Goal: Task Accomplishment & Management: Manage account settings

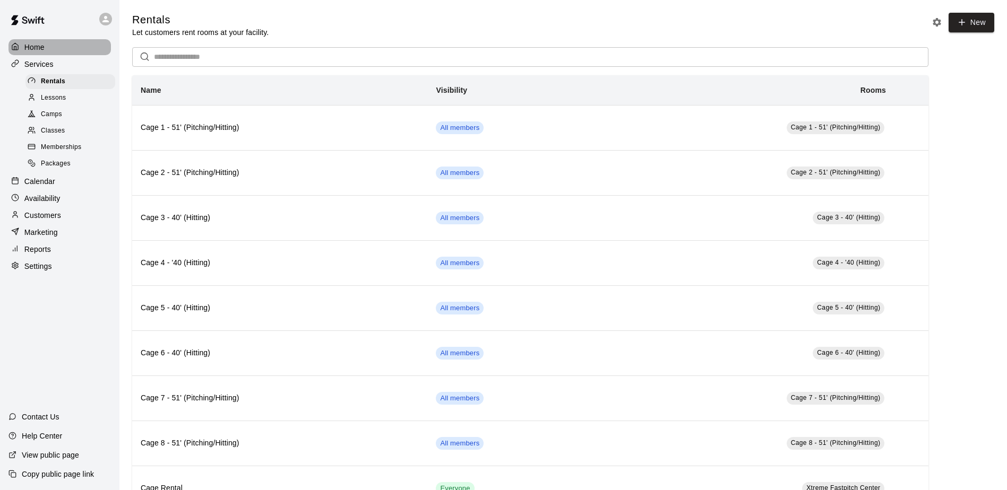
click at [32, 48] on p "Home" at bounding box center [34, 47] width 20 height 11
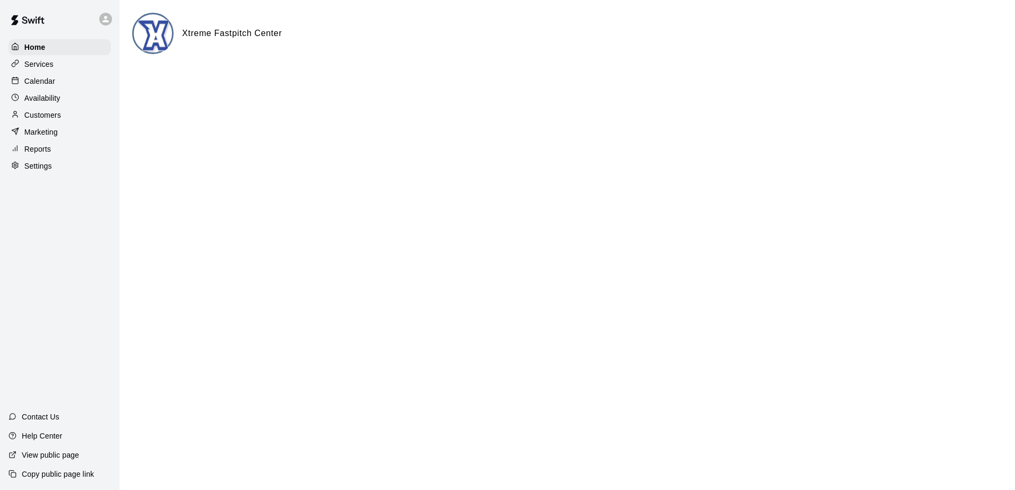
click at [46, 61] on p "Services" at bounding box center [38, 64] width 29 height 11
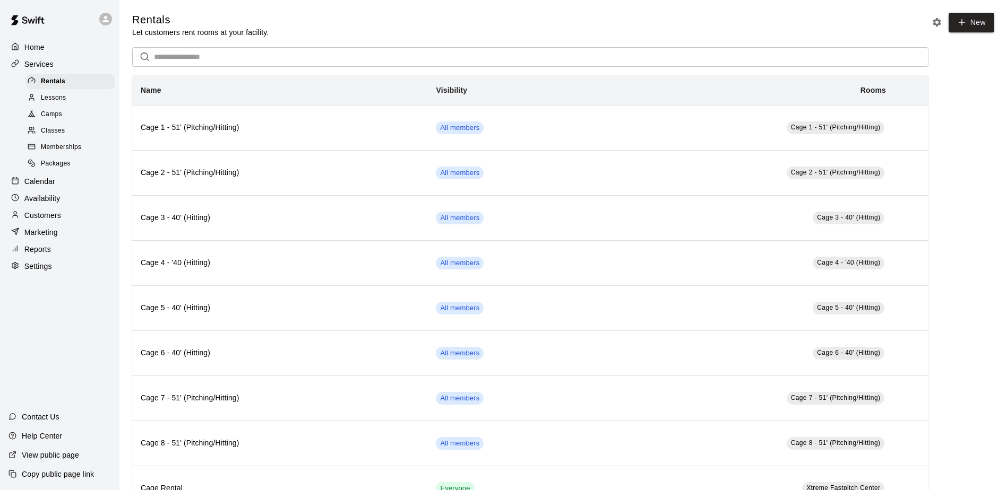
click at [40, 45] on p "Home" at bounding box center [34, 47] width 20 height 11
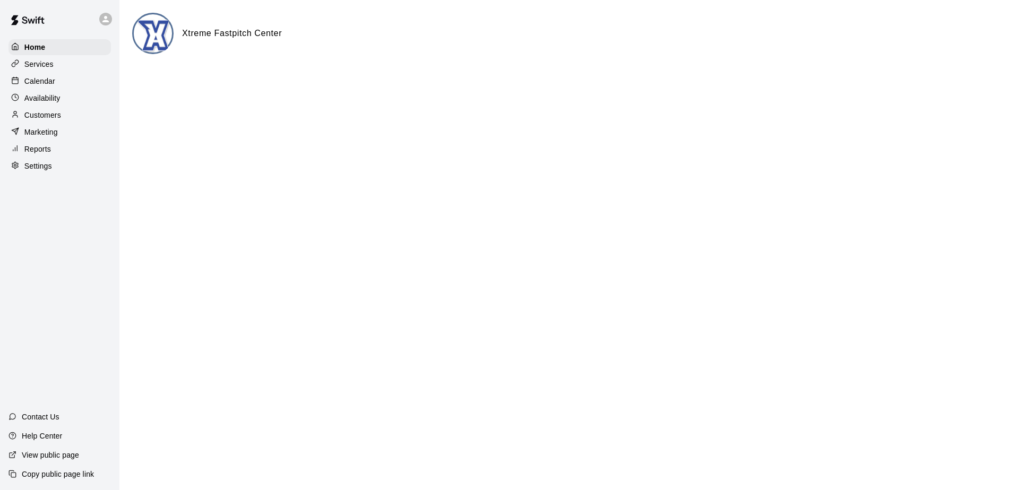
click at [109, 22] on icon at bounding box center [105, 19] width 6 height 6
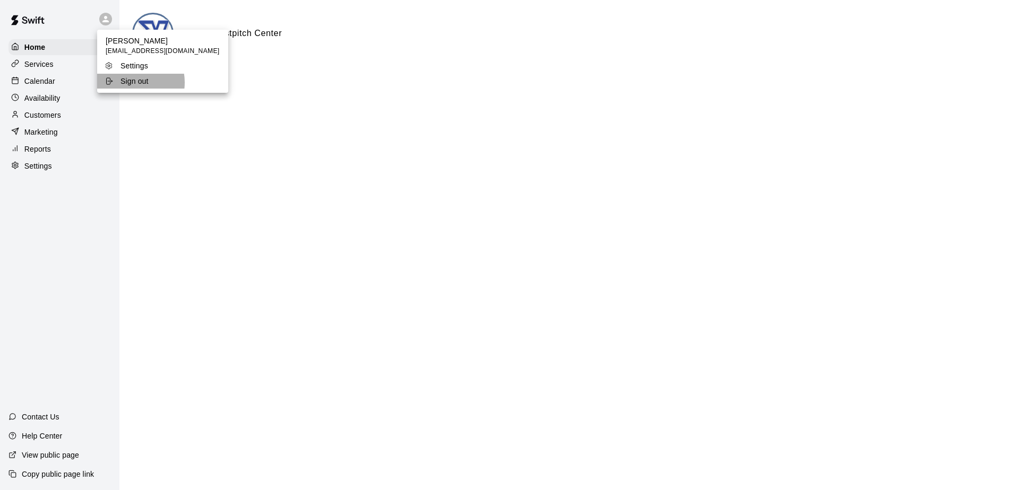
click at [127, 83] on p "Sign out" at bounding box center [134, 81] width 28 height 11
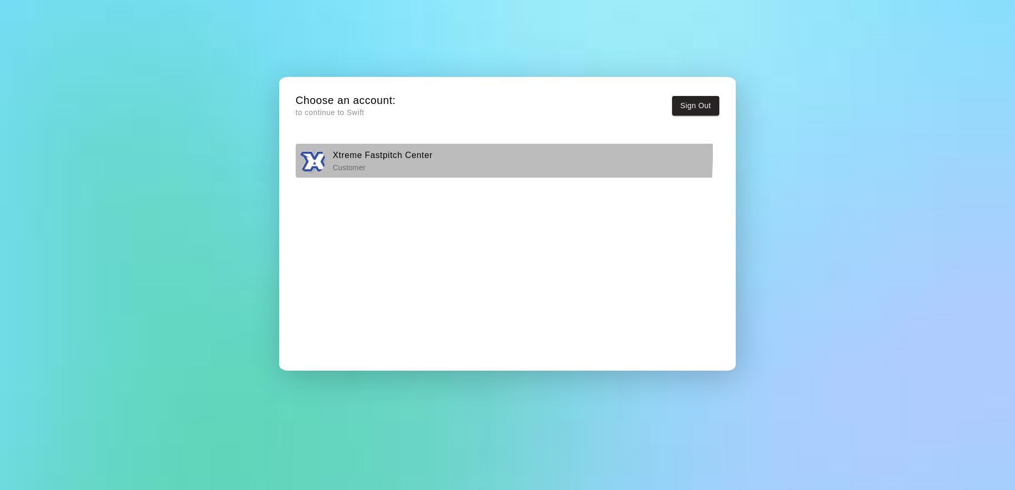
click at [352, 152] on h6 "Xtreme Fastpitch Center" at bounding box center [383, 156] width 100 height 14
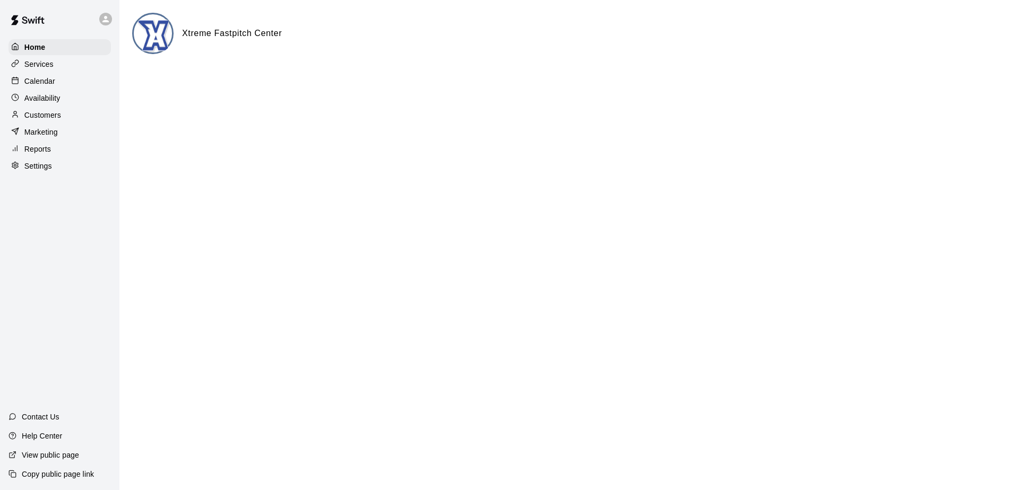
click at [41, 114] on p "Customers" at bounding box center [42, 115] width 37 height 11
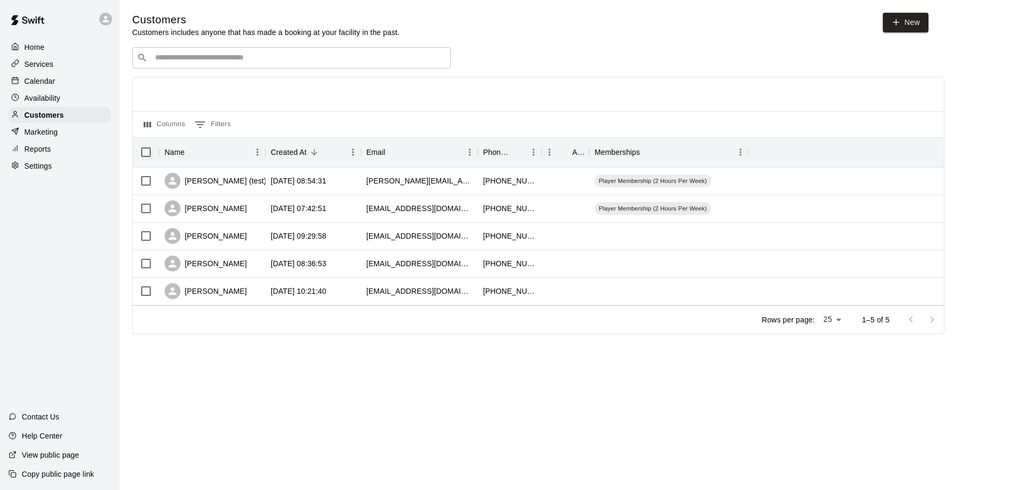
click at [37, 63] on p "Services" at bounding box center [38, 64] width 29 height 11
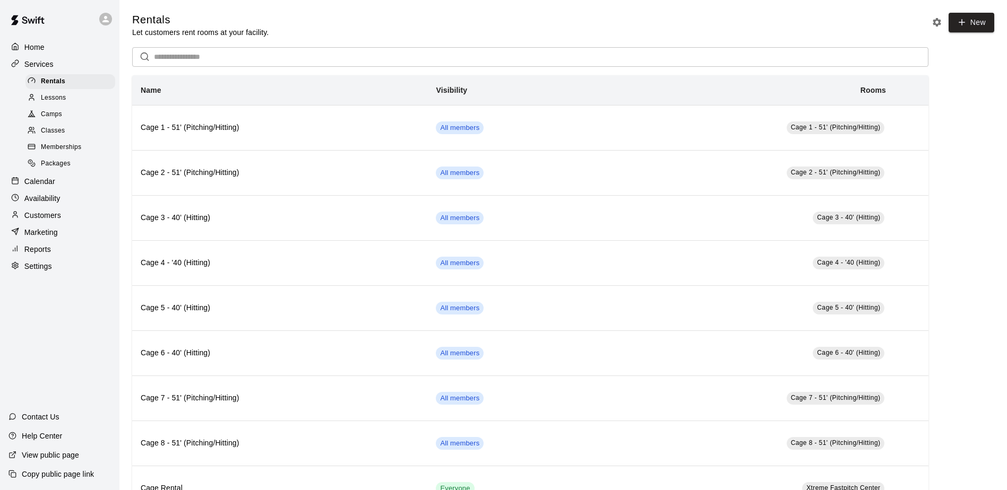
click at [56, 150] on span "Memberships" at bounding box center [61, 147] width 40 height 11
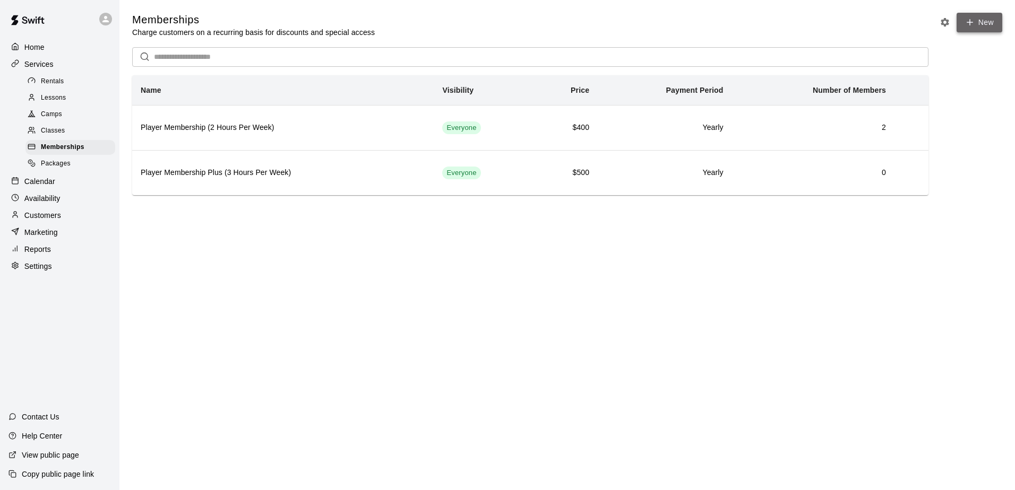
click at [979, 20] on link "New" at bounding box center [980, 23] width 46 height 20
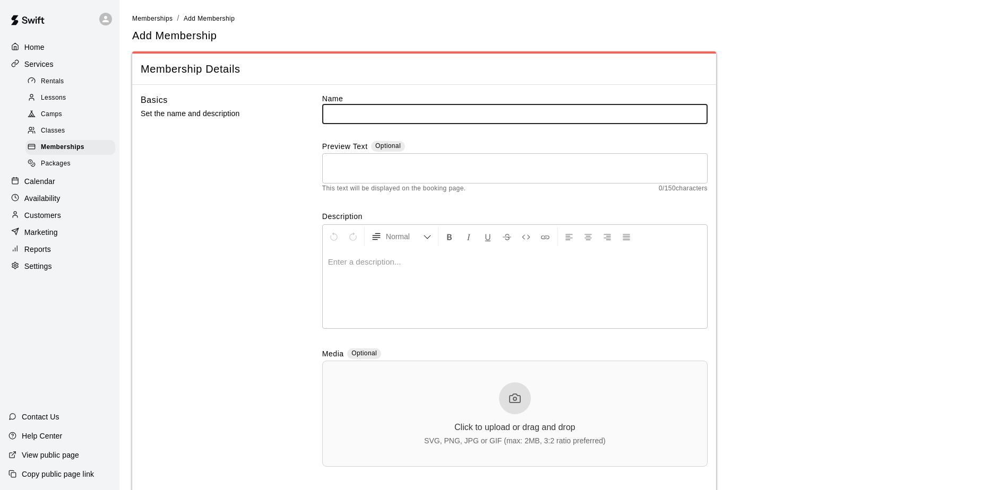
click at [395, 116] on input "text" at bounding box center [514, 114] width 385 height 20
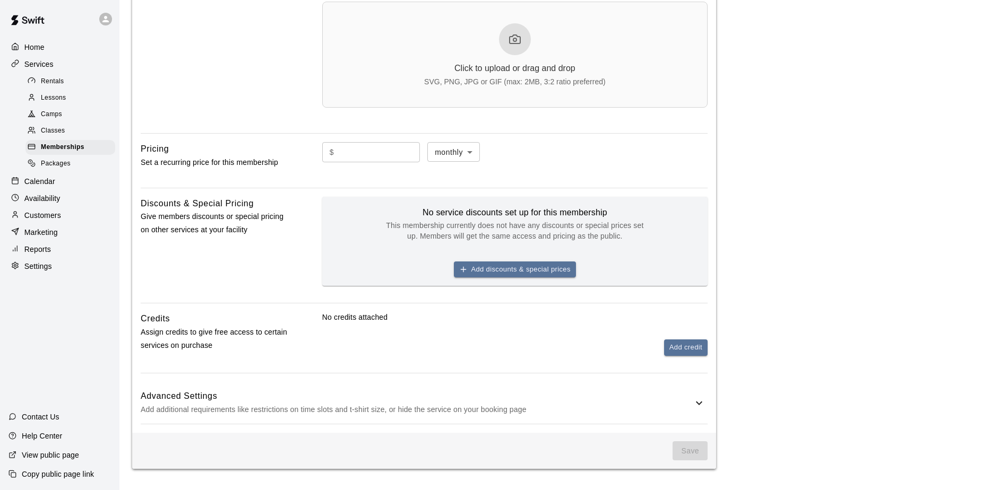
scroll to position [361, 0]
type input "**********"
click at [351, 155] on input "text" at bounding box center [379, 152] width 82 height 20
type input "*"
click at [479, 151] on body "**********" at bounding box center [503, 66] width 1007 height 850
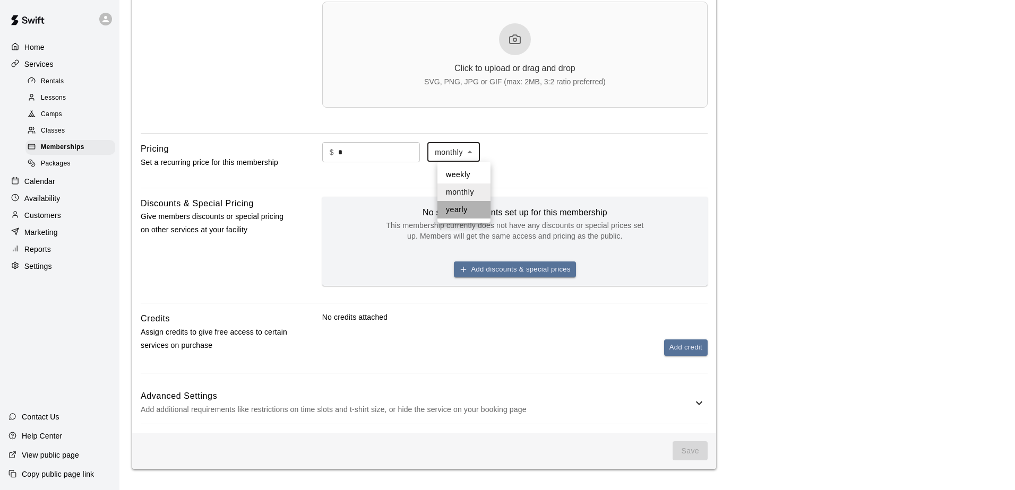
click at [455, 210] on li "yearly" at bounding box center [463, 210] width 53 height 18
type input "******"
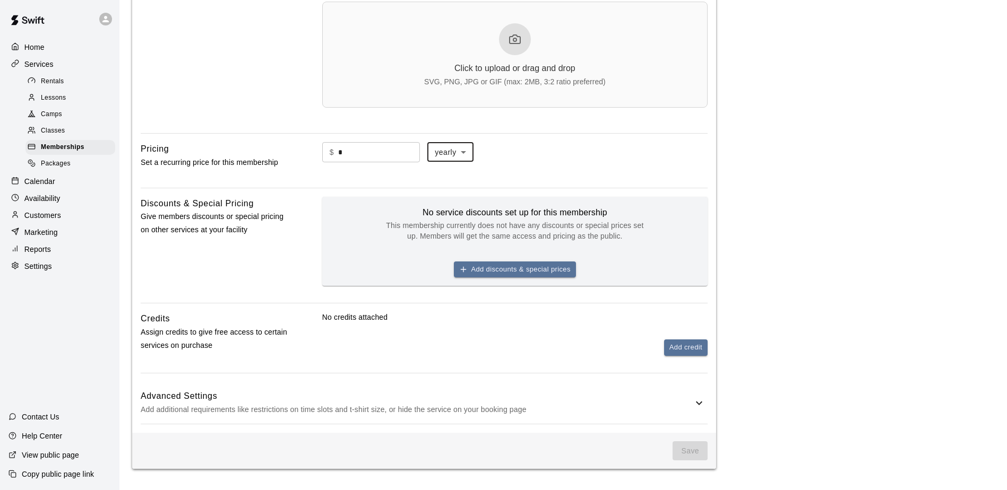
click at [234, 180] on div "**********" at bounding box center [424, 80] width 584 height 708
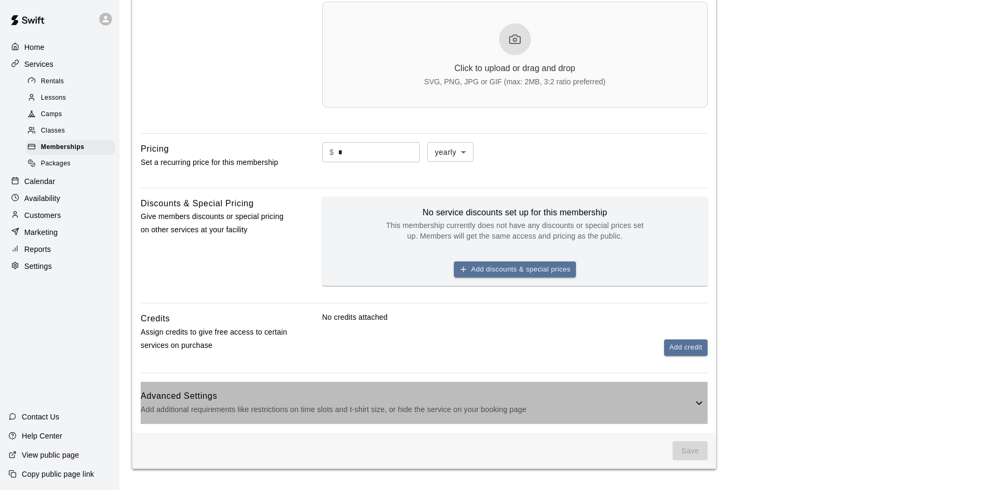
click at [699, 401] on icon at bounding box center [699, 403] width 13 height 13
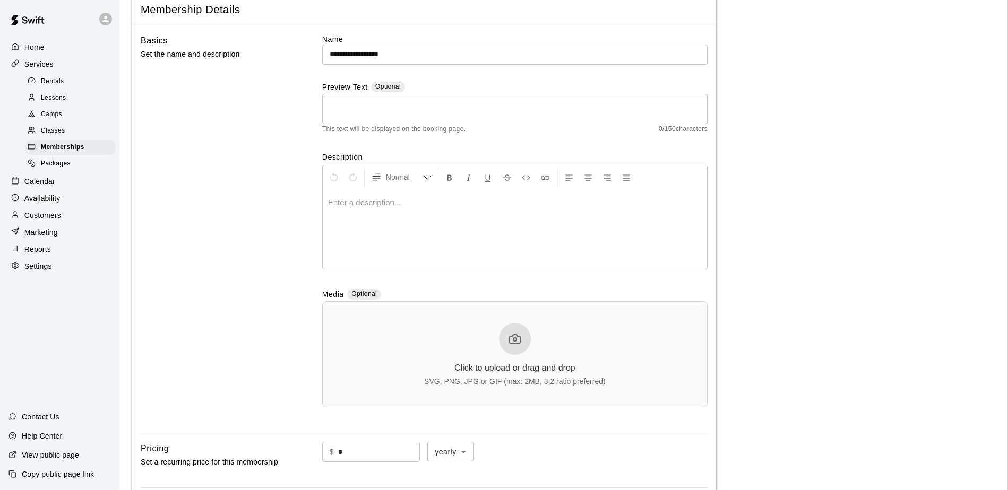
scroll to position [0, 0]
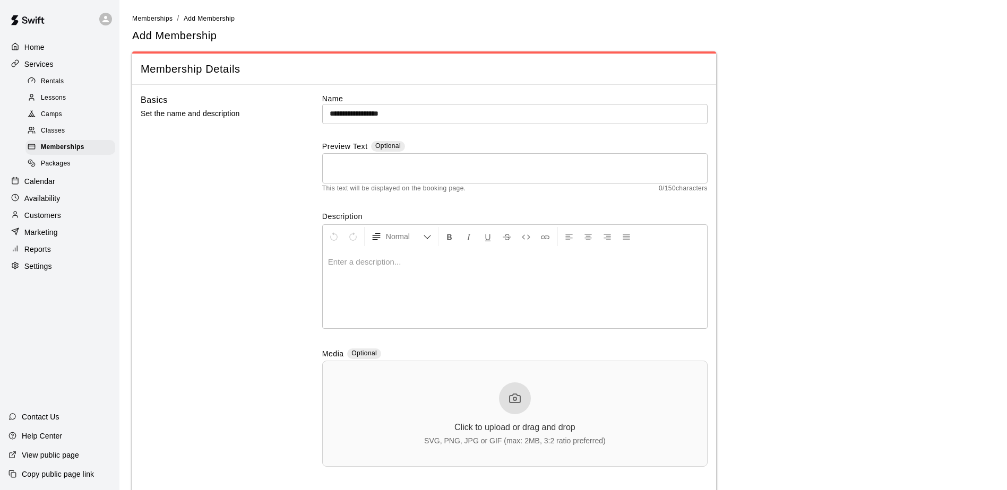
click at [355, 262] on p at bounding box center [515, 262] width 374 height 11
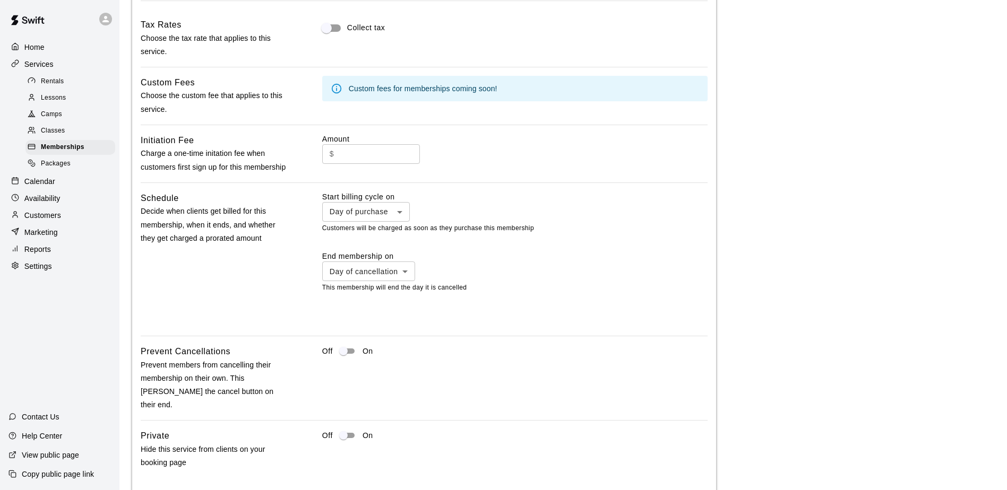
scroll to position [847, 0]
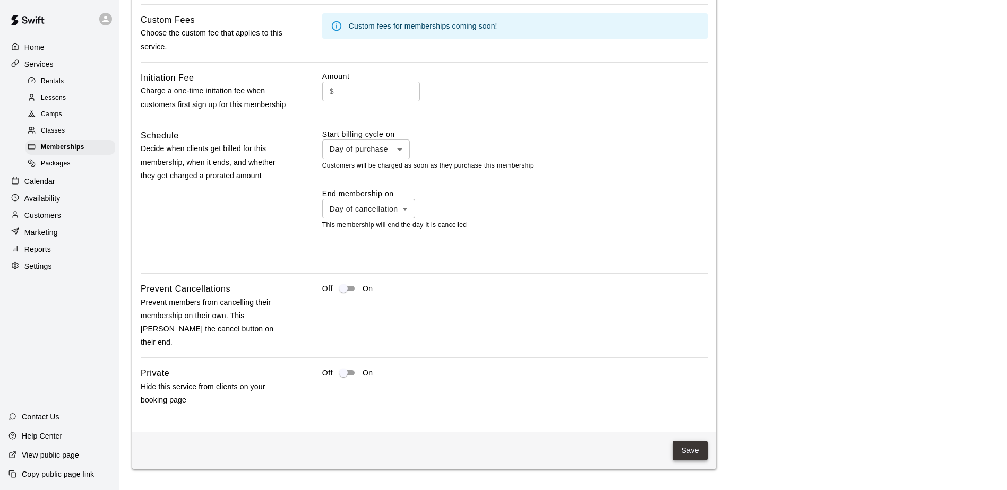
click at [691, 450] on button "Save" at bounding box center [690, 451] width 35 height 20
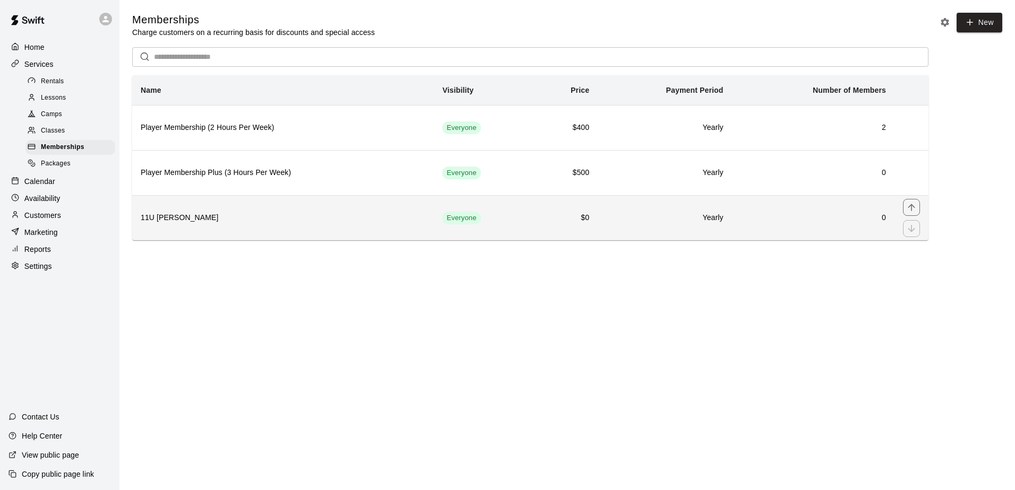
click at [175, 220] on h6 "11U Black - Crosby" at bounding box center [283, 218] width 285 height 12
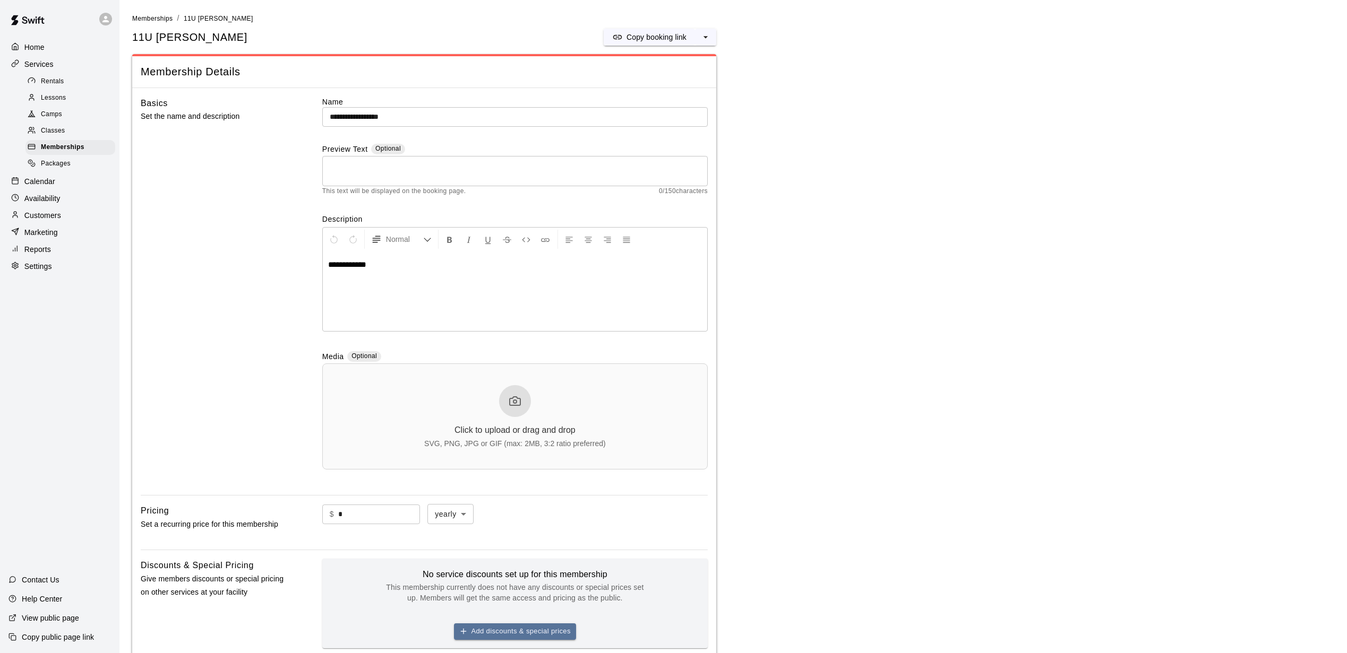
click at [47, 221] on p "Customers" at bounding box center [42, 215] width 37 height 11
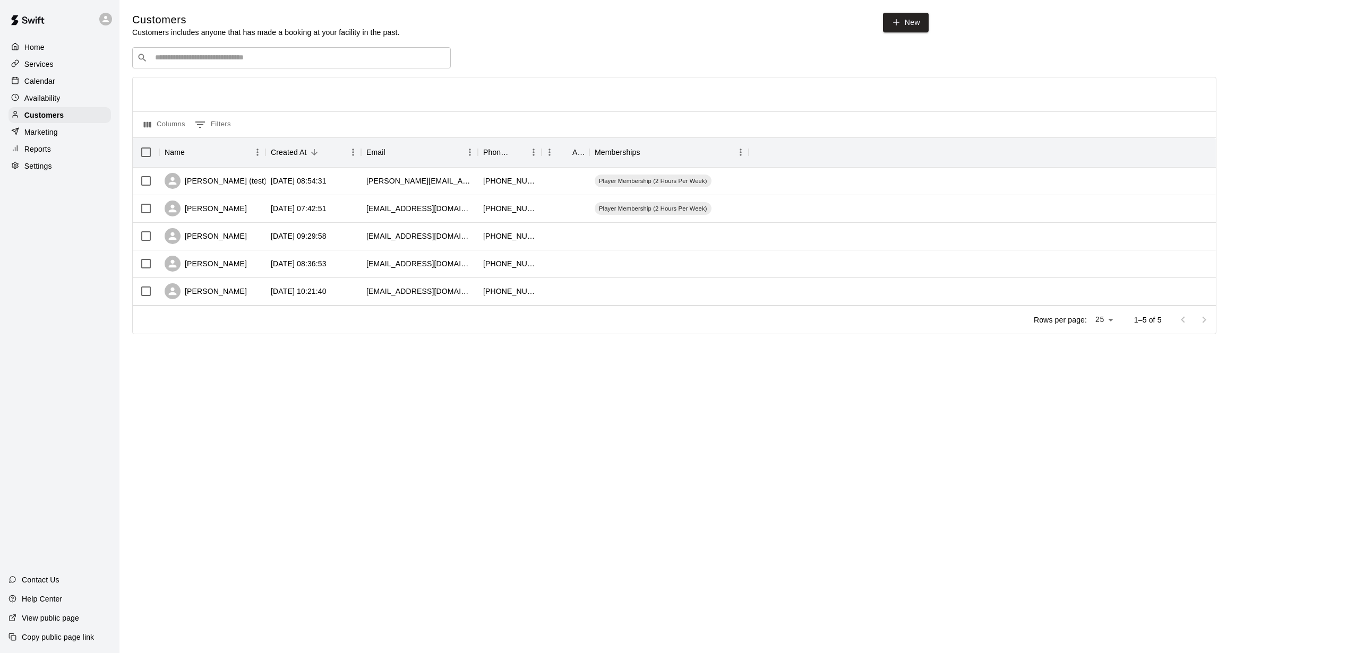
click at [35, 64] on p "Services" at bounding box center [38, 64] width 29 height 11
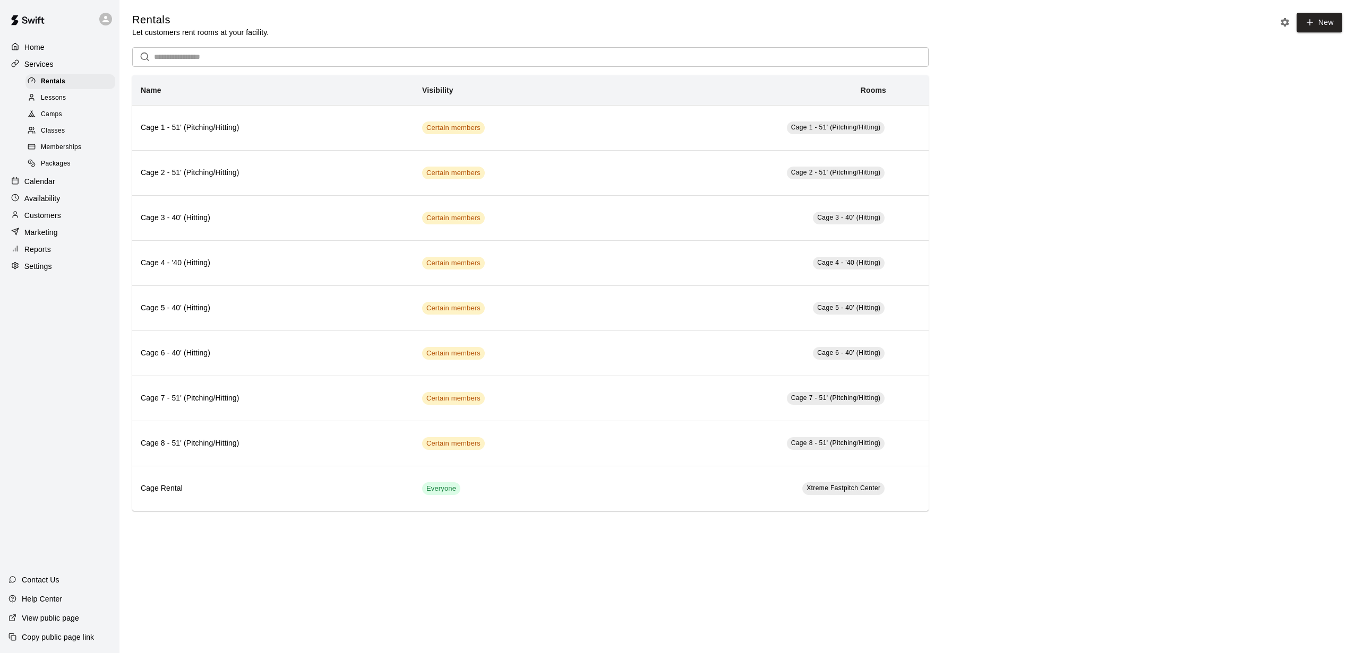
click at [56, 149] on span "Memberships" at bounding box center [61, 147] width 40 height 11
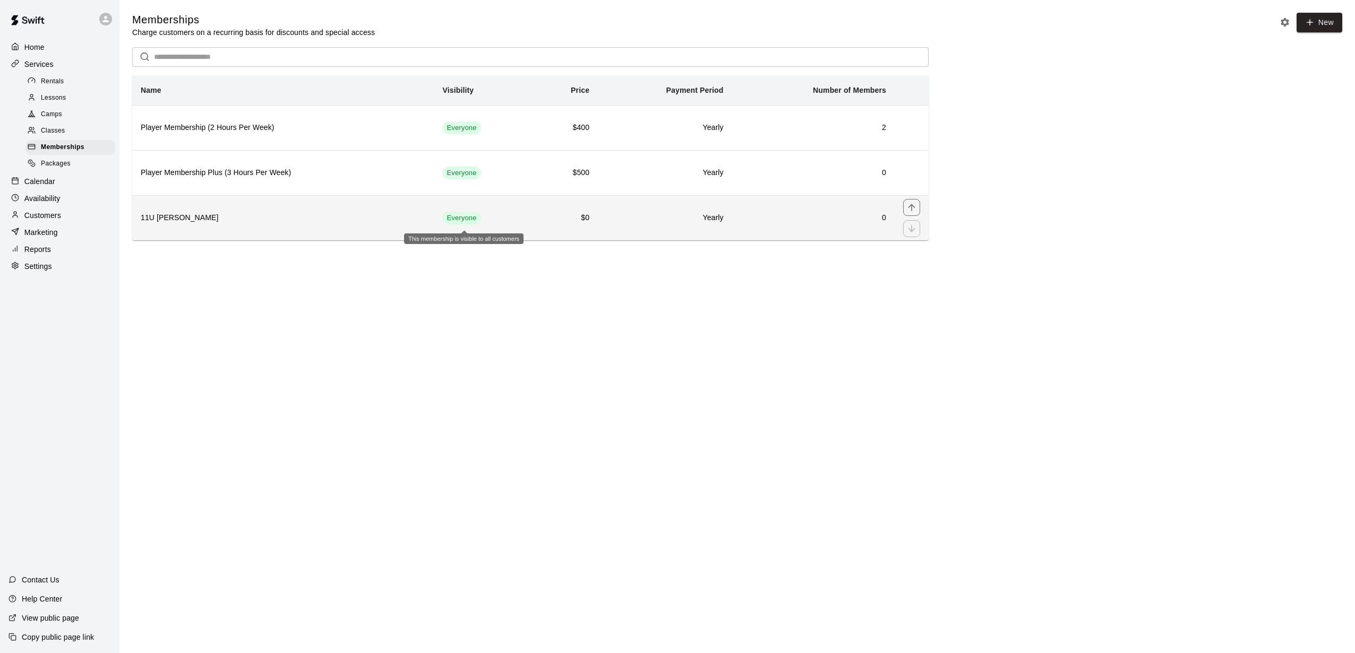
click at [469, 222] on span "Everyone" at bounding box center [461, 218] width 38 height 10
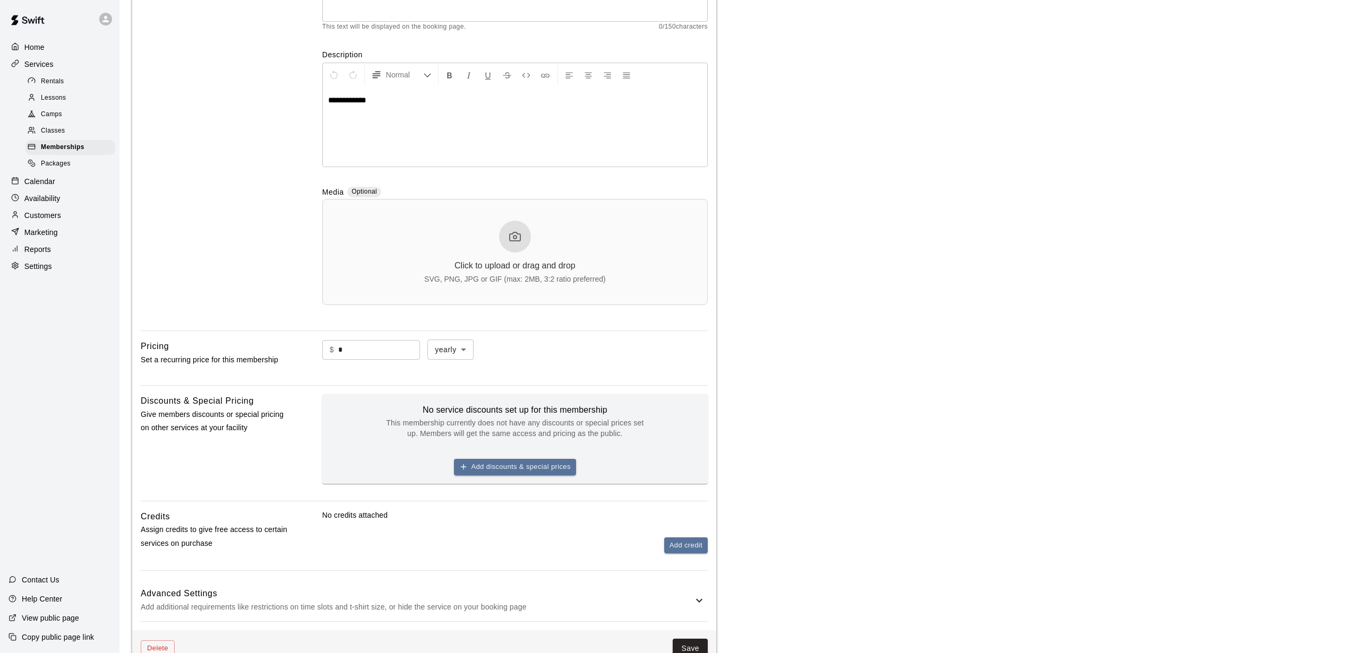
scroll to position [256, 0]
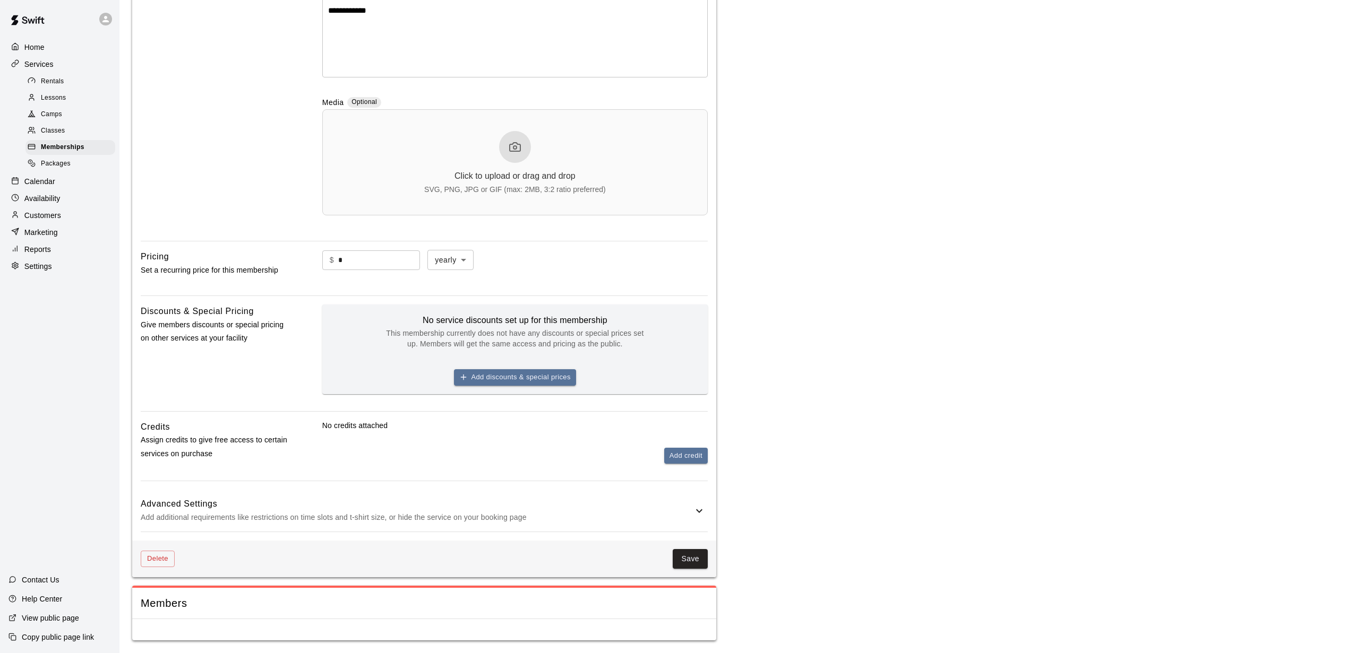
click at [701, 490] on icon at bounding box center [699, 511] width 13 height 13
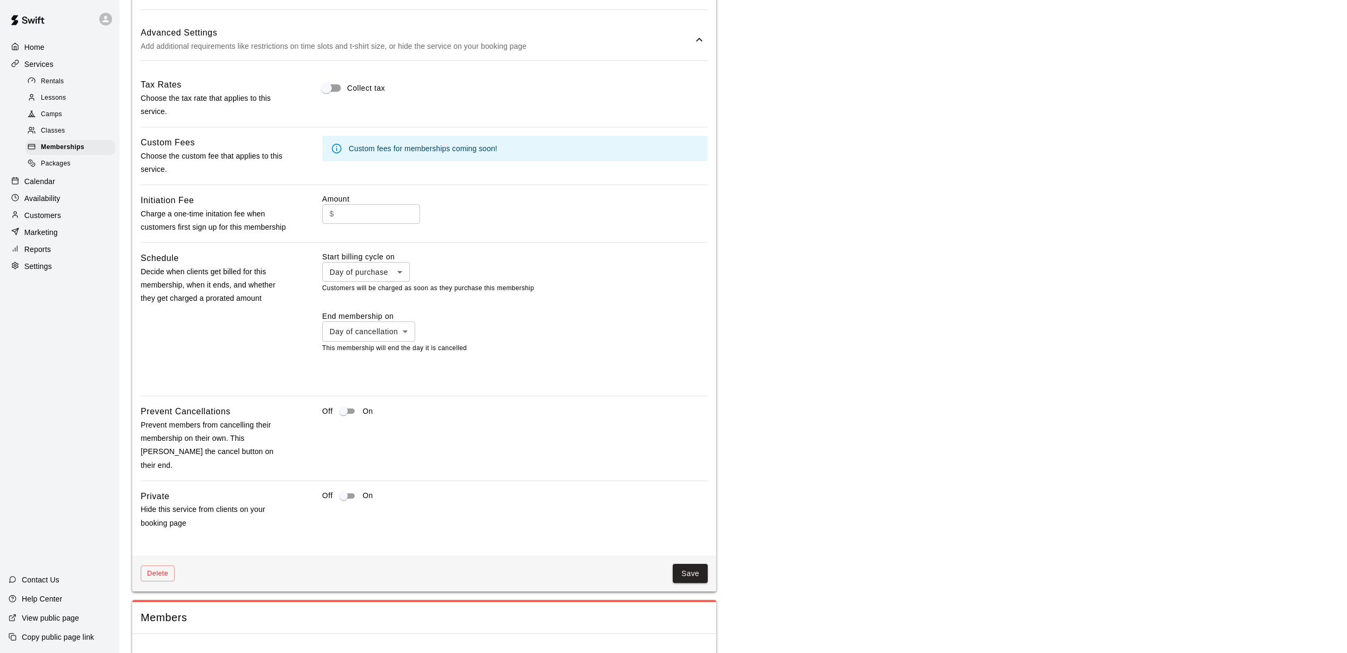
scroll to position [742, 0]
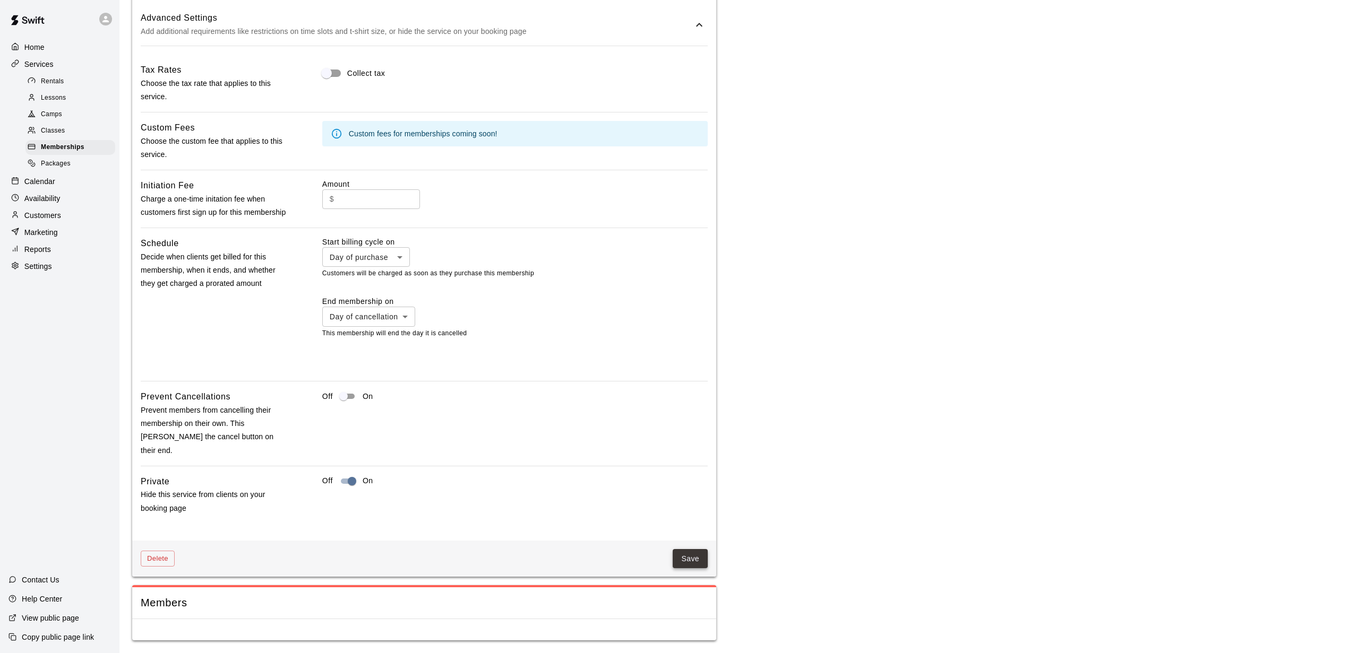
click at [683, 490] on button "Save" at bounding box center [690, 559] width 35 height 20
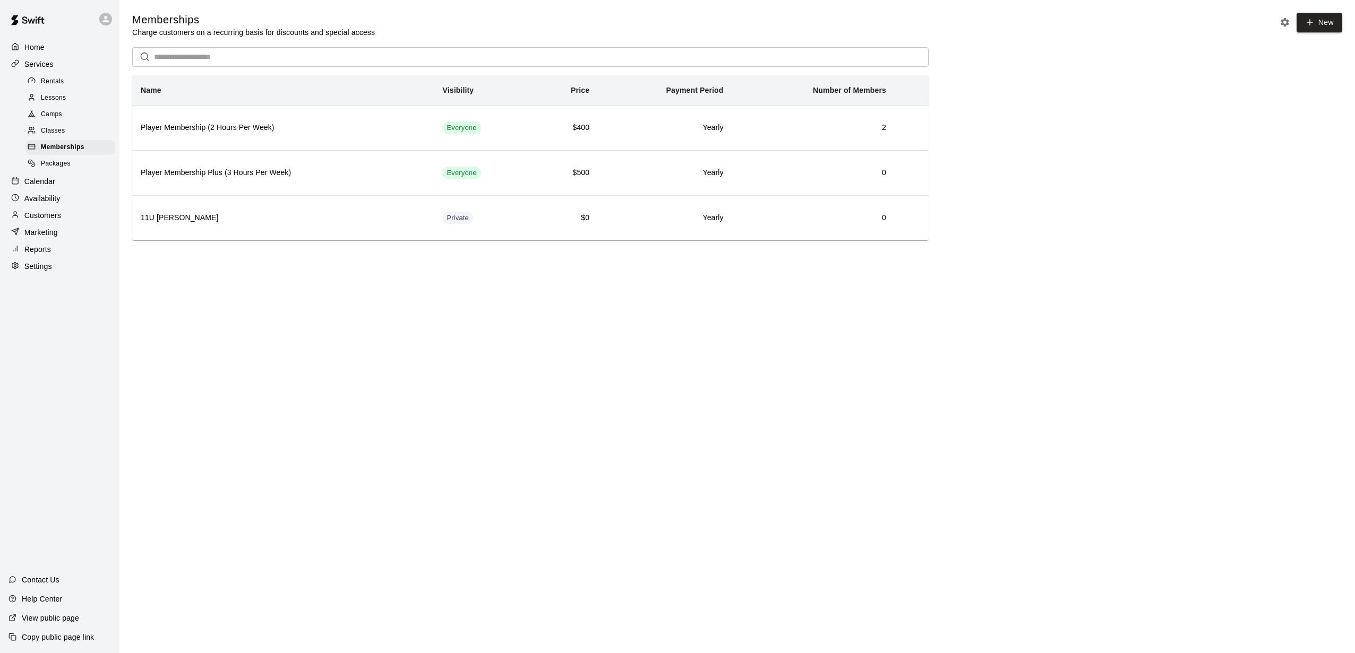
click at [45, 219] on p "Customers" at bounding box center [42, 215] width 37 height 11
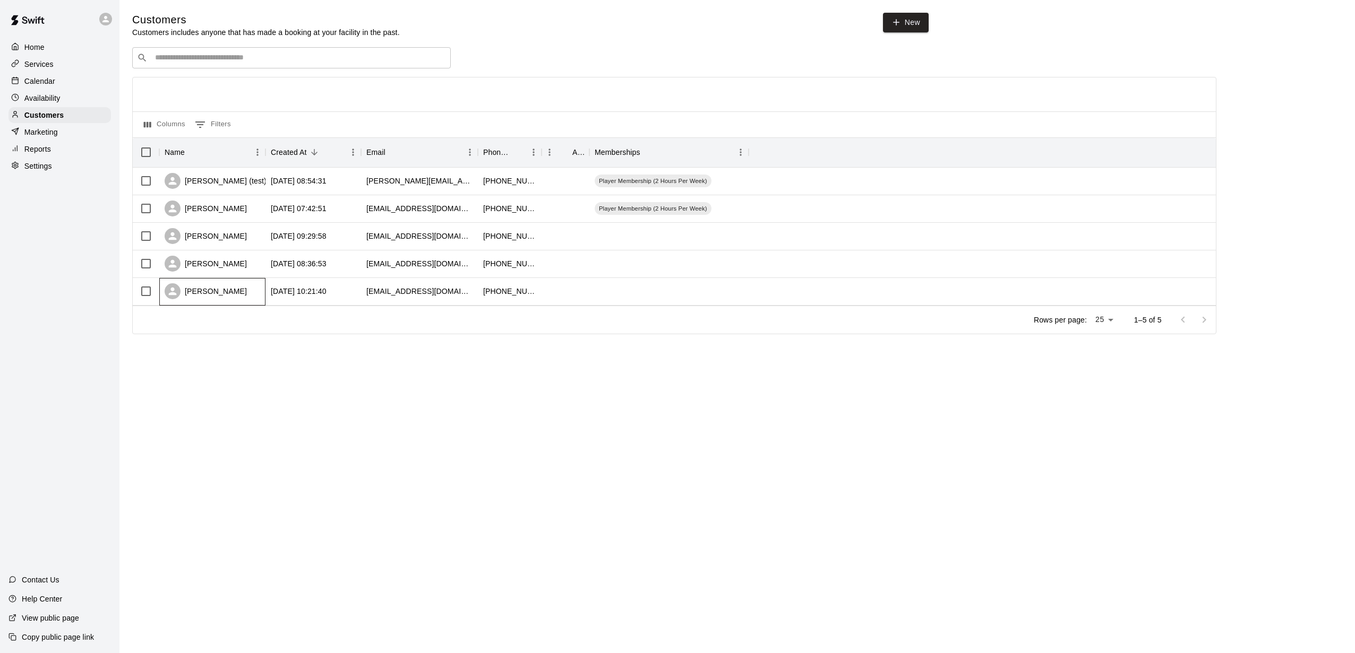
click at [206, 291] on div "James Crosby" at bounding box center [206, 291] width 82 height 16
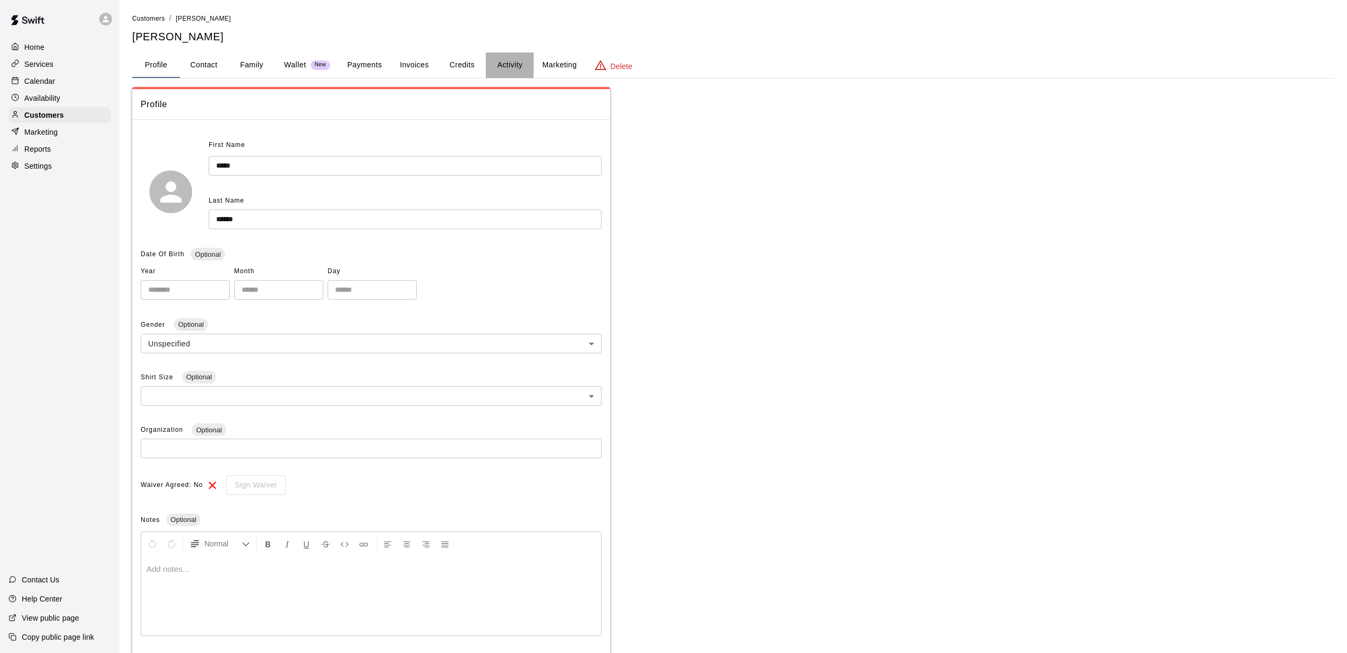
click at [498, 65] on button "Activity" at bounding box center [510, 65] width 48 height 25
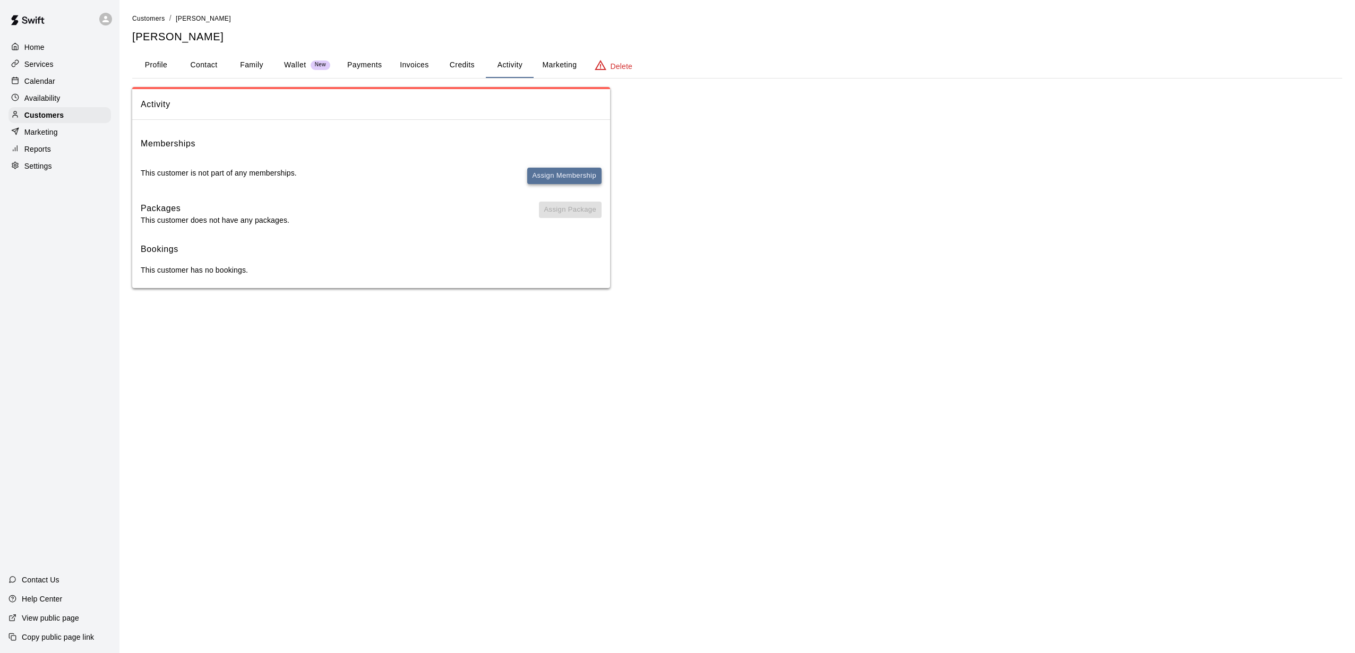
click at [552, 175] on button "Assign Membership" at bounding box center [564, 176] width 74 height 16
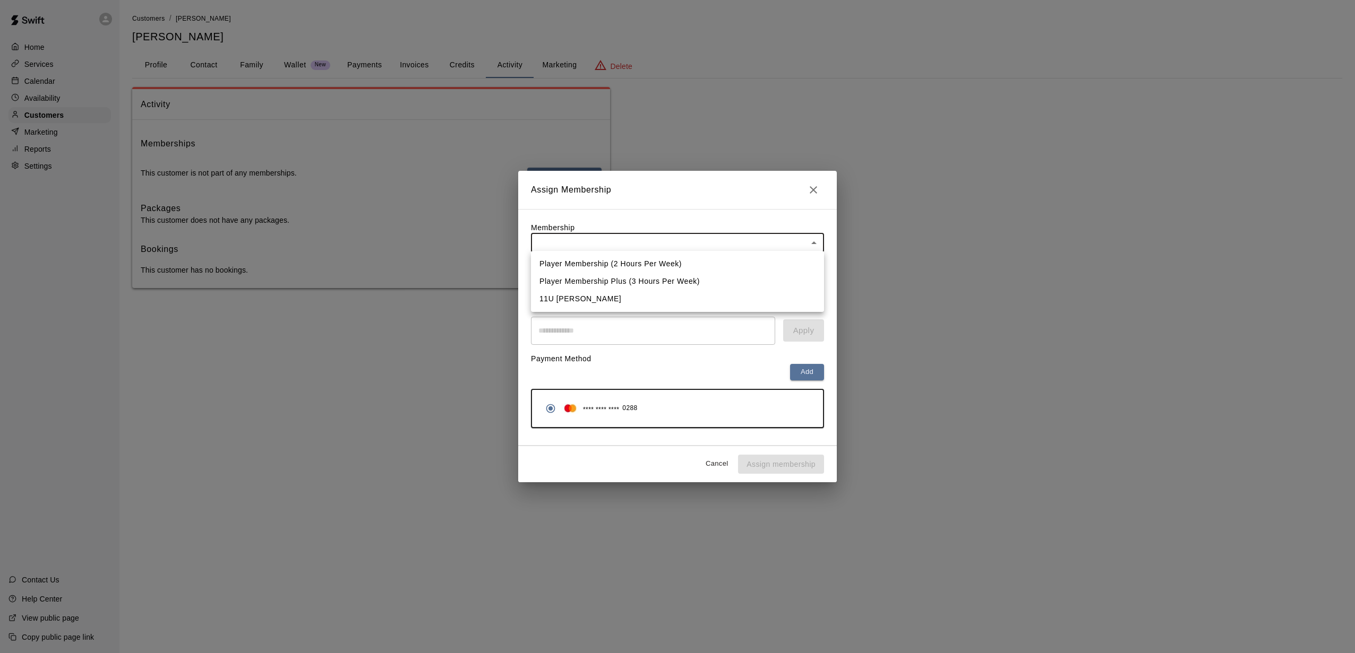
click at [554, 245] on body "Home Services Calendar Availability Customers Marketing Reports Settings Contac…" at bounding box center [677, 154] width 1355 height 309
click at [562, 297] on li "11U Black - Crosby" at bounding box center [677, 299] width 293 height 18
type input "**********"
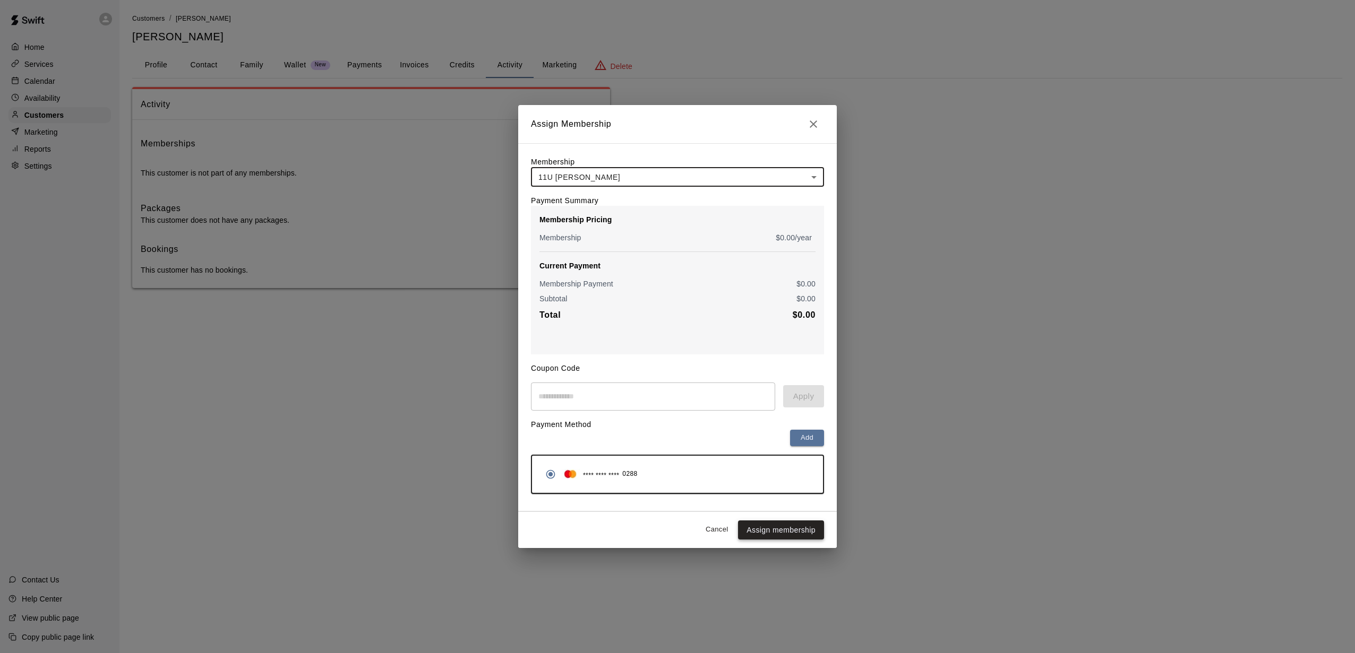
click at [786, 490] on button "Assign membership" at bounding box center [781, 531] width 86 height 20
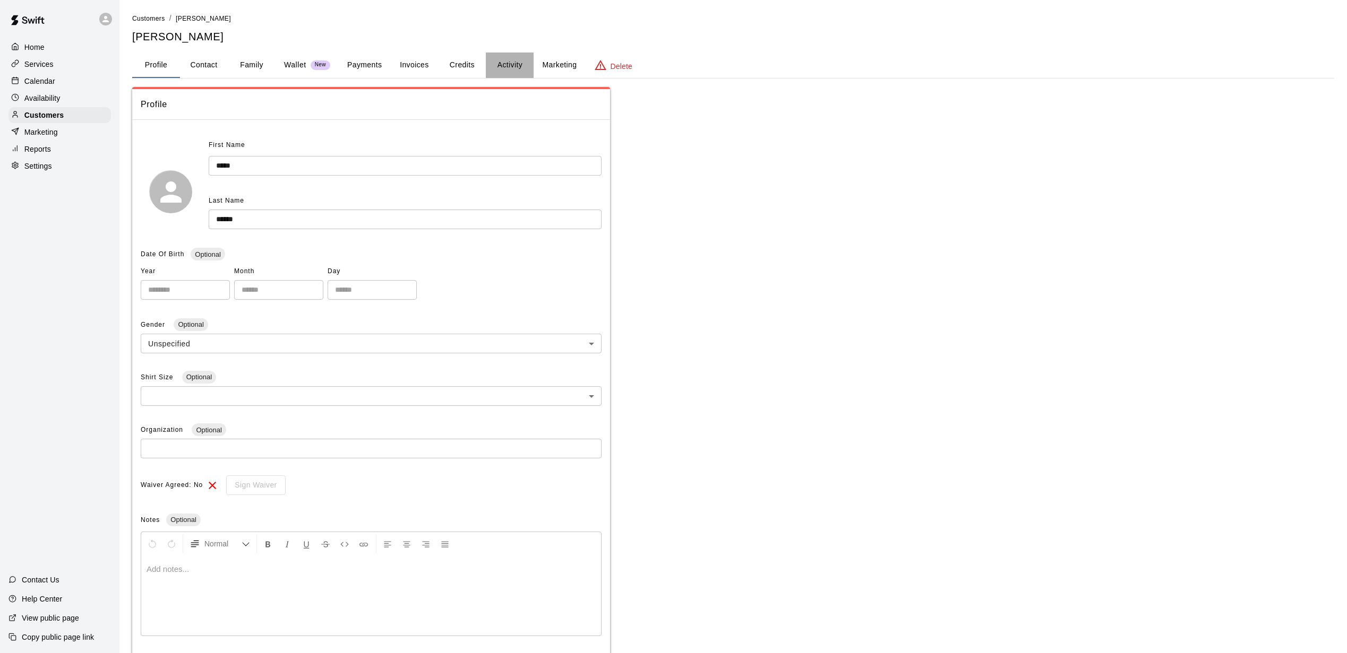
click at [512, 65] on button "Activity" at bounding box center [510, 65] width 48 height 25
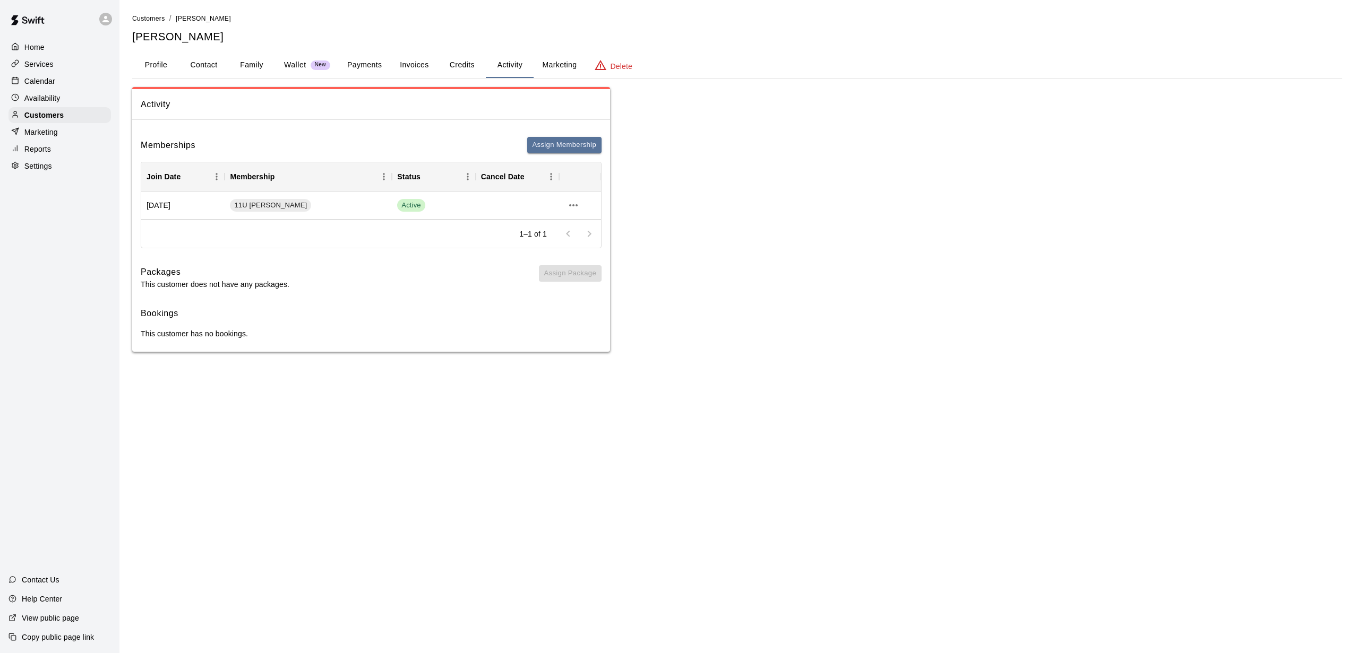
click at [87, 271] on div "Home Services Calendar Availability Customers Marketing Reports Settings Contac…" at bounding box center [59, 326] width 119 height 653
click at [45, 116] on p "Customers" at bounding box center [43, 115] width 39 height 11
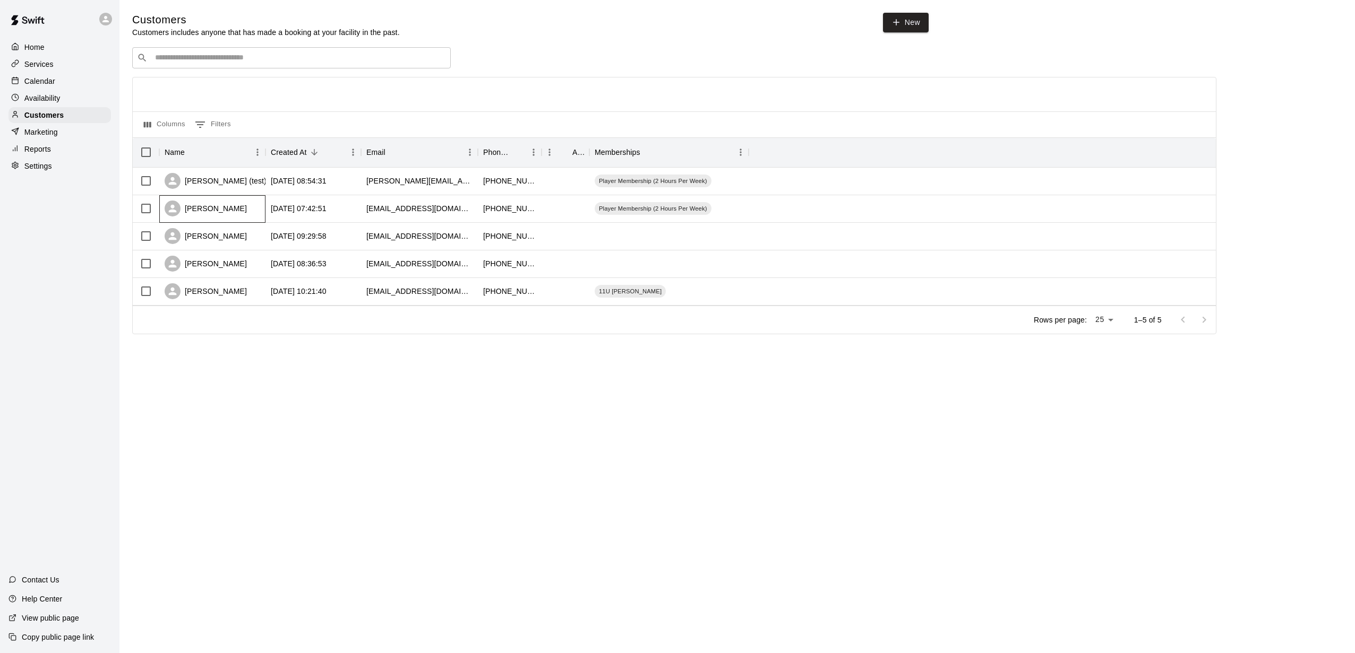
click at [199, 208] on div "[PERSON_NAME]" at bounding box center [206, 209] width 82 height 16
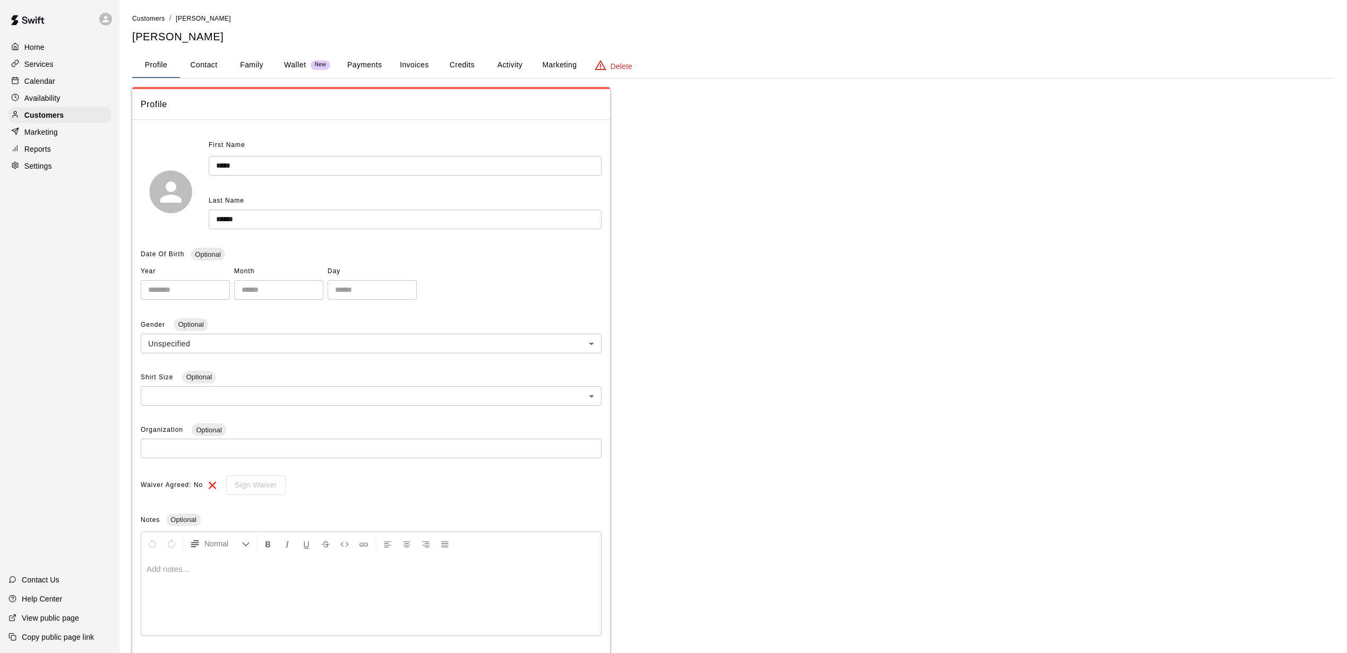
click at [525, 63] on button "Activity" at bounding box center [510, 65] width 48 height 25
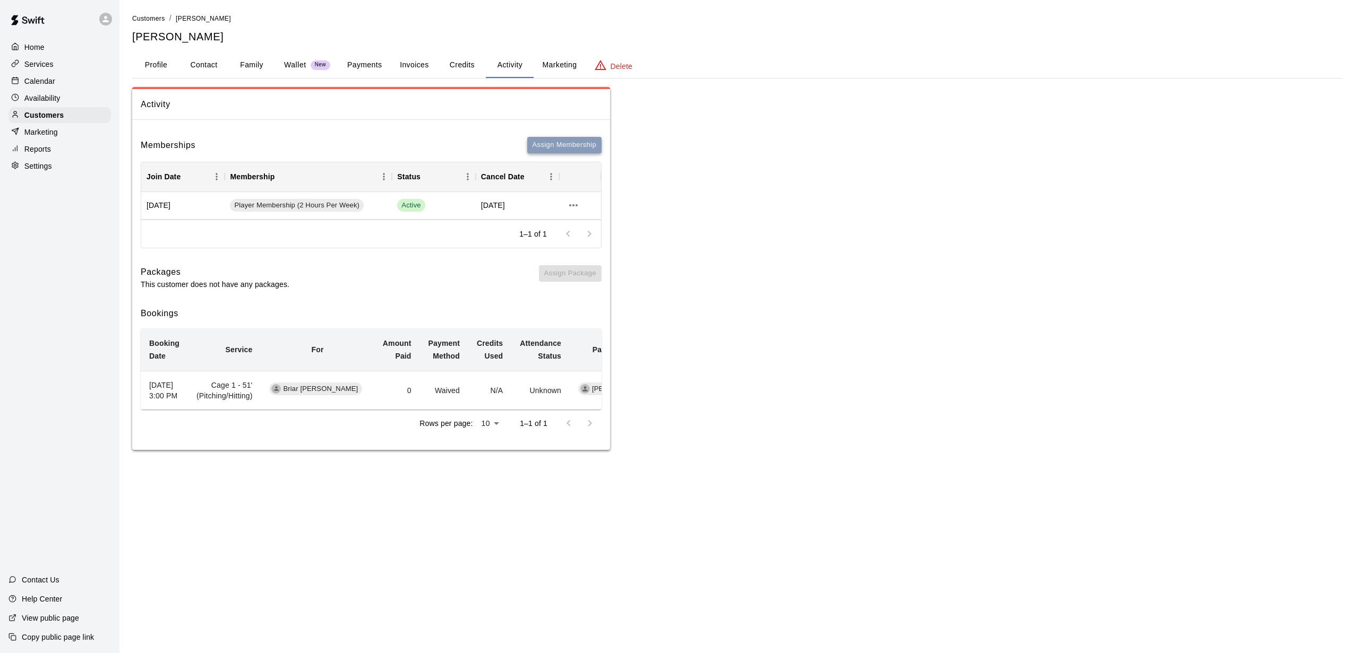
click at [541, 143] on button "Assign Membership" at bounding box center [564, 145] width 74 height 16
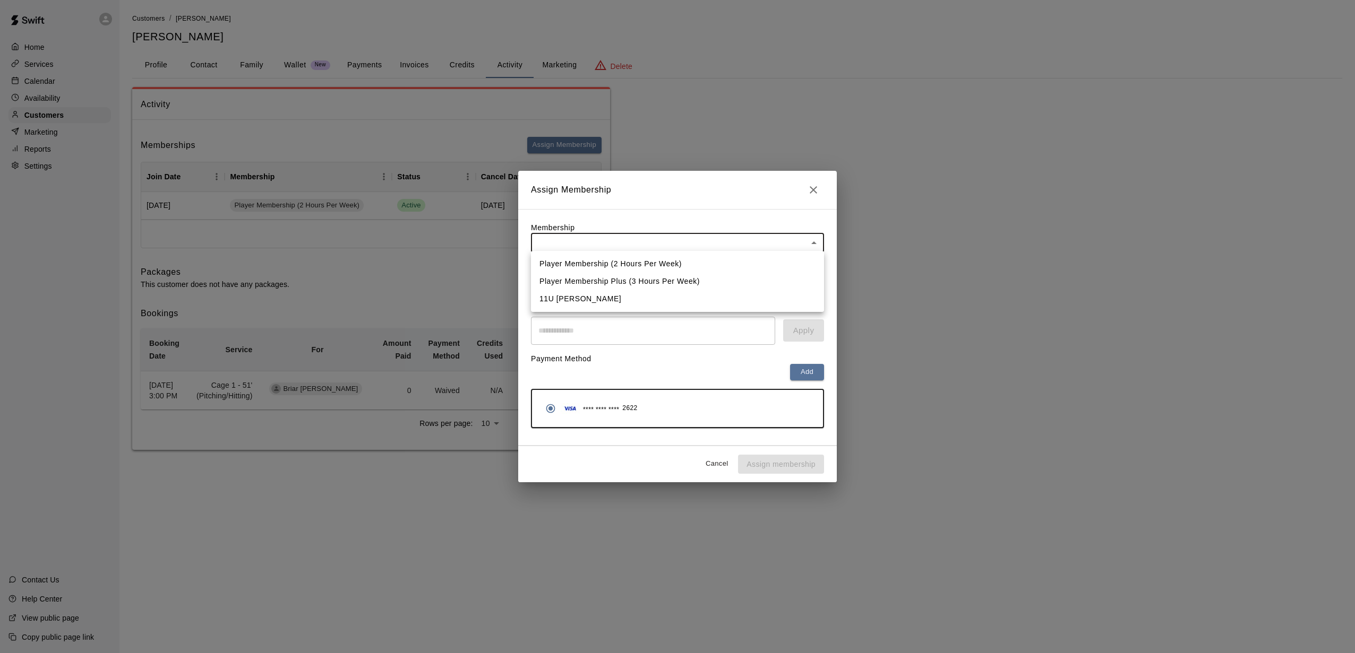
click at [651, 240] on body "Home Services Calendar Availability Customers Marketing Reports Settings Contac…" at bounding box center [677, 235] width 1355 height 471
click at [577, 302] on li "11U [PERSON_NAME]" at bounding box center [677, 299] width 293 height 18
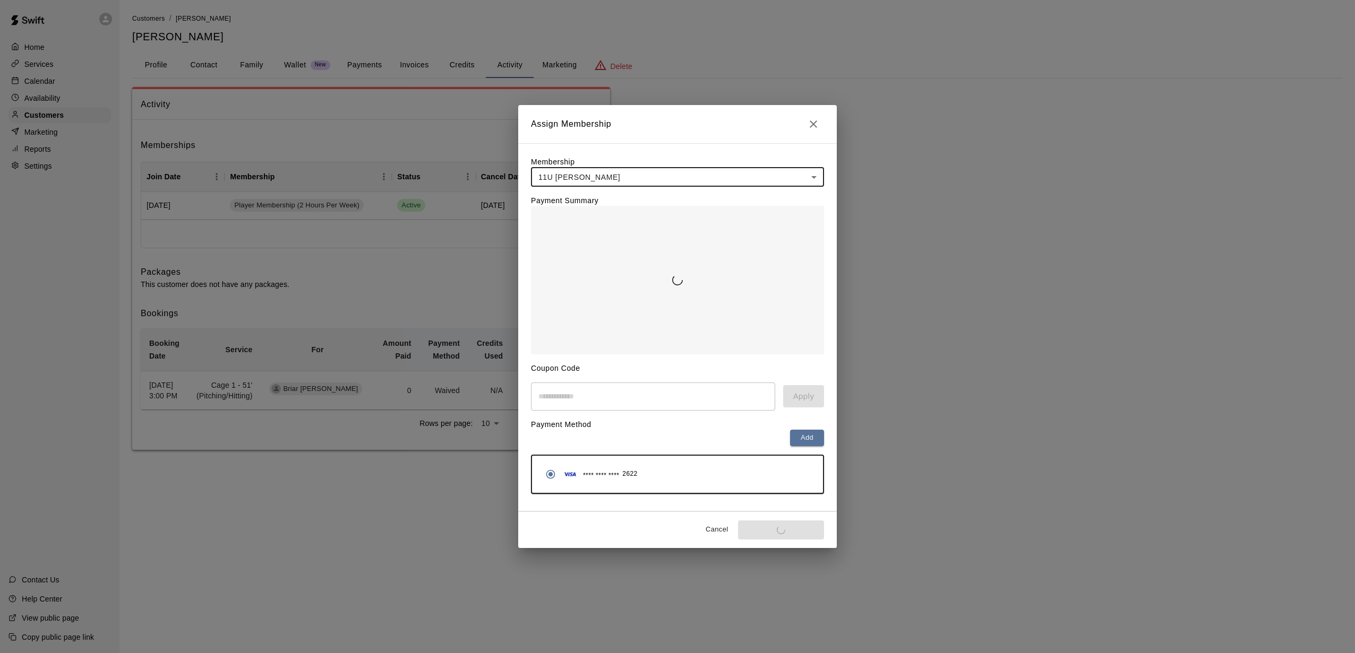
type input "**********"
click at [778, 537] on button "Assign membership" at bounding box center [781, 531] width 86 height 20
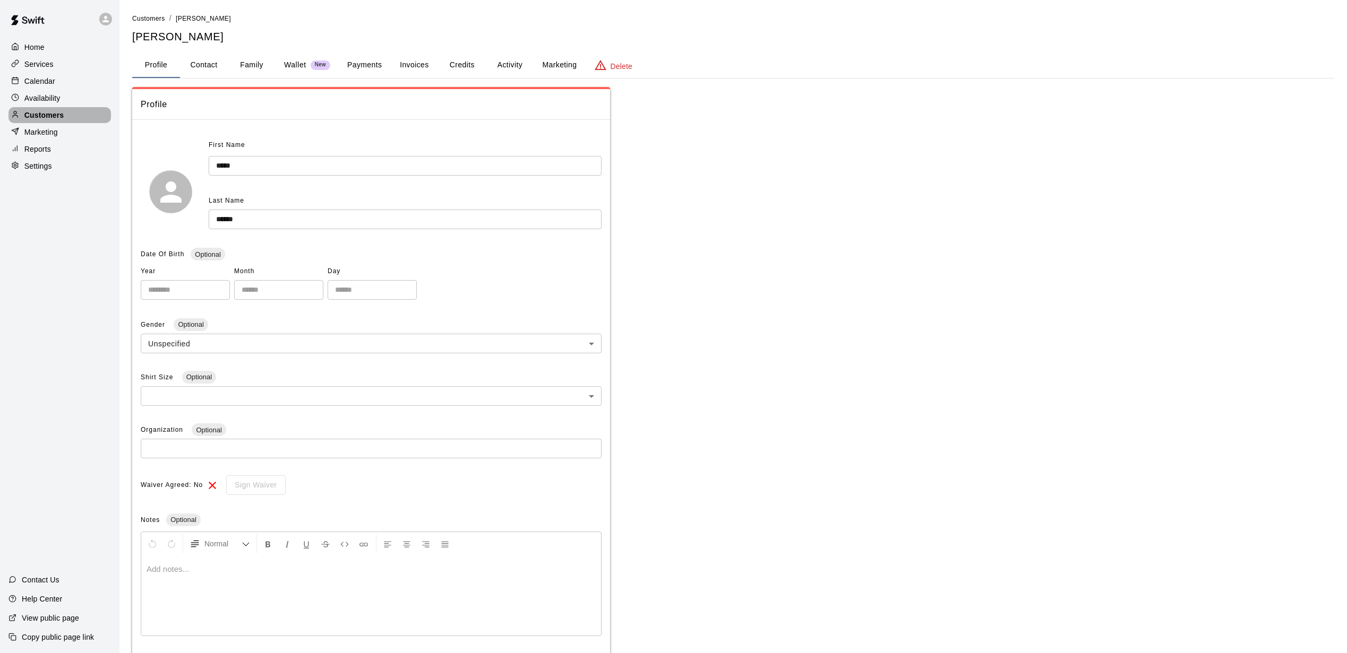
click at [37, 118] on p "Customers" at bounding box center [43, 115] width 39 height 11
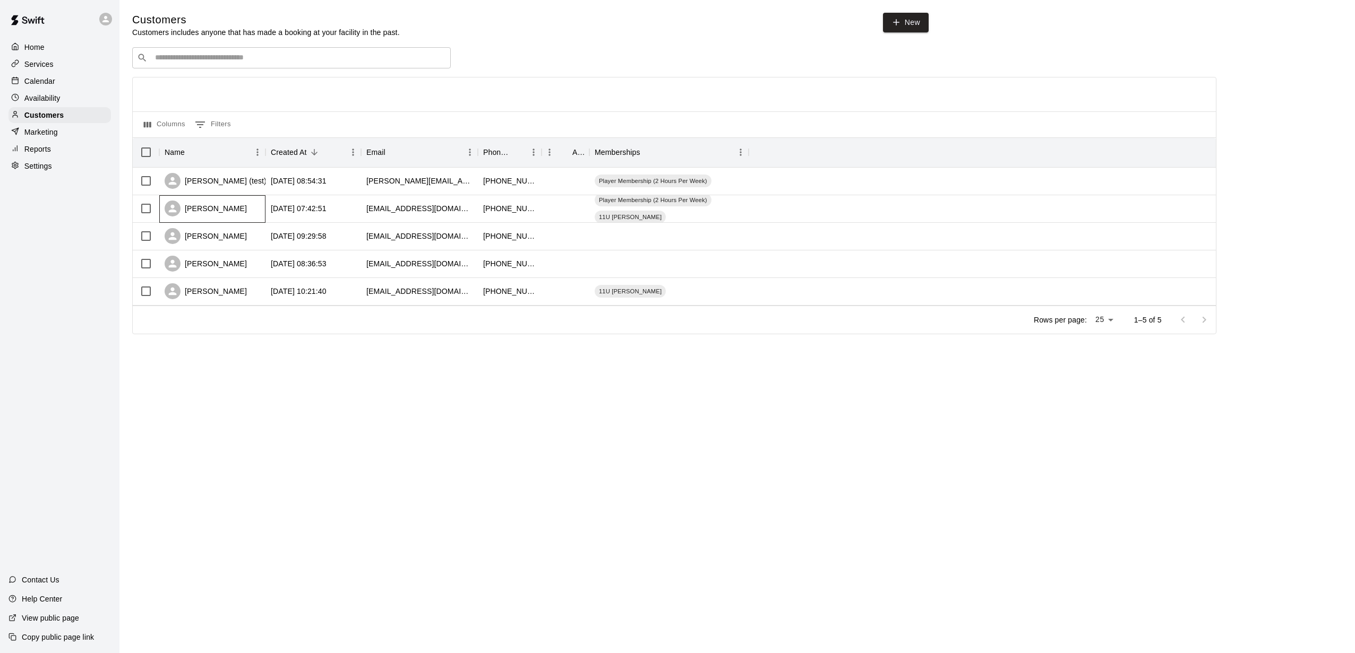
click at [199, 211] on div "[PERSON_NAME]" at bounding box center [206, 209] width 82 height 16
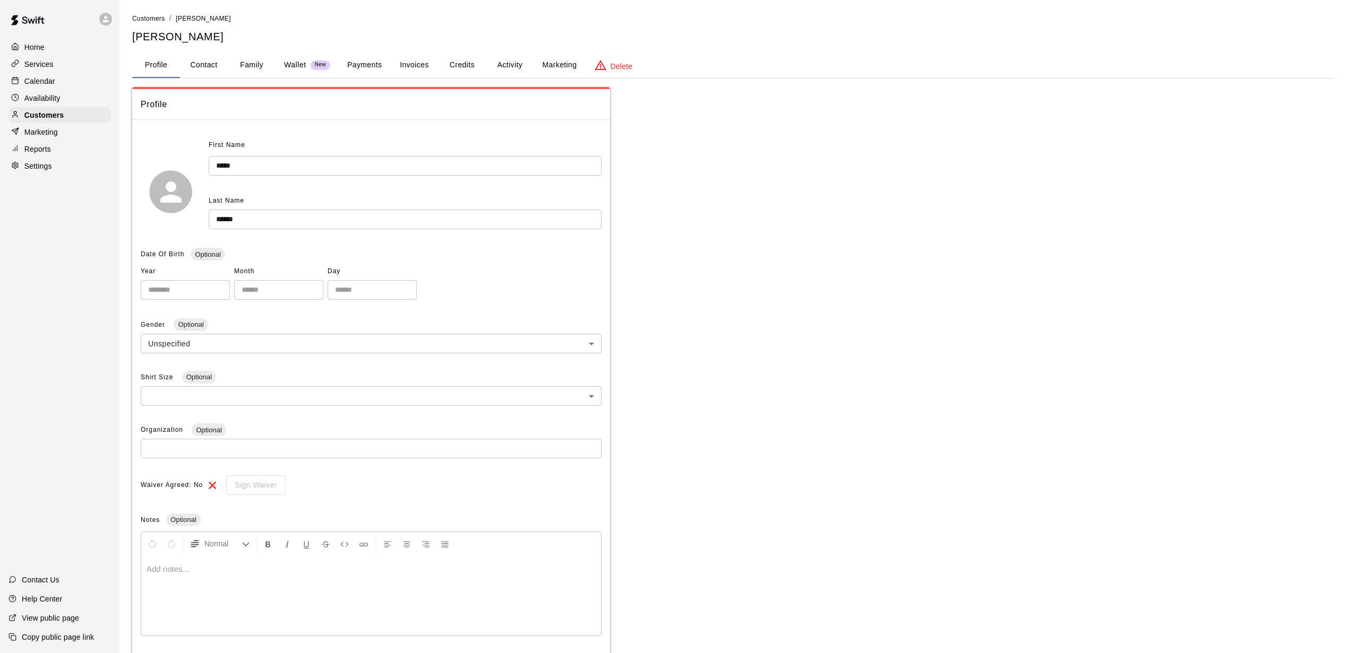
click at [244, 58] on button "Family" at bounding box center [252, 65] width 48 height 25
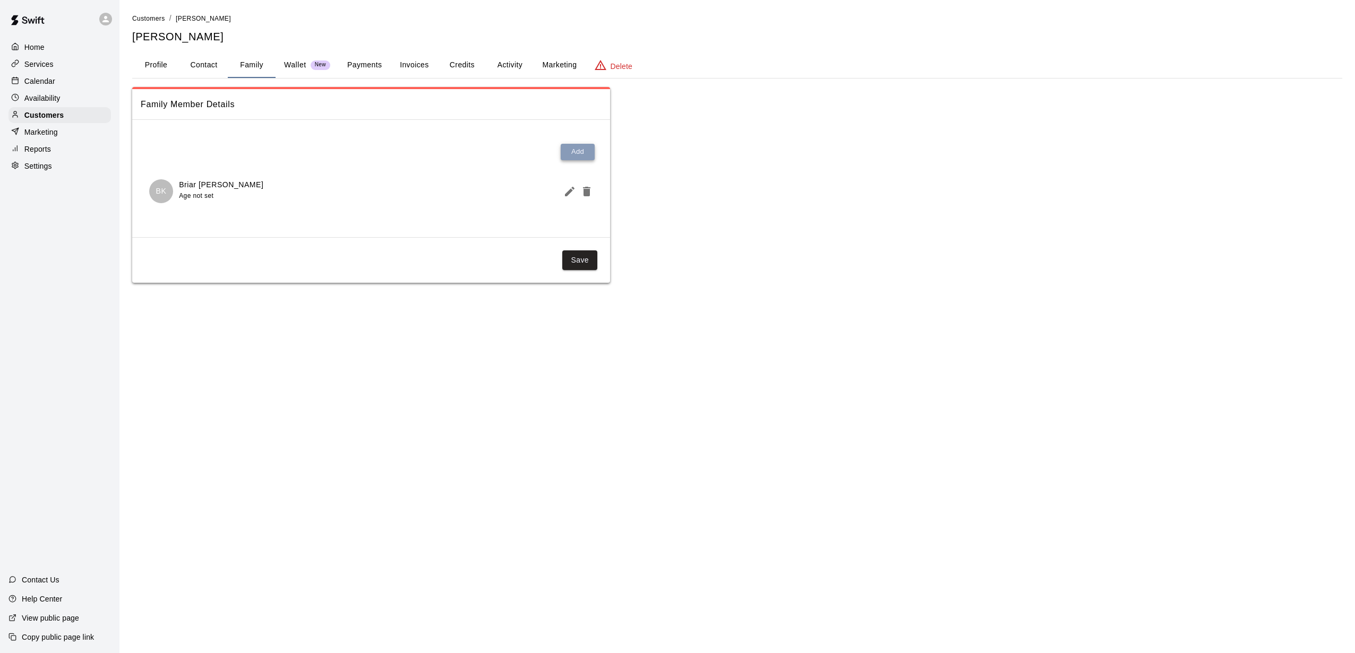
click at [576, 151] on button "Add" at bounding box center [578, 152] width 34 height 16
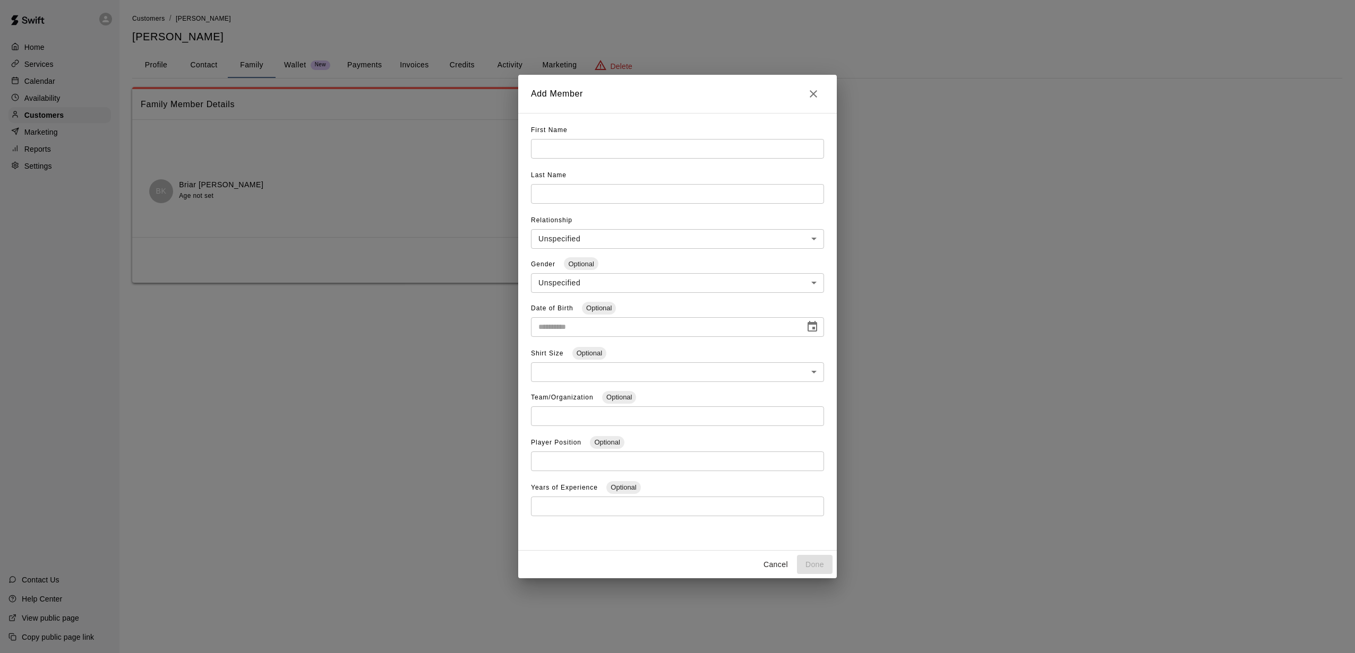
click at [576, 150] on input "text" at bounding box center [677, 149] width 293 height 20
type input "*********"
type input "******"
click at [813, 569] on button "Done" at bounding box center [815, 565] width 36 height 20
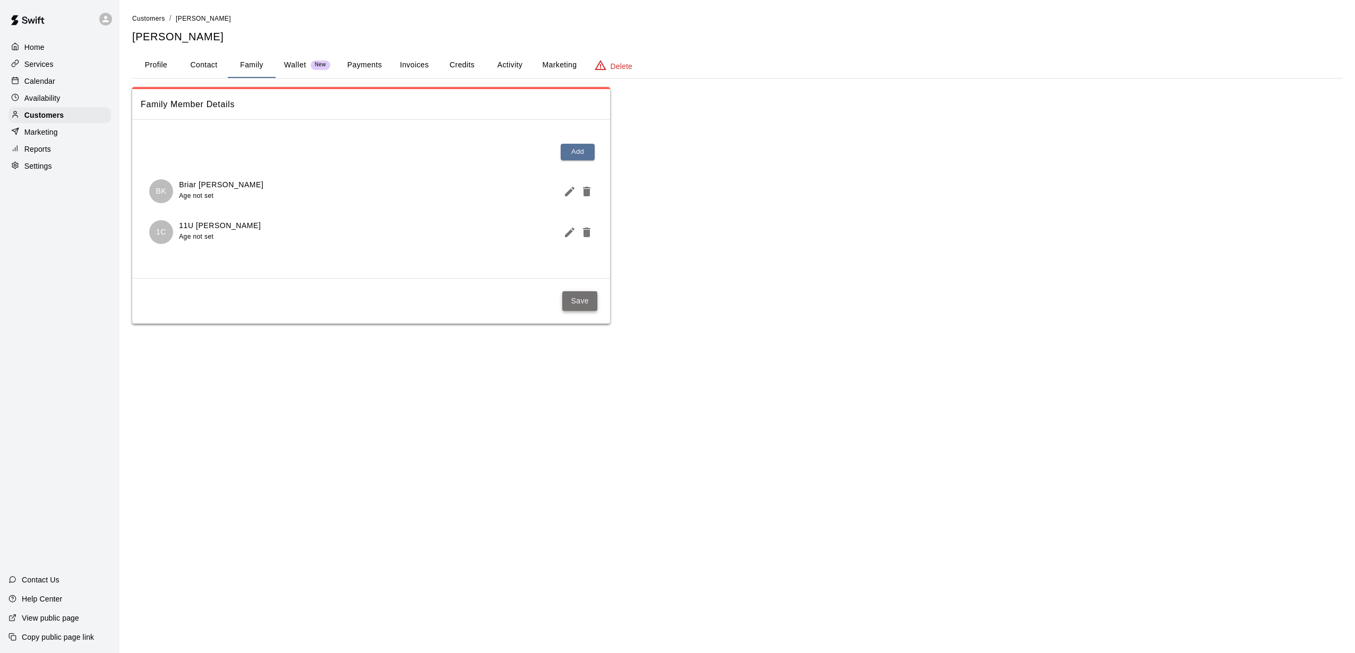
click at [586, 302] on button "Save" at bounding box center [579, 301] width 35 height 20
click at [580, 300] on button "Save" at bounding box center [579, 301] width 35 height 20
click at [37, 64] on p "Services" at bounding box center [38, 64] width 29 height 11
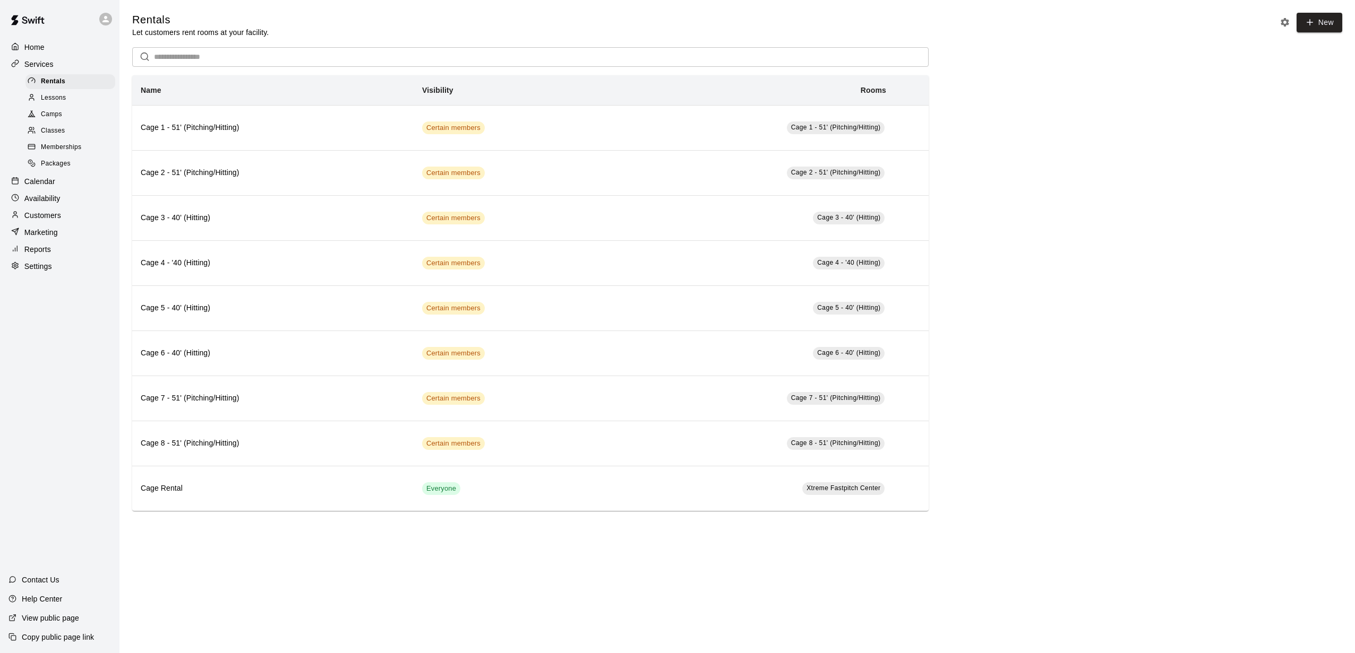
click at [38, 238] on p "Marketing" at bounding box center [40, 232] width 33 height 11
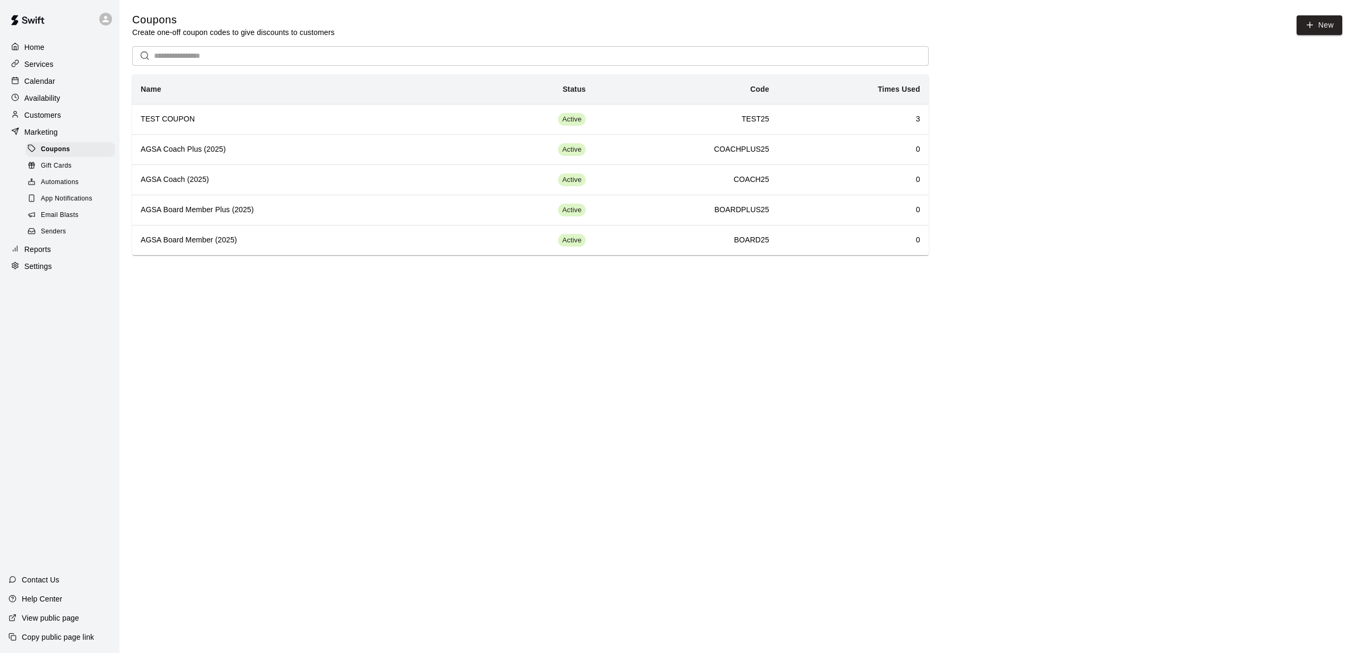
click at [38, 62] on p "Services" at bounding box center [38, 64] width 29 height 11
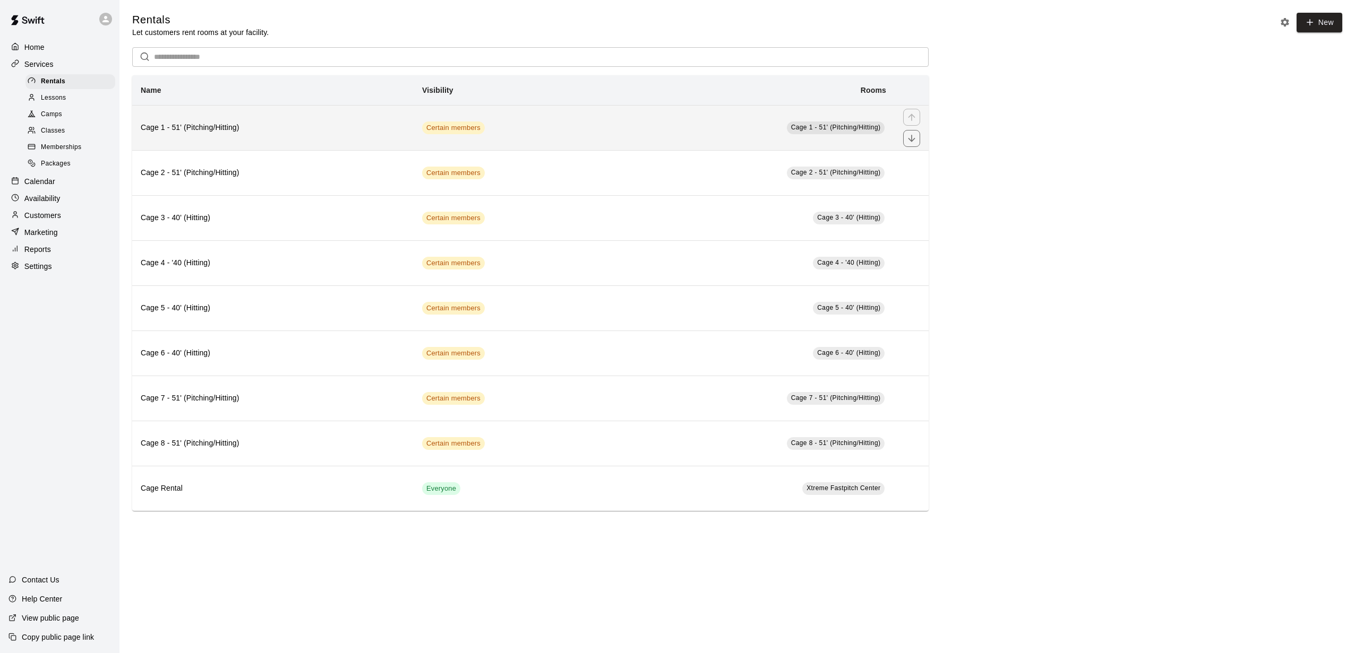
click at [201, 139] on th "Cage 1 - 51' (Pitching/Hitting)" at bounding box center [272, 127] width 281 height 45
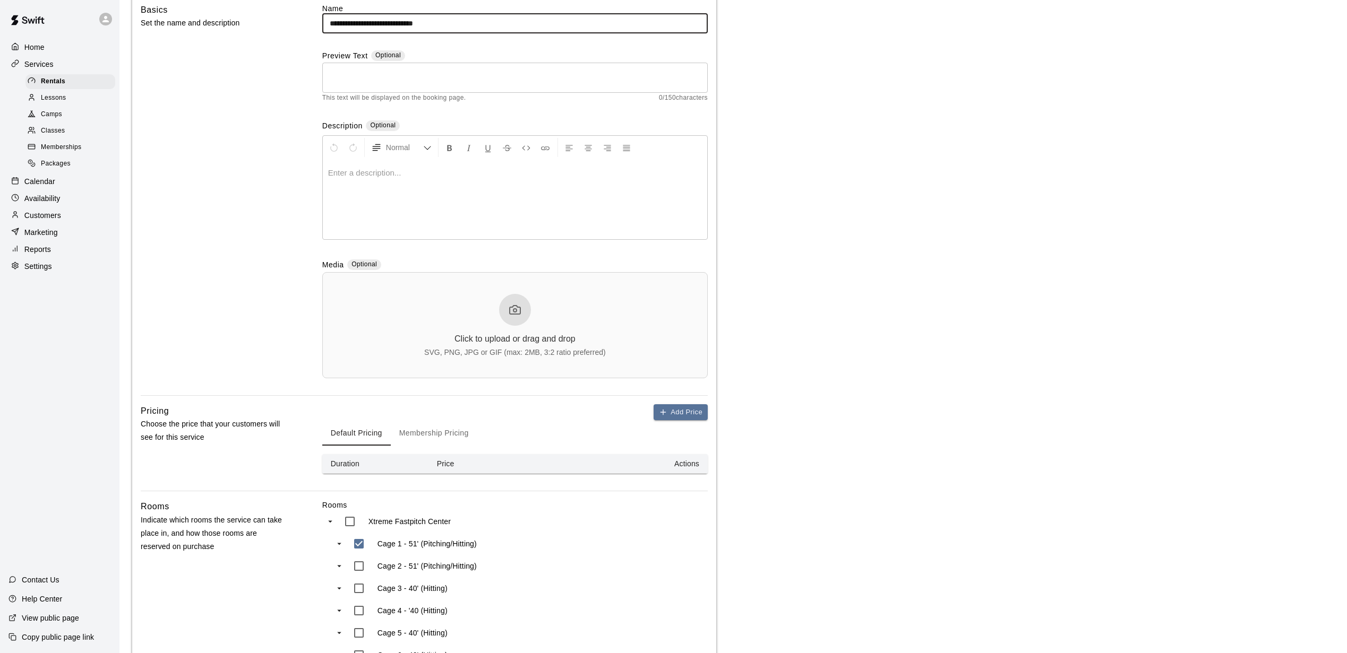
scroll to position [331, 0]
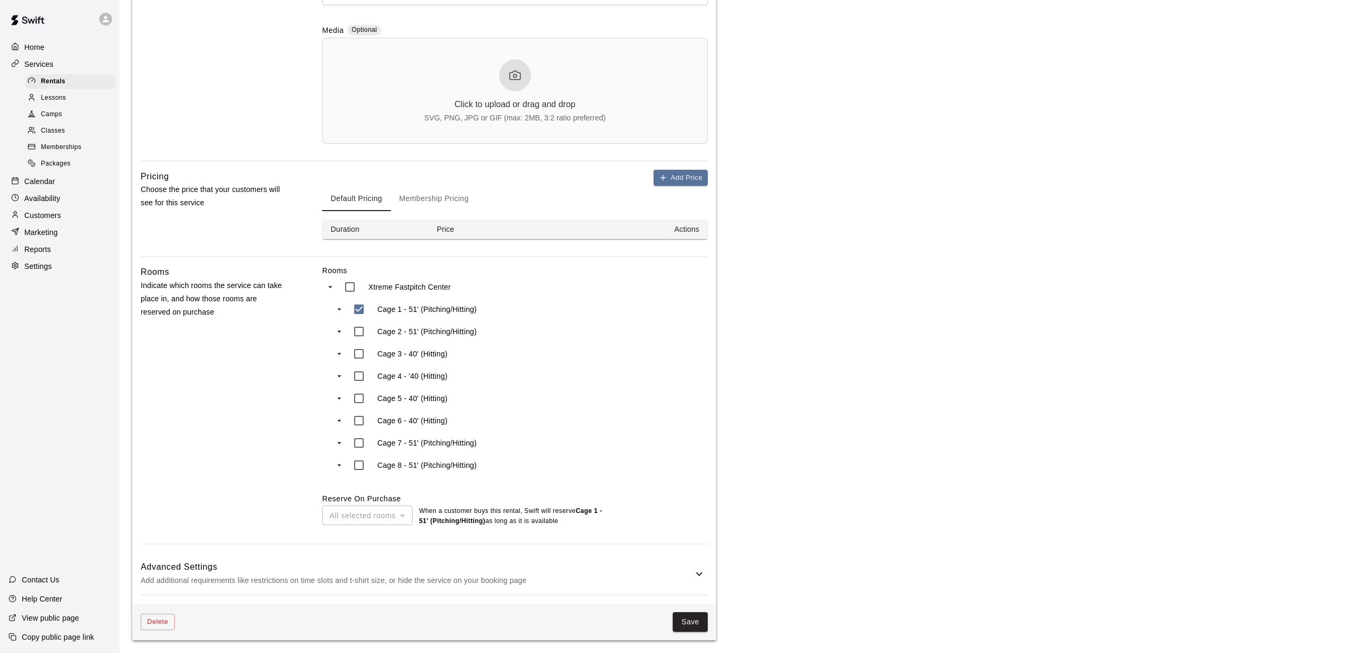
click at [410, 202] on button "Membership Pricing" at bounding box center [434, 198] width 87 height 25
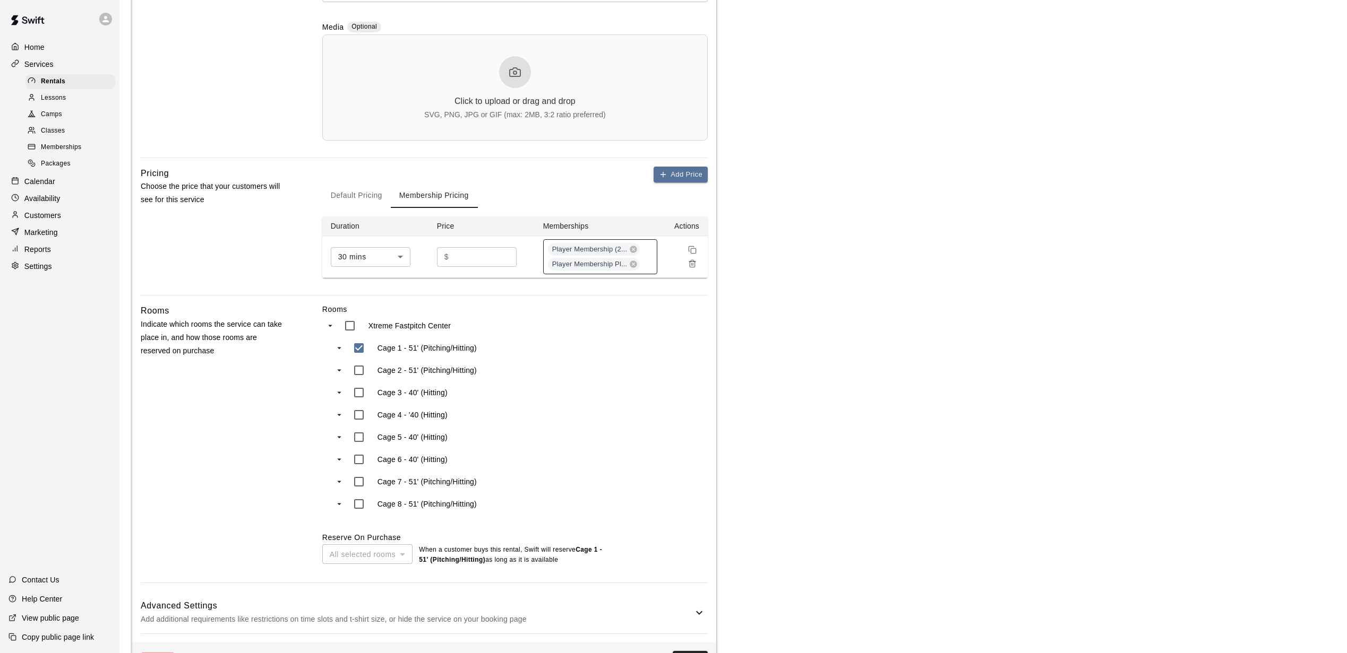
click at [647, 261] on div "Player Membership (2... Player Membership Pl..." at bounding box center [600, 256] width 114 height 35
click at [600, 375] on p "11U Black - Crosby" at bounding box center [591, 373] width 78 height 11
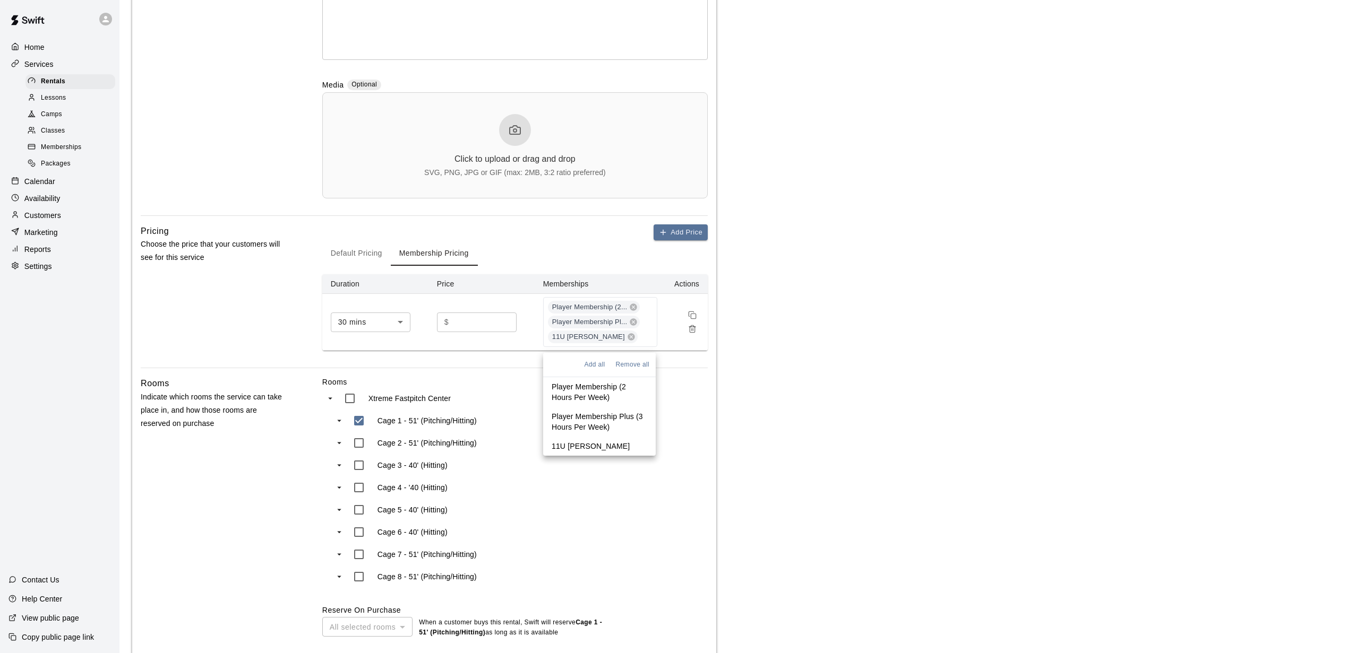
scroll to position [282, 0]
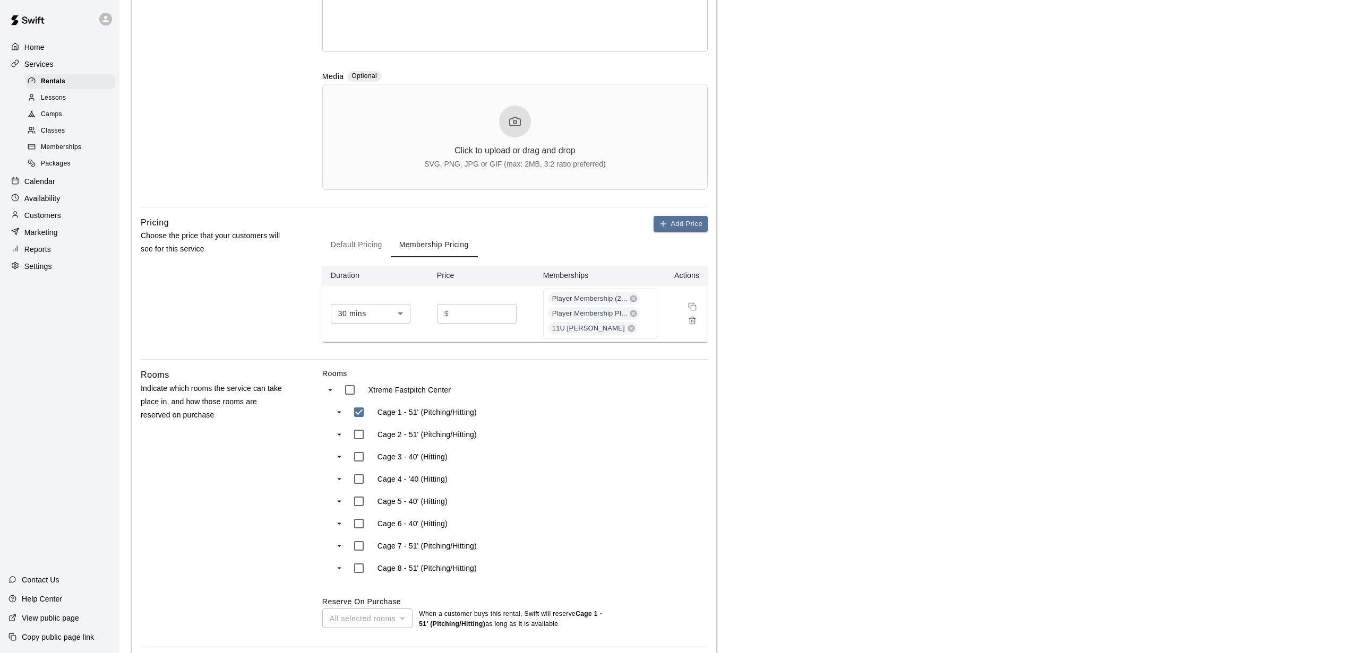
click at [408, 333] on td "30 mins ** ​" at bounding box center [375, 314] width 106 height 57
click at [671, 223] on button "Add Price" at bounding box center [680, 224] width 54 height 16
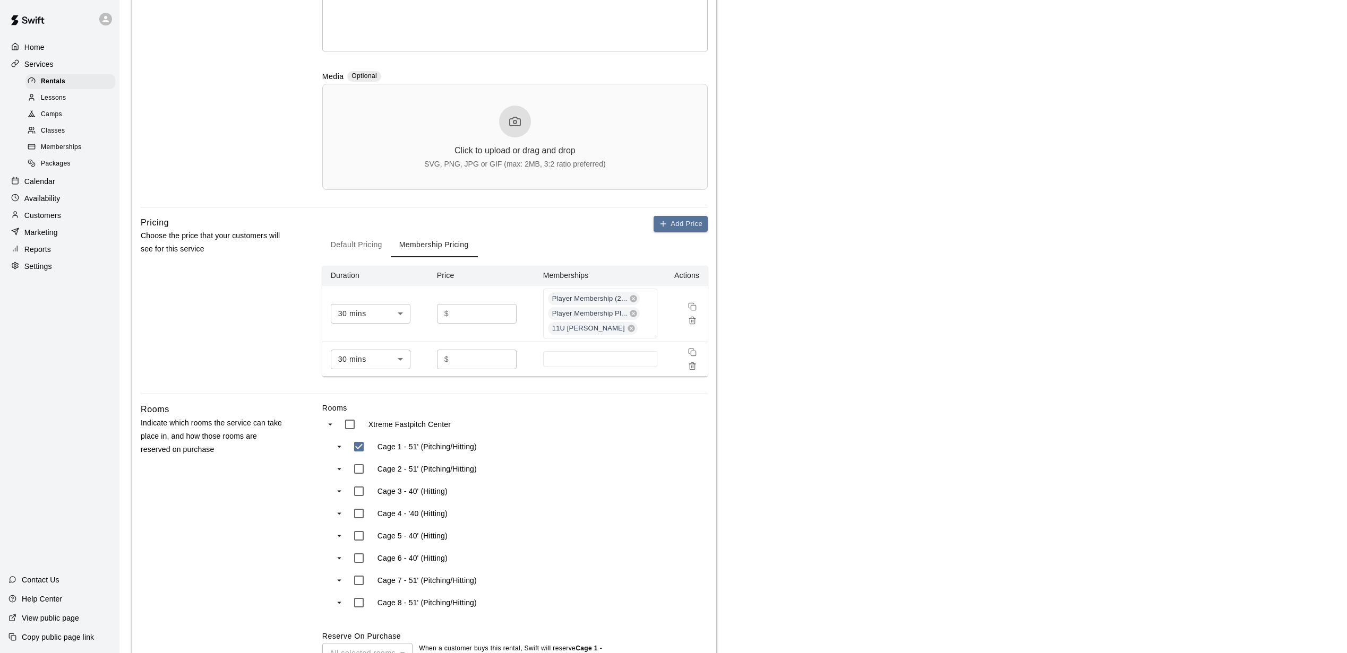
click at [400, 359] on body "**********" at bounding box center [673, 254] width 1347 height 1073
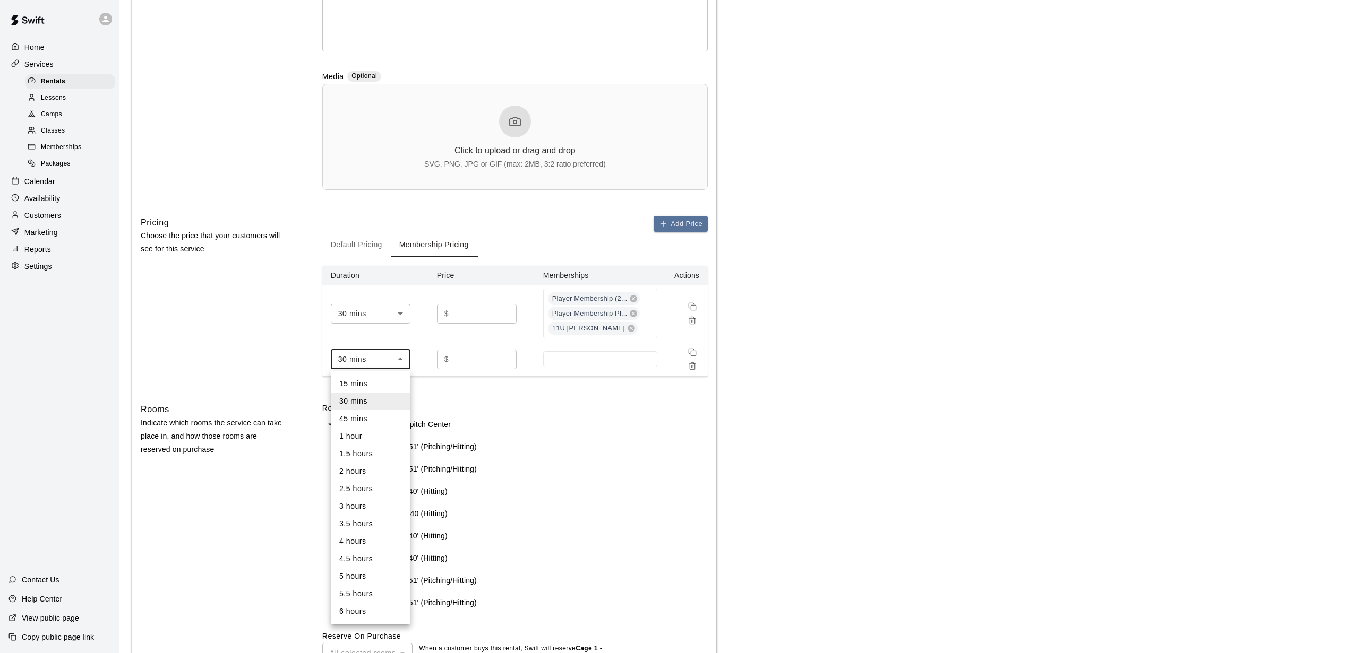
click at [372, 433] on li "1 hour" at bounding box center [371, 437] width 80 height 18
type input "**"
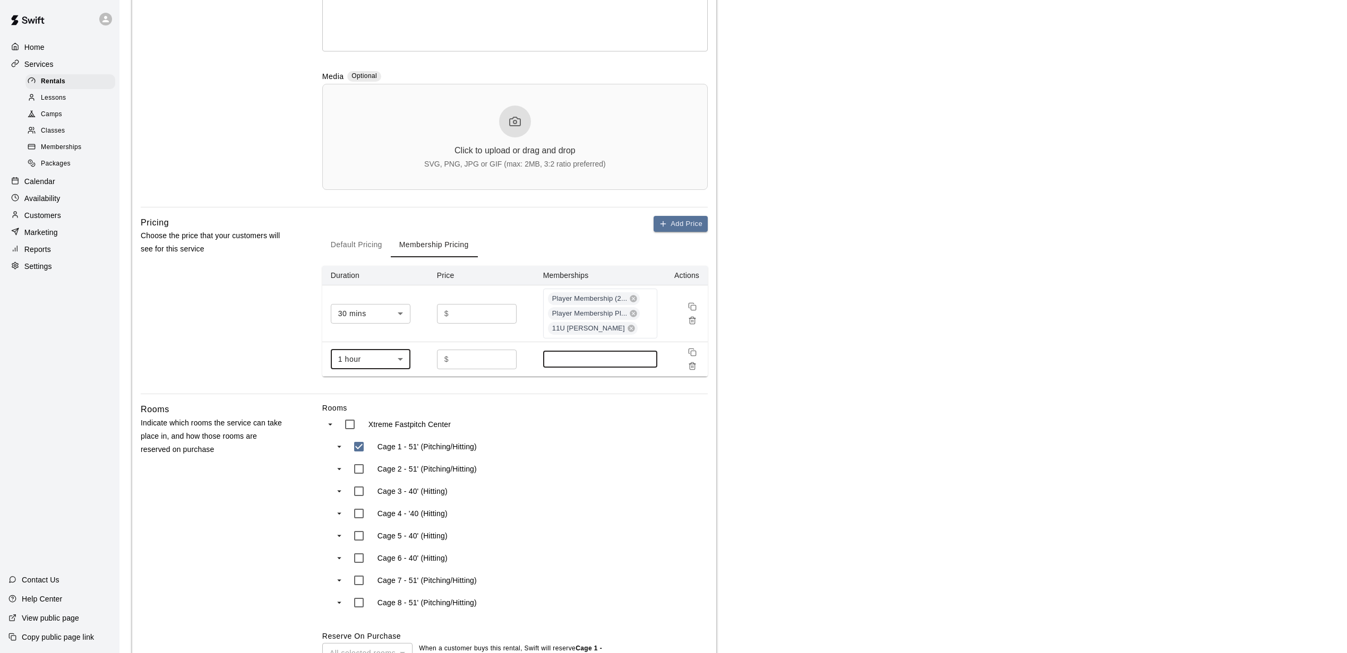
click at [572, 362] on input at bounding box center [600, 359] width 104 height 8
click at [573, 471] on p "11U Black - Crosby" at bounding box center [591, 467] width 78 height 11
click at [579, 512] on div "Rooms Xtreme Fastpitch Center Cage 1 - 51' (Pitching/Hitting) Cage 2 - 51' (Pit…" at bounding box center [514, 534] width 385 height 262
click at [694, 367] on icon "Remove price" at bounding box center [692, 367] width 5 height 6
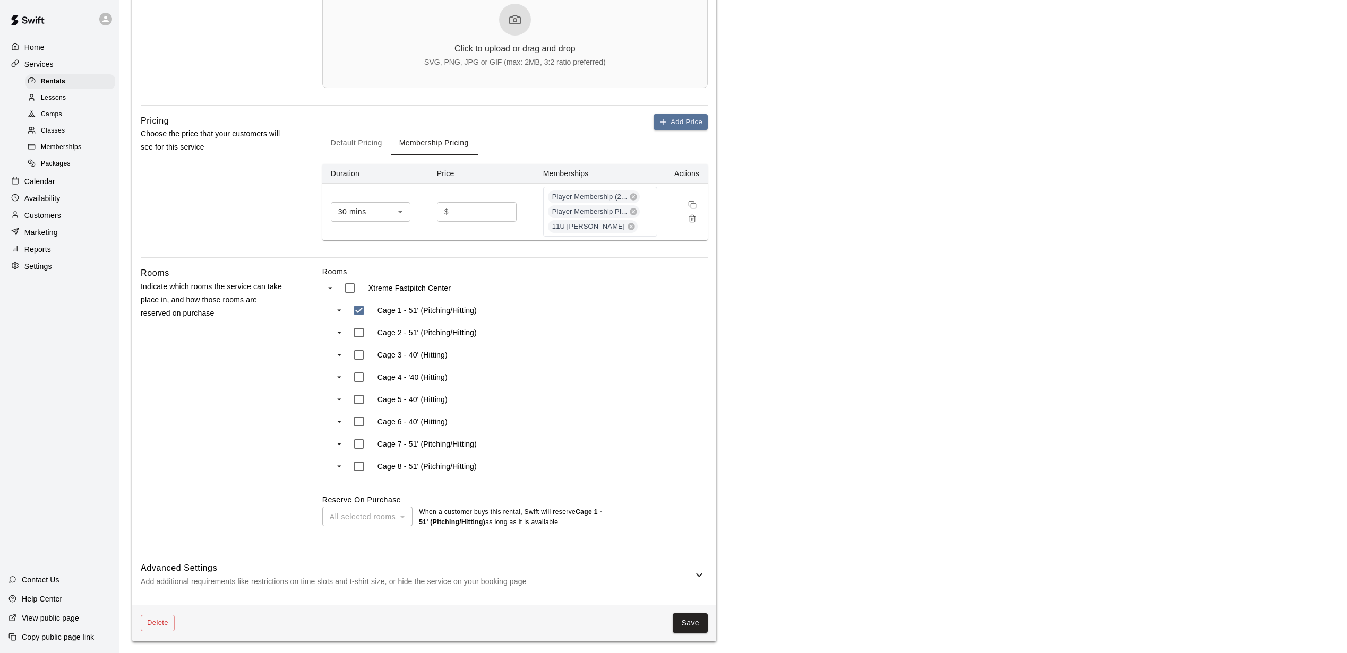
scroll to position [388, 0]
click at [687, 619] on button "Save" at bounding box center [690, 623] width 35 height 20
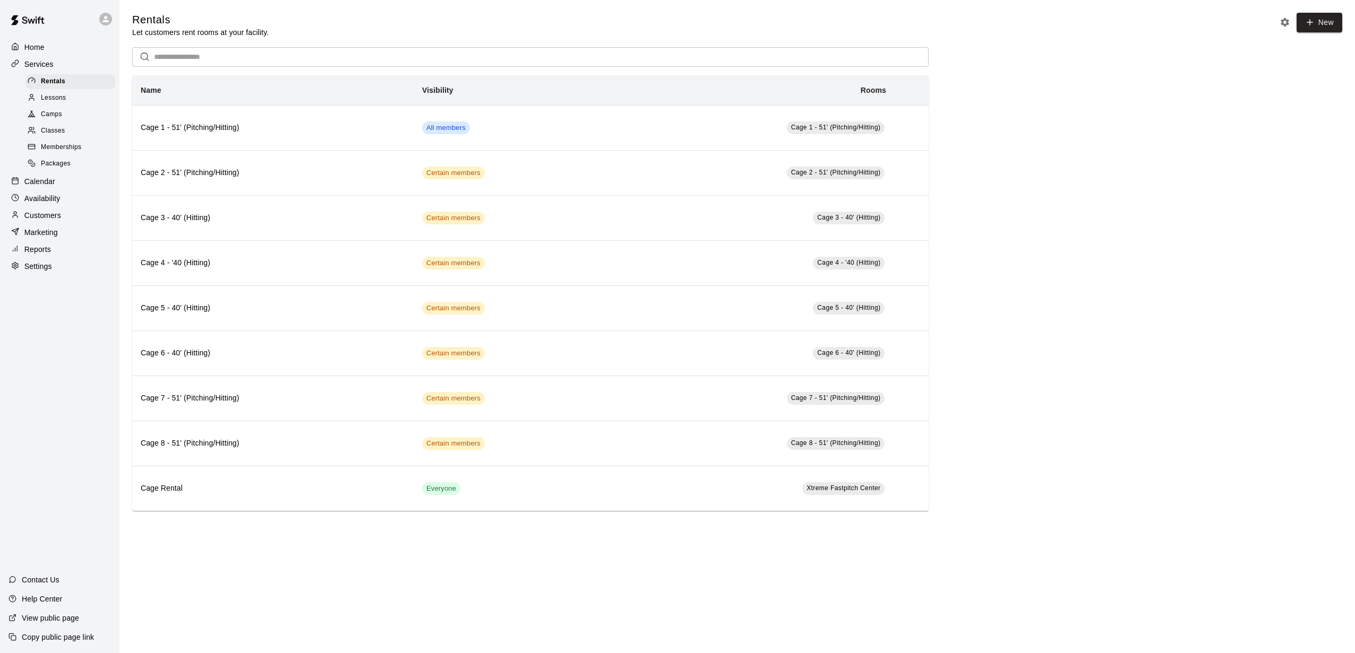
click at [66, 149] on span "Memberships" at bounding box center [61, 147] width 40 height 11
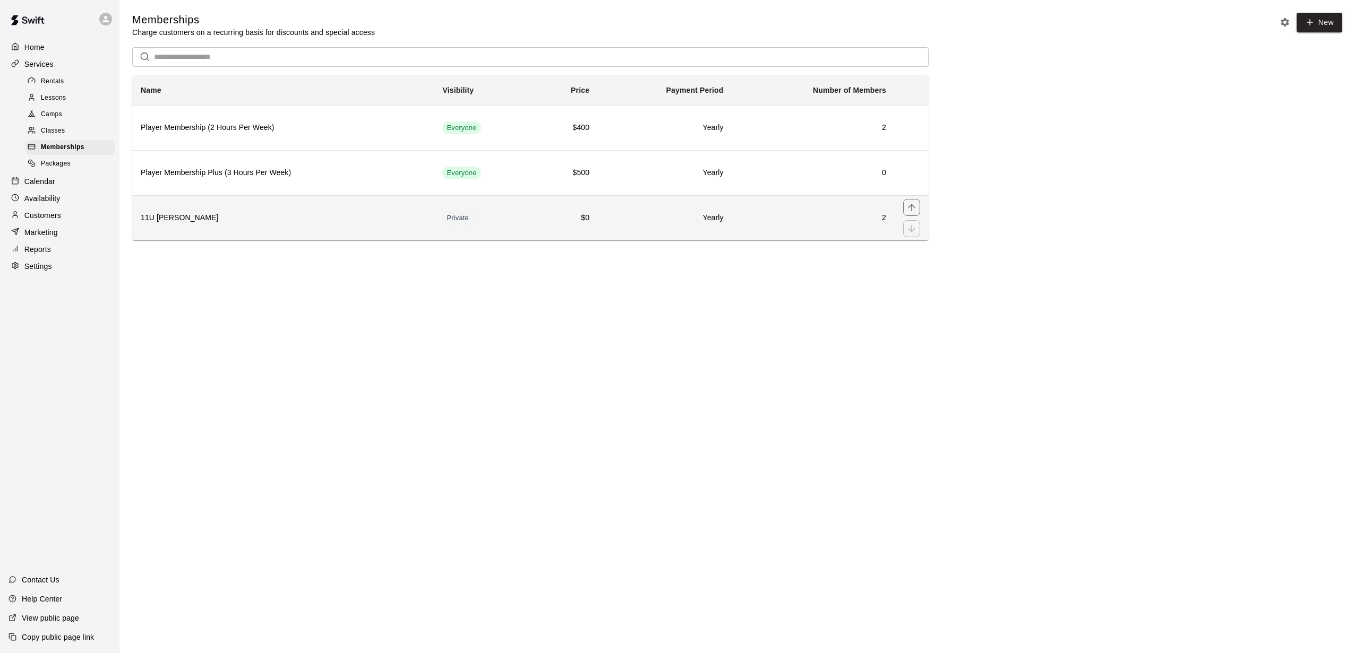
click at [200, 213] on th "11U Black - Crosby" at bounding box center [283, 217] width 302 height 45
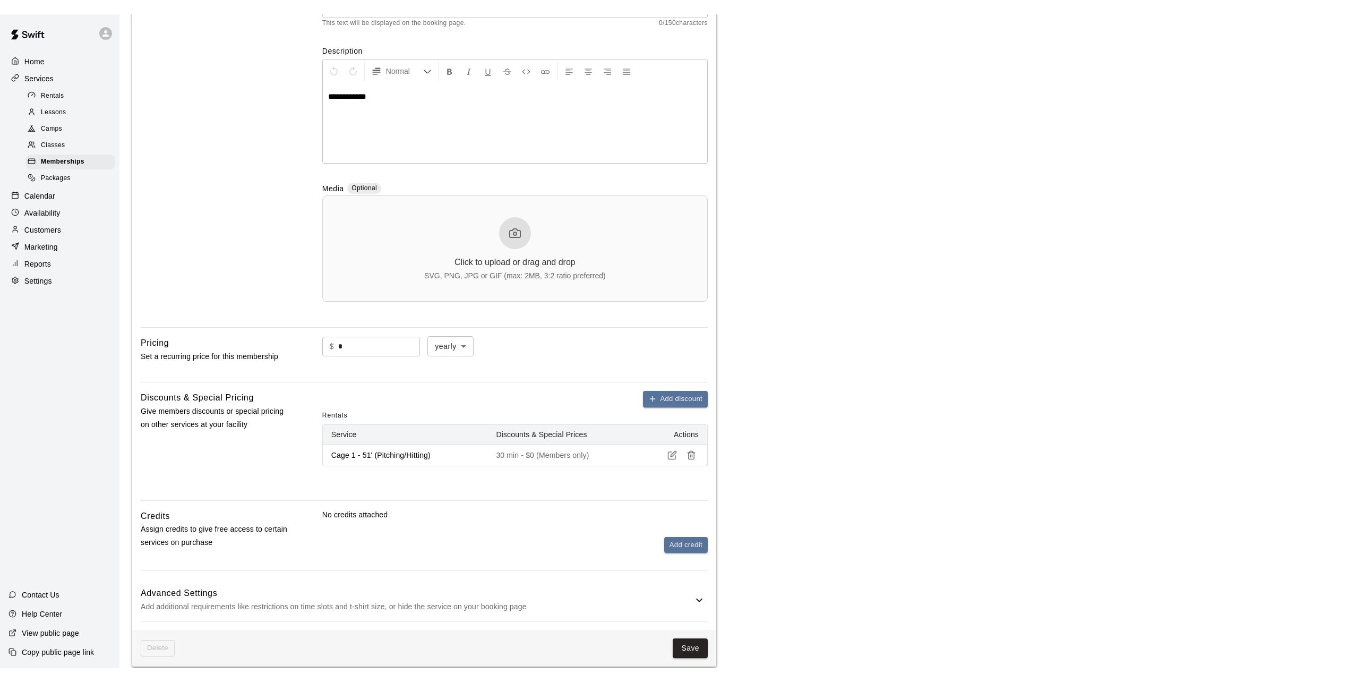
scroll to position [265, 0]
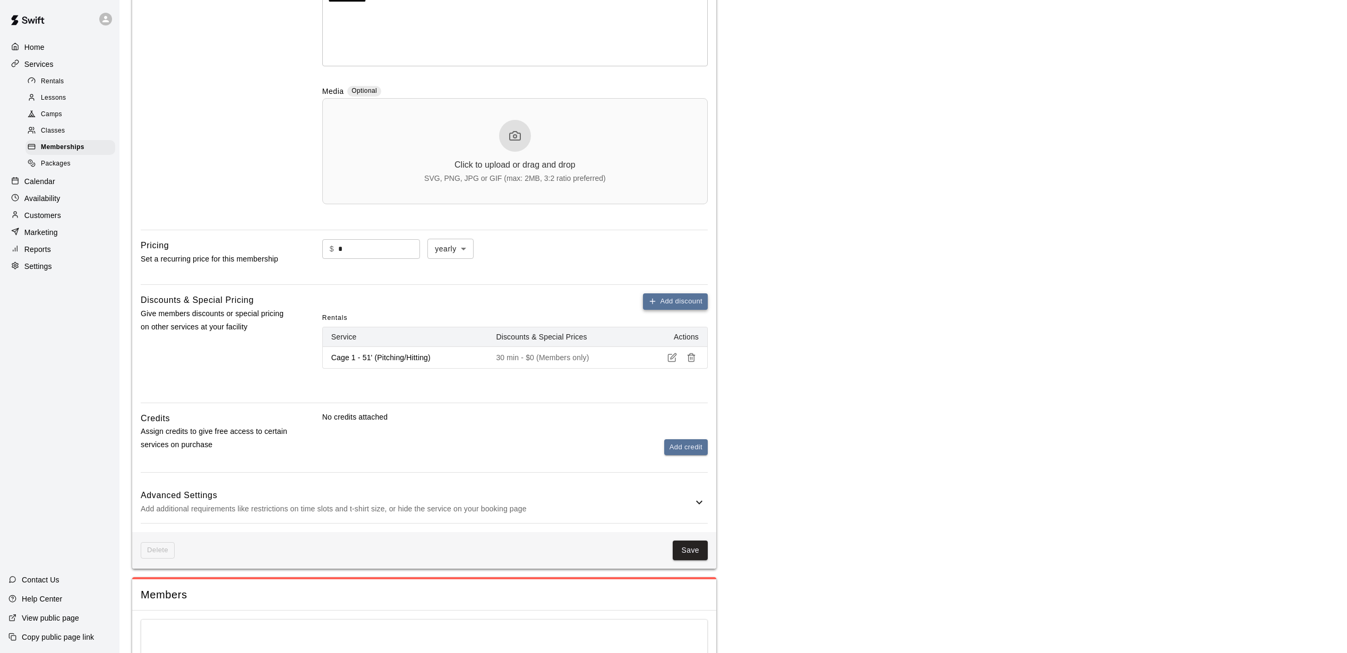
click at [680, 300] on button "Add discount" at bounding box center [675, 302] width 65 height 16
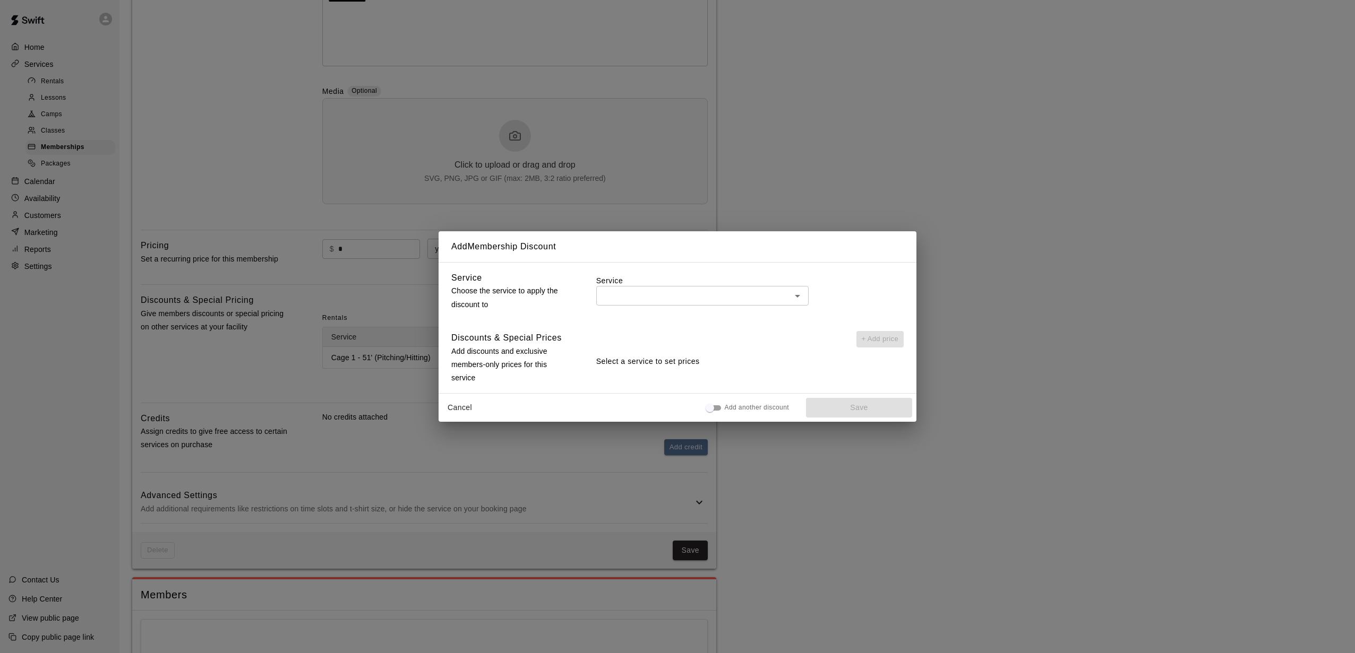
click at [799, 296] on icon "Open" at bounding box center [797, 296] width 13 height 13
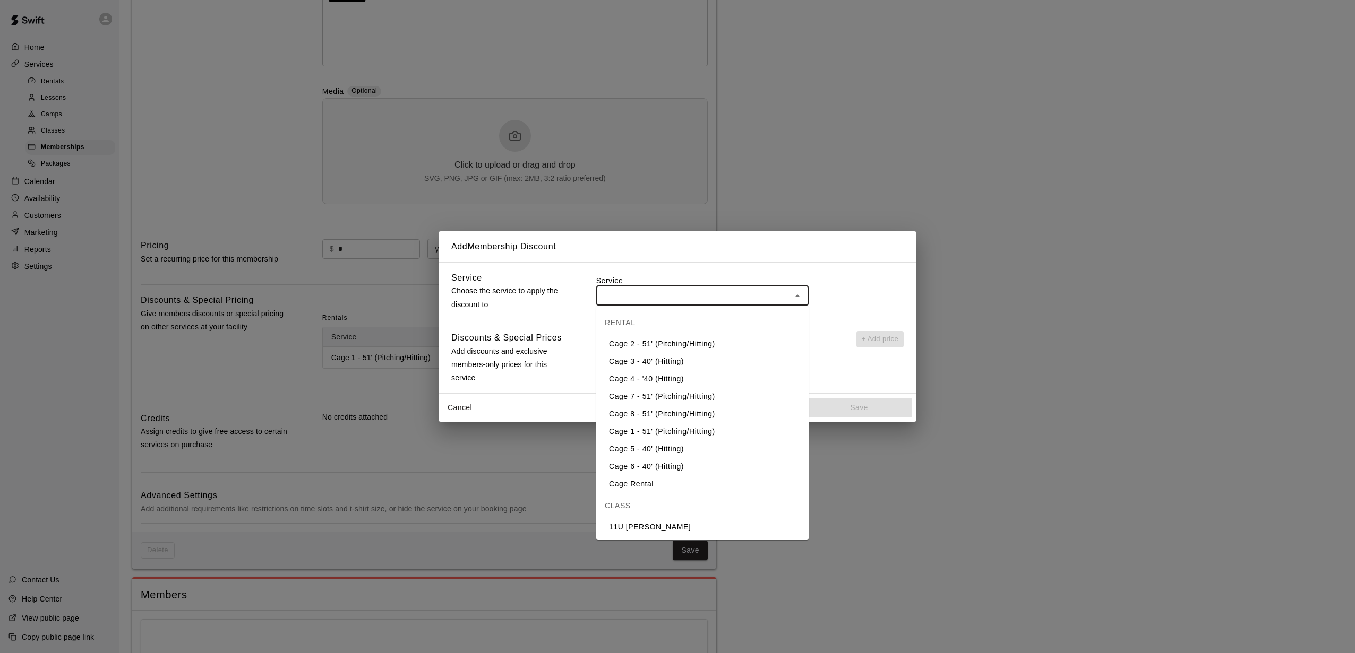
click at [652, 342] on li "Cage 2 - 51' (Pitching/Hitting)" at bounding box center [702, 344] width 212 height 18
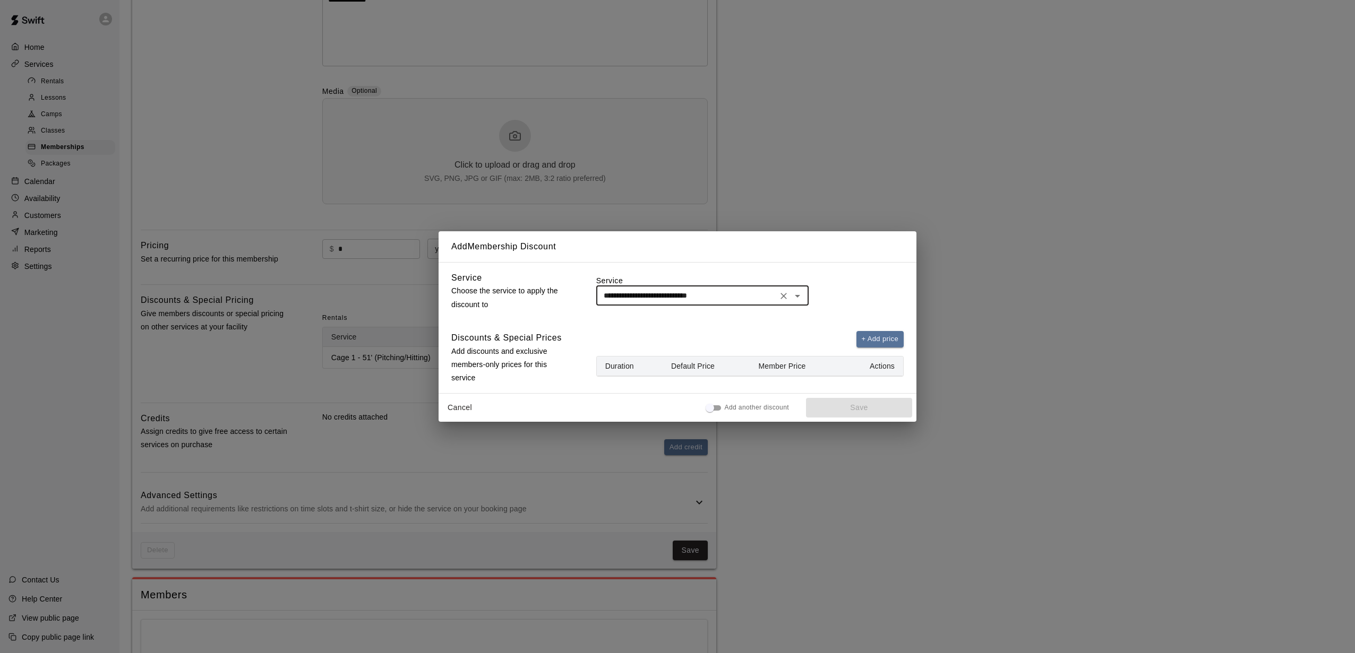
click at [795, 295] on icon "Open" at bounding box center [797, 296] width 13 height 13
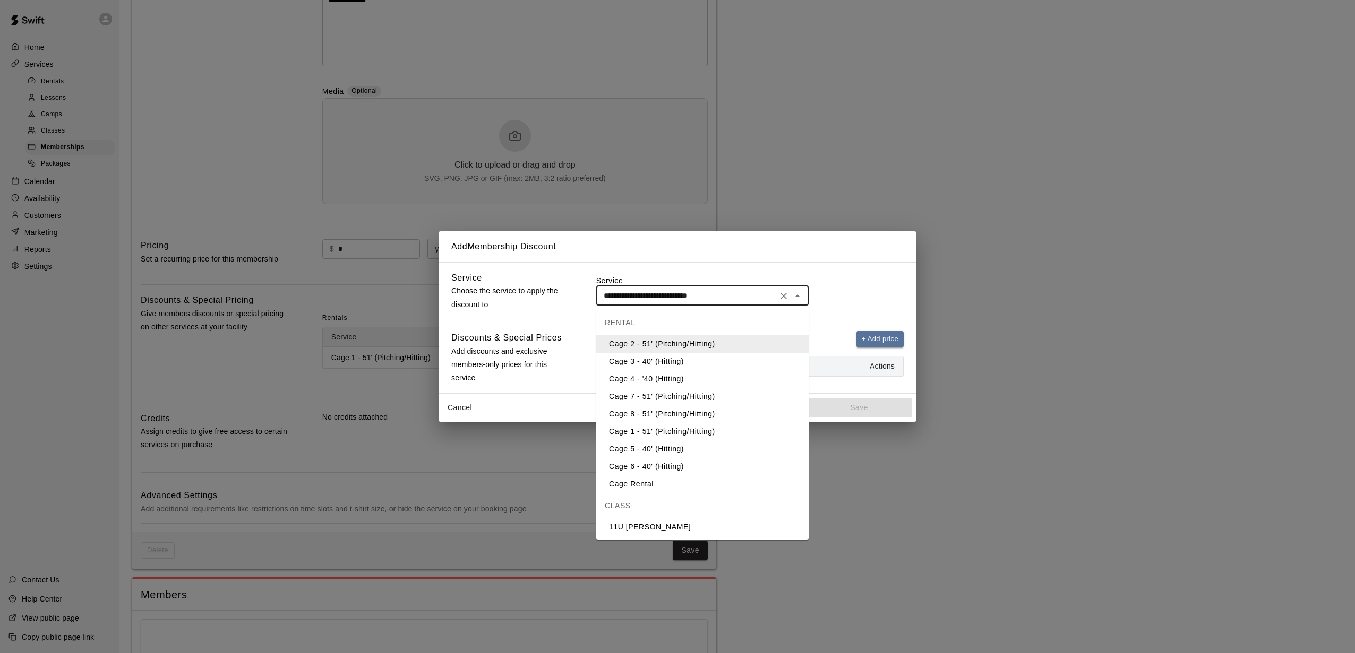
click at [717, 361] on li "Cage 3 - 40' (Hitting)" at bounding box center [702, 362] width 212 height 18
type input "**********"
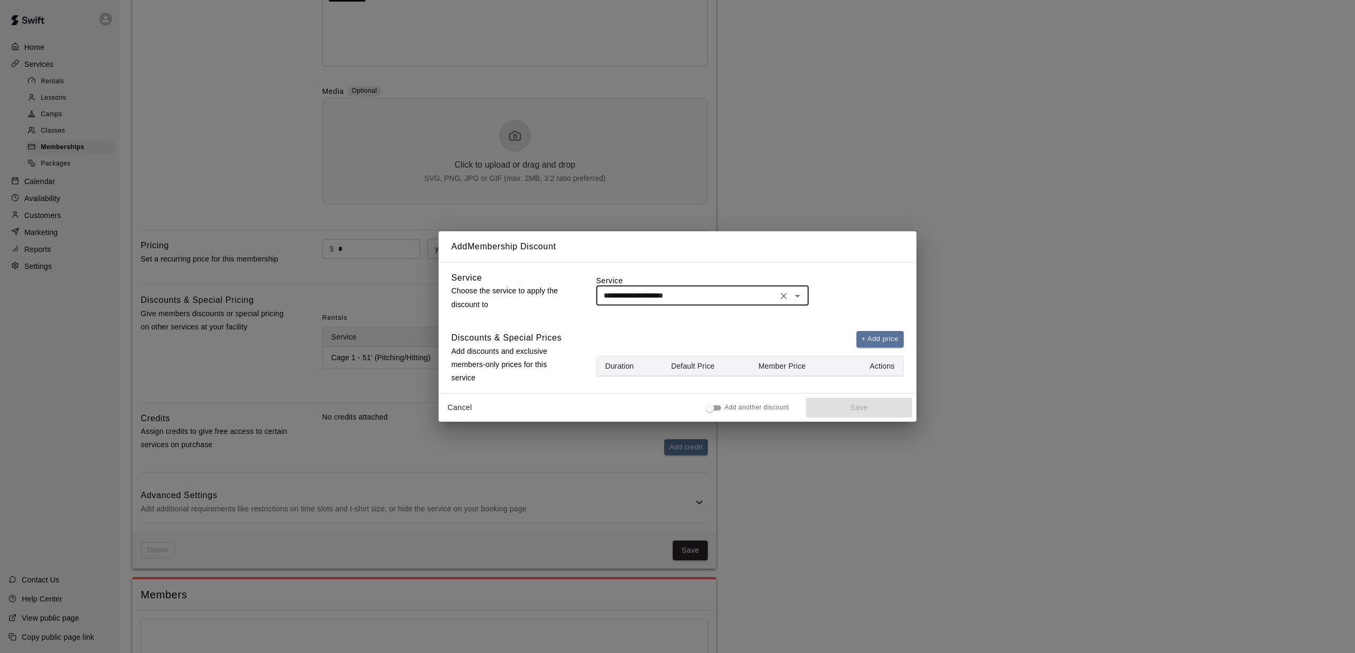
click at [784, 293] on icon "Clear" at bounding box center [783, 296] width 11 height 11
click at [800, 294] on icon "Open" at bounding box center [797, 296] width 13 height 13
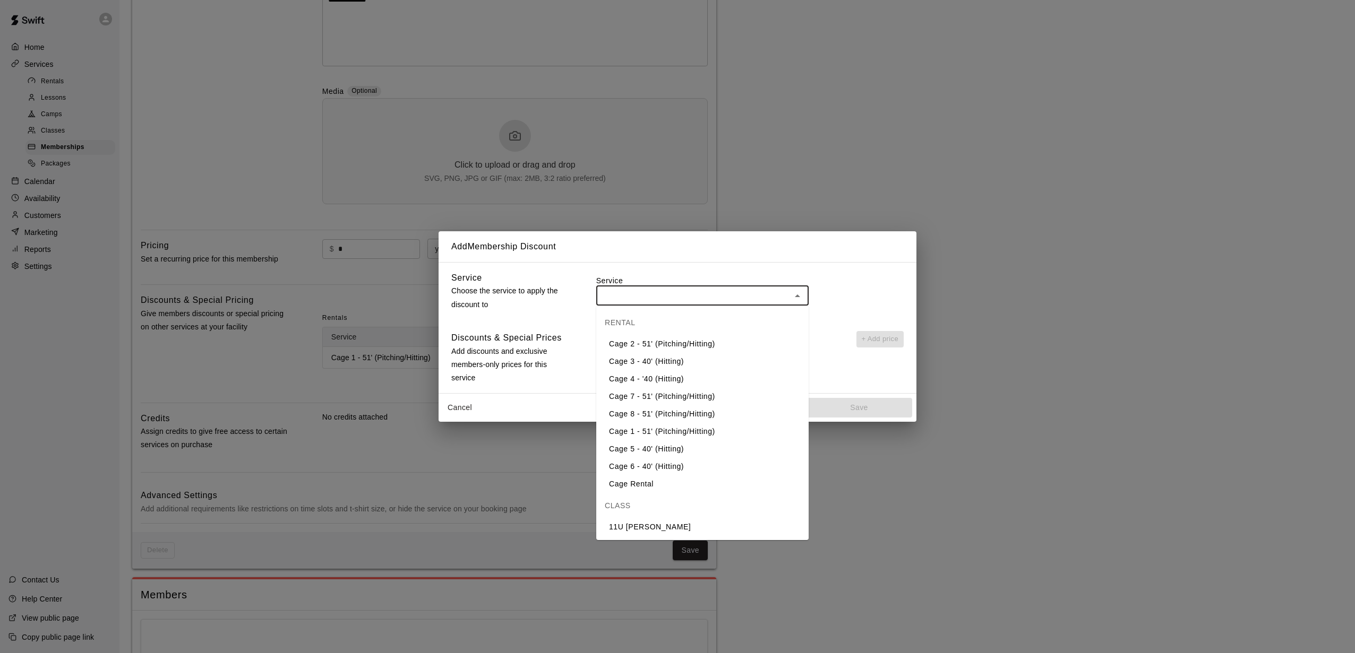
click at [678, 347] on li "Cage 2 - 51' (Pitching/Hitting)" at bounding box center [702, 344] width 212 height 18
type input "**********"
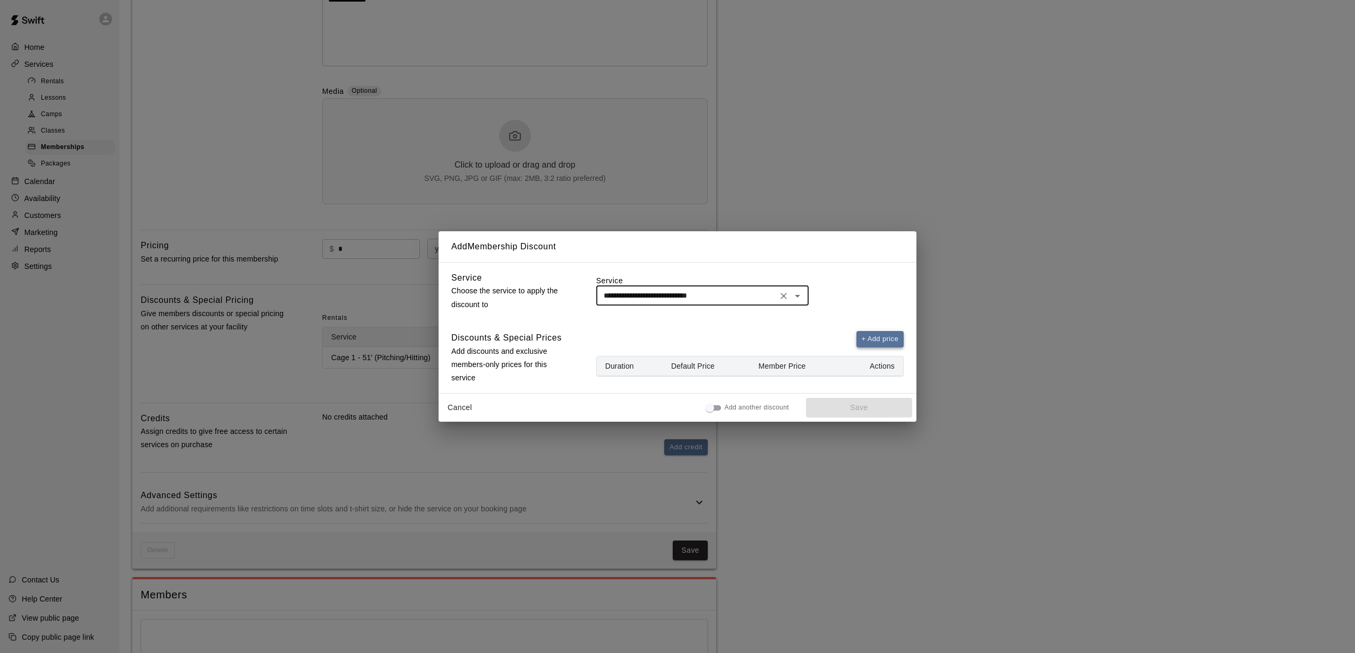
click at [871, 340] on button "+ Add price" at bounding box center [880, 339] width 48 height 16
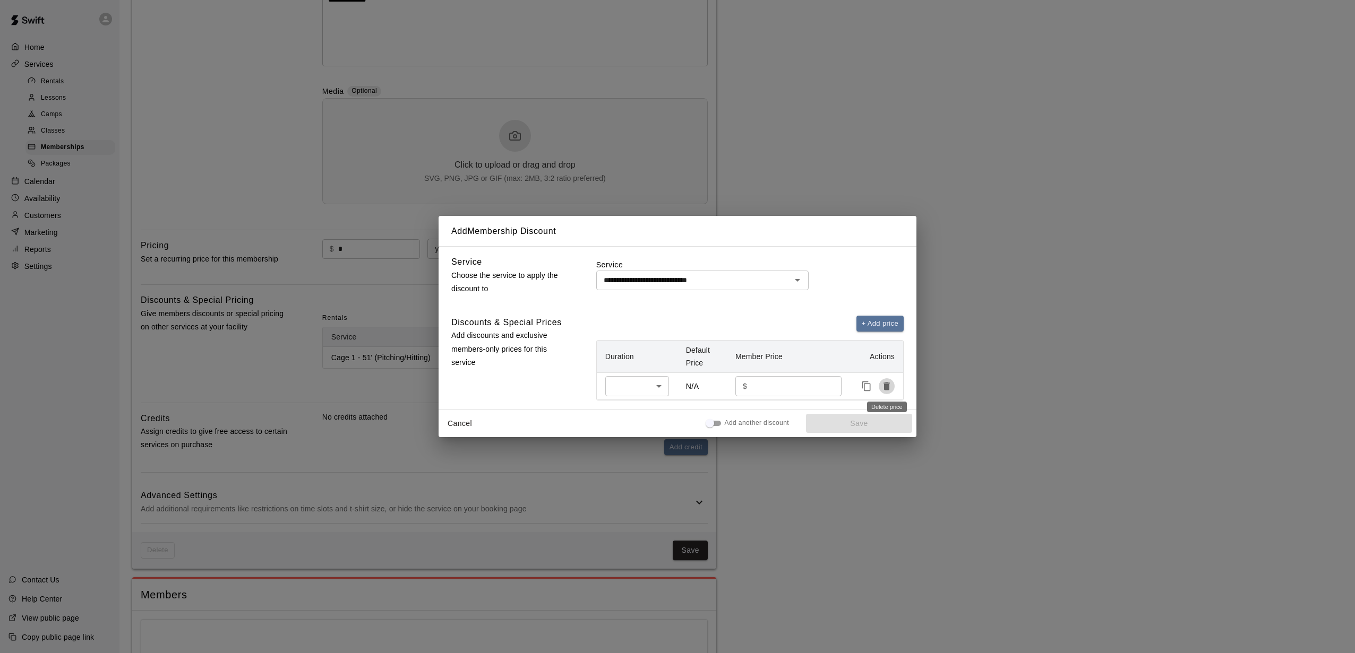
click at [884, 384] on icon "Delete price" at bounding box center [886, 387] width 6 height 8
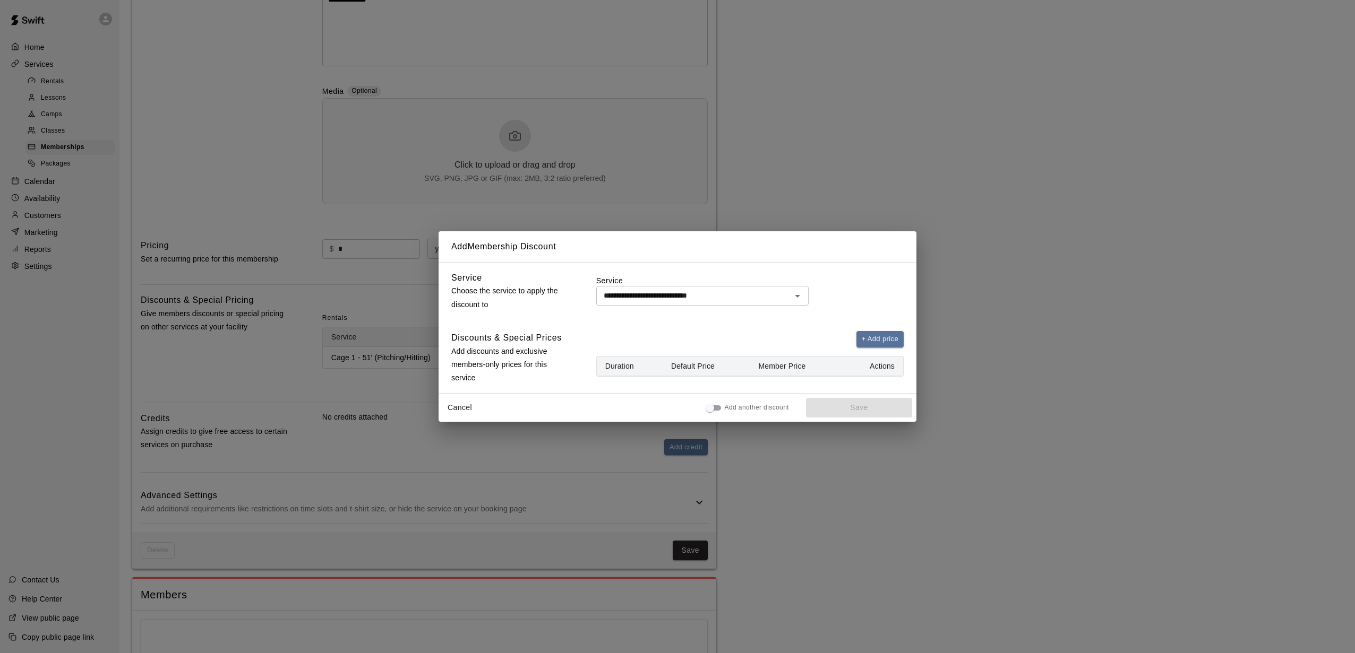
click at [460, 407] on button "Cancel" at bounding box center [460, 408] width 34 height 20
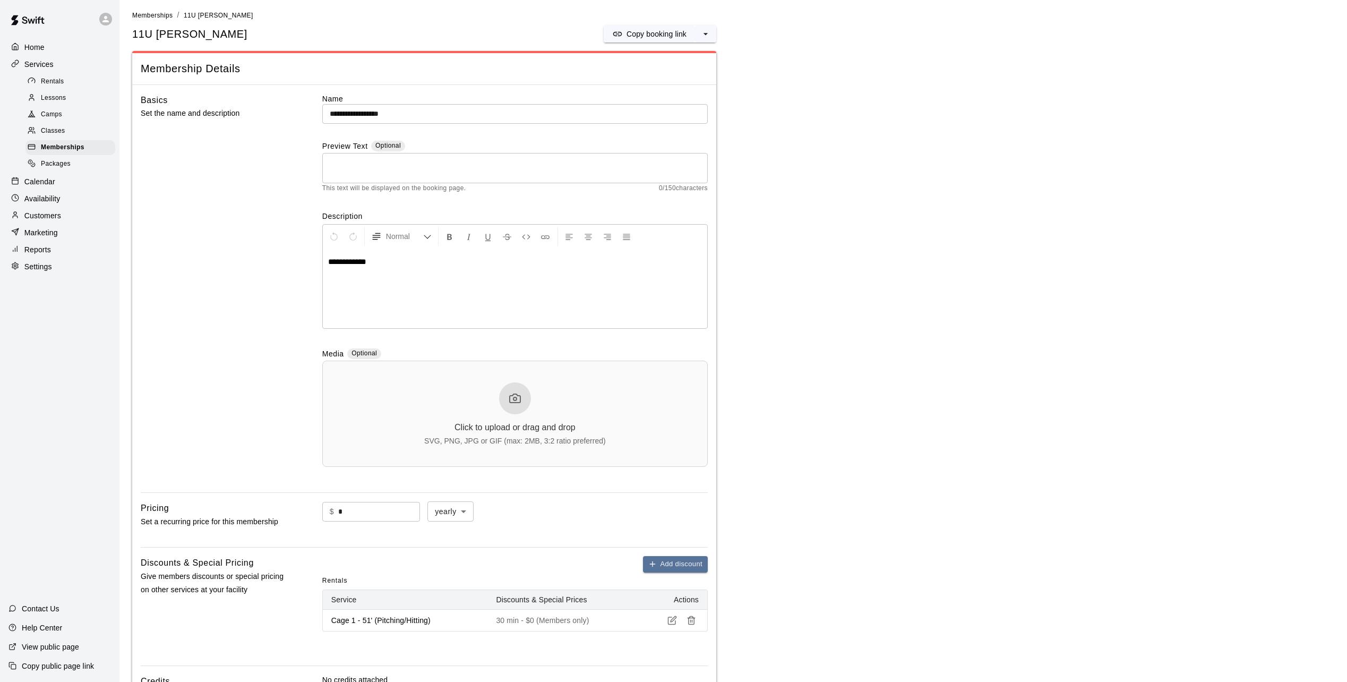
scroll to position [0, 0]
click at [49, 96] on span "Lessons" at bounding box center [53, 98] width 25 height 11
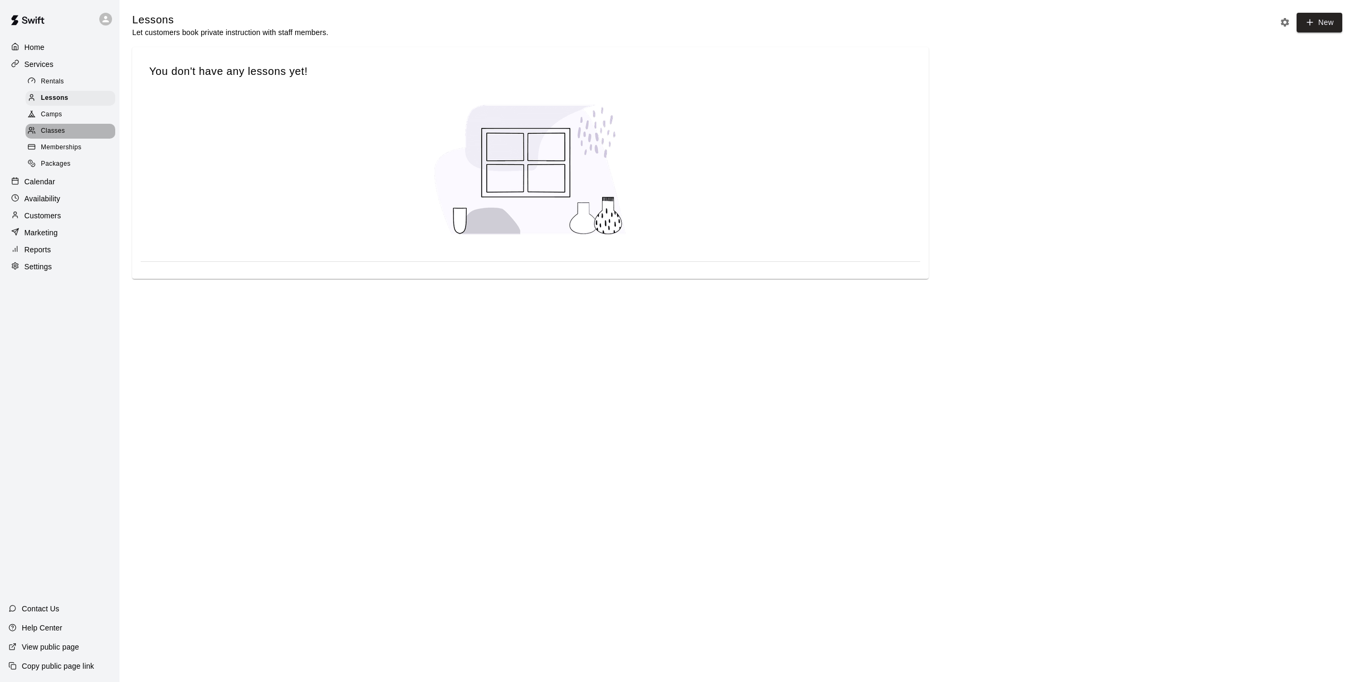
click at [47, 133] on span "Classes" at bounding box center [53, 131] width 24 height 11
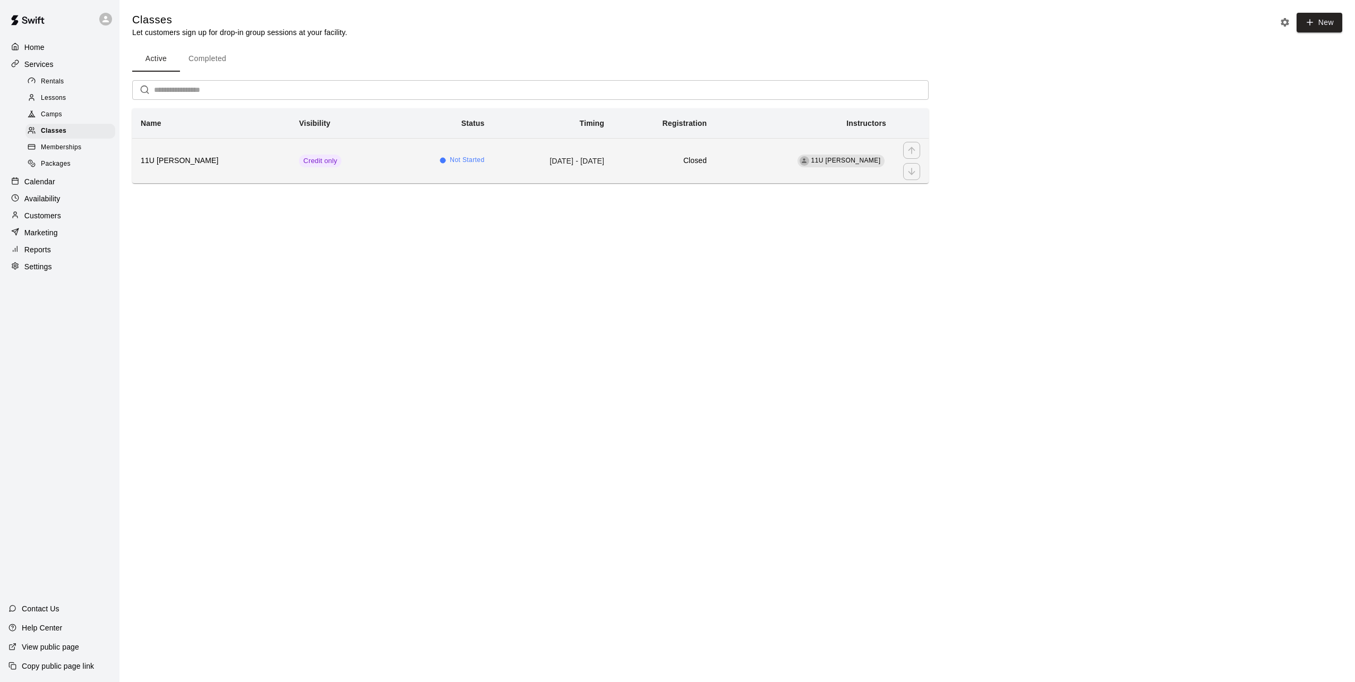
click at [197, 160] on h6 "11U Black - Crosby" at bounding box center [211, 161] width 141 height 12
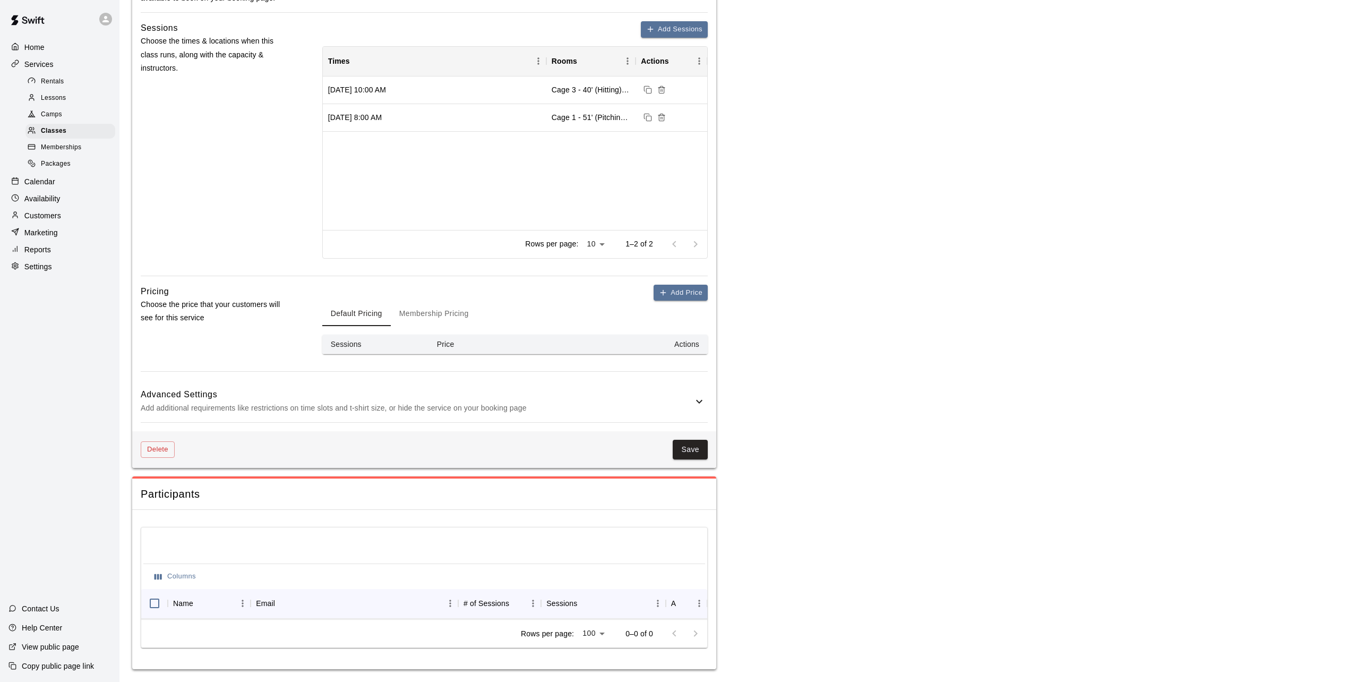
scroll to position [543, 0]
click at [161, 441] on button "Delete" at bounding box center [158, 449] width 34 height 16
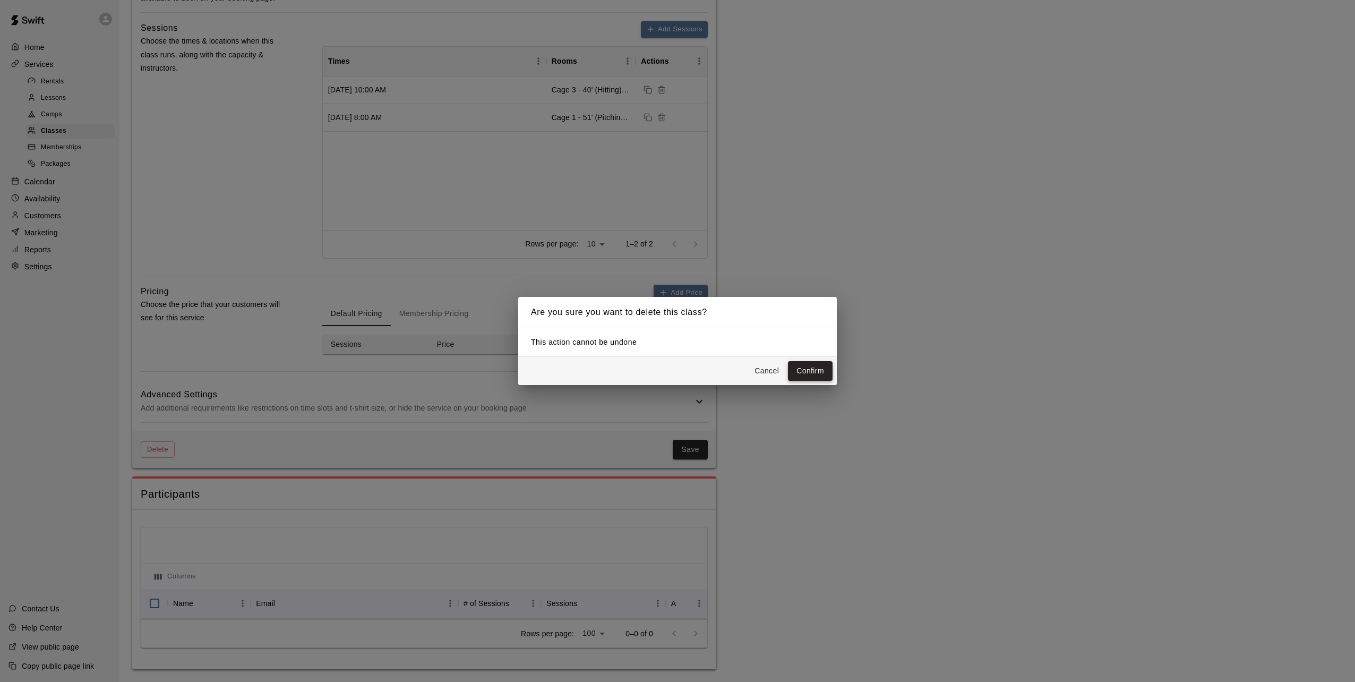
click at [813, 370] on button "Confirm" at bounding box center [810, 371] width 45 height 20
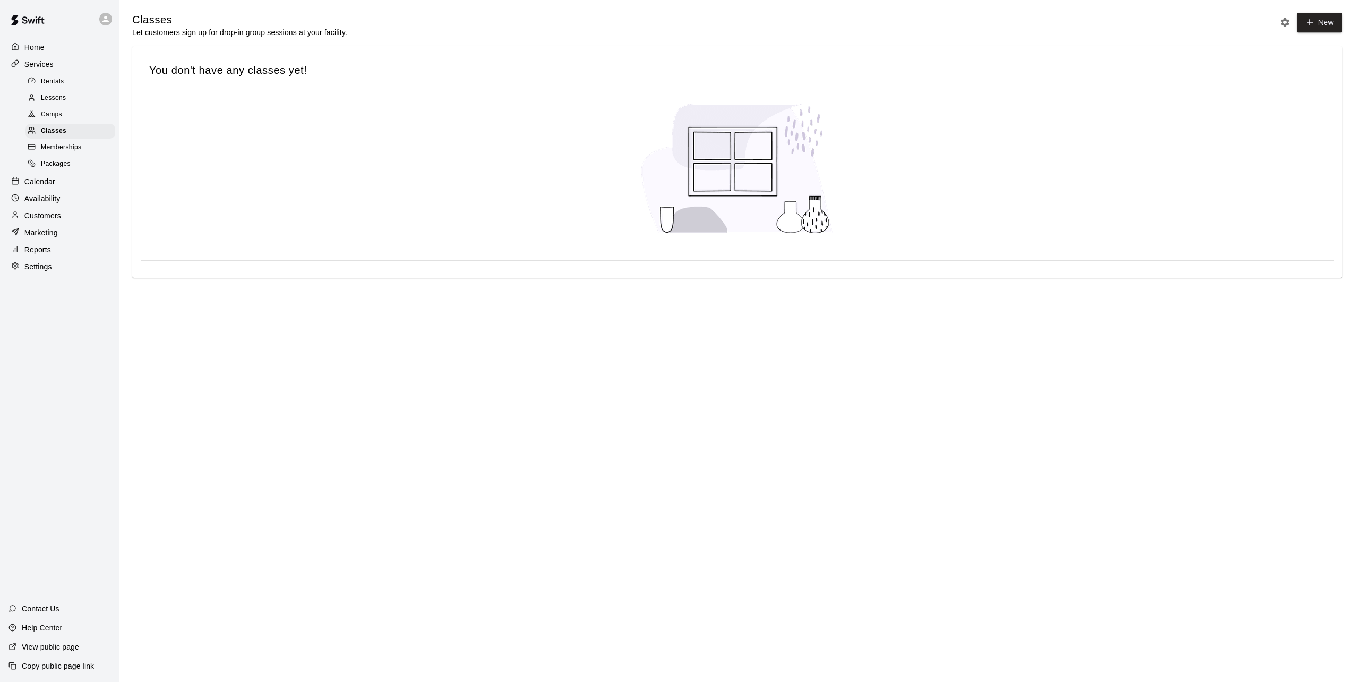
click at [36, 63] on p "Services" at bounding box center [38, 64] width 29 height 11
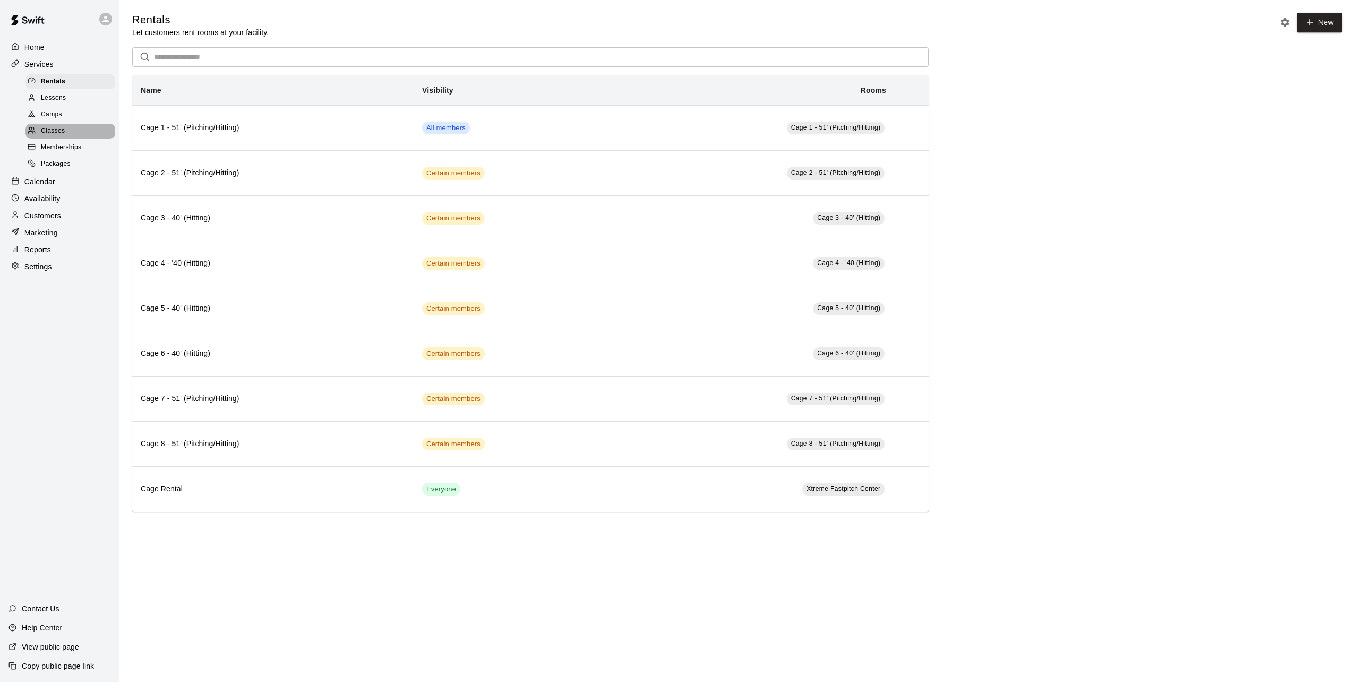
click at [57, 139] on div "Classes" at bounding box center [70, 131] width 90 height 15
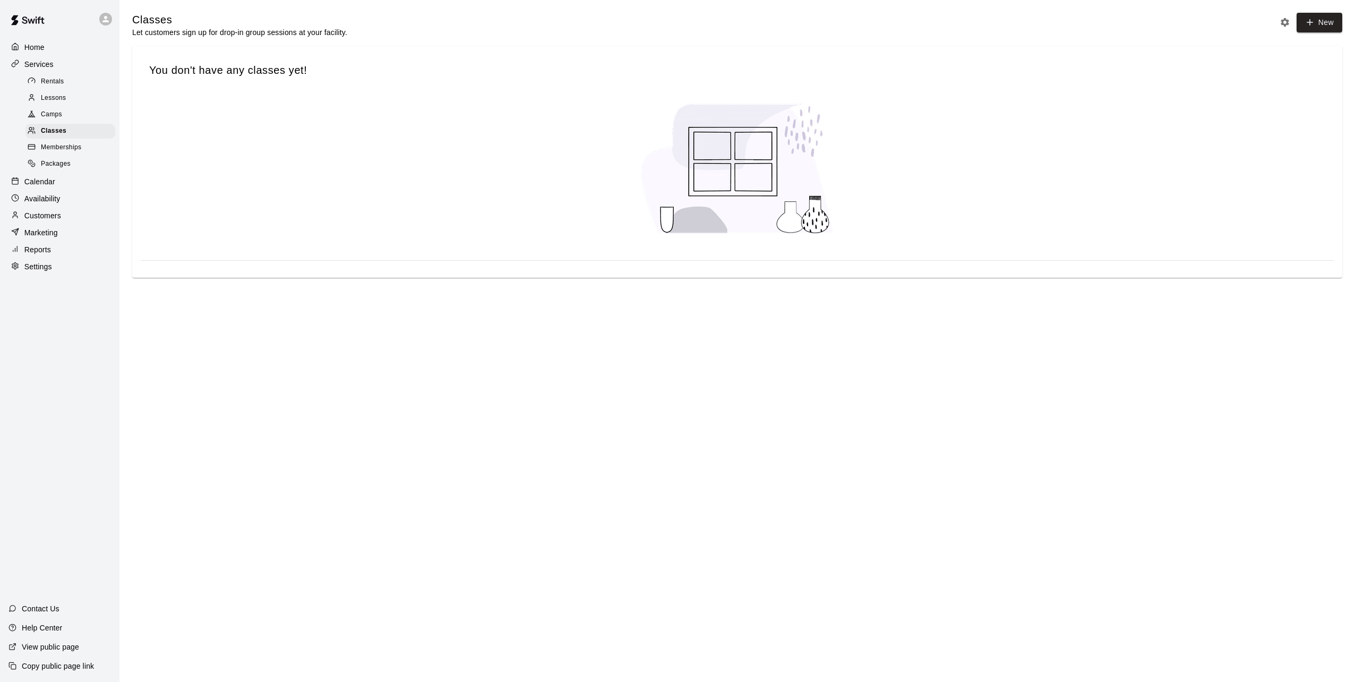
click at [62, 150] on span "Memberships" at bounding box center [61, 147] width 40 height 11
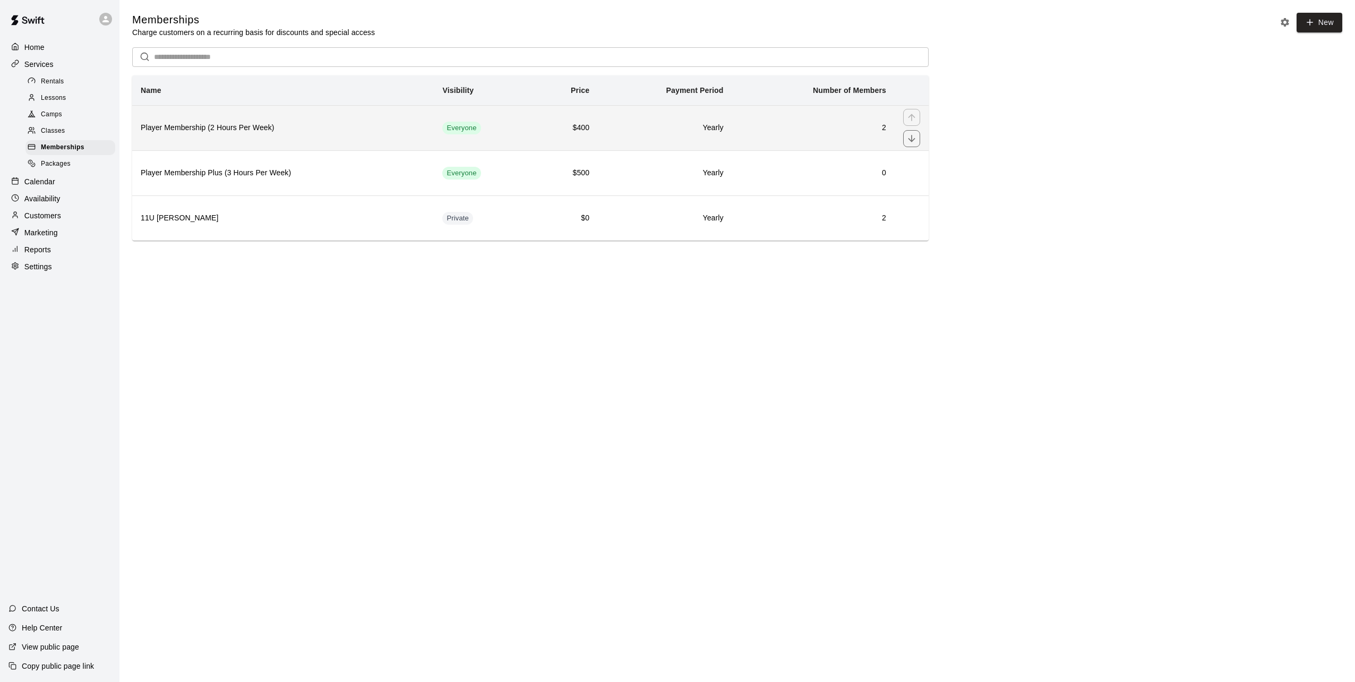
click at [207, 126] on h6 "Player Membership (2 Hours Per Week)" at bounding box center [283, 128] width 285 height 12
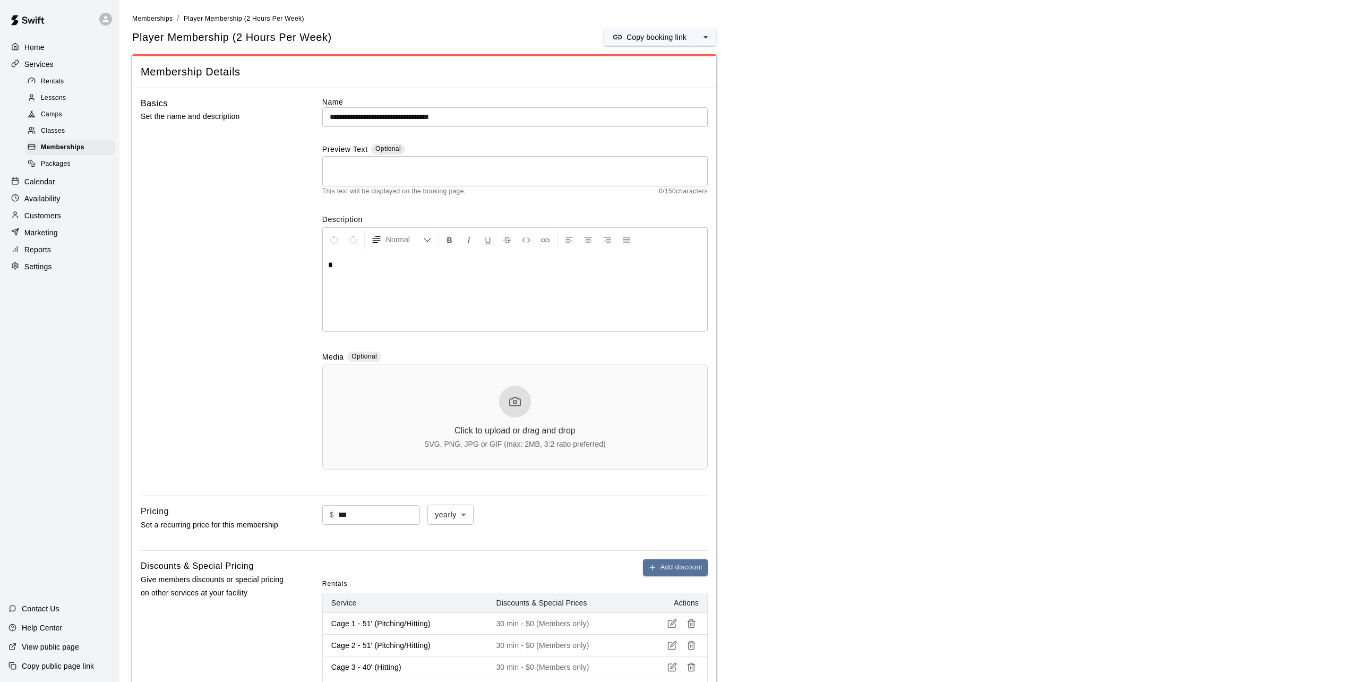
click at [49, 221] on p "Customers" at bounding box center [42, 215] width 37 height 11
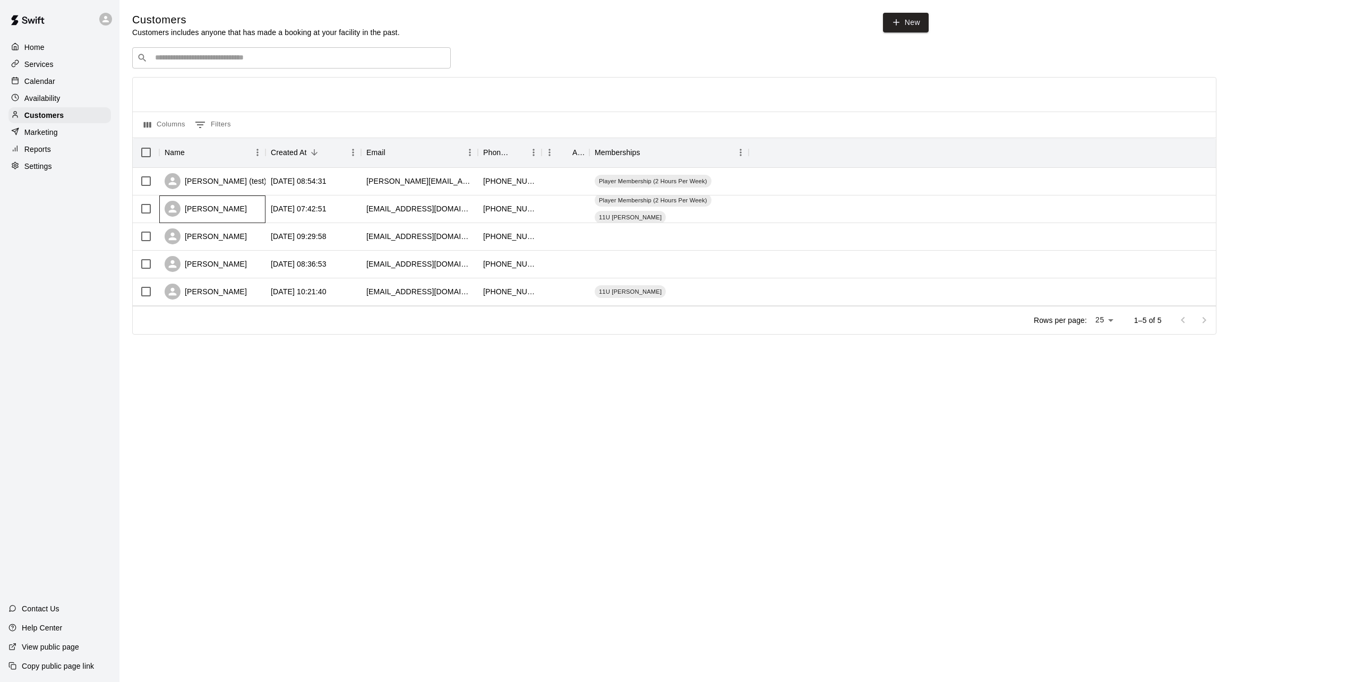
click at [202, 209] on div "Troy Keunig" at bounding box center [206, 209] width 82 height 16
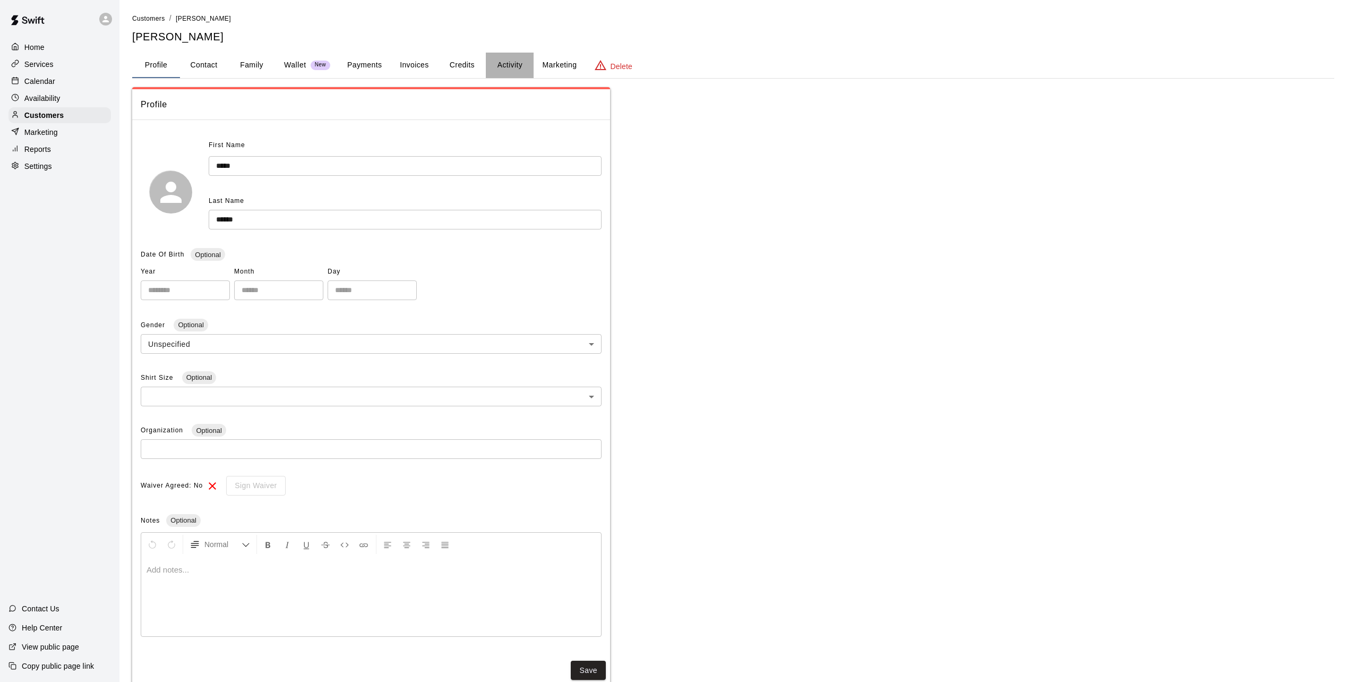
click at [508, 70] on button "Activity" at bounding box center [510, 65] width 48 height 25
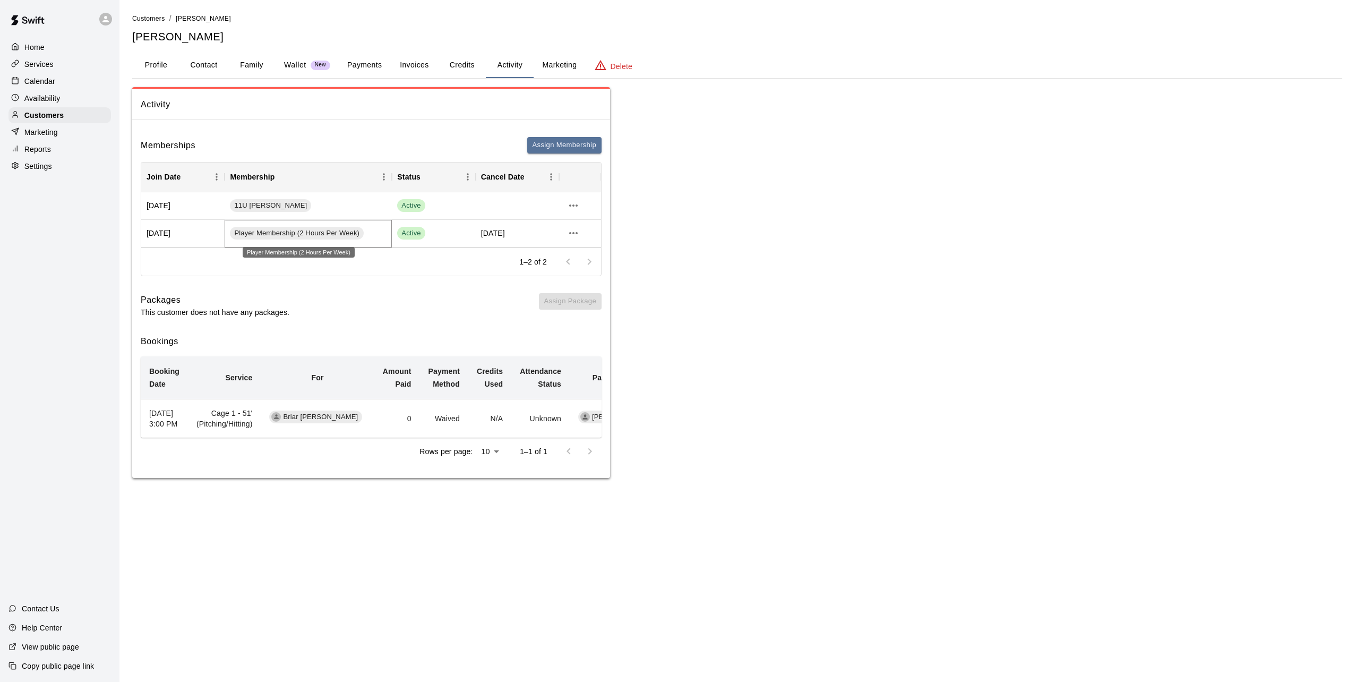
click at [253, 233] on span "Player Membership (2 Hours Per Week)" at bounding box center [297, 233] width 134 height 10
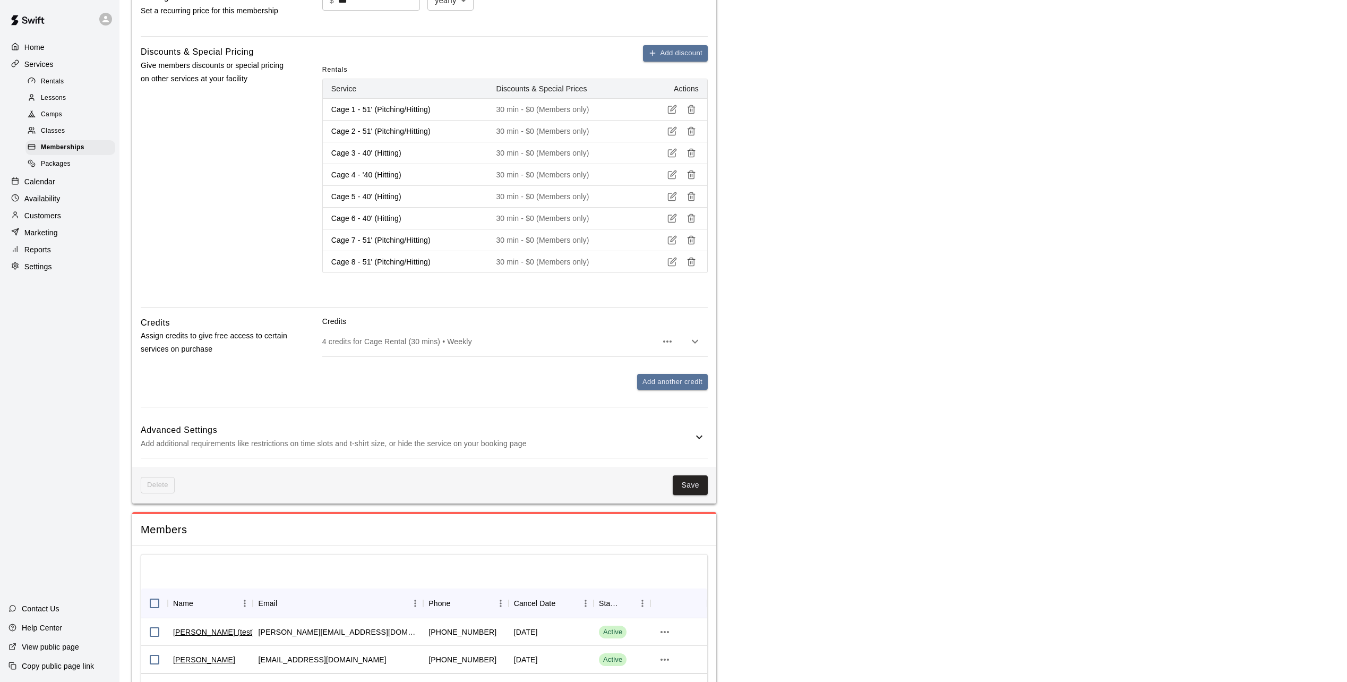
scroll to position [570, 0]
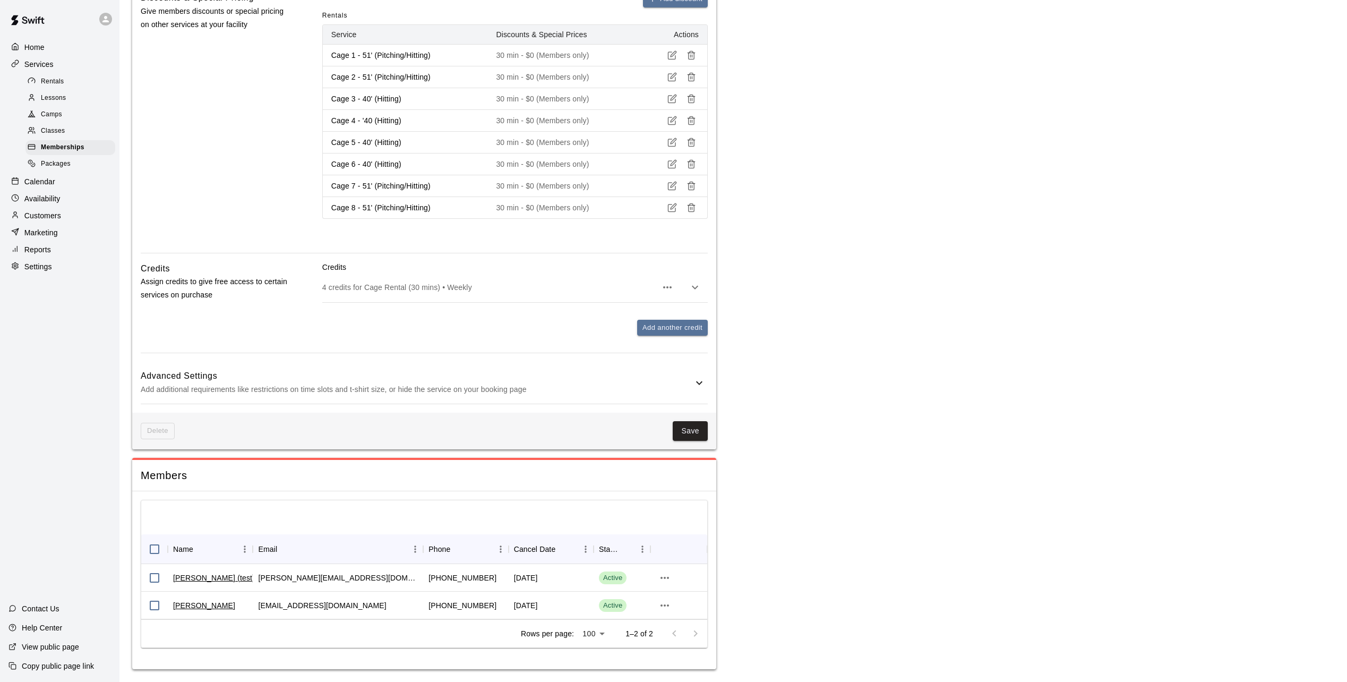
click at [701, 385] on icon at bounding box center [699, 382] width 13 height 13
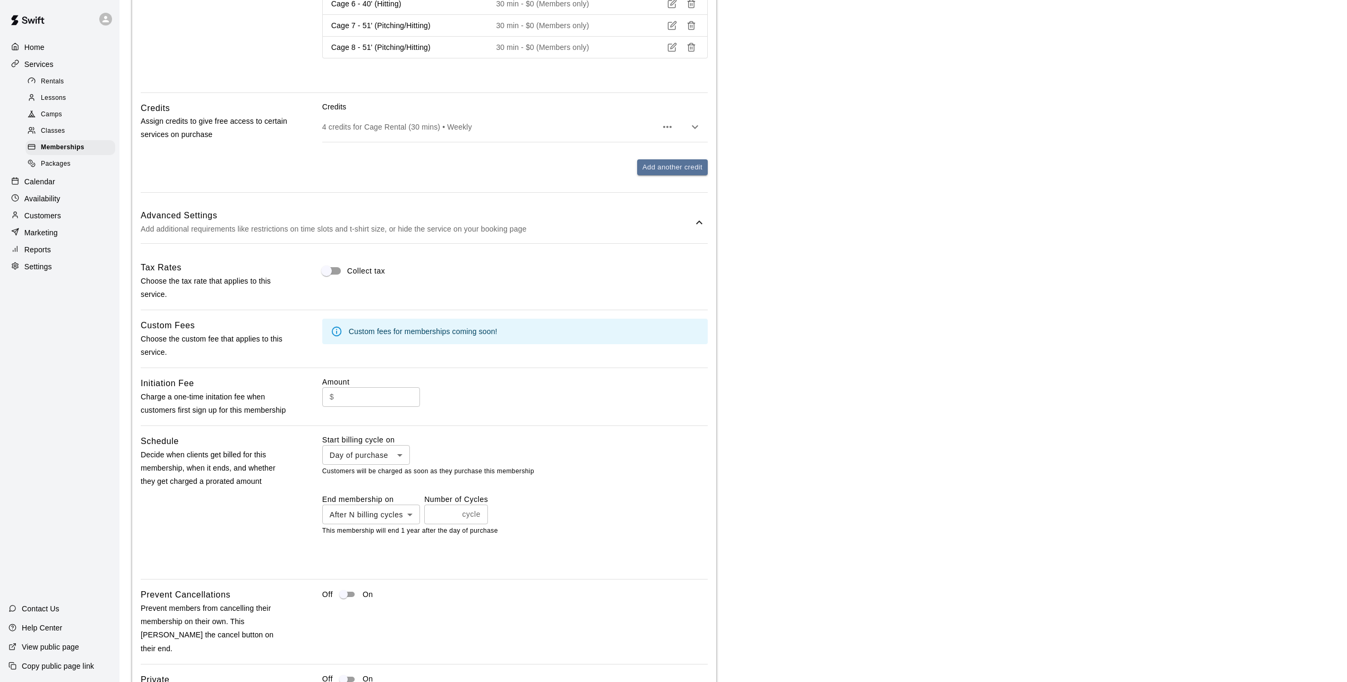
scroll to position [729, 0]
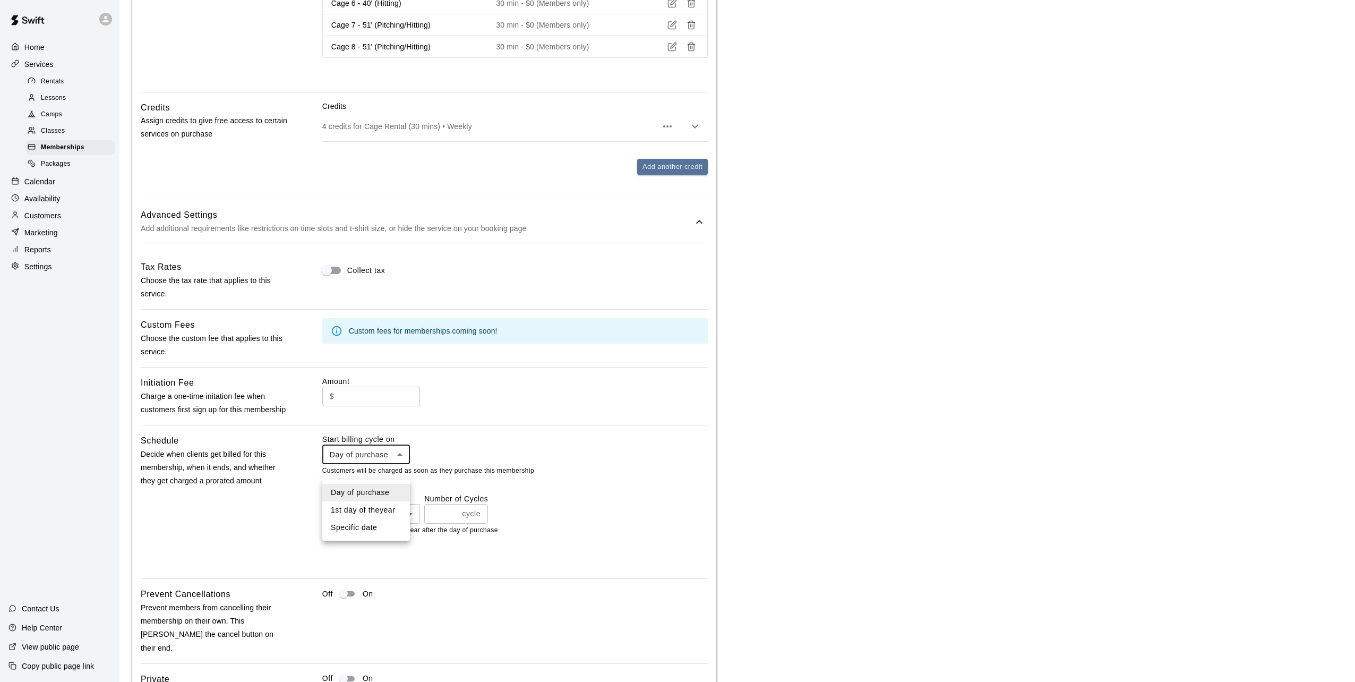
click at [400, 469] on body "**********" at bounding box center [677, 139] width 1355 height 1736
click at [349, 526] on li "Specific date" at bounding box center [366, 528] width 88 height 18
type input "*******"
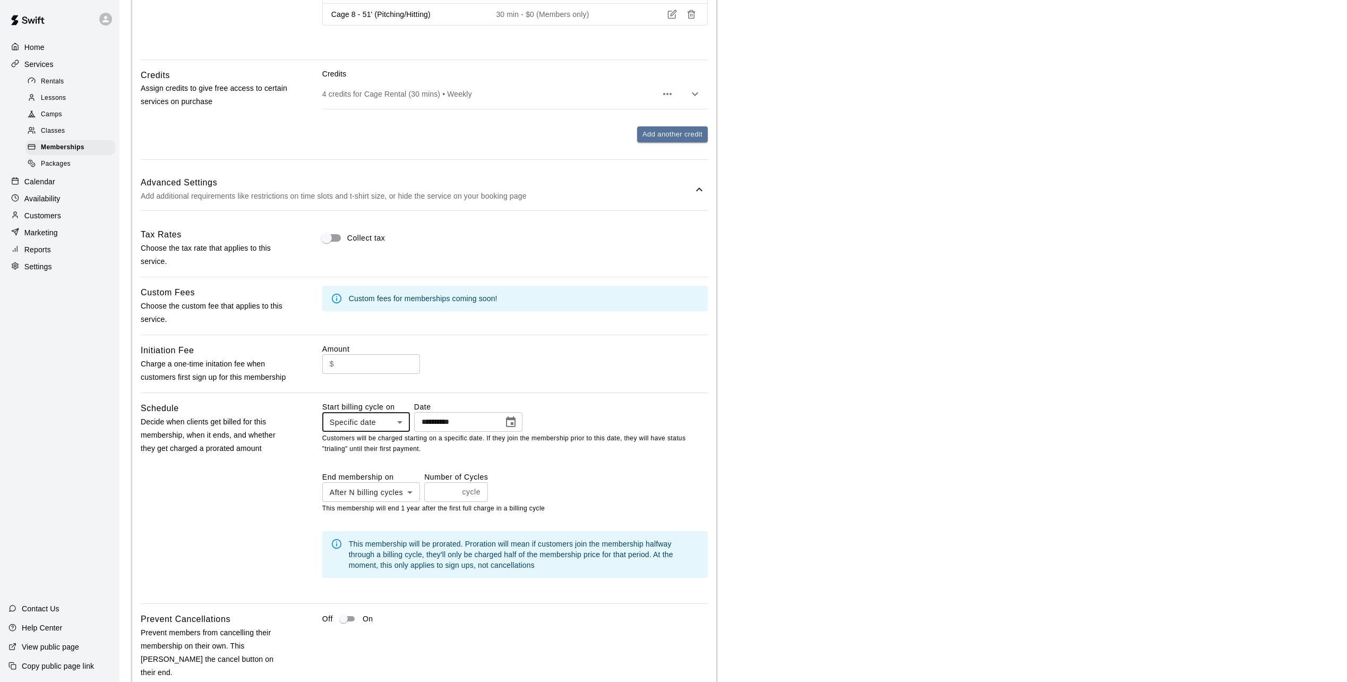
scroll to position [743, 0]
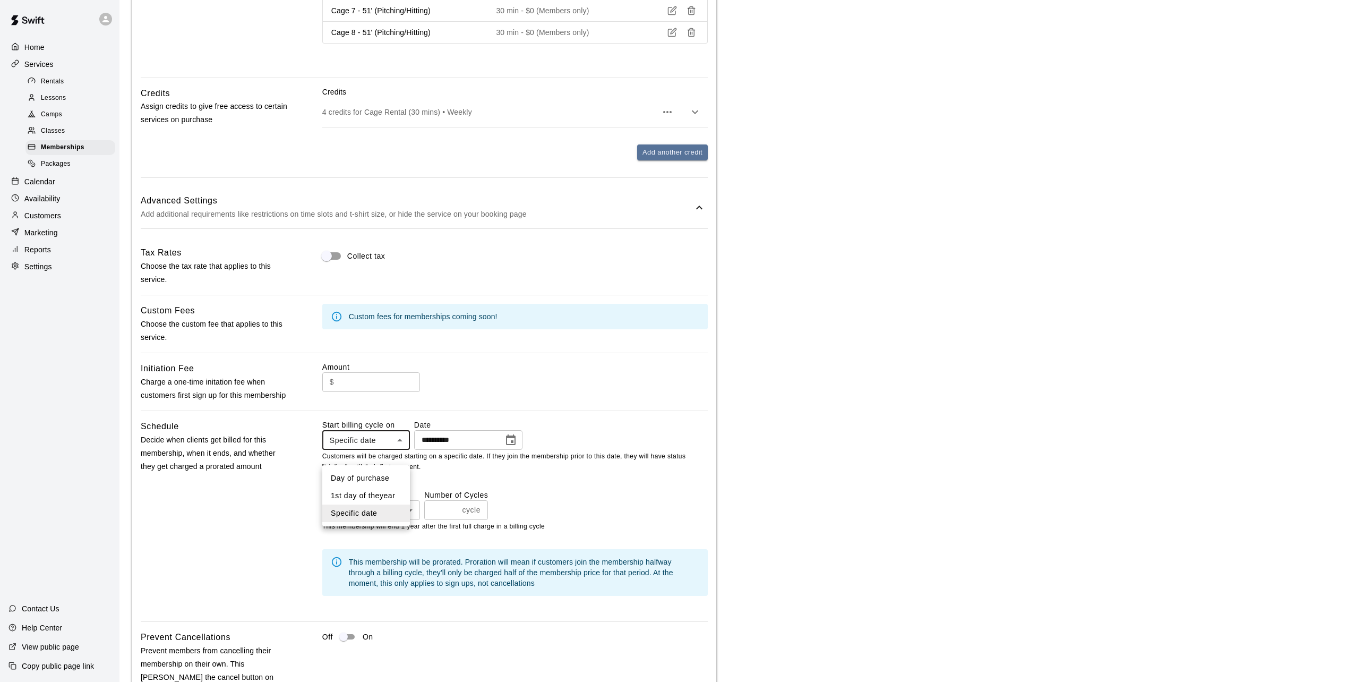
click at [403, 456] on body "**********" at bounding box center [677, 153] width 1355 height 1793
click at [400, 455] on div at bounding box center [677, 341] width 1355 height 682
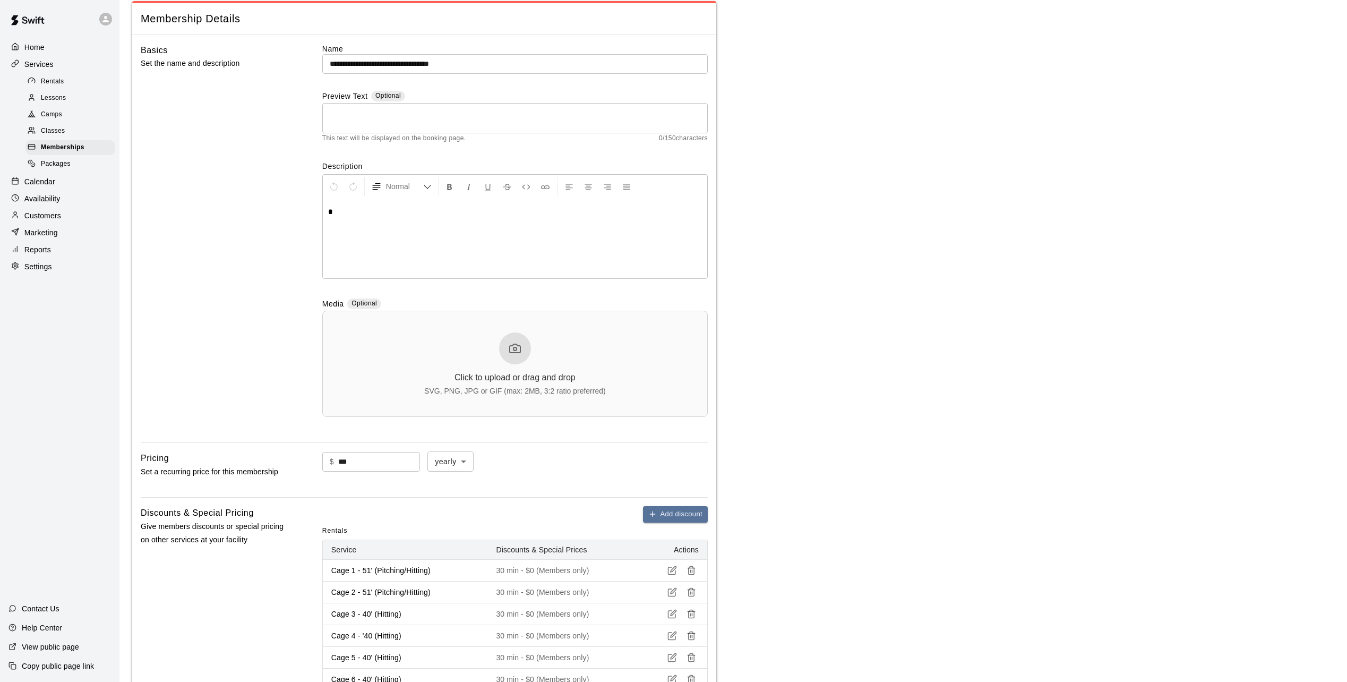
scroll to position [0, 0]
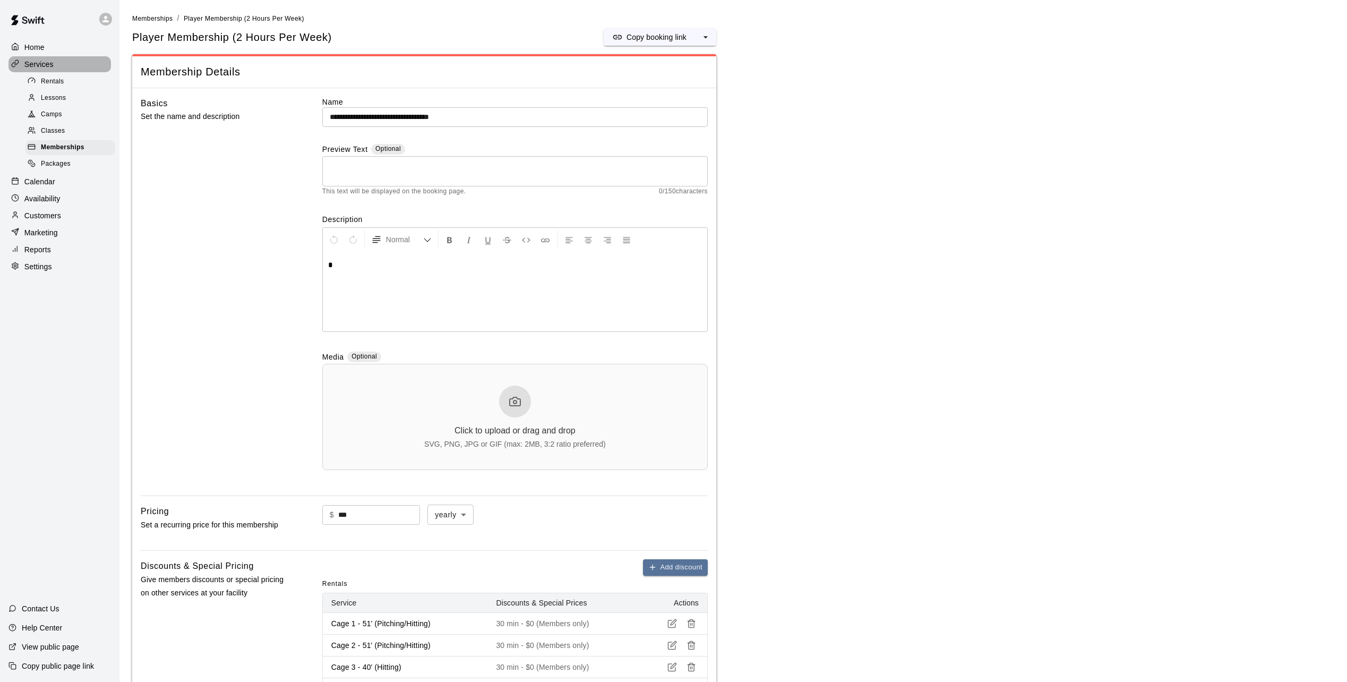
click at [40, 66] on p "Services" at bounding box center [38, 64] width 29 height 11
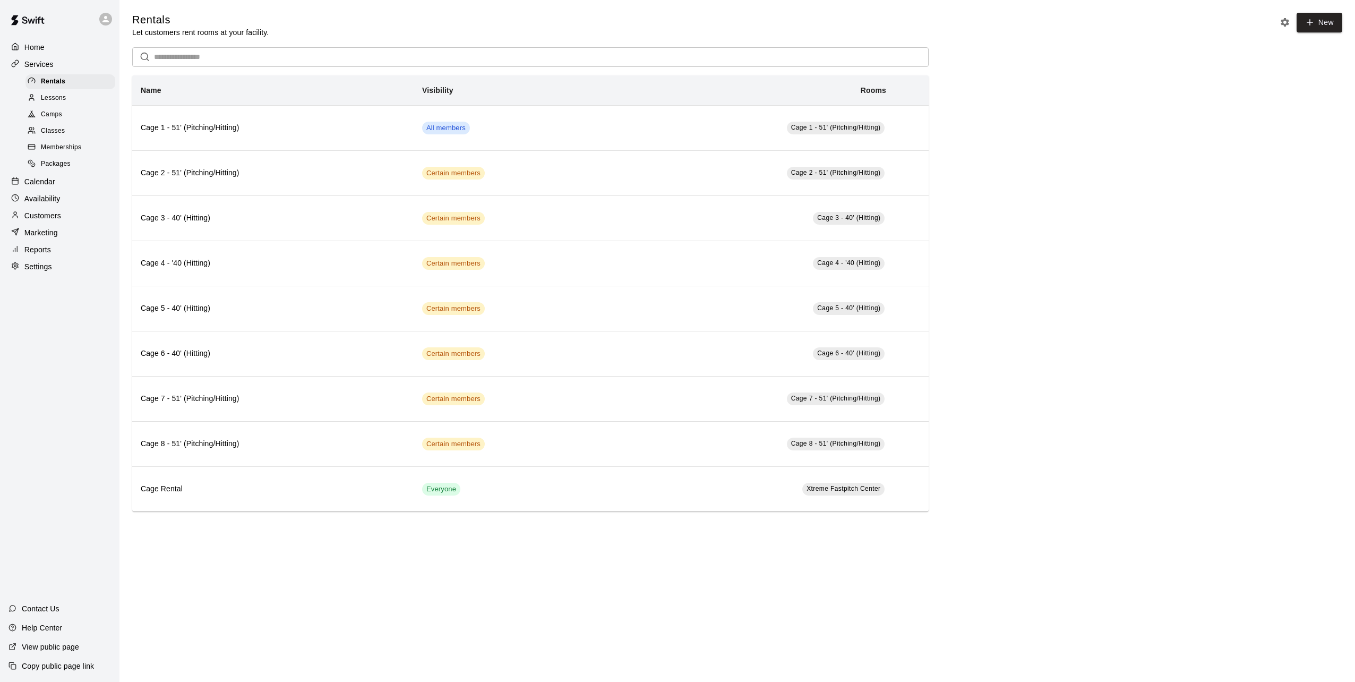
click at [49, 221] on p "Customers" at bounding box center [42, 215] width 37 height 11
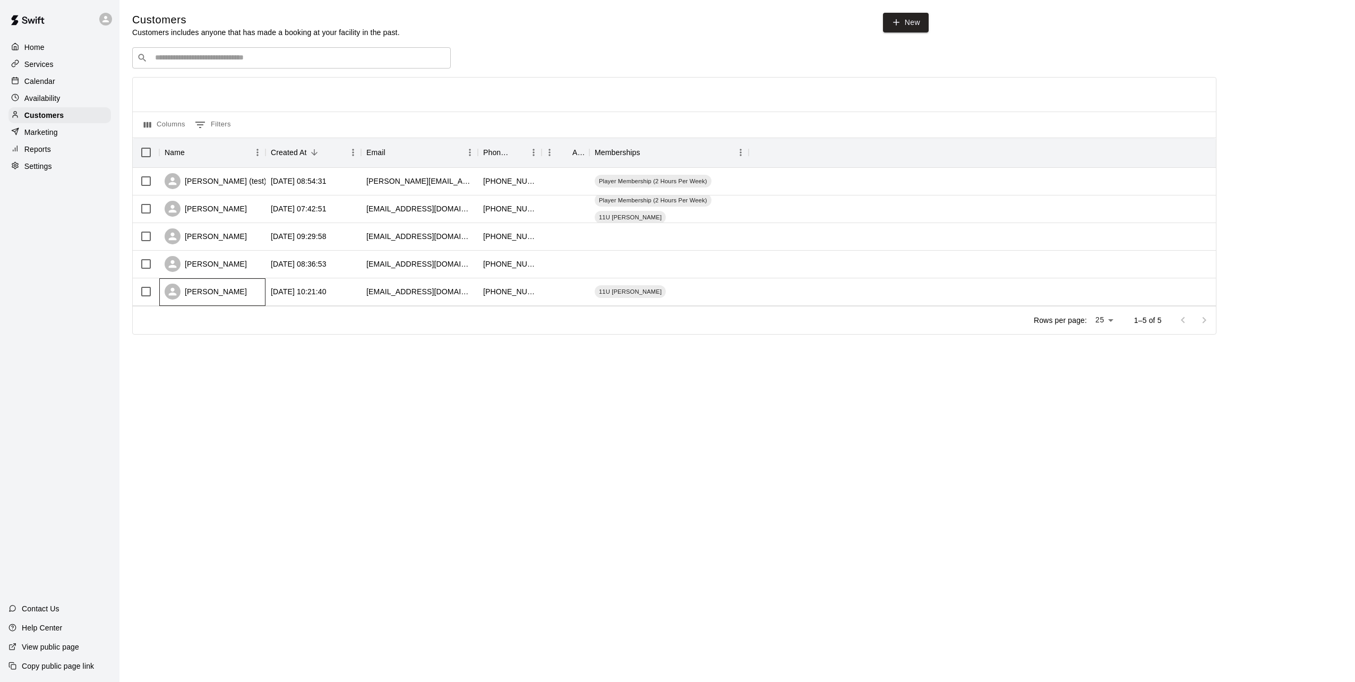
click at [199, 292] on div "James Crosby" at bounding box center [206, 291] width 82 height 16
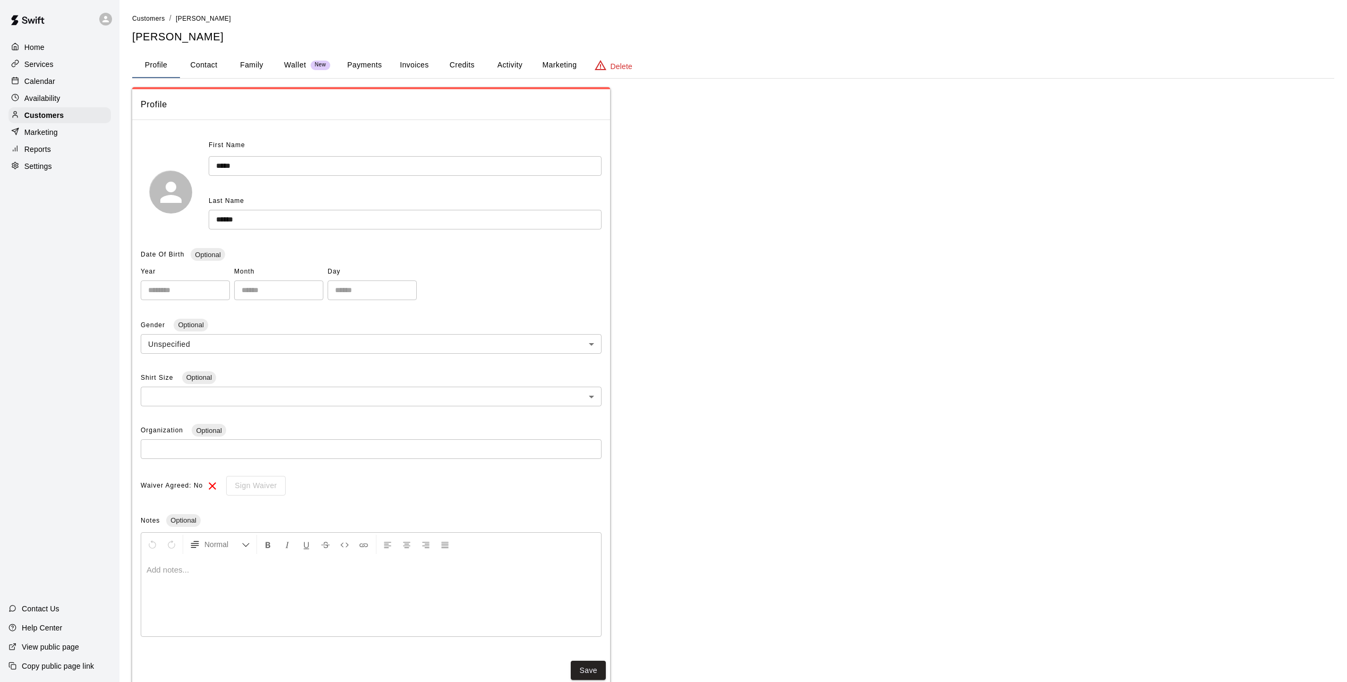
click at [514, 59] on button "Activity" at bounding box center [510, 65] width 48 height 25
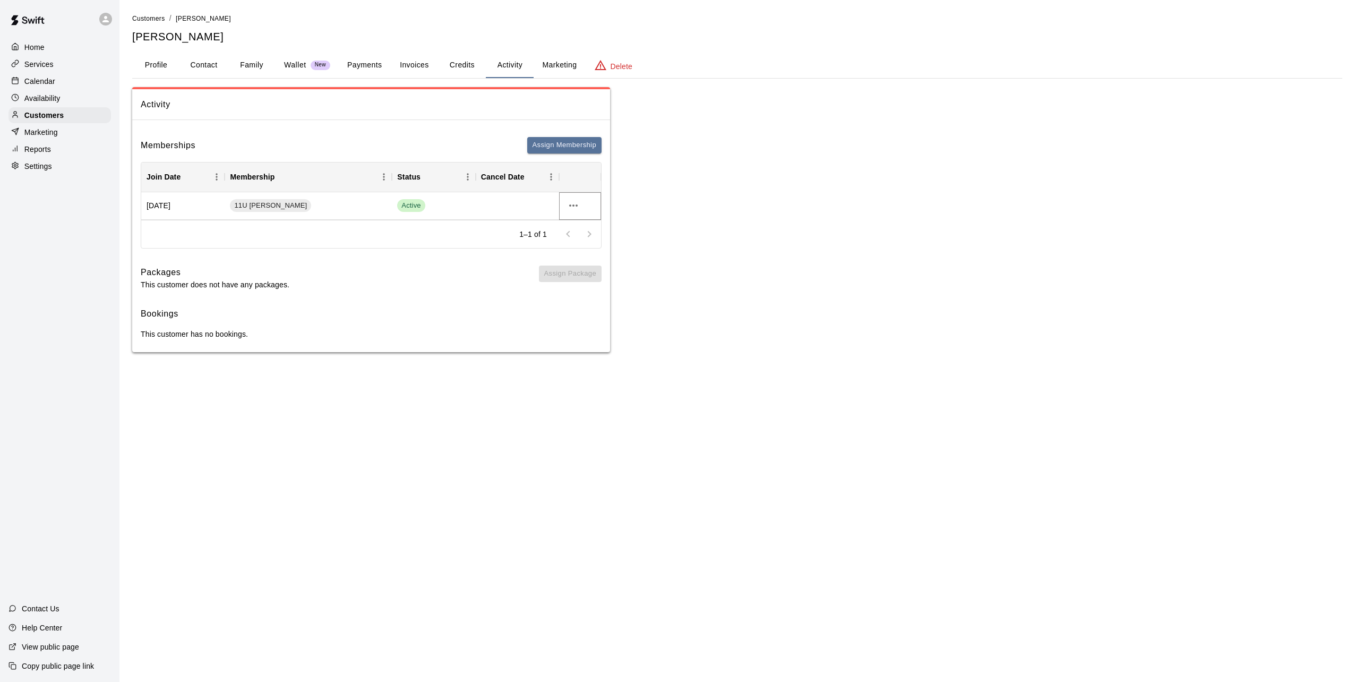
click at [574, 210] on icon "more actions" at bounding box center [573, 205] width 13 height 13
click at [584, 244] on li "Cancel" at bounding box center [594, 245] width 60 height 18
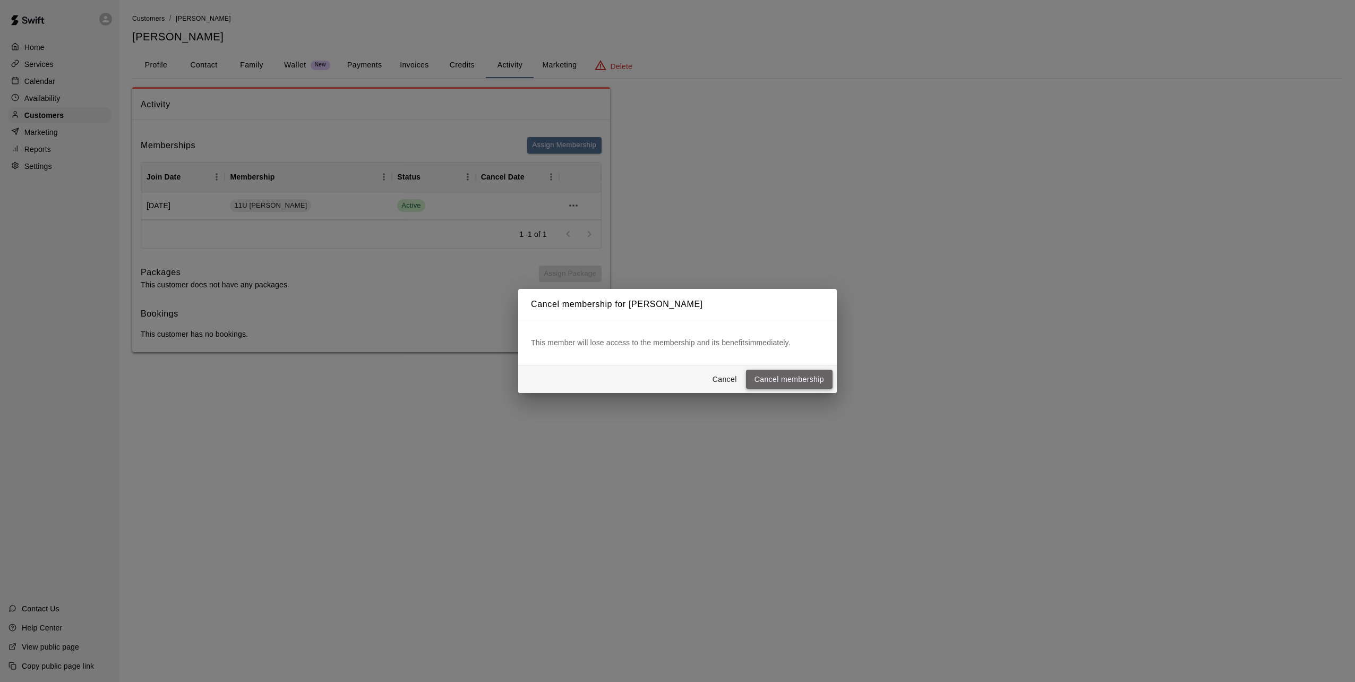
click at [762, 378] on button "Cancel membership" at bounding box center [789, 379] width 87 height 20
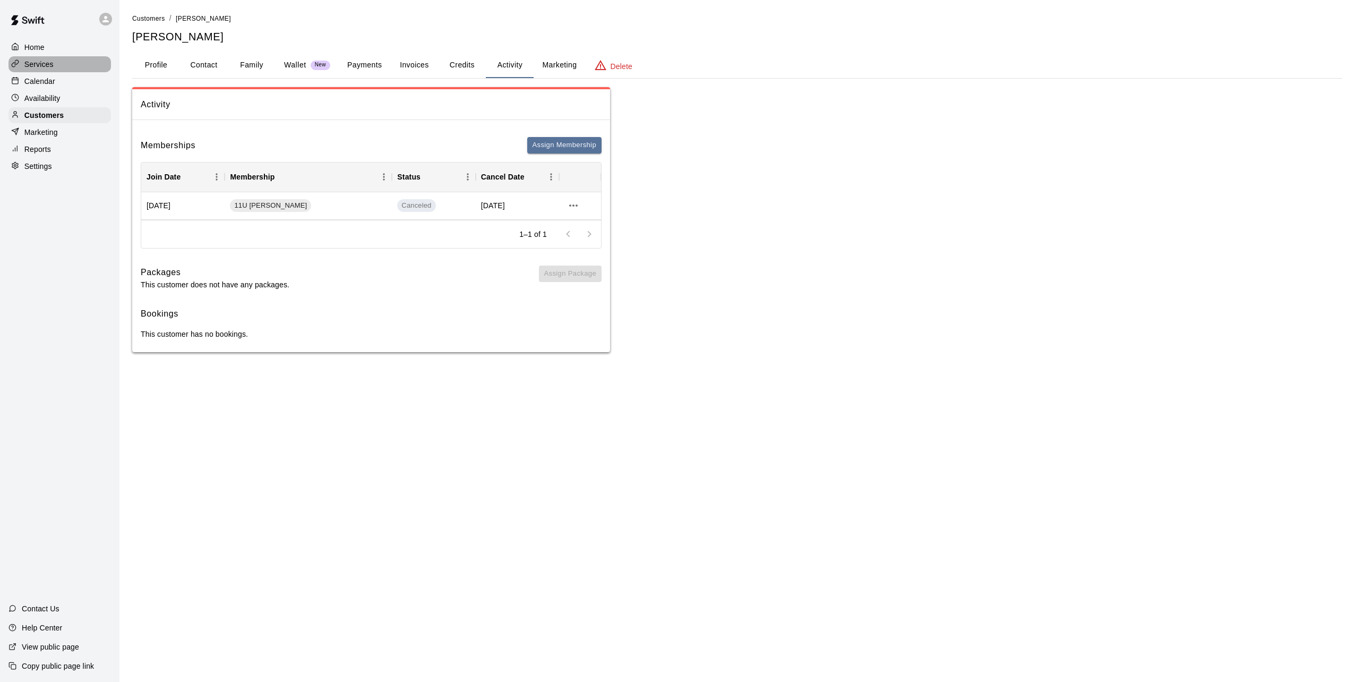
click at [40, 66] on p "Services" at bounding box center [38, 64] width 29 height 11
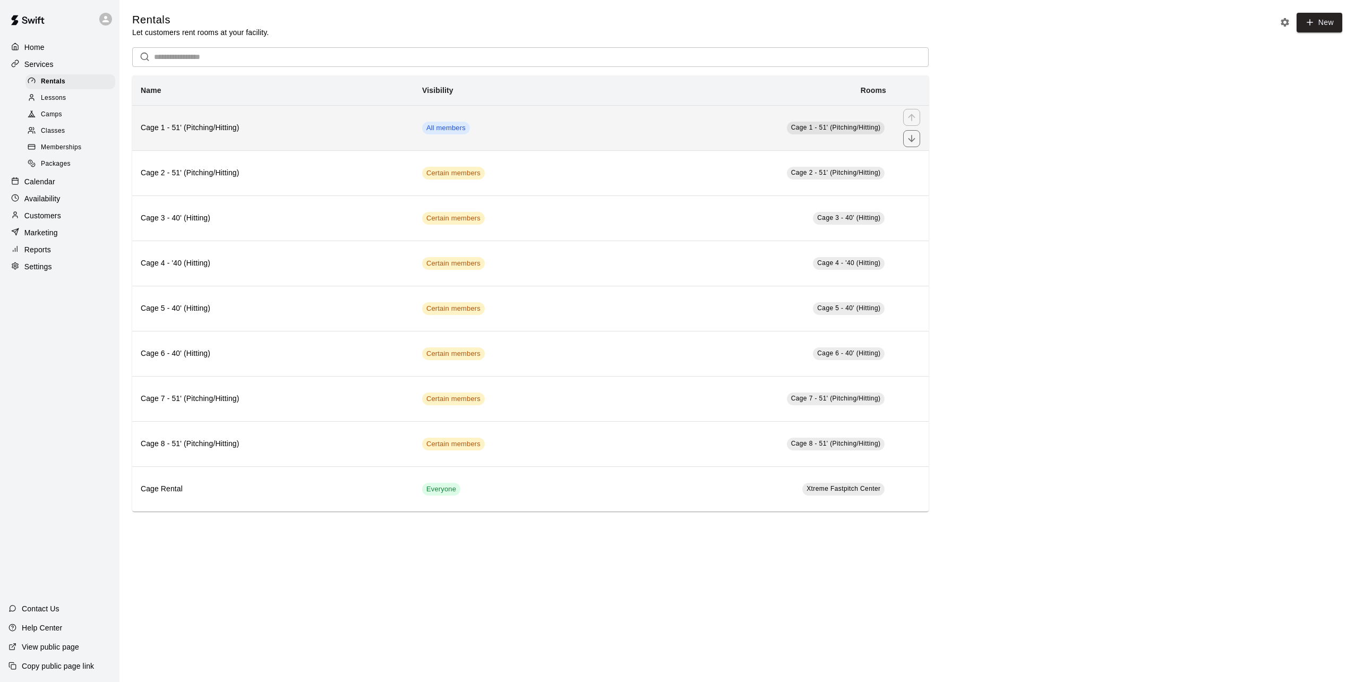
click at [209, 132] on h6 "Cage 1 - 51' (Pitching/Hitting)" at bounding box center [273, 128] width 264 height 12
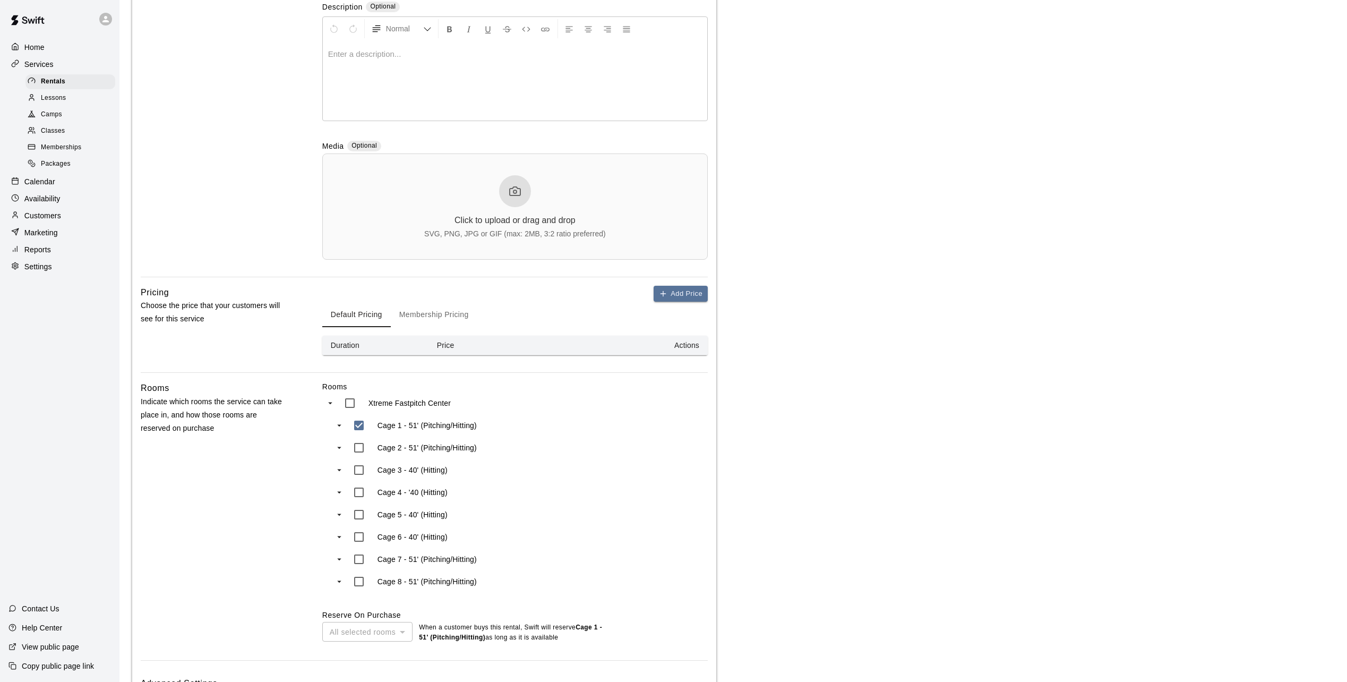
scroll to position [303, 0]
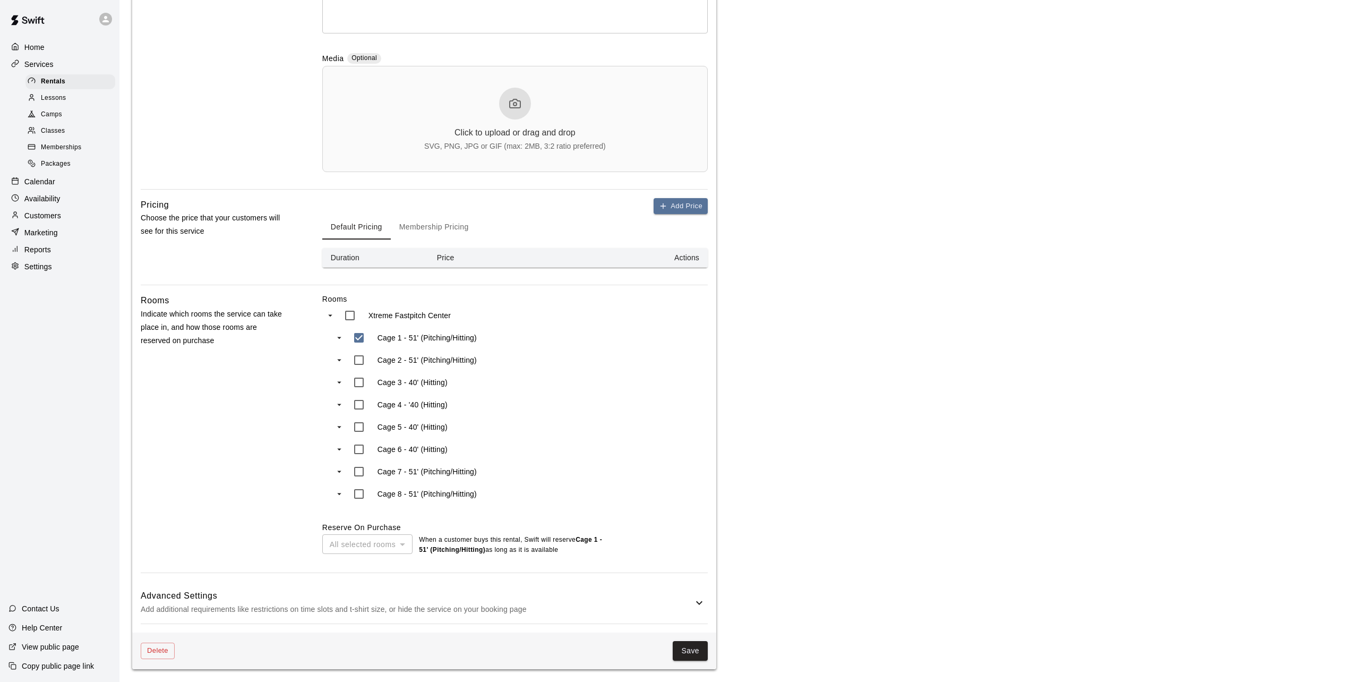
click at [699, 599] on icon at bounding box center [699, 602] width 13 height 13
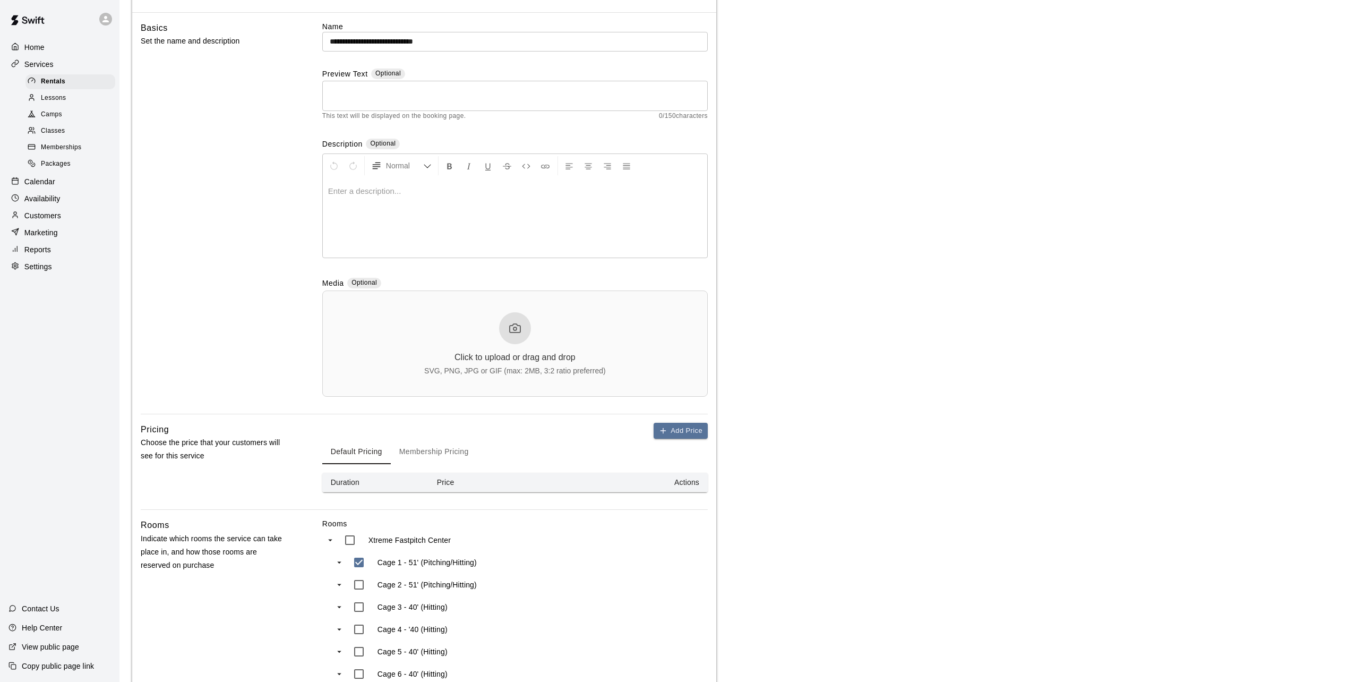
scroll to position [0, 0]
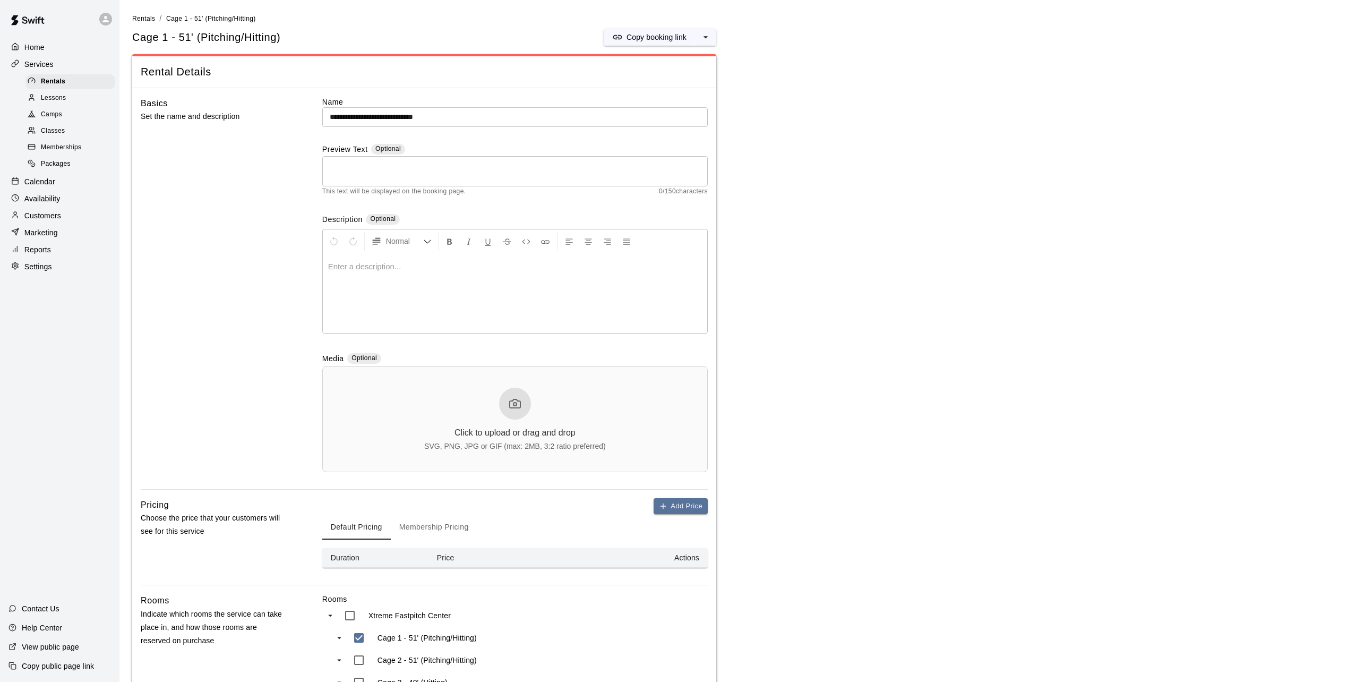
click at [450, 529] on button "Membership Pricing" at bounding box center [434, 526] width 87 height 25
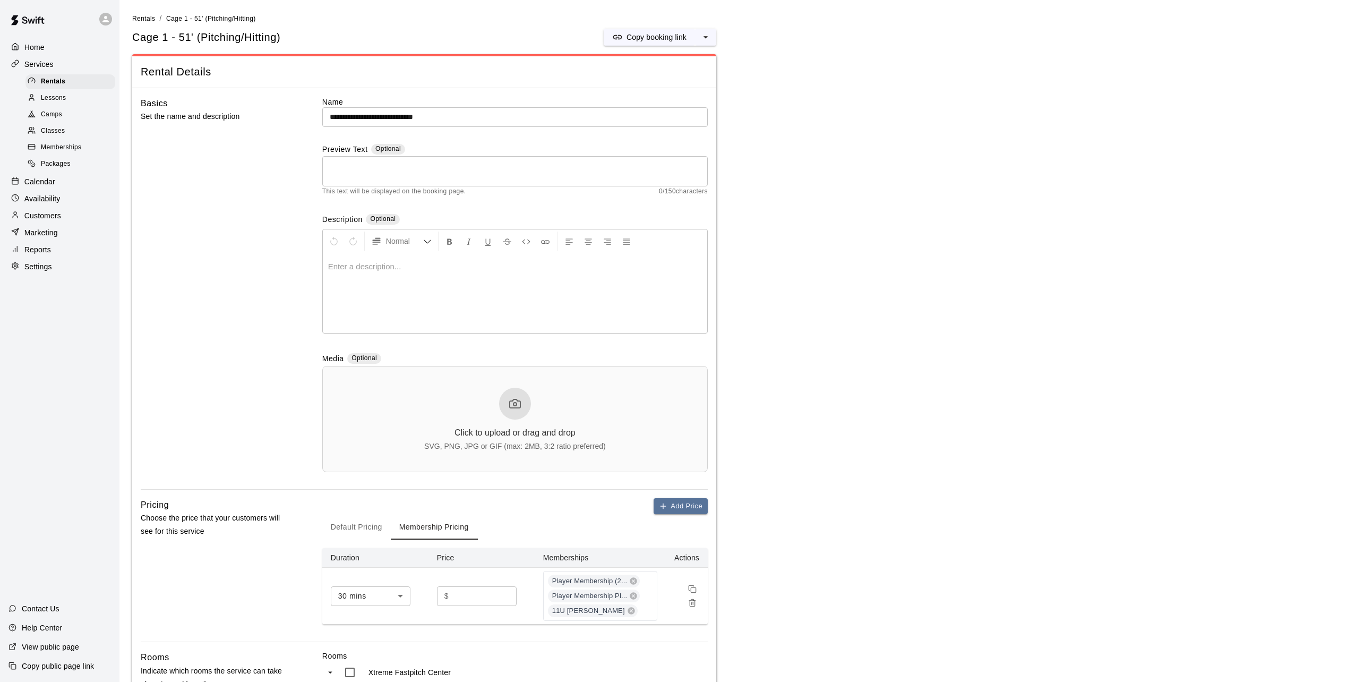
click at [49, 221] on p "Customers" at bounding box center [42, 215] width 37 height 11
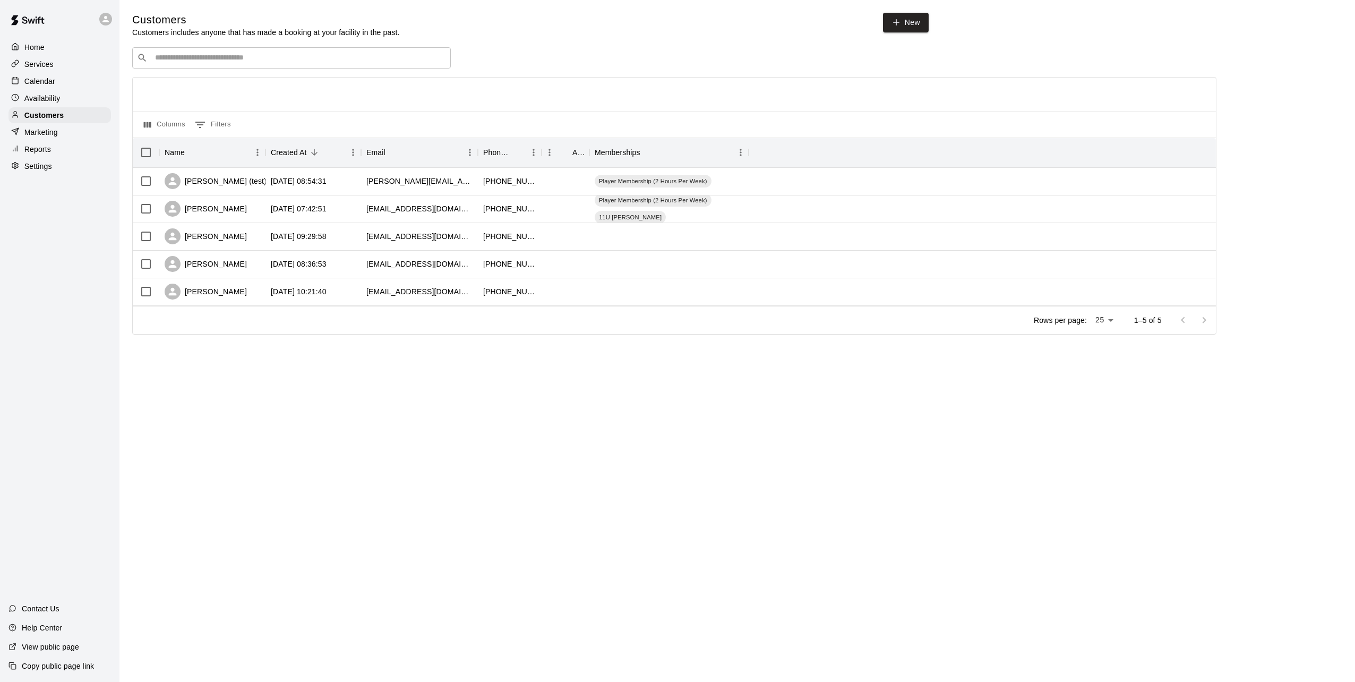
click at [36, 59] on div "Services" at bounding box center [59, 64] width 102 height 16
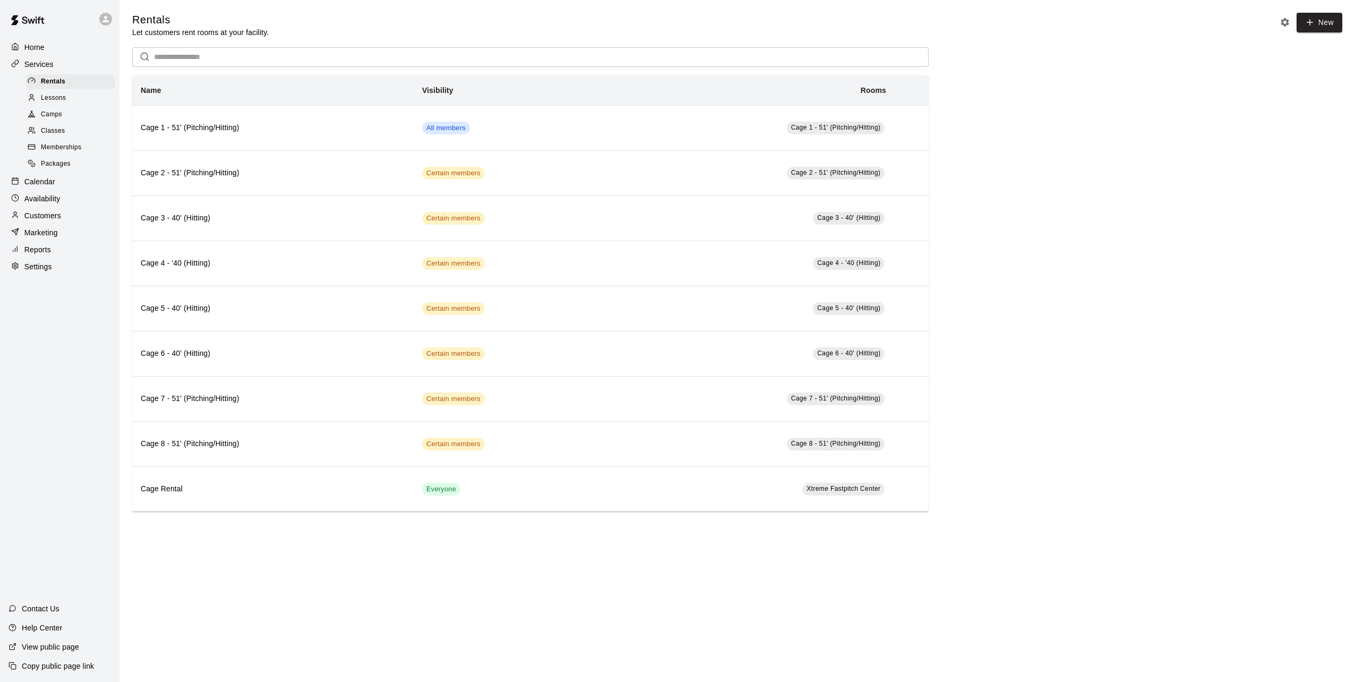
click at [38, 221] on p "Customers" at bounding box center [42, 215] width 37 height 11
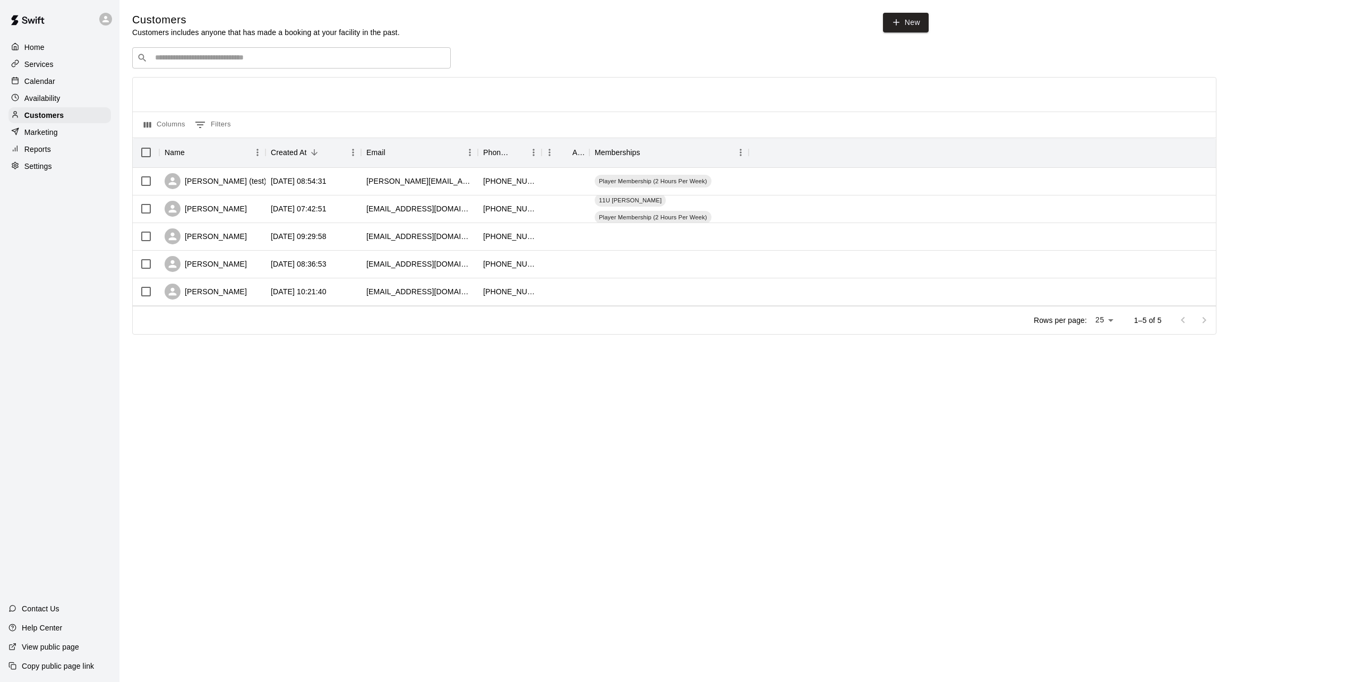
click at [49, 100] on p "Availability" at bounding box center [42, 98] width 36 height 11
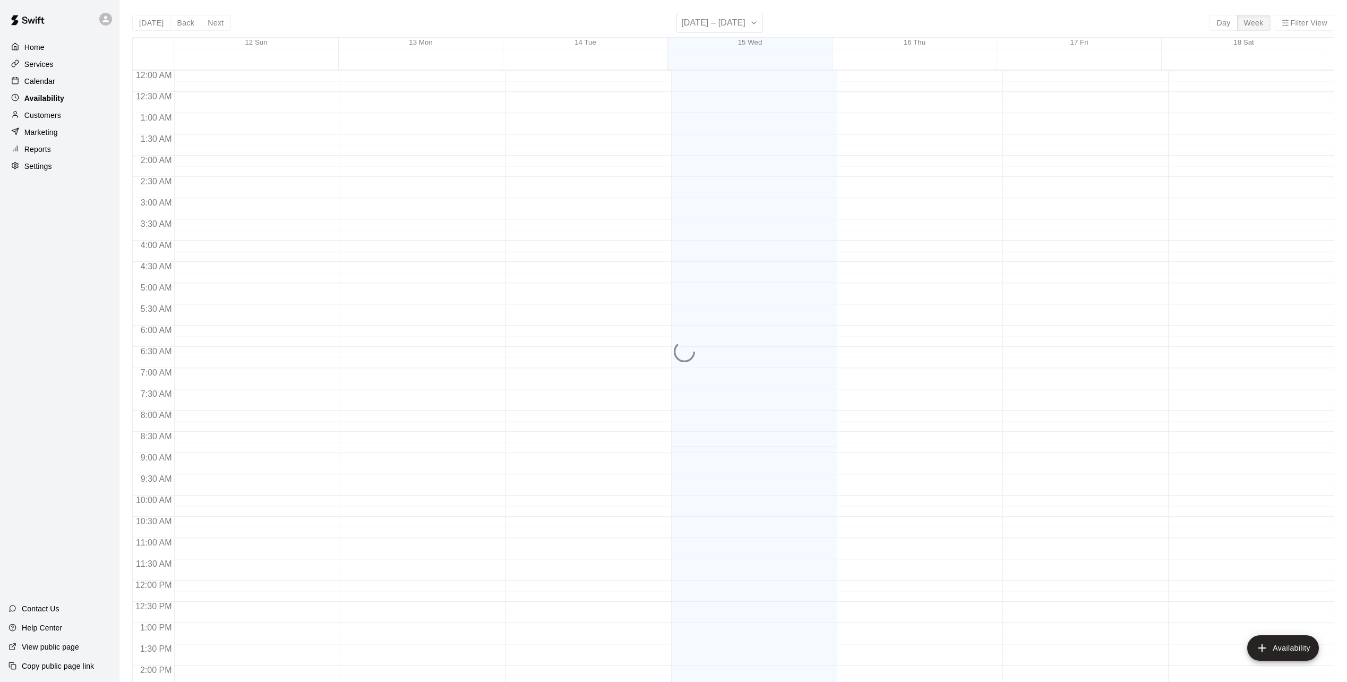
scroll to position [376, 0]
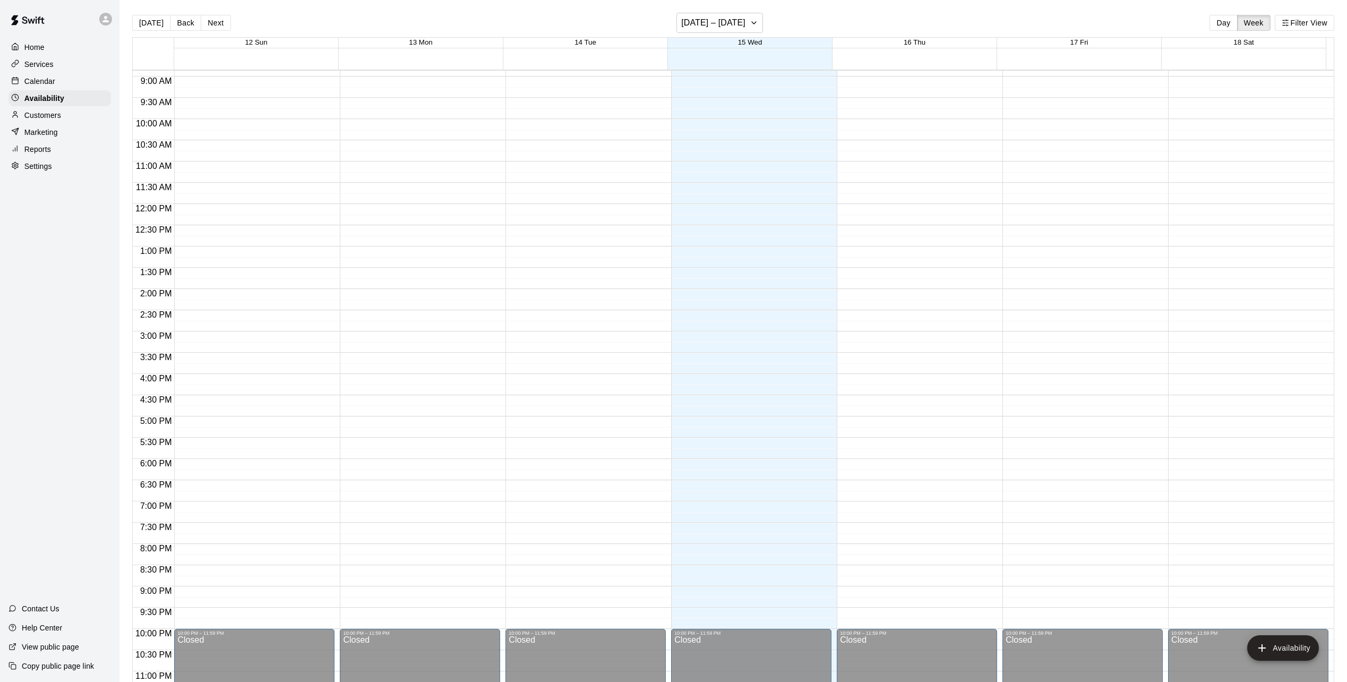
click at [47, 137] on p "Marketing" at bounding box center [40, 132] width 33 height 11
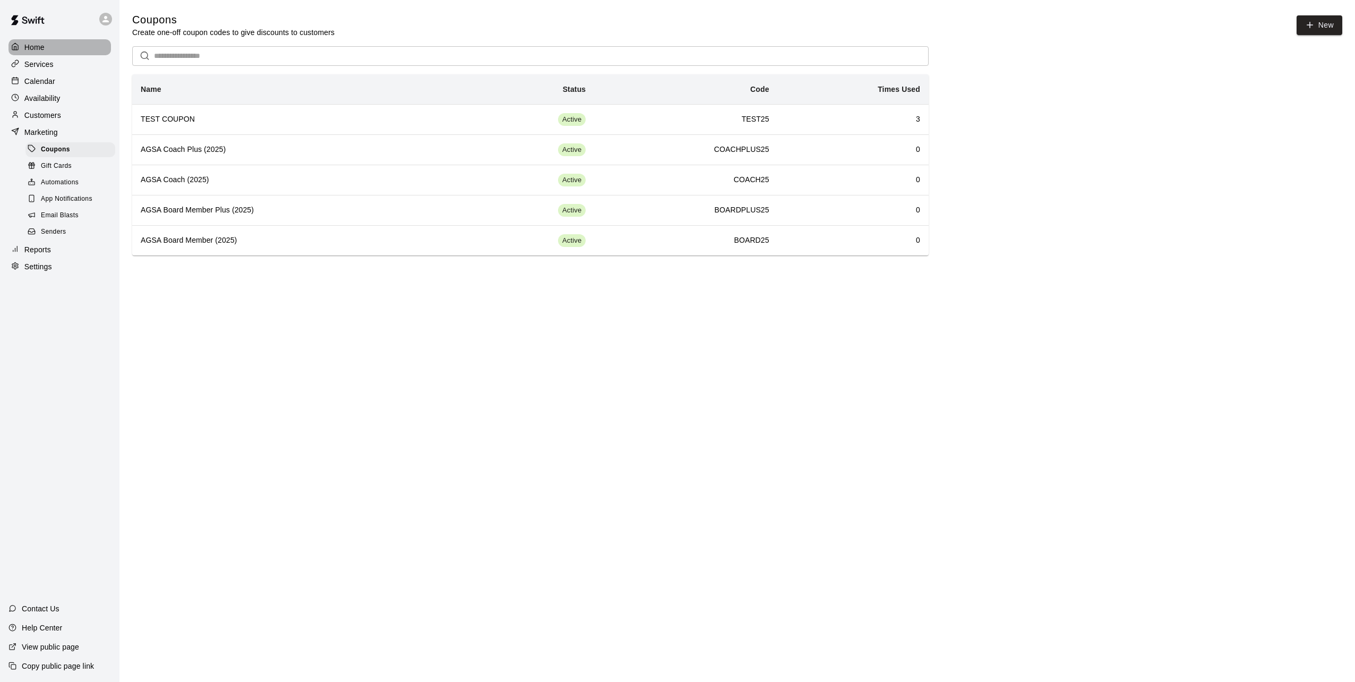
click at [33, 45] on p "Home" at bounding box center [34, 47] width 20 height 11
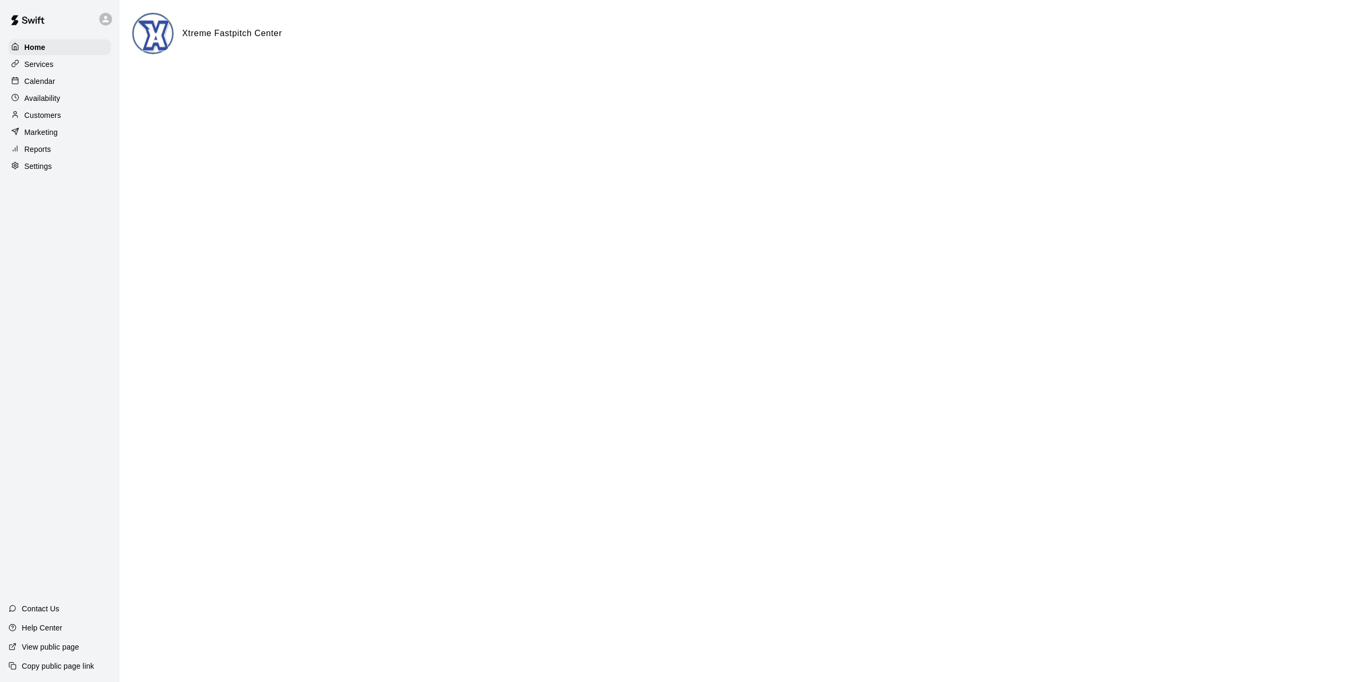
click at [32, 168] on p "Settings" at bounding box center [38, 166] width 28 height 11
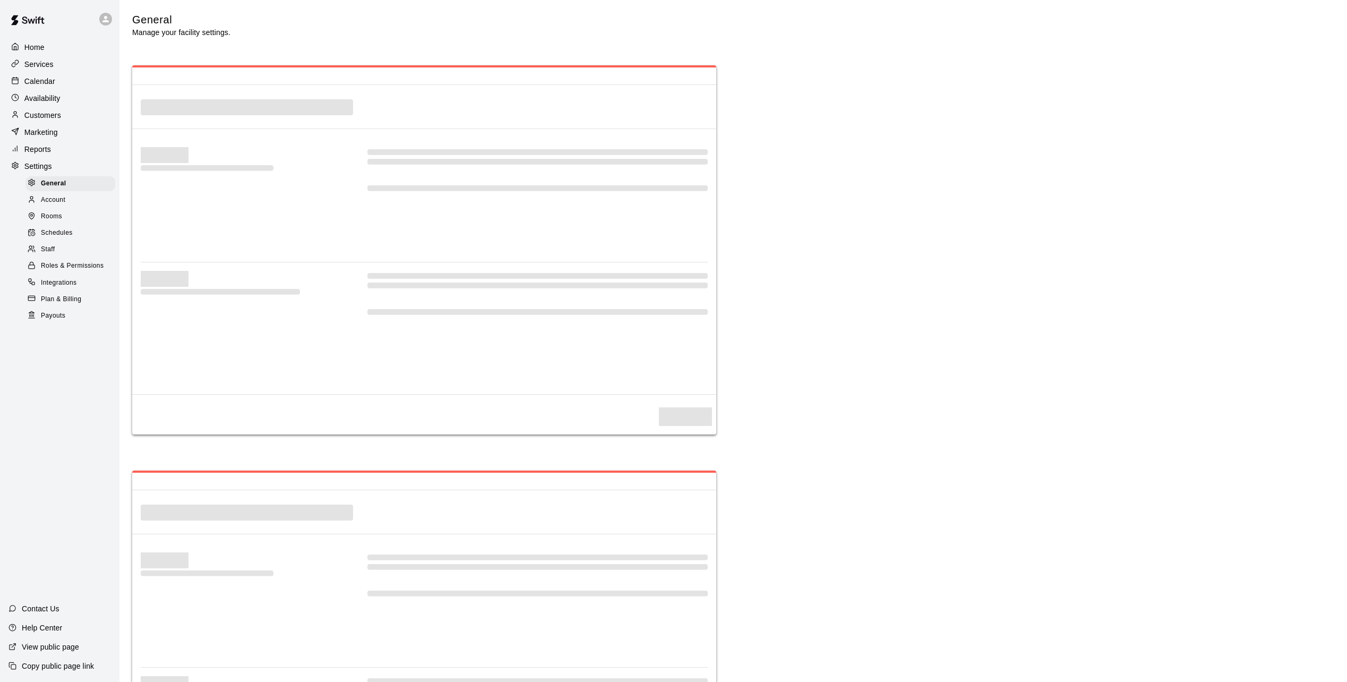
select select "**"
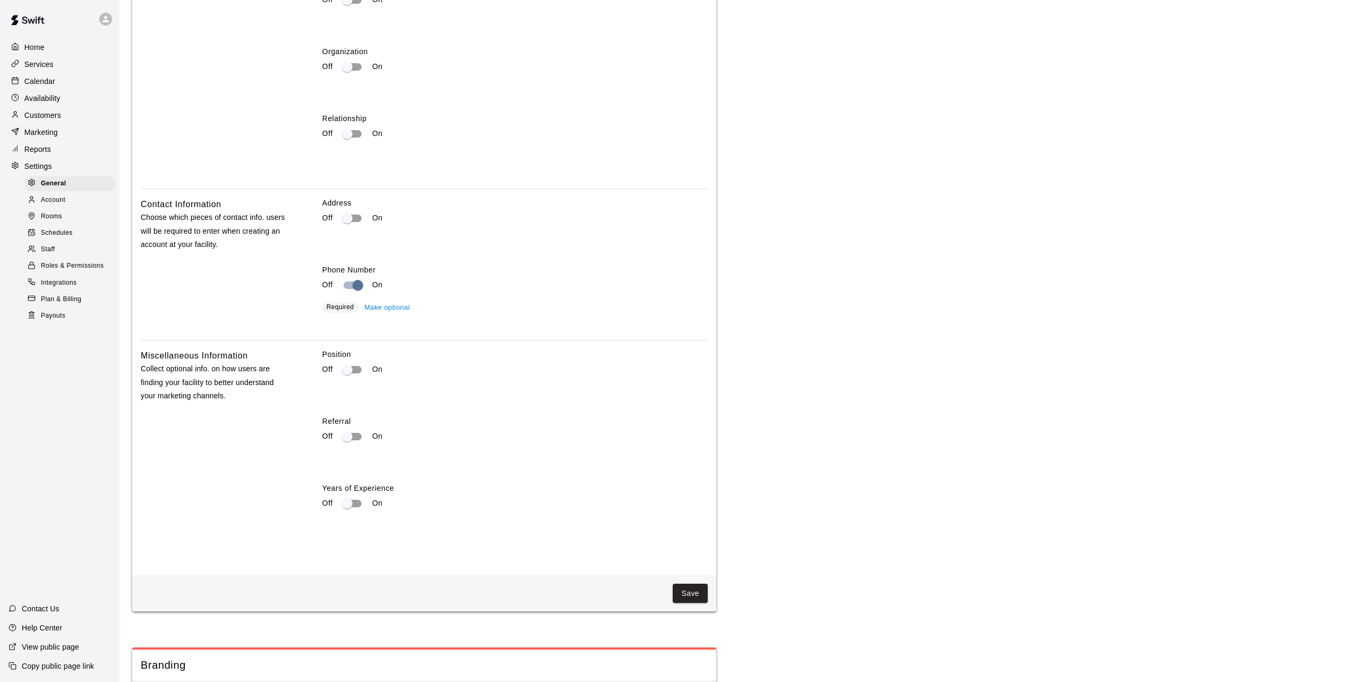
scroll to position [1628, 0]
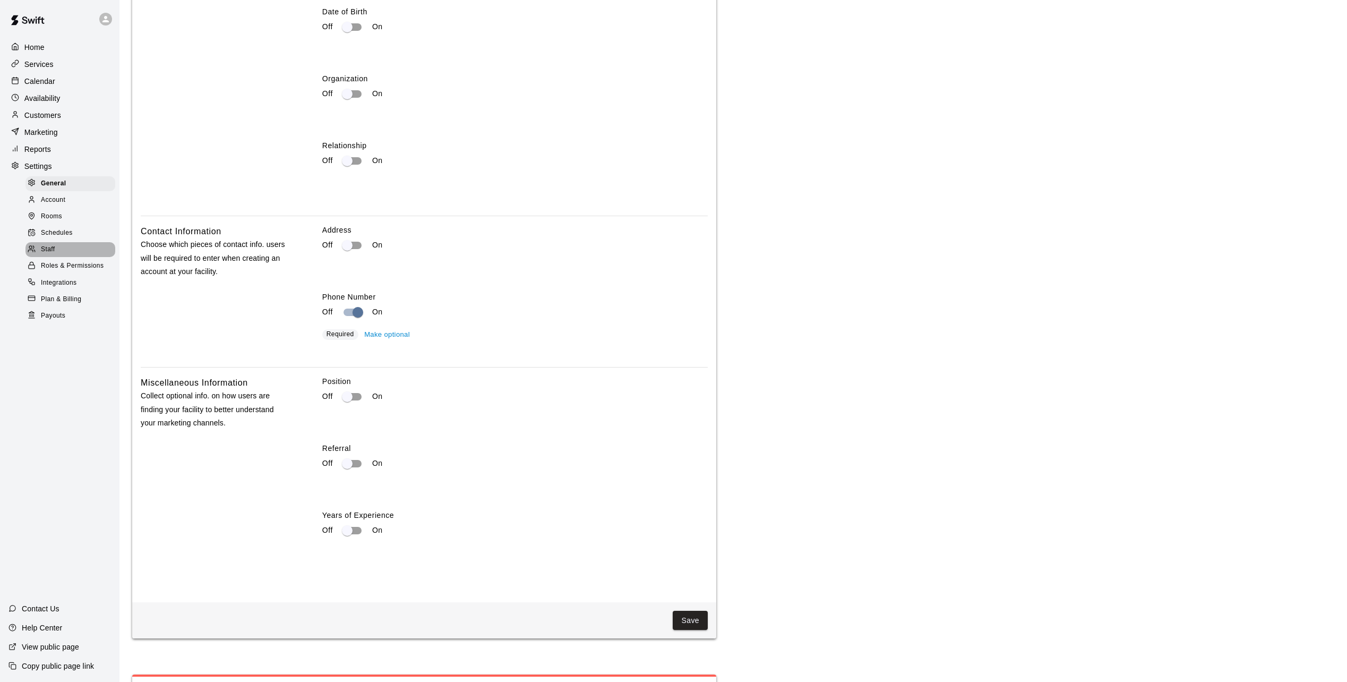
click at [53, 255] on span "Staff" at bounding box center [48, 249] width 14 height 11
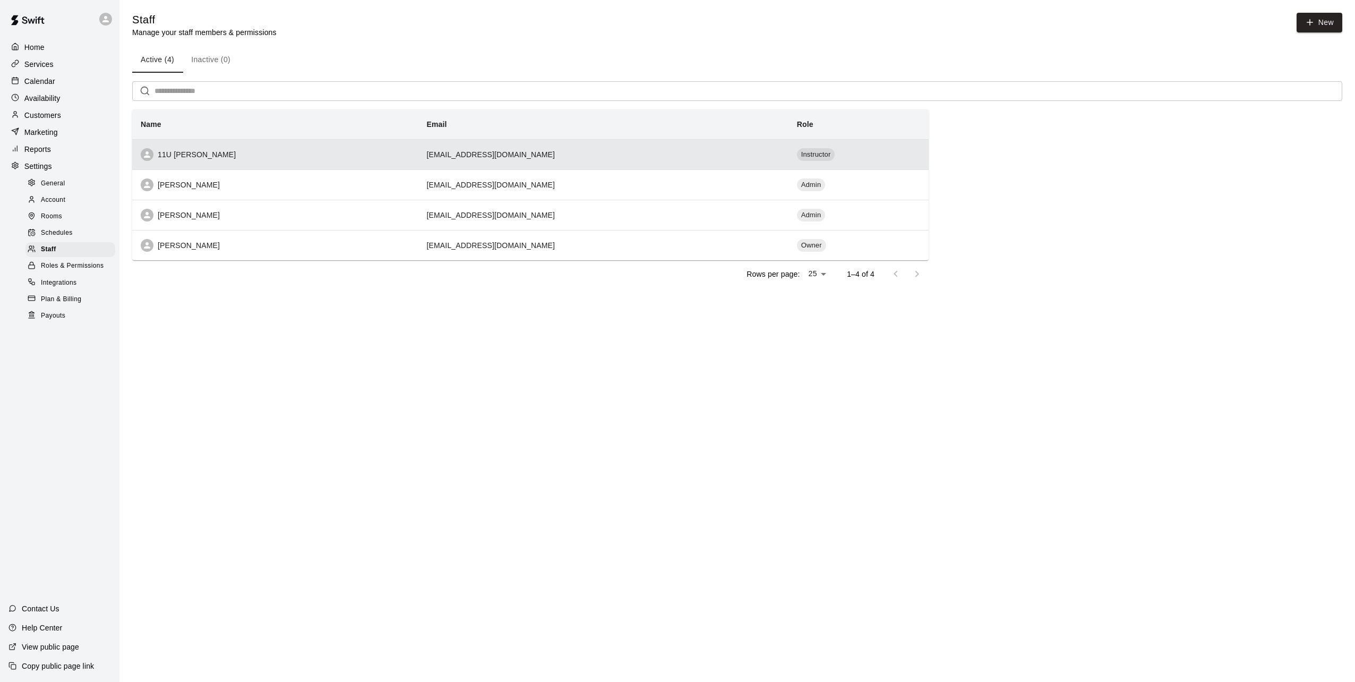
click at [193, 156] on div "11U Black Crosby" at bounding box center [275, 154] width 269 height 13
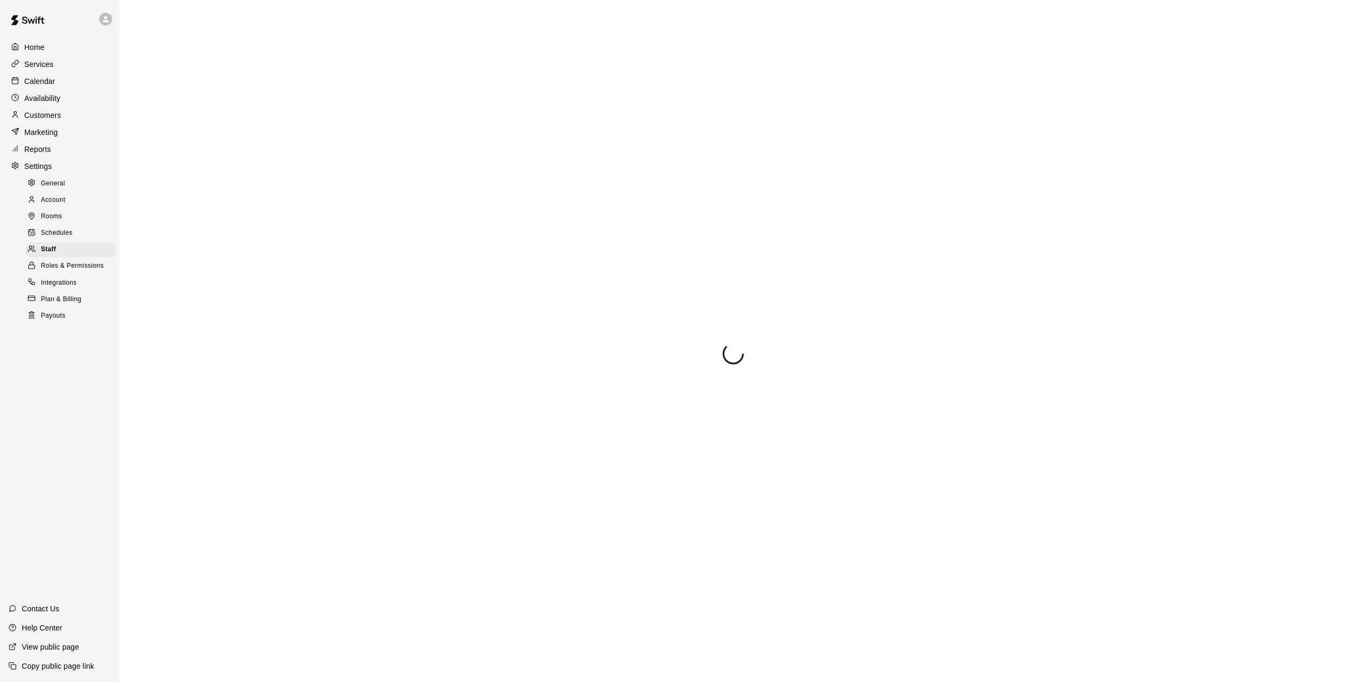
select select "**"
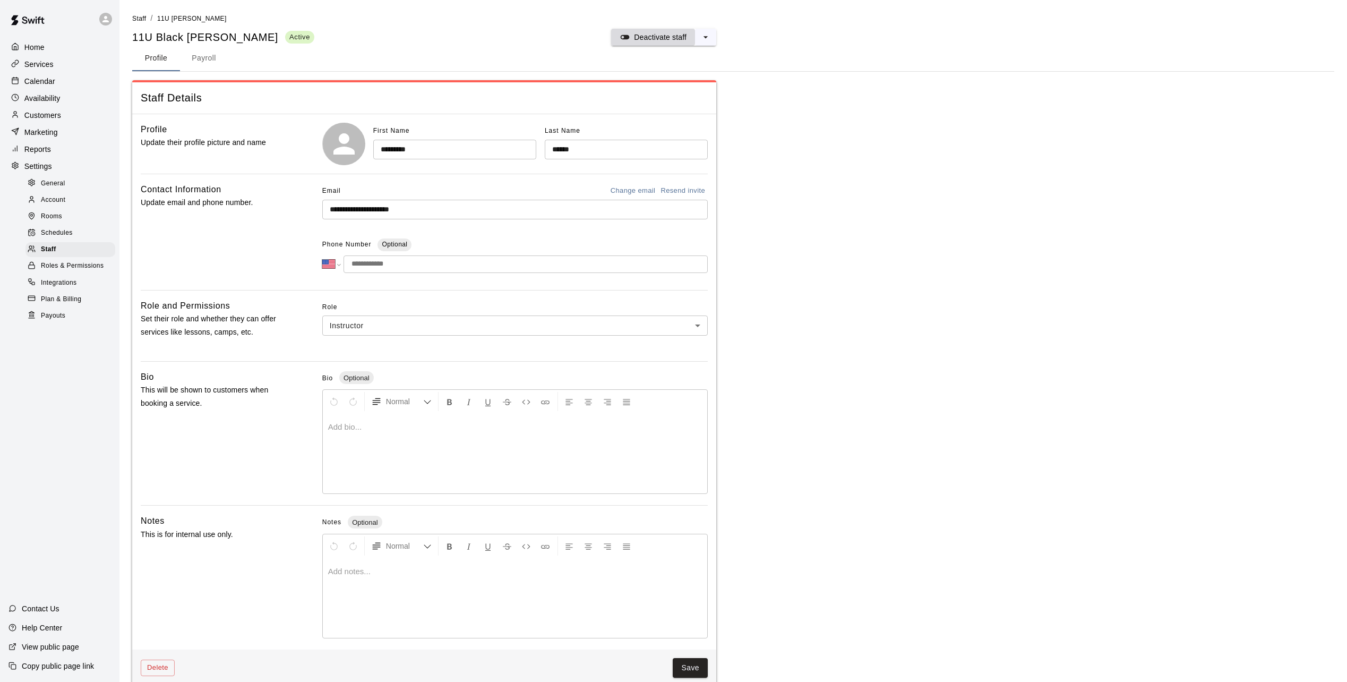
click at [677, 37] on p "Deactivate staff" at bounding box center [660, 37] width 53 height 11
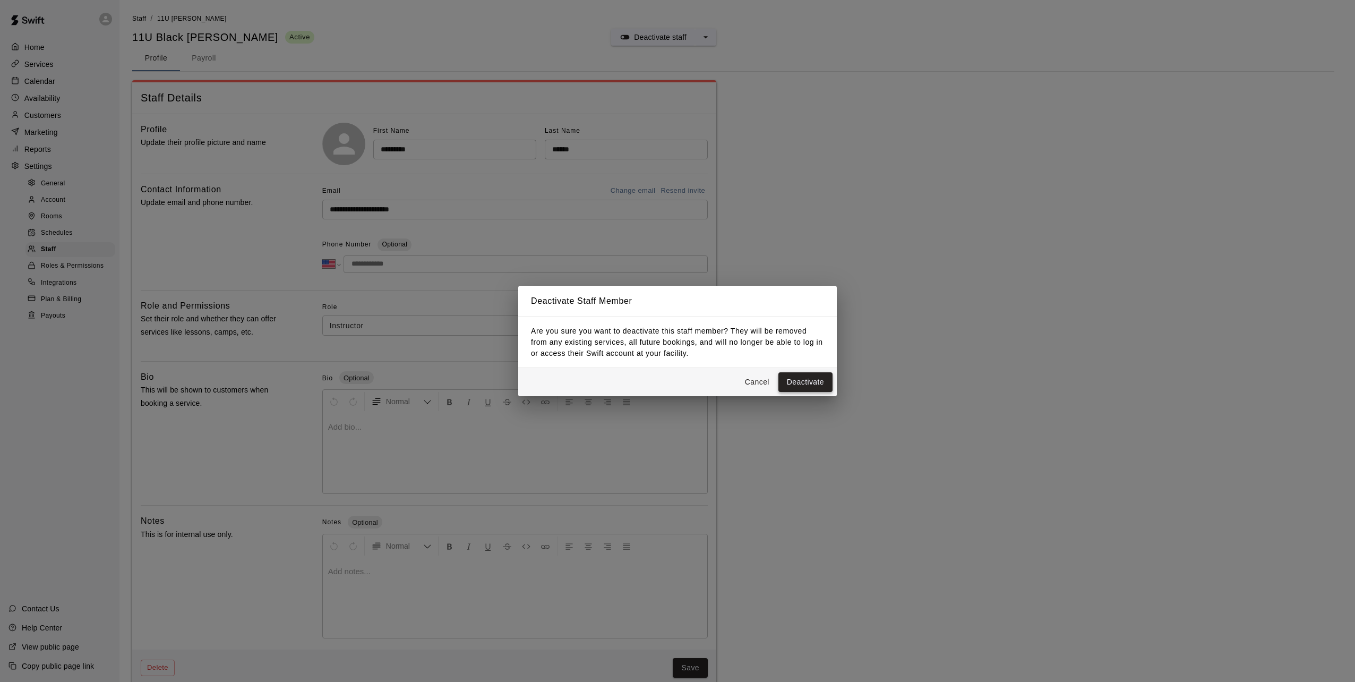
click at [797, 380] on button "Deactivate" at bounding box center [805, 382] width 54 height 20
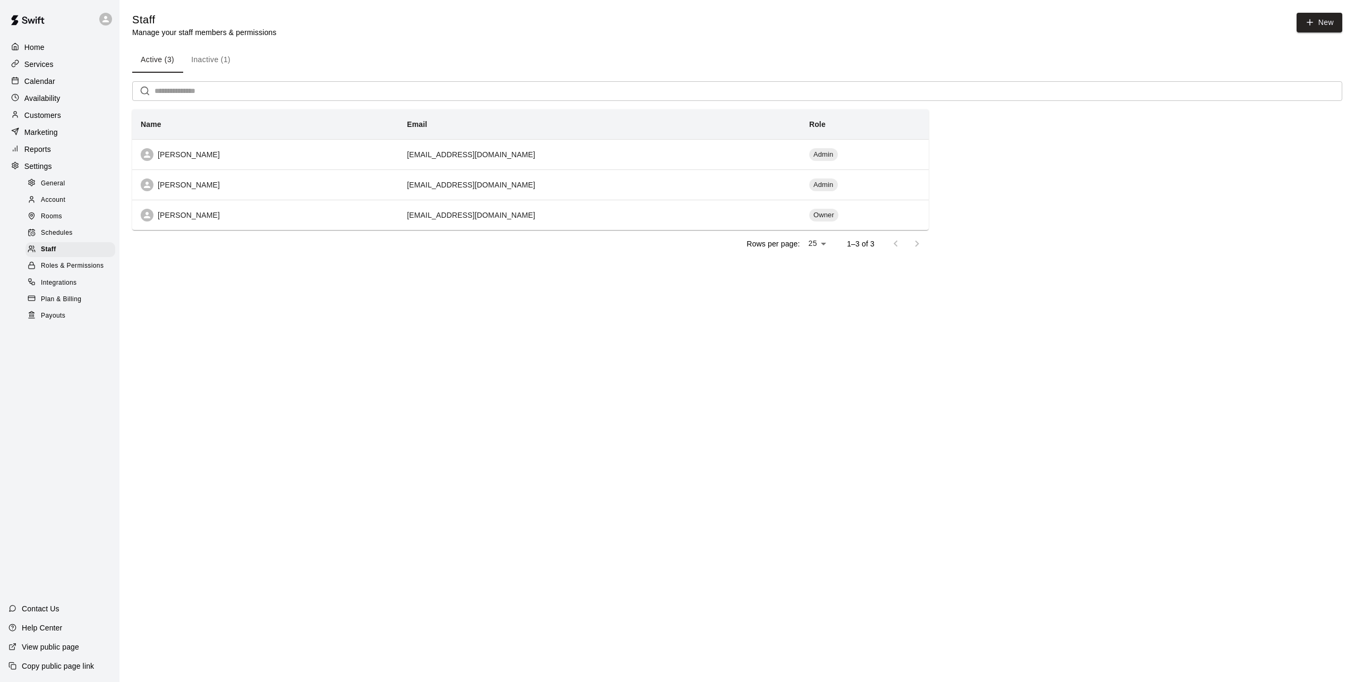
click at [50, 66] on p "Services" at bounding box center [38, 64] width 29 height 11
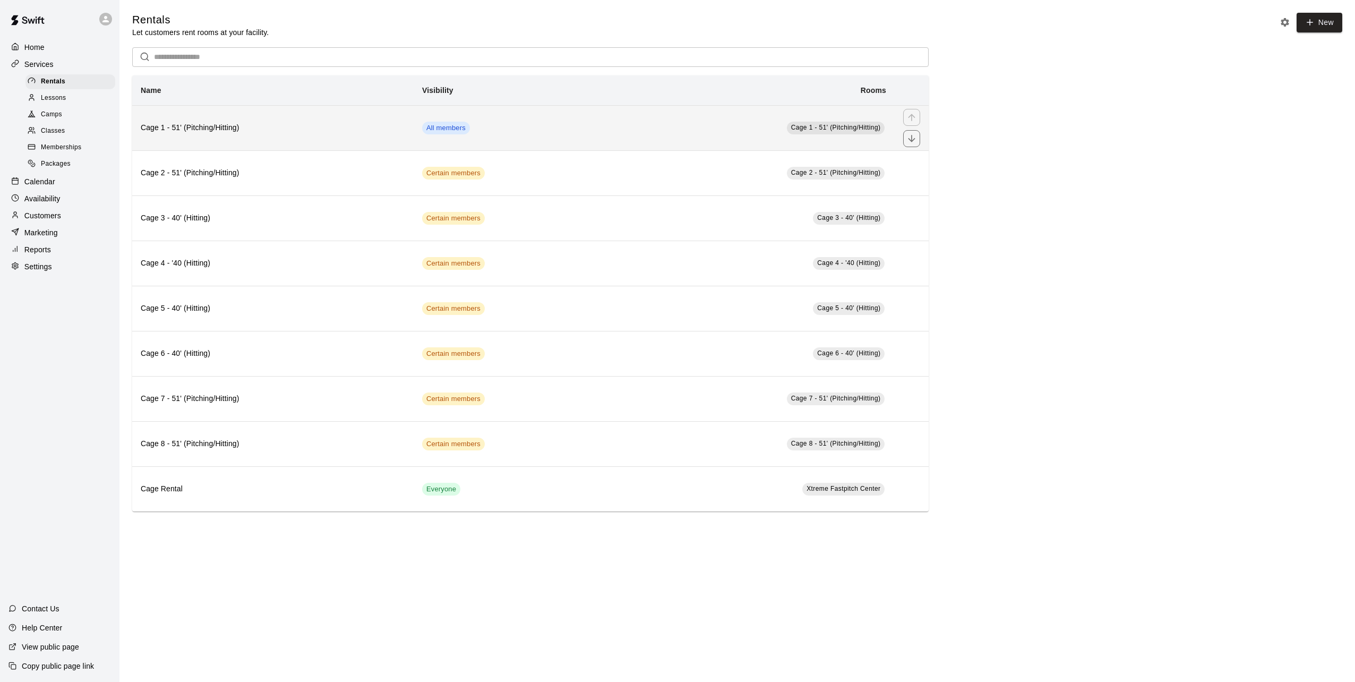
click at [206, 130] on h6 "Cage 1 - 51' (Pitching/Hitting)" at bounding box center [273, 128] width 264 height 12
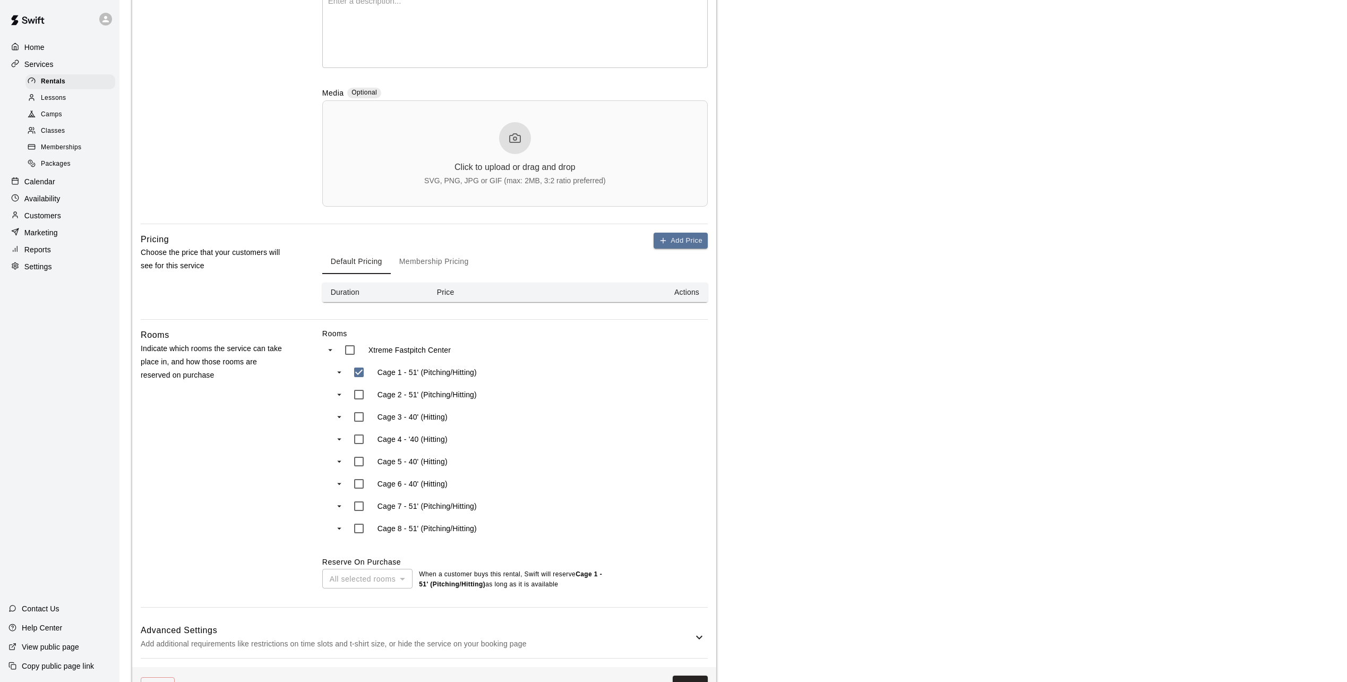
scroll to position [303, 0]
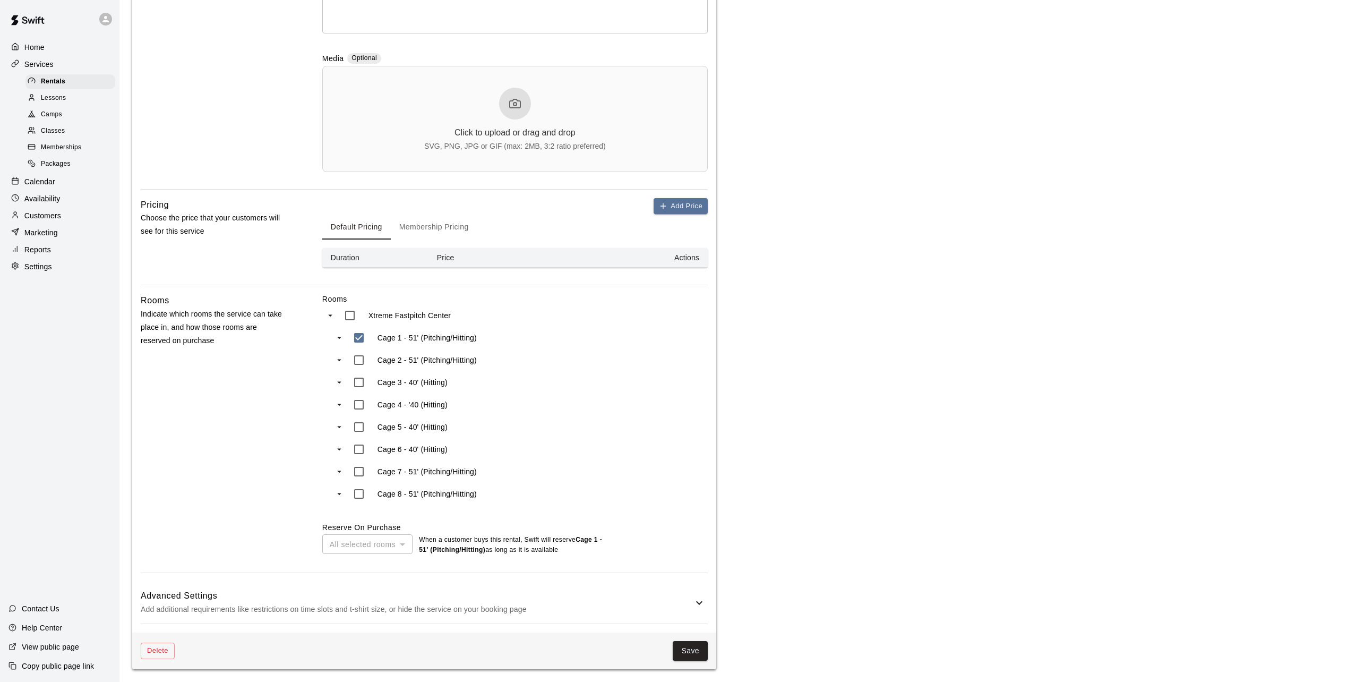
click at [427, 228] on button "Membership Pricing" at bounding box center [434, 226] width 87 height 25
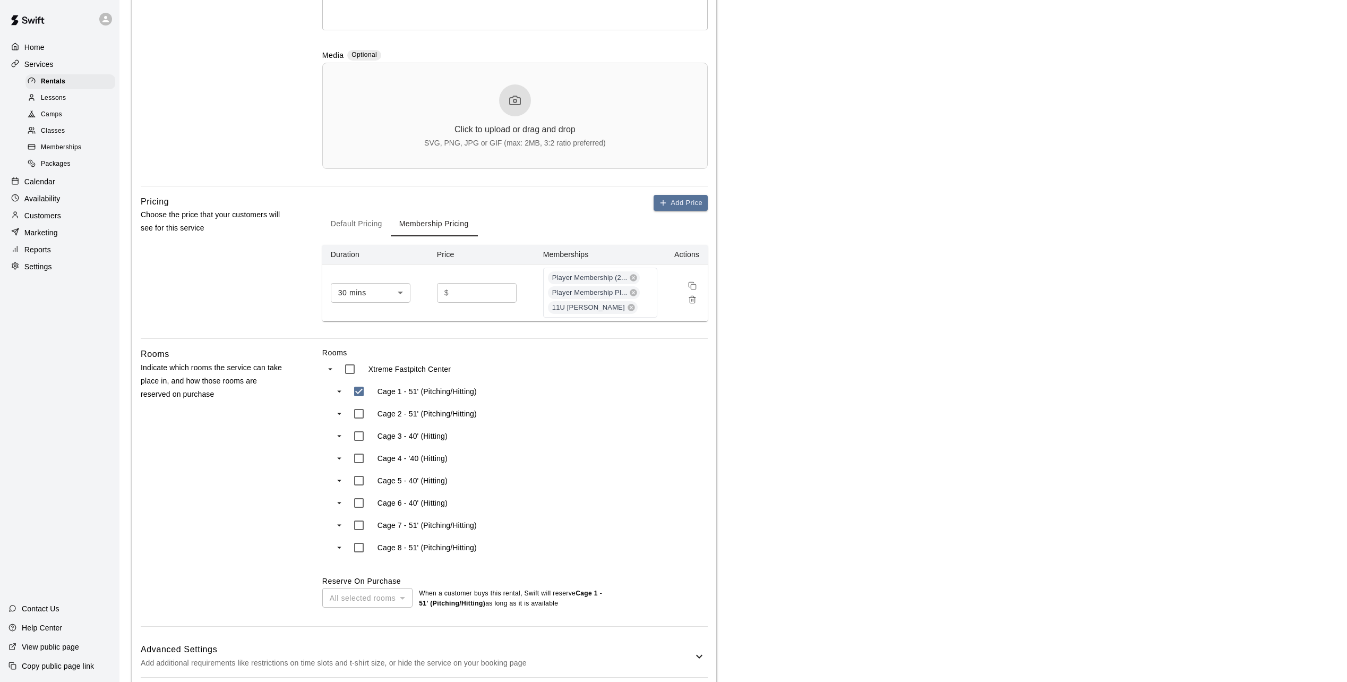
click at [31, 62] on p "Services" at bounding box center [38, 64] width 29 height 11
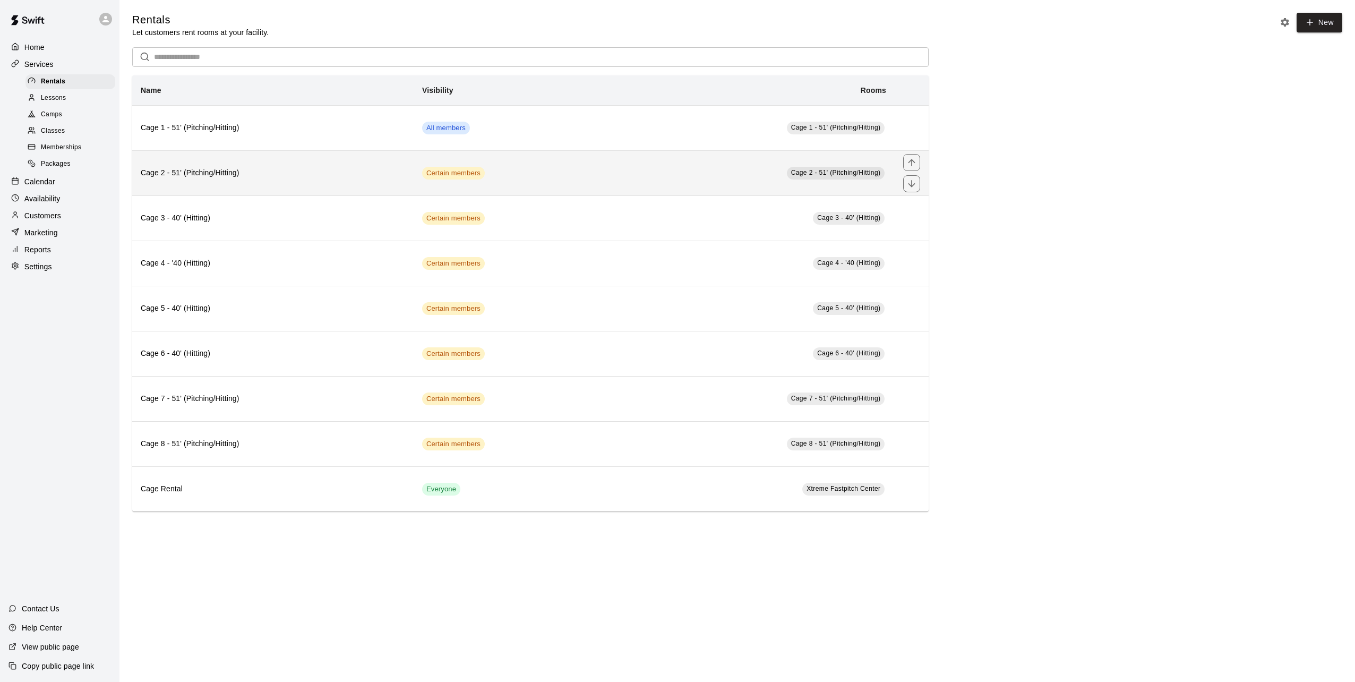
click at [197, 175] on h6 "Cage 2 - 51' (Pitching/Hitting)" at bounding box center [273, 173] width 264 height 12
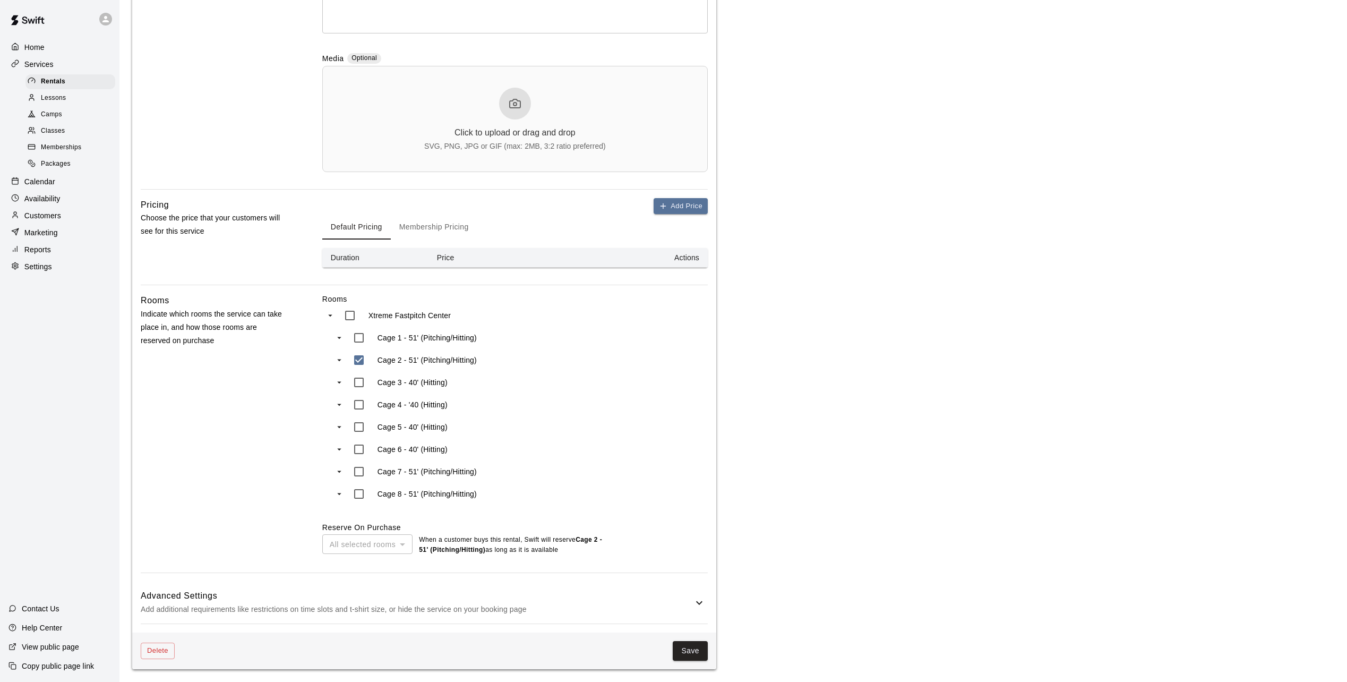
scroll to position [303, 0]
click at [444, 228] on button "Membership Pricing" at bounding box center [434, 226] width 87 height 25
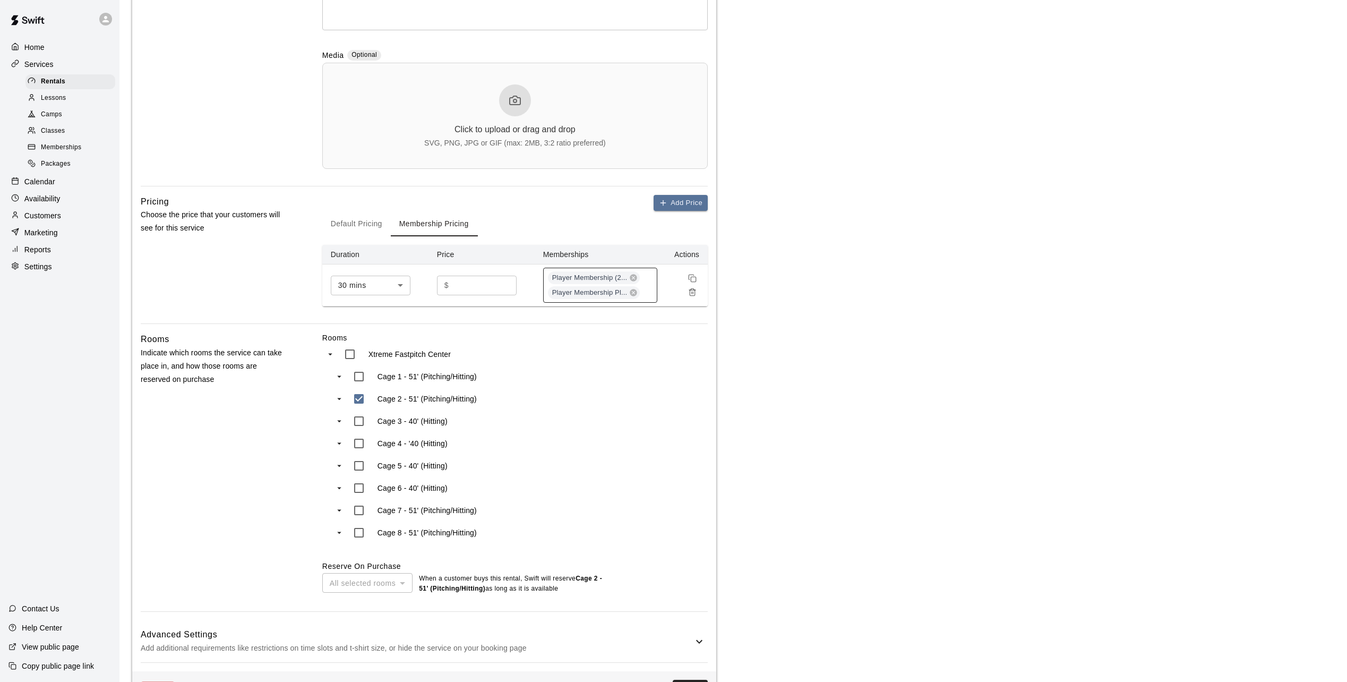
click at [655, 302] on div "Player Membership (2... Player Membership Pl..." at bounding box center [600, 285] width 114 height 35
click at [601, 398] on p "11U Black - Crosby" at bounding box center [591, 402] width 78 height 11
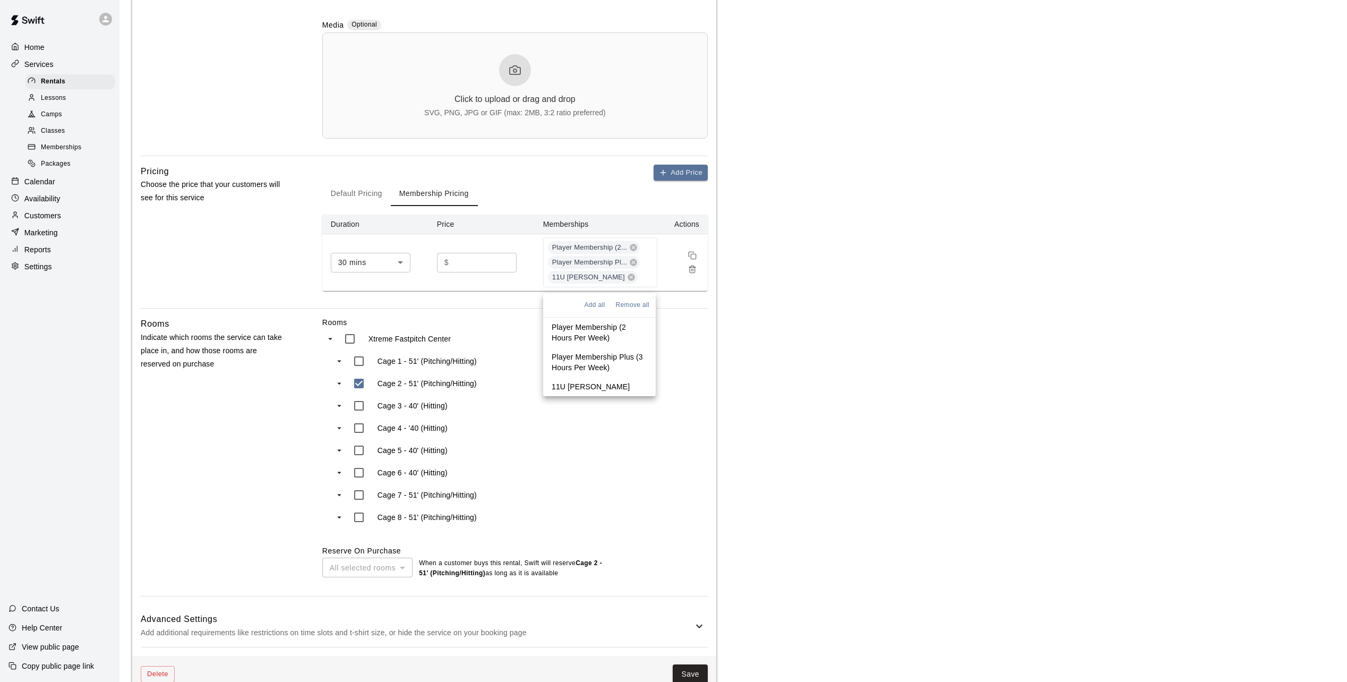
scroll to position [360, 0]
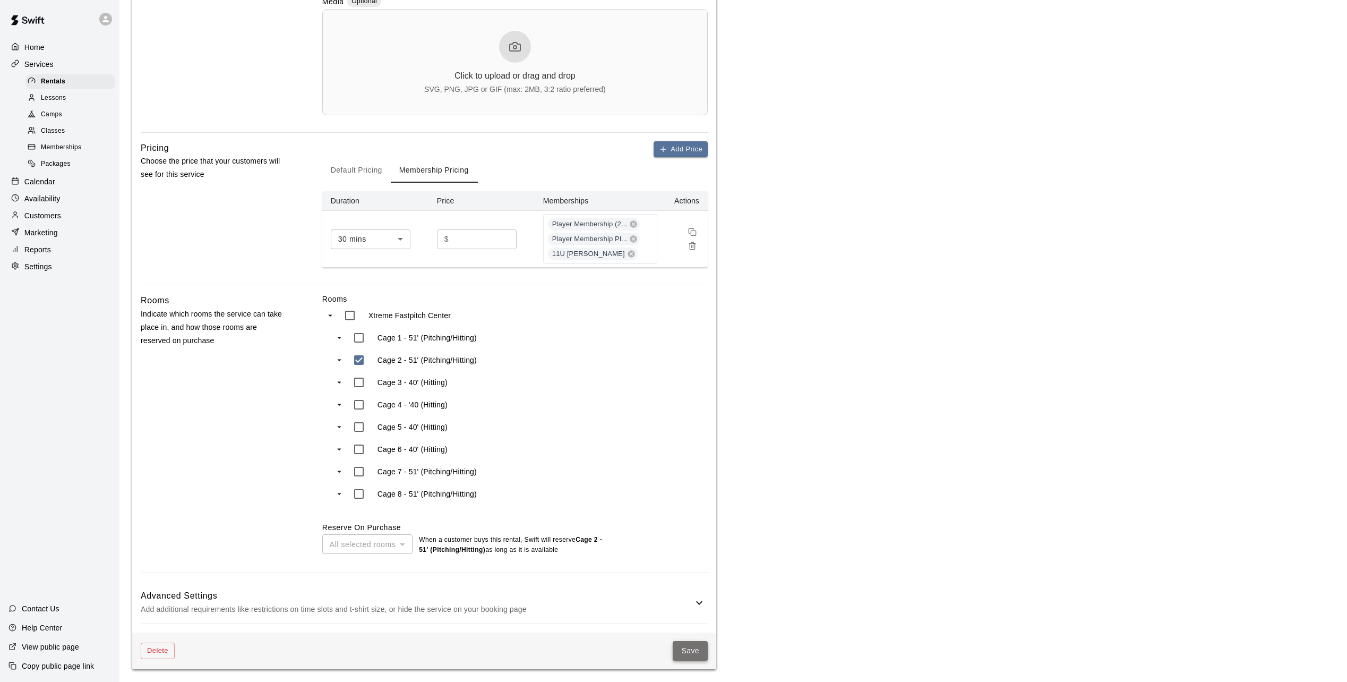
click at [687, 651] on button "Save" at bounding box center [690, 651] width 35 height 20
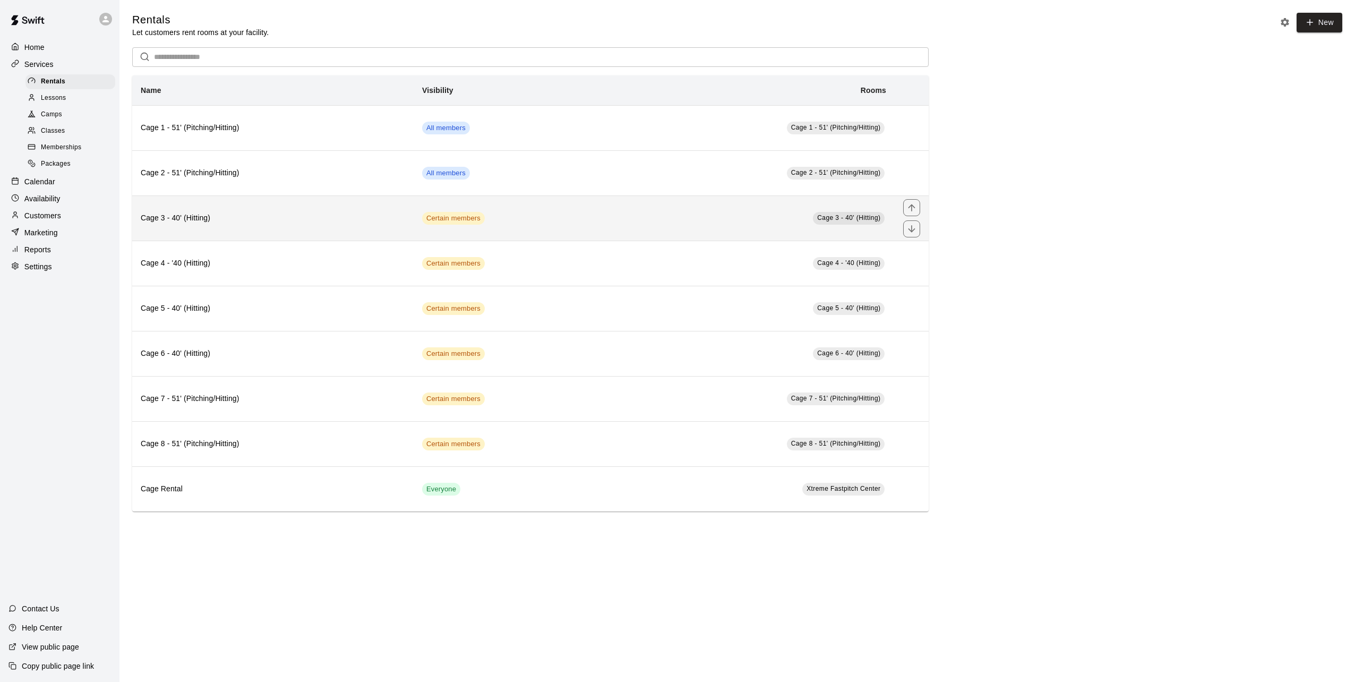
click at [439, 228] on td "Certain members" at bounding box center [511, 217] width 194 height 45
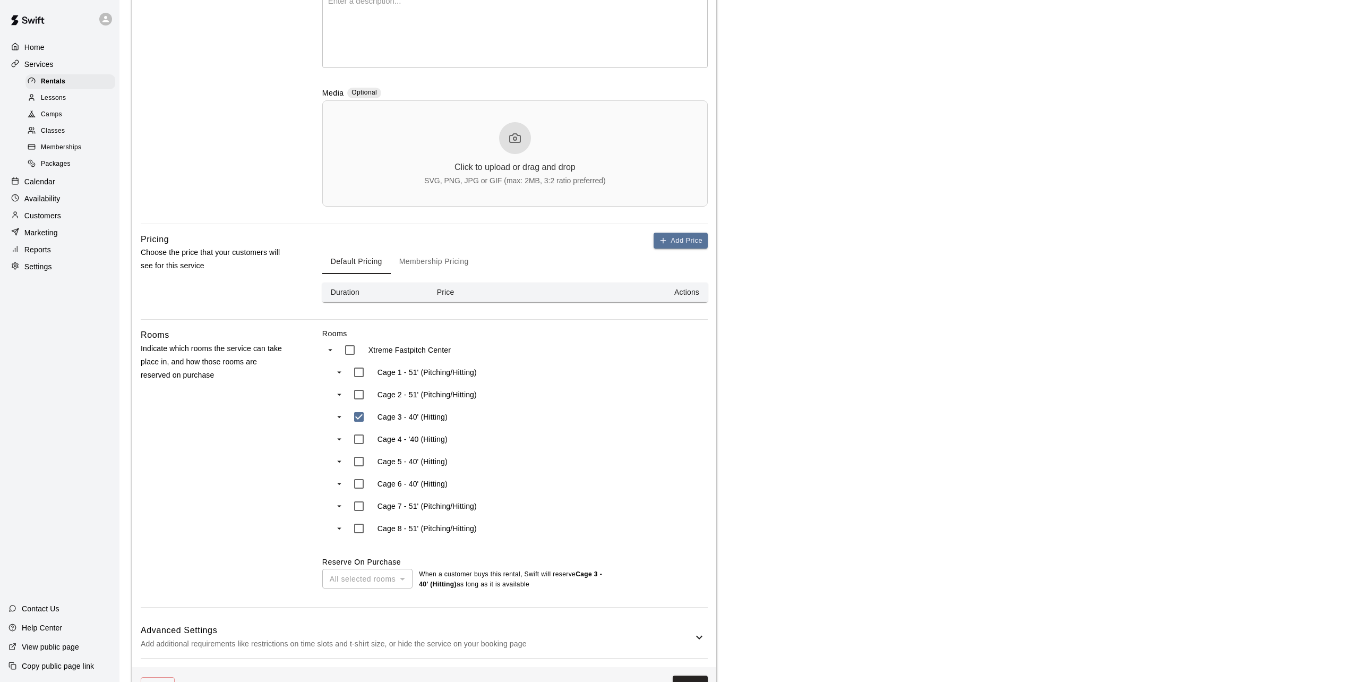
scroll to position [159, 0]
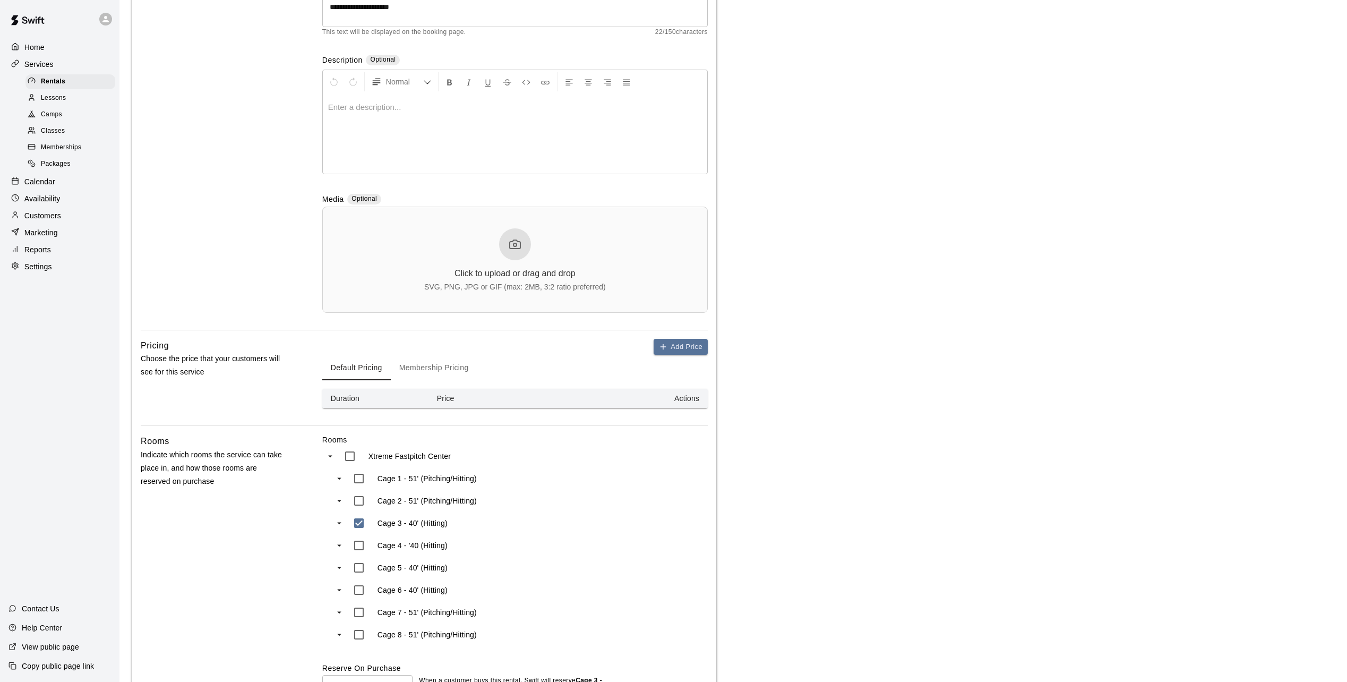
click at [417, 369] on button "Membership Pricing" at bounding box center [434, 367] width 87 height 25
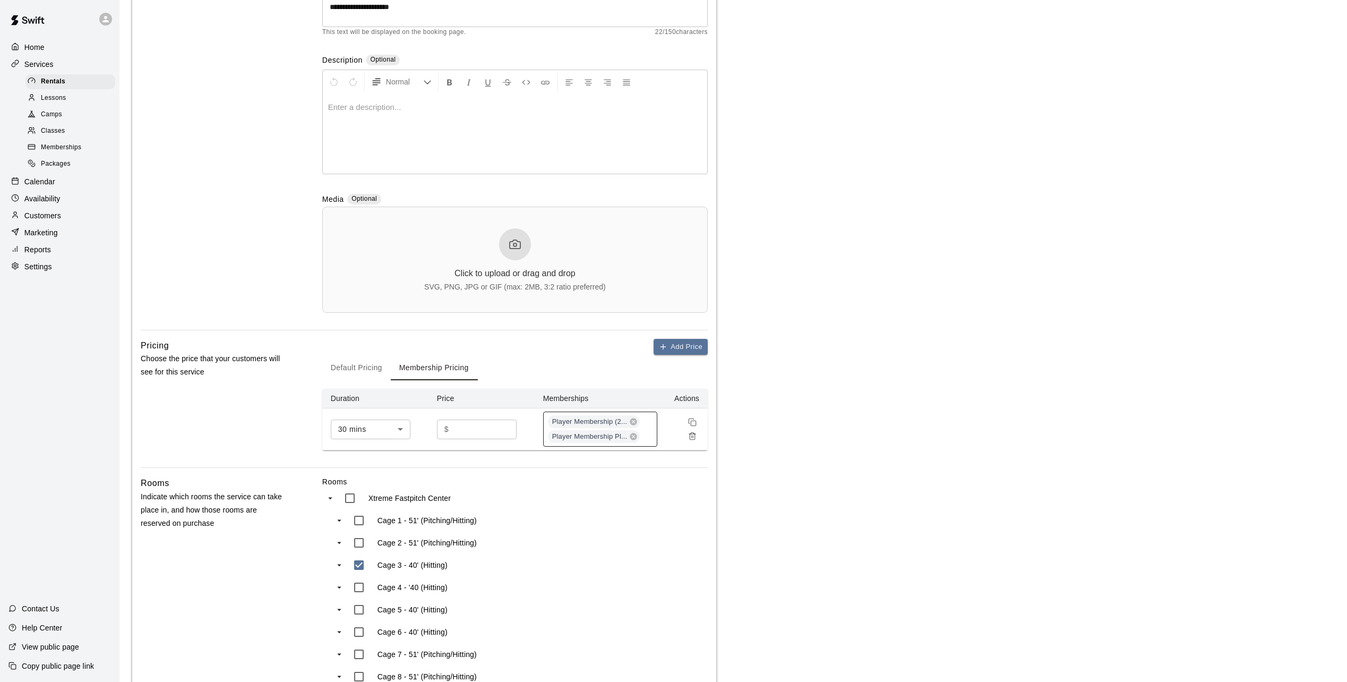
click at [645, 440] on div "Player Membership (2... Player Membership Pl..." at bounding box center [600, 428] width 114 height 35
click at [583, 544] on p "11U Black - Crosby" at bounding box center [591, 545] width 78 height 11
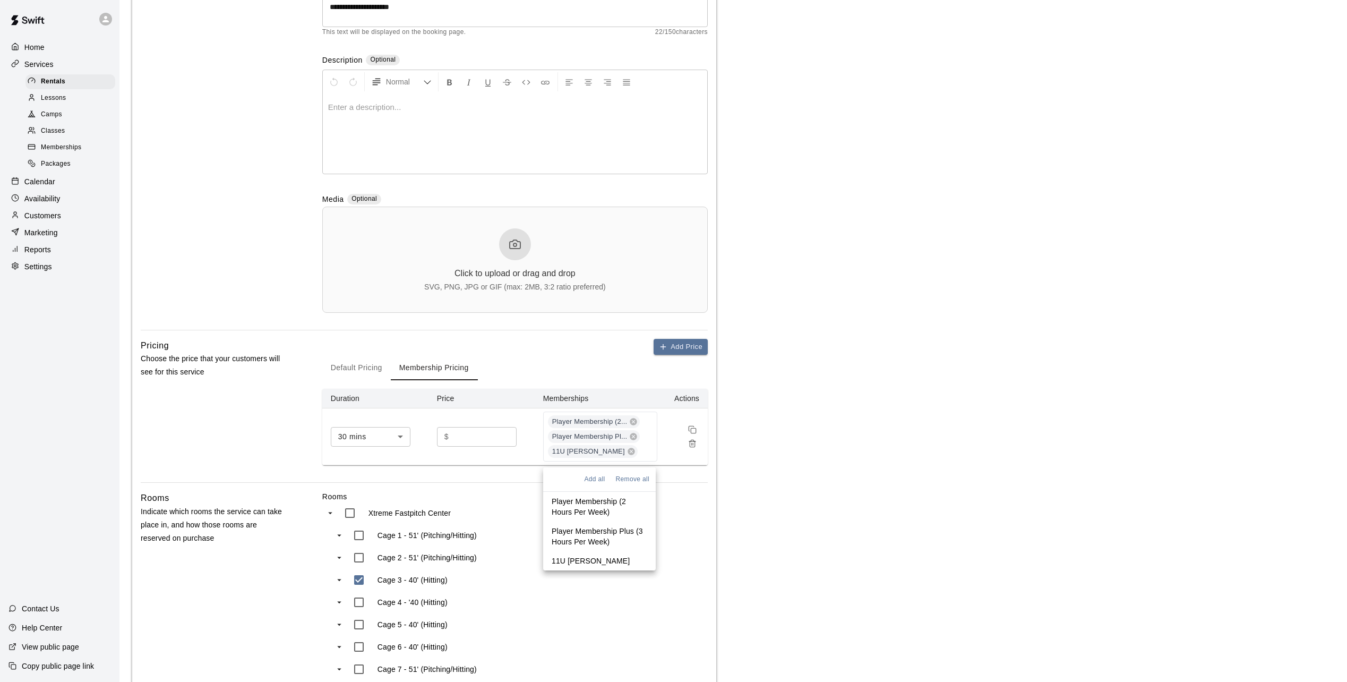
click at [754, 562] on main "**********" at bounding box center [733, 359] width 1202 height 1013
click at [832, 481] on main "**********" at bounding box center [733, 359] width 1202 height 1013
click at [43, 65] on p "Services" at bounding box center [38, 64] width 29 height 11
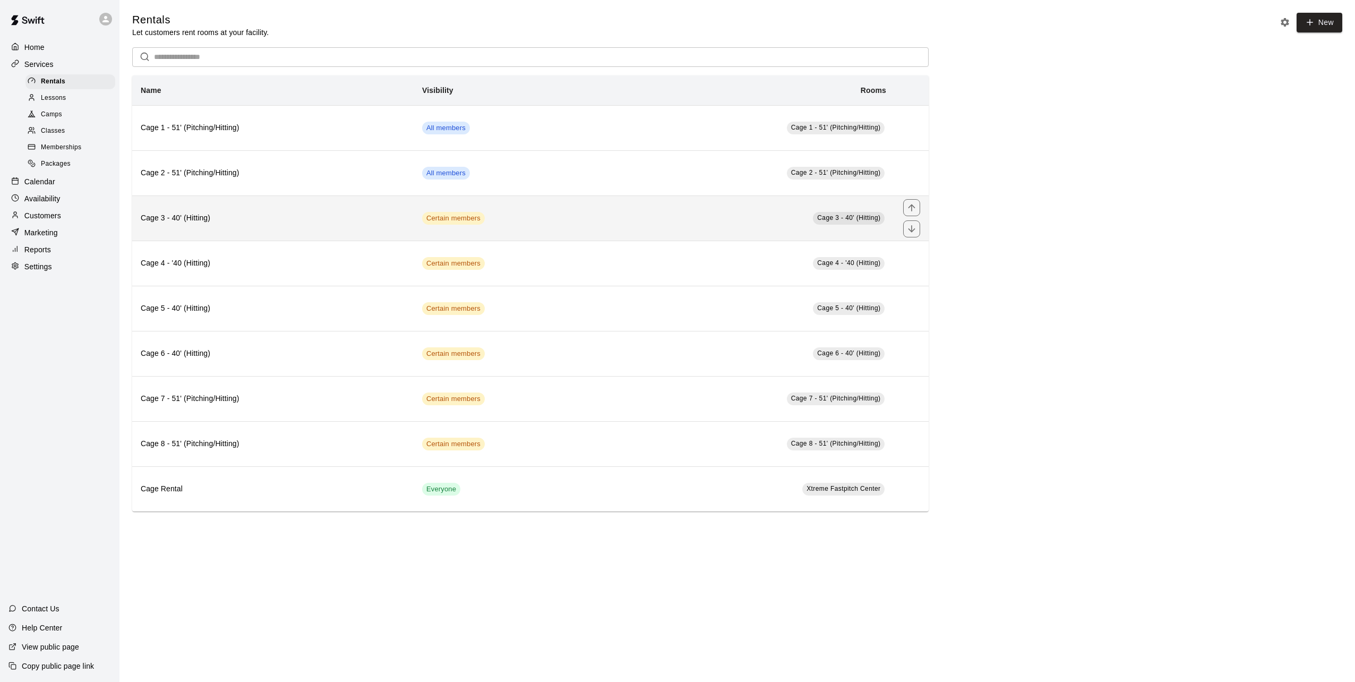
click at [204, 222] on h6 "Cage 3 - 40' (Hitting)" at bounding box center [273, 218] width 264 height 12
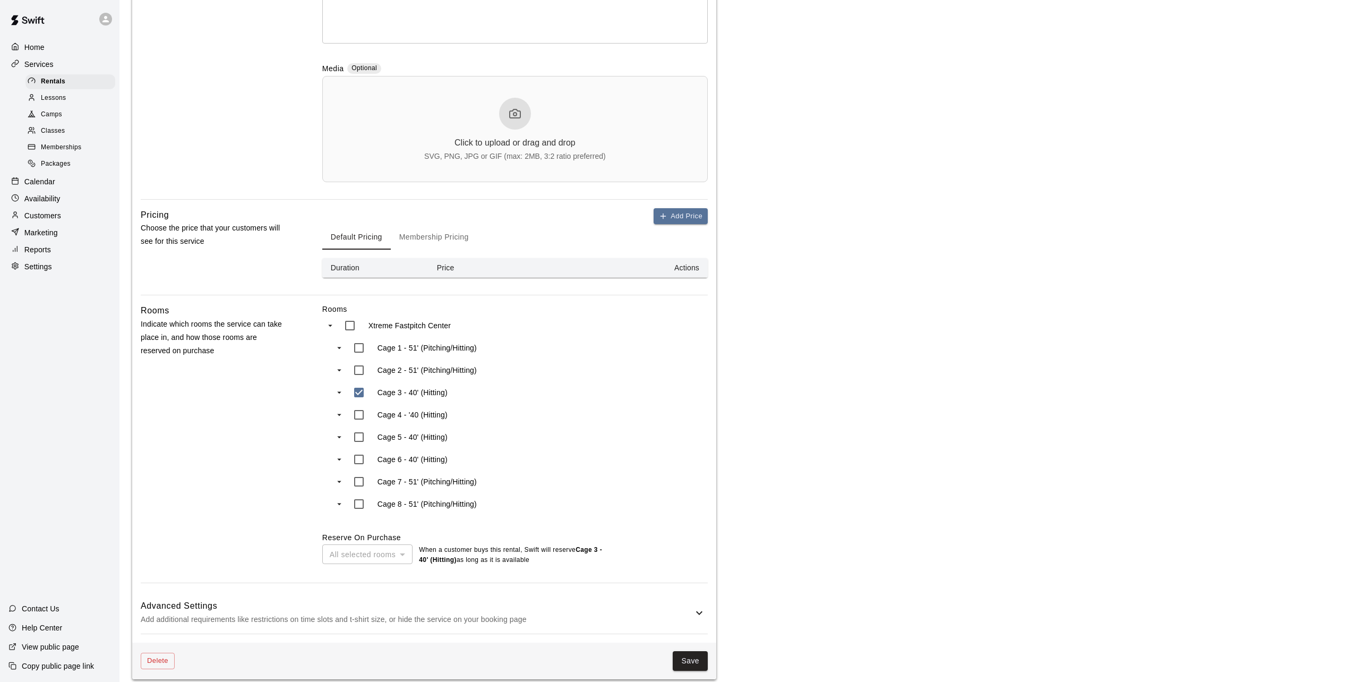
scroll to position [303, 0]
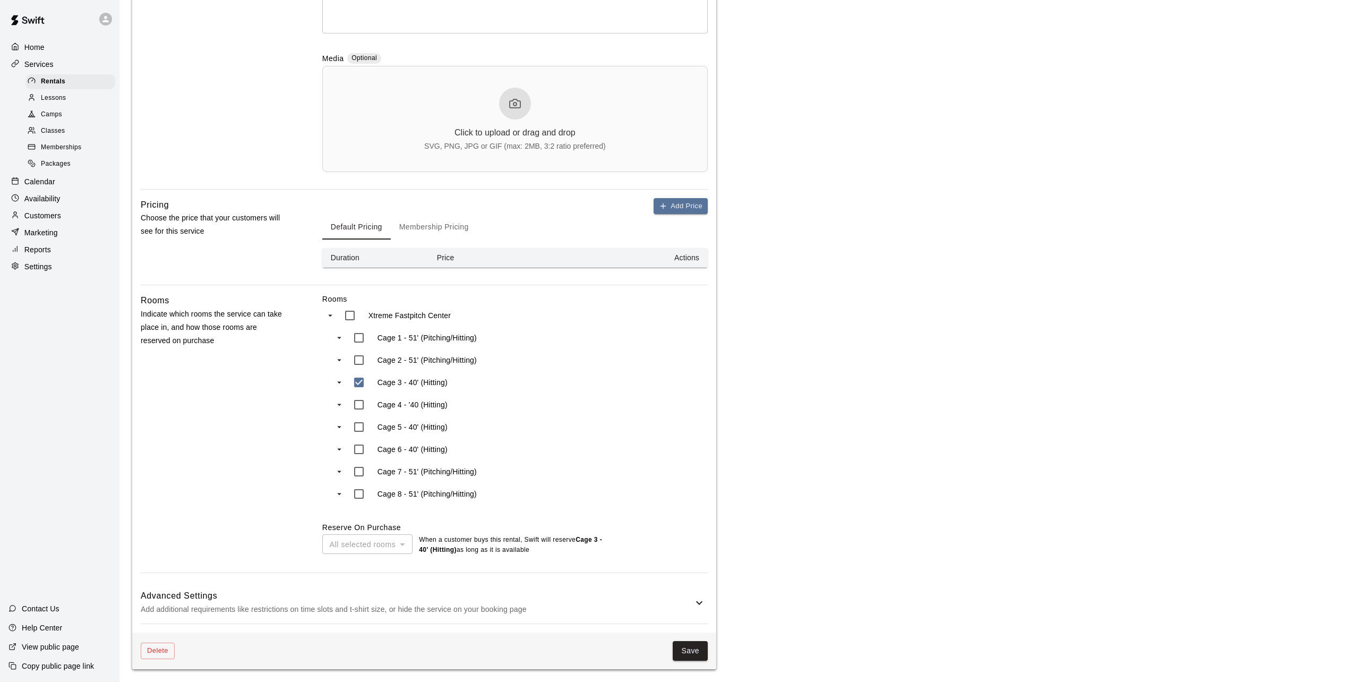
click at [426, 228] on button "Membership Pricing" at bounding box center [434, 226] width 87 height 25
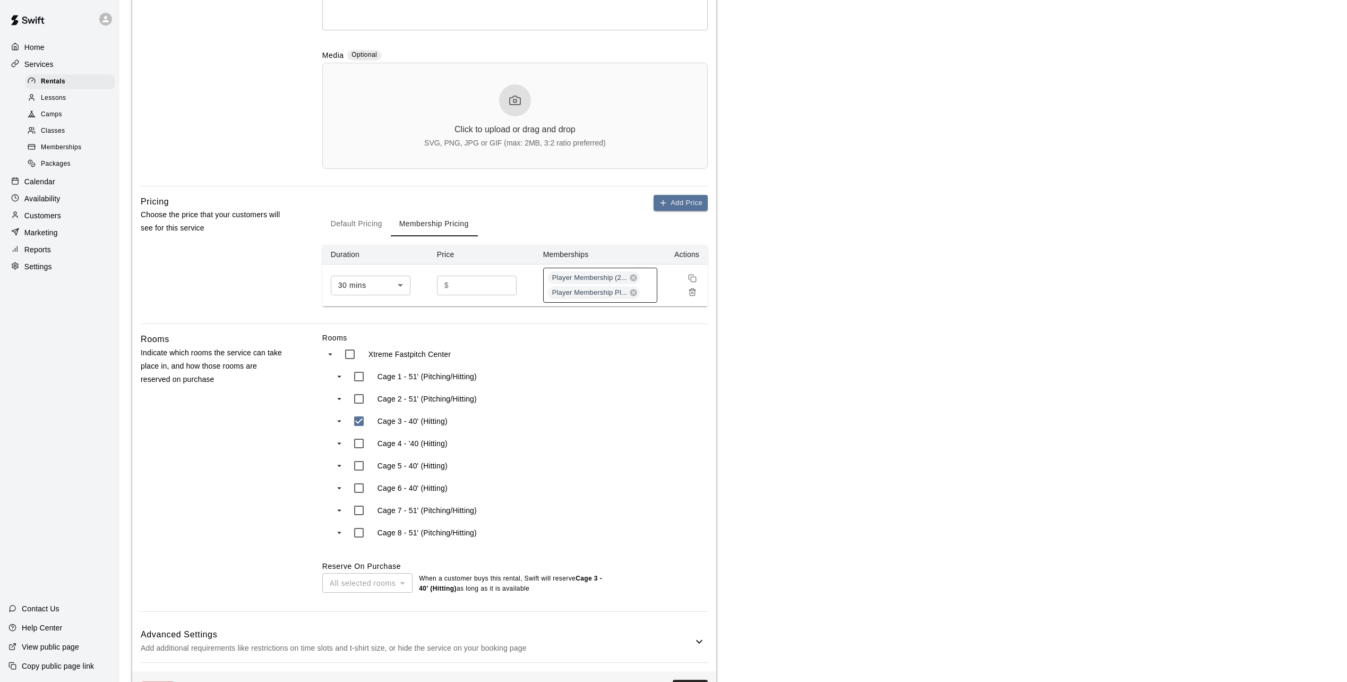
click at [647, 291] on div "Player Membership (2... Player Membership Pl..." at bounding box center [600, 285] width 114 height 35
click at [595, 405] on p "11U Black - Crosby" at bounding box center [591, 402] width 78 height 11
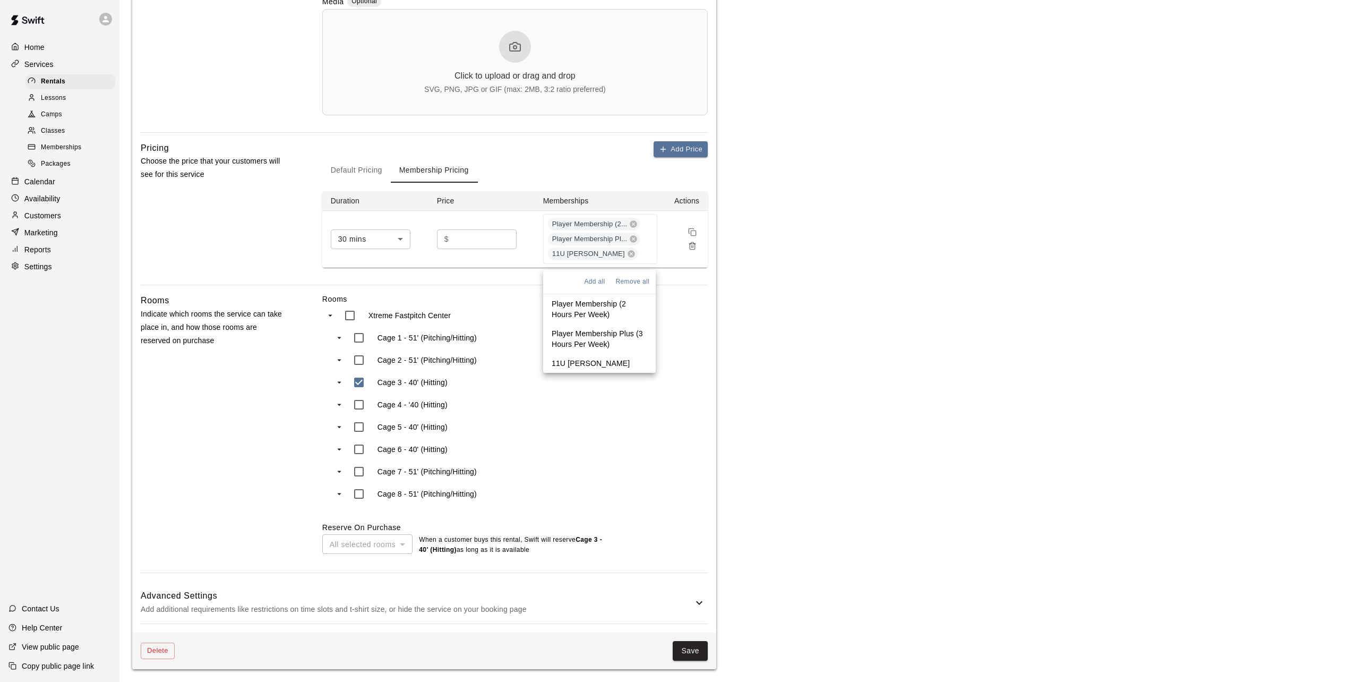
scroll to position [360, 0]
click at [685, 645] on button "Save" at bounding box center [690, 651] width 35 height 20
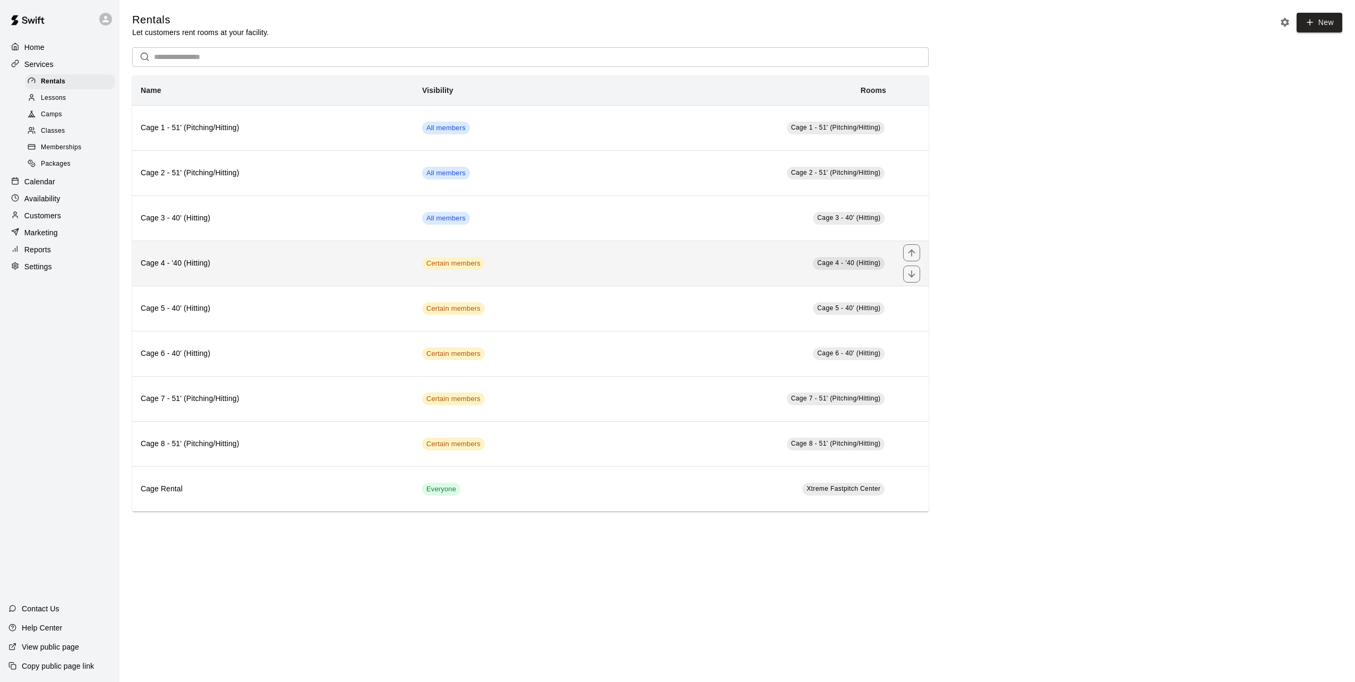
click at [532, 265] on td "Certain members" at bounding box center [511, 262] width 194 height 45
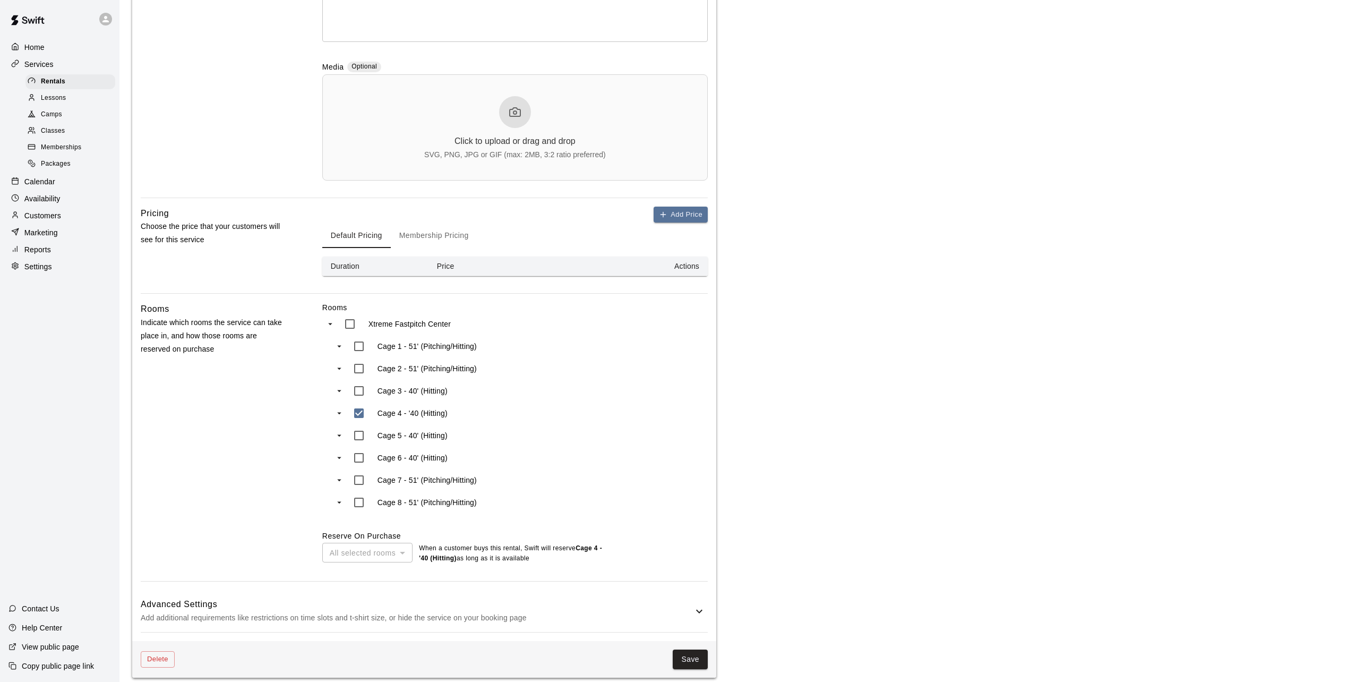
scroll to position [303, 0]
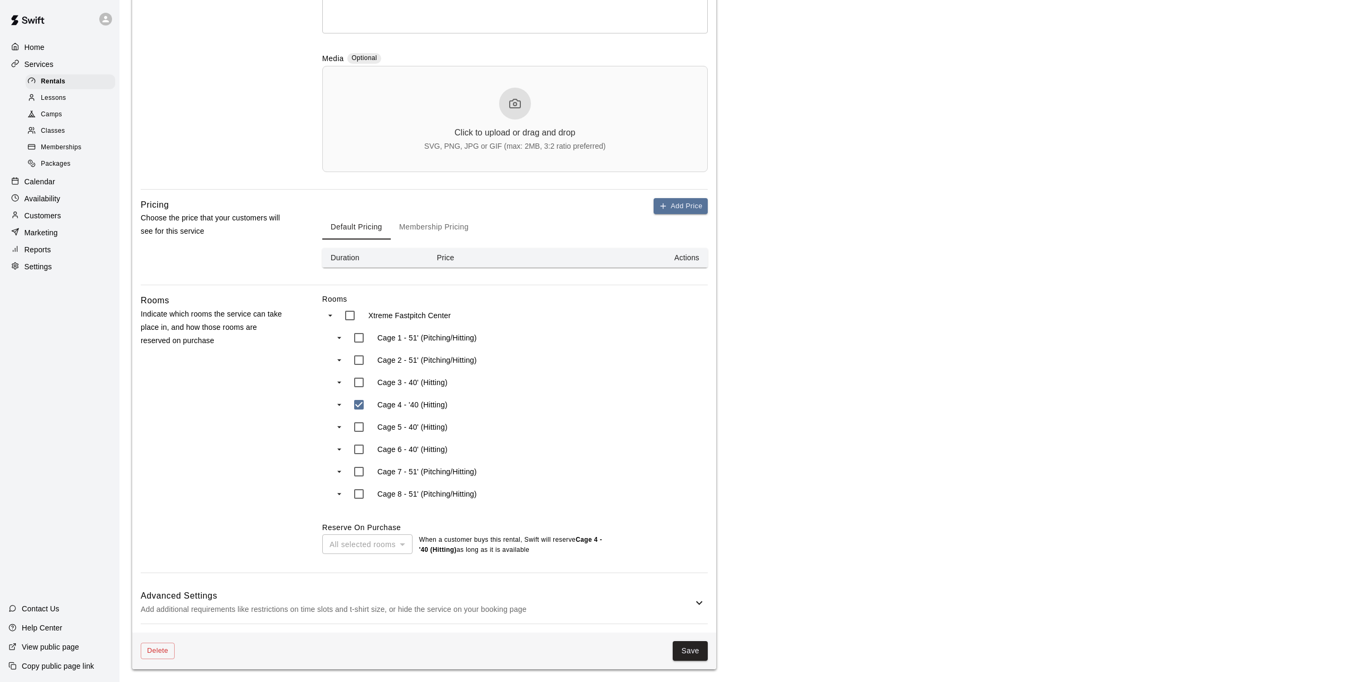
click at [454, 225] on button "Membership Pricing" at bounding box center [434, 226] width 87 height 25
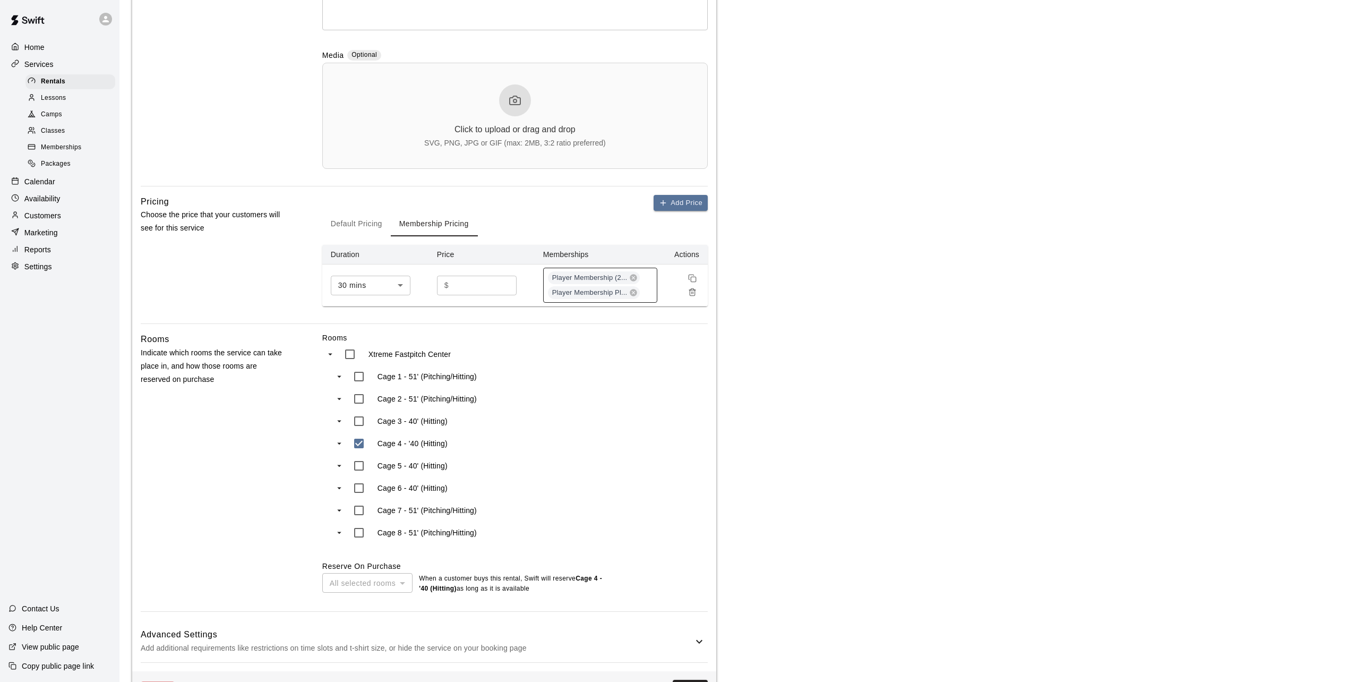
click at [647, 298] on div "Player Membership (2... Player Membership Pl..." at bounding box center [600, 285] width 114 height 35
click at [584, 402] on p "11U Black - Crosby" at bounding box center [591, 402] width 78 height 11
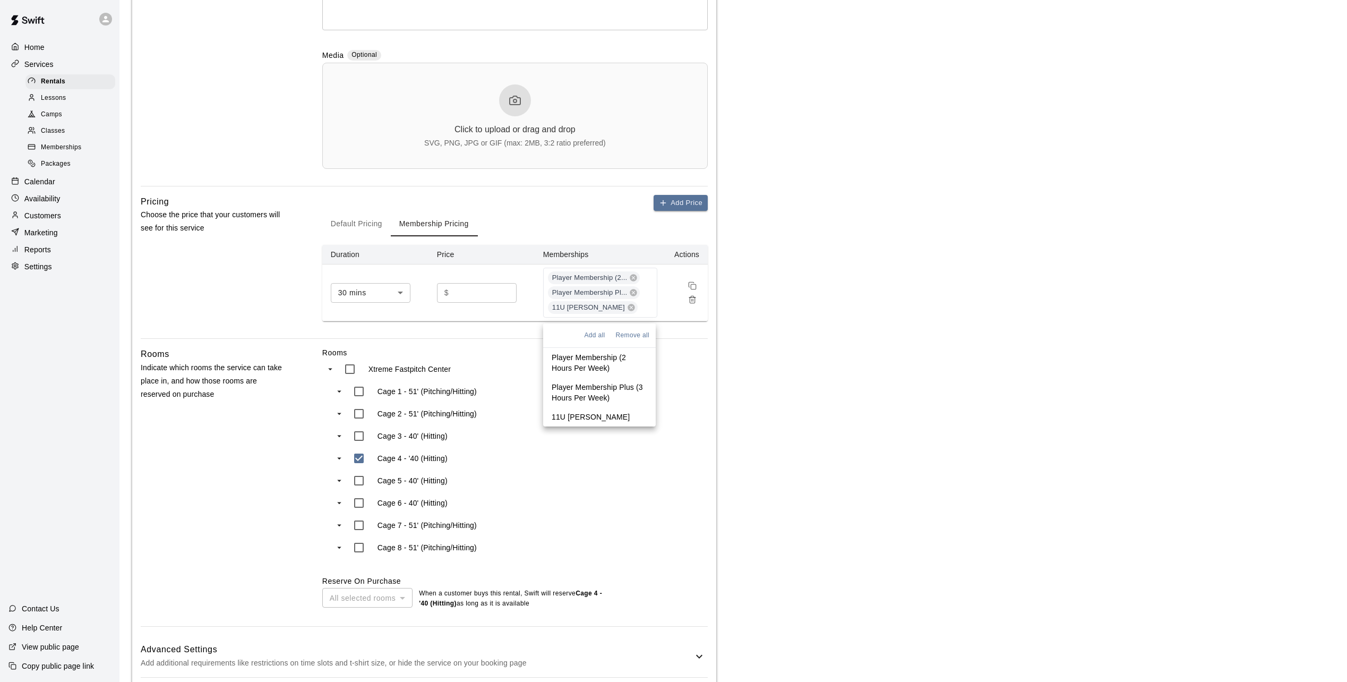
scroll to position [360, 0]
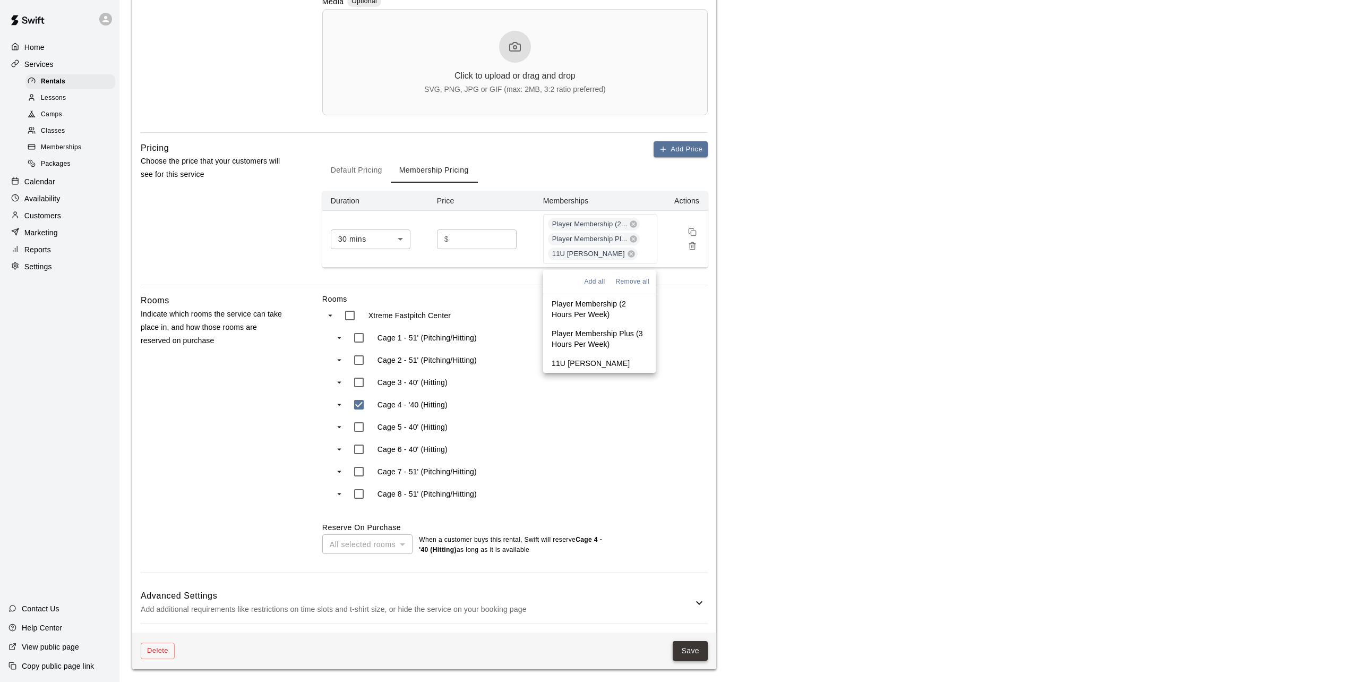
click at [687, 653] on button "Save" at bounding box center [690, 651] width 35 height 20
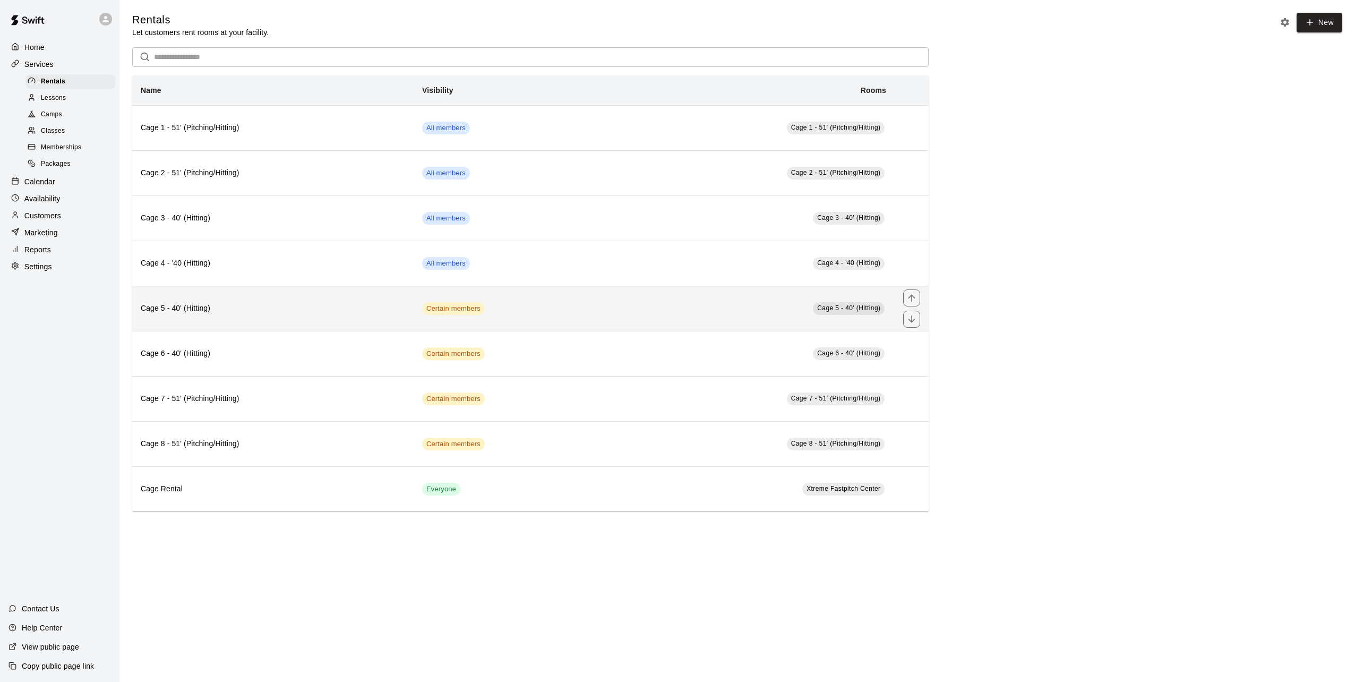
click at [528, 313] on td "Certain members" at bounding box center [511, 308] width 194 height 45
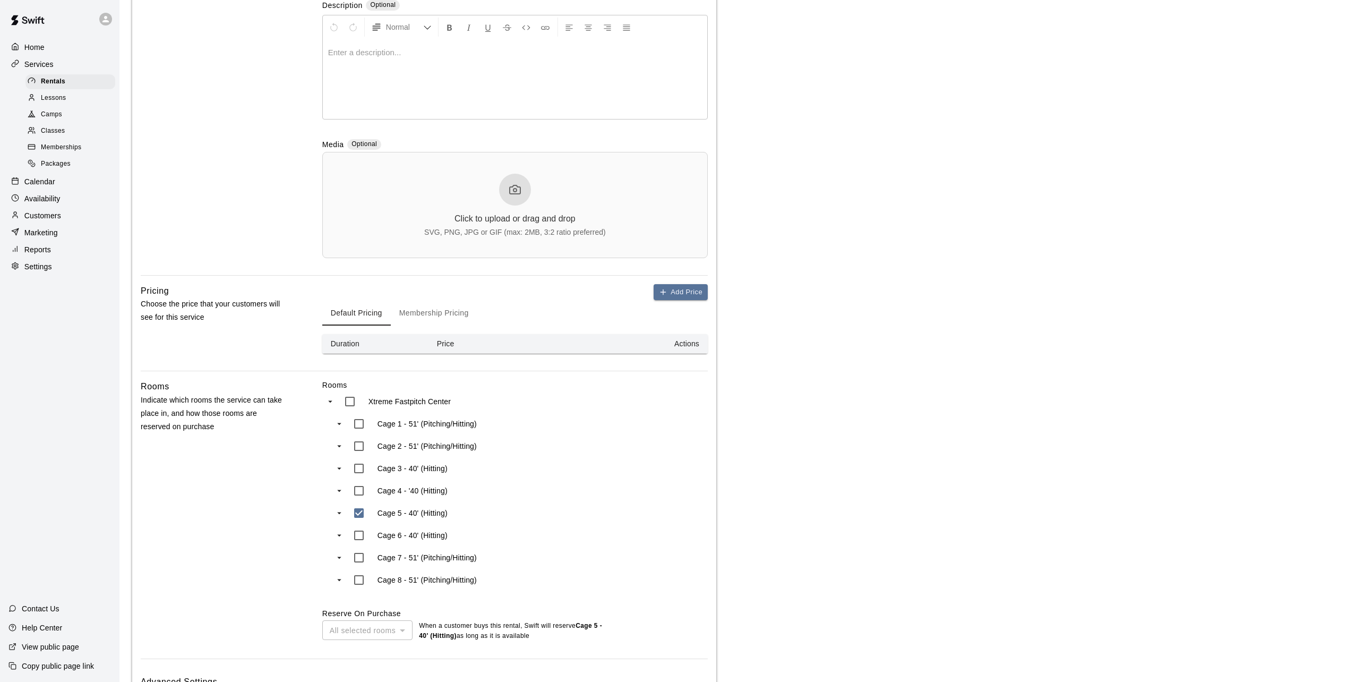
scroll to position [303, 0]
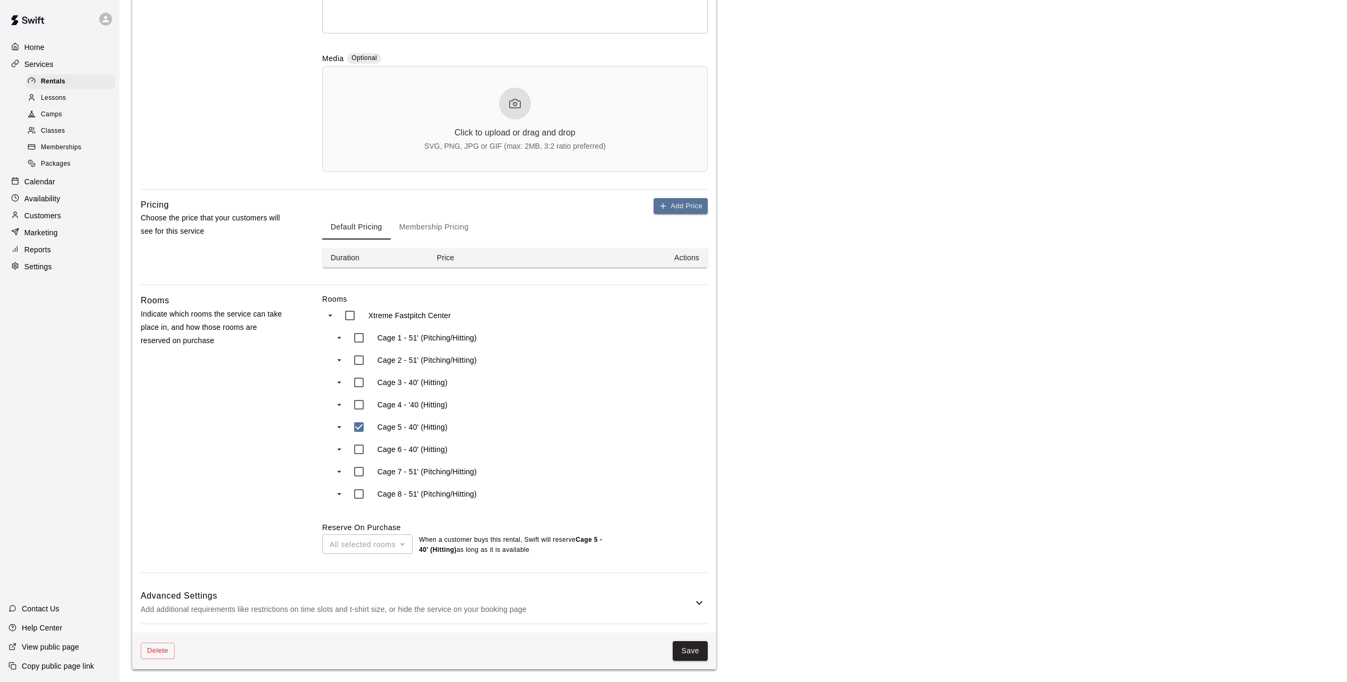
click at [452, 225] on button "Membership Pricing" at bounding box center [434, 226] width 87 height 25
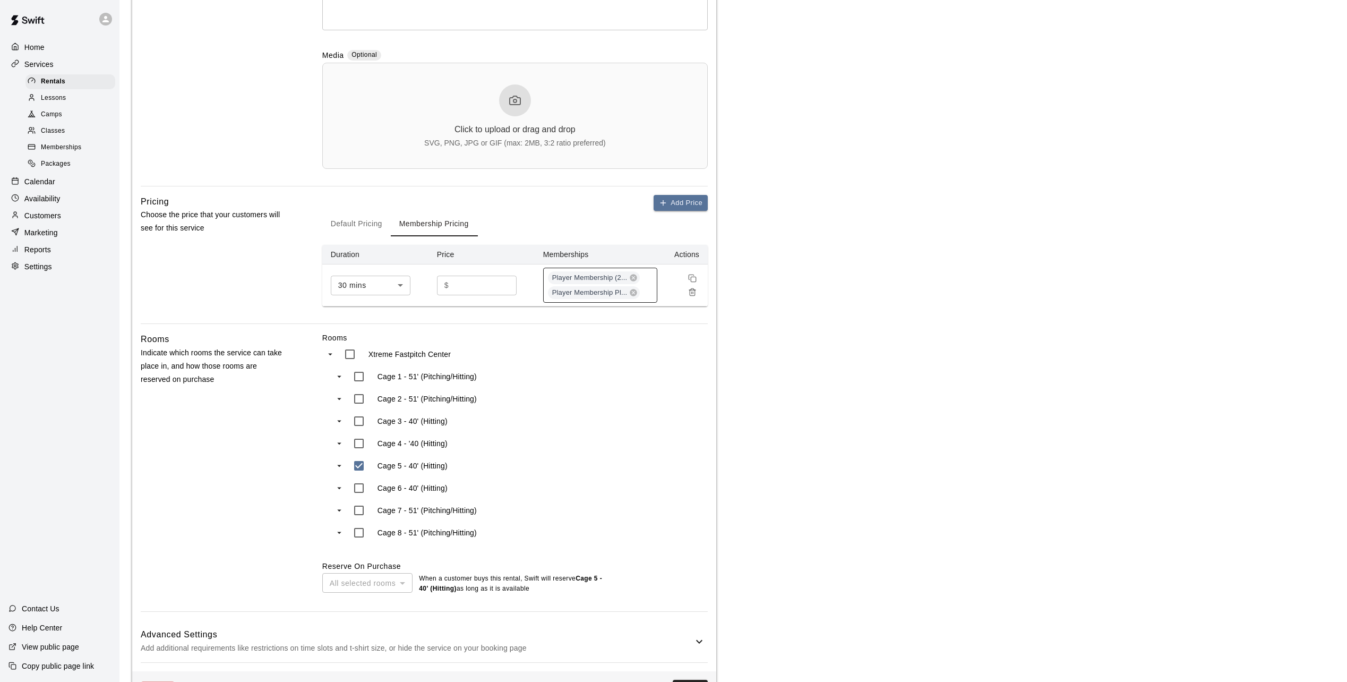
click at [649, 291] on div "Player Membership (2... Player Membership Pl..." at bounding box center [600, 285] width 114 height 35
click at [597, 400] on p "11U Black - Crosby" at bounding box center [591, 402] width 78 height 11
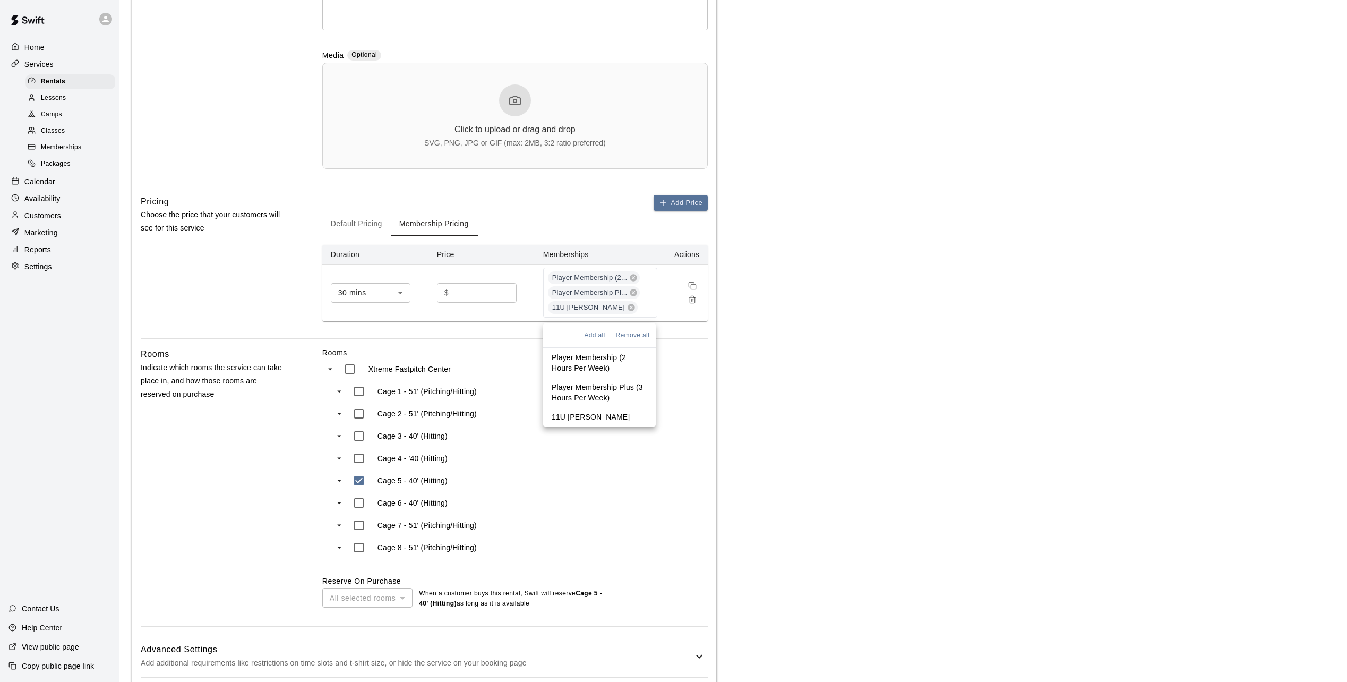
scroll to position [360, 0]
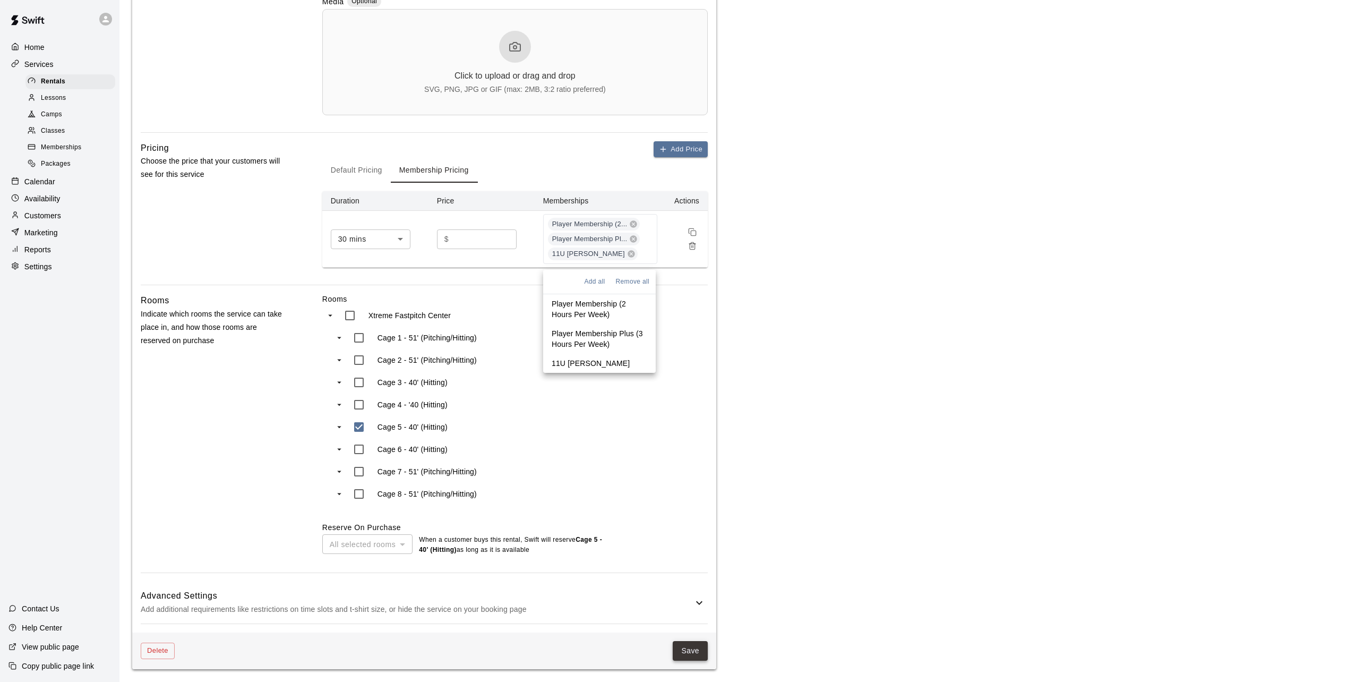
click at [692, 651] on button "Save" at bounding box center [690, 651] width 35 height 20
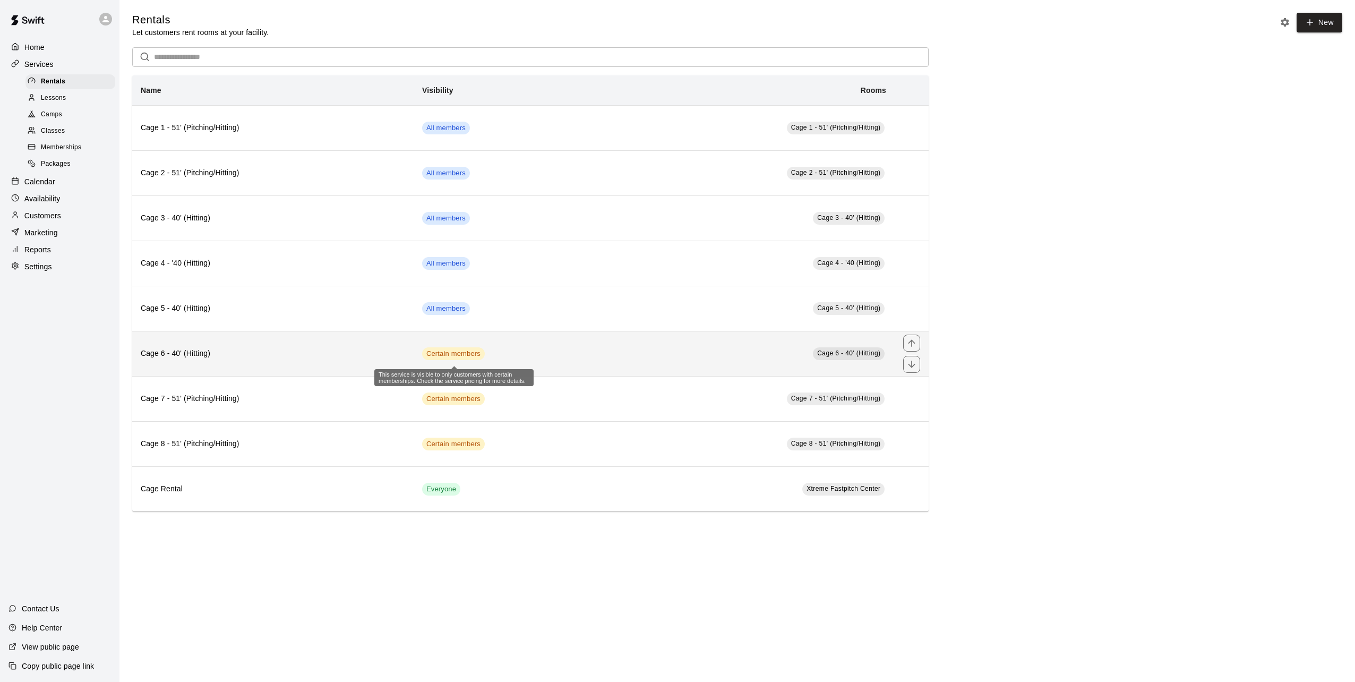
click at [463, 353] on span "Certain members" at bounding box center [453, 354] width 63 height 10
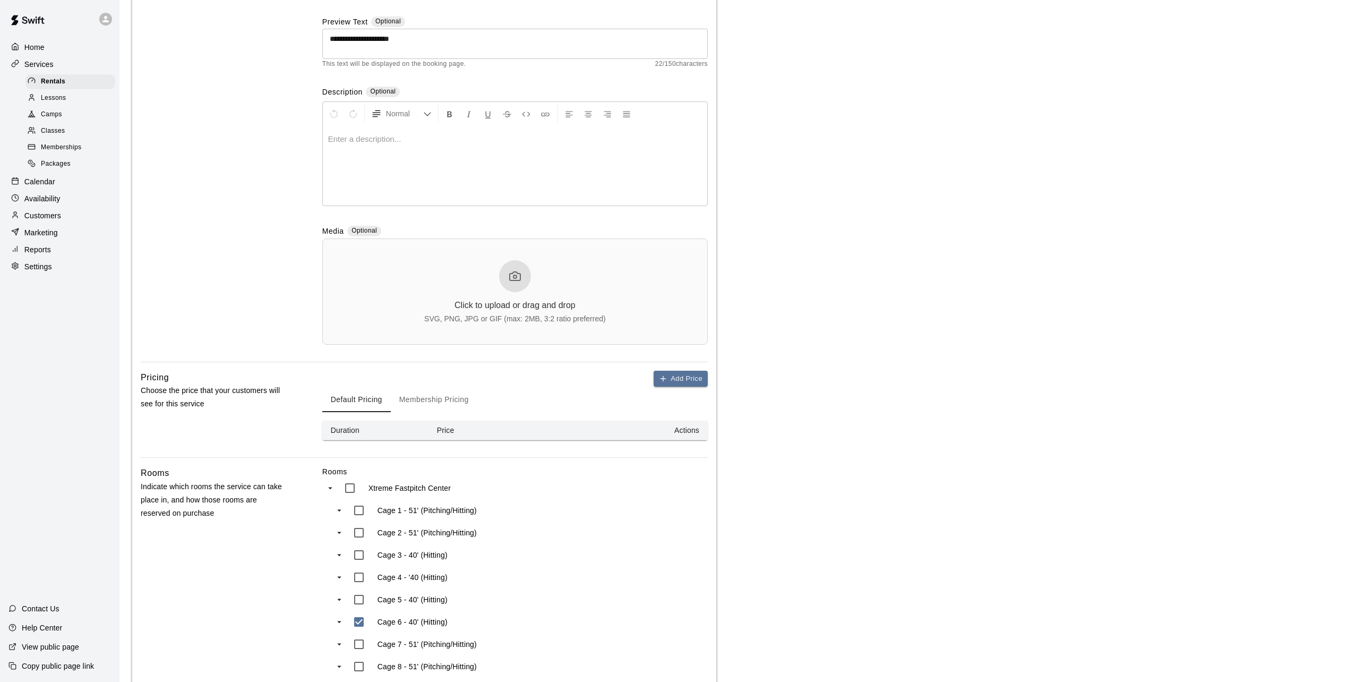
scroll to position [303, 0]
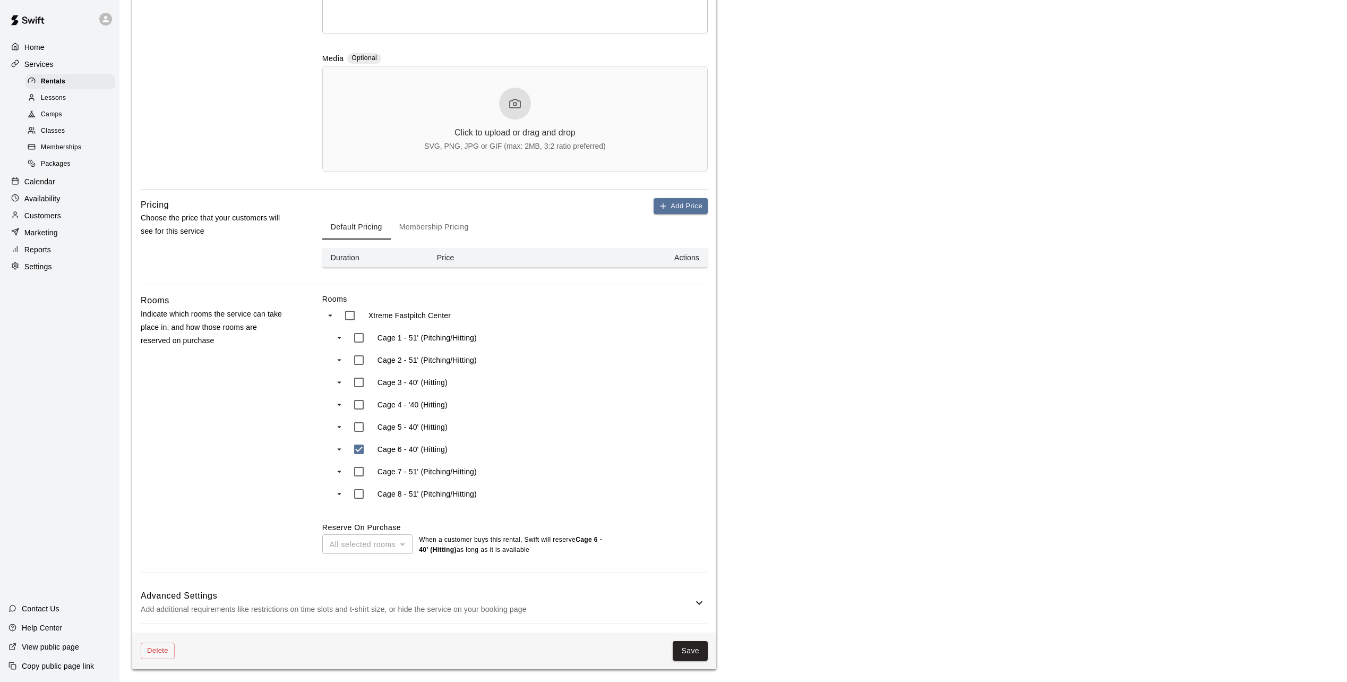
click at [437, 221] on button "Membership Pricing" at bounding box center [434, 226] width 87 height 25
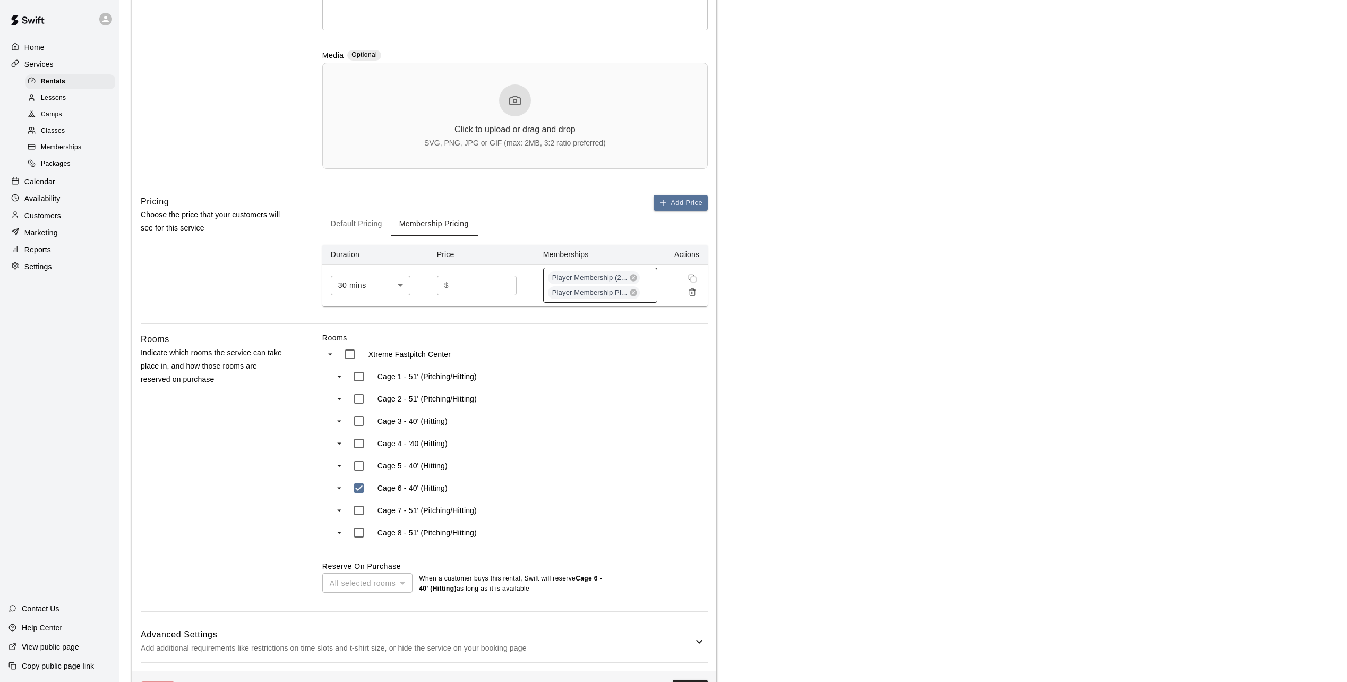
click at [647, 294] on div "Player Membership (2... Player Membership Pl..." at bounding box center [600, 285] width 114 height 35
click at [592, 400] on p "11U Black - Crosby" at bounding box center [591, 402] width 78 height 11
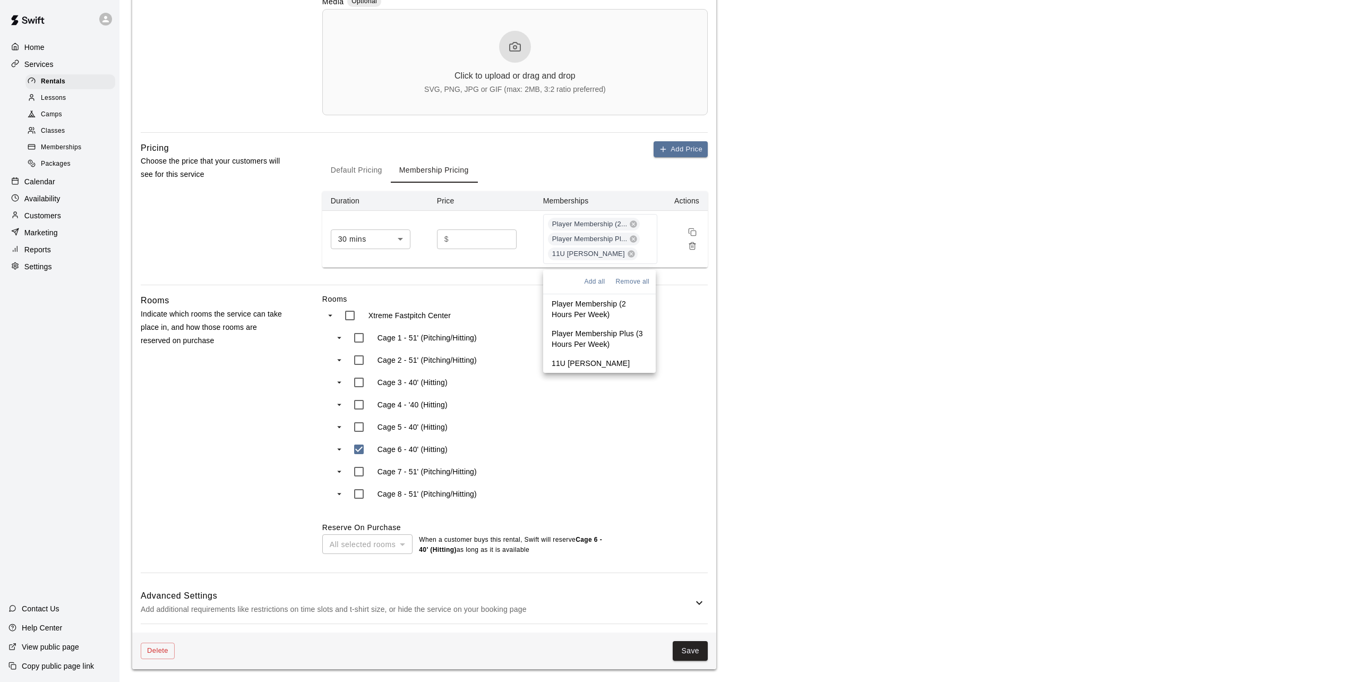
scroll to position [360, 0]
click at [692, 652] on button "Save" at bounding box center [690, 651] width 35 height 20
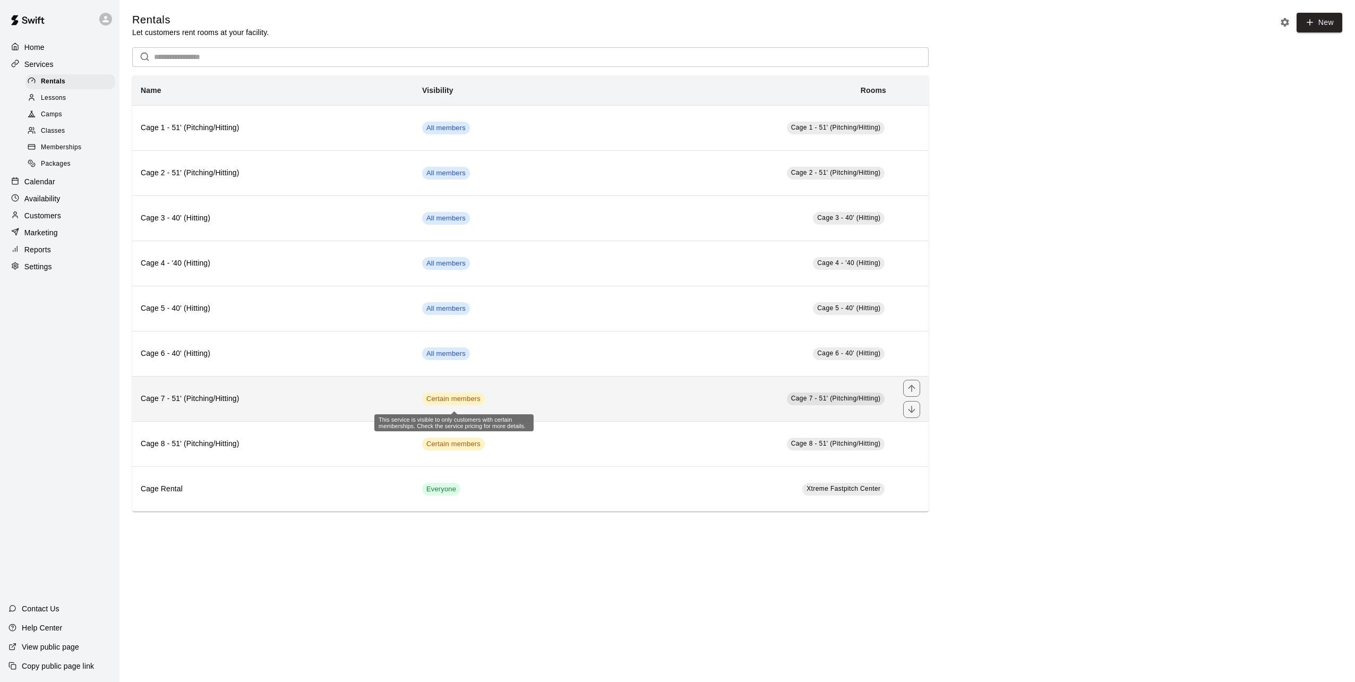
click at [447, 400] on span "Certain members" at bounding box center [453, 399] width 63 height 10
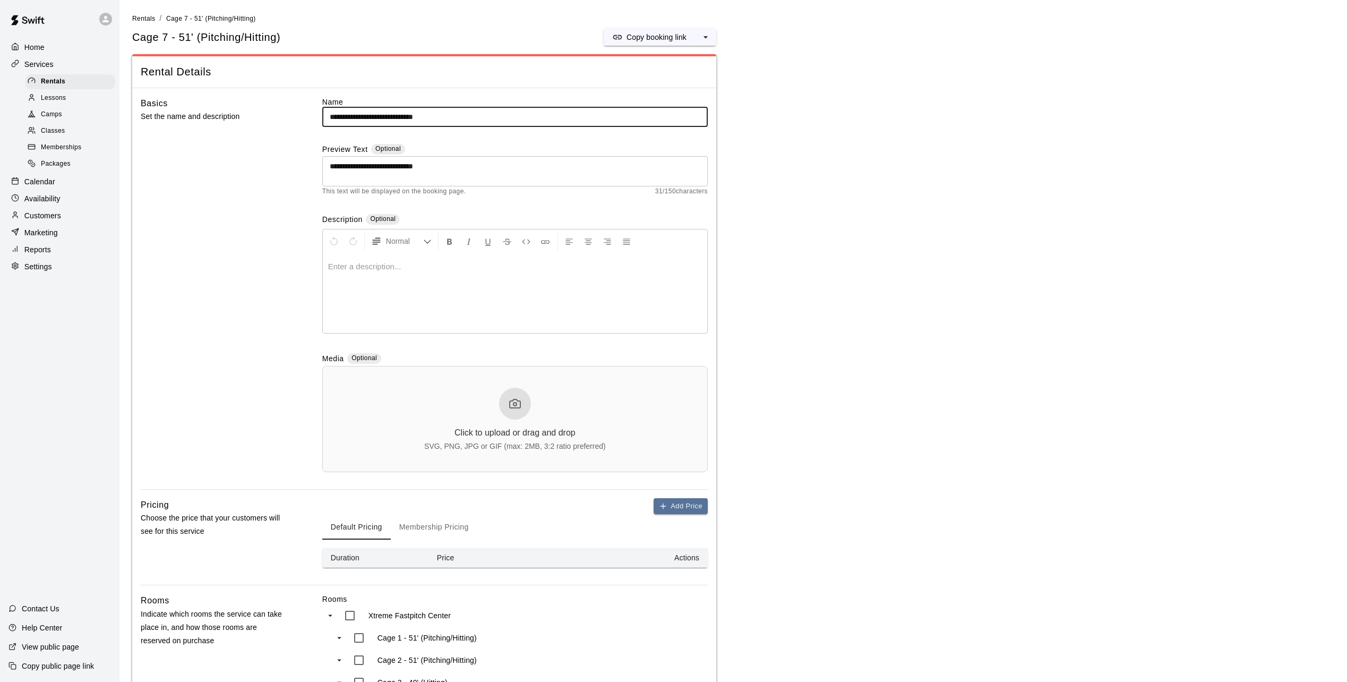
click at [456, 528] on button "Membership Pricing" at bounding box center [434, 526] width 87 height 25
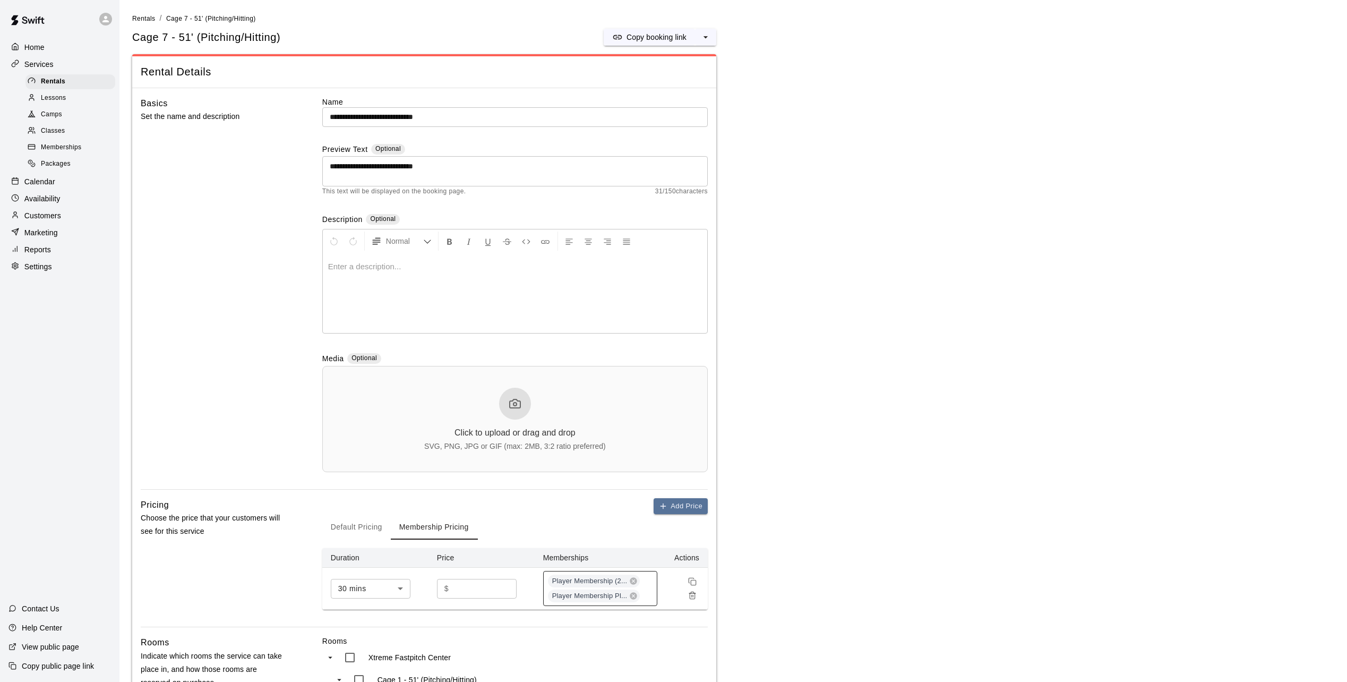
click at [649, 596] on div "Player Membership (2... Player Membership Pl..." at bounding box center [600, 588] width 114 height 35
click at [607, 558] on p "11U Black - Crosby" at bounding box center [591, 562] width 78 height 11
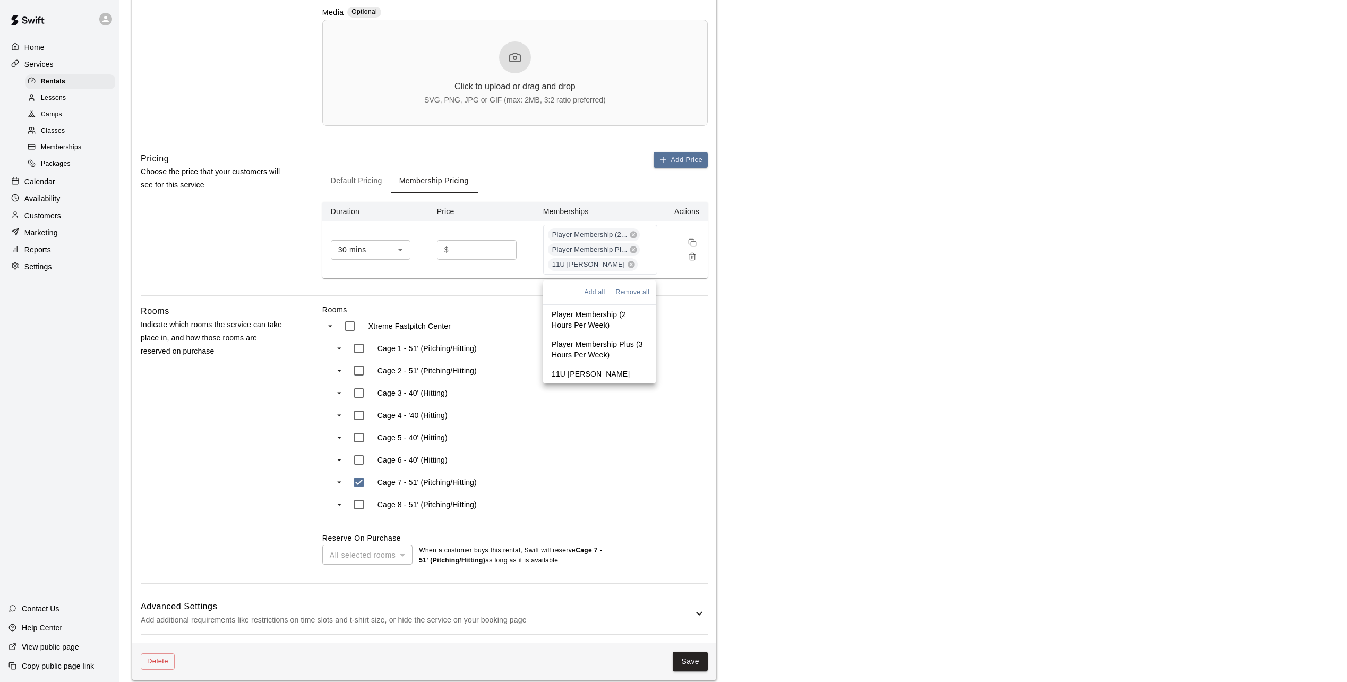
scroll to position [360, 0]
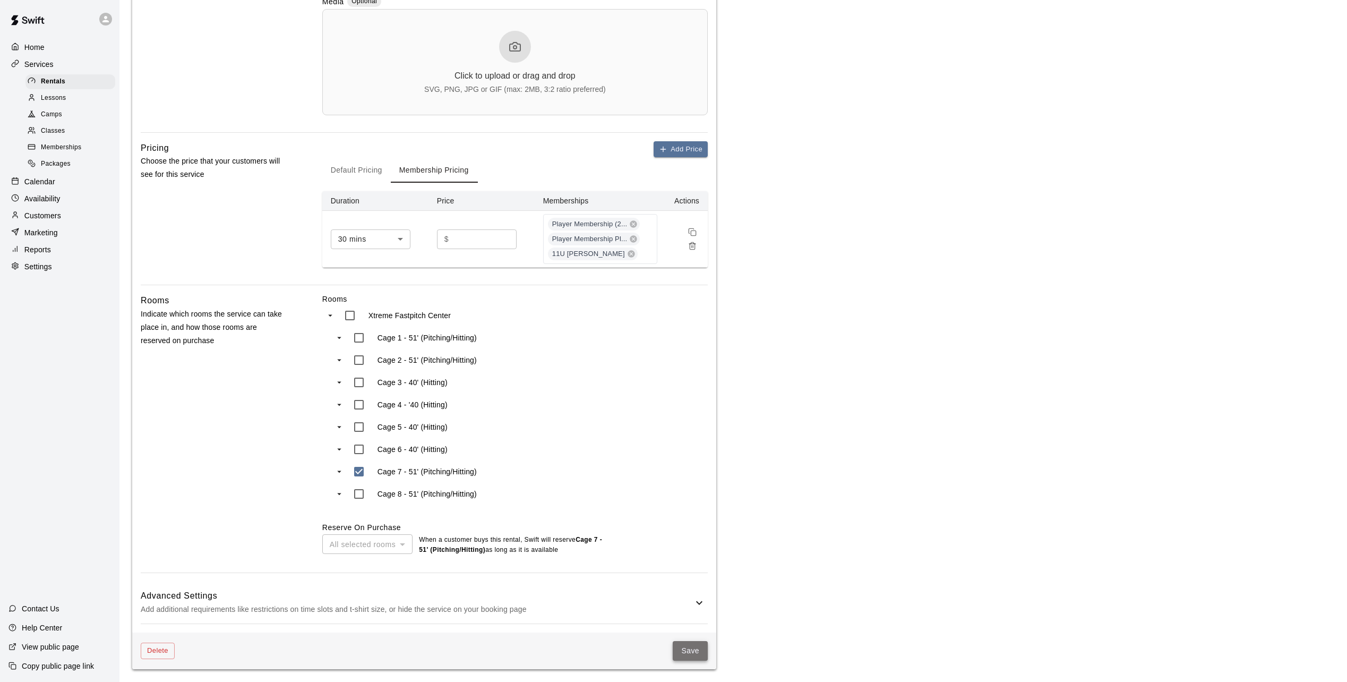
click at [693, 645] on button "Save" at bounding box center [690, 651] width 35 height 20
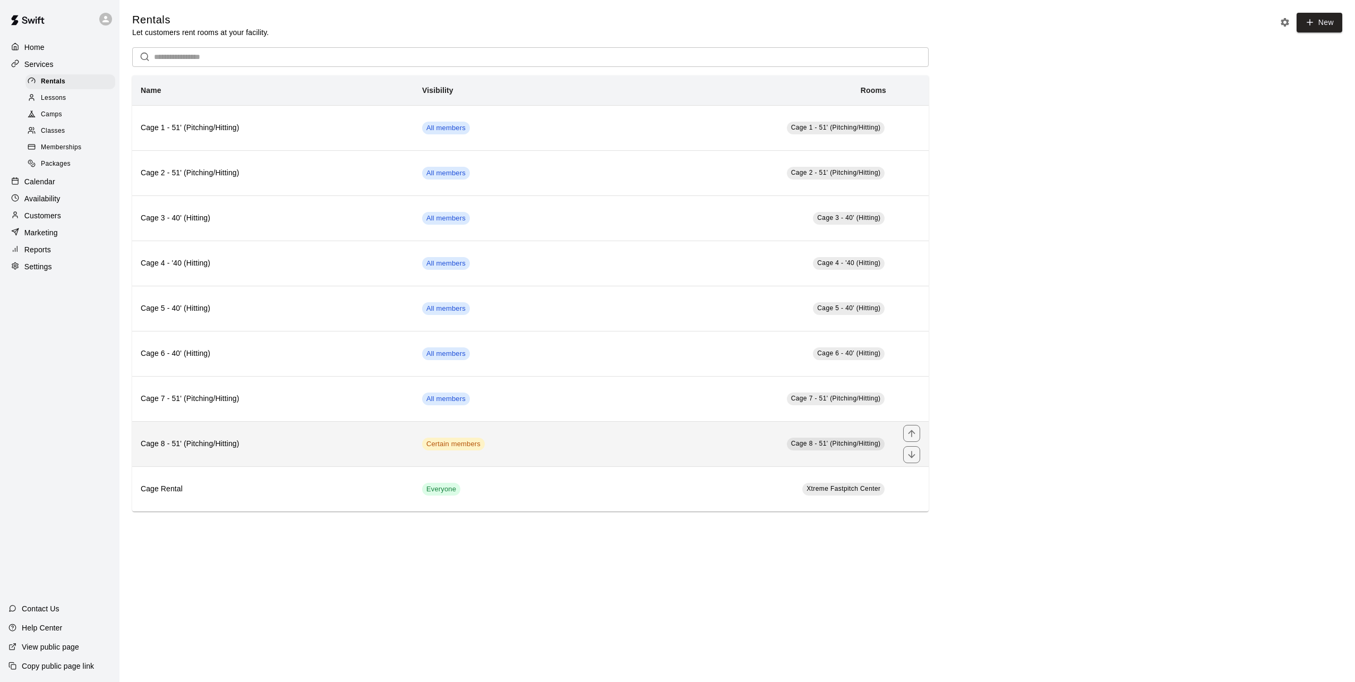
click at [501, 446] on td "Certain members" at bounding box center [511, 443] width 194 height 45
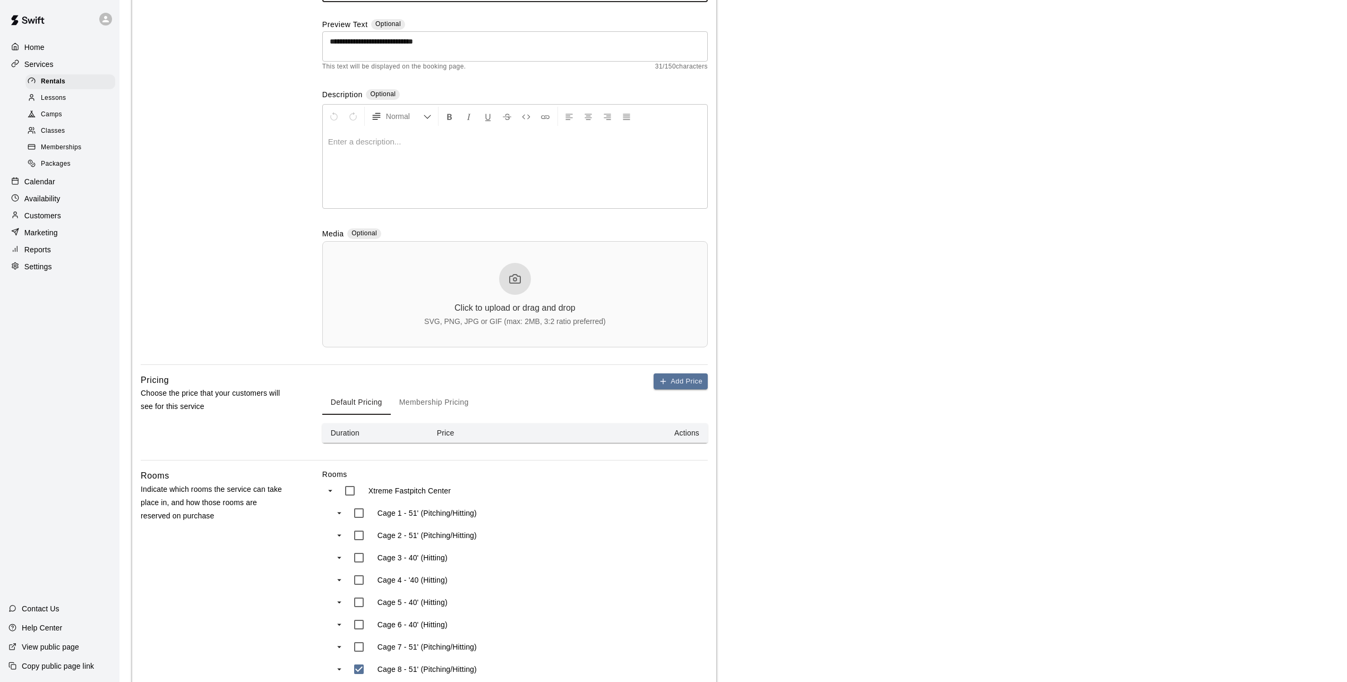
scroll to position [303, 0]
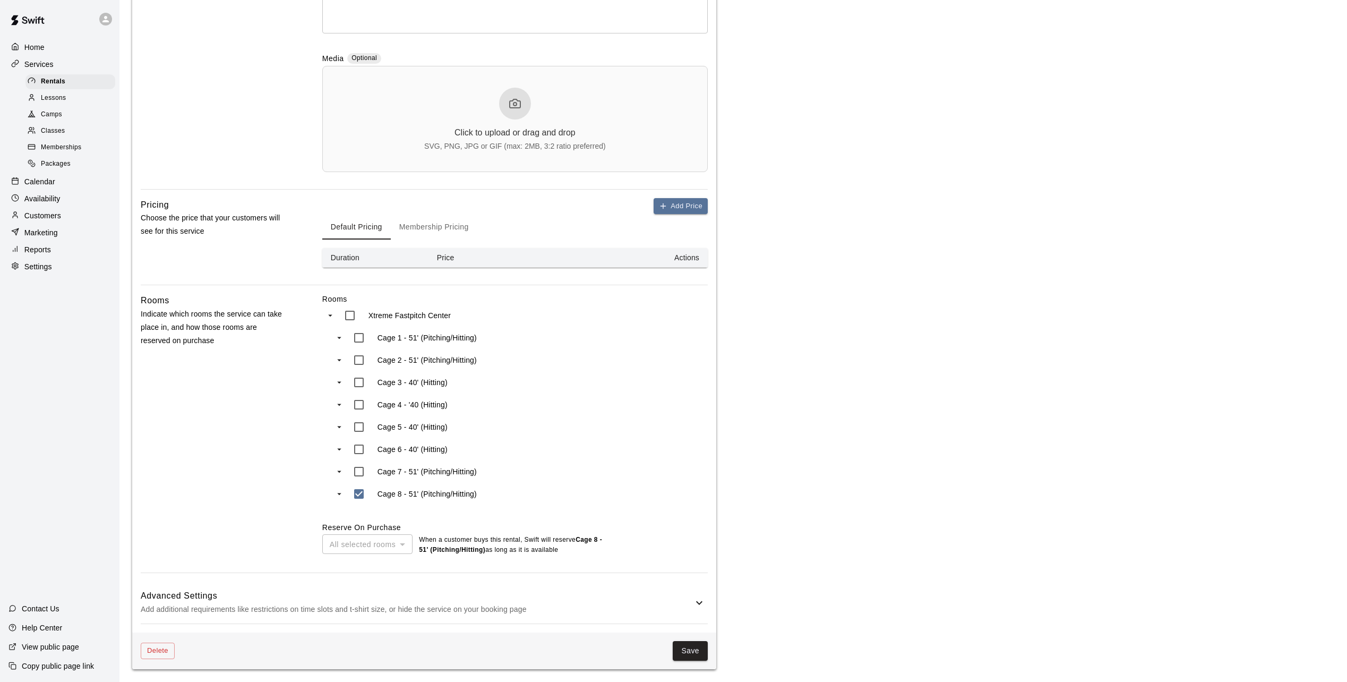
click at [435, 218] on button "Membership Pricing" at bounding box center [434, 226] width 87 height 25
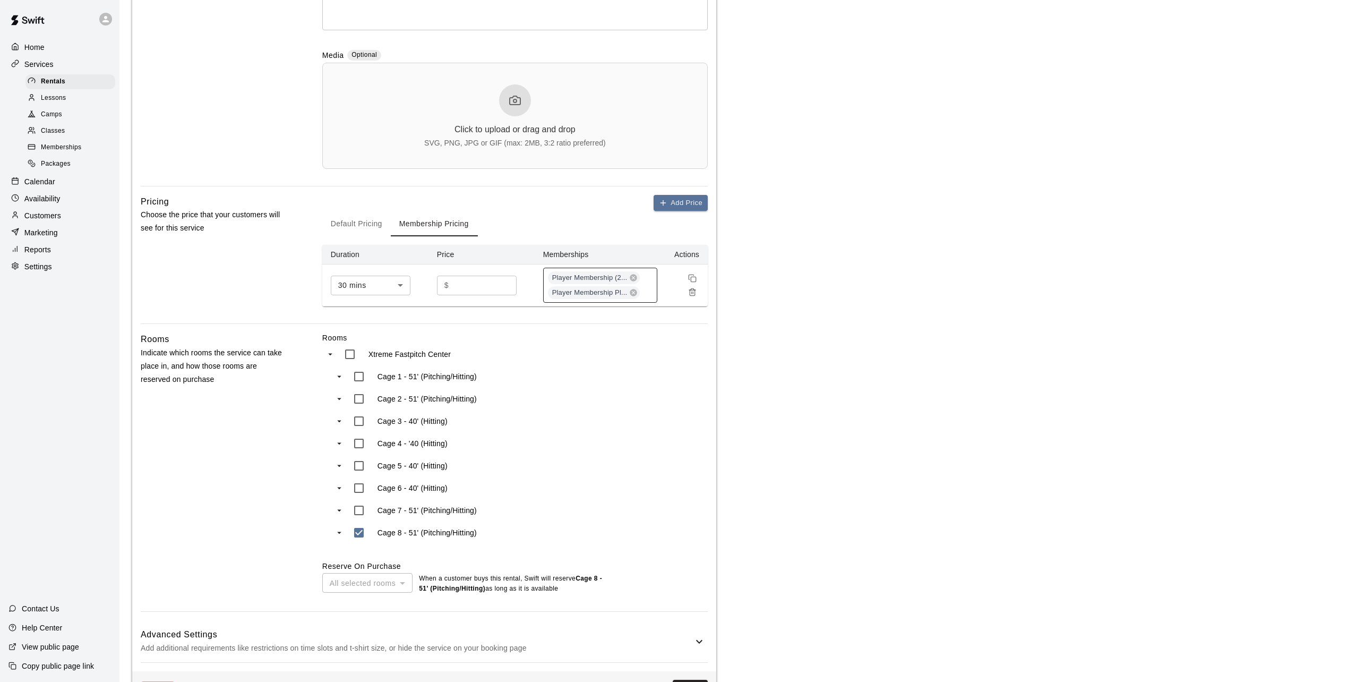
click at [650, 296] on div "Player Membership (2... Player Membership Pl..." at bounding box center [600, 285] width 114 height 35
click at [595, 399] on p "11U Black - Crosby" at bounding box center [591, 402] width 78 height 11
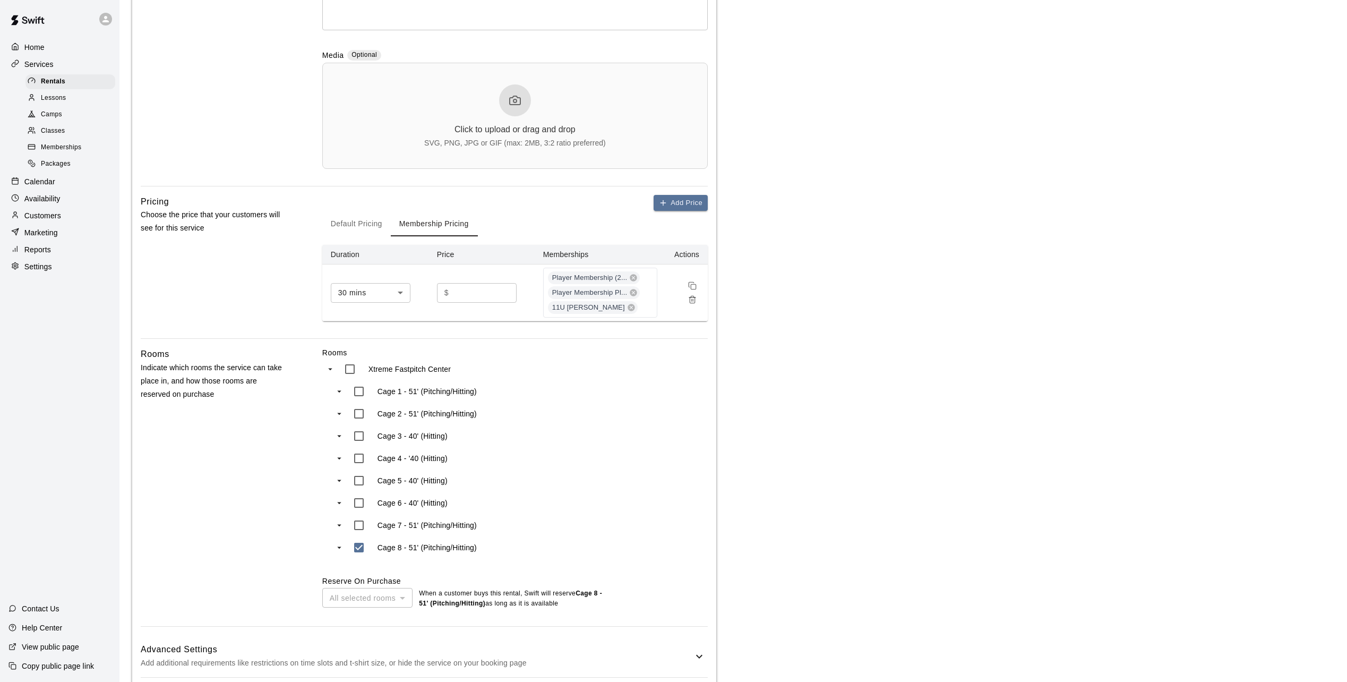
click at [776, 417] on main "**********" at bounding box center [733, 216] width 1202 height 1013
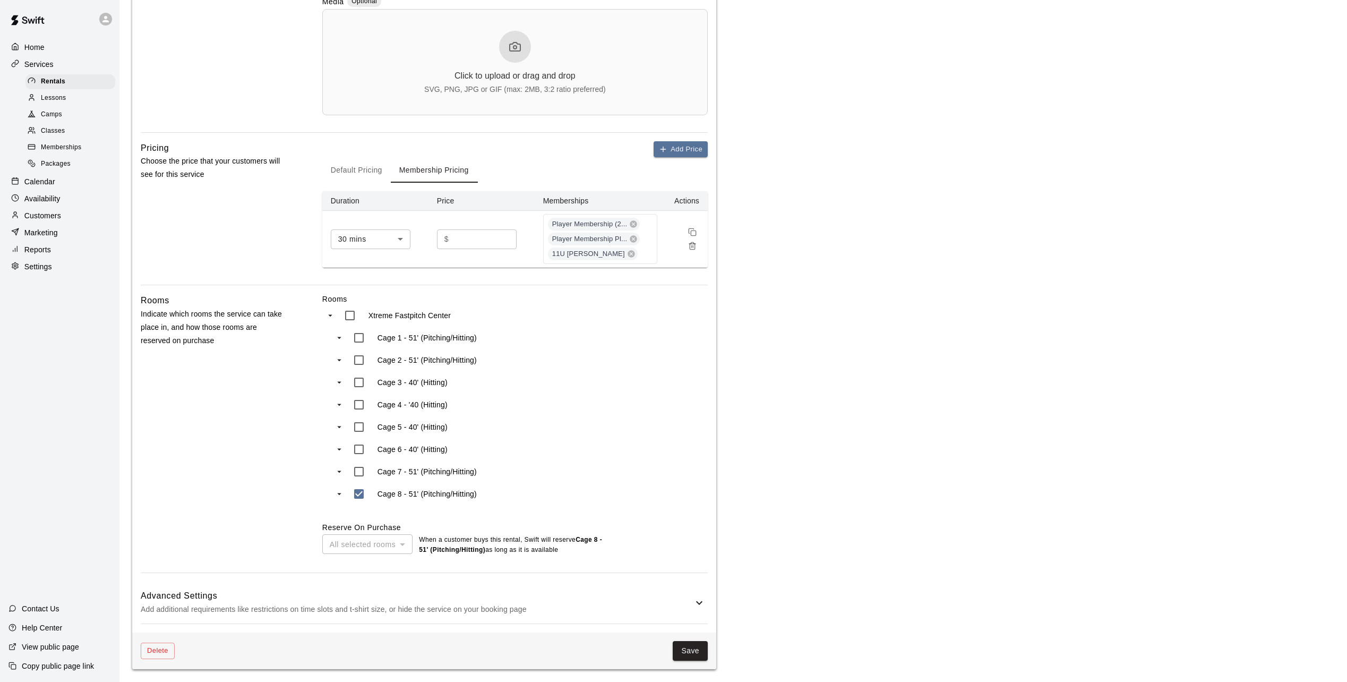
scroll to position [360, 0]
drag, startPoint x: 690, startPoint y: 642, endPoint x: 690, endPoint y: 652, distance: 10.1
click at [690, 650] on div "Delete Save" at bounding box center [424, 650] width 584 height 37
click at [690, 652] on button "Save" at bounding box center [690, 651] width 35 height 20
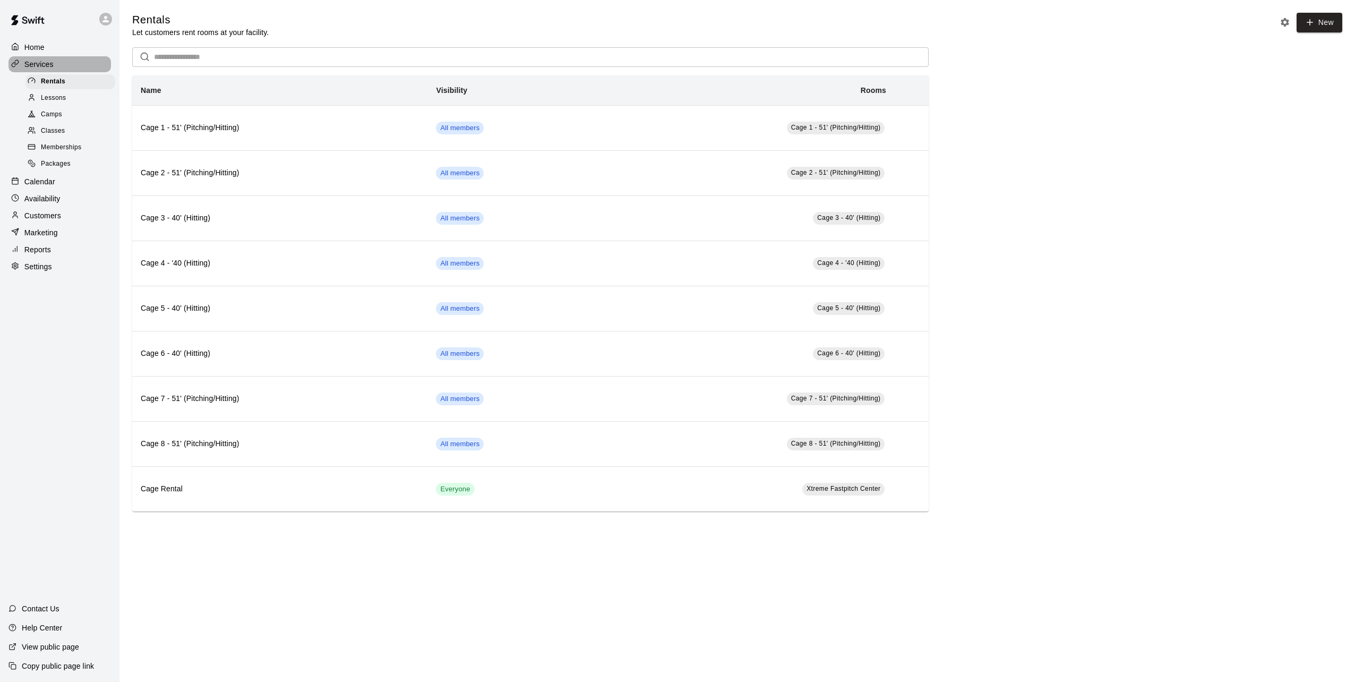
click at [37, 63] on p "Services" at bounding box center [38, 64] width 29 height 11
click at [53, 151] on span "Memberships" at bounding box center [61, 147] width 40 height 11
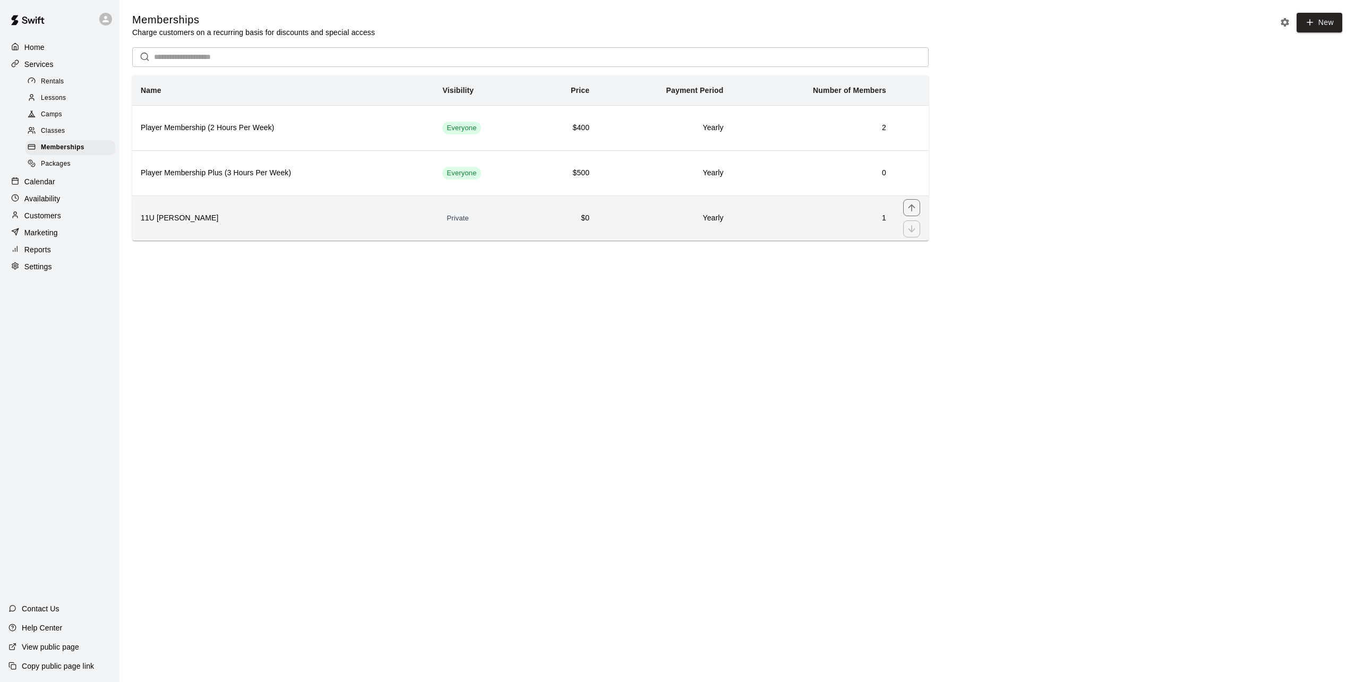
click at [200, 226] on th "11U Black - Crosby" at bounding box center [283, 217] width 302 height 45
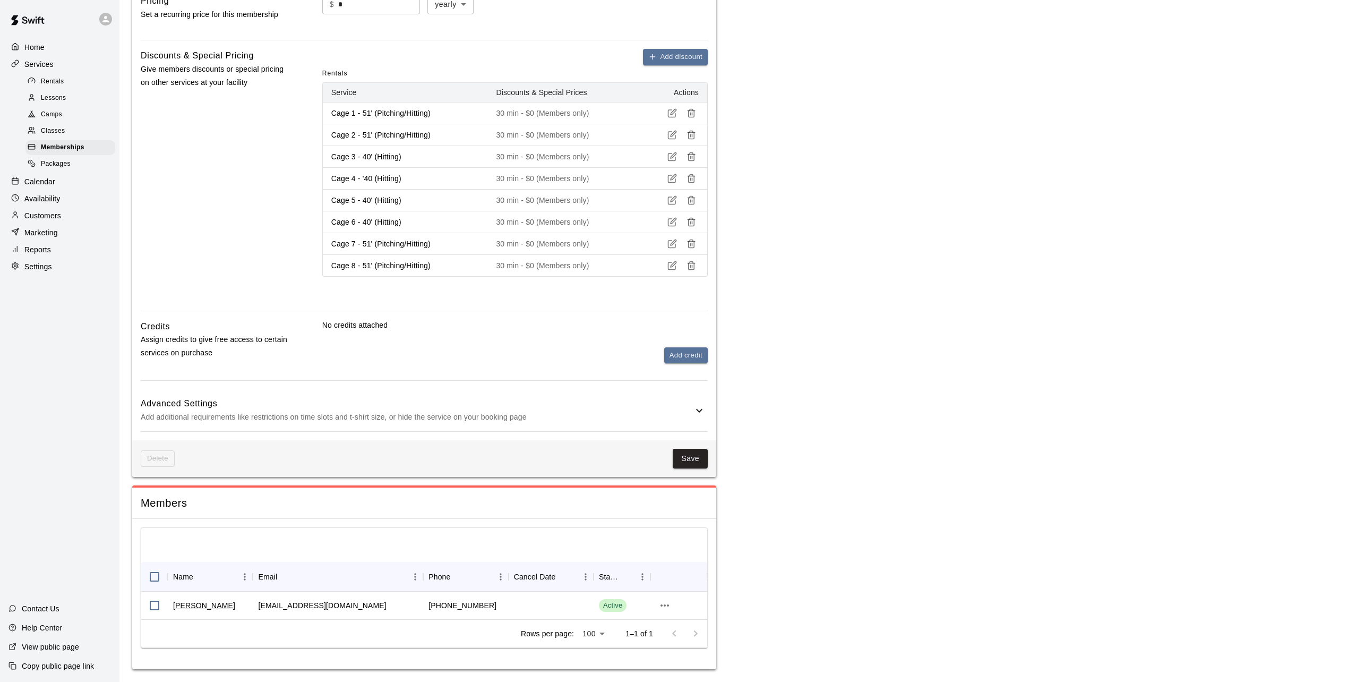
scroll to position [512, 0]
click at [670, 606] on icon "more actions" at bounding box center [664, 605] width 13 height 13
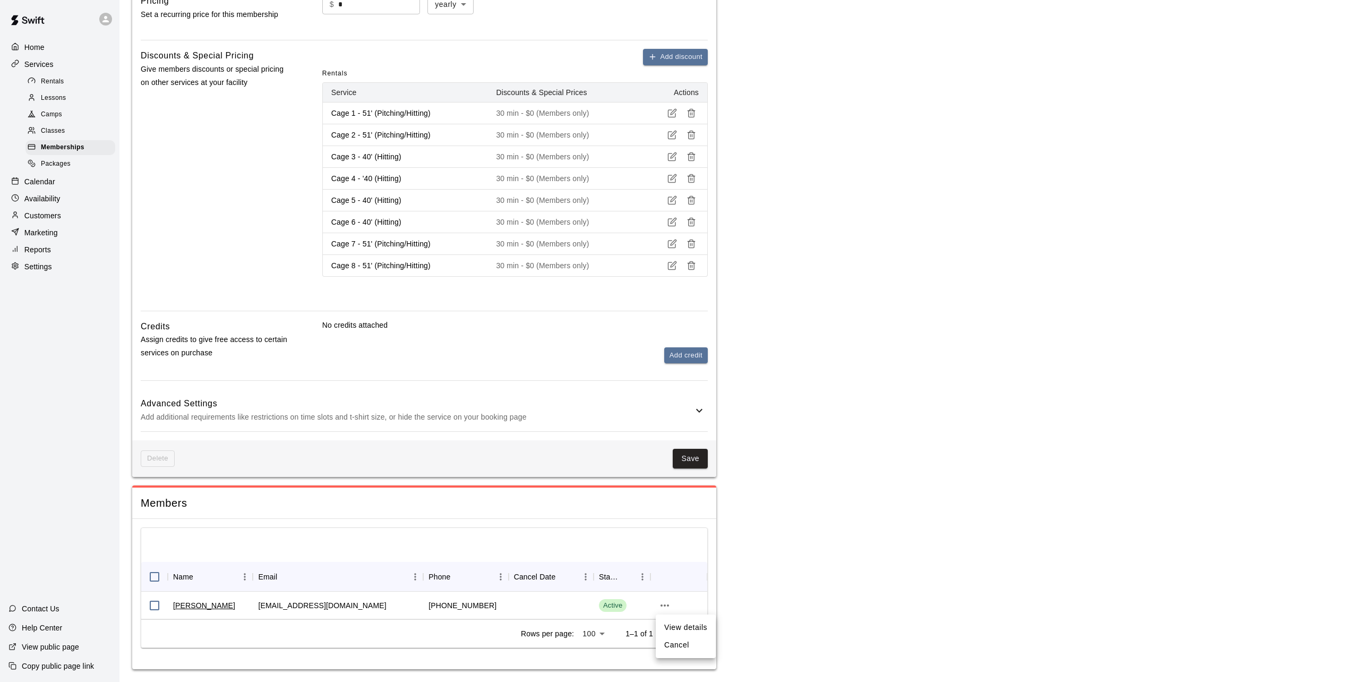
click at [677, 643] on li "Cancel" at bounding box center [686, 645] width 60 height 18
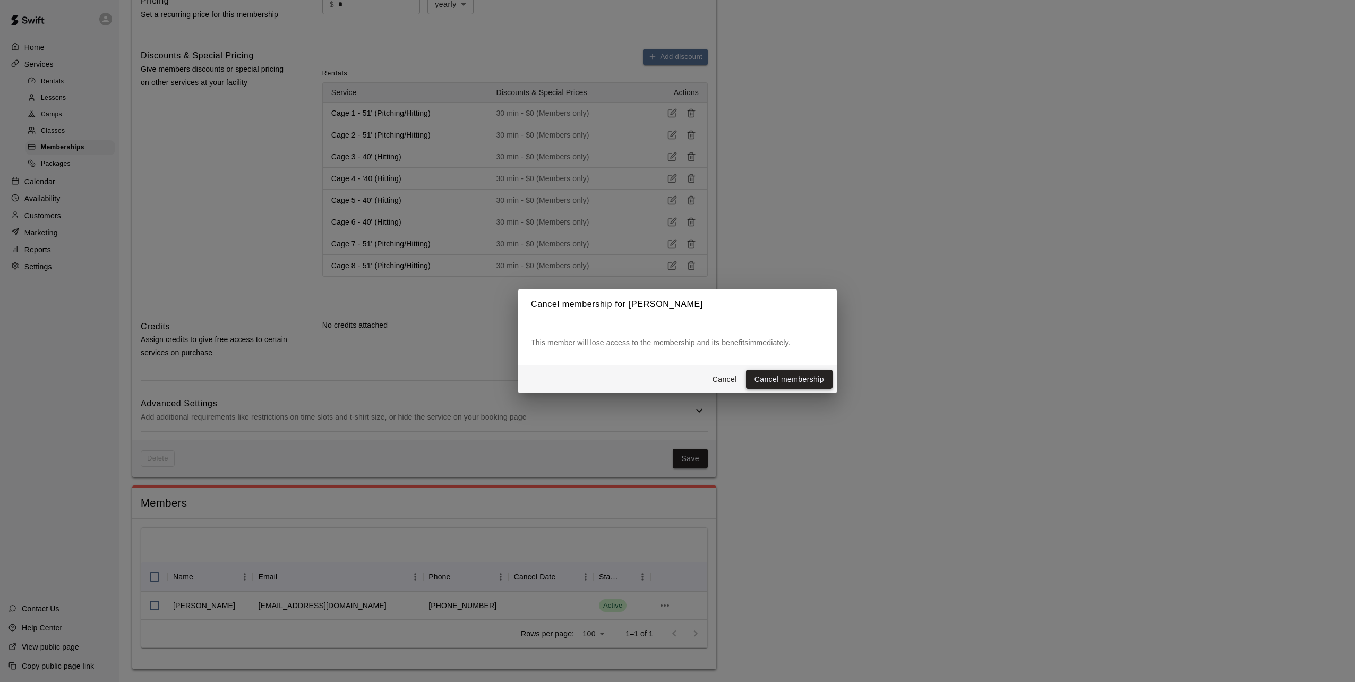
click at [771, 377] on button "Cancel membership" at bounding box center [789, 379] width 87 height 20
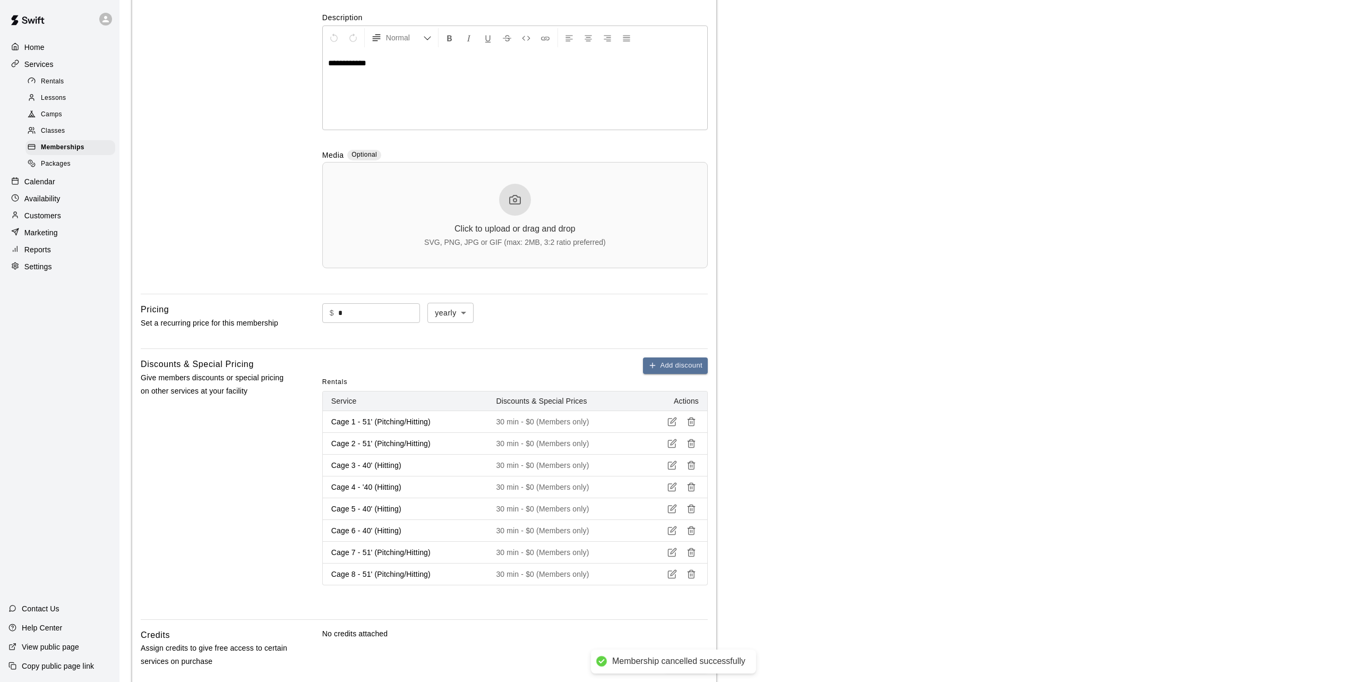
scroll to position [0, 0]
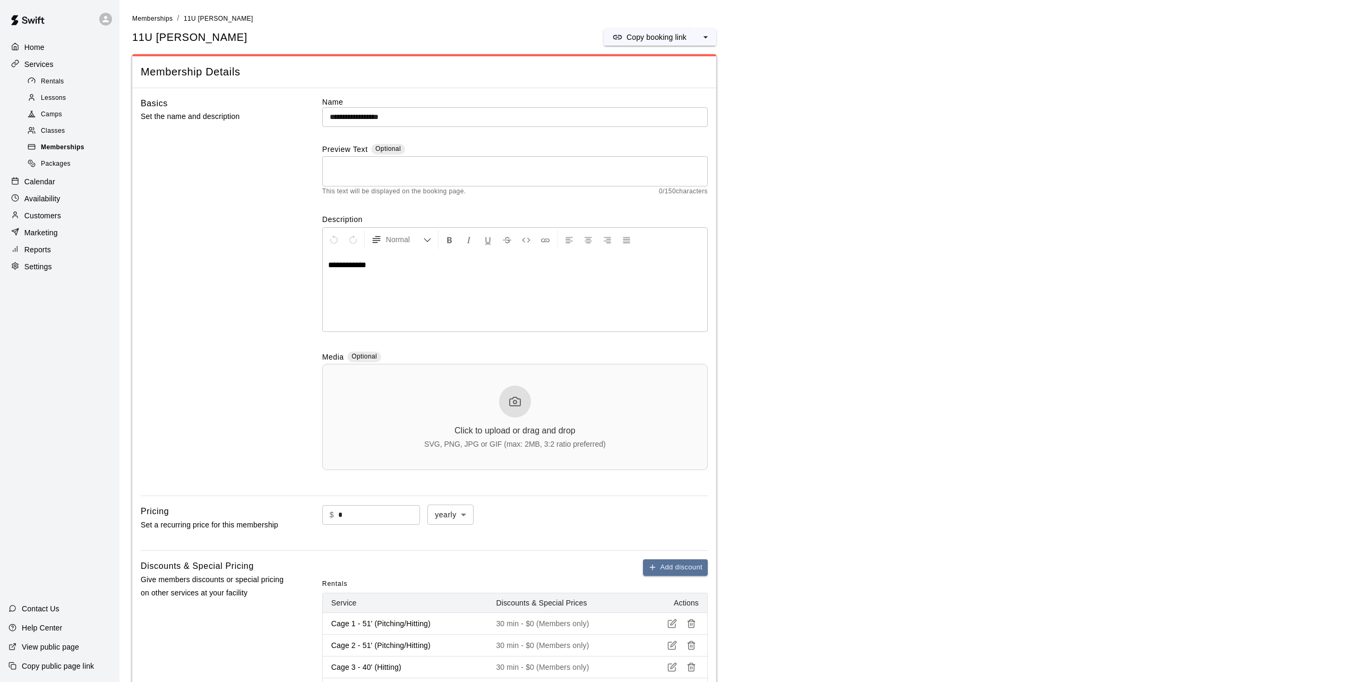
click at [68, 148] on span "Memberships" at bounding box center [63, 147] width 44 height 11
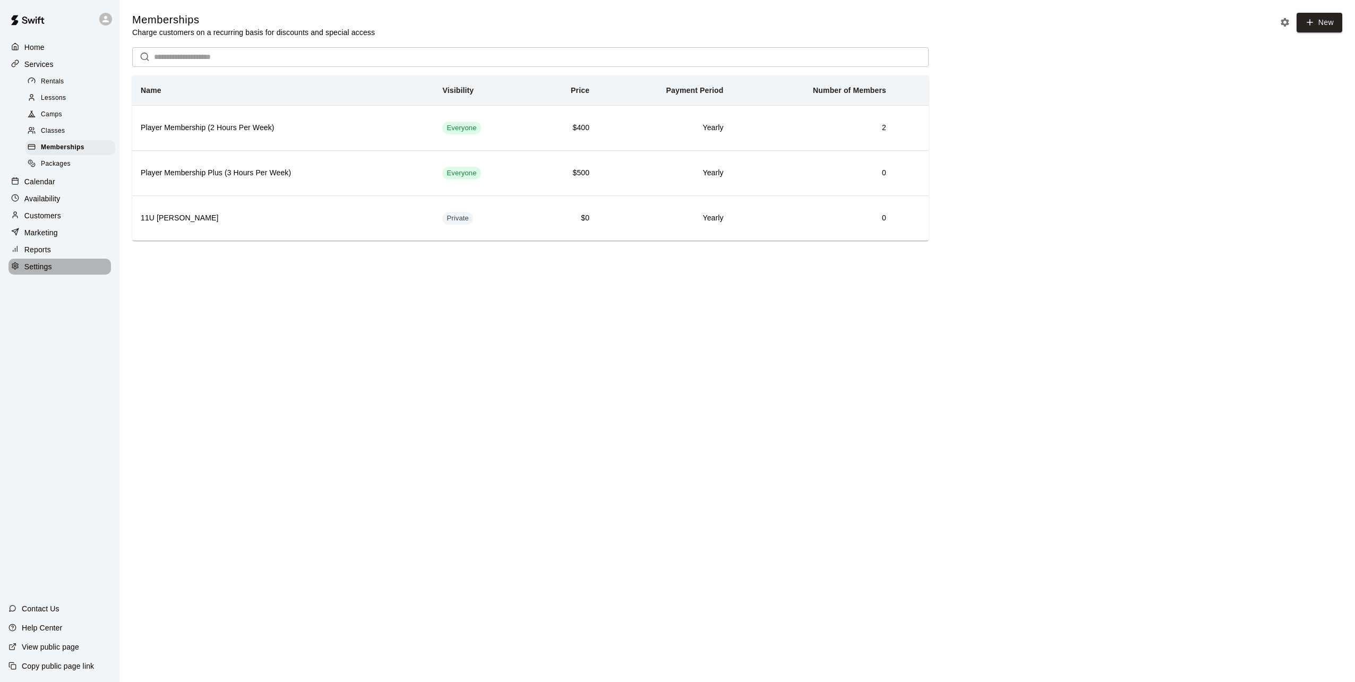
click at [41, 272] on p "Settings" at bounding box center [38, 266] width 28 height 11
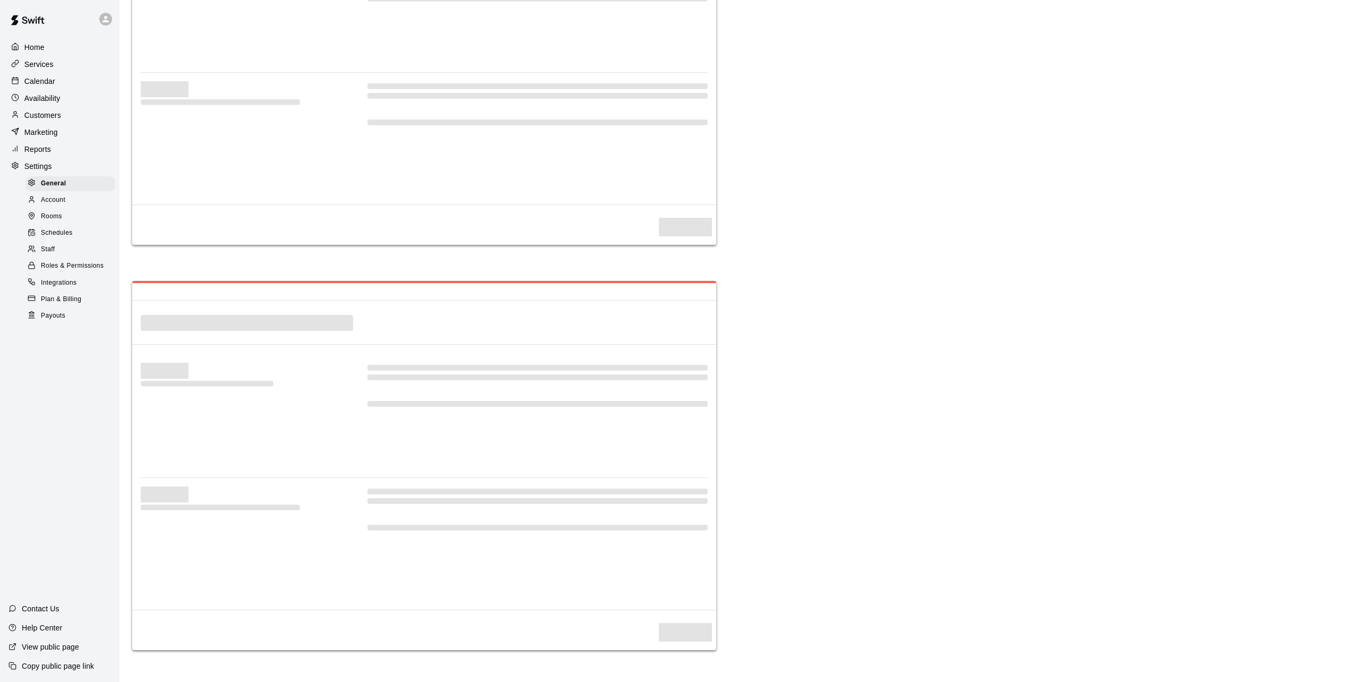
select select "**"
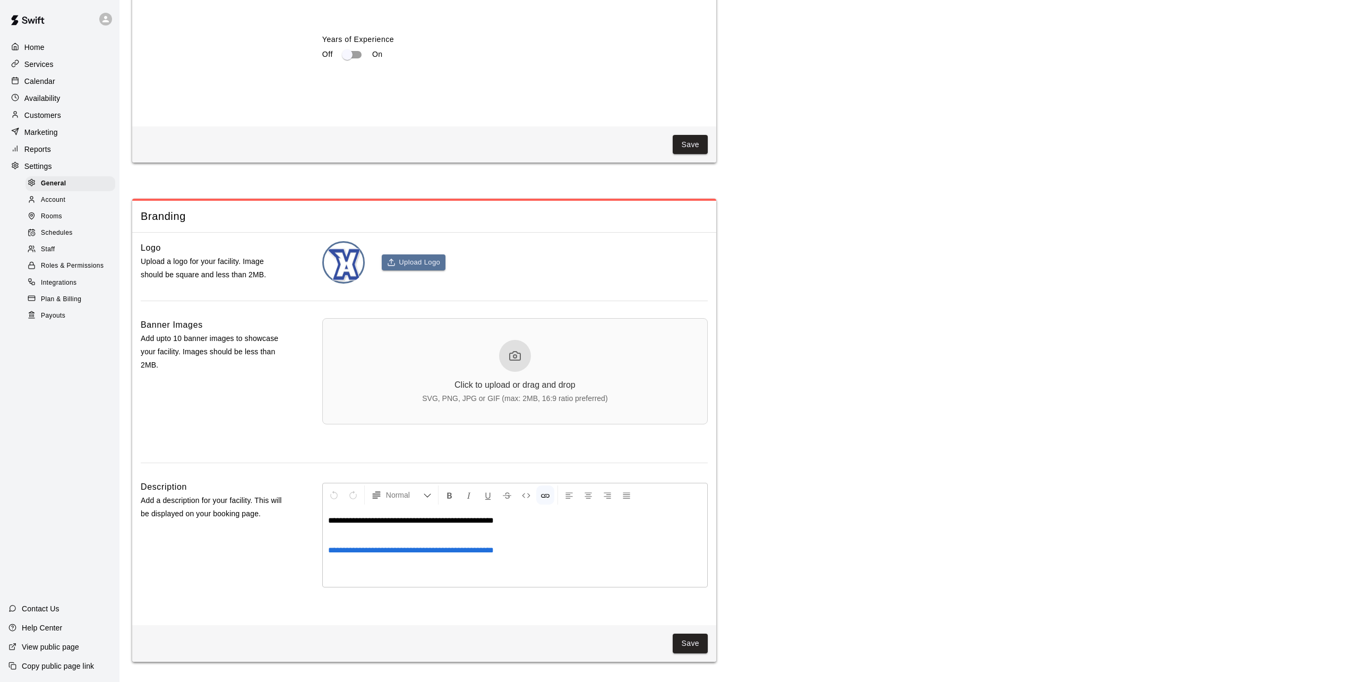
scroll to position [2106, 0]
click at [518, 360] on icon at bounding box center [515, 353] width 13 height 13
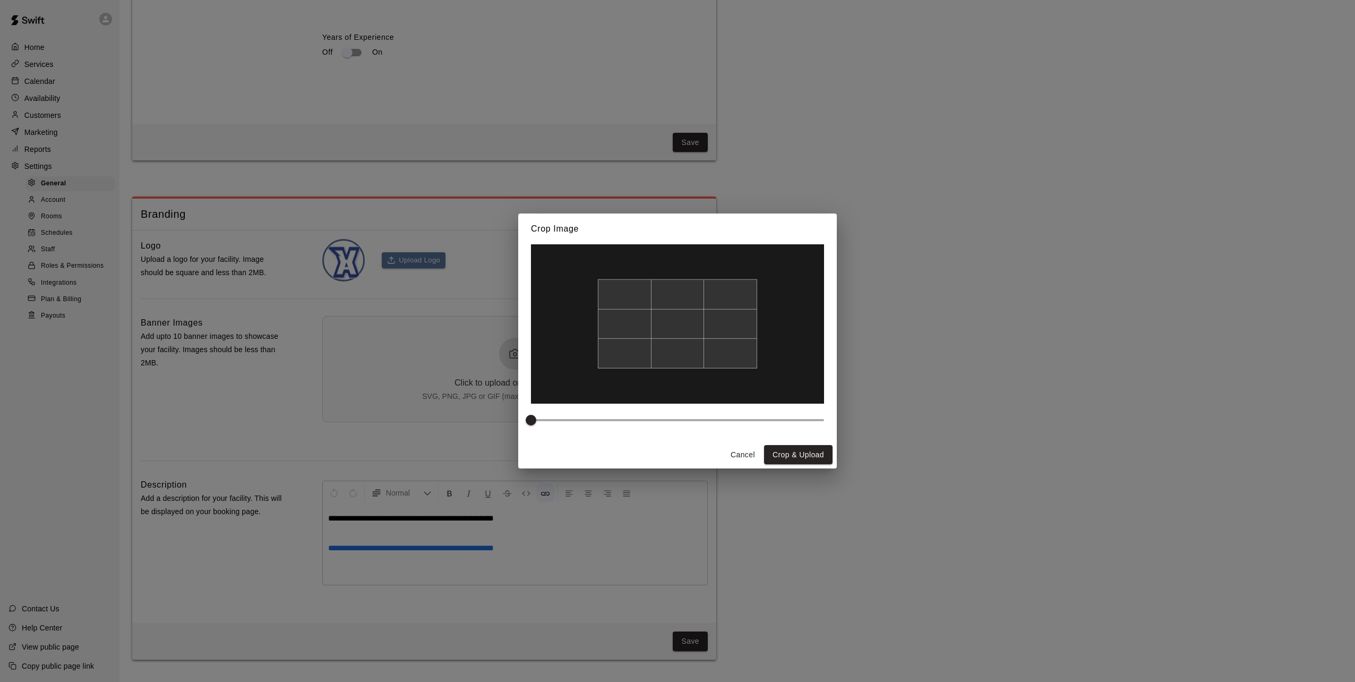
click at [754, 451] on button "Cancel" at bounding box center [743, 455] width 34 height 20
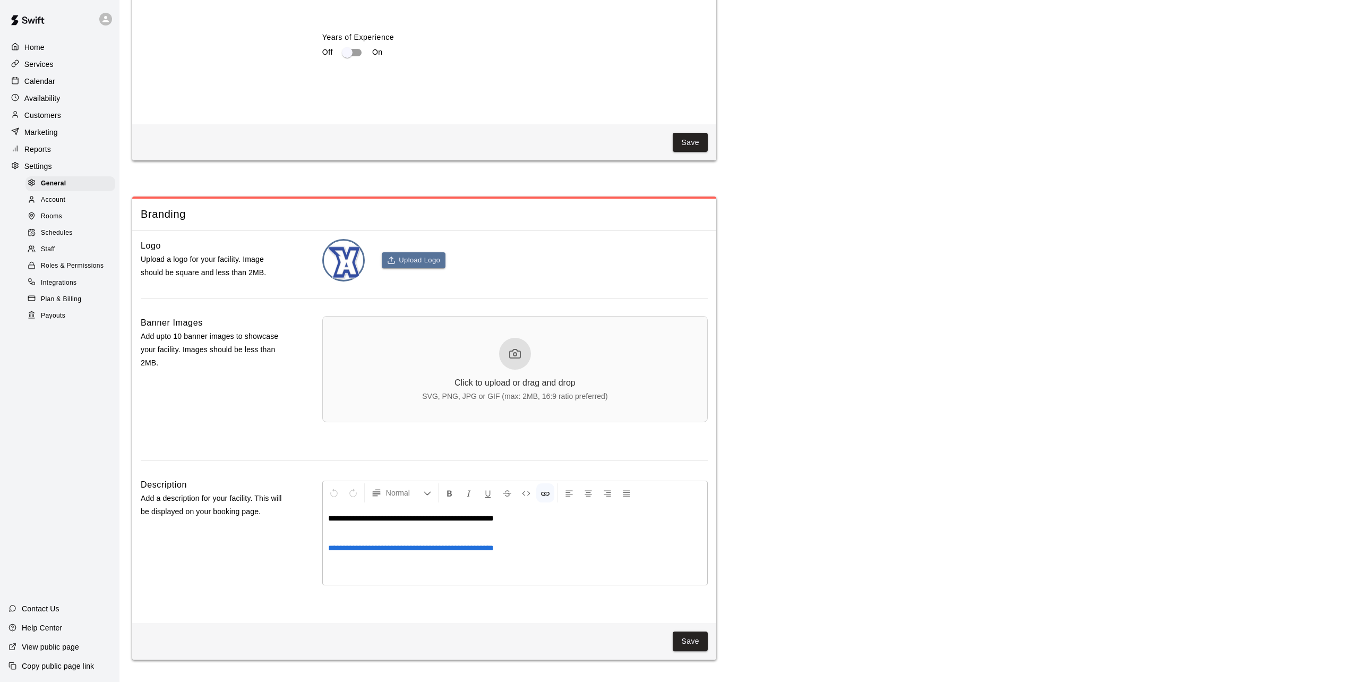
click at [518, 360] on icon at bounding box center [515, 353] width 13 height 13
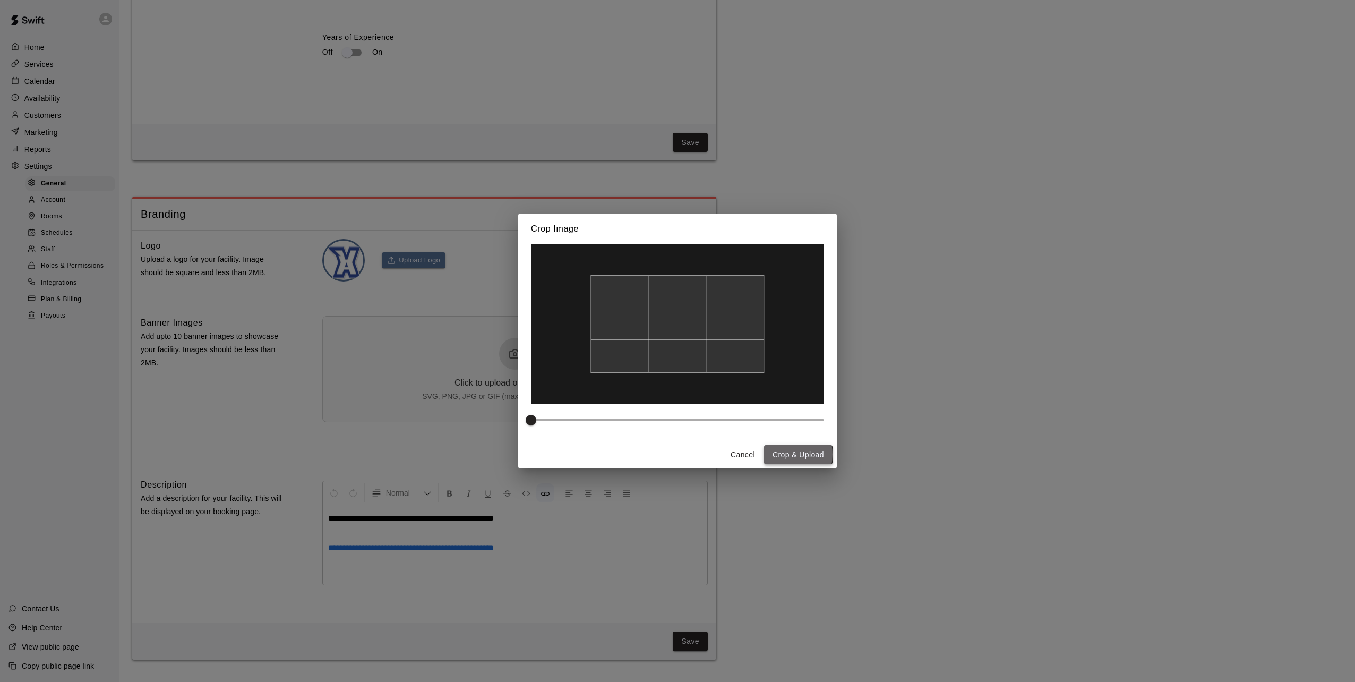
click at [786, 454] on button "Crop & Upload" at bounding box center [798, 455] width 68 height 20
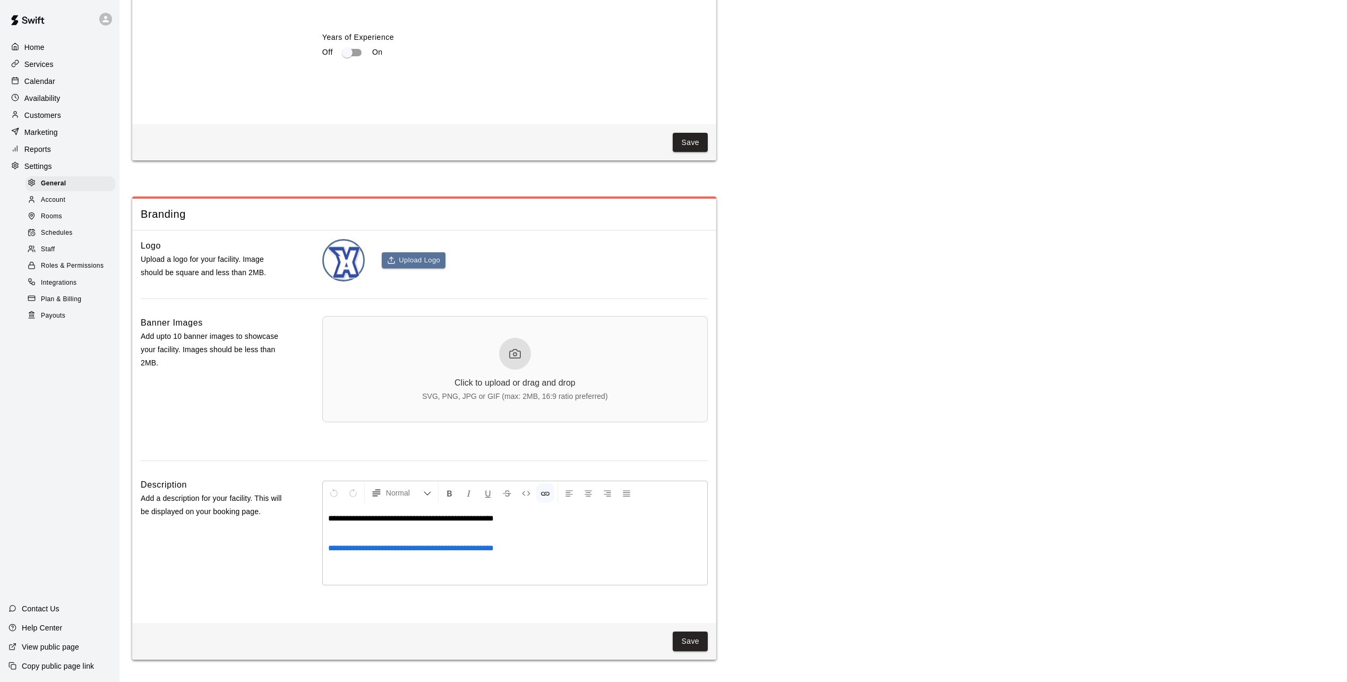
click at [519, 360] on icon at bounding box center [515, 353] width 13 height 13
click at [522, 369] on div at bounding box center [515, 354] width 32 height 32
click at [694, 651] on button "Save" at bounding box center [690, 641] width 35 height 20
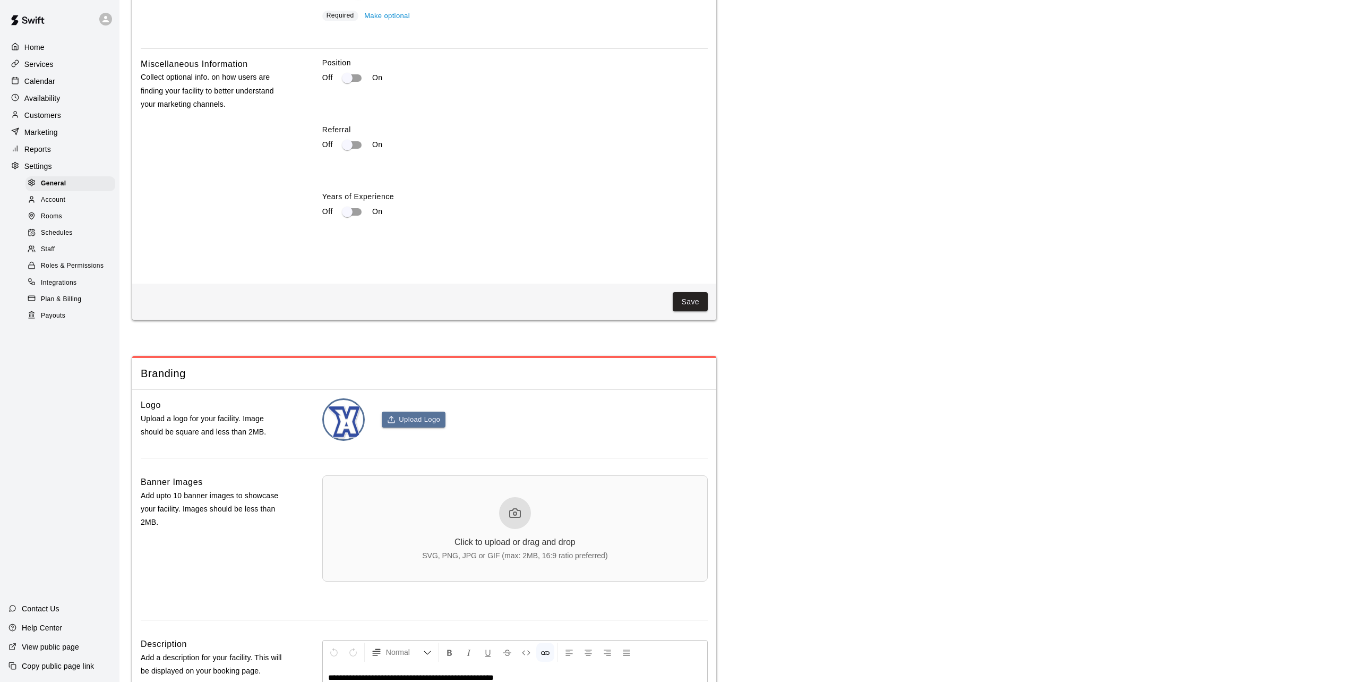
scroll to position [2159, 0]
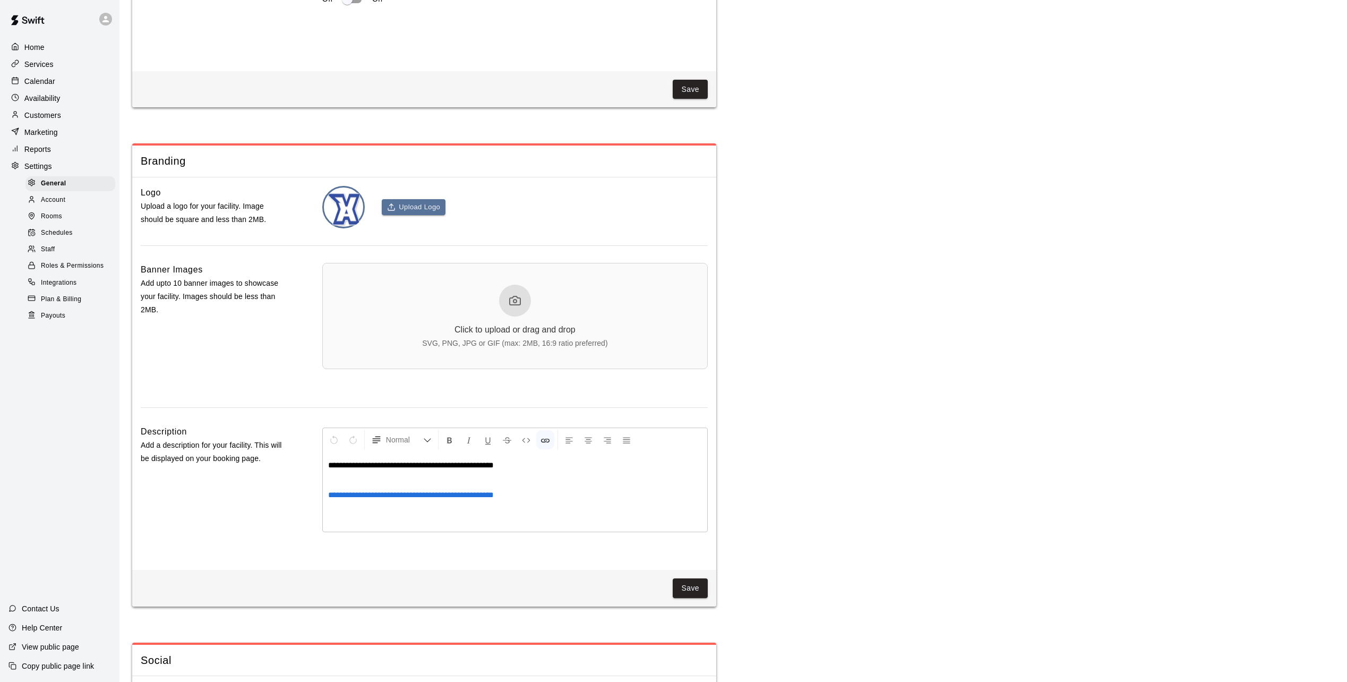
click at [510, 347] on div "SVG, PNG, JPG or GIF (max: 2MB, 16:9 ratio preferred)" at bounding box center [514, 343] width 185 height 8
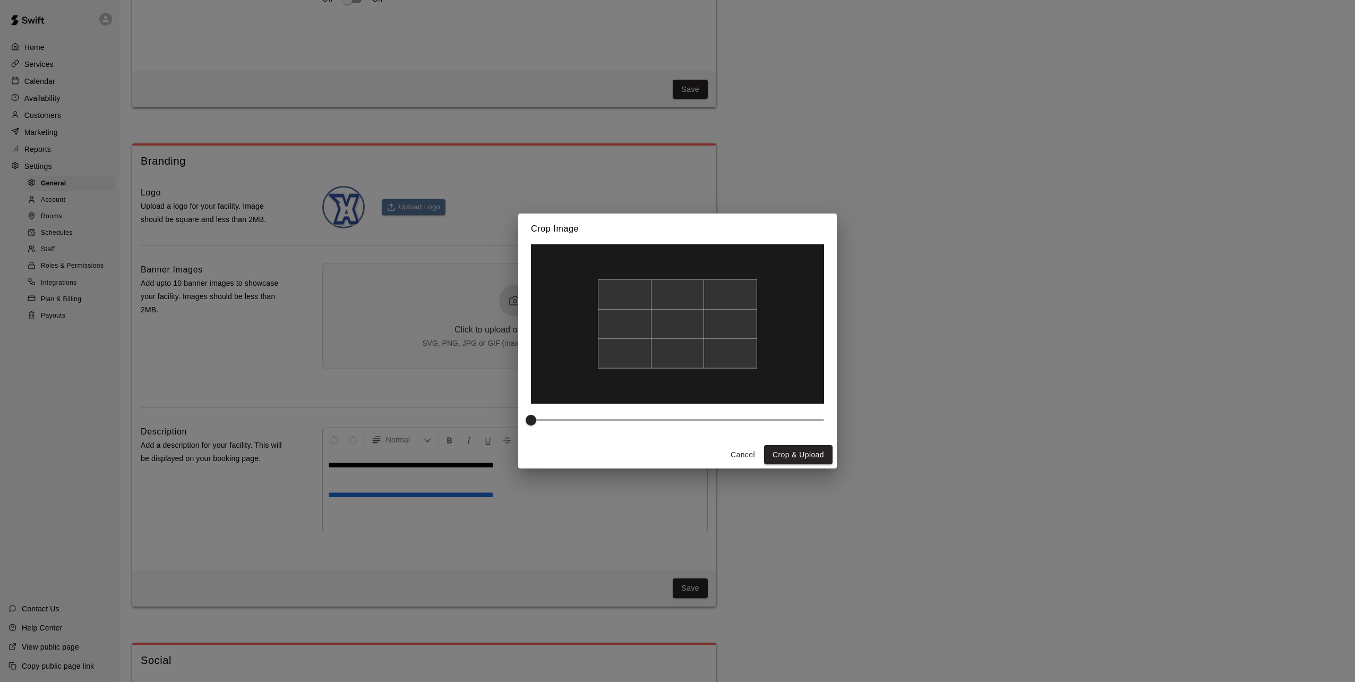
drag, startPoint x: 600, startPoint y: 330, endPoint x: 590, endPoint y: 328, distance: 10.9
click at [590, 328] on div at bounding box center [677, 323] width 293 height 159
drag, startPoint x: 699, startPoint y: 329, endPoint x: 726, endPoint y: 329, distance: 27.1
click at [730, 329] on div at bounding box center [677, 324] width 159 height 90
drag, startPoint x: 720, startPoint y: 327, endPoint x: 670, endPoint y: 329, distance: 49.9
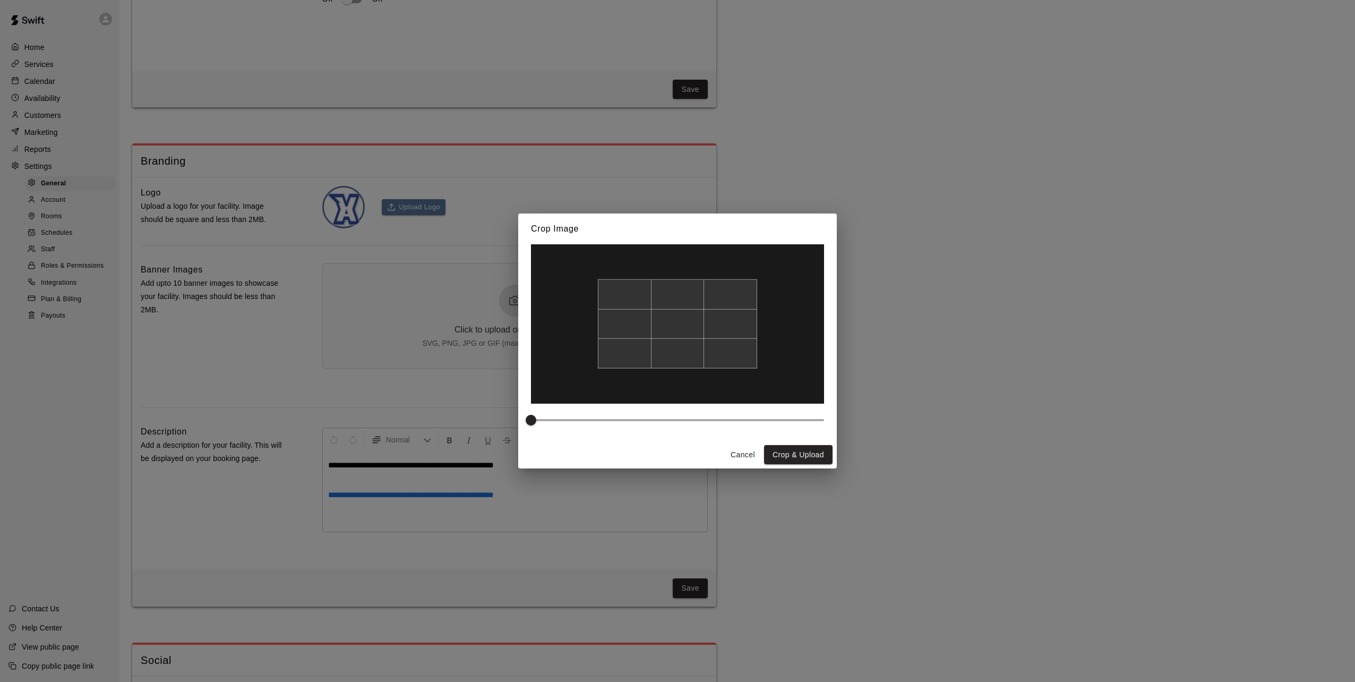
click at [670, 329] on div at bounding box center [677, 324] width 159 height 90
drag, startPoint x: 531, startPoint y: 418, endPoint x: 576, endPoint y: 418, distance: 45.1
click at [576, 418] on span at bounding box center [575, 420] width 11 height 11
click at [737, 452] on button "Cancel" at bounding box center [743, 455] width 34 height 20
type input "*"
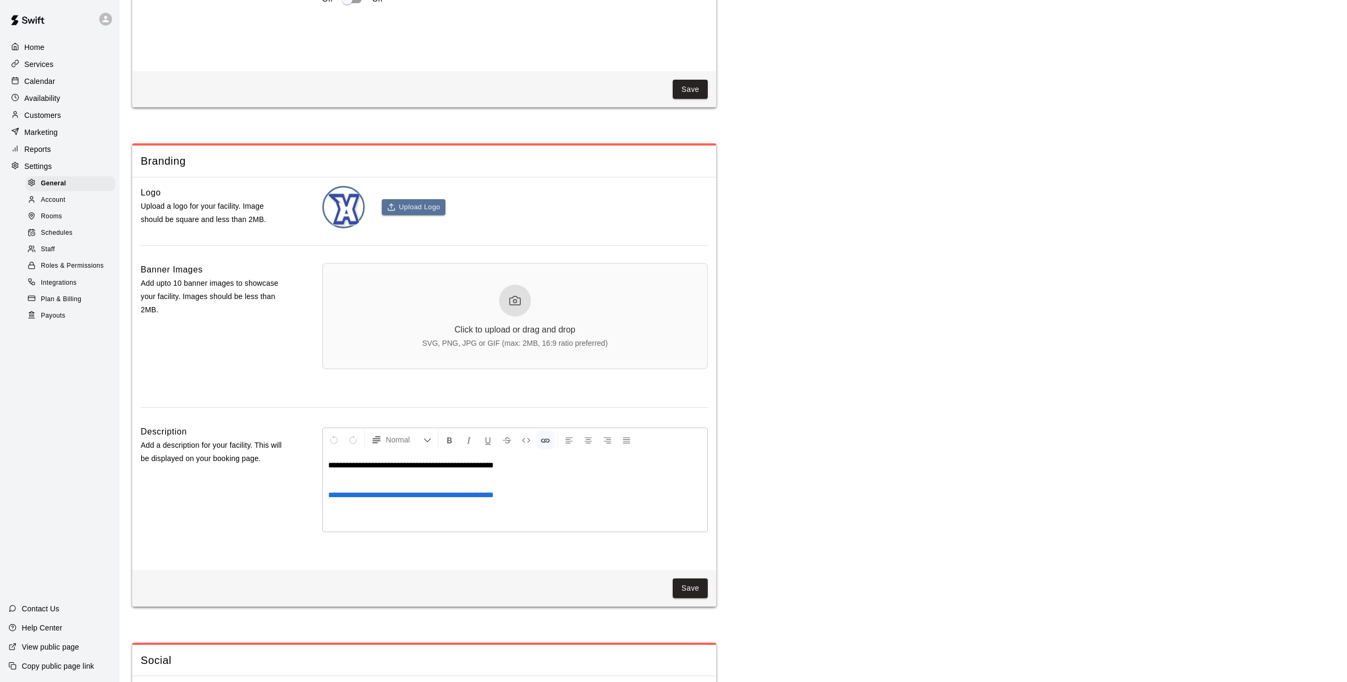
click at [522, 334] on div "Click to upload or drag and drop" at bounding box center [514, 330] width 121 height 10
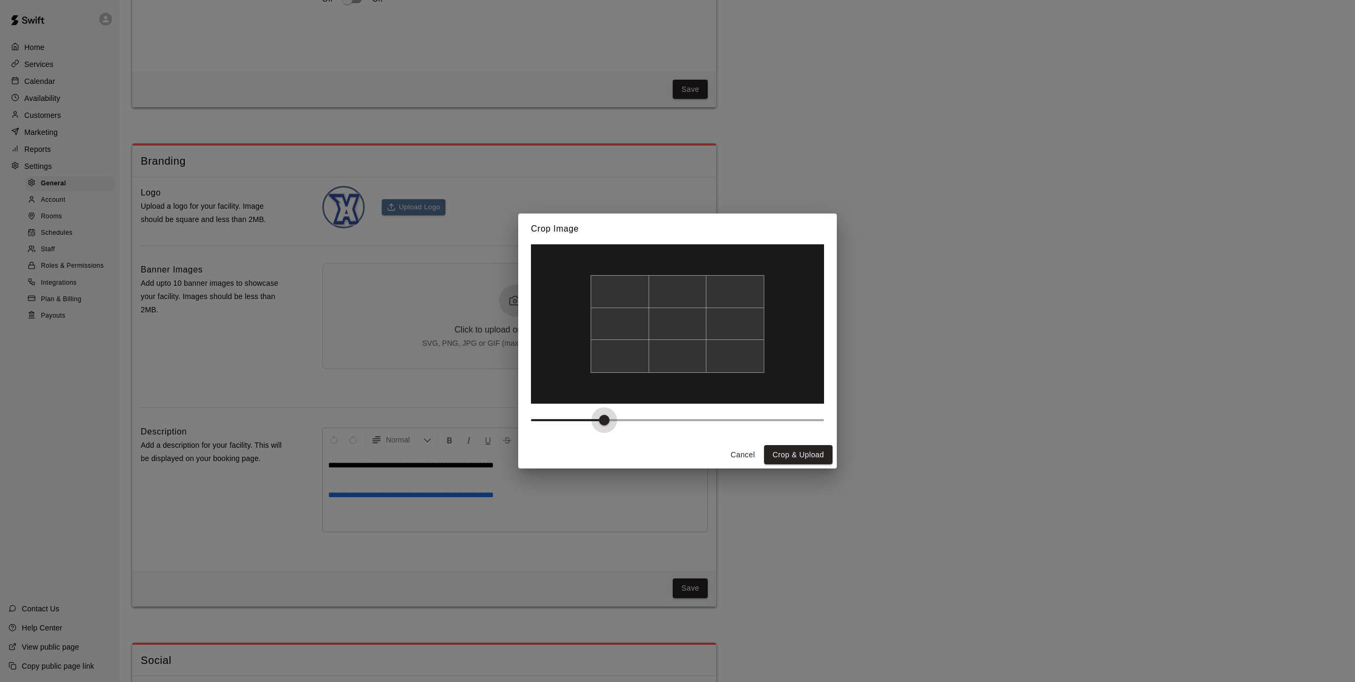
type input "***"
drag, startPoint x: 535, startPoint y: 418, endPoint x: 620, endPoint y: 418, distance: 84.9
click at [620, 418] on span at bounding box center [619, 420] width 11 height 11
click at [802, 455] on button "Crop & Upload" at bounding box center [798, 455] width 68 height 20
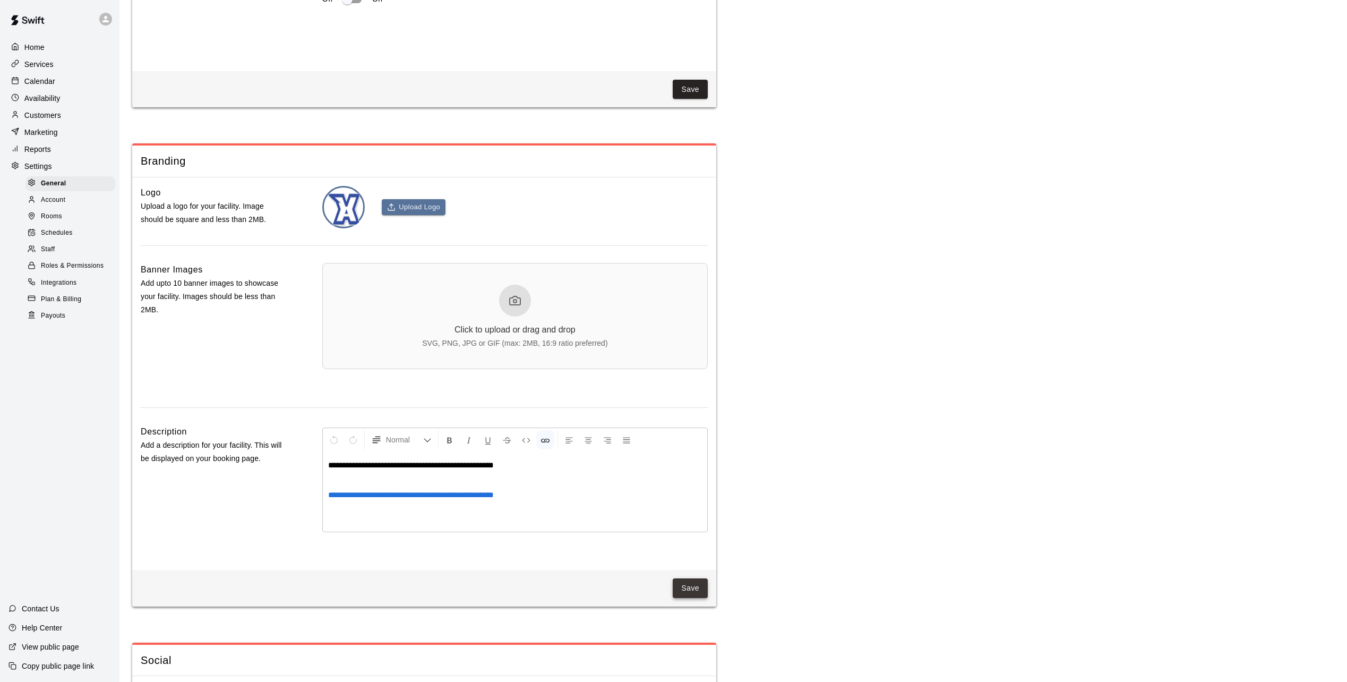
click at [696, 598] on button "Save" at bounding box center [690, 588] width 35 height 20
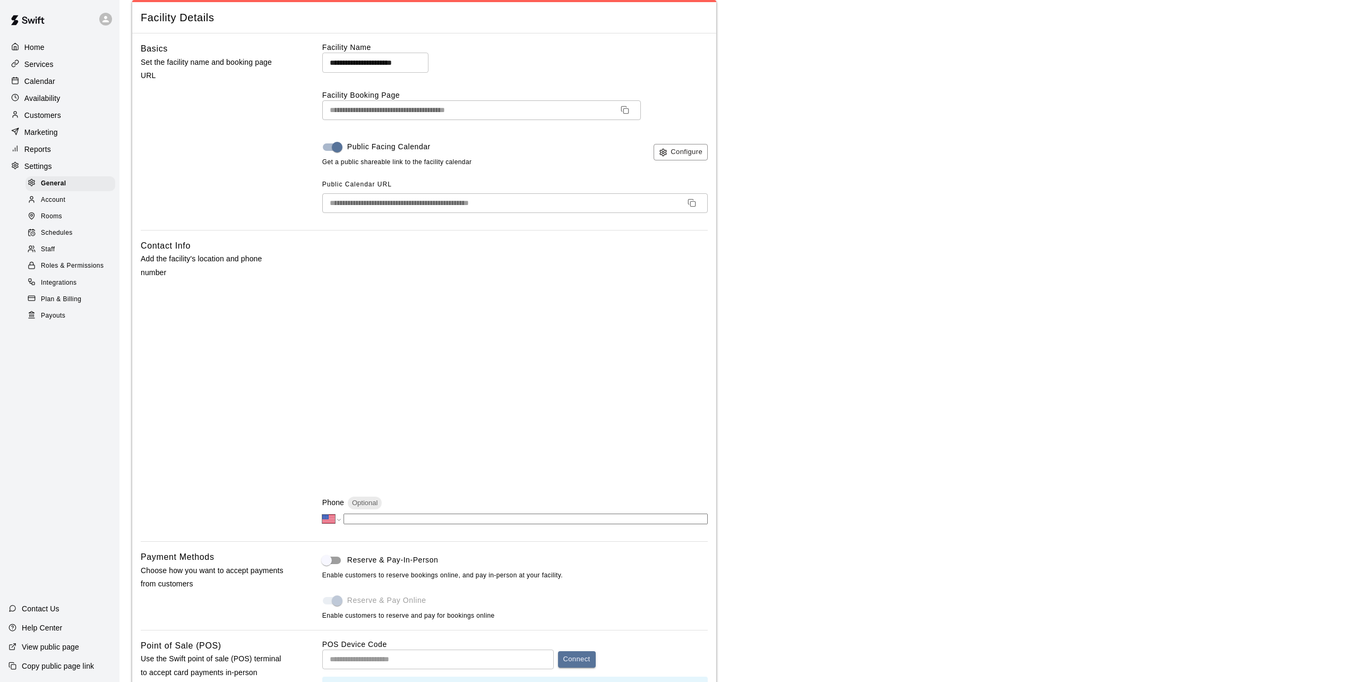
scroll to position [0, 0]
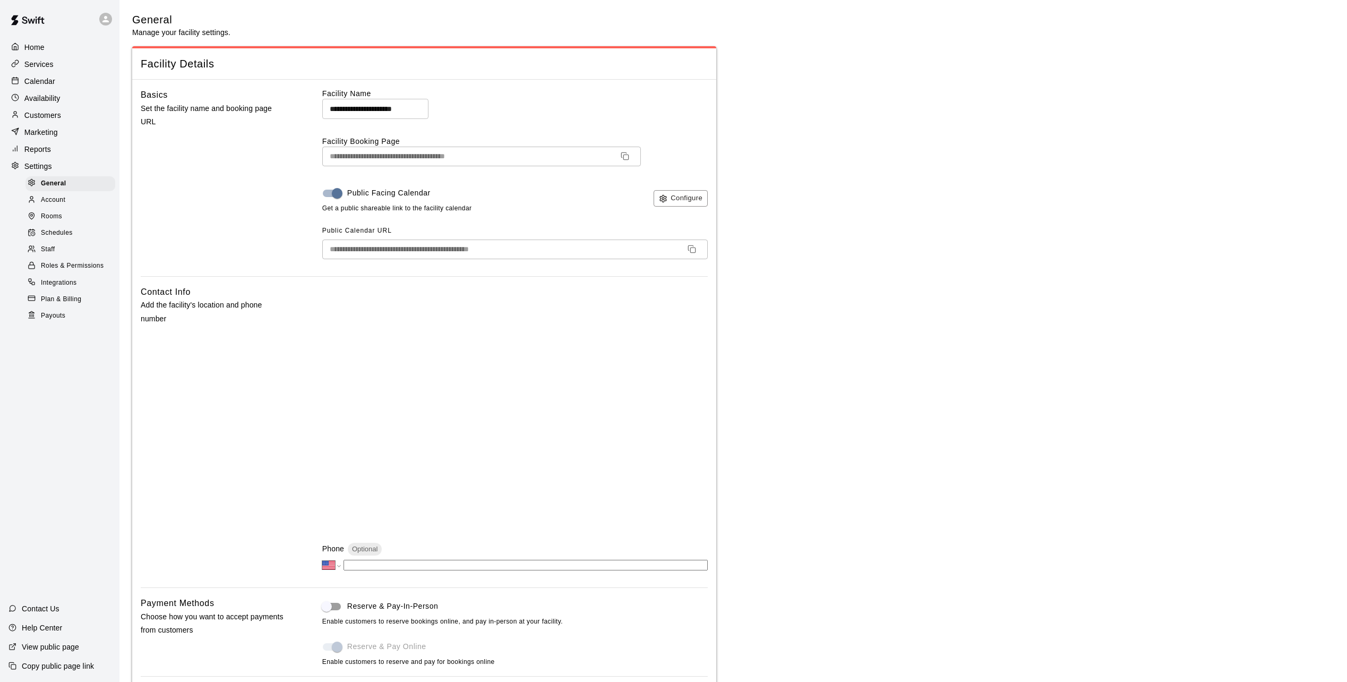
click at [38, 66] on p "Services" at bounding box center [38, 64] width 29 height 11
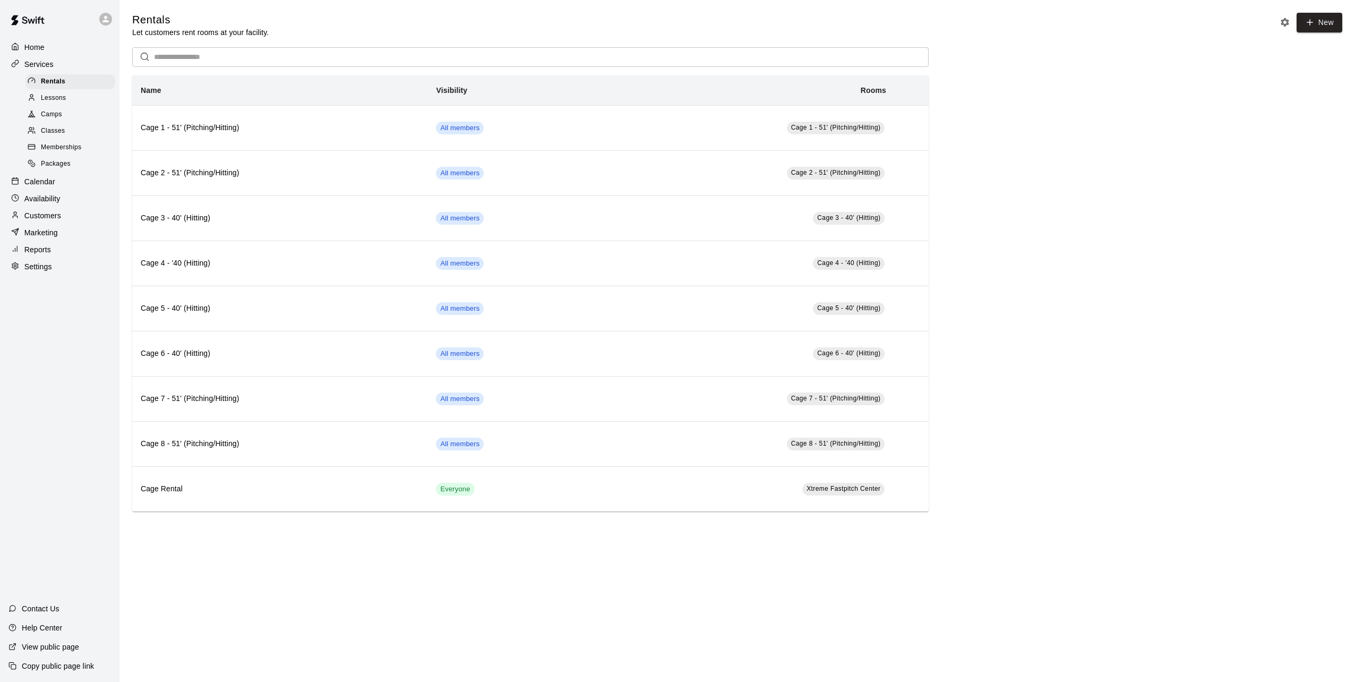
click at [53, 153] on span "Memberships" at bounding box center [61, 147] width 40 height 11
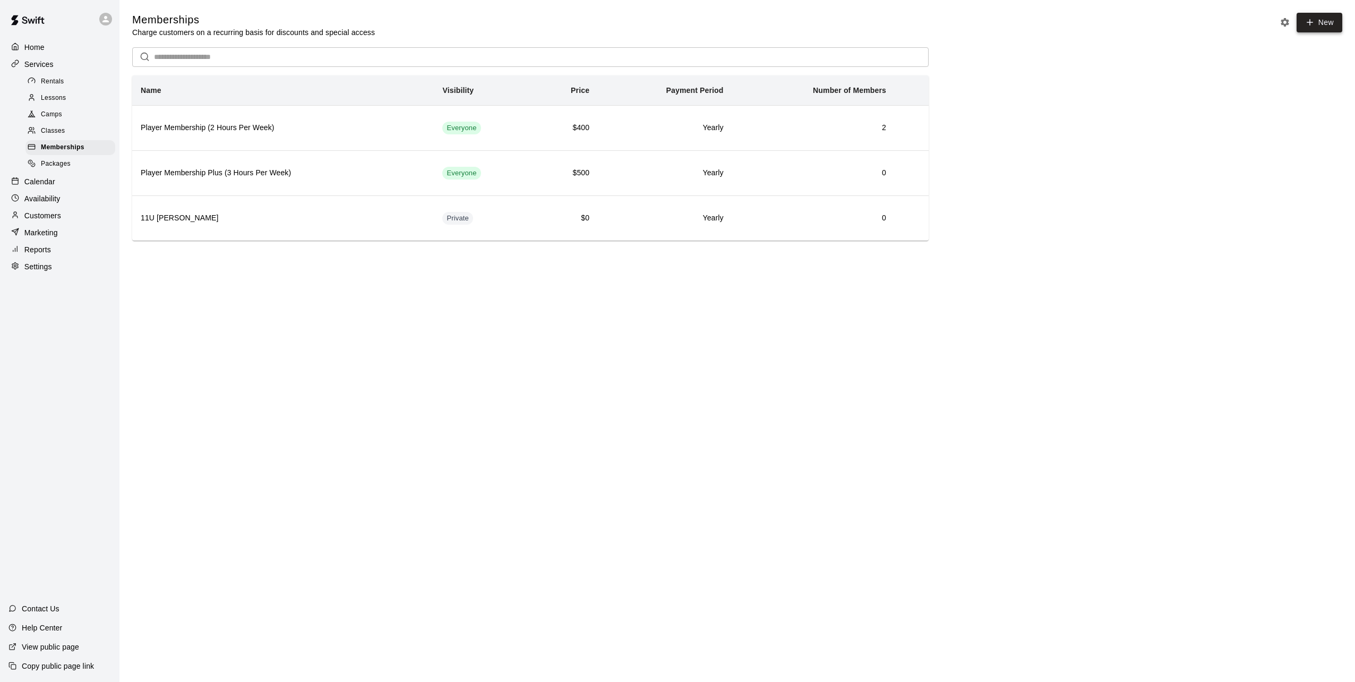
click at [1319, 25] on link "New" at bounding box center [1319, 23] width 46 height 20
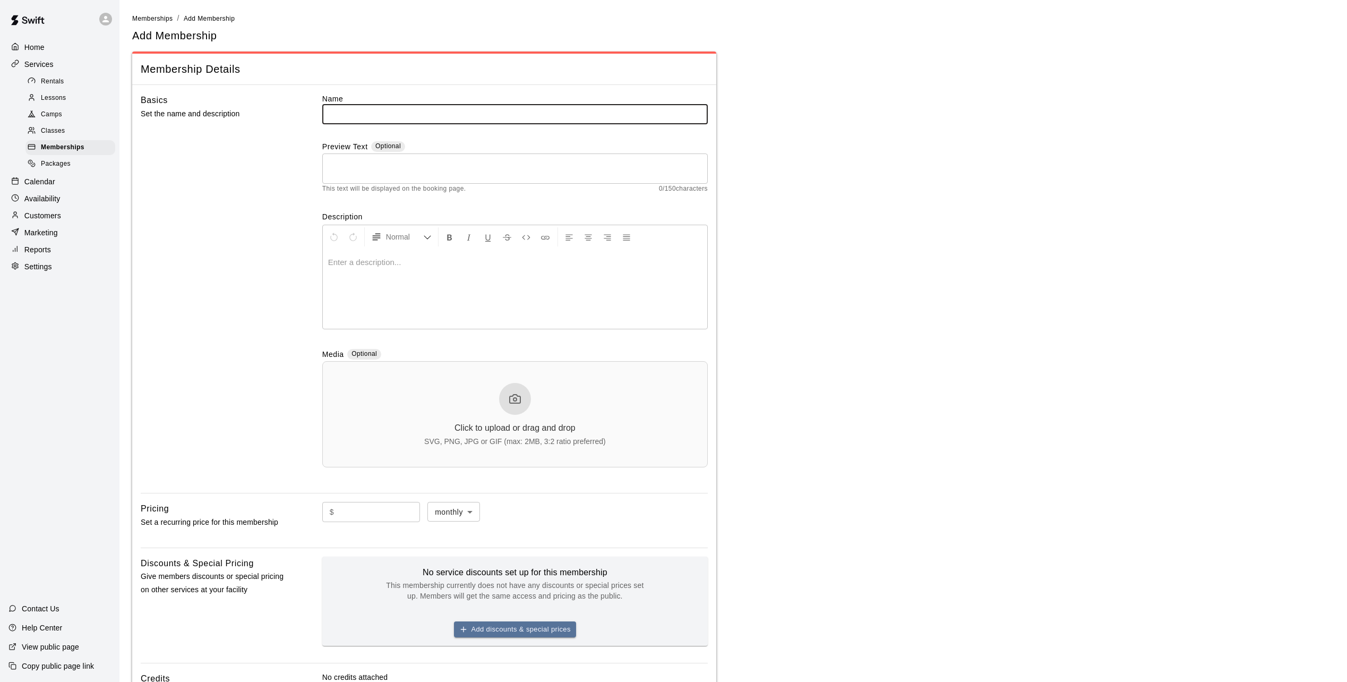
click at [378, 114] on input "text" at bounding box center [514, 114] width 385 height 20
type input "**********"
click at [364, 165] on textarea at bounding box center [515, 168] width 371 height 21
click at [369, 263] on p at bounding box center [515, 262] width 374 height 11
click at [906, 409] on main "**********" at bounding box center [733, 421] width 1202 height 816
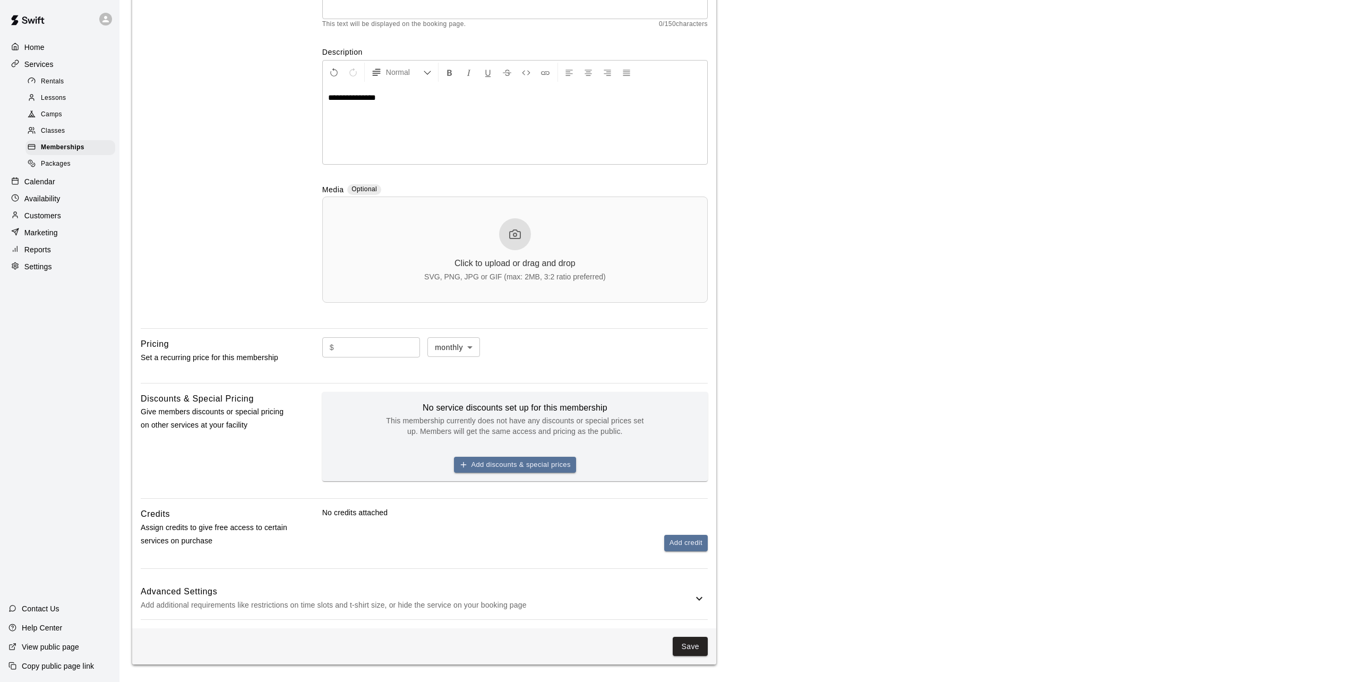
scroll to position [170, 0]
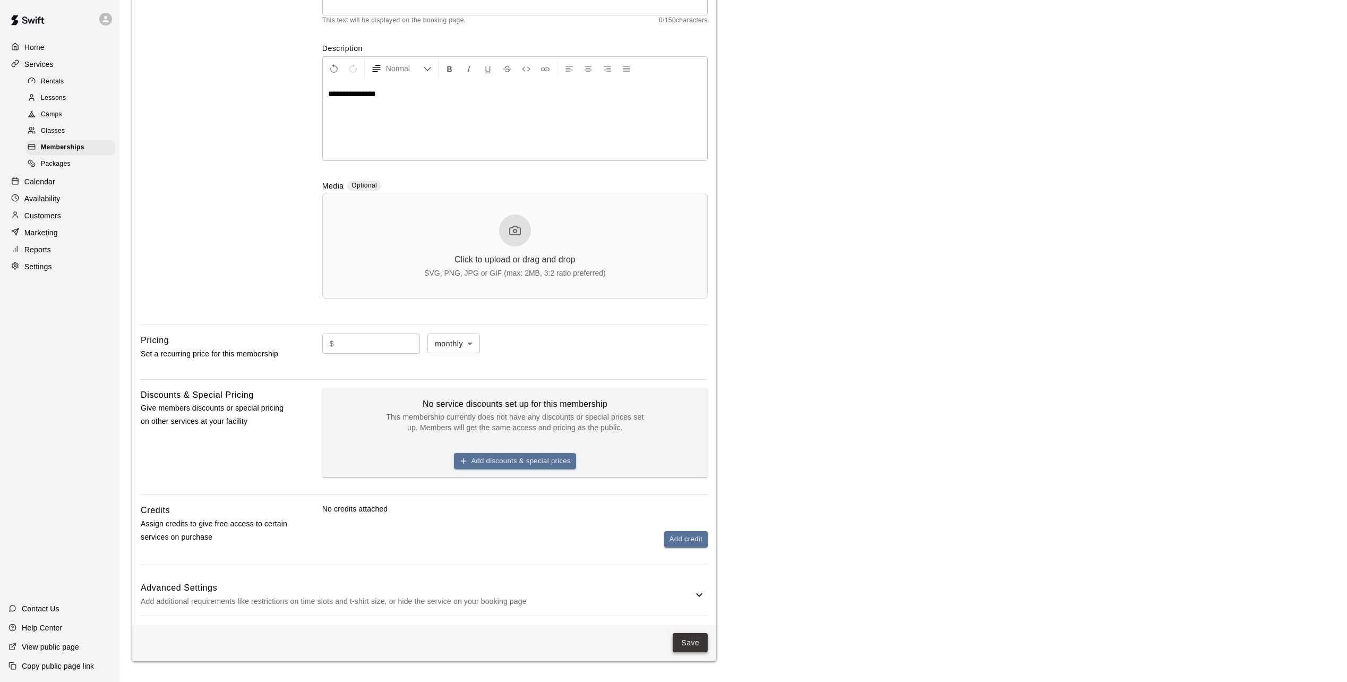
click at [691, 641] on button "Save" at bounding box center [690, 643] width 35 height 20
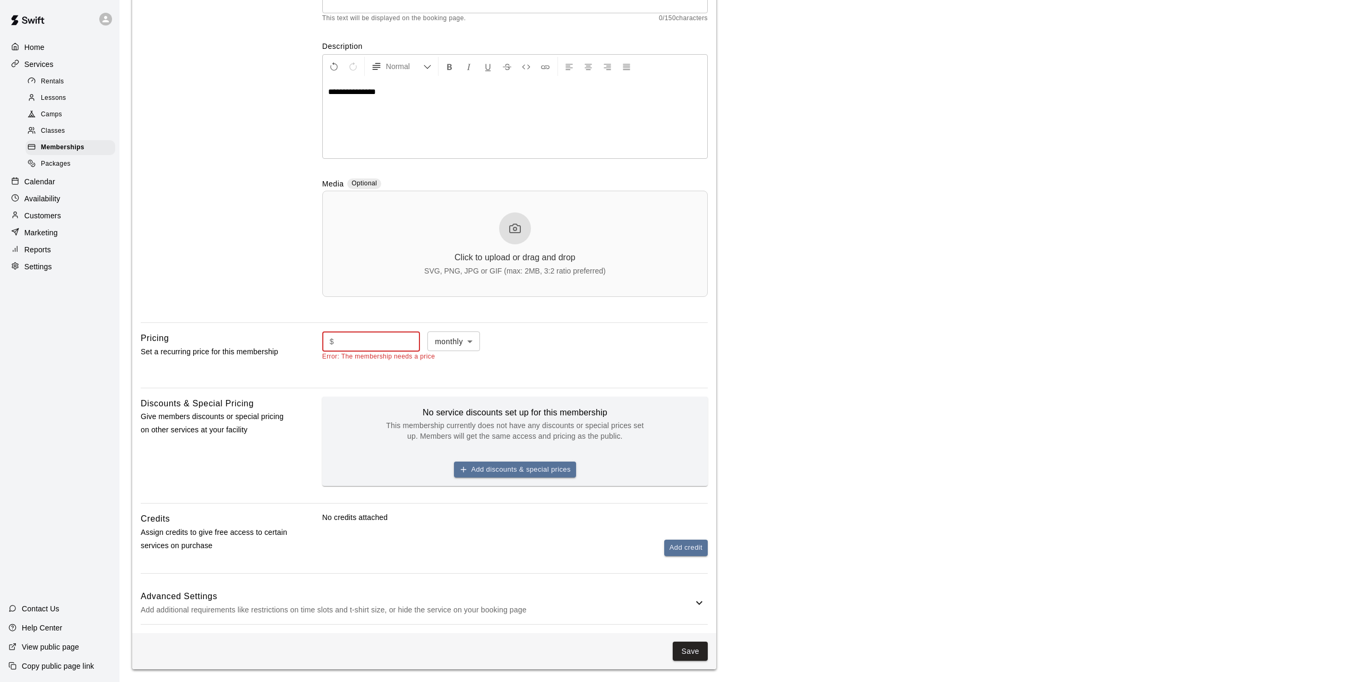
click at [405, 338] on input "text" at bounding box center [379, 341] width 82 height 20
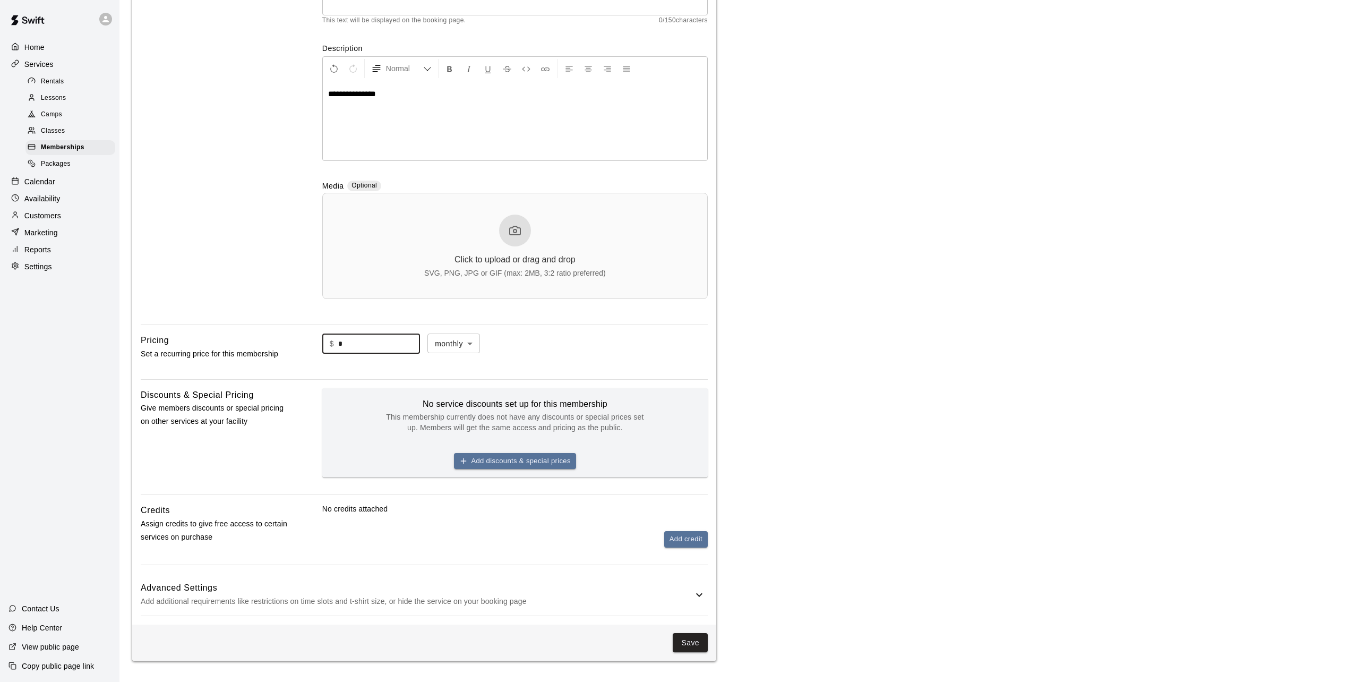
type input "*"
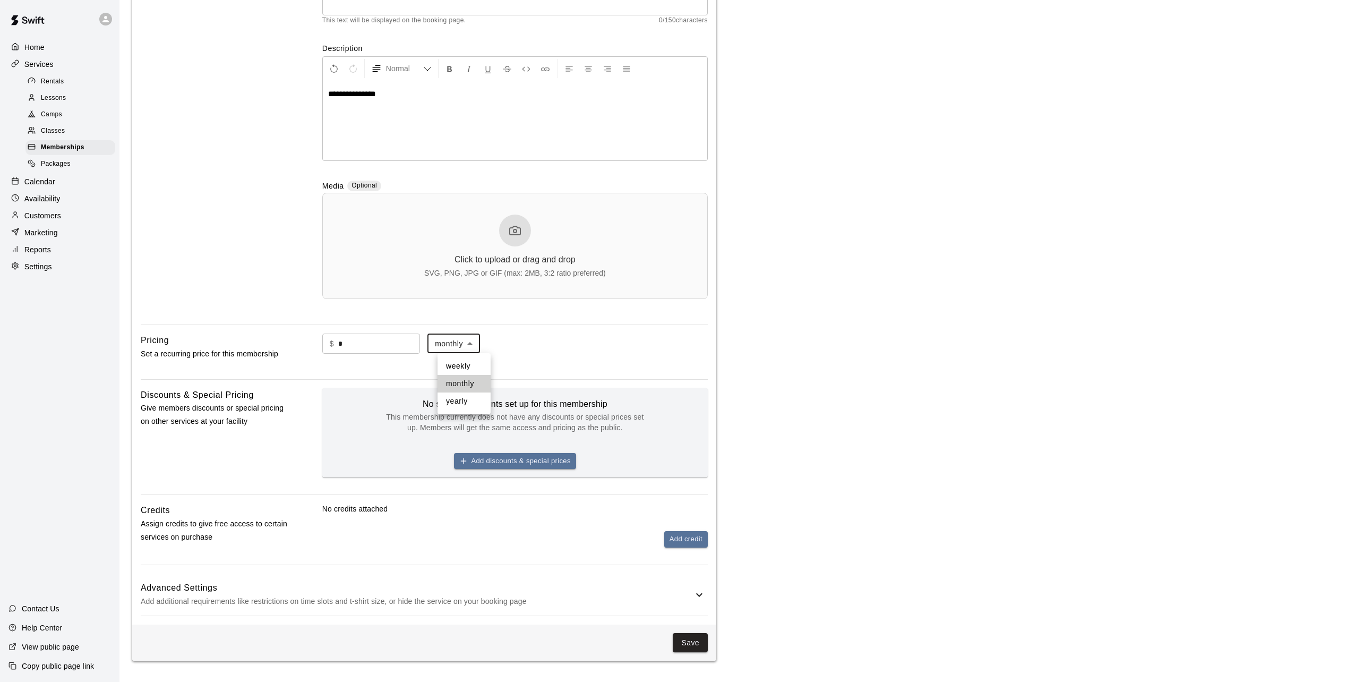
click at [486, 340] on body "**********" at bounding box center [677, 257] width 1355 height 850
click at [469, 399] on li "yearly" at bounding box center [463, 401] width 53 height 18
type input "******"
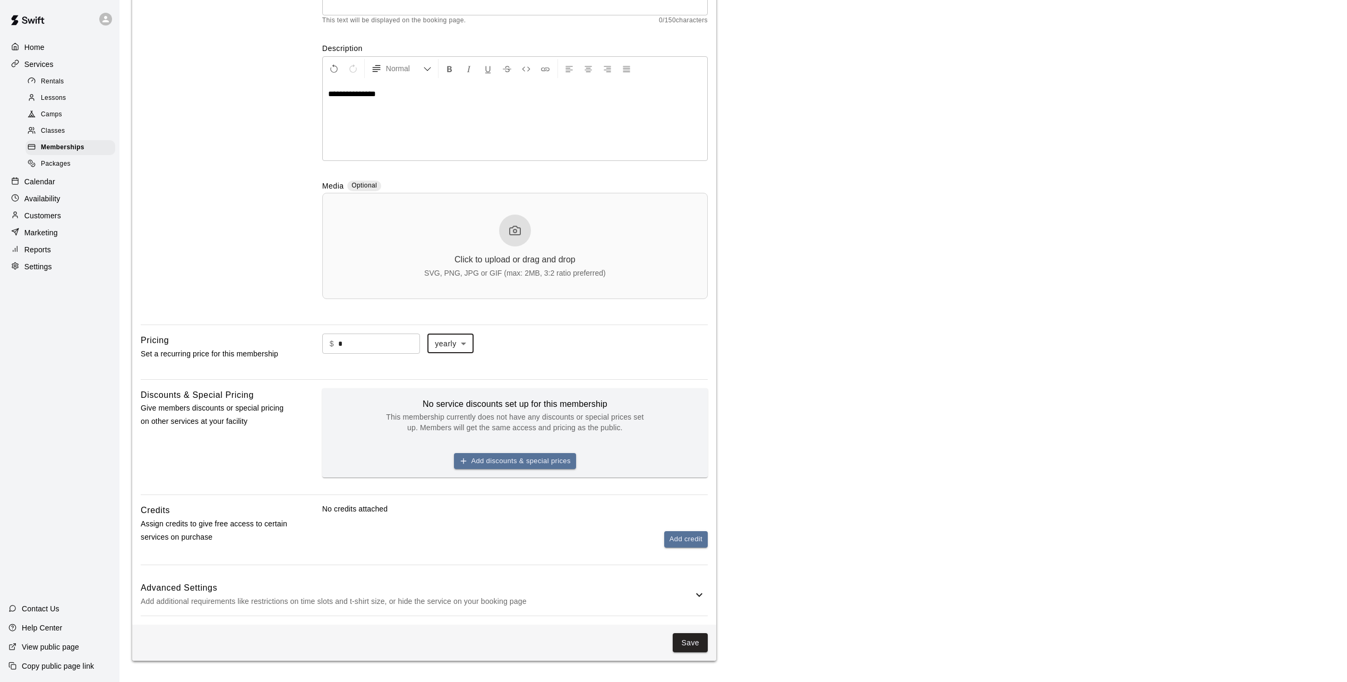
click at [862, 364] on main "**********" at bounding box center [733, 252] width 1202 height 816
click at [695, 641] on button "Save" at bounding box center [690, 643] width 35 height 20
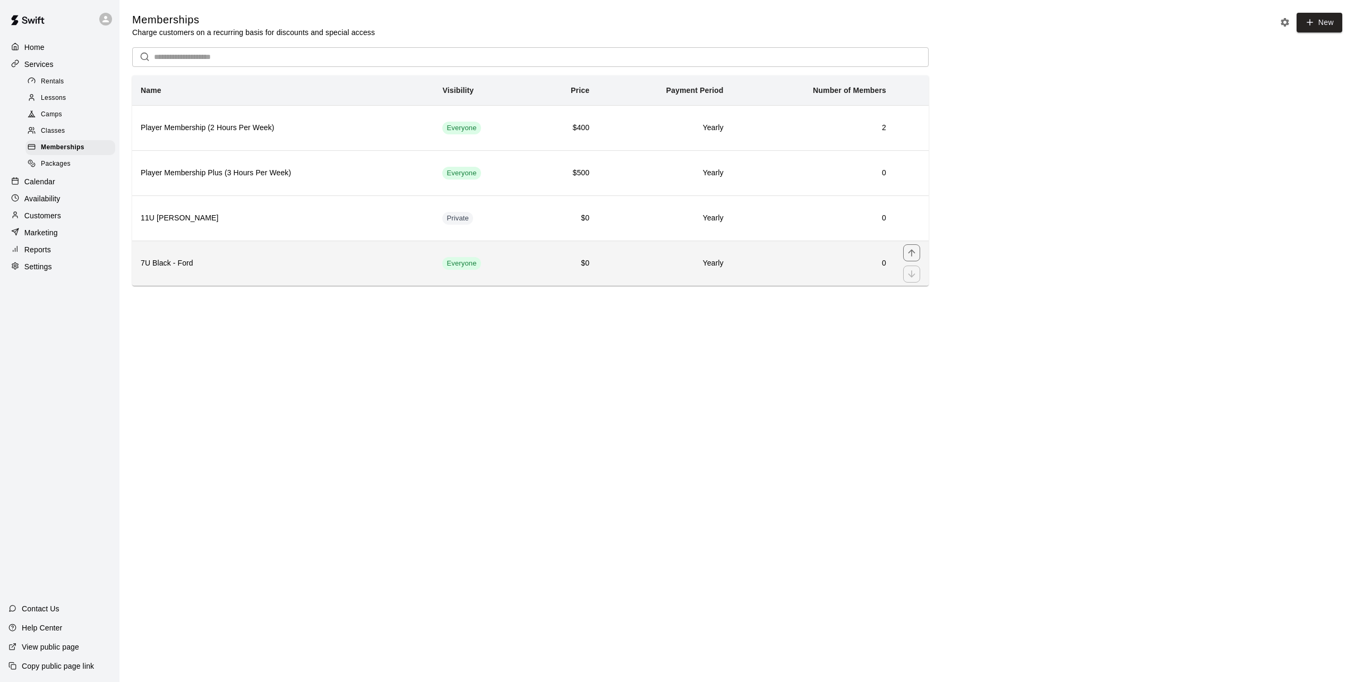
click at [212, 269] on h6 "7U Black - Ford" at bounding box center [283, 263] width 285 height 12
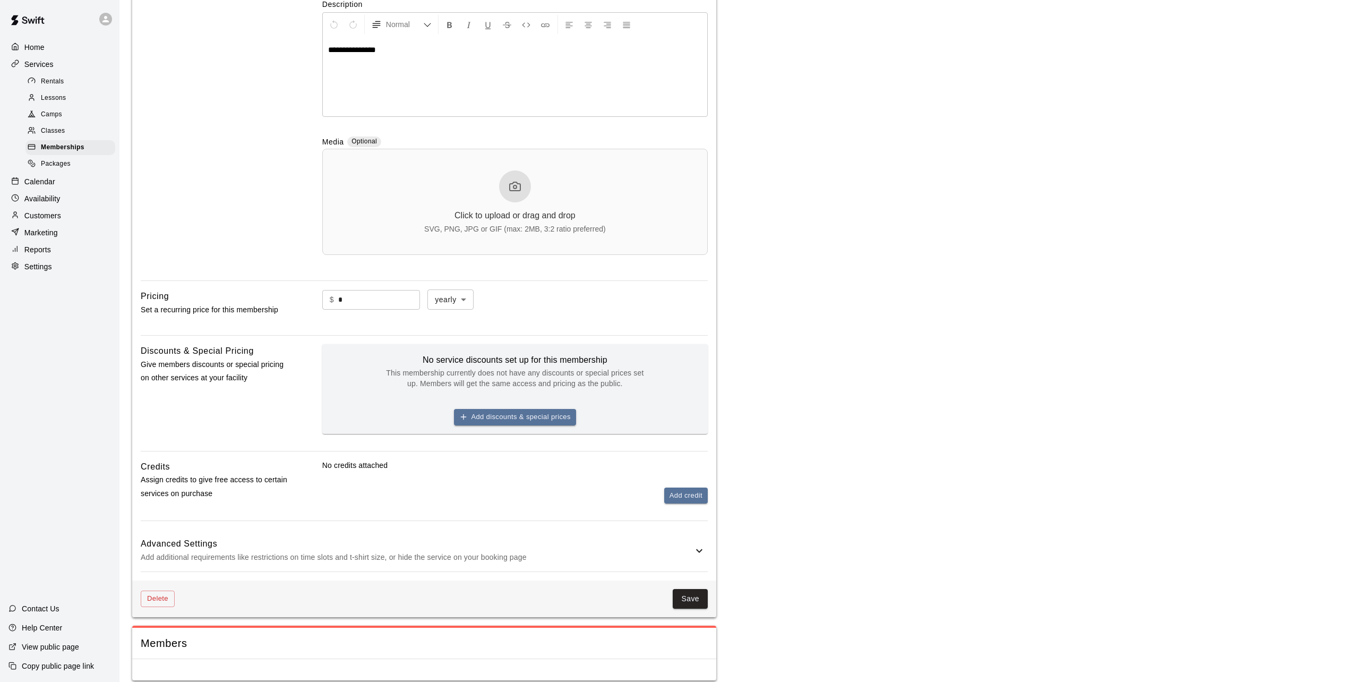
scroll to position [228, 0]
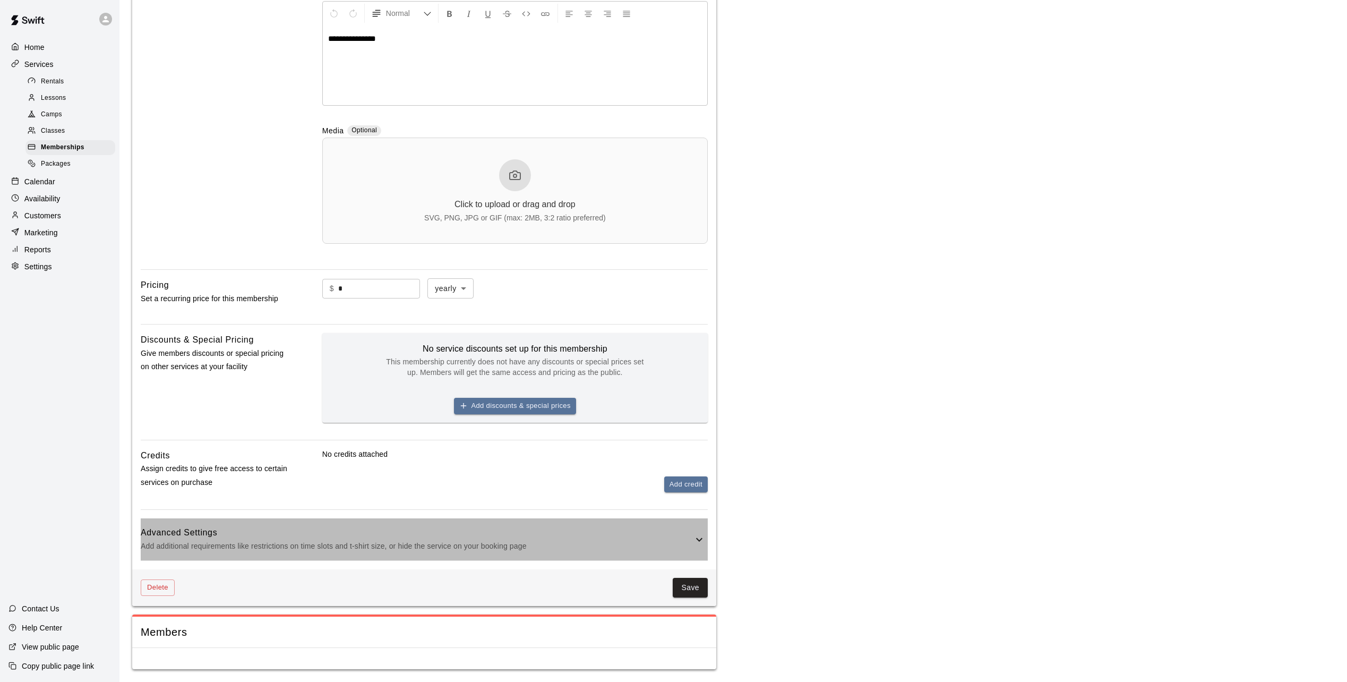
click at [211, 546] on p "Add additional requirements like restrictions on time slots and t-shirt size, o…" at bounding box center [417, 545] width 552 height 13
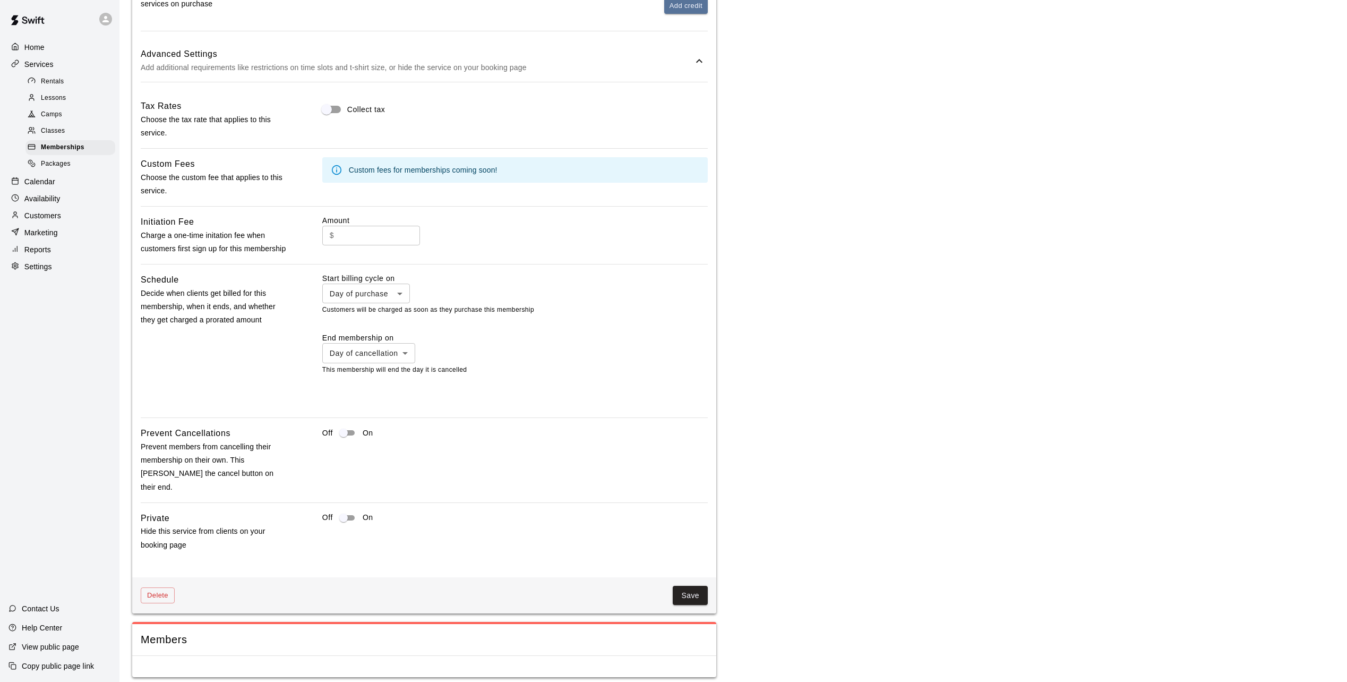
scroll to position [706, 0]
click at [686, 598] on button "Save" at bounding box center [690, 594] width 35 height 20
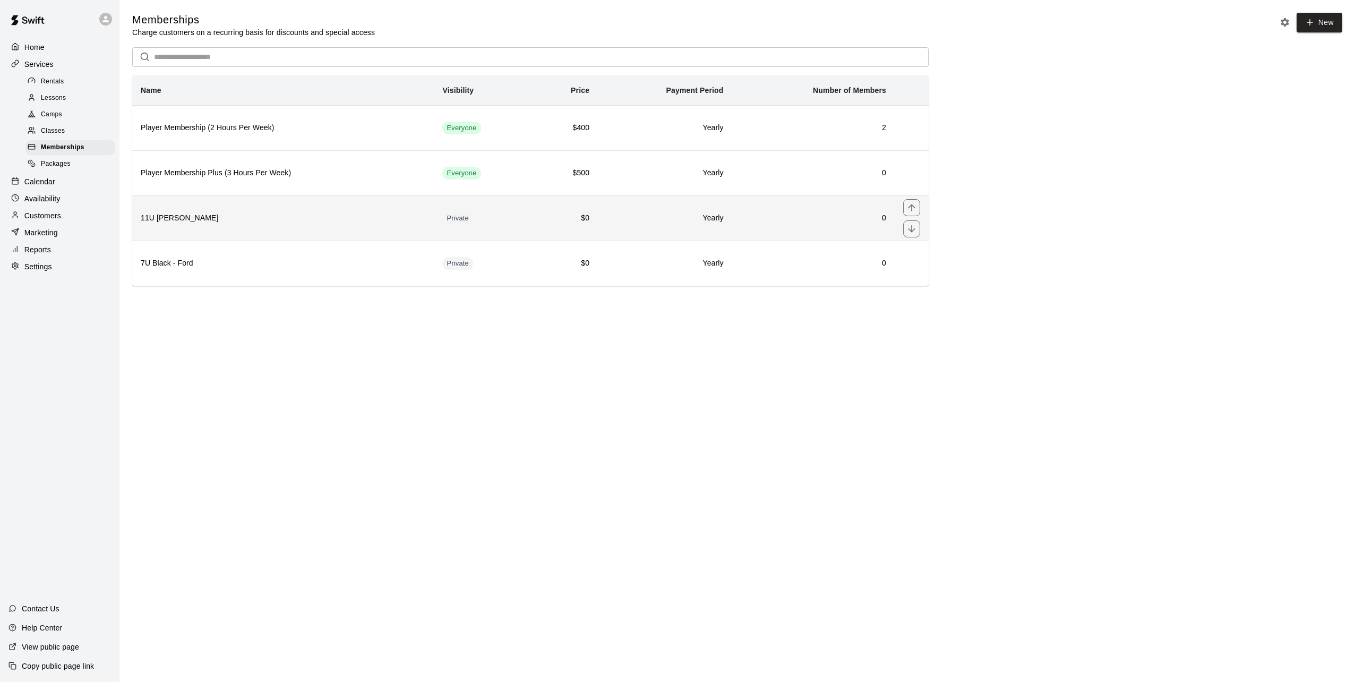
click at [177, 223] on h6 "11U Black - Crosby" at bounding box center [283, 218] width 285 height 12
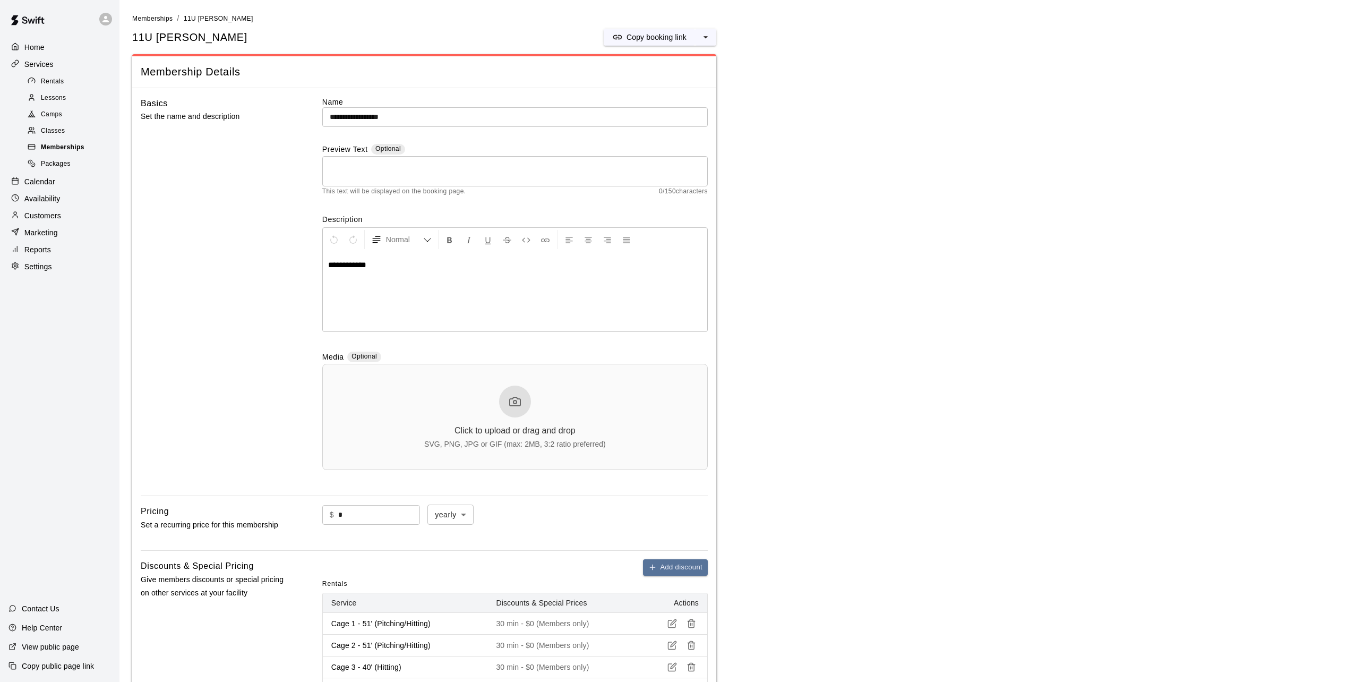
click at [73, 150] on span "Memberships" at bounding box center [63, 147] width 44 height 11
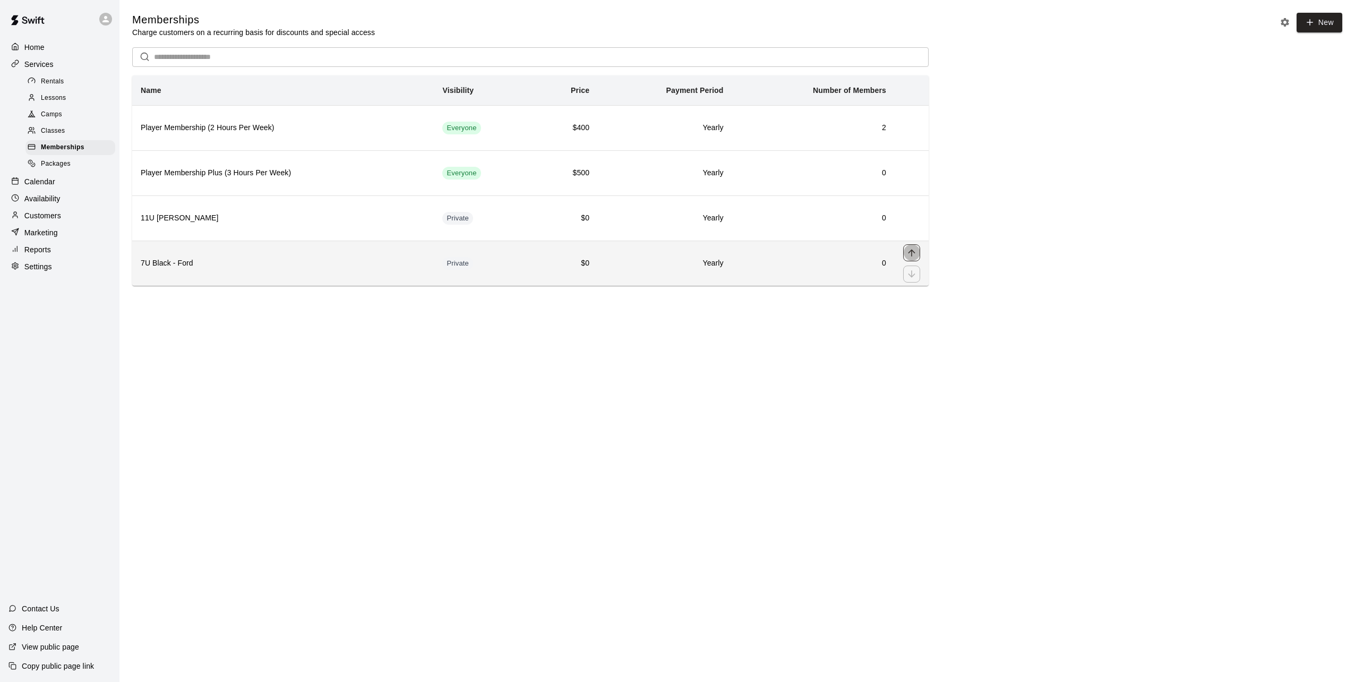
click at [908, 255] on icon "move item up" at bounding box center [911, 252] width 11 height 11
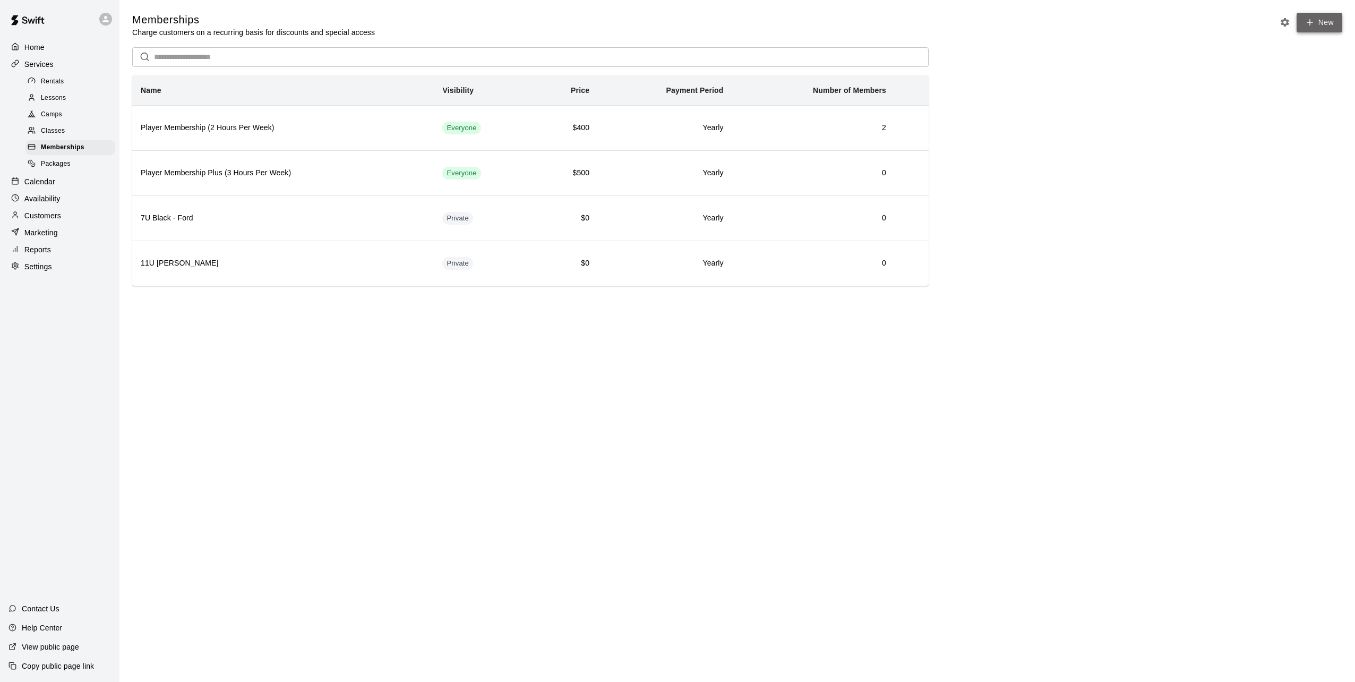
click at [1324, 28] on link "New" at bounding box center [1319, 23] width 46 height 20
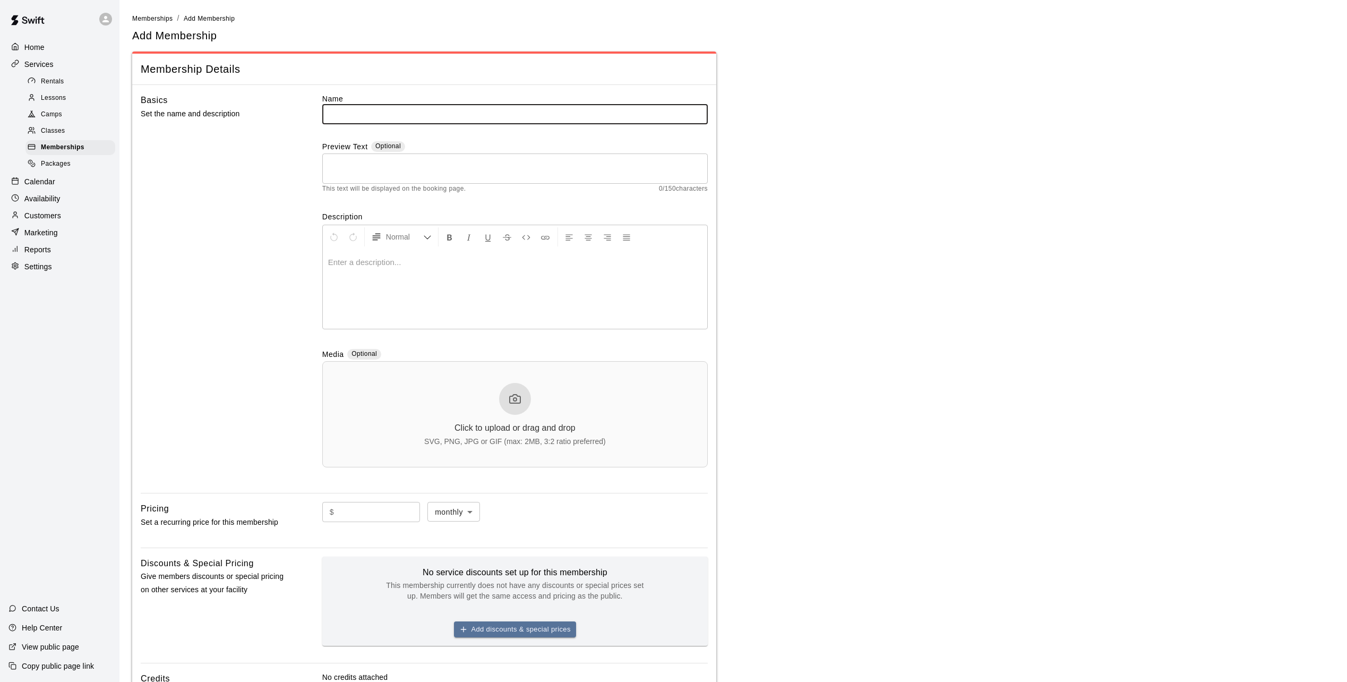
click at [399, 117] on input "text" at bounding box center [514, 114] width 385 height 20
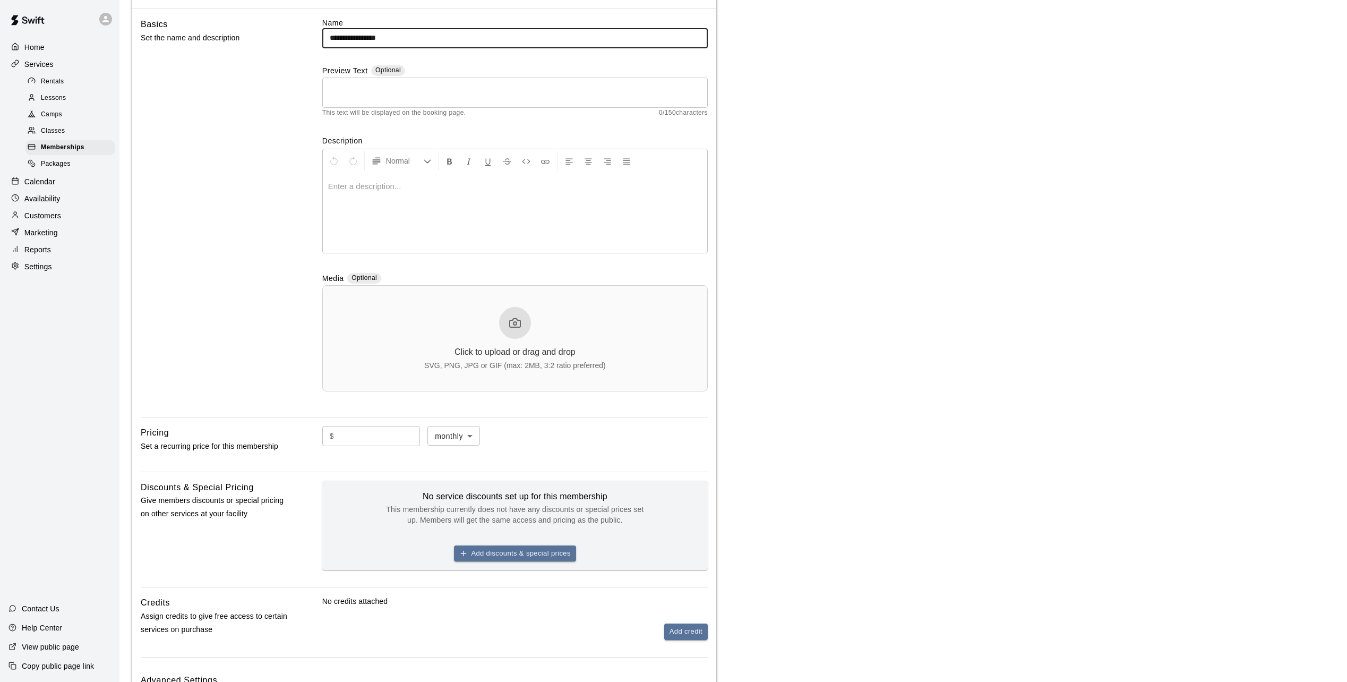
scroll to position [170, 0]
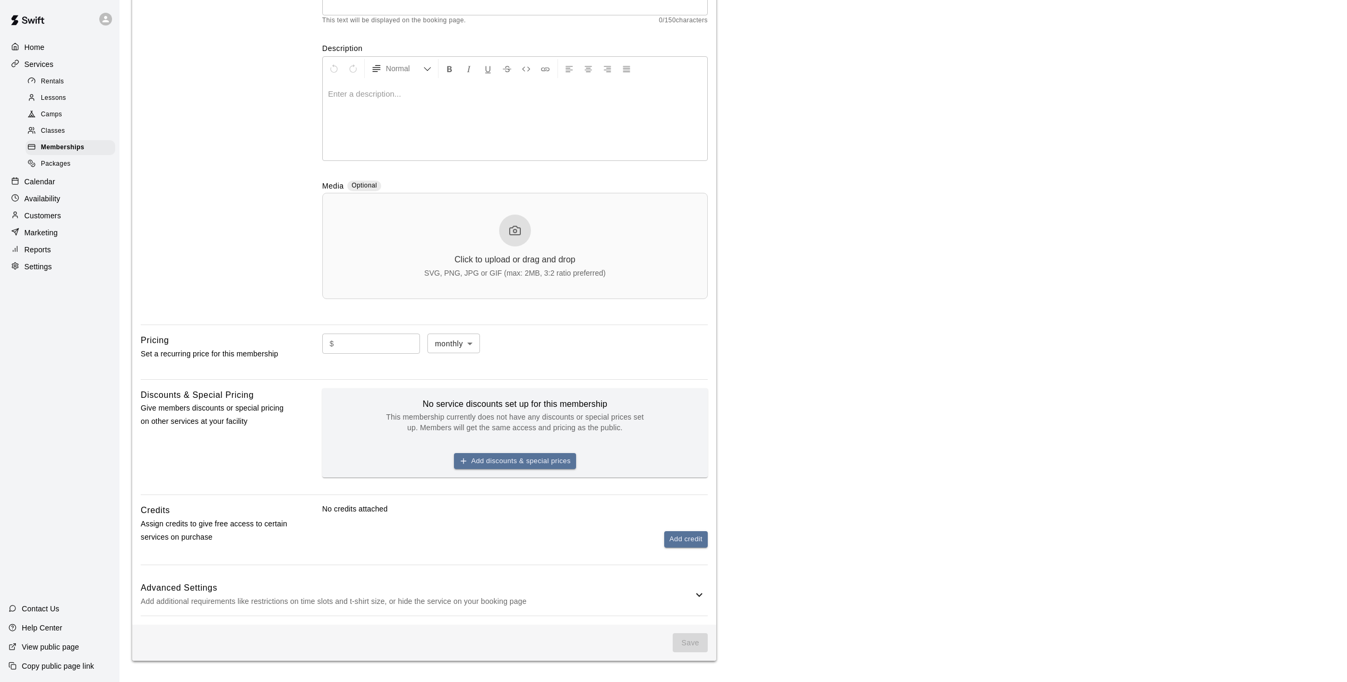
type input "**********"
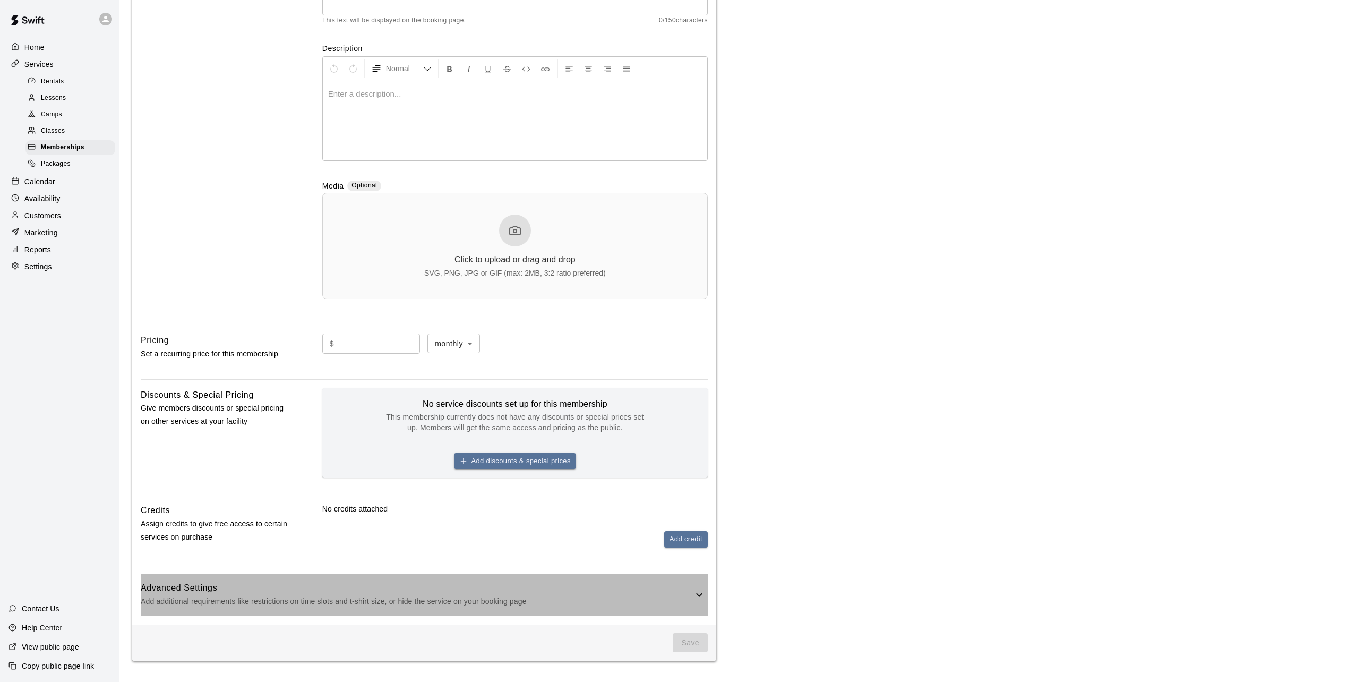
click at [257, 595] on p "Add additional requirements like restrictions on time slots and t-shirt size, o…" at bounding box center [417, 601] width 552 height 13
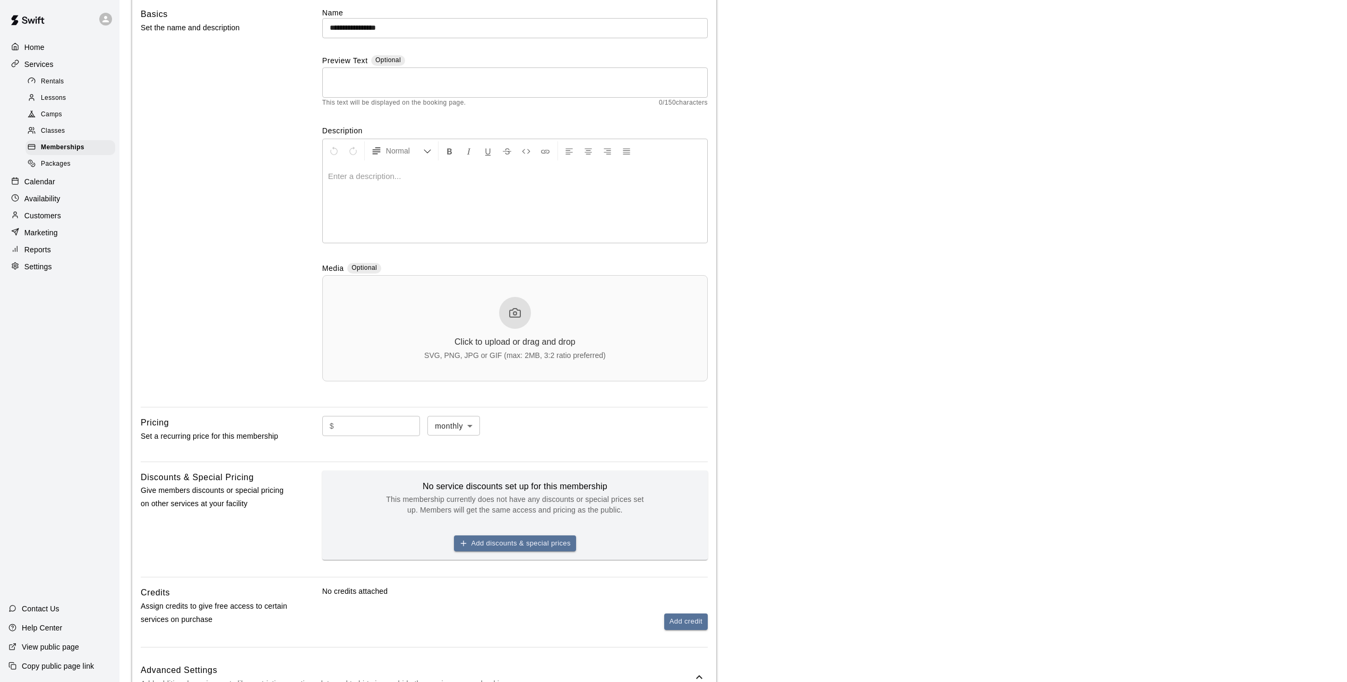
scroll to position [0, 0]
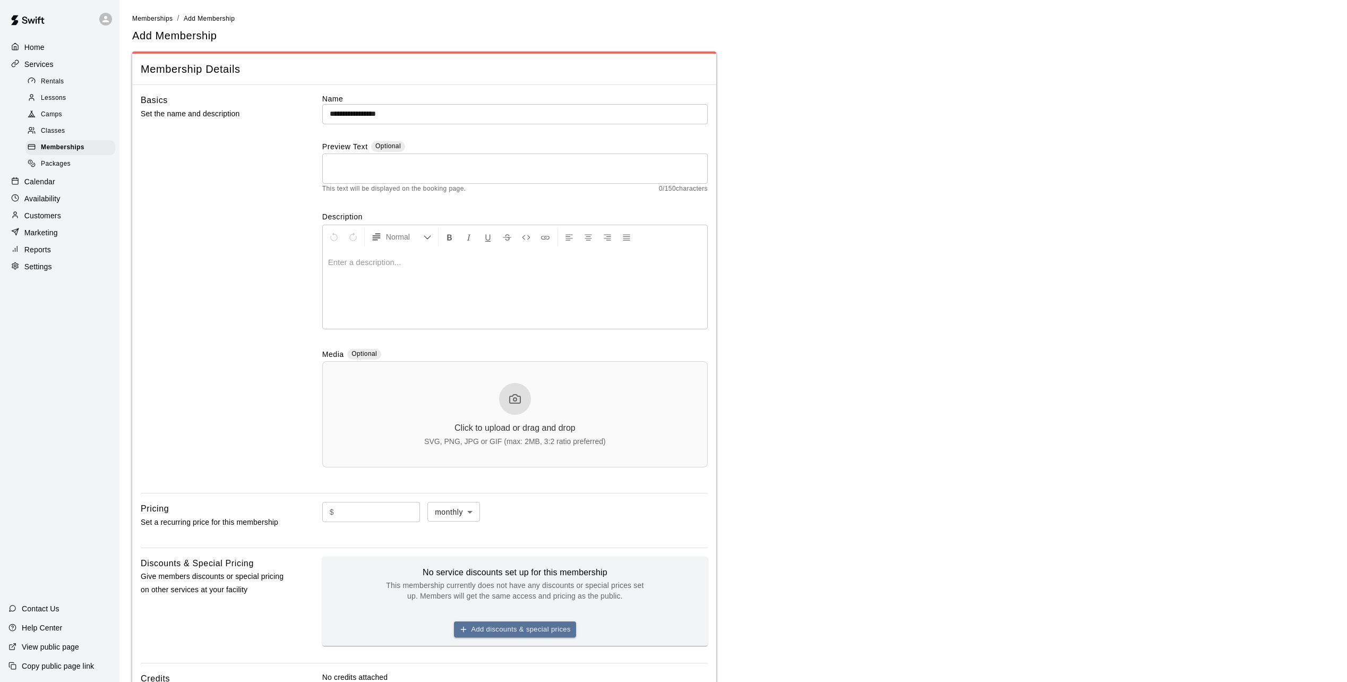
click at [354, 264] on p at bounding box center [515, 262] width 374 height 11
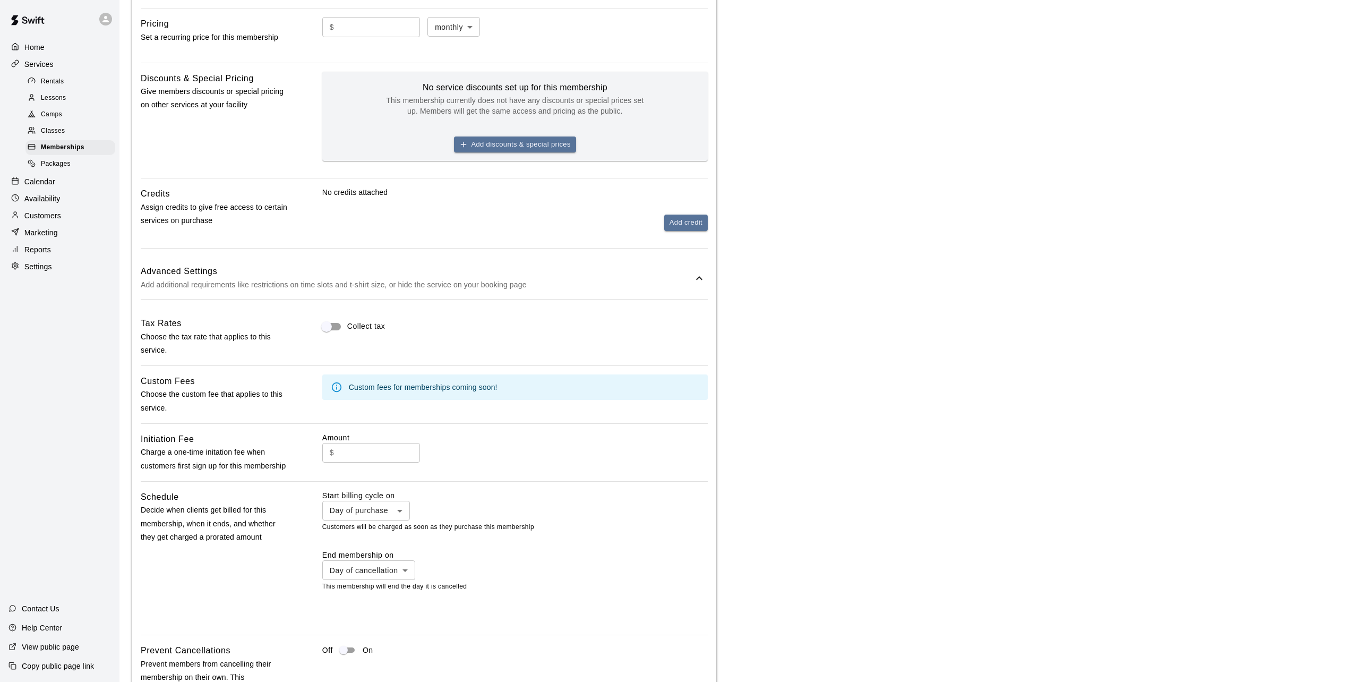
scroll to position [656, 0]
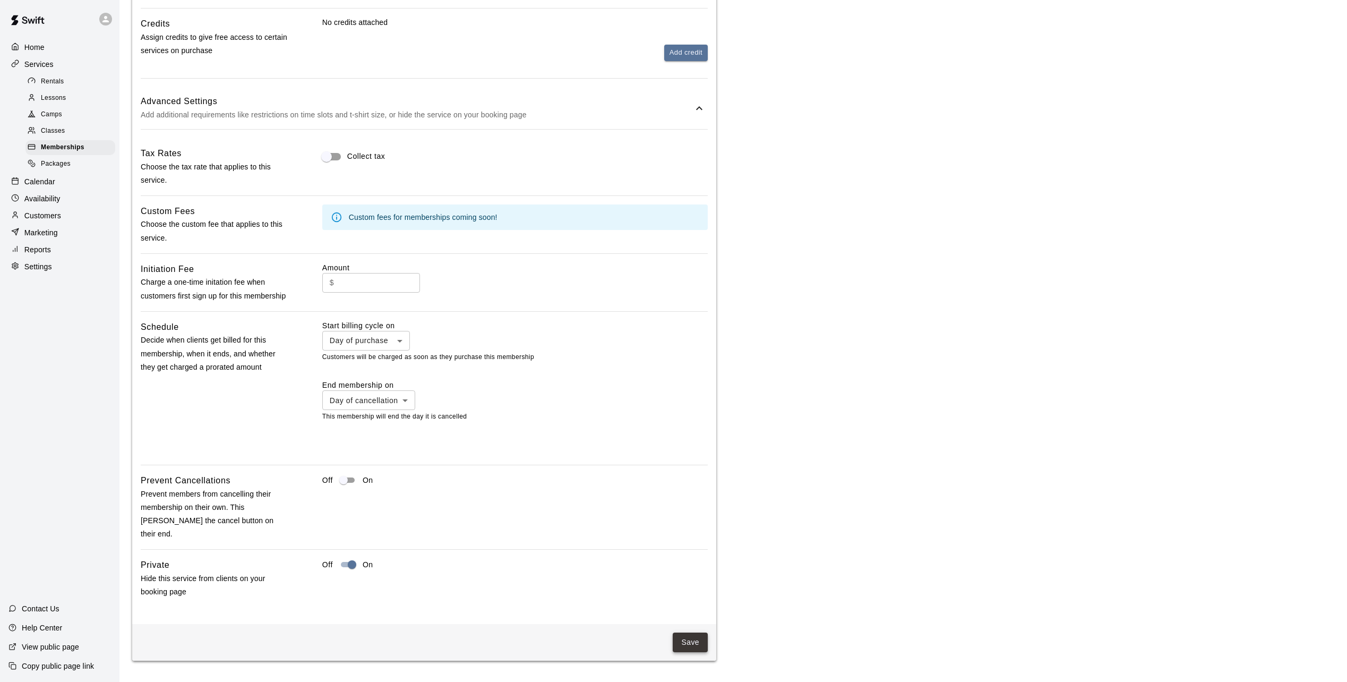
click at [696, 642] on button "Save" at bounding box center [690, 642] width 35 height 20
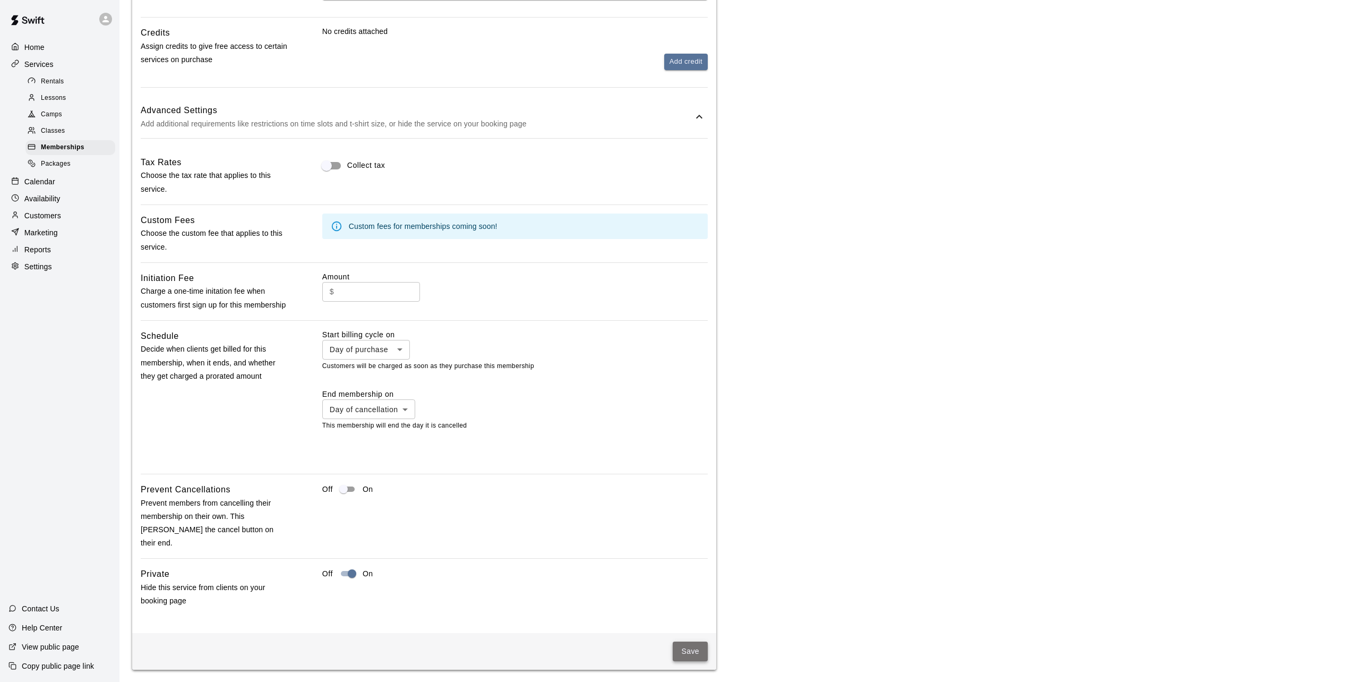
click at [695, 651] on button "Save" at bounding box center [690, 651] width 35 height 20
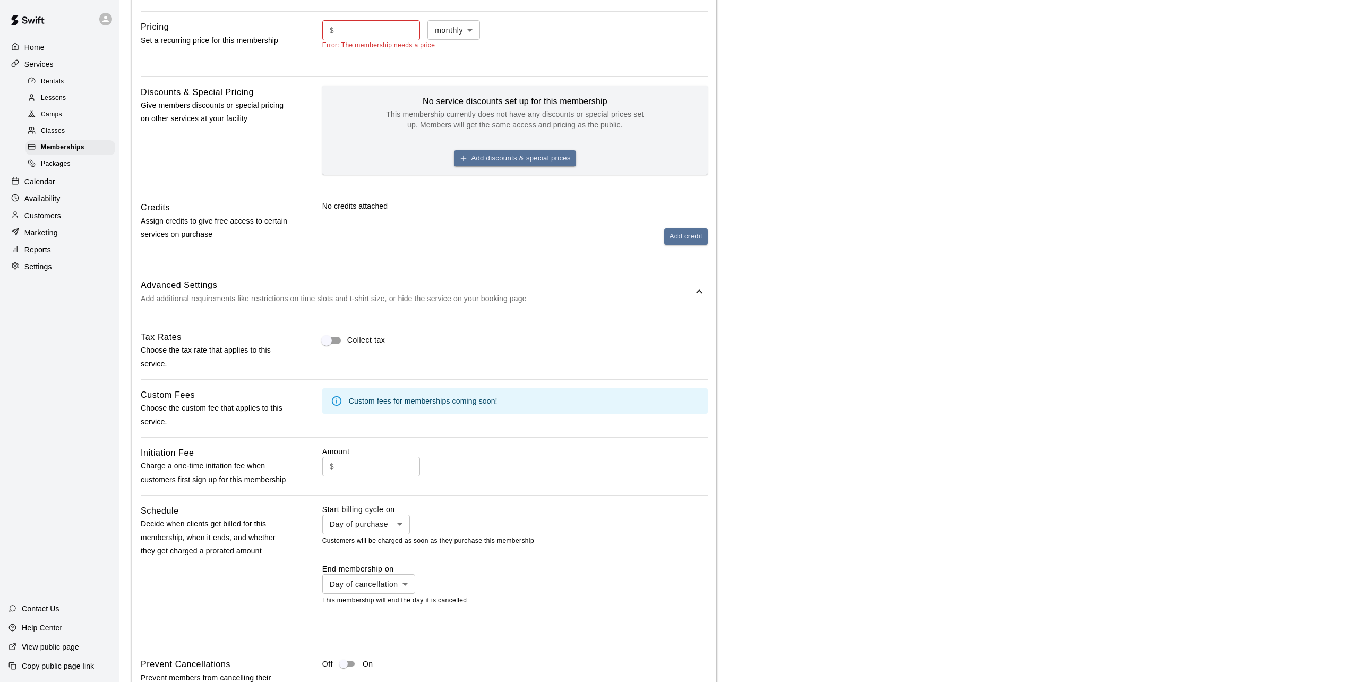
scroll to position [338, 0]
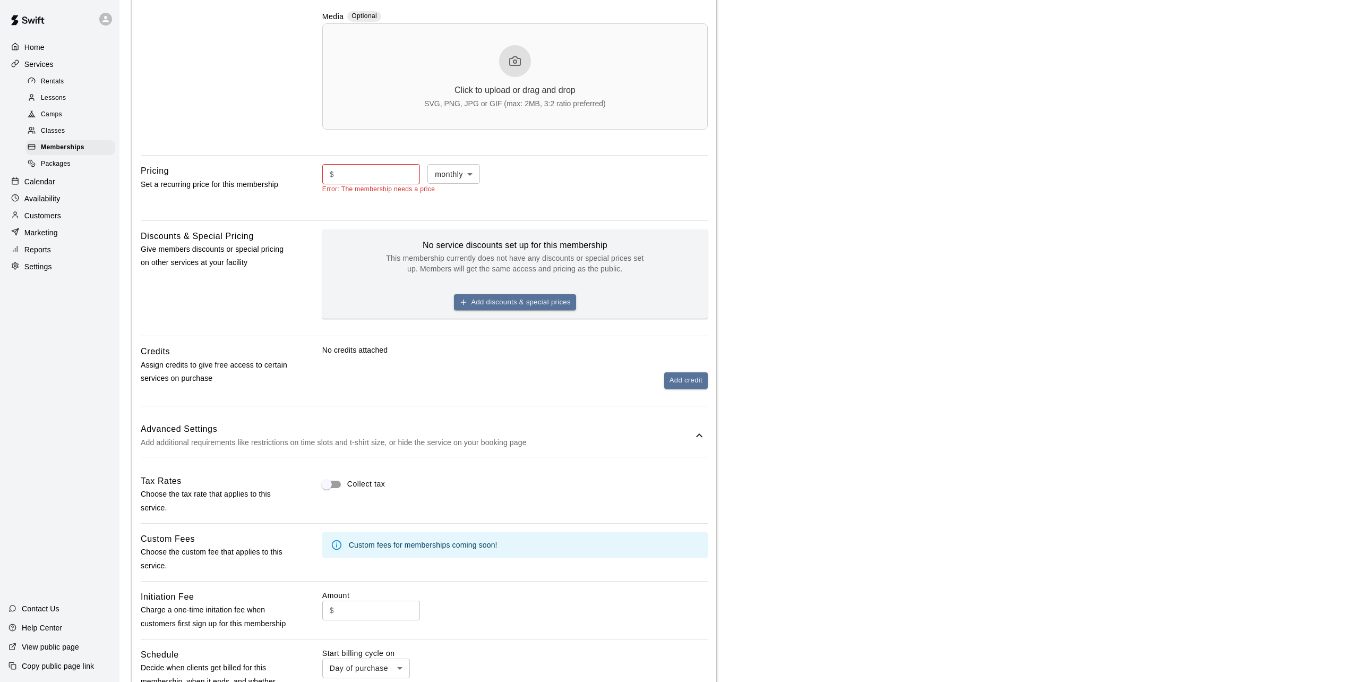
click at [396, 176] on input "text" at bounding box center [379, 174] width 82 height 20
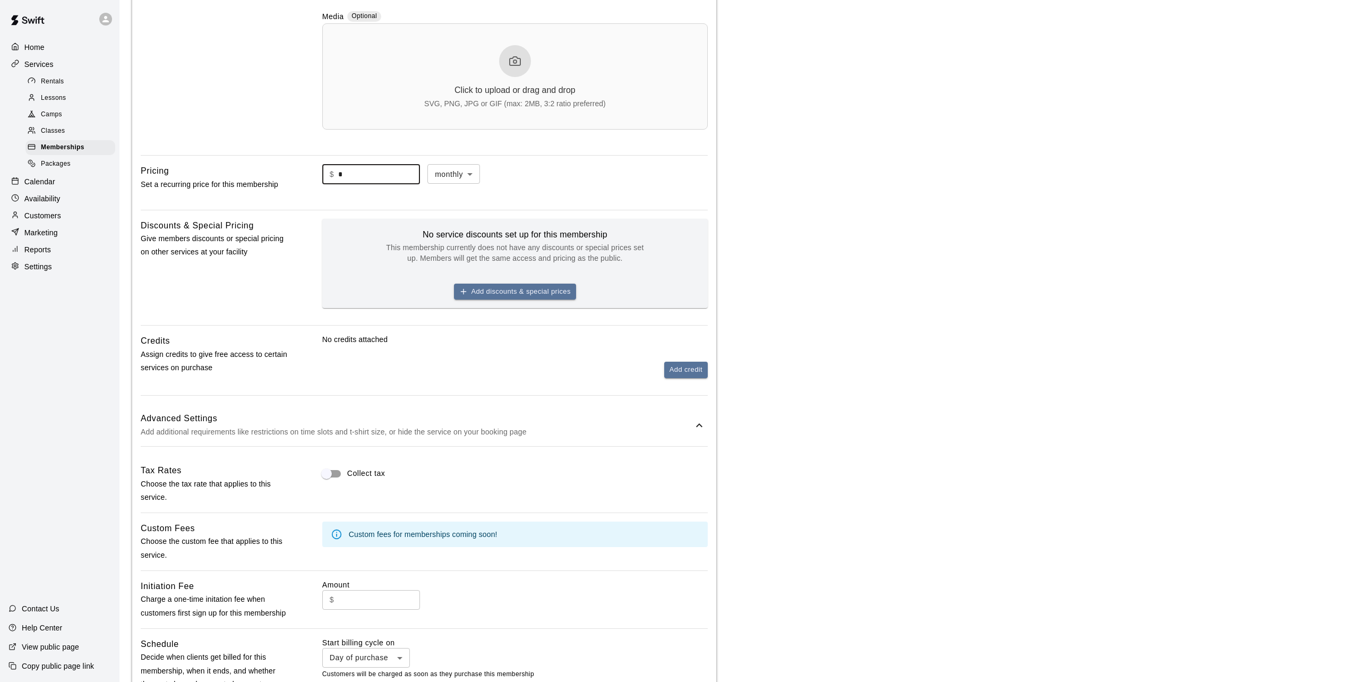
type input "*"
click at [484, 173] on body "**********" at bounding box center [673, 330] width 1347 height 1336
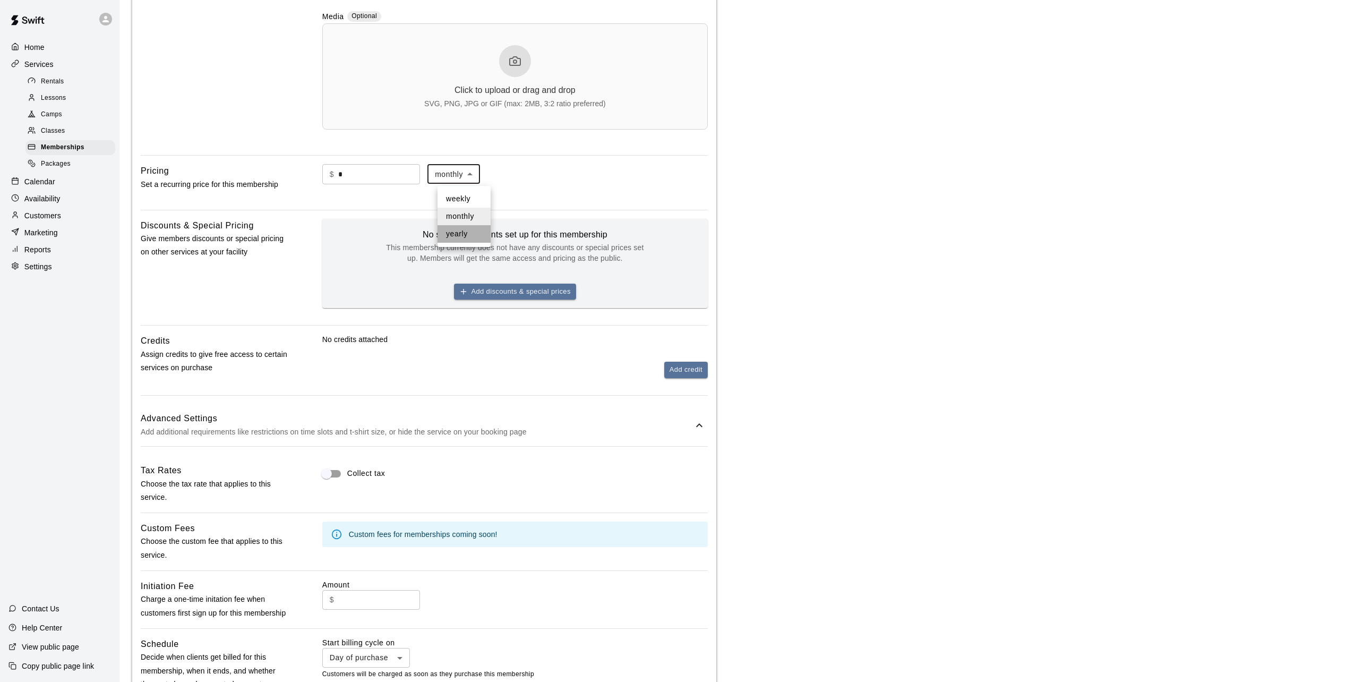
click at [463, 231] on li "yearly" at bounding box center [463, 234] width 53 height 18
type input "******"
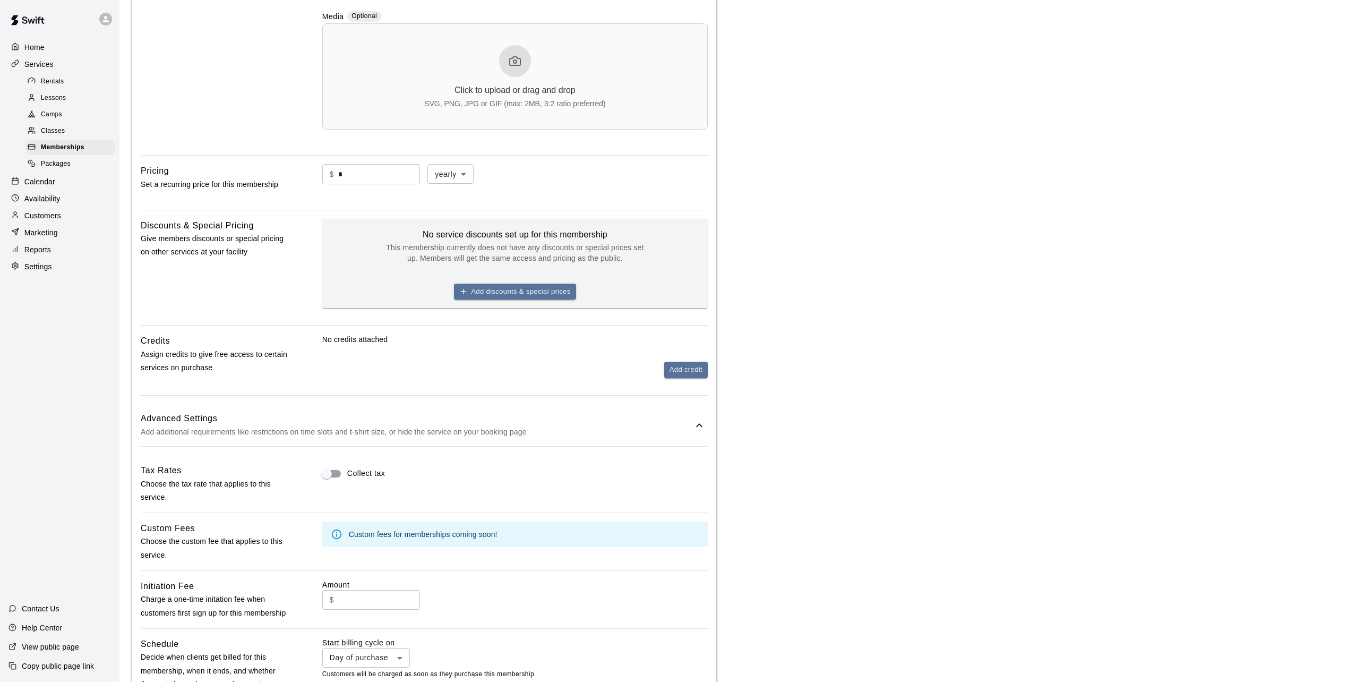
click at [817, 231] on main "**********" at bounding box center [733, 326] width 1202 height 1302
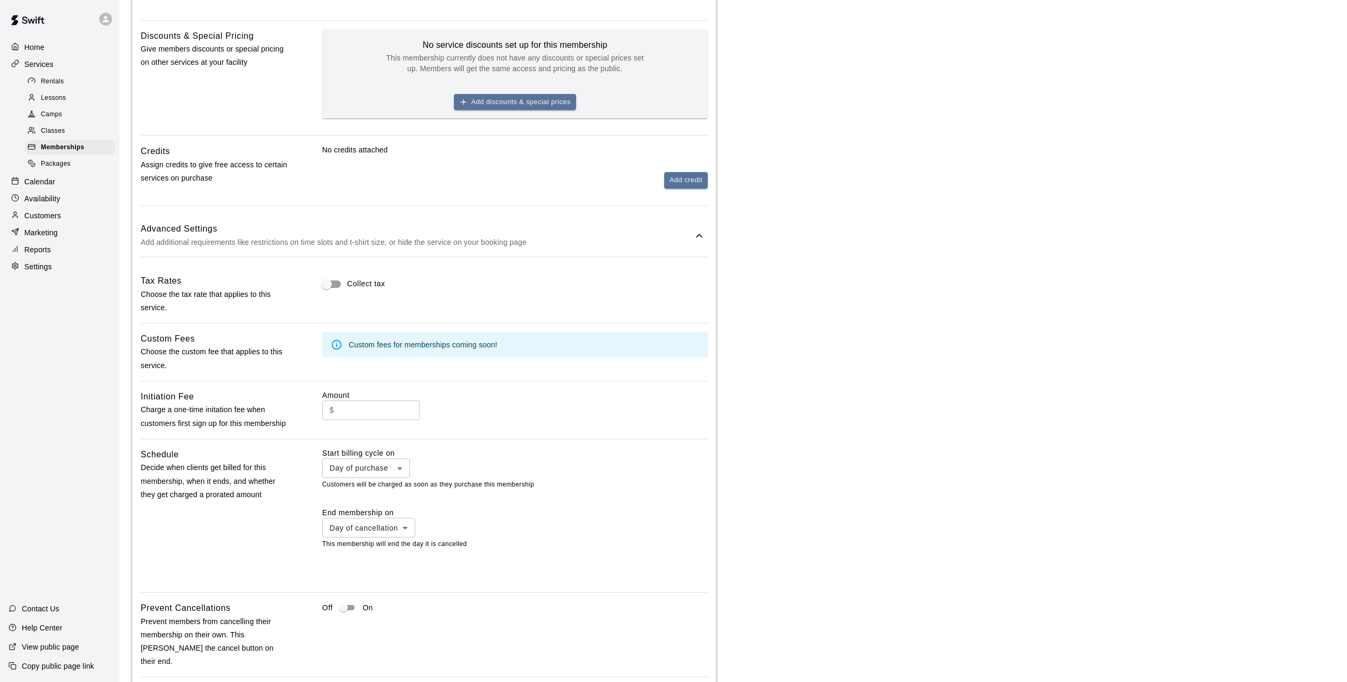
scroll to position [656, 0]
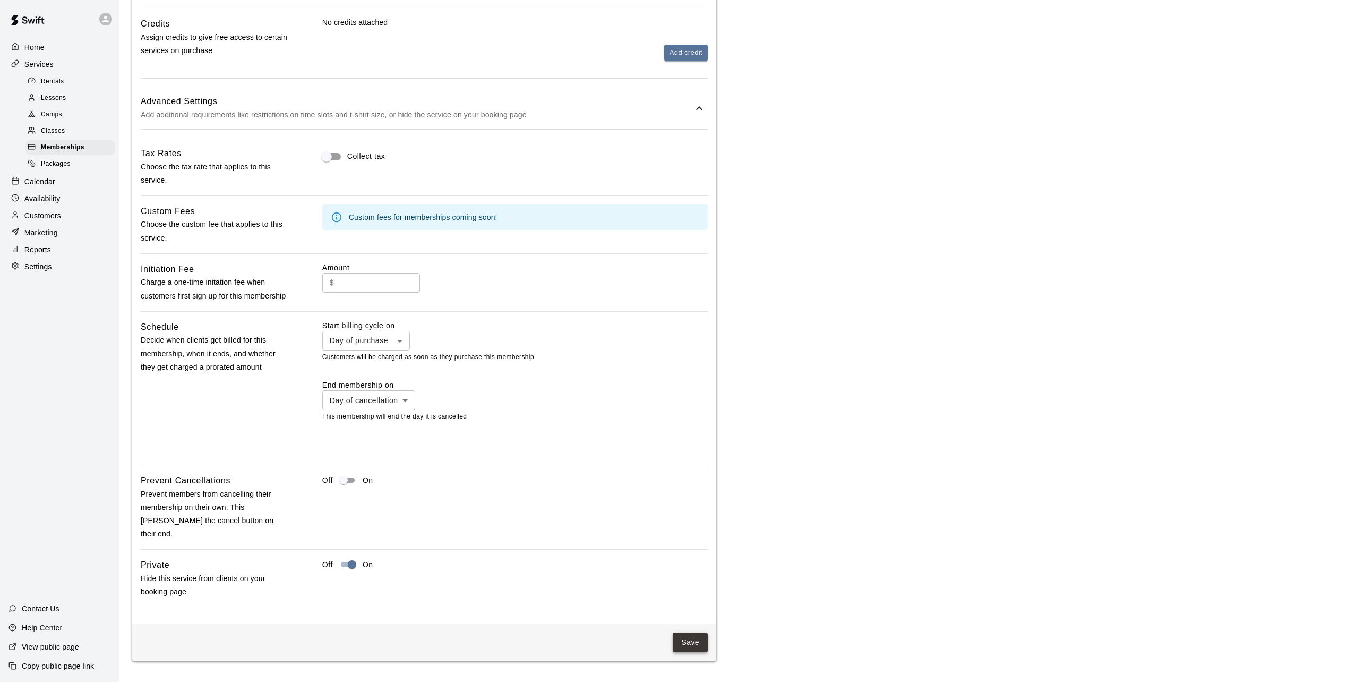
click at [690, 640] on button "Save" at bounding box center [690, 642] width 35 height 20
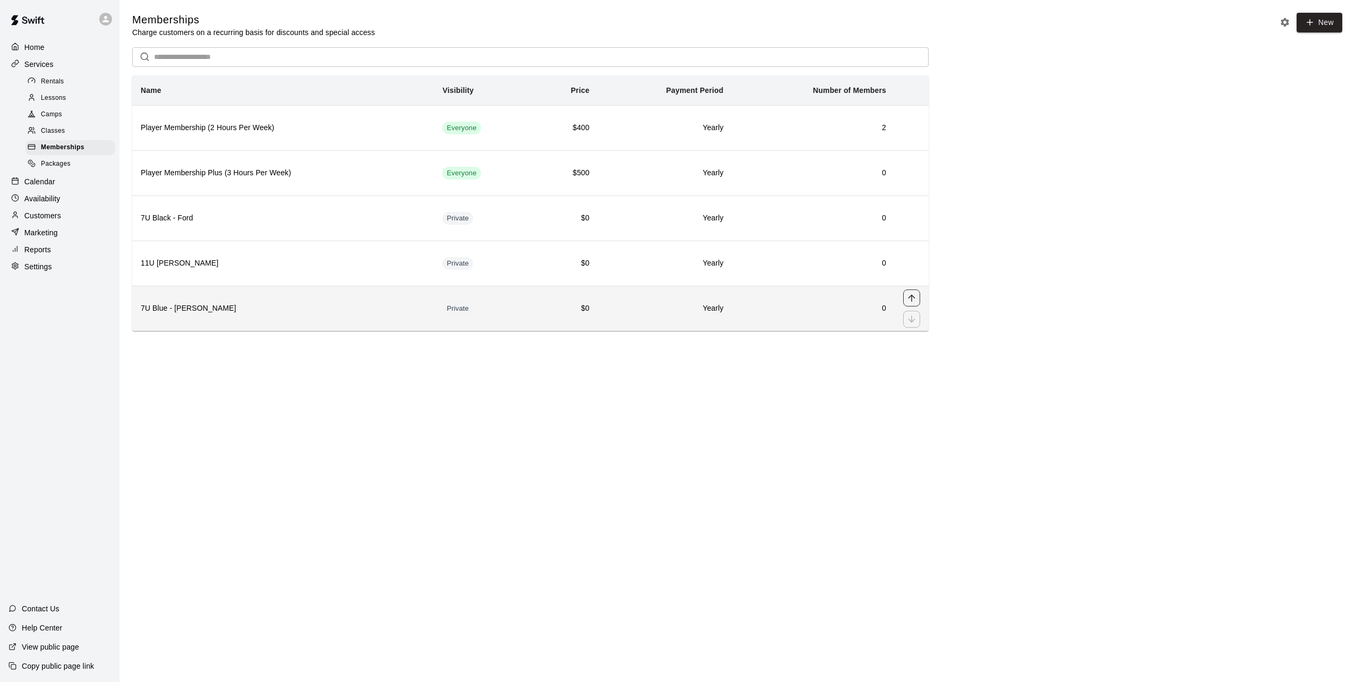
click at [909, 298] on icon "move item up" at bounding box center [911, 297] width 11 height 11
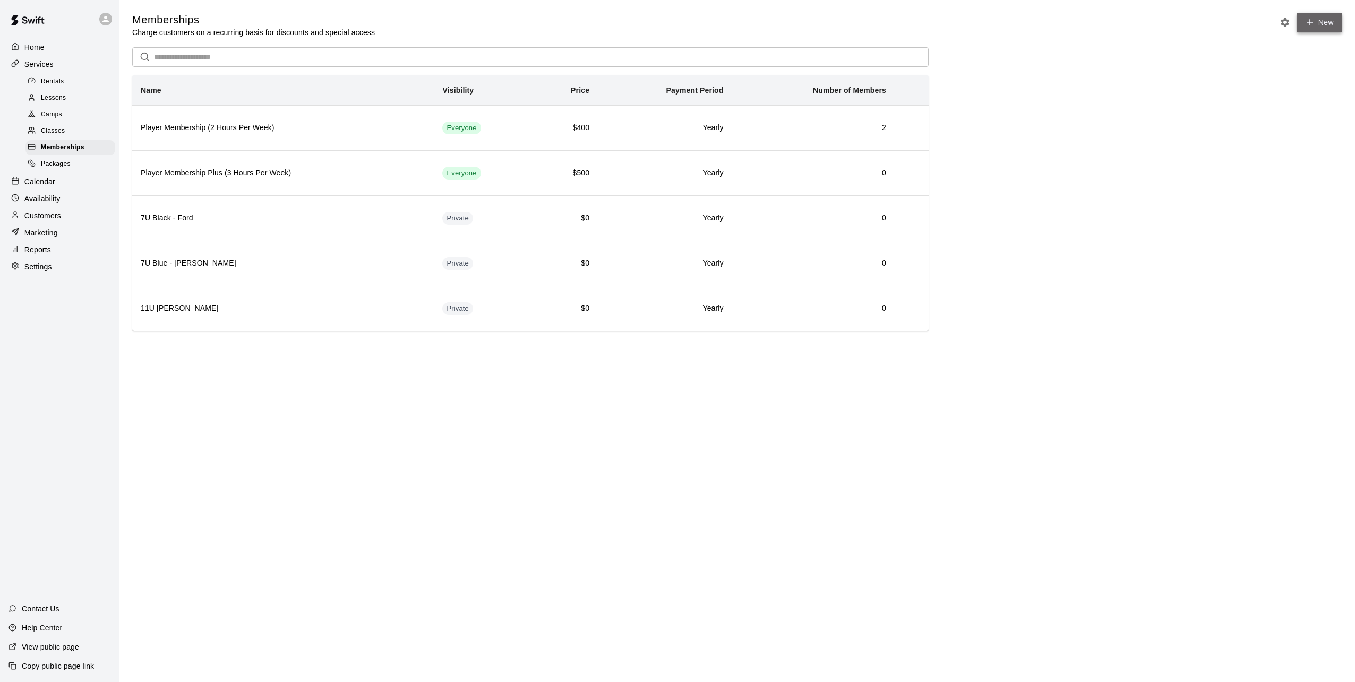
click at [1324, 20] on link "New" at bounding box center [1319, 23] width 46 height 20
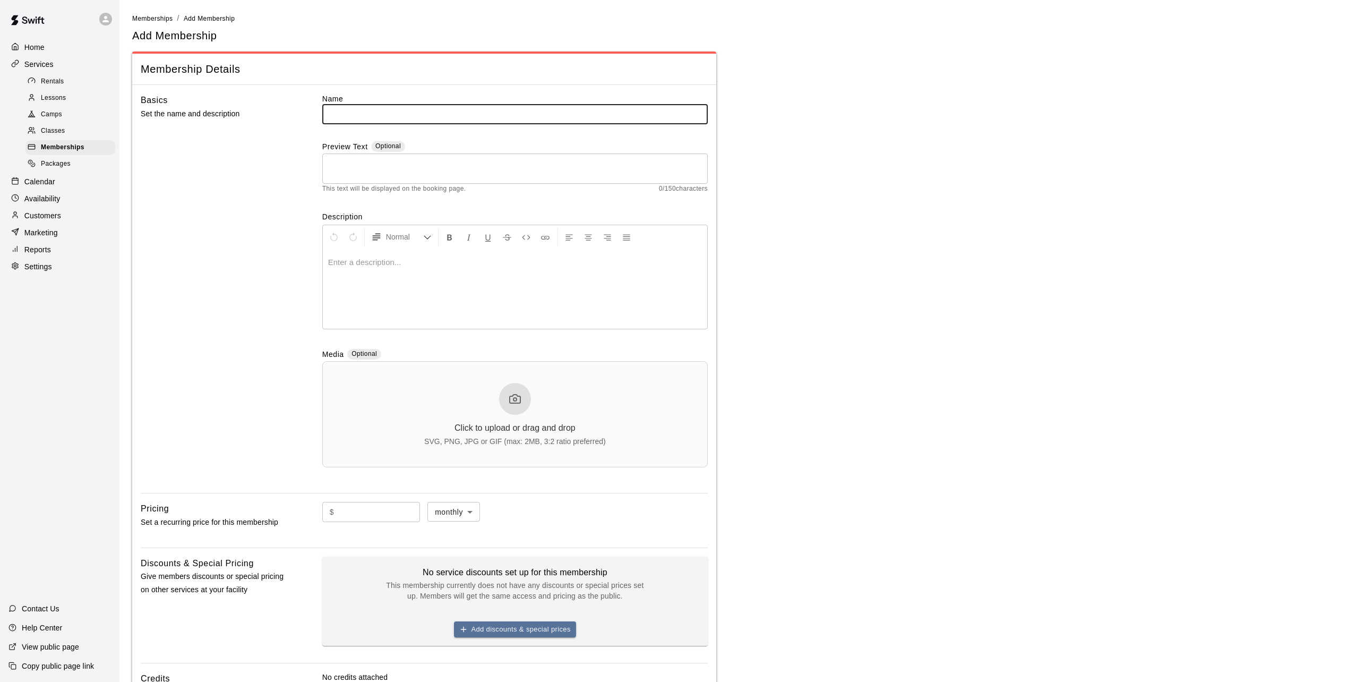
click at [378, 115] on input "text" at bounding box center [514, 114] width 385 height 20
type input "**********"
click at [212, 223] on div "Basics Set the name and description" at bounding box center [215, 288] width 148 height 391
click at [345, 263] on p at bounding box center [515, 262] width 374 height 11
drag, startPoint x: 345, startPoint y: 263, endPoint x: 308, endPoint y: 260, distance: 37.3
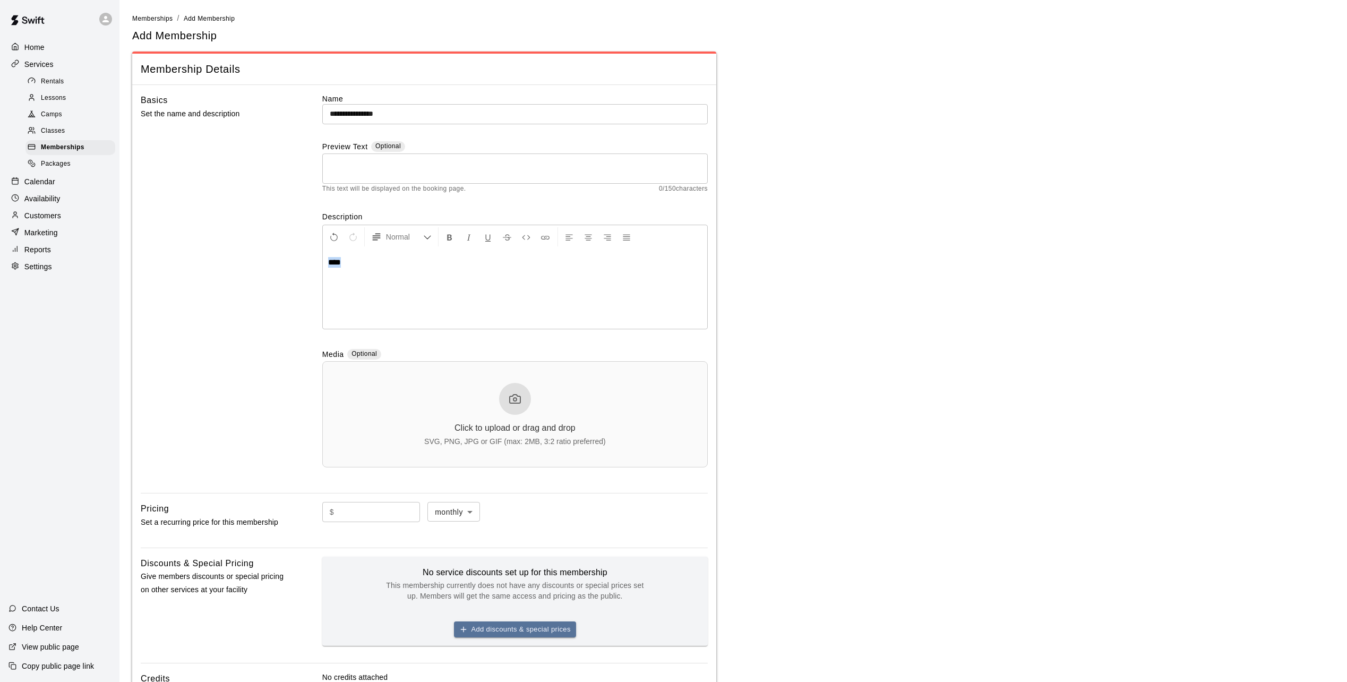
click at [308, 260] on div "**********" at bounding box center [424, 288] width 567 height 391
copy span "****"
click at [791, 280] on main "**********" at bounding box center [733, 421] width 1202 height 816
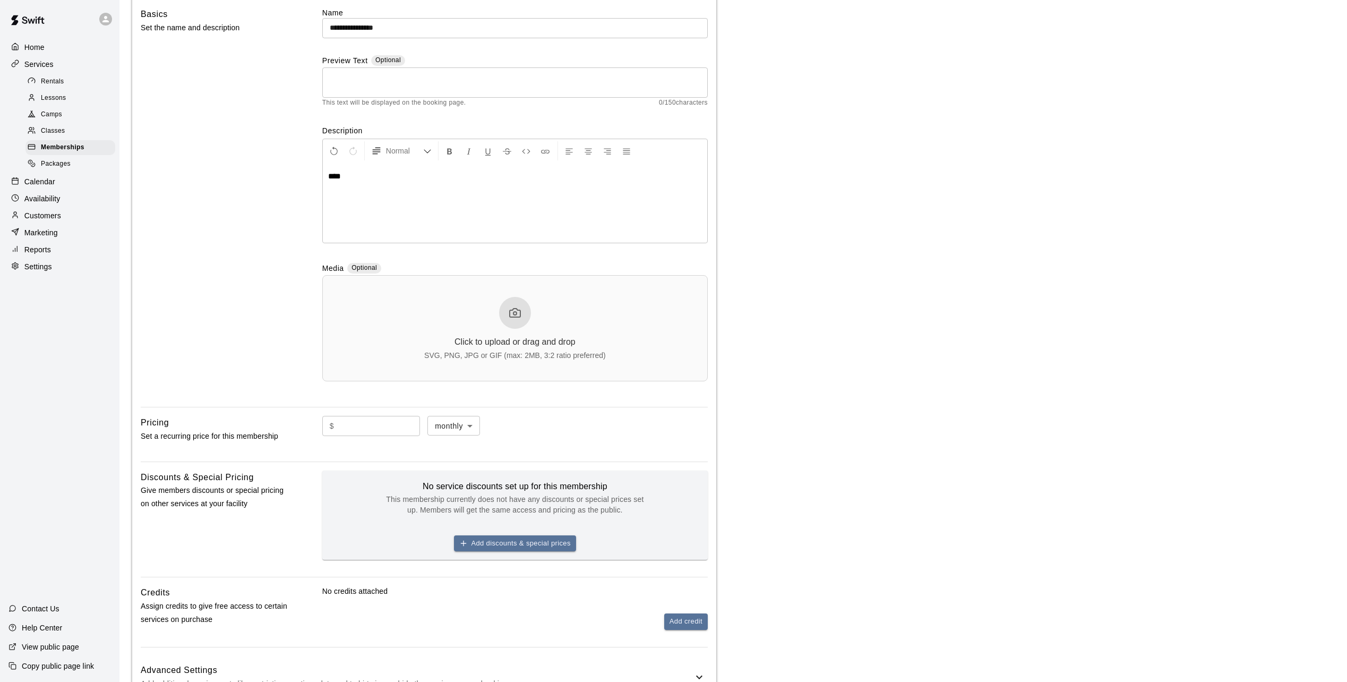
scroll to position [170, 0]
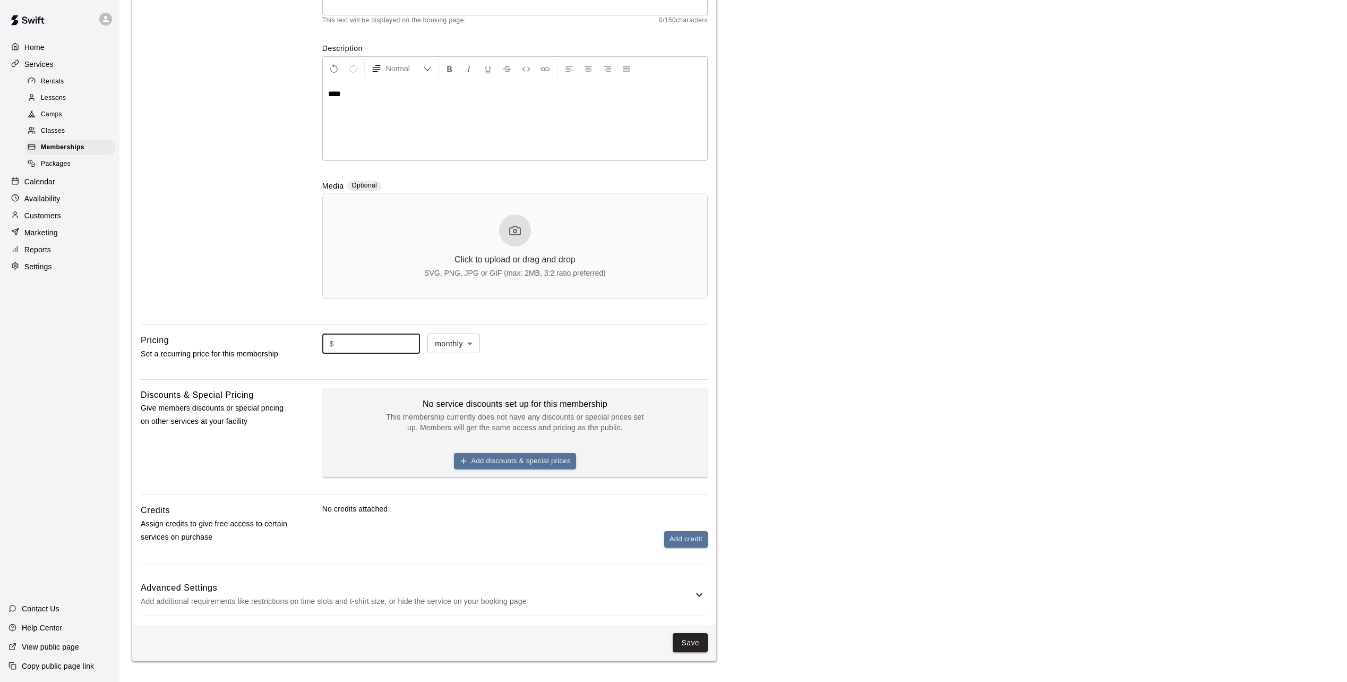
click at [408, 343] on input "text" at bounding box center [379, 343] width 82 height 20
type input "*"
click at [485, 345] on body "**********" at bounding box center [673, 257] width 1347 height 850
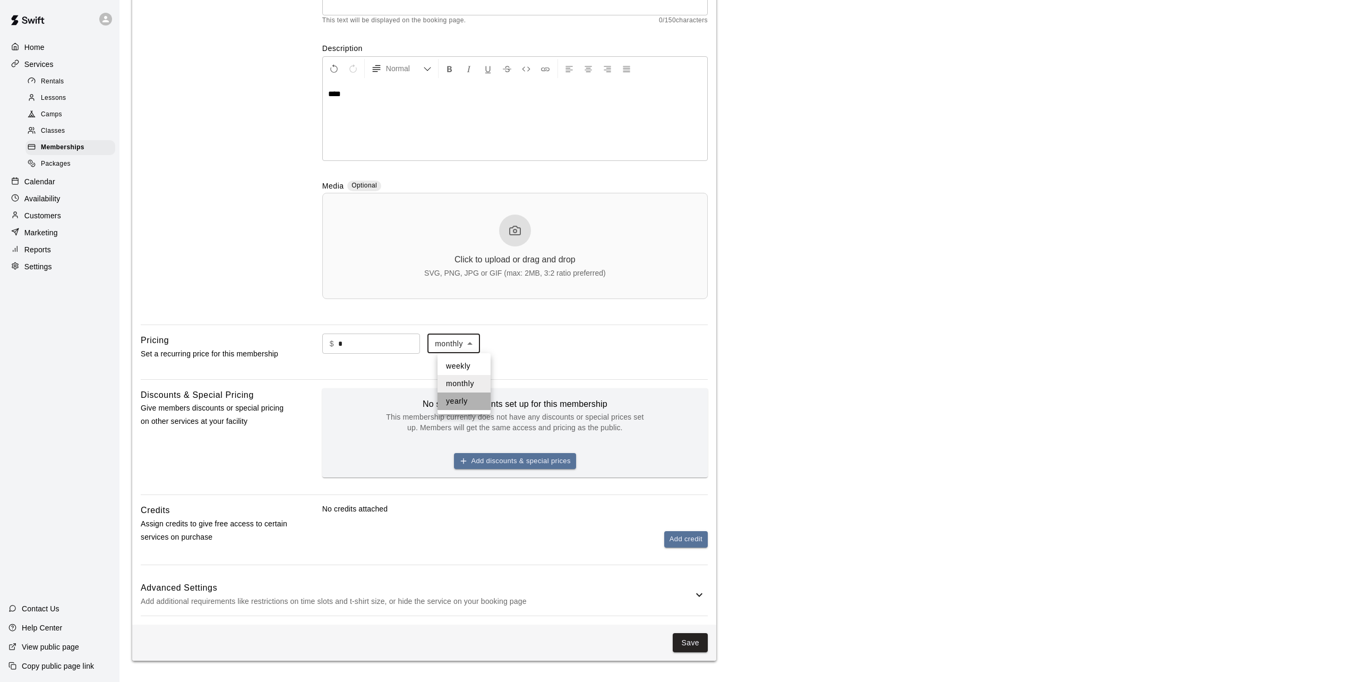
click at [473, 396] on li "yearly" at bounding box center [463, 401] width 53 height 18
type input "******"
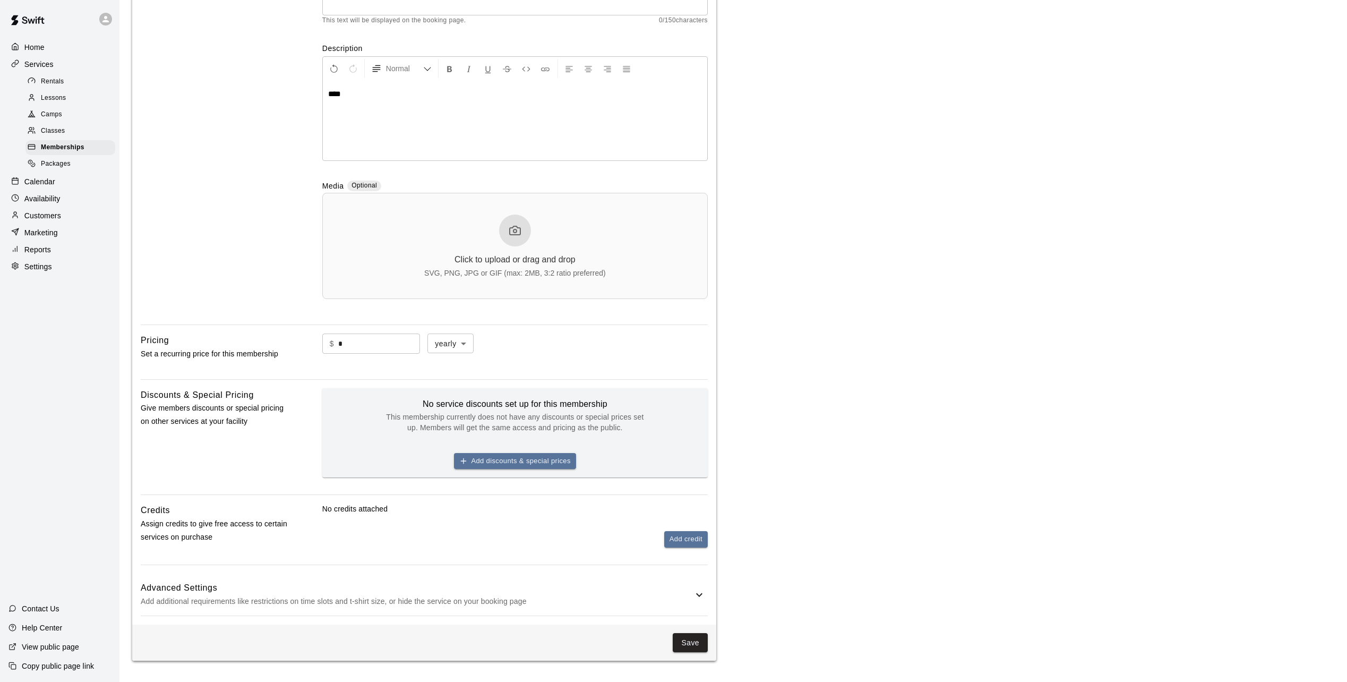
click at [815, 336] on main "**********" at bounding box center [733, 252] width 1202 height 816
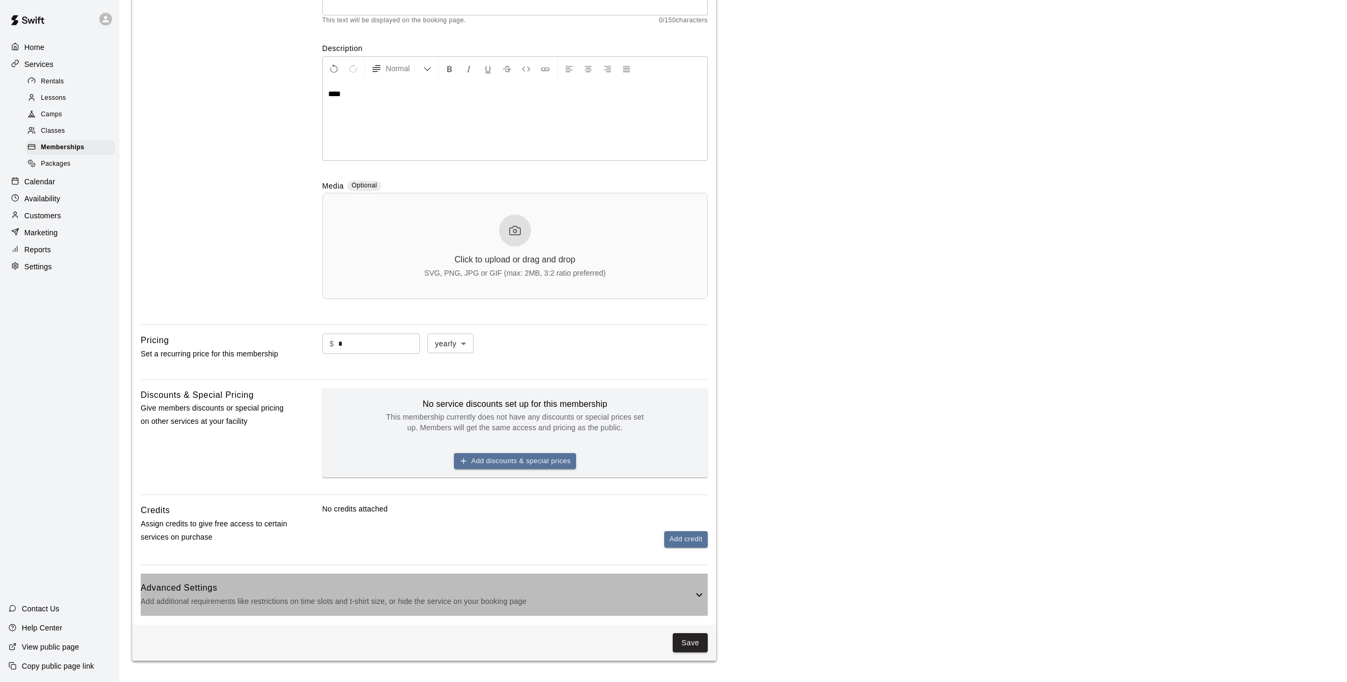
click at [333, 595] on p "Add additional requirements like restrictions on time slots and t-shirt size, o…" at bounding box center [417, 601] width 552 height 13
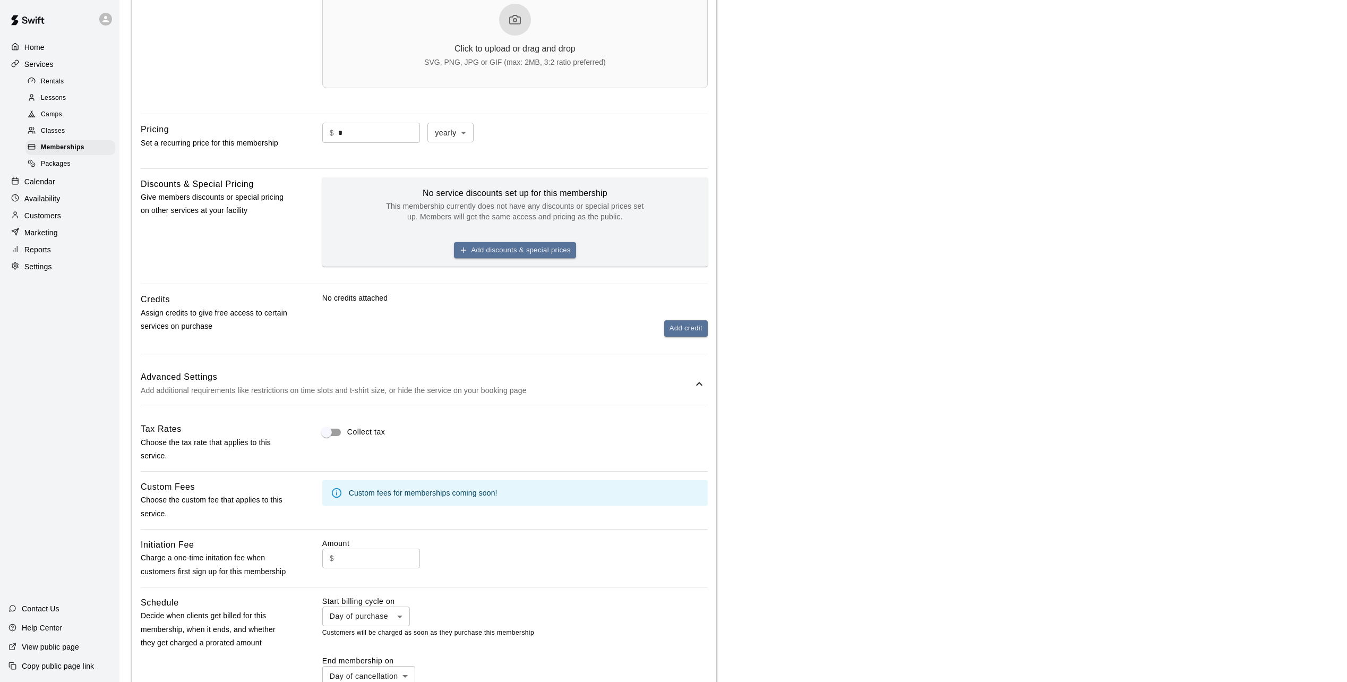
scroll to position [648, 0]
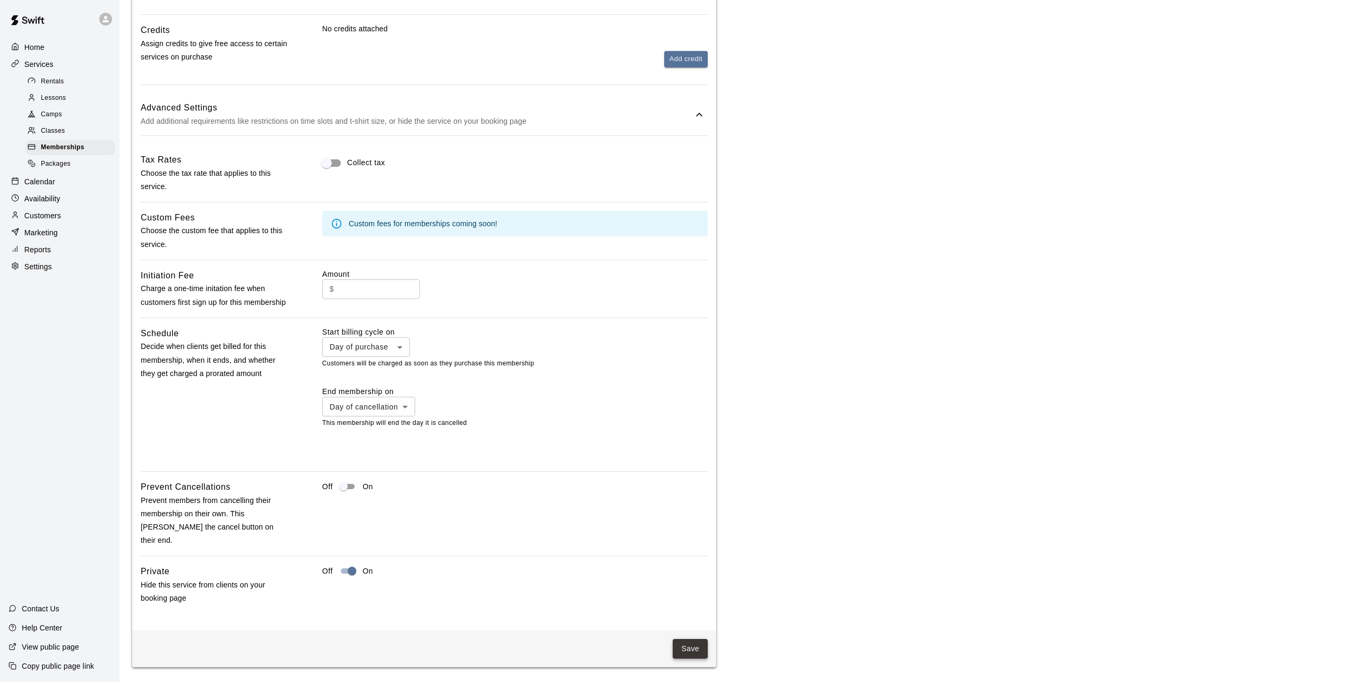
click at [681, 646] on button "Save" at bounding box center [690, 649] width 35 height 20
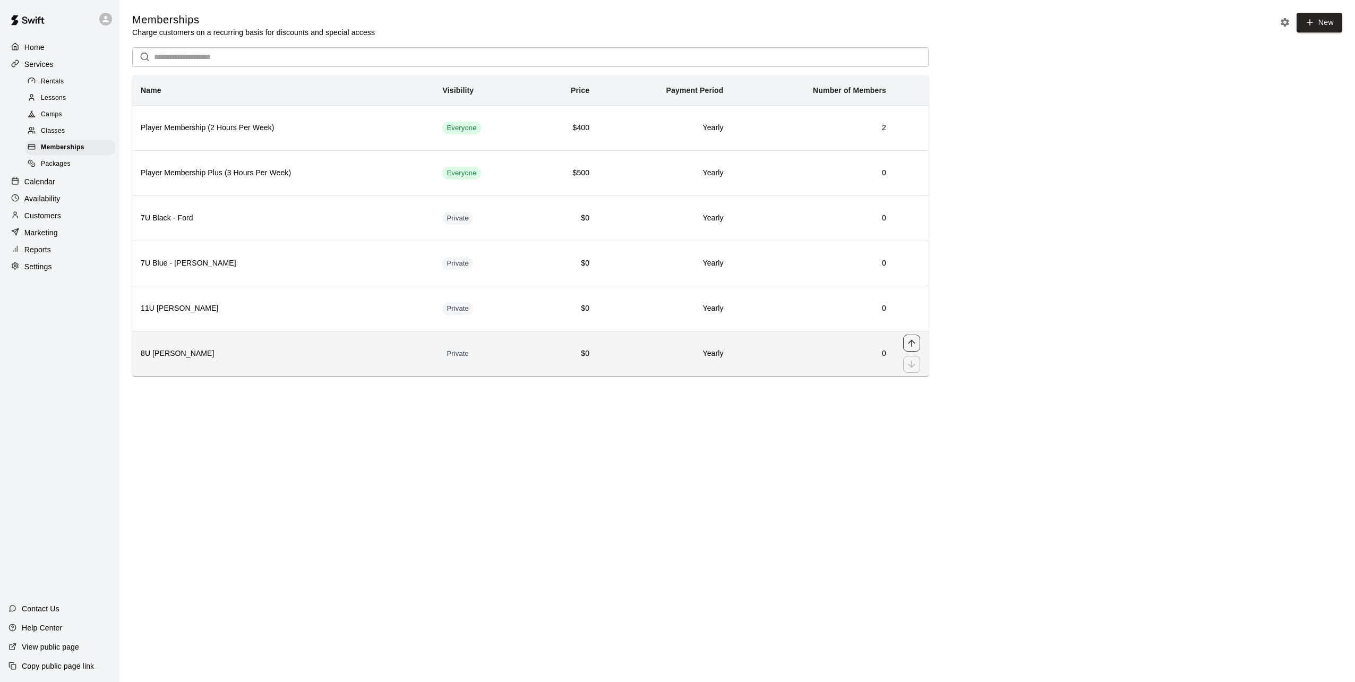
click at [912, 348] on icon "move item up" at bounding box center [911, 343] width 11 height 11
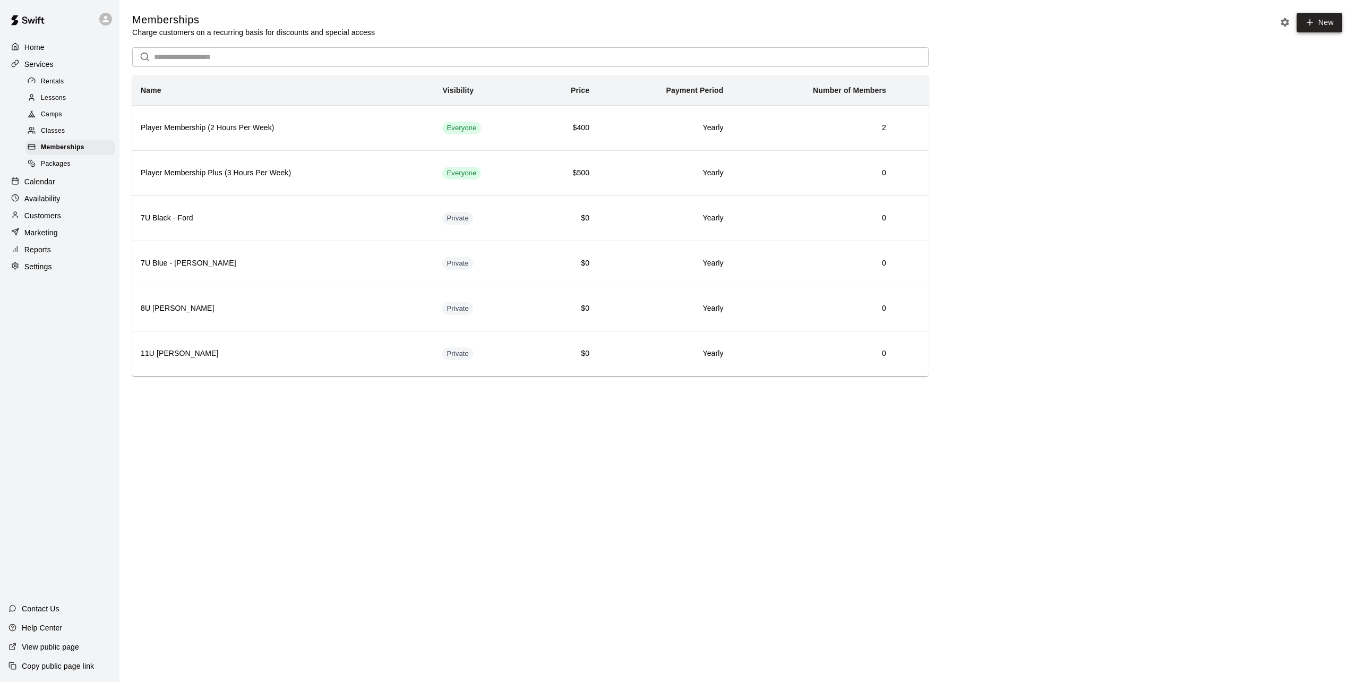
click at [1323, 21] on link "New" at bounding box center [1319, 23] width 46 height 20
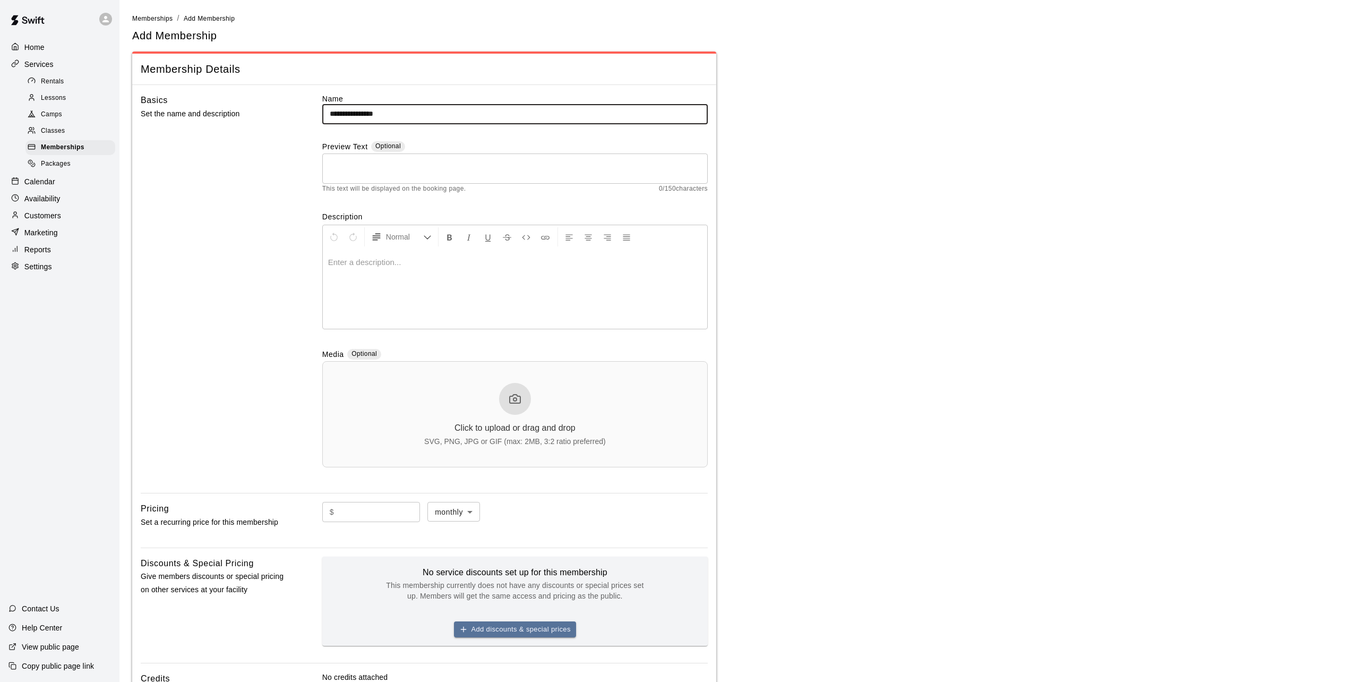
type input "**********"
click at [398, 267] on p at bounding box center [515, 262] width 374 height 11
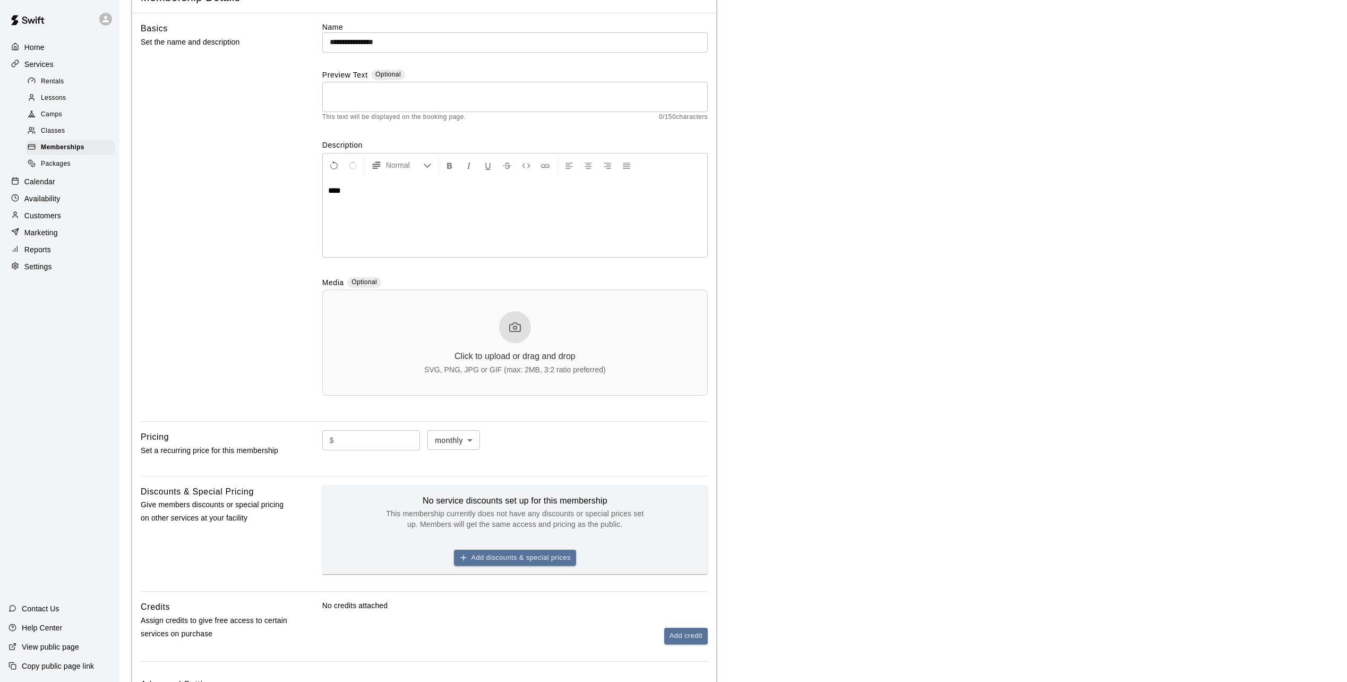
scroll to position [170, 0]
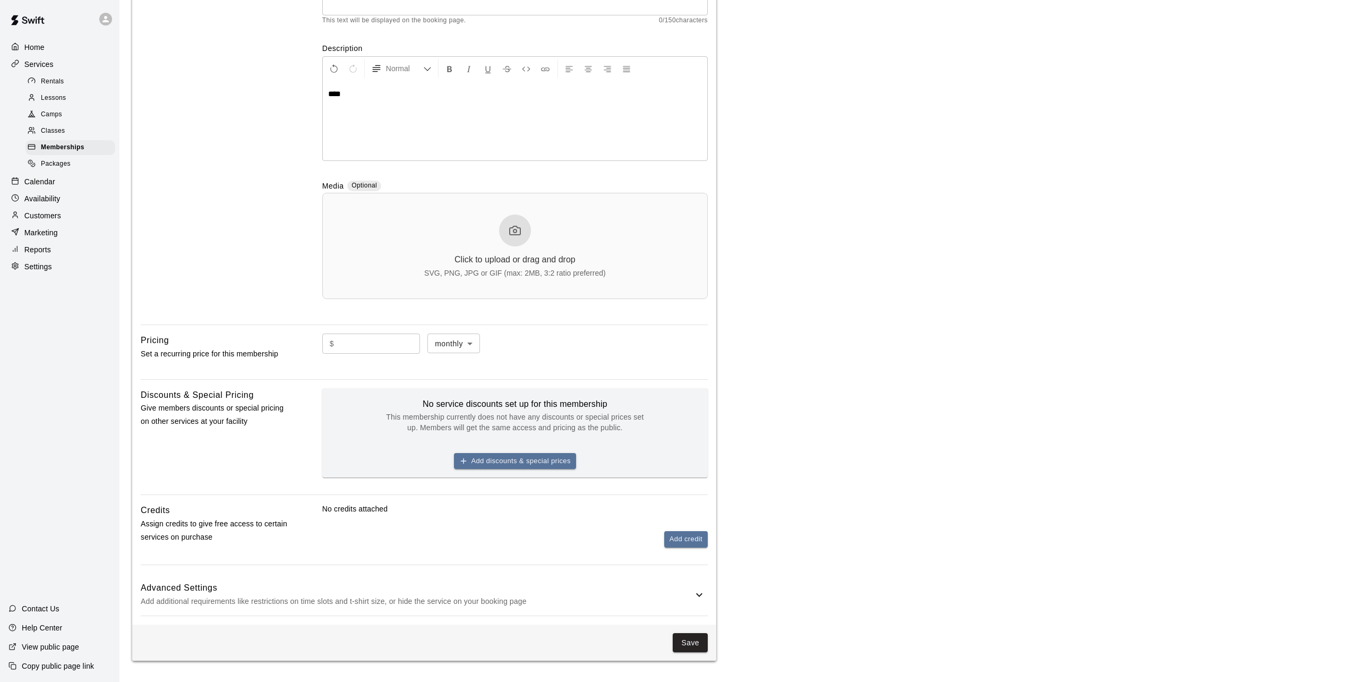
click at [420, 342] on input "text" at bounding box center [379, 343] width 82 height 20
type input "*"
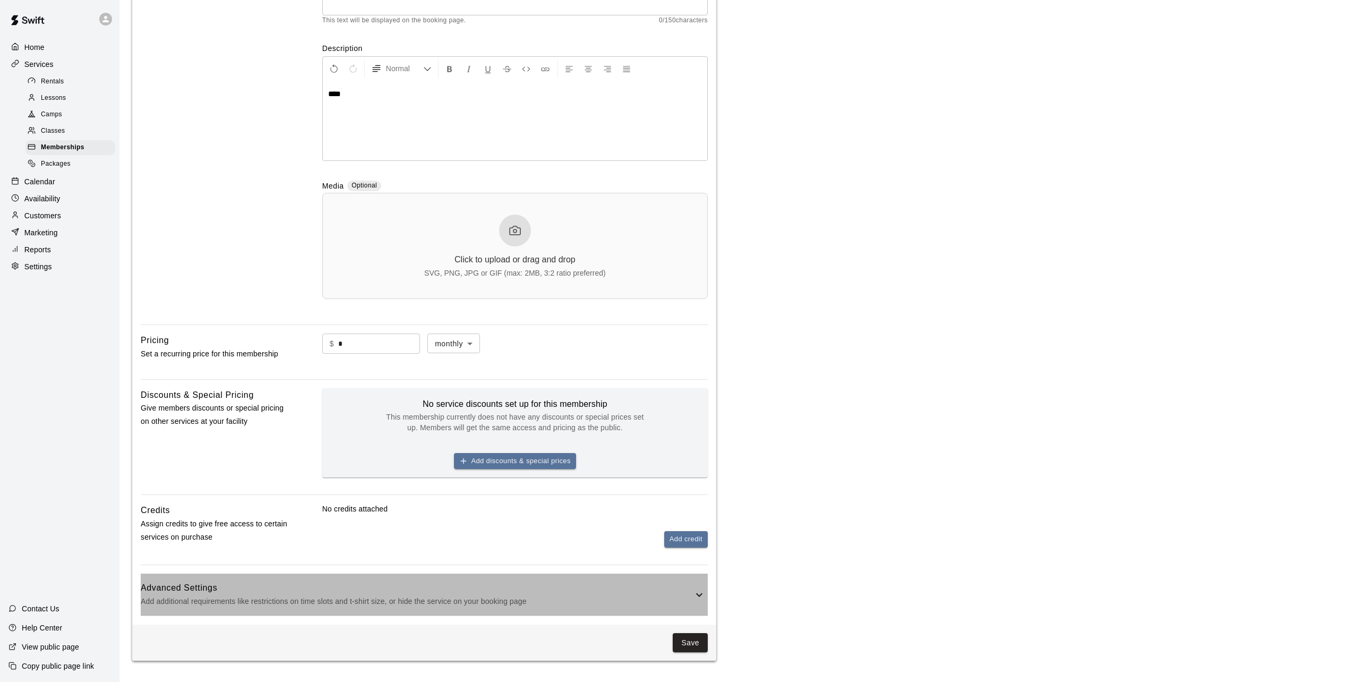
click at [294, 598] on p "Add additional requirements like restrictions on time slots and t-shirt size, o…" at bounding box center [417, 601] width 552 height 13
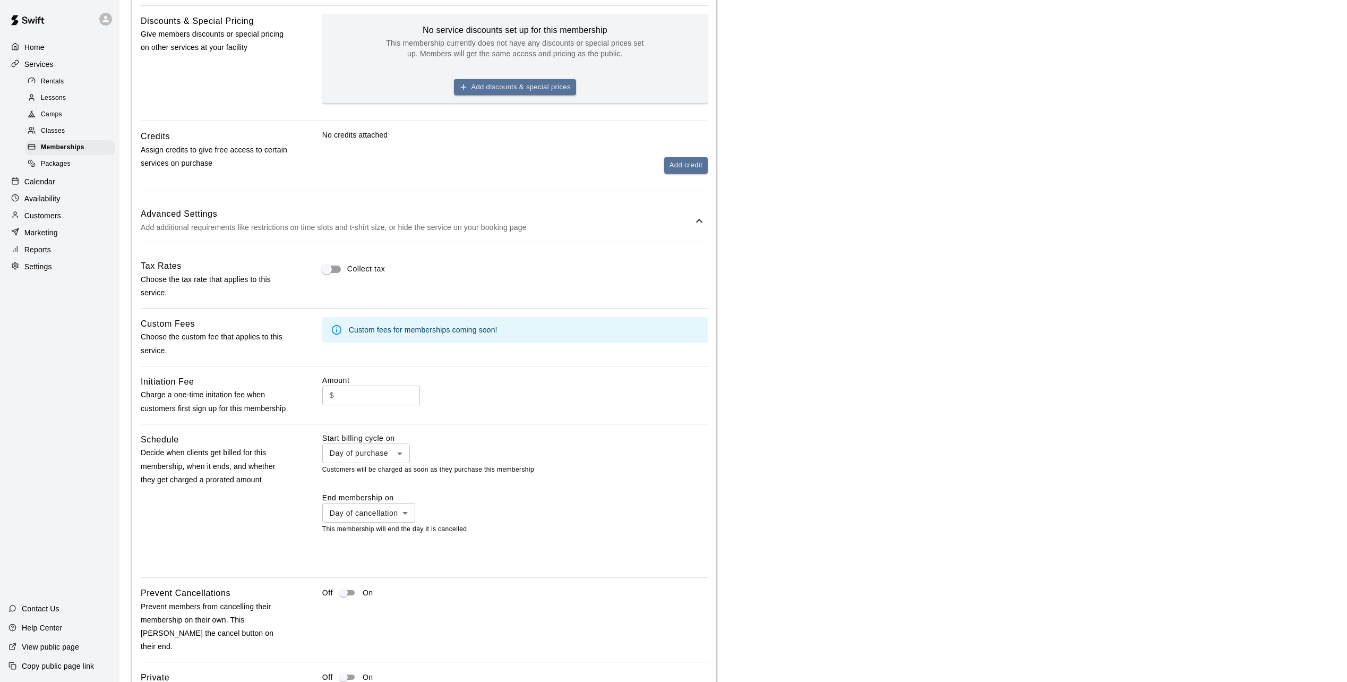
scroll to position [656, 0]
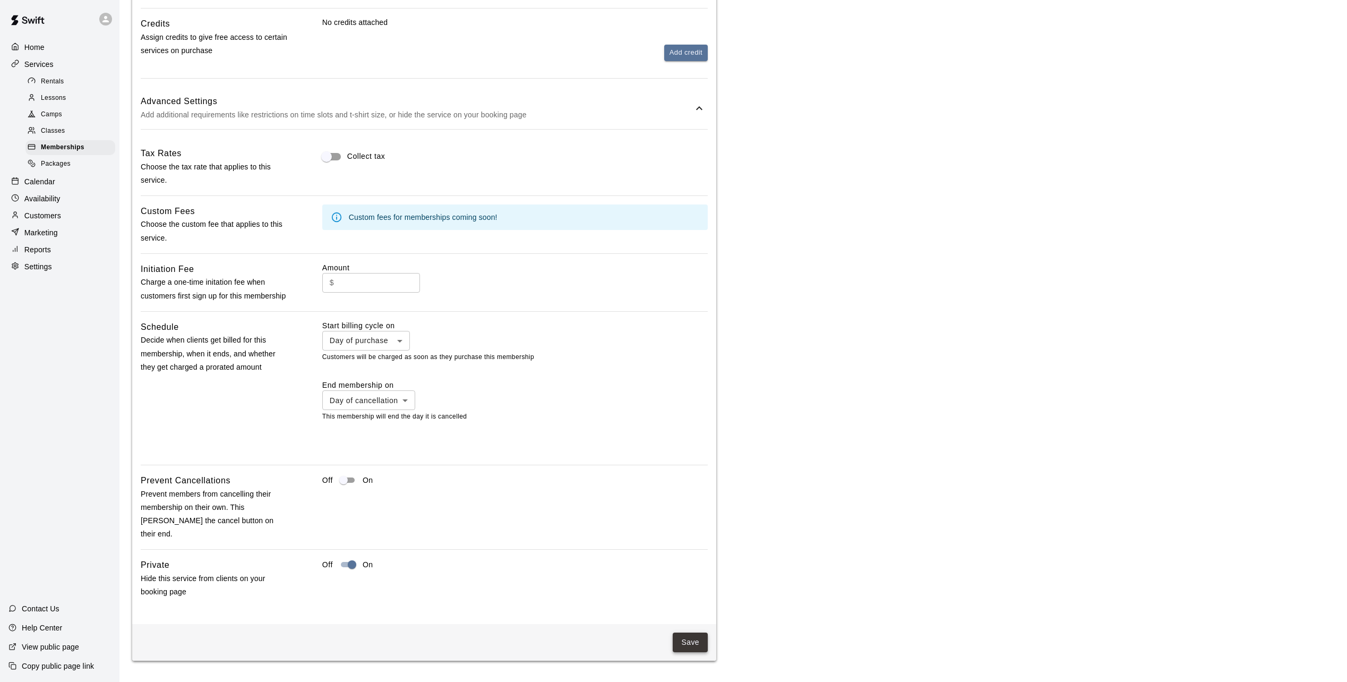
click at [686, 638] on button "Save" at bounding box center [690, 642] width 35 height 20
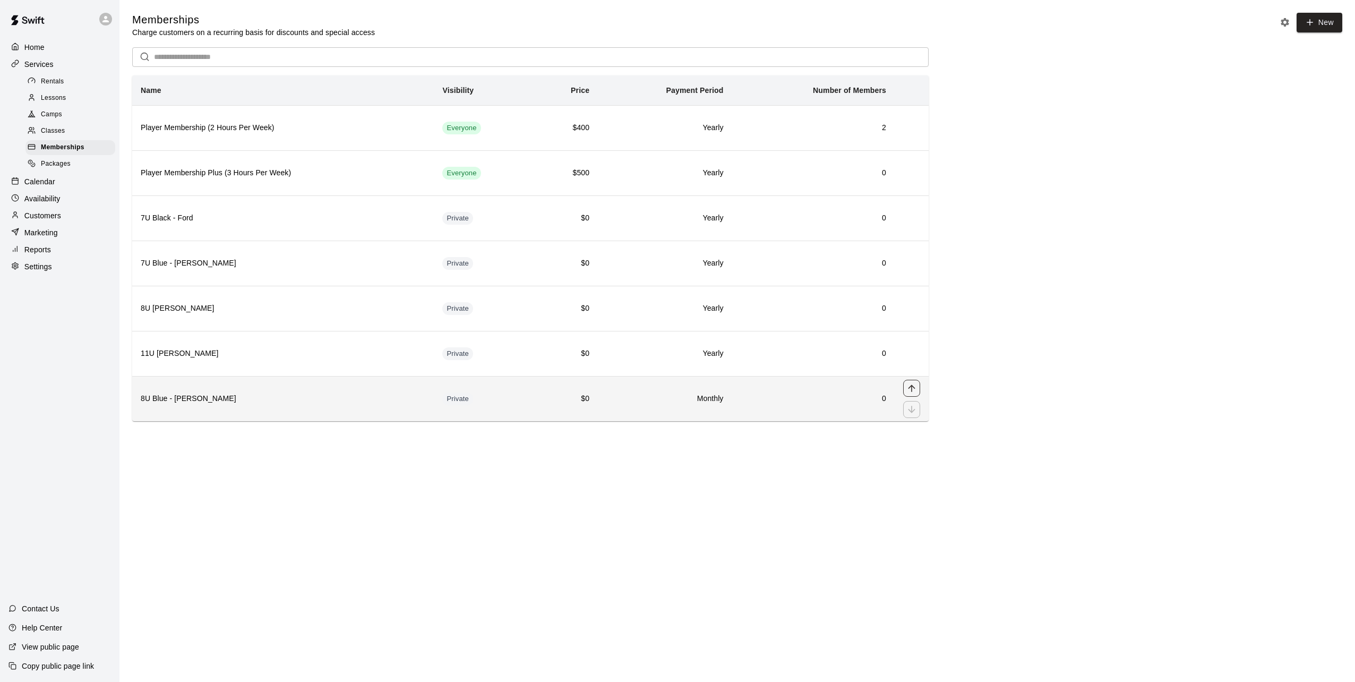
click at [911, 390] on icon "move item up" at bounding box center [911, 388] width 11 height 11
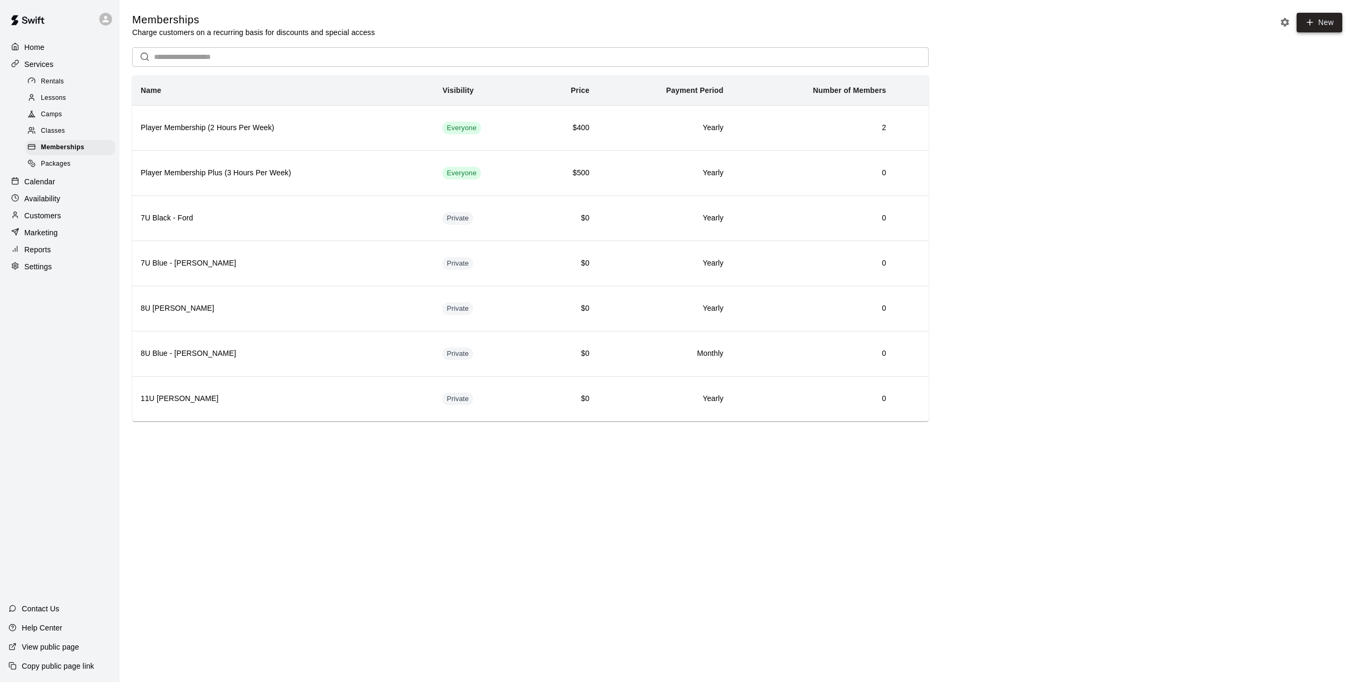
click at [1331, 22] on link "New" at bounding box center [1319, 23] width 46 height 20
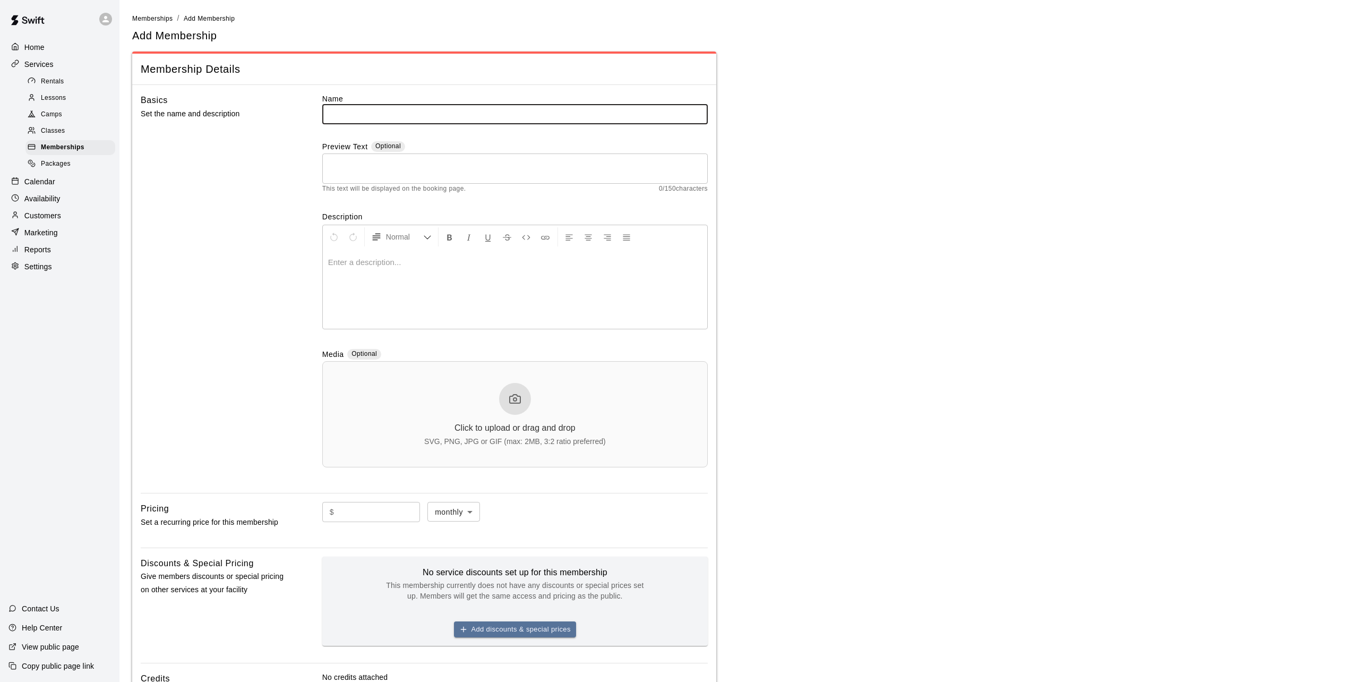
click at [420, 117] on input "text" at bounding box center [514, 114] width 385 height 20
type input "**********"
click at [369, 266] on p at bounding box center [515, 262] width 374 height 11
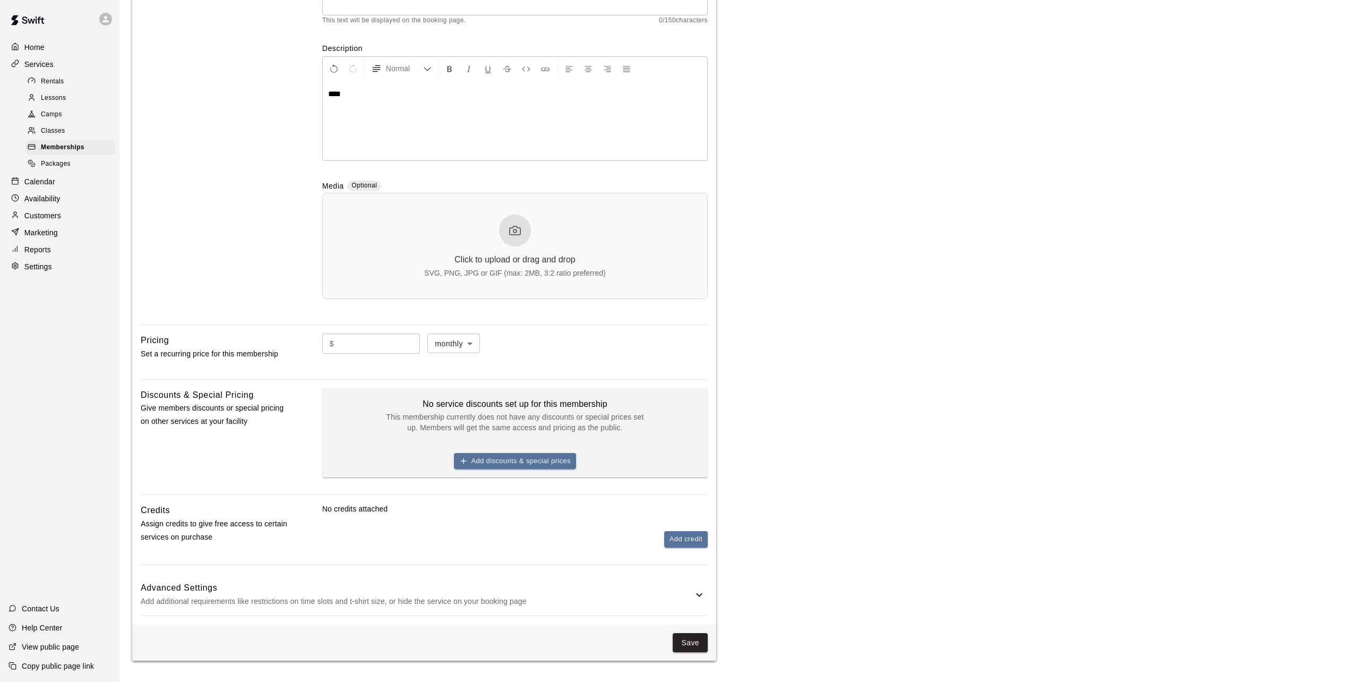
scroll to position [170, 0]
click at [378, 347] on input "text" at bounding box center [379, 343] width 82 height 20
type input "*"
click at [450, 595] on p "Add additional requirements like restrictions on time slots and t-shirt size, o…" at bounding box center [417, 601] width 552 height 13
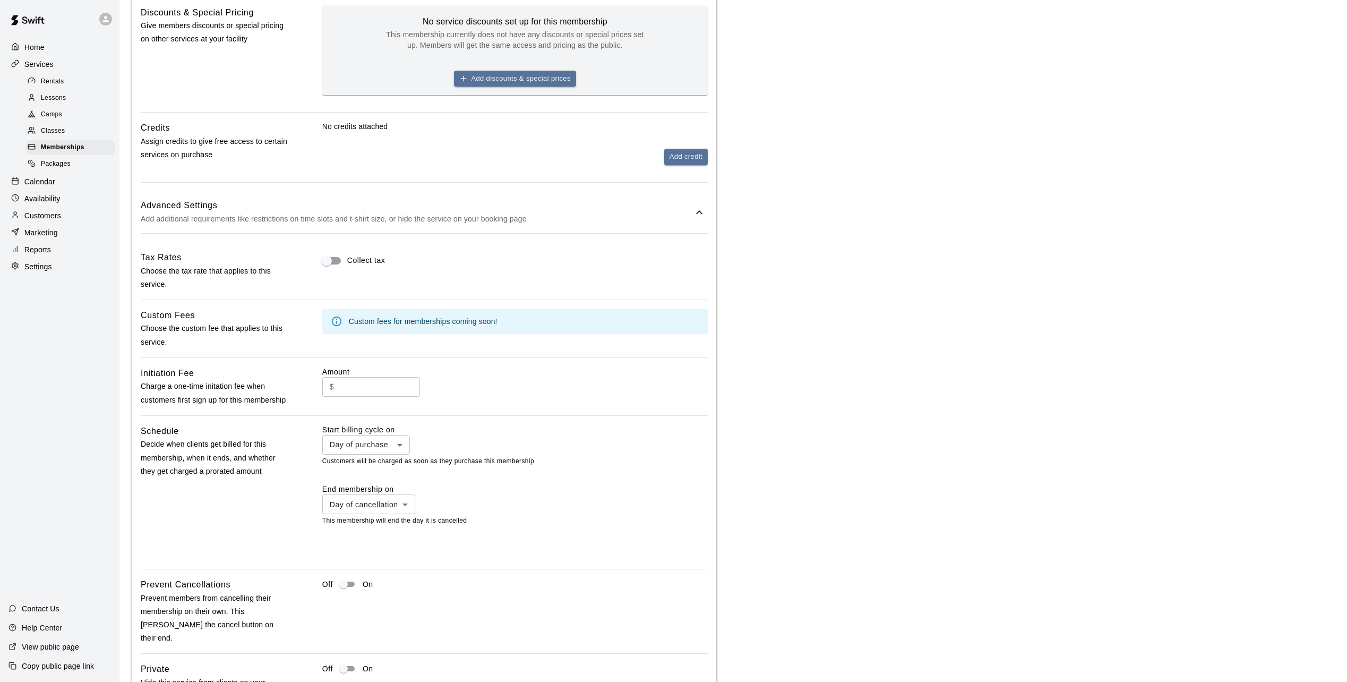
scroll to position [656, 0]
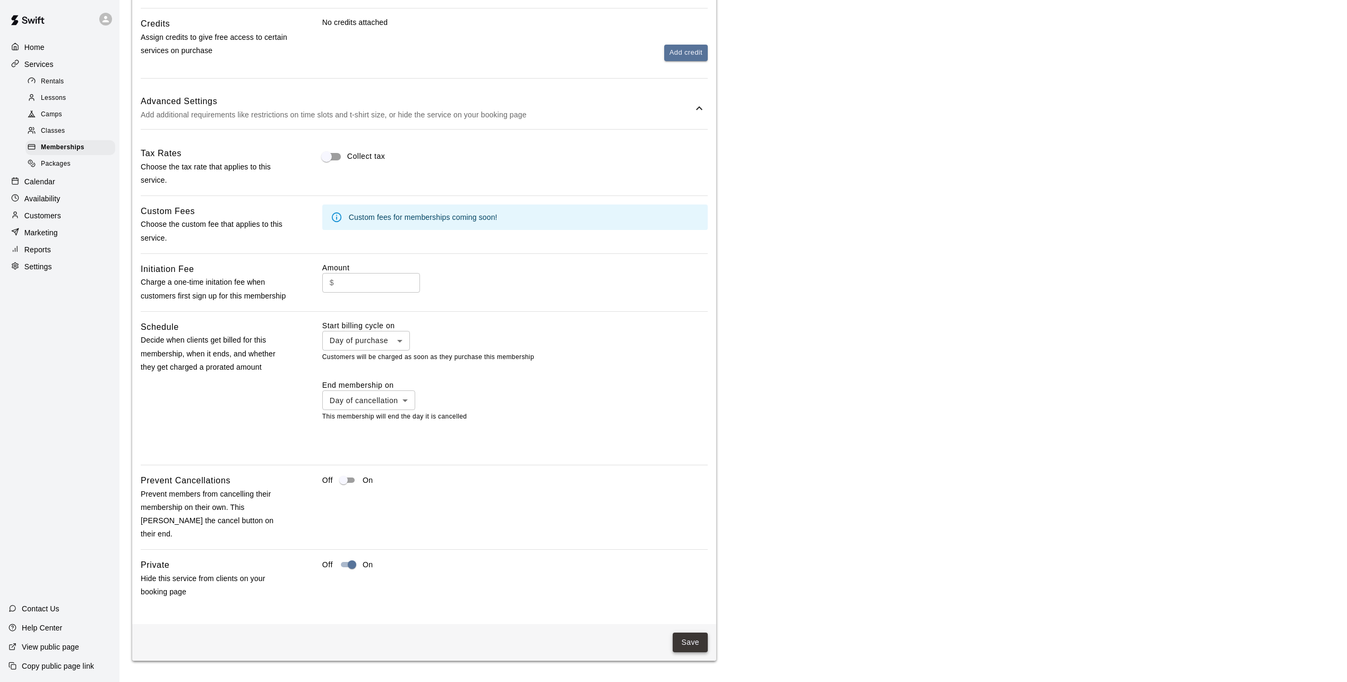
click at [702, 642] on button "Save" at bounding box center [690, 642] width 35 height 20
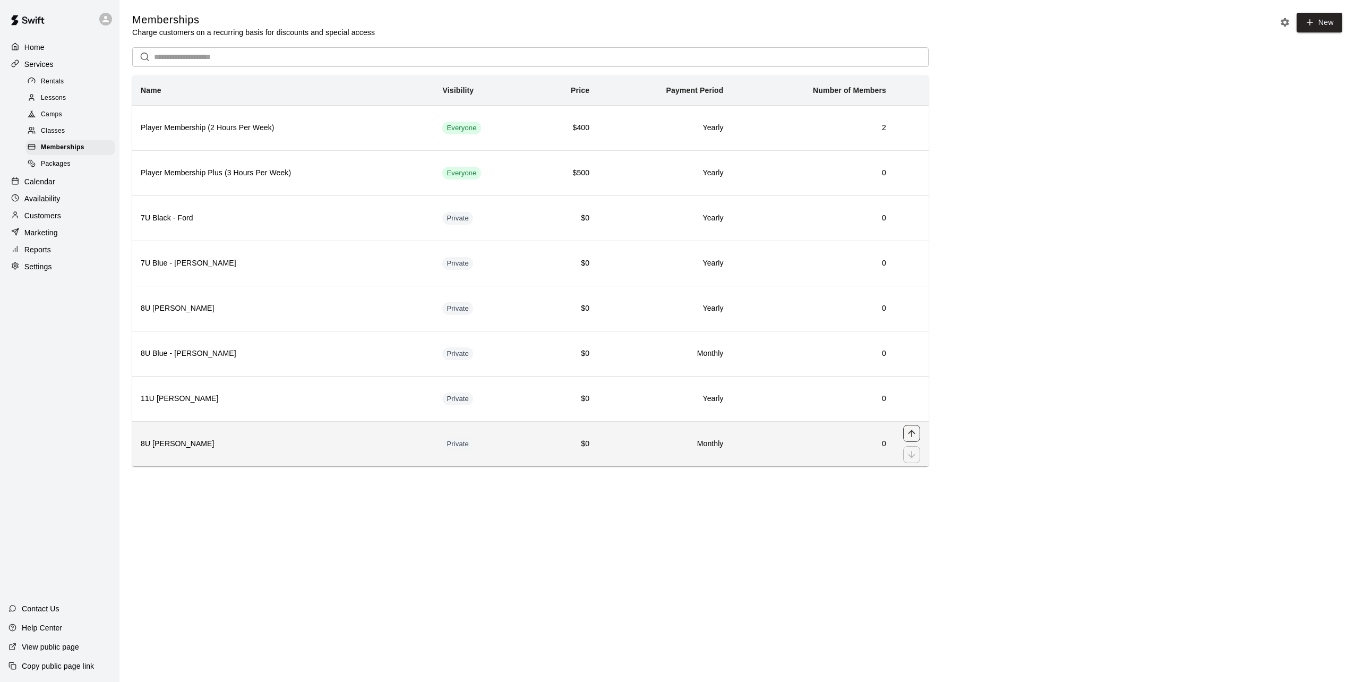
click at [913, 435] on icon "move item up" at bounding box center [911, 433] width 11 height 11
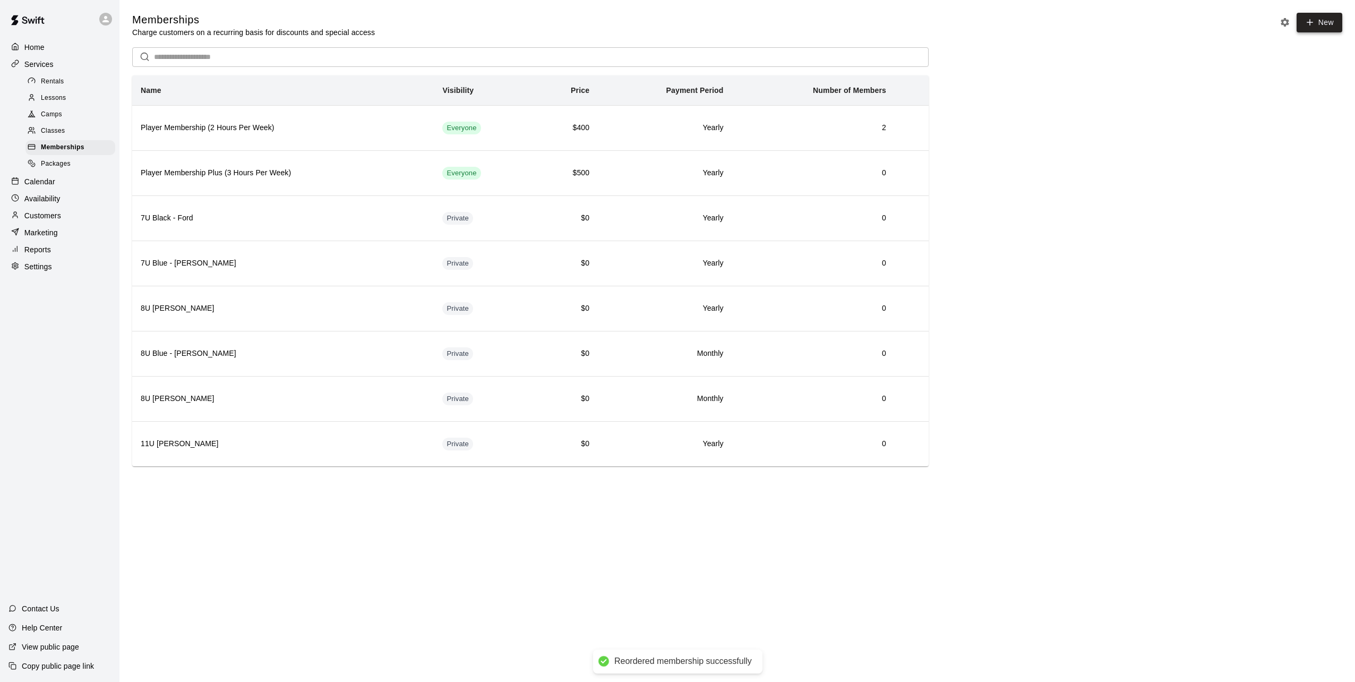
click at [1322, 18] on link "New" at bounding box center [1319, 23] width 46 height 20
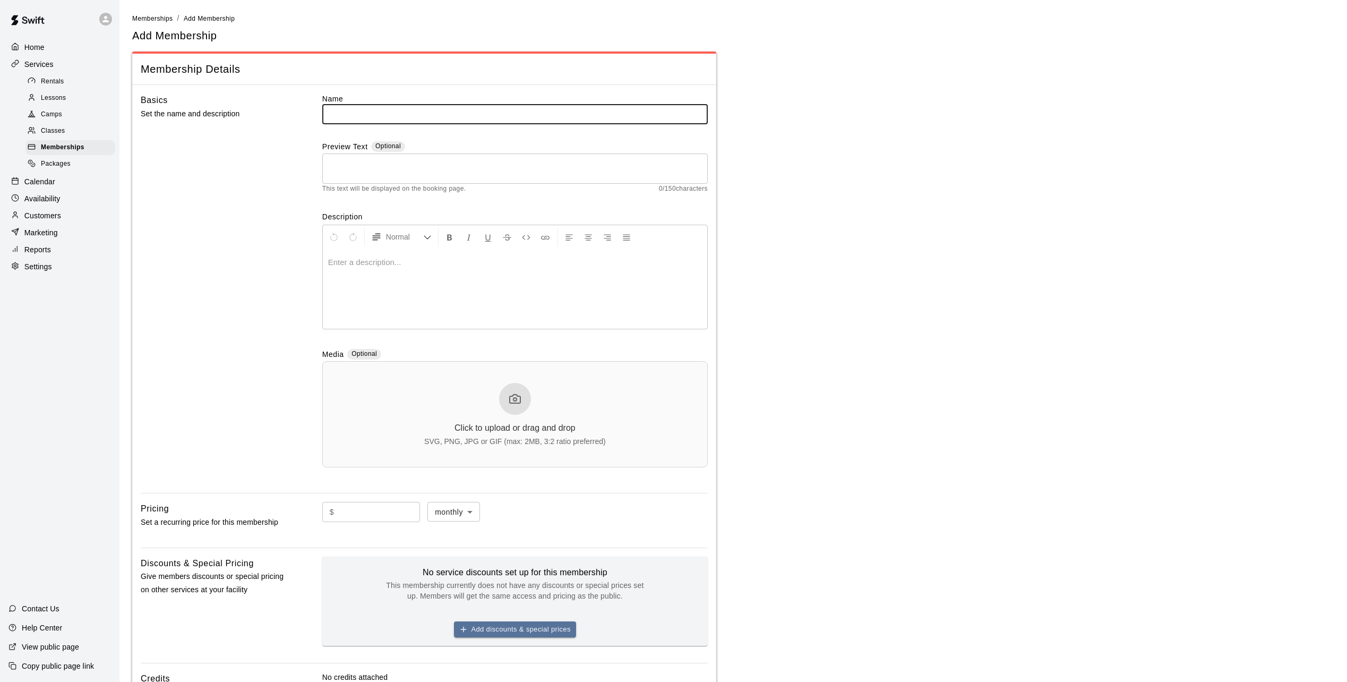
click at [341, 112] on input "text" at bounding box center [514, 114] width 385 height 20
type input "**********"
click at [398, 270] on div at bounding box center [515, 289] width 384 height 80
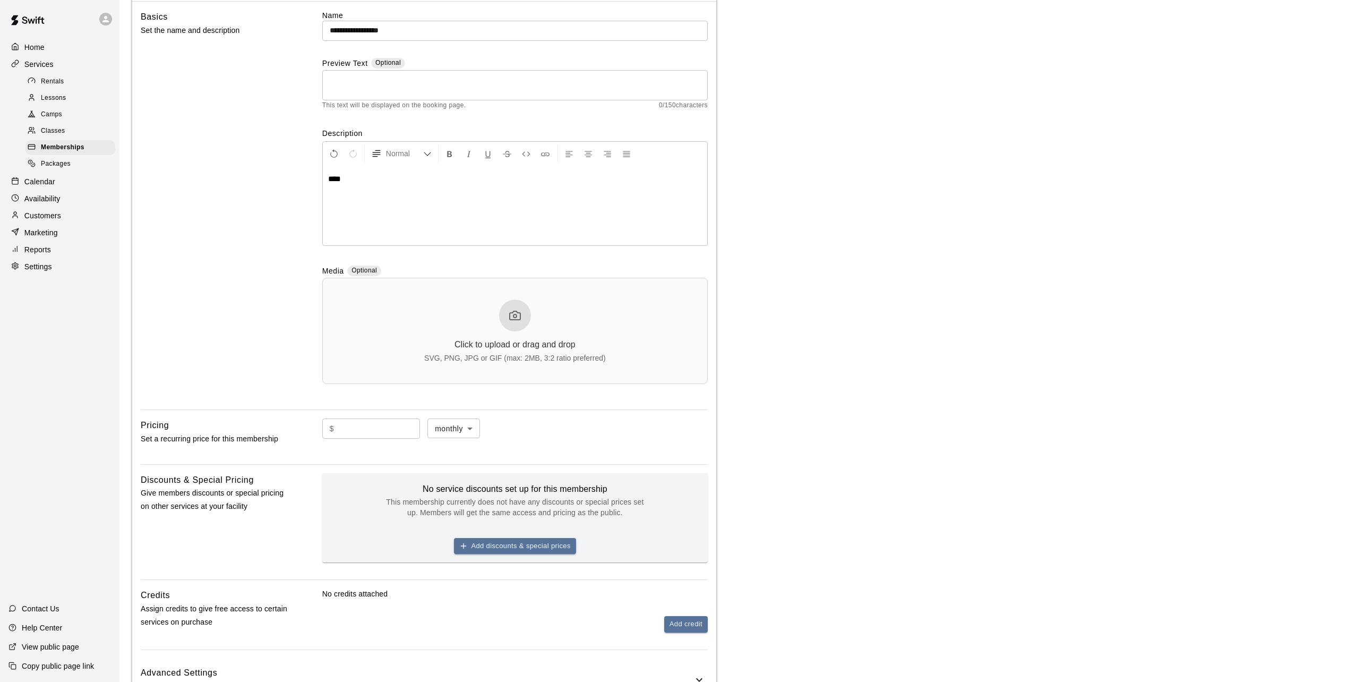
scroll to position [170, 0]
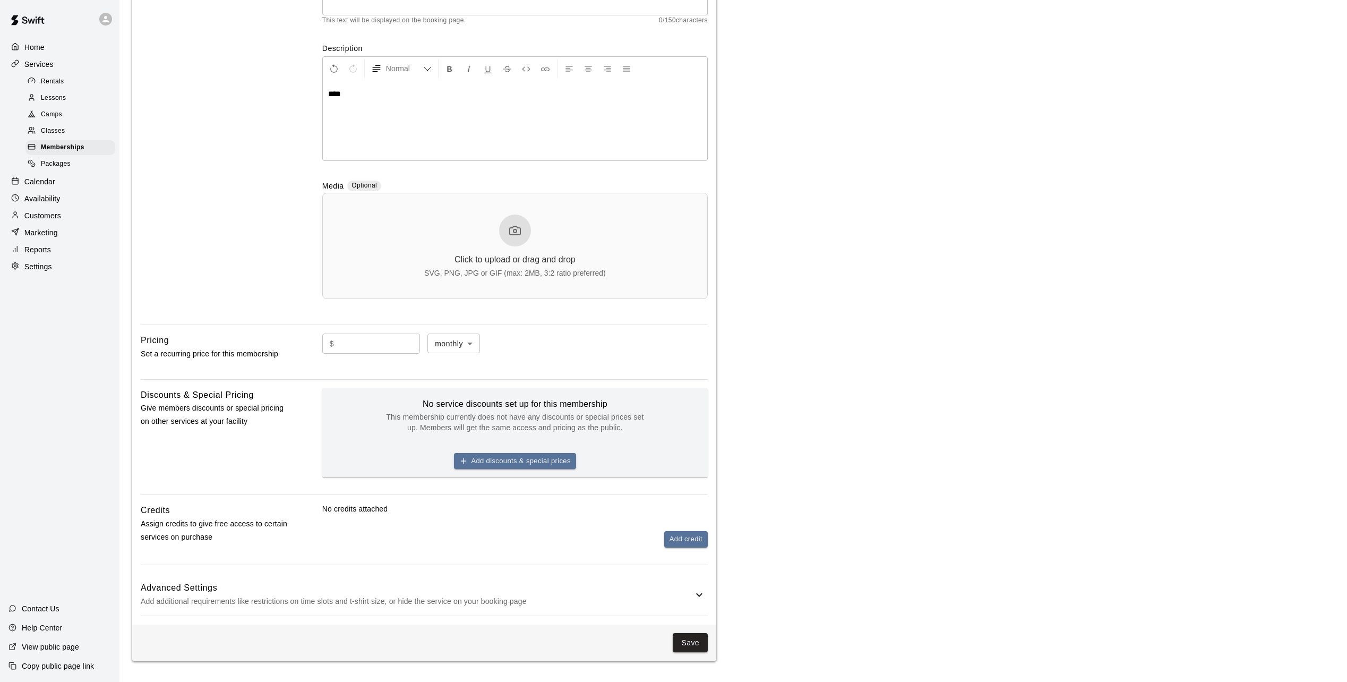
click at [295, 585] on h6 "Advanced Settings" at bounding box center [417, 588] width 552 height 14
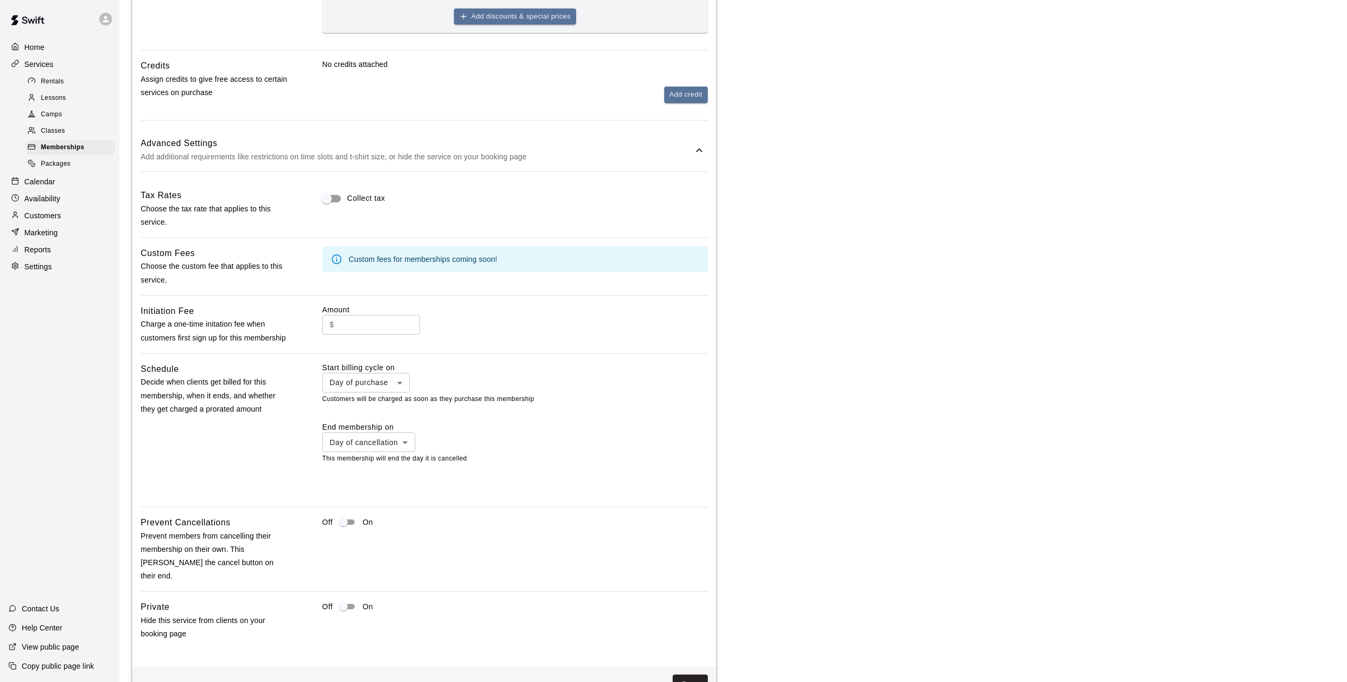
scroll to position [656, 0]
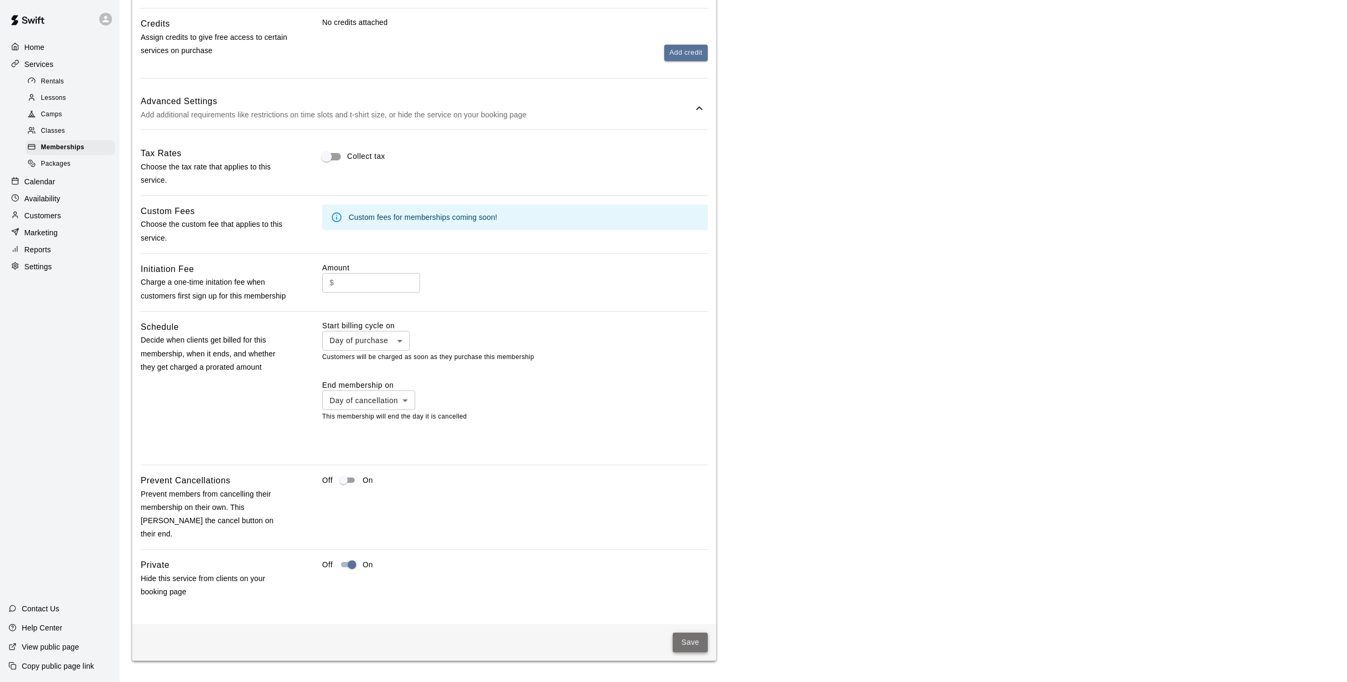
click at [684, 640] on button "Save" at bounding box center [690, 642] width 35 height 20
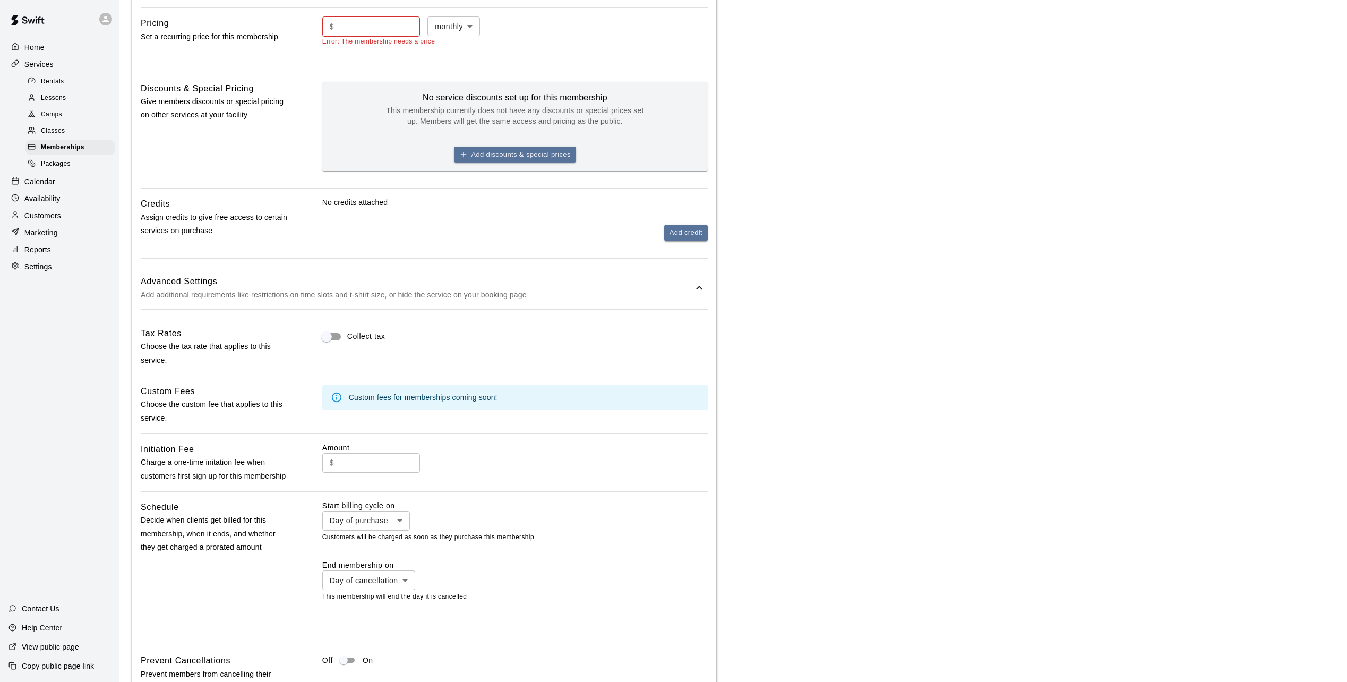
scroll to position [338, 0]
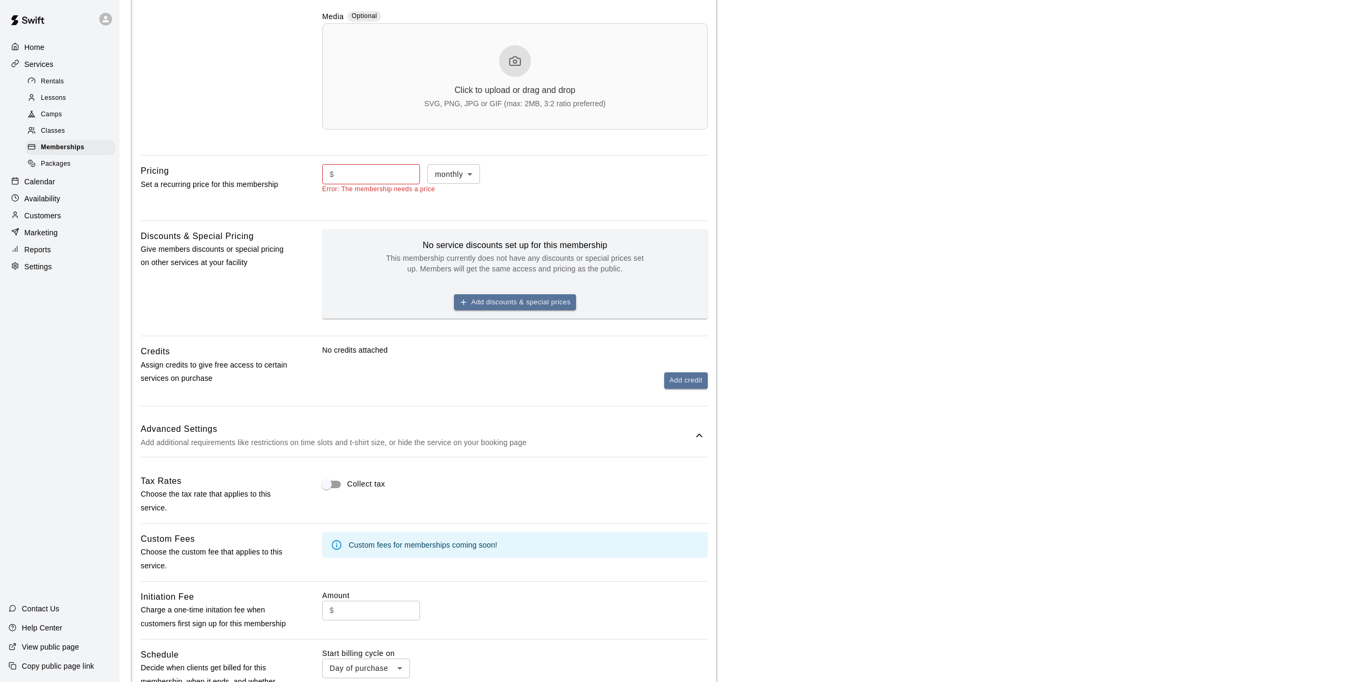
click at [351, 175] on input "text" at bounding box center [379, 174] width 82 height 20
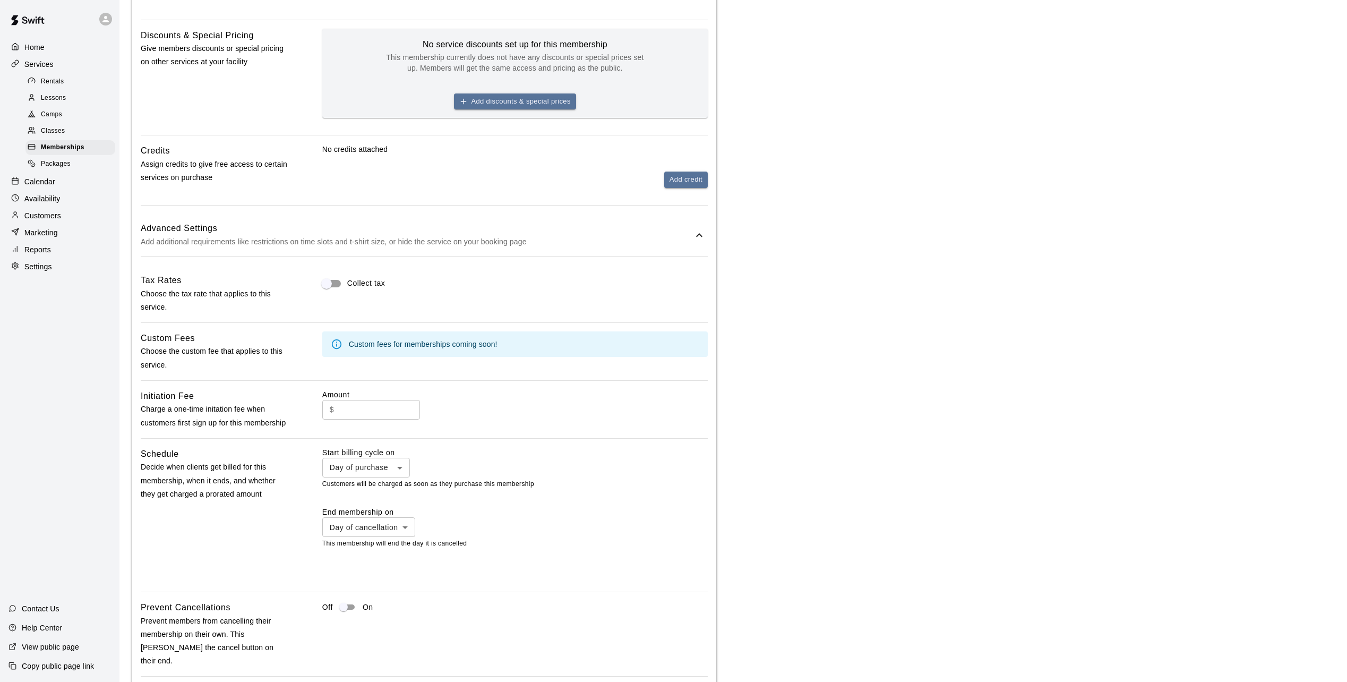
scroll to position [656, 0]
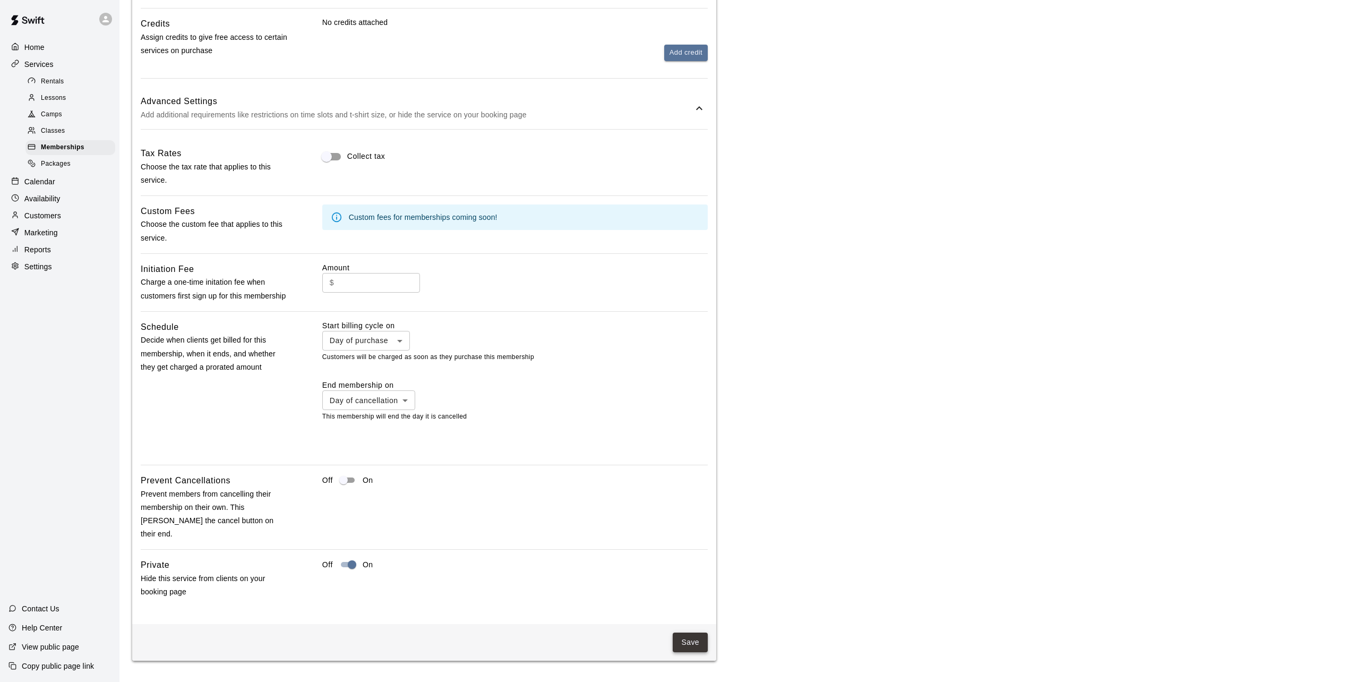
type input "*"
click at [692, 645] on button "Save" at bounding box center [690, 642] width 35 height 20
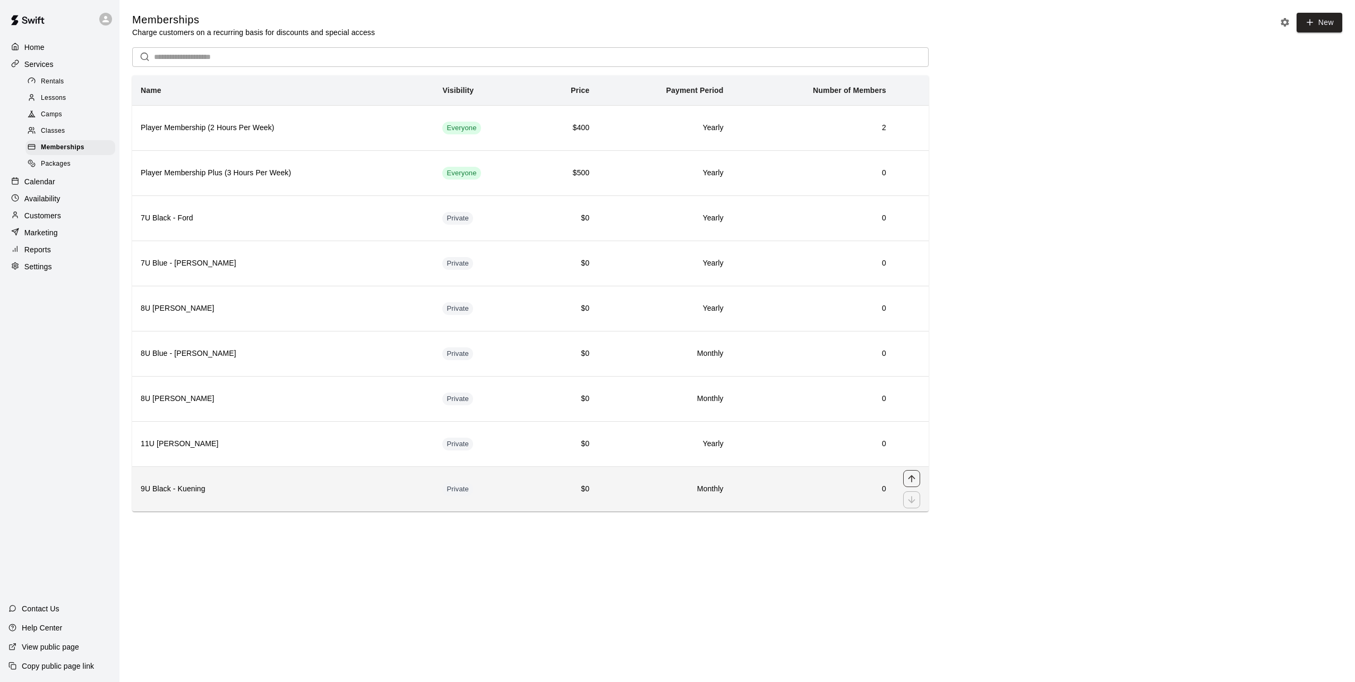
click at [911, 476] on icon "move item up" at bounding box center [911, 478] width 11 height 11
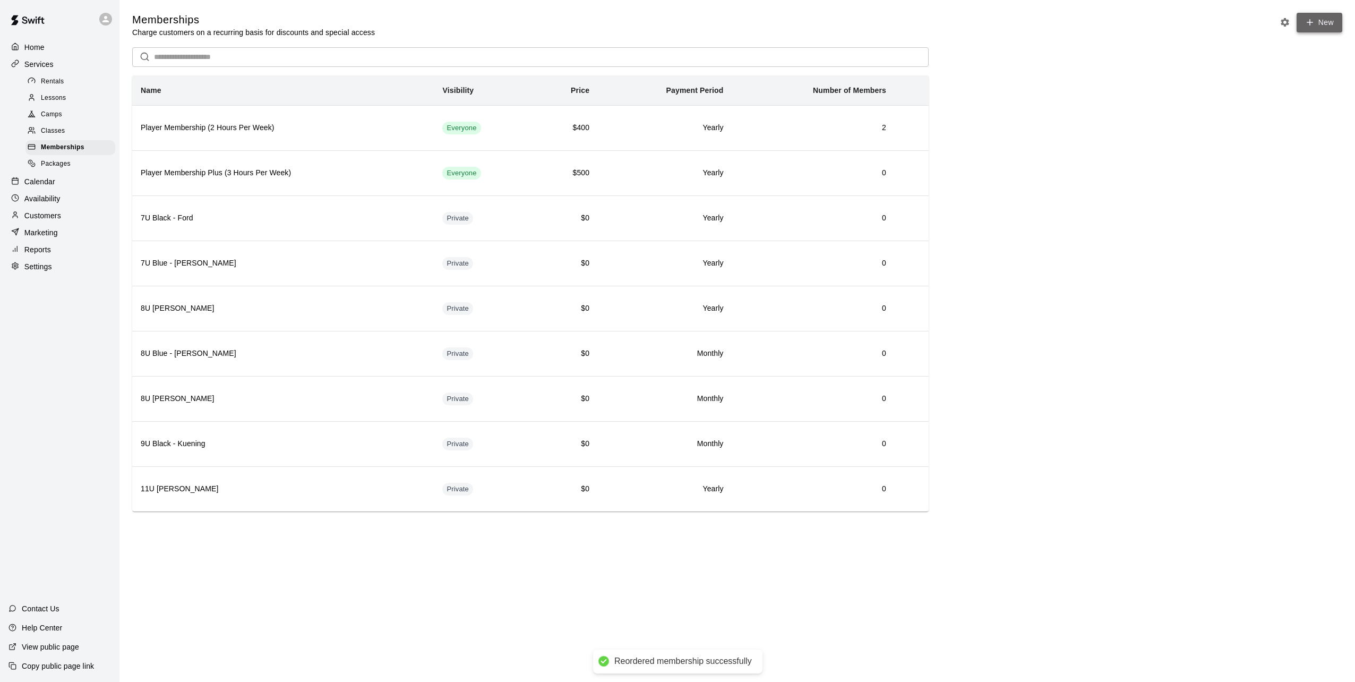
click at [1326, 20] on link "New" at bounding box center [1319, 23] width 46 height 20
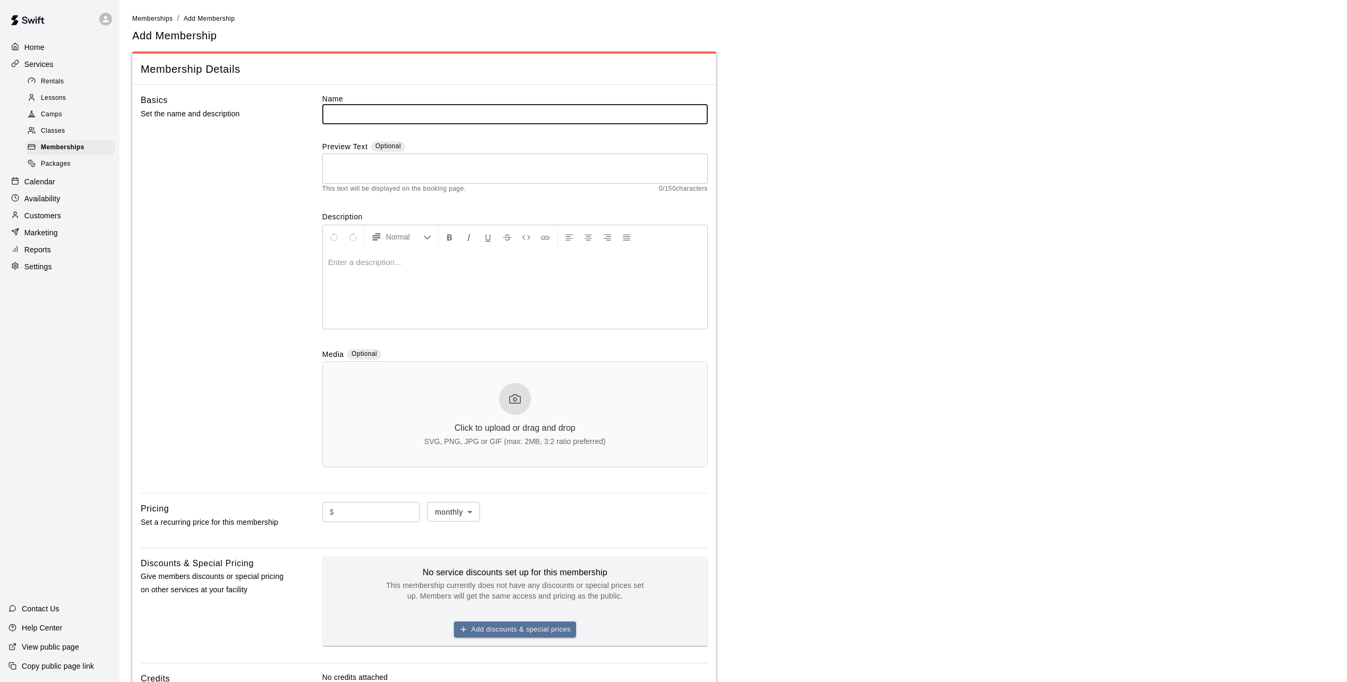
click at [400, 117] on input "text" at bounding box center [514, 114] width 385 height 20
type input "**********"
click at [367, 270] on div at bounding box center [515, 289] width 384 height 80
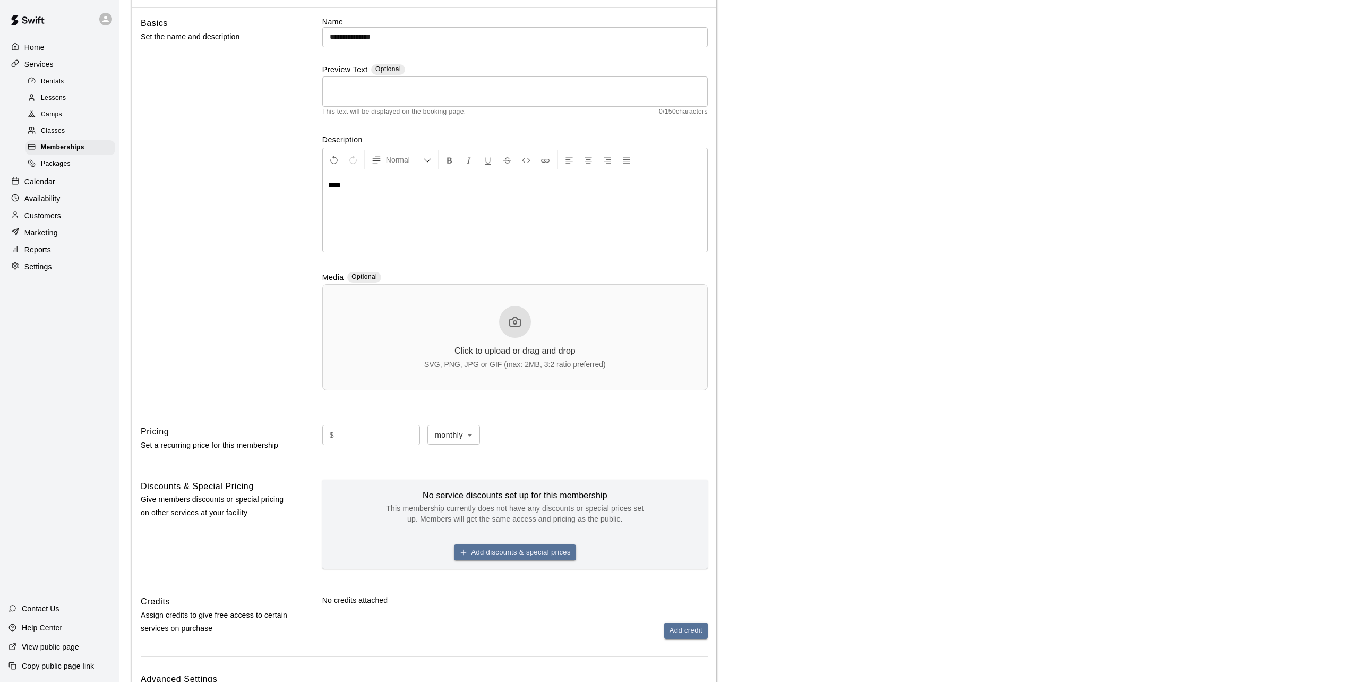
scroll to position [170, 0]
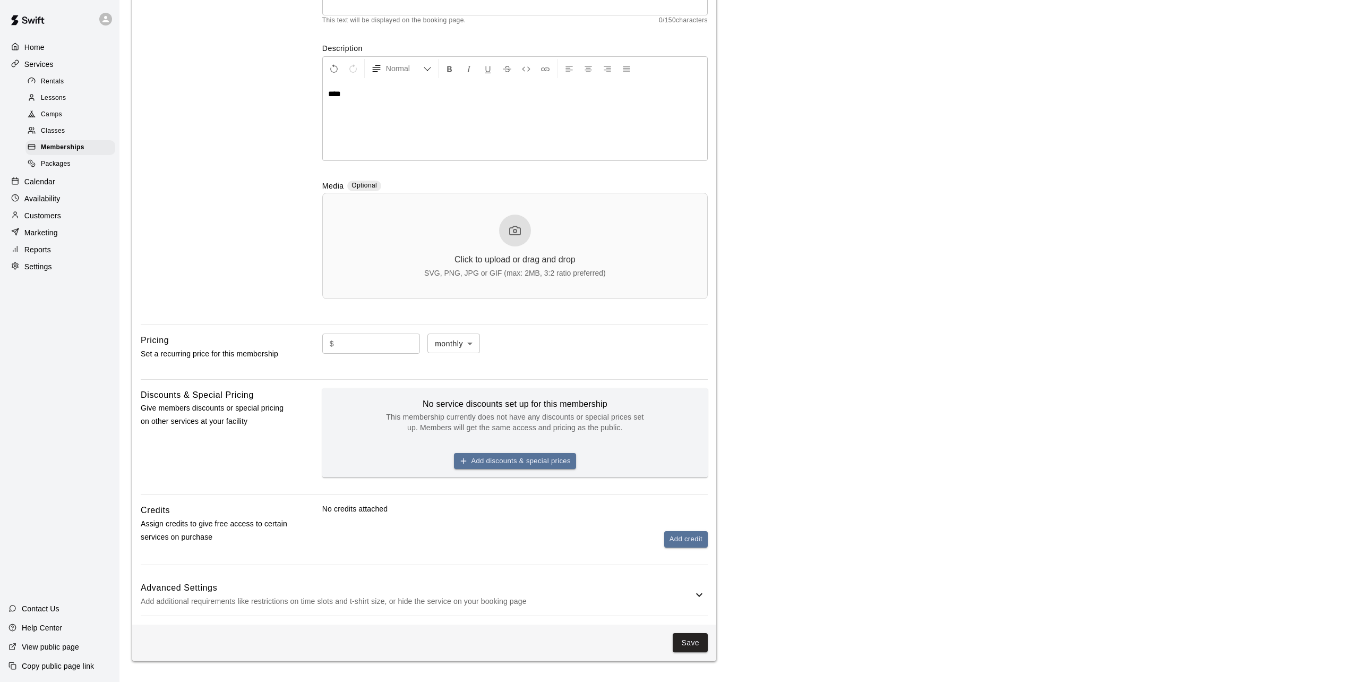
click at [350, 348] on input "text" at bounding box center [379, 343] width 82 height 20
type input "*"
click at [359, 595] on p "Add additional requirements like restrictions on time slots and t-shirt size, o…" at bounding box center [417, 601] width 552 height 13
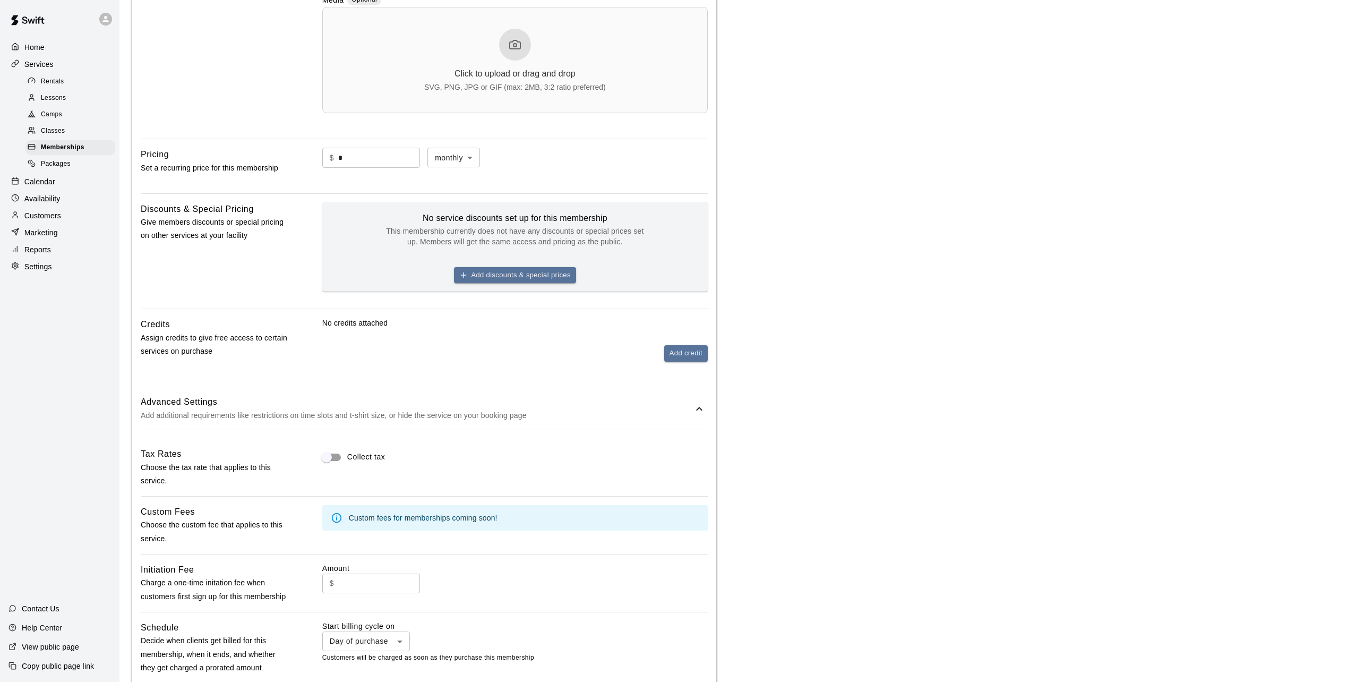
scroll to position [648, 0]
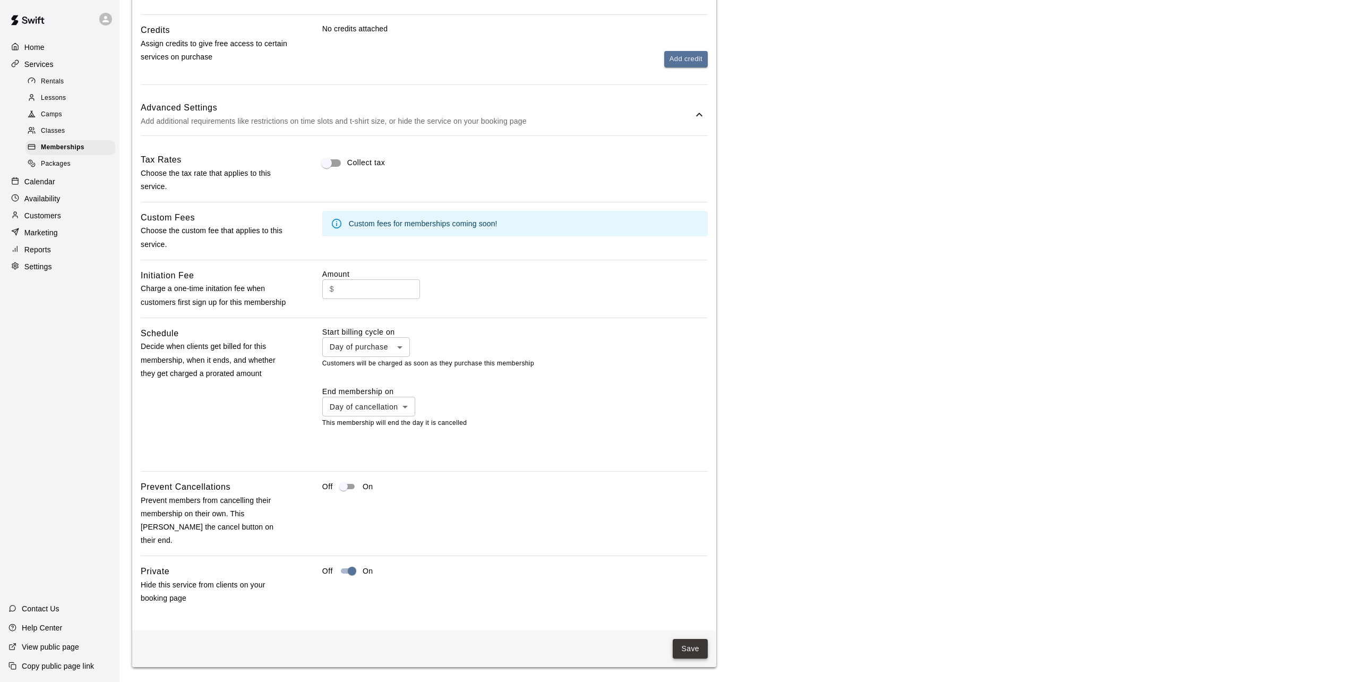
click at [701, 653] on button "Save" at bounding box center [690, 649] width 35 height 20
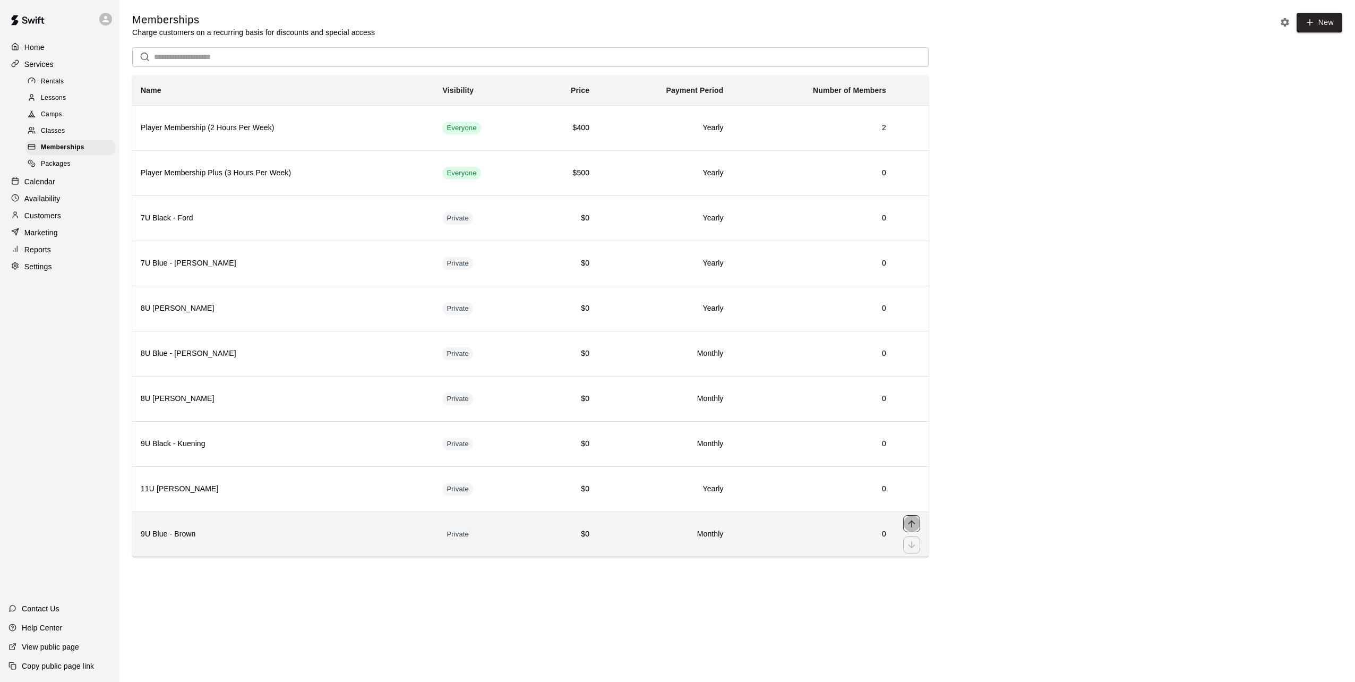
click at [911, 526] on icon "move item up" at bounding box center [911, 523] width 7 height 7
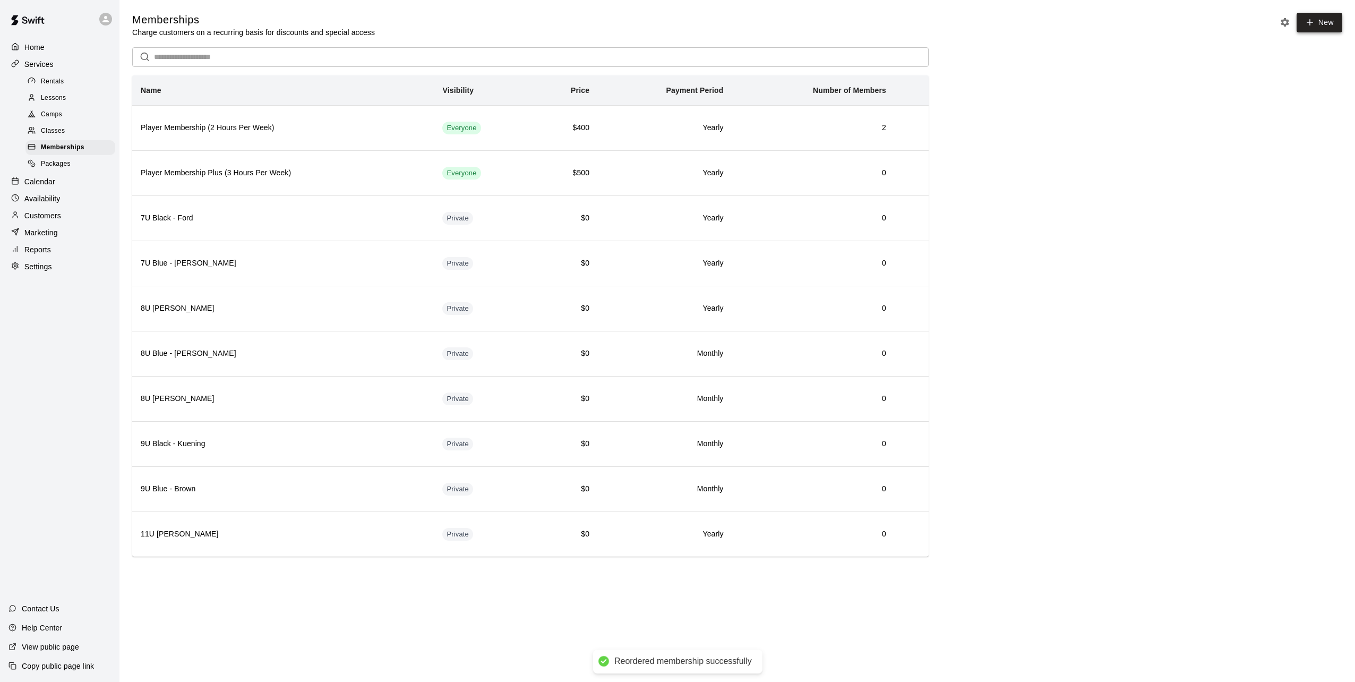
click at [1312, 22] on icon at bounding box center [1310, 23] width 10 height 10
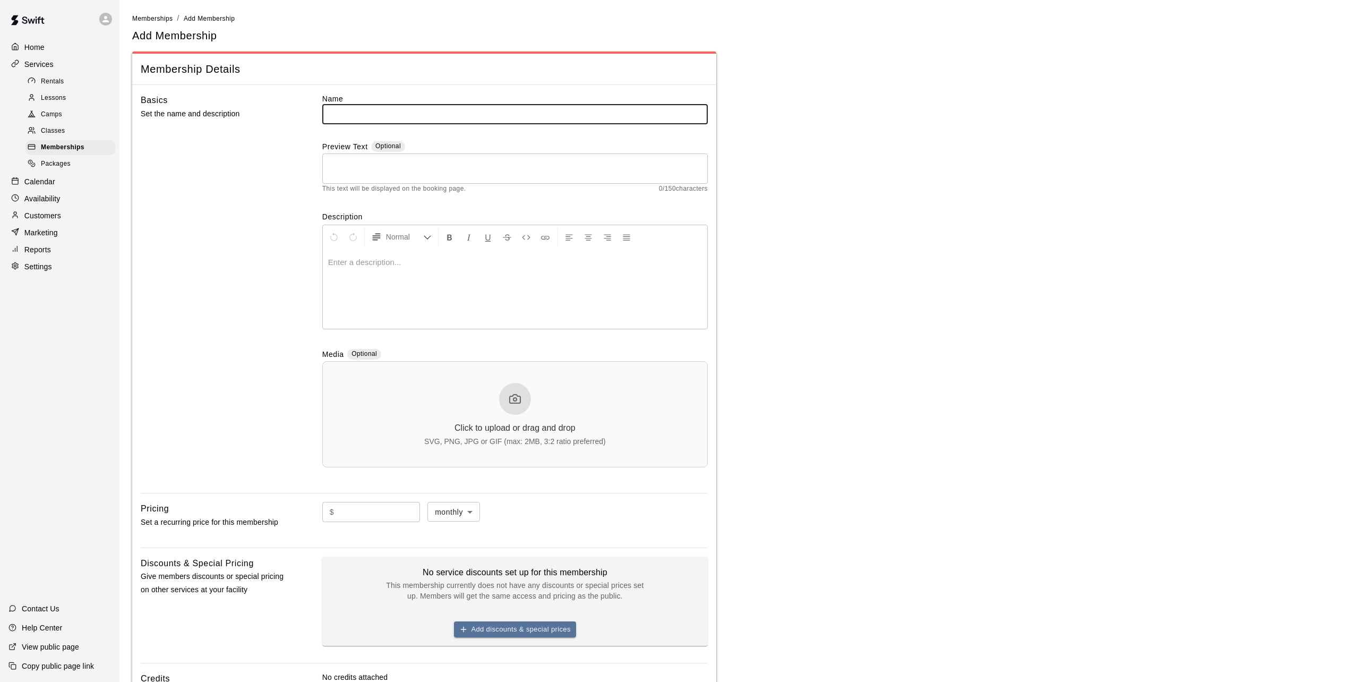
click at [343, 115] on input "text" at bounding box center [514, 114] width 385 height 20
type input "**********"
click at [356, 273] on div at bounding box center [515, 289] width 384 height 80
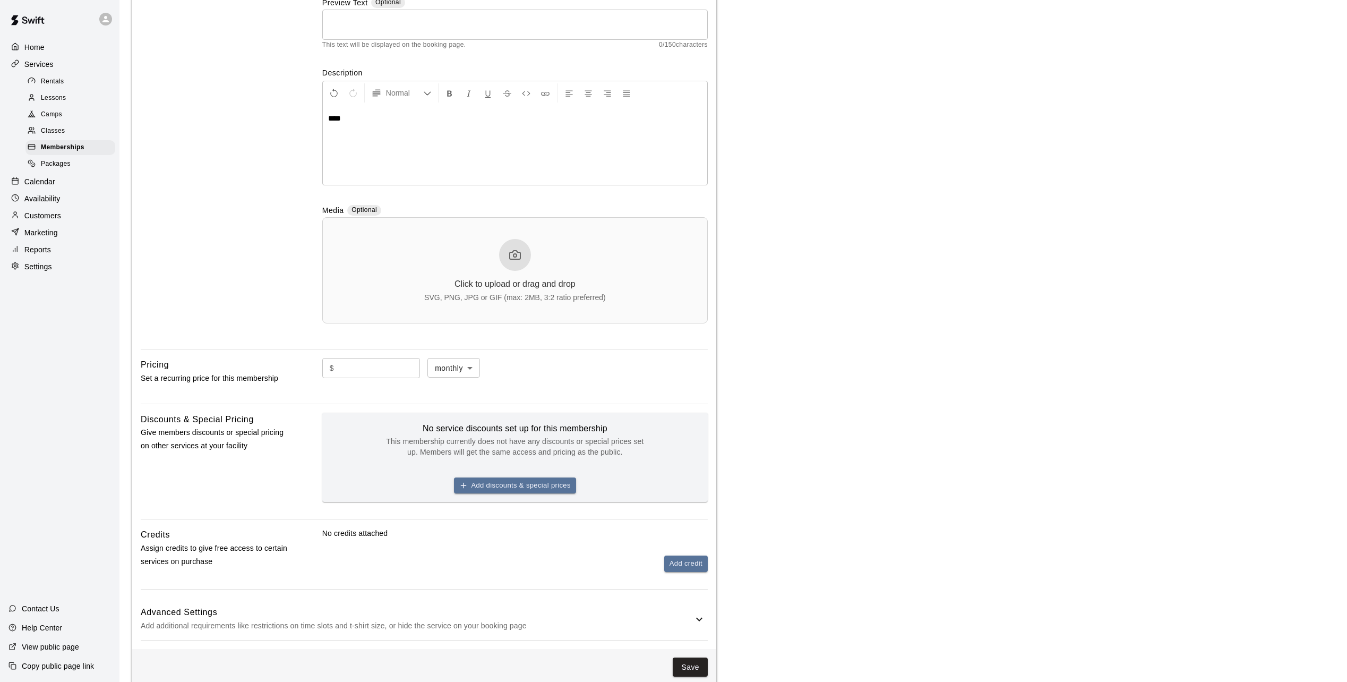
scroll to position [170, 0]
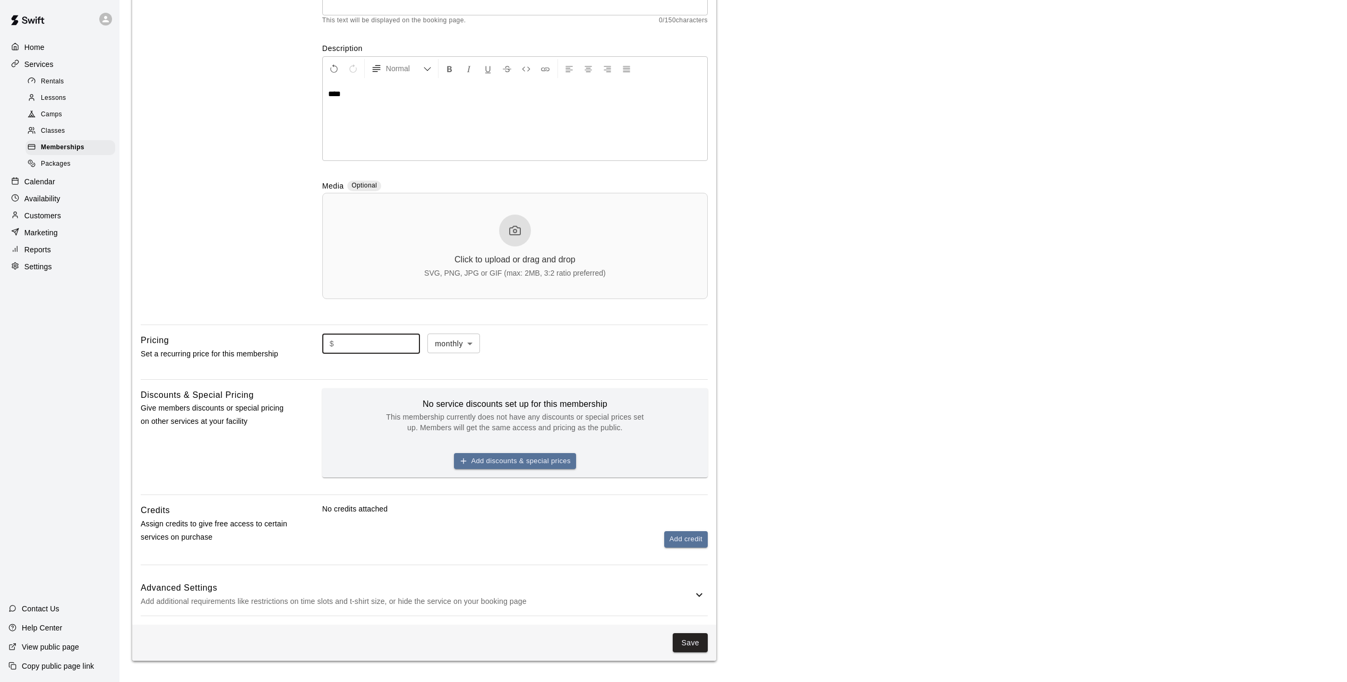
click at [367, 338] on input "text" at bounding box center [379, 343] width 82 height 20
type input "*"
click at [433, 601] on p "Add additional requirements like restrictions on time slots and t-shirt size, o…" at bounding box center [417, 601] width 552 height 13
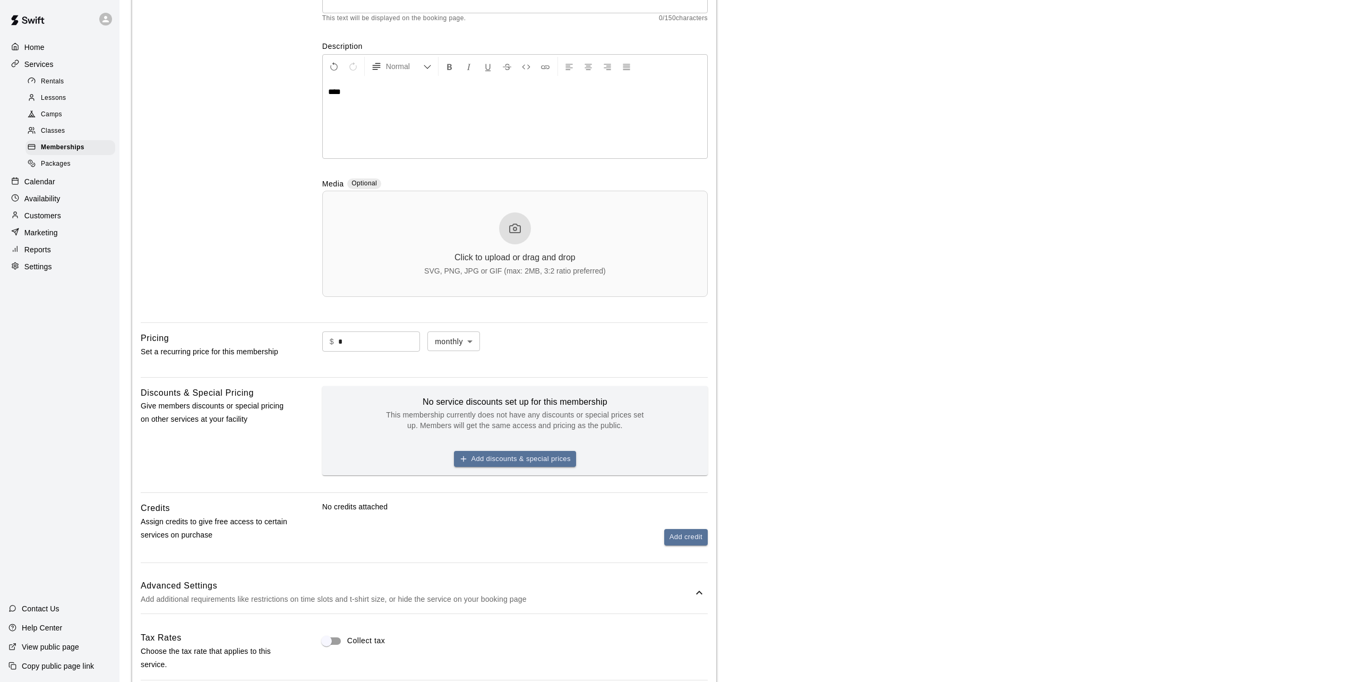
scroll to position [648, 0]
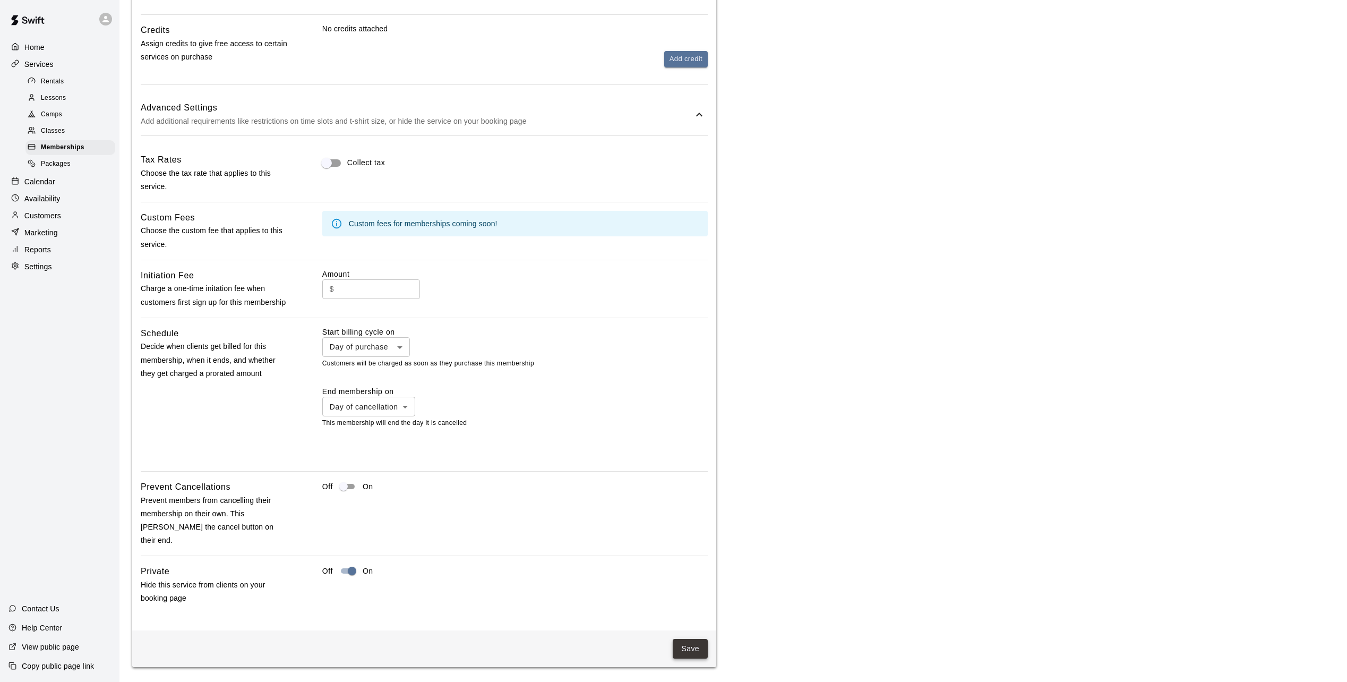
click at [684, 650] on button "Save" at bounding box center [690, 649] width 35 height 20
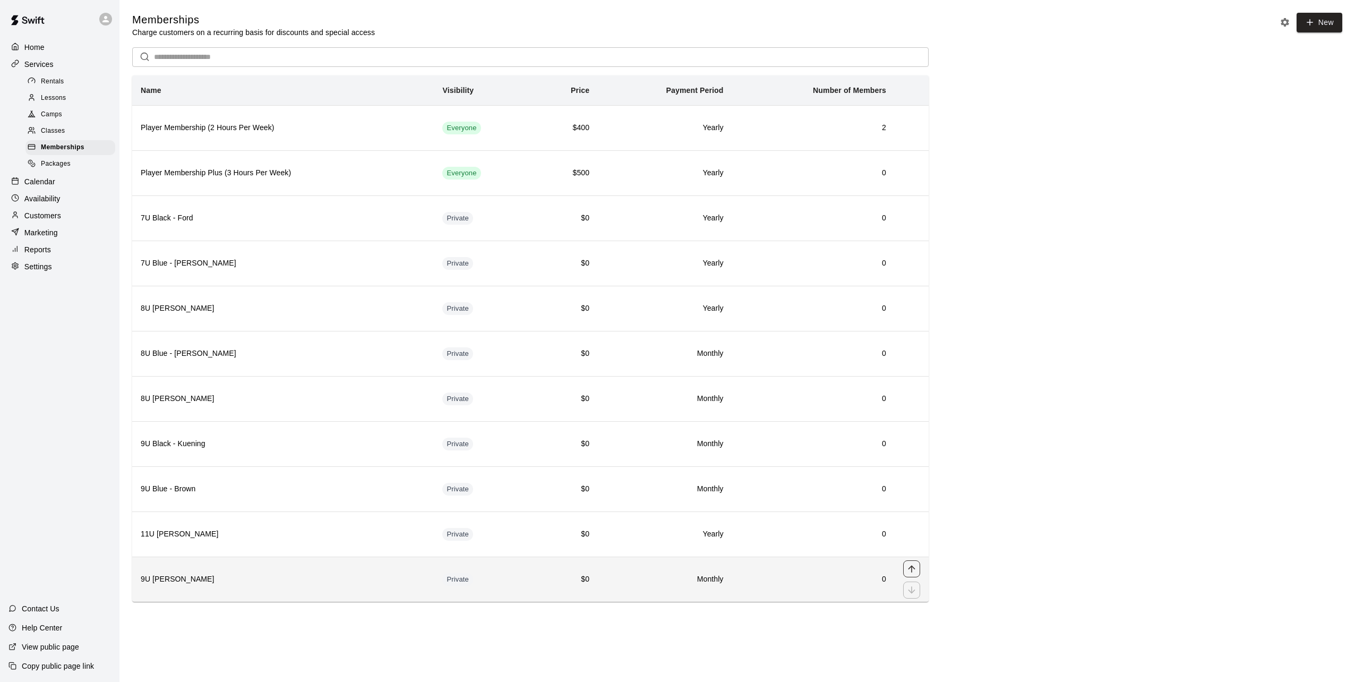
click at [912, 562] on button "move item up" at bounding box center [911, 568] width 17 height 17
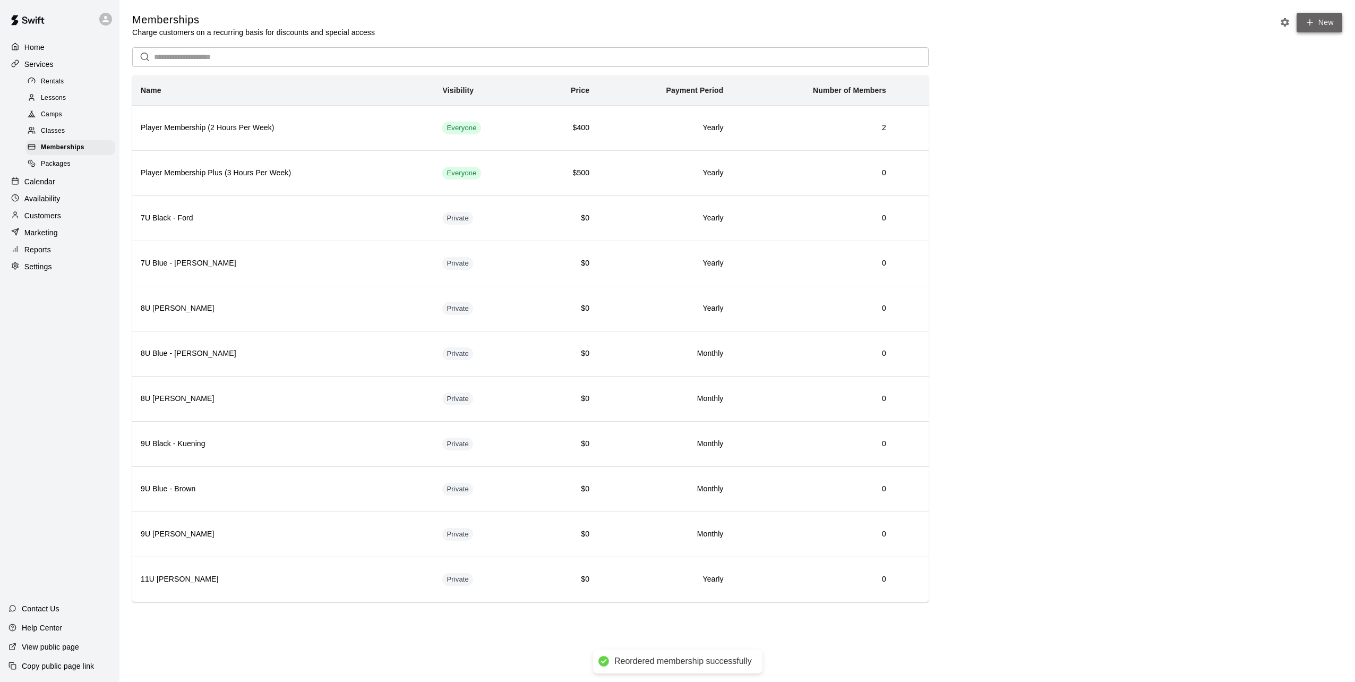
click at [1323, 19] on link "New" at bounding box center [1319, 23] width 46 height 20
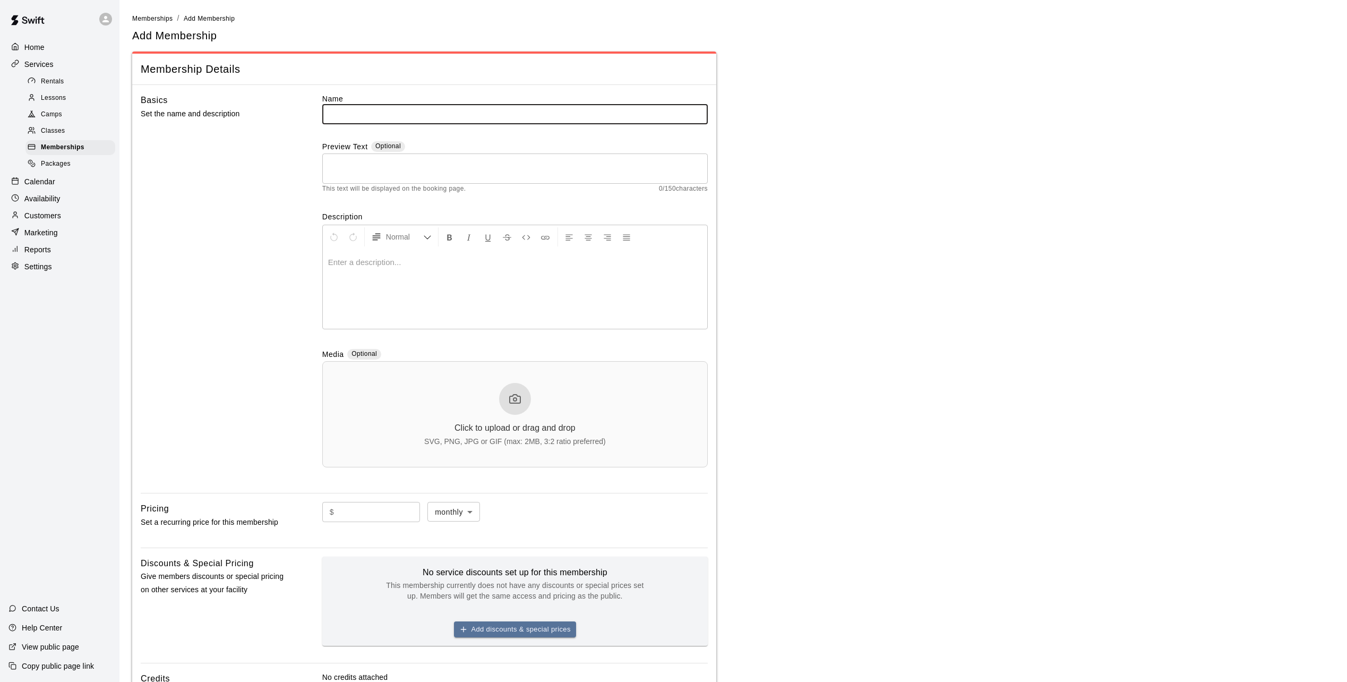
click at [381, 116] on input "text" at bounding box center [514, 114] width 385 height 20
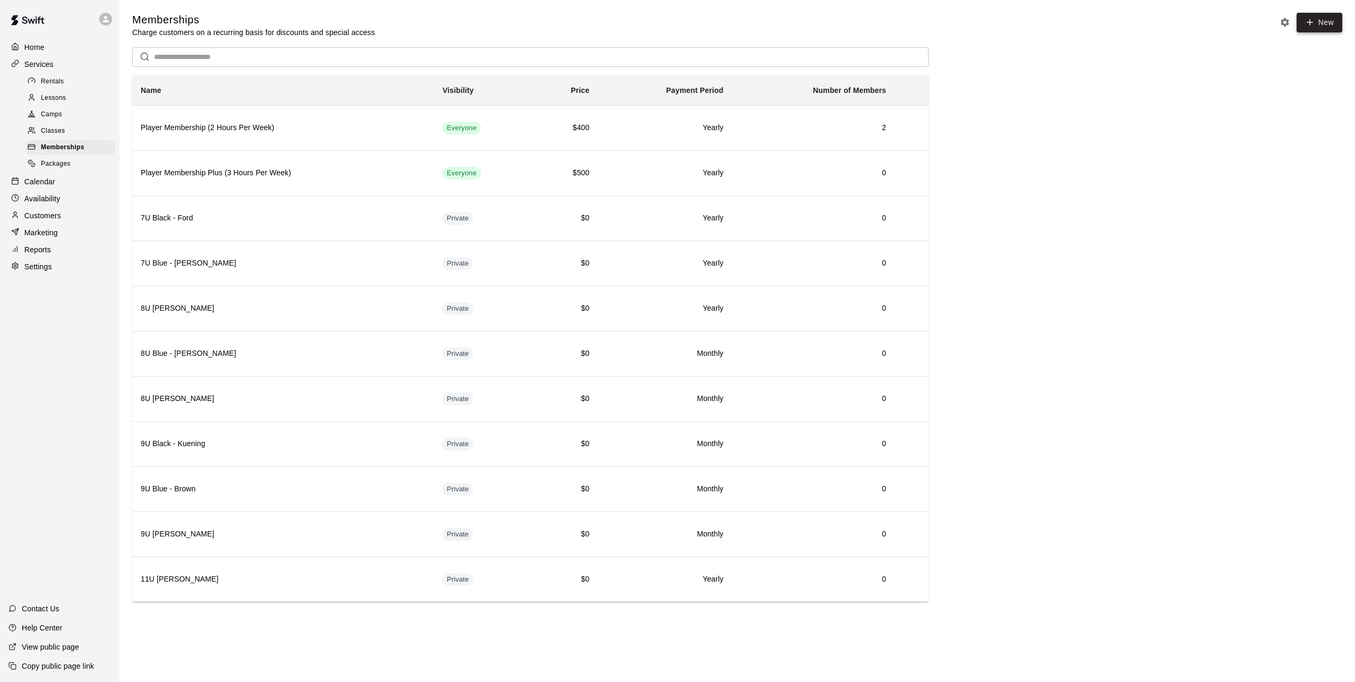
click at [1331, 21] on link "New" at bounding box center [1319, 23] width 46 height 20
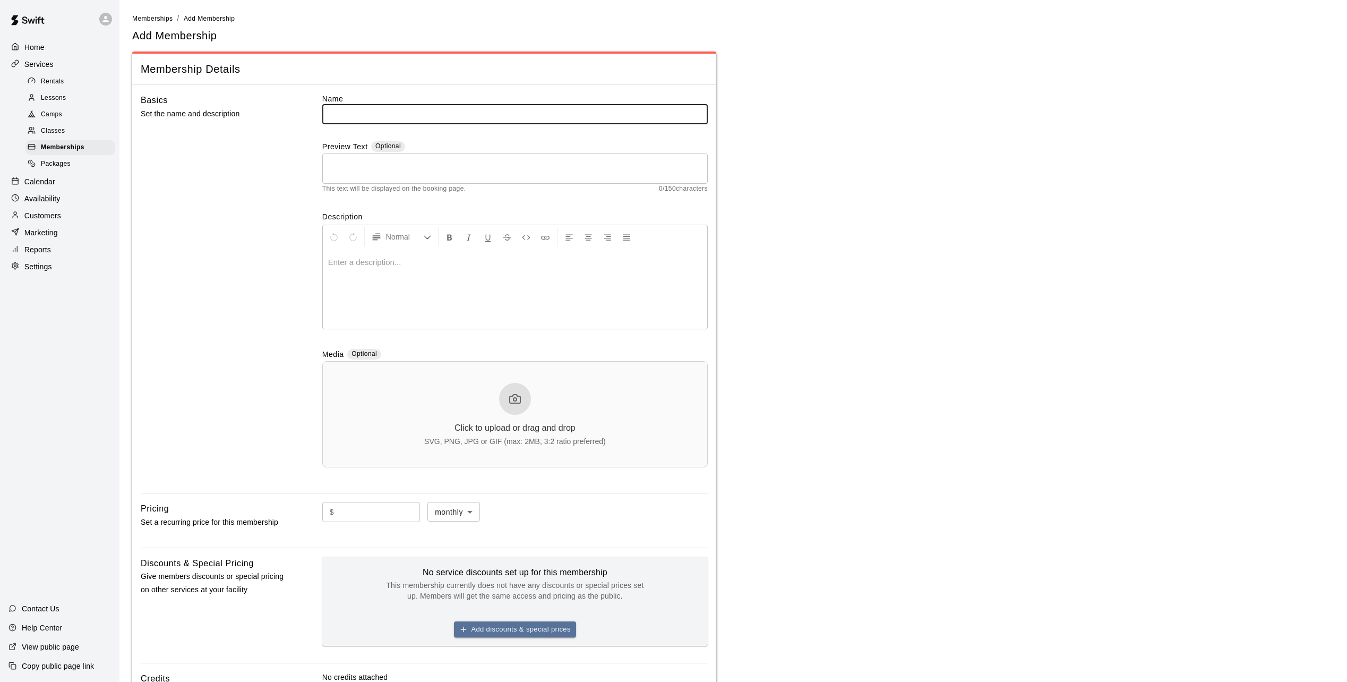
click at [499, 117] on input "text" at bounding box center [514, 114] width 385 height 20
type input "**********"
click at [402, 265] on p at bounding box center [515, 262] width 374 height 11
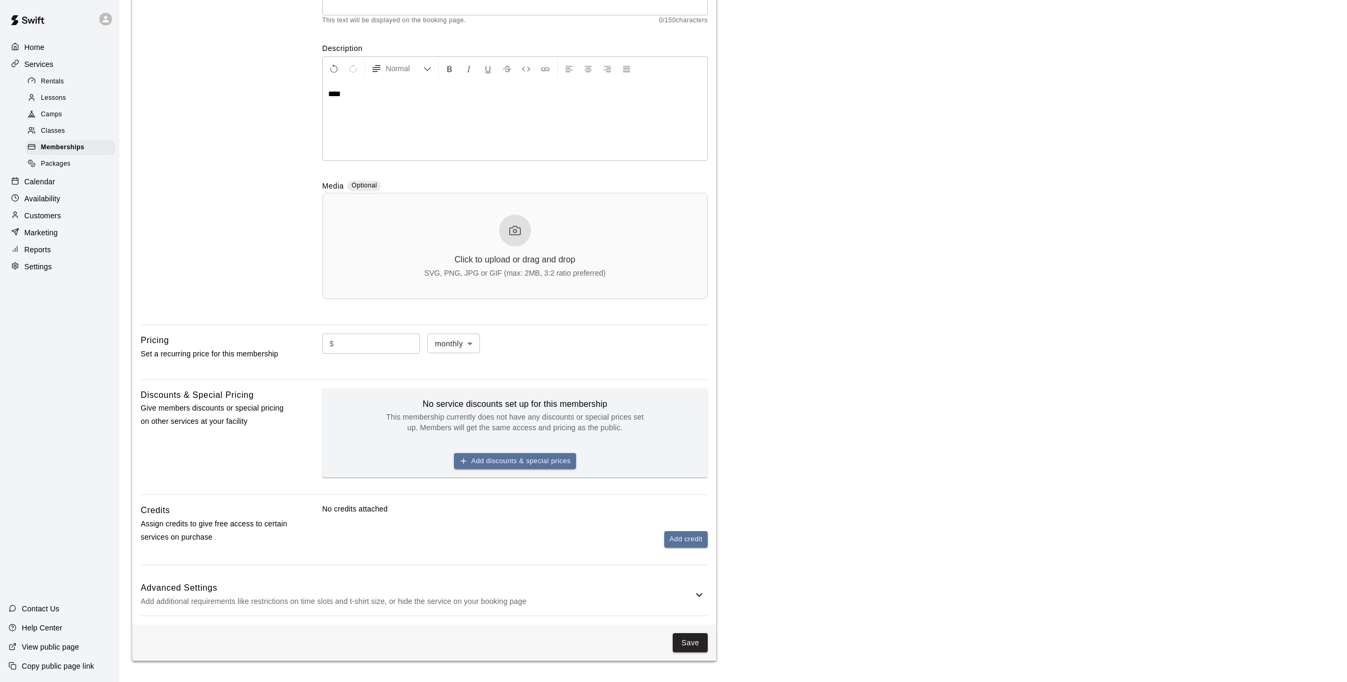
click at [377, 348] on input "text" at bounding box center [379, 343] width 82 height 20
type input "*"
click at [278, 592] on h6 "Advanced Settings" at bounding box center [417, 588] width 552 height 14
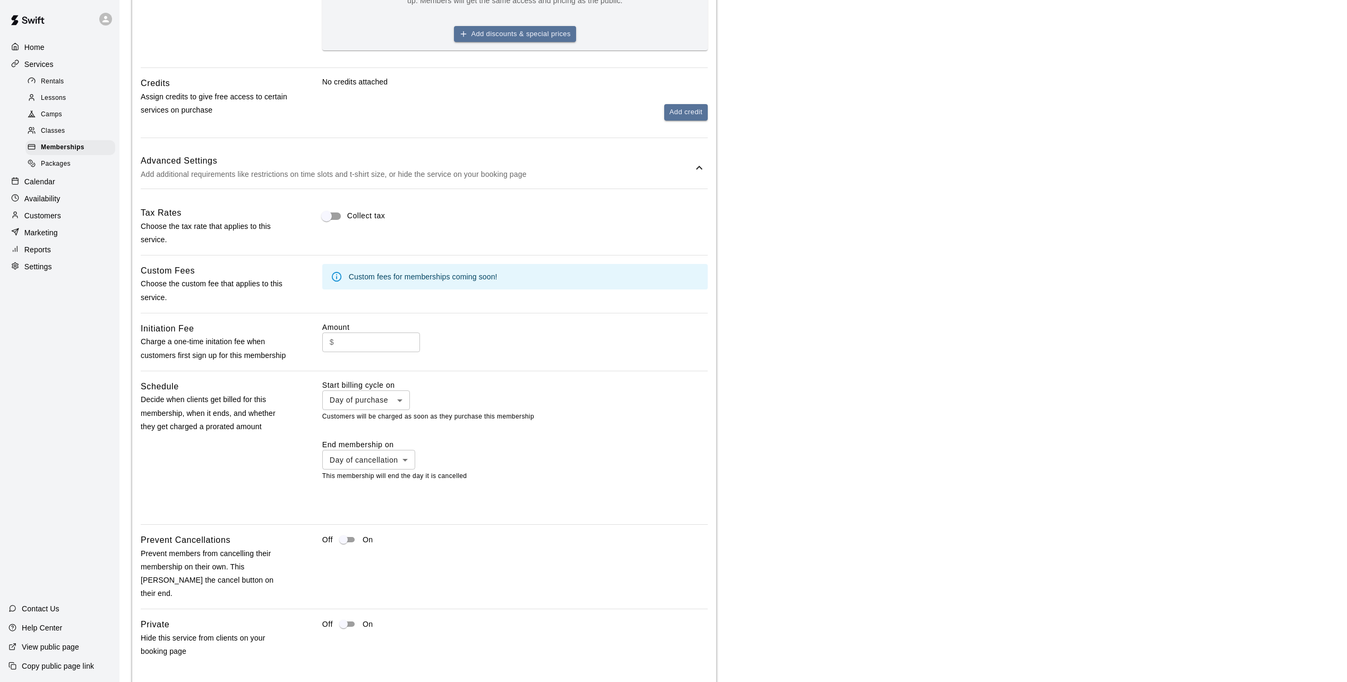
scroll to position [656, 0]
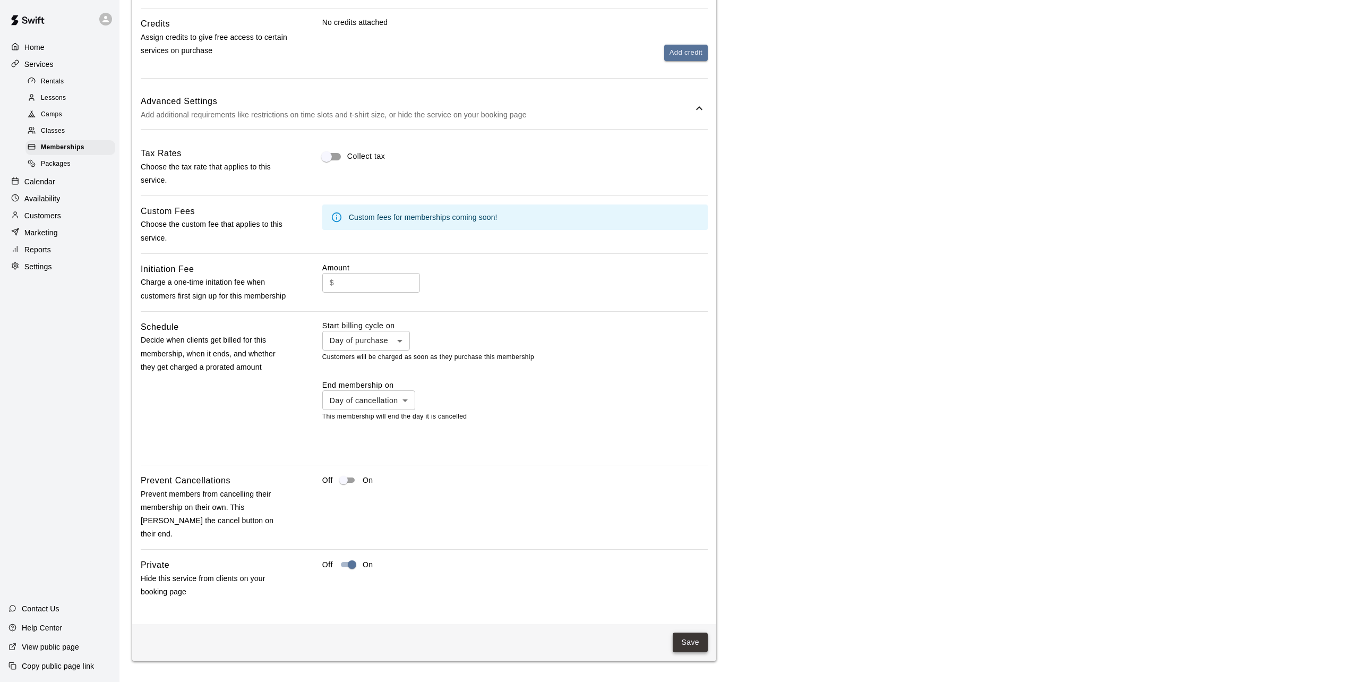
click at [698, 640] on button "Save" at bounding box center [690, 642] width 35 height 20
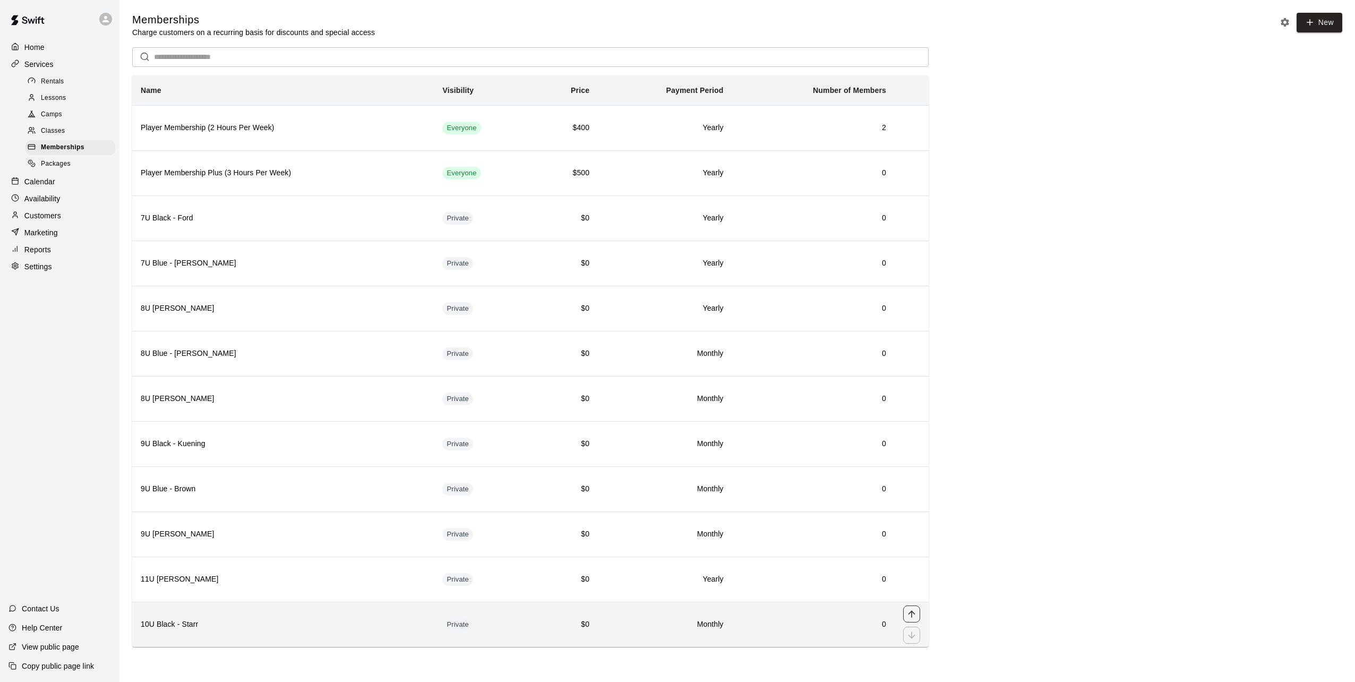
click at [908, 615] on icon "move item up" at bounding box center [911, 613] width 11 height 11
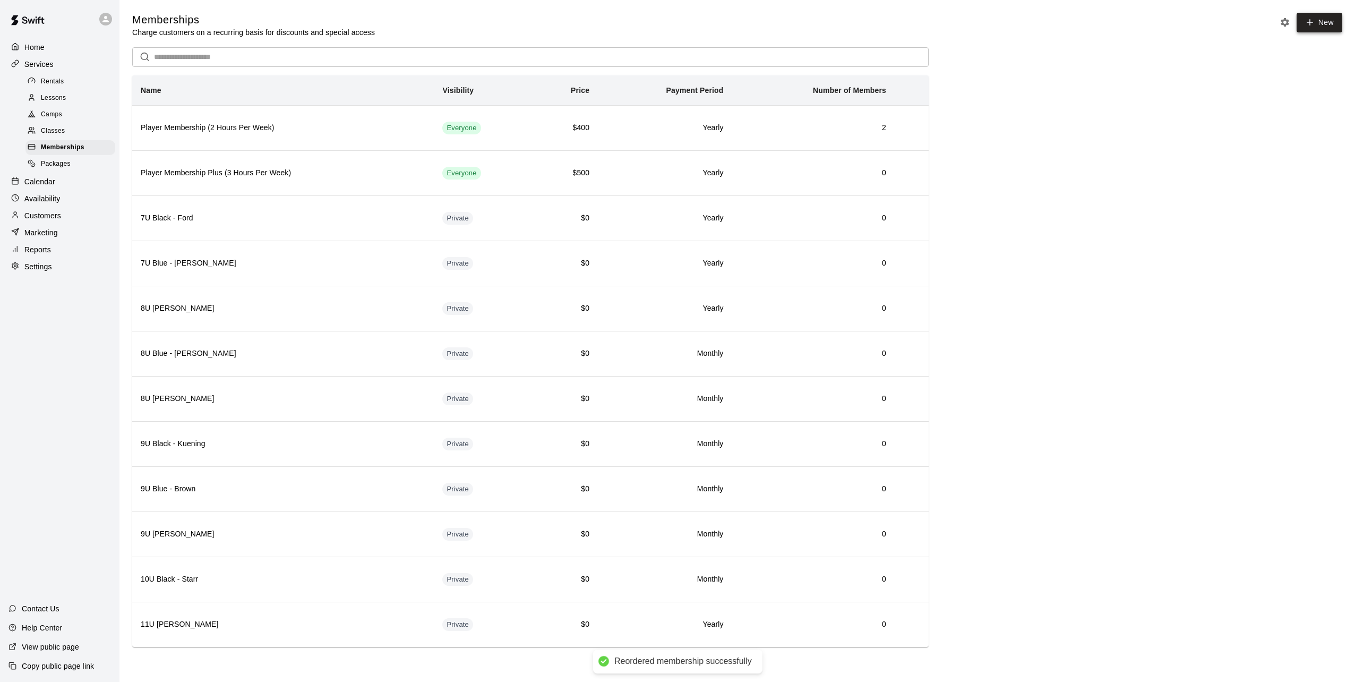
click at [1333, 20] on link "New" at bounding box center [1319, 23] width 46 height 20
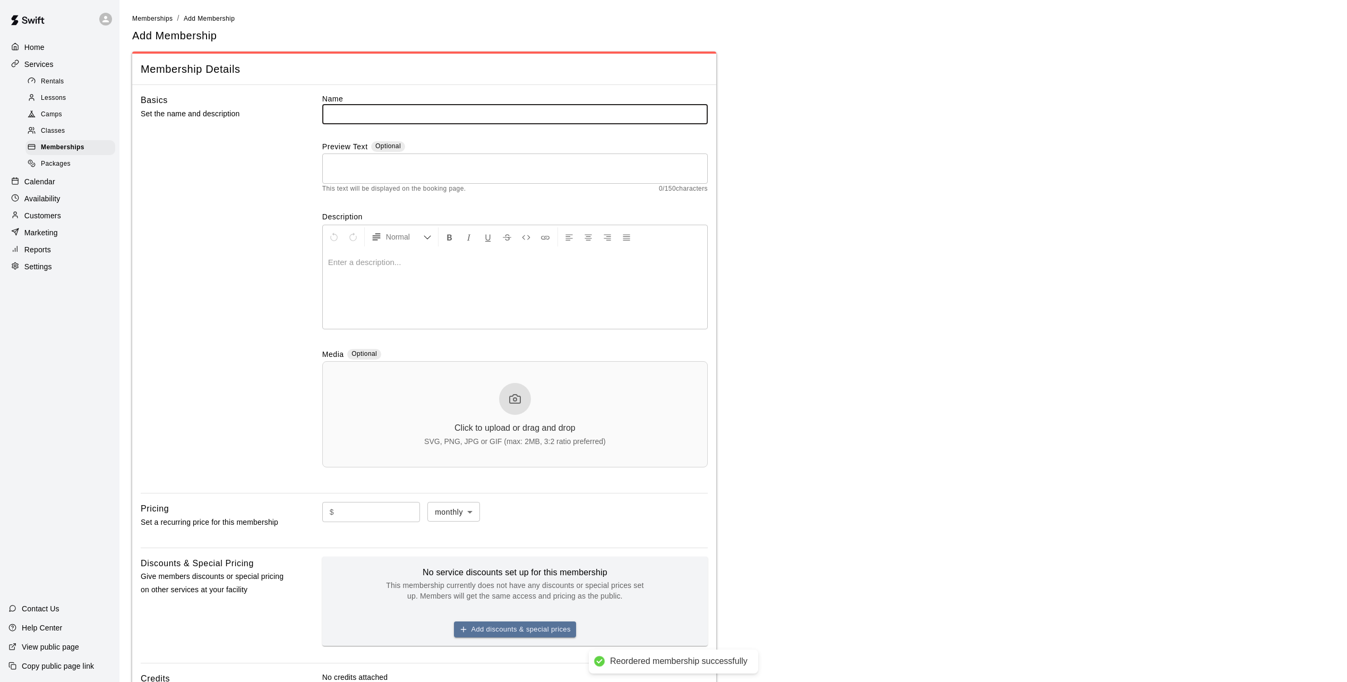
click at [392, 115] on input "text" at bounding box center [514, 114] width 385 height 20
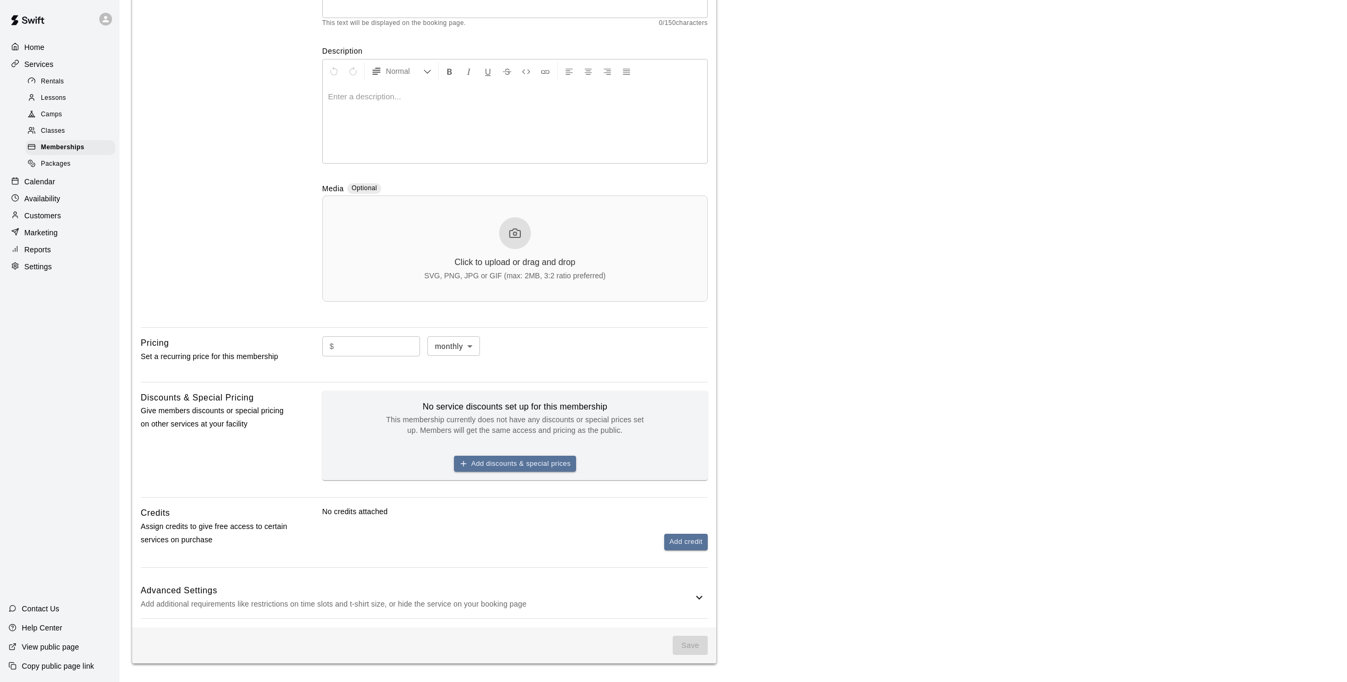
scroll to position [170, 0]
type input "**********"
click at [417, 347] on input "text" at bounding box center [379, 343] width 82 height 20
type input "*"
click at [331, 599] on p "Add additional requirements like restrictions on time slots and t-shirt size, o…" at bounding box center [417, 601] width 552 height 13
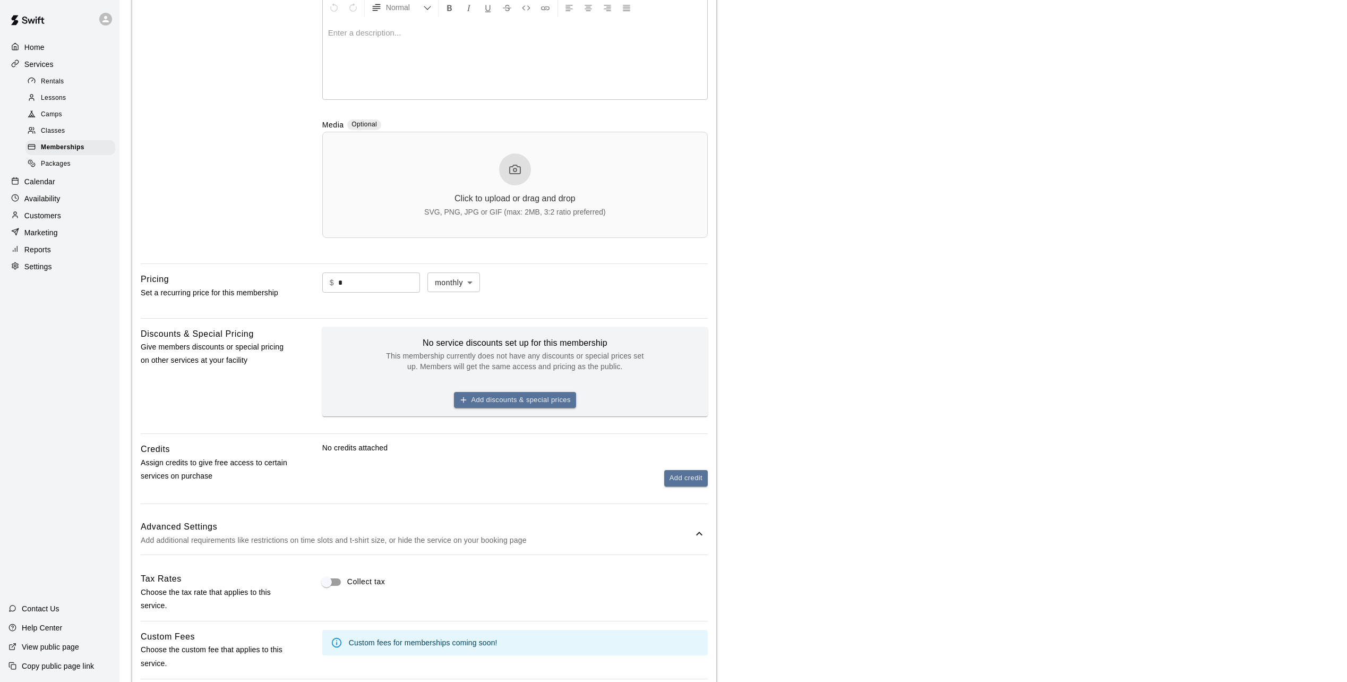
scroll to position [125, 0]
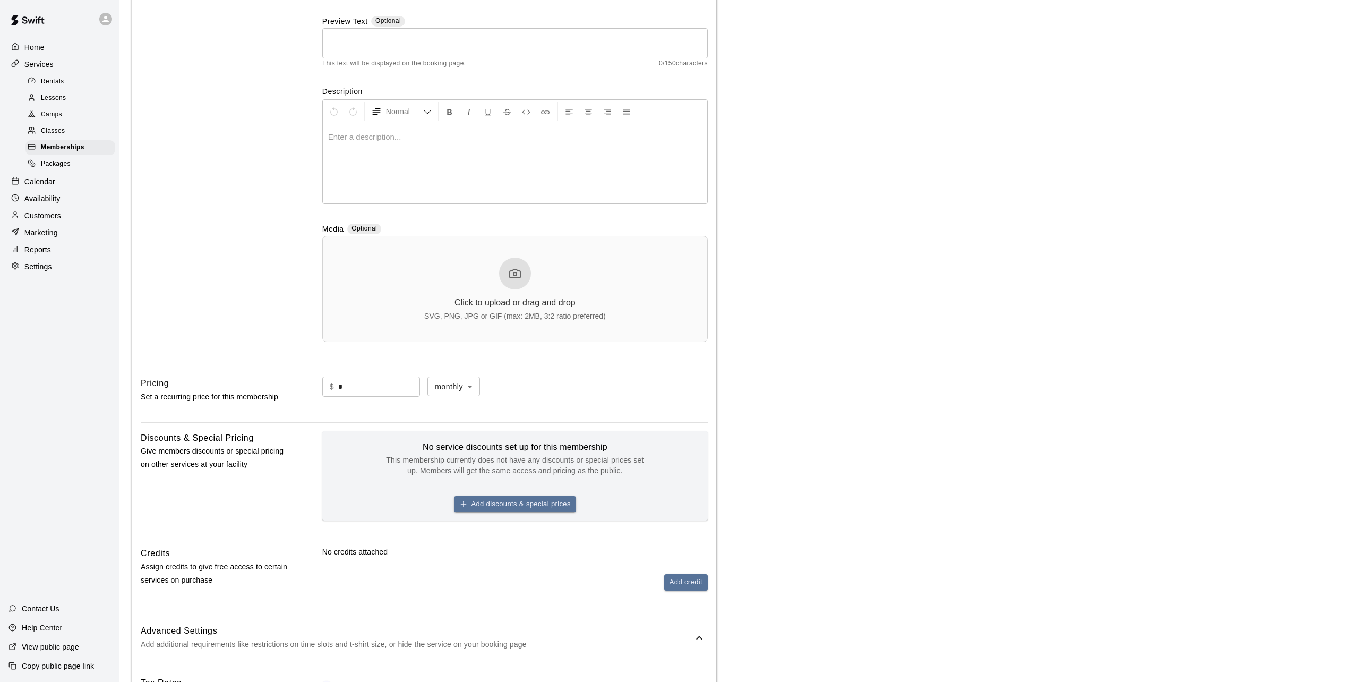
click at [362, 144] on div at bounding box center [515, 164] width 384 height 80
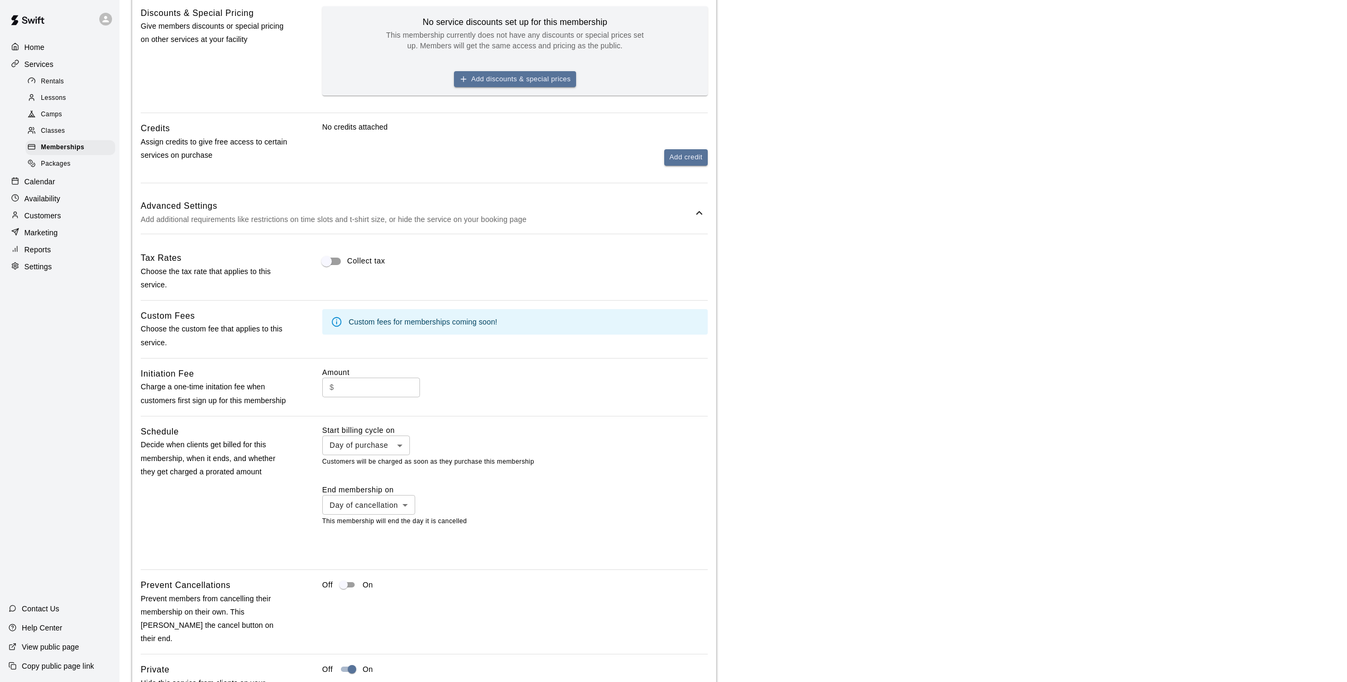
scroll to position [656, 0]
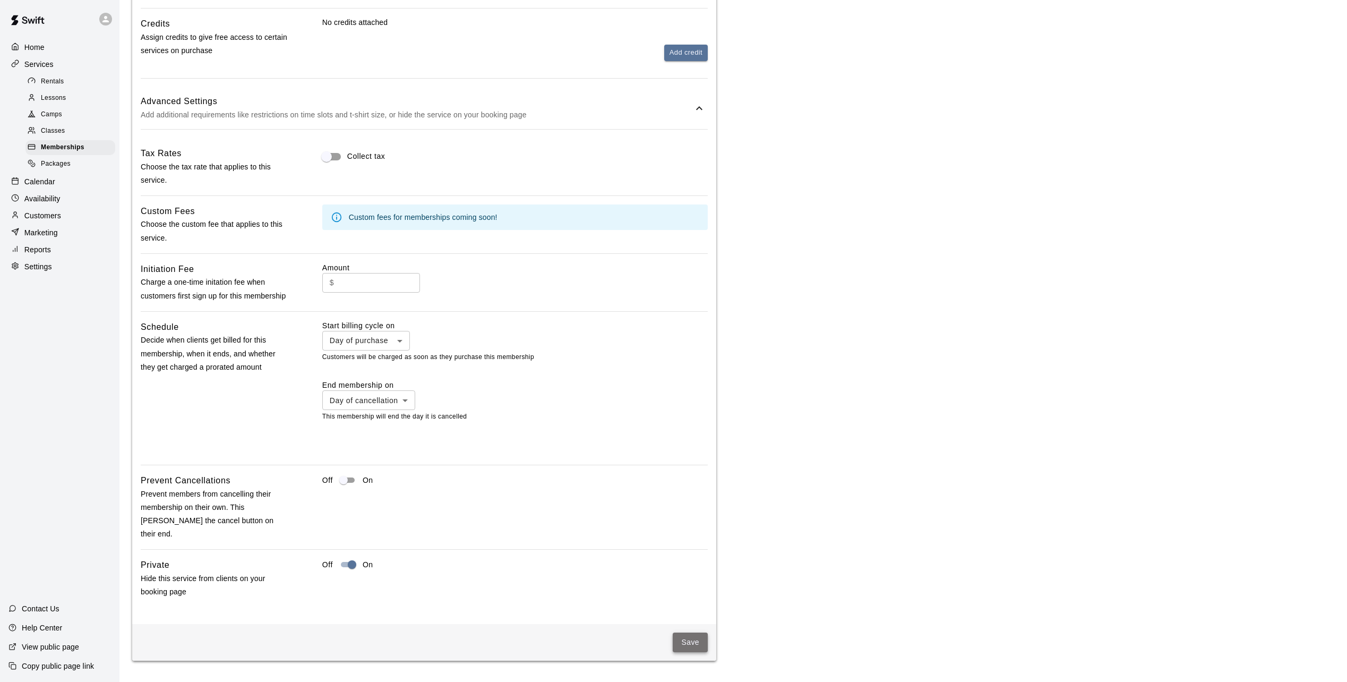
click at [681, 640] on button "Save" at bounding box center [690, 642] width 35 height 20
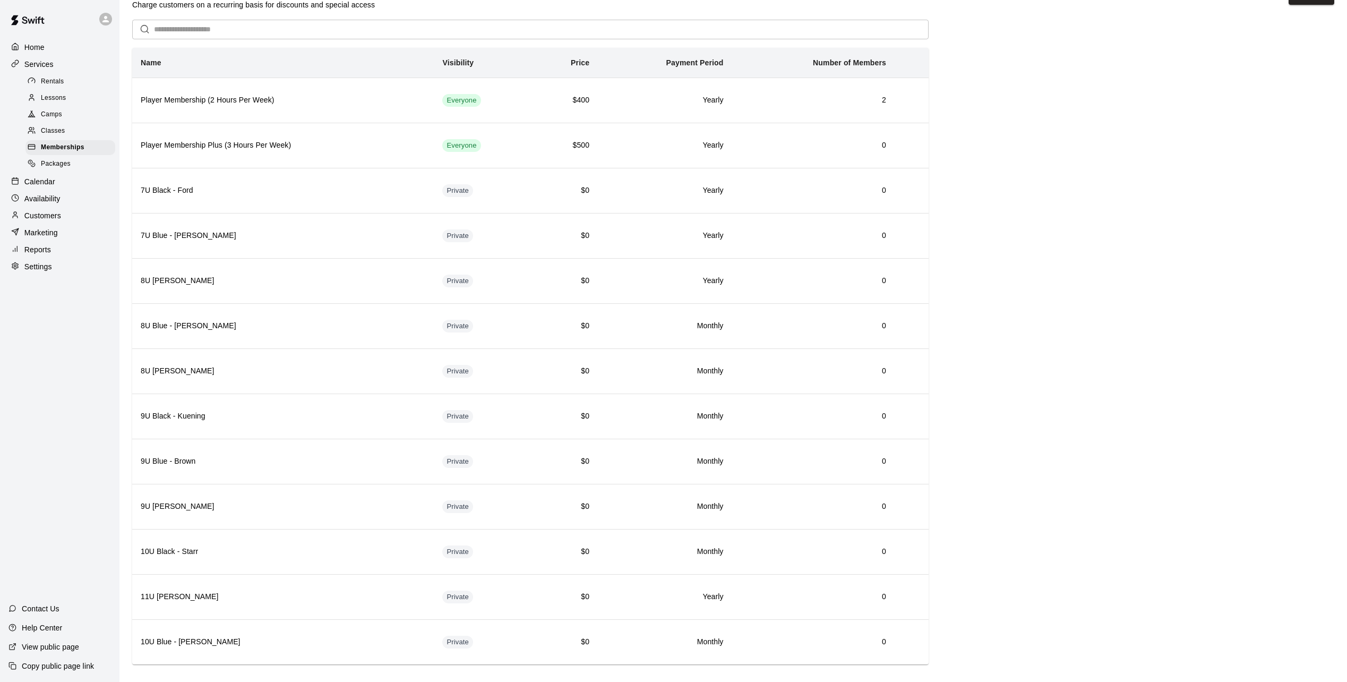
scroll to position [41, 0]
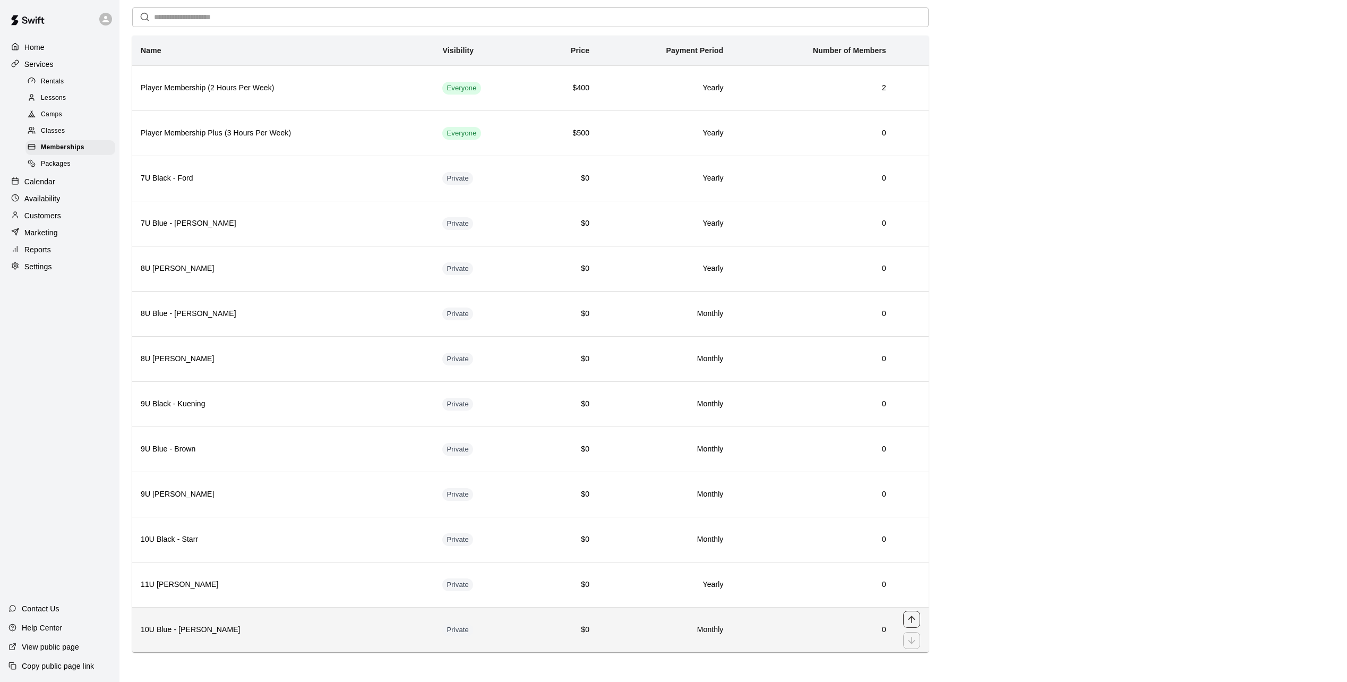
click at [913, 617] on icon "move item up" at bounding box center [911, 619] width 11 height 11
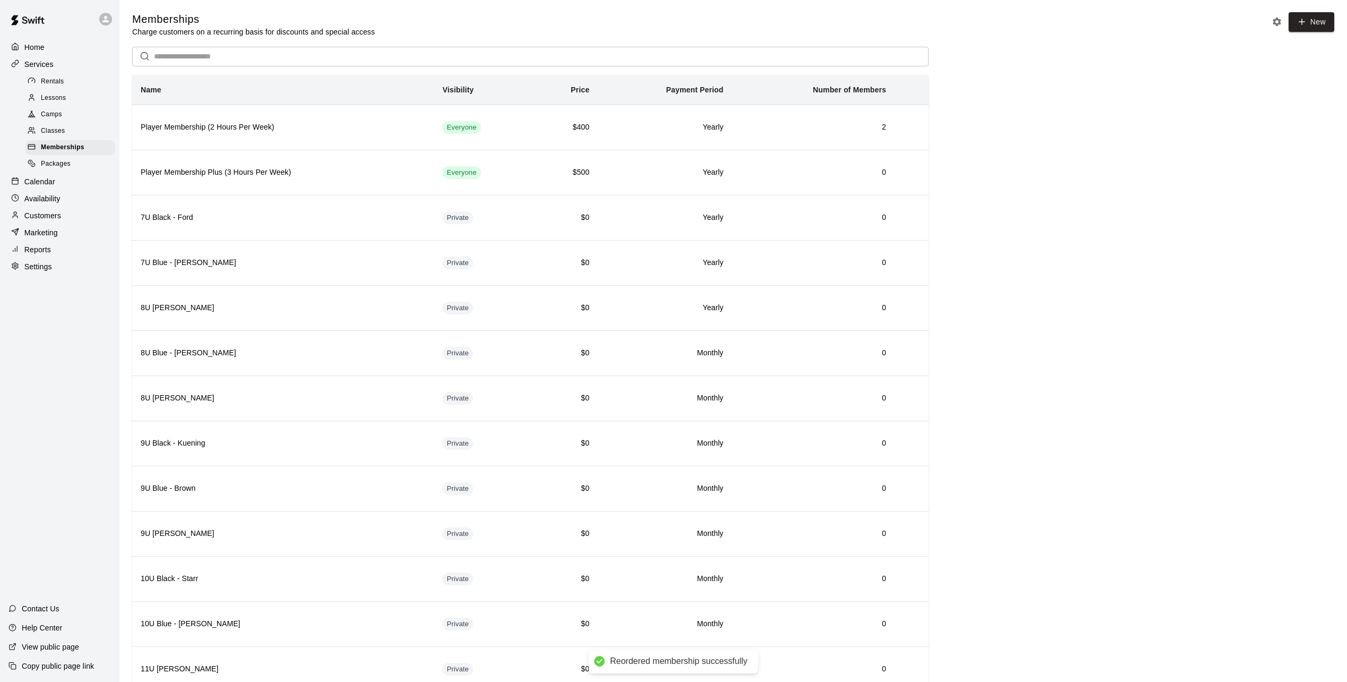
scroll to position [0, 0]
click at [1306, 25] on icon at bounding box center [1302, 23] width 10 height 10
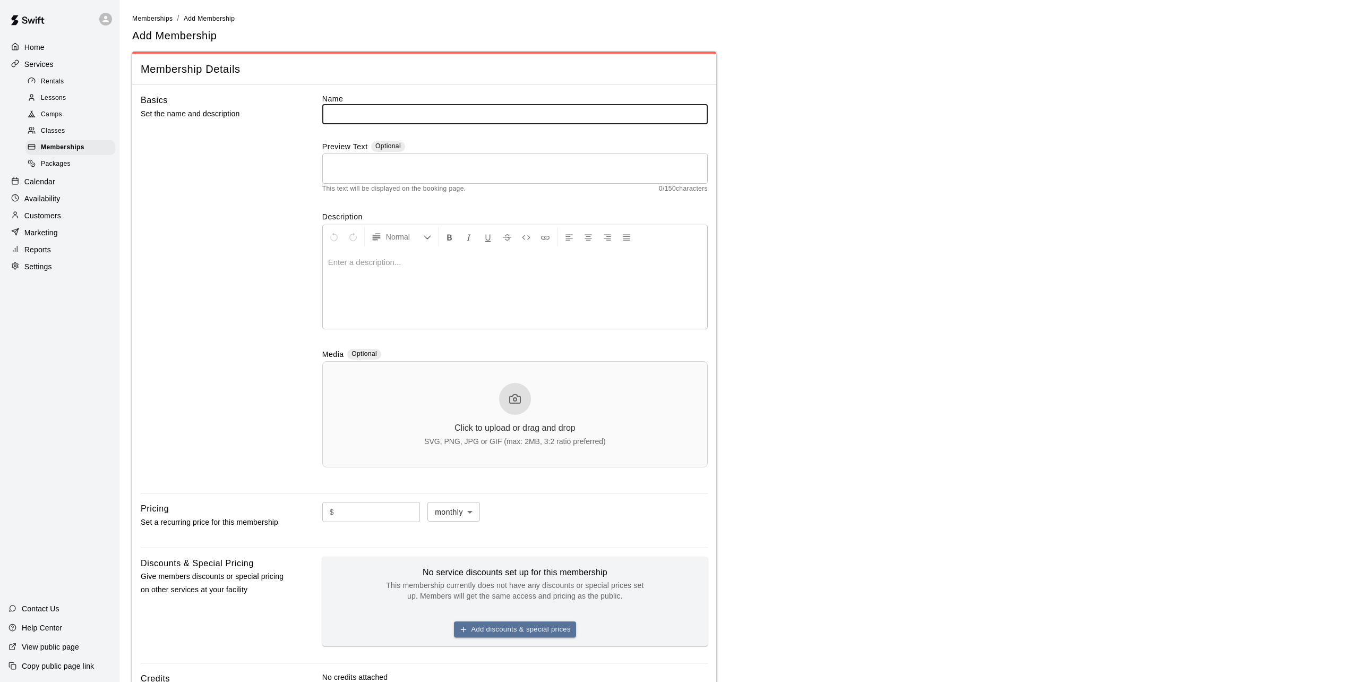
click at [360, 114] on input "text" at bounding box center [514, 114] width 385 height 20
click at [360, 113] on input "text" at bounding box center [514, 114] width 385 height 20
type input "**********"
click at [339, 270] on div at bounding box center [515, 289] width 384 height 80
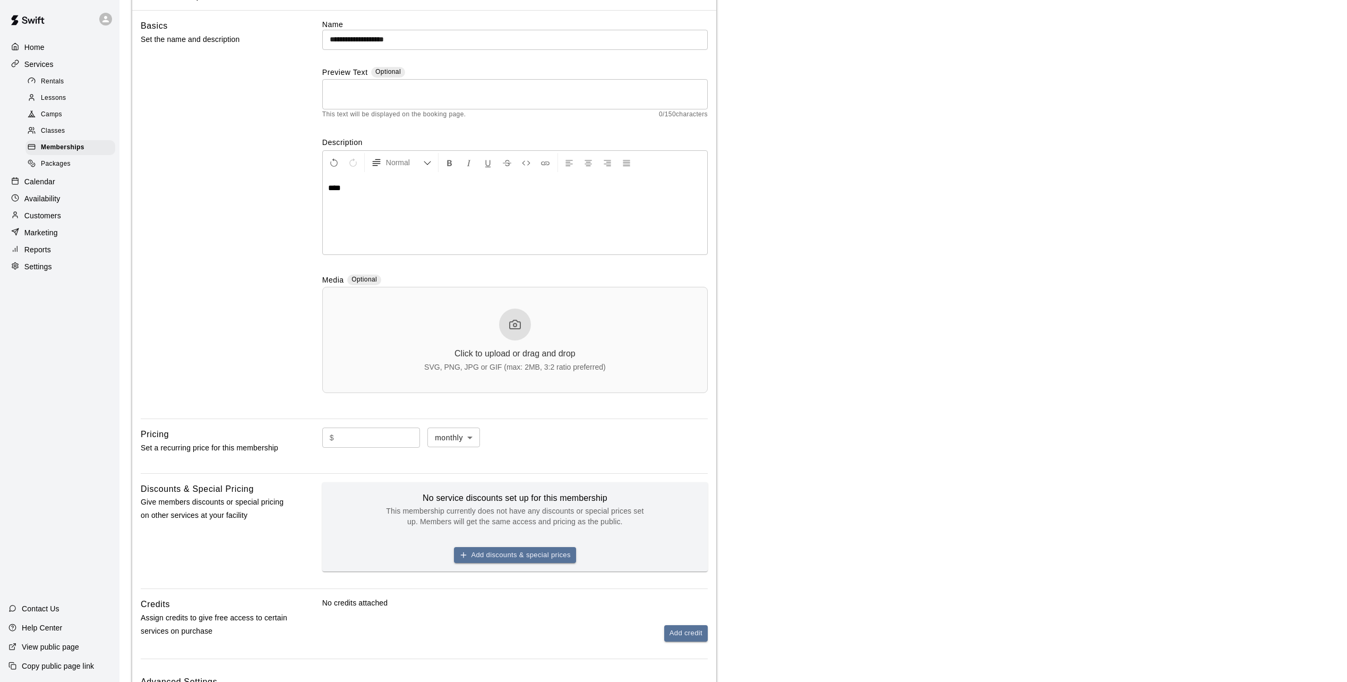
scroll to position [170, 0]
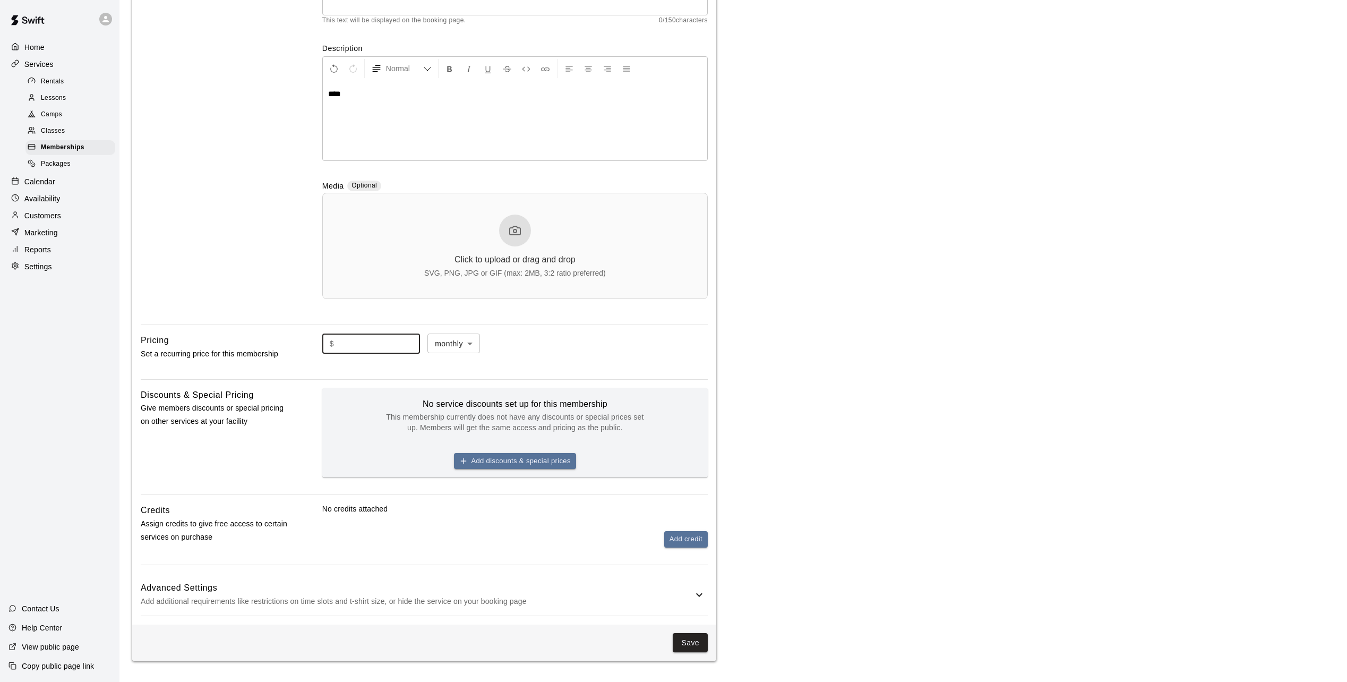
click at [380, 349] on input "text" at bounding box center [379, 343] width 82 height 20
type input "*"
click at [690, 583] on h6 "Advanced Settings" at bounding box center [417, 588] width 552 height 14
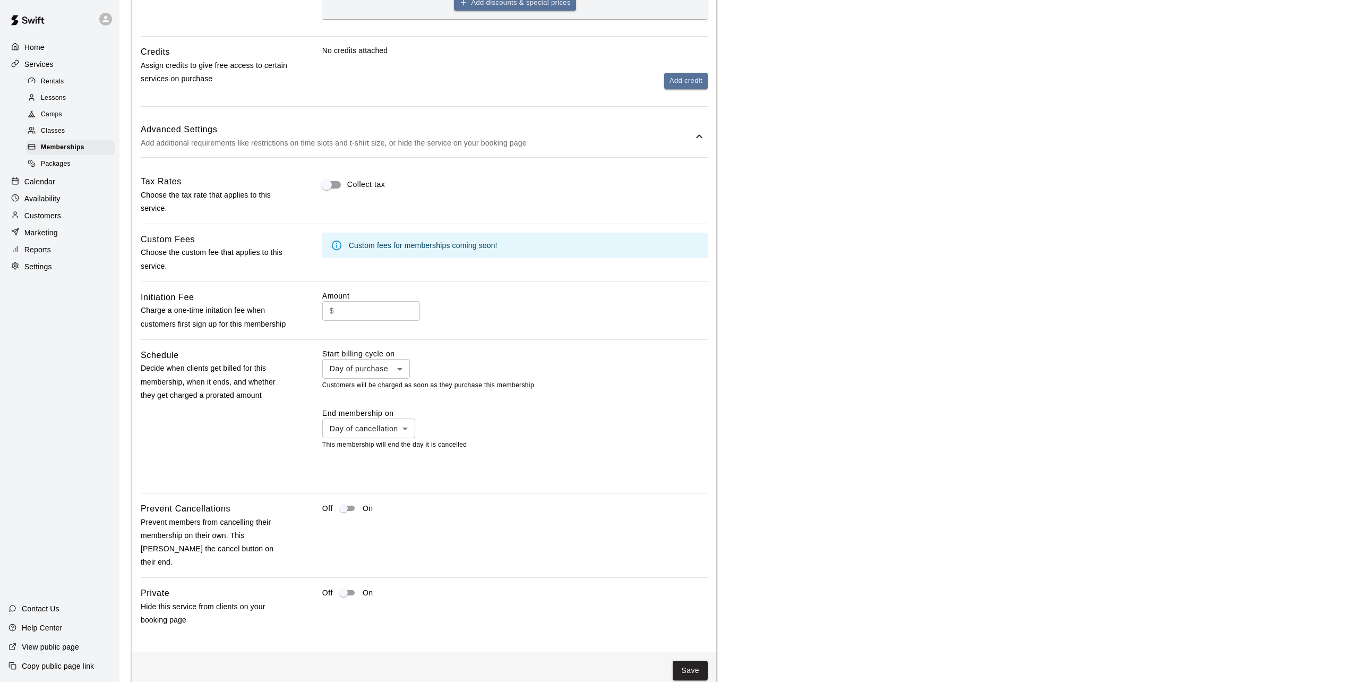
scroll to position [656, 0]
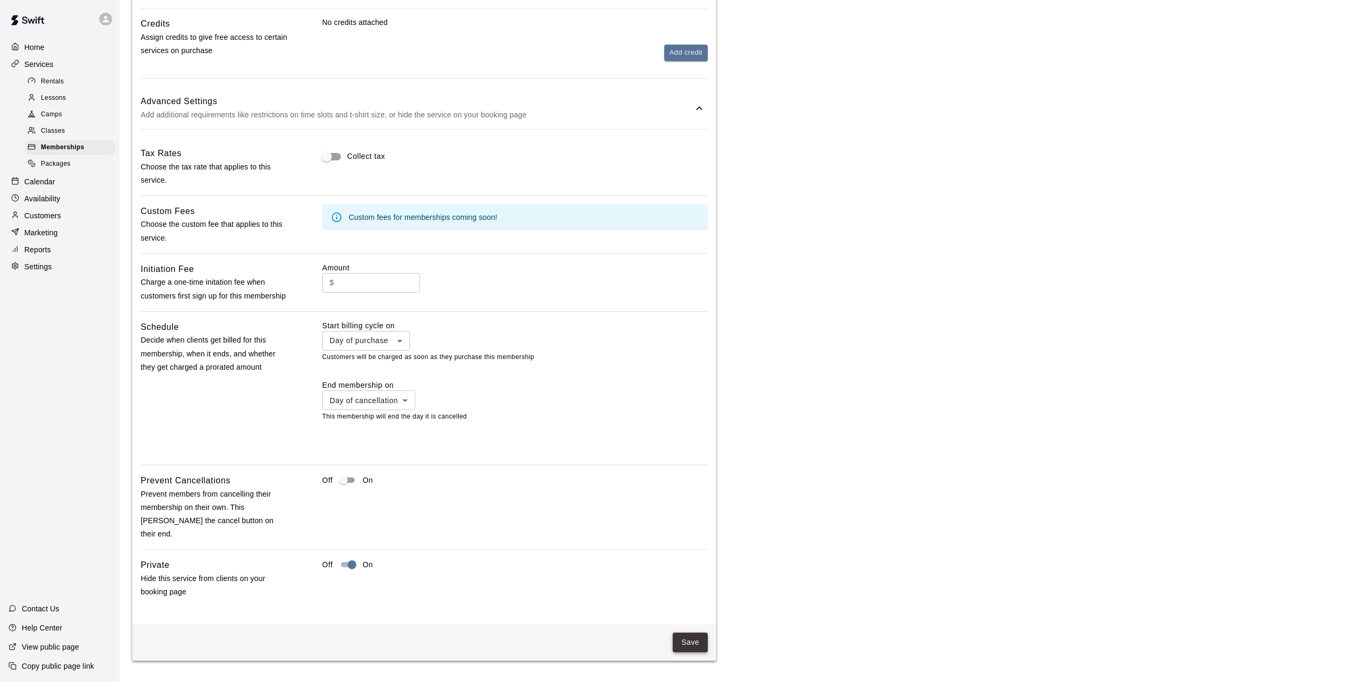
click at [688, 639] on button "Save" at bounding box center [690, 642] width 35 height 20
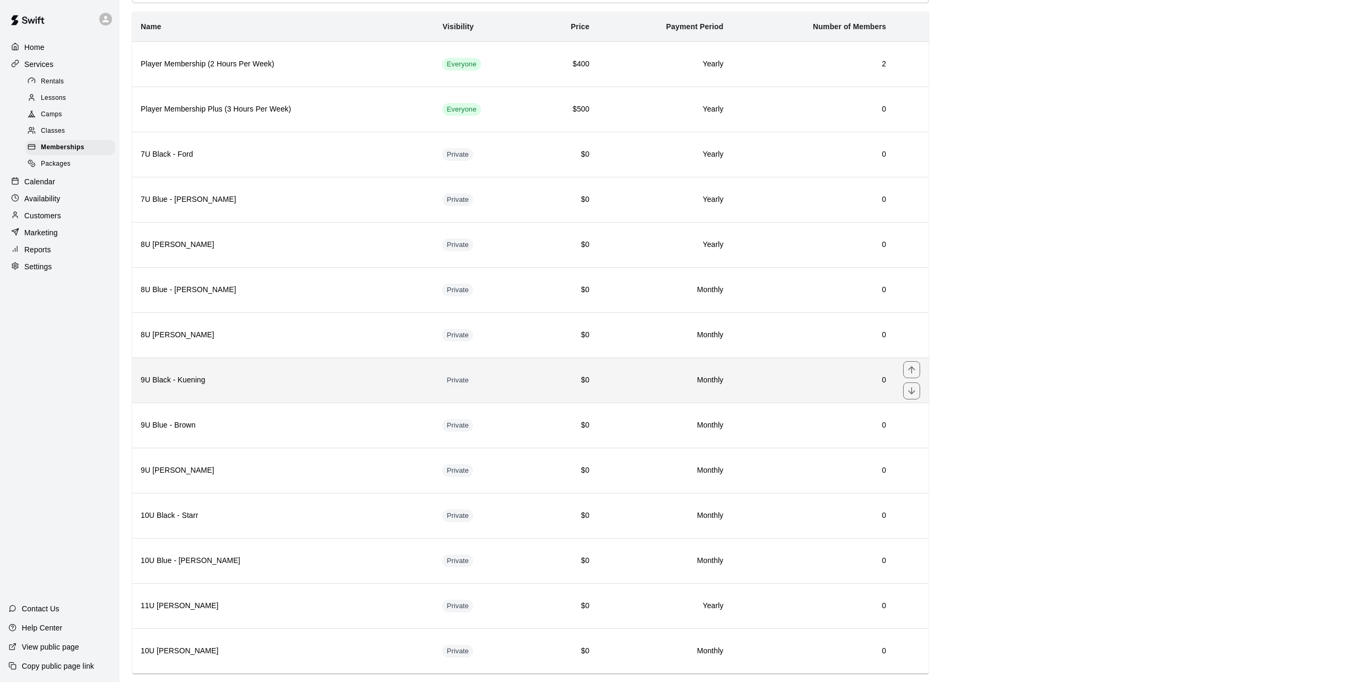
scroll to position [87, 0]
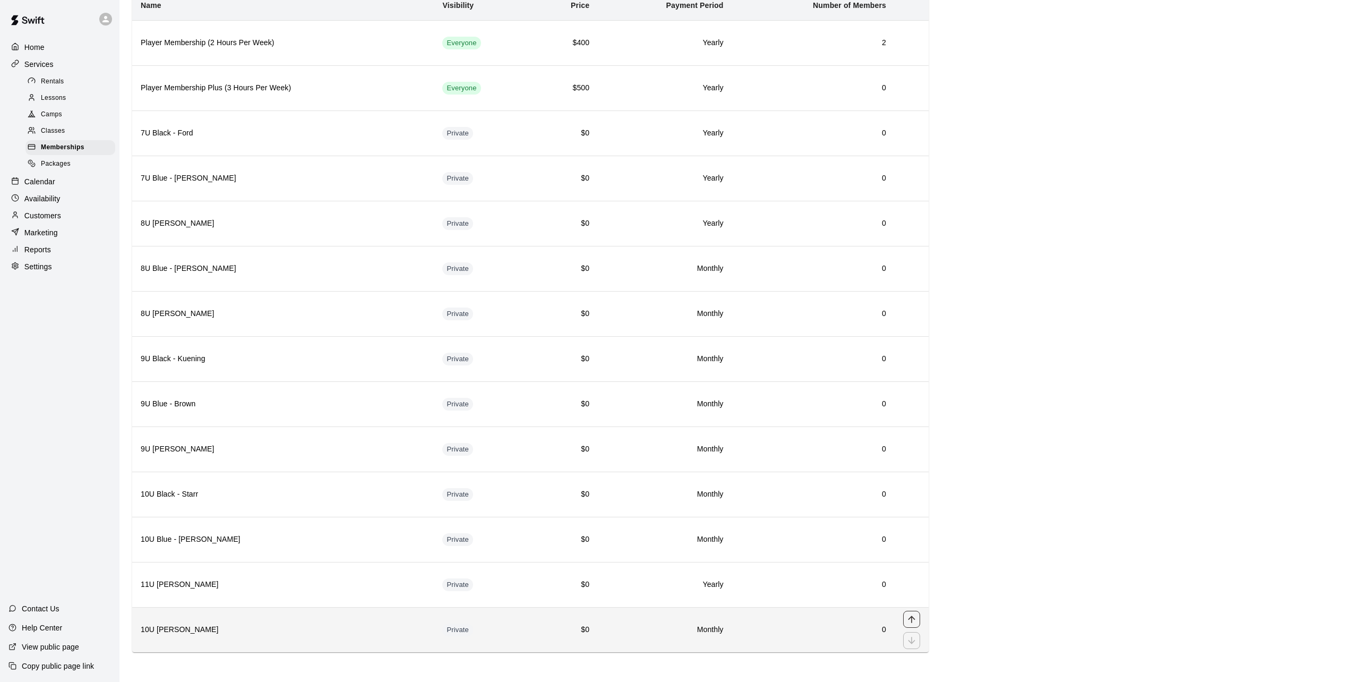
click at [912, 617] on icon "move item up" at bounding box center [911, 618] width 7 height 7
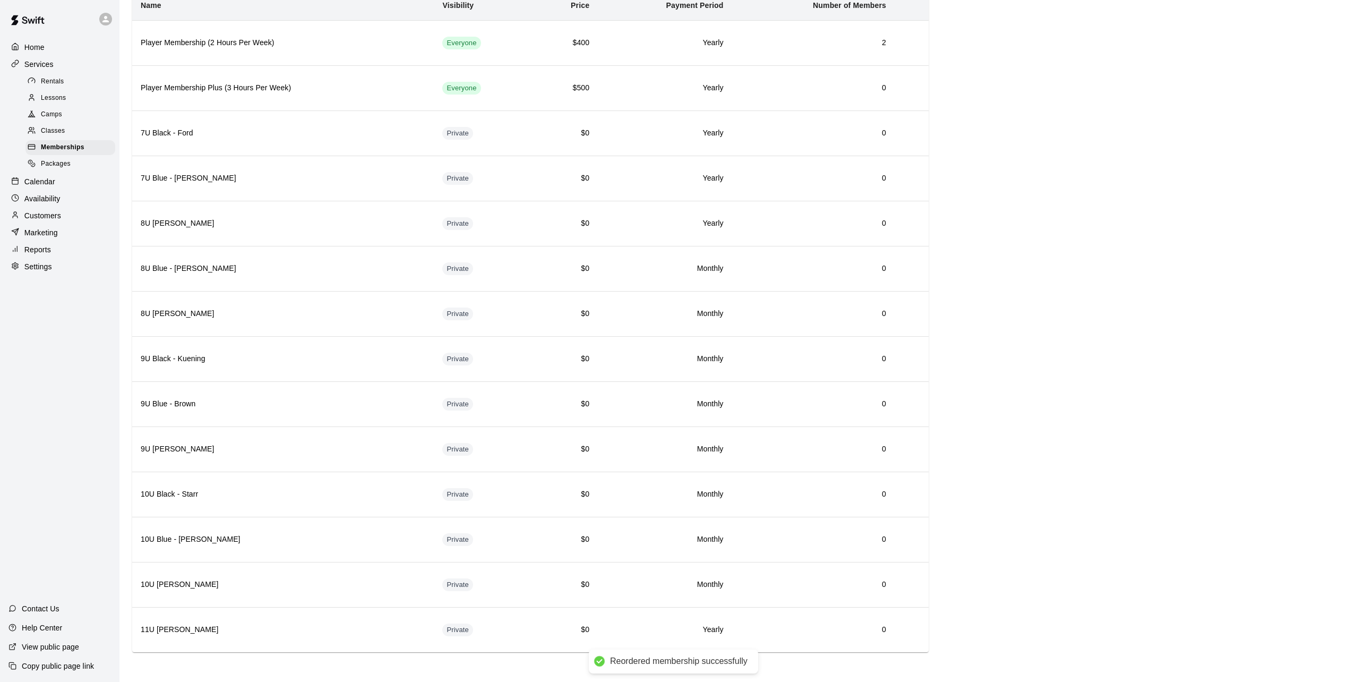
scroll to position [0, 0]
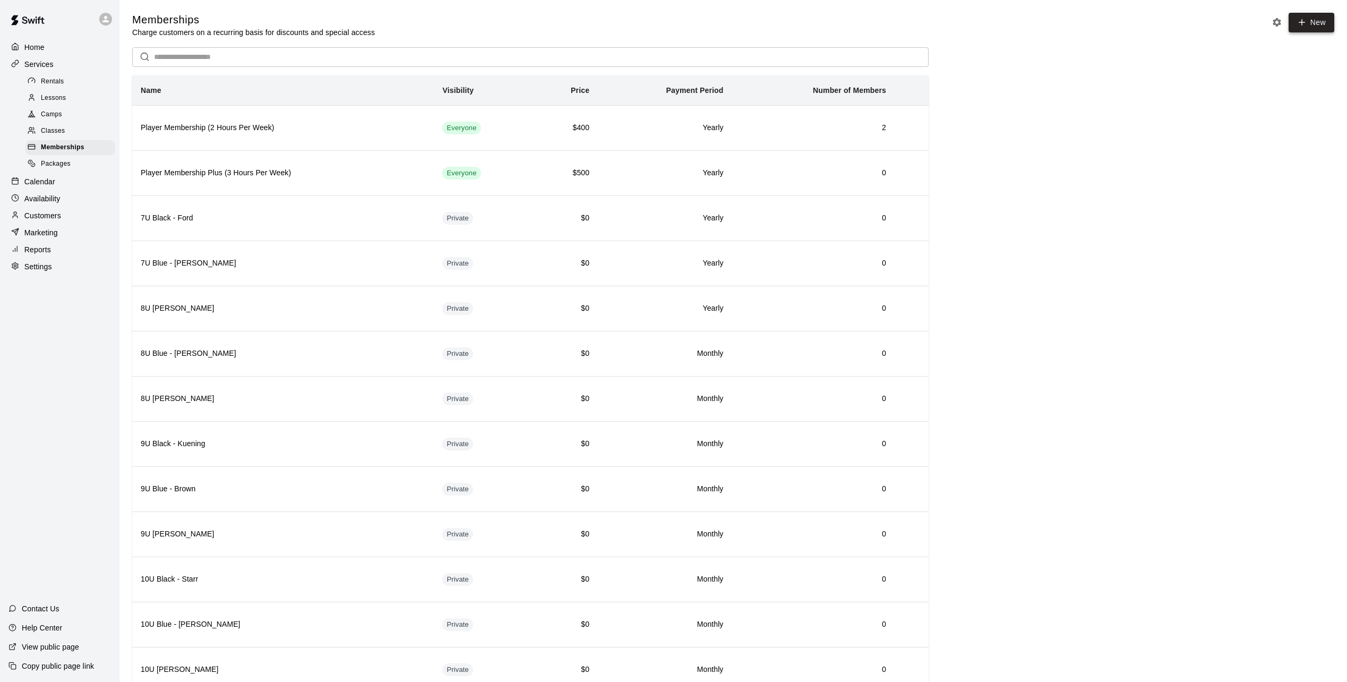
click at [1326, 19] on link "New" at bounding box center [1311, 23] width 46 height 20
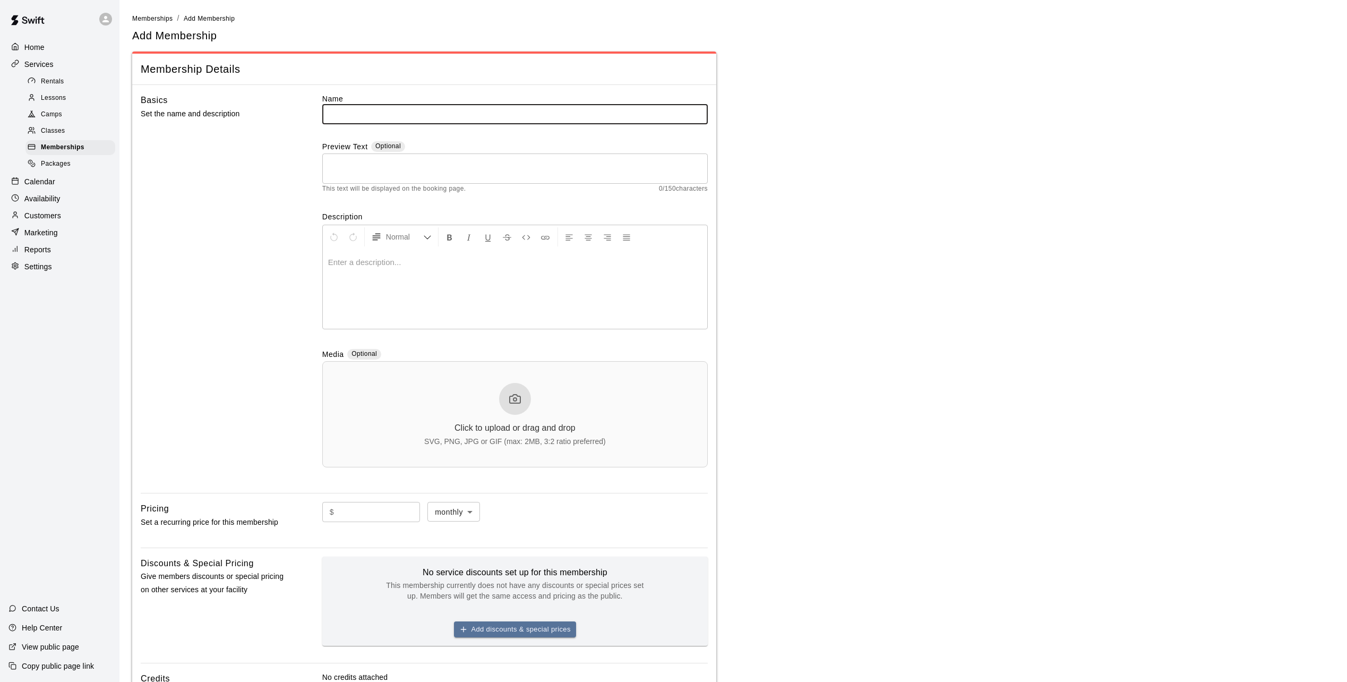
click at [452, 113] on input "text" at bounding box center [514, 114] width 385 height 20
type input "**********"
click at [348, 263] on p at bounding box center [515, 262] width 374 height 11
click at [793, 301] on main "**********" at bounding box center [733, 421] width 1202 height 816
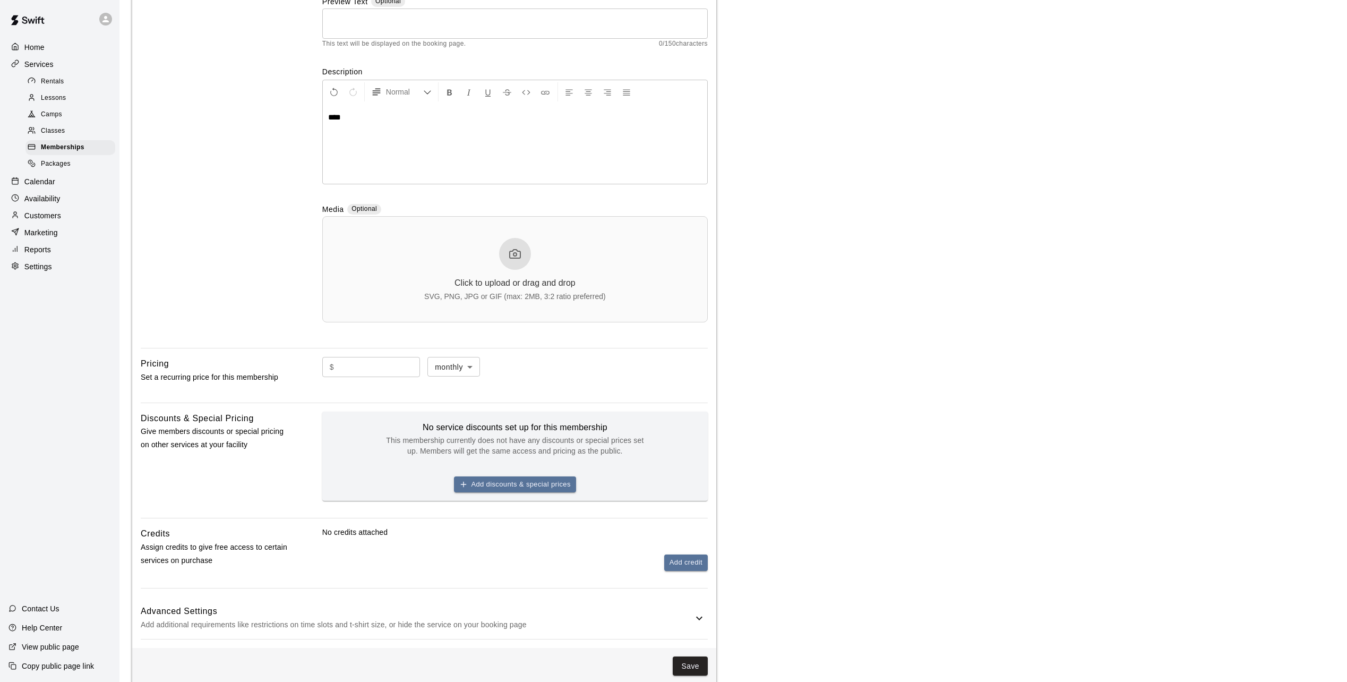
scroll to position [170, 0]
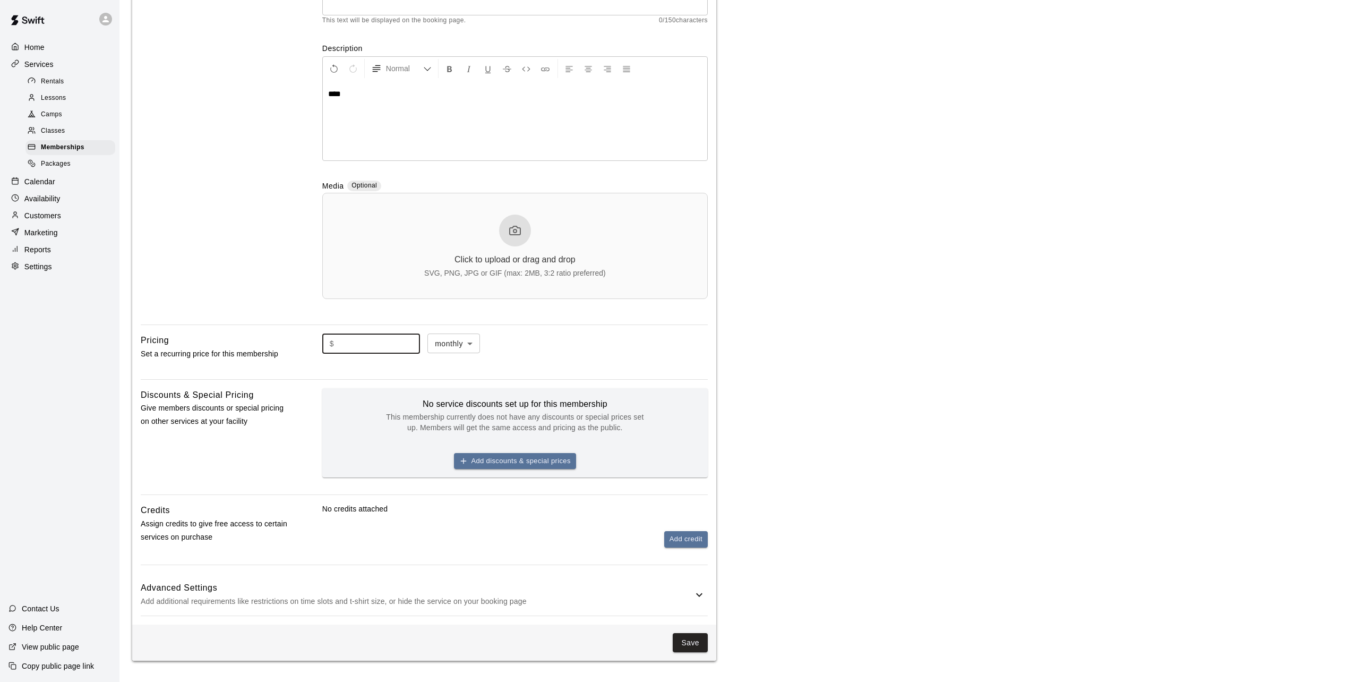
click at [375, 344] on input "text" at bounding box center [379, 343] width 82 height 20
type input "*"
click at [418, 598] on p "Add additional requirements like restrictions on time slots and t-shirt size, o…" at bounding box center [417, 601] width 552 height 13
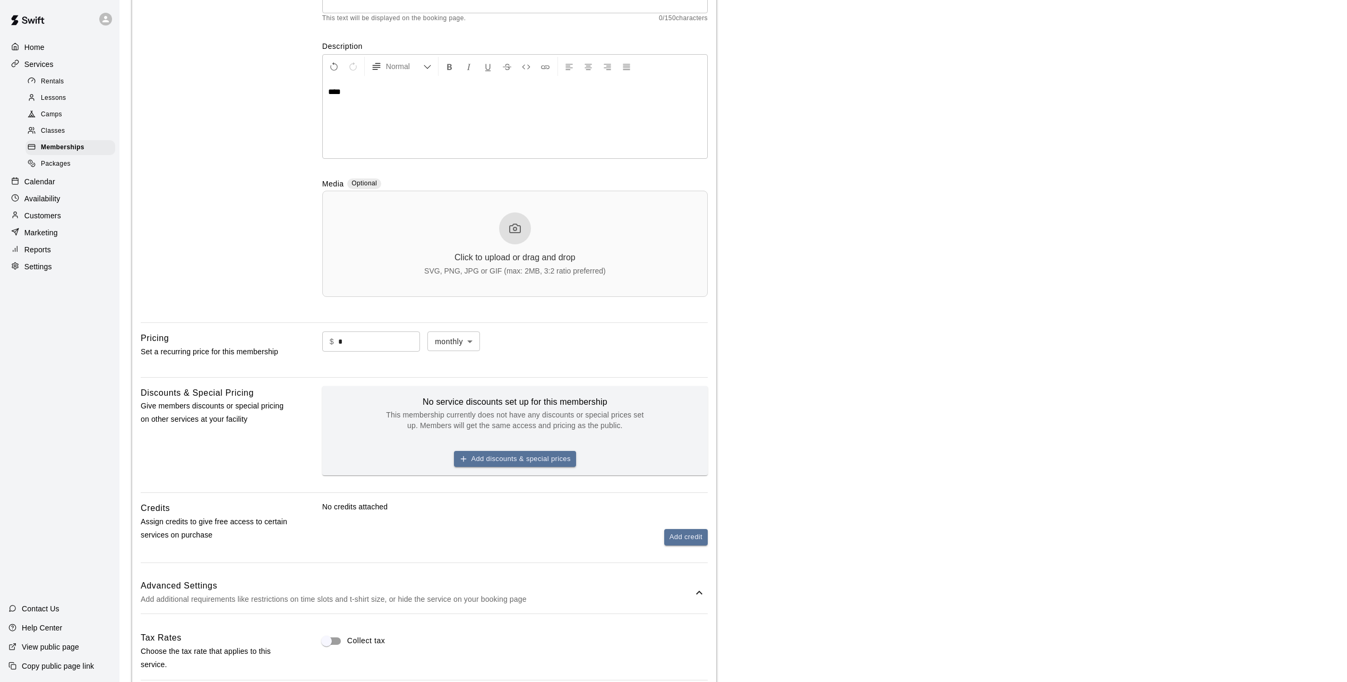
scroll to position [656, 0]
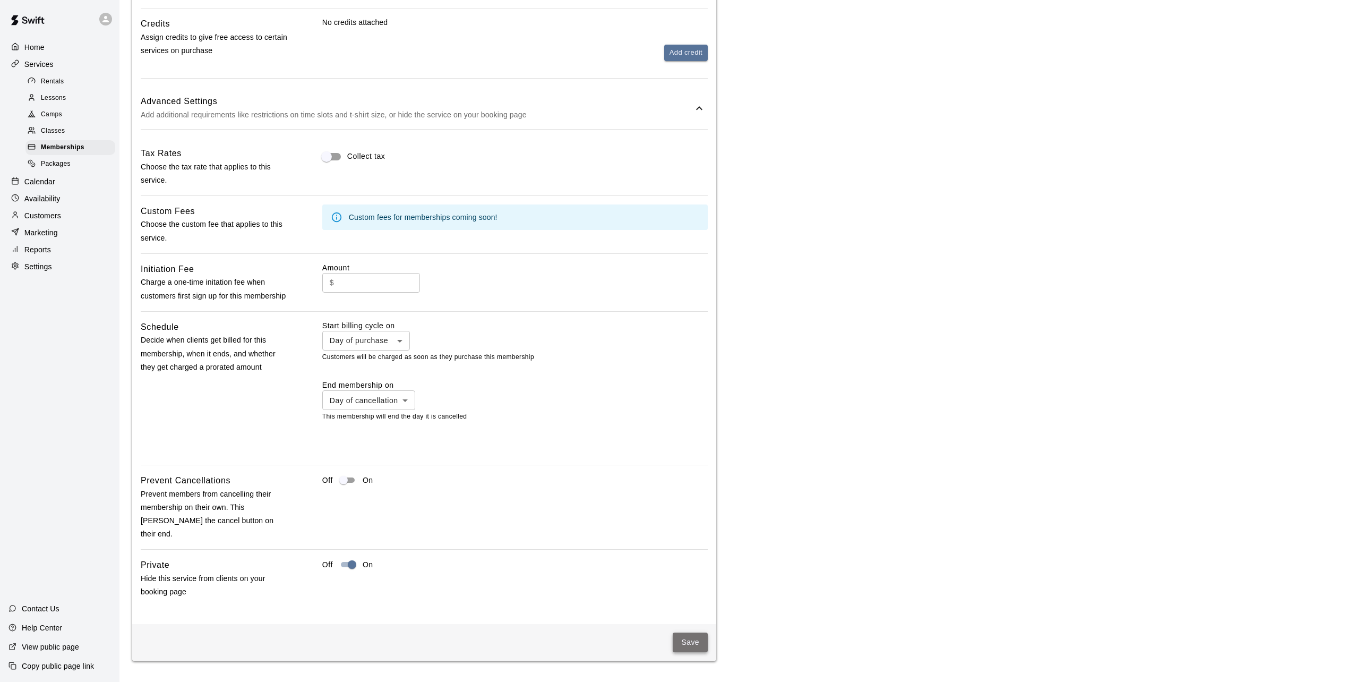
click at [687, 639] on button "Save" at bounding box center [690, 642] width 35 height 20
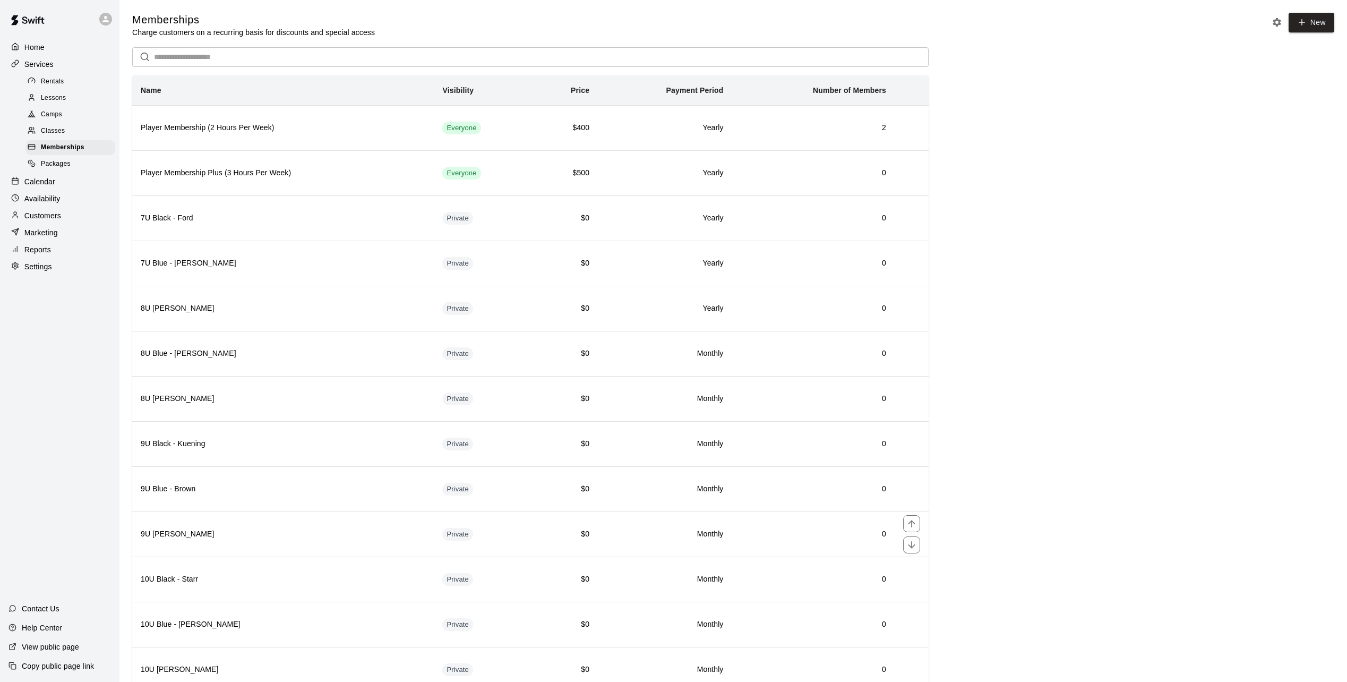
scroll to position [132, 0]
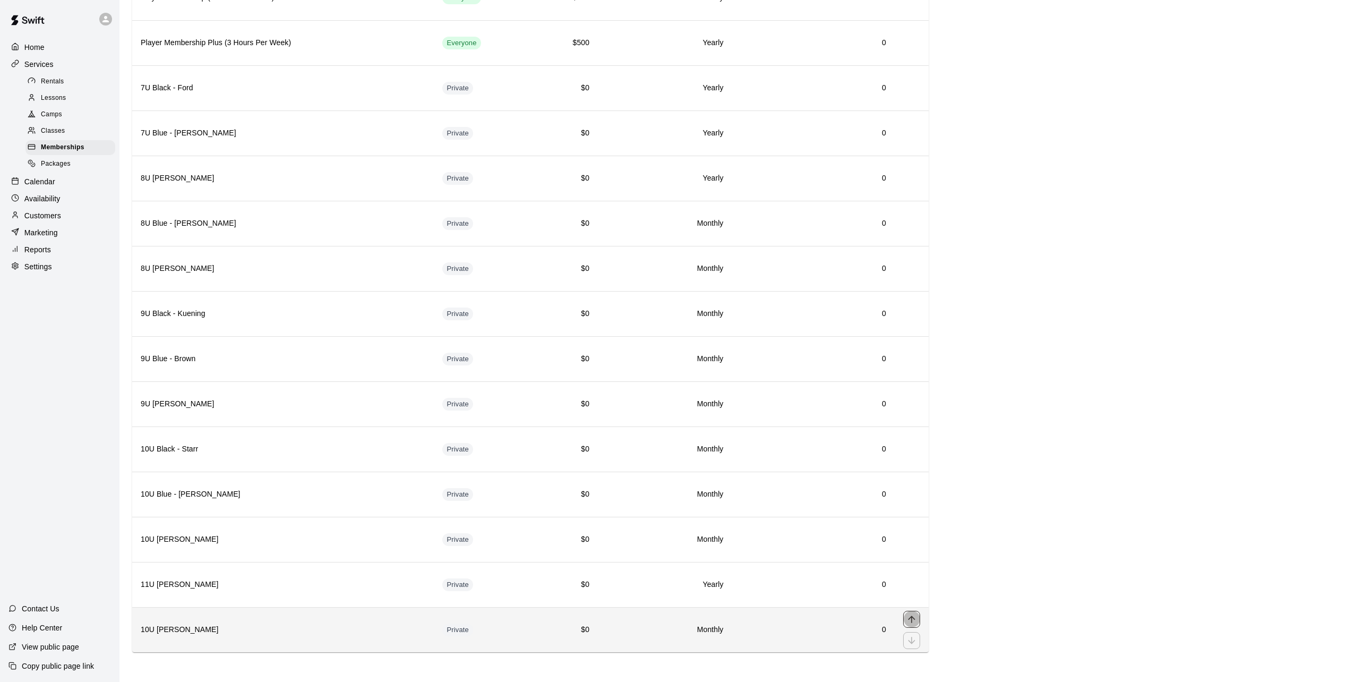
click at [911, 617] on icon "move item up" at bounding box center [911, 618] width 7 height 7
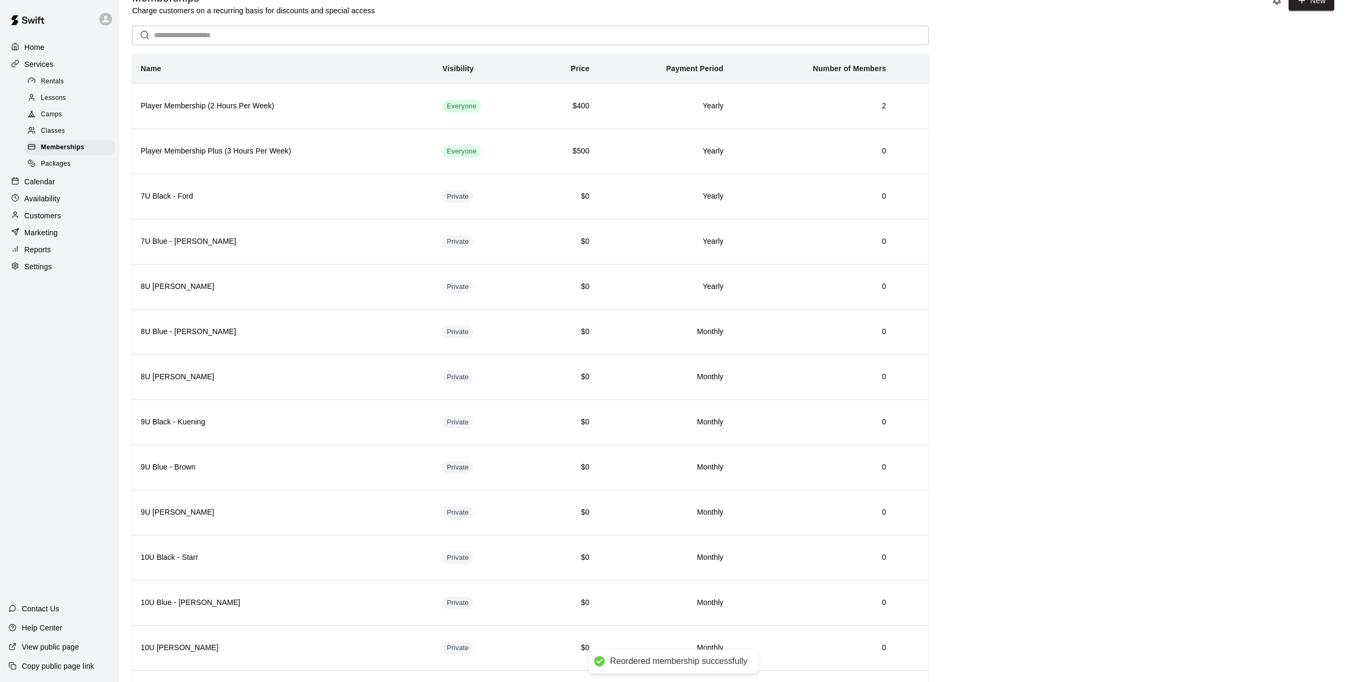
scroll to position [0, 0]
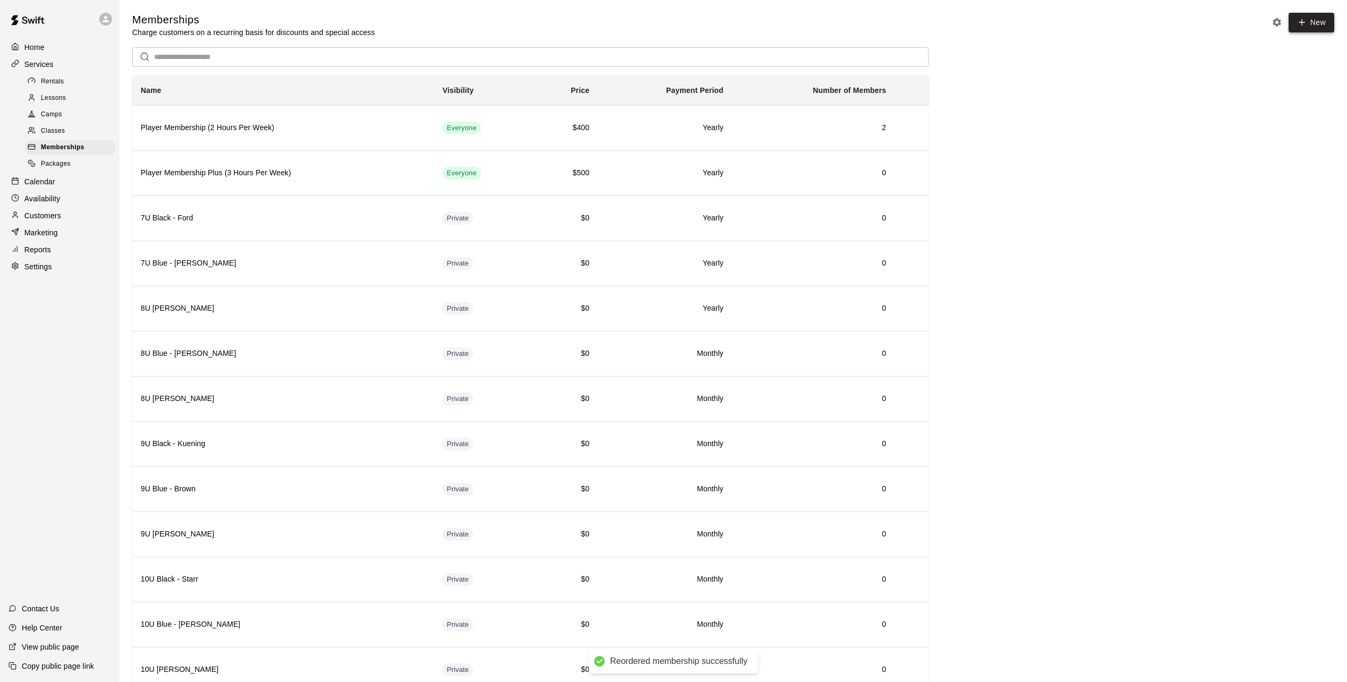
click at [1316, 22] on link "New" at bounding box center [1311, 23] width 46 height 20
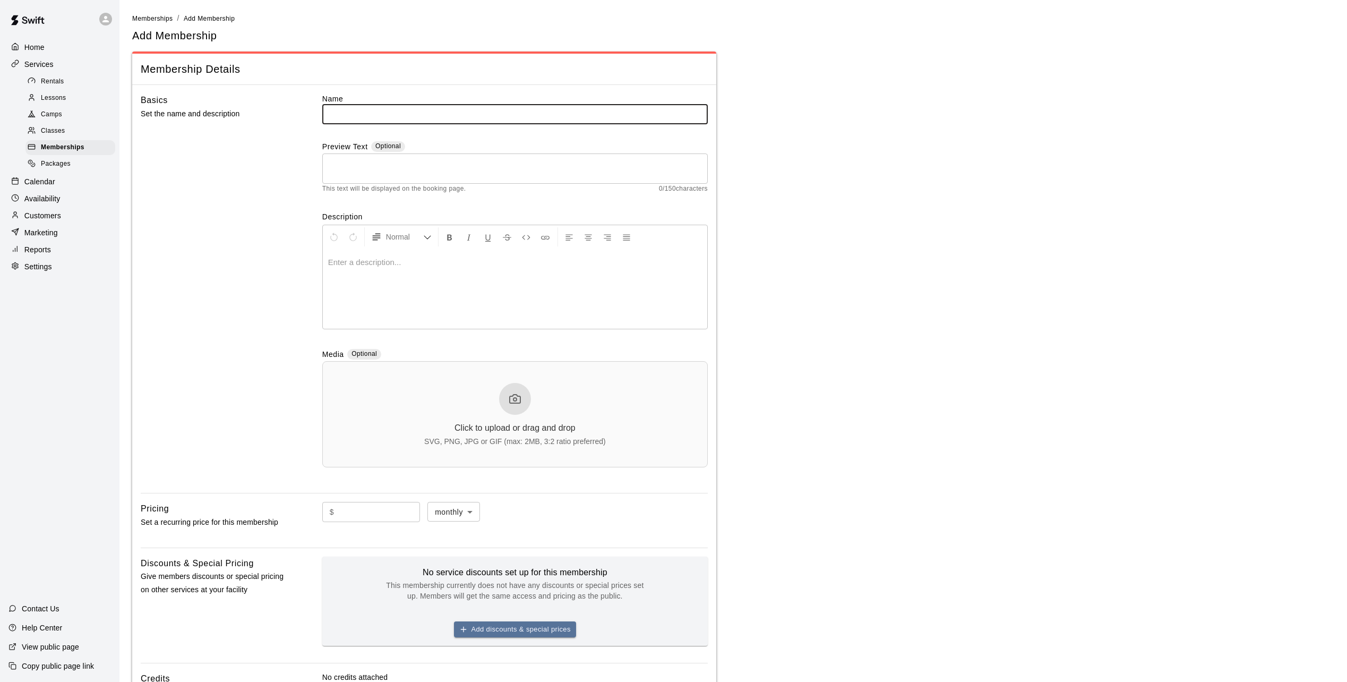
click at [353, 110] on input "text" at bounding box center [514, 114] width 385 height 20
click at [436, 108] on input "text" at bounding box center [514, 114] width 385 height 20
type input "**********"
click at [360, 269] on div at bounding box center [515, 289] width 384 height 80
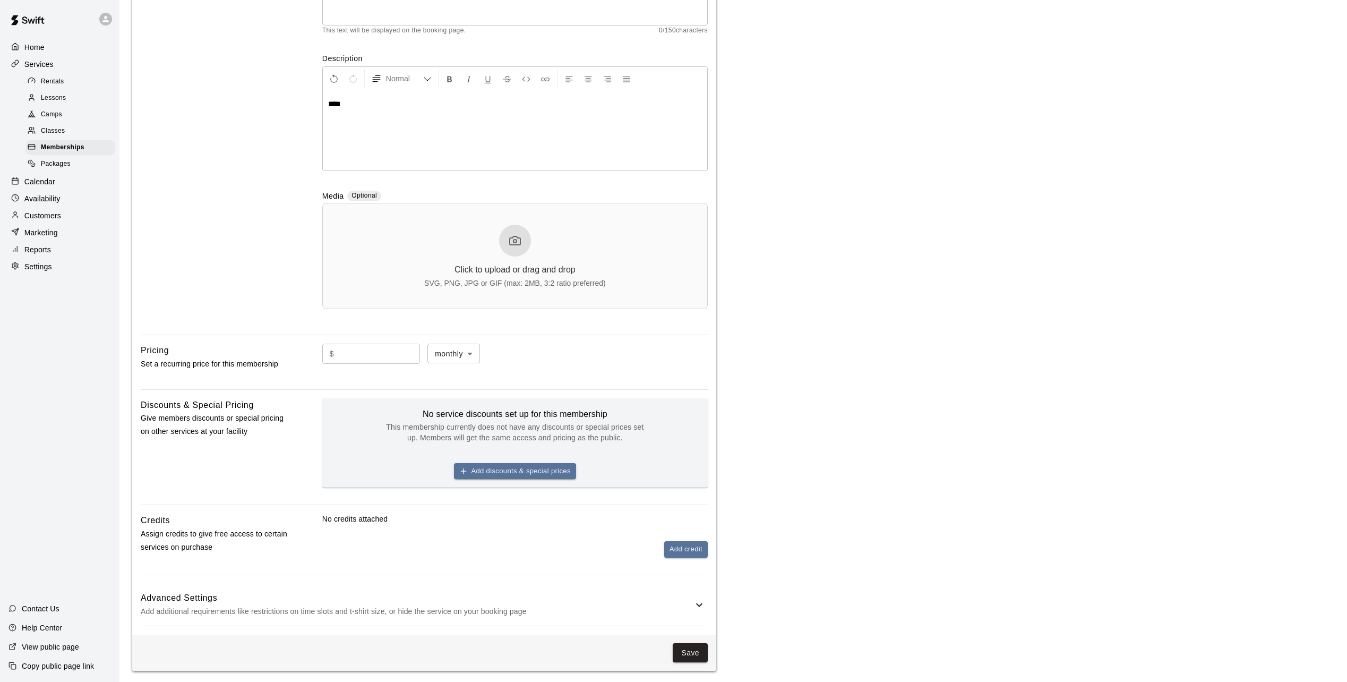
scroll to position [170, 0]
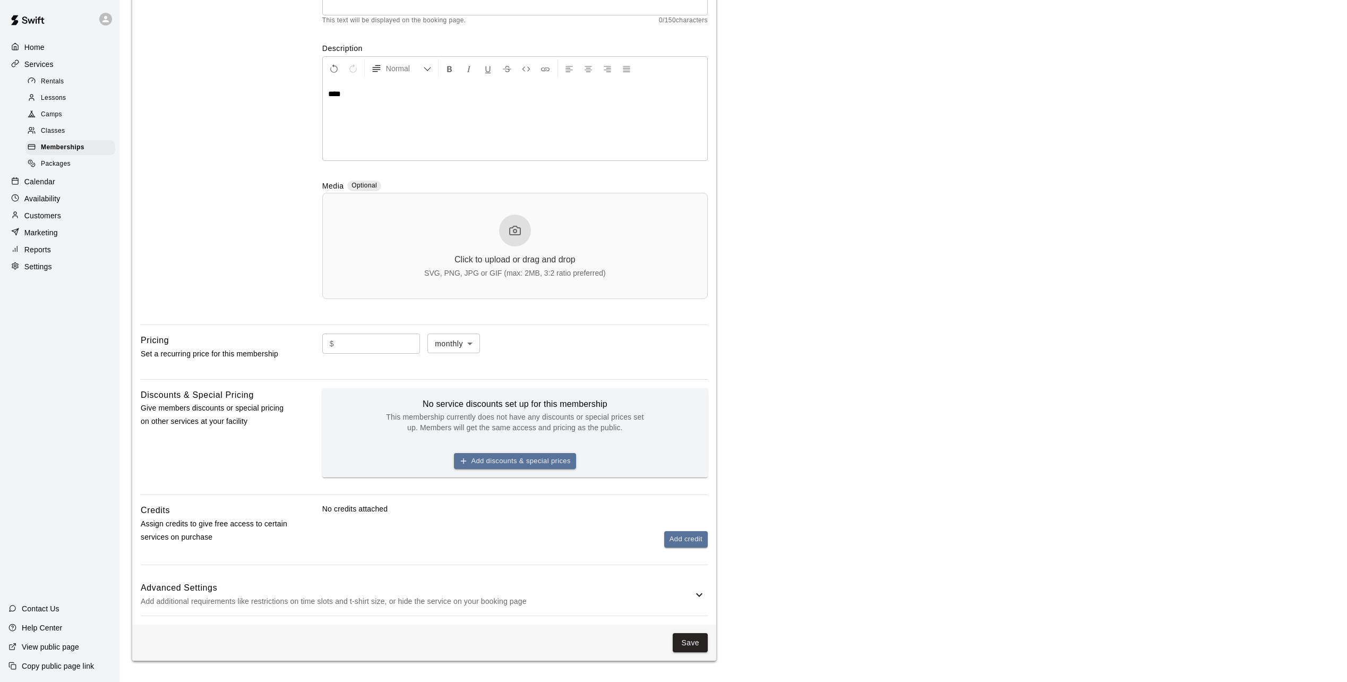
click at [373, 340] on input "text" at bounding box center [379, 343] width 82 height 20
type input "*"
click at [294, 585] on h6 "Advanced Settings" at bounding box center [417, 588] width 552 height 14
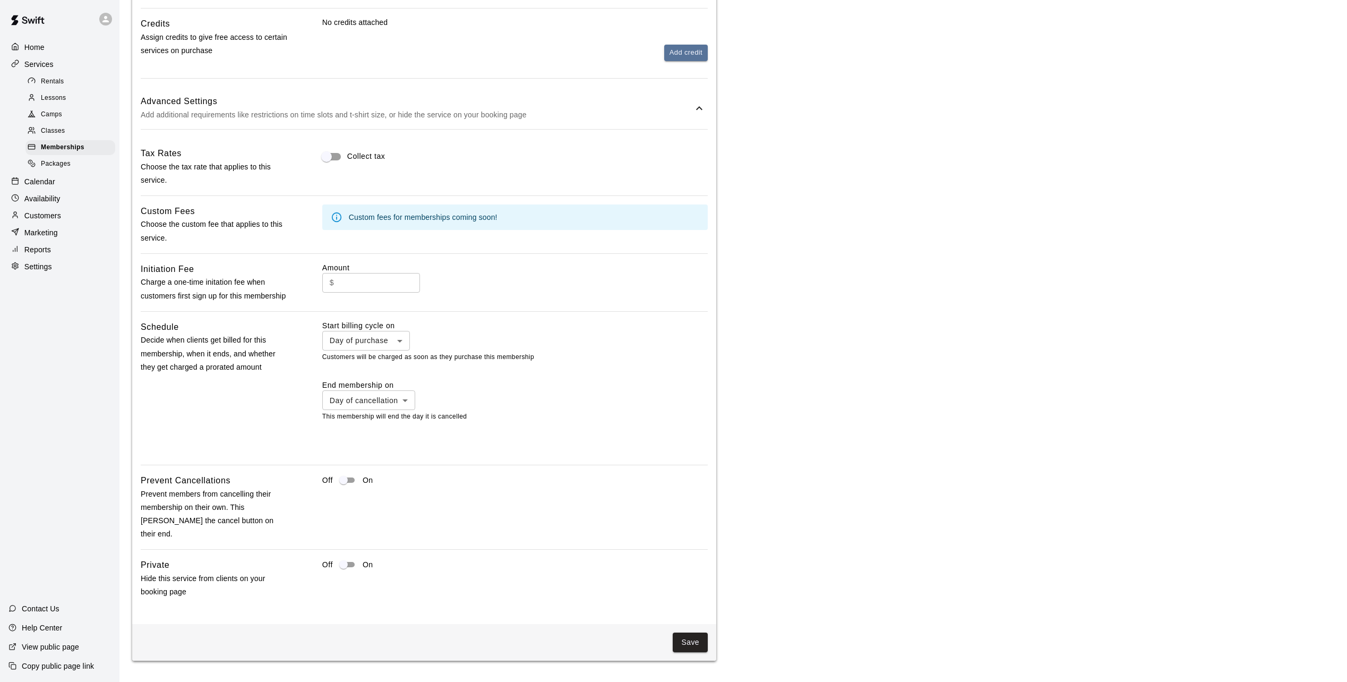
scroll to position [656, 0]
click at [706, 639] on button "Save" at bounding box center [690, 642] width 35 height 20
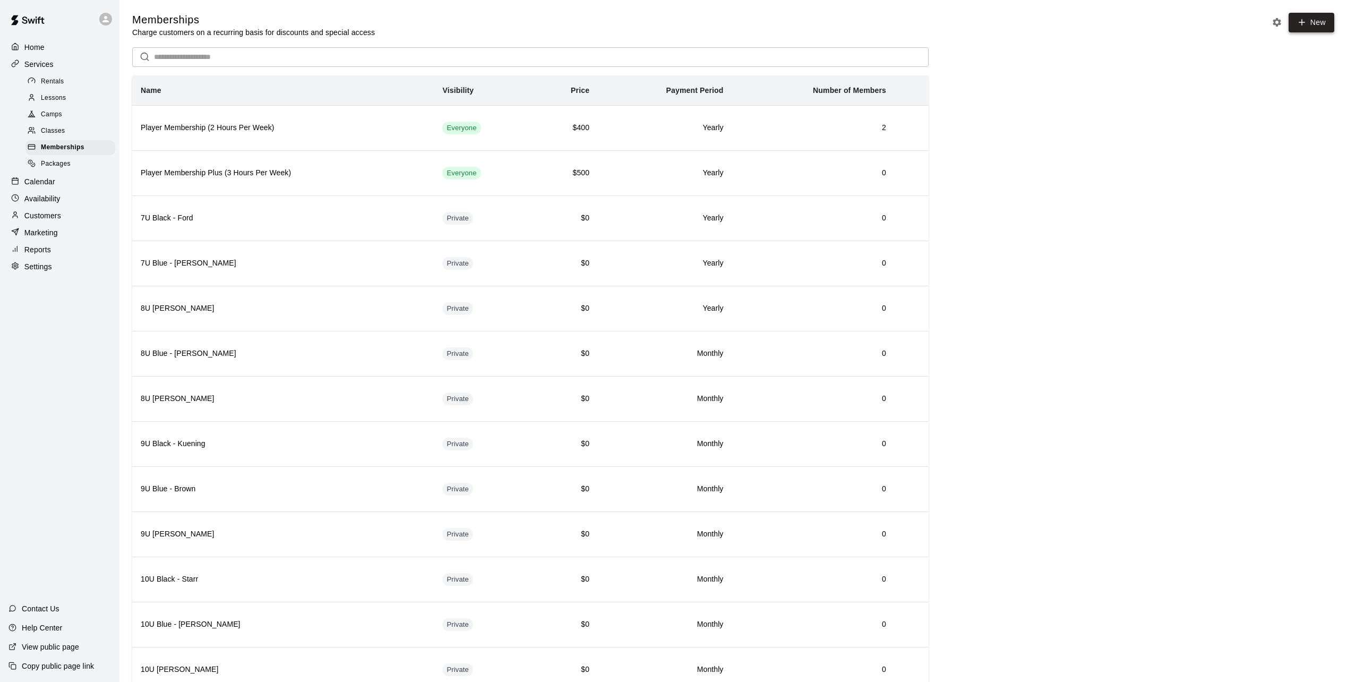
click at [1319, 19] on link "New" at bounding box center [1311, 23] width 46 height 20
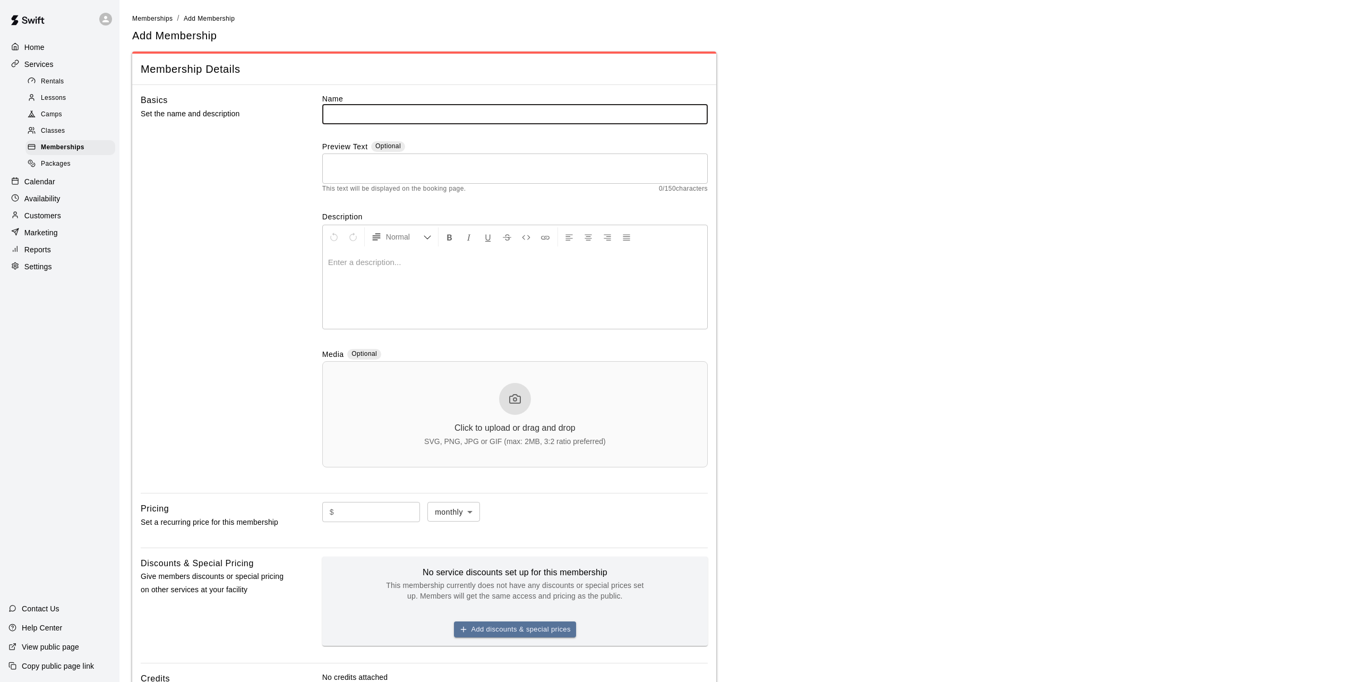
click at [343, 113] on input "text" at bounding box center [514, 114] width 385 height 20
click at [355, 115] on input "text" at bounding box center [514, 114] width 385 height 20
type input "**********"
click at [351, 272] on div at bounding box center [515, 289] width 384 height 80
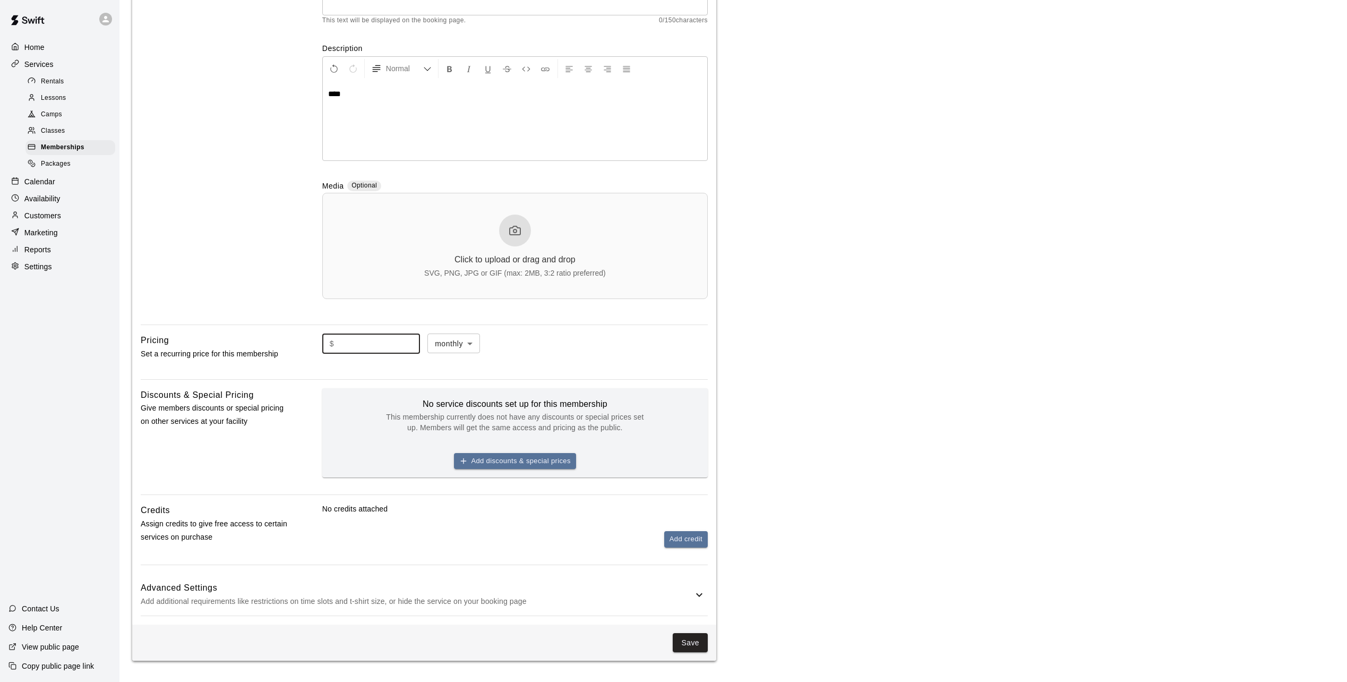
click at [382, 343] on input "text" at bounding box center [379, 343] width 82 height 20
type input "*"
click at [247, 588] on h6 "Advanced Settings" at bounding box center [417, 588] width 552 height 14
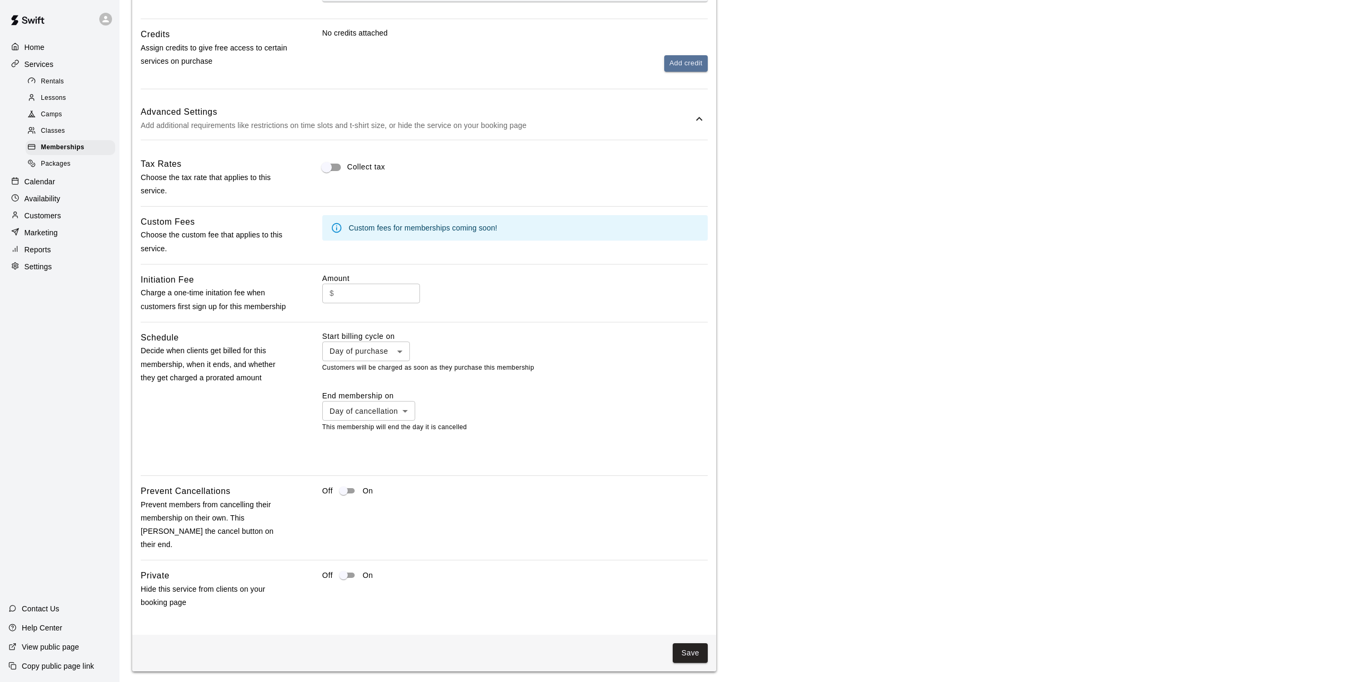
scroll to position [648, 0]
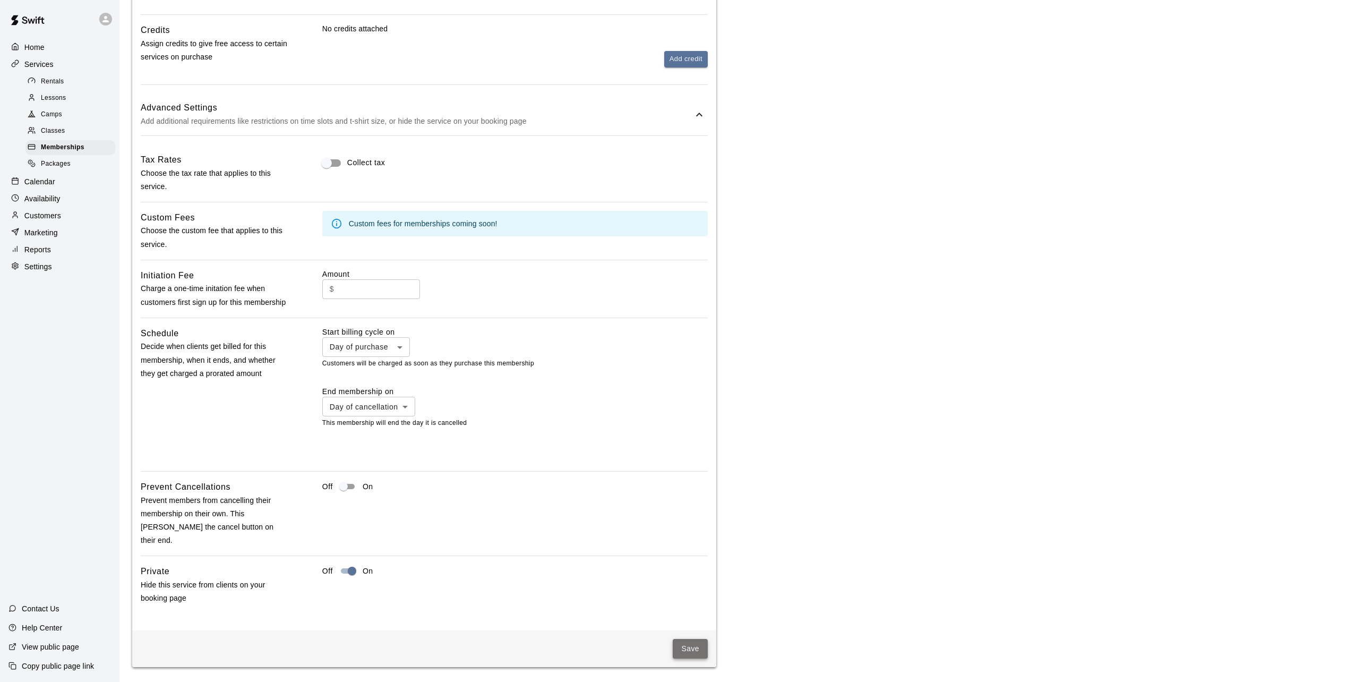
click at [693, 649] on button "Save" at bounding box center [690, 649] width 35 height 20
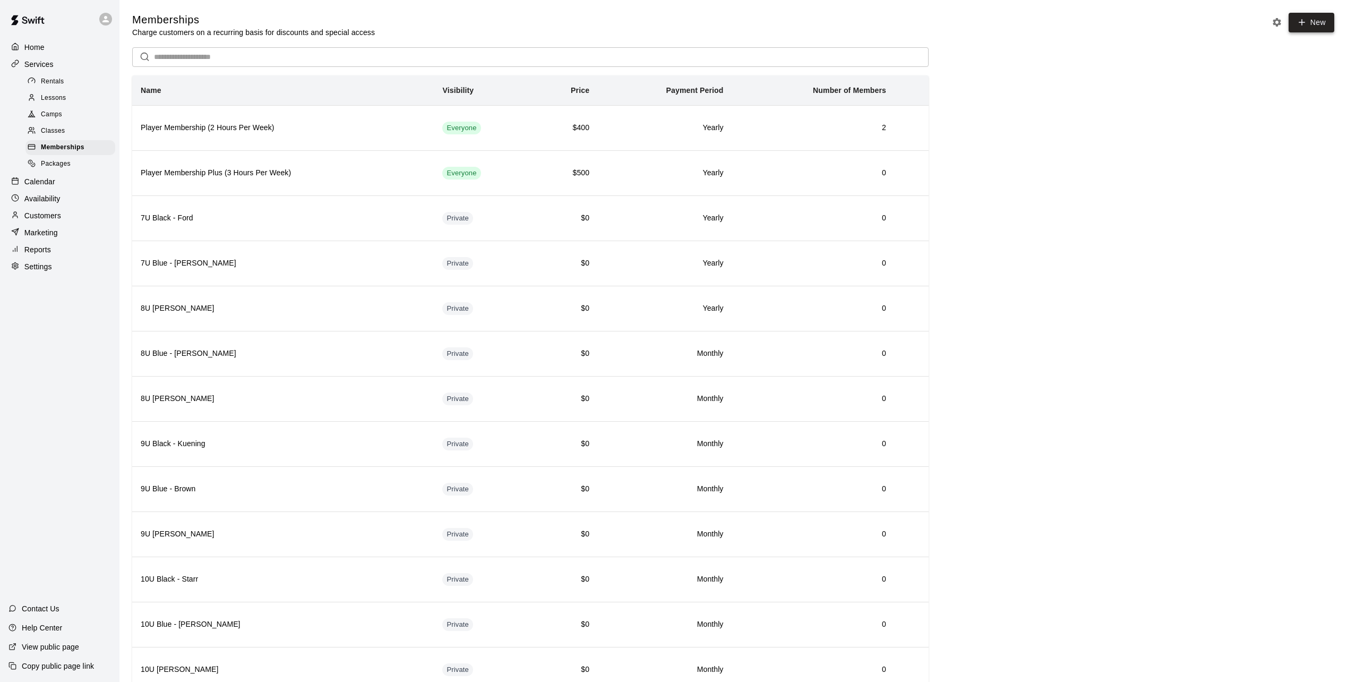
click at [1300, 16] on link "New" at bounding box center [1311, 23] width 46 height 20
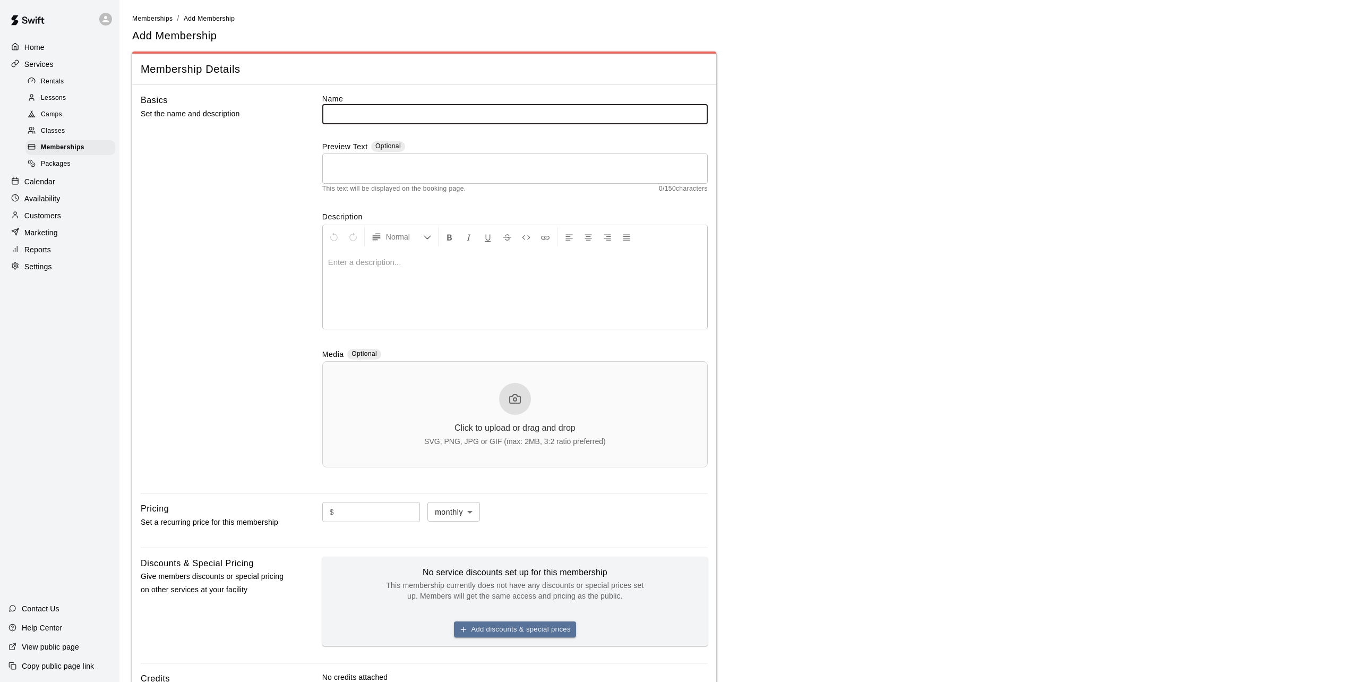
click at [426, 113] on input "text" at bounding box center [514, 114] width 385 height 20
click at [350, 116] on input "text" at bounding box center [514, 114] width 385 height 20
type input "**********"
click at [345, 266] on p at bounding box center [515, 262] width 374 height 11
click at [808, 295] on main "**********" at bounding box center [733, 421] width 1202 height 816
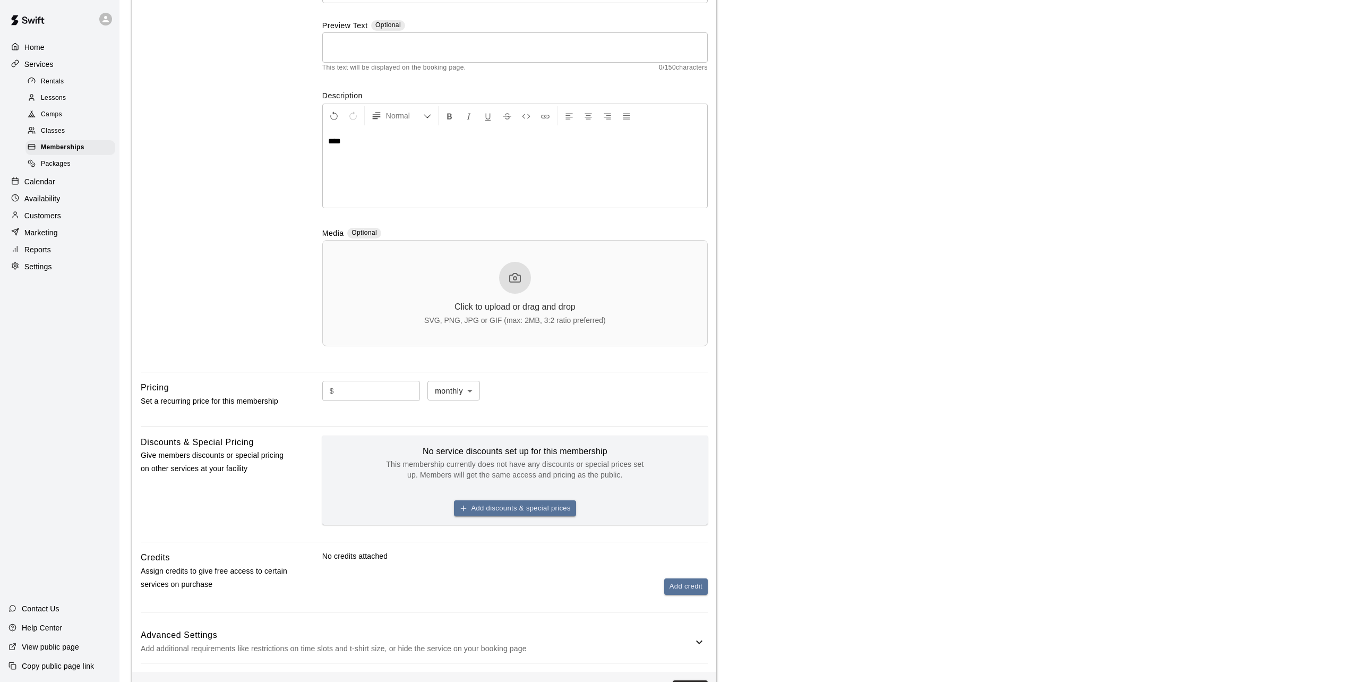
scroll to position [170, 0]
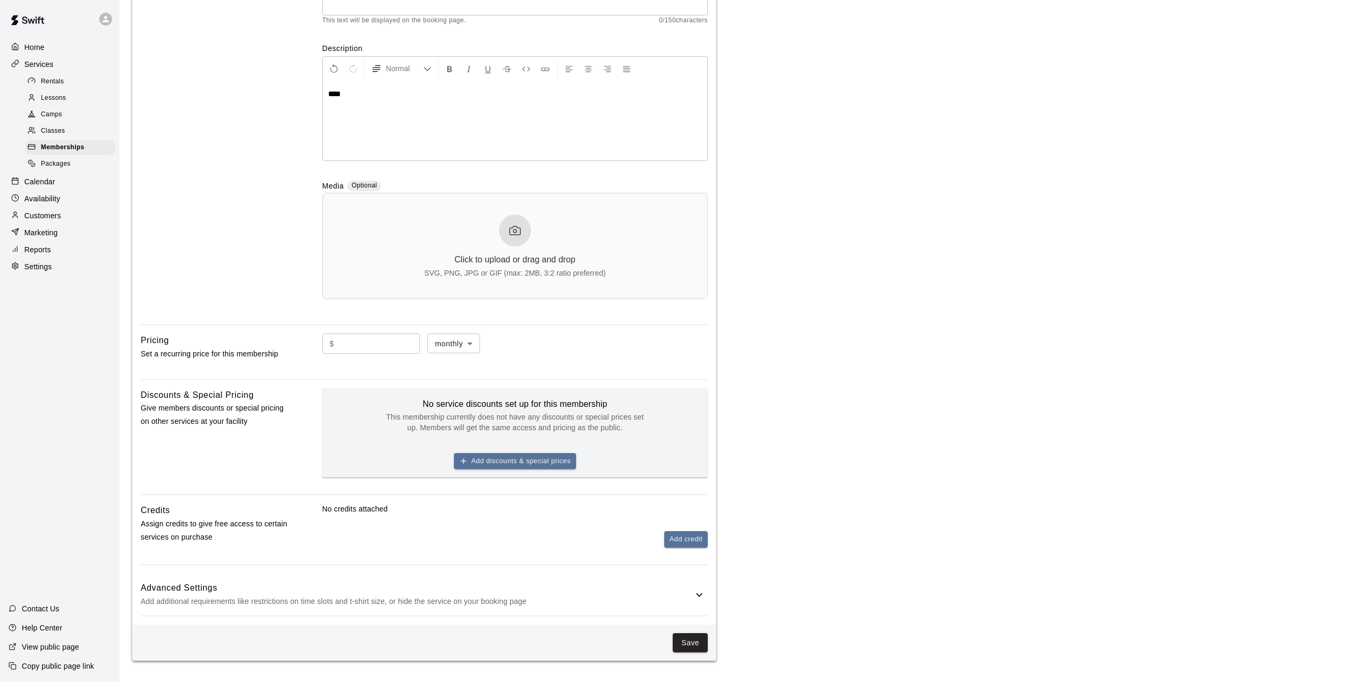
click at [398, 341] on input "text" at bounding box center [379, 343] width 82 height 20
type input "*"
click at [345, 581] on h6 "Advanced Settings" at bounding box center [417, 588] width 552 height 14
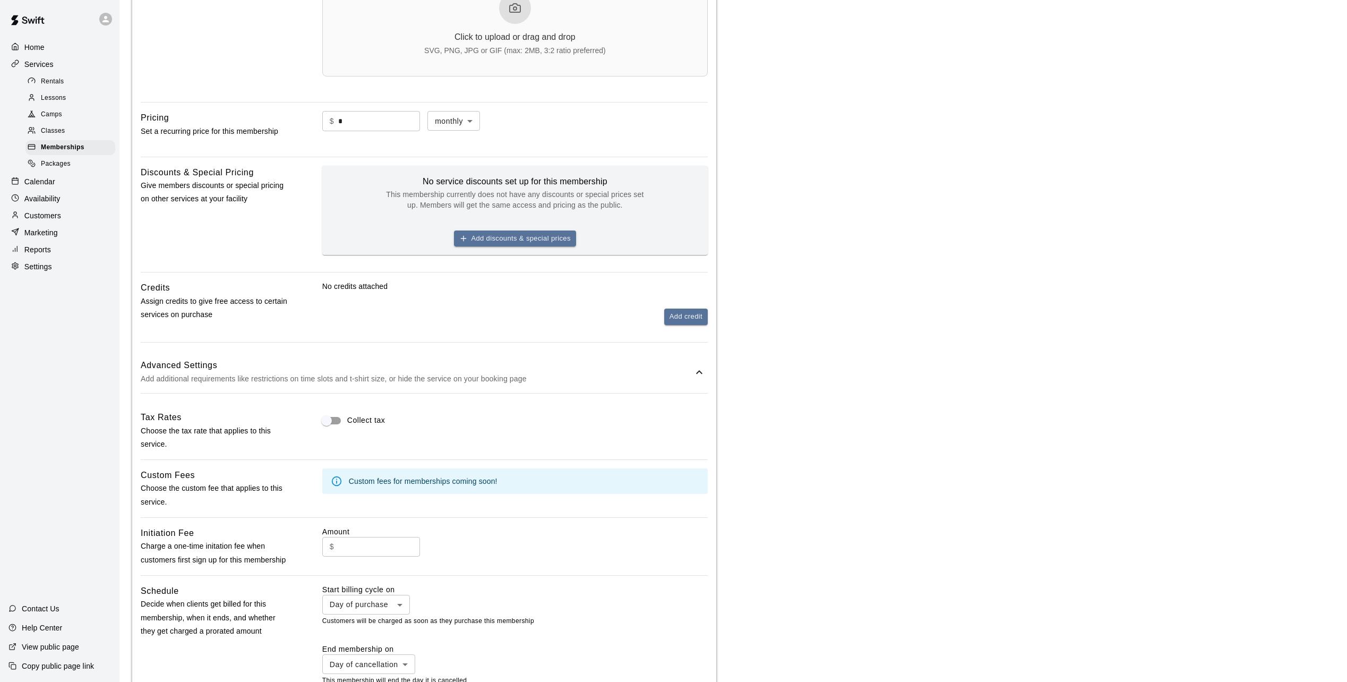
scroll to position [648, 0]
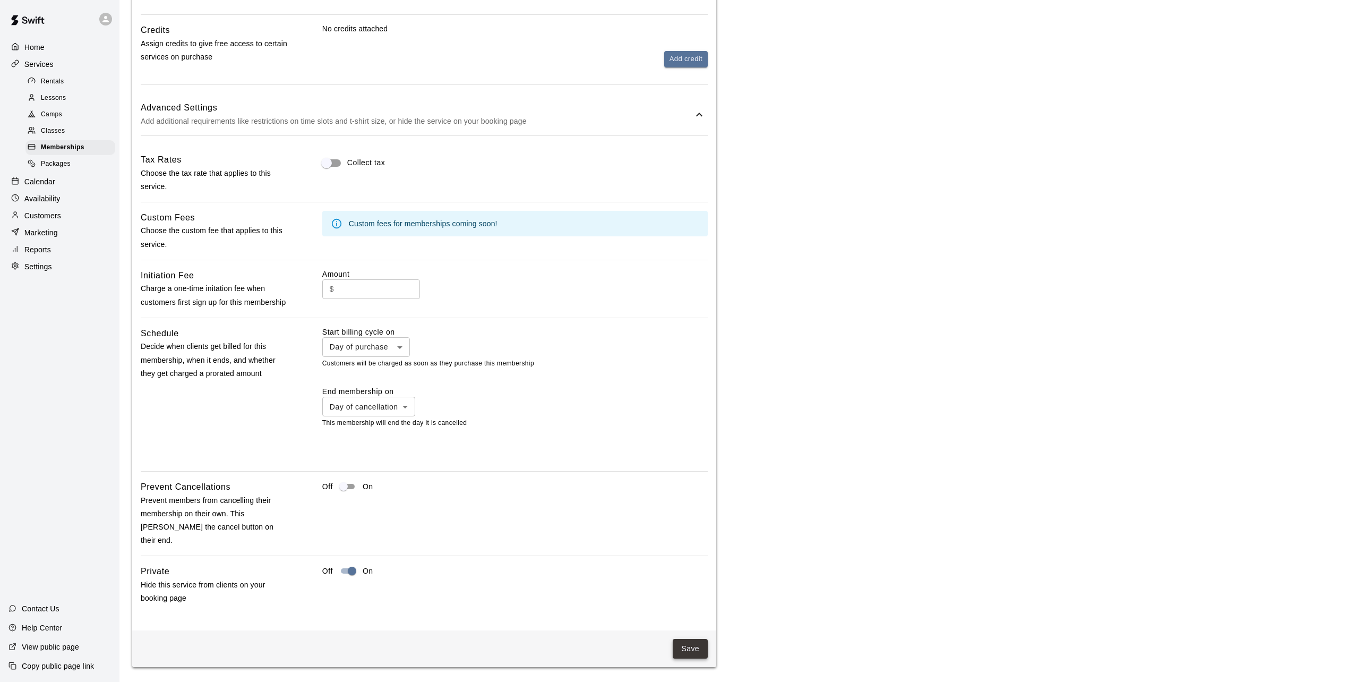
click at [695, 651] on button "Save" at bounding box center [690, 649] width 35 height 20
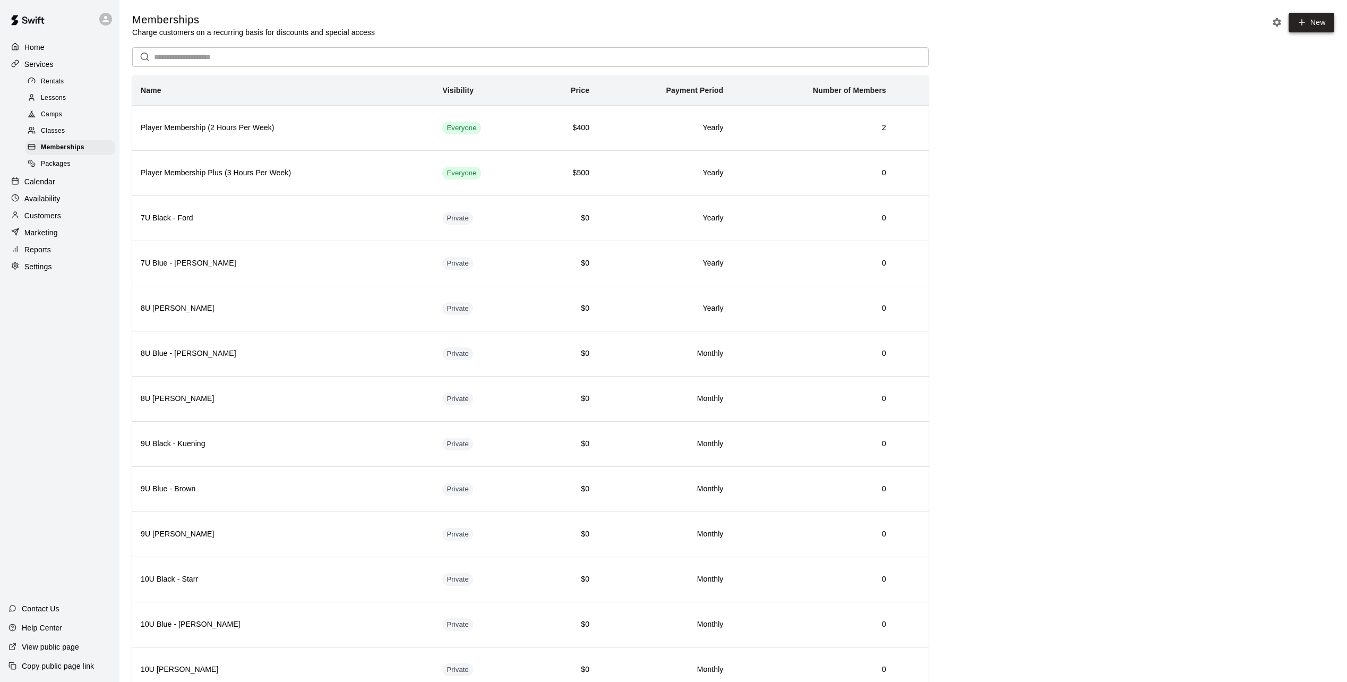
click at [1324, 21] on link "New" at bounding box center [1311, 23] width 46 height 20
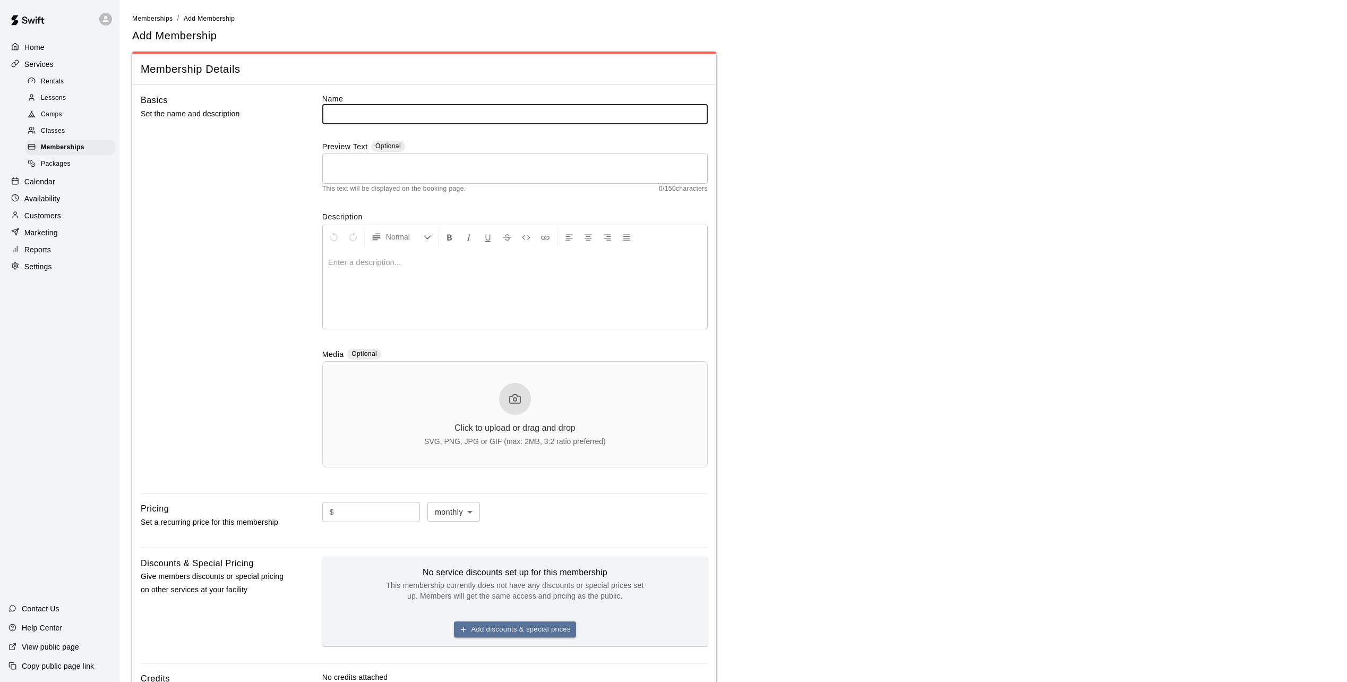
click at [367, 114] on input "text" at bounding box center [514, 114] width 385 height 20
type input "**********"
click at [424, 272] on div at bounding box center [515, 289] width 384 height 80
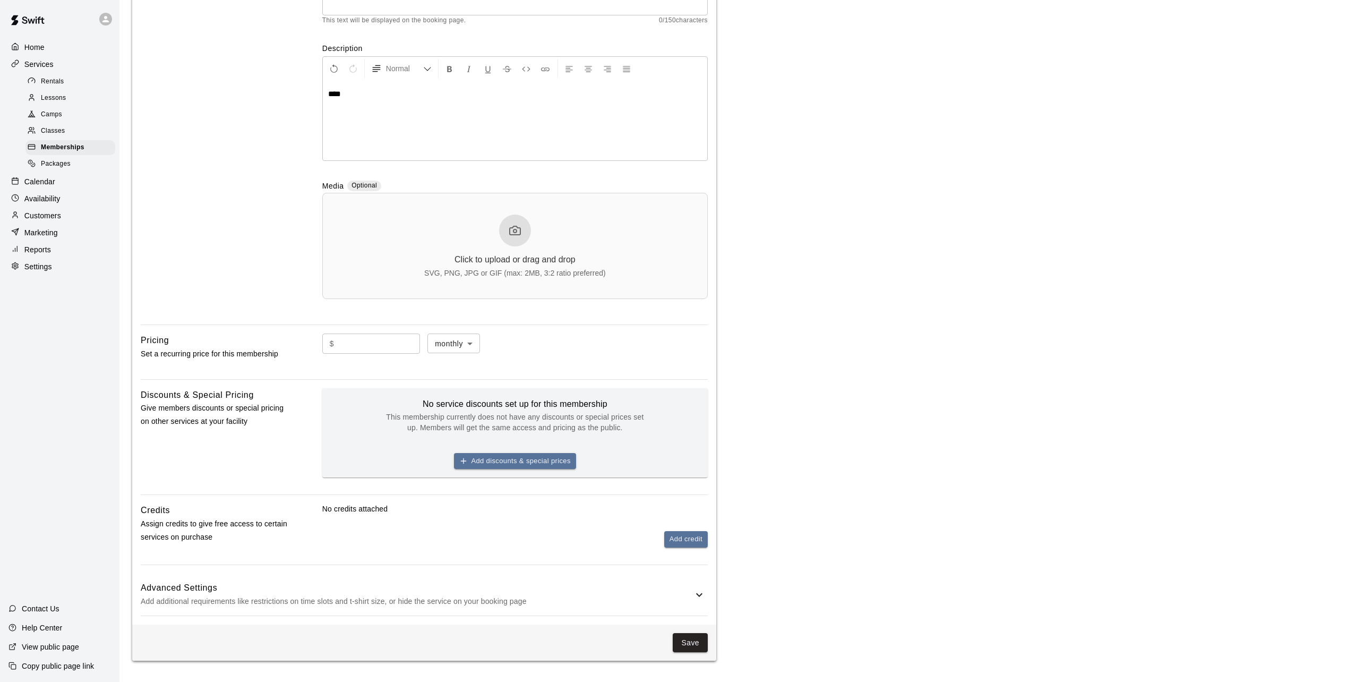
scroll to position [170, 0]
click at [394, 347] on input "text" at bounding box center [379, 343] width 82 height 20
type input "*"
click at [360, 583] on h6 "Advanced Settings" at bounding box center [417, 588] width 552 height 14
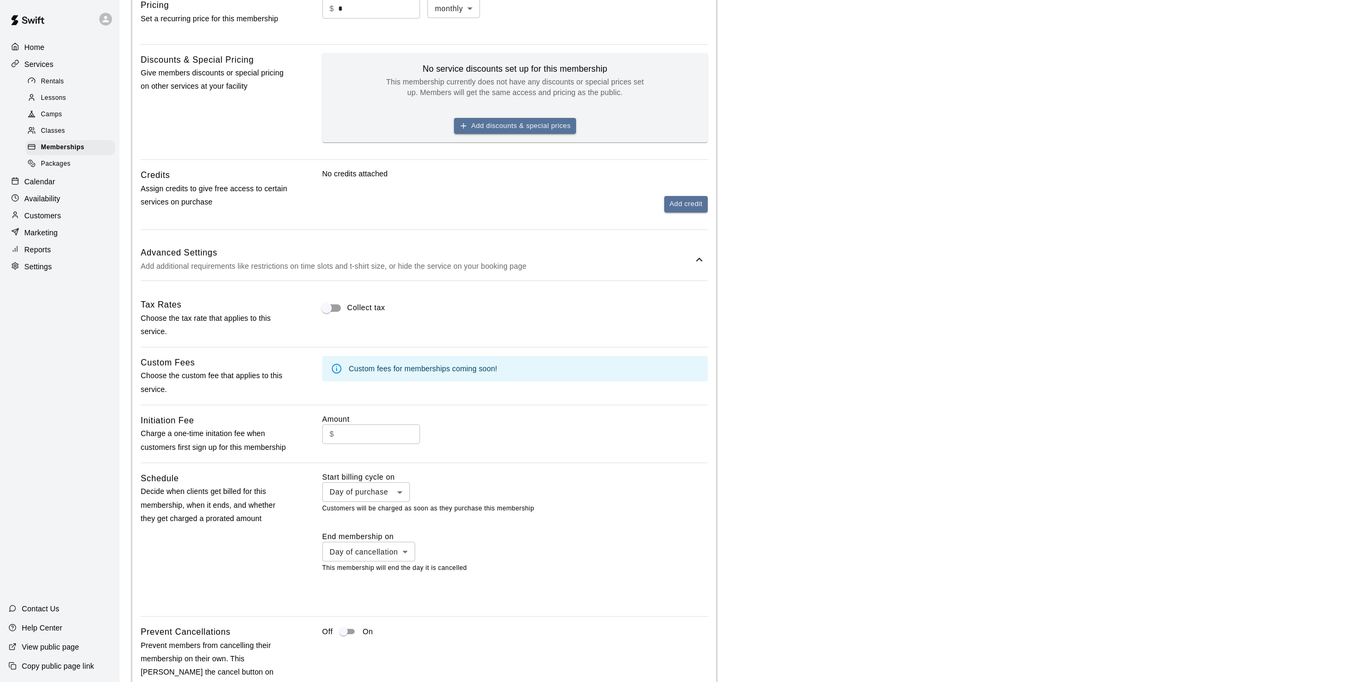
scroll to position [656, 0]
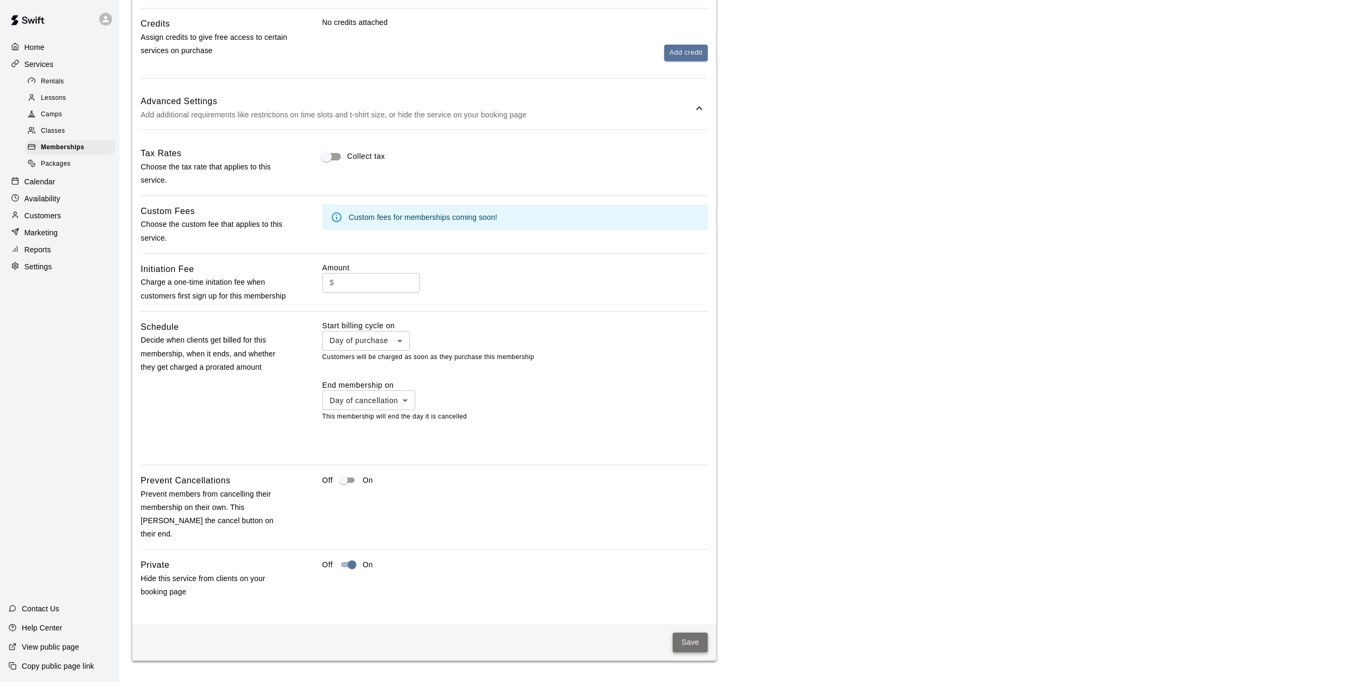
click at [686, 643] on button "Save" at bounding box center [690, 642] width 35 height 20
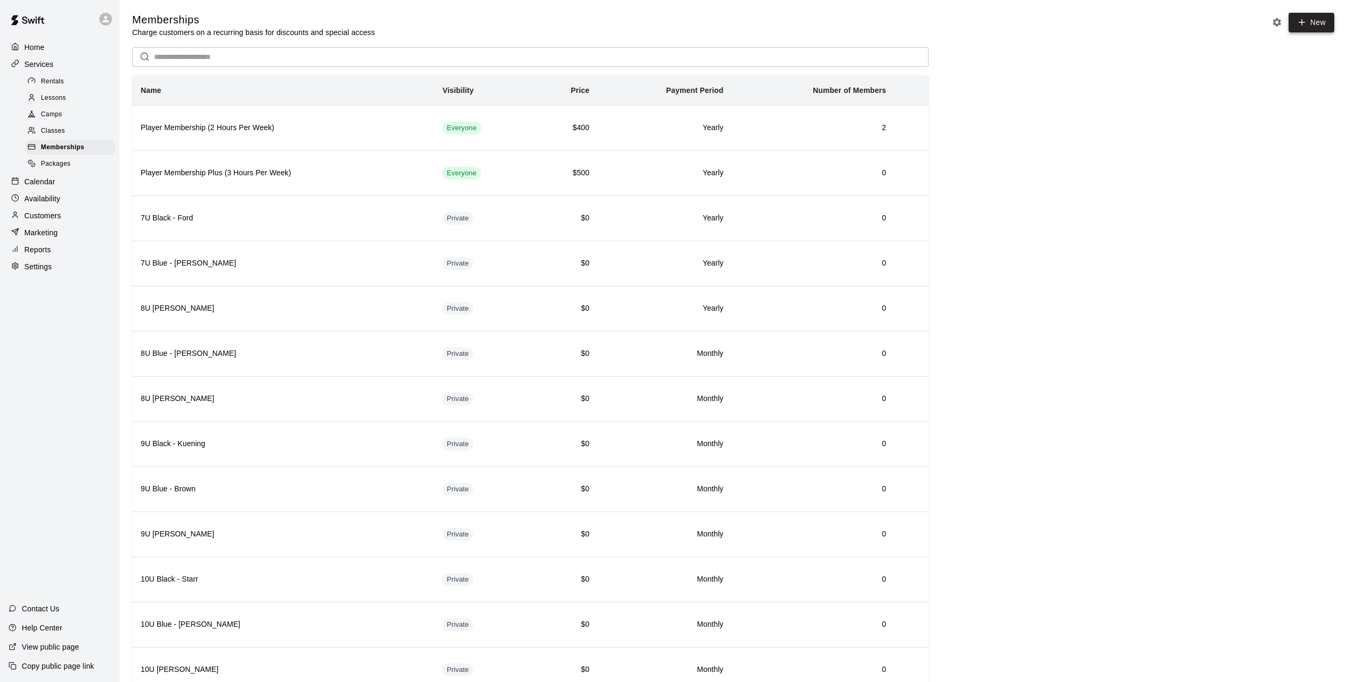
click at [1316, 20] on link "New" at bounding box center [1311, 23] width 46 height 20
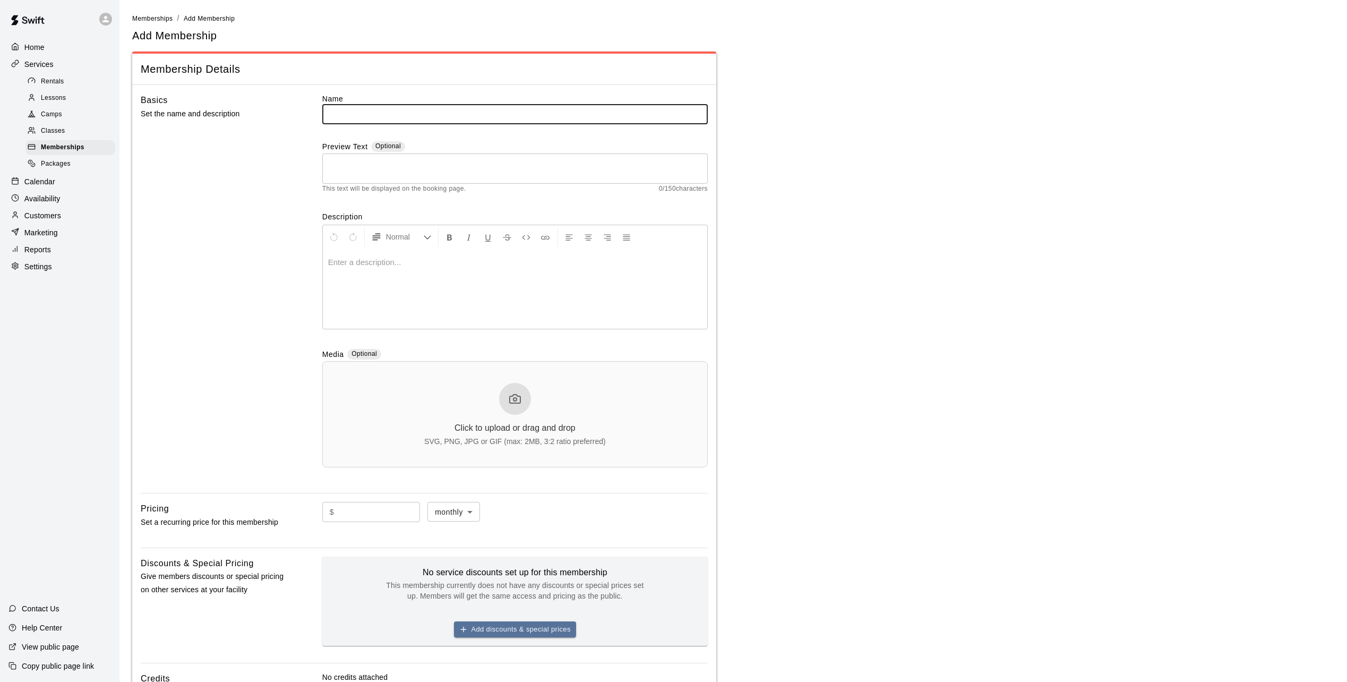
click at [355, 115] on input "text" at bounding box center [514, 114] width 385 height 20
click at [528, 114] on input "text" at bounding box center [514, 114] width 385 height 20
type input "**********"
click at [350, 274] on div at bounding box center [515, 289] width 384 height 80
click at [781, 293] on main "**********" at bounding box center [733, 421] width 1202 height 816
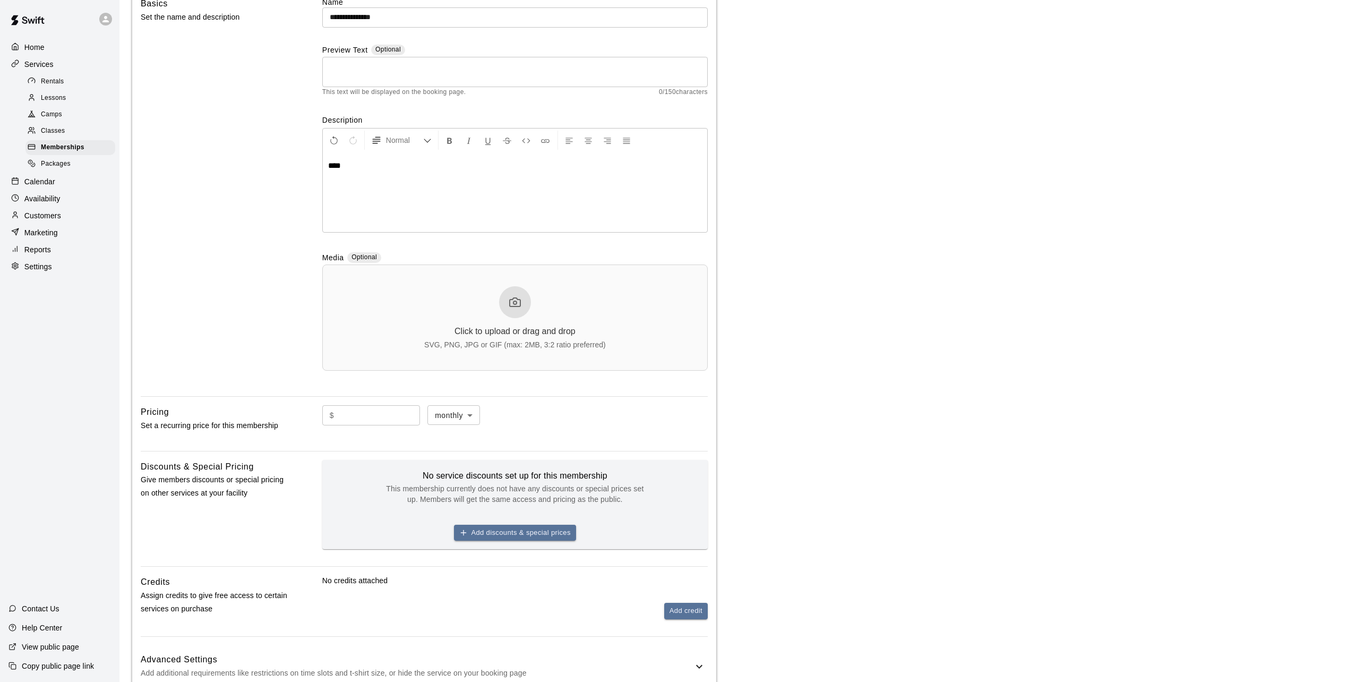
scroll to position [170, 0]
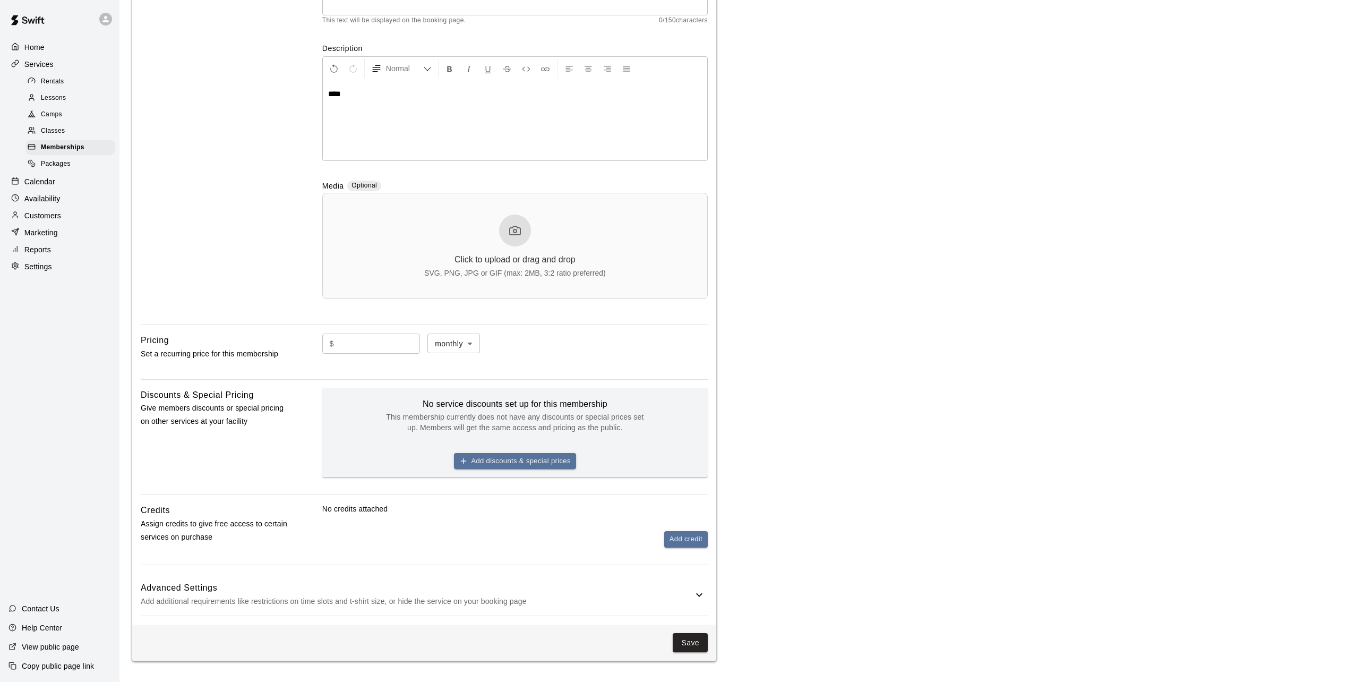
click at [369, 340] on input "text" at bounding box center [379, 343] width 82 height 20
type input "*"
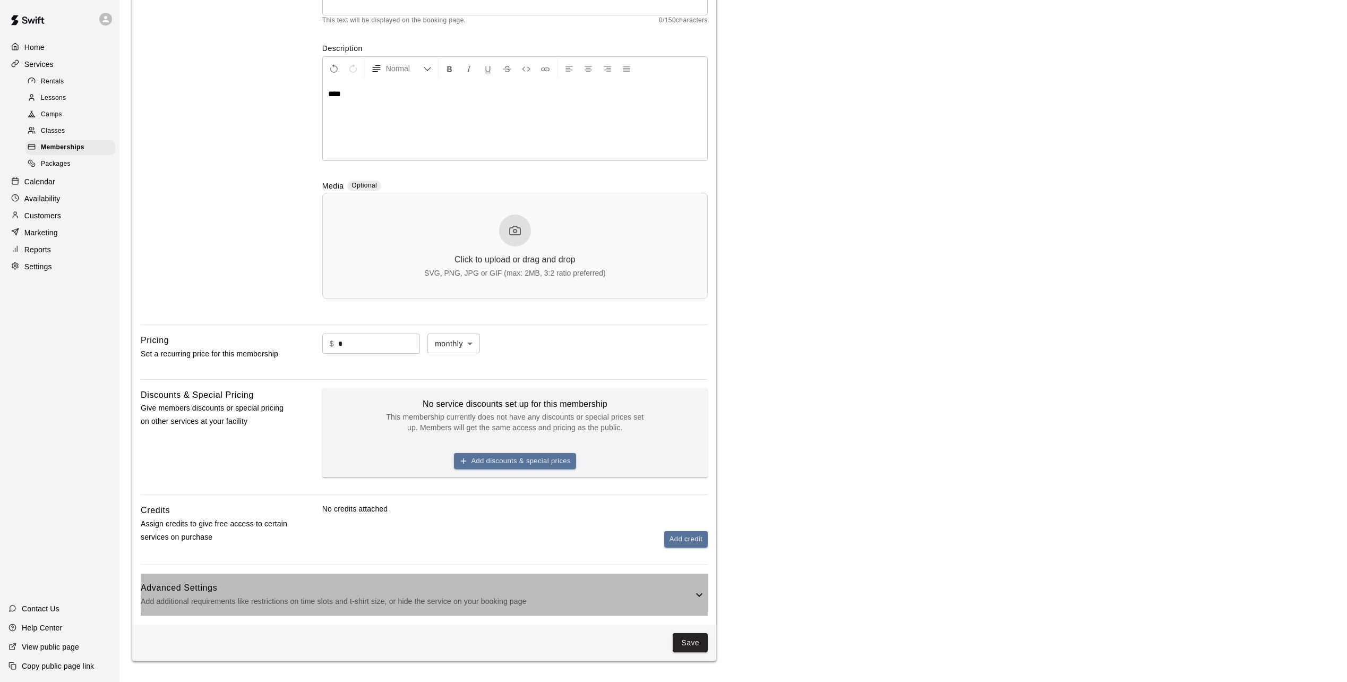
click at [244, 604] on p "Add additional requirements like restrictions on time slots and t-shirt size, o…" at bounding box center [417, 601] width 552 height 13
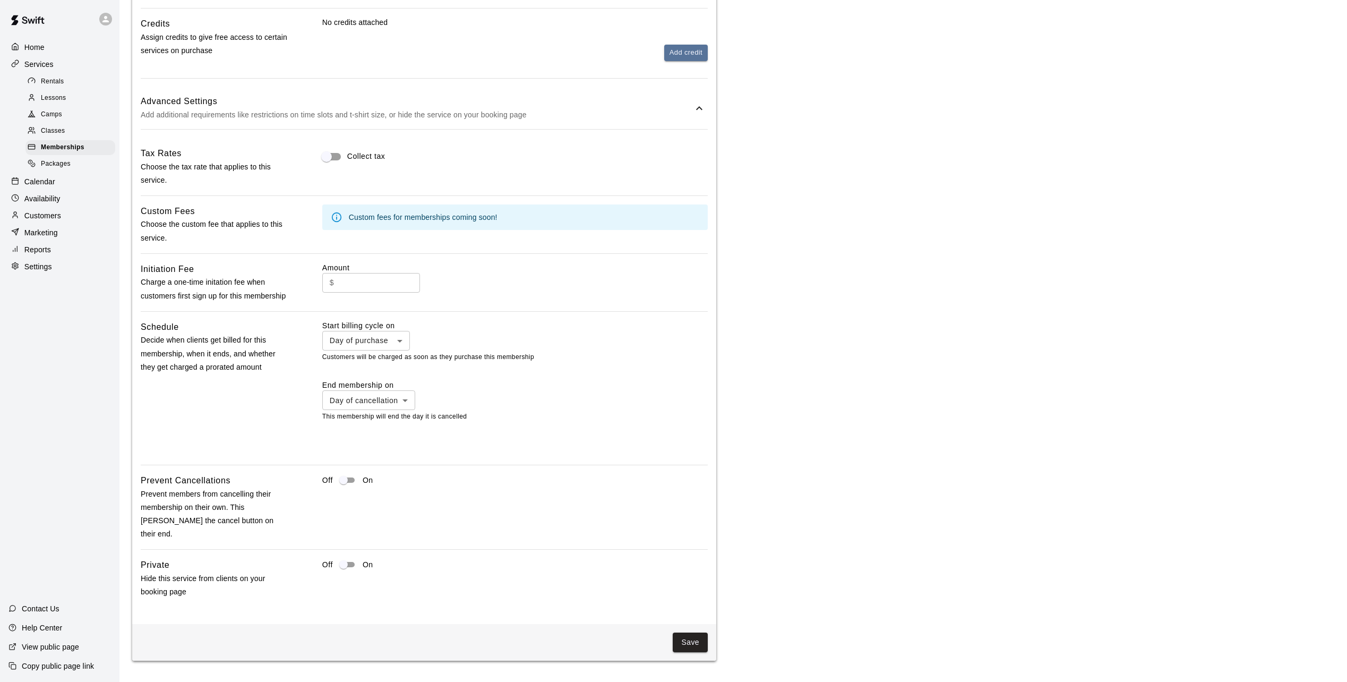
scroll to position [656, 0]
click at [684, 642] on button "Save" at bounding box center [690, 642] width 35 height 20
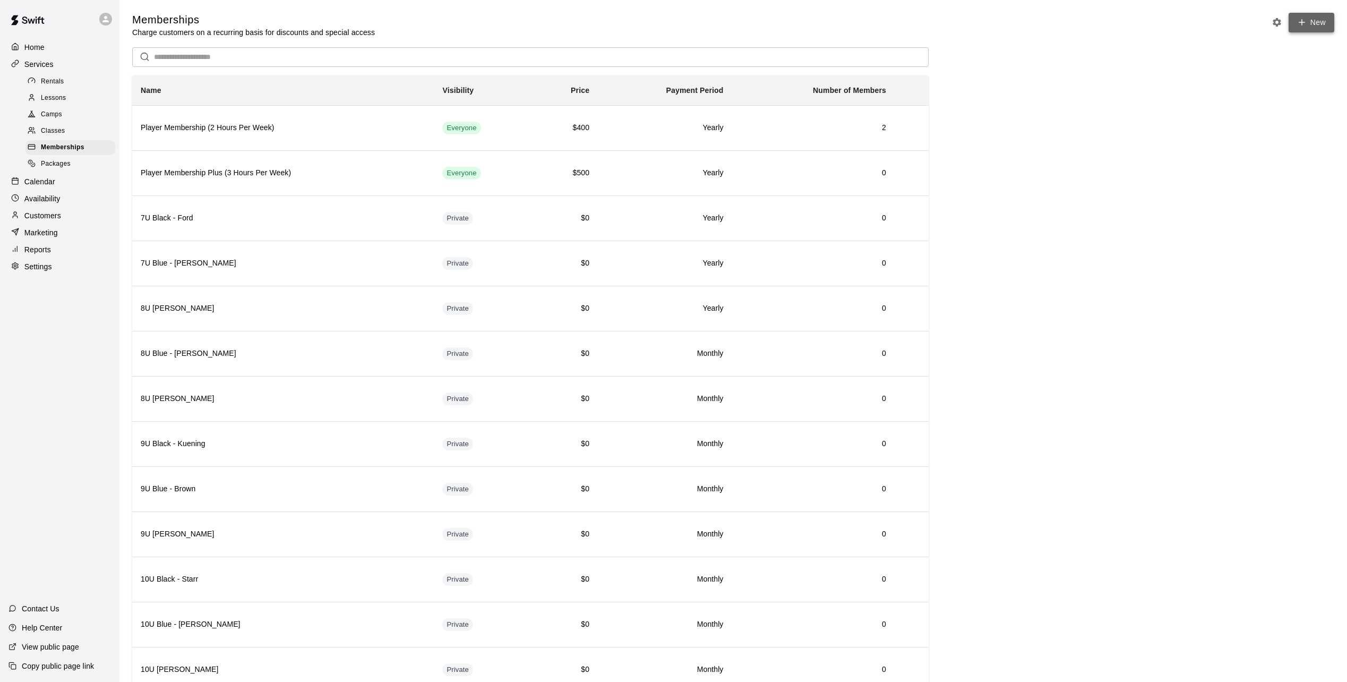
click at [1310, 19] on link "New" at bounding box center [1311, 23] width 46 height 20
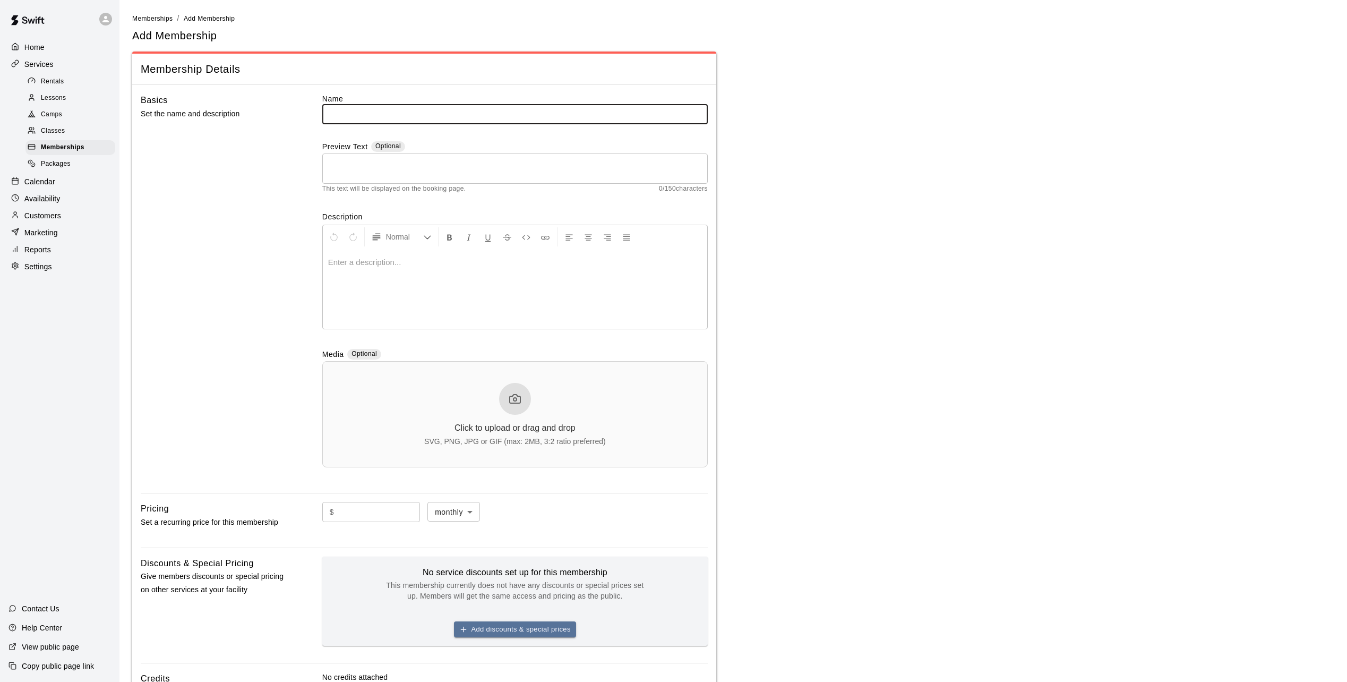
click at [360, 112] on input "text" at bounding box center [514, 114] width 385 height 20
click at [351, 116] on input "text" at bounding box center [514, 114] width 385 height 20
type input "**********"
click at [367, 272] on div at bounding box center [515, 289] width 384 height 80
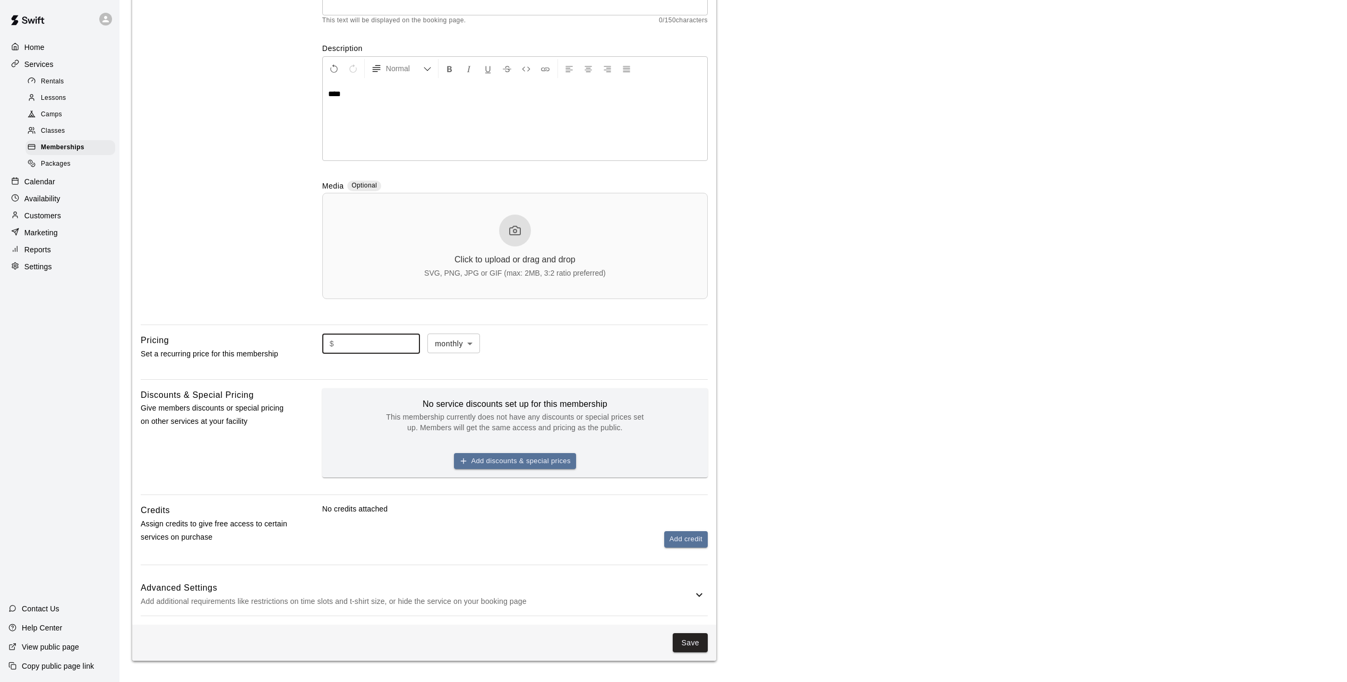
click at [376, 351] on input "text" at bounding box center [379, 343] width 82 height 20
type input "*"
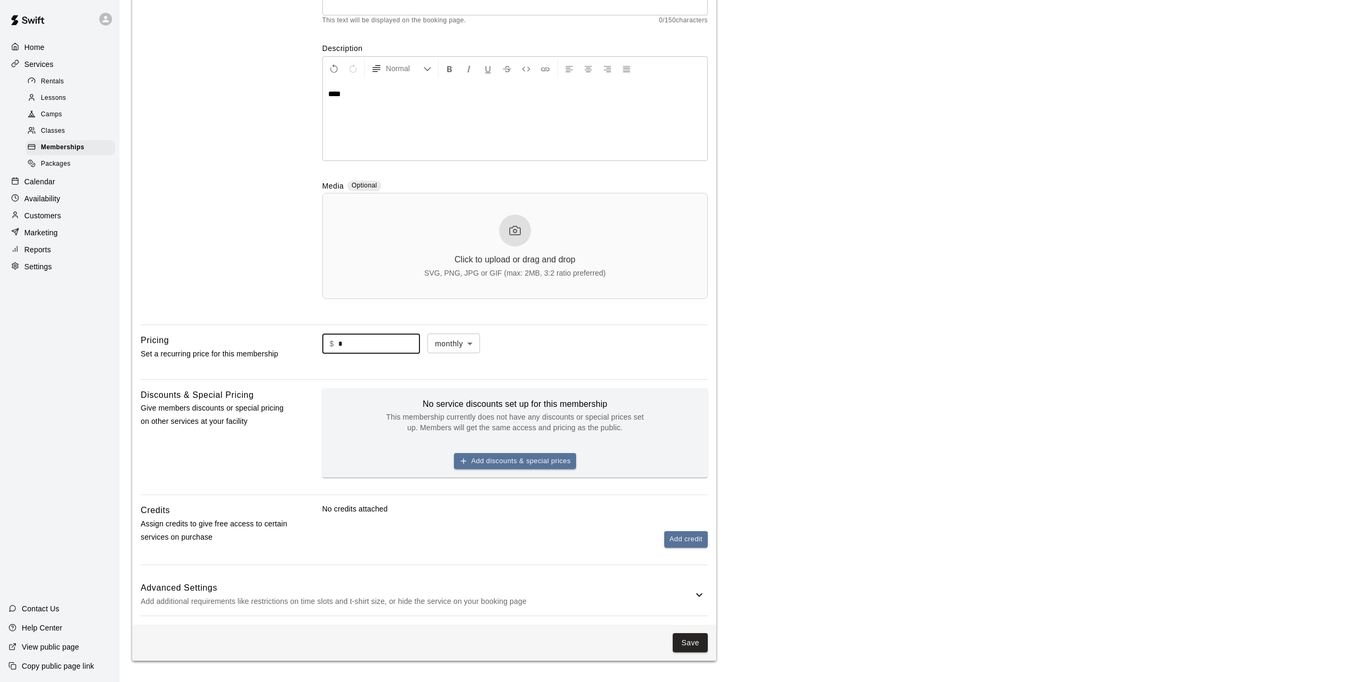
click at [471, 343] on body "**********" at bounding box center [677, 257] width 1355 height 850
click at [448, 408] on li "yearly" at bounding box center [463, 401] width 53 height 18
type input "******"
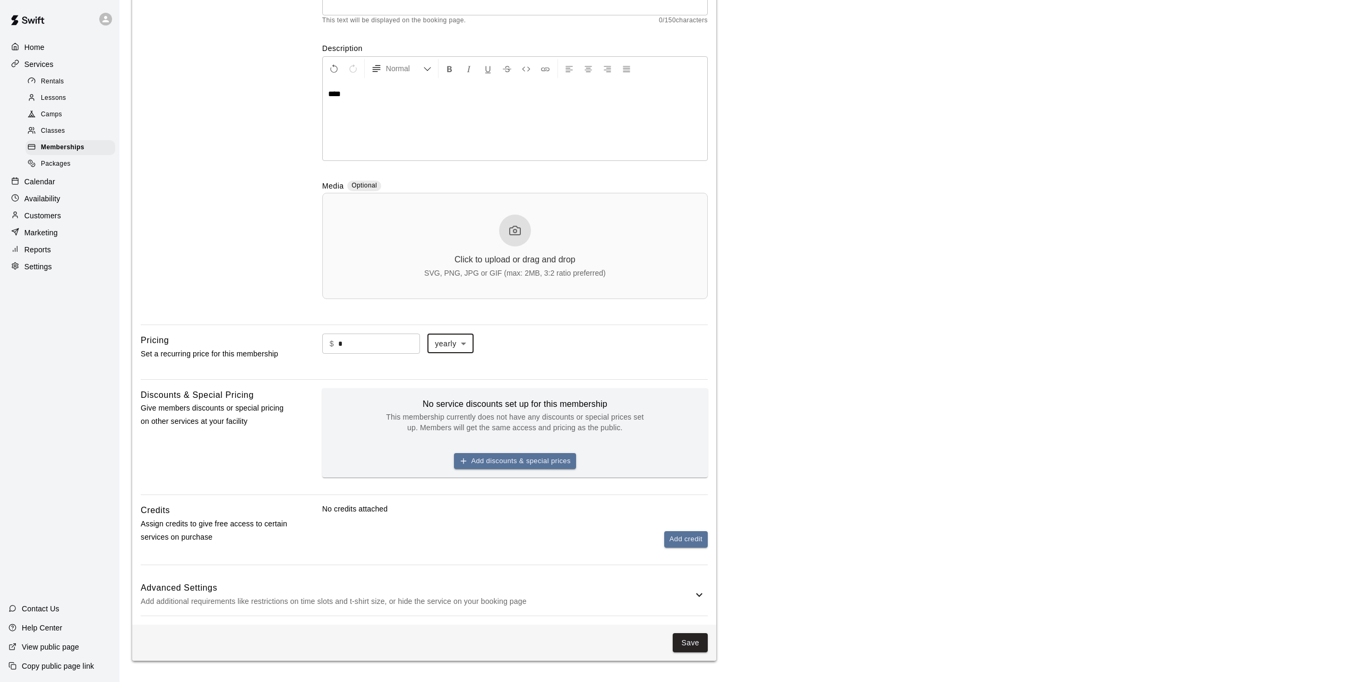
click at [788, 385] on main "**********" at bounding box center [733, 252] width 1202 height 816
click at [216, 595] on p "Add additional requirements like restrictions on time slots and t-shirt size, o…" at bounding box center [417, 601] width 552 height 13
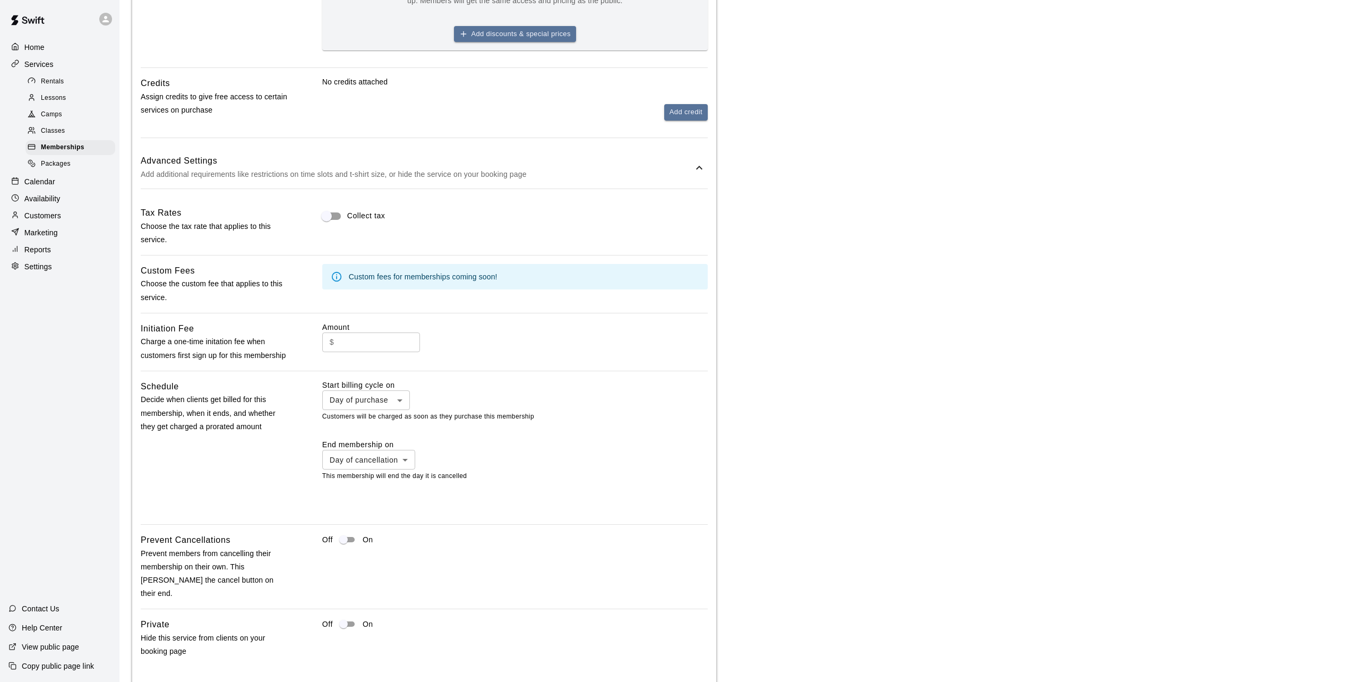
scroll to position [656, 0]
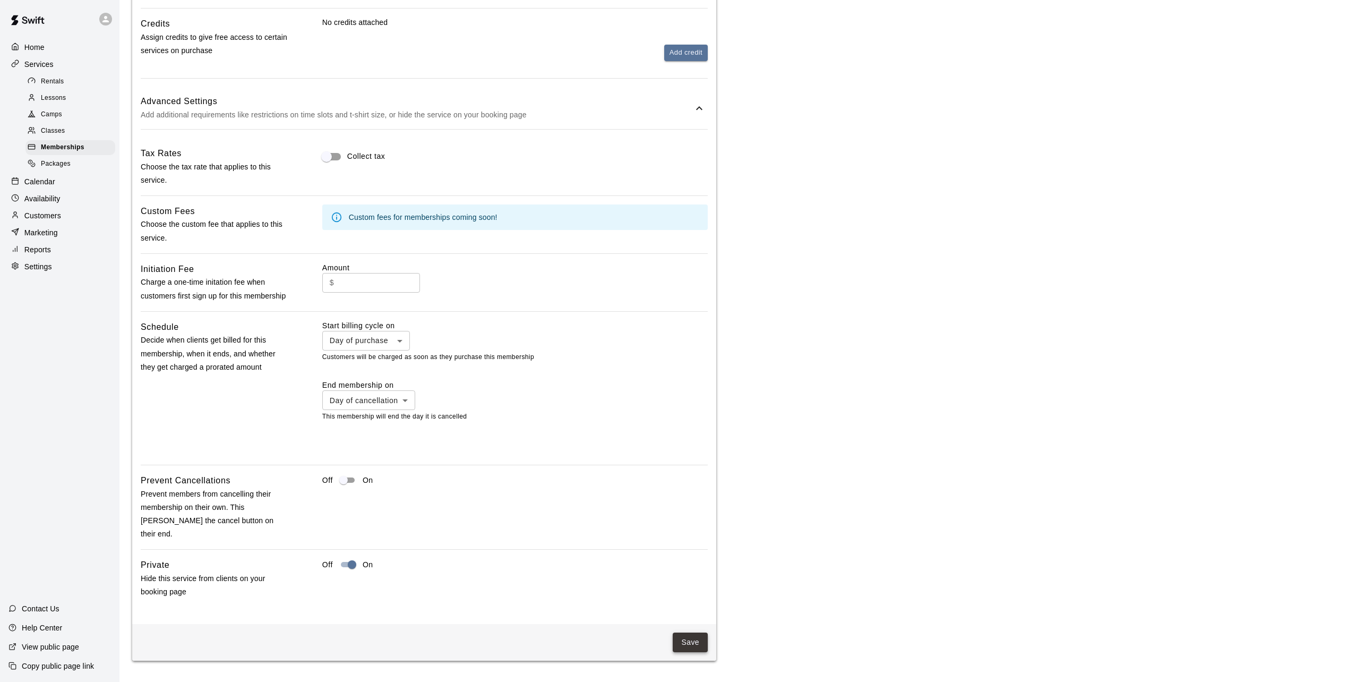
click at [687, 635] on button "Save" at bounding box center [690, 642] width 35 height 20
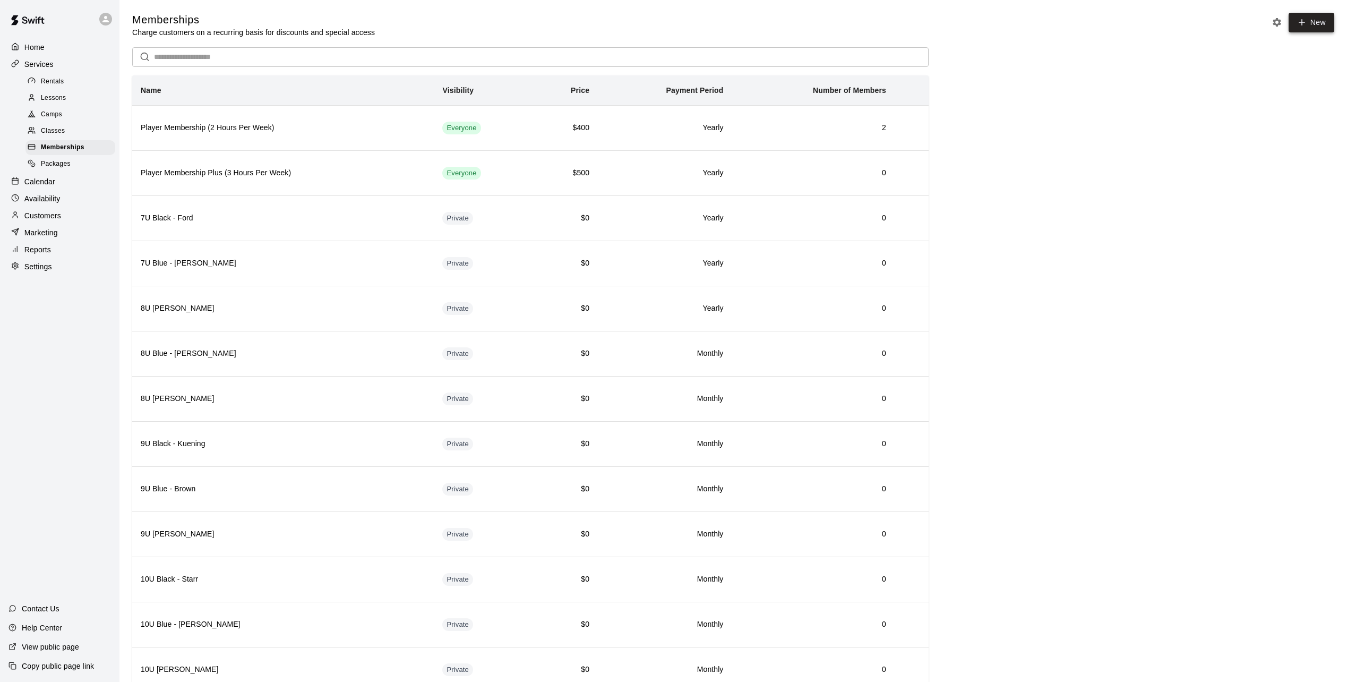
click at [1315, 19] on link "New" at bounding box center [1311, 23] width 46 height 20
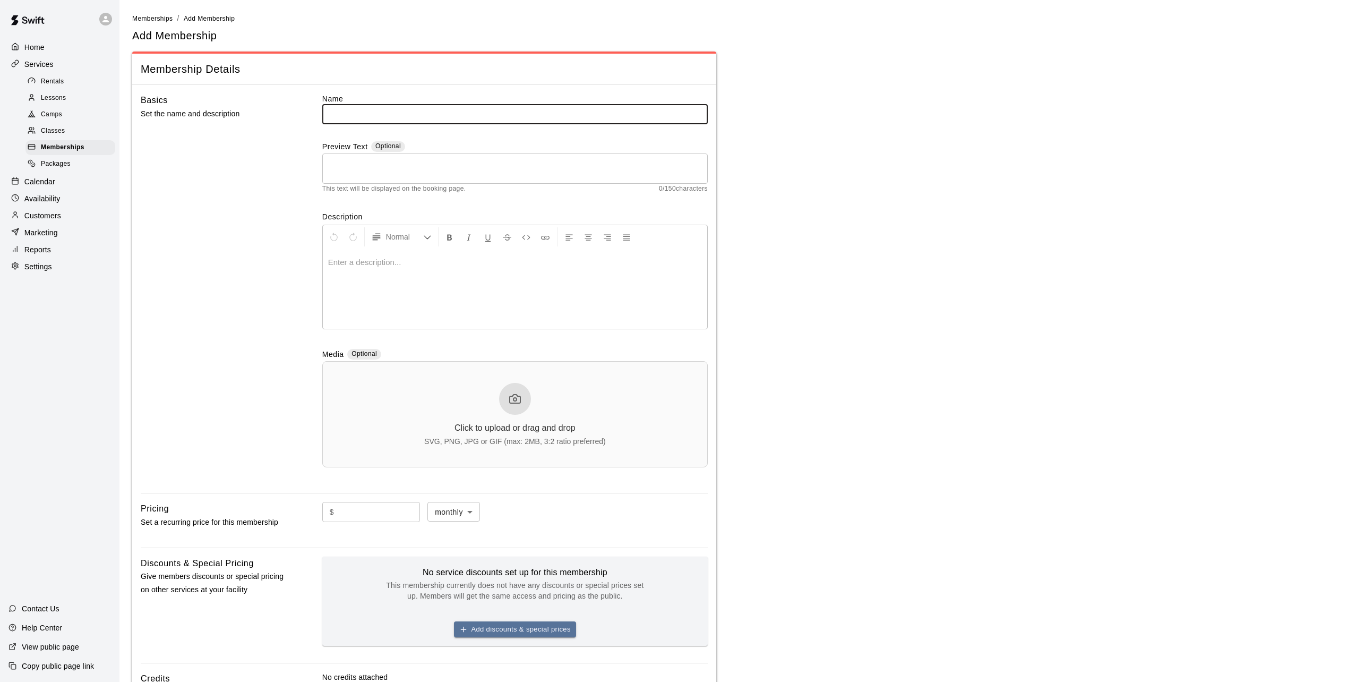
click at [345, 114] on input "text" at bounding box center [514, 114] width 385 height 20
click at [433, 116] on input "text" at bounding box center [514, 114] width 385 height 20
type input "**********"
click at [424, 268] on div at bounding box center [515, 289] width 384 height 80
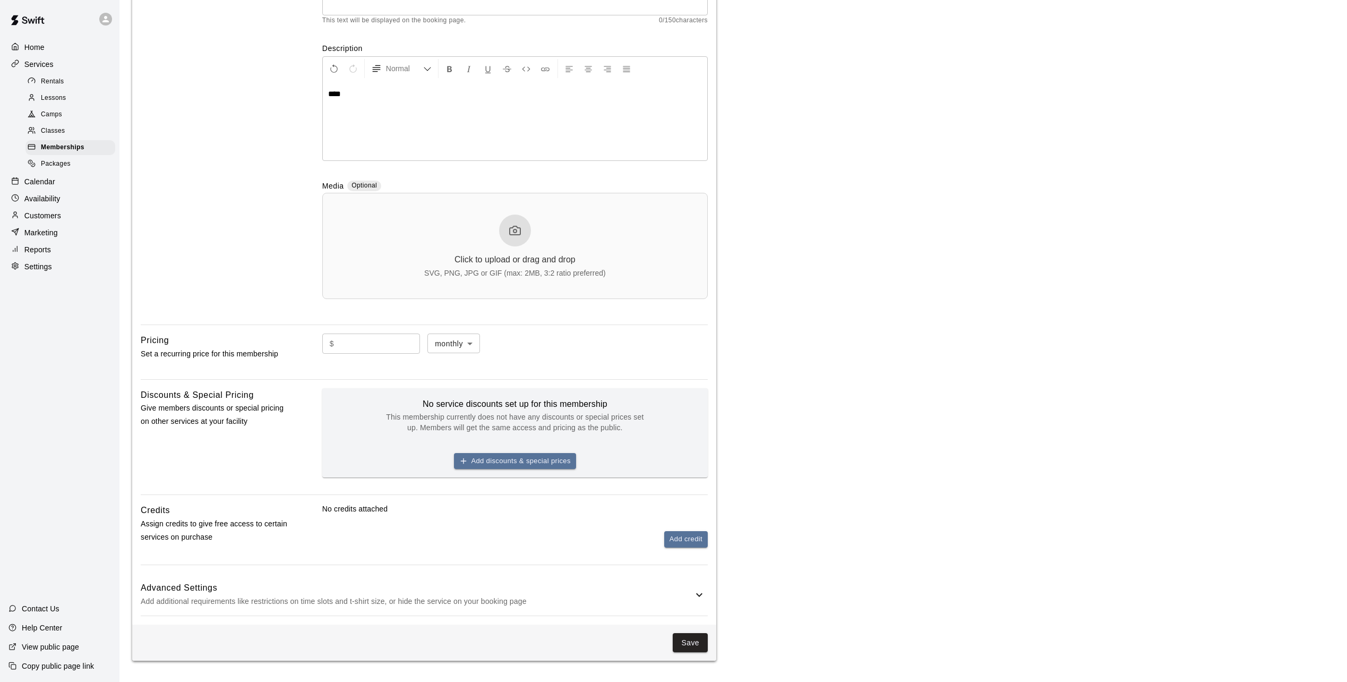
scroll to position [170, 0]
click at [370, 339] on input "text" at bounding box center [379, 343] width 82 height 20
type input "*"
click at [449, 332] on div "**********" at bounding box center [424, 271] width 584 height 708
click at [455, 350] on body "**********" at bounding box center [673, 257] width 1347 height 850
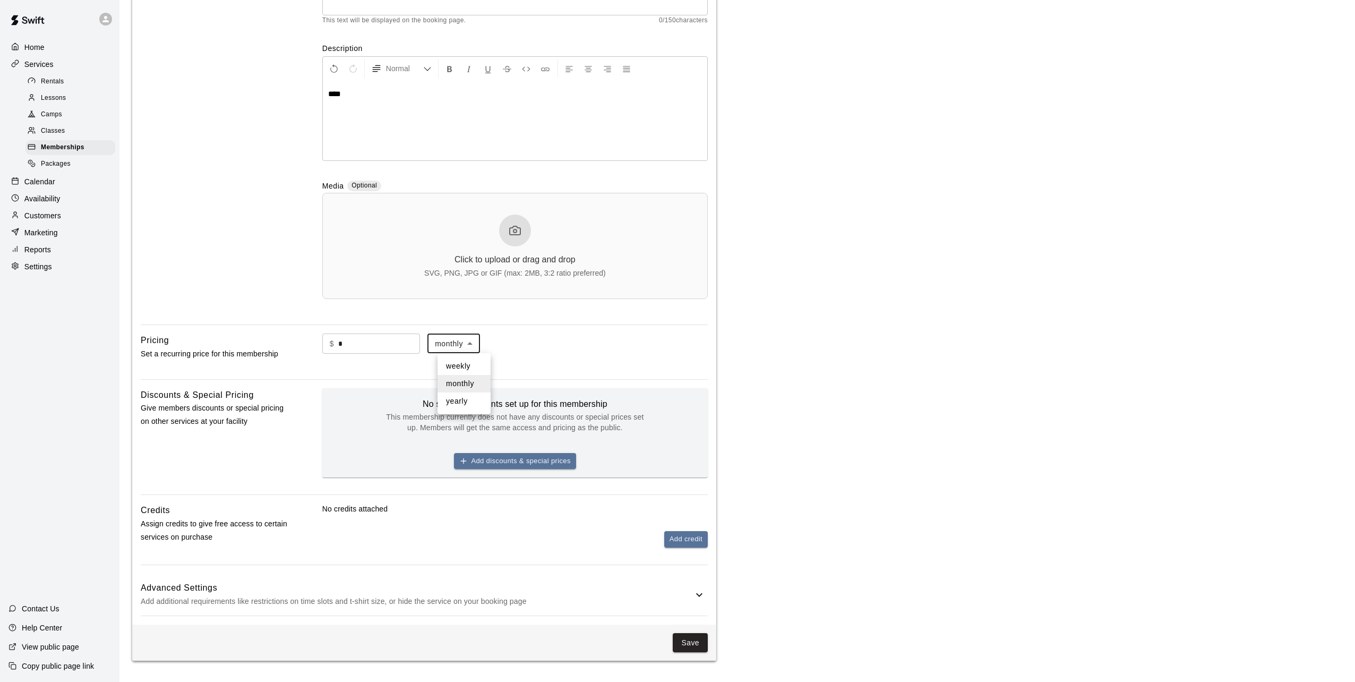
click at [453, 401] on li "yearly" at bounding box center [463, 401] width 53 height 18
type input "******"
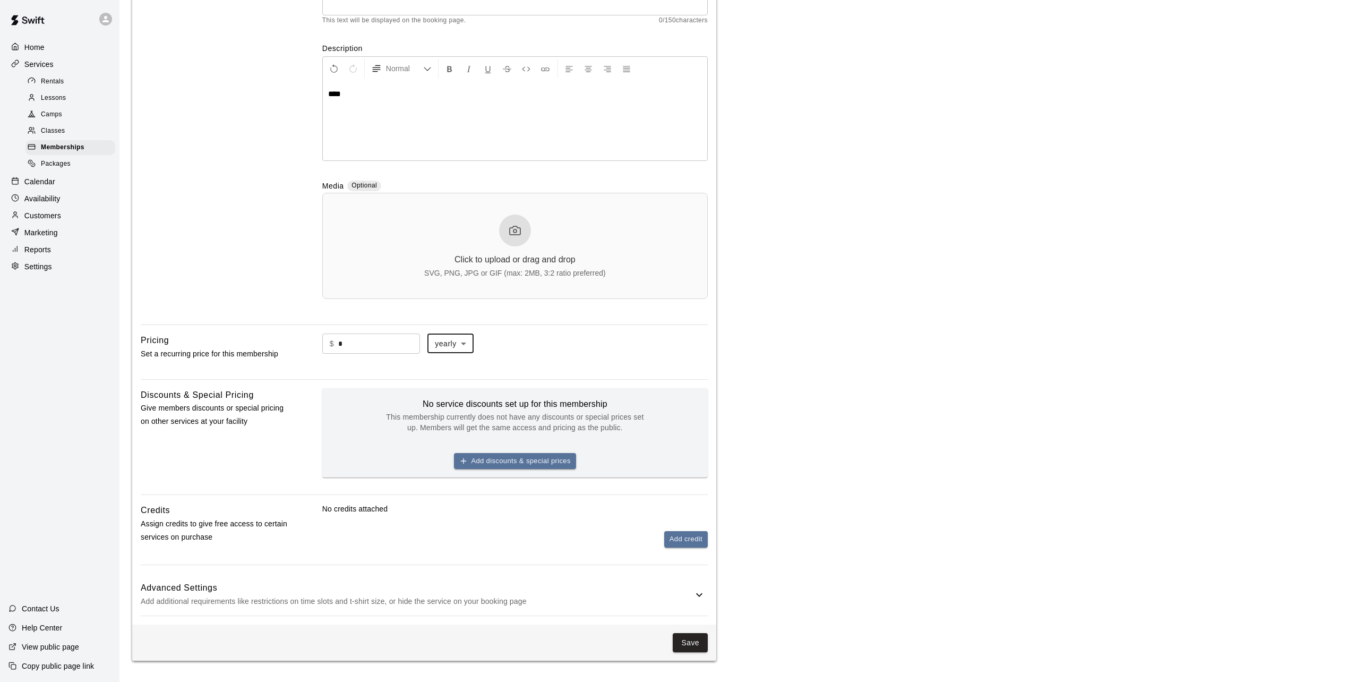
click at [712, 376] on div "**********" at bounding box center [424, 271] width 584 height 708
click at [398, 589] on h6 "Advanced Settings" at bounding box center [417, 588] width 552 height 14
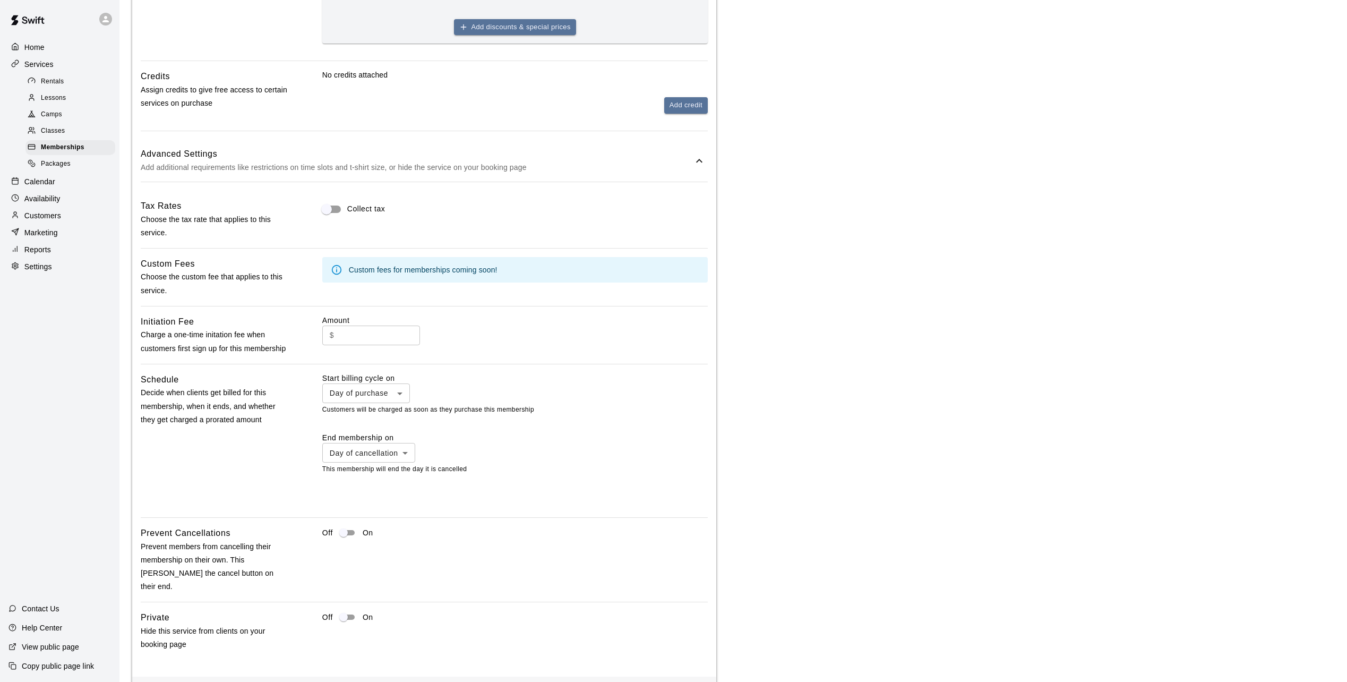
scroll to position [656, 0]
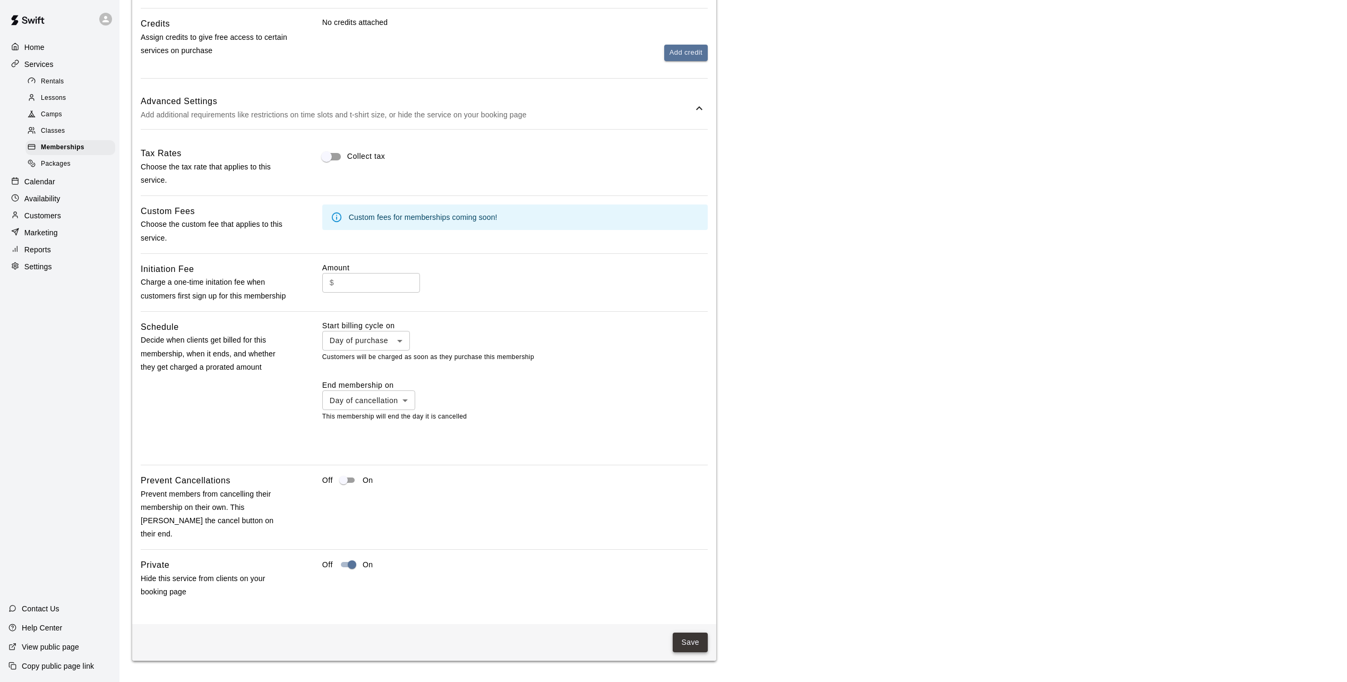
click at [682, 642] on button "Save" at bounding box center [690, 642] width 35 height 20
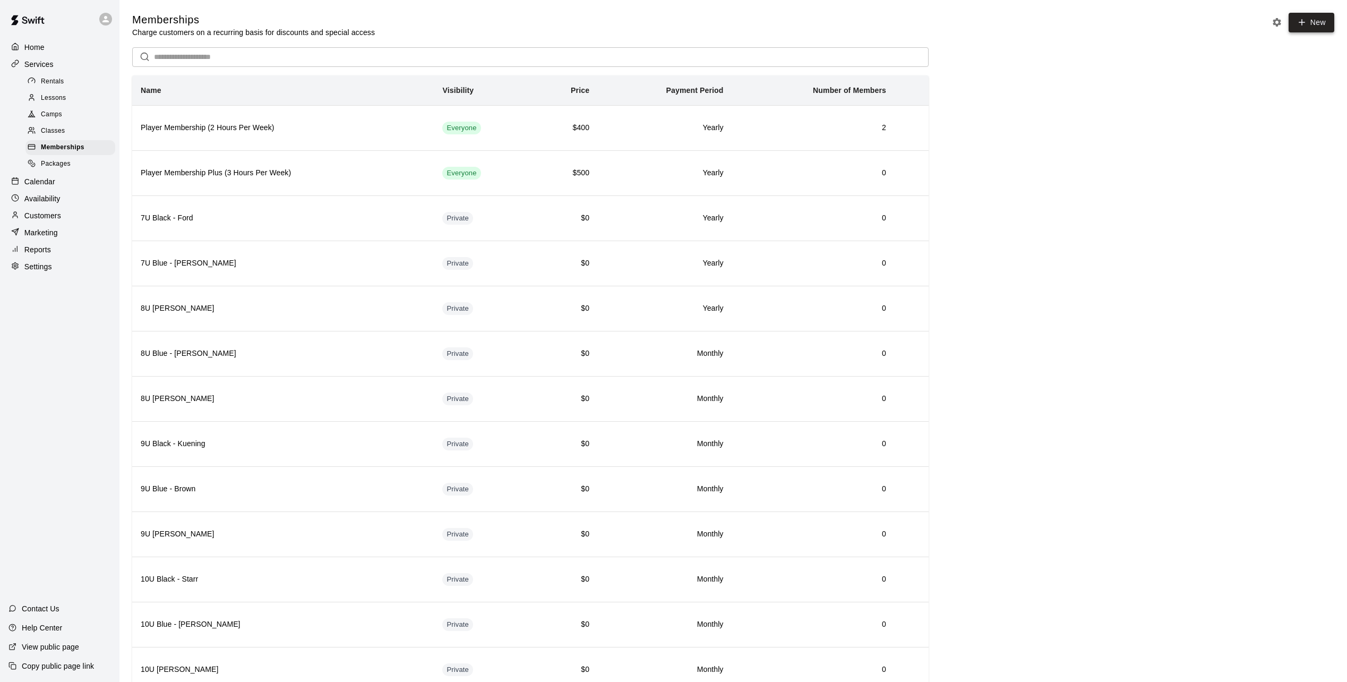
click at [1305, 22] on icon at bounding box center [1302, 23] width 10 height 10
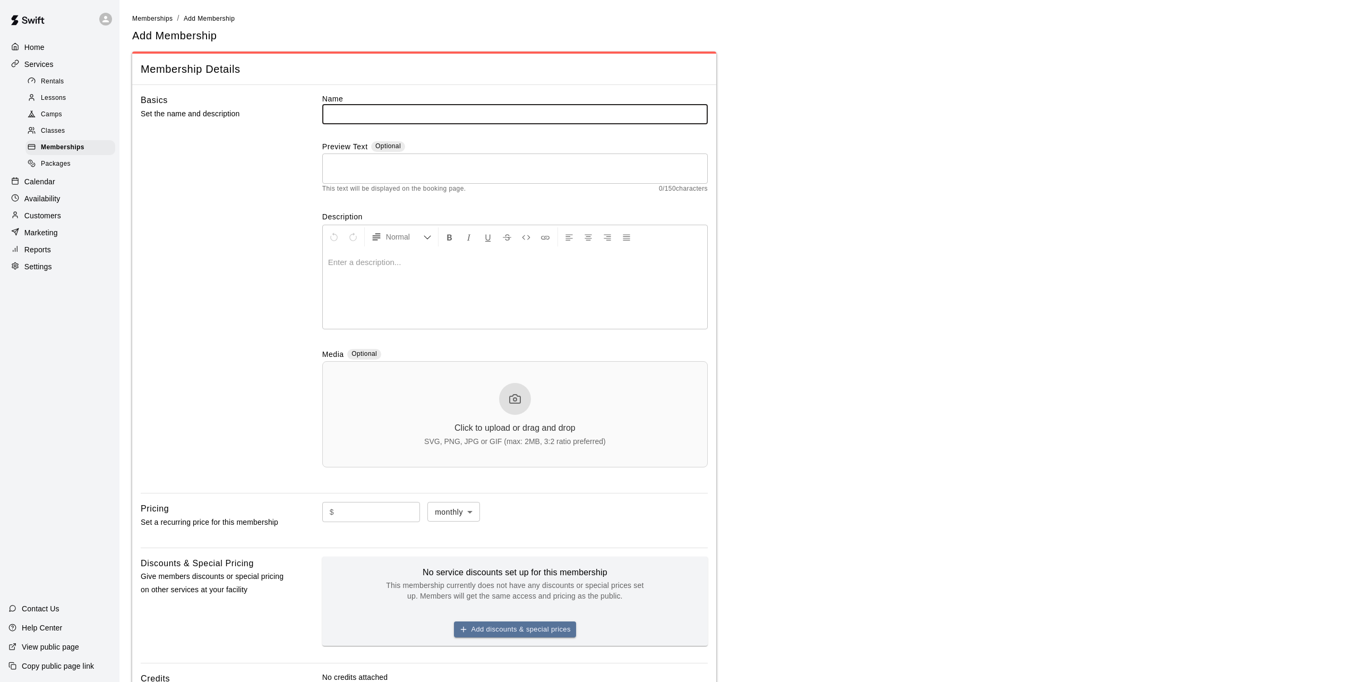
click at [389, 109] on input "text" at bounding box center [514, 114] width 385 height 20
click at [398, 118] on input "text" at bounding box center [514, 114] width 385 height 20
type input "**********"
click at [382, 268] on div at bounding box center [515, 289] width 384 height 80
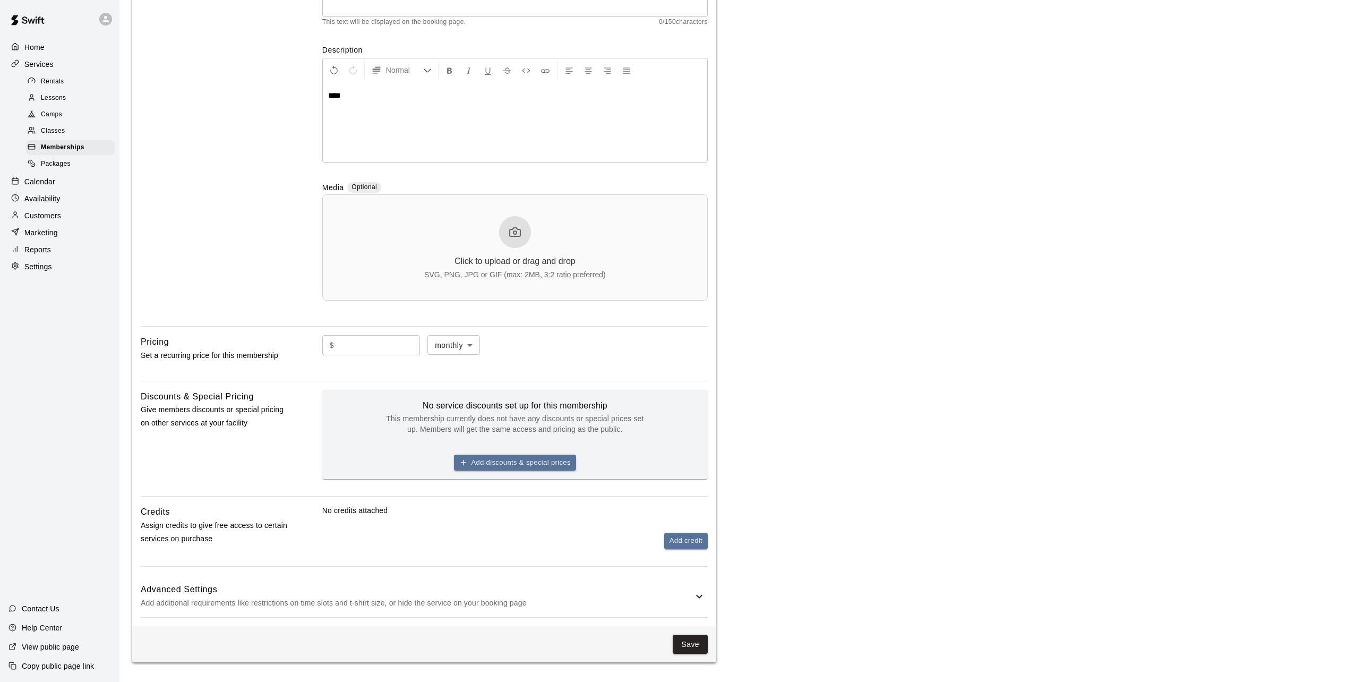
scroll to position [170, 0]
click at [397, 347] on input "text" at bounding box center [379, 343] width 82 height 20
type input "*"
click at [468, 346] on body "**********" at bounding box center [673, 257] width 1347 height 850
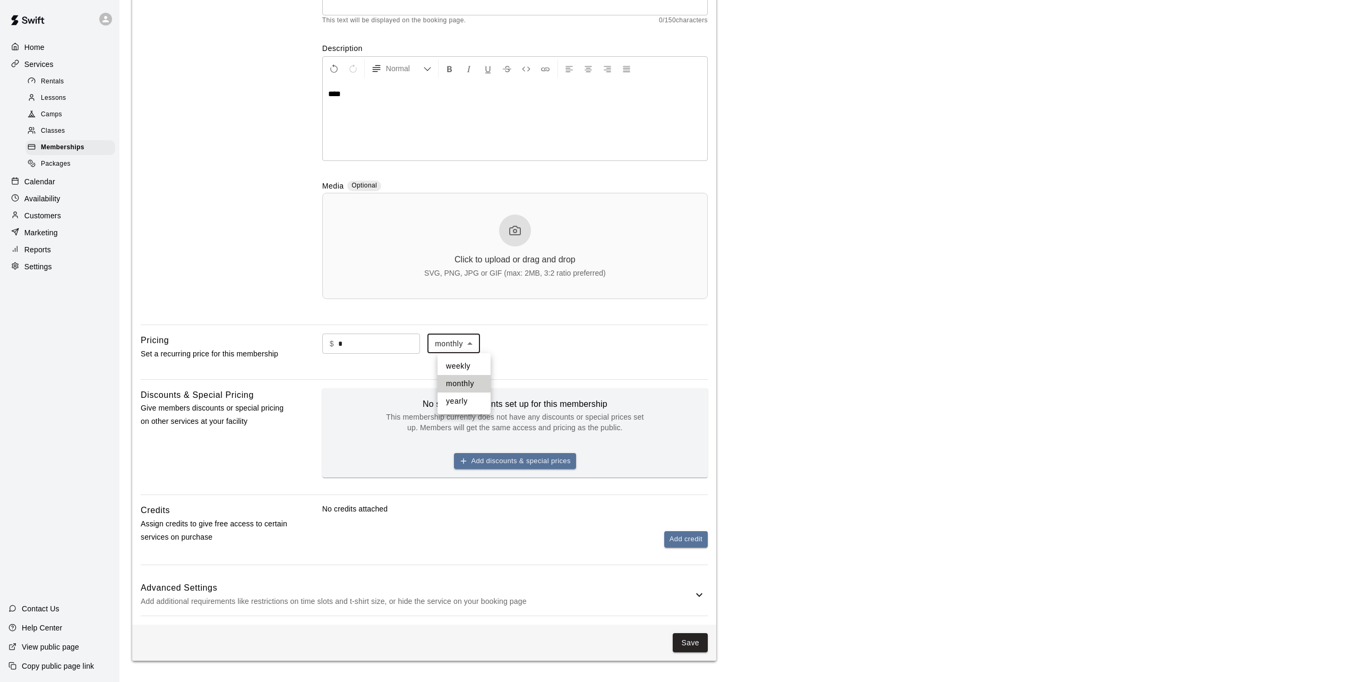
click at [462, 402] on li "yearly" at bounding box center [463, 401] width 53 height 18
type input "******"
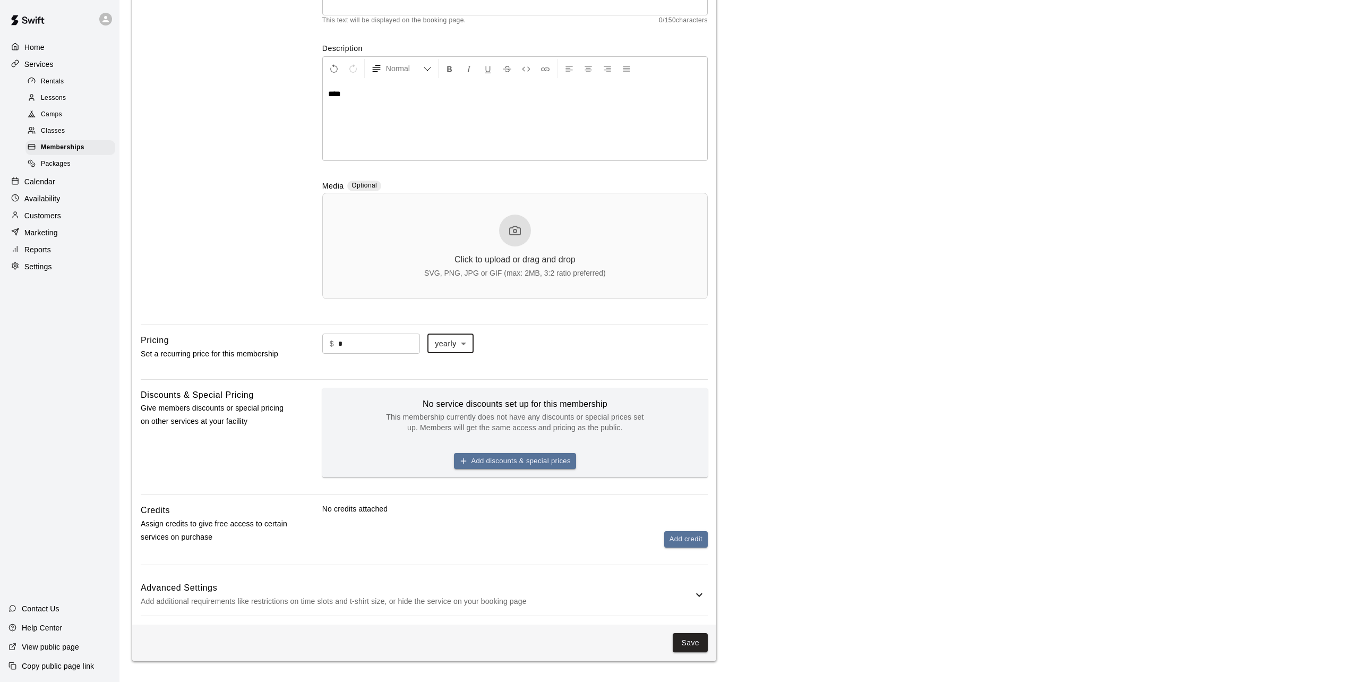
click at [872, 389] on main "**********" at bounding box center [733, 252] width 1202 height 816
click at [274, 595] on p "Add additional requirements like restrictions on time slots and t-shirt size, o…" at bounding box center [417, 601] width 552 height 13
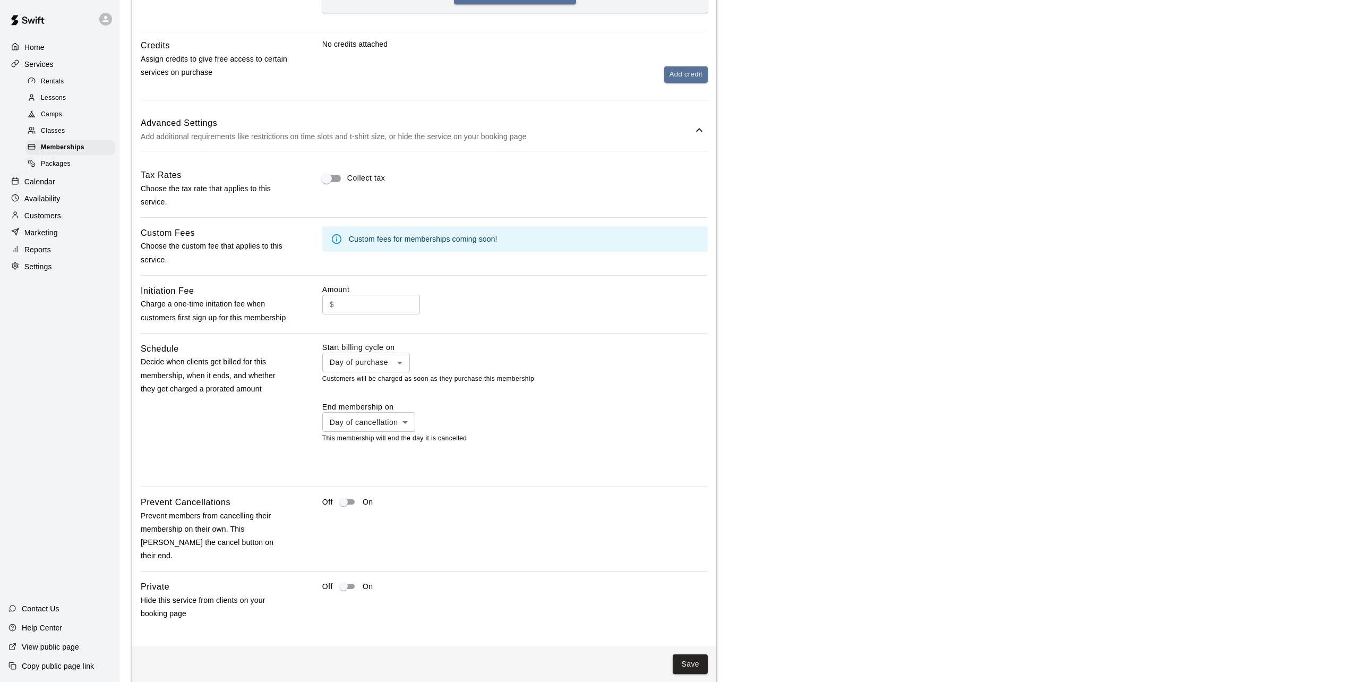
scroll to position [656, 0]
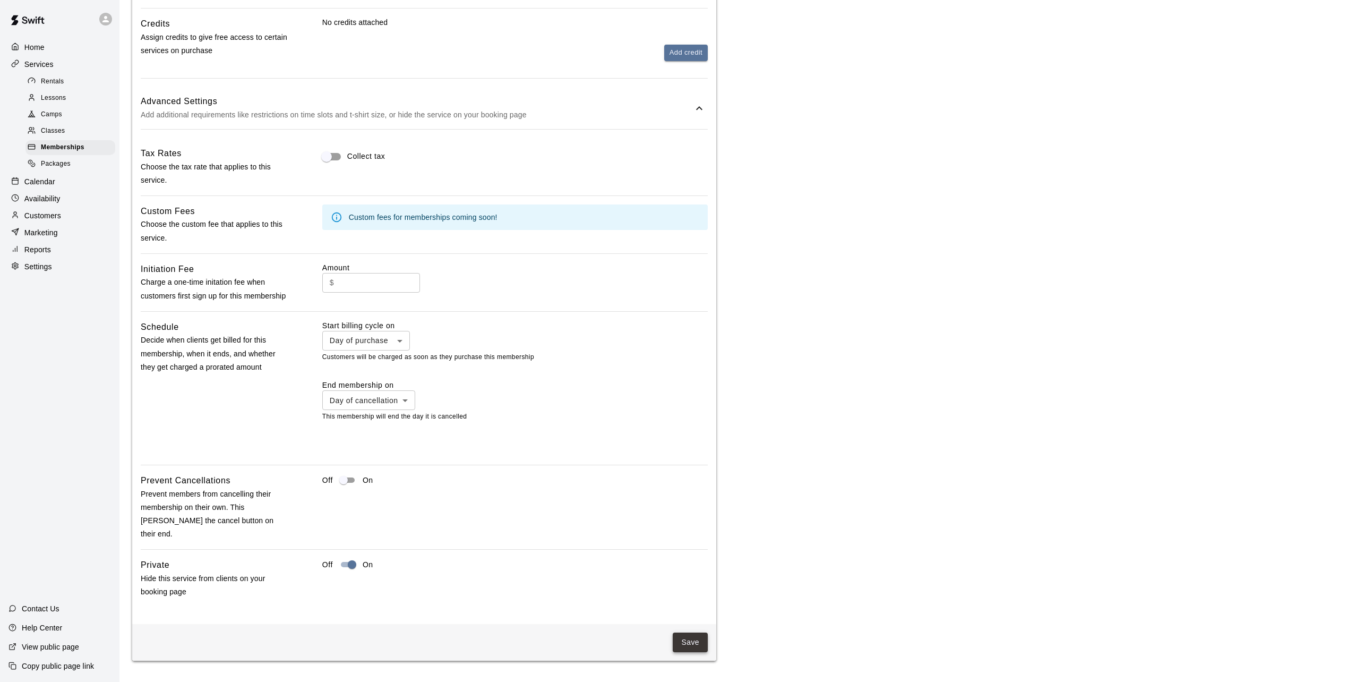
click at [690, 641] on button "Save" at bounding box center [690, 642] width 35 height 20
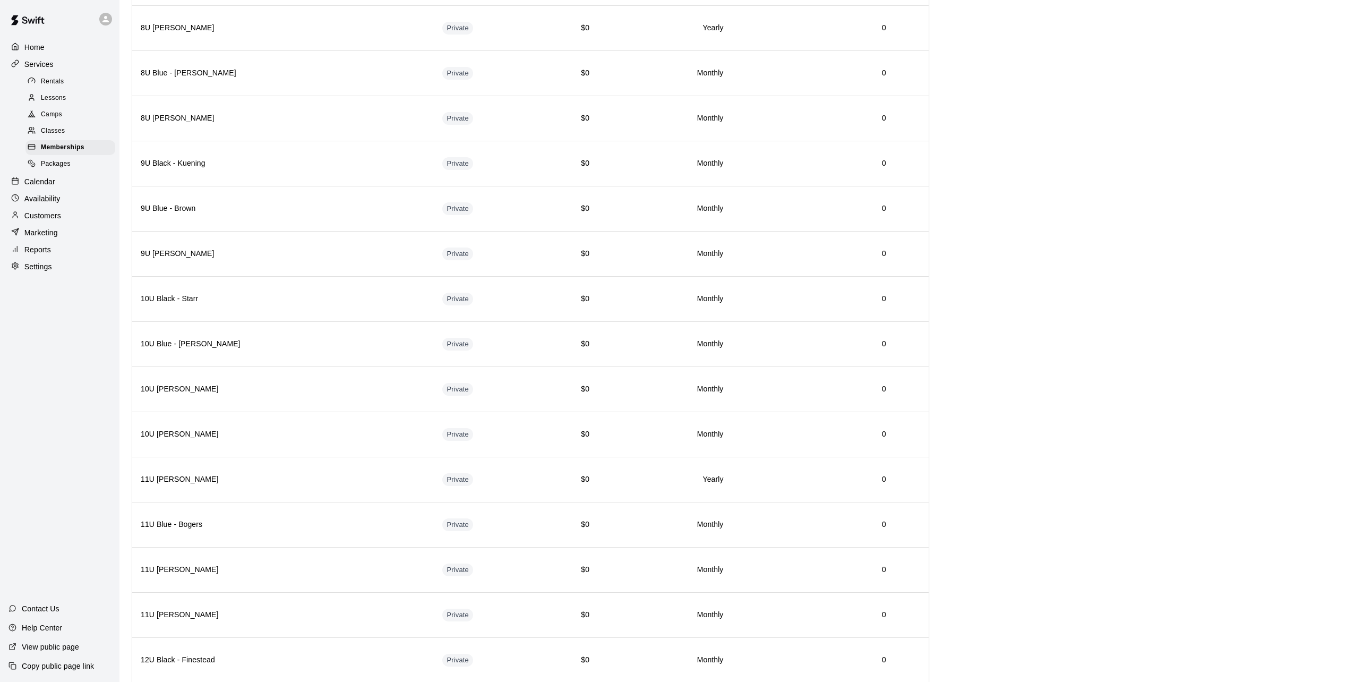
scroll to position [15, 0]
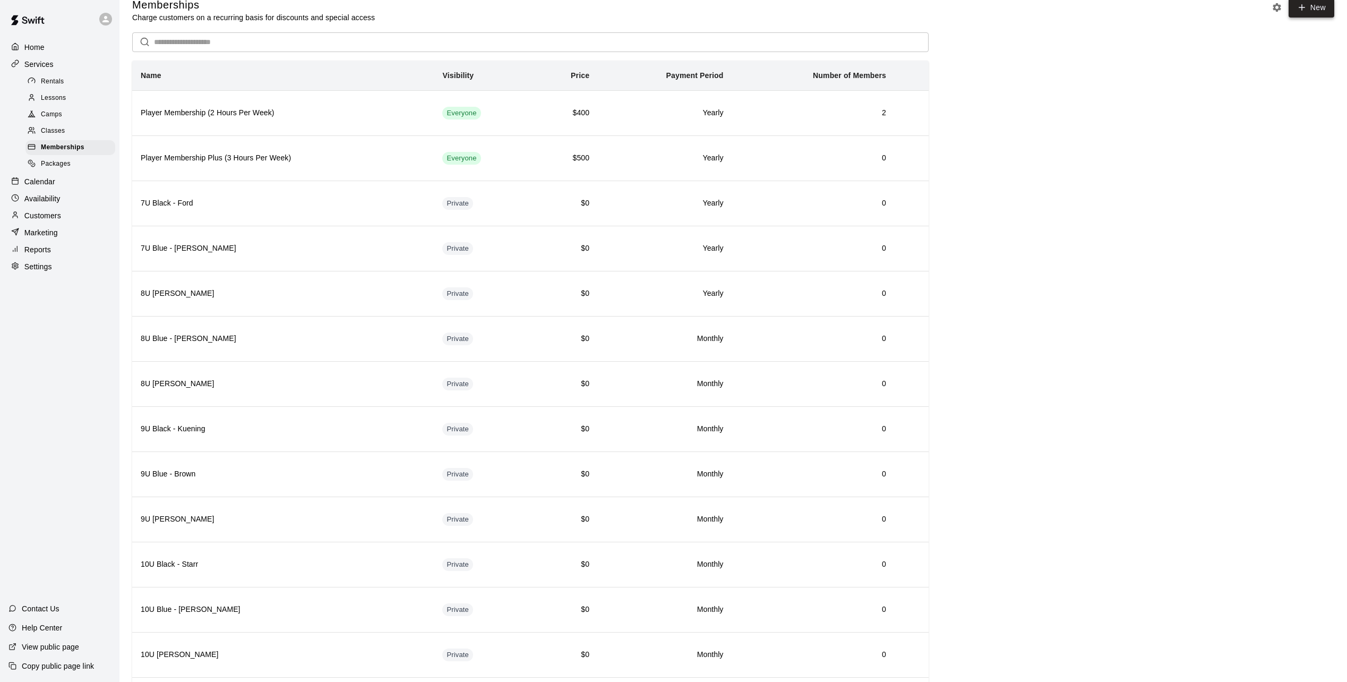
click at [1299, 12] on icon at bounding box center [1302, 8] width 10 height 10
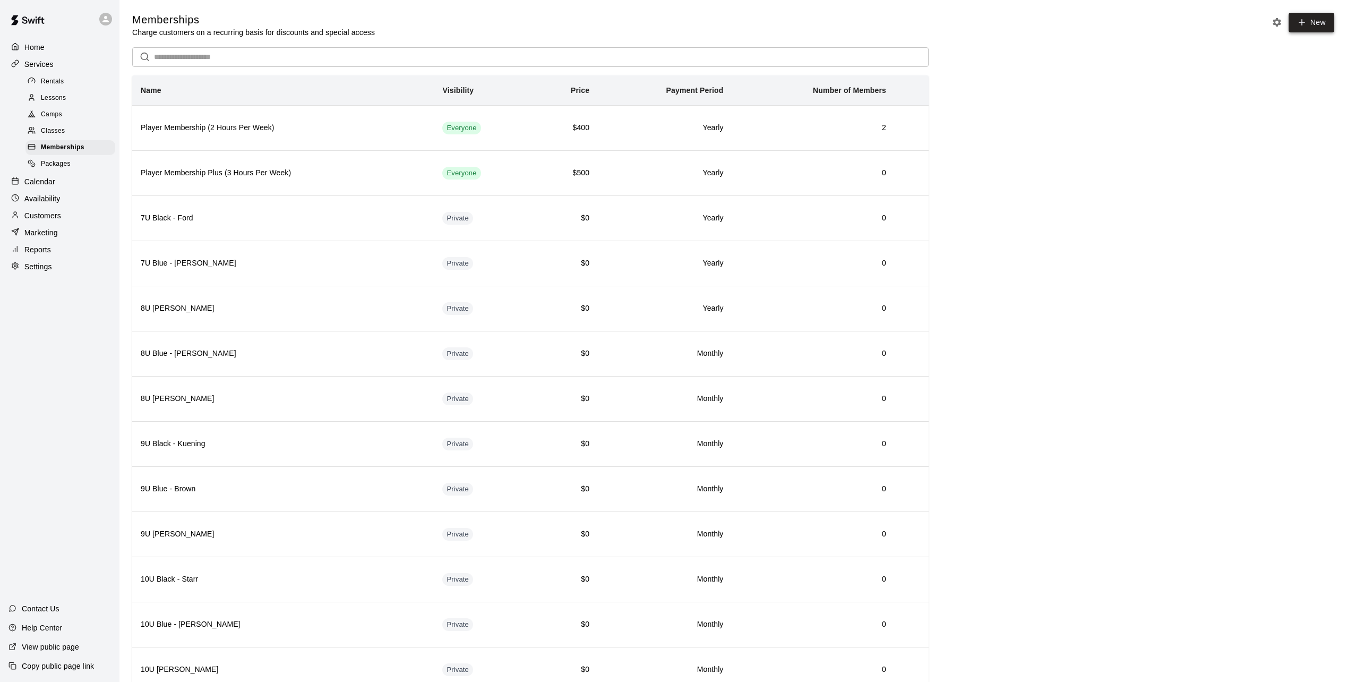
click at [1310, 19] on link "New" at bounding box center [1311, 23] width 46 height 20
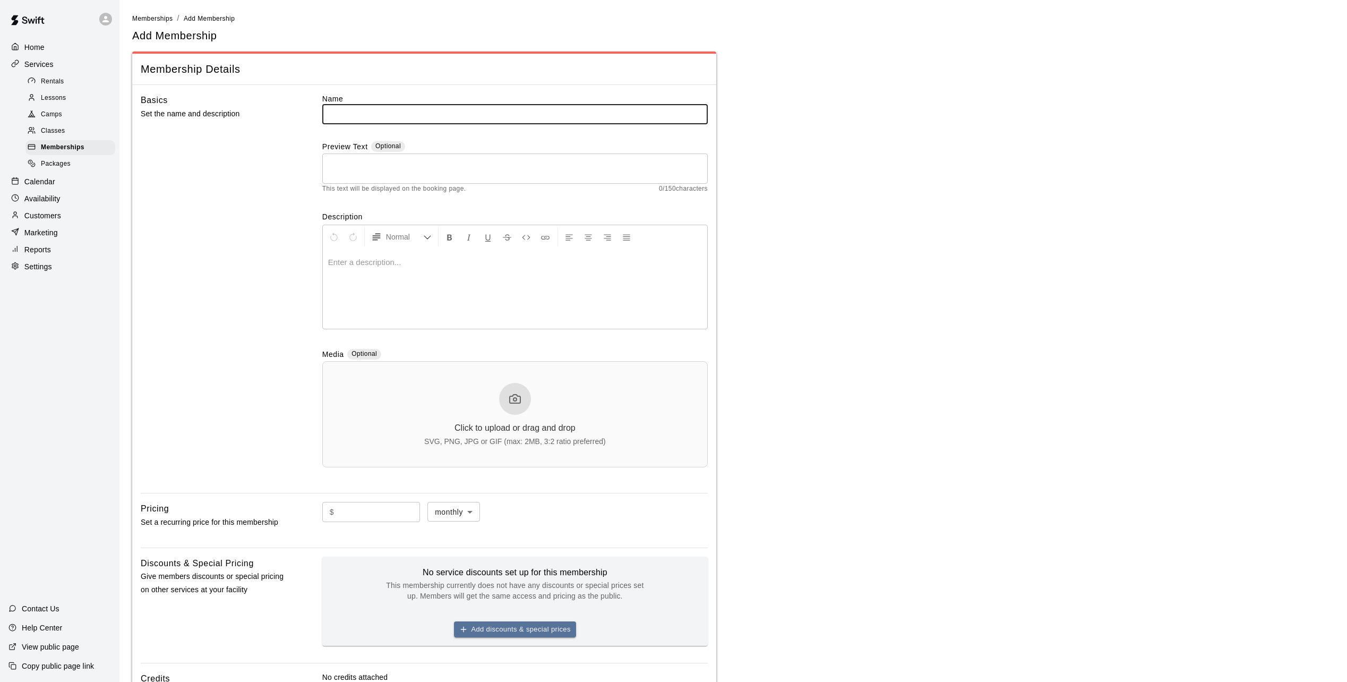
click at [397, 113] on input "text" at bounding box center [514, 114] width 385 height 20
click at [350, 113] on input "text" at bounding box center [514, 114] width 385 height 20
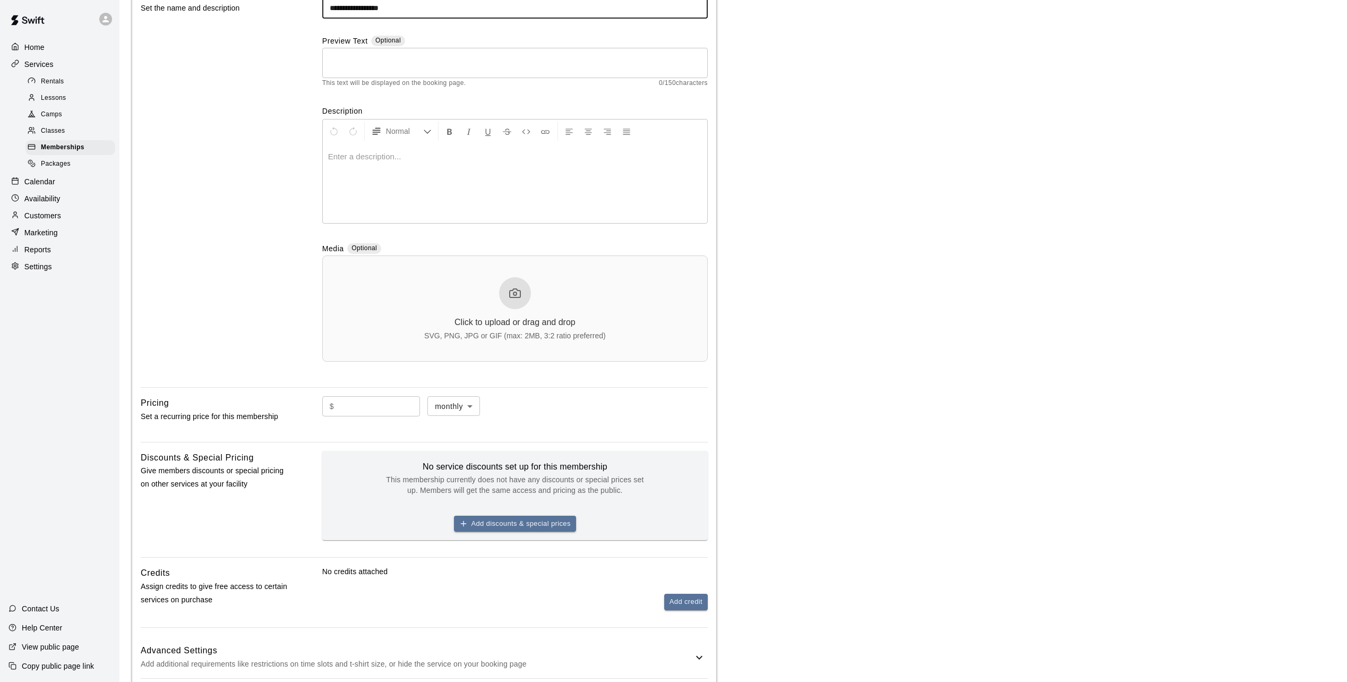
scroll to position [106, 0]
type input "**********"
click at [378, 170] on div at bounding box center [515, 183] width 384 height 80
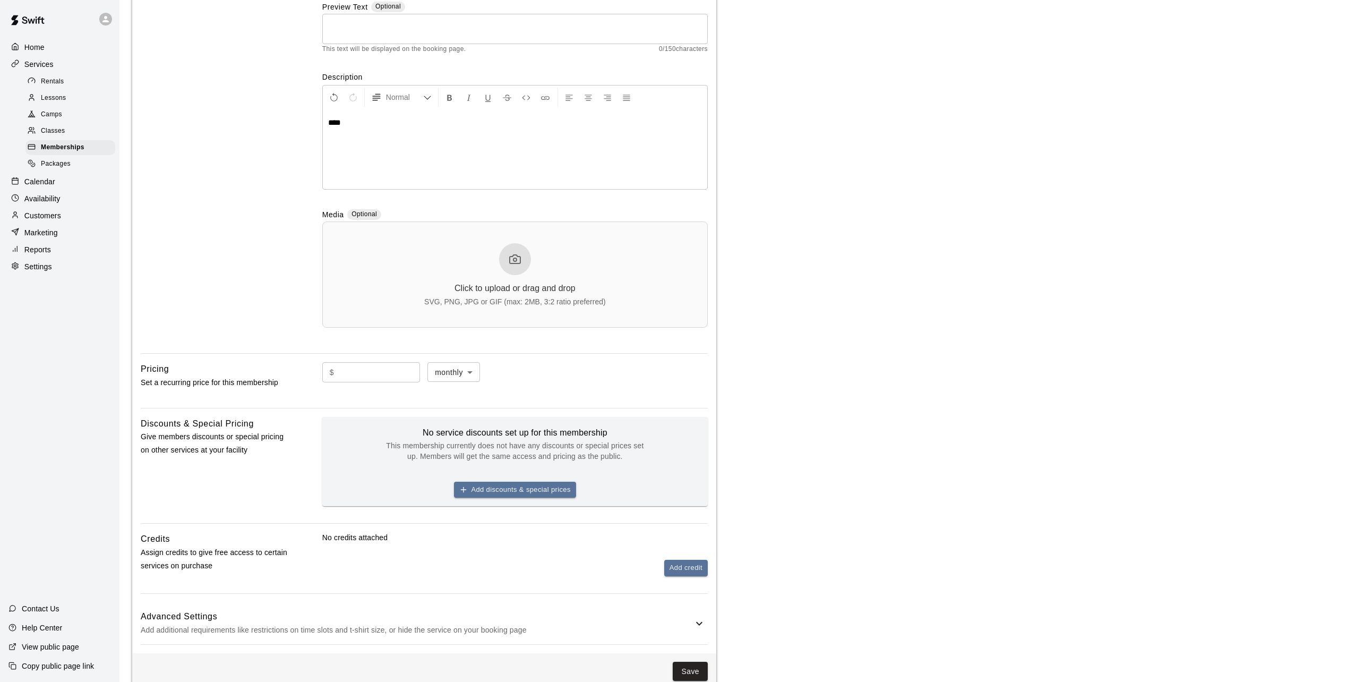
scroll to position [170, 0]
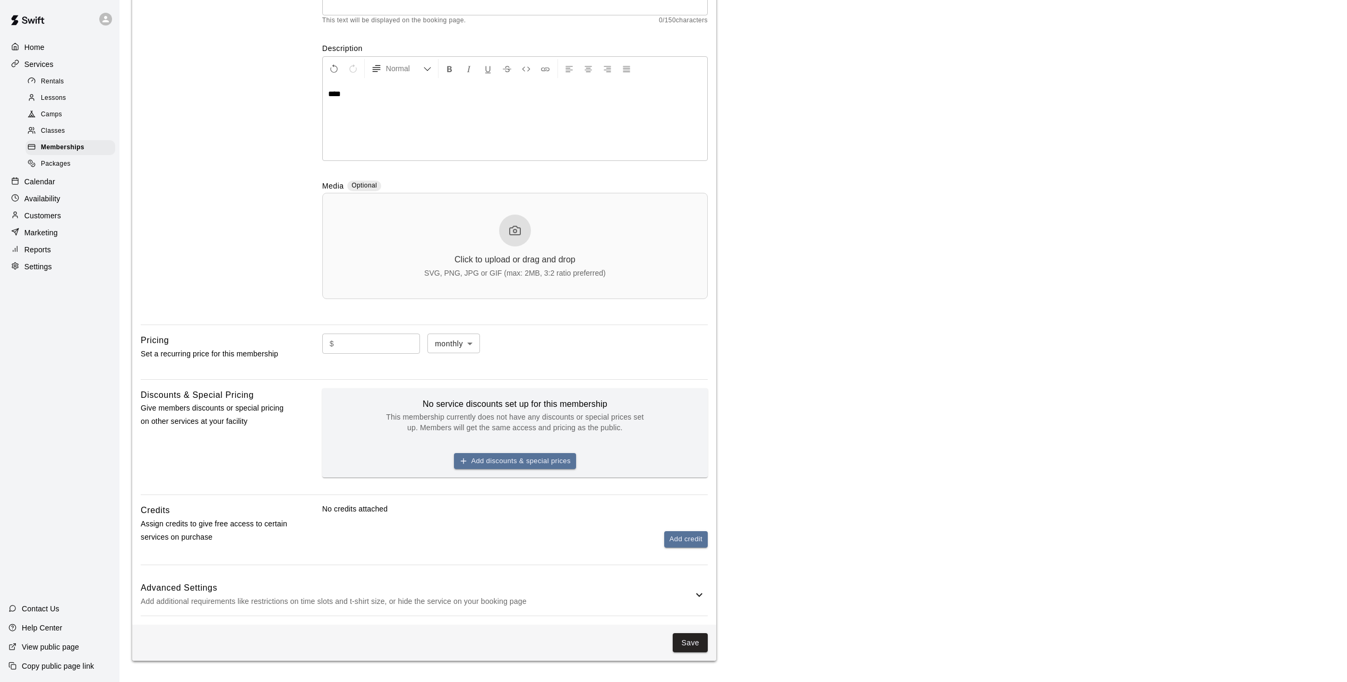
drag, startPoint x: 392, startPoint y: 341, endPoint x: 397, endPoint y: 342, distance: 5.4
click at [392, 341] on input "text" at bounding box center [379, 343] width 82 height 20
click at [484, 341] on body "**********" at bounding box center [673, 257] width 1347 height 850
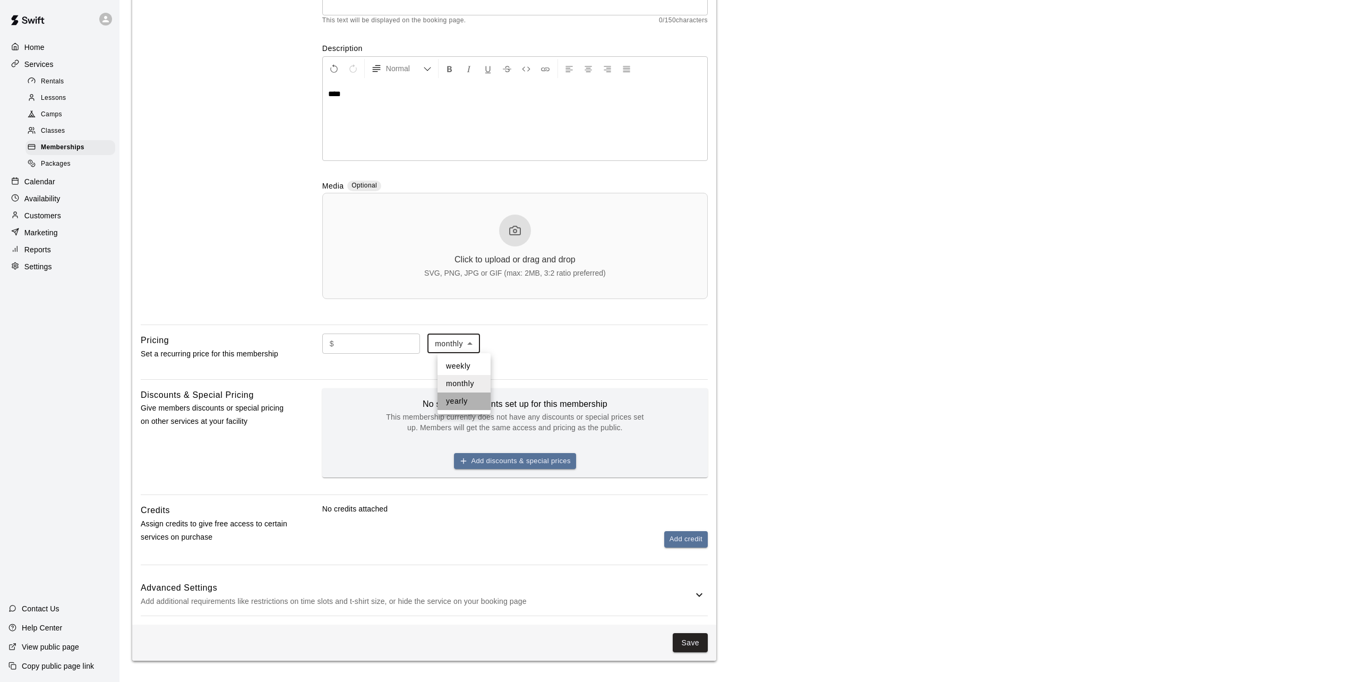
click at [463, 401] on li "yearly" at bounding box center [463, 401] width 53 height 18
type input "******"
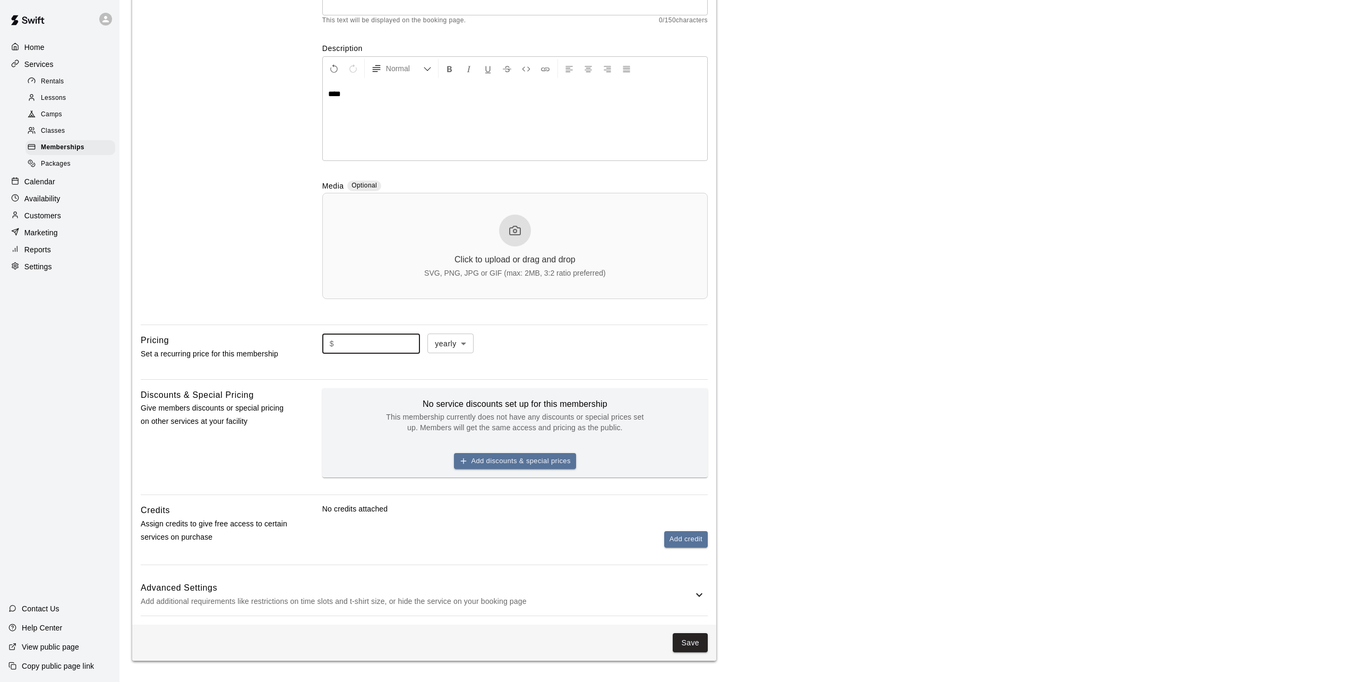
click at [405, 345] on input "text" at bounding box center [379, 343] width 82 height 20
type input "*"
click at [938, 398] on main "**********" at bounding box center [733, 252] width 1202 height 816
click at [317, 599] on p "Add additional requirements like restrictions on time slots and t-shirt size, o…" at bounding box center [417, 601] width 552 height 13
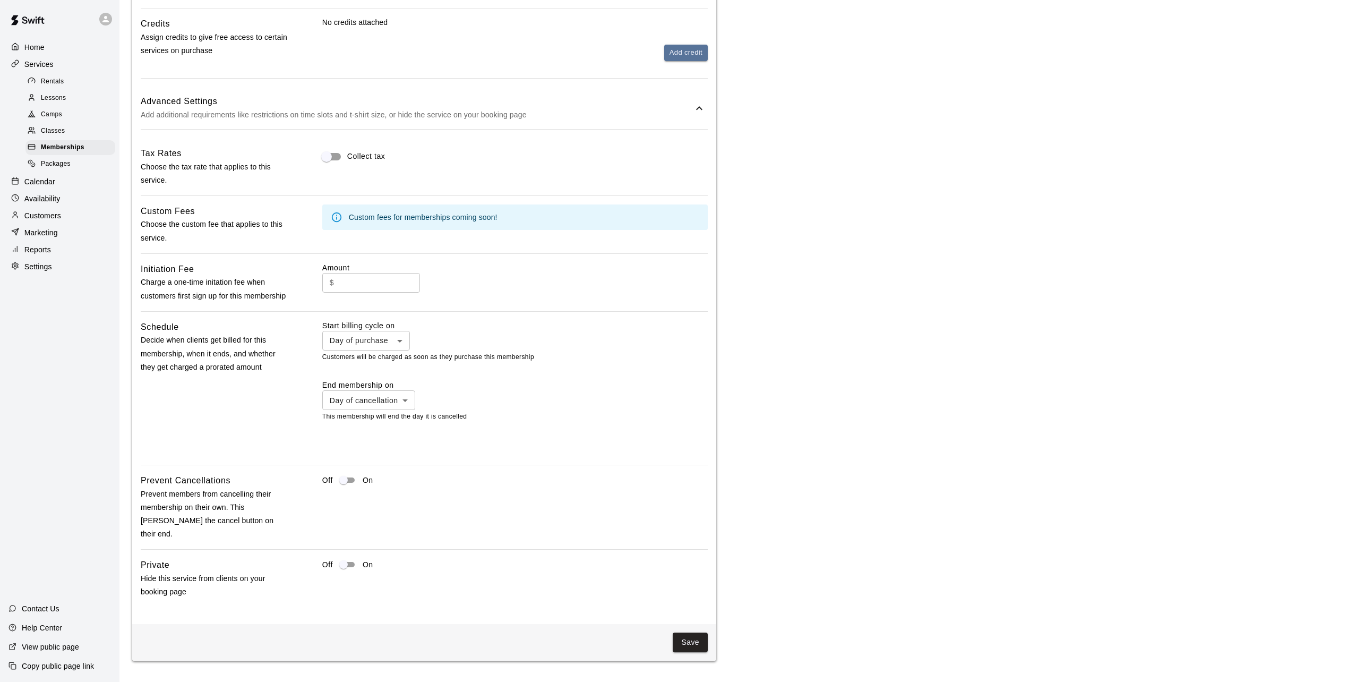
scroll to position [656, 0]
click at [691, 640] on button "Save" at bounding box center [690, 642] width 35 height 20
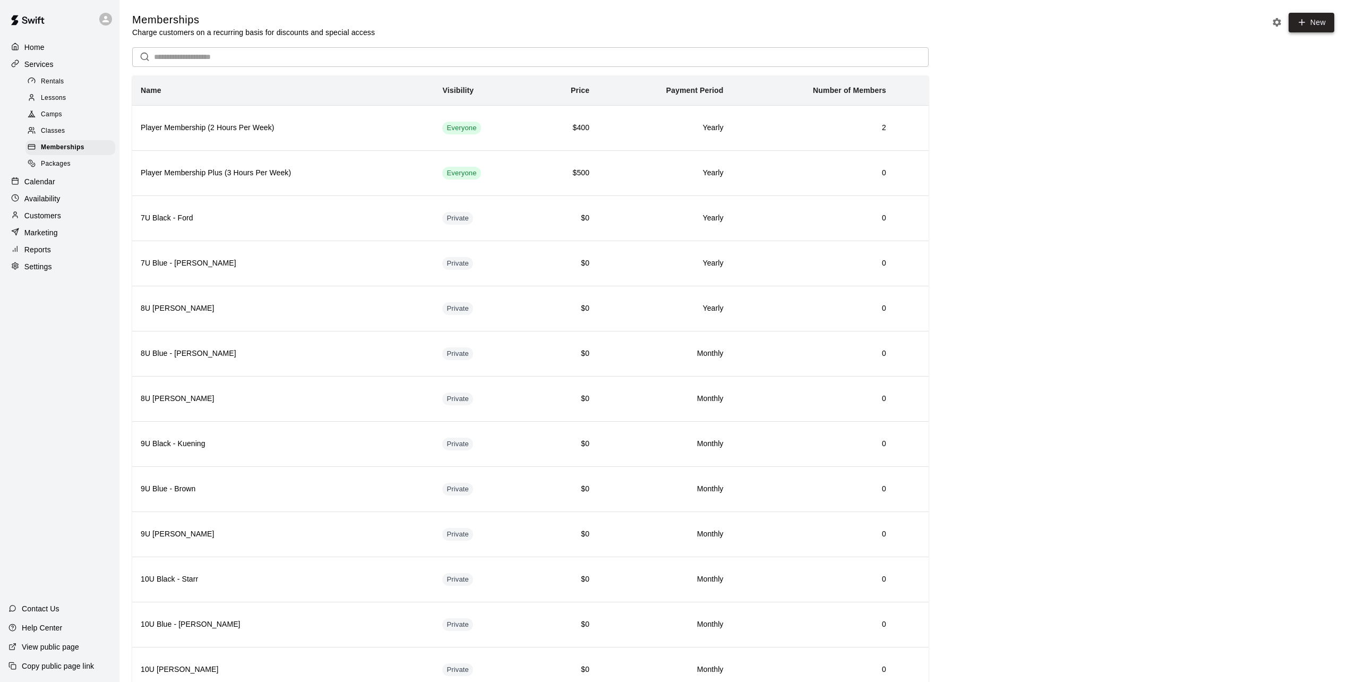
click at [1316, 21] on link "New" at bounding box center [1311, 23] width 46 height 20
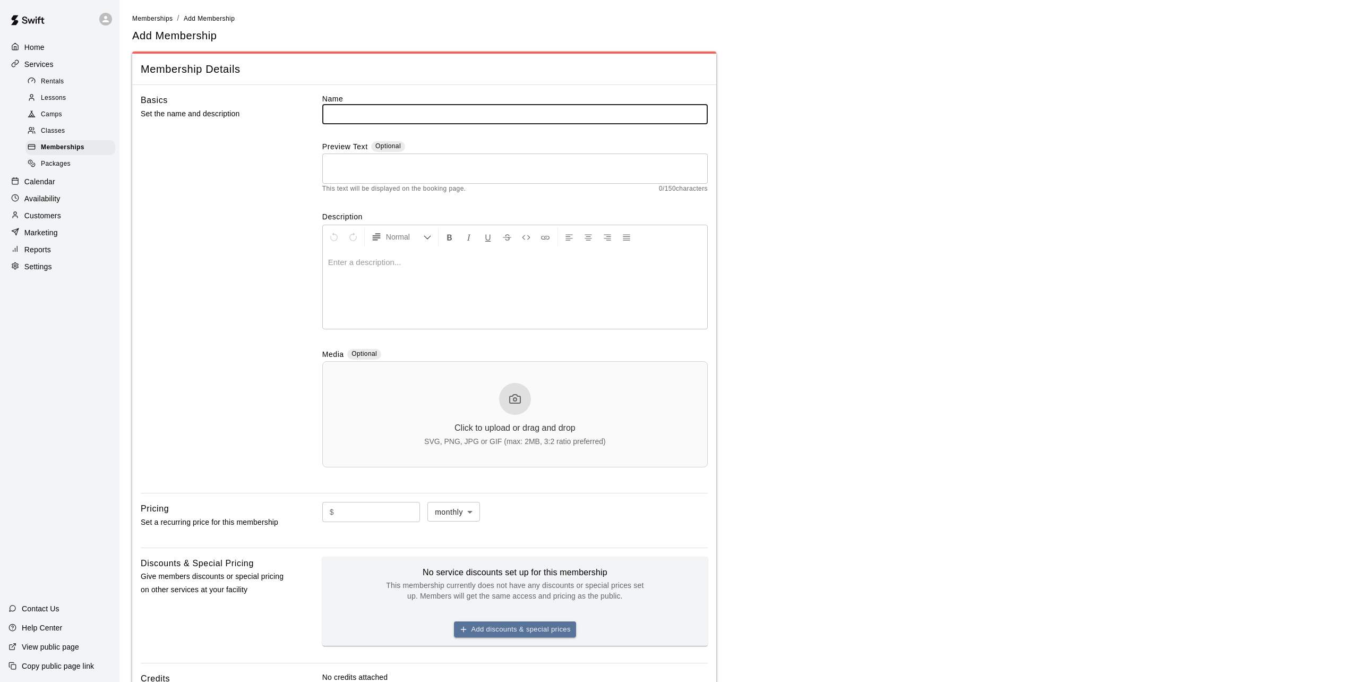
click at [377, 118] on input "text" at bounding box center [514, 114] width 385 height 20
type input "**********"
click at [391, 267] on p at bounding box center [515, 262] width 374 height 11
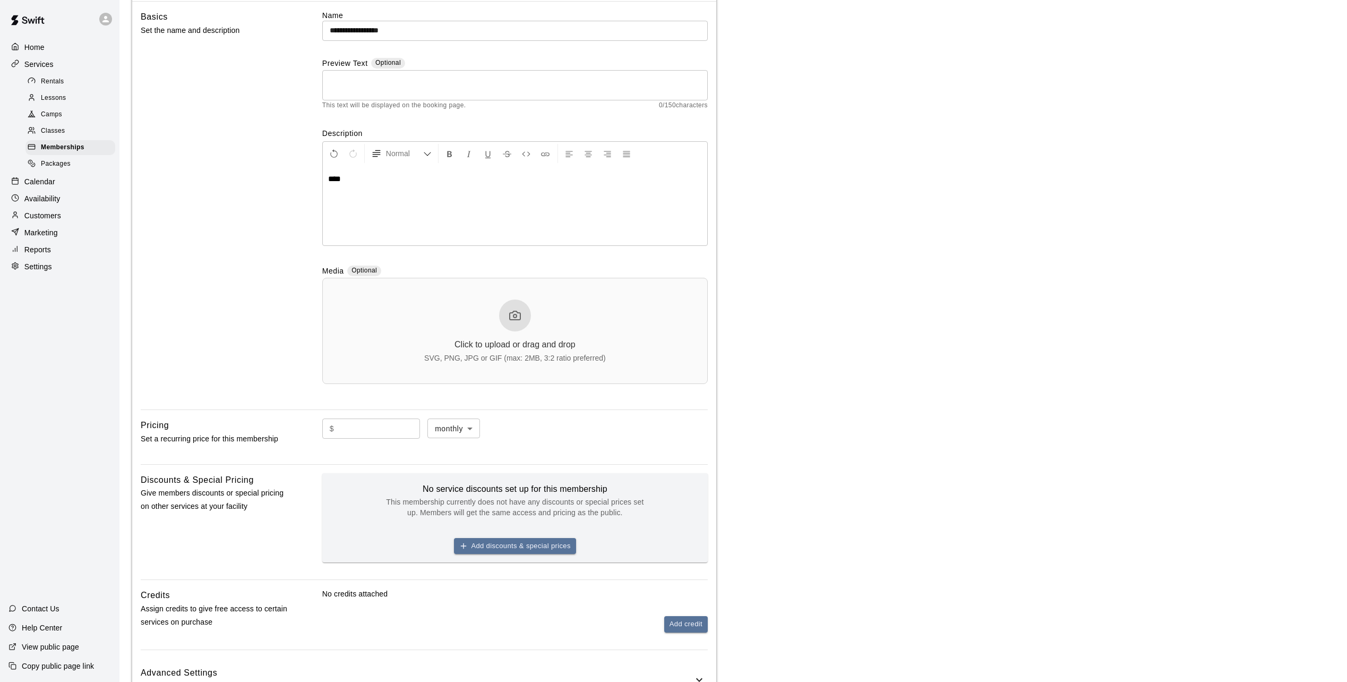
scroll to position [170, 0]
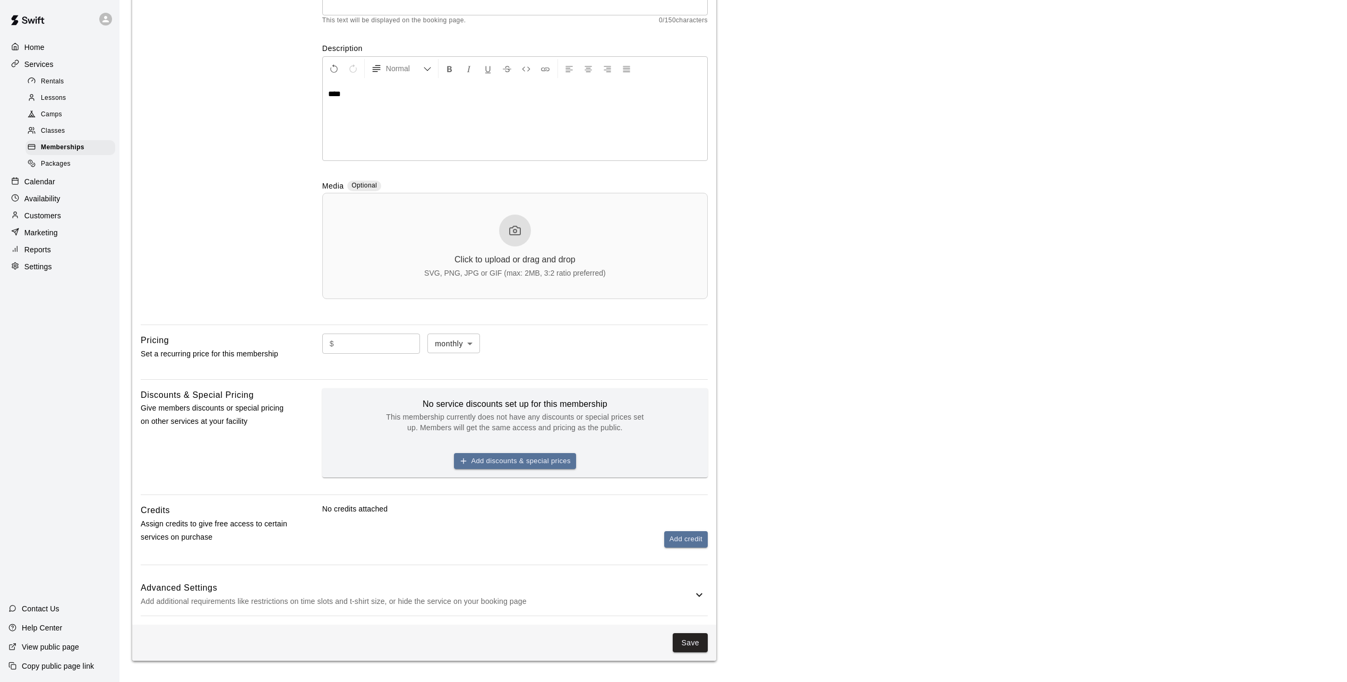
click at [482, 342] on body "**********" at bounding box center [673, 257] width 1347 height 850
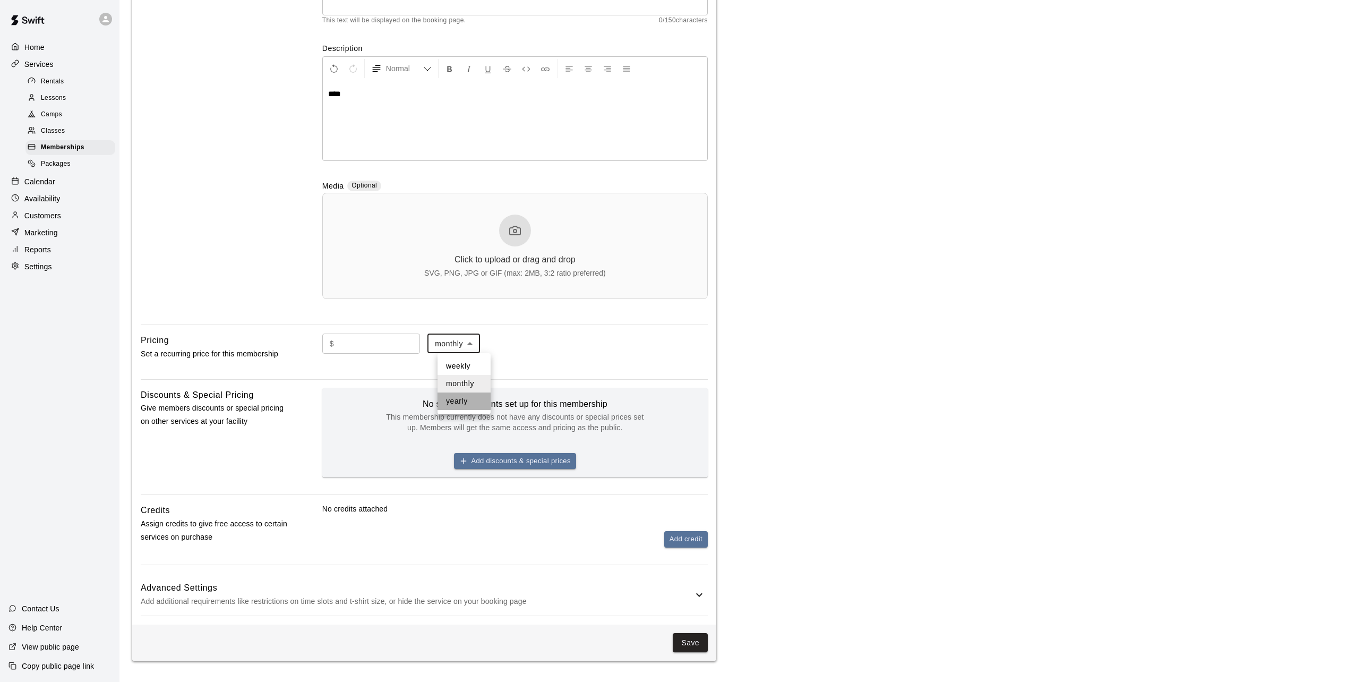
click at [469, 400] on li "yearly" at bounding box center [463, 401] width 53 height 18
type input "******"
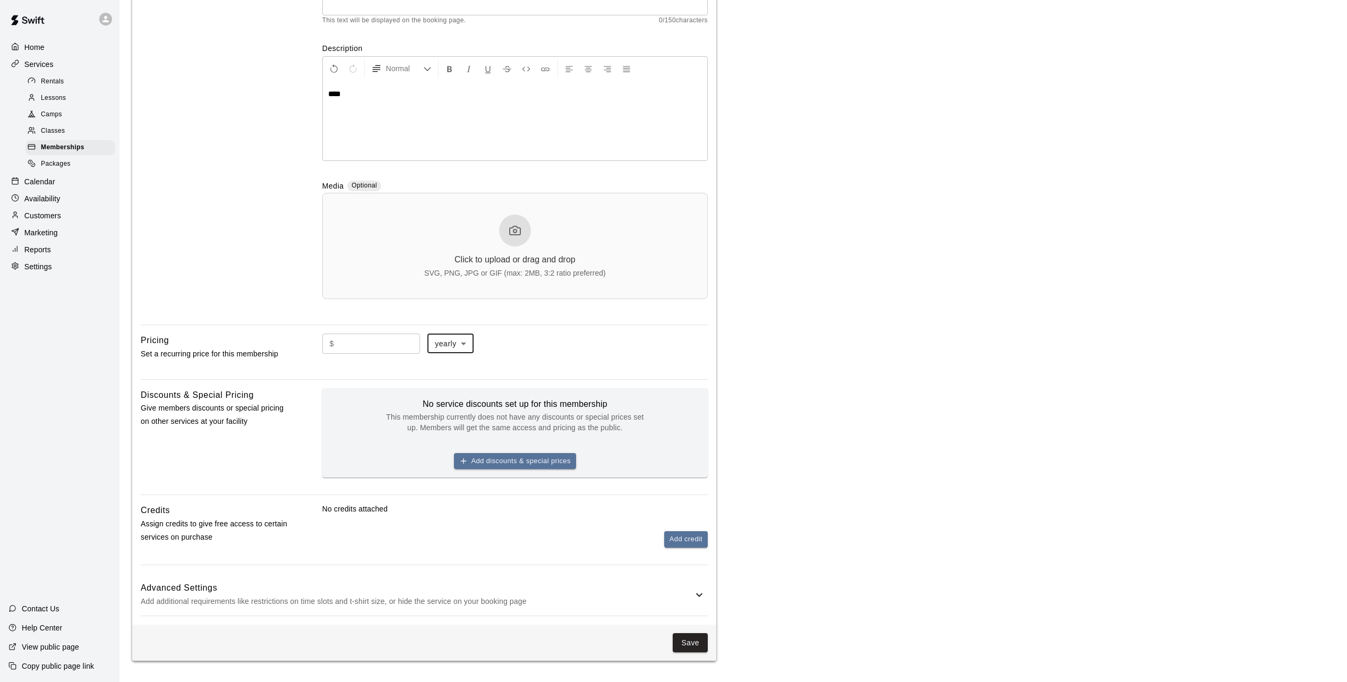
click at [392, 341] on input "text" at bounding box center [379, 343] width 82 height 20
type input "*"
click at [269, 595] on p "Add additional requirements like restrictions on time slots and t-shirt size, o…" at bounding box center [417, 601] width 552 height 13
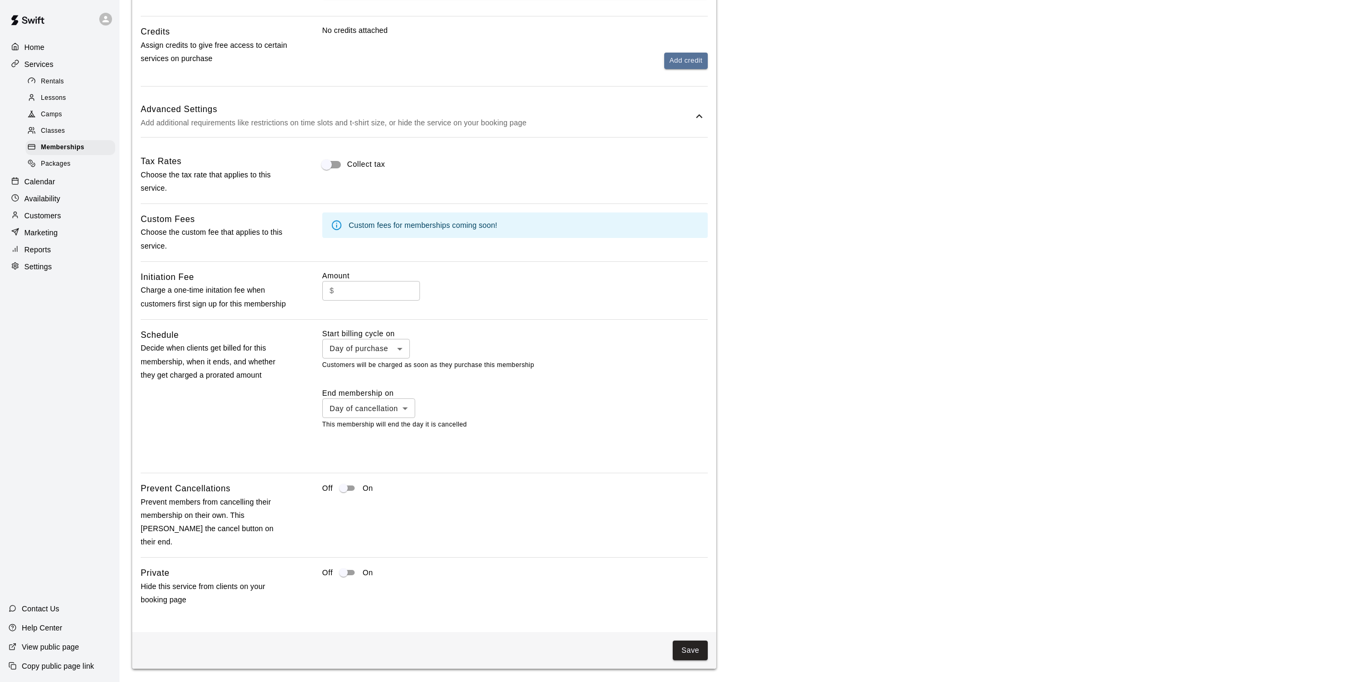
scroll to position [648, 0]
click at [679, 647] on button "Save" at bounding box center [690, 649] width 35 height 20
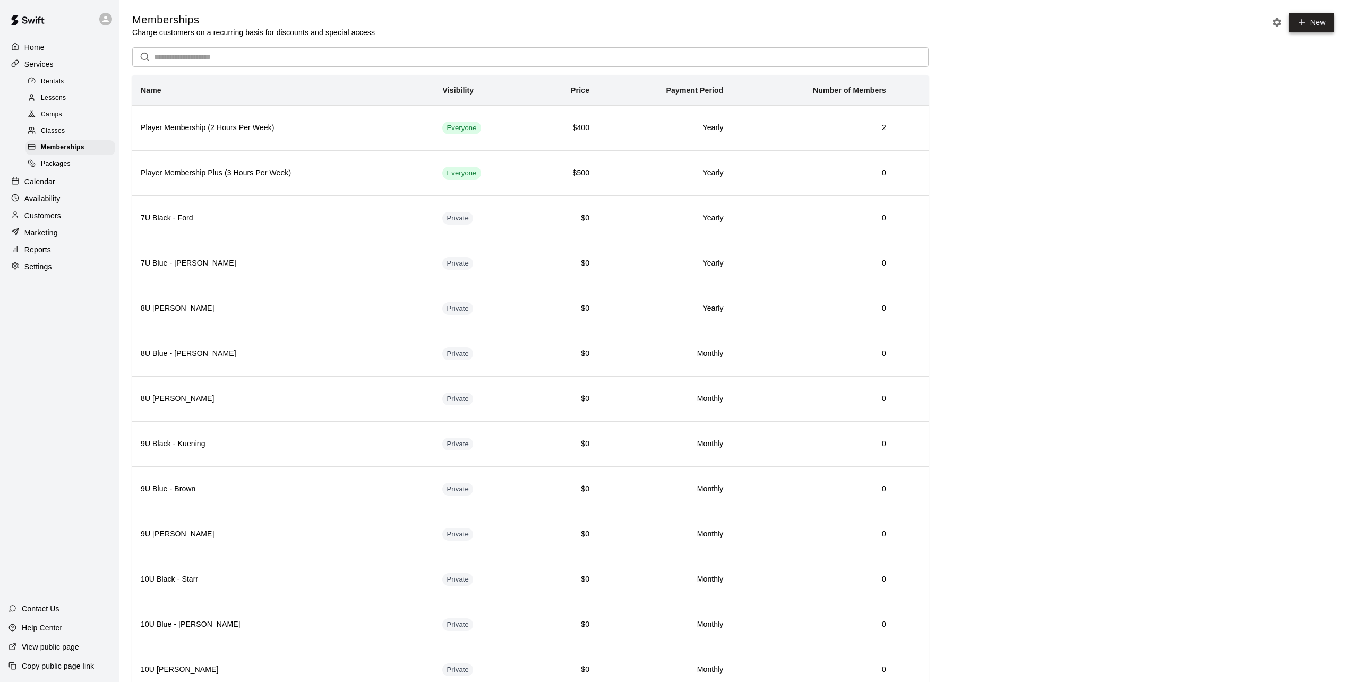
click at [1315, 22] on link "New" at bounding box center [1311, 23] width 46 height 20
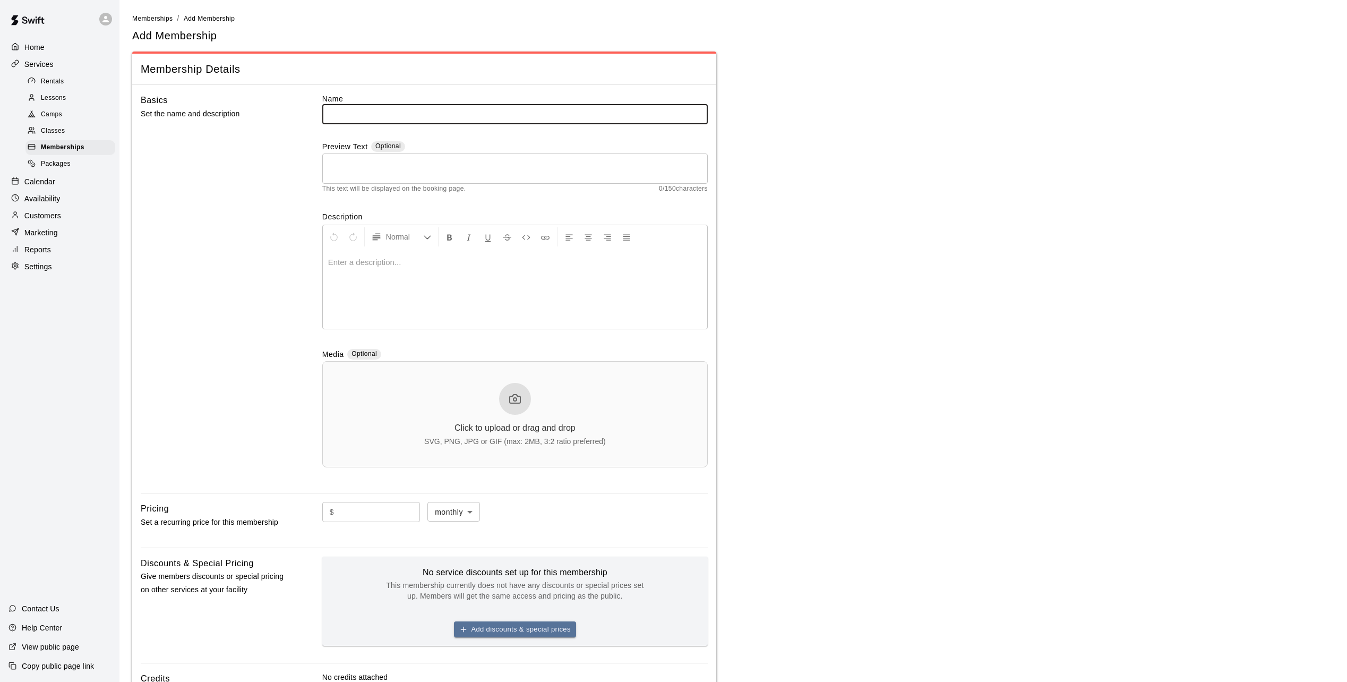
click at [348, 113] on input "text" at bounding box center [514, 114] width 385 height 20
type input "**********"
click at [363, 267] on p at bounding box center [515, 262] width 374 height 11
click at [877, 350] on main "**********" at bounding box center [733, 421] width 1202 height 816
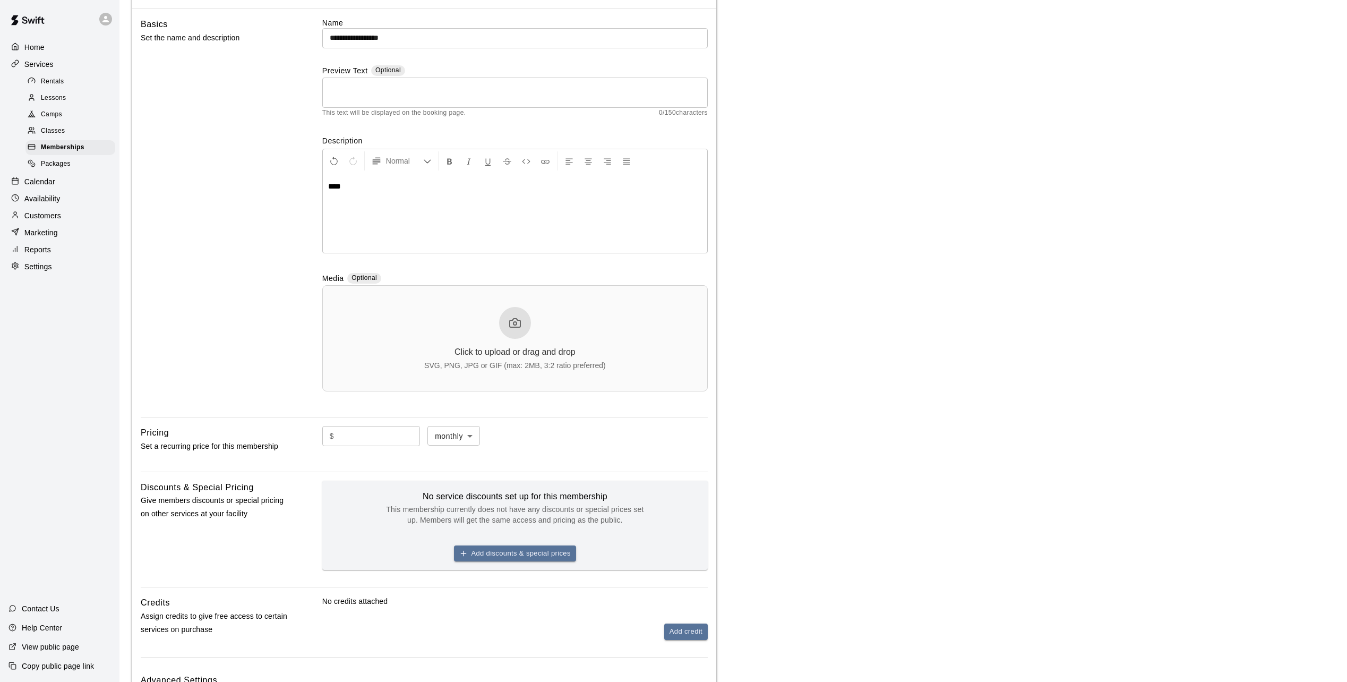
scroll to position [170, 0]
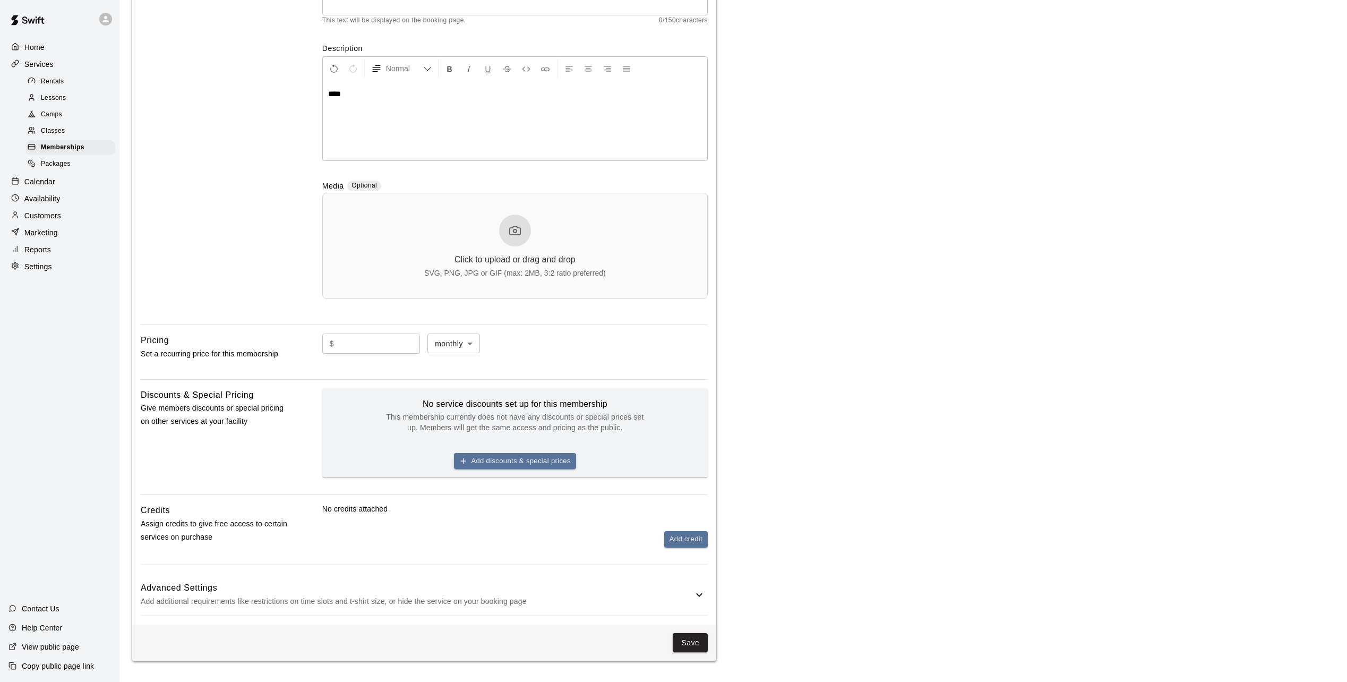
click at [372, 347] on input "text" at bounding box center [379, 343] width 82 height 20
type input "*"
click at [453, 339] on body "**********" at bounding box center [673, 257] width 1347 height 850
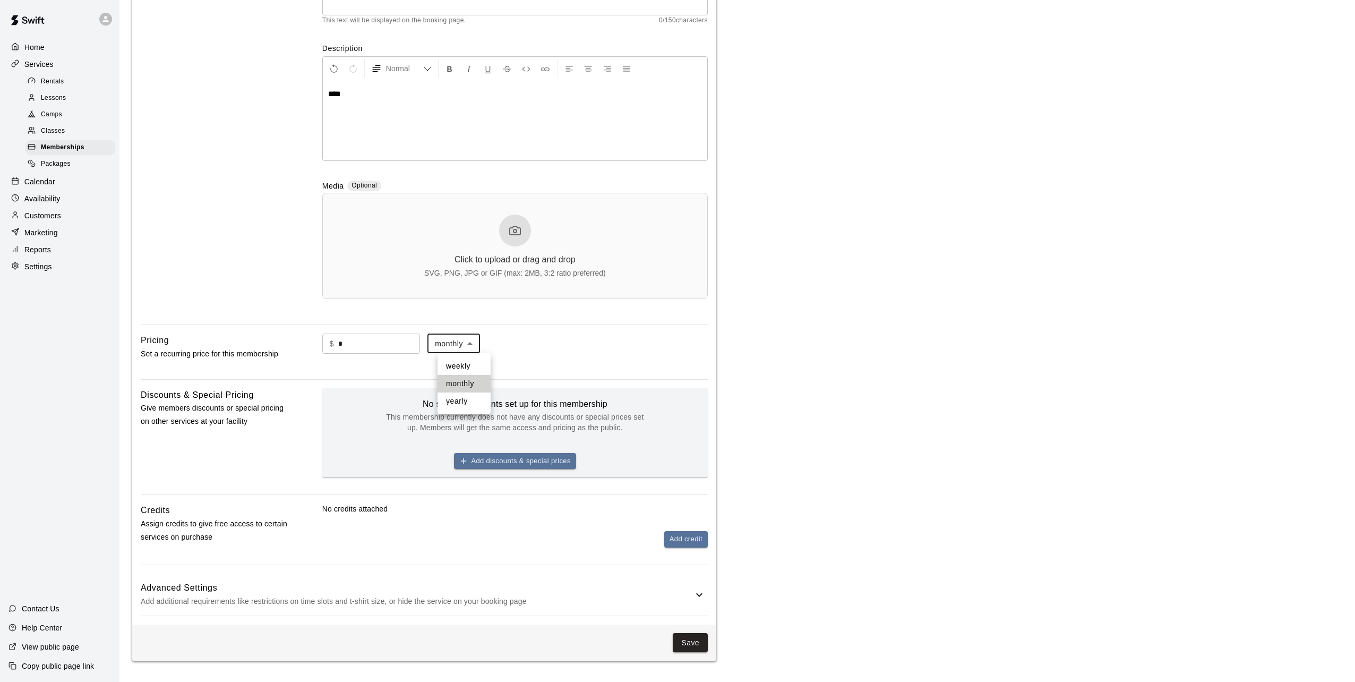
click at [447, 401] on li "yearly" at bounding box center [463, 401] width 53 height 18
type input "******"
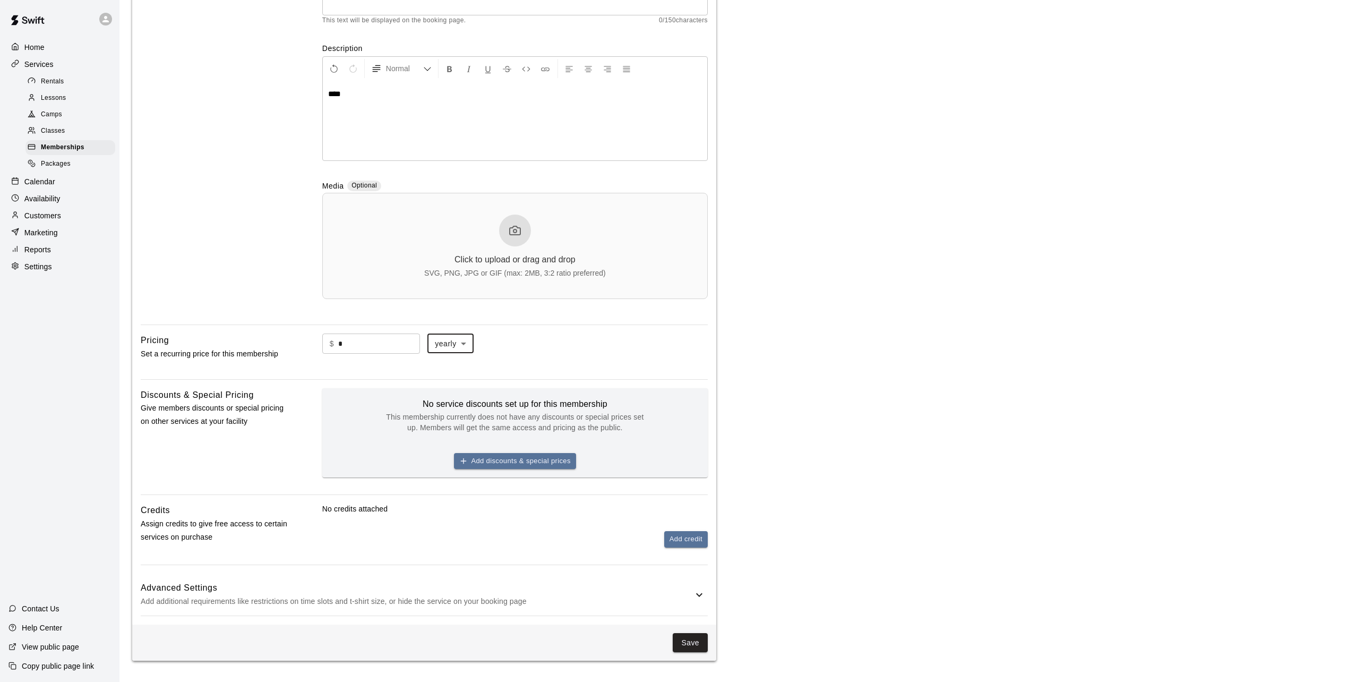
click at [848, 388] on main "**********" at bounding box center [733, 252] width 1202 height 816
click at [405, 574] on div "Advanced Settings Add additional requirements like restrictions on time slots a…" at bounding box center [424, 594] width 567 height 42
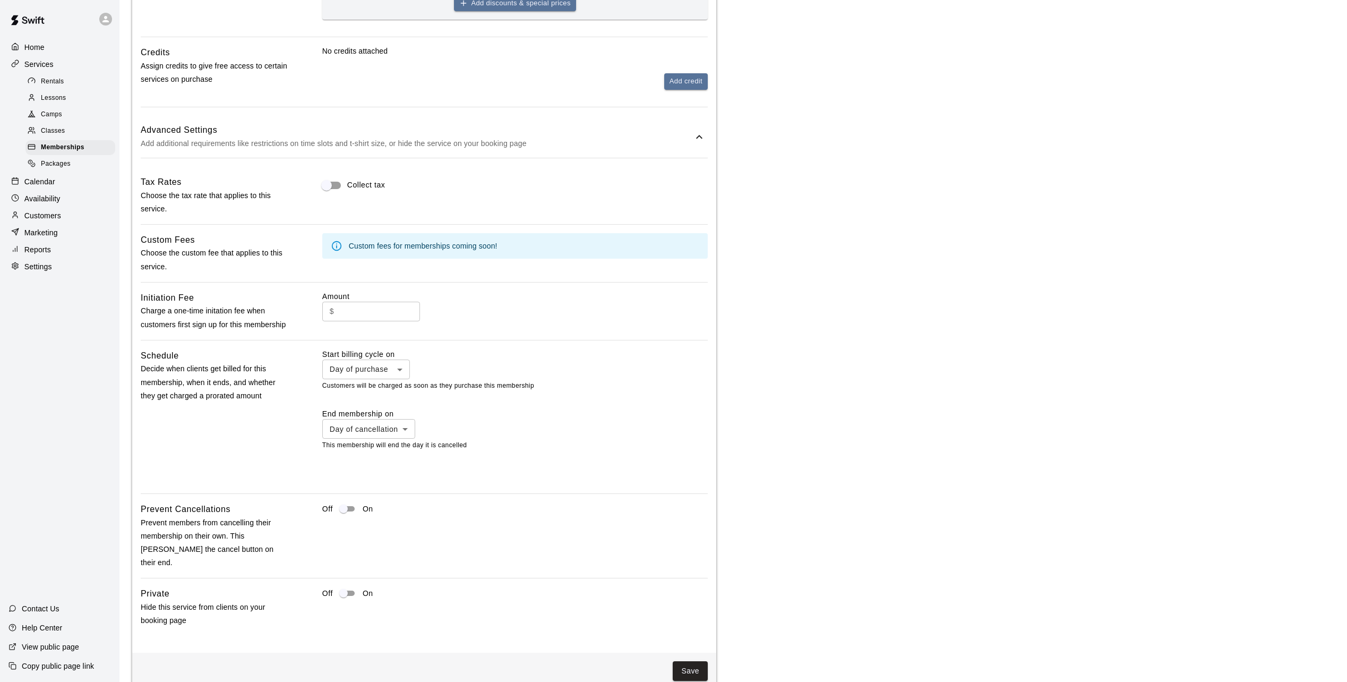
scroll to position [656, 0]
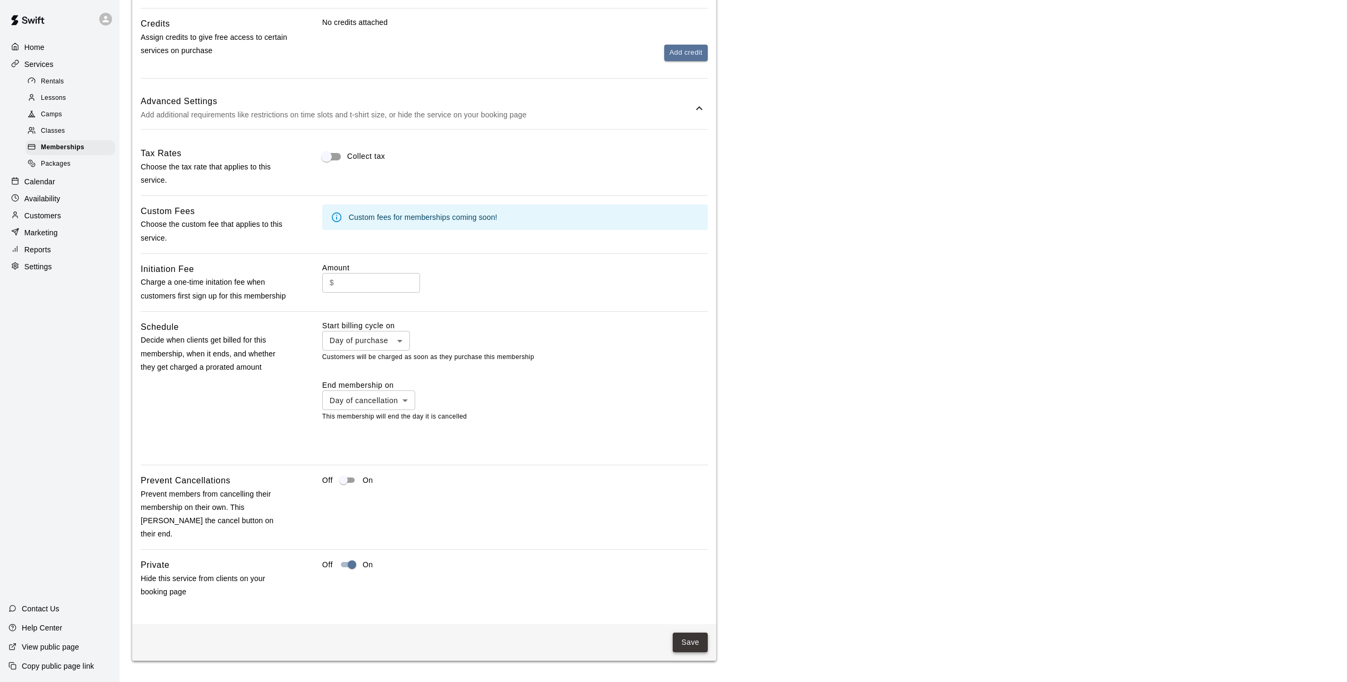
click at [686, 644] on button "Save" at bounding box center [690, 642] width 35 height 20
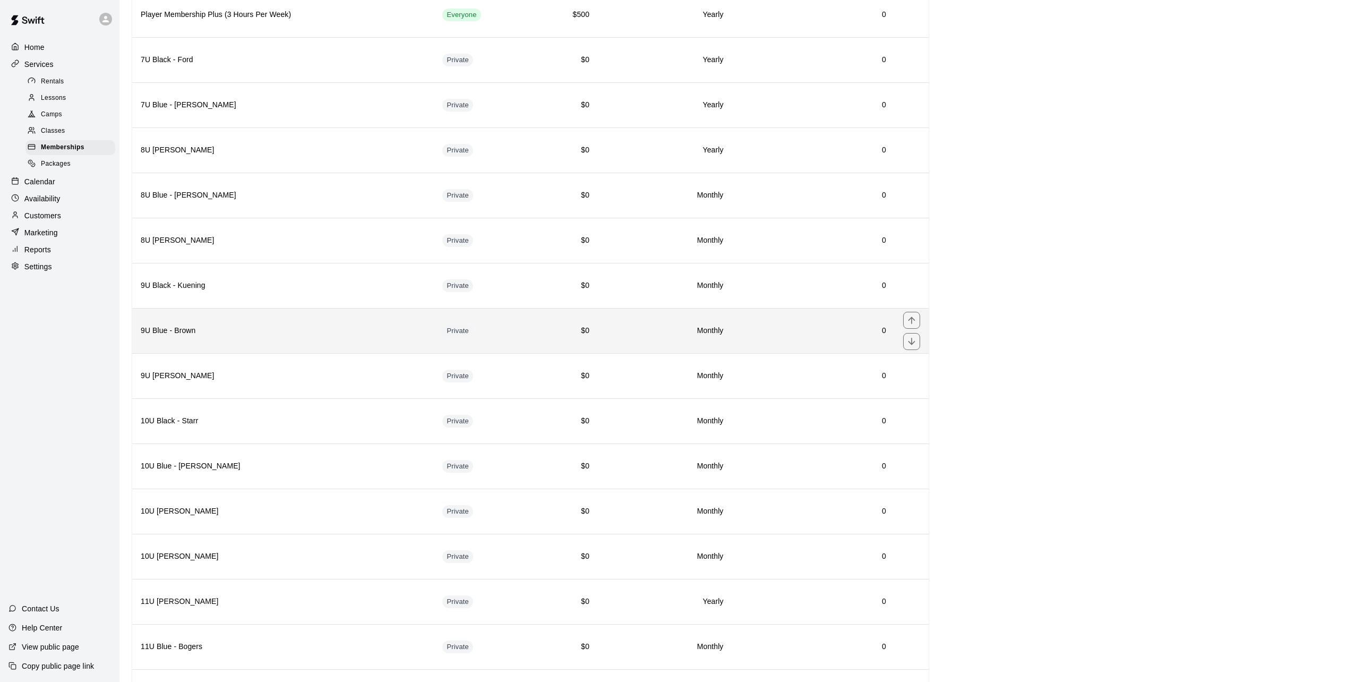
scroll to position [159, 0]
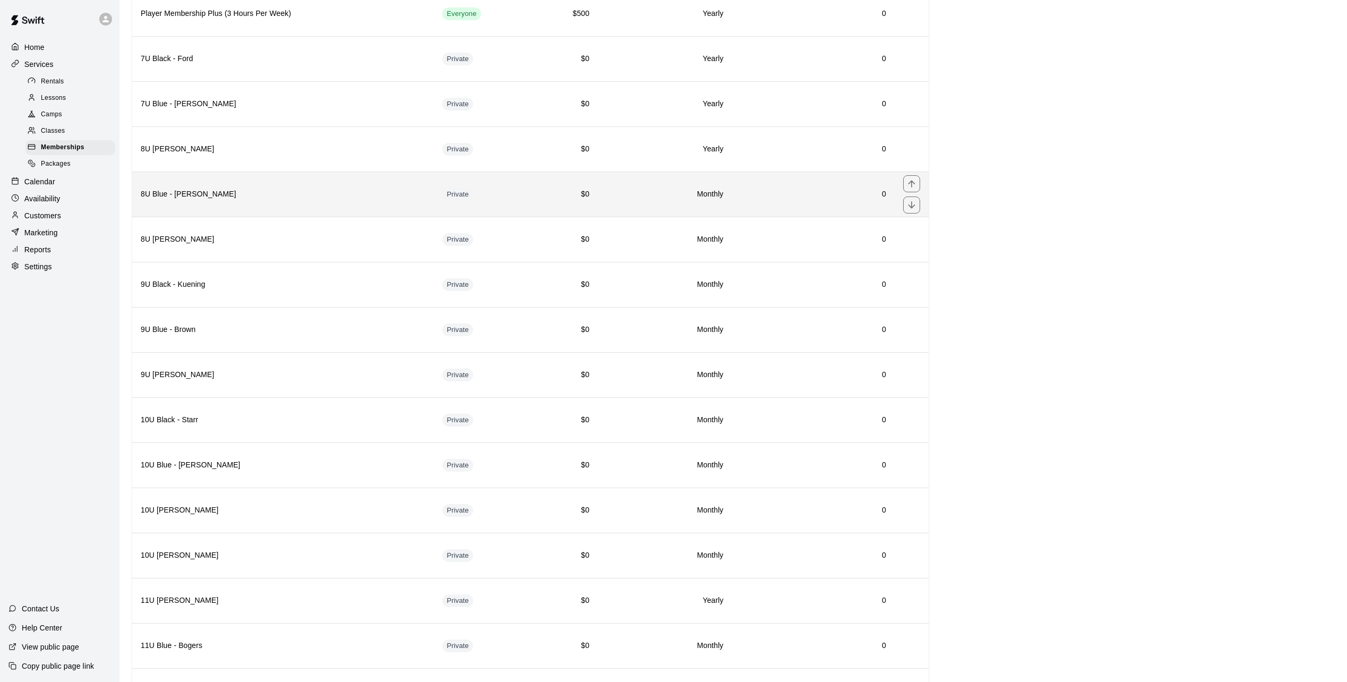
click at [515, 201] on td "Private" at bounding box center [484, 193] width 100 height 45
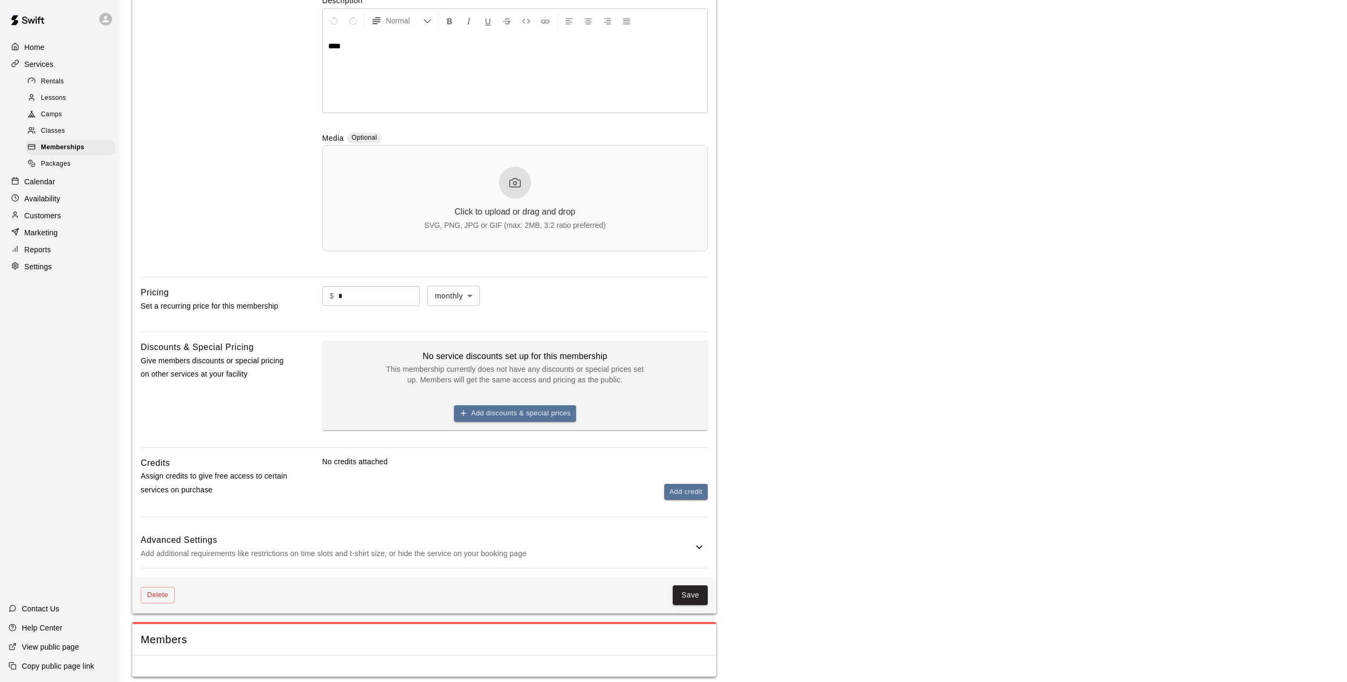
scroll to position [228, 0]
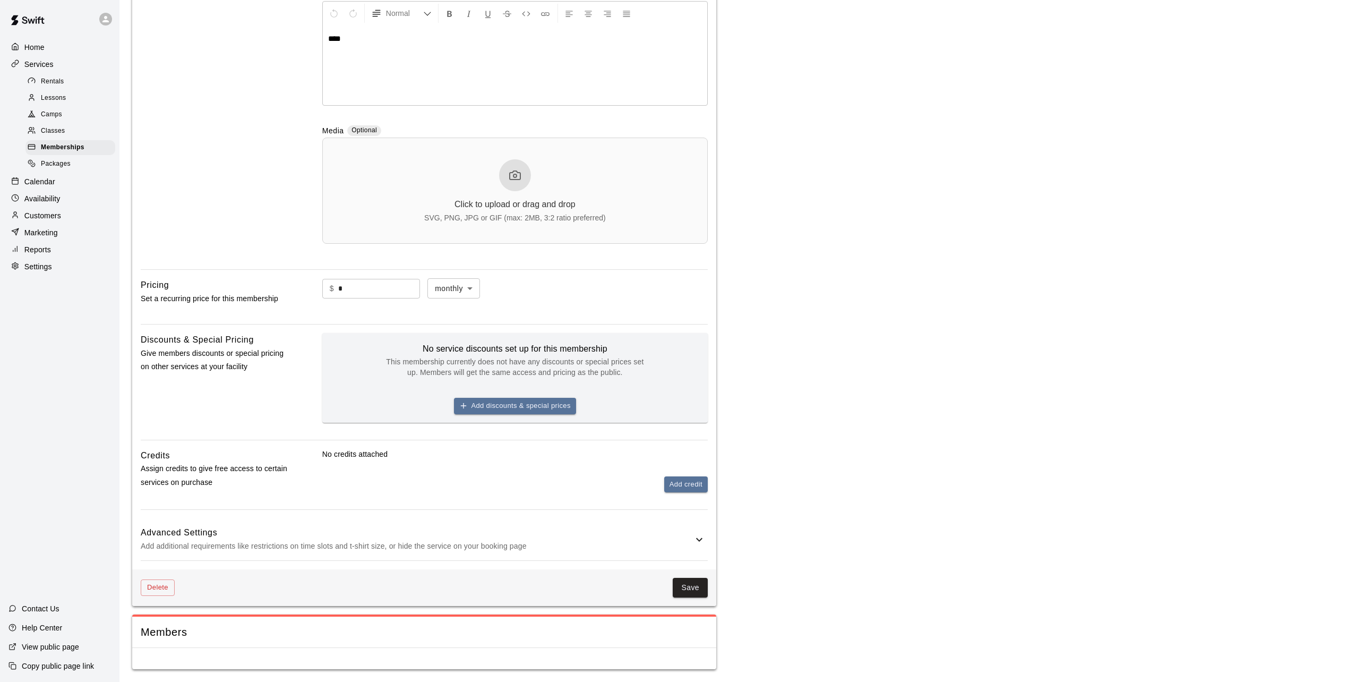
click at [417, 537] on h6 "Advanced Settings" at bounding box center [417, 533] width 552 height 14
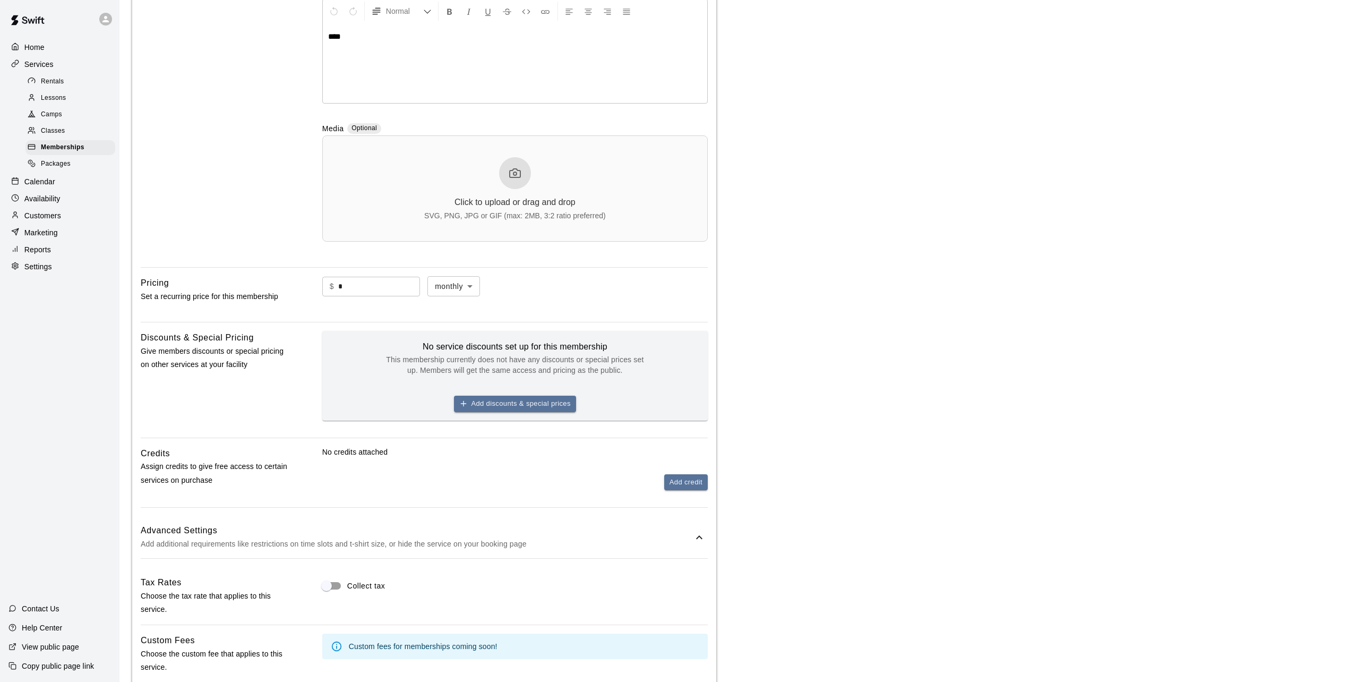
click at [457, 290] on body "**********" at bounding box center [673, 469] width 1347 height 1394
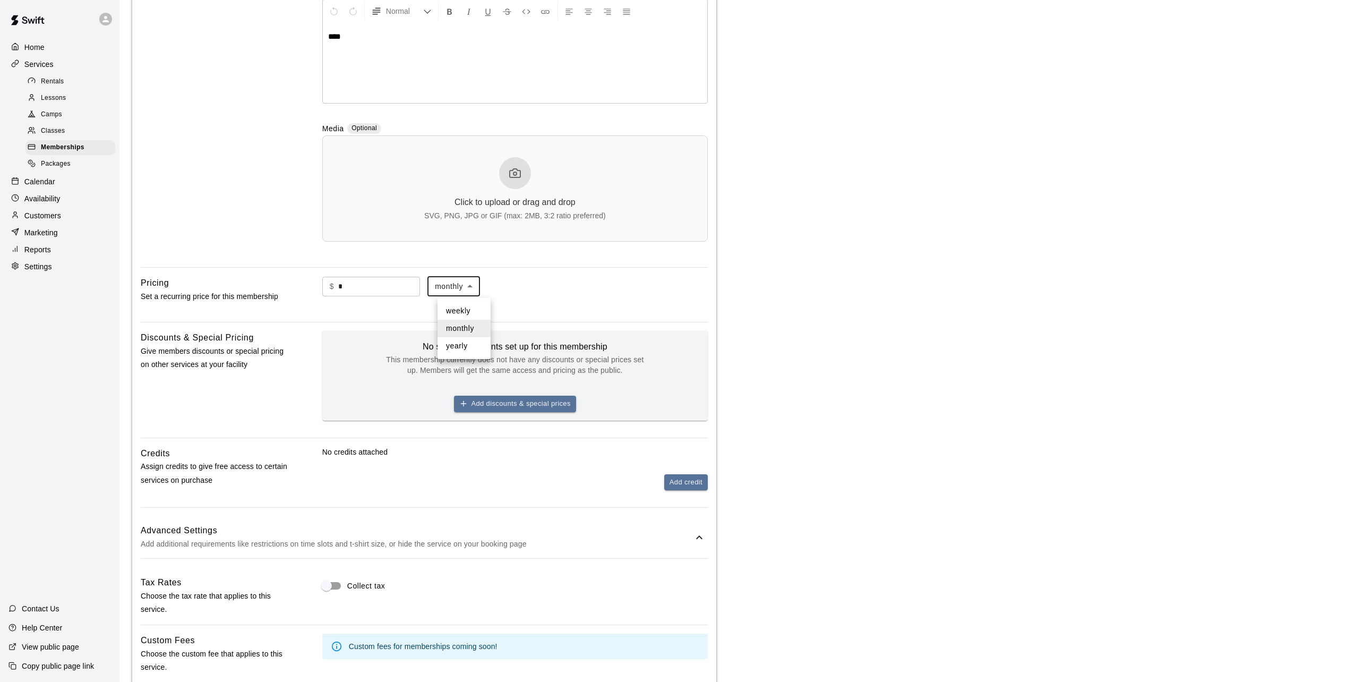
click at [453, 343] on li "yearly" at bounding box center [463, 346] width 53 height 18
type input "******"
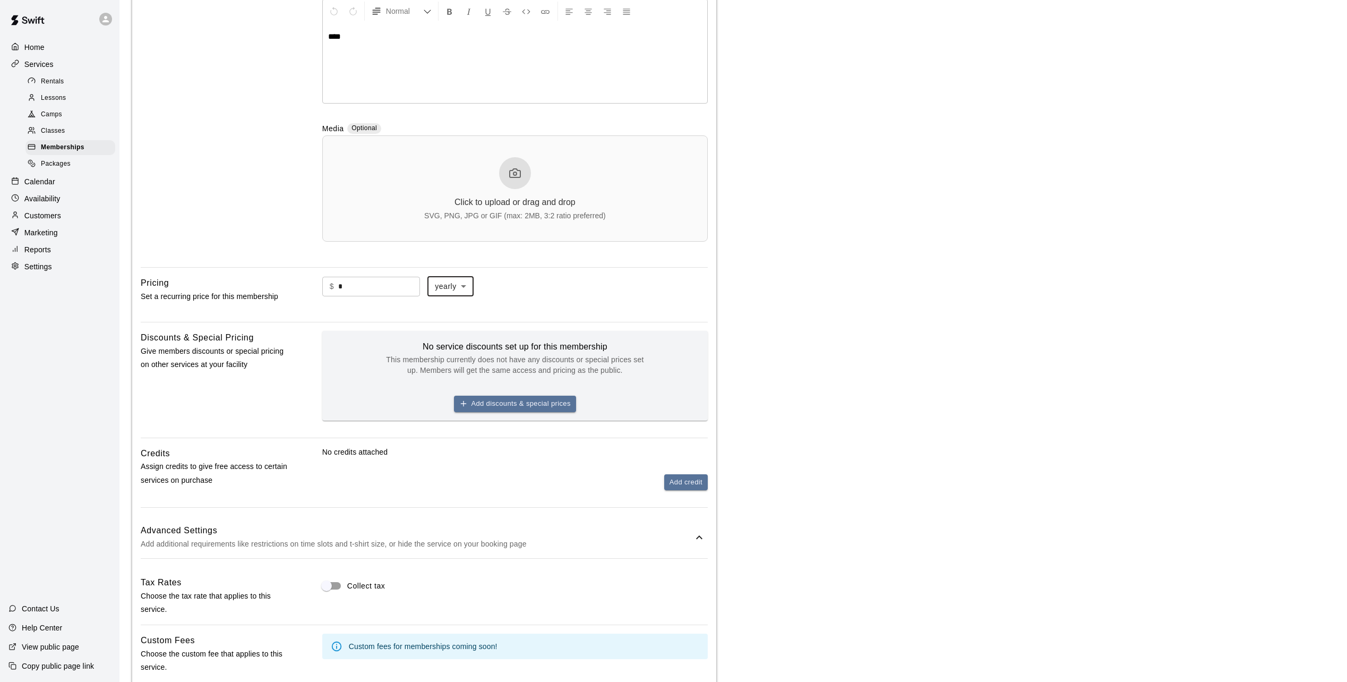
click at [879, 348] on main "**********" at bounding box center [733, 468] width 1202 height 1368
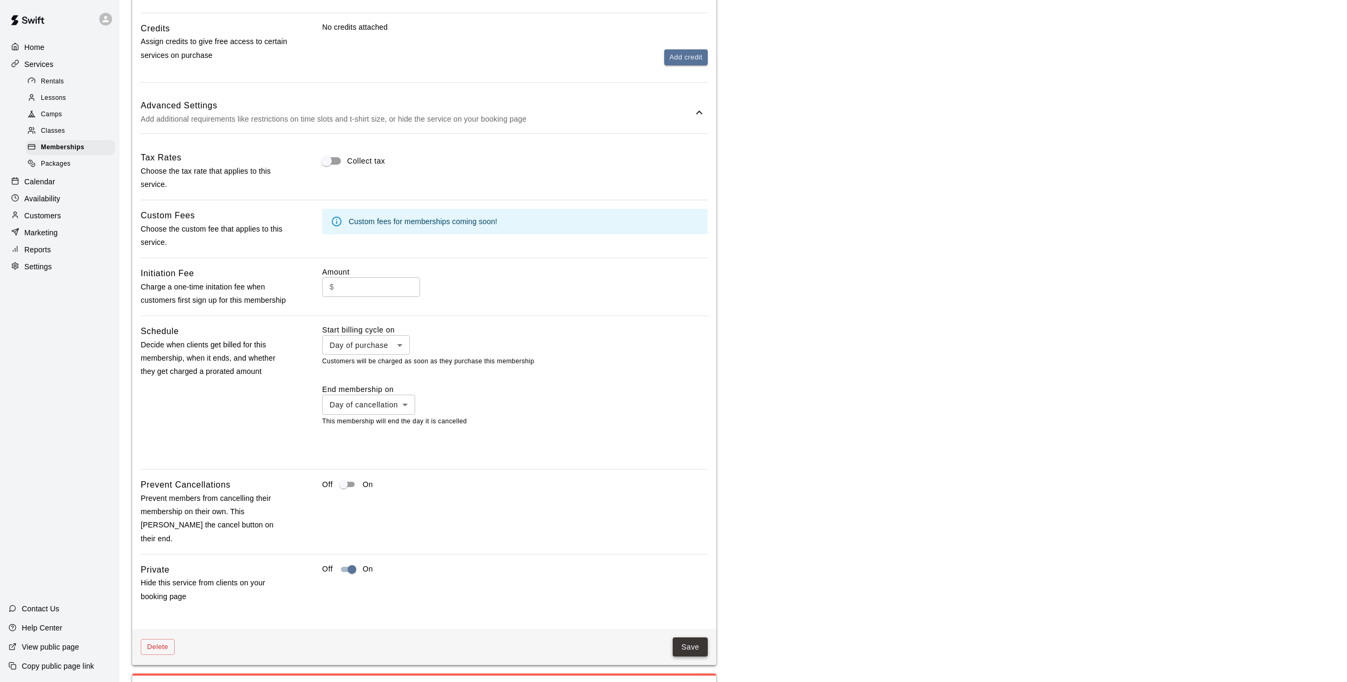
click at [687, 643] on button "Save" at bounding box center [690, 647] width 35 height 20
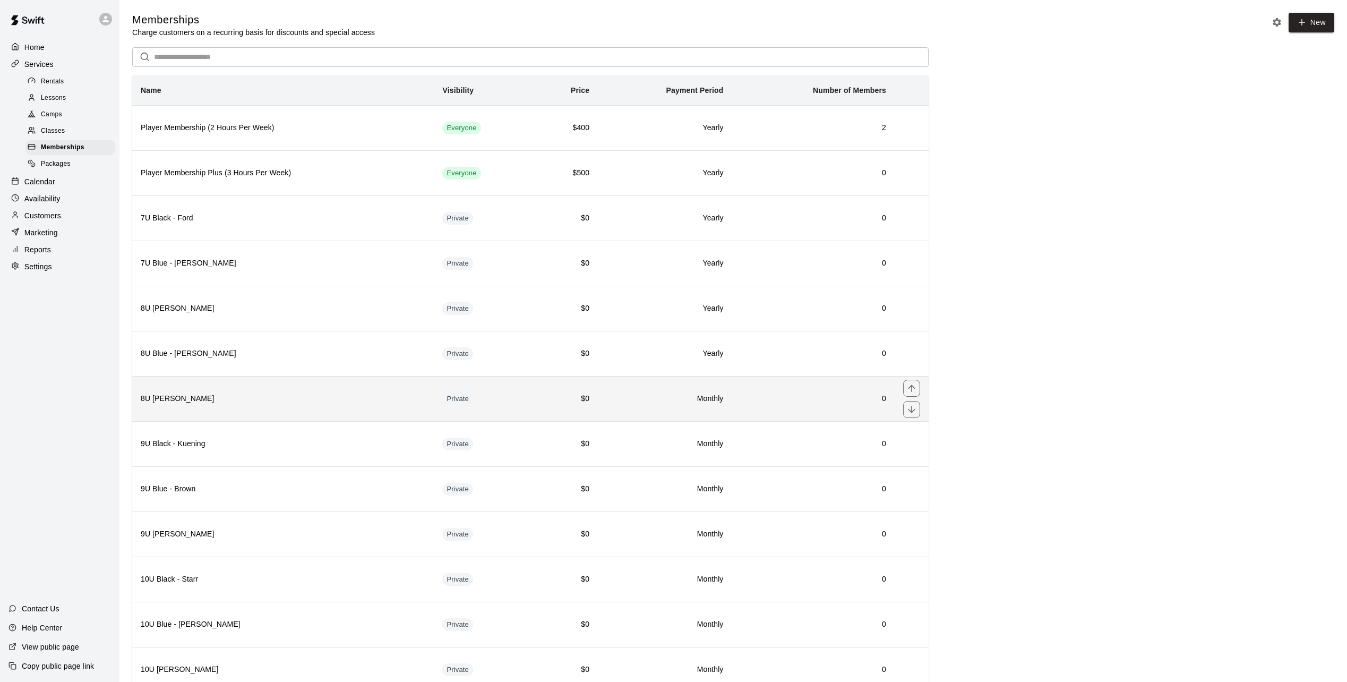
click at [426, 407] on th "8U White - Buenzow" at bounding box center [283, 398] width 302 height 45
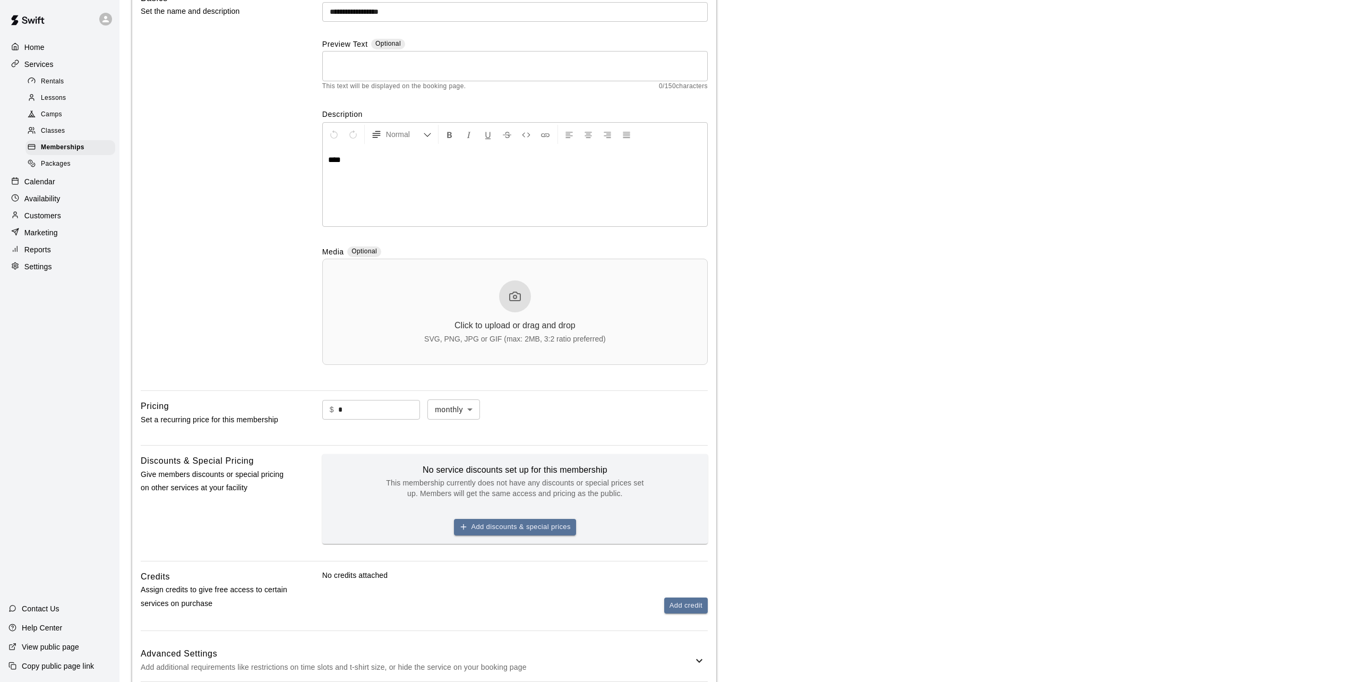
scroll to position [106, 0]
click at [466, 412] on body "**********" at bounding box center [673, 348] width 1347 height 908
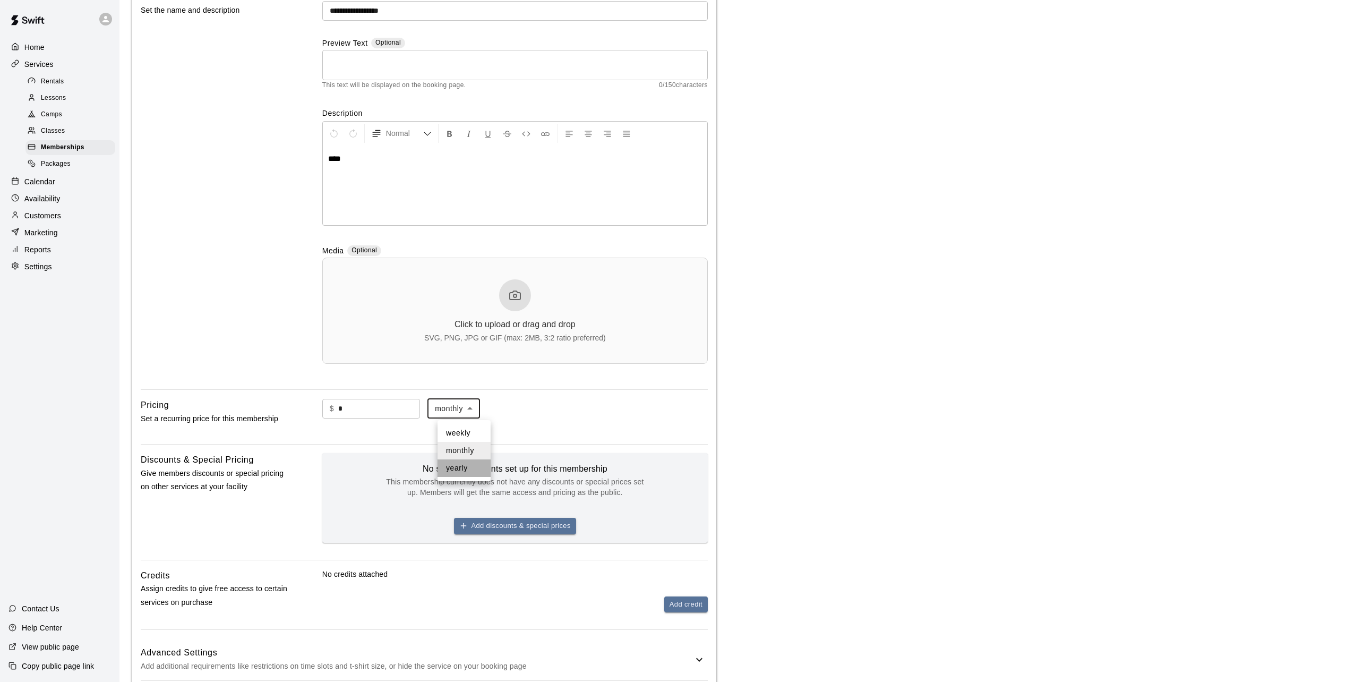
click at [452, 472] on li "yearly" at bounding box center [463, 468] width 53 height 18
type input "******"
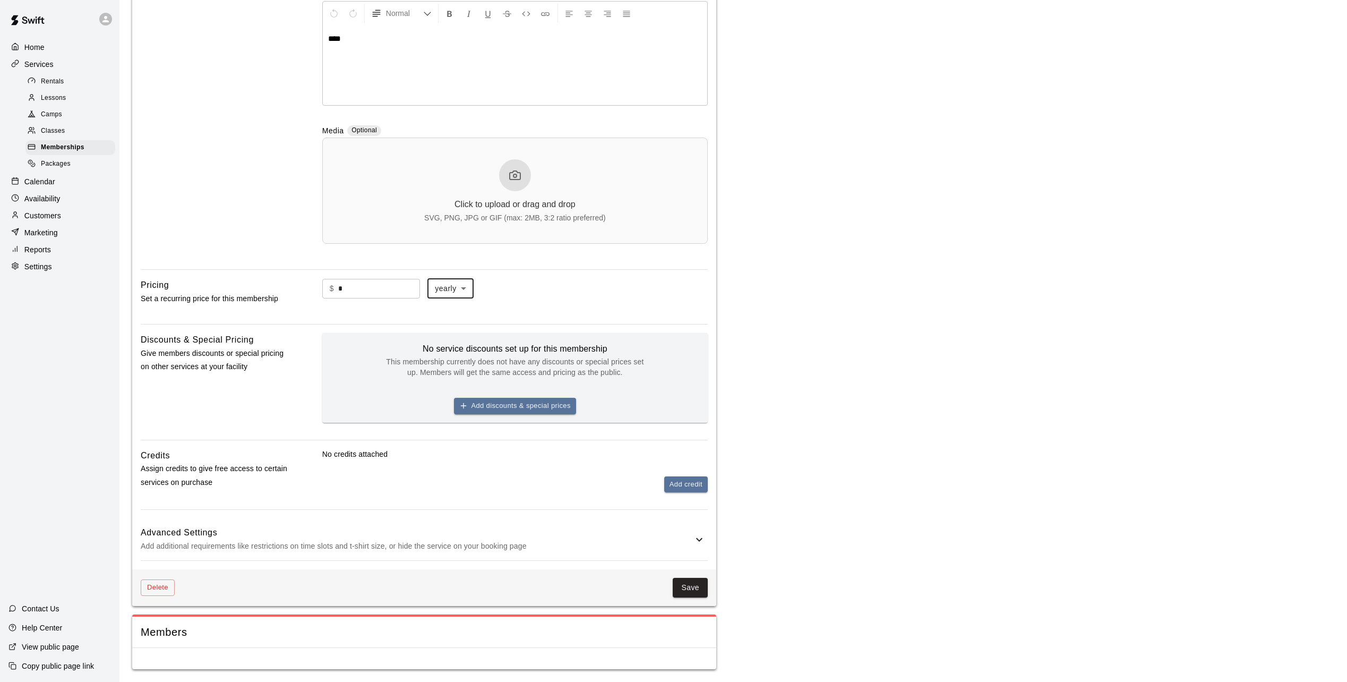
scroll to position [228, 0]
click at [695, 584] on button "Save" at bounding box center [690, 588] width 35 height 20
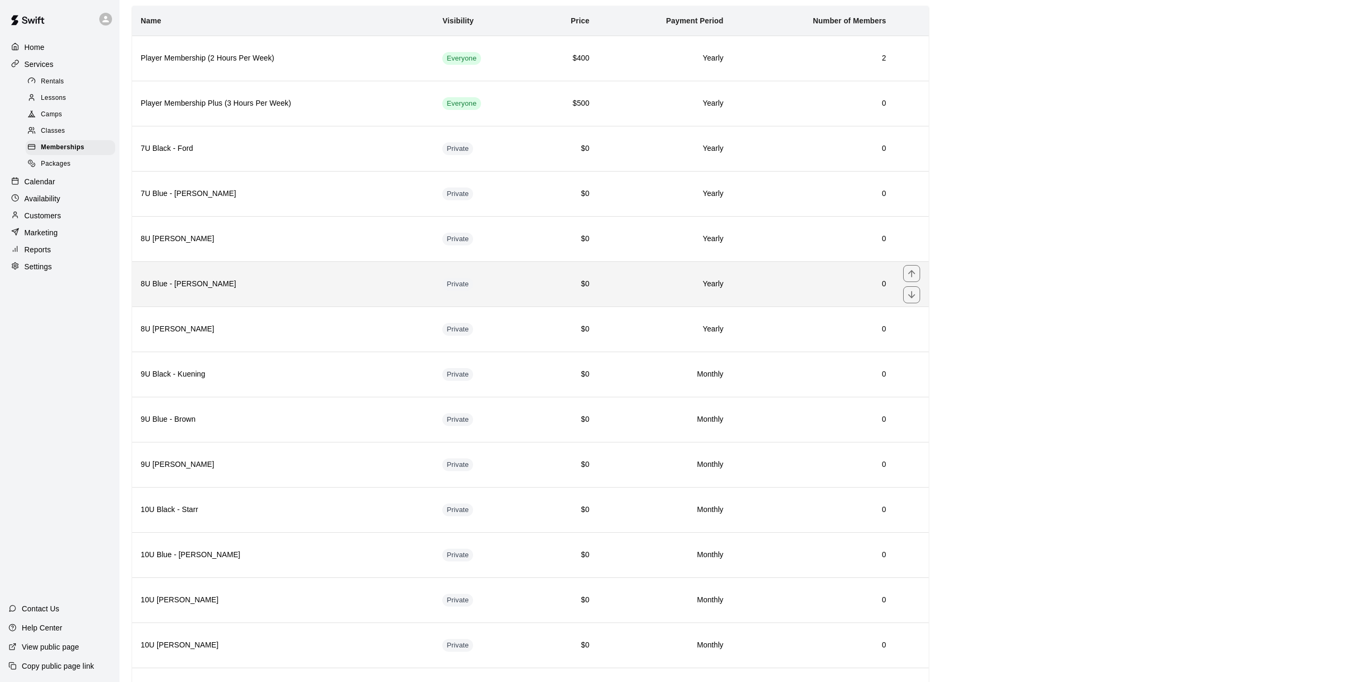
scroll to position [212, 0]
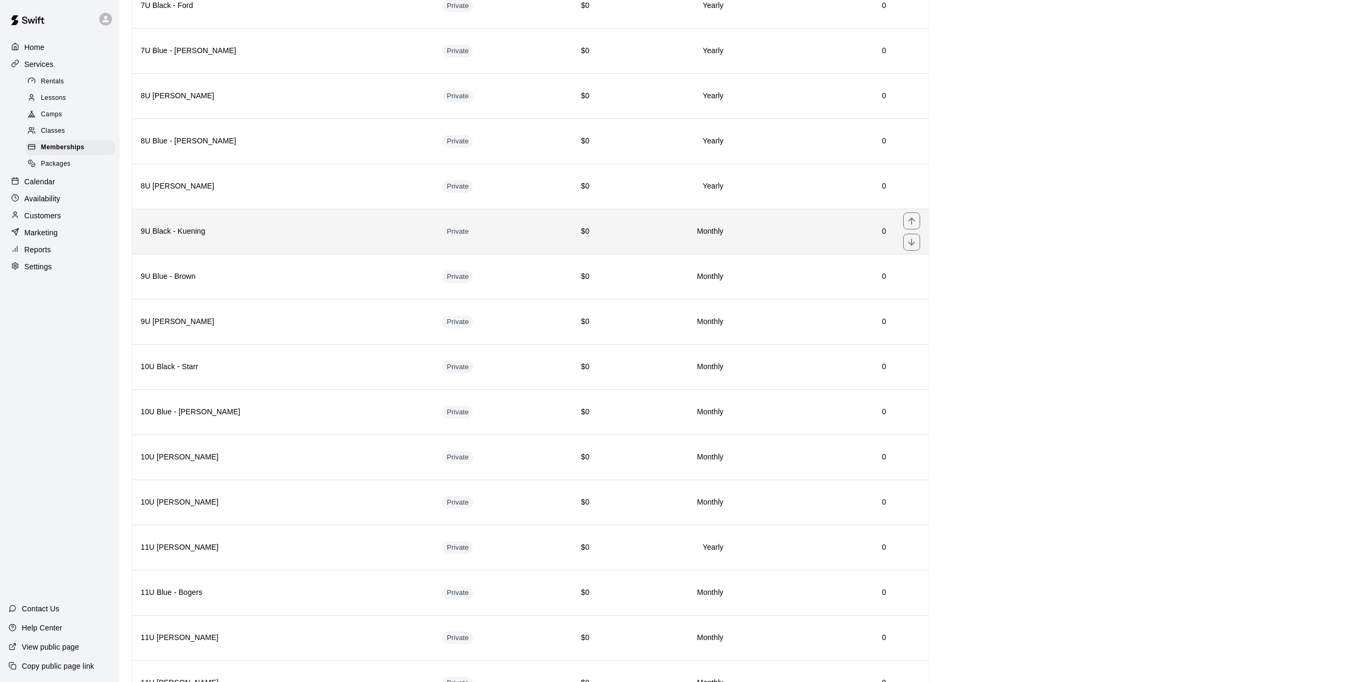
click at [419, 236] on h6 "9U Black - Kuening" at bounding box center [283, 232] width 285 height 12
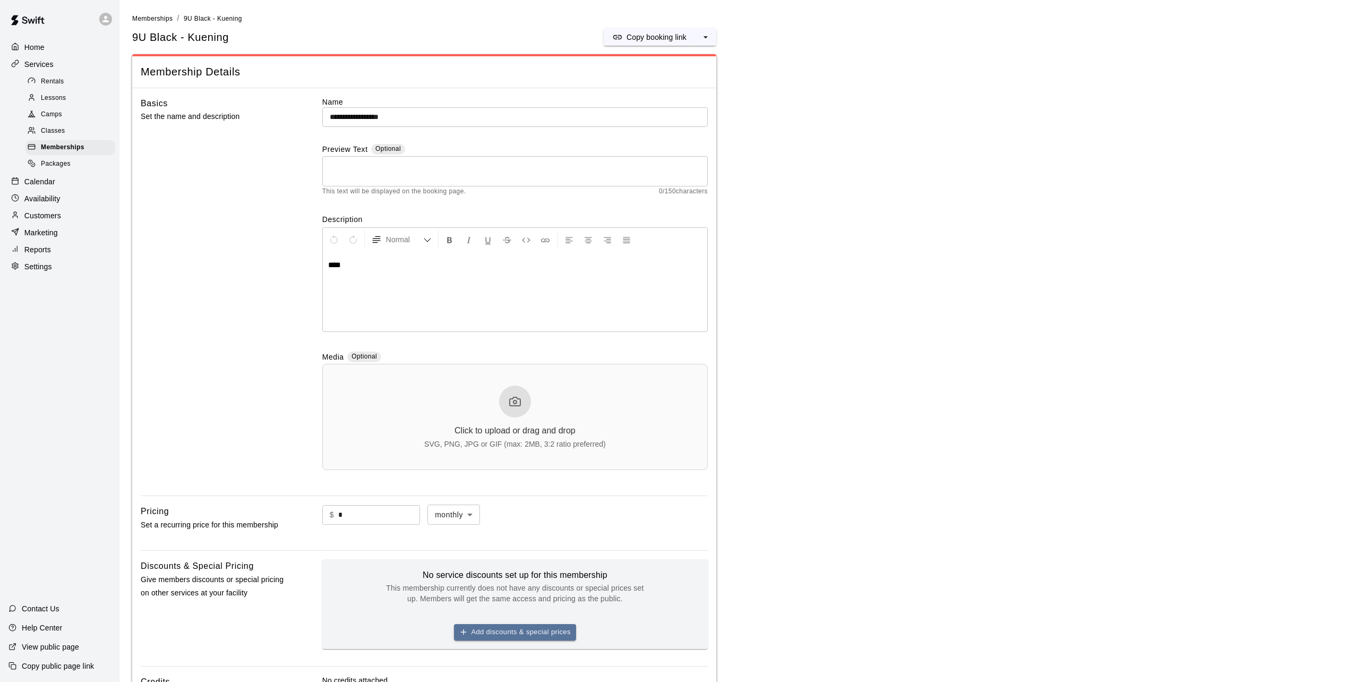
click at [456, 516] on body "**********" at bounding box center [673, 454] width 1347 height 908
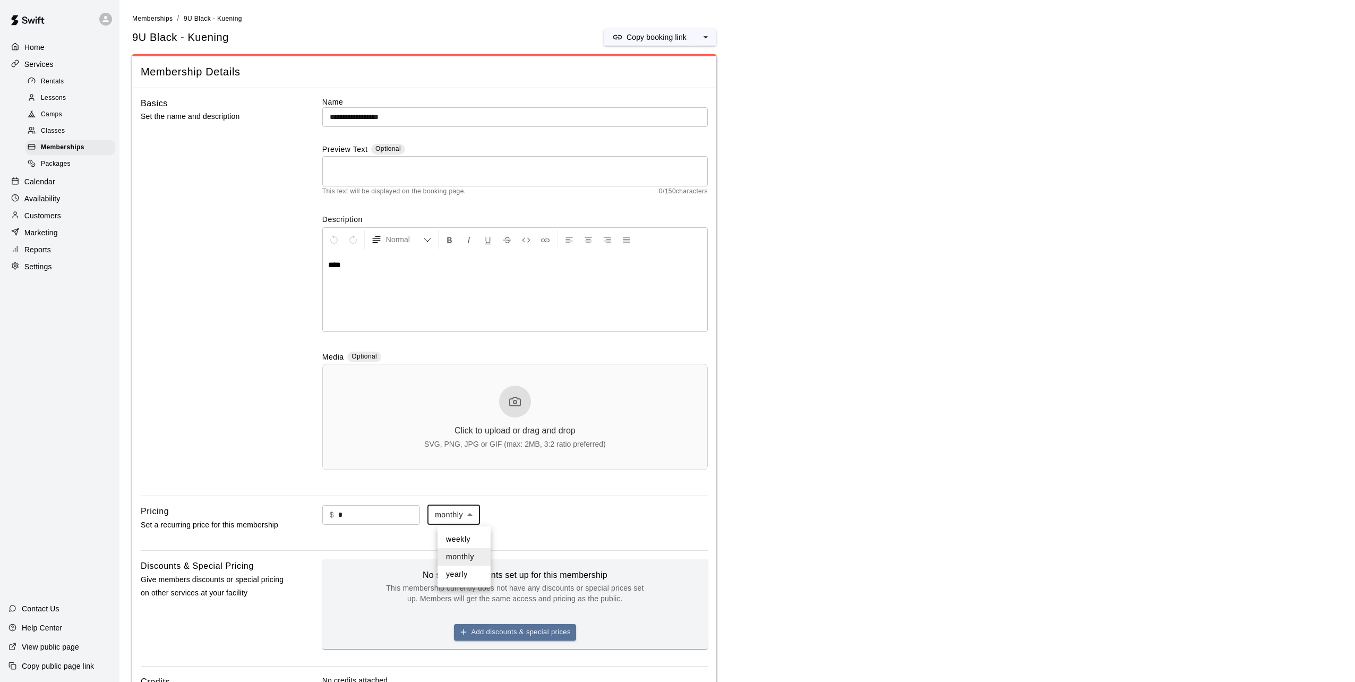
click at [459, 573] on li "yearly" at bounding box center [463, 574] width 53 height 18
type input "******"
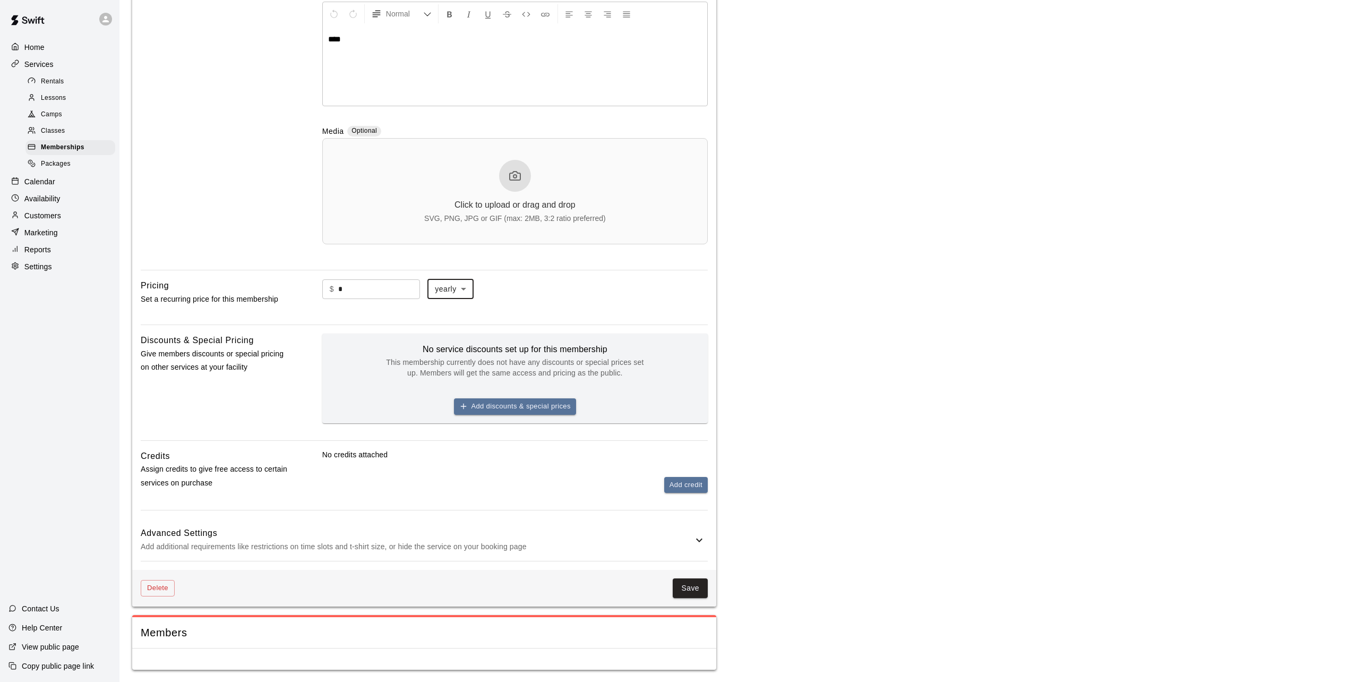
scroll to position [228, 0]
click at [700, 579] on button "Save" at bounding box center [690, 588] width 35 height 20
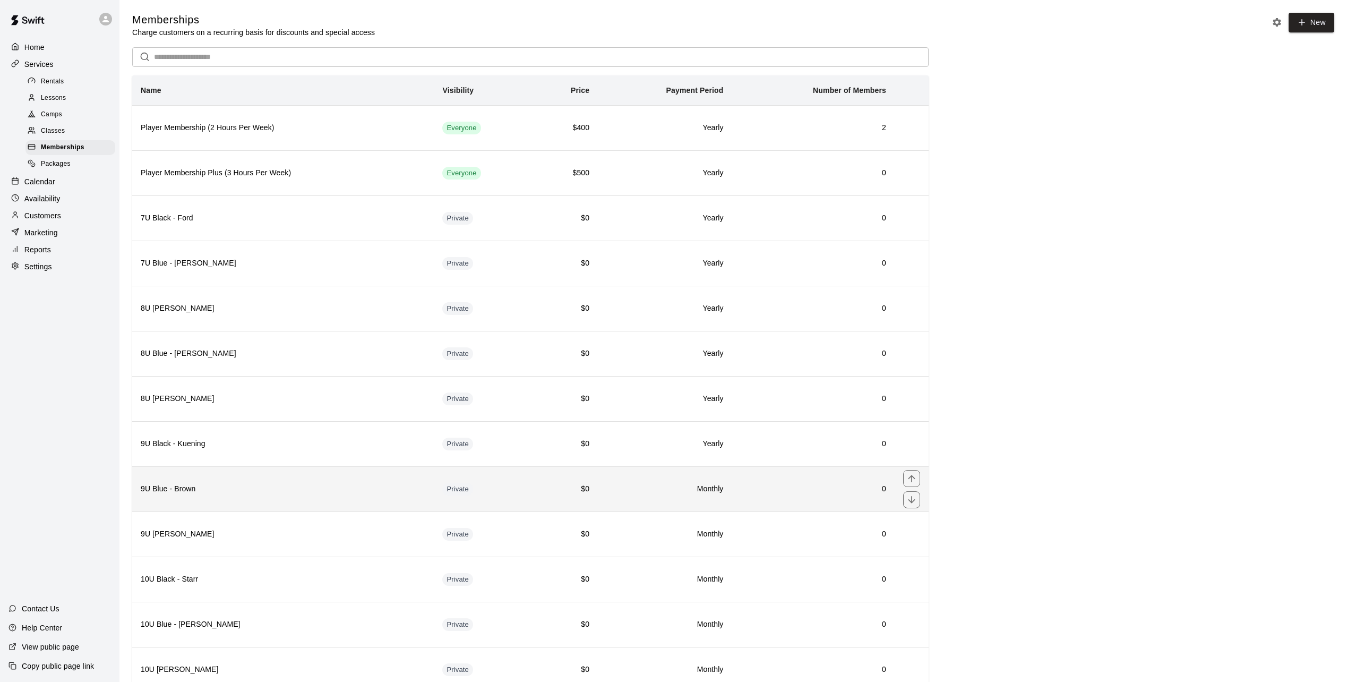
click at [451, 500] on td "Private" at bounding box center [484, 488] width 100 height 45
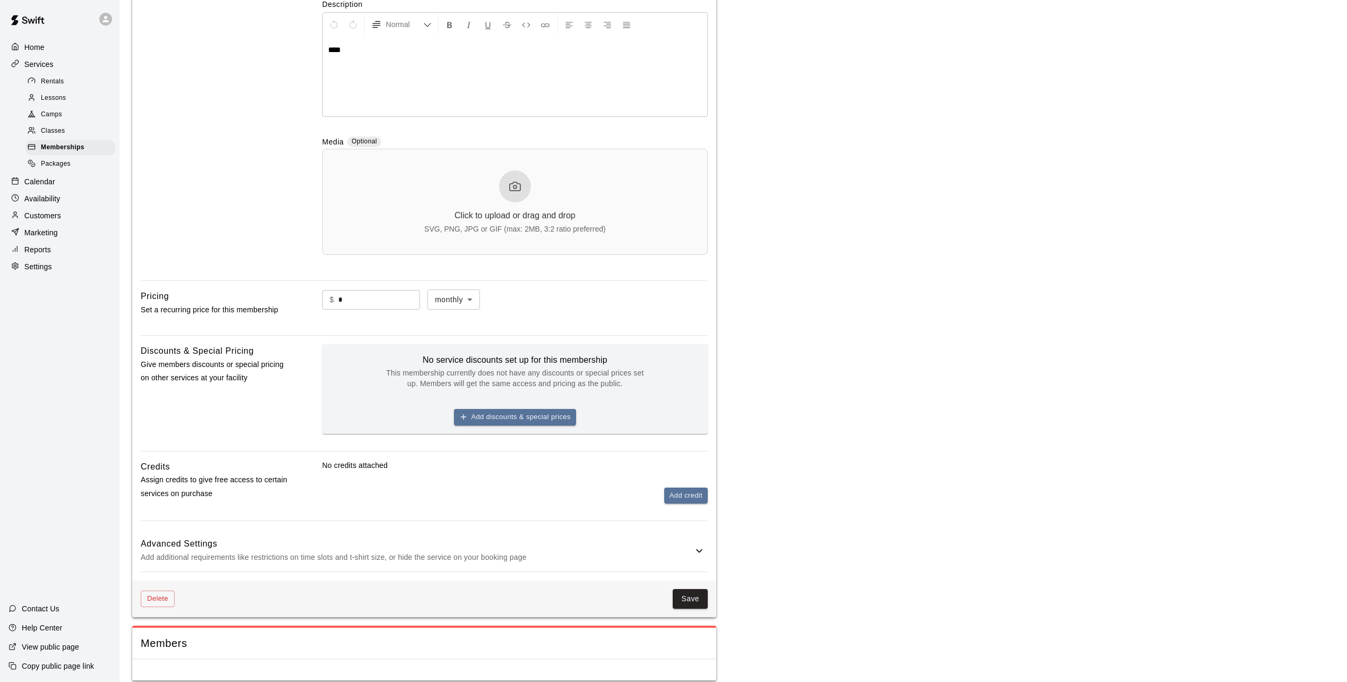
scroll to position [228, 0]
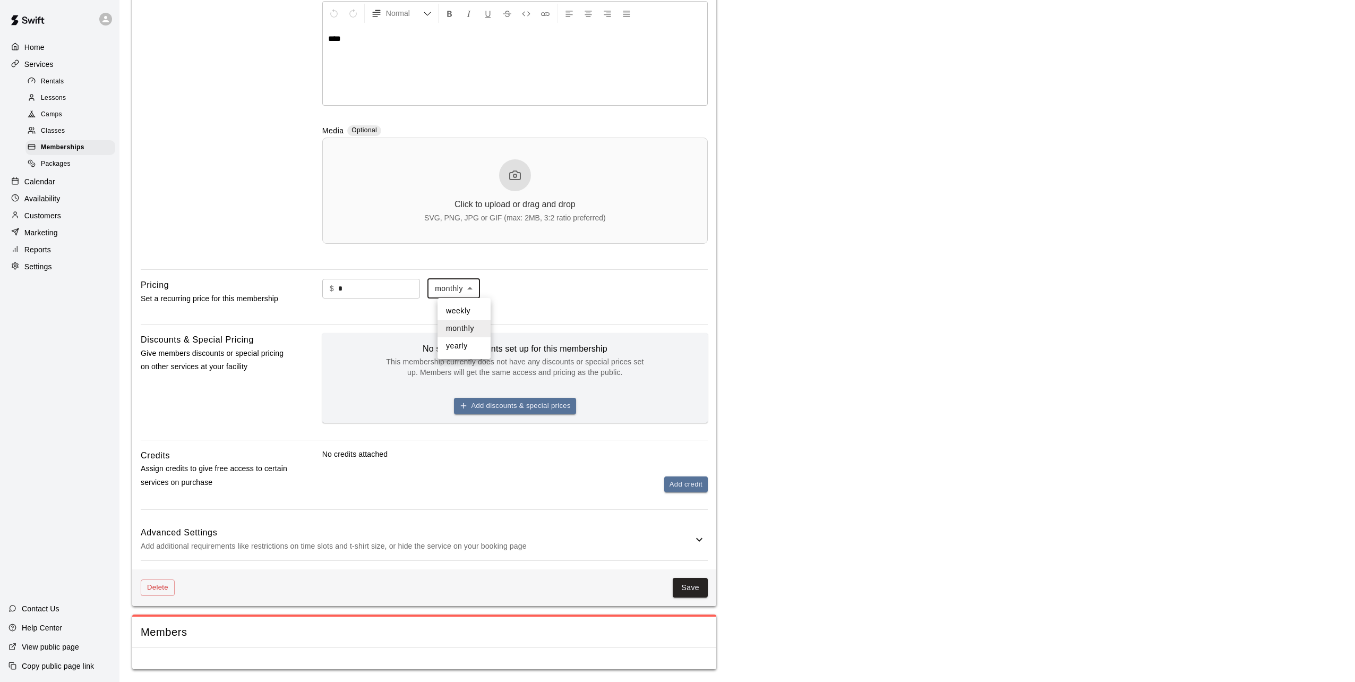
click at [476, 292] on body "**********" at bounding box center [677, 228] width 1355 height 908
click at [464, 348] on li "yearly" at bounding box center [463, 346] width 53 height 18
type input "******"
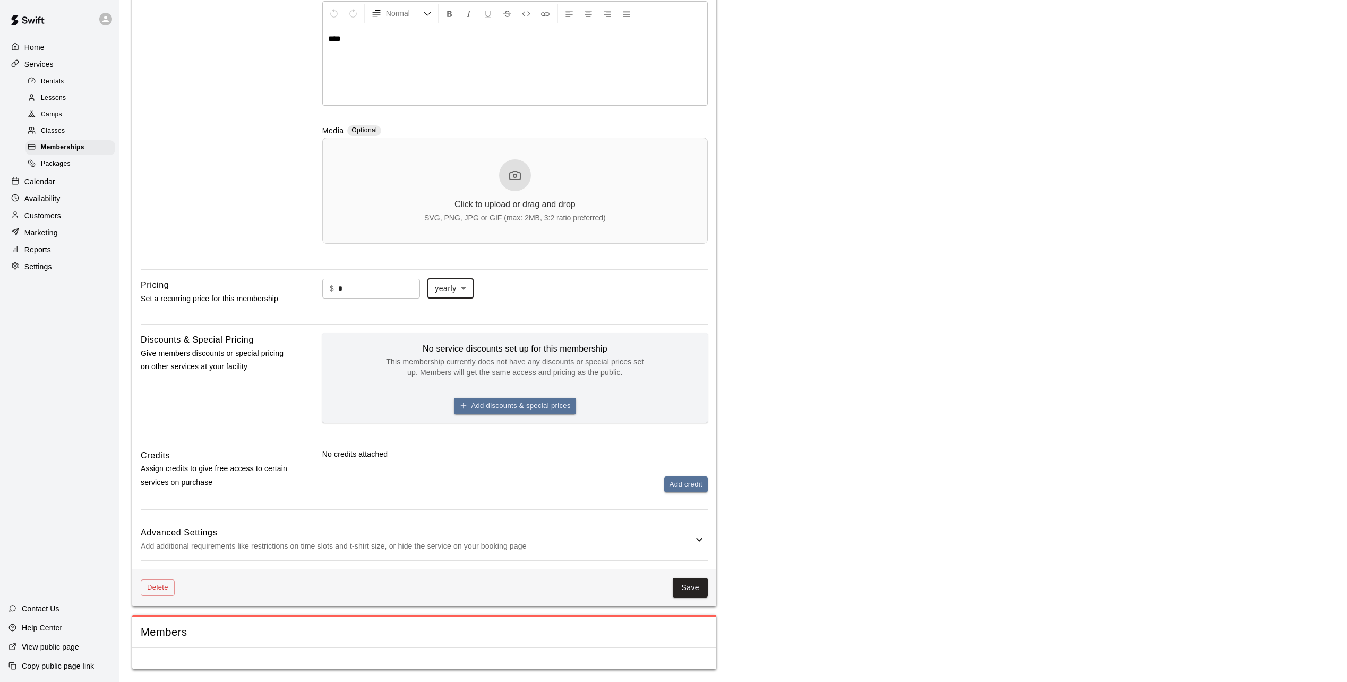
click at [891, 386] on main "**********" at bounding box center [733, 228] width 1202 height 882
click at [693, 591] on button "Save" at bounding box center [690, 588] width 35 height 20
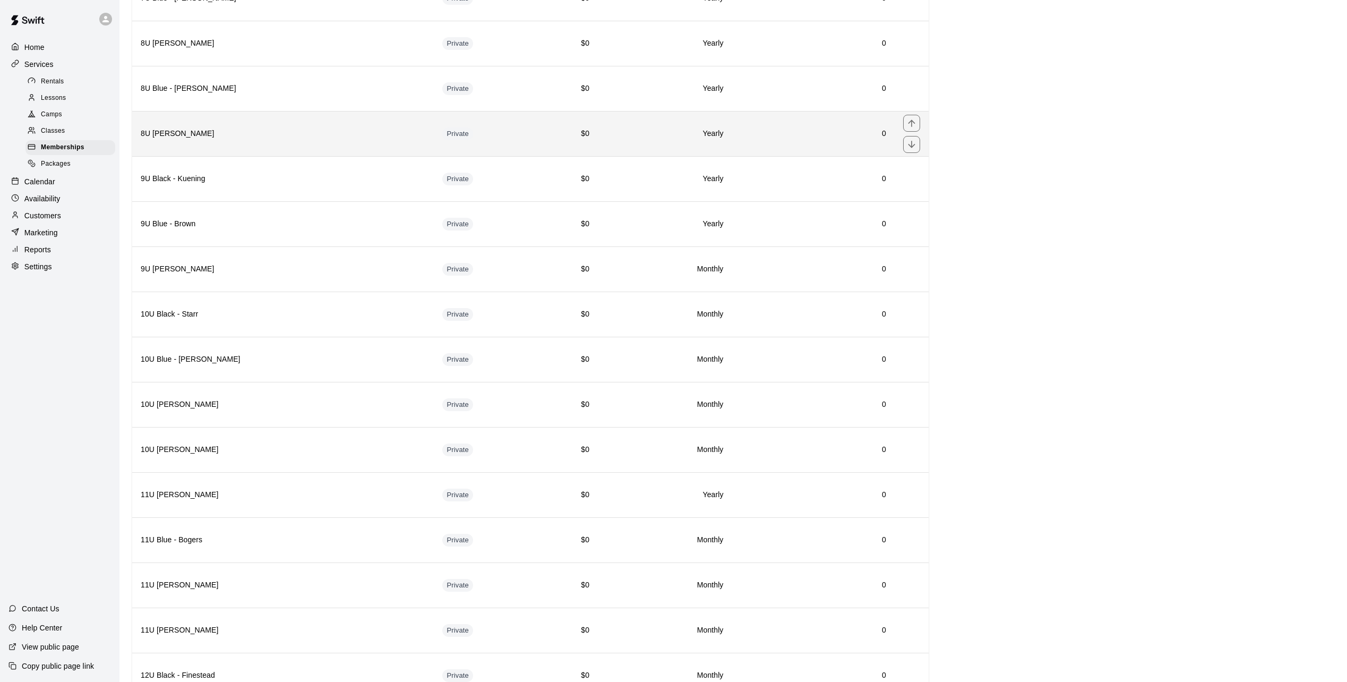
scroll to position [265, 0]
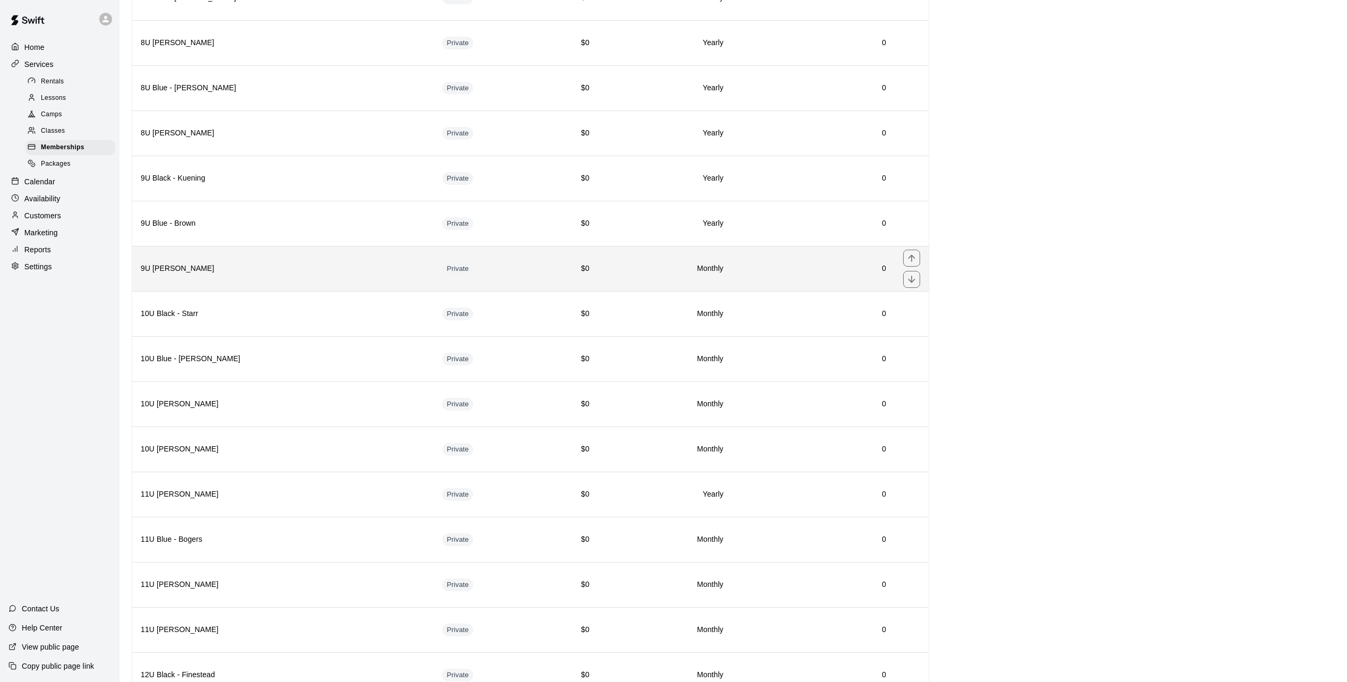
click at [620, 271] on h6 "Monthly" at bounding box center [664, 269] width 117 height 12
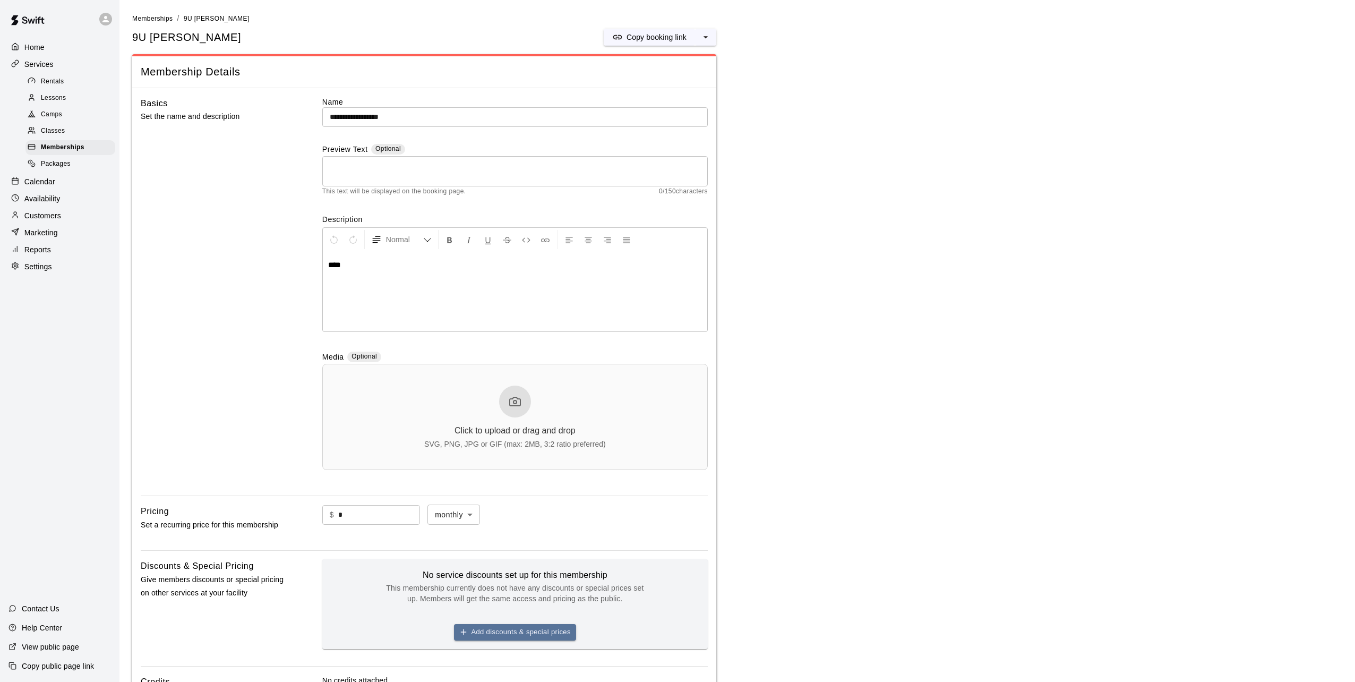
click at [459, 518] on body "**********" at bounding box center [677, 454] width 1355 height 908
click at [454, 572] on li "yearly" at bounding box center [463, 574] width 53 height 18
type input "******"
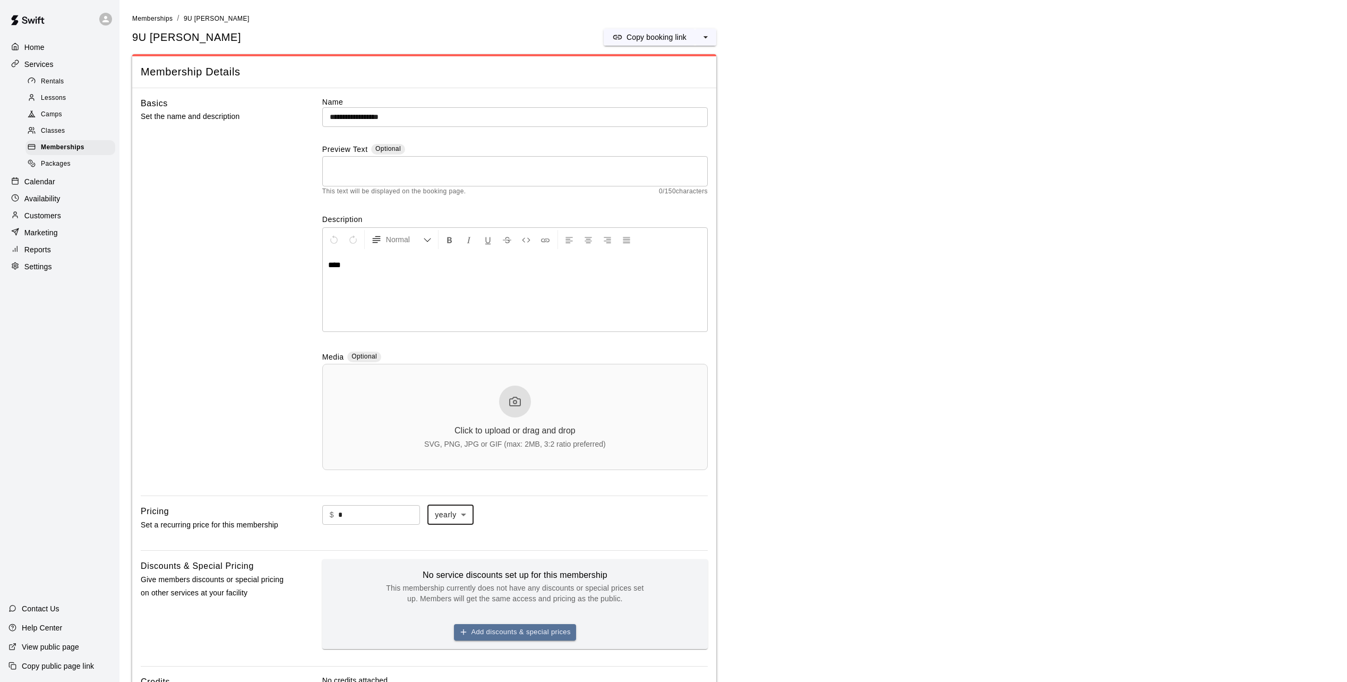
click at [816, 501] on main "**********" at bounding box center [733, 454] width 1202 height 882
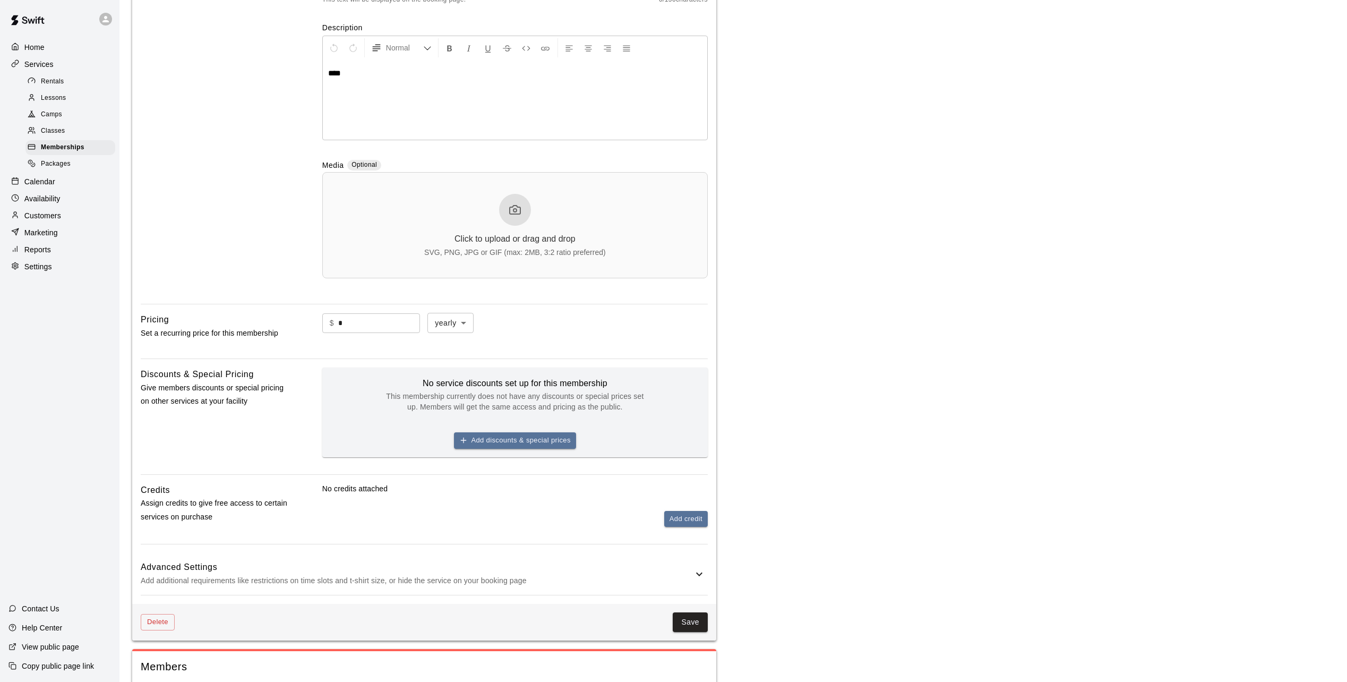
scroll to position [228, 0]
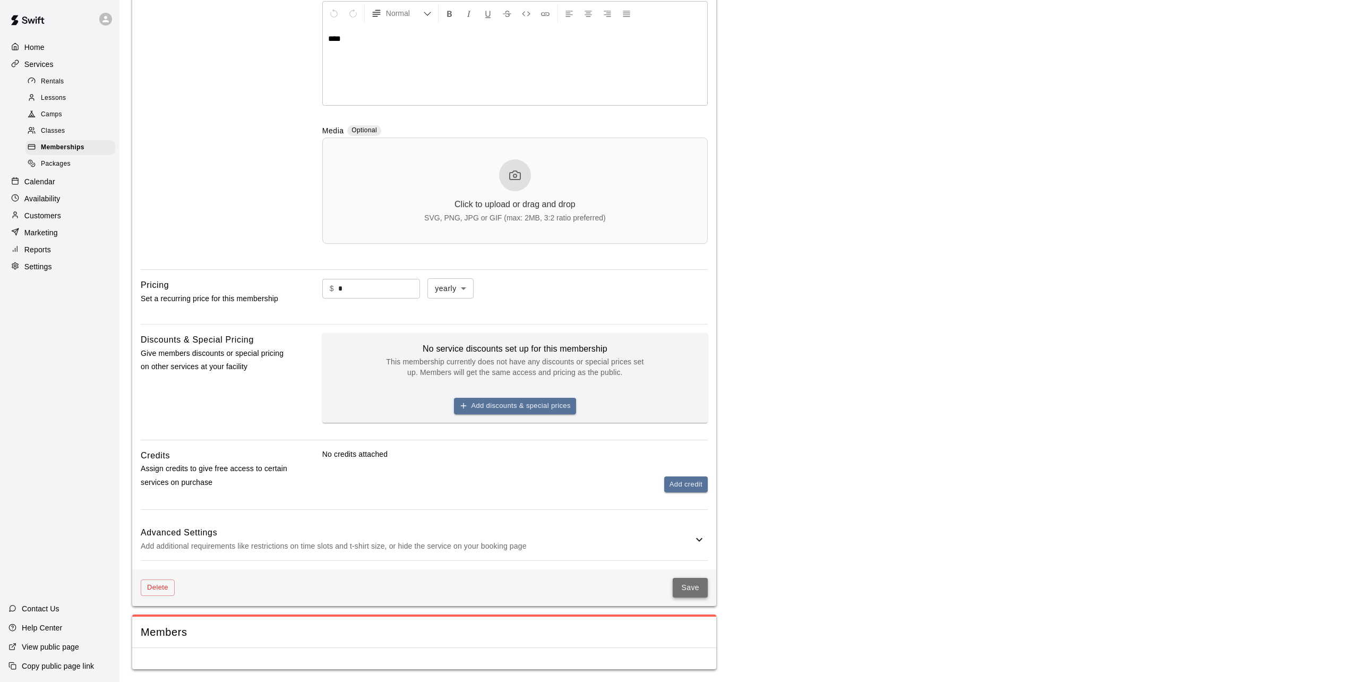
click at [677, 586] on button "Save" at bounding box center [690, 588] width 35 height 20
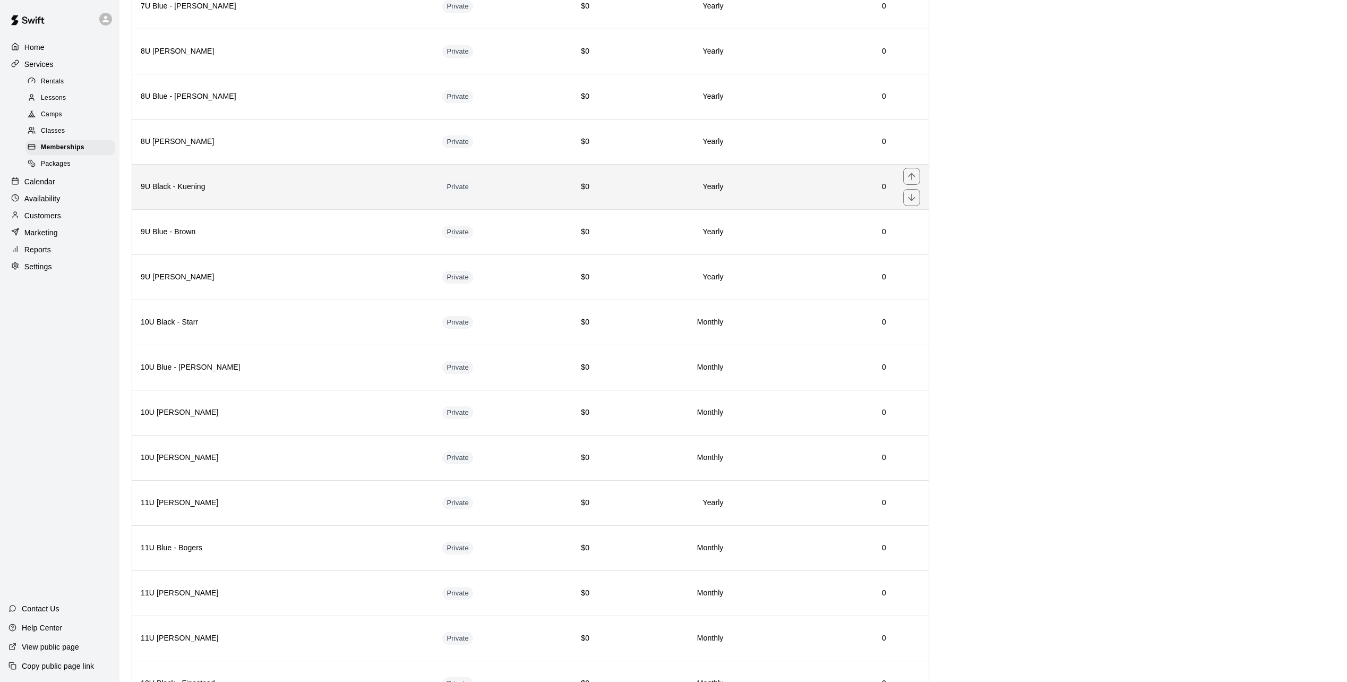
scroll to position [265, 0]
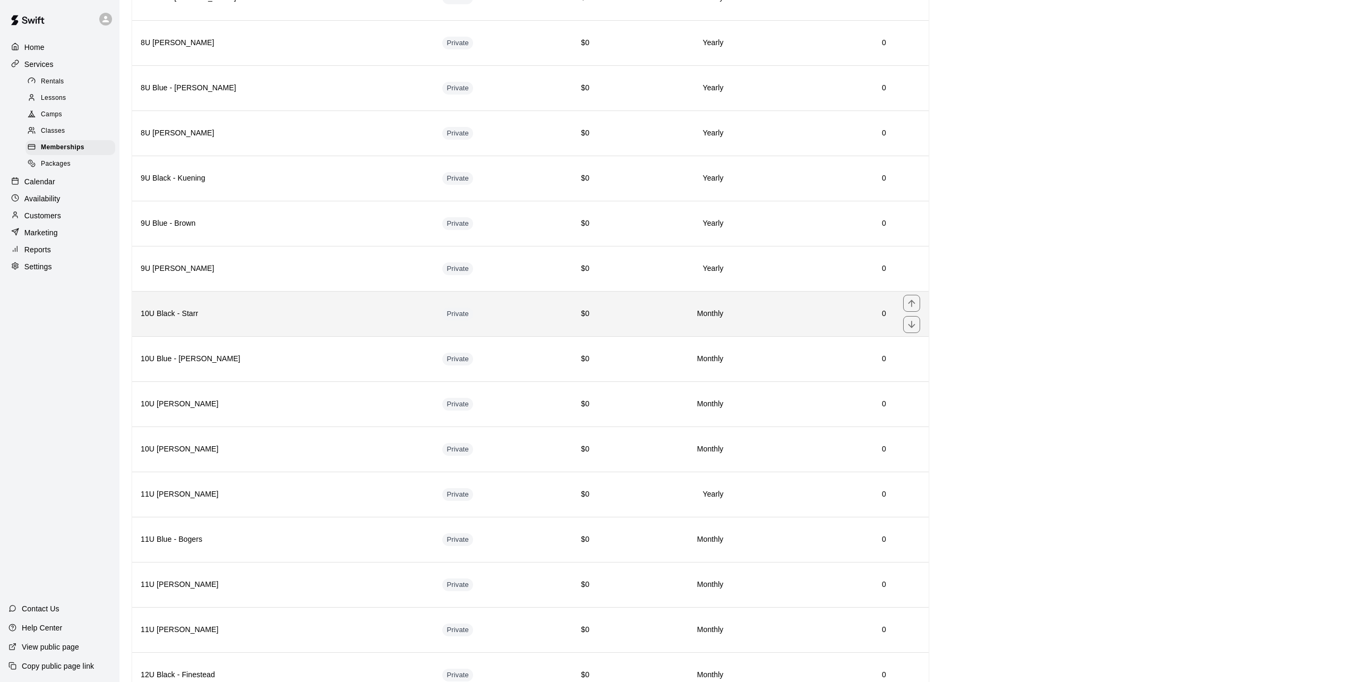
click at [520, 326] on td "Private" at bounding box center [484, 313] width 100 height 45
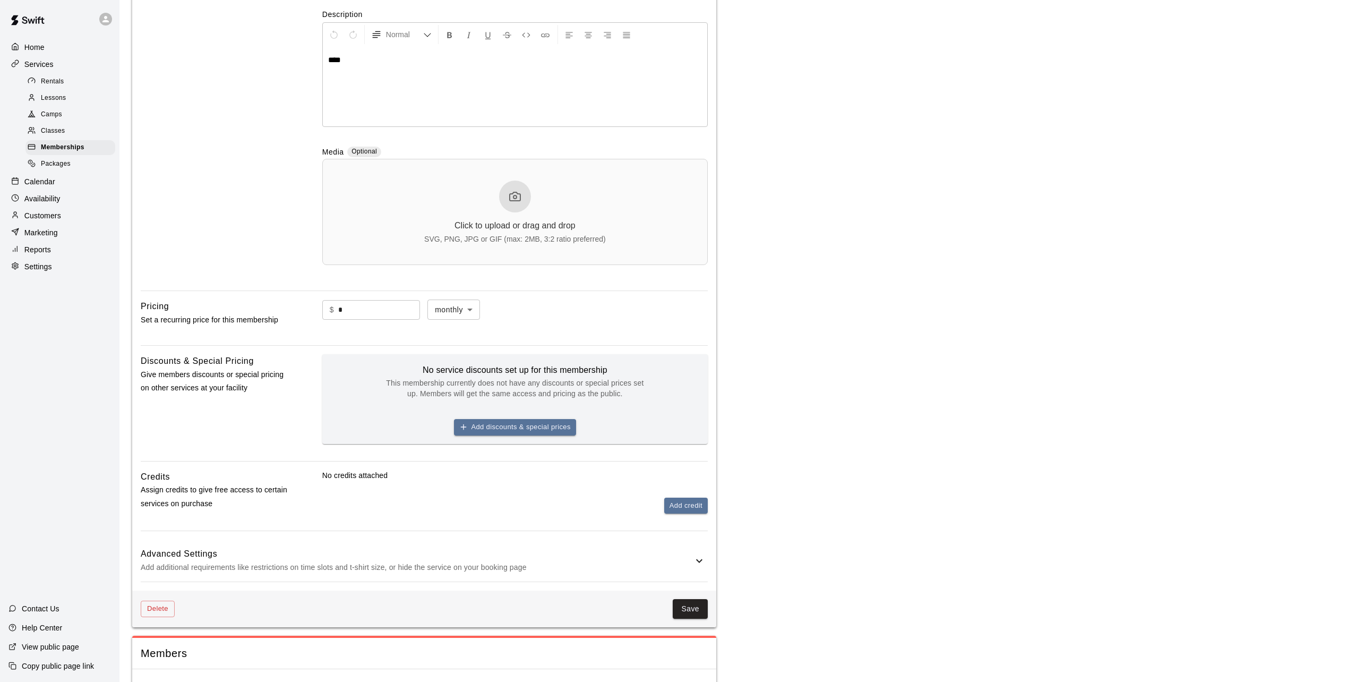
scroll to position [212, 0]
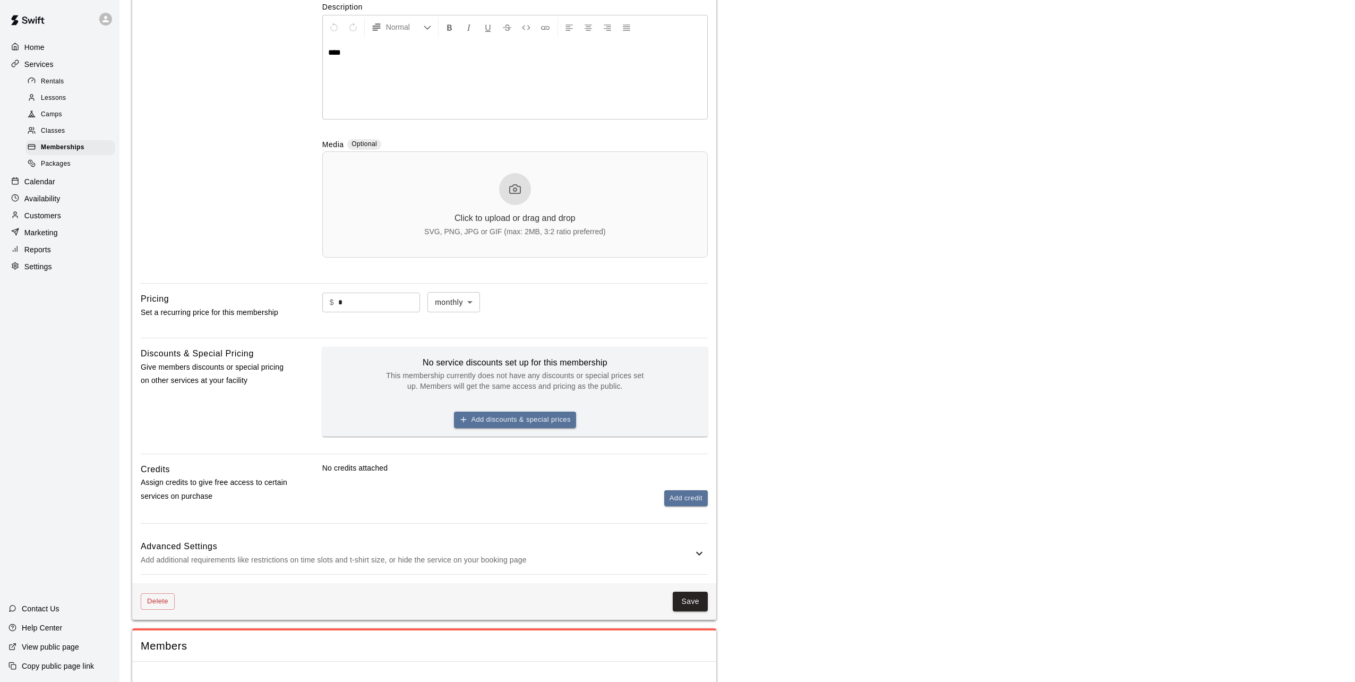
click at [472, 303] on body "**********" at bounding box center [677, 242] width 1355 height 908
click at [454, 356] on li "yearly" at bounding box center [463, 362] width 53 height 18
type input "******"
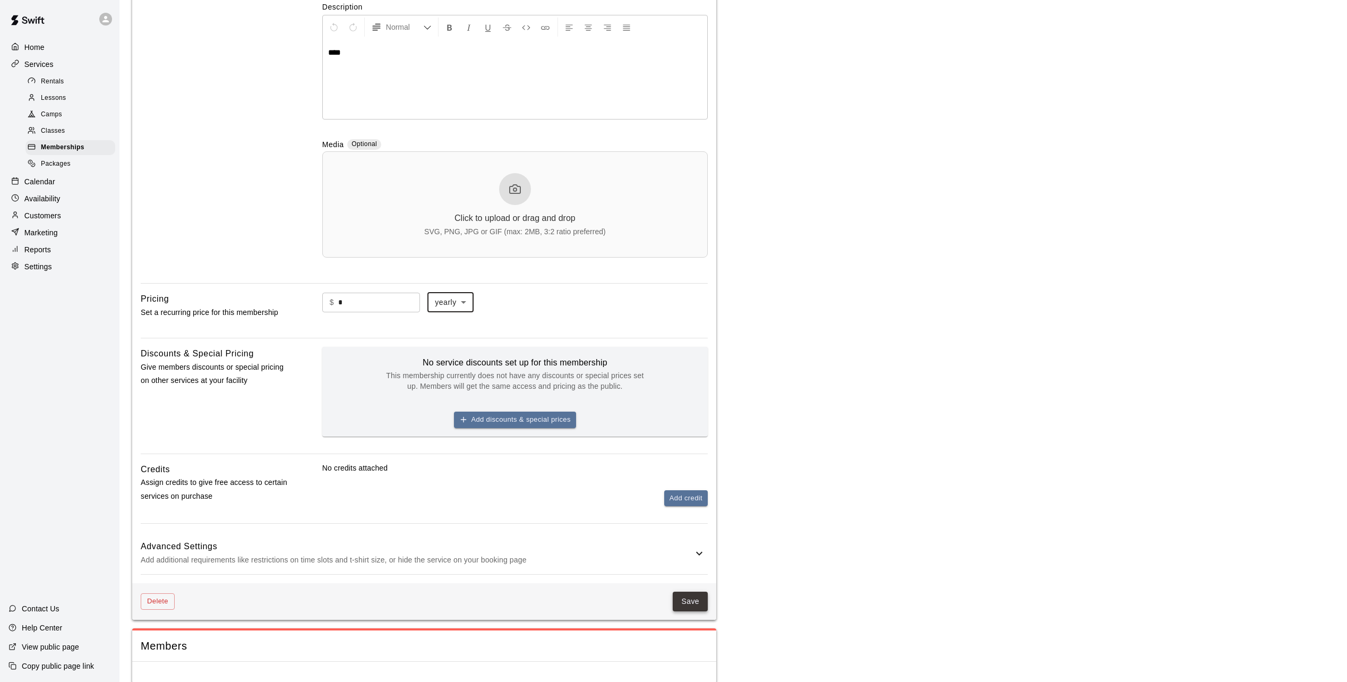
click at [688, 593] on button "Save" at bounding box center [690, 601] width 35 height 20
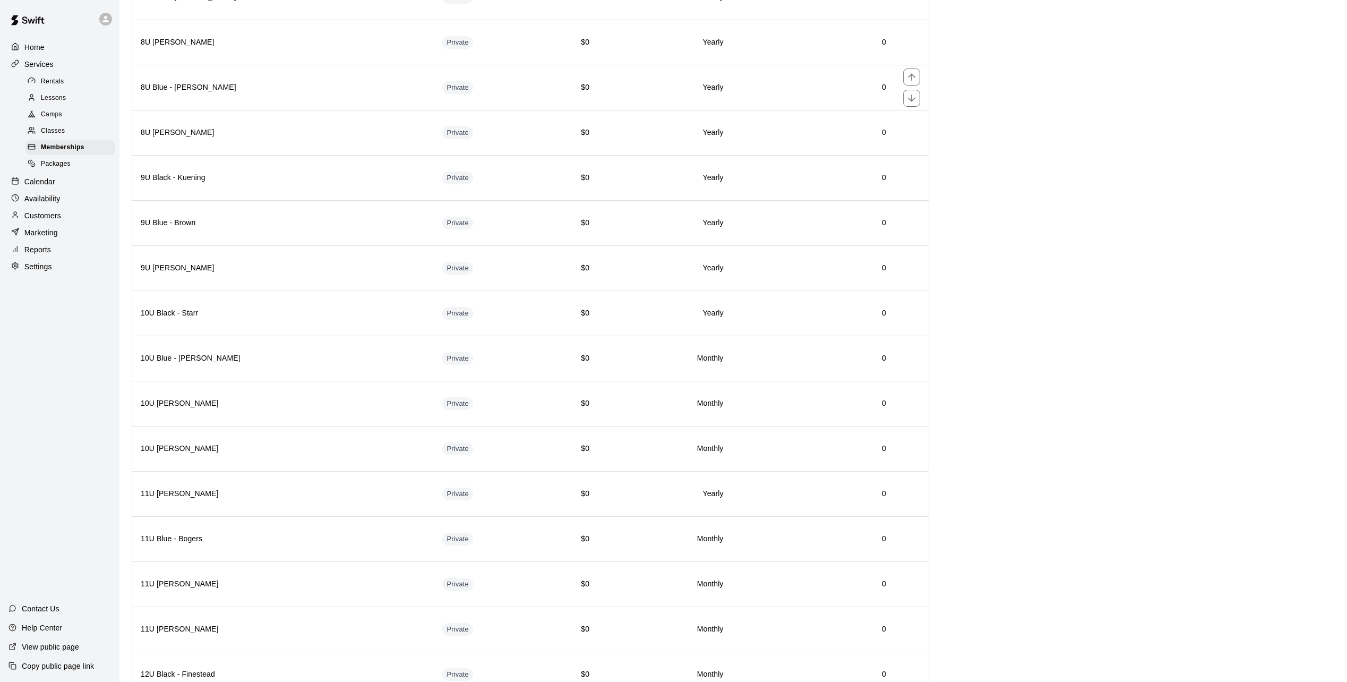
scroll to position [318, 0]
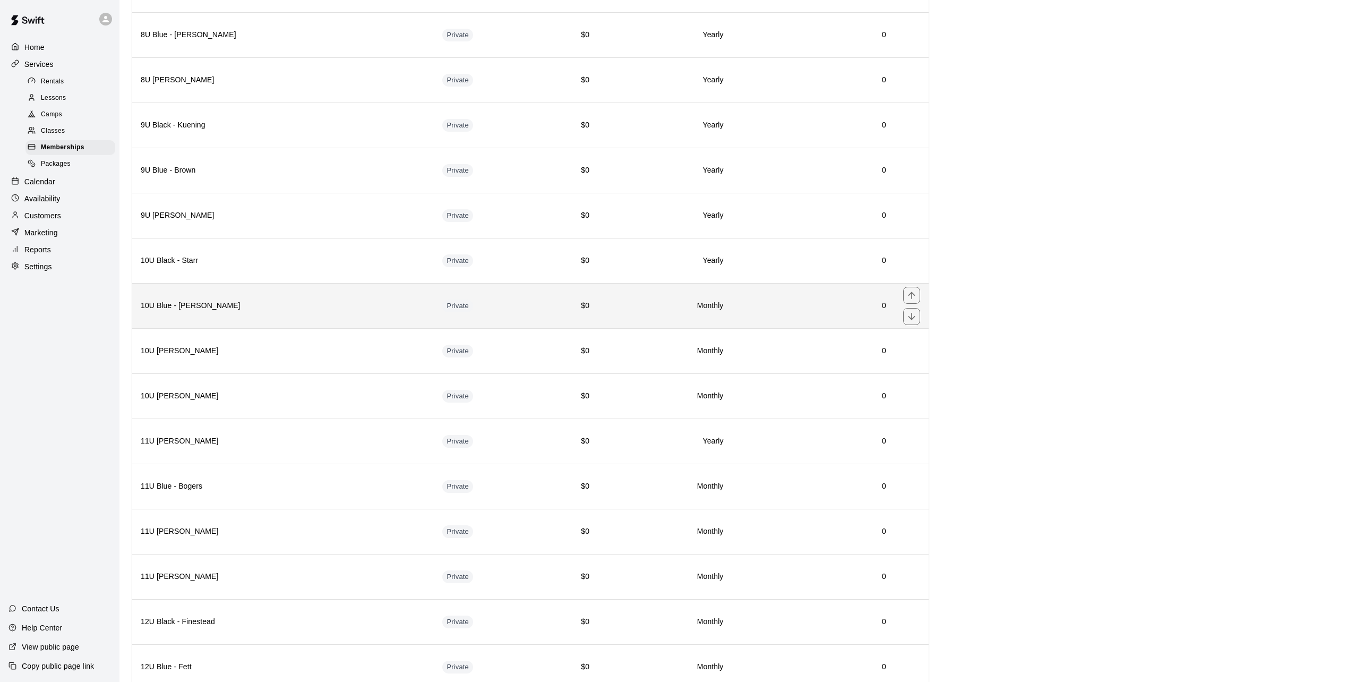
click at [557, 301] on h6 "$0" at bounding box center [565, 306] width 47 height 12
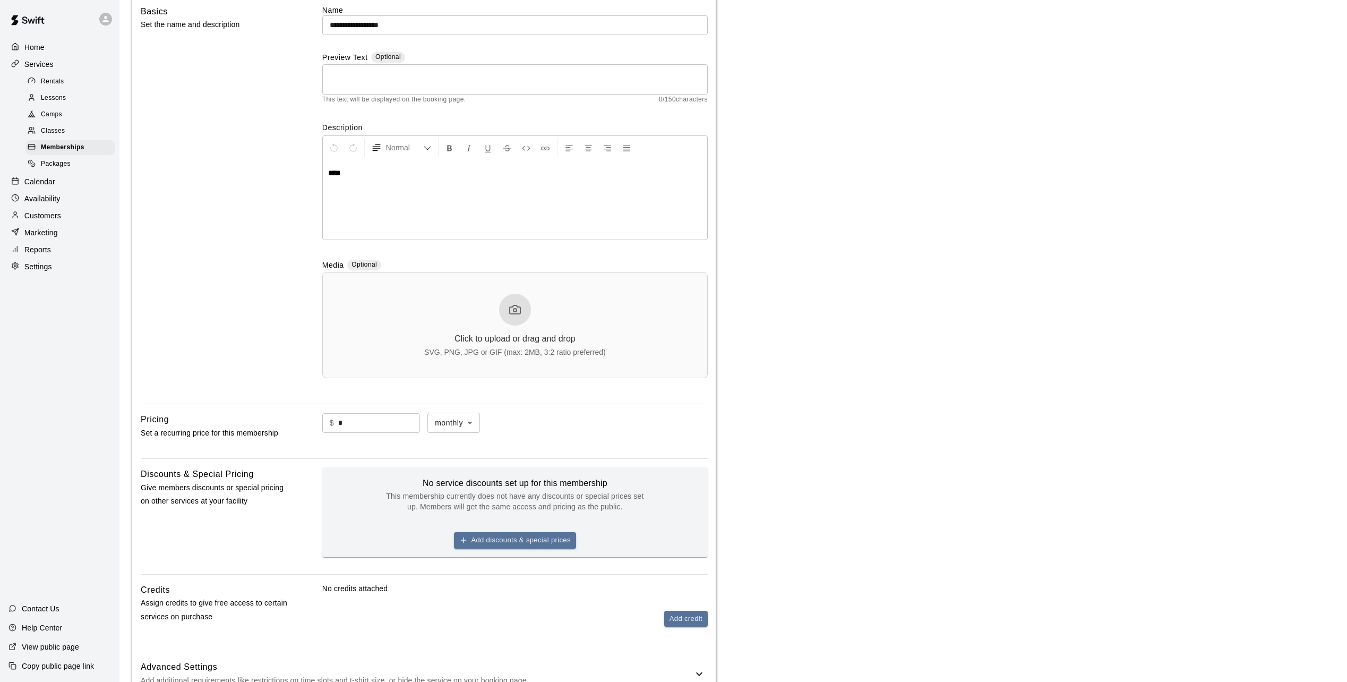
scroll to position [106, 0]
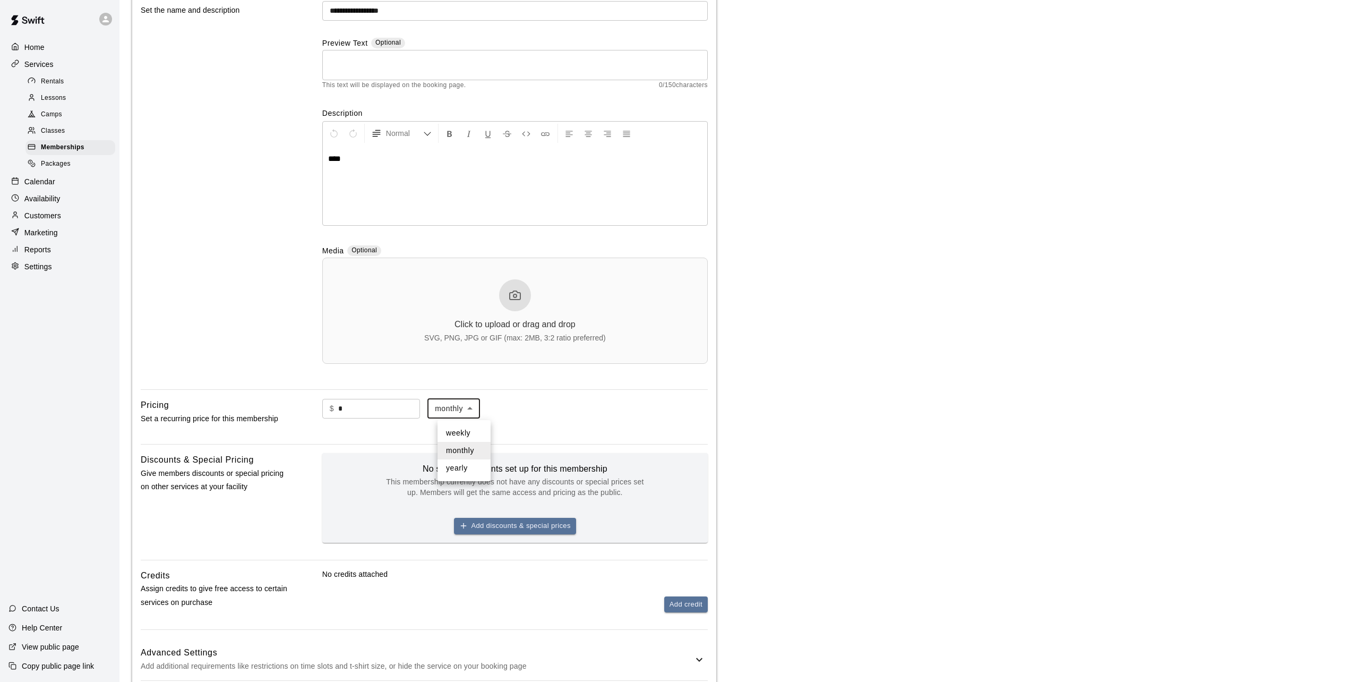
click at [469, 410] on body "**********" at bounding box center [677, 348] width 1355 height 908
click at [463, 468] on li "yearly" at bounding box center [463, 468] width 53 height 18
type input "******"
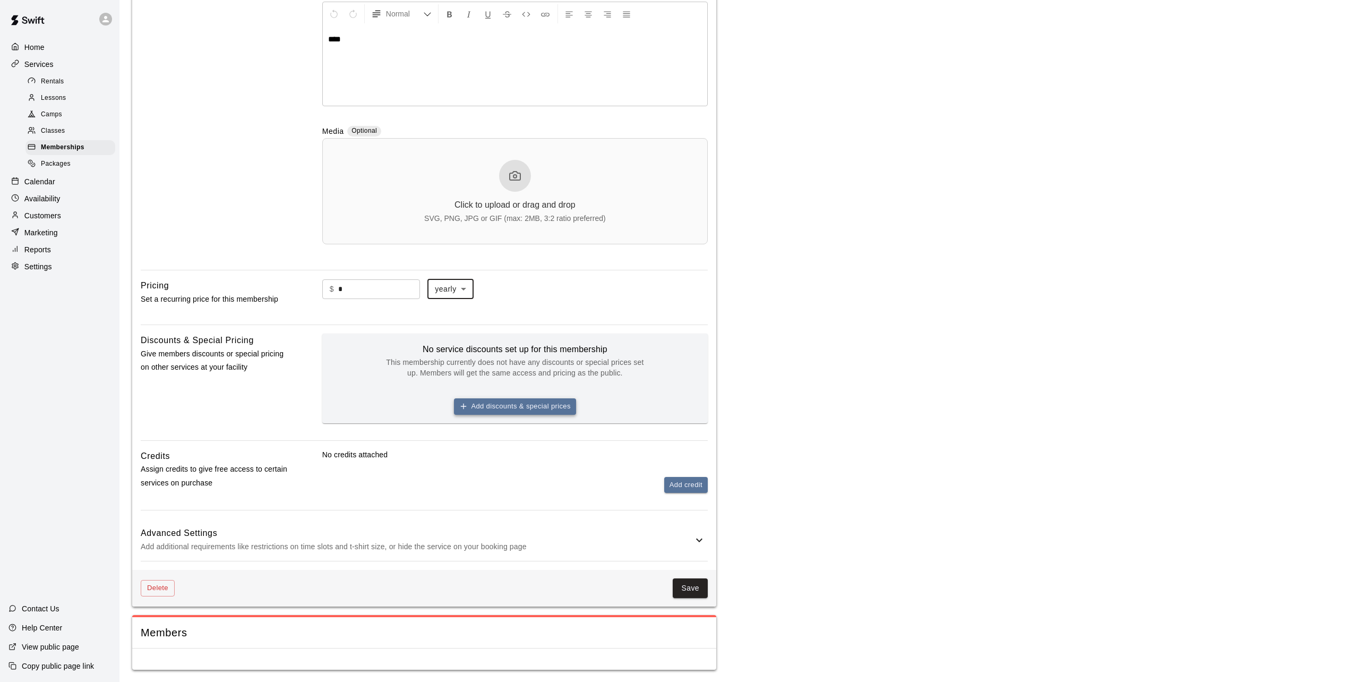
scroll to position [228, 0]
click at [698, 584] on button "Save" at bounding box center [690, 588] width 35 height 20
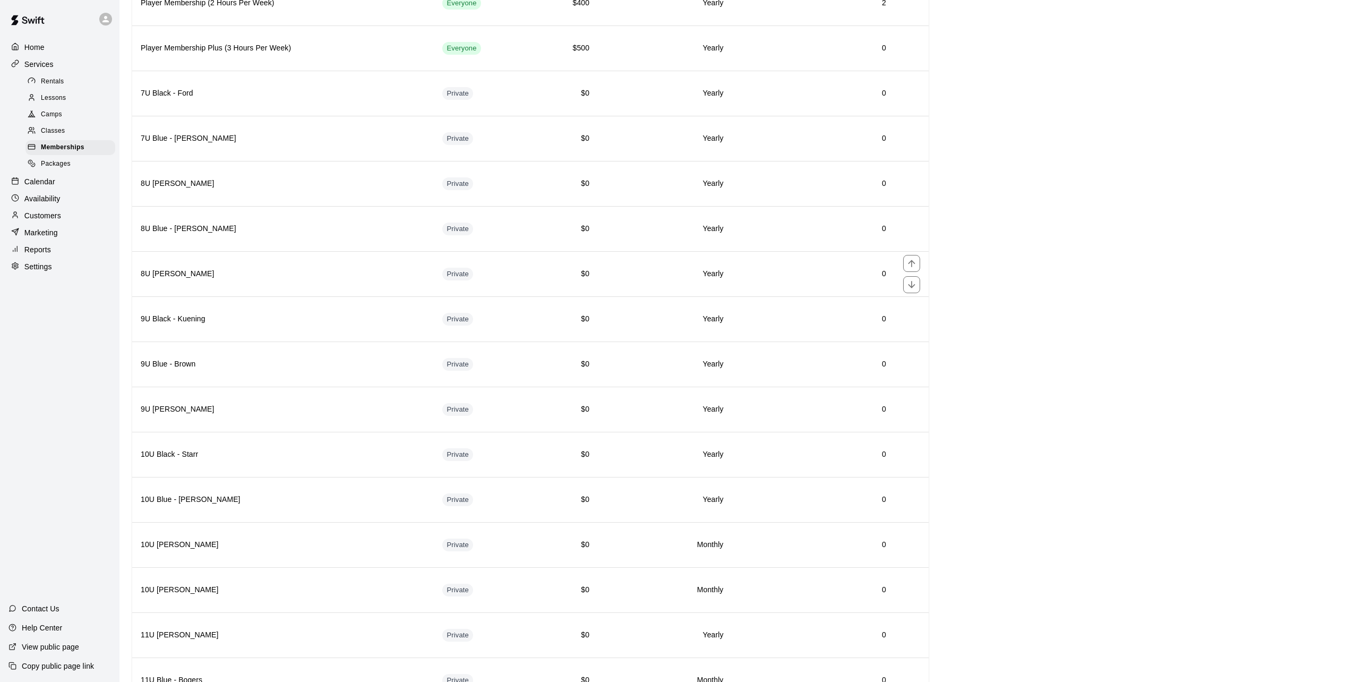
scroll to position [212, 0]
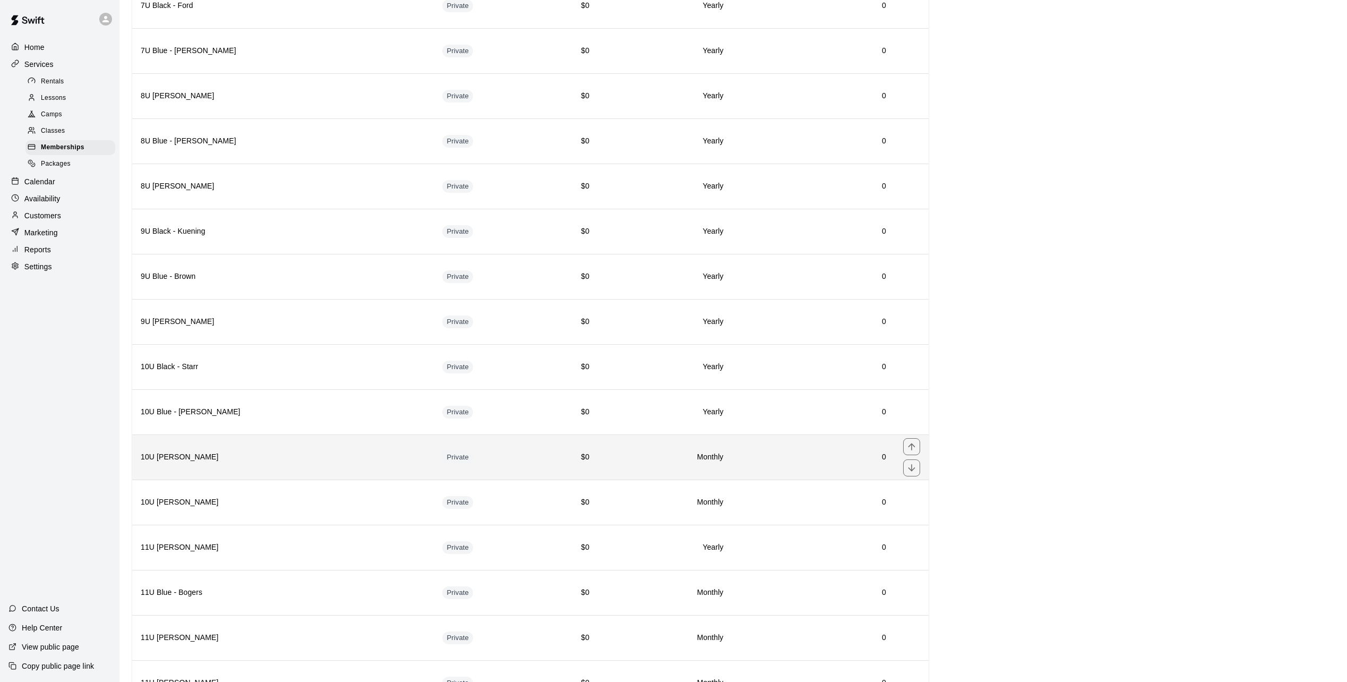
click at [495, 468] on td "Private" at bounding box center [484, 456] width 100 height 45
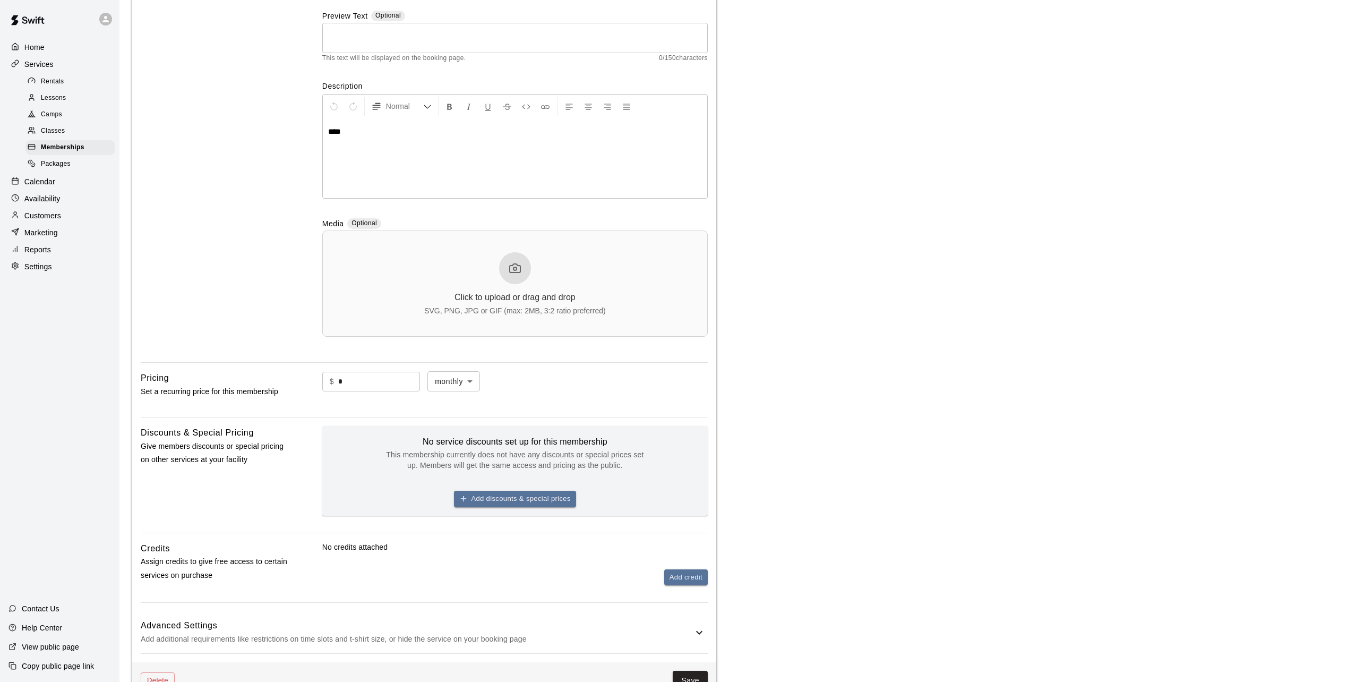
scroll to position [228, 0]
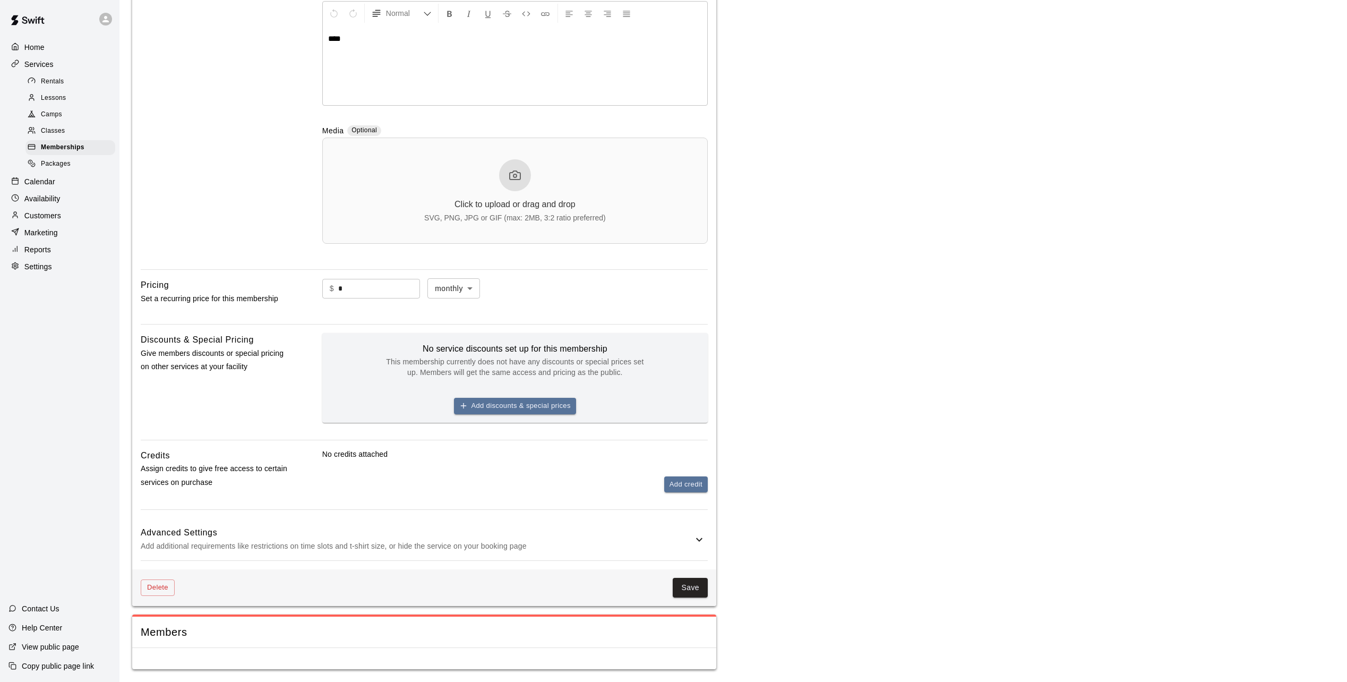
click at [471, 283] on body "**********" at bounding box center [673, 228] width 1347 height 908
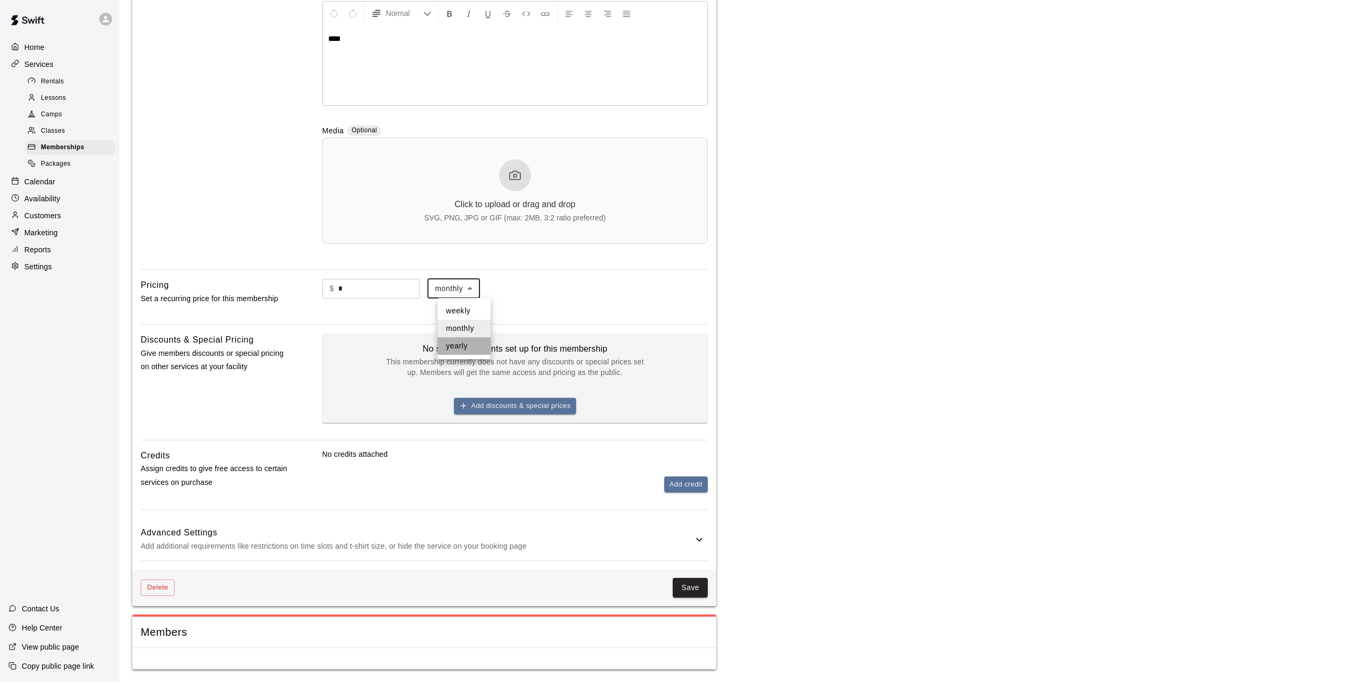
click at [470, 350] on li "yearly" at bounding box center [463, 346] width 53 height 18
type input "******"
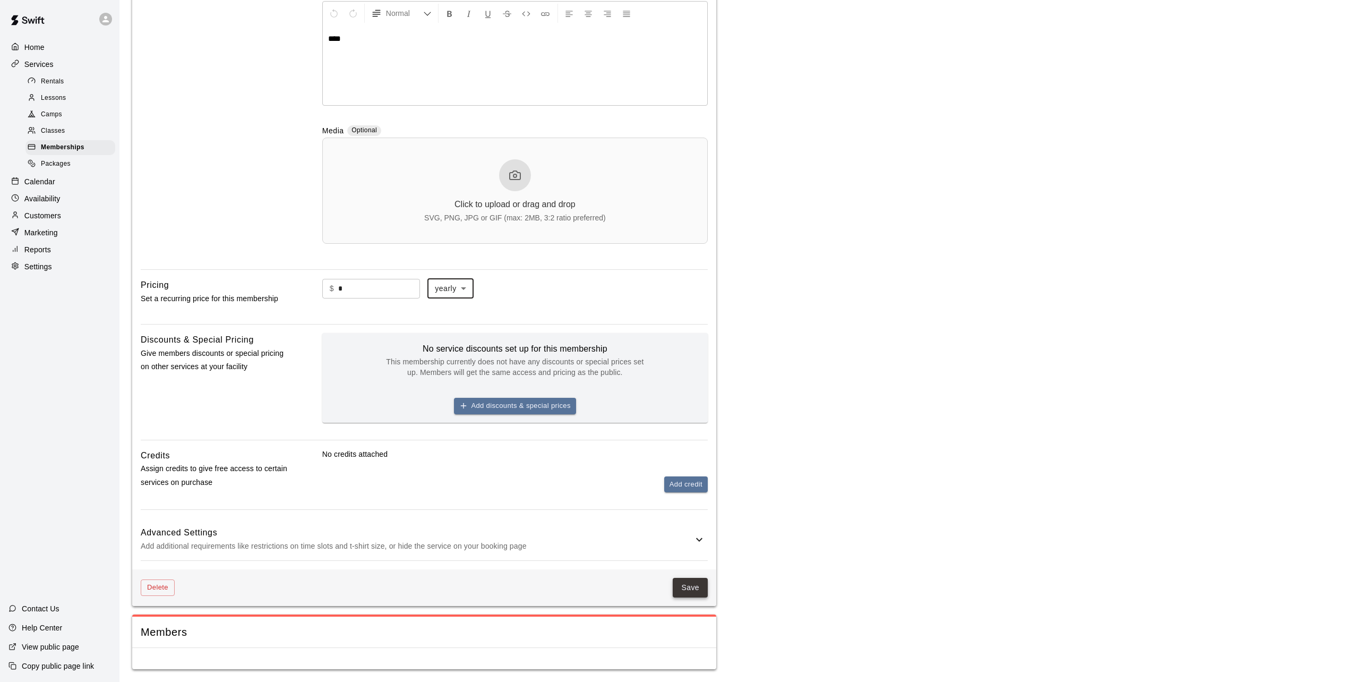
click at [689, 589] on button "Save" at bounding box center [690, 588] width 35 height 20
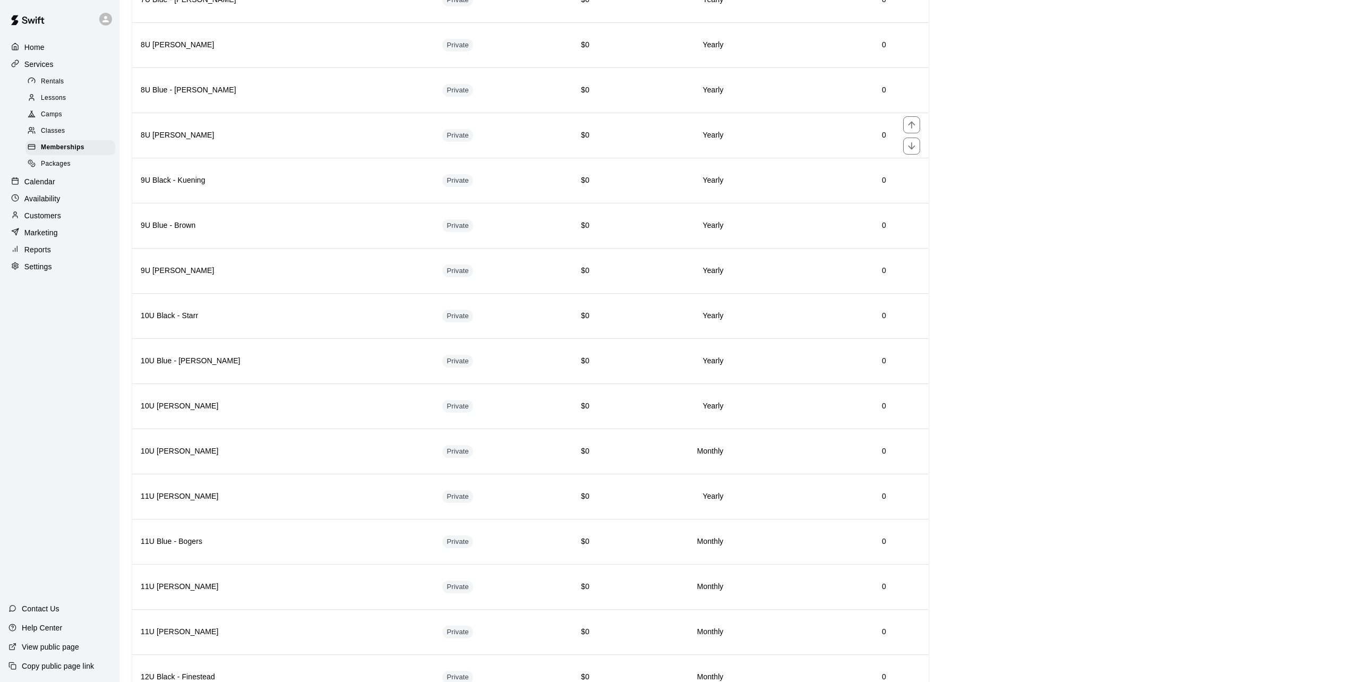
scroll to position [265, 0]
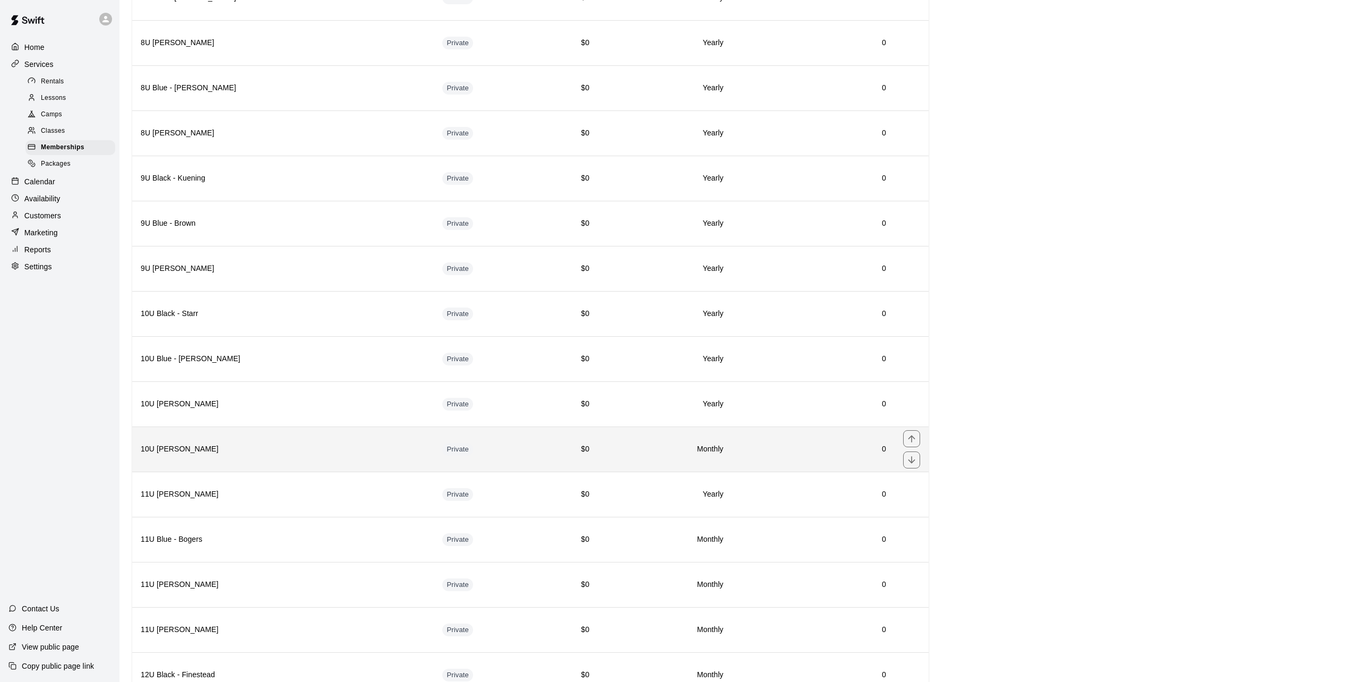
click at [522, 453] on td "Private" at bounding box center [484, 448] width 100 height 45
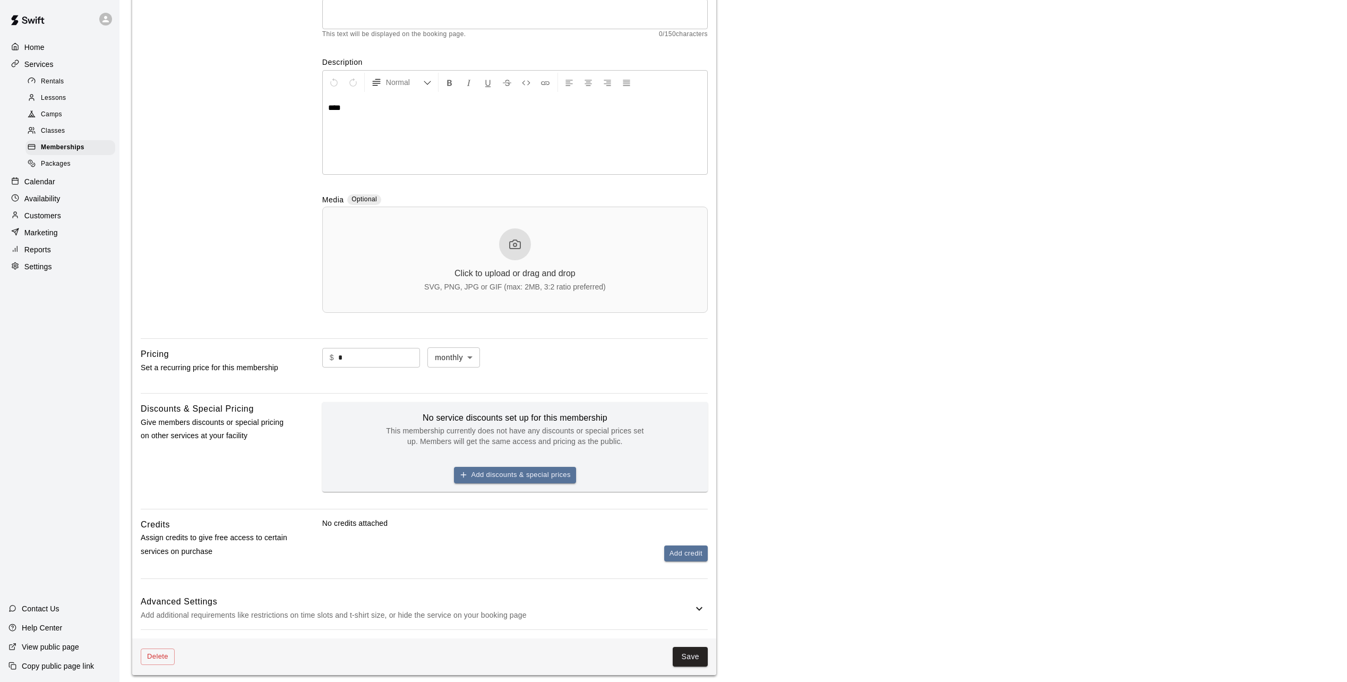
scroll to position [159, 0]
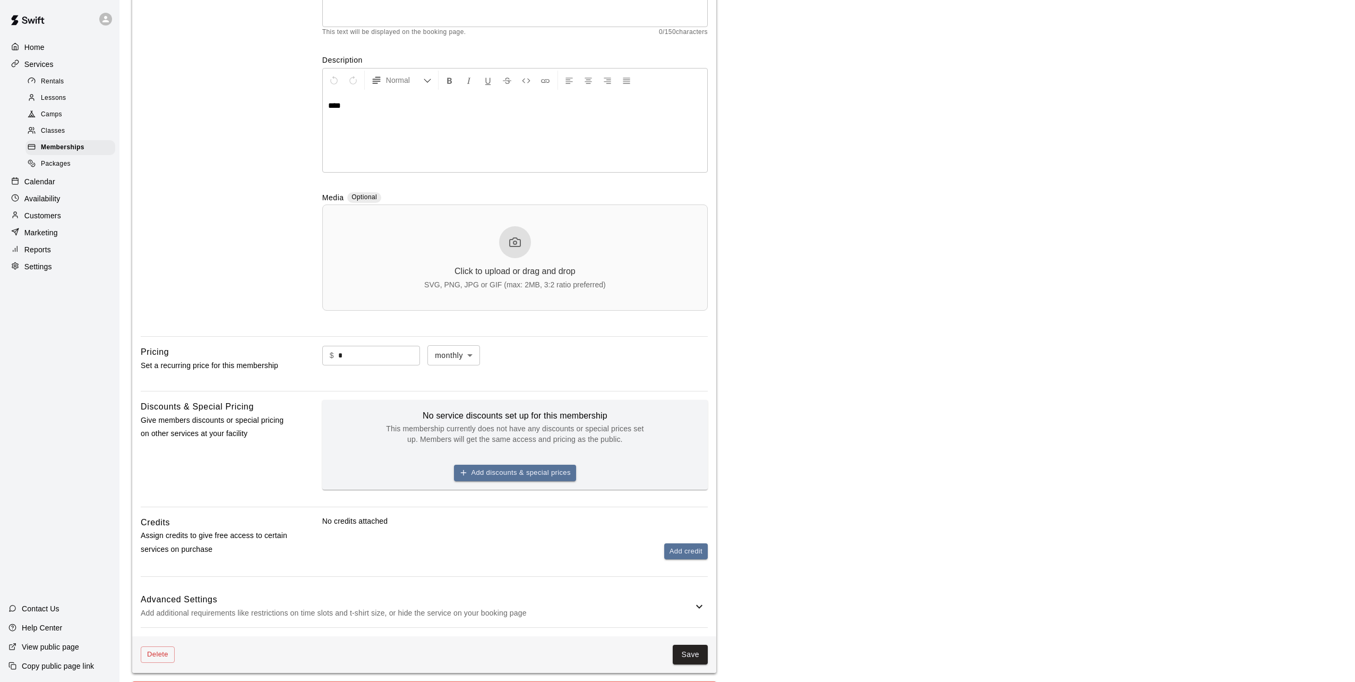
click at [454, 360] on body "**********" at bounding box center [677, 295] width 1355 height 908
click at [450, 417] on li "yearly" at bounding box center [463, 415] width 53 height 18
type input "******"
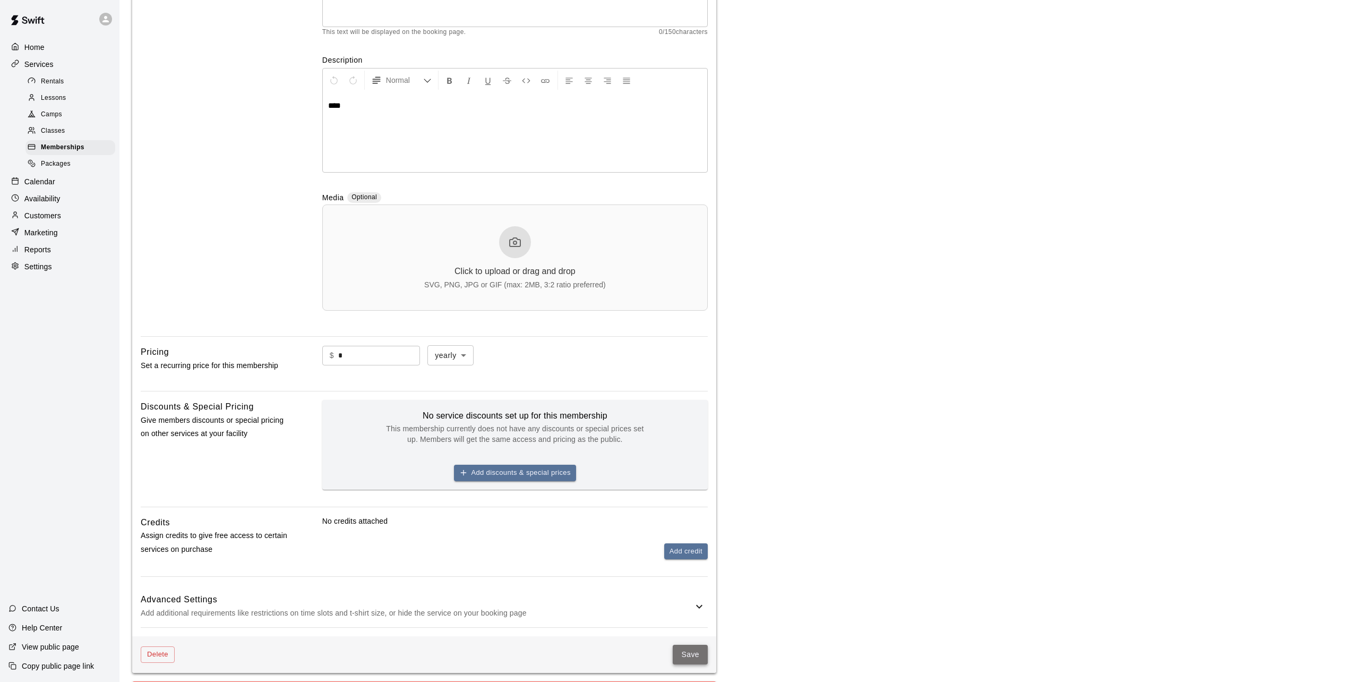
click at [698, 653] on button "Save" at bounding box center [690, 654] width 35 height 20
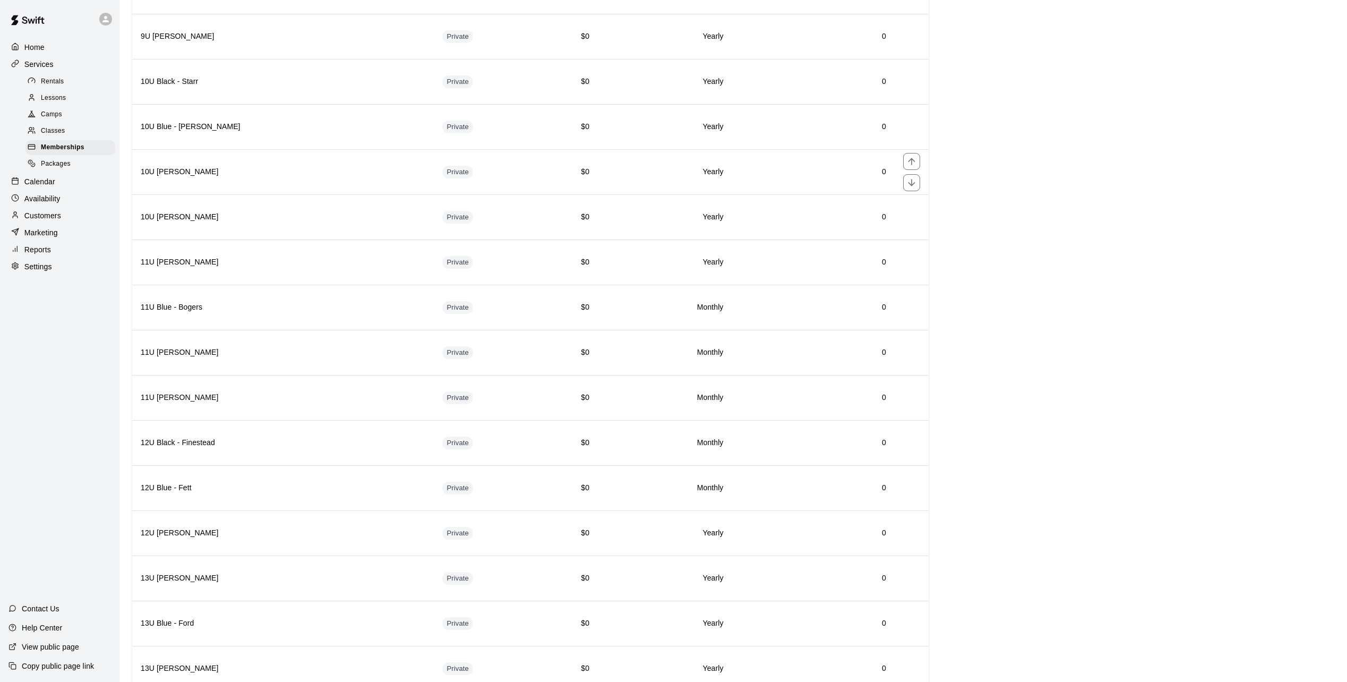
scroll to position [531, 0]
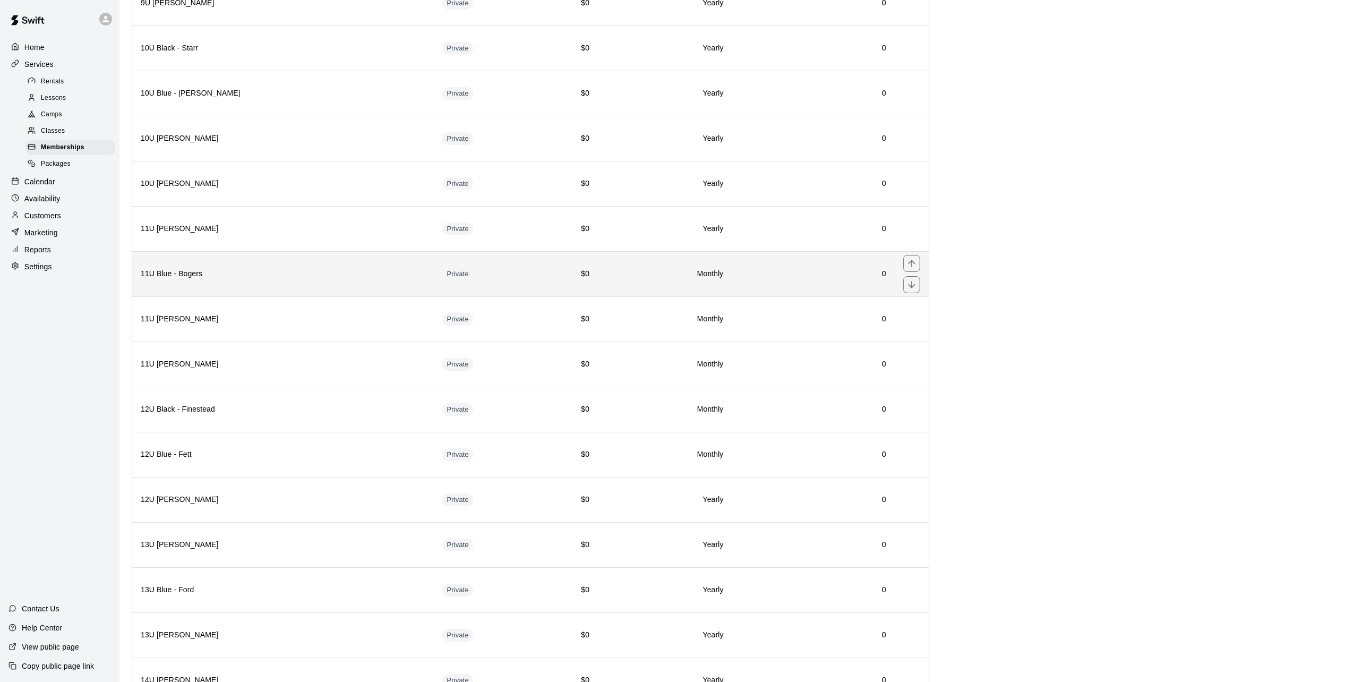
click at [533, 271] on td "Private" at bounding box center [484, 273] width 100 height 45
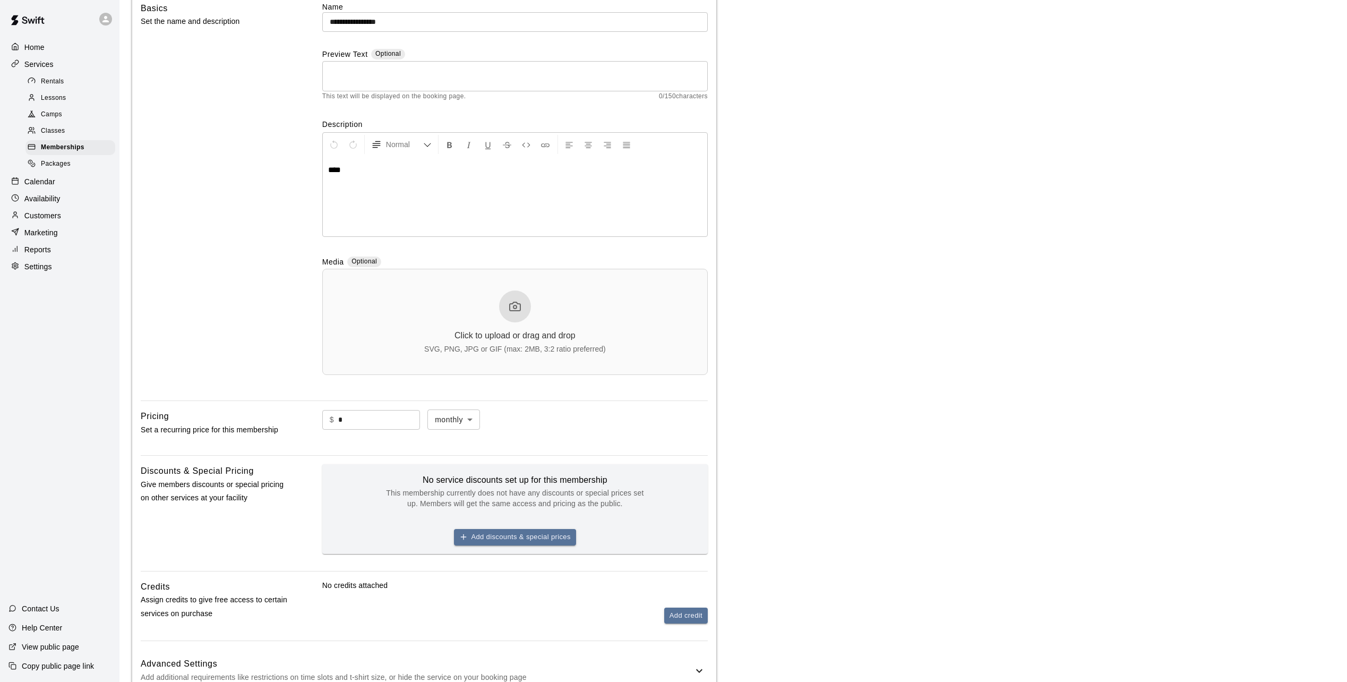
scroll to position [106, 0]
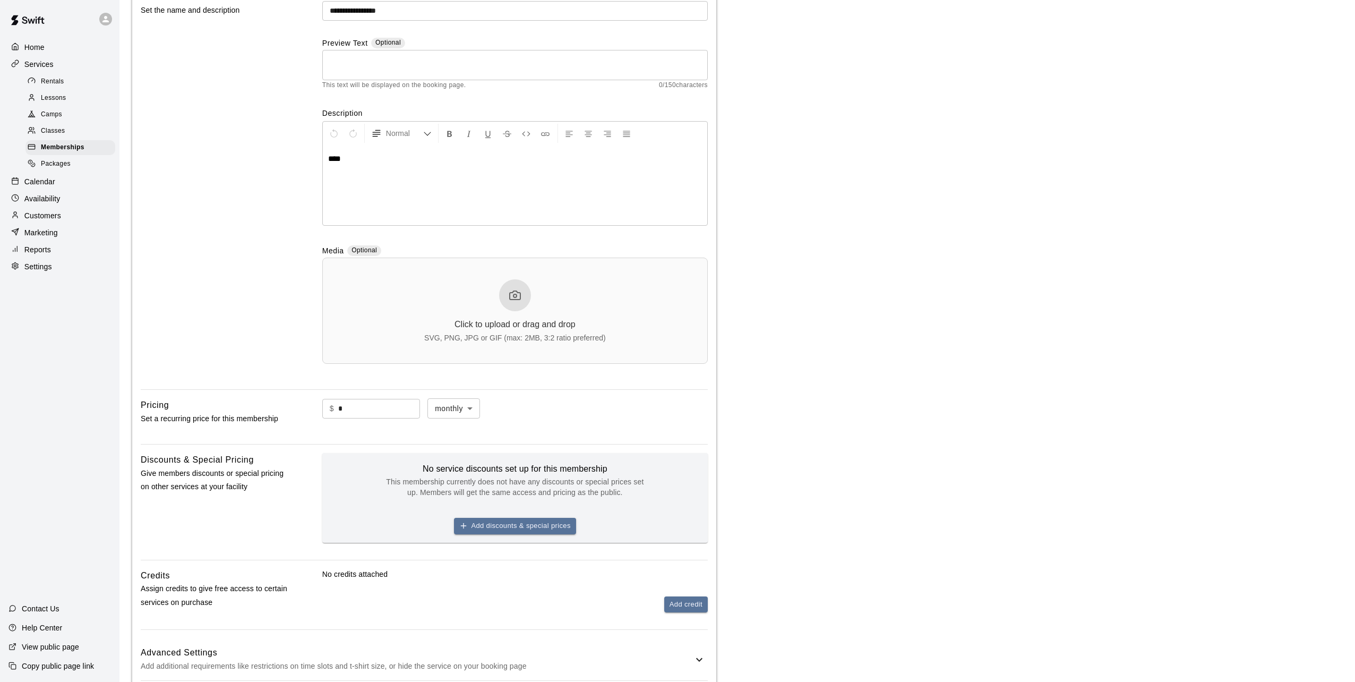
click at [459, 409] on body "**********" at bounding box center [677, 348] width 1355 height 908
click at [466, 468] on li "yearly" at bounding box center [463, 468] width 53 height 18
type input "******"
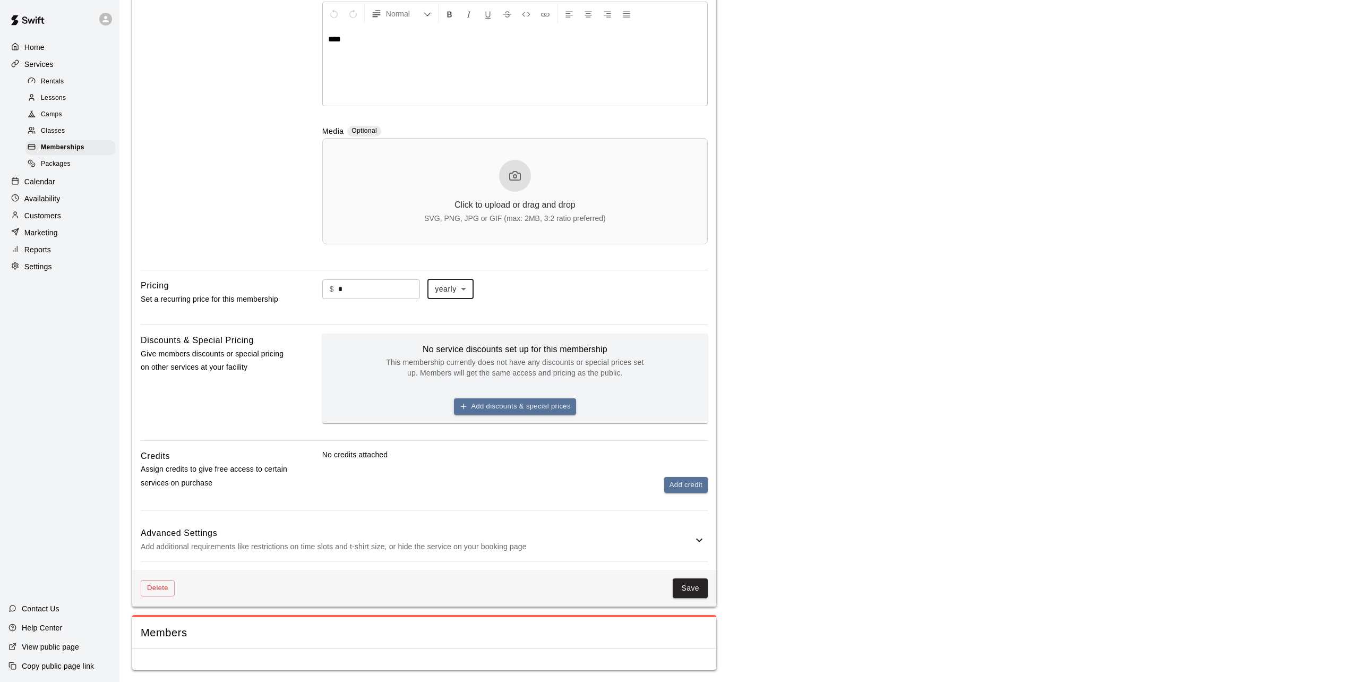
scroll to position [228, 0]
click at [688, 591] on button "Save" at bounding box center [690, 588] width 35 height 20
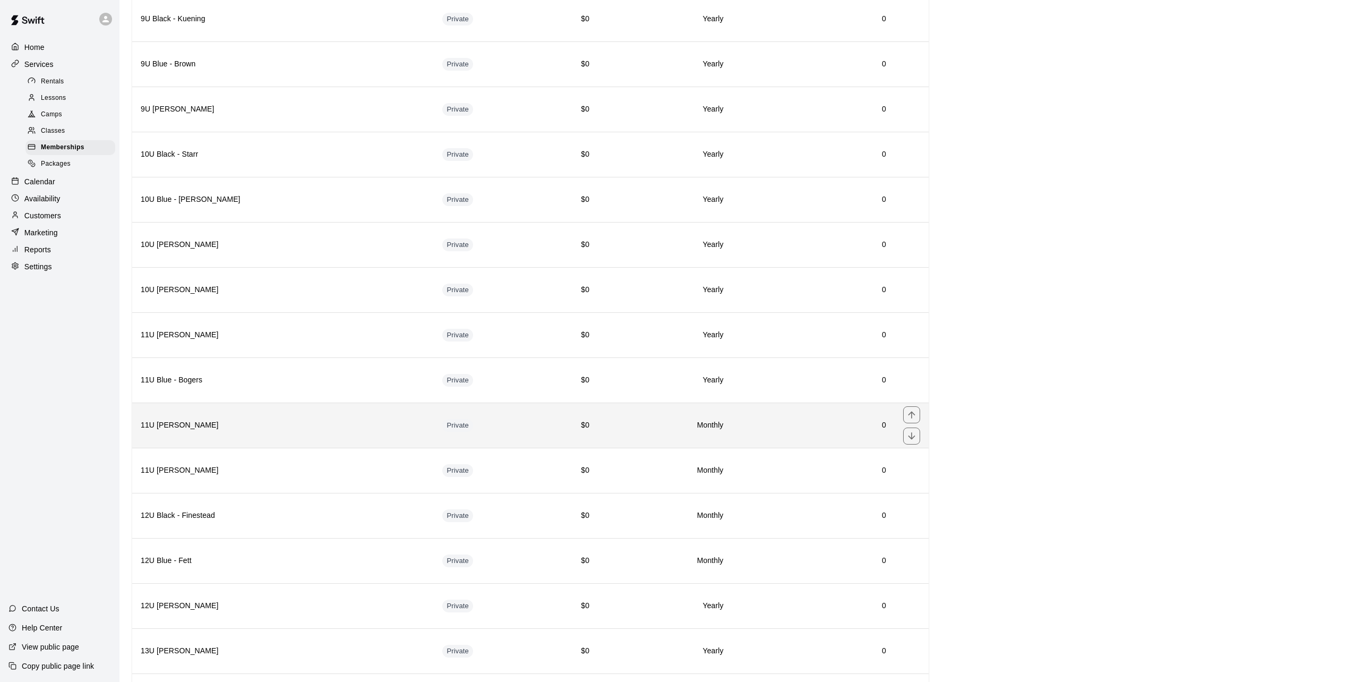
click at [537, 427] on td "$0" at bounding box center [565, 424] width 64 height 45
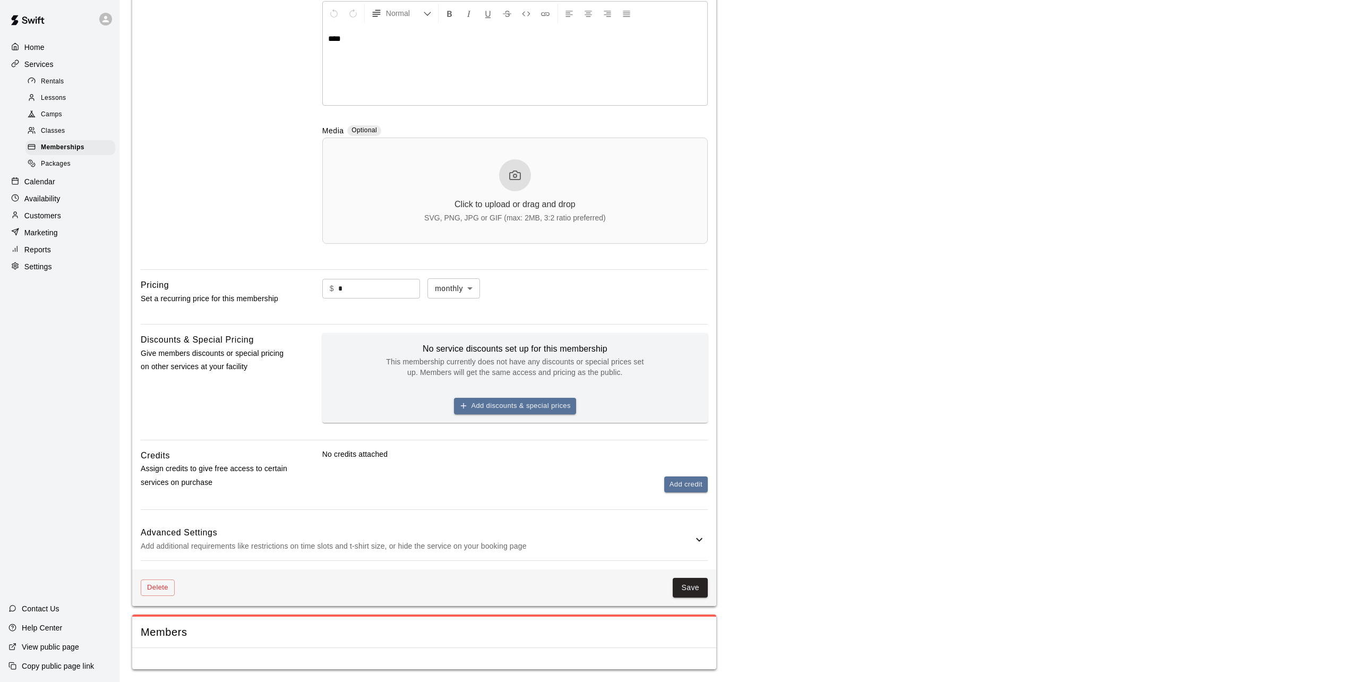
click at [448, 285] on body "**********" at bounding box center [677, 228] width 1355 height 908
click at [462, 349] on li "yearly" at bounding box center [463, 346] width 53 height 18
type input "******"
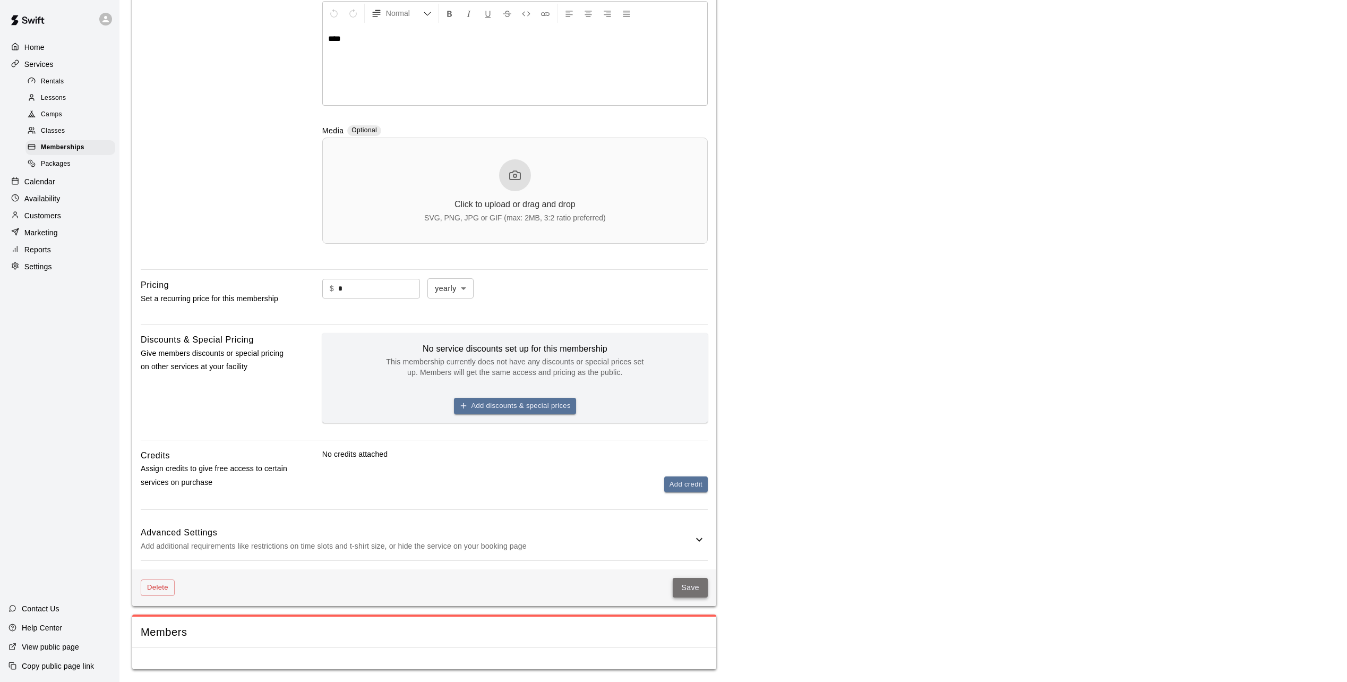
click at [699, 585] on button "Save" at bounding box center [690, 588] width 35 height 20
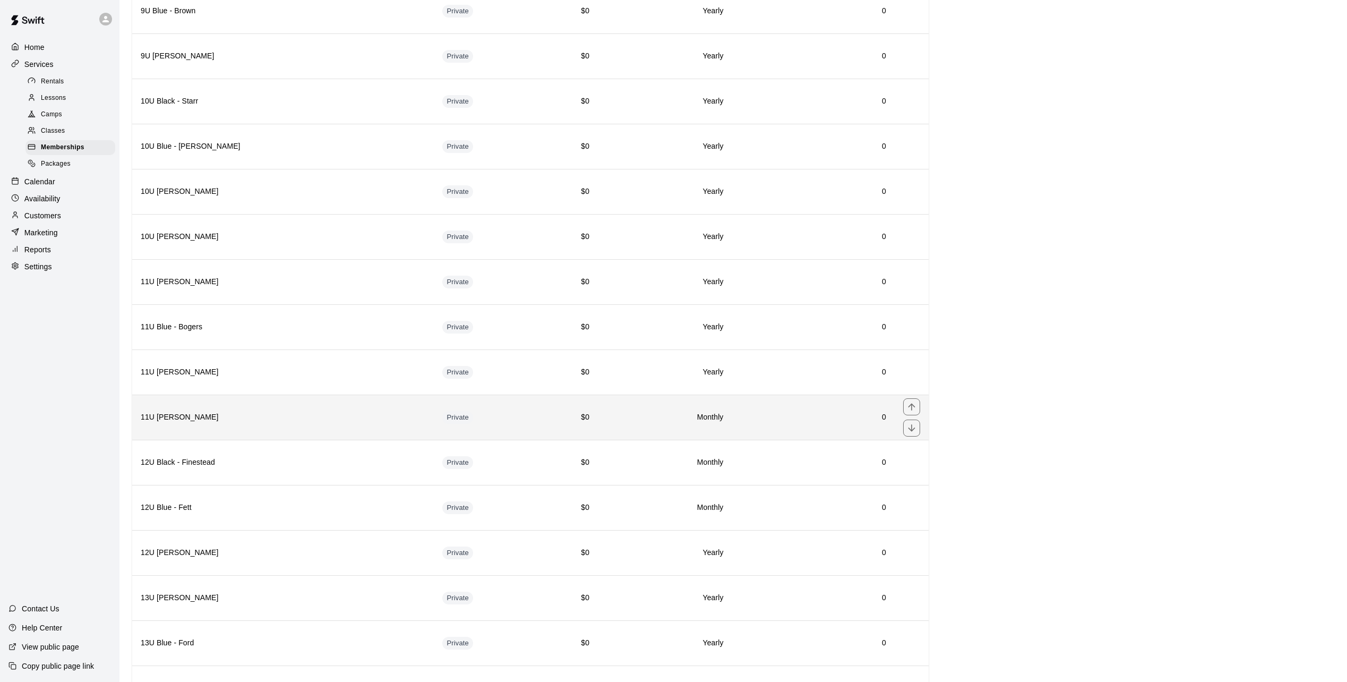
click at [526, 418] on td "Private" at bounding box center [484, 416] width 100 height 45
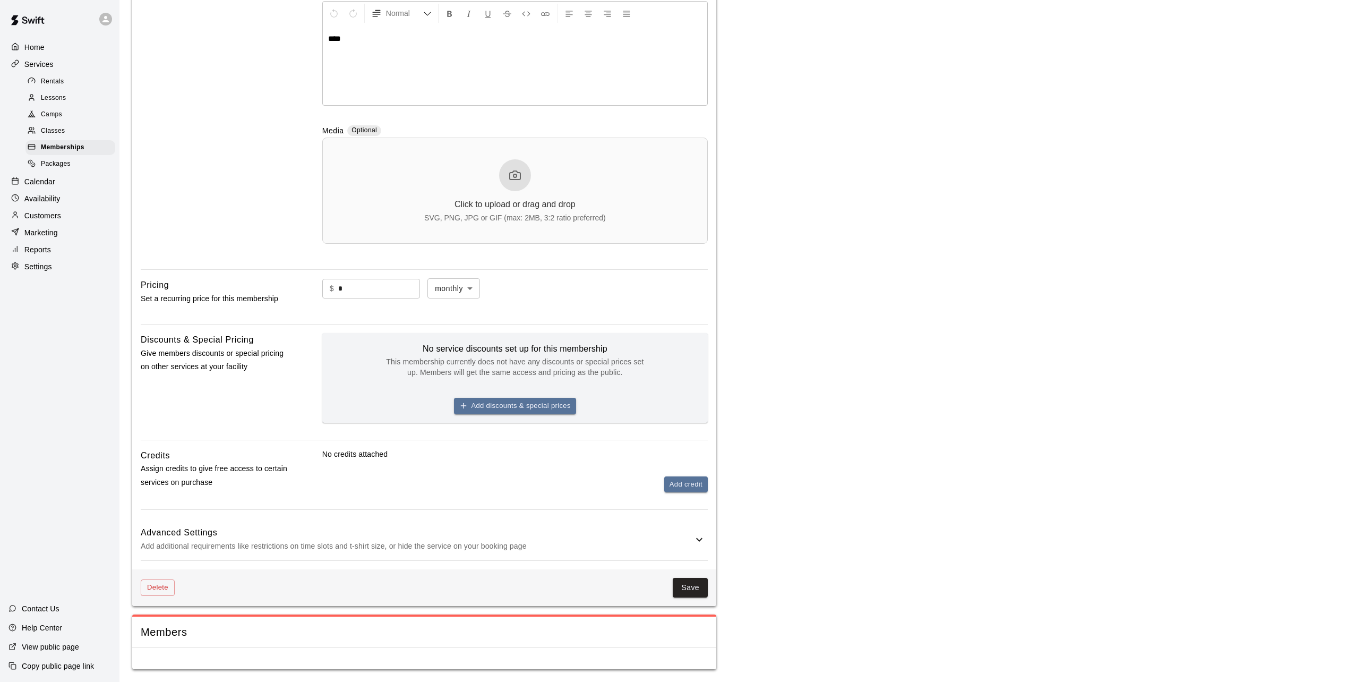
click at [458, 282] on body "**********" at bounding box center [677, 228] width 1355 height 908
click at [470, 350] on li "yearly" at bounding box center [463, 346] width 53 height 18
type input "******"
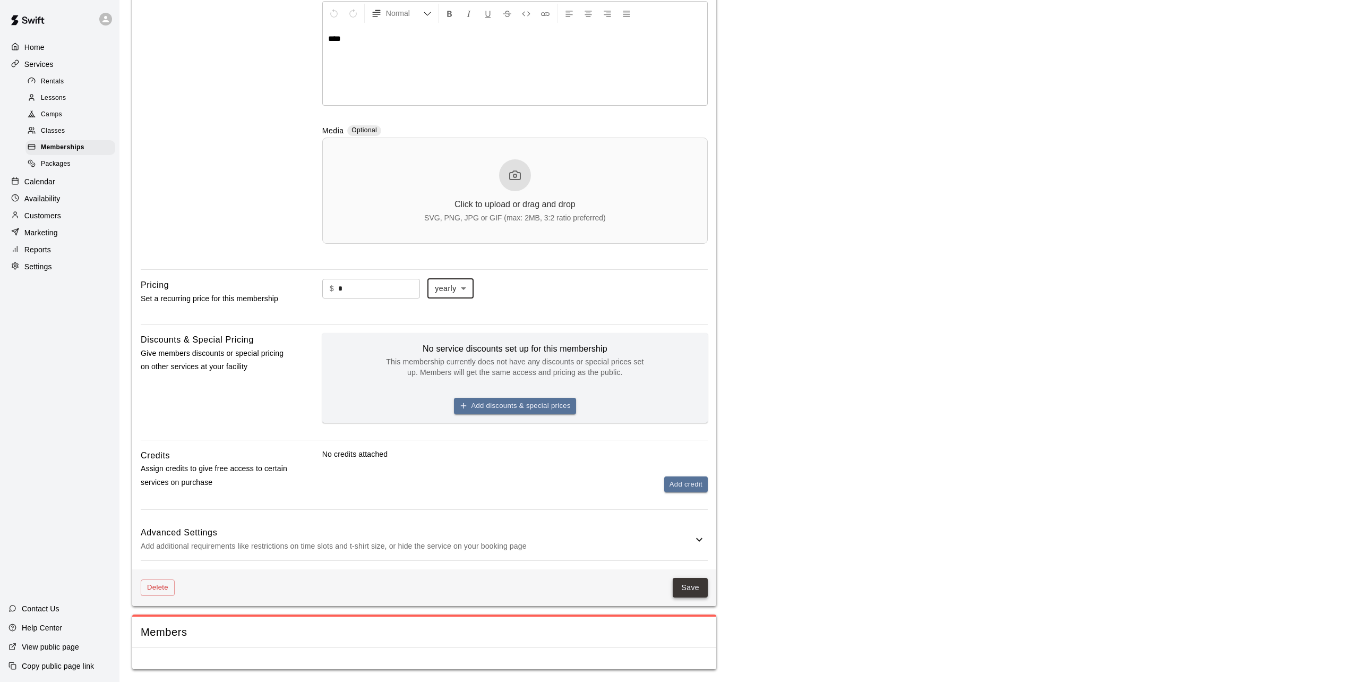
click at [688, 586] on button "Save" at bounding box center [690, 588] width 35 height 20
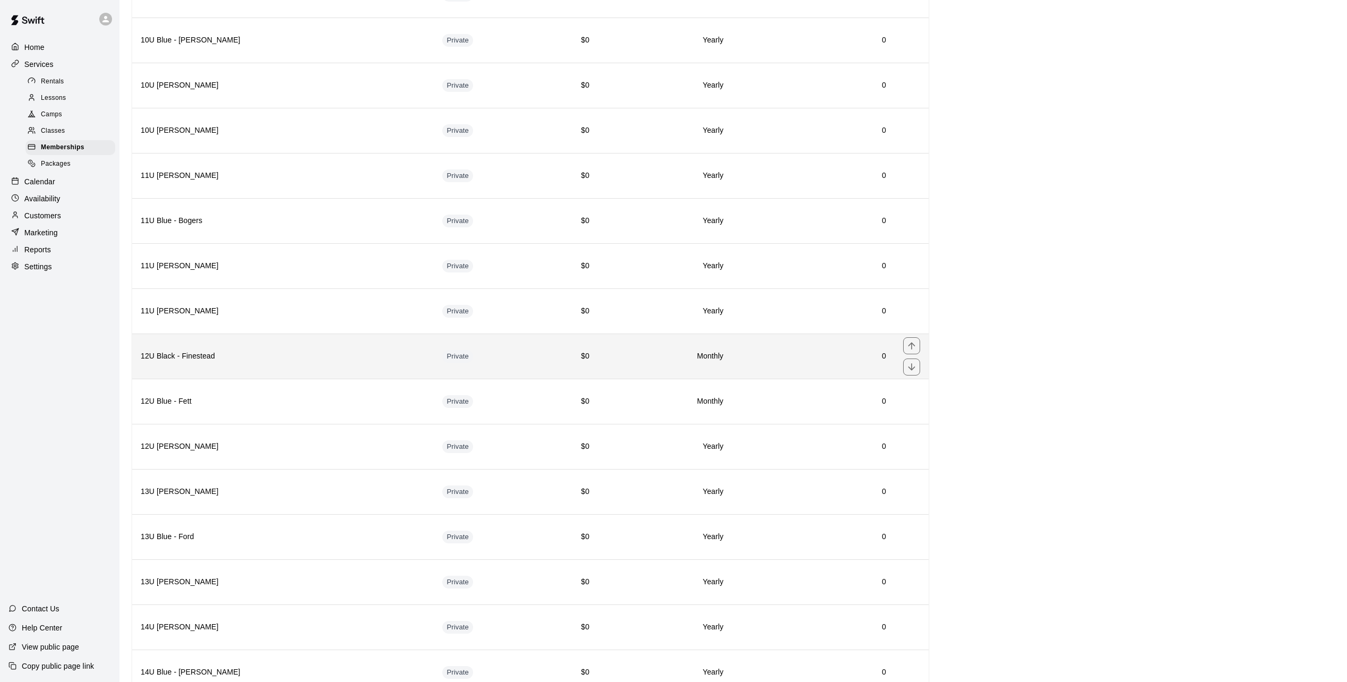
click at [529, 357] on td "Private" at bounding box center [484, 355] width 100 height 45
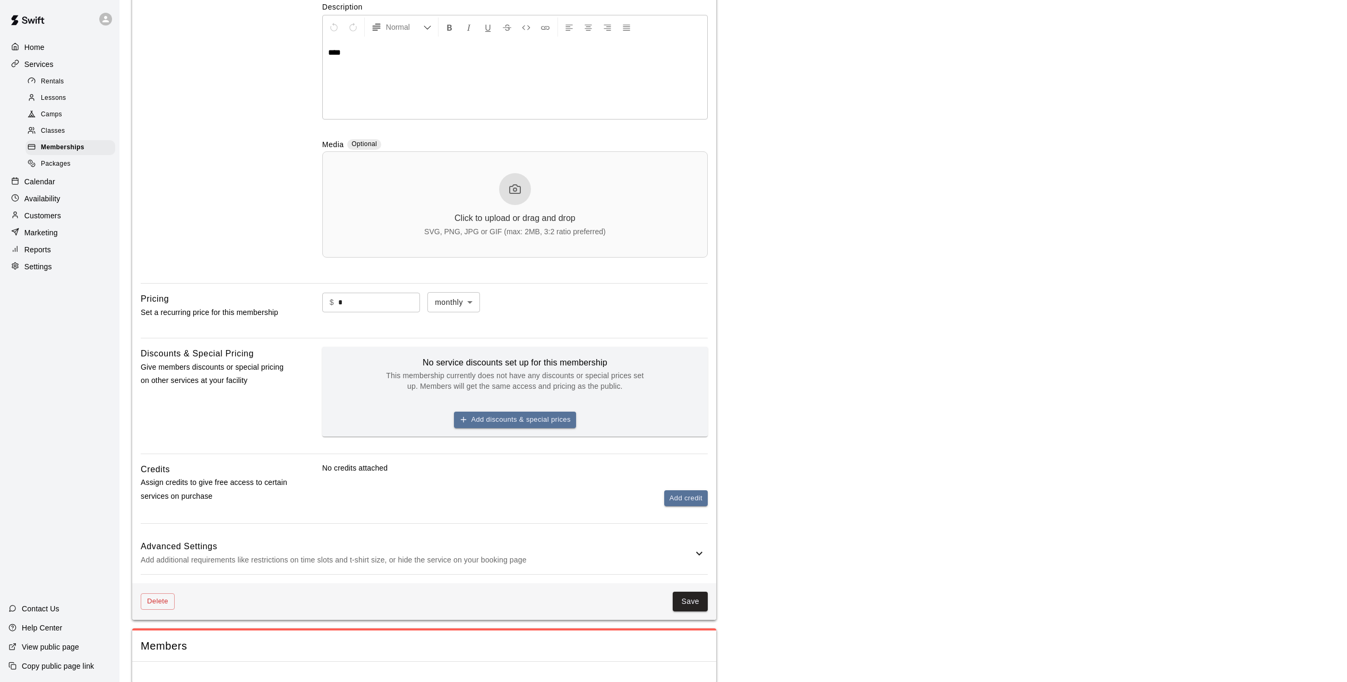
click at [445, 299] on body "**********" at bounding box center [673, 242] width 1347 height 908
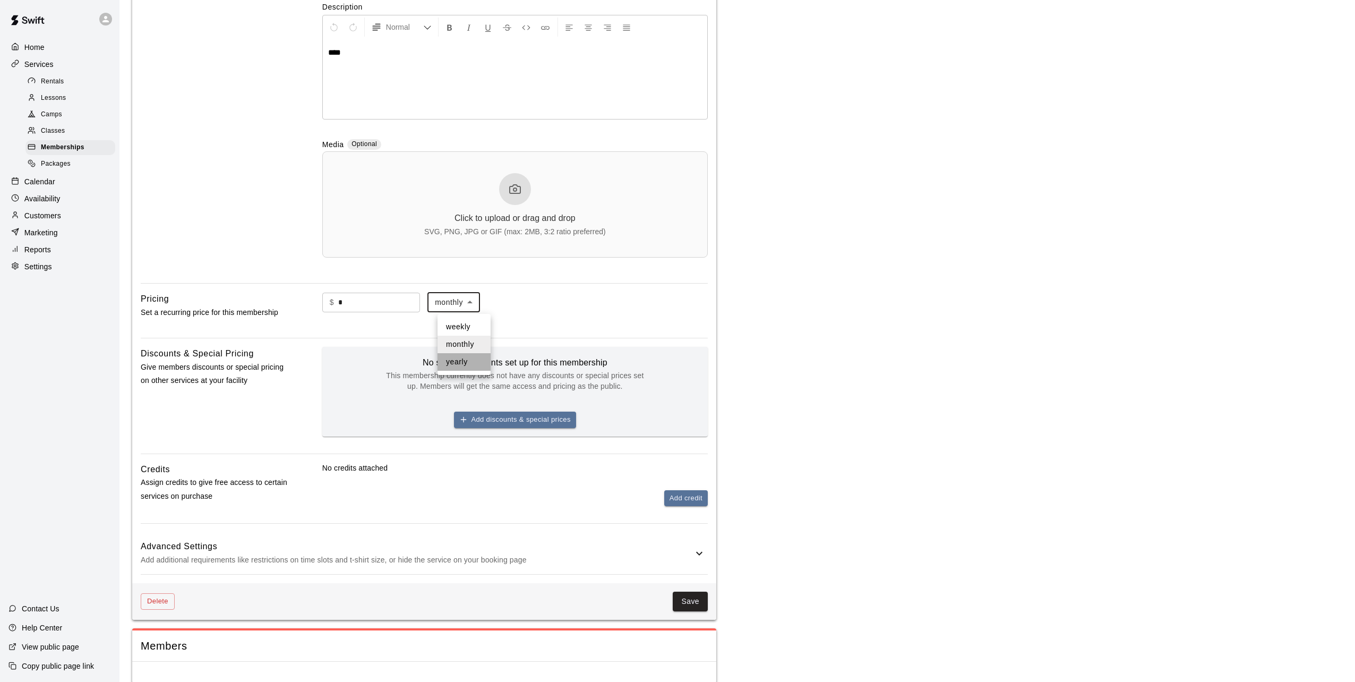
click at [462, 362] on li "yearly" at bounding box center [463, 362] width 53 height 18
type input "******"
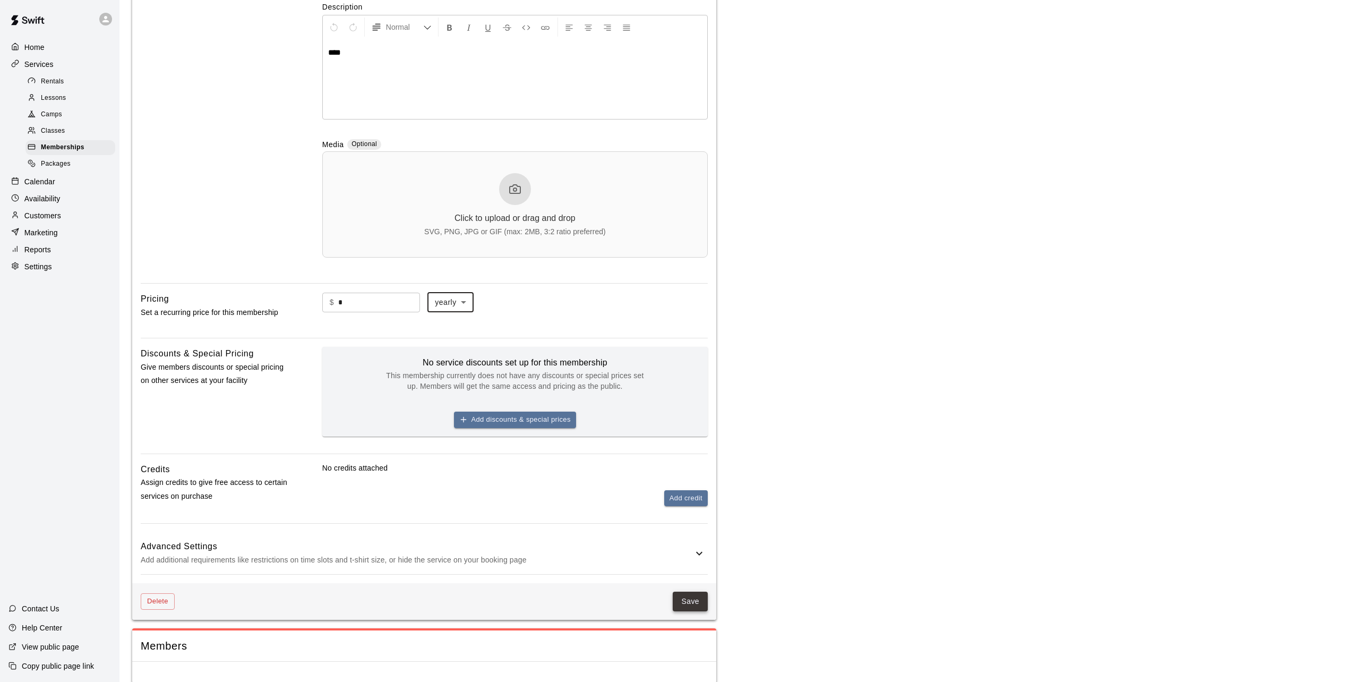
click at [698, 604] on button "Save" at bounding box center [690, 601] width 35 height 20
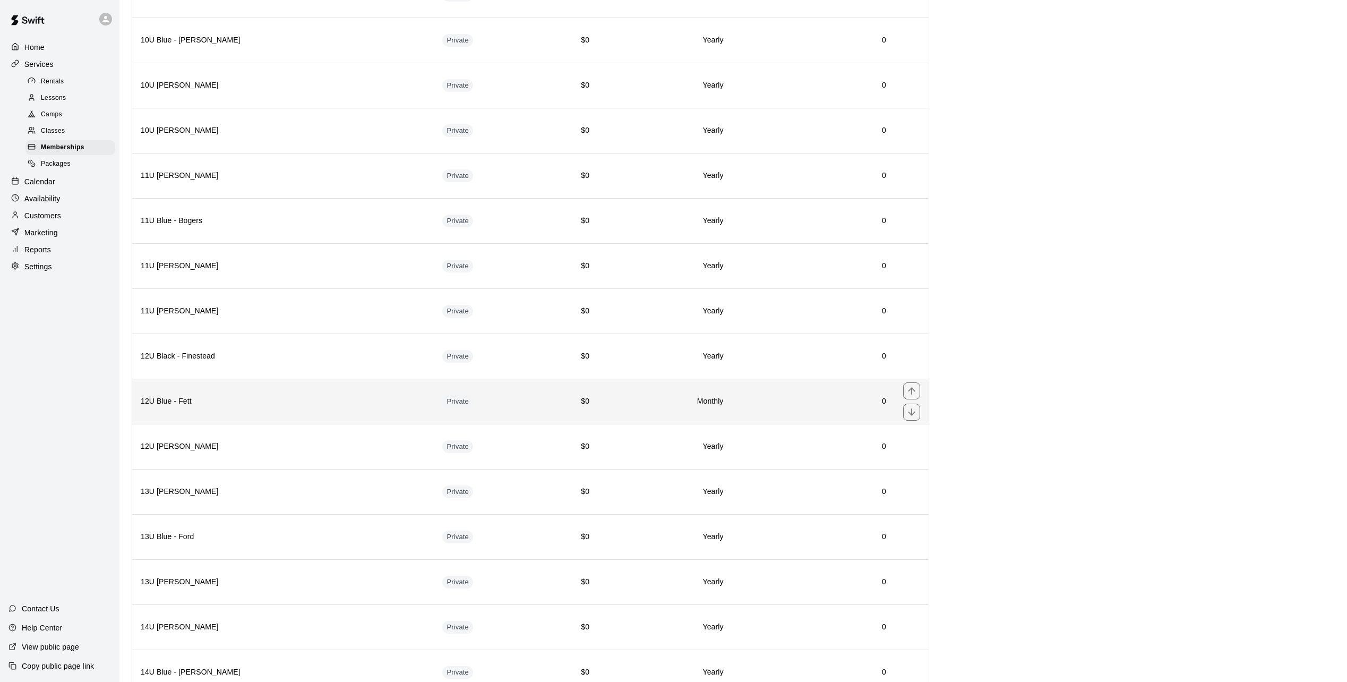
click at [524, 406] on td "Private" at bounding box center [484, 400] width 100 height 45
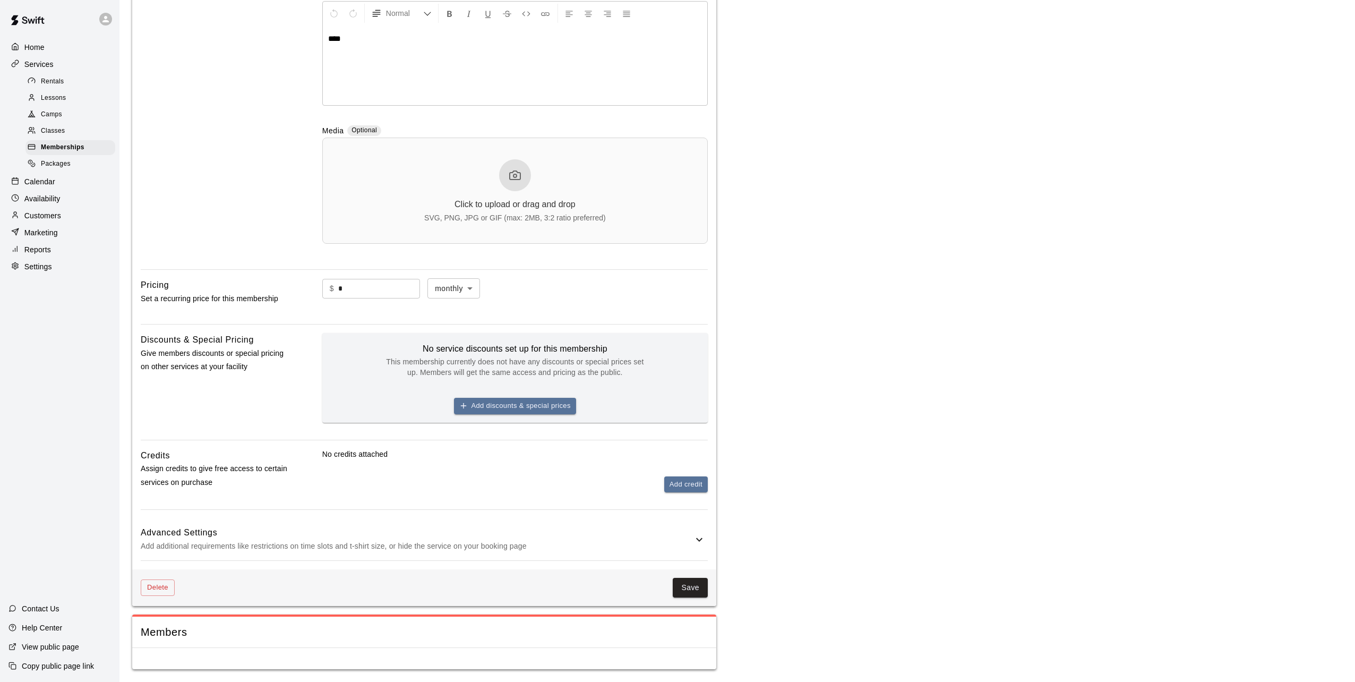
click at [460, 288] on body "**********" at bounding box center [677, 228] width 1355 height 908
click at [460, 343] on li "yearly" at bounding box center [463, 346] width 53 height 18
type input "******"
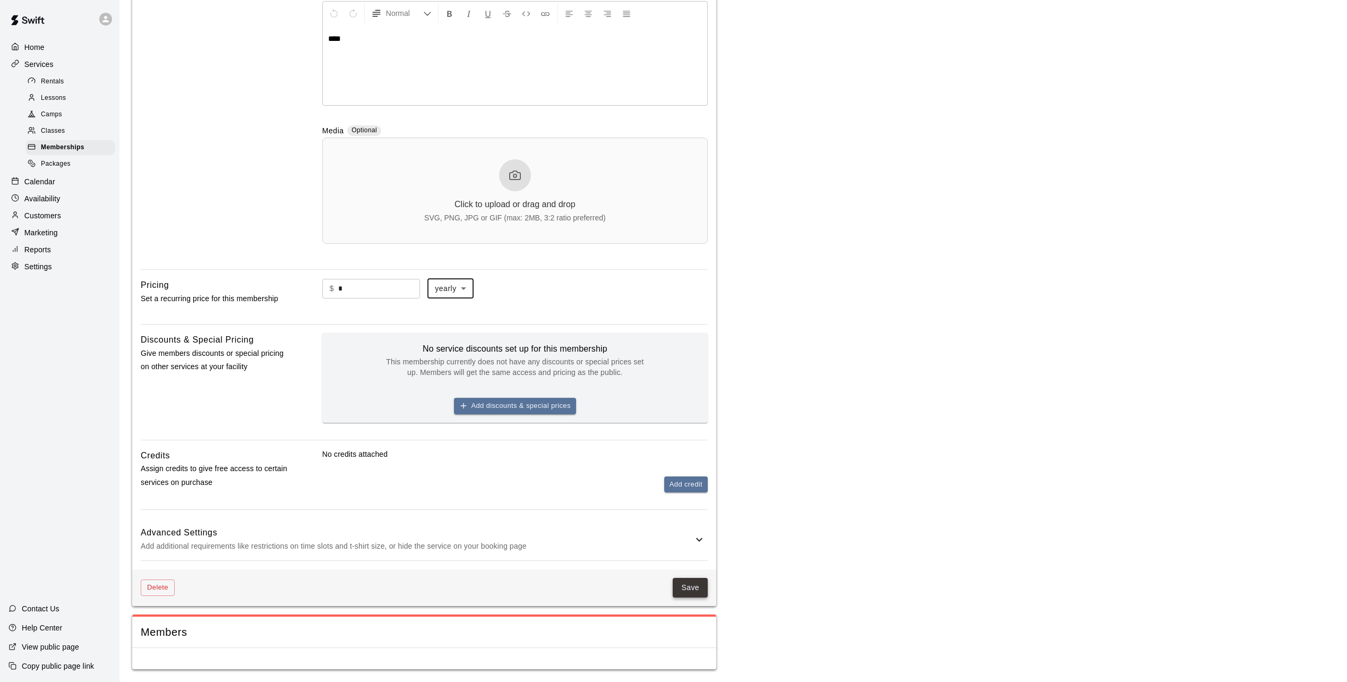
click at [698, 585] on button "Save" at bounding box center [690, 588] width 35 height 20
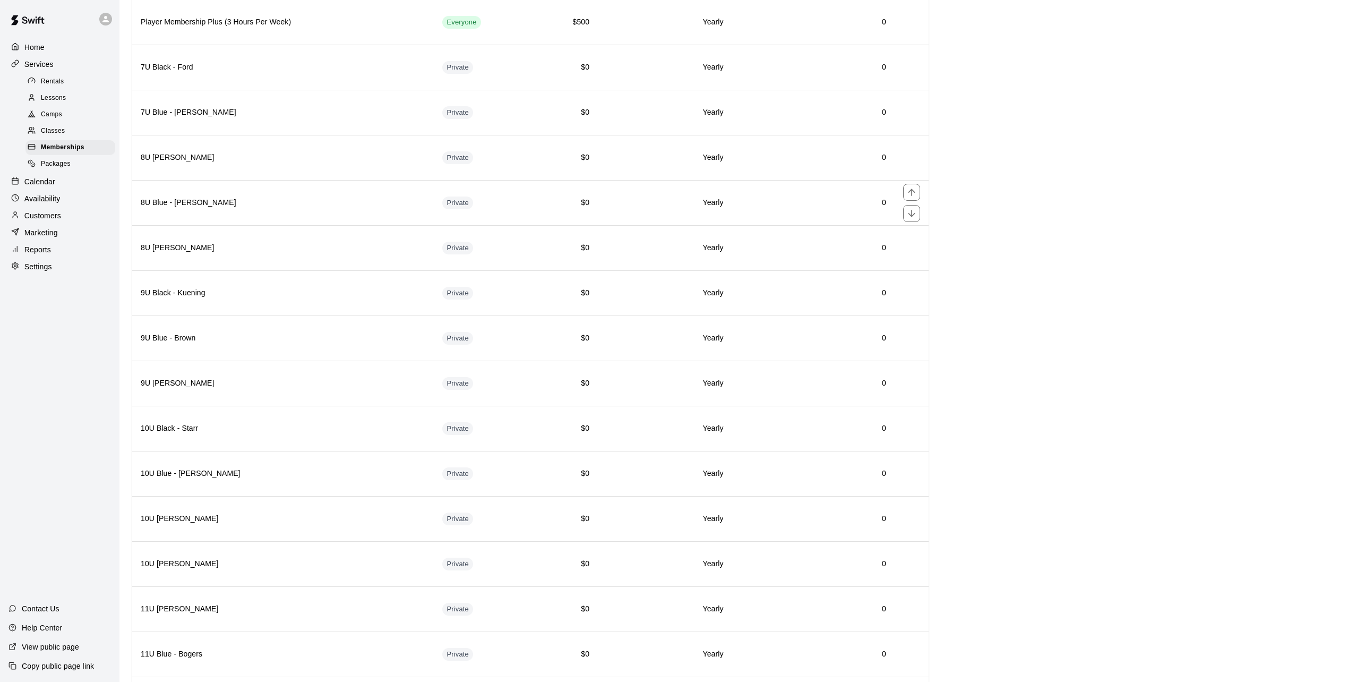
scroll to position [150, 0]
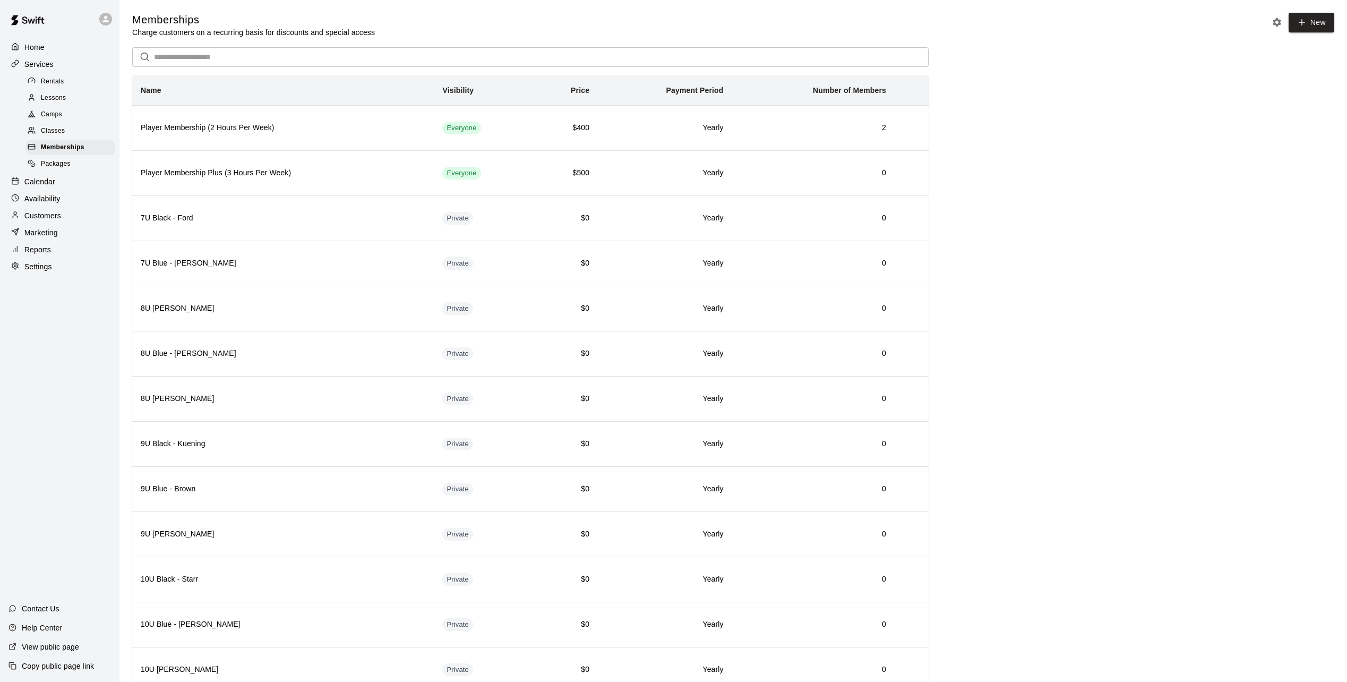
click at [1078, 220] on div "Memberships Charge customers on a recurring basis for discounts and special acc…" at bounding box center [733, 645] width 1202 height 1265
drag, startPoint x: 45, startPoint y: 85, endPoint x: 54, endPoint y: 92, distance: 11.4
click at [45, 85] on span "Rentals" at bounding box center [52, 81] width 23 height 11
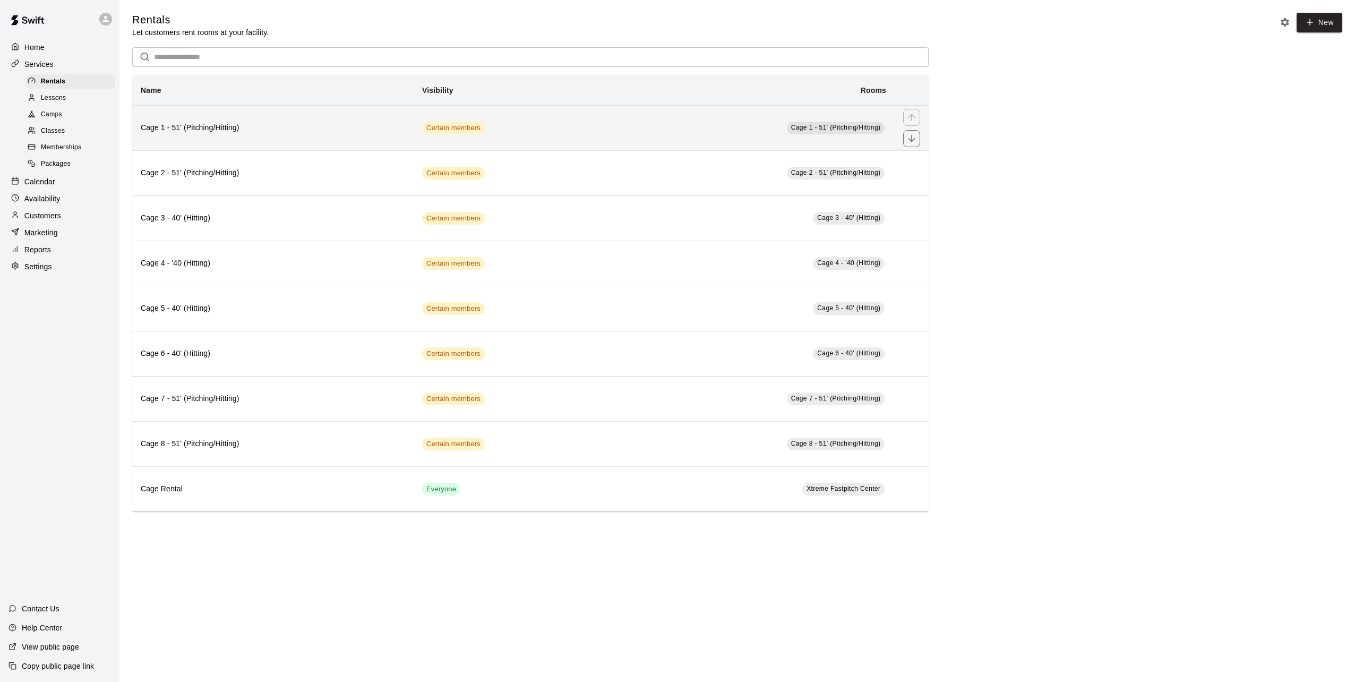
click at [354, 132] on h6 "Cage 1 - 51' (Pitching/Hitting)" at bounding box center [273, 128] width 264 height 12
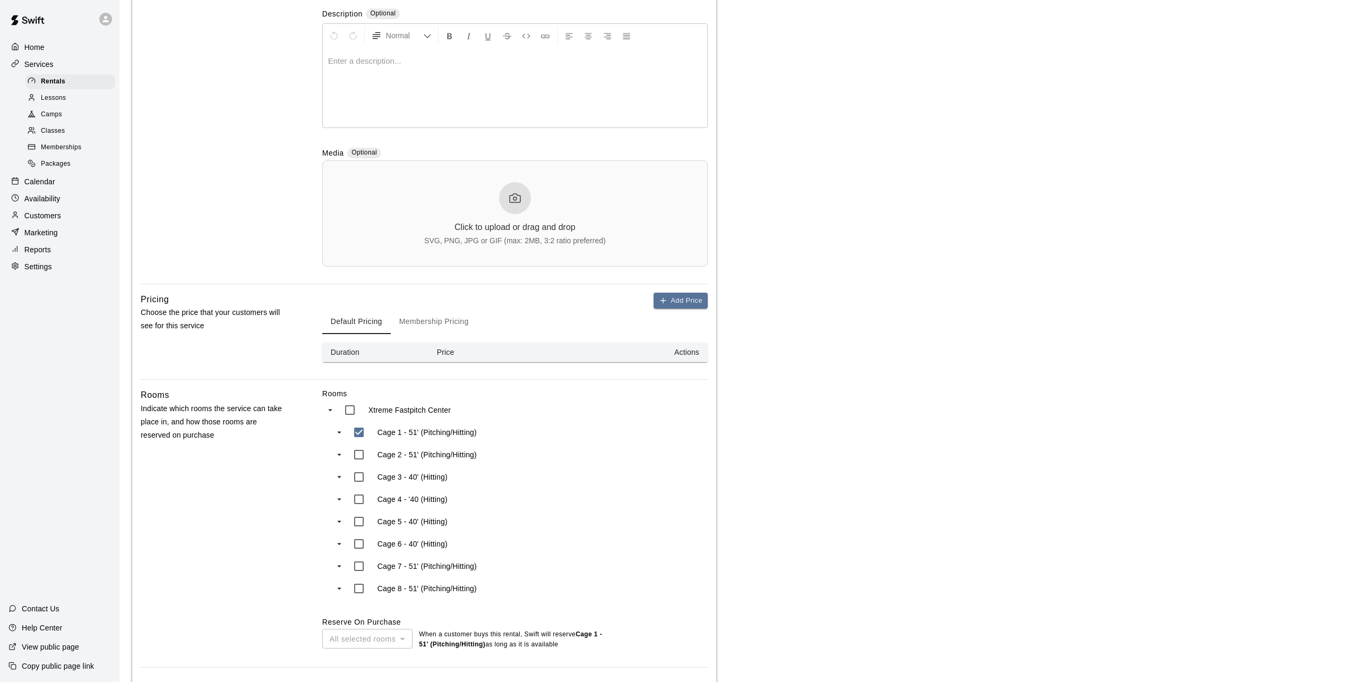
scroll to position [265, 0]
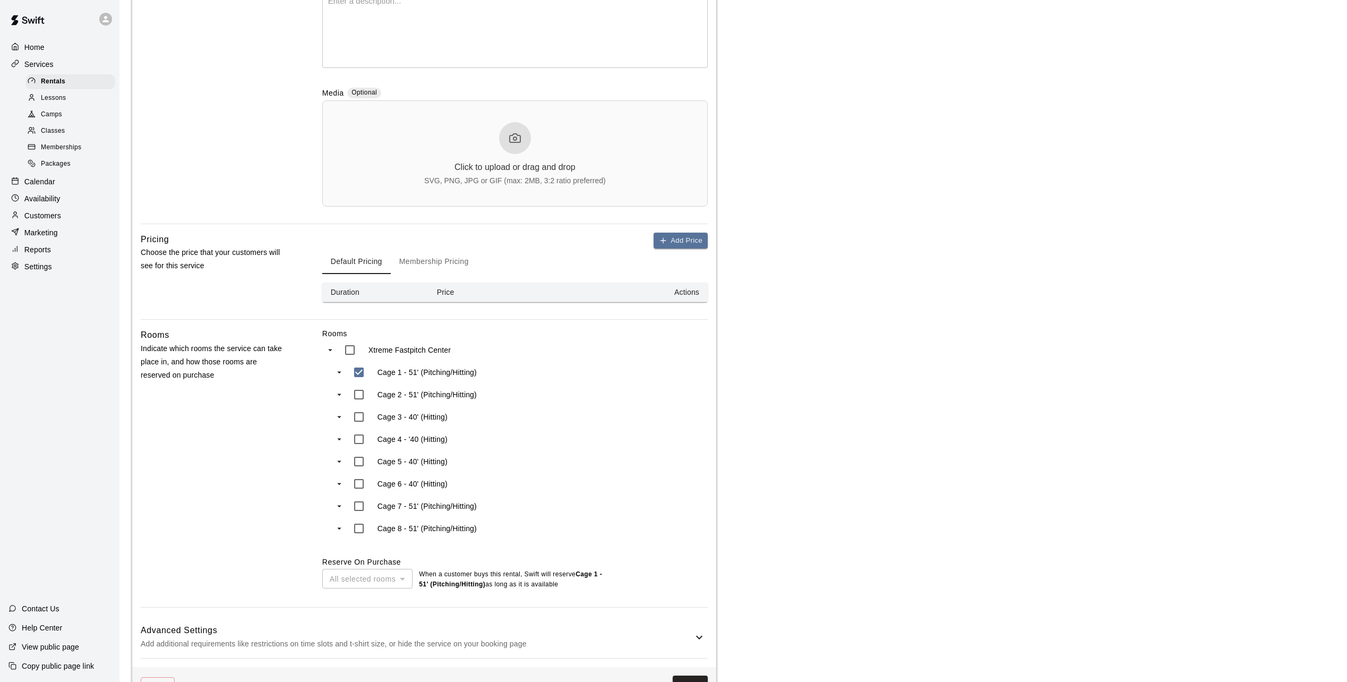
click at [442, 258] on button "Membership Pricing" at bounding box center [434, 260] width 87 height 25
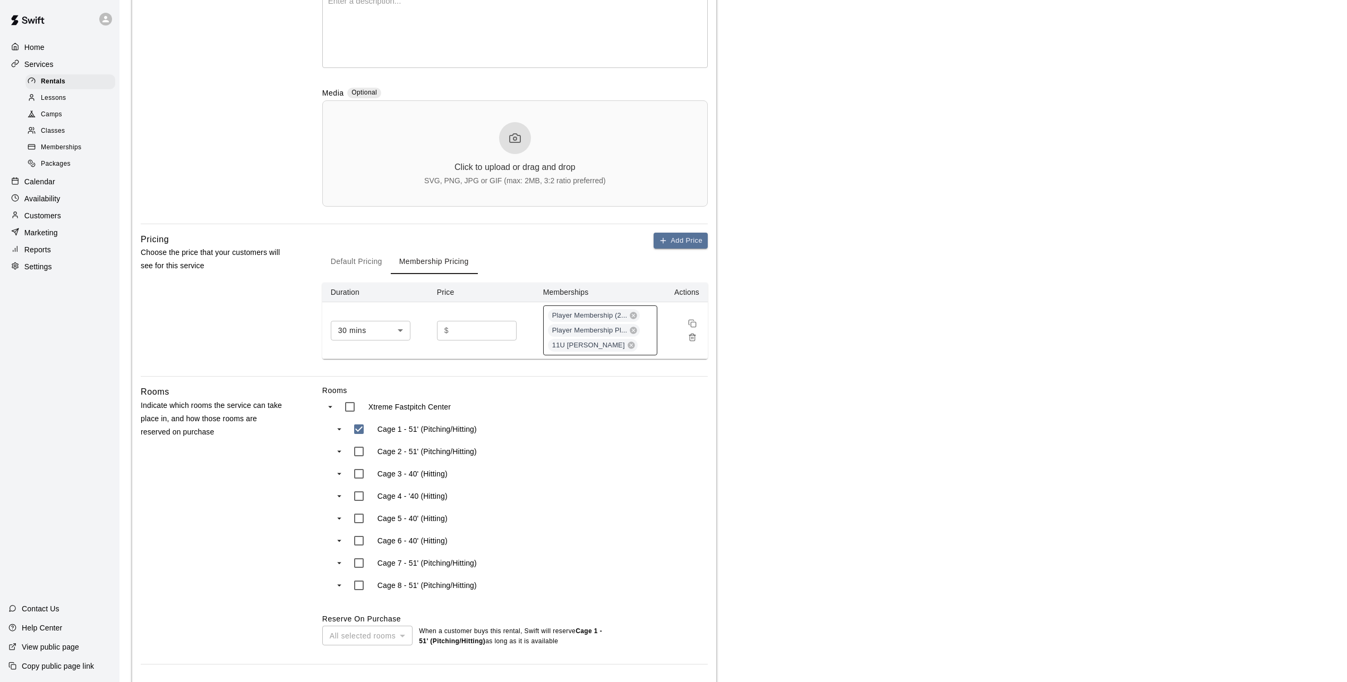
click at [648, 347] on div "Player Membership (2... Player Membership Pl... 11U Black - Crosby" at bounding box center [600, 330] width 114 height 50
click at [914, 399] on main "**********" at bounding box center [733, 253] width 1202 height 1013
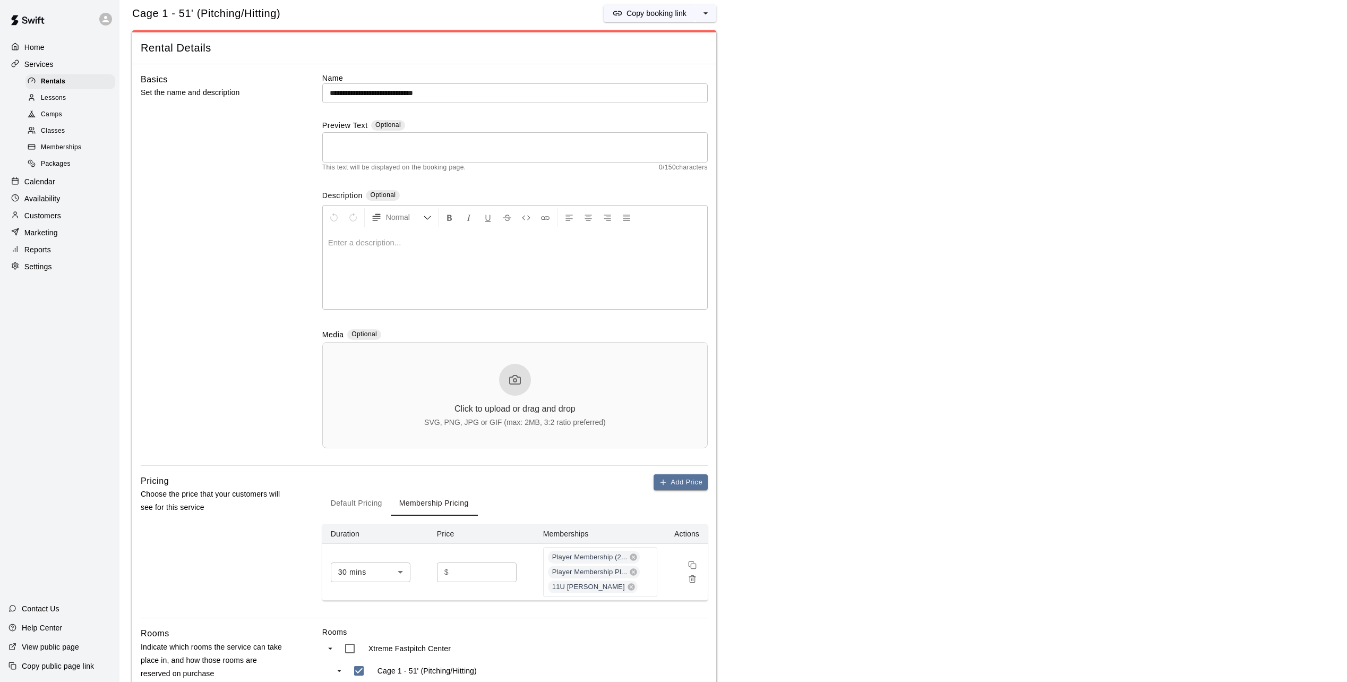
scroll to position [0, 0]
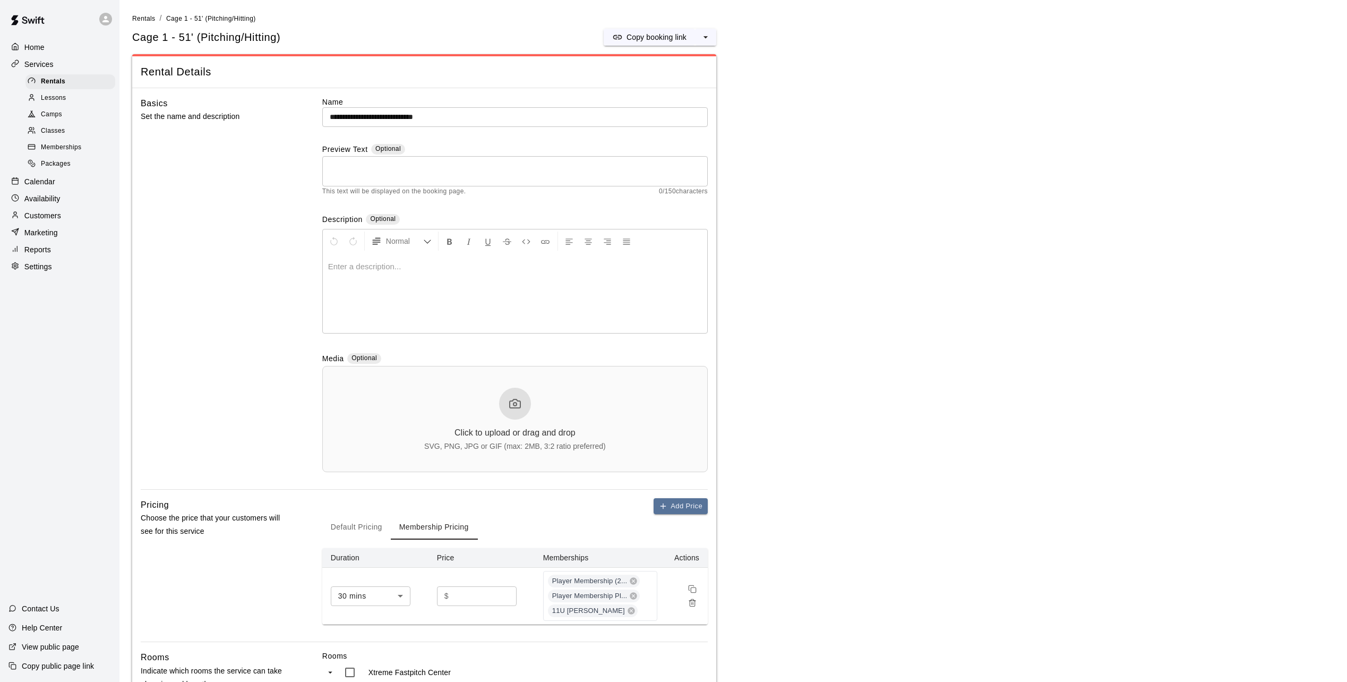
click at [50, 149] on span "Memberships" at bounding box center [61, 147] width 40 height 11
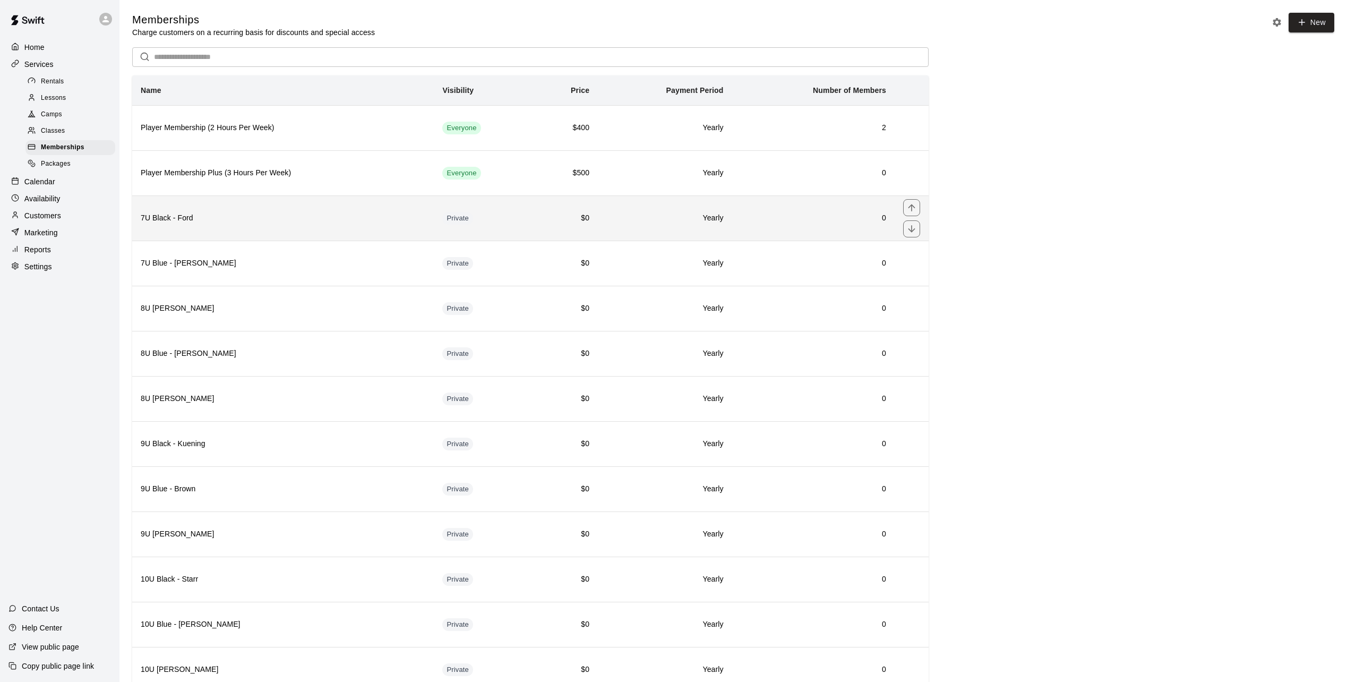
click at [299, 223] on h6 "7U Black - Ford" at bounding box center [283, 218] width 285 height 12
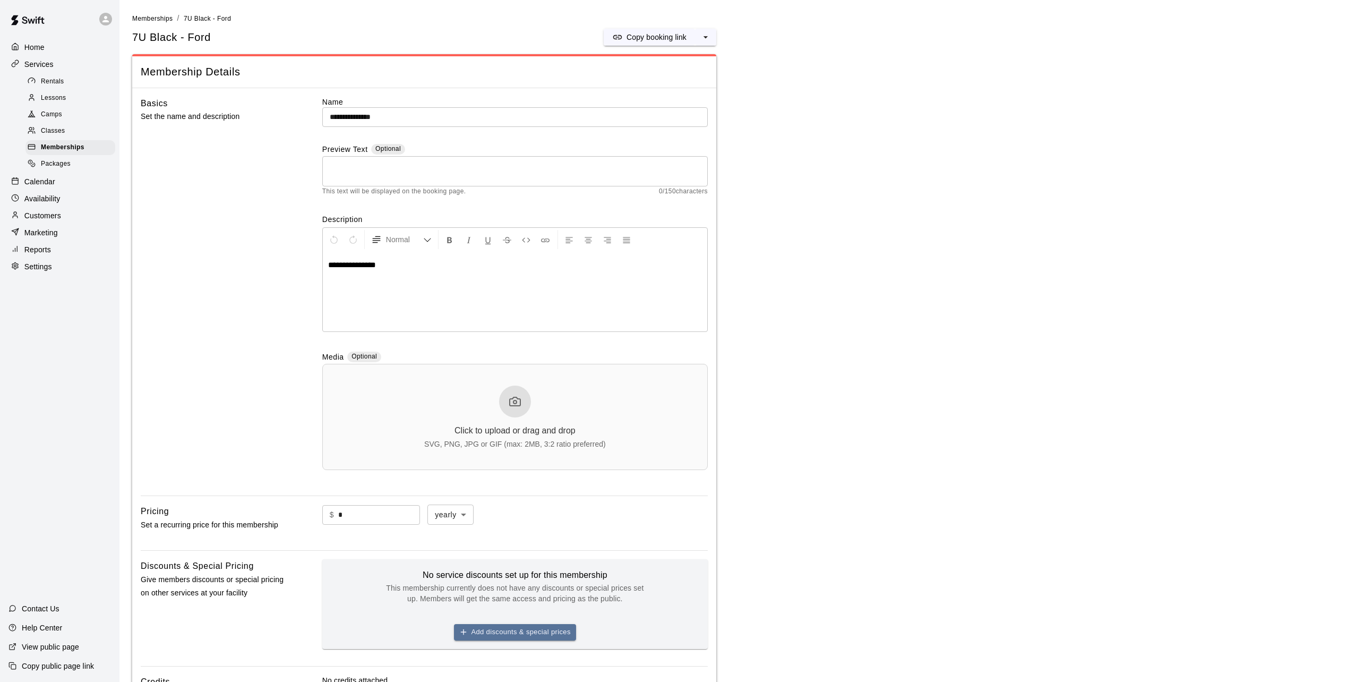
scroll to position [228, 0]
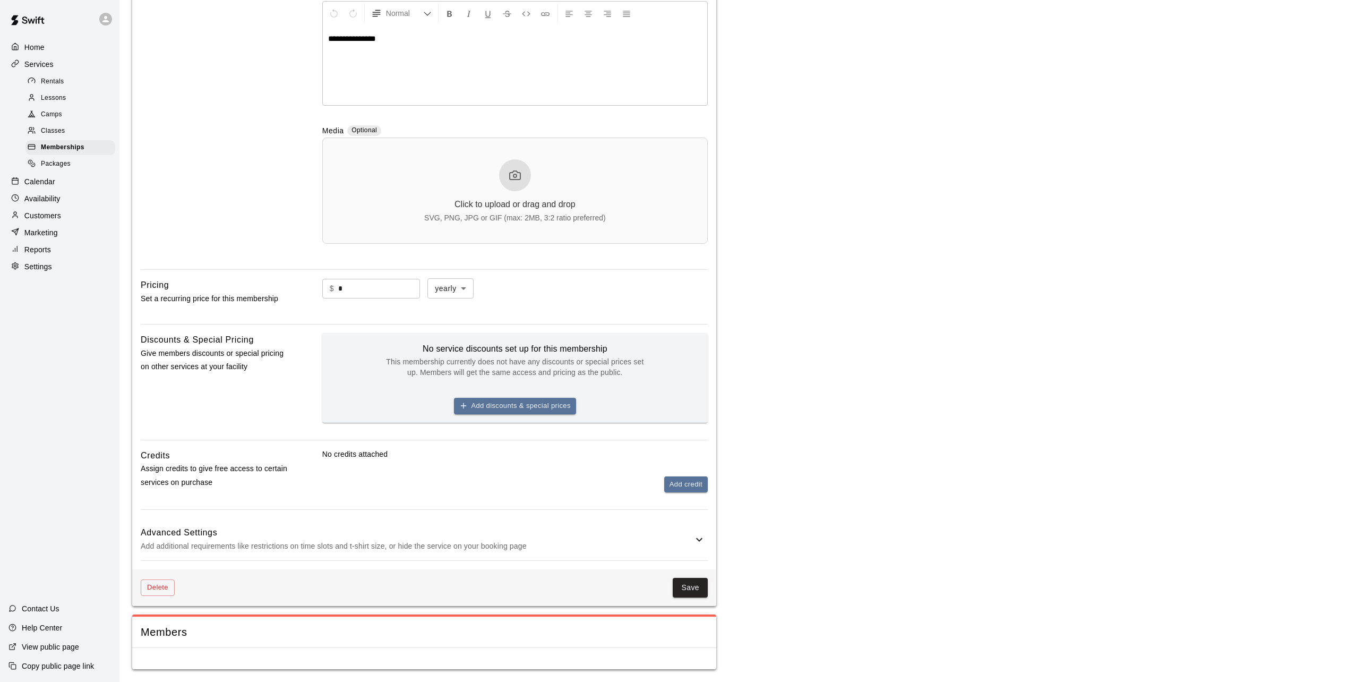
click at [356, 529] on h6 "Advanced Settings" at bounding box center [417, 533] width 552 height 14
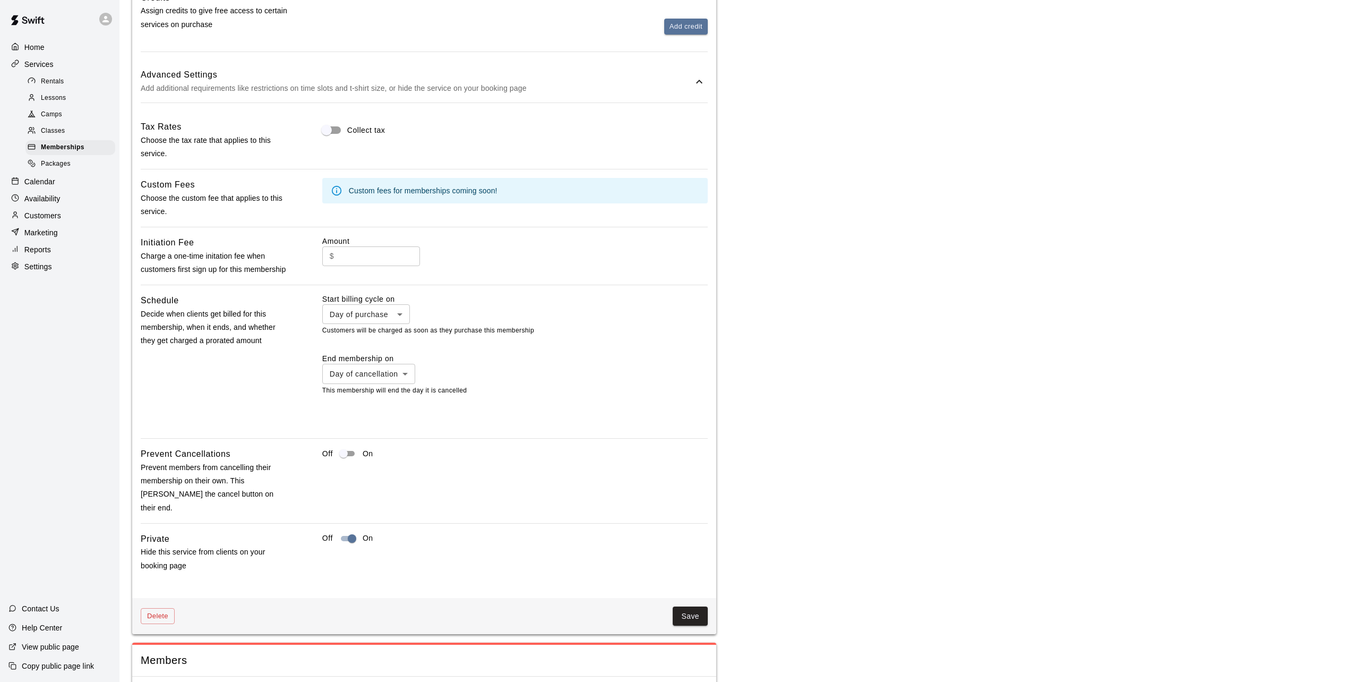
scroll to position [714, 0]
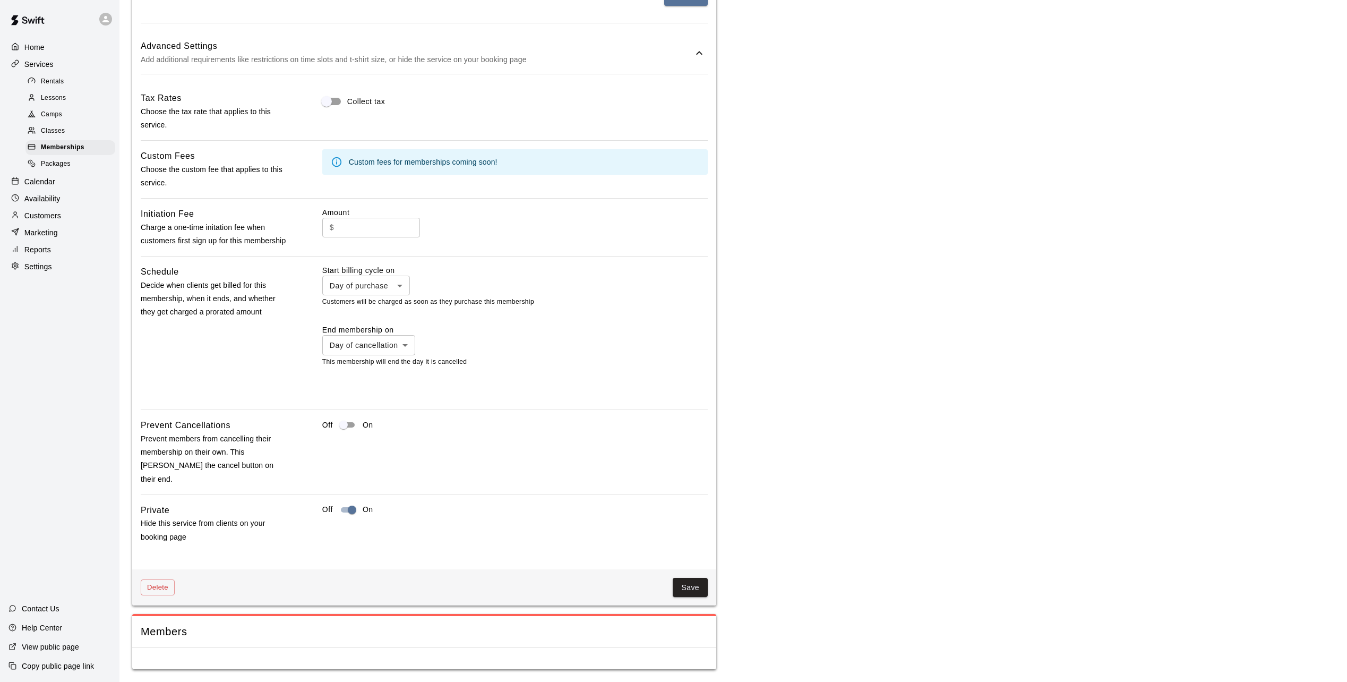
click at [433, 625] on span "Members" at bounding box center [424, 631] width 567 height 14
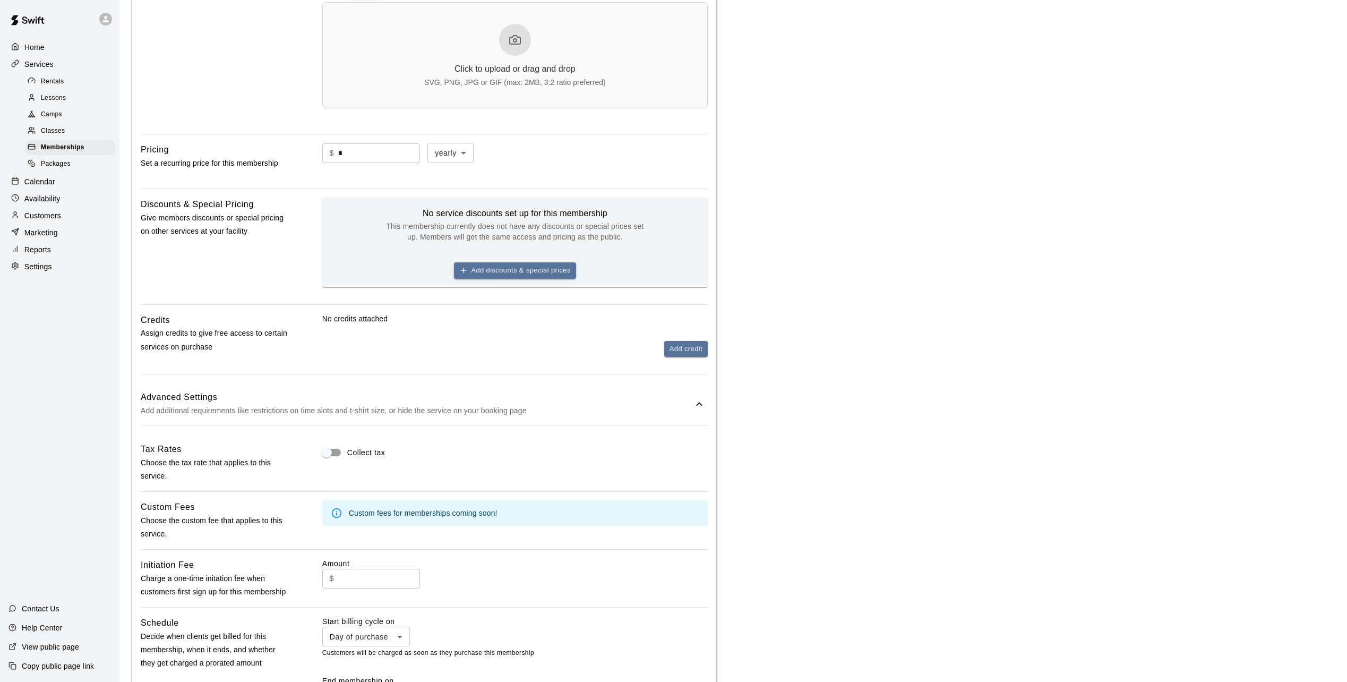
scroll to position [342, 0]
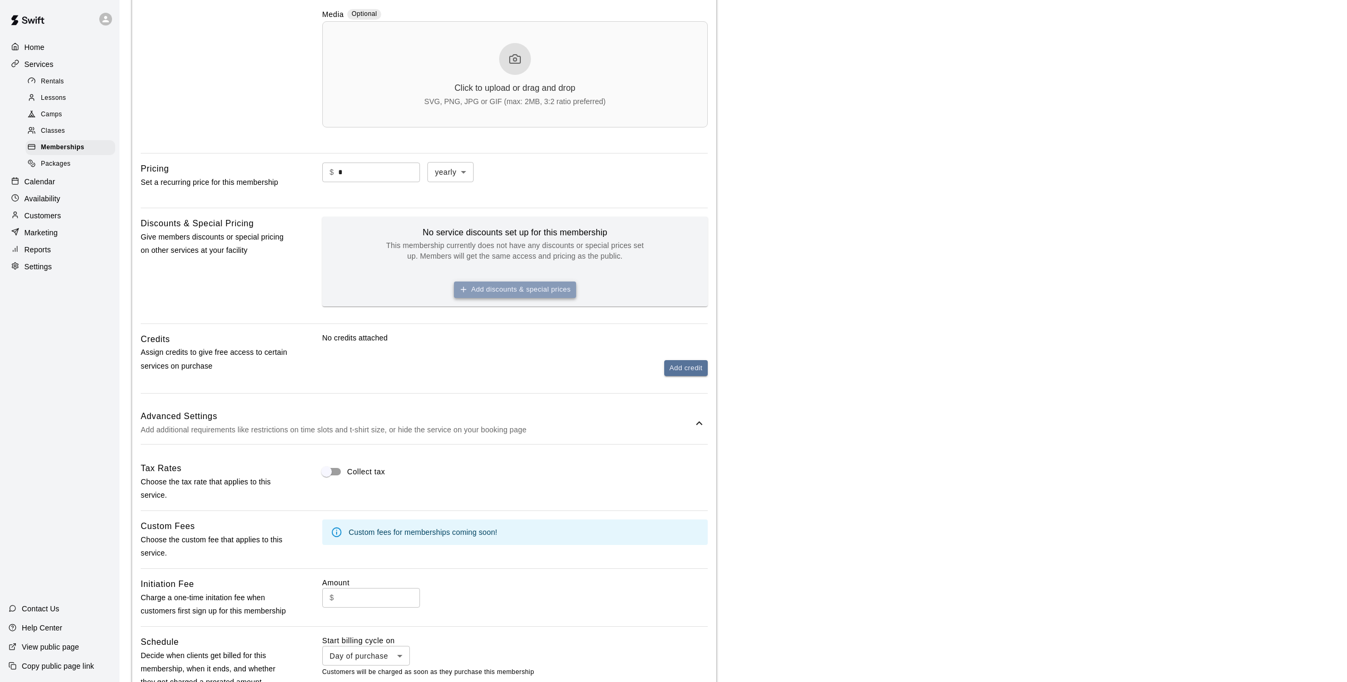
click at [509, 292] on button "Add discounts & special prices" at bounding box center [515, 289] width 122 height 16
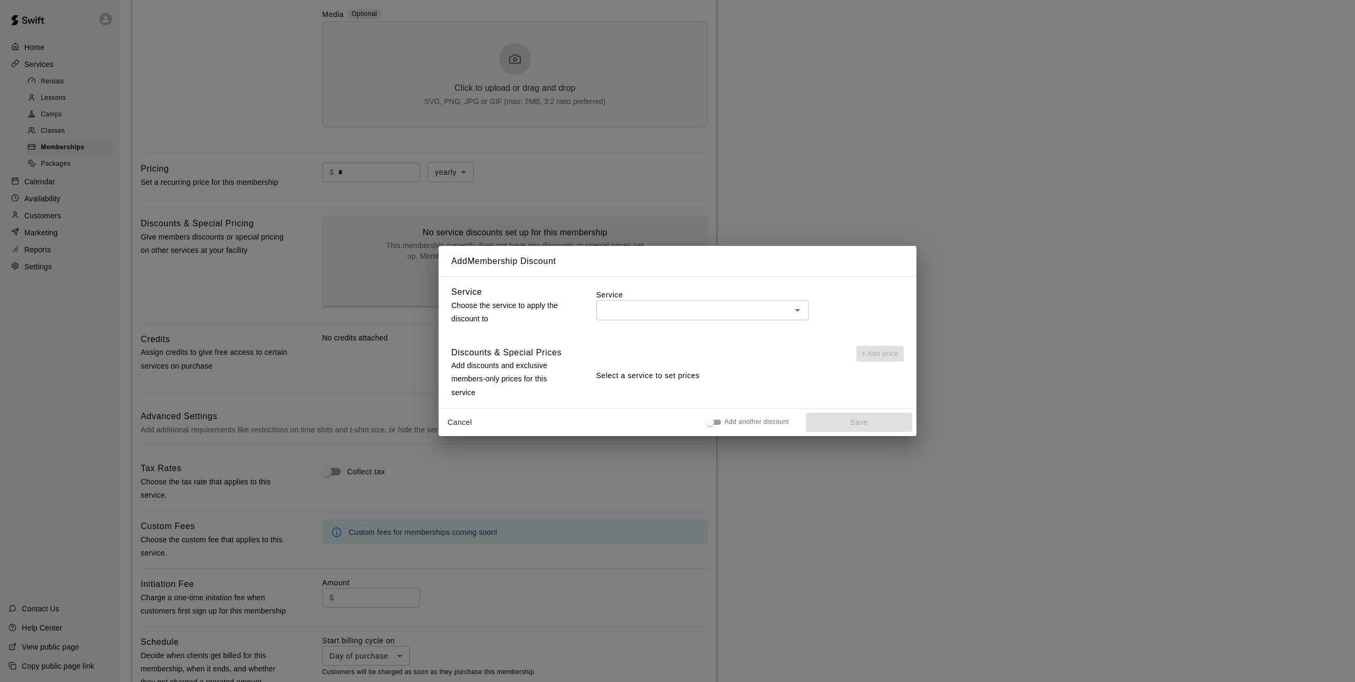
click at [799, 306] on icon "Open" at bounding box center [797, 310] width 13 height 13
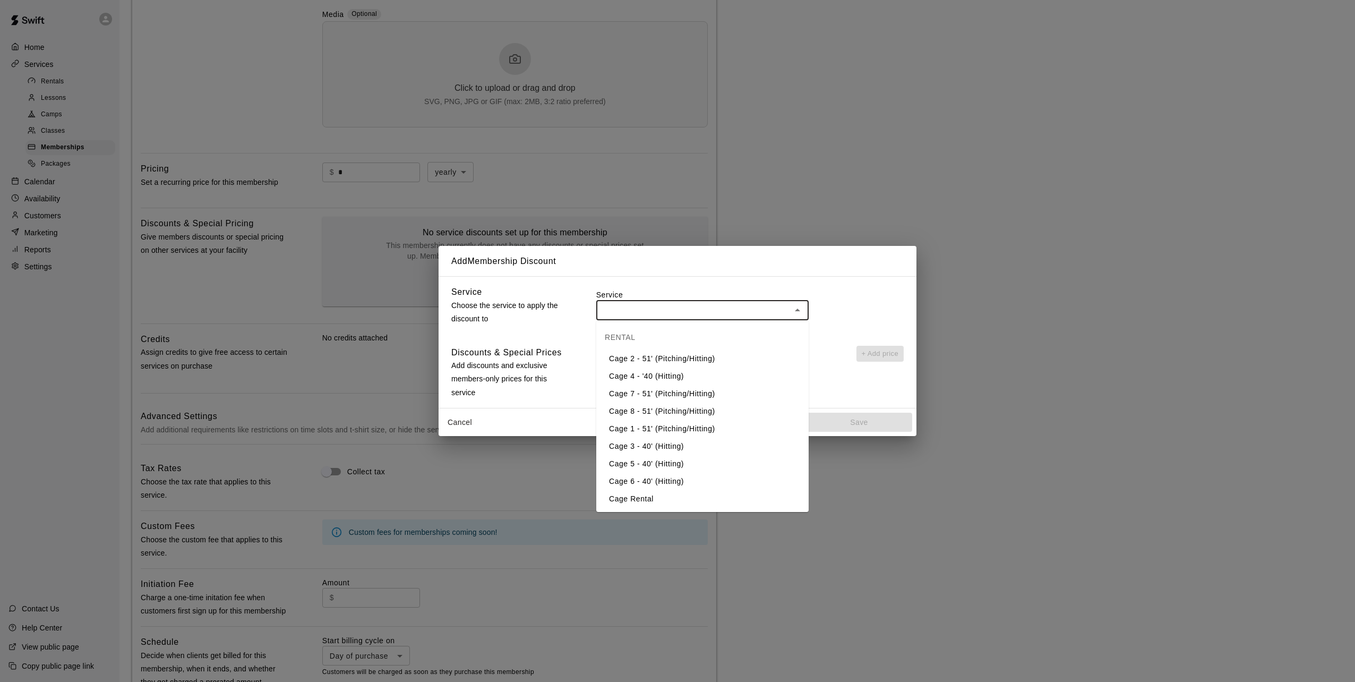
click at [712, 357] on li "Cage 2 - 51' (Pitching/Hitting)" at bounding box center [702, 359] width 212 height 18
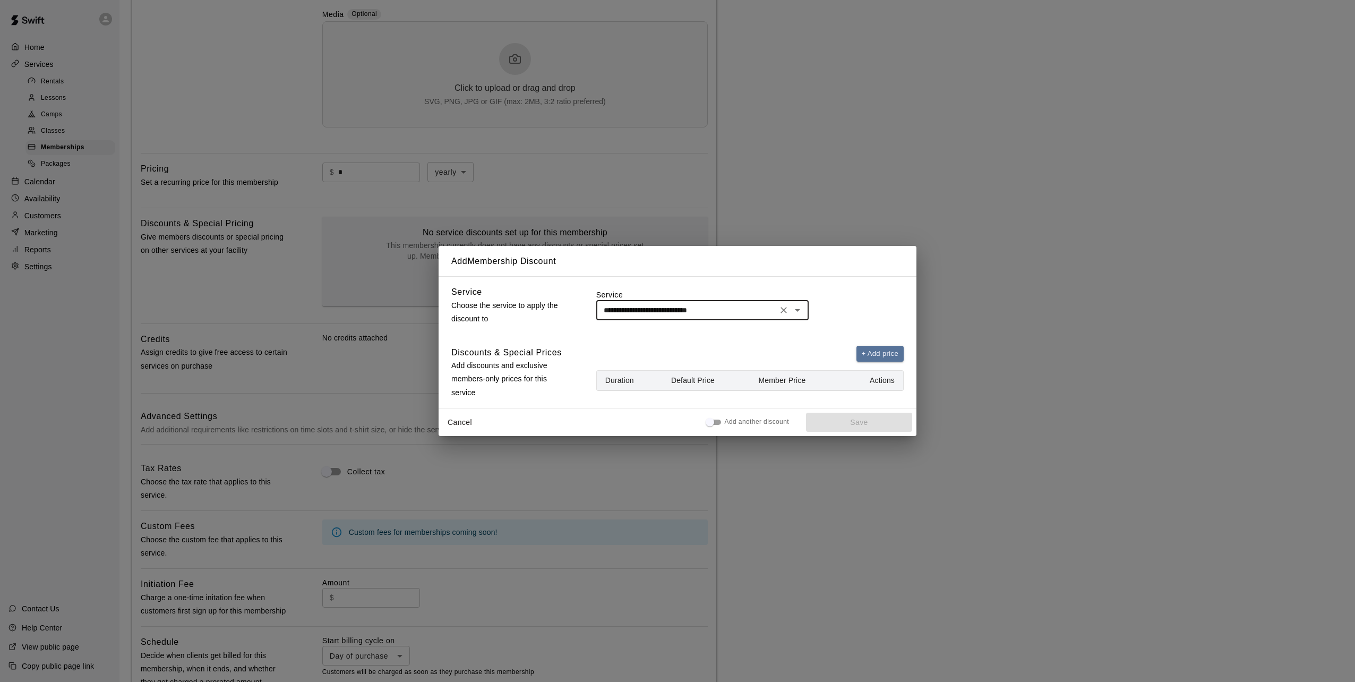
click at [772, 312] on input "**********" at bounding box center [686, 309] width 175 height 13
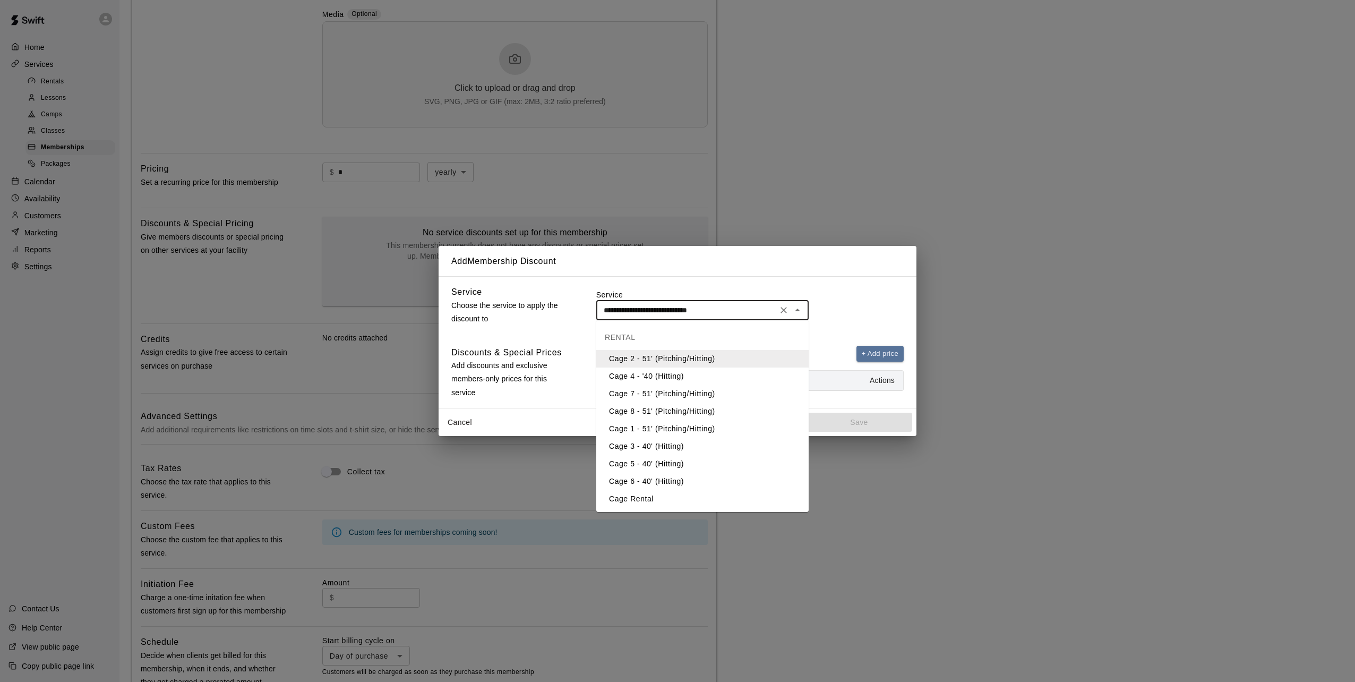
click at [695, 377] on li "Cage 4 - '40 (Hitting)" at bounding box center [702, 376] width 212 height 18
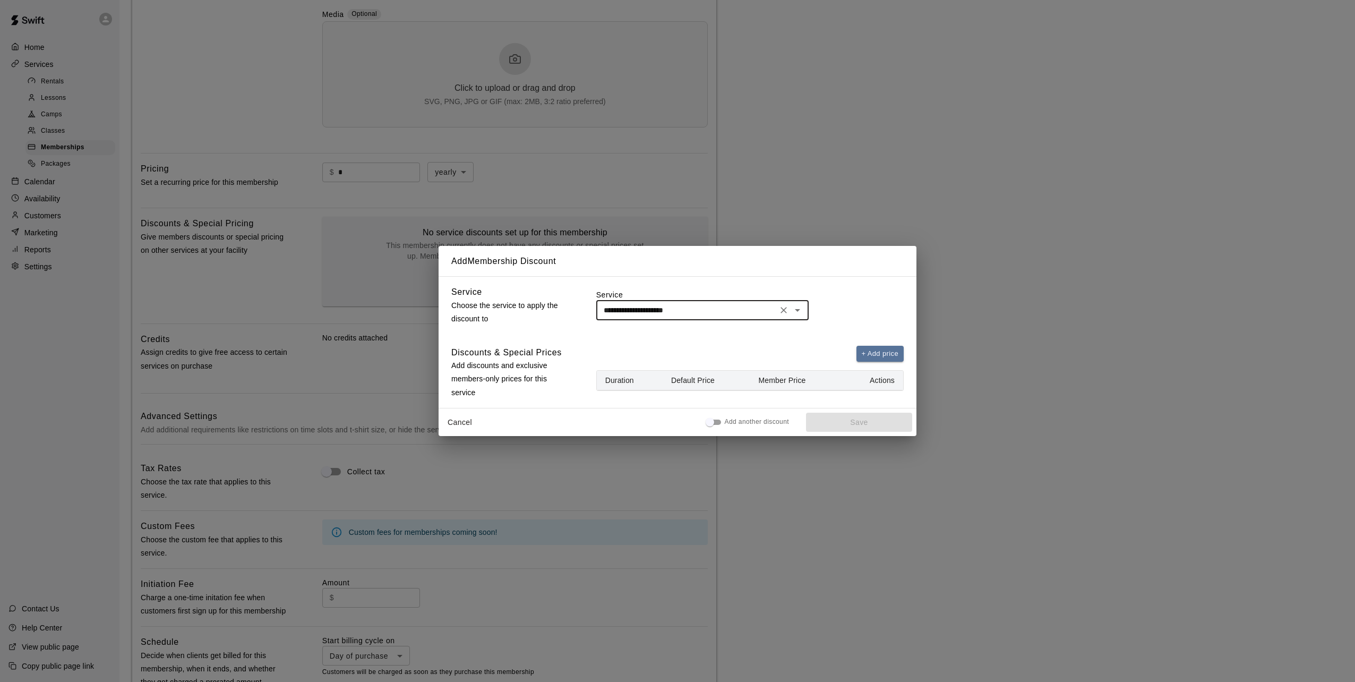
click at [802, 307] on icon "Open" at bounding box center [797, 310] width 13 height 13
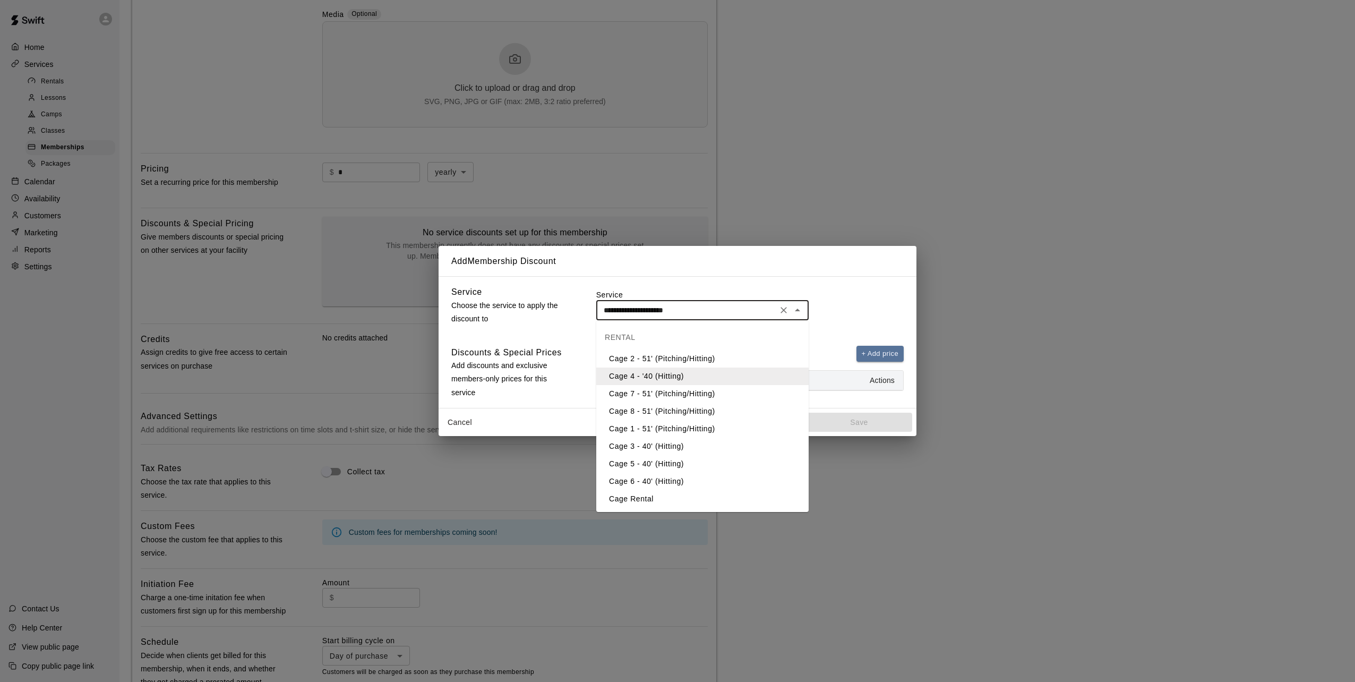
click at [693, 358] on li "Cage 2 - 51' (Pitching/Hitting)" at bounding box center [702, 359] width 212 height 18
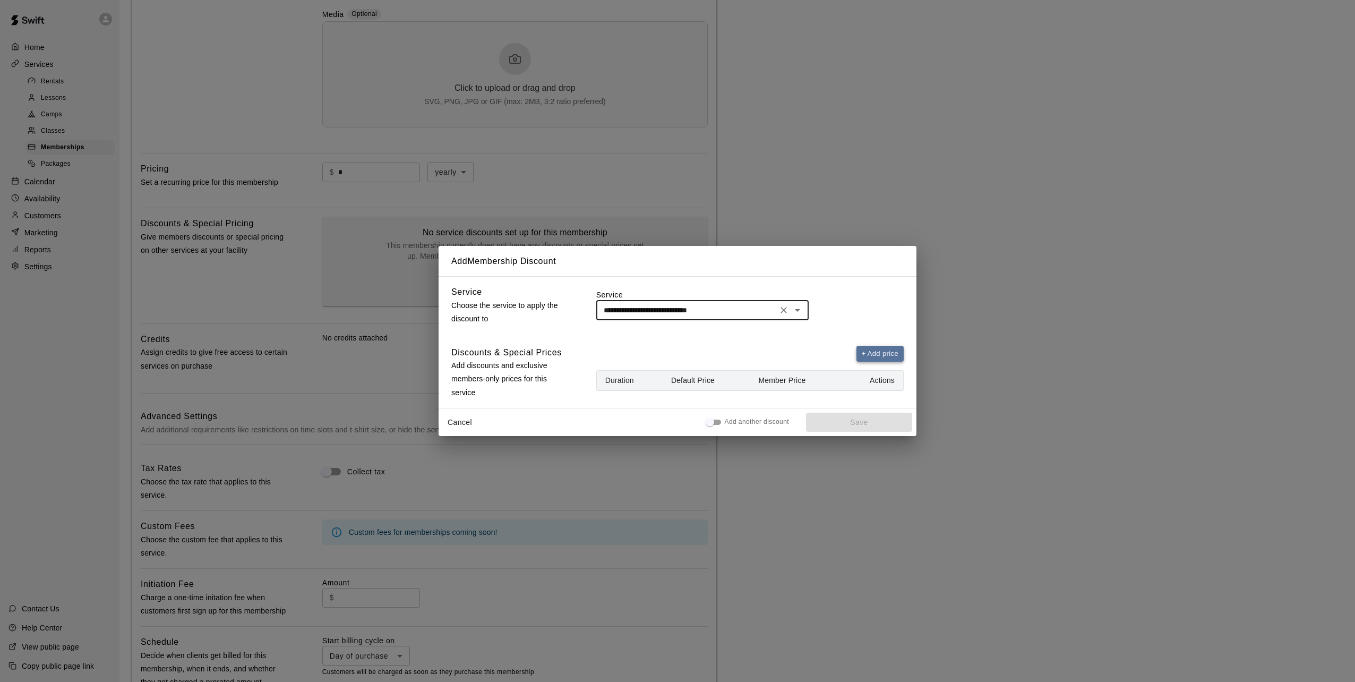
click at [871, 355] on button "+ Add price" at bounding box center [880, 354] width 48 height 16
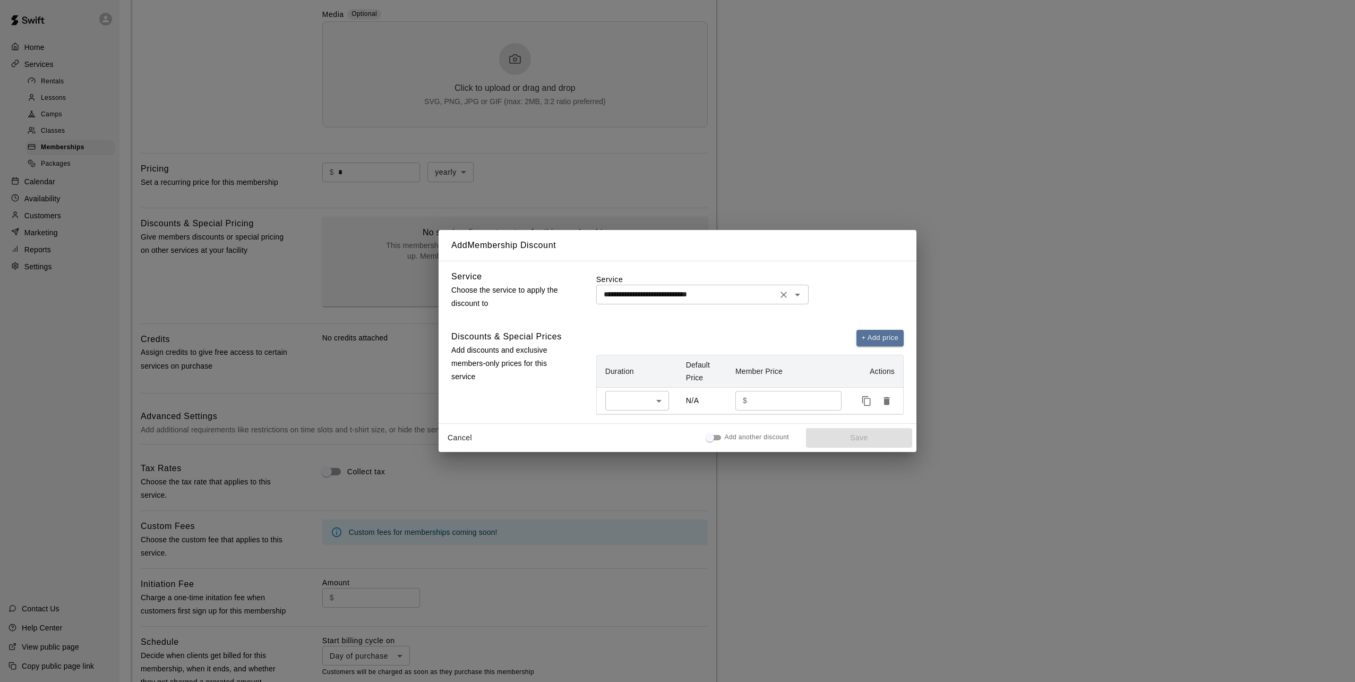
click at [796, 291] on icon "Open" at bounding box center [797, 294] width 13 height 13
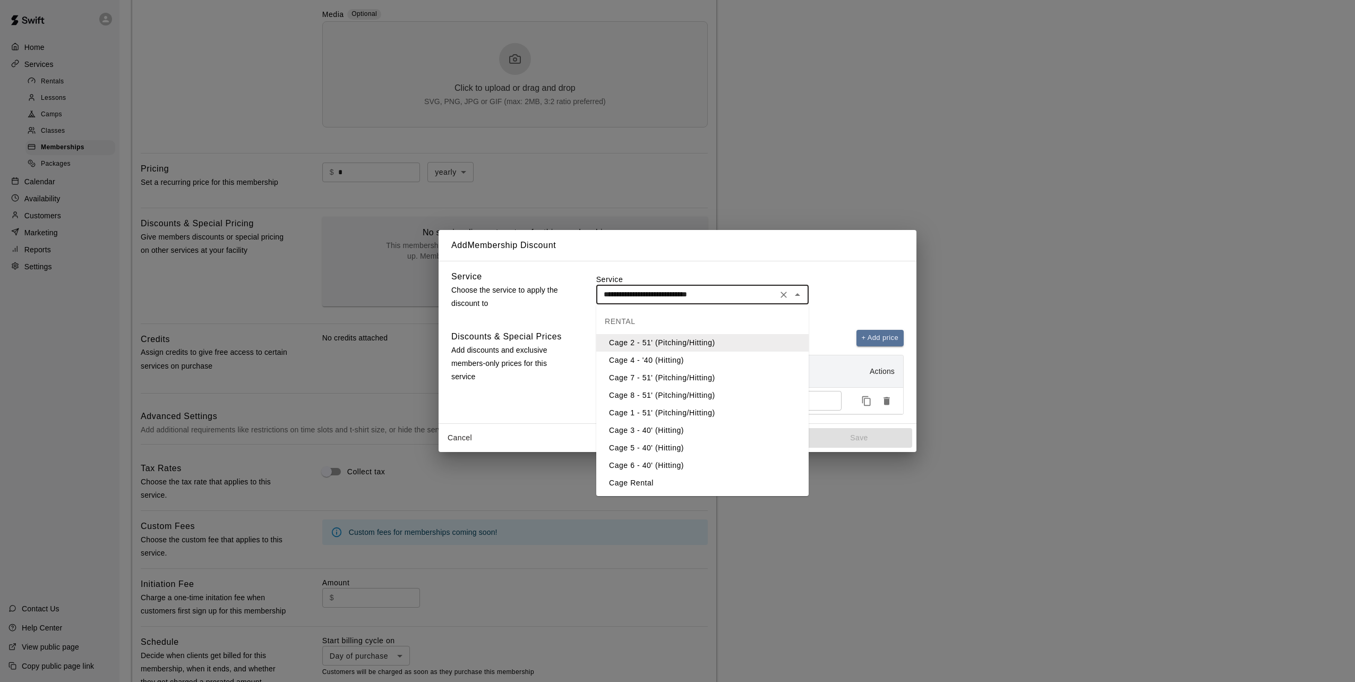
click at [680, 365] on li "Cage 4 - '40 (Hitting)" at bounding box center [702, 360] width 212 height 18
type input "**********"
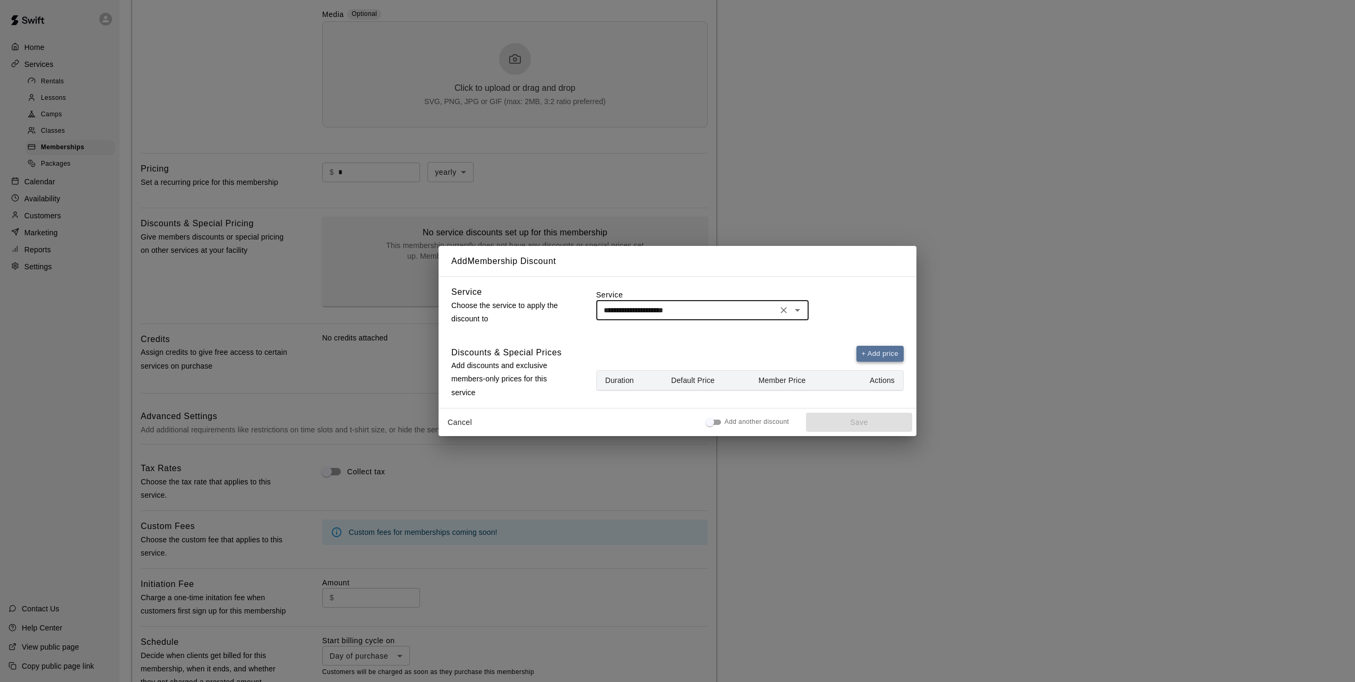
click at [873, 352] on button "+ Add price" at bounding box center [880, 354] width 48 height 16
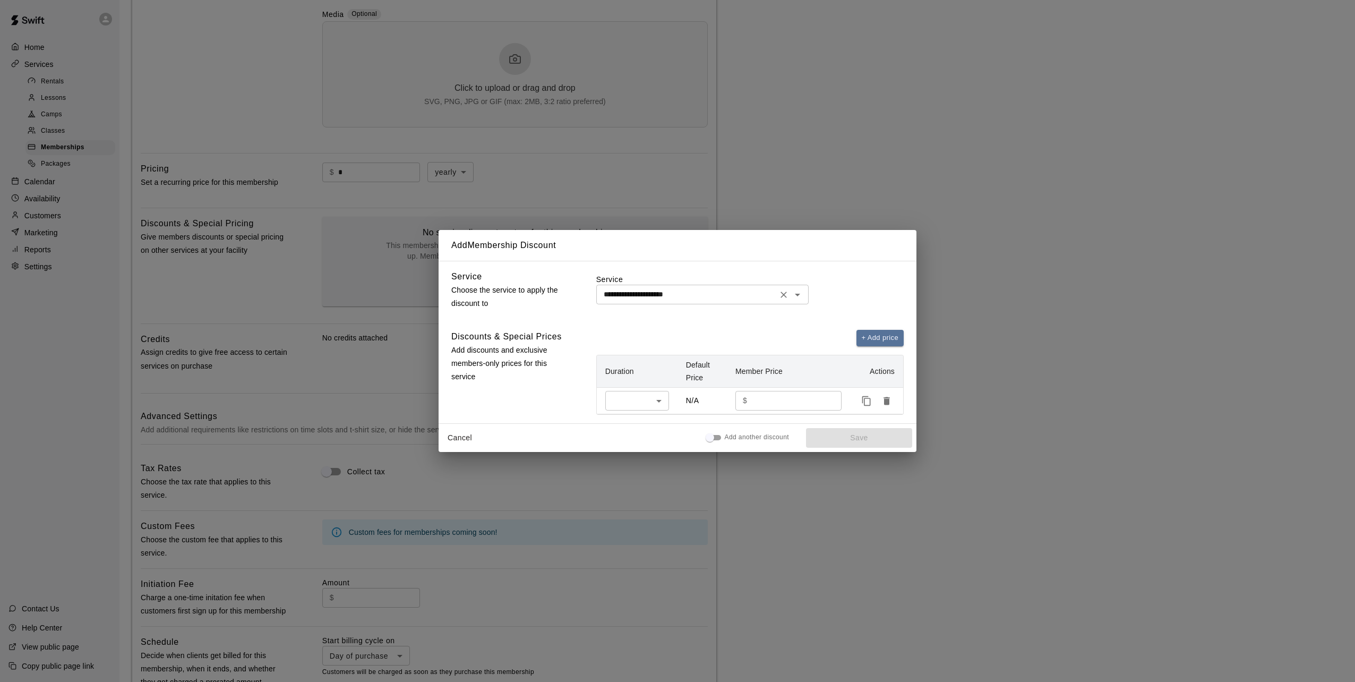
click at [795, 295] on icon "Open" at bounding box center [797, 294] width 13 height 13
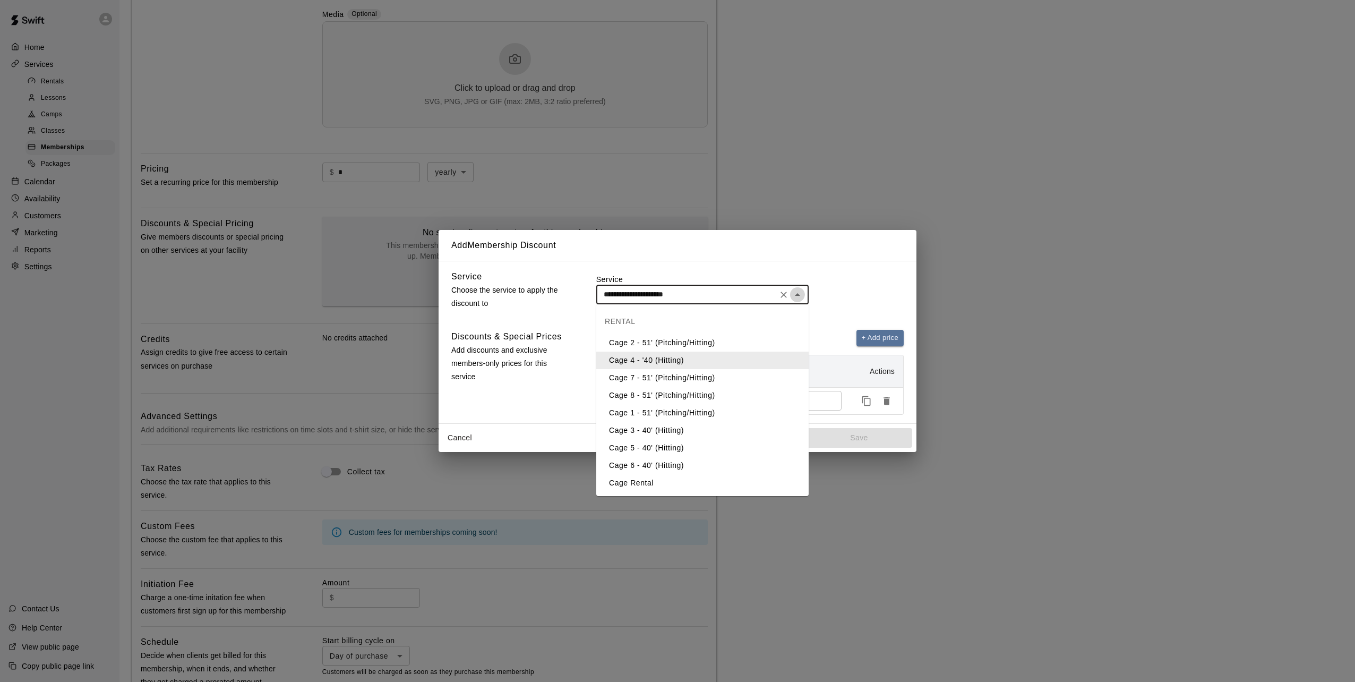
click at [795, 295] on icon "Close" at bounding box center [797, 294] width 13 height 13
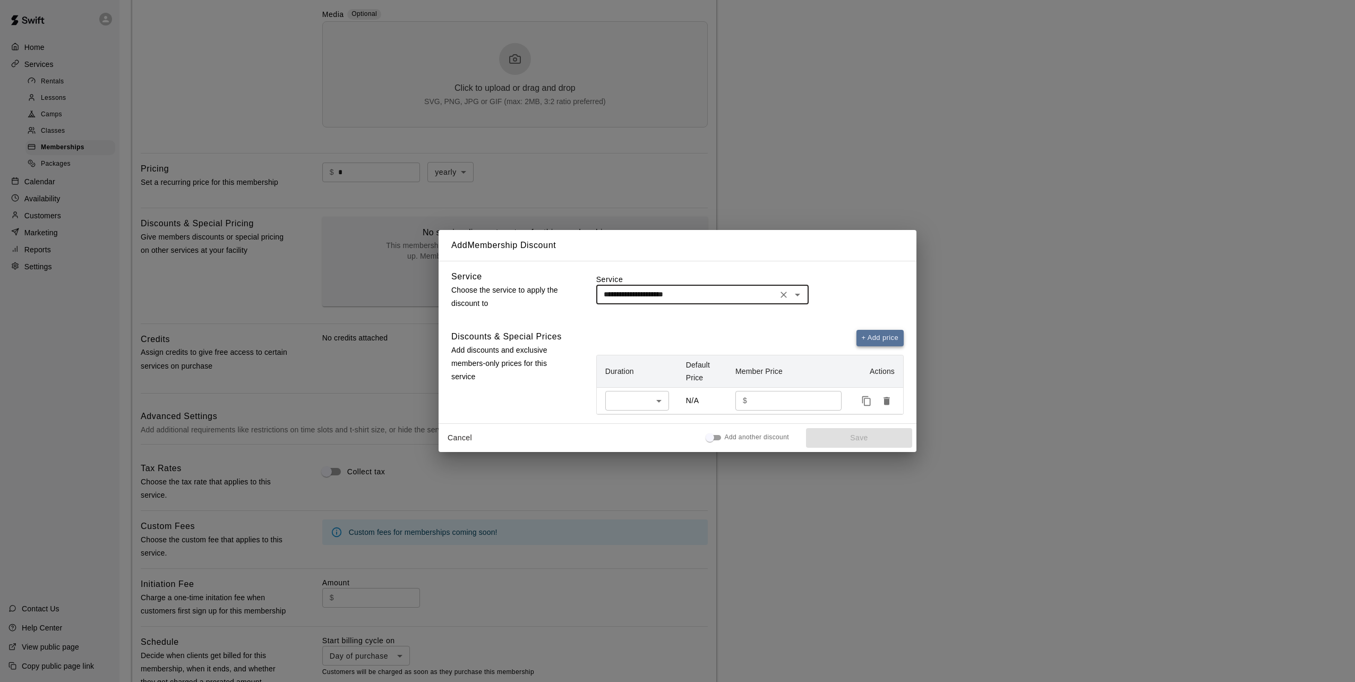
click at [879, 338] on button "+ Add price" at bounding box center [880, 338] width 48 height 16
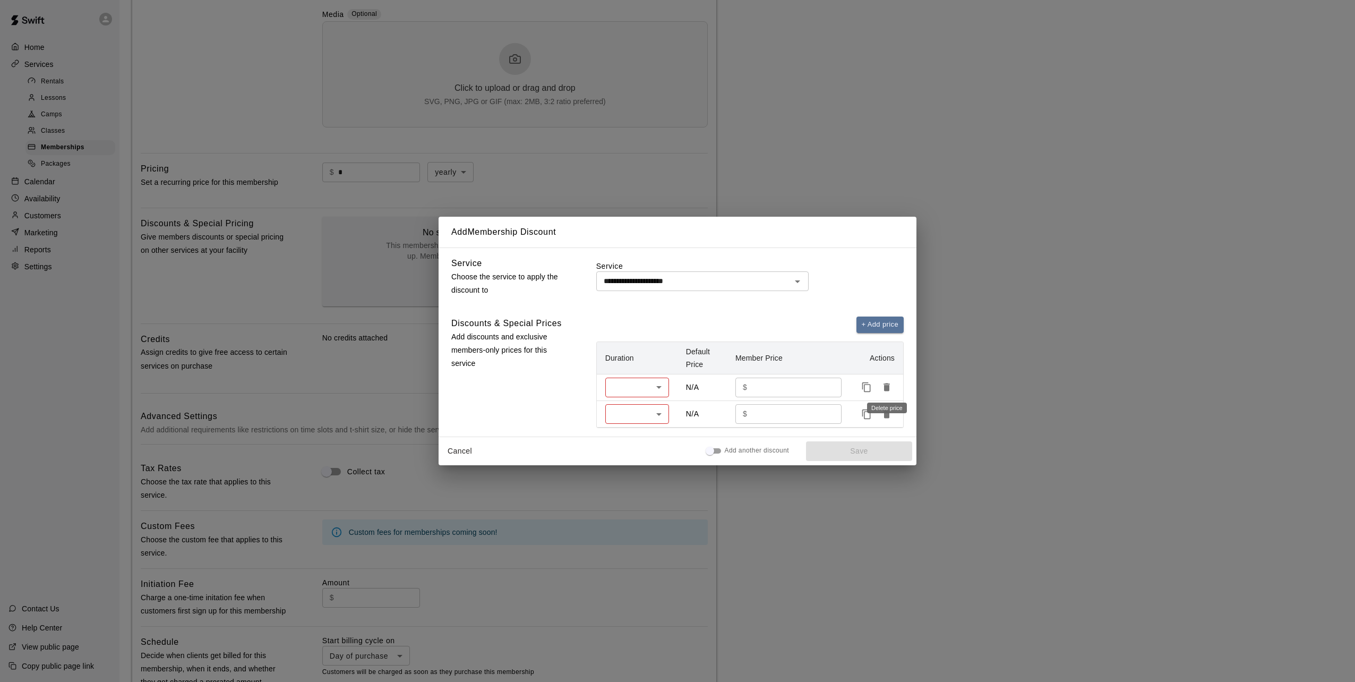
click at [886, 387] on icon "Delete price" at bounding box center [886, 387] width 6 height 8
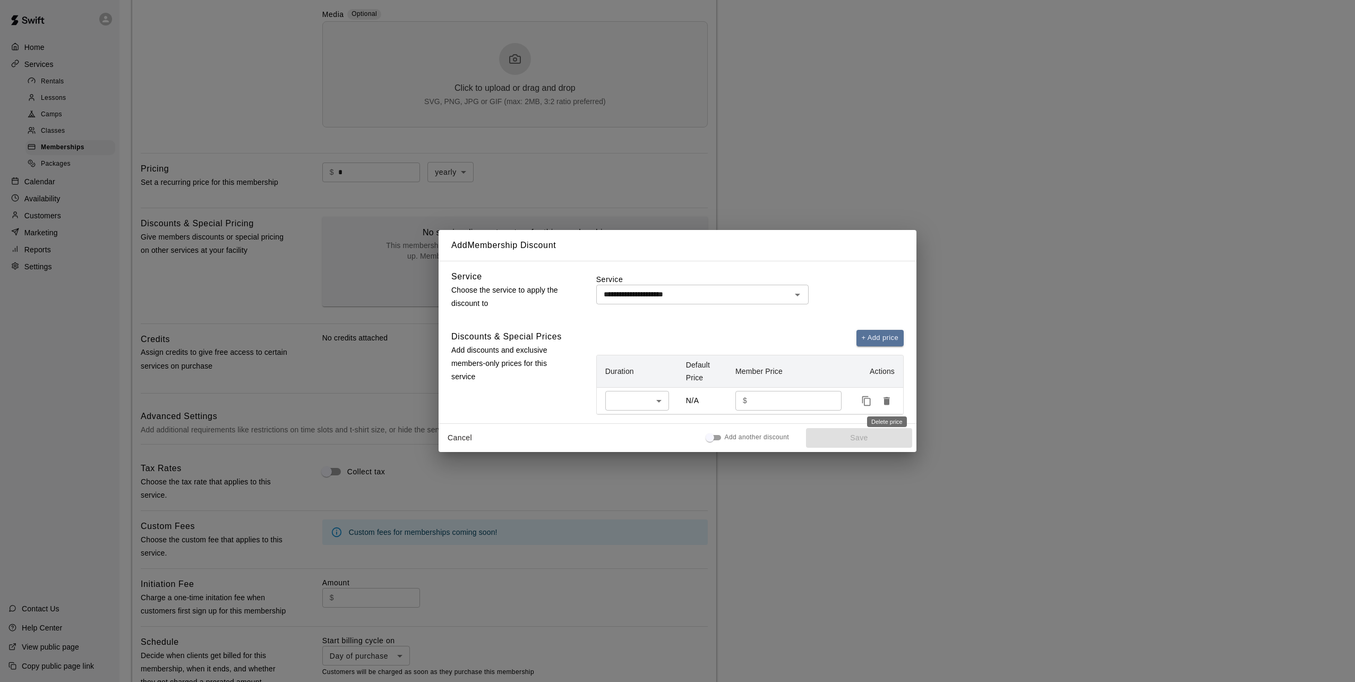
click at [886, 402] on icon "Delete price" at bounding box center [886, 401] width 6 height 8
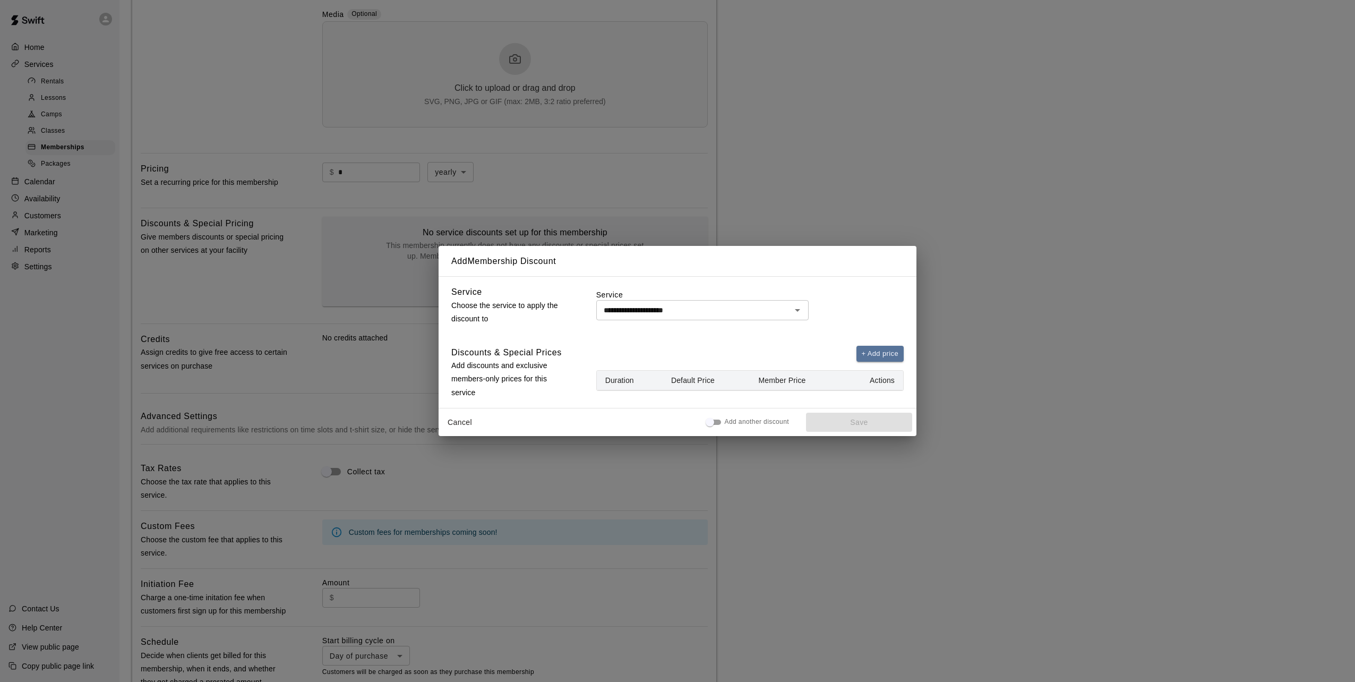
click at [465, 418] on button "Cancel" at bounding box center [460, 422] width 34 height 20
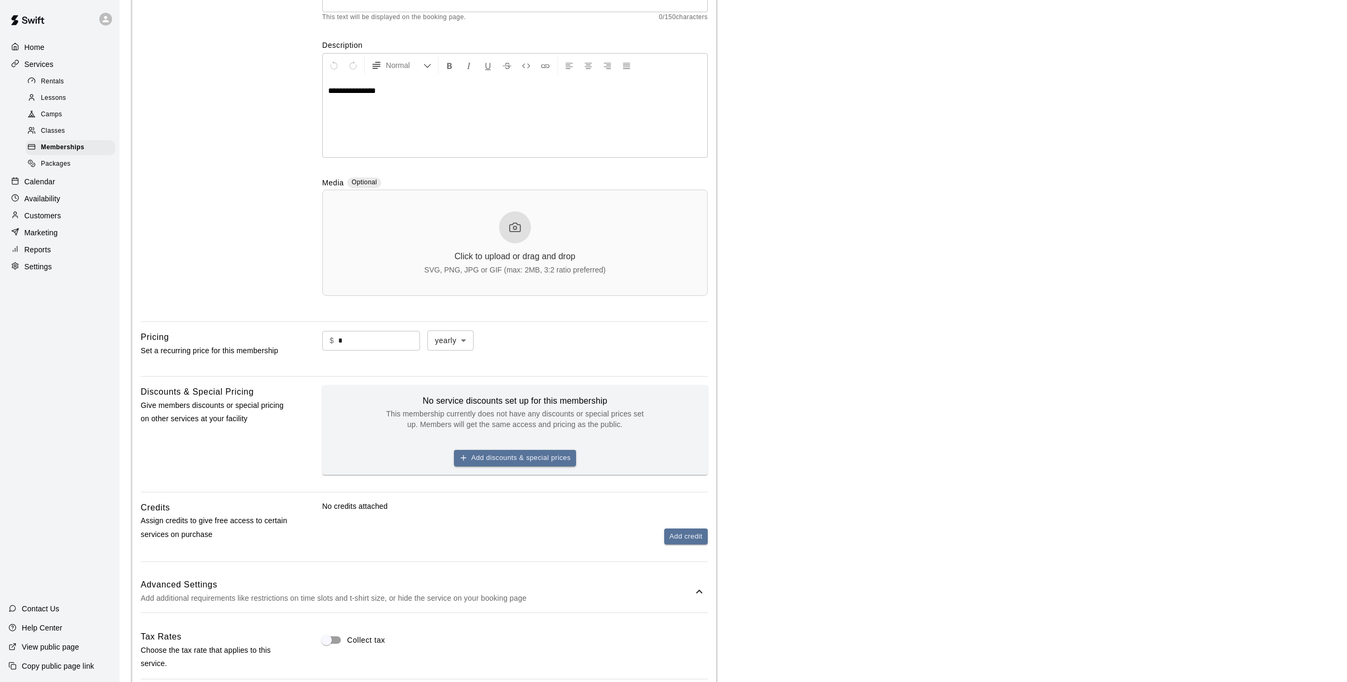
scroll to position [0, 0]
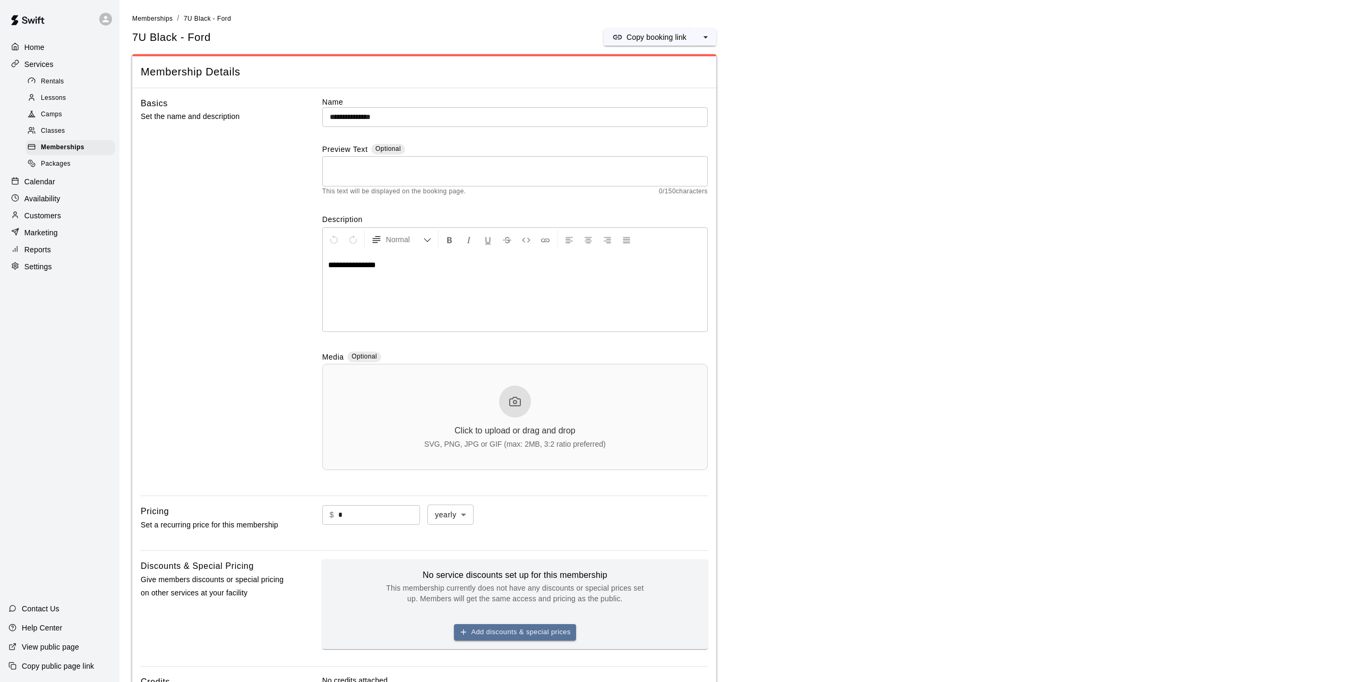
click at [45, 83] on span "Rentals" at bounding box center [52, 81] width 23 height 11
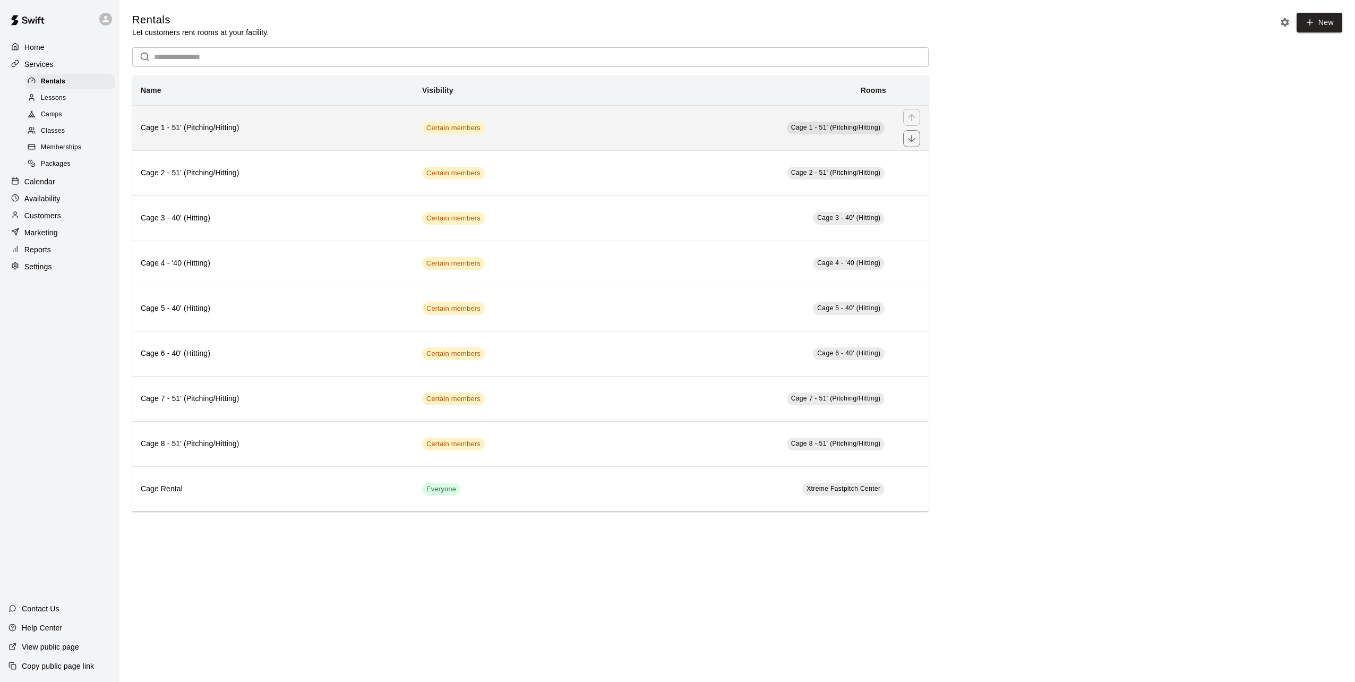
click at [228, 132] on h6 "Cage 1 - 51' (Pitching/Hitting)" at bounding box center [273, 128] width 264 height 12
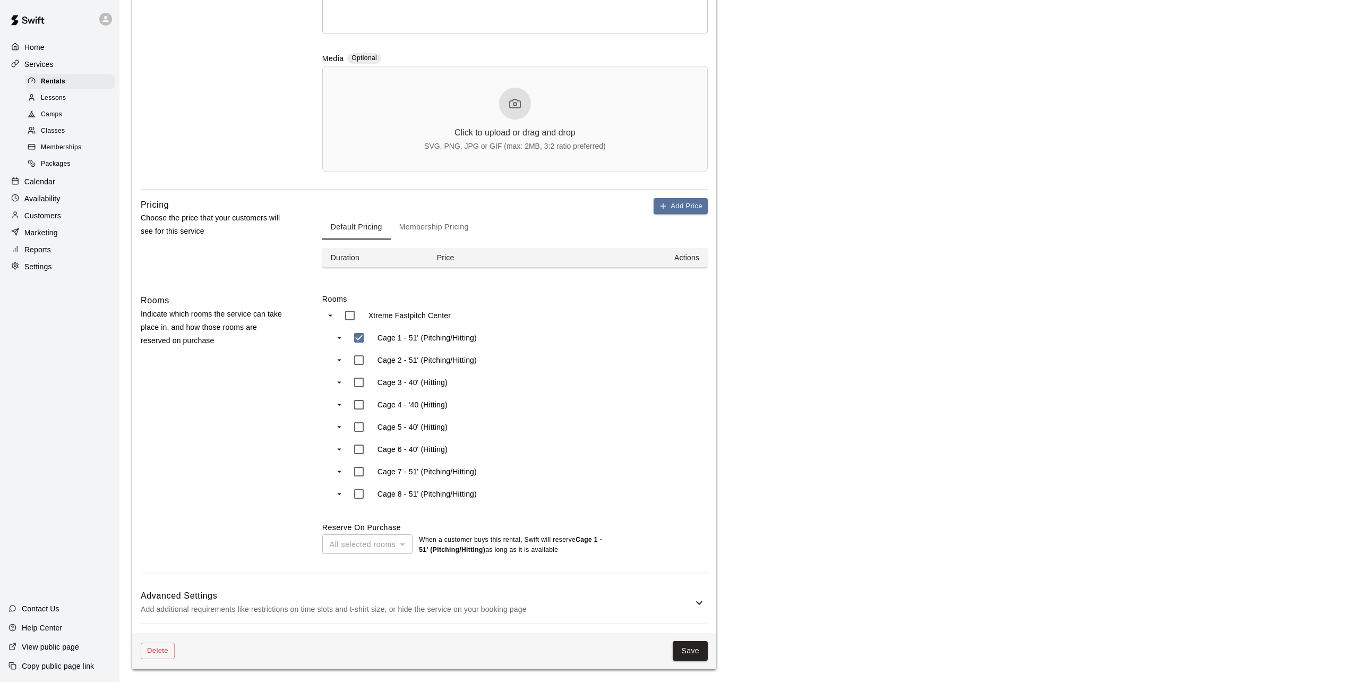
scroll to position [250, 0]
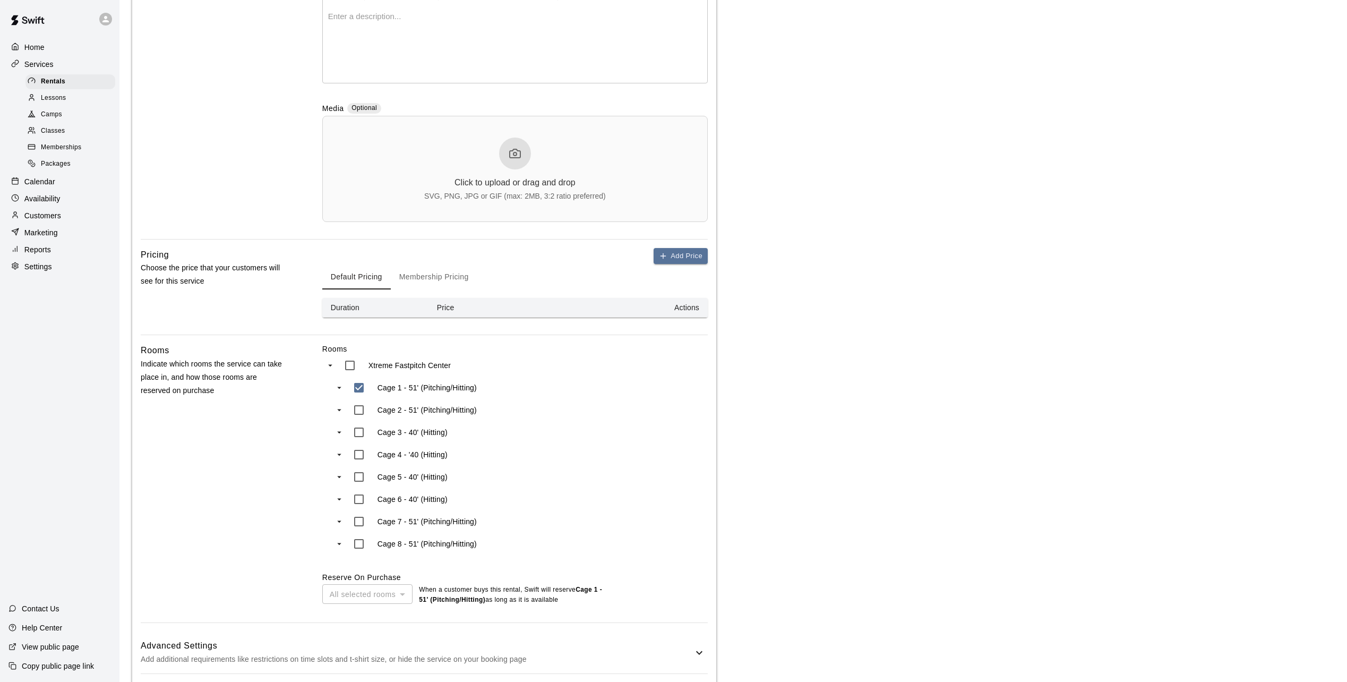
click at [434, 275] on button "Membership Pricing" at bounding box center [434, 276] width 87 height 25
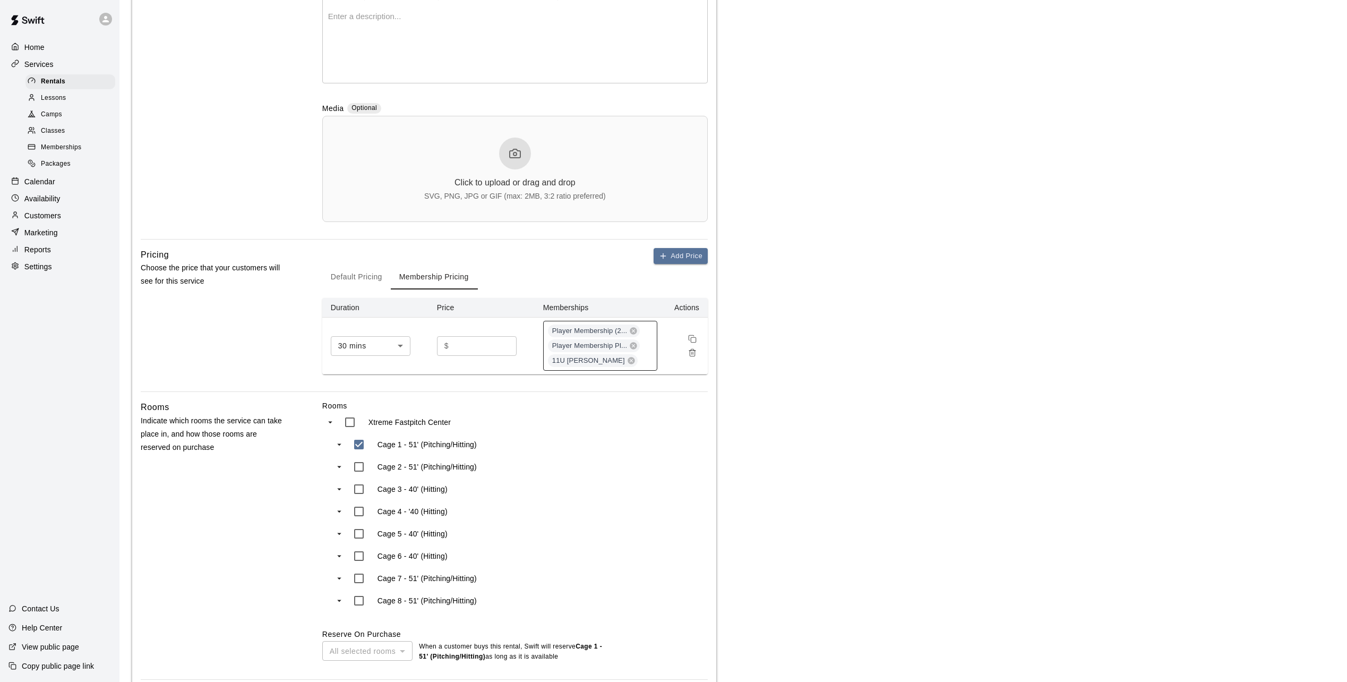
click at [647, 362] on div "Player Membership (2... Player Membership Pl... 11U Black - Crosby" at bounding box center [600, 346] width 114 height 50
click at [581, 469] on p "7U Black - Ford" at bounding box center [578, 469] width 53 height 11
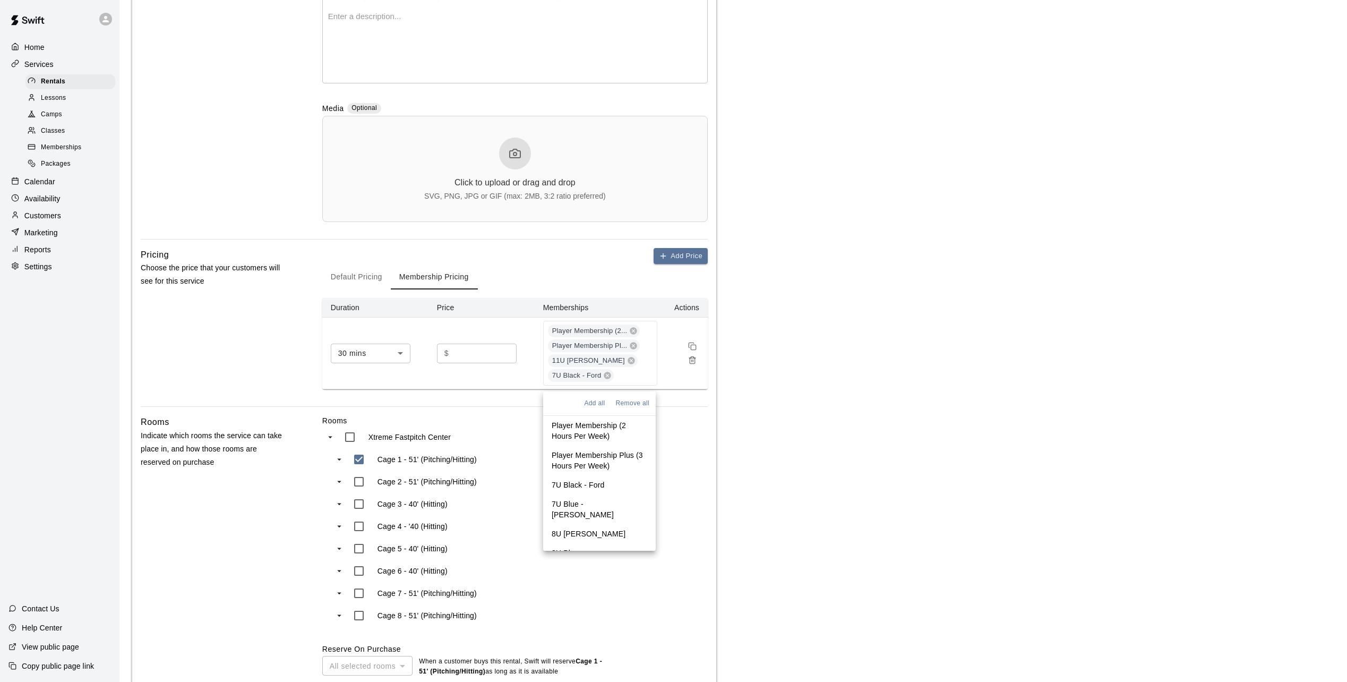
click at [576, 498] on li "7U Blue - Shelton" at bounding box center [599, 509] width 113 height 30
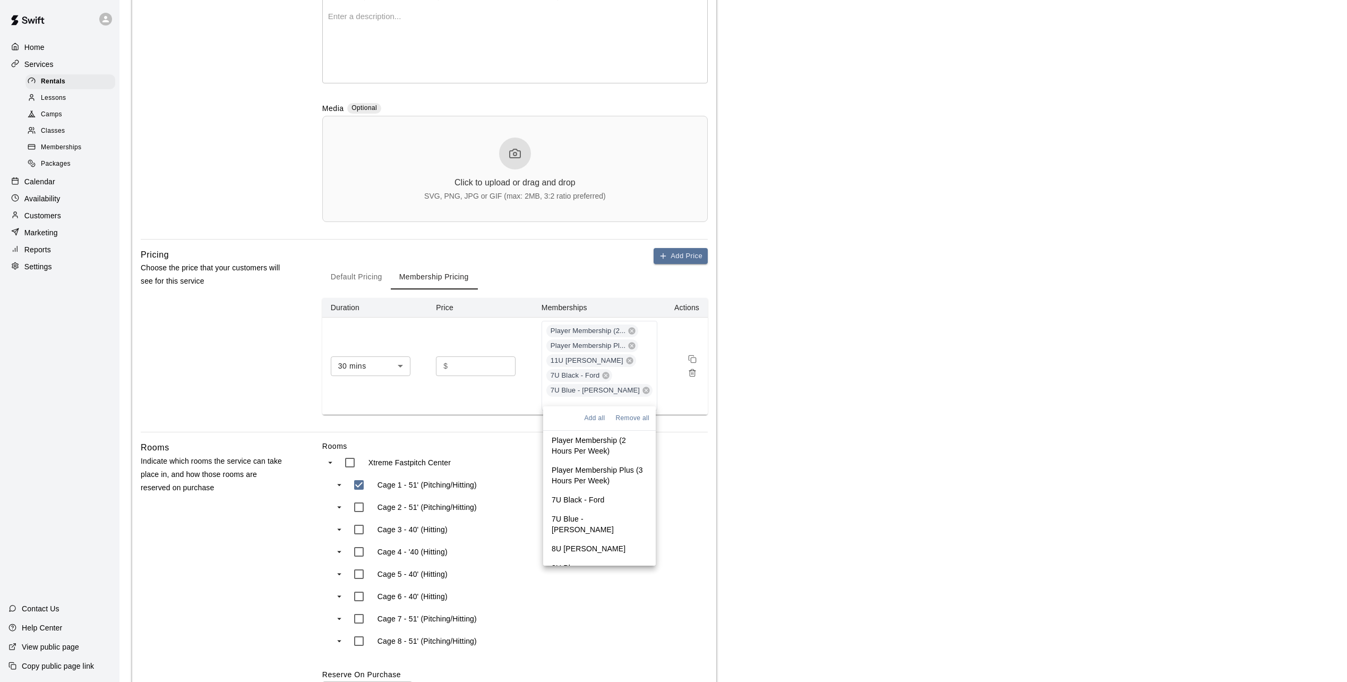
click at [581, 543] on p "8U Black - Fazio" at bounding box center [589, 548] width 74 height 11
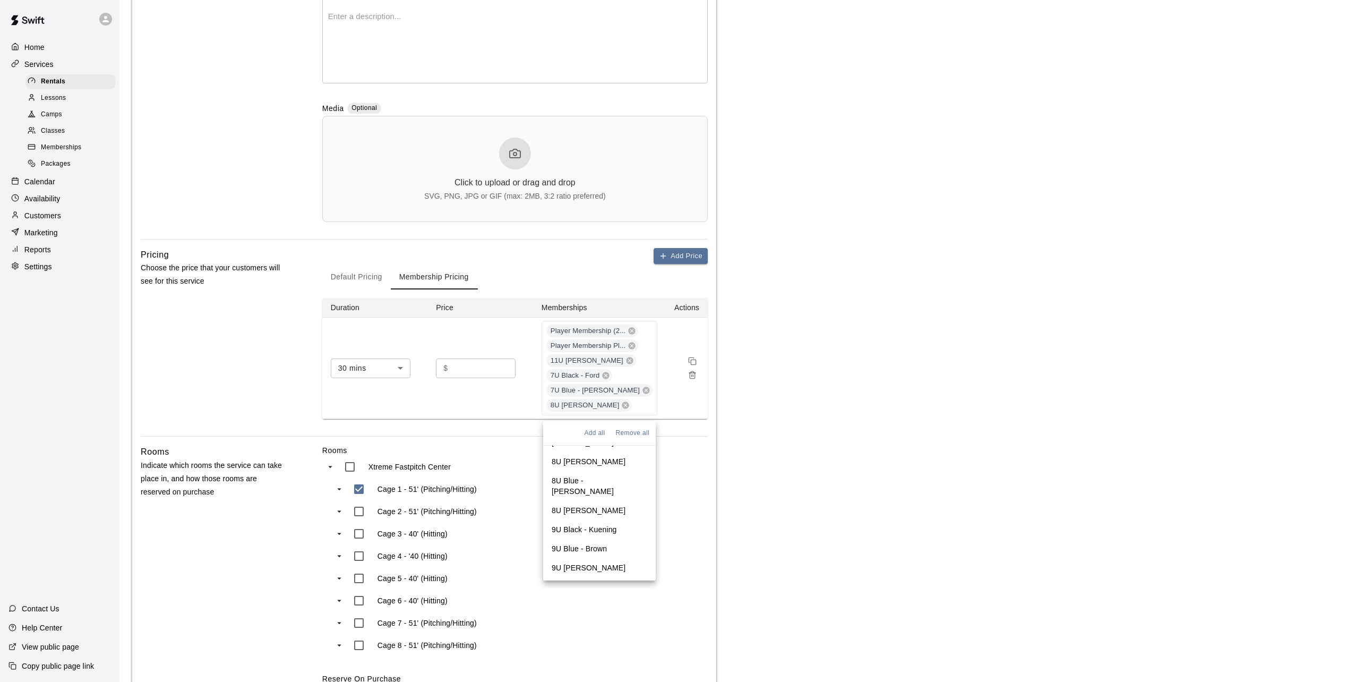
scroll to position [106, 0]
click at [577, 471] on p "8U Blue - Archer" at bounding box center [600, 481] width 96 height 21
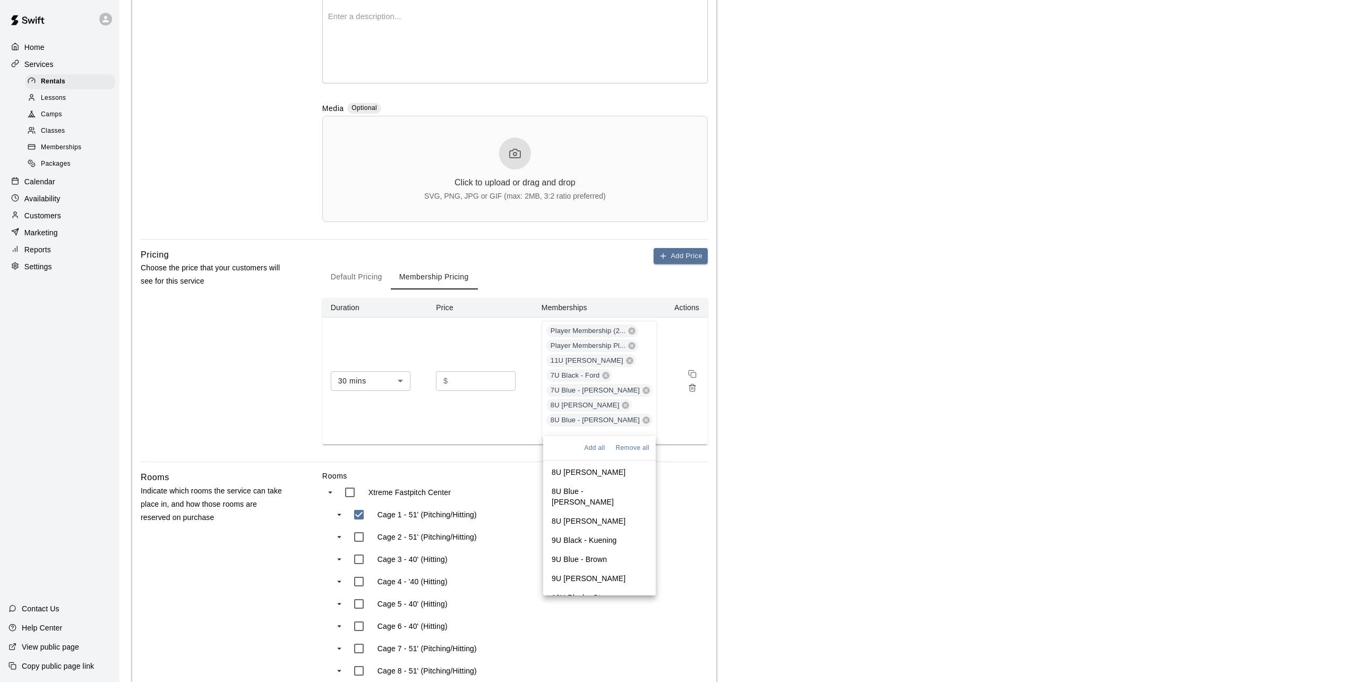
click at [580, 515] on p "8U White - Buenzow" at bounding box center [589, 520] width 74 height 11
click at [580, 549] on p "9U Black - Kuening" at bounding box center [584, 554] width 65 height 11
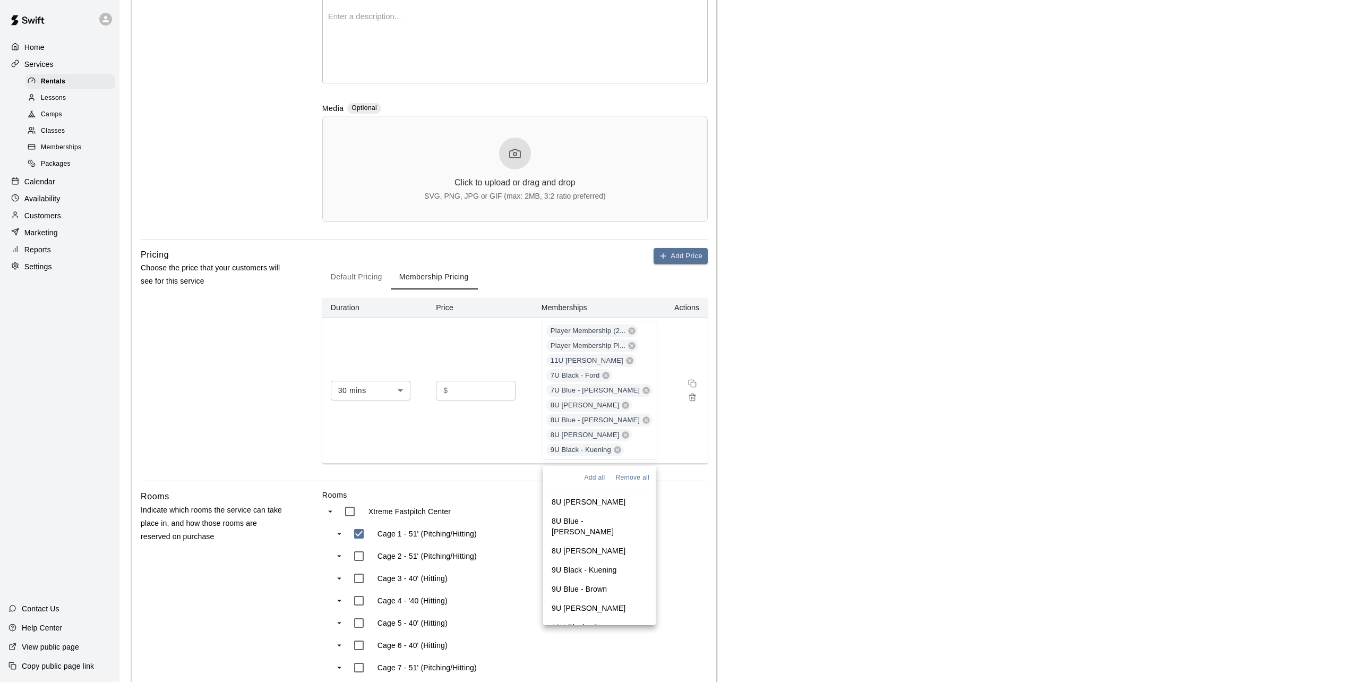
click at [575, 583] on p "9U Blue - Brown" at bounding box center [579, 588] width 55 height 11
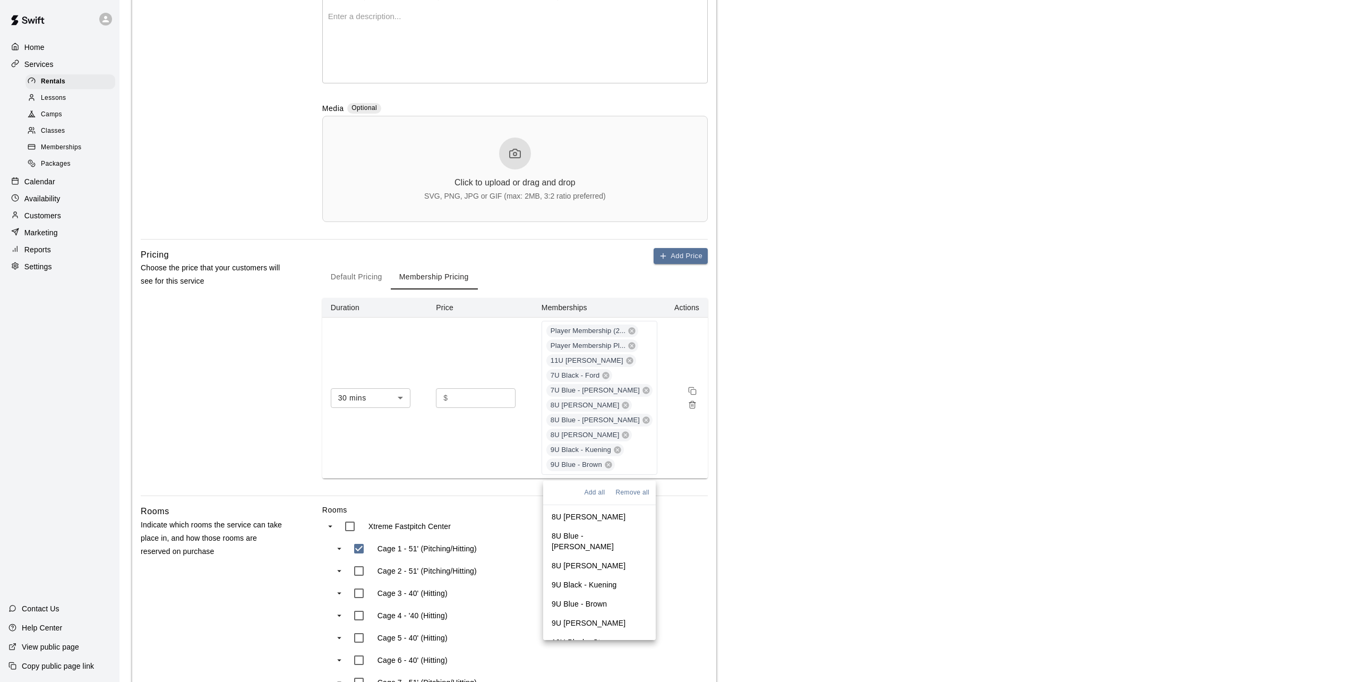
click at [572, 617] on p "9U White - Beavers" at bounding box center [589, 622] width 74 height 11
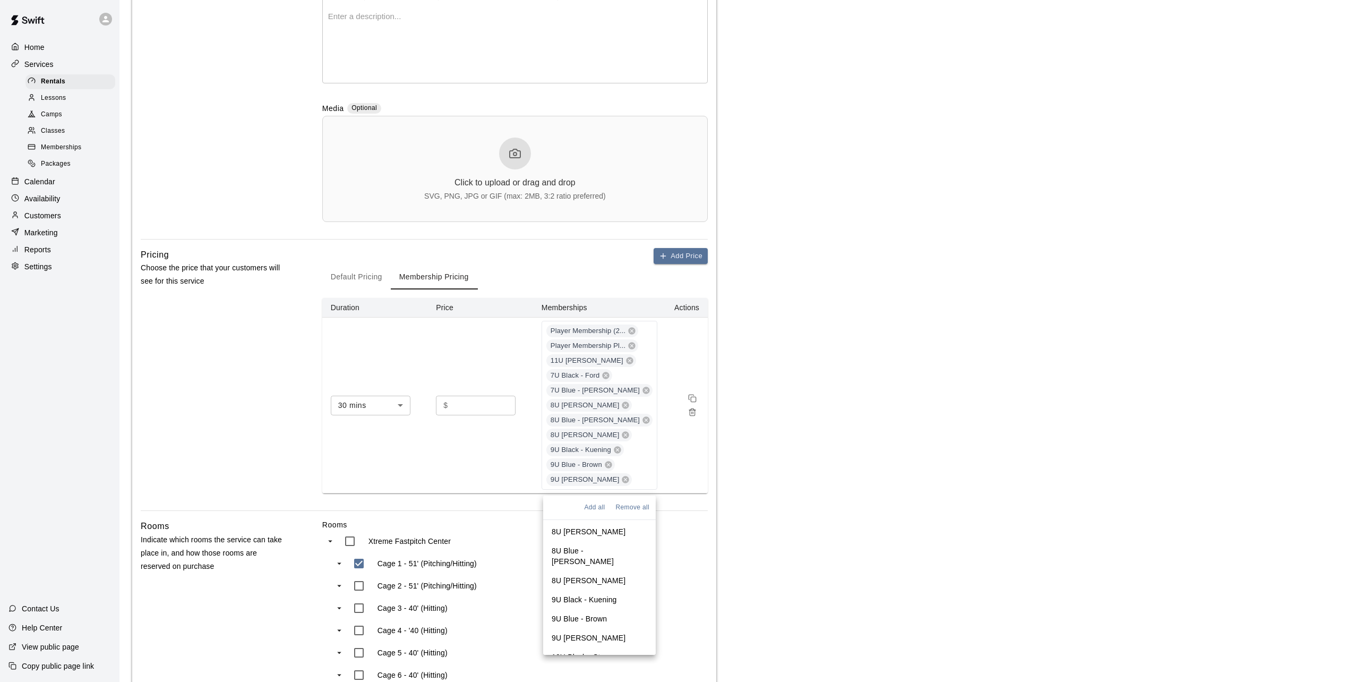
click at [566, 651] on p "10U Black - Starr" at bounding box center [581, 656] width 58 height 11
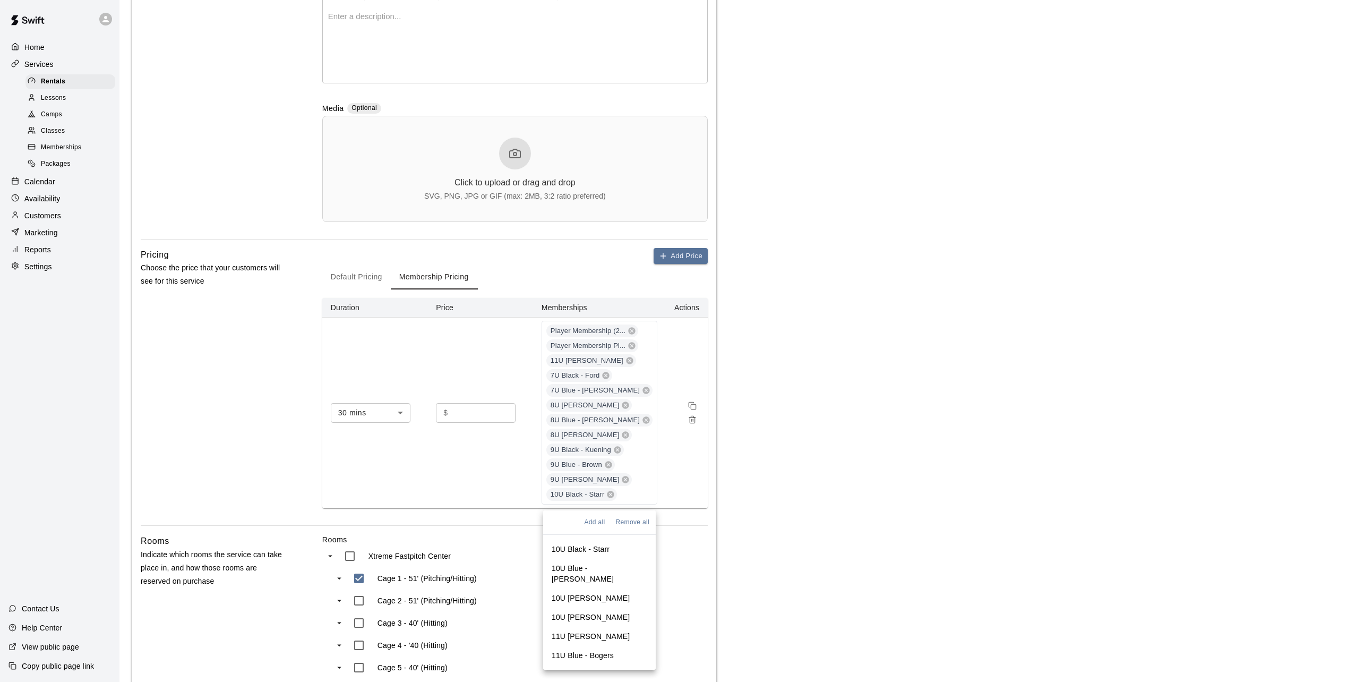
scroll to position [212, 0]
click at [581, 579] on p "10U Blue - Schmidt" at bounding box center [600, 589] width 96 height 21
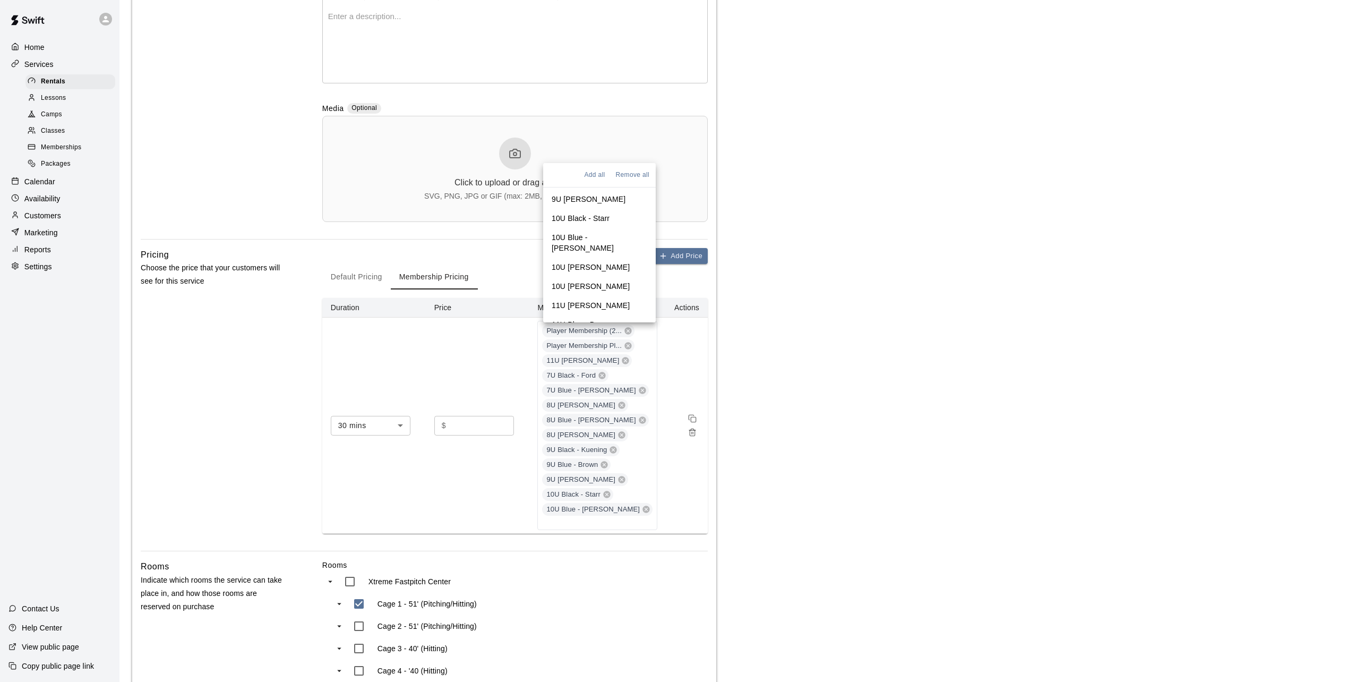
click at [579, 262] on p "10U White - Martinac" at bounding box center [591, 267] width 78 height 11
click at [582, 281] on p "10U Gray - Syverson" at bounding box center [591, 286] width 78 height 11
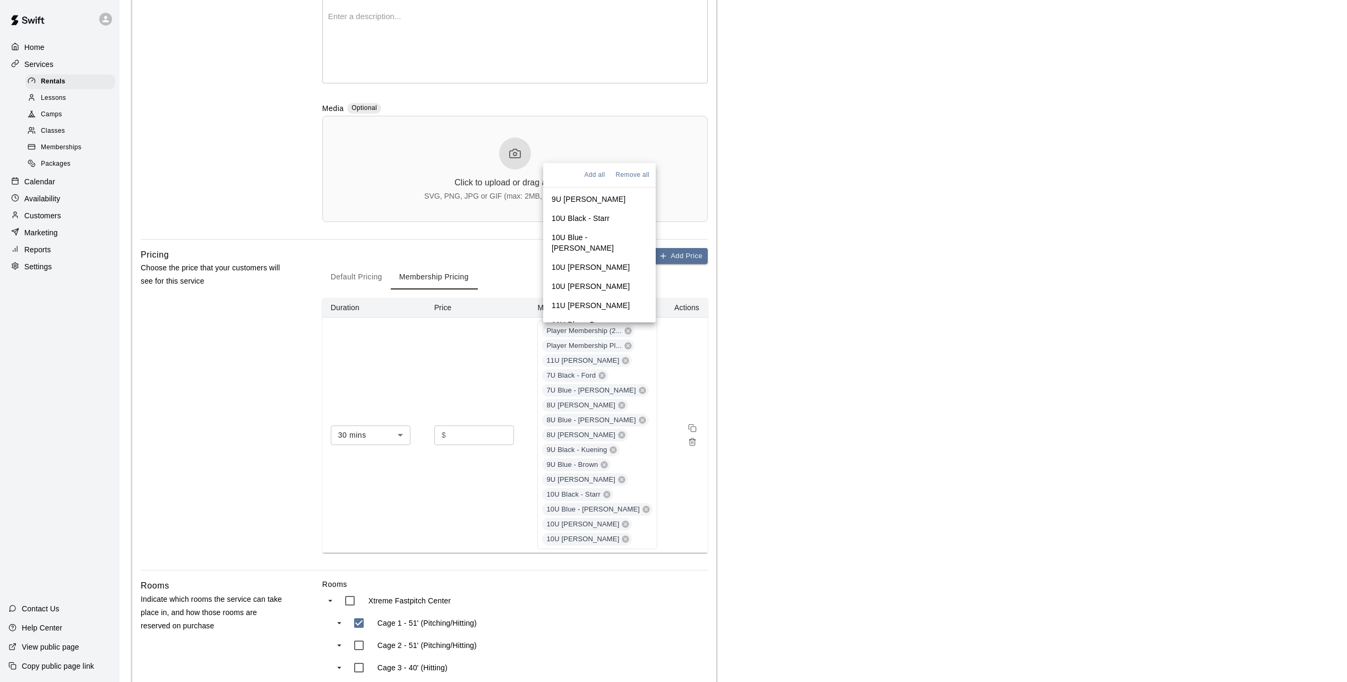
click at [580, 300] on p "11U Black - Crosby" at bounding box center [591, 305] width 78 height 11
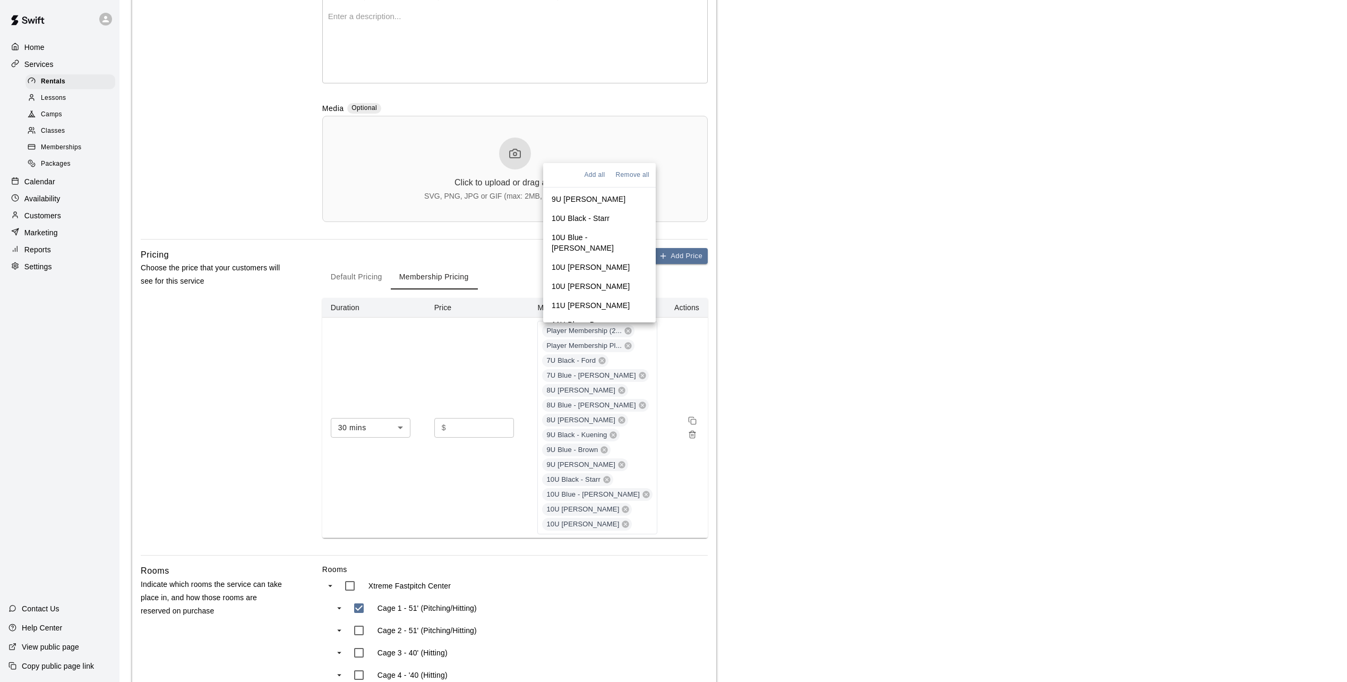
click at [581, 319] on p "11U Blue - Bogers" at bounding box center [583, 324] width 62 height 11
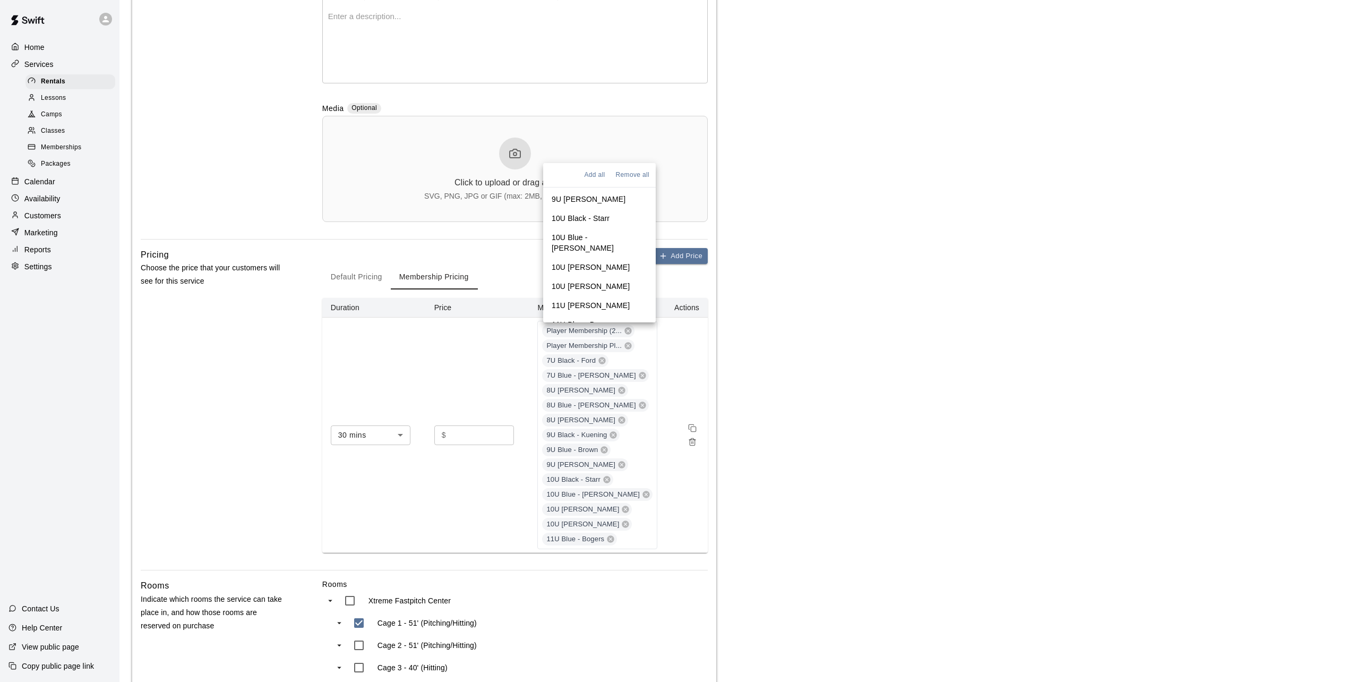
click at [582, 338] on p "11U White - Moulton" at bounding box center [591, 343] width 78 height 11
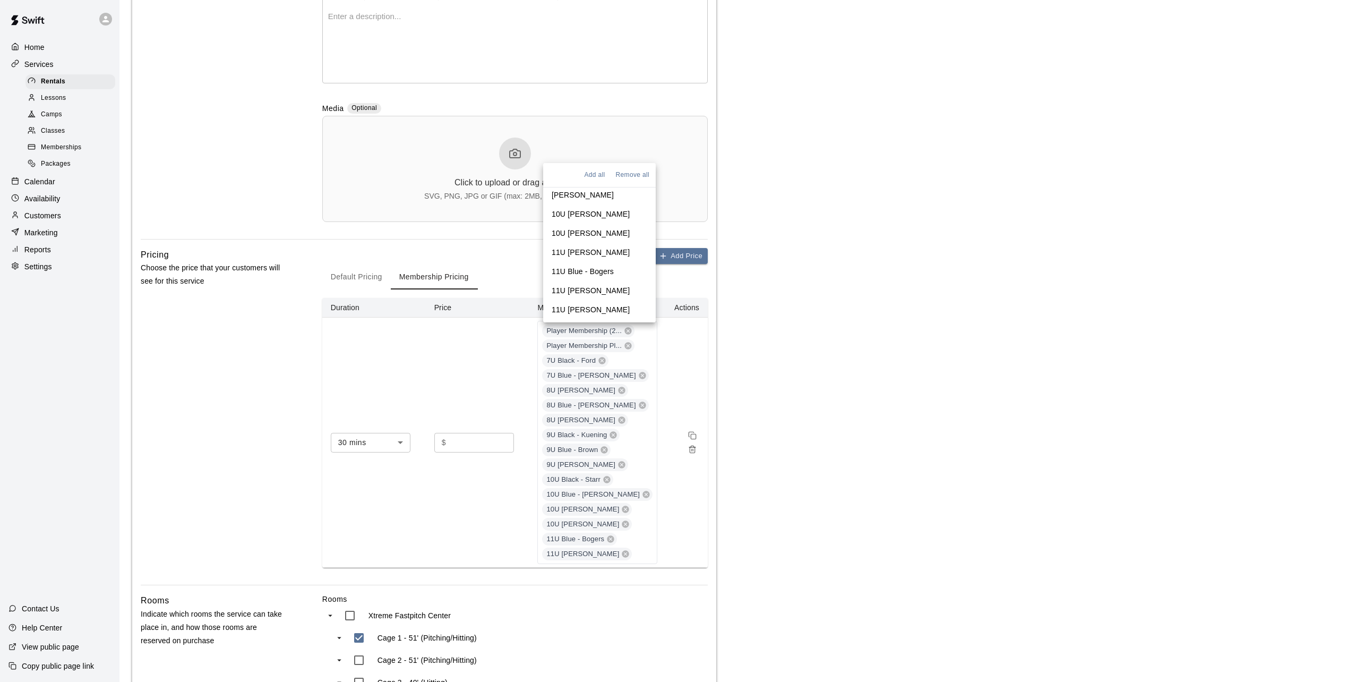
scroll to position [318, 0]
click at [575, 251] on p "11U Gray - Ott" at bounding box center [591, 256] width 78 height 11
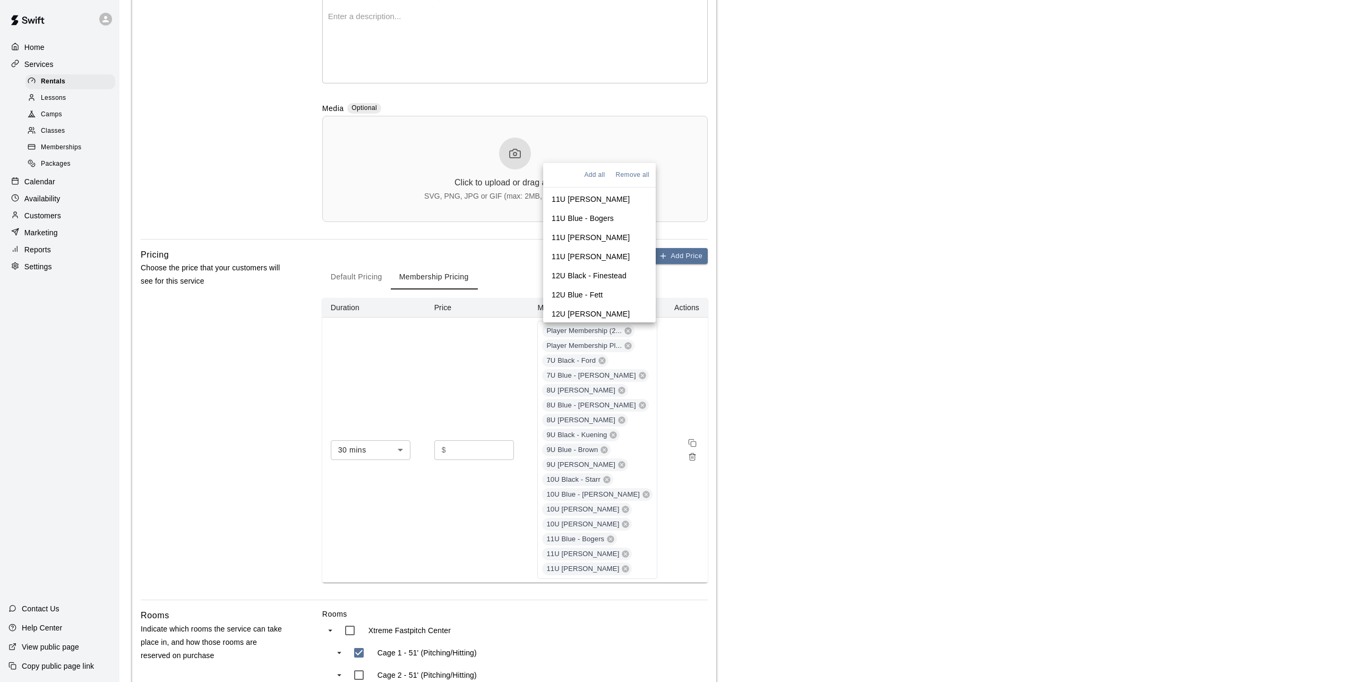
click at [575, 266] on li "12U Black - Finestead" at bounding box center [599, 275] width 113 height 19
click at [578, 289] on p "12U Blue - Fett" at bounding box center [577, 294] width 51 height 11
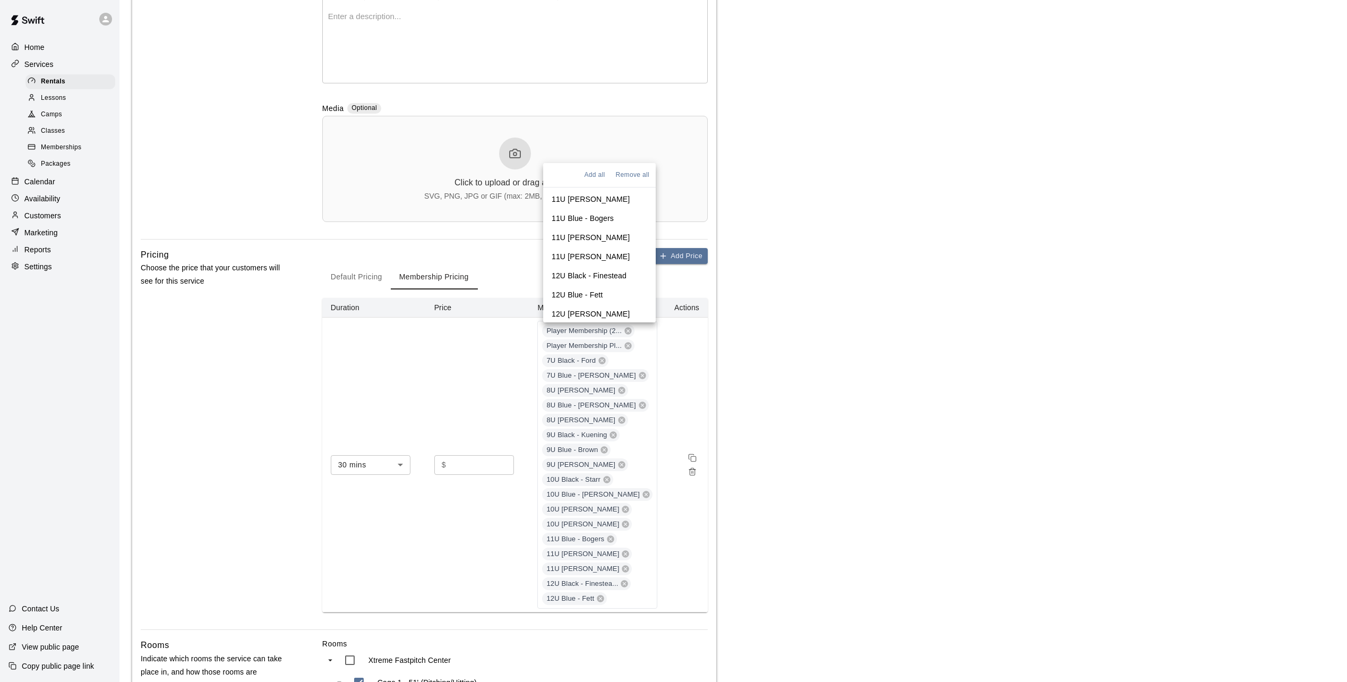
click at [578, 308] on p "12U White - Halverson" at bounding box center [591, 313] width 78 height 11
click at [580, 328] on p "13U Black - Munger" at bounding box center [591, 333] width 78 height 11
click at [581, 347] on p "13U Blue - Ford" at bounding box center [579, 352] width 54 height 11
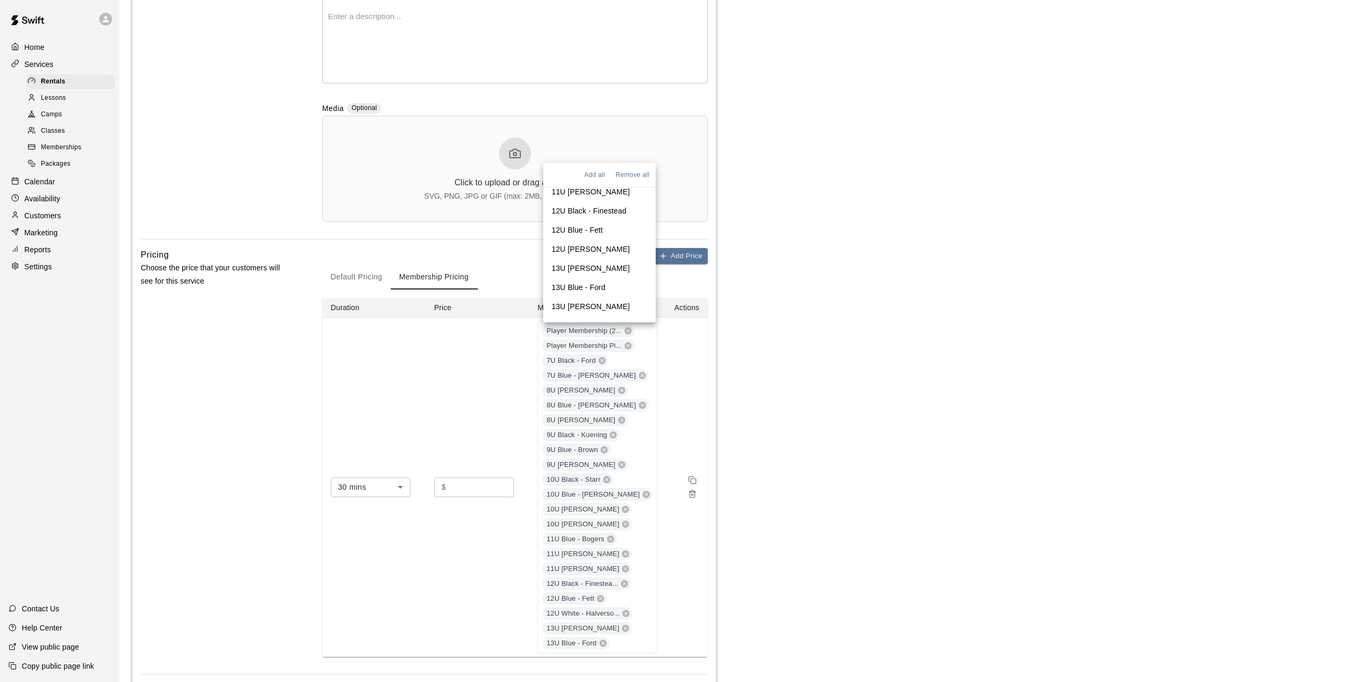
click at [582, 301] on p "13U White - Weiner" at bounding box center [591, 306] width 78 height 11
click at [582, 320] on p "14U Black - Cooper" at bounding box center [591, 325] width 78 height 11
click at [580, 339] on p "14U Blue - Sitzman" at bounding box center [600, 349] width 96 height 21
click at [826, 394] on main "**********" at bounding box center [733, 438] width 1202 height 1350
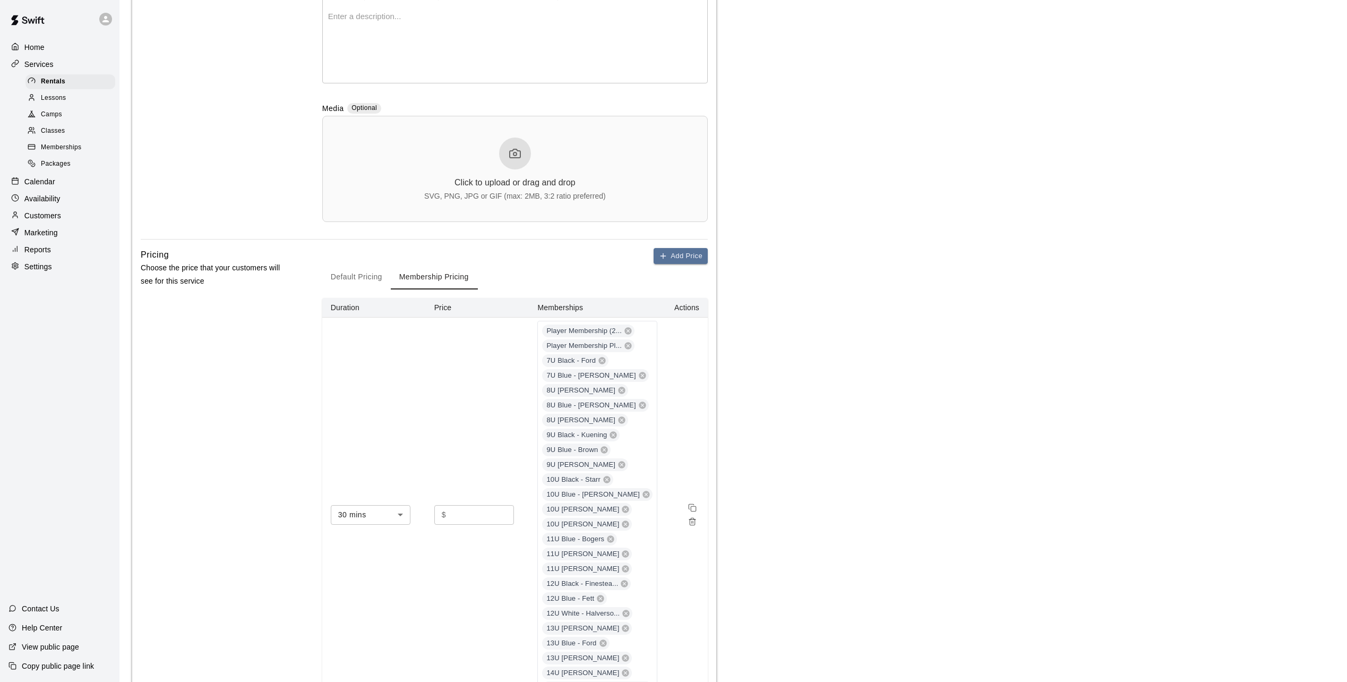
scroll to position [675, 0]
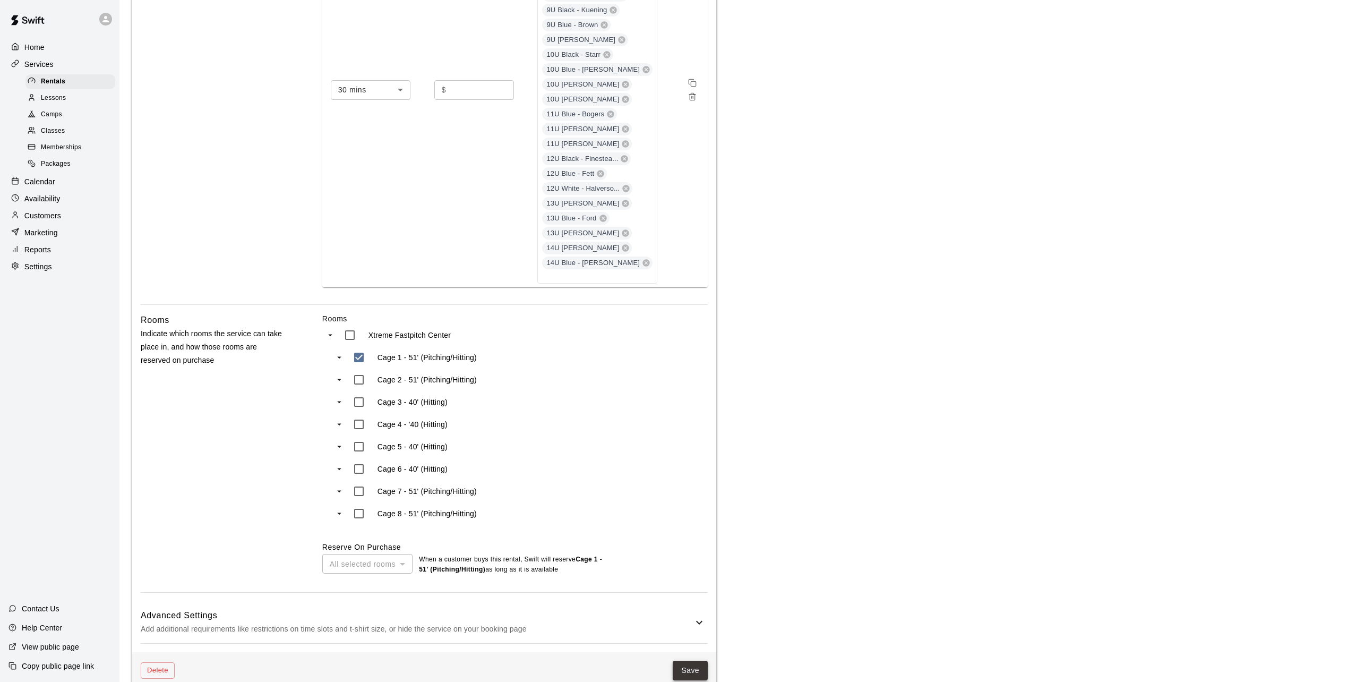
click at [699, 653] on button "Save" at bounding box center [690, 670] width 35 height 20
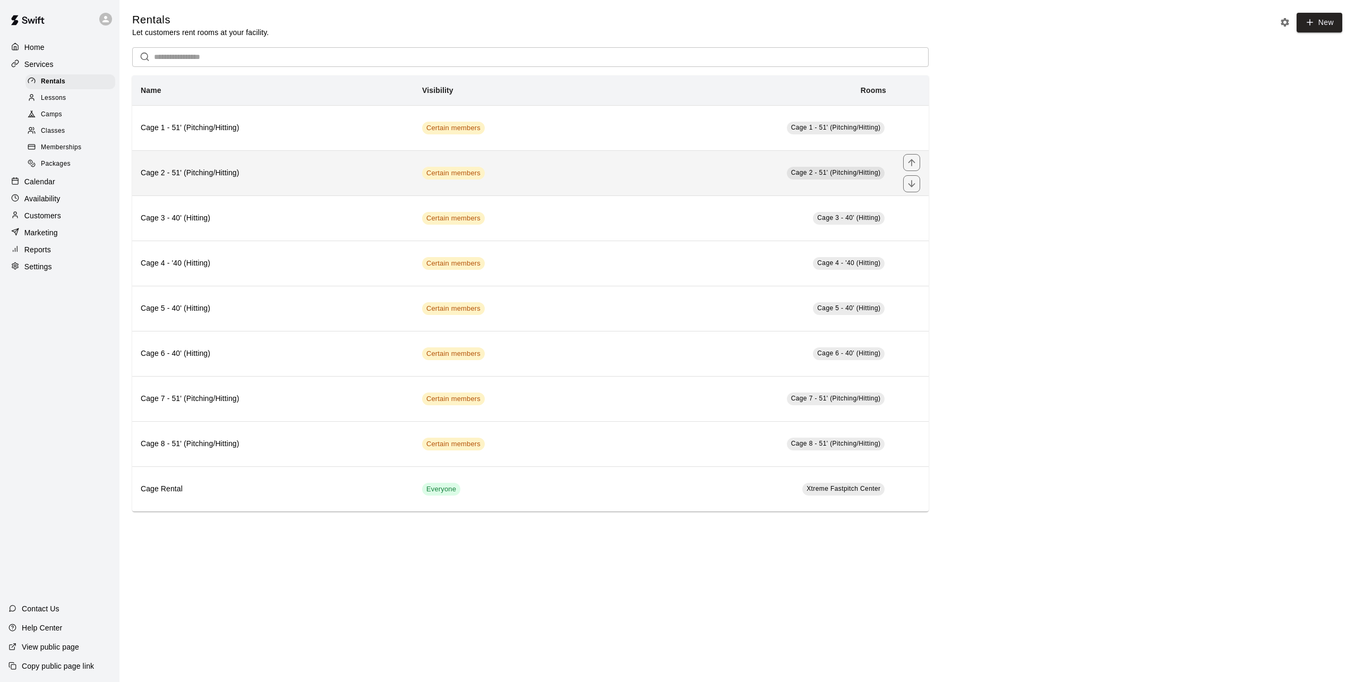
click at [261, 176] on h6 "Cage 2 - 51' (Pitching/Hitting)" at bounding box center [273, 173] width 264 height 12
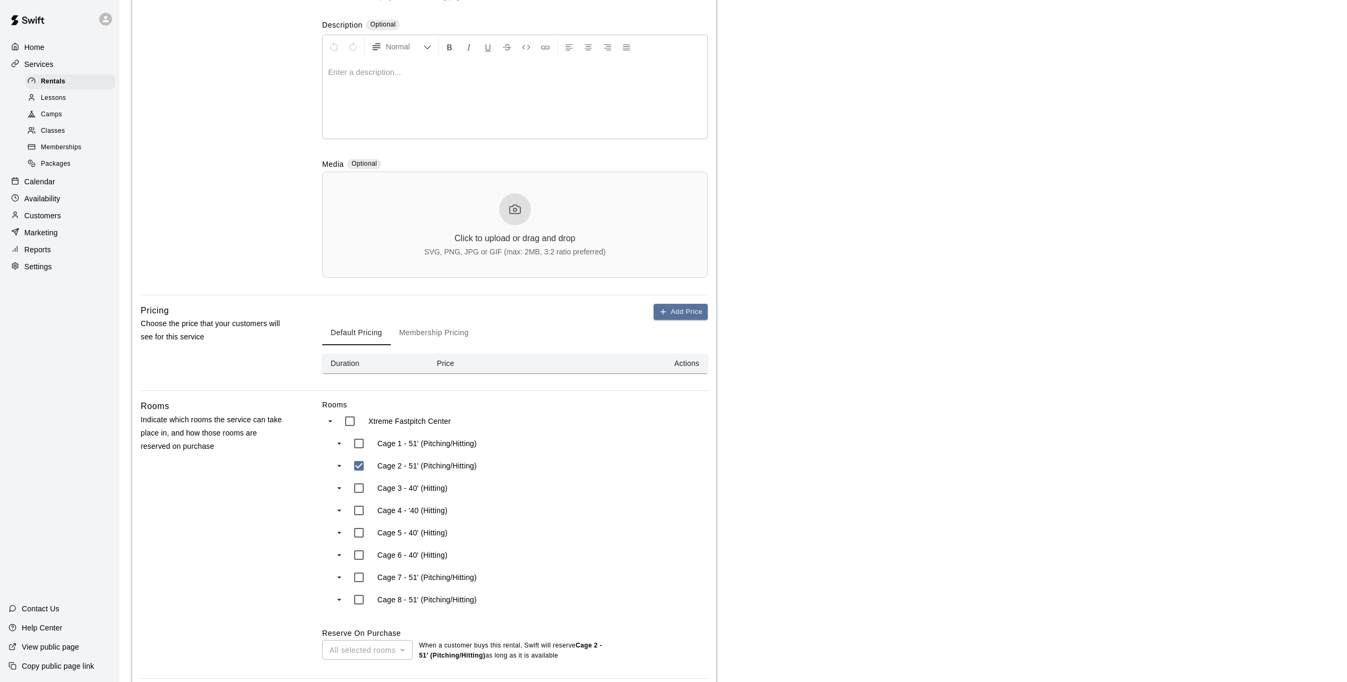
scroll to position [212, 0]
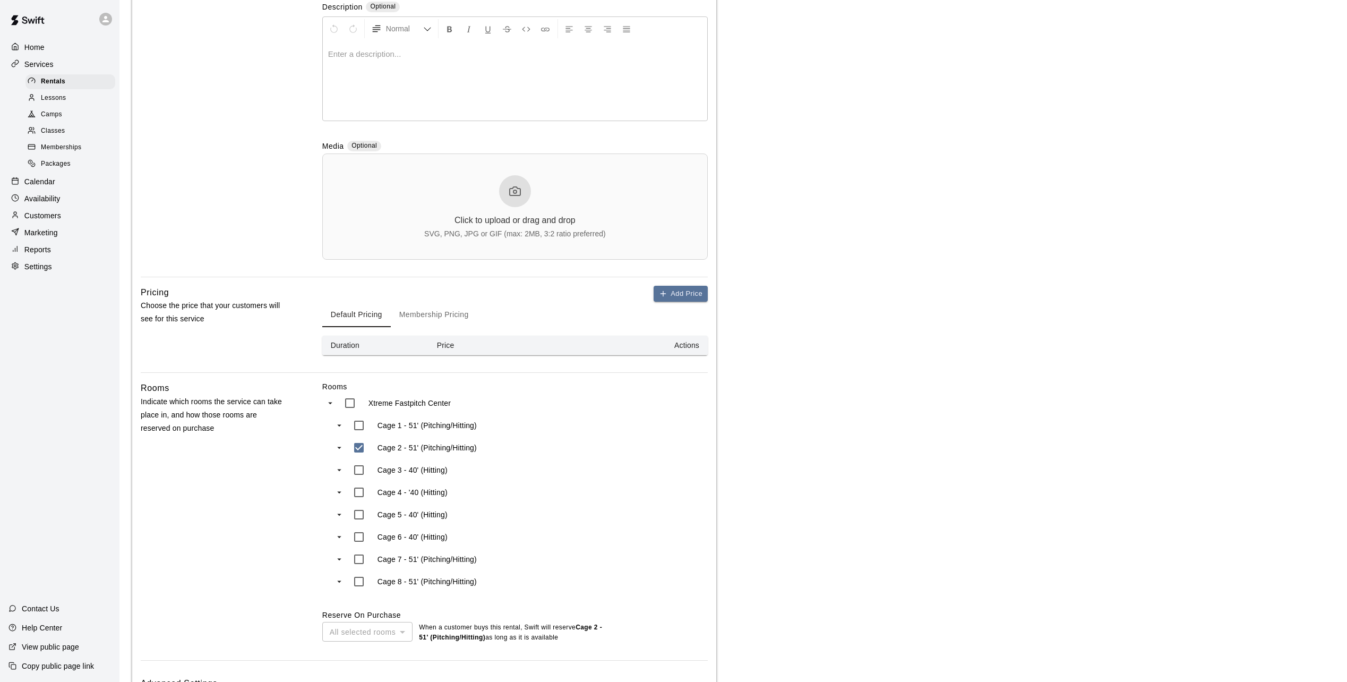
click at [428, 312] on button "Membership Pricing" at bounding box center [434, 314] width 87 height 25
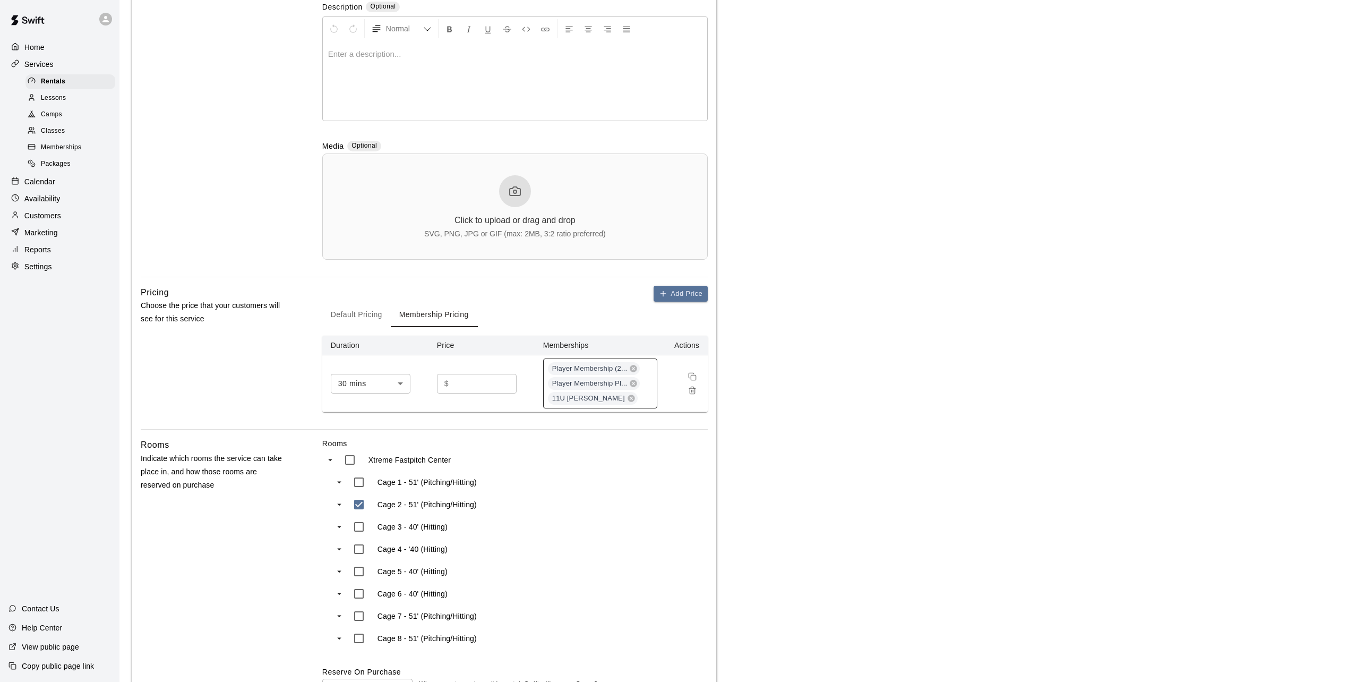
click at [642, 397] on div "Player Membership (2... Player Membership Pl... 11U Black - Crosby" at bounding box center [600, 383] width 114 height 50
click at [578, 451] on p "7U Black - Ford" at bounding box center [578, 454] width 53 height 11
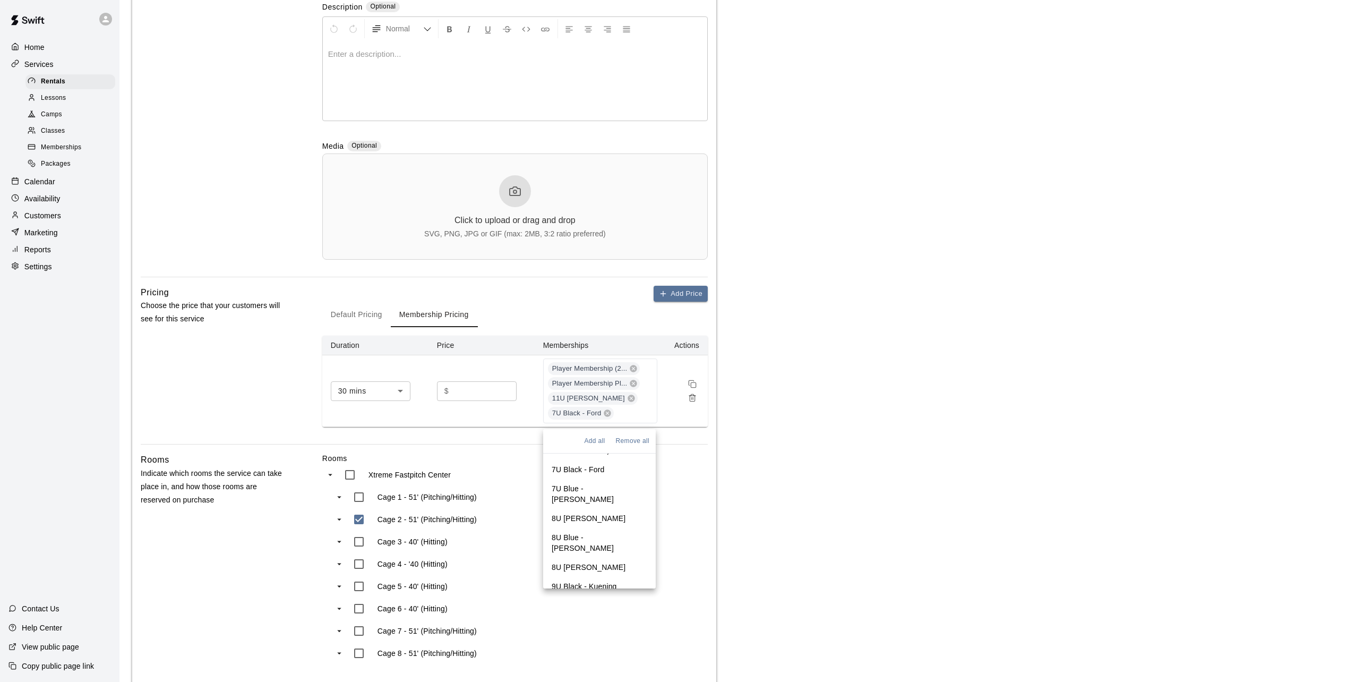
click at [581, 488] on p "7U Blue - Shelton" at bounding box center [600, 493] width 96 height 21
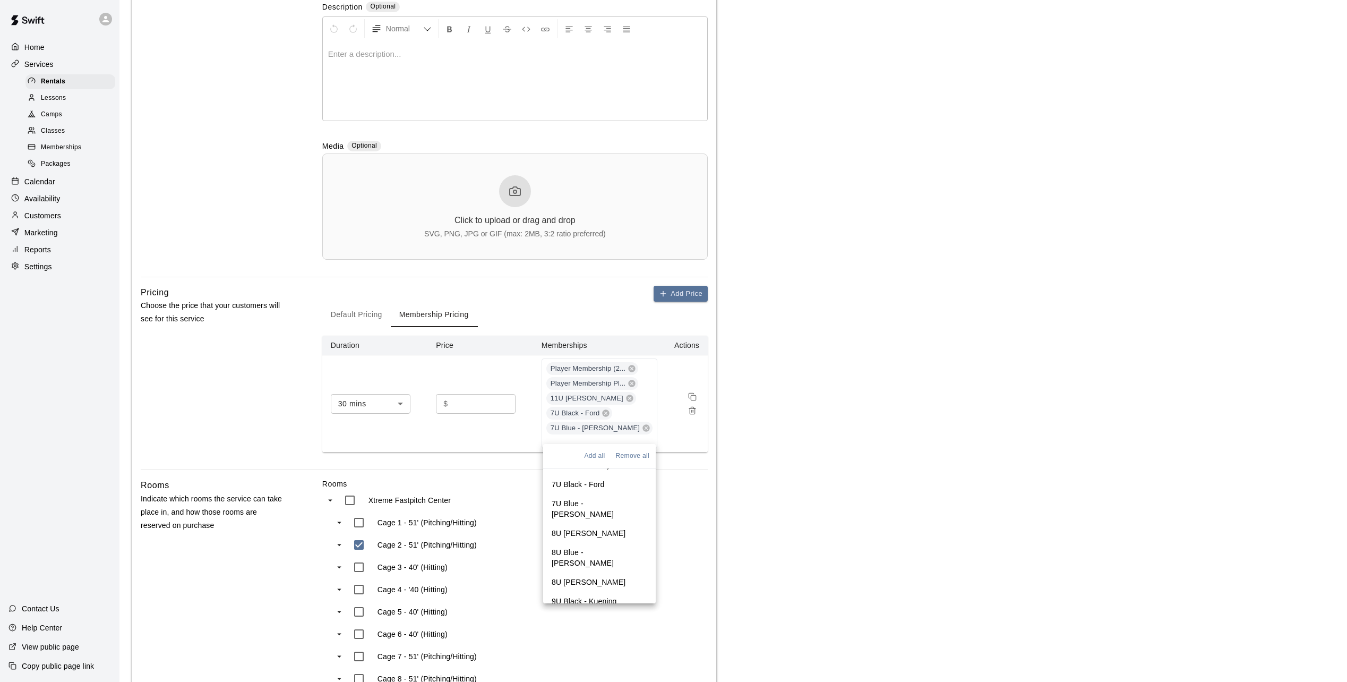
click at [579, 528] on p "8U Black - Fazio" at bounding box center [589, 533] width 74 height 11
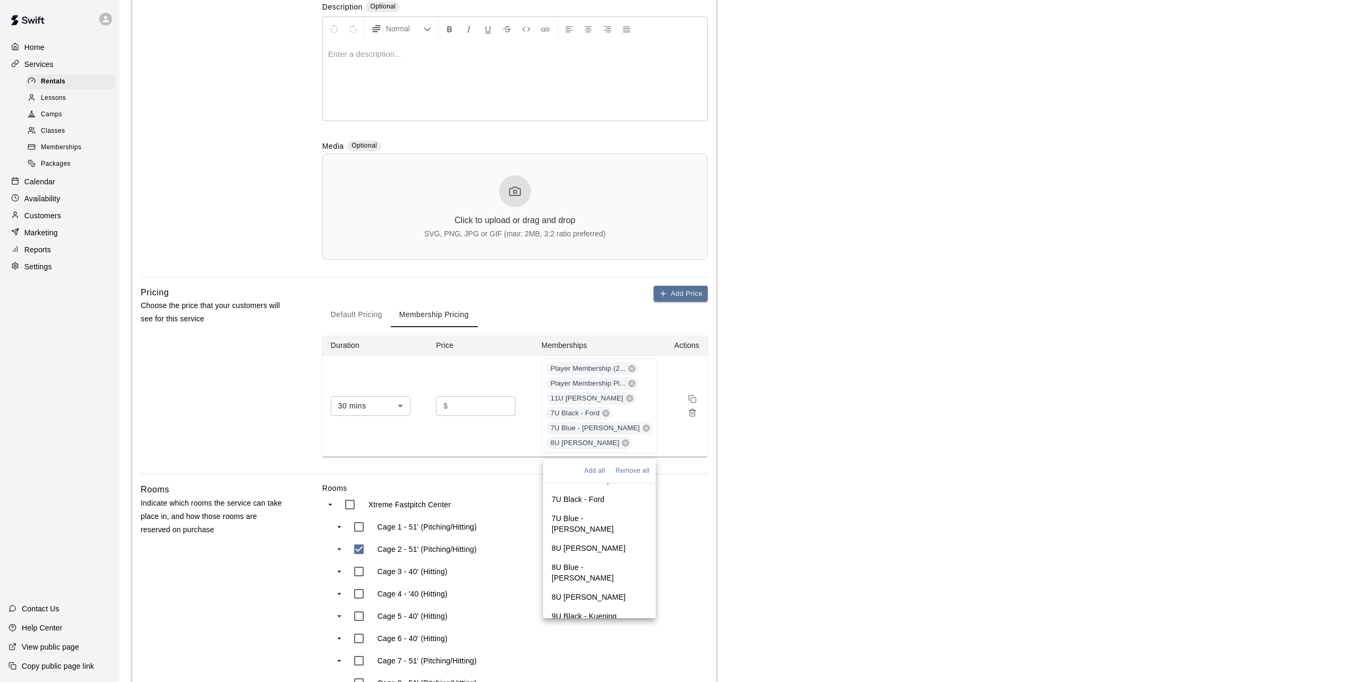
click at [574, 562] on p "8U Blue - Archer" at bounding box center [600, 572] width 96 height 21
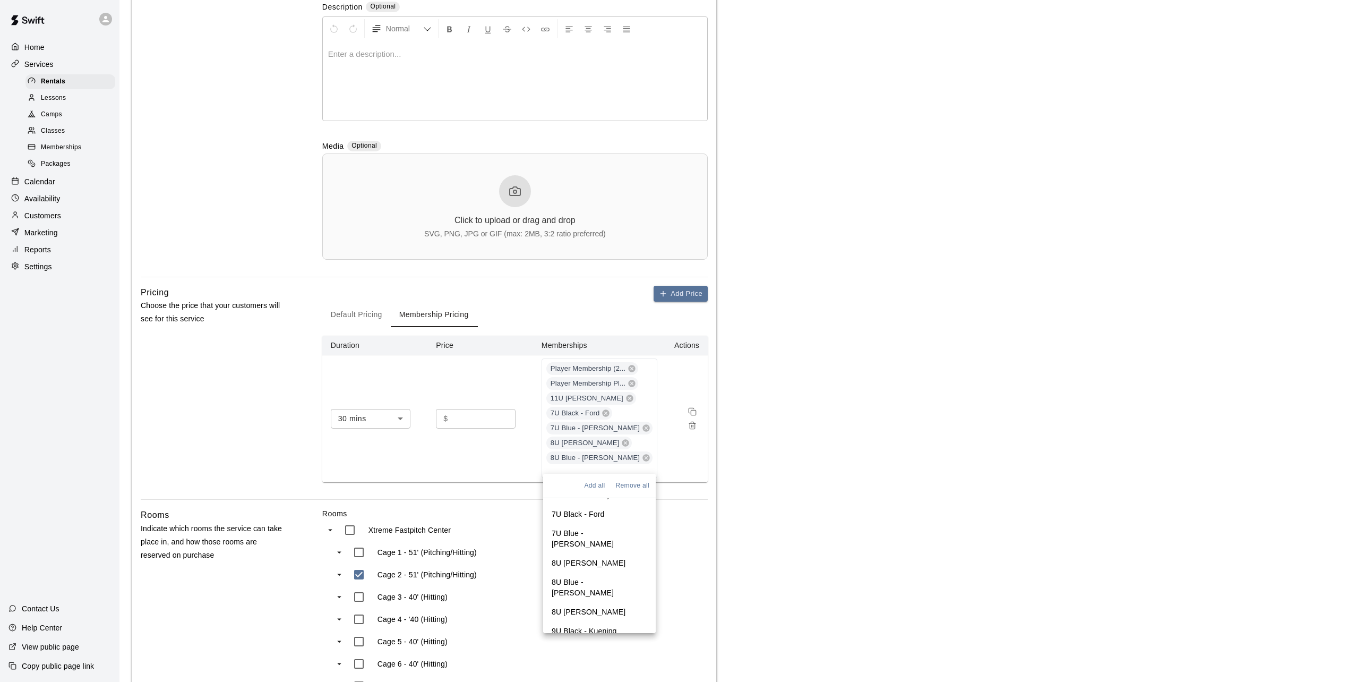
click at [573, 606] on p "8U White - Buenzow" at bounding box center [589, 611] width 74 height 11
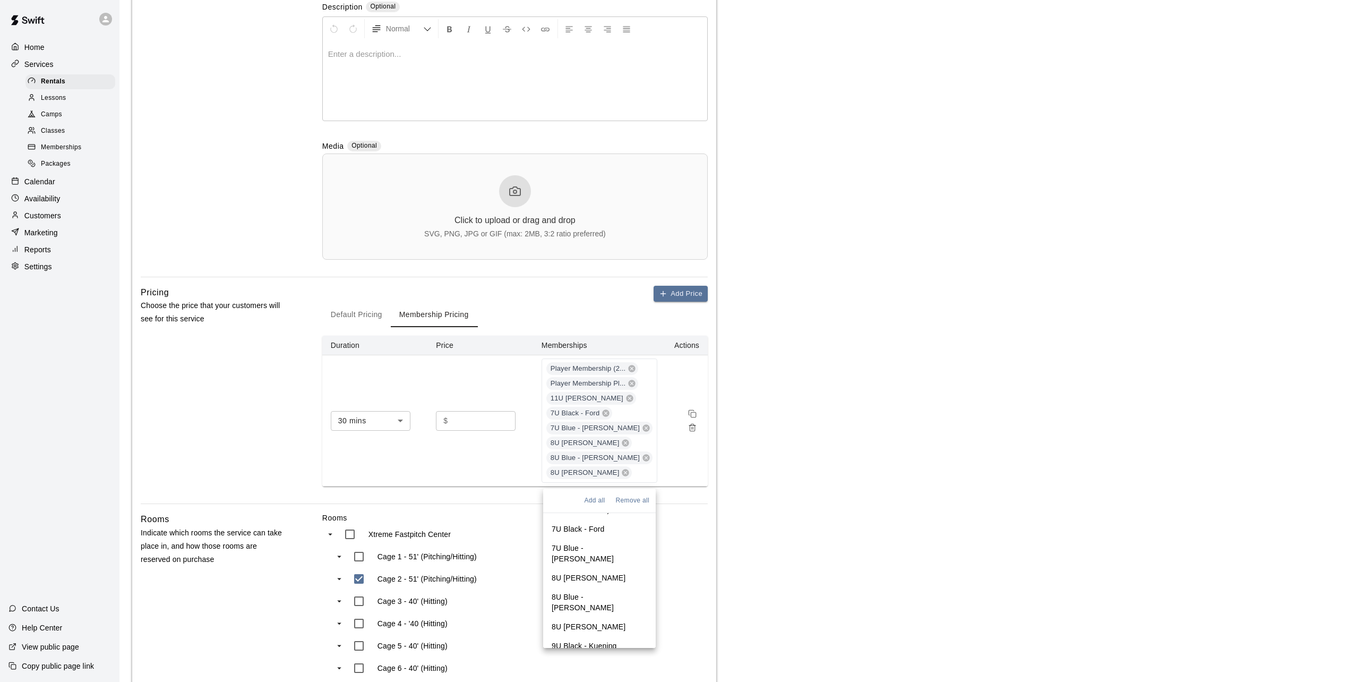
click at [575, 640] on p "9U Black - Kuening" at bounding box center [584, 645] width 65 height 11
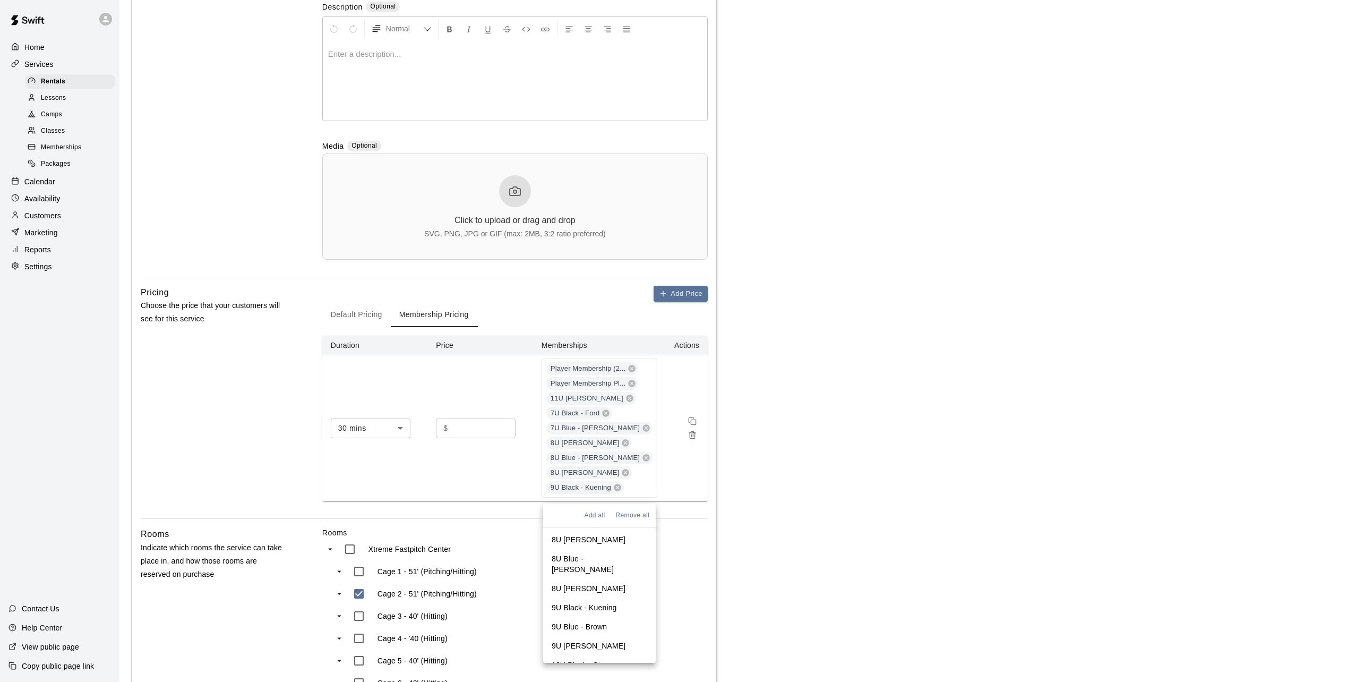
scroll to position [159, 0]
click at [577, 568] on p "9U Blue - Brown" at bounding box center [579, 573] width 55 height 11
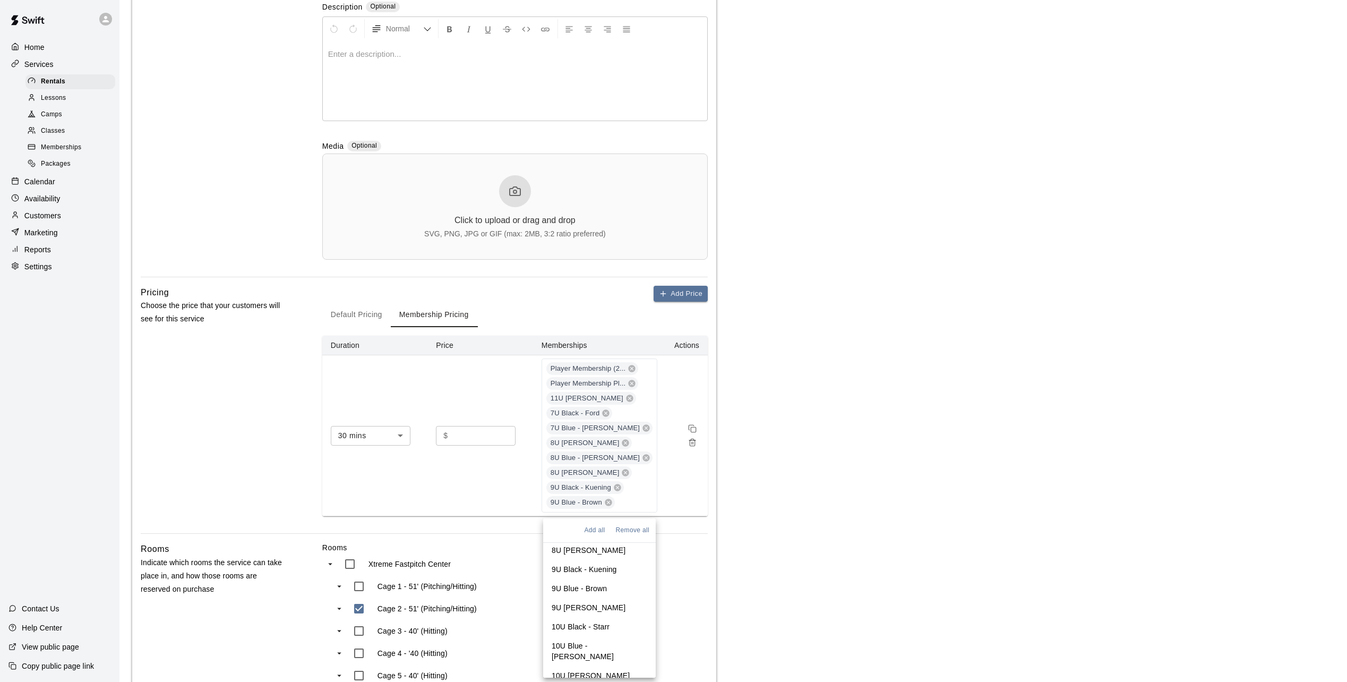
click at [578, 602] on p "9U White - Beavers" at bounding box center [589, 607] width 74 height 11
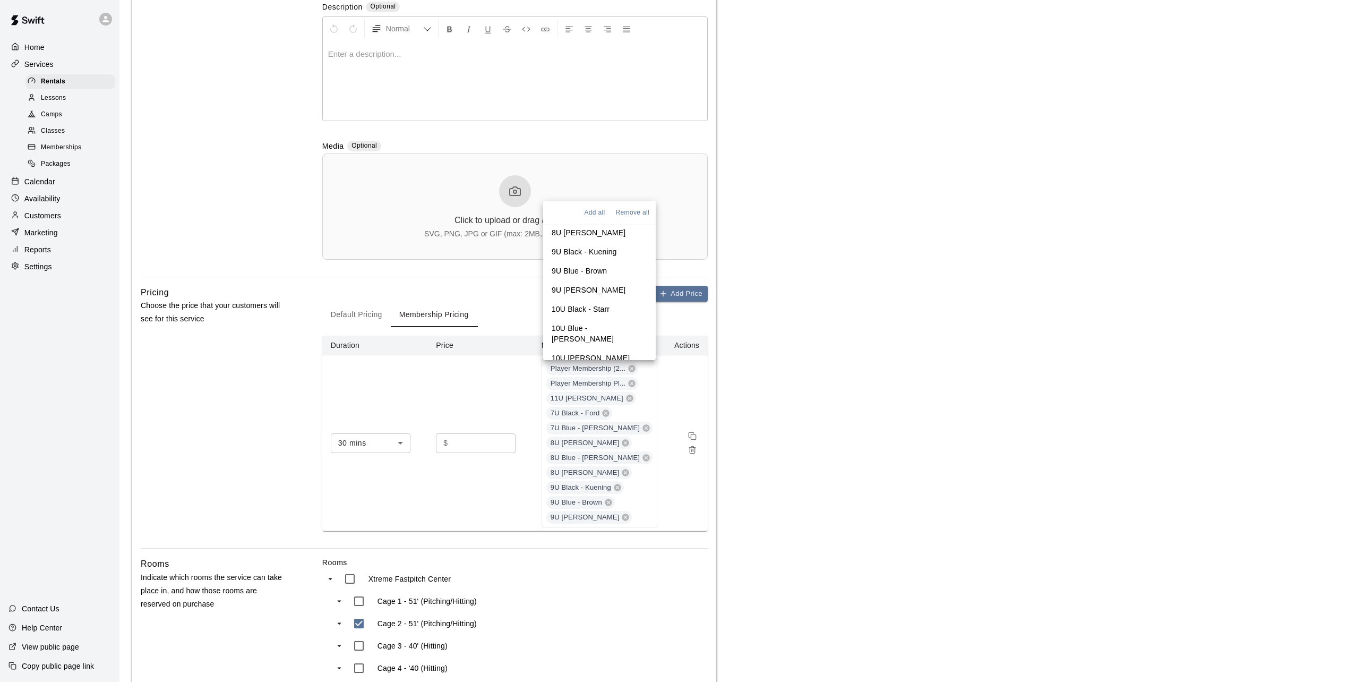
click at [579, 304] on p "10U Black - Starr" at bounding box center [581, 309] width 58 height 11
click at [581, 323] on p "10U Blue - Schmidt" at bounding box center [600, 333] width 96 height 21
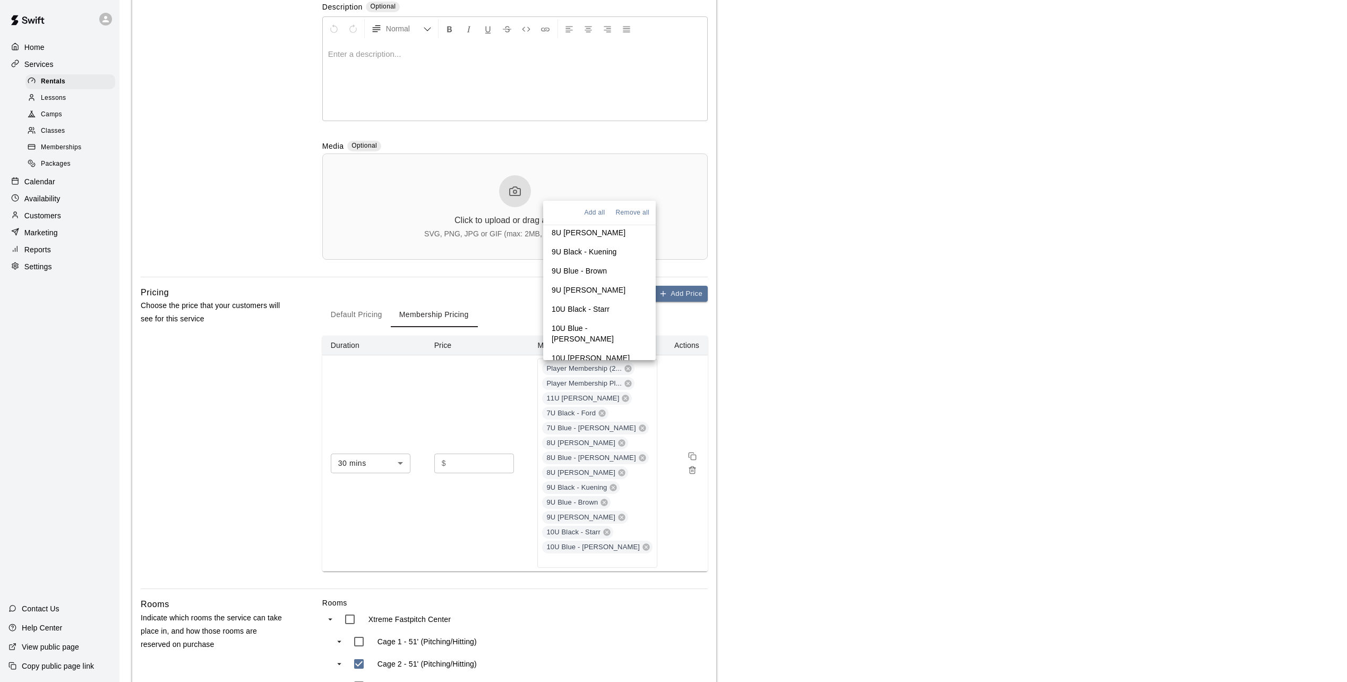
click at [581, 352] on p "10U White - Martinac" at bounding box center [591, 357] width 78 height 11
drag, startPoint x: 582, startPoint y: 346, endPoint x: 578, endPoint y: 337, distance: 10.7
click at [581, 372] on p "10U Gray - Syverson" at bounding box center [591, 377] width 78 height 11
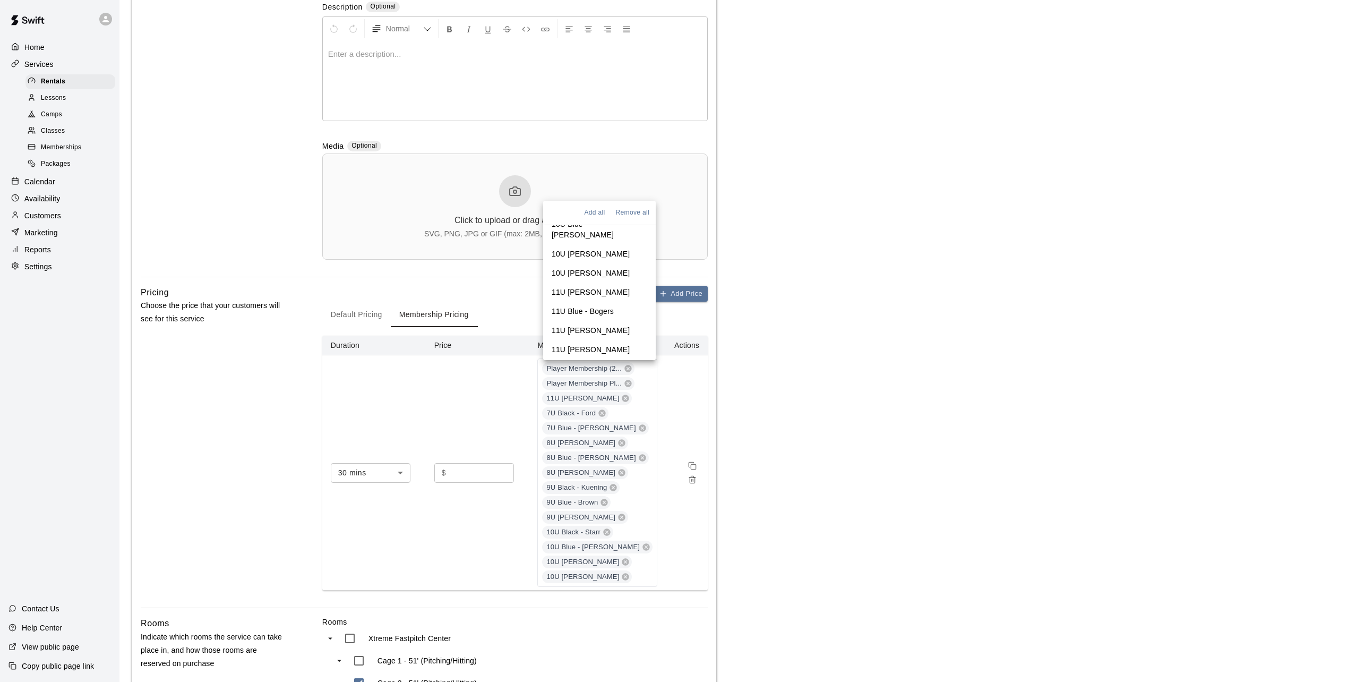
scroll to position [265, 0]
click at [584, 285] on p "11U Black - Crosby" at bounding box center [591, 290] width 78 height 11
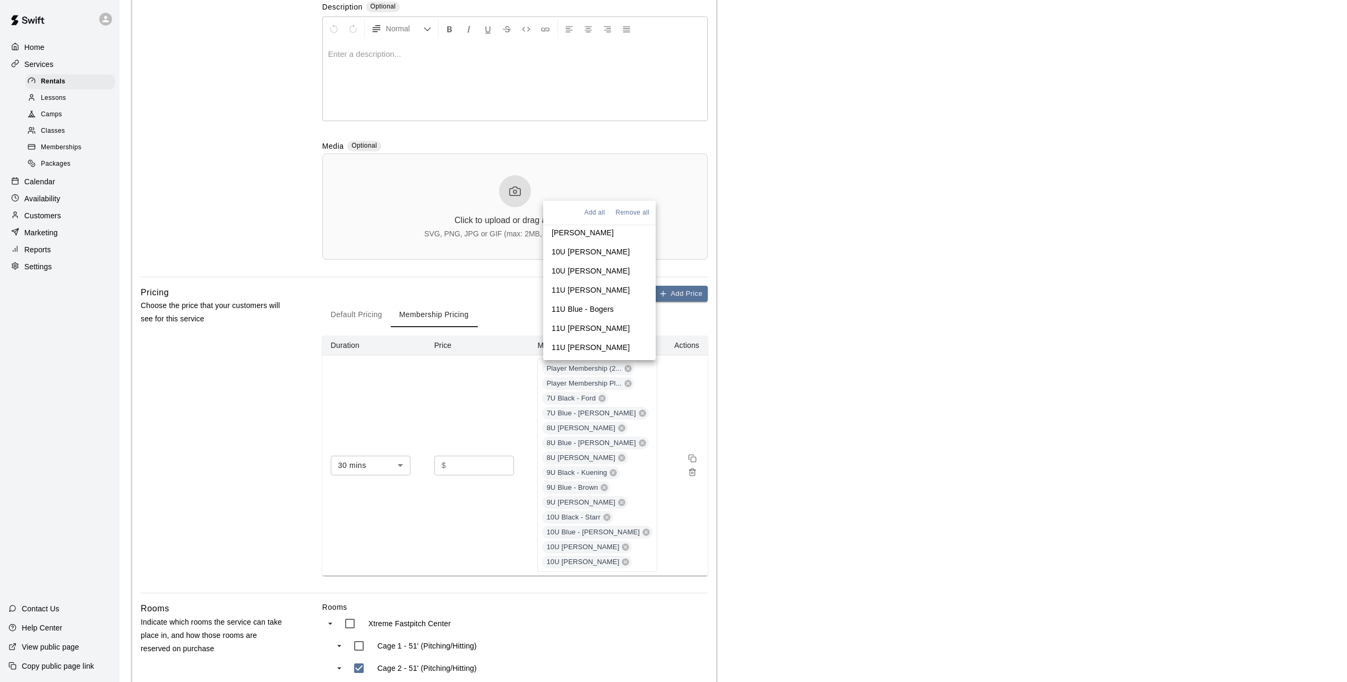
click at [584, 304] on p "11U Blue - Bogers" at bounding box center [583, 309] width 62 height 11
click at [584, 323] on p "11U White - Moulton" at bounding box center [591, 328] width 78 height 11
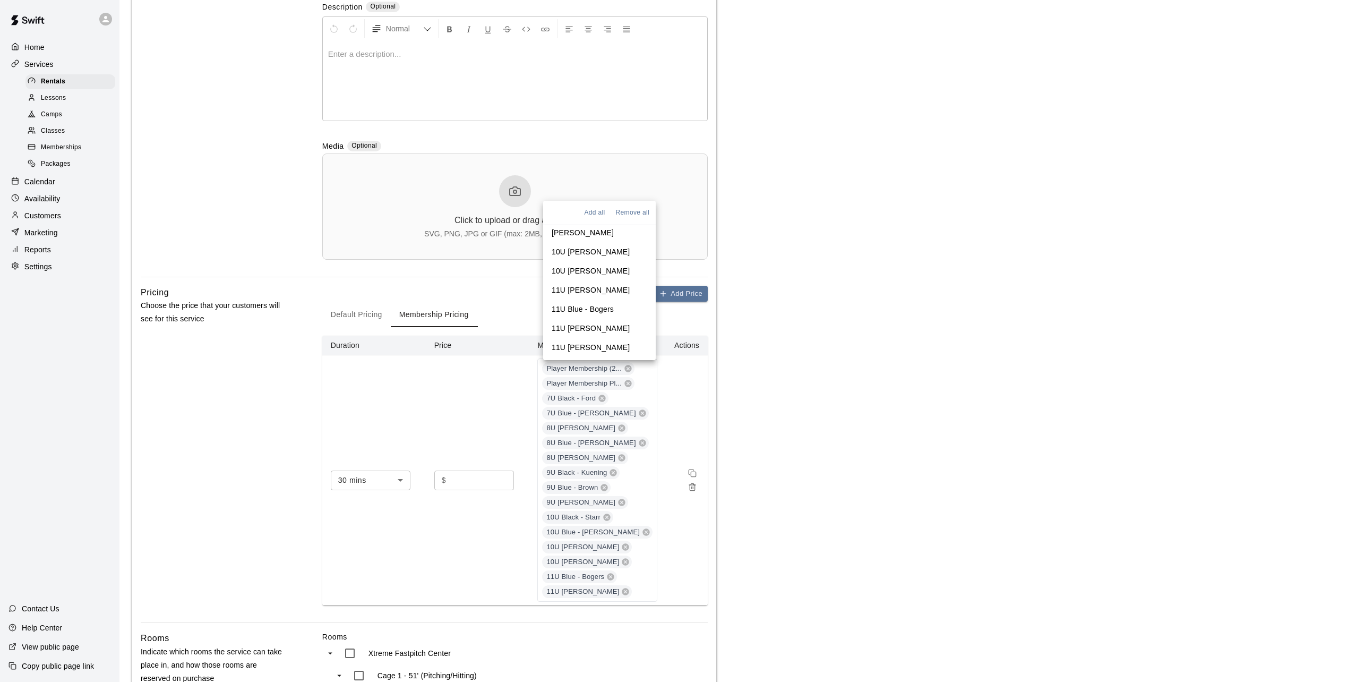
click at [584, 342] on p "11U Gray - Ott" at bounding box center [591, 347] width 78 height 11
click at [584, 361] on p "12U Black - Finestead" at bounding box center [589, 366] width 75 height 11
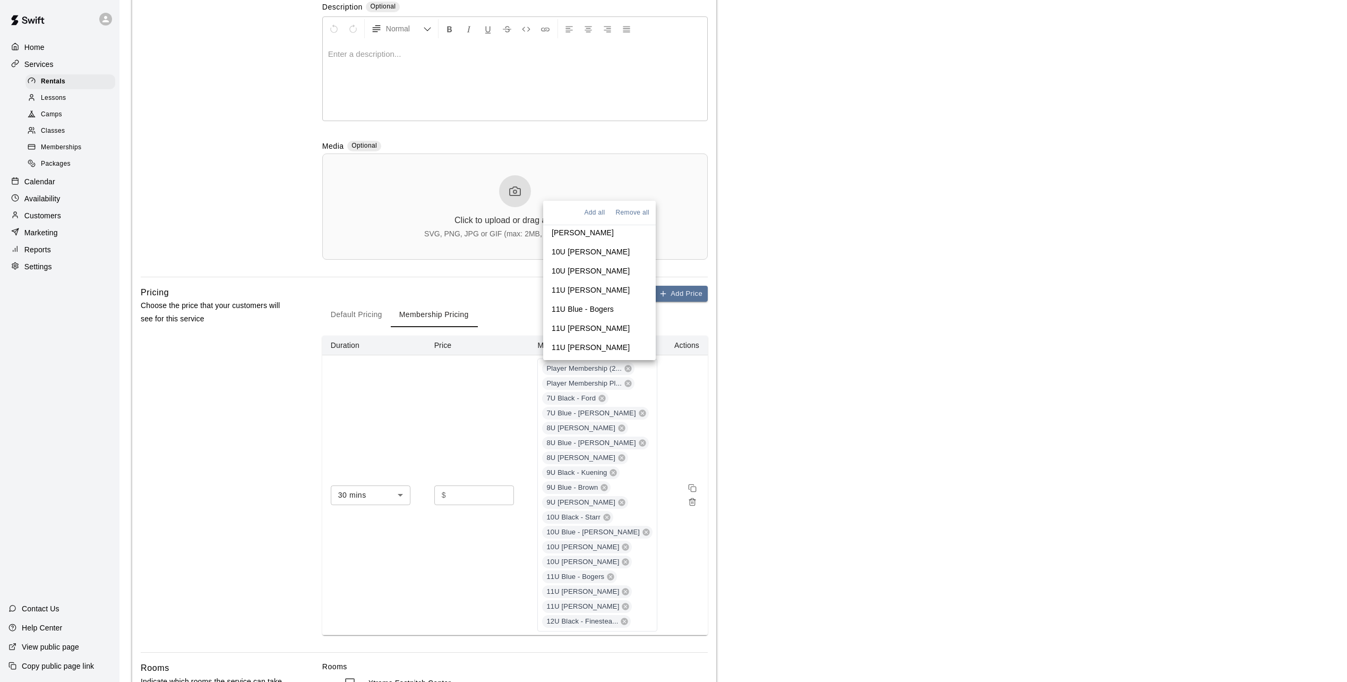
click at [584, 380] on p "12U Blue - Fett" at bounding box center [577, 385] width 51 height 11
click at [583, 281] on p "12U White - Halverson" at bounding box center [591, 286] width 78 height 11
click at [583, 300] on p "13U Black - Munger" at bounding box center [591, 305] width 78 height 11
click at [583, 320] on p "13U Blue - Ford" at bounding box center [579, 325] width 54 height 11
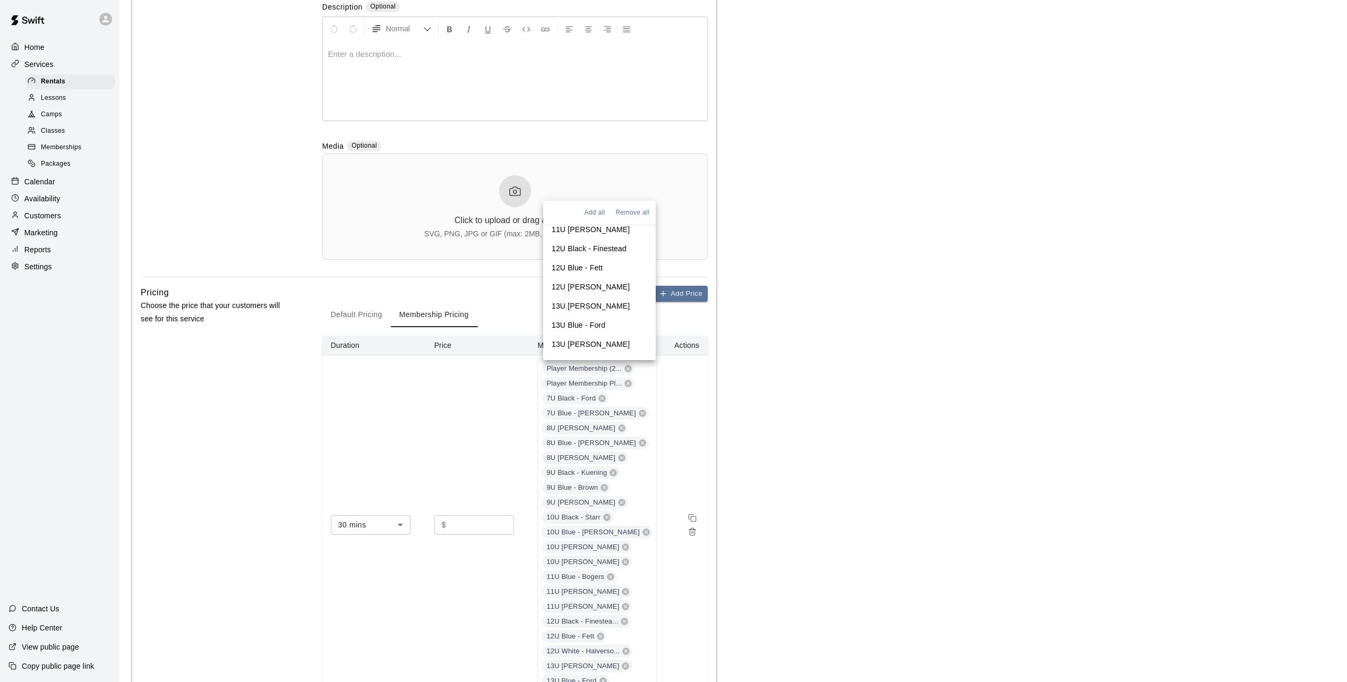
click at [583, 339] on p "13U White - Weiner" at bounding box center [591, 344] width 78 height 11
click at [583, 358] on p "14U Black - Cooper" at bounding box center [591, 363] width 78 height 11
click at [583, 377] on p "14U Blue - Sitzman" at bounding box center [600, 387] width 96 height 21
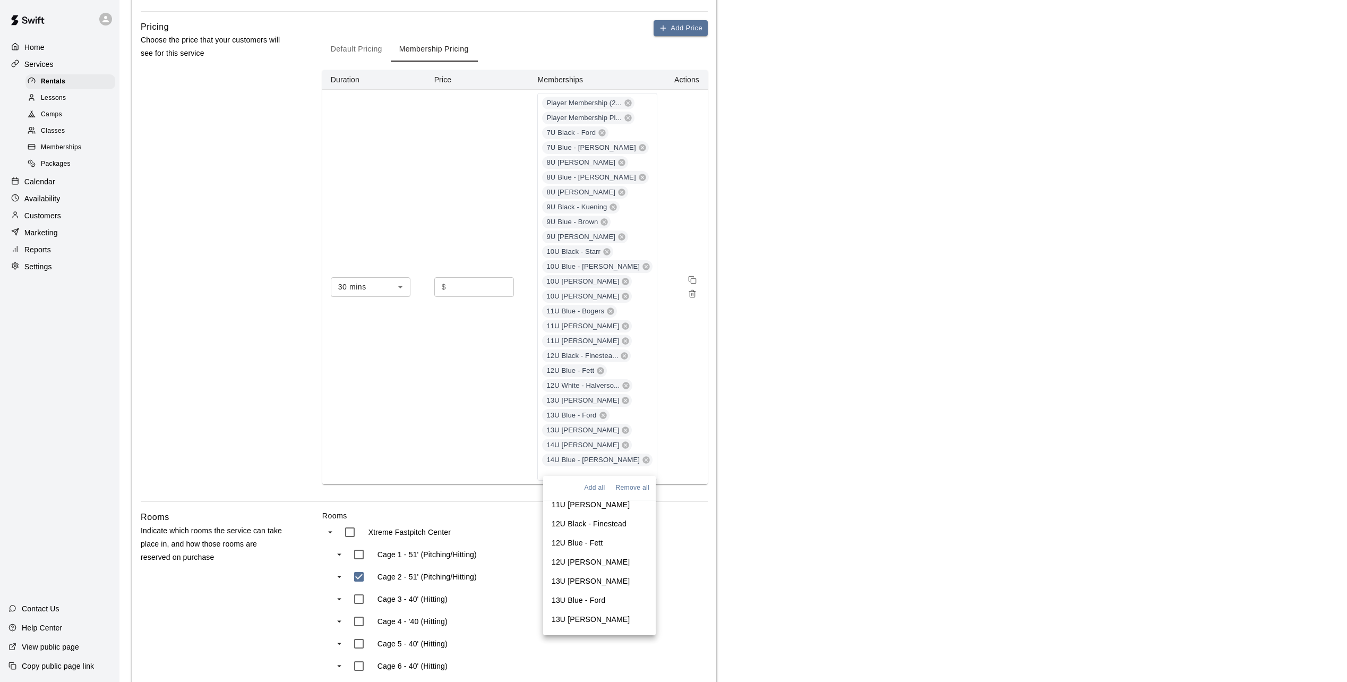
scroll to position [687, 0]
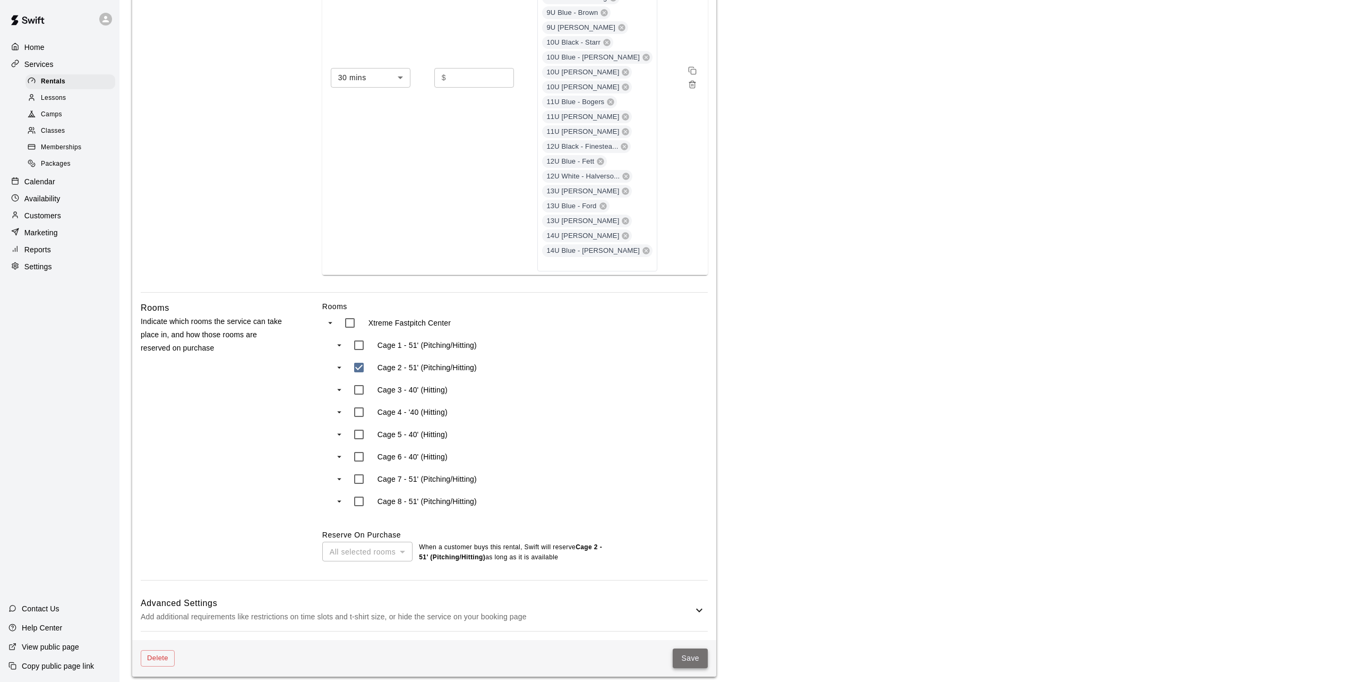
click at [683, 648] on button "Save" at bounding box center [690, 658] width 35 height 20
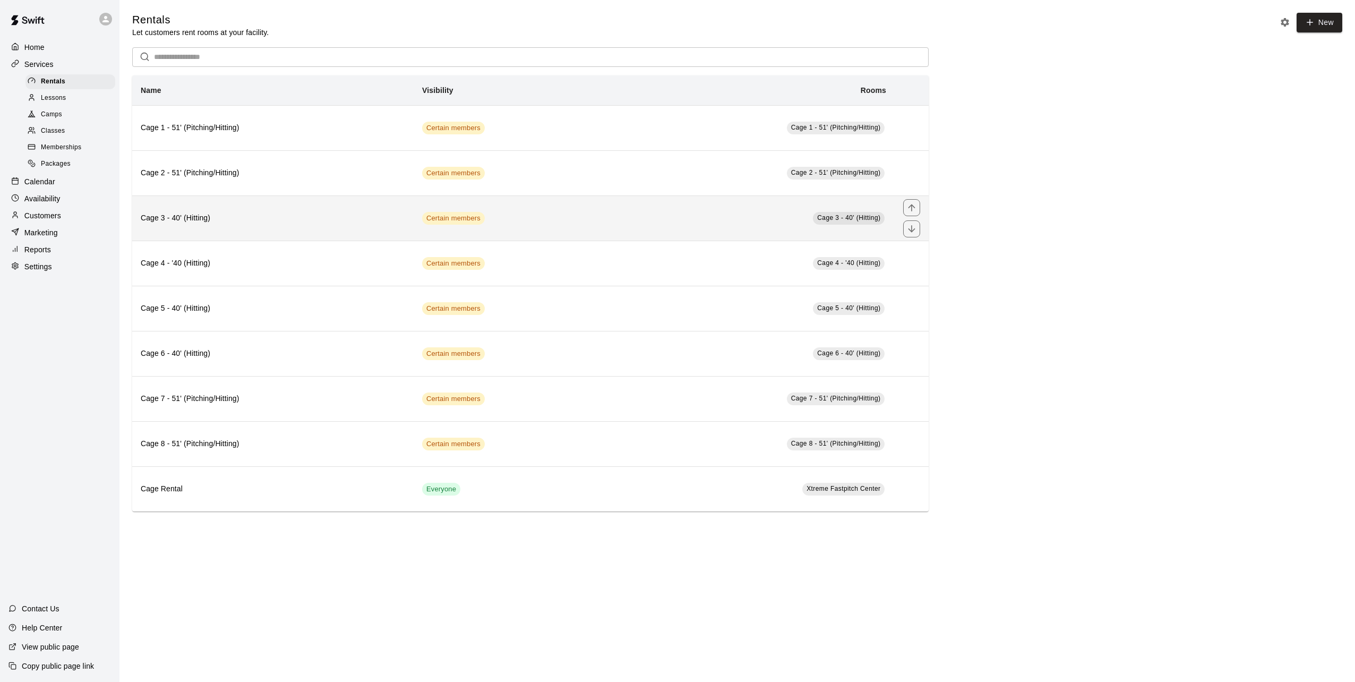
click at [281, 224] on h6 "Cage 3 - 40' (Hitting)" at bounding box center [273, 218] width 264 height 12
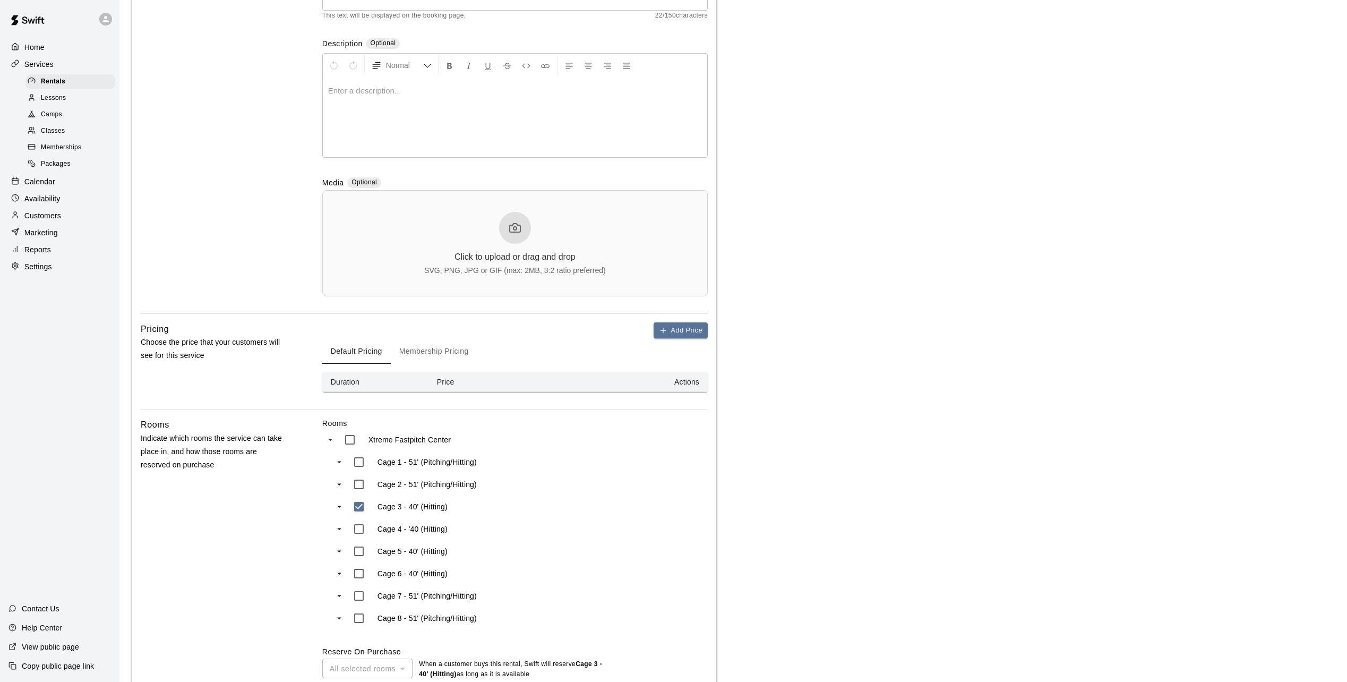
scroll to position [212, 0]
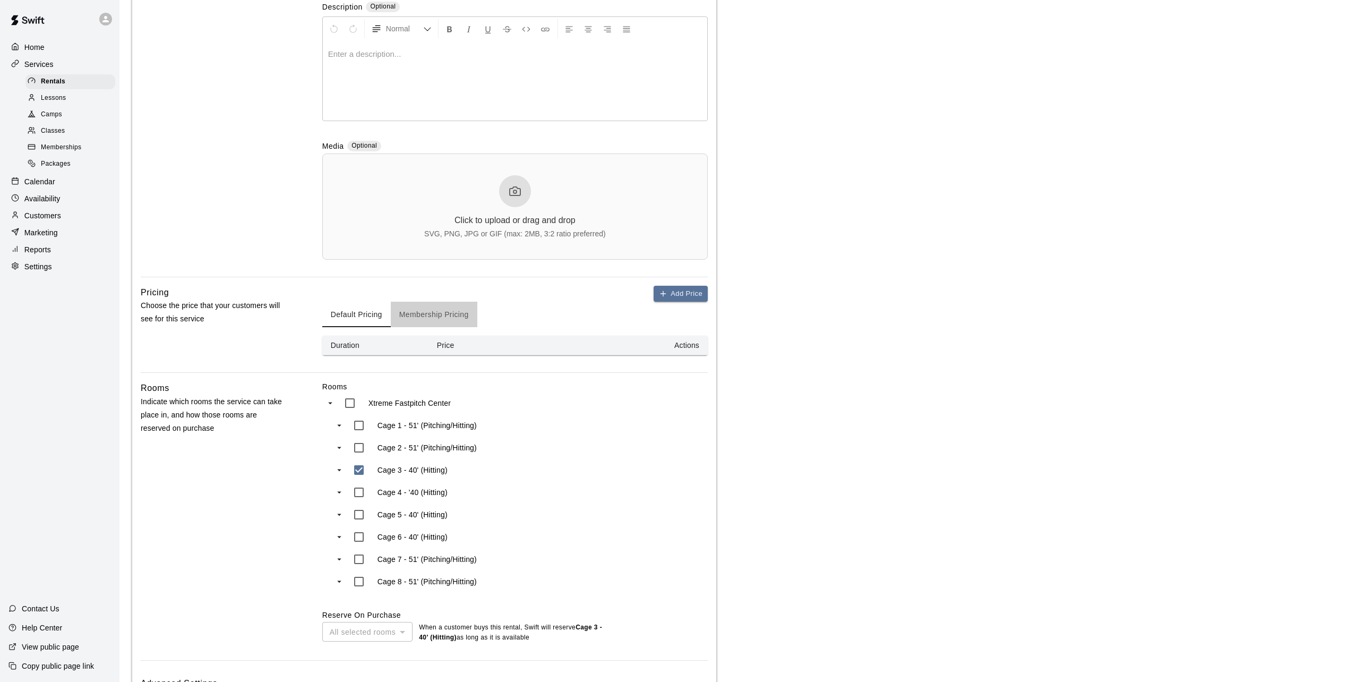
click at [445, 316] on button "Membership Pricing" at bounding box center [434, 314] width 87 height 25
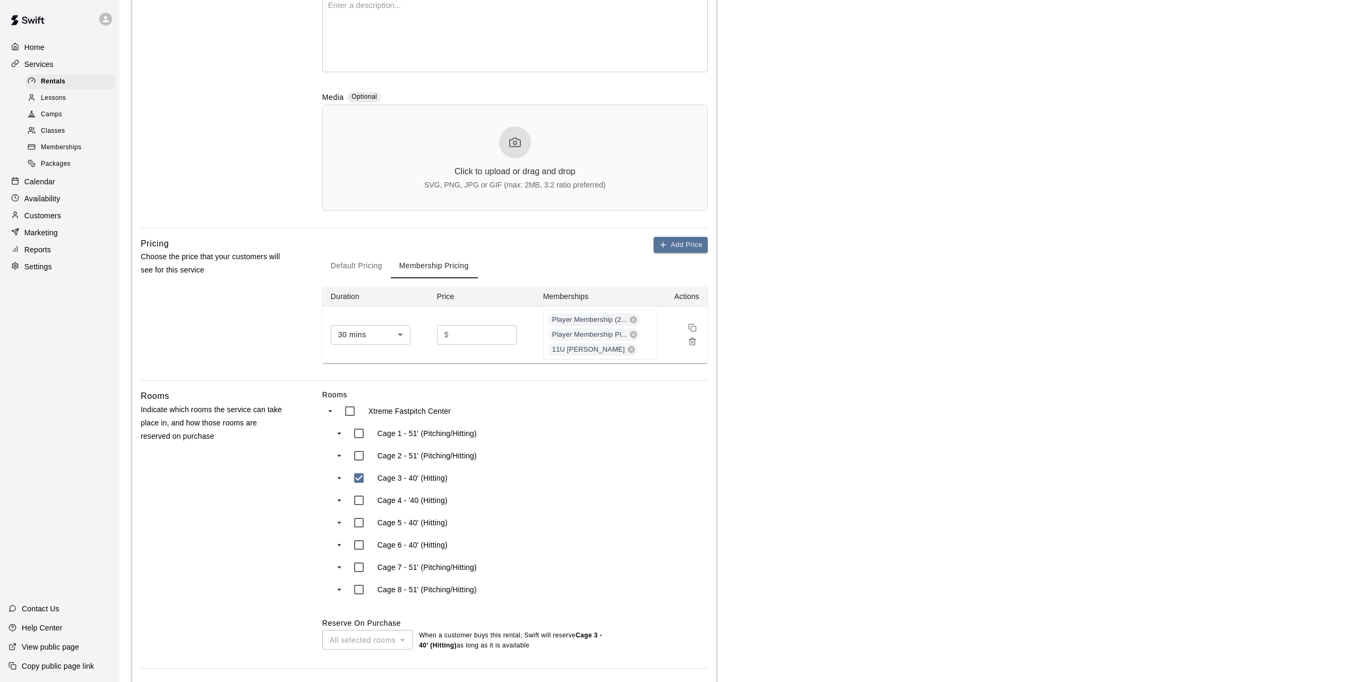
scroll to position [360, 0]
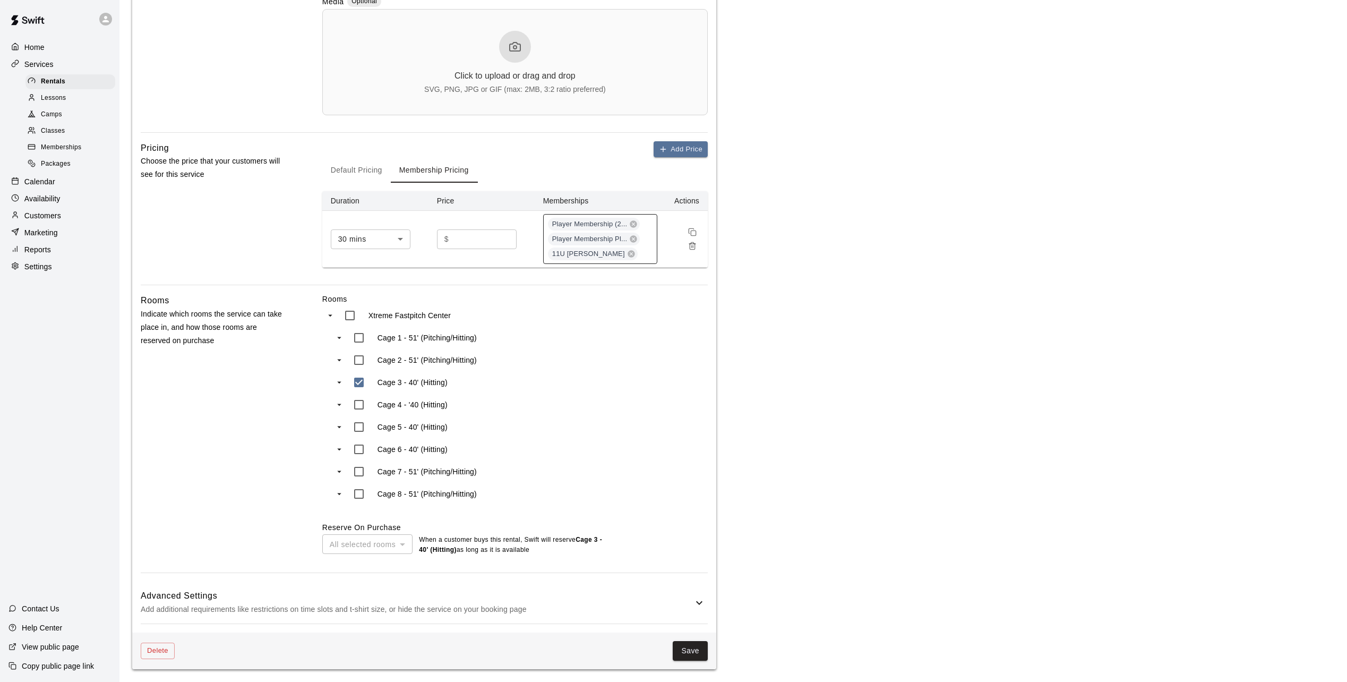
click at [647, 255] on div "Player Membership (2... Player Membership Pl... 11U Black - Crosby" at bounding box center [600, 239] width 114 height 50
click at [591, 359] on p "7U Black - Ford" at bounding box center [578, 363] width 53 height 11
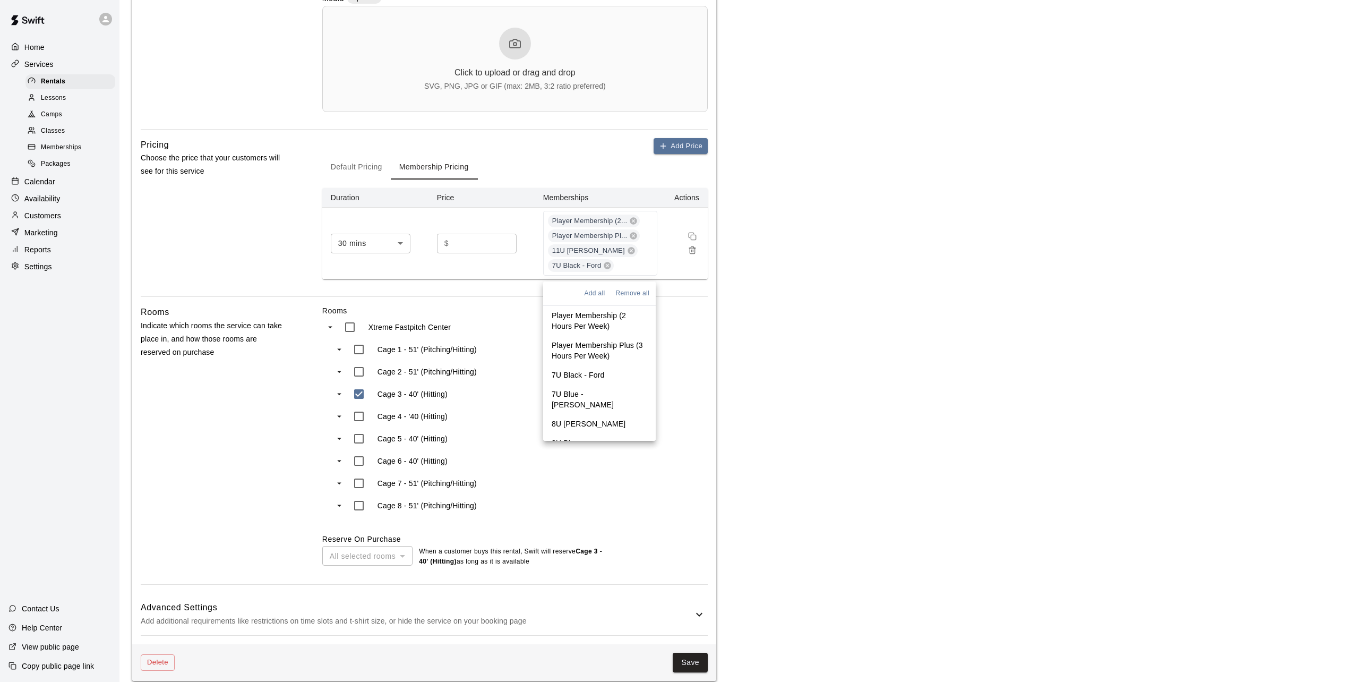
click at [591, 387] on li "7U Blue - Shelton" at bounding box center [599, 399] width 113 height 30
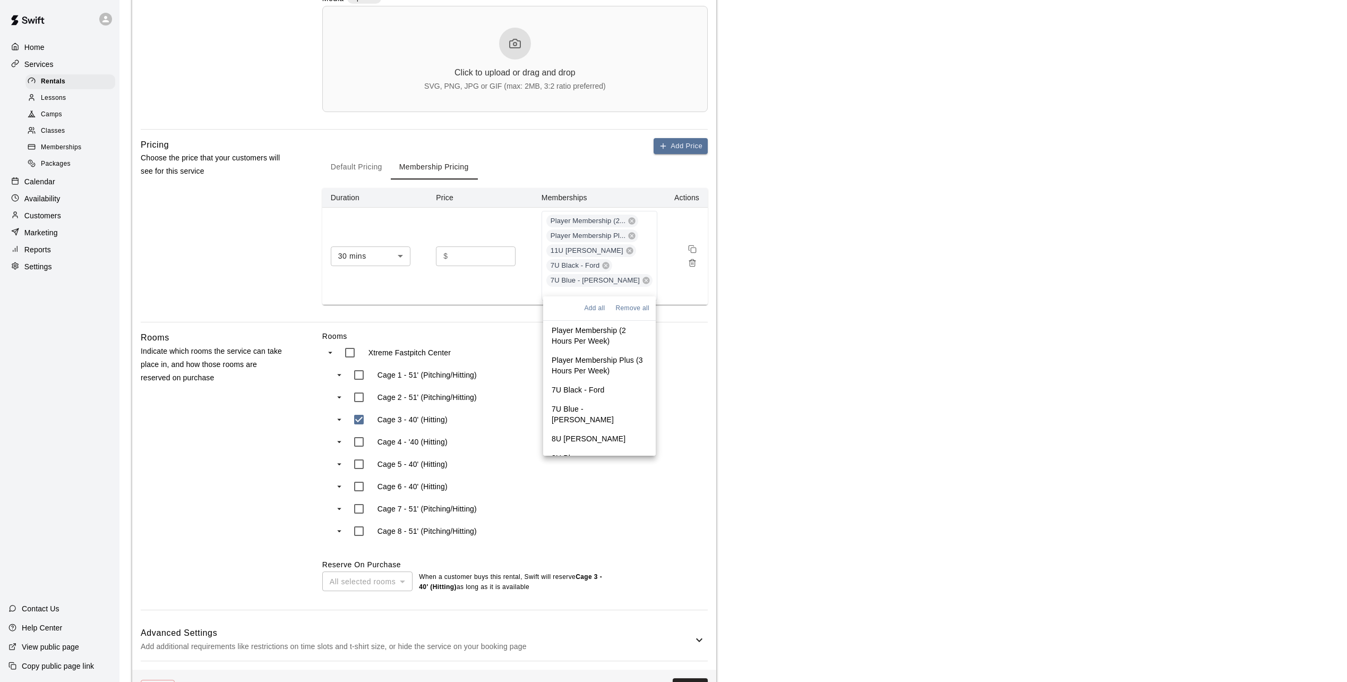
click at [589, 433] on p "8U Black - Fazio" at bounding box center [589, 438] width 74 height 11
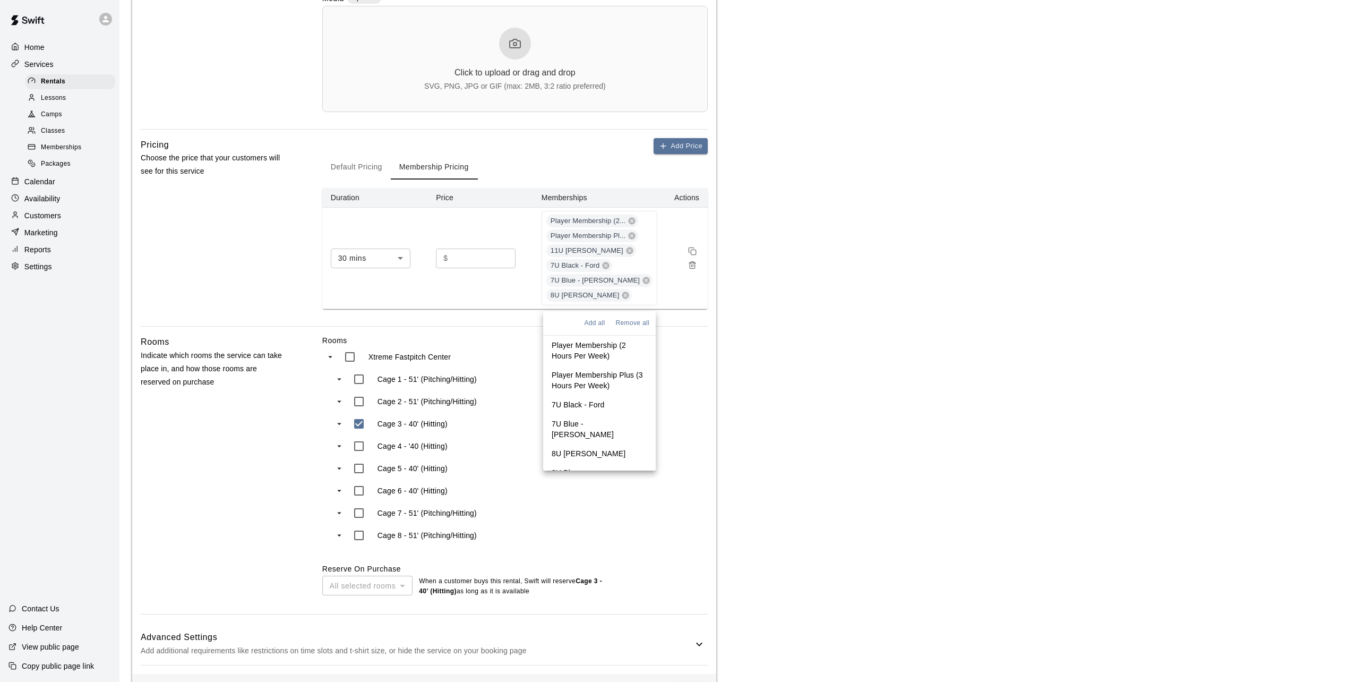
click at [586, 467] on p "8U Blue - Archer" at bounding box center [600, 477] width 96 height 21
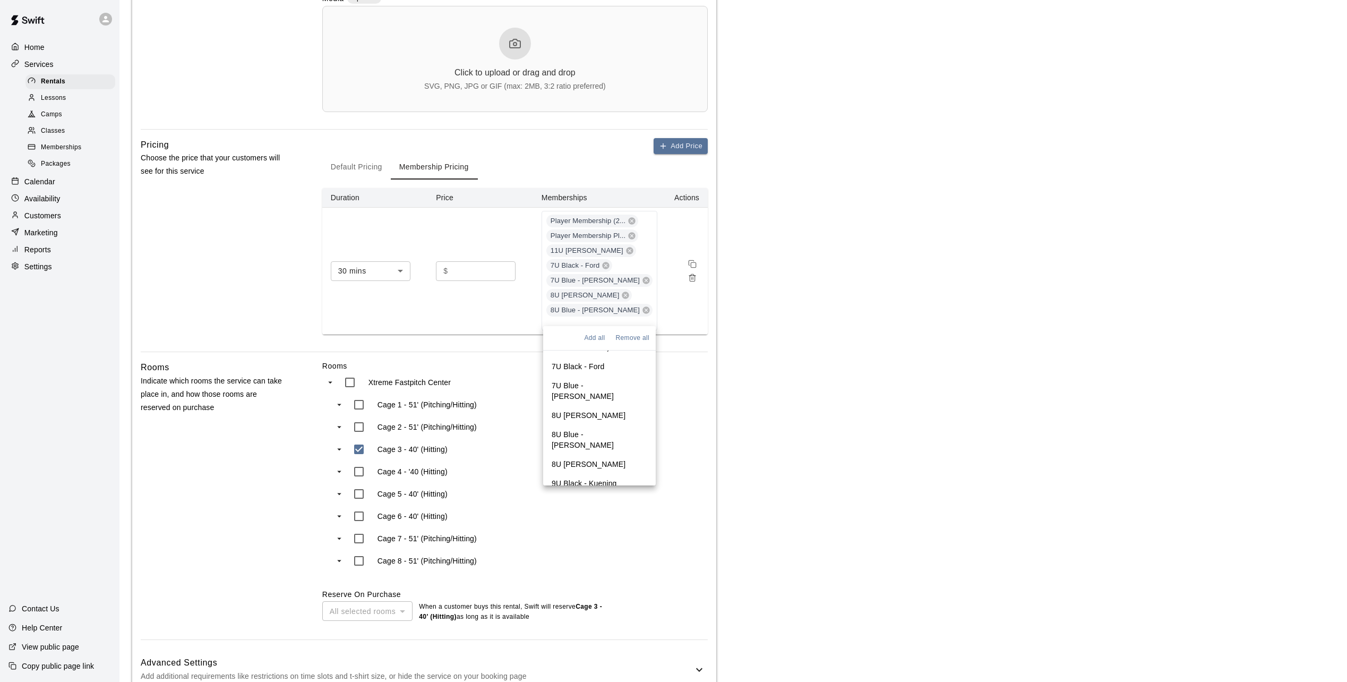
scroll to position [106, 0]
click at [591, 406] on p "8U White - Buenzow" at bounding box center [589, 411] width 74 height 11
click at [591, 440] on p "9U Black - Kuening" at bounding box center [584, 445] width 65 height 11
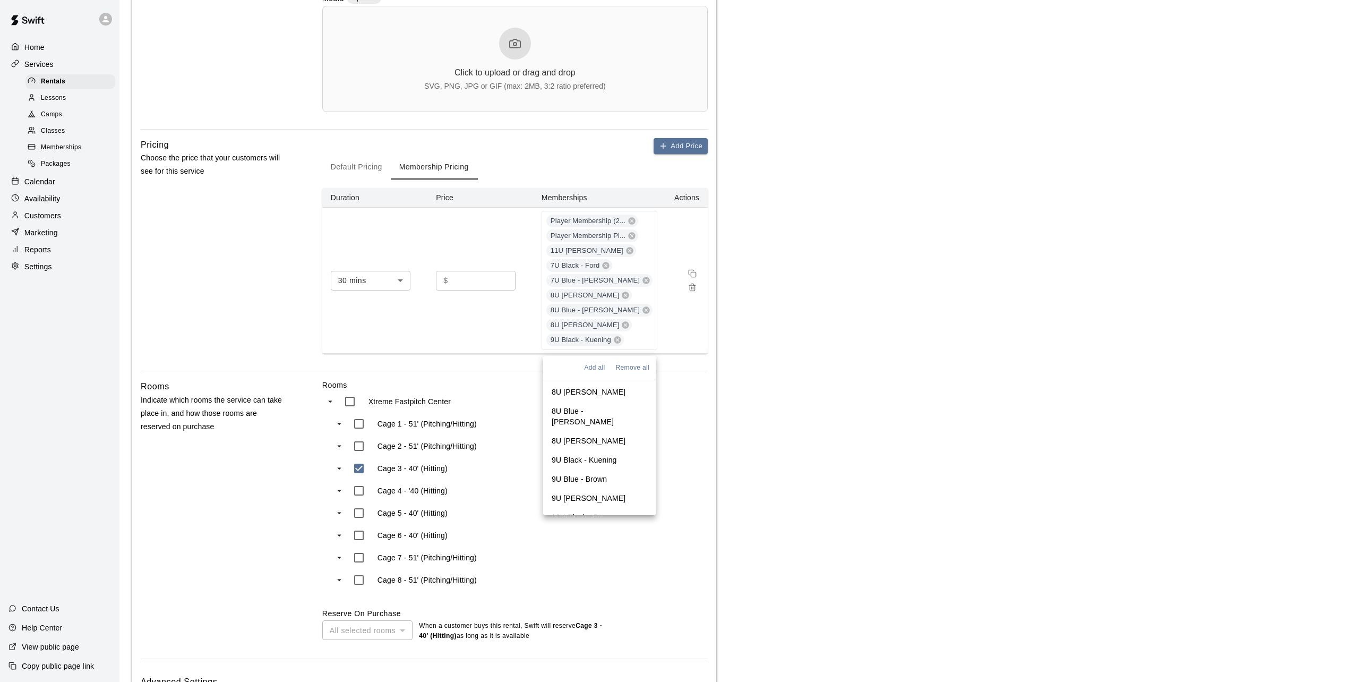
click at [590, 473] on p "9U Blue - Brown" at bounding box center [579, 478] width 55 height 11
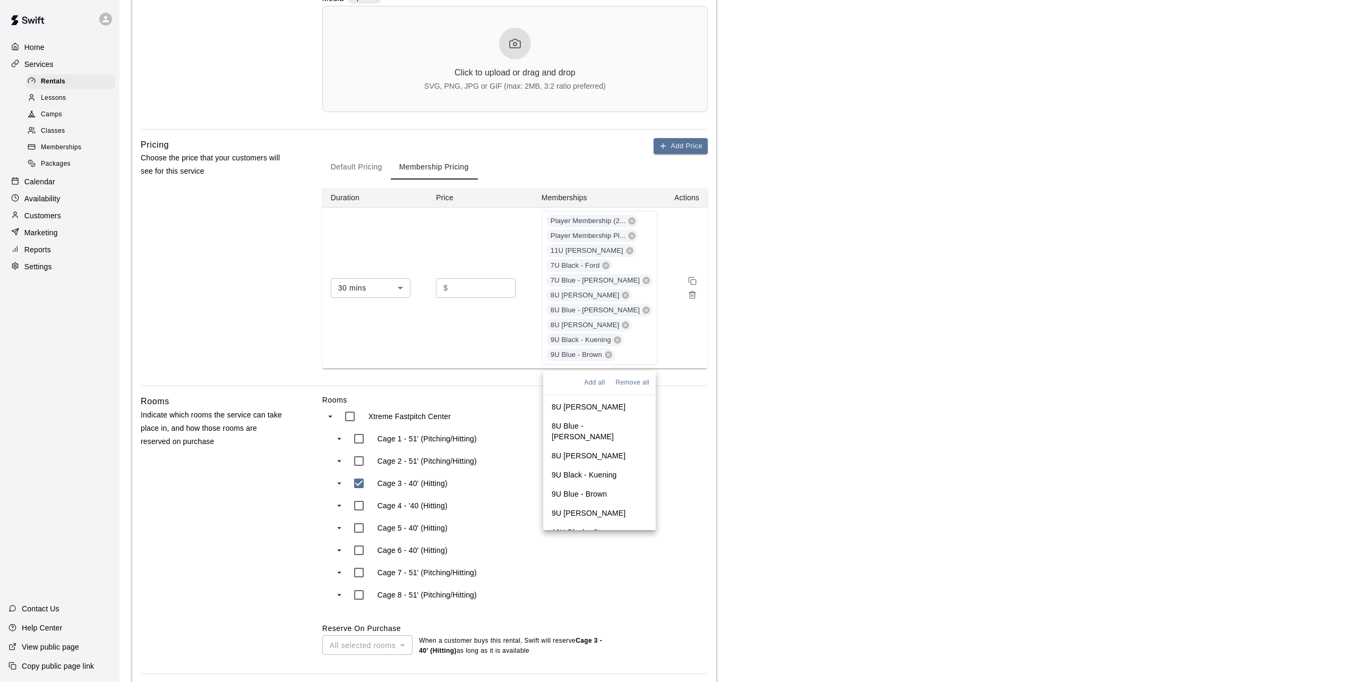
click at [591, 507] on p "9U White - Beavers" at bounding box center [589, 512] width 74 height 11
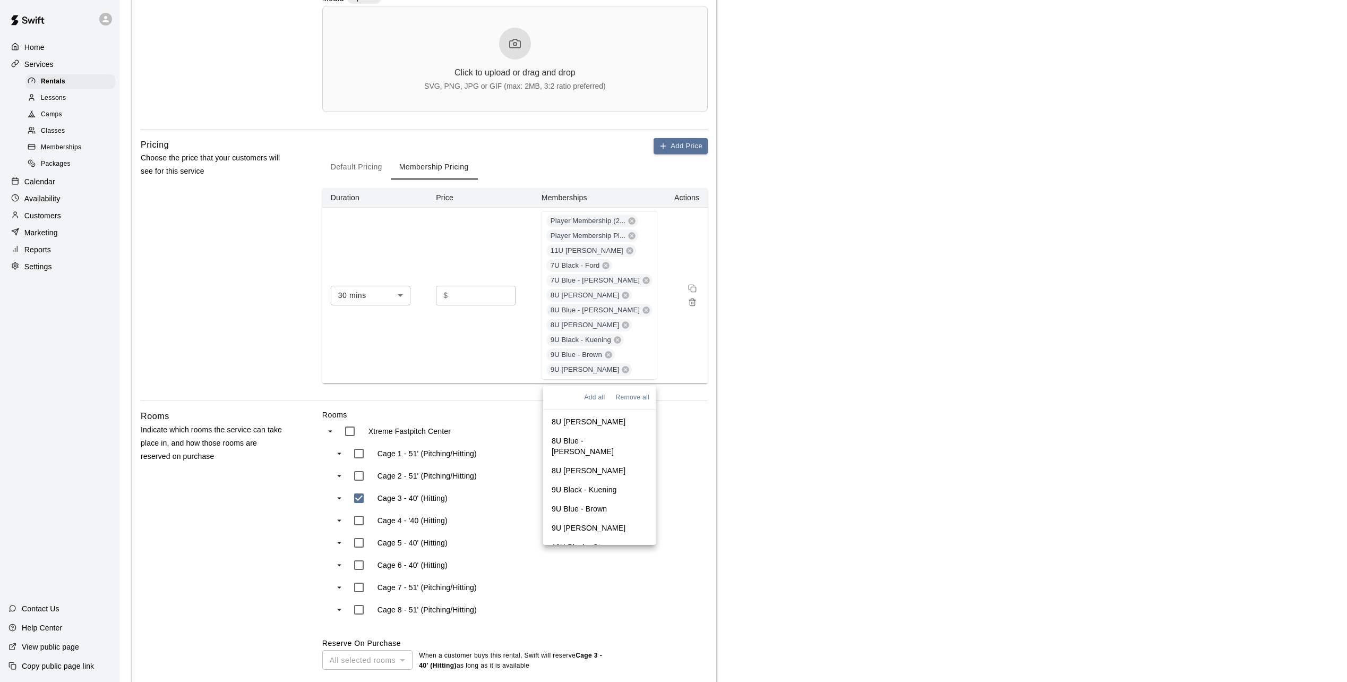
click at [590, 541] on p "10U Black - Starr" at bounding box center [581, 546] width 58 height 11
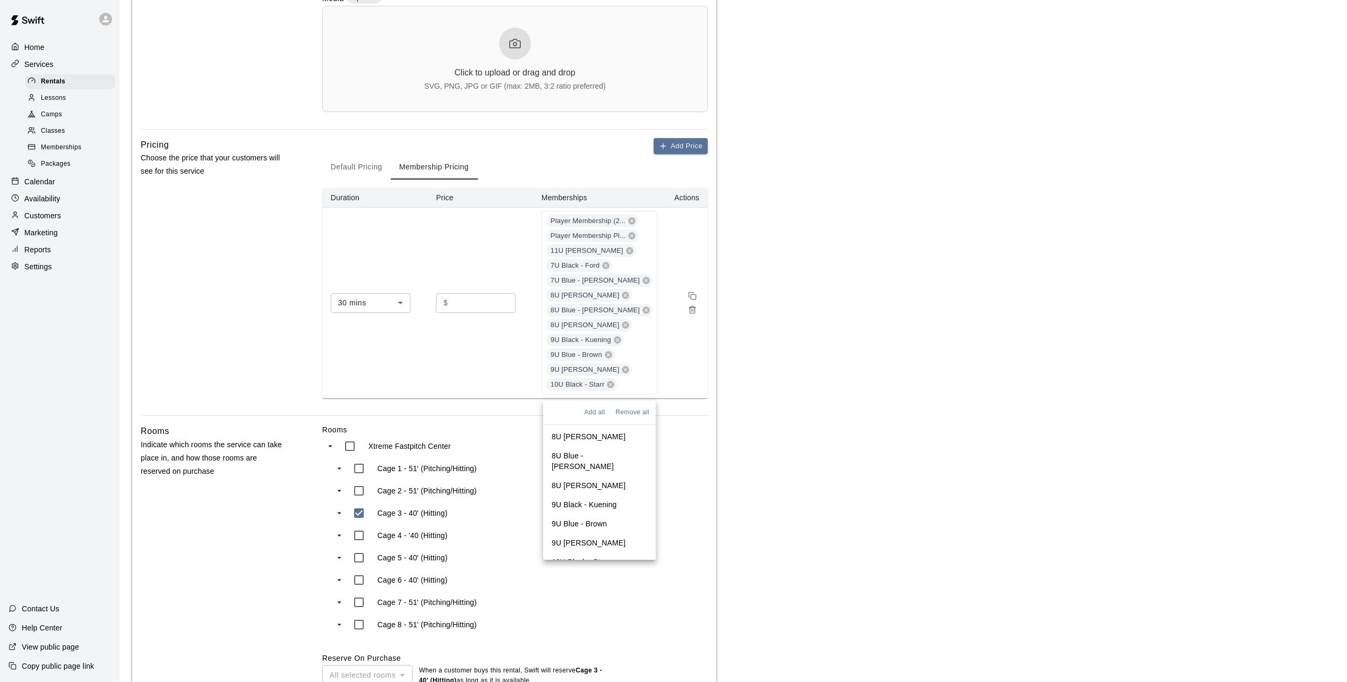
click at [590, 575] on p "10U Blue - Schmidt" at bounding box center [600, 585] width 96 height 21
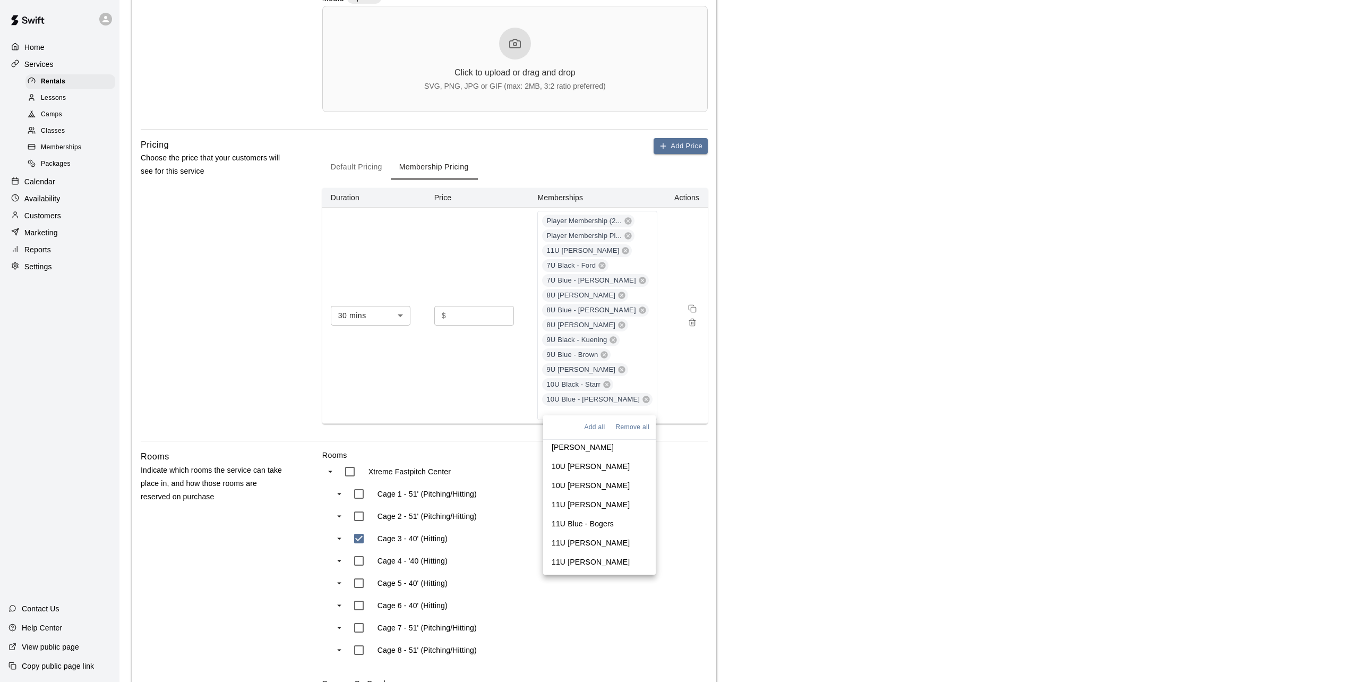
scroll to position [212, 0]
click at [604, 514] on p "10U White - Martinac" at bounding box center [591, 519] width 78 height 11
click at [603, 548] on p "10U Gray - Syverson" at bounding box center [591, 553] width 78 height 11
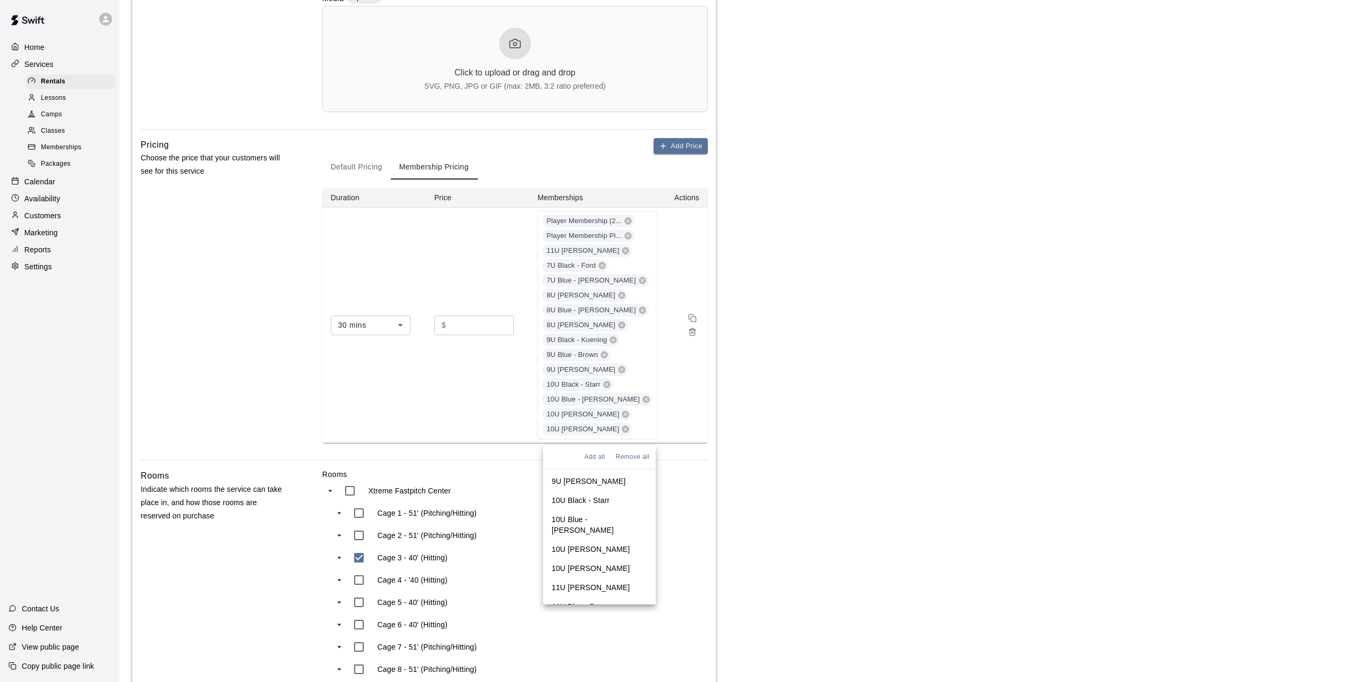
click at [601, 578] on li "11U Black - Crosby" at bounding box center [599, 587] width 113 height 19
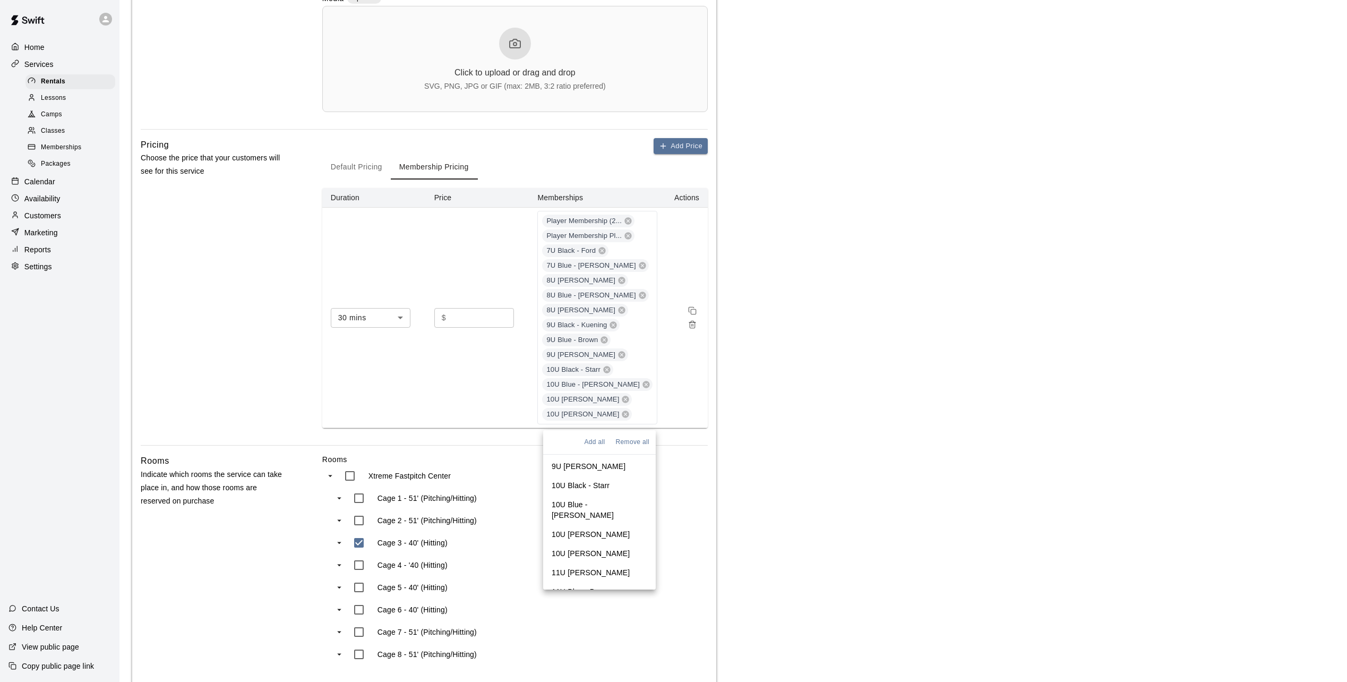
click at [593, 586] on p "11U Blue - Bogers" at bounding box center [583, 591] width 62 height 11
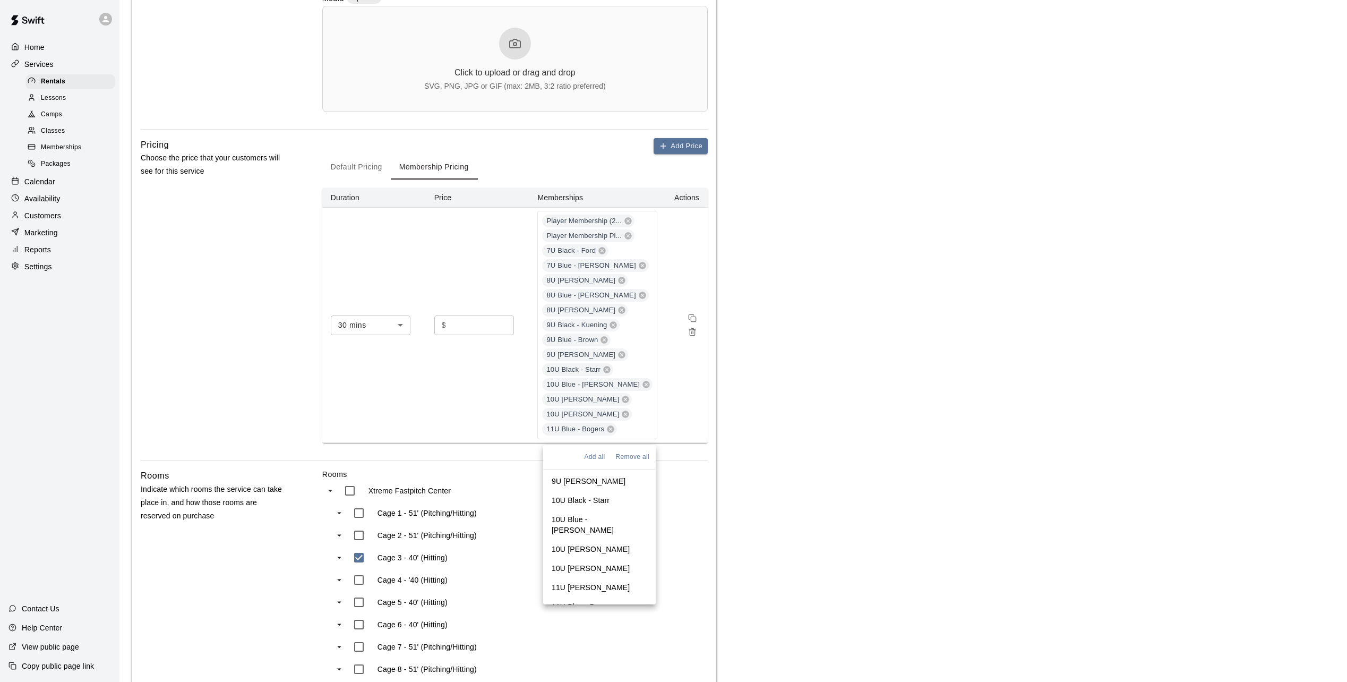
click at [597, 620] on p "11U White - Moulton" at bounding box center [591, 625] width 78 height 11
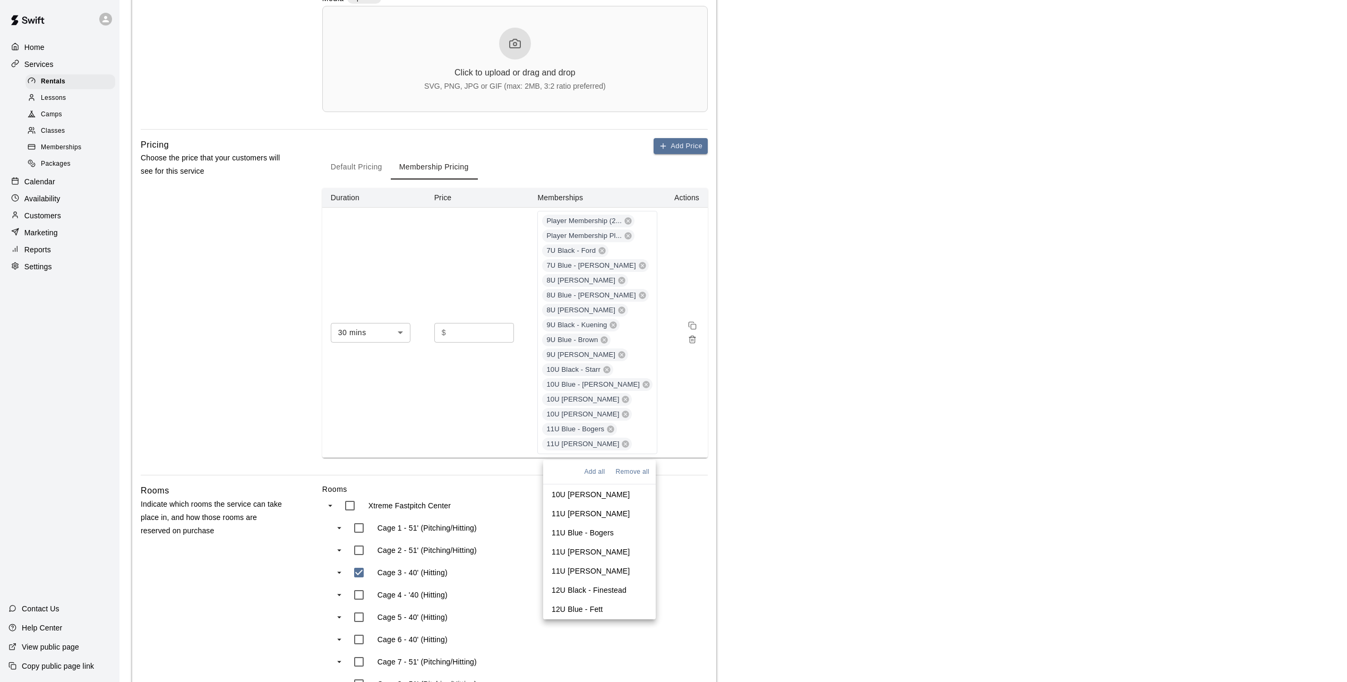
scroll to position [318, 0]
click at [575, 548] on p "11U Gray - Ott" at bounding box center [591, 553] width 78 height 11
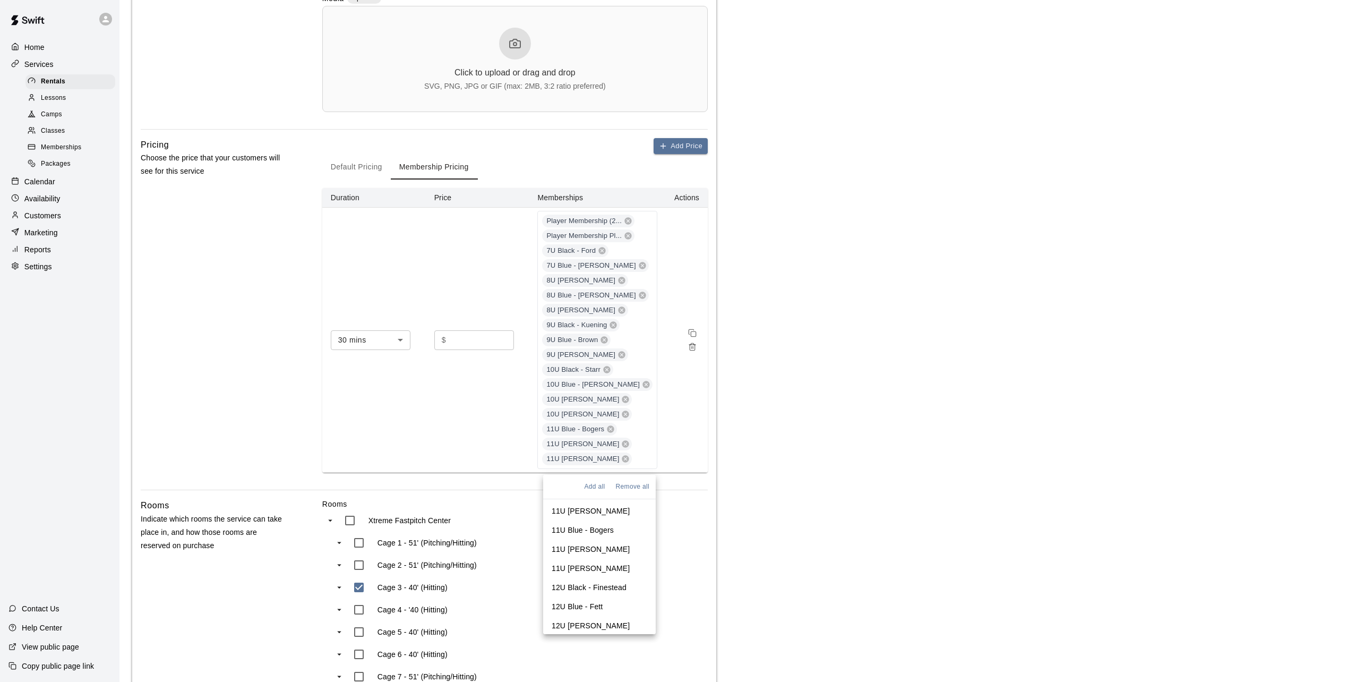
click at [576, 582] on p "12U Black - Finestead" at bounding box center [589, 587] width 75 height 11
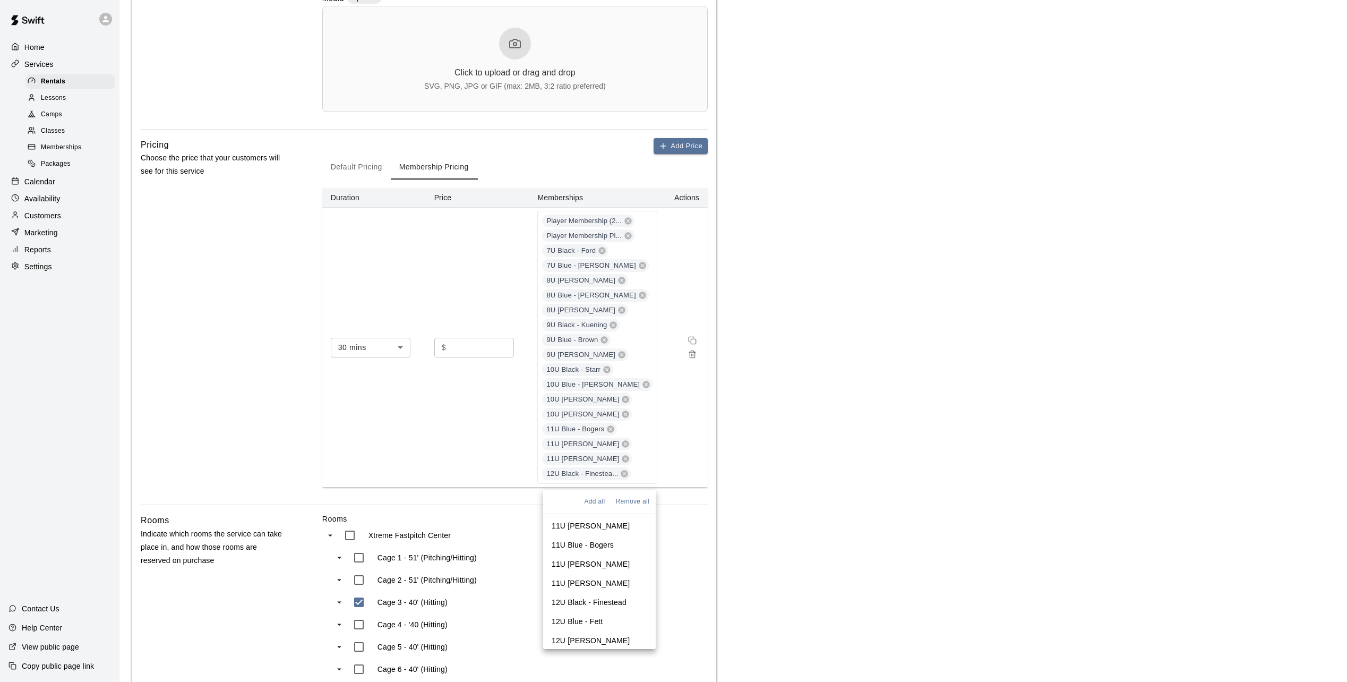
click at [576, 612] on li "12U Blue - Fett" at bounding box center [599, 621] width 113 height 19
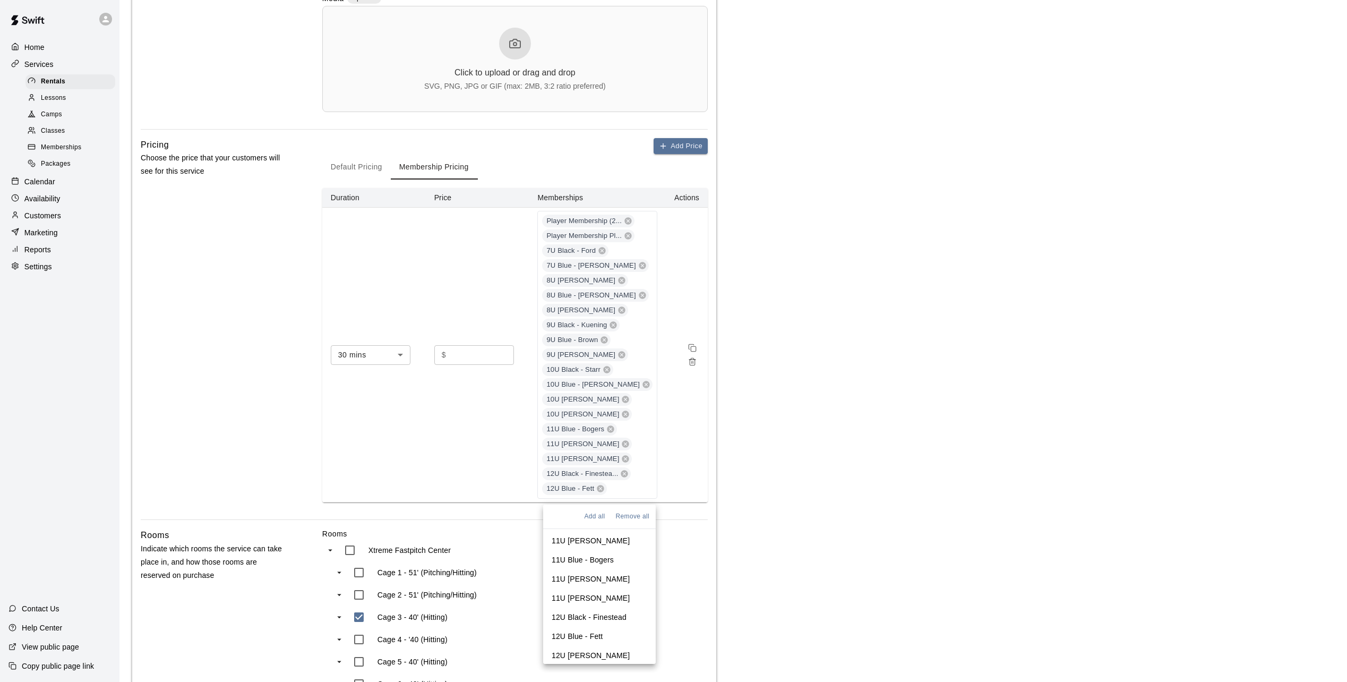
click at [577, 650] on p "12U White - Halverson" at bounding box center [591, 655] width 78 height 11
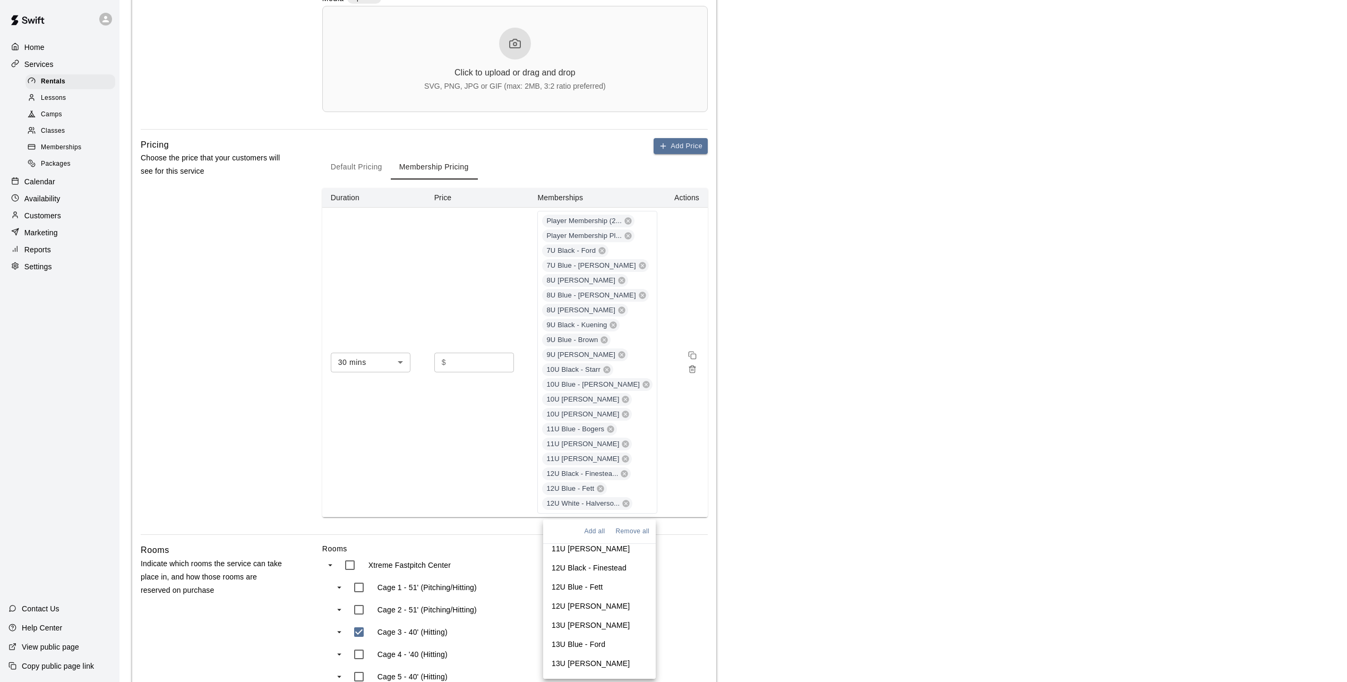
scroll to position [383, 0]
click at [583, 619] on p "13U Black - Munger" at bounding box center [591, 624] width 78 height 11
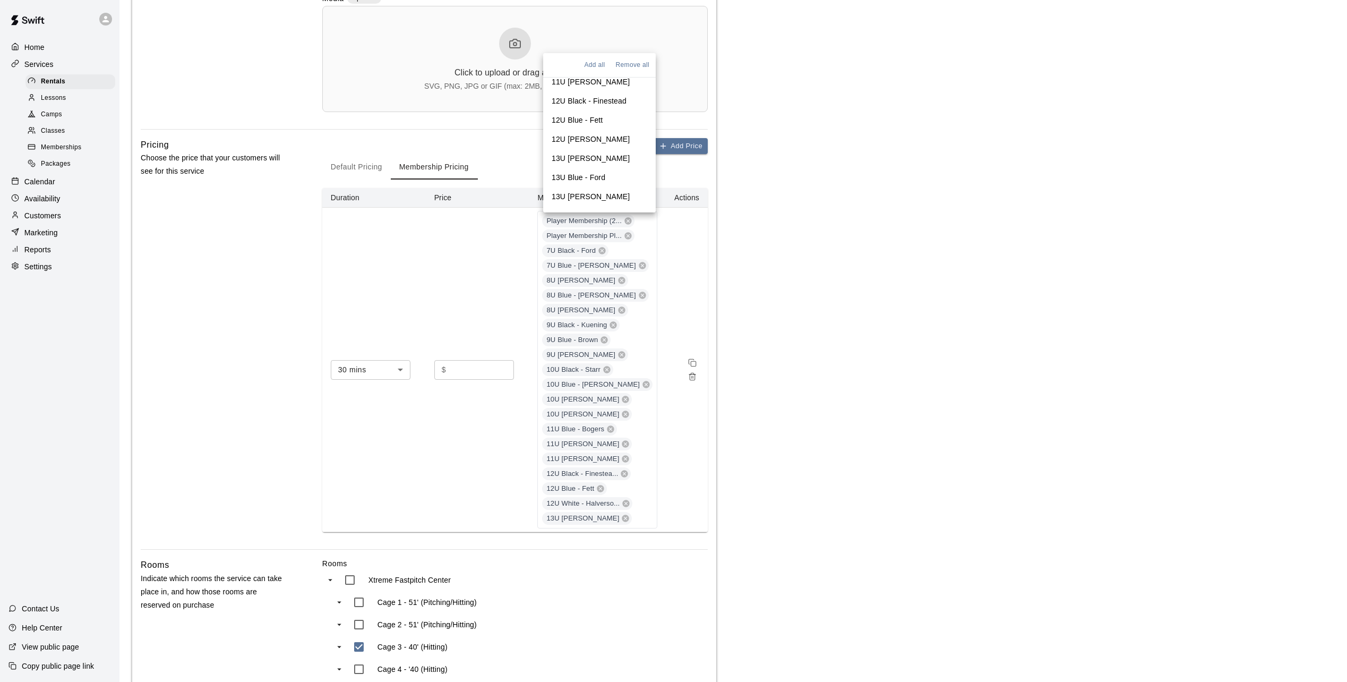
click at [584, 172] on p "13U Blue - Ford" at bounding box center [579, 177] width 54 height 11
click at [583, 191] on p "13U White - Weiner" at bounding box center [591, 196] width 78 height 11
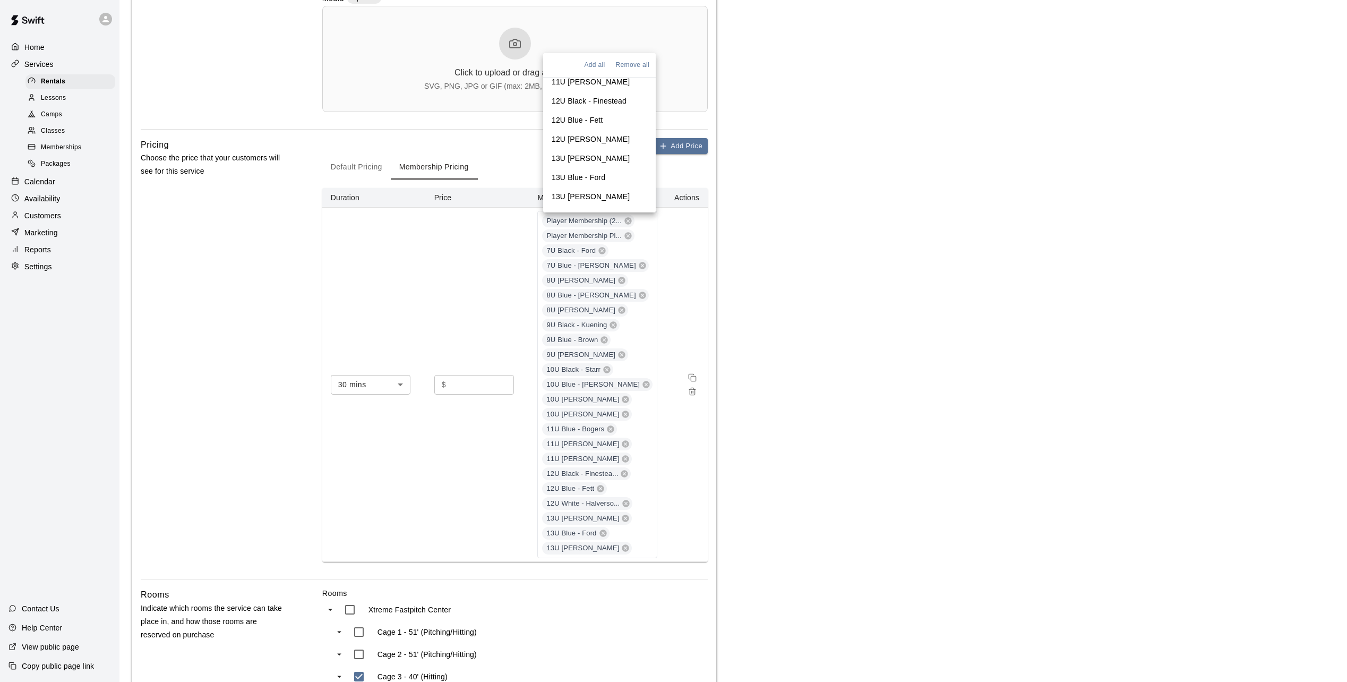
click at [580, 210] on p "14U Black - Cooper" at bounding box center [591, 215] width 78 height 11
click at [581, 229] on p "14U Blue - Sitzman" at bounding box center [600, 239] width 96 height 21
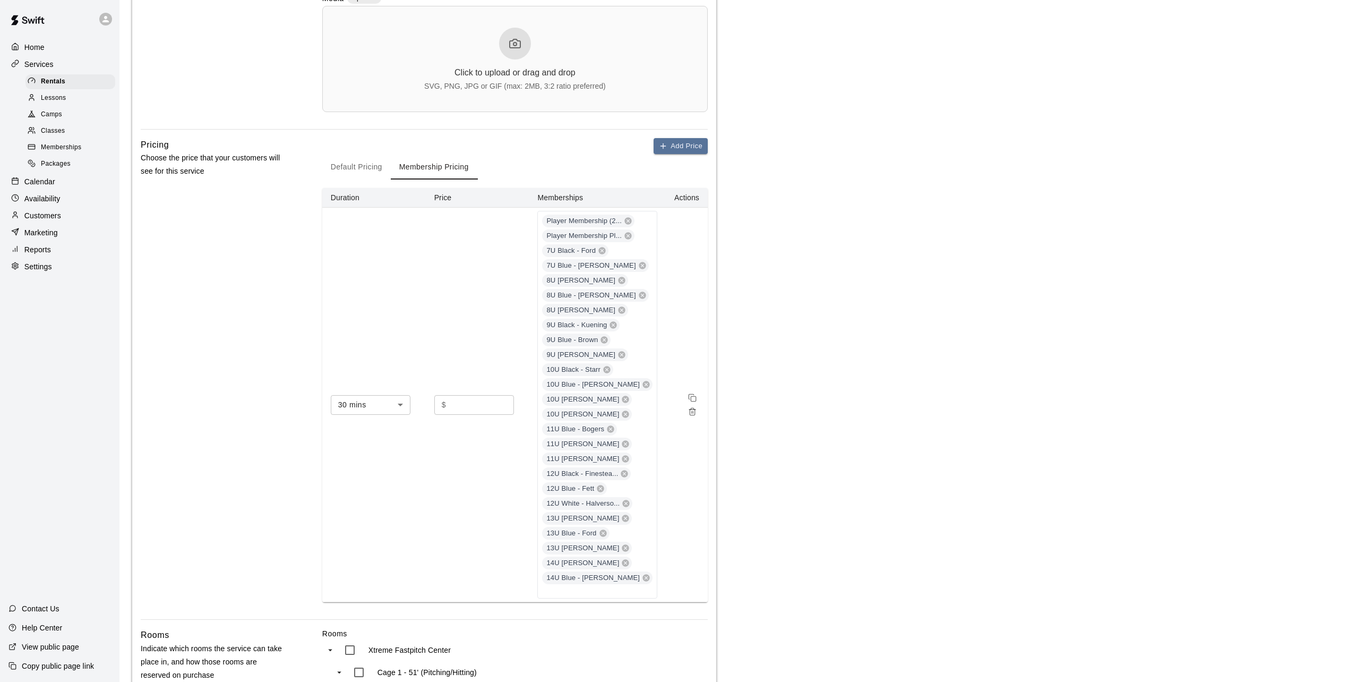
click at [941, 489] on main "**********" at bounding box center [733, 328] width 1202 height 1350
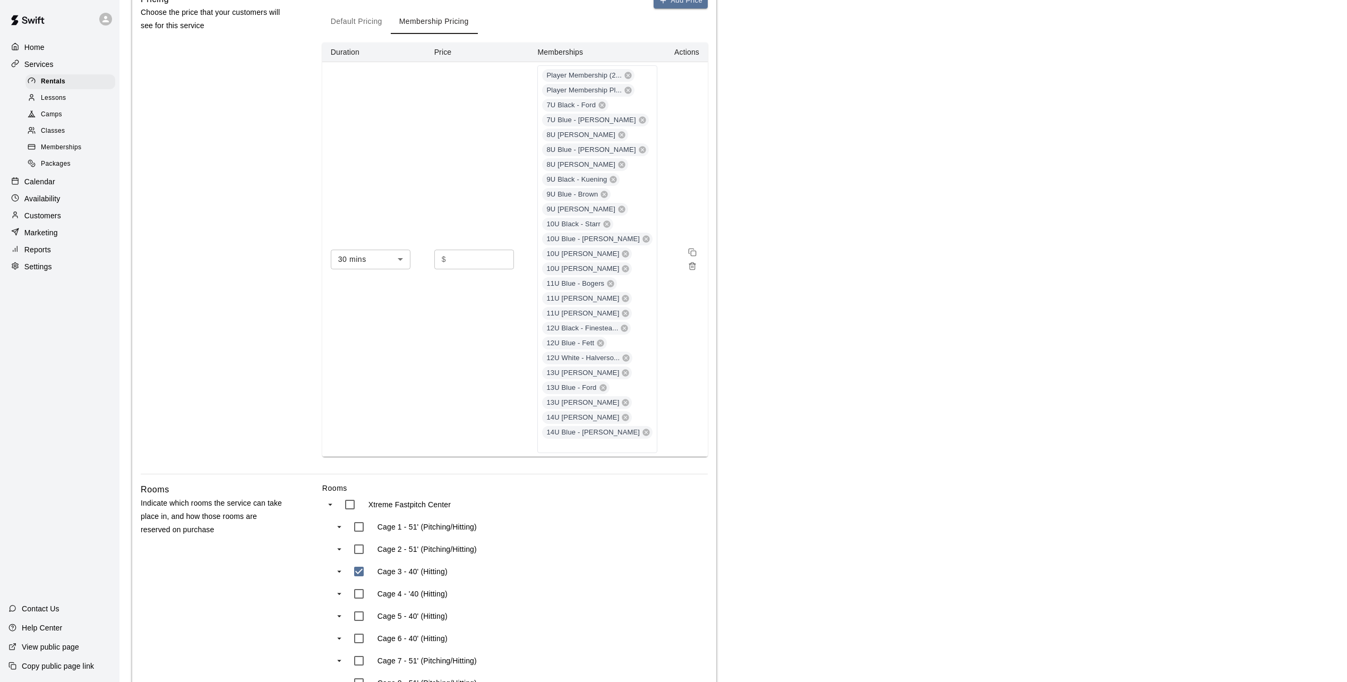
scroll to position [687, 0]
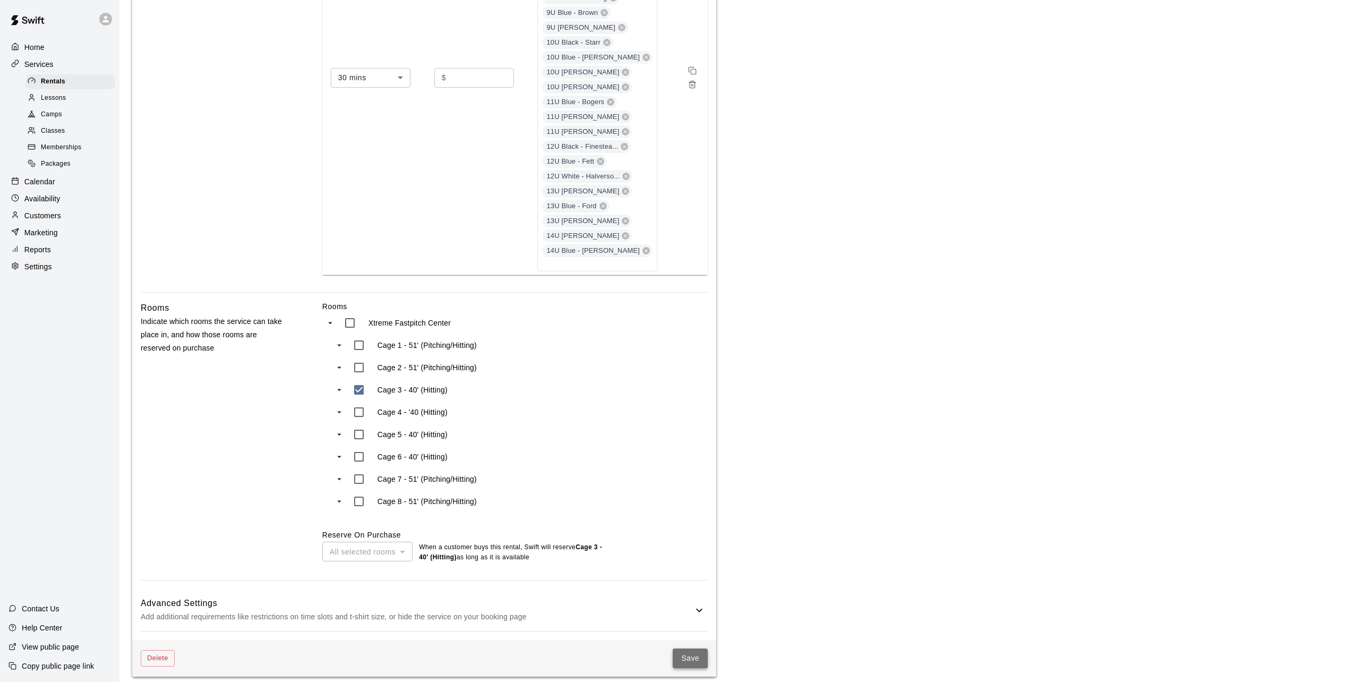
click at [688, 650] on button "Save" at bounding box center [690, 658] width 35 height 20
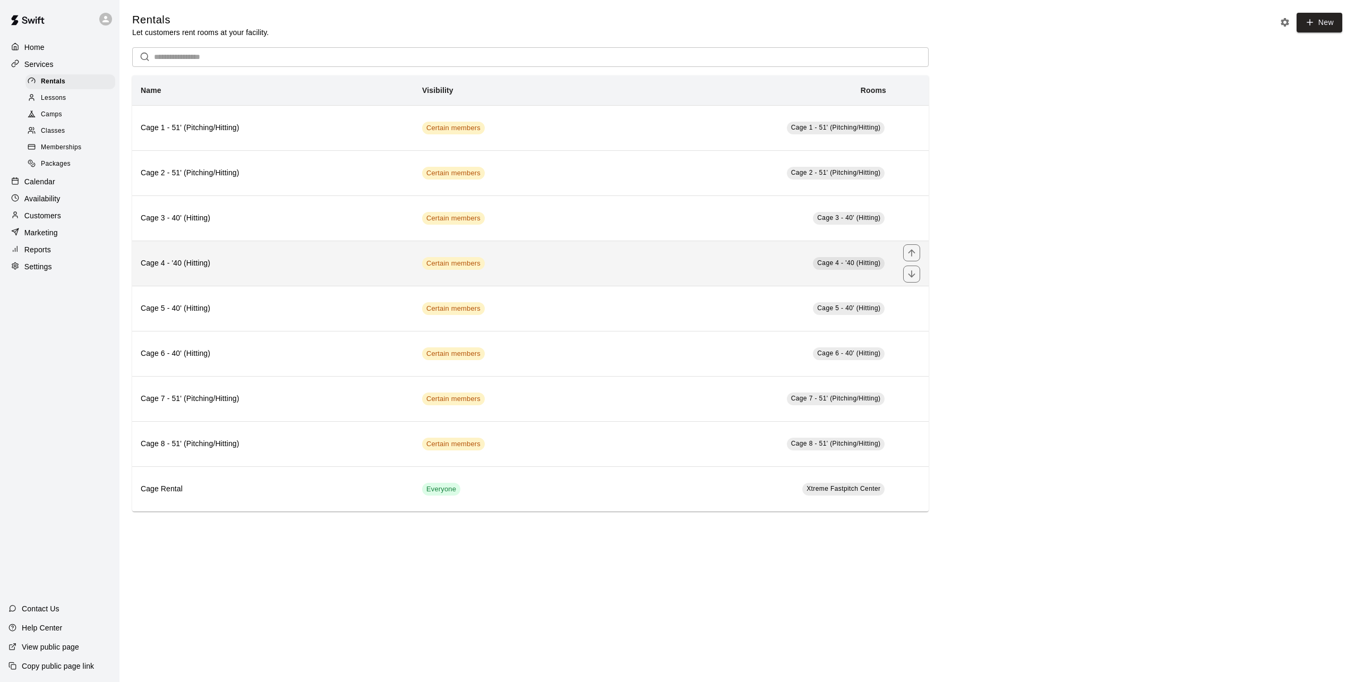
click at [246, 271] on th "Cage 4 - '40 (Hitting)" at bounding box center [272, 262] width 281 height 45
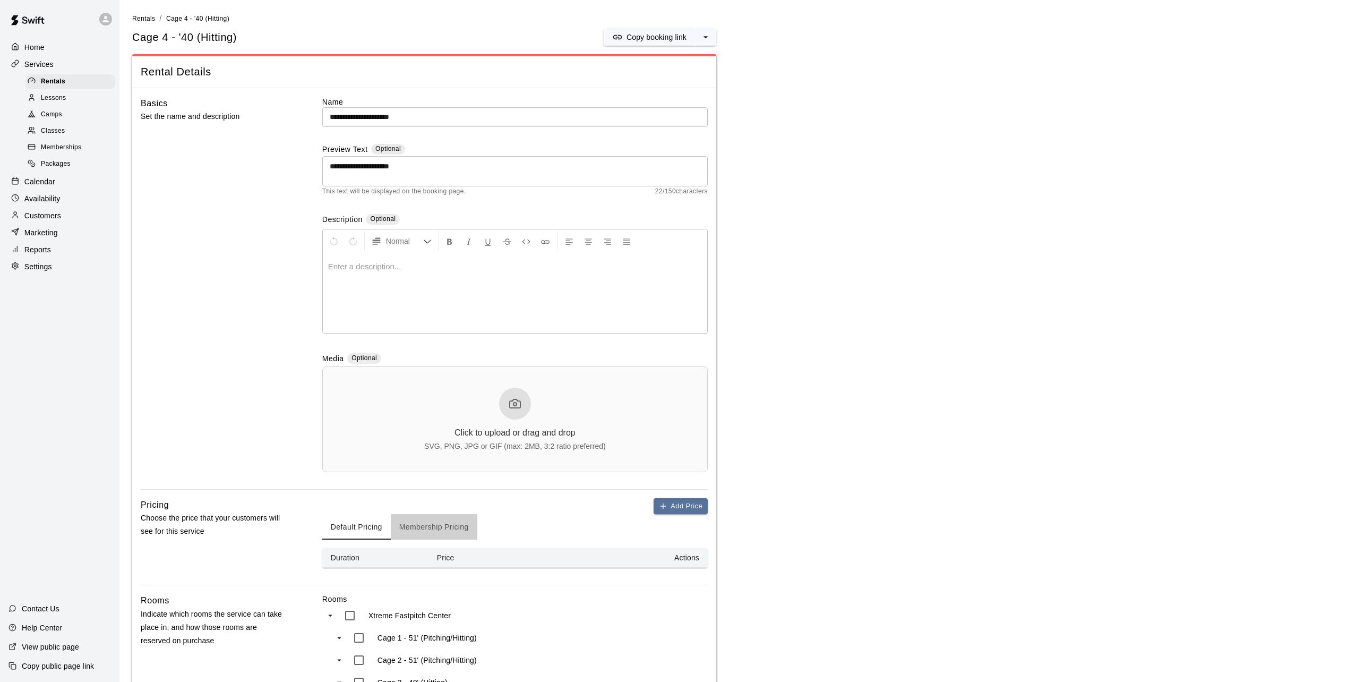
click at [425, 523] on button "Membership Pricing" at bounding box center [434, 526] width 87 height 25
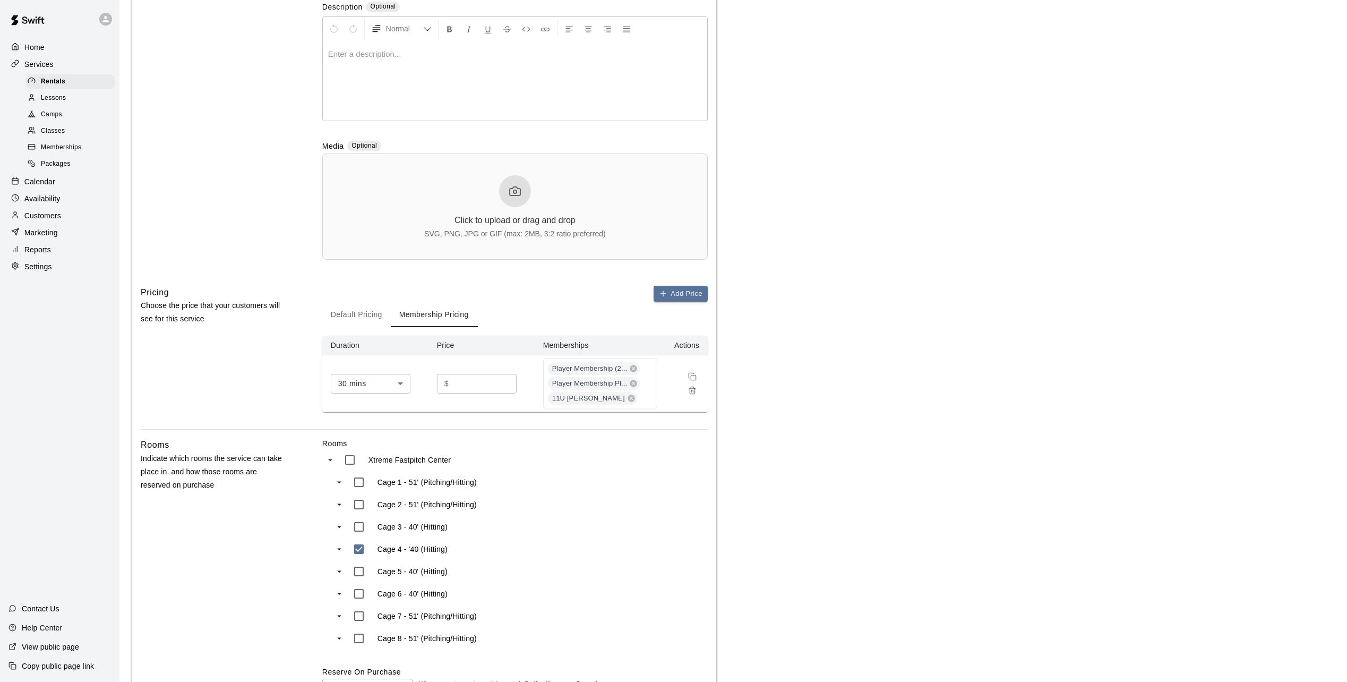
scroll to position [360, 0]
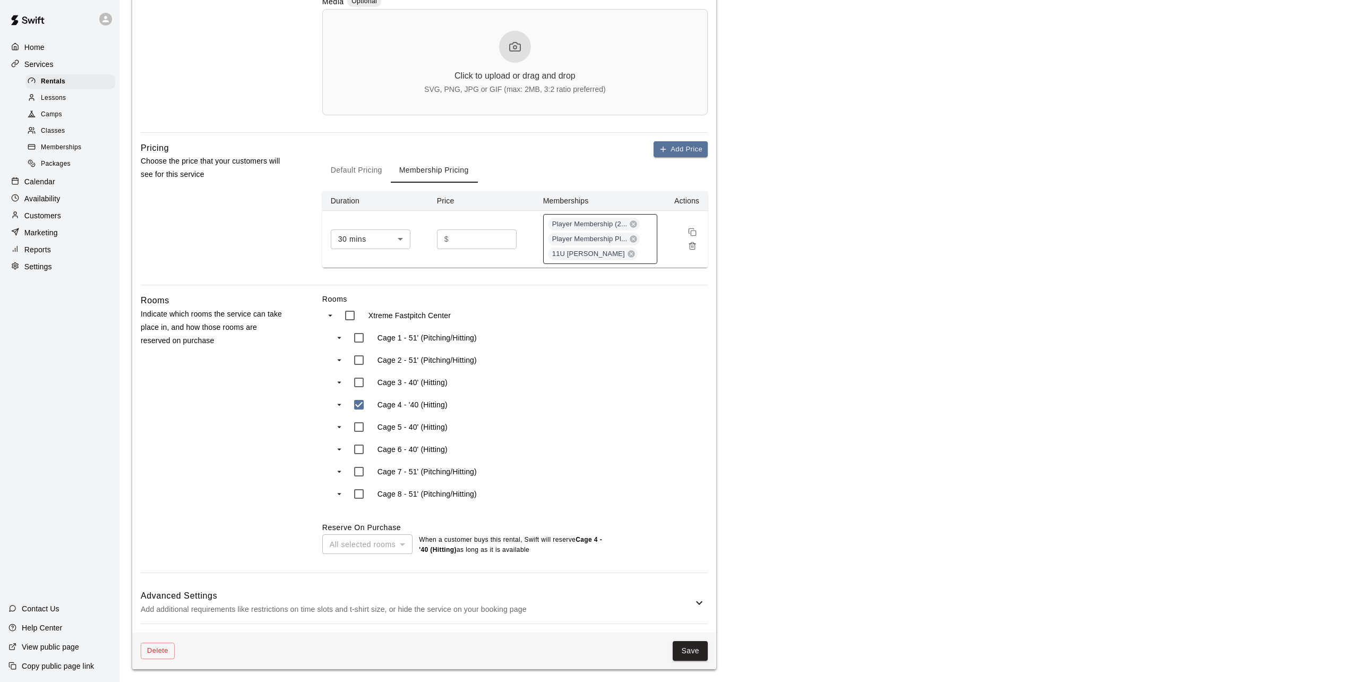
click at [646, 254] on div "Player Membership (2... Player Membership Pl... 11U Black - Crosby" at bounding box center [600, 239] width 114 height 50
click at [591, 305] on p "7U Black - Ford" at bounding box center [578, 310] width 53 height 11
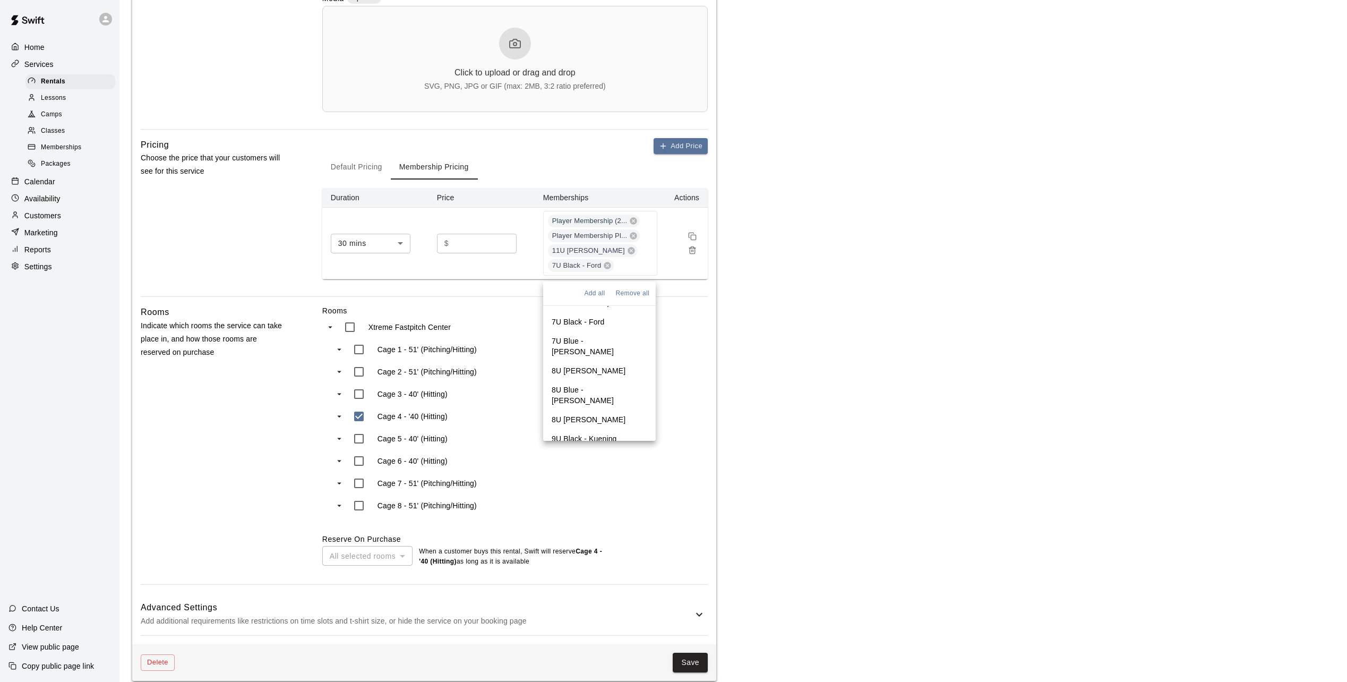
click at [591, 338] on p "7U Blue - Shelton" at bounding box center [600, 345] width 96 height 21
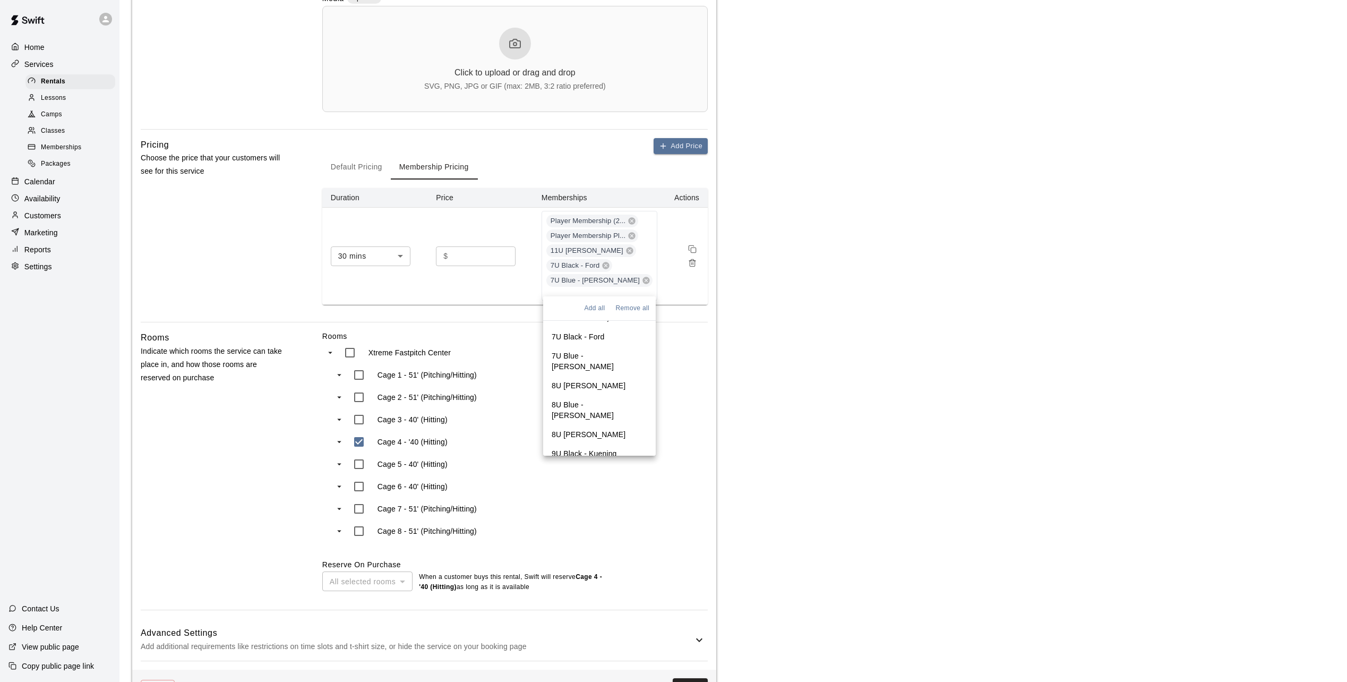
click at [588, 380] on p "8U Black - Fazio" at bounding box center [589, 385] width 74 height 11
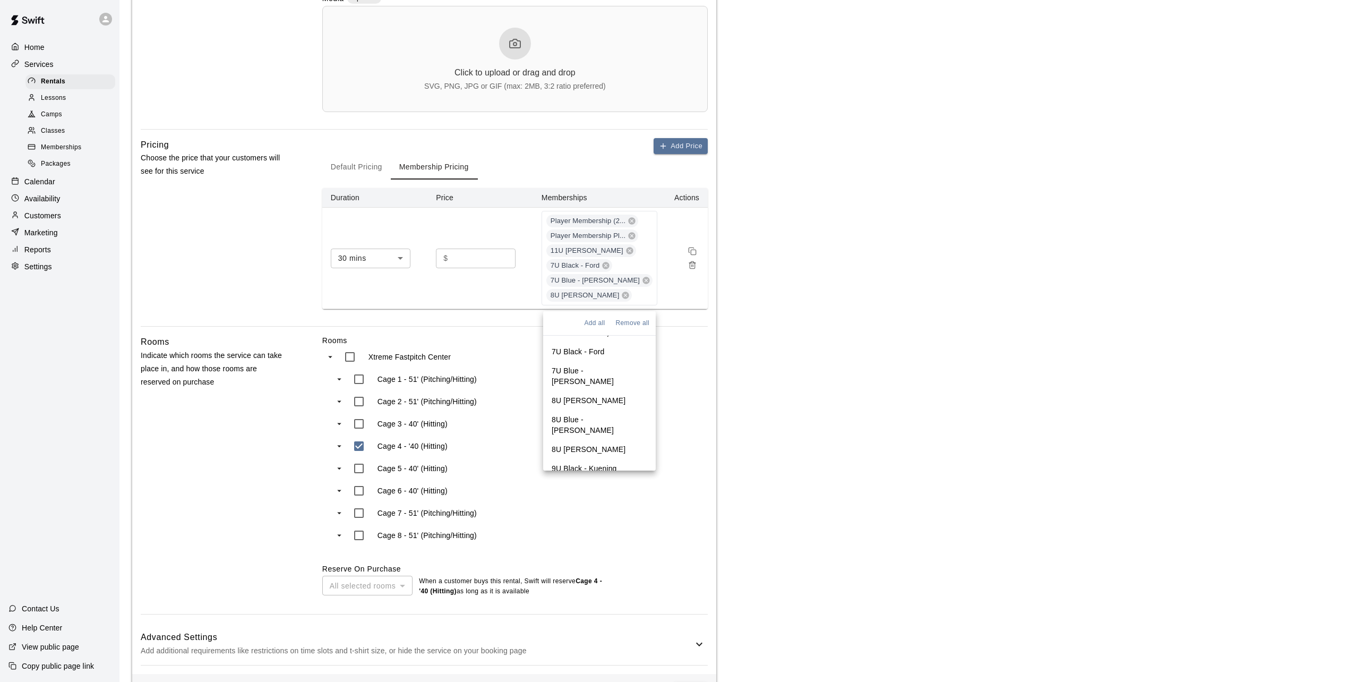
click at [581, 414] on p "8U Blue - Archer" at bounding box center [600, 424] width 96 height 21
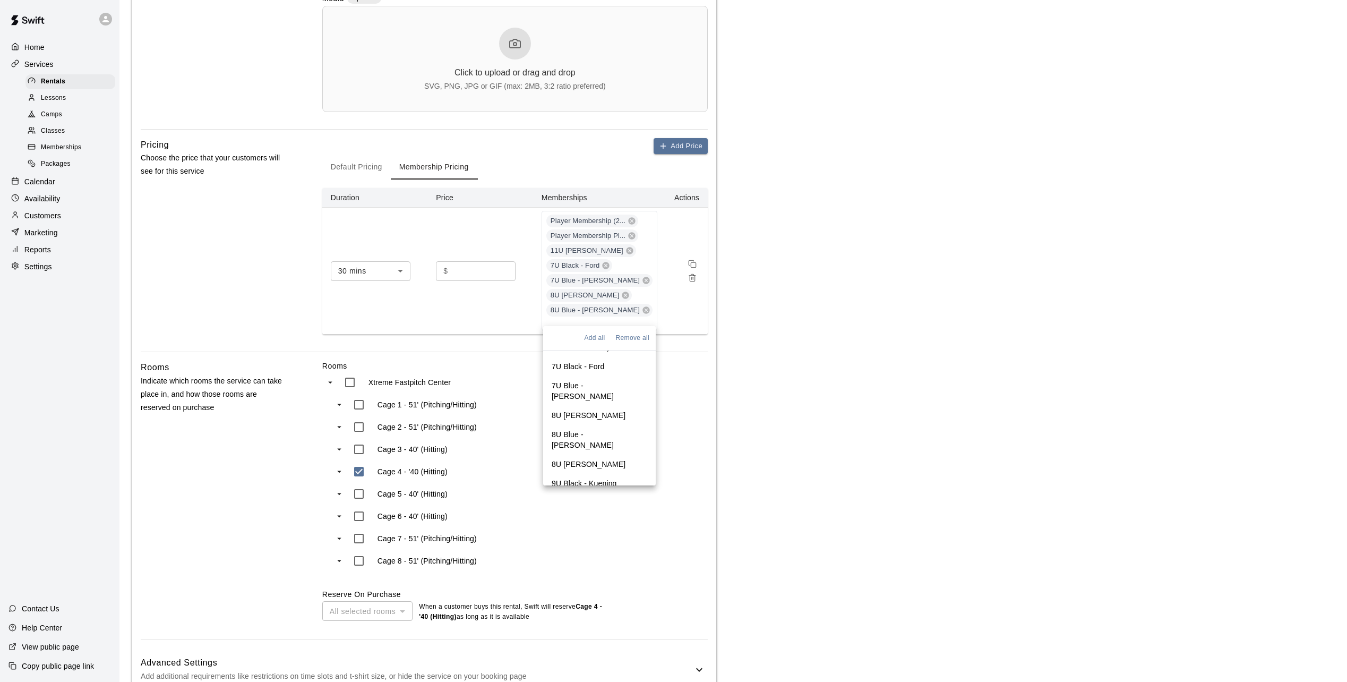
click at [585, 459] on p "8U White - Buenzow" at bounding box center [589, 464] width 74 height 11
click at [587, 493] on p "9U Black - Kuening" at bounding box center [584, 498] width 65 height 11
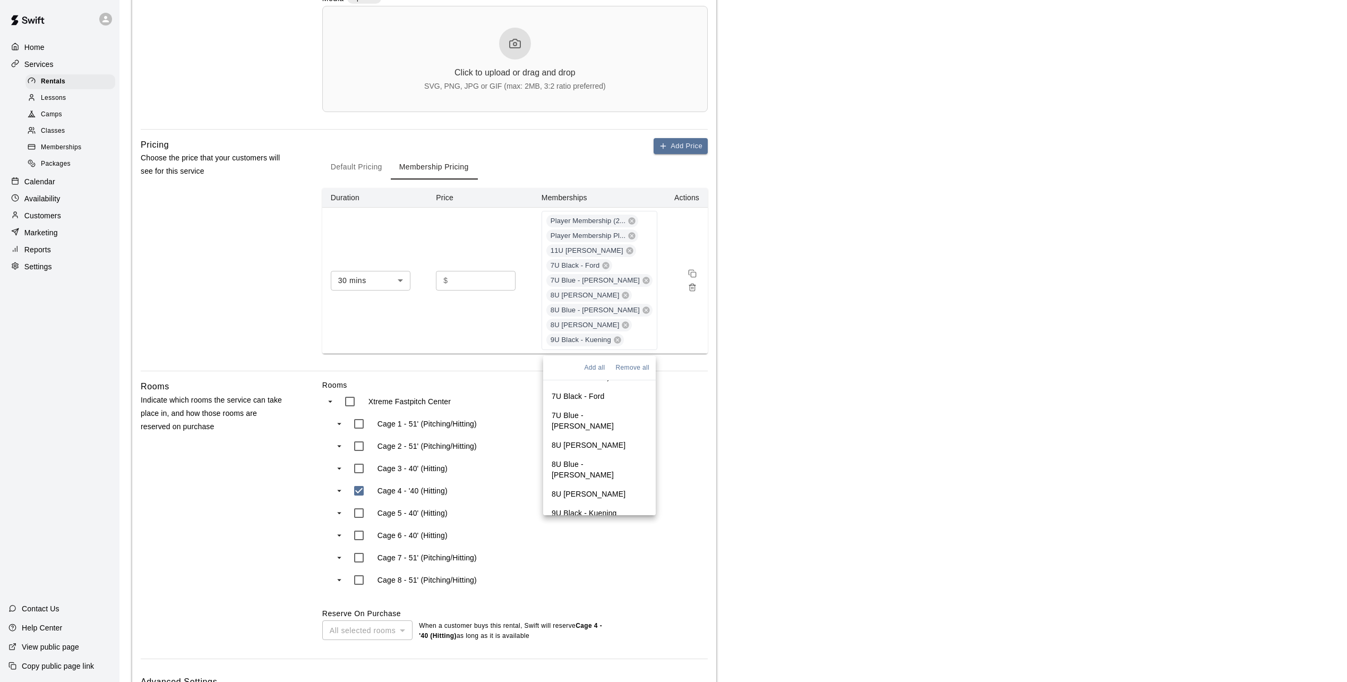
click at [576, 527] on p "9U Blue - Brown" at bounding box center [579, 532] width 55 height 11
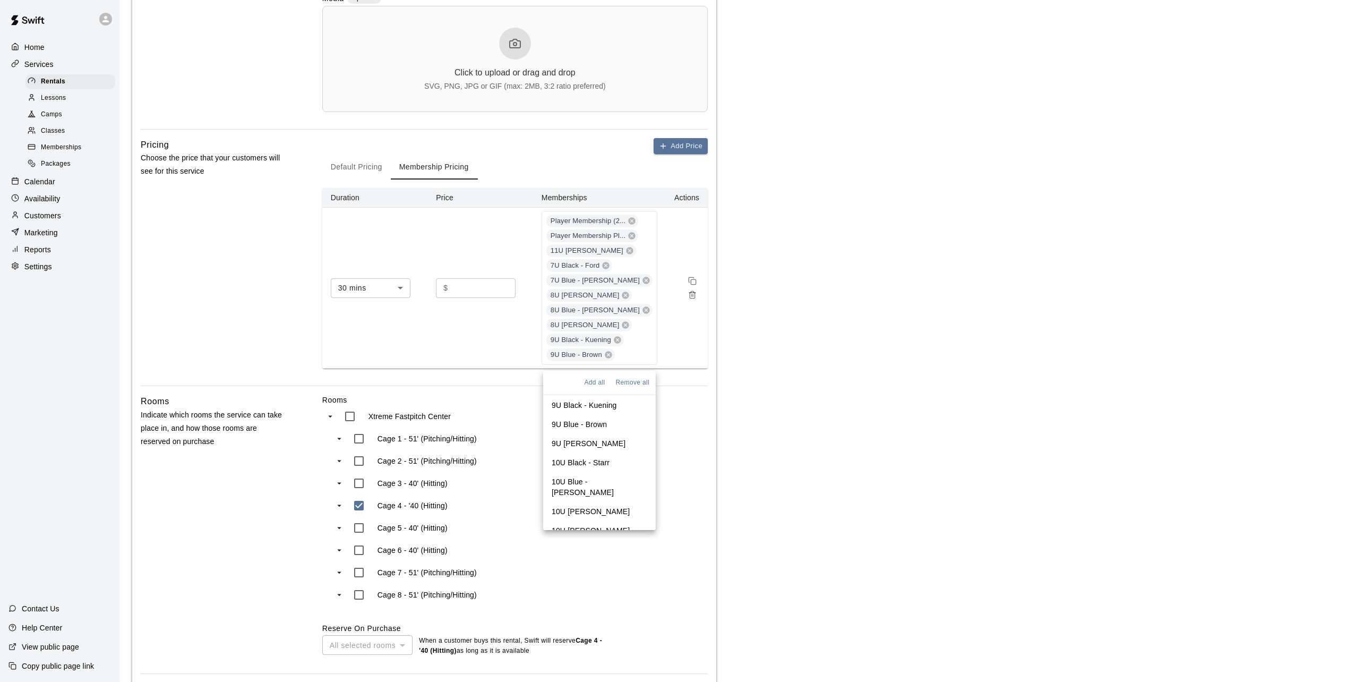
scroll to position [159, 0]
click at [583, 454] on p "9U White - Beavers" at bounding box center [589, 459] width 74 height 11
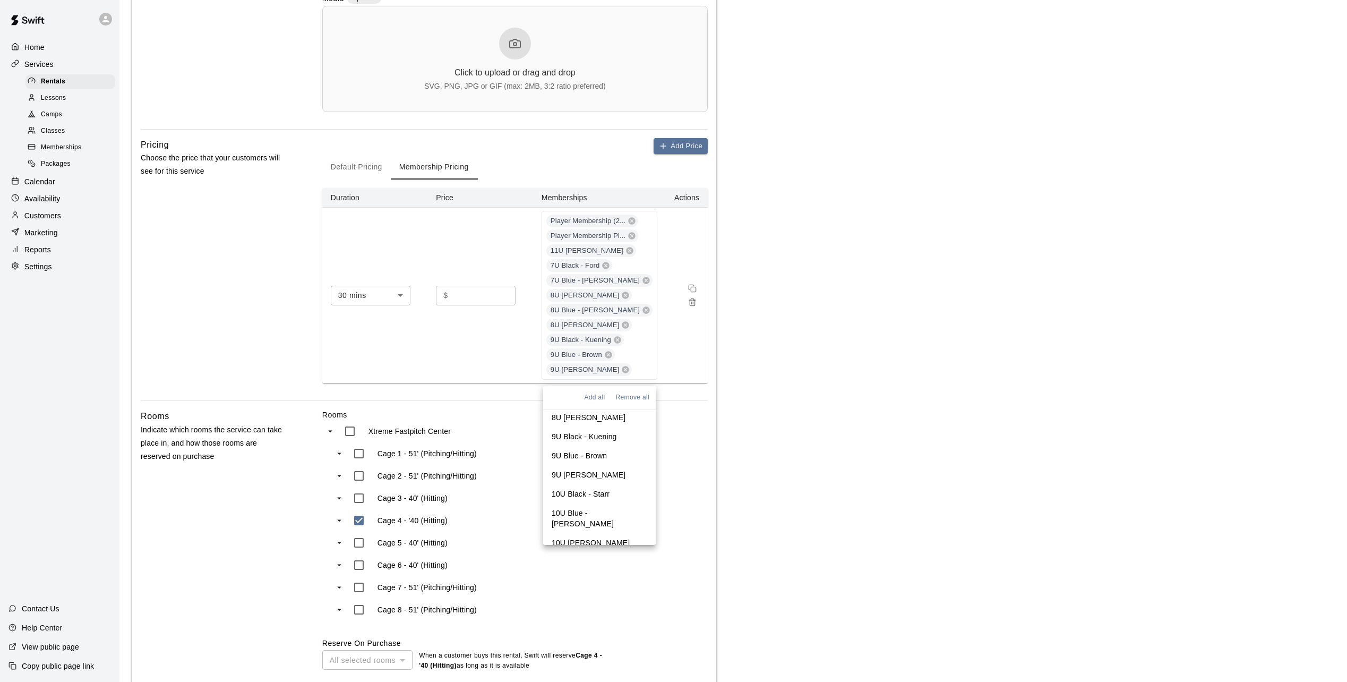
click at [587, 488] on p "10U Black - Starr" at bounding box center [581, 493] width 58 height 11
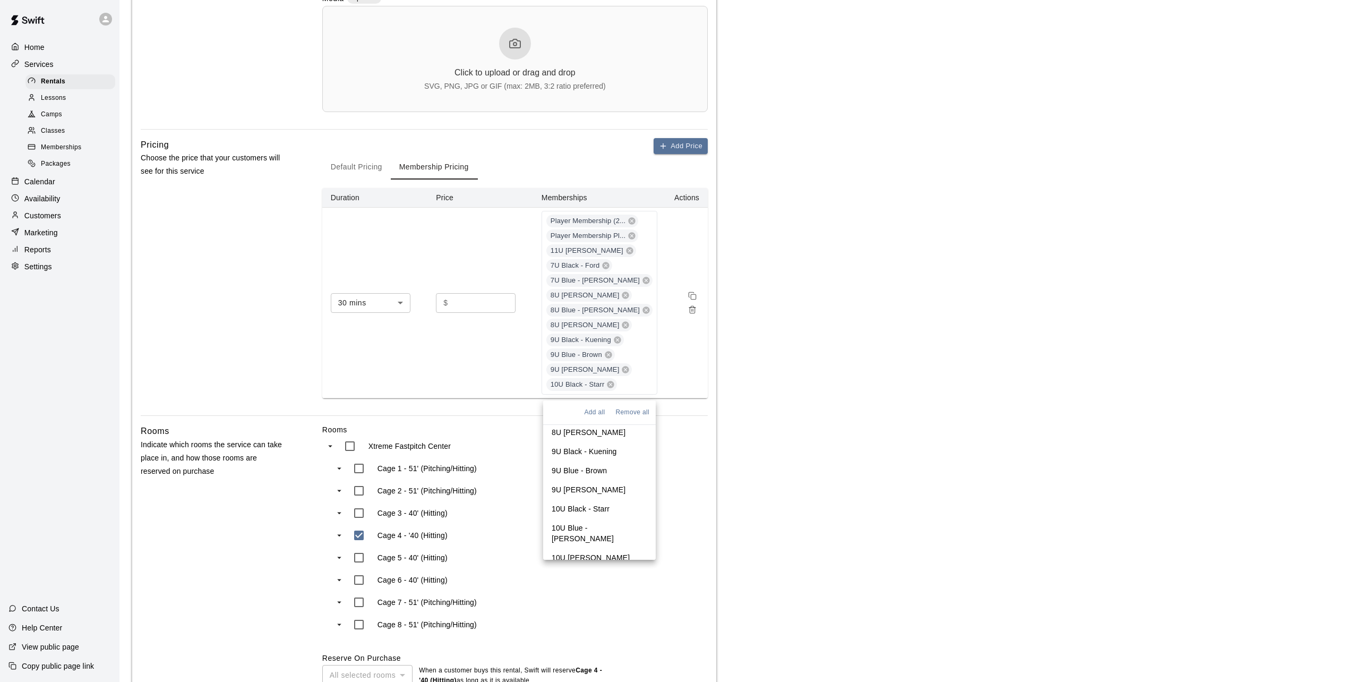
click at [587, 522] on p "10U Blue - Schmidt" at bounding box center [600, 532] width 96 height 21
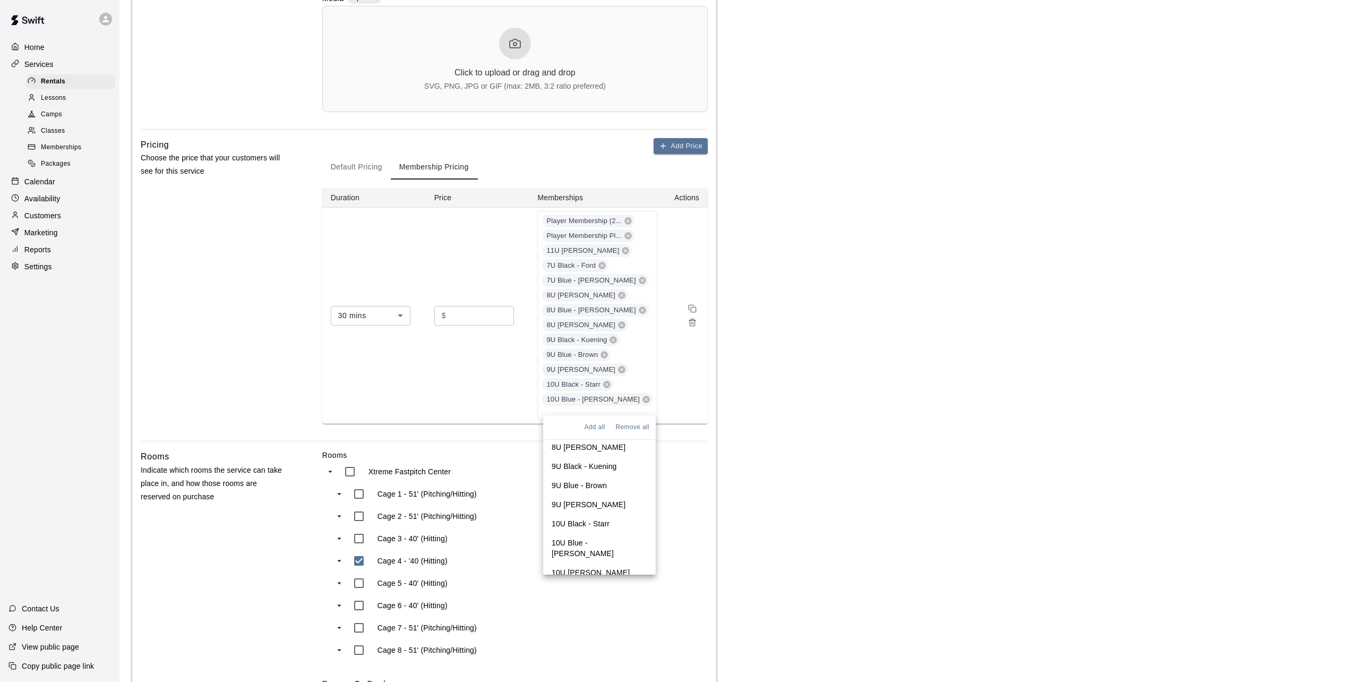
click at [590, 567] on p "10U White - Martinac" at bounding box center [591, 572] width 78 height 11
click at [589, 601] on p "10U Gray - Syverson" at bounding box center [591, 606] width 78 height 11
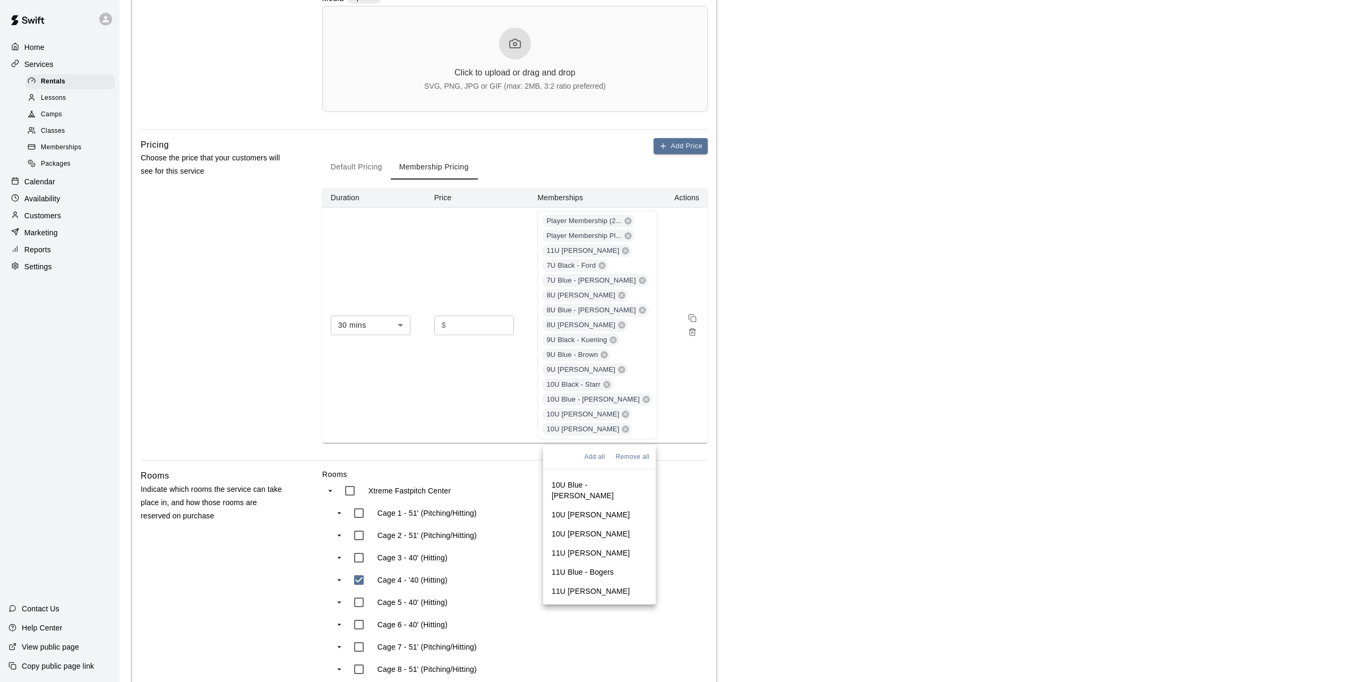
scroll to position [265, 0]
click at [588, 529] on p "11U Black - Crosby" at bounding box center [591, 534] width 78 height 11
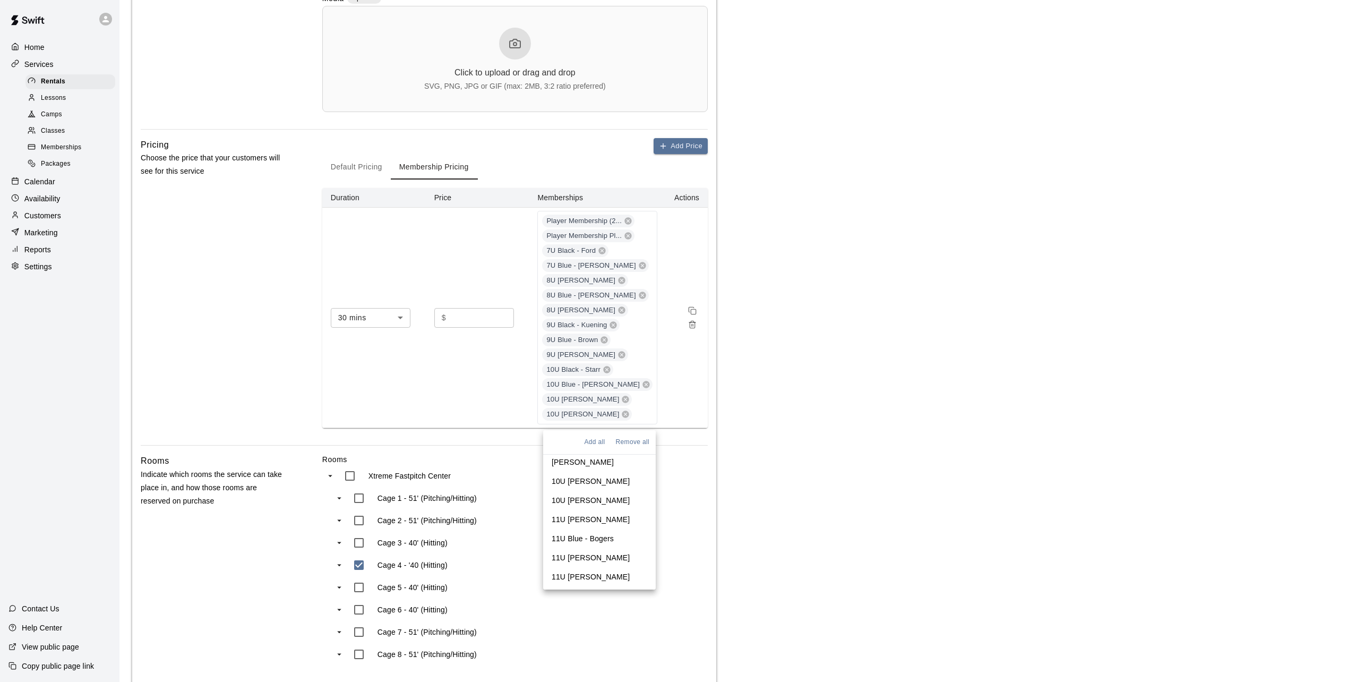
click at [589, 533] on p "11U Blue - Bogers" at bounding box center [583, 538] width 62 height 11
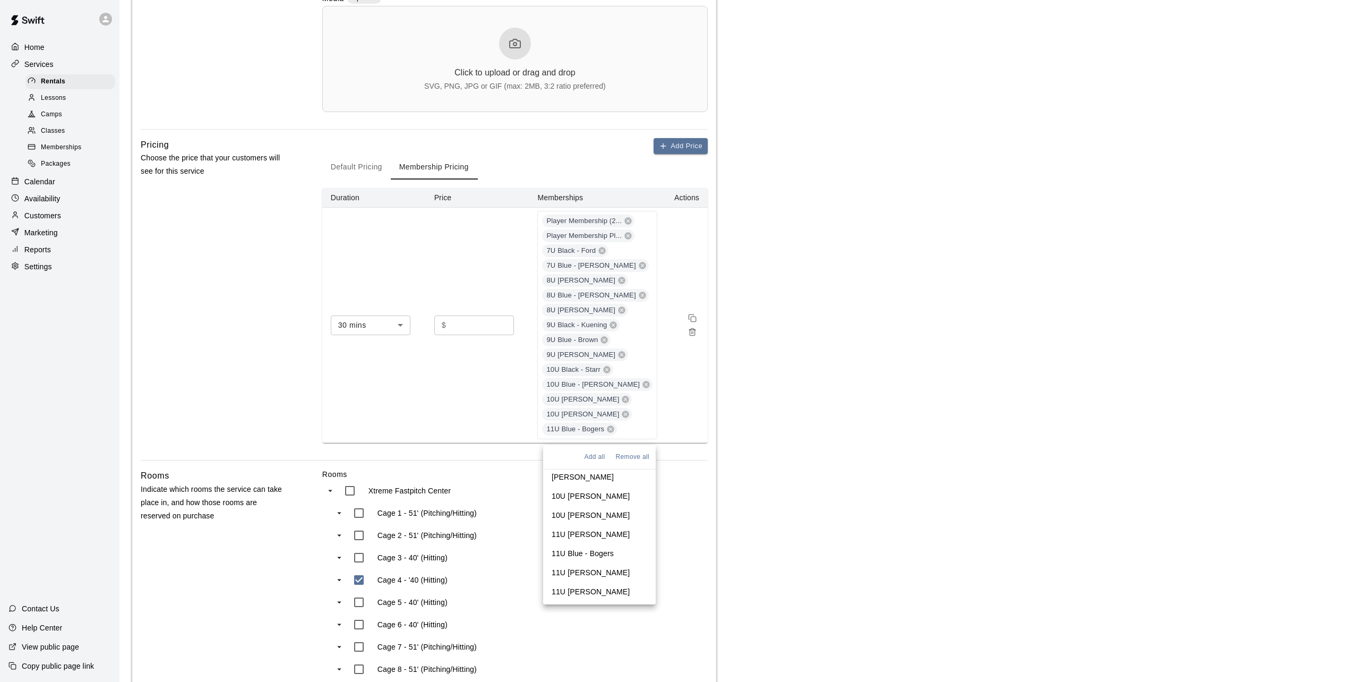
click at [589, 567] on p "11U White - Moulton" at bounding box center [591, 572] width 78 height 11
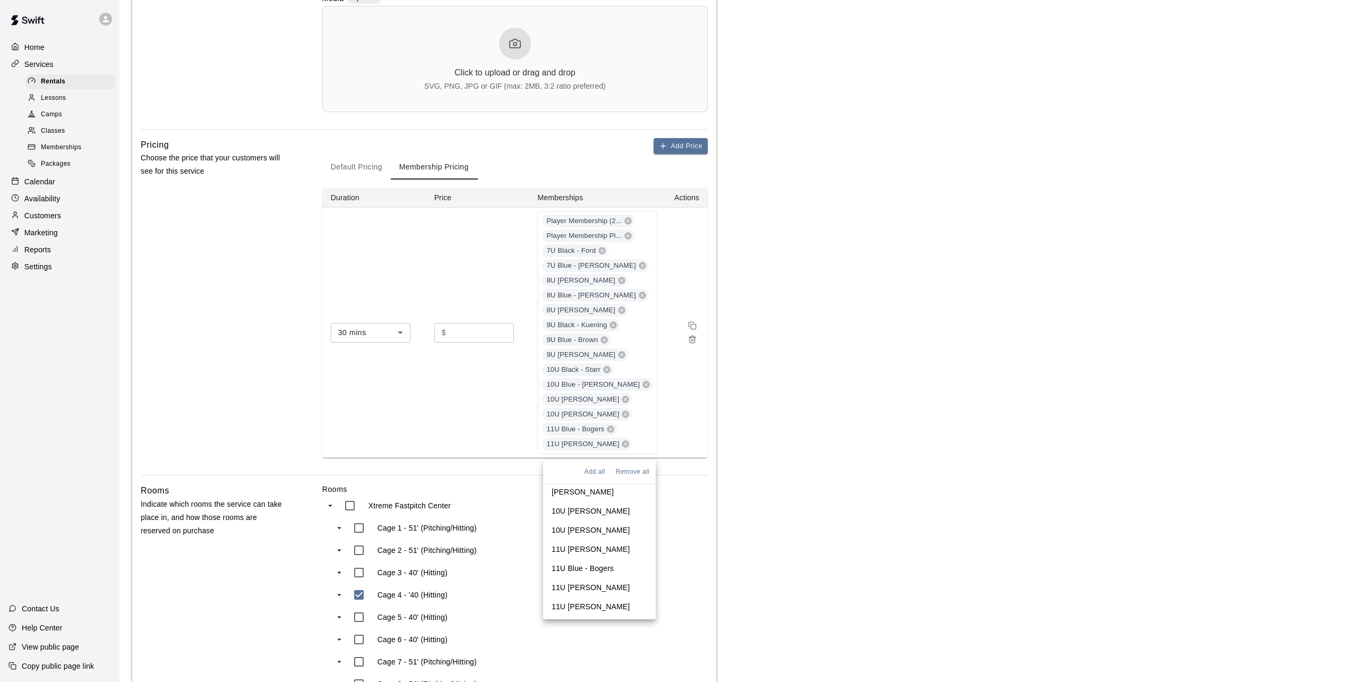
click at [581, 601] on p "11U Gray - Ott" at bounding box center [591, 606] width 78 height 11
click at [581, 578] on li "11U White - Moulton" at bounding box center [599, 587] width 113 height 19
click at [582, 620] on p "12U Black - Finestead" at bounding box center [589, 625] width 75 height 11
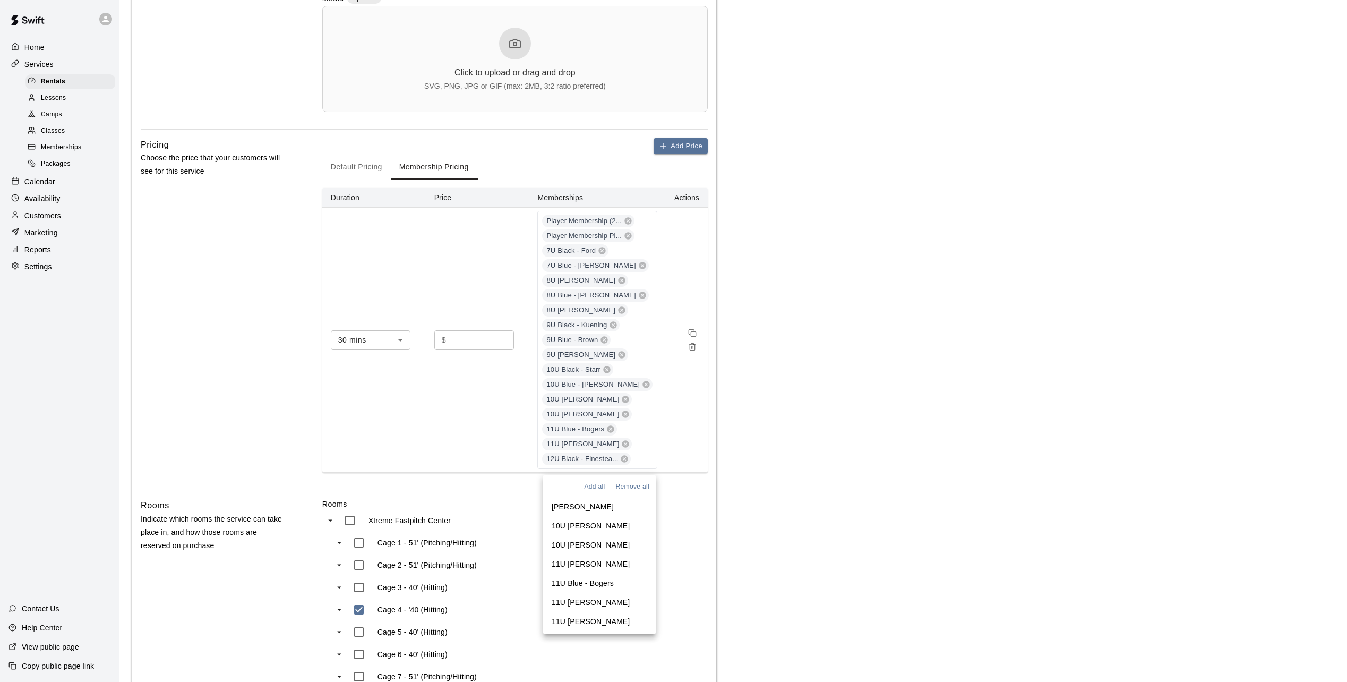
click at [582, 653] on p "12U Blue - Fett" at bounding box center [577, 659] width 51 height 11
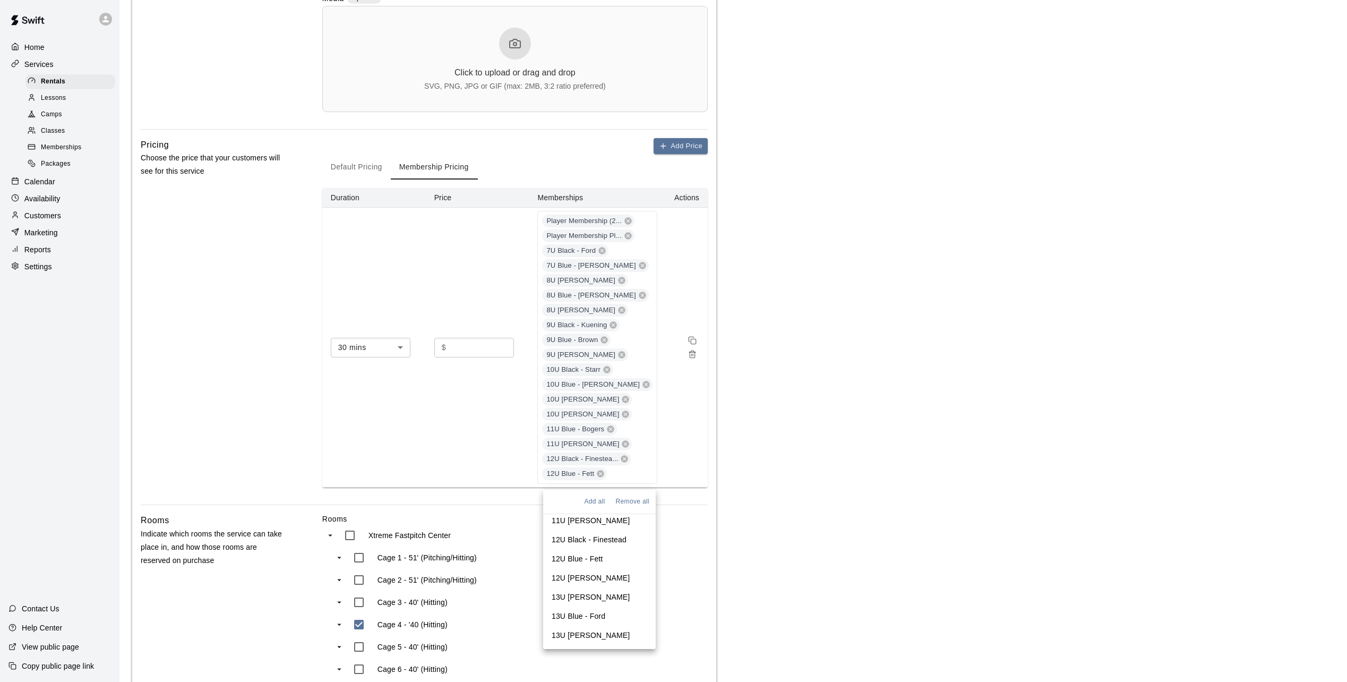
scroll to position [383, 0]
click at [590, 570] on p "12U White - Halverson" at bounding box center [591, 575] width 78 height 11
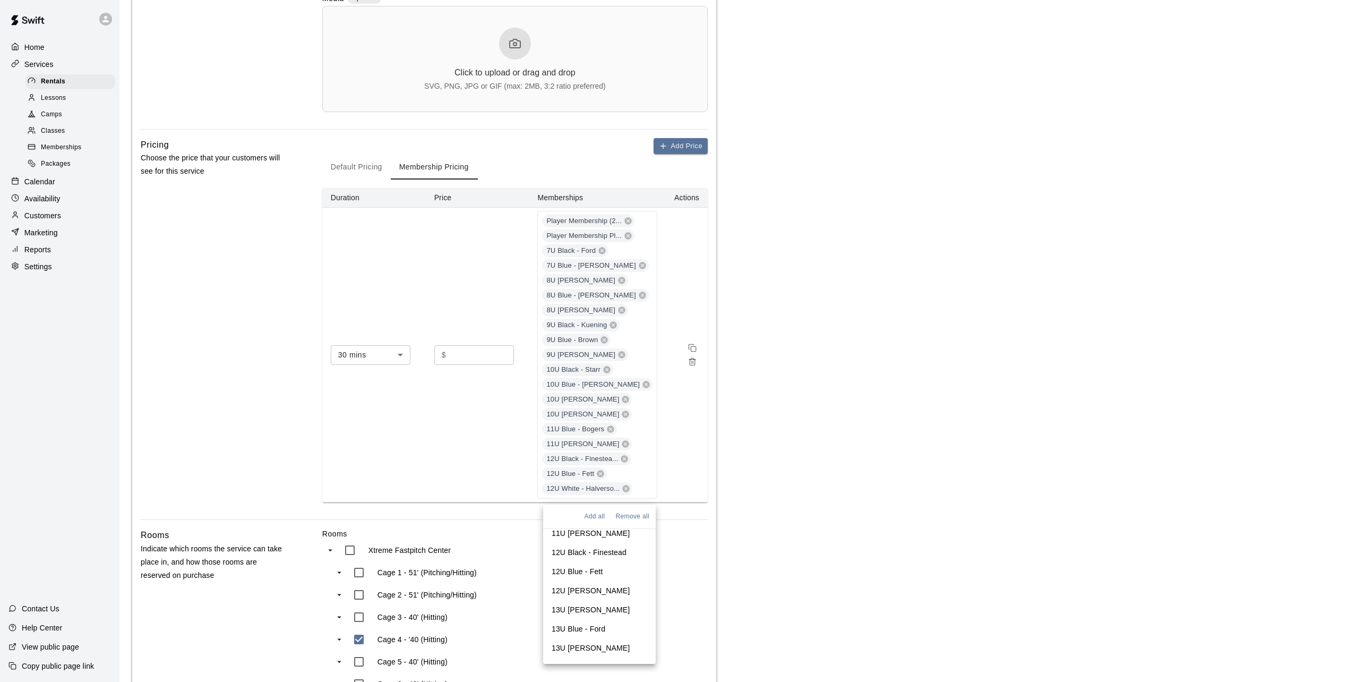
click at [585, 604] on p "13U Black - Munger" at bounding box center [591, 609] width 78 height 11
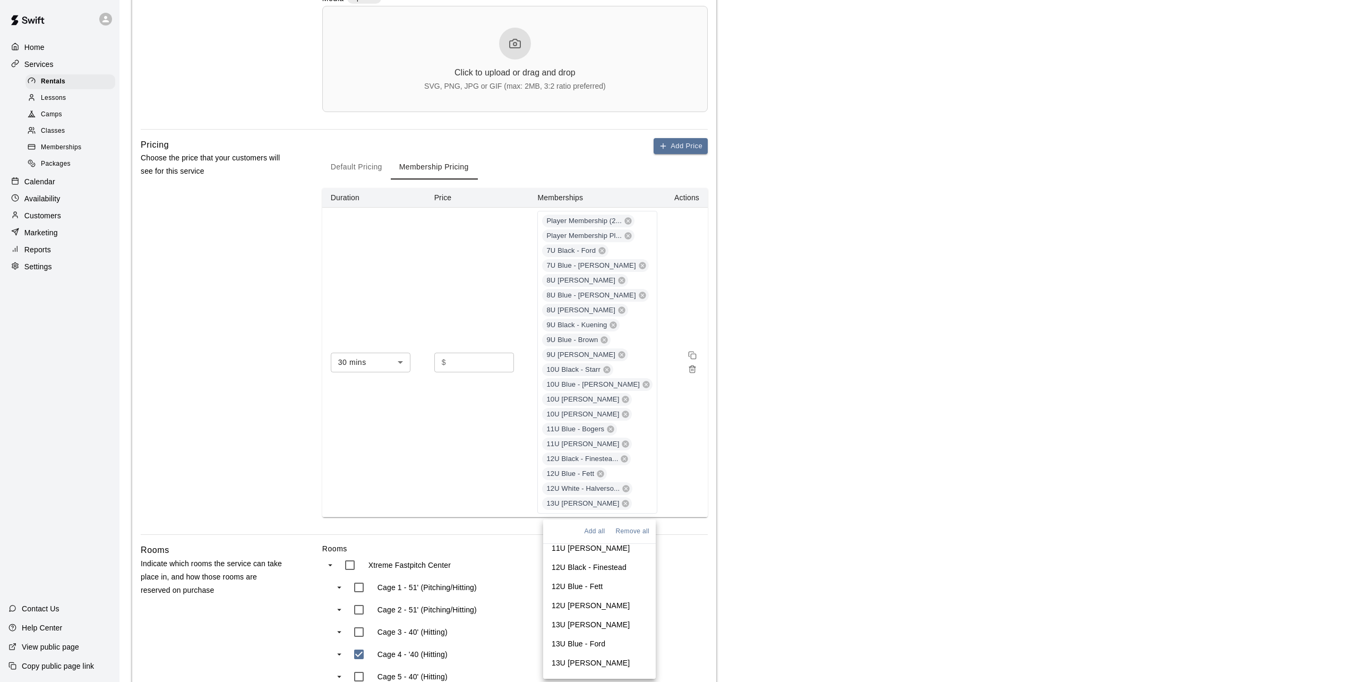
click at [580, 638] on p "13U Blue - Ford" at bounding box center [579, 643] width 54 height 11
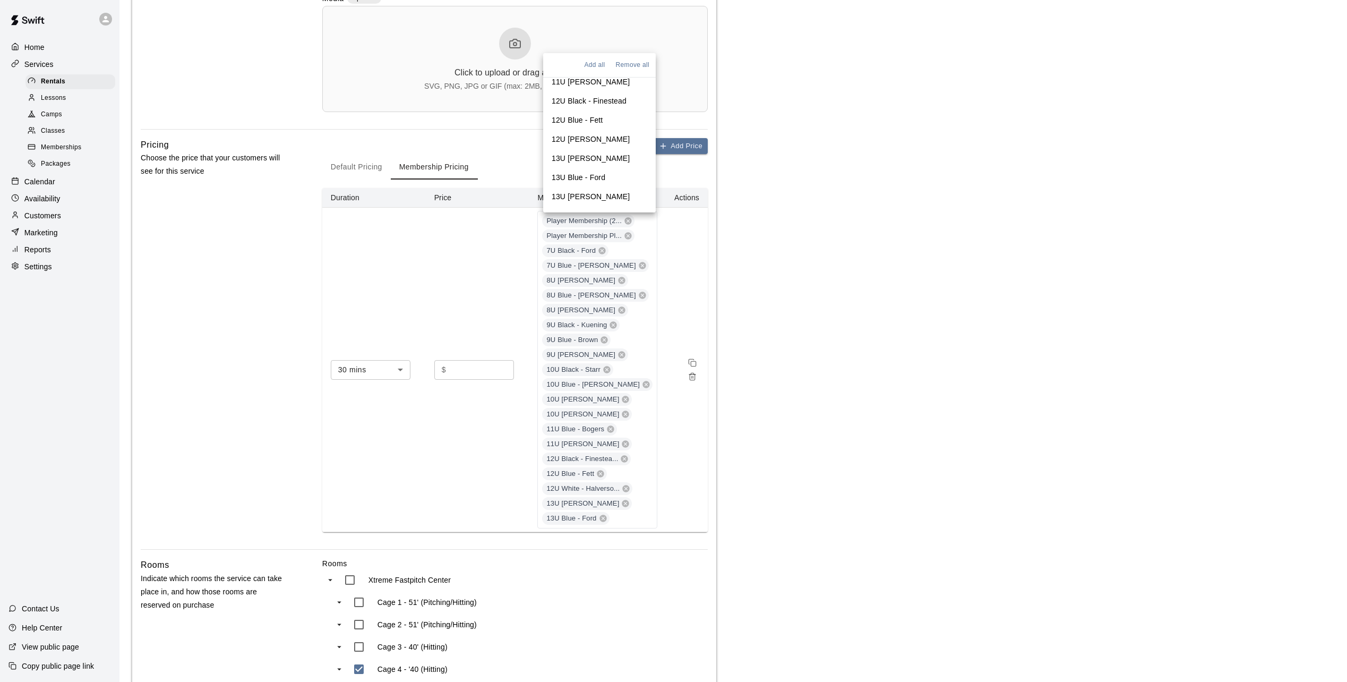
click at [585, 191] on p "13U White - Weiner" at bounding box center [591, 196] width 78 height 11
click at [585, 210] on p "14U Black - Cooper" at bounding box center [591, 215] width 78 height 11
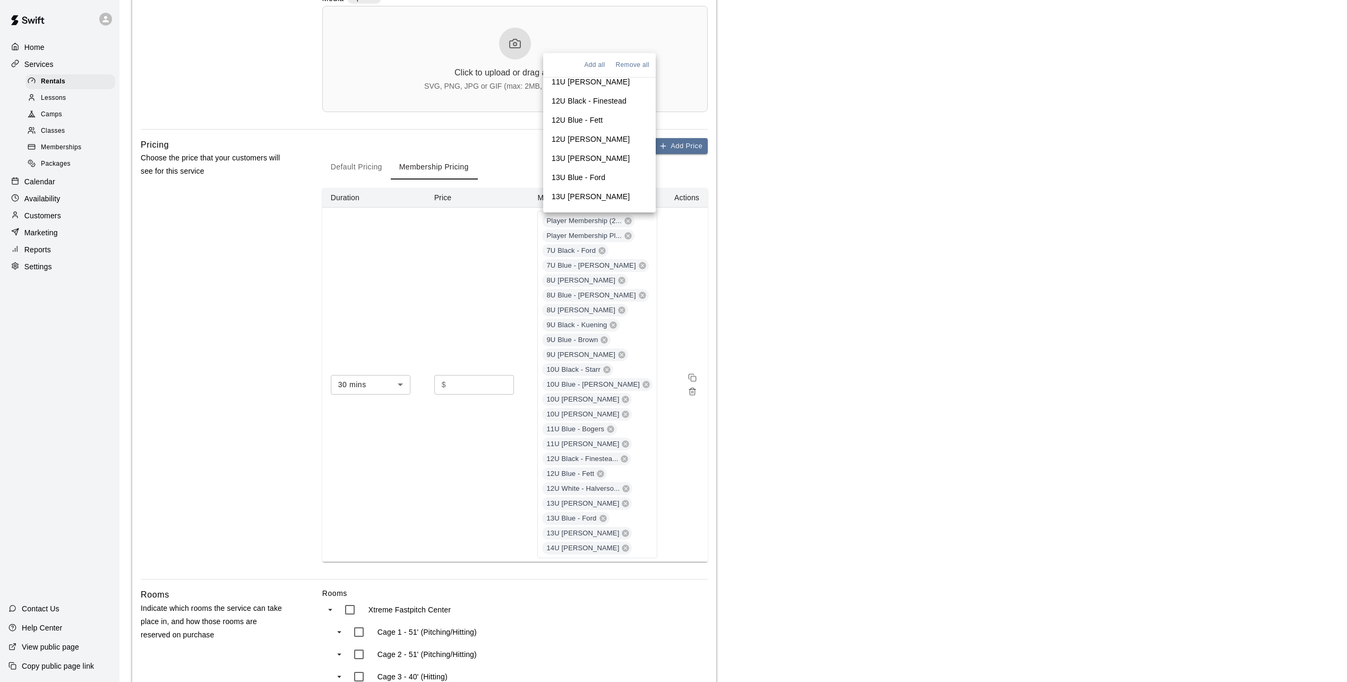
click at [584, 229] on p "14U Blue - Sitzman" at bounding box center [600, 239] width 96 height 21
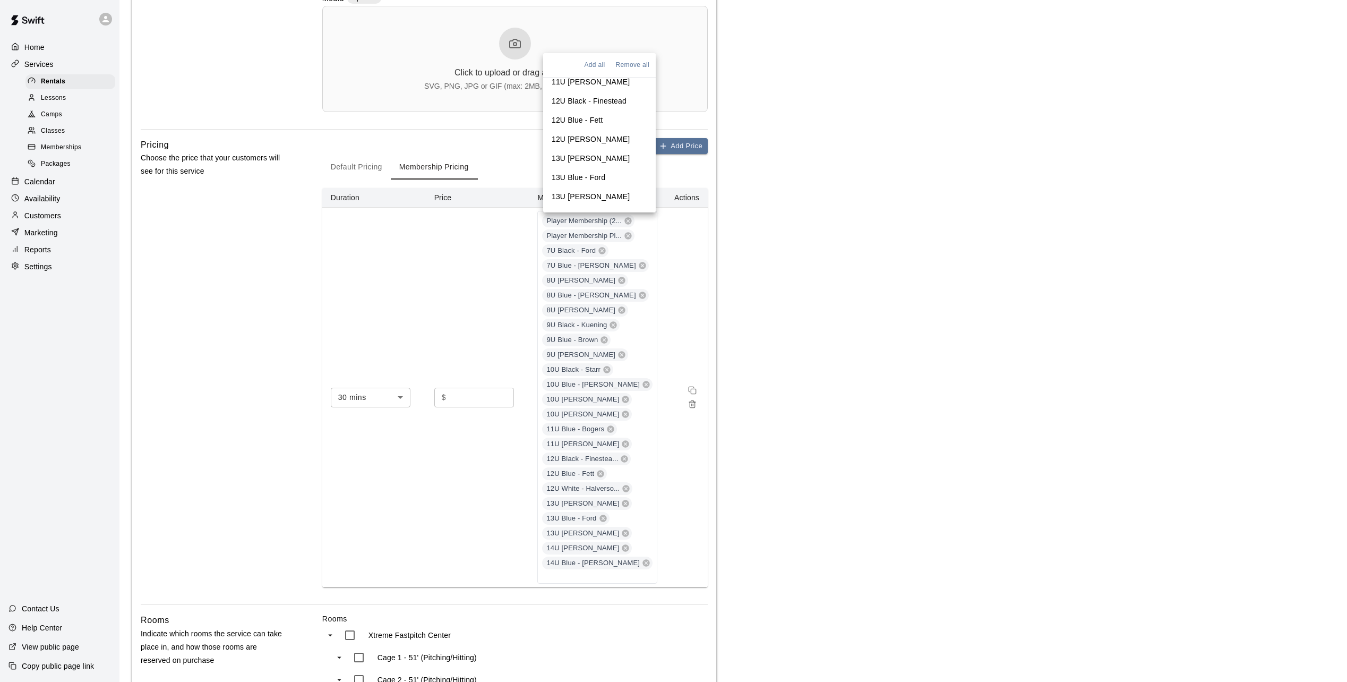
click at [888, 427] on main "**********" at bounding box center [733, 321] width 1202 height 1336
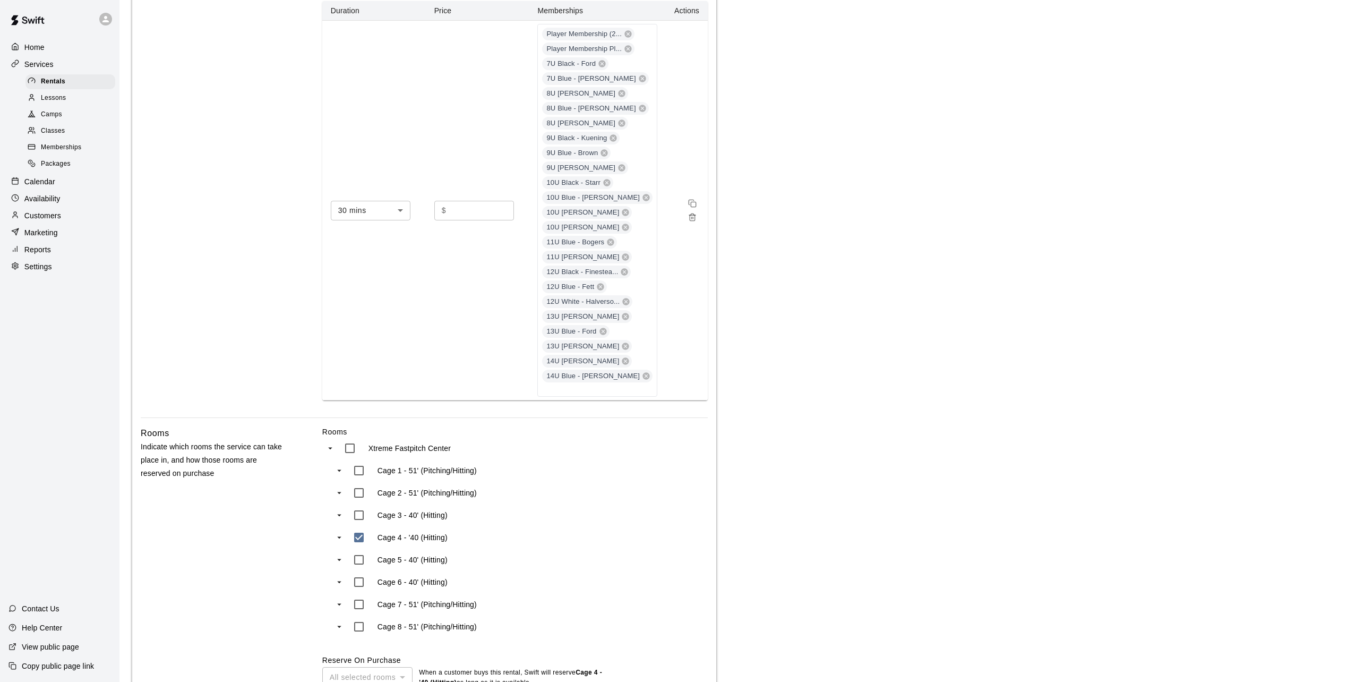
scroll to position [672, 0]
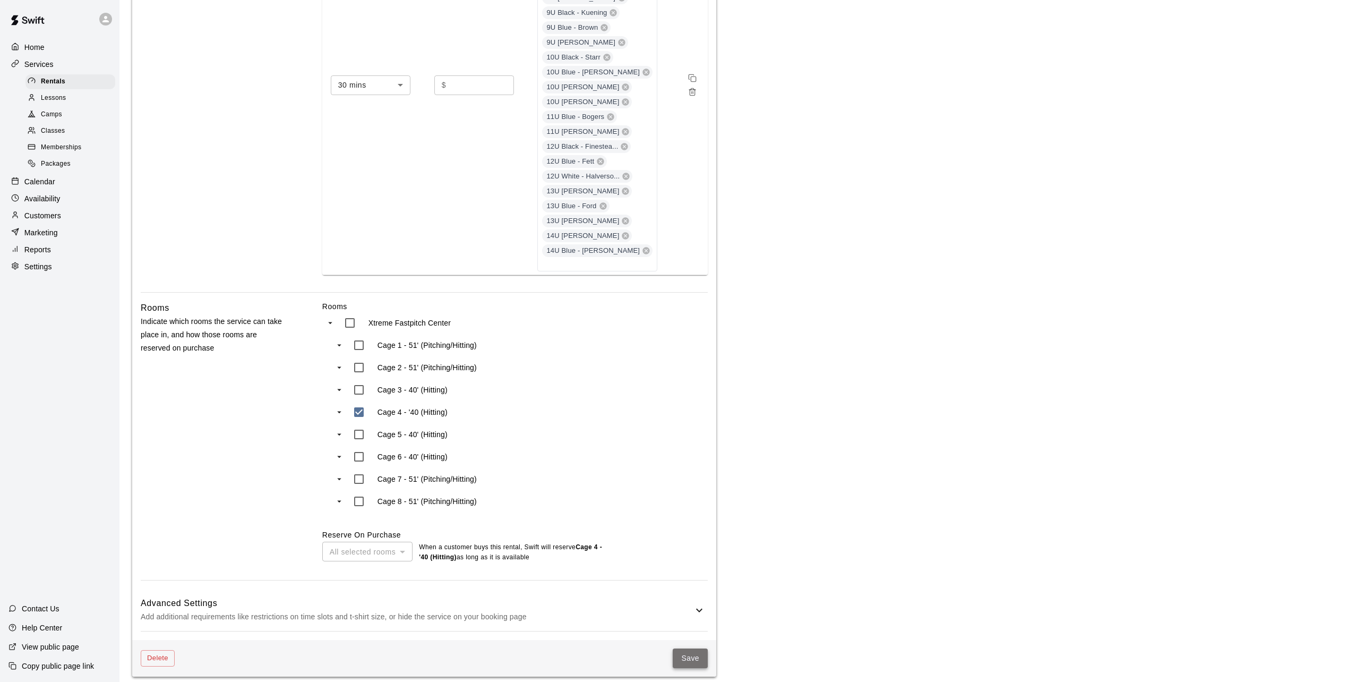
click at [688, 649] on button "Save" at bounding box center [690, 658] width 35 height 20
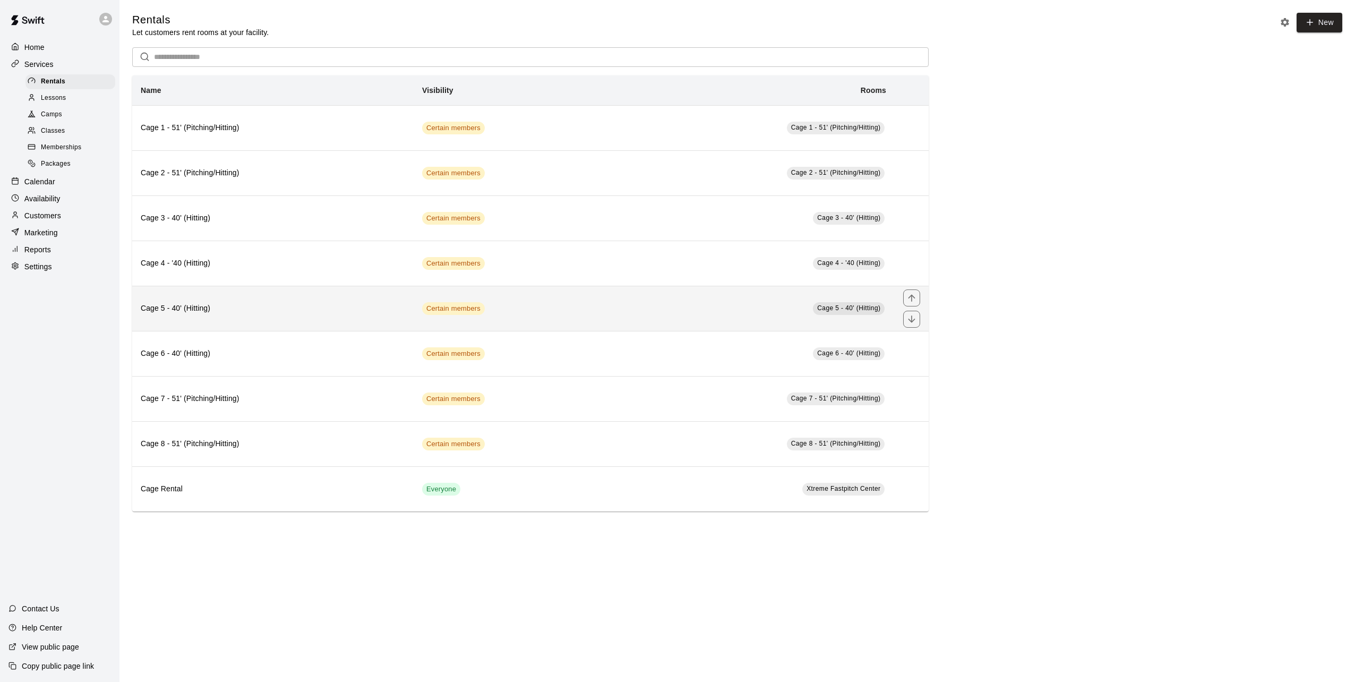
click at [302, 314] on h6 "Cage 5 - 40' (Hitting)" at bounding box center [273, 309] width 264 height 12
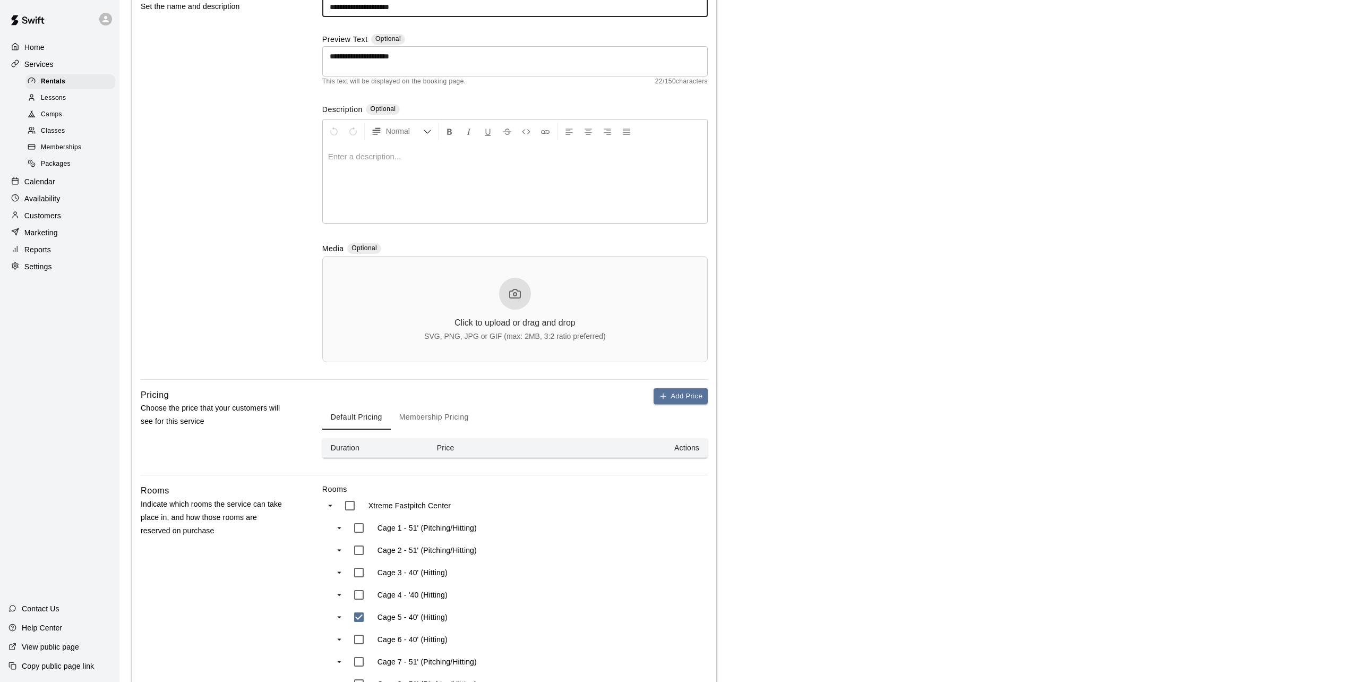
scroll to position [303, 0]
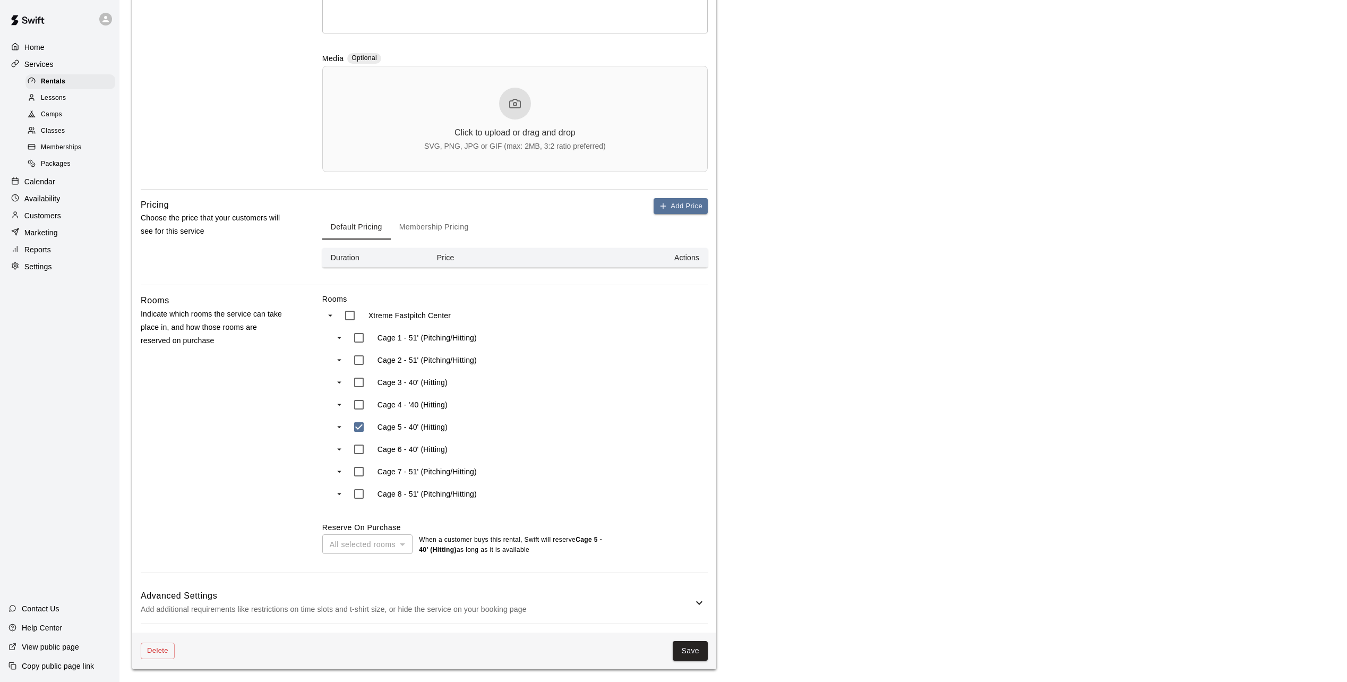
click at [434, 220] on button "Membership Pricing" at bounding box center [434, 226] width 87 height 25
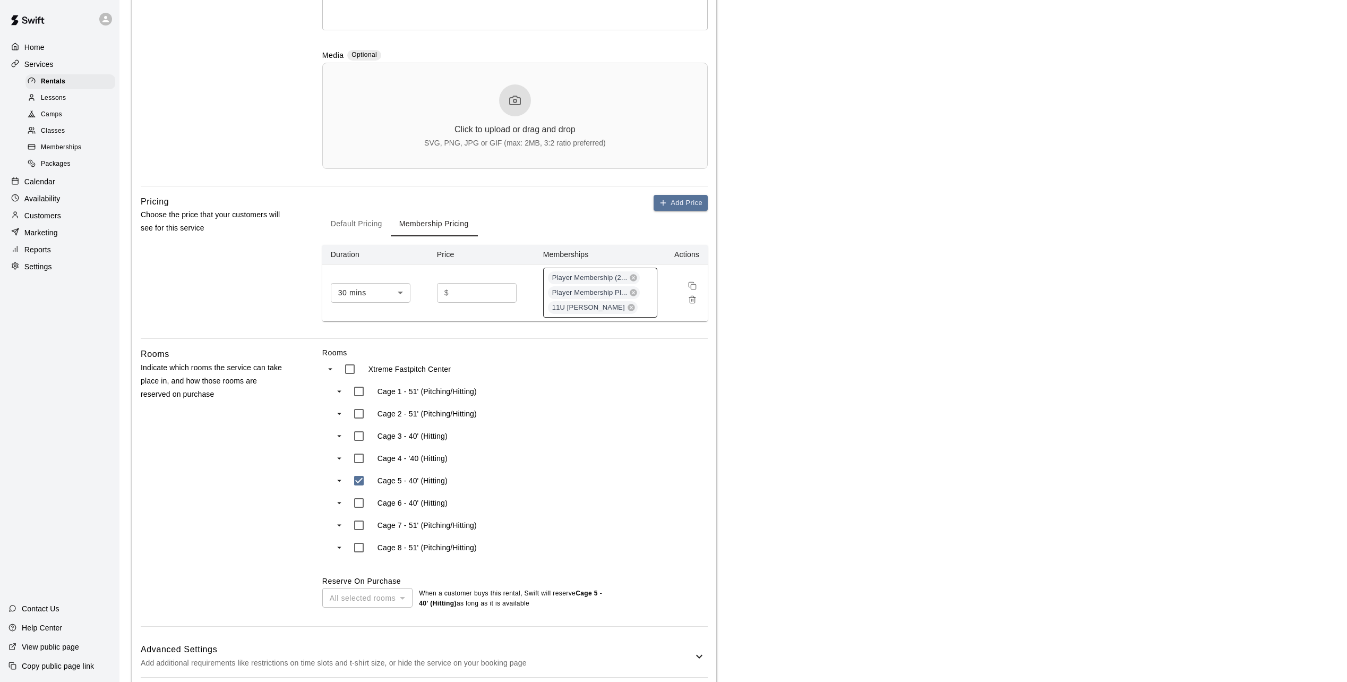
click at [643, 309] on div "Player Membership (2... Player Membership Pl... 11U Black - Crosby" at bounding box center [600, 293] width 114 height 50
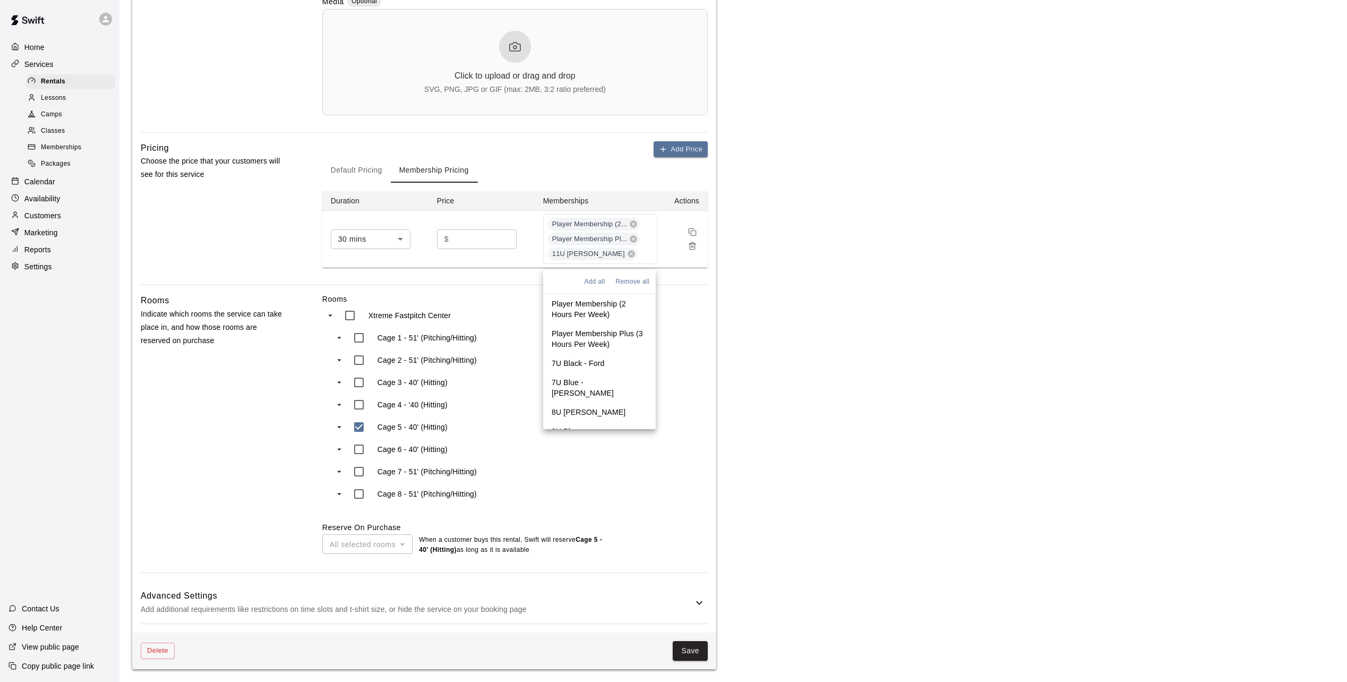
scroll to position [360, 0]
click at [603, 363] on li "7U Black - Ford" at bounding box center [599, 363] width 113 height 19
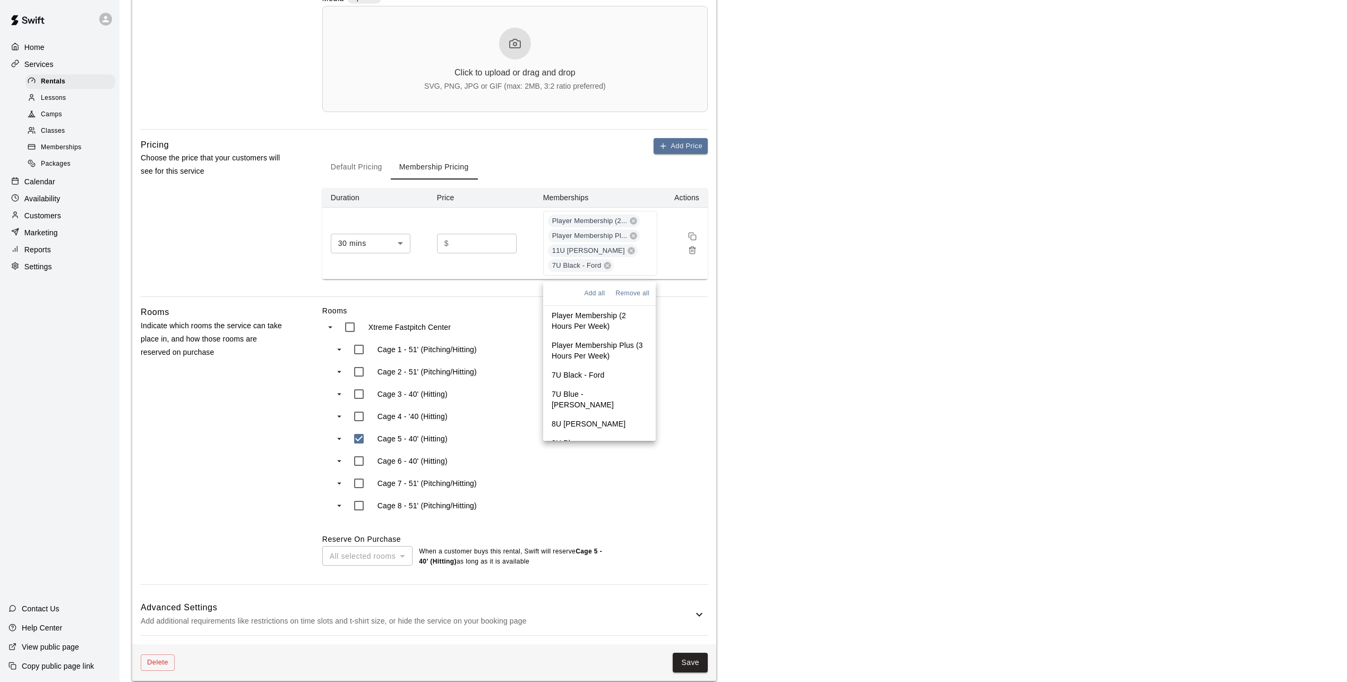
click at [603, 389] on p "7U Blue - Shelton" at bounding box center [600, 399] width 96 height 21
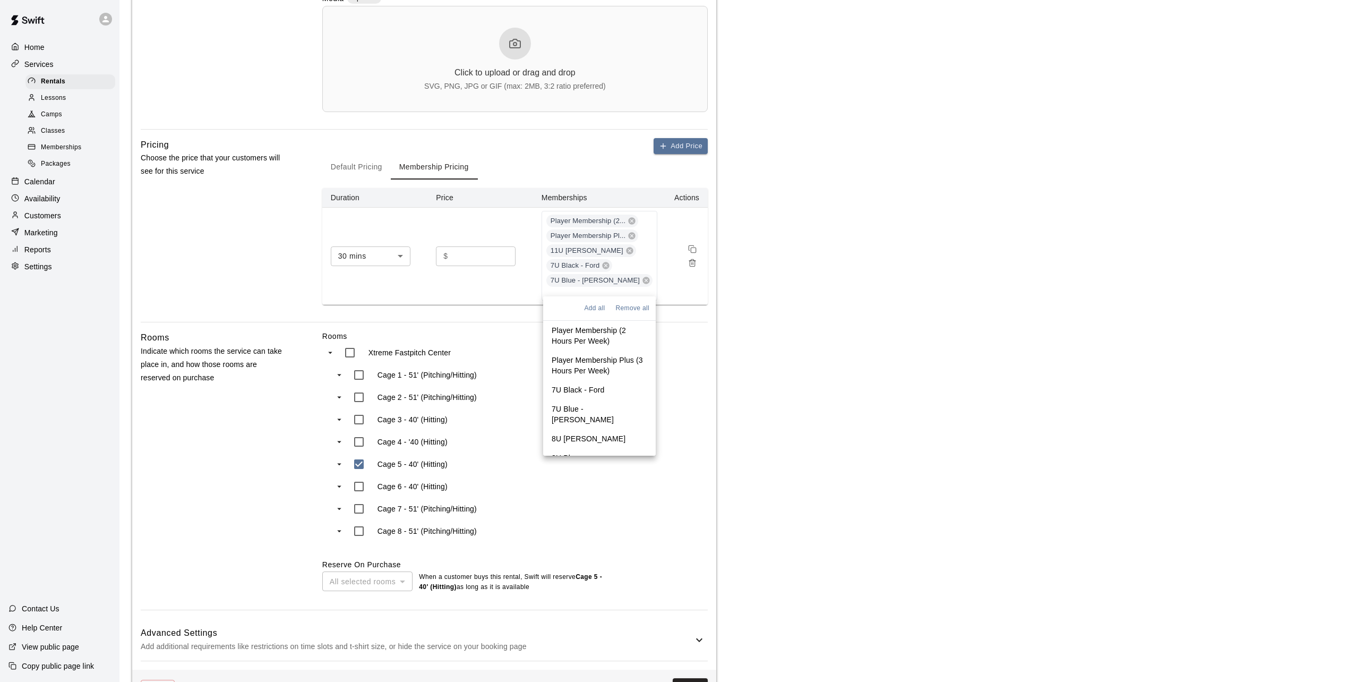
click at [598, 433] on p "8U Black - Fazio" at bounding box center [589, 438] width 74 height 11
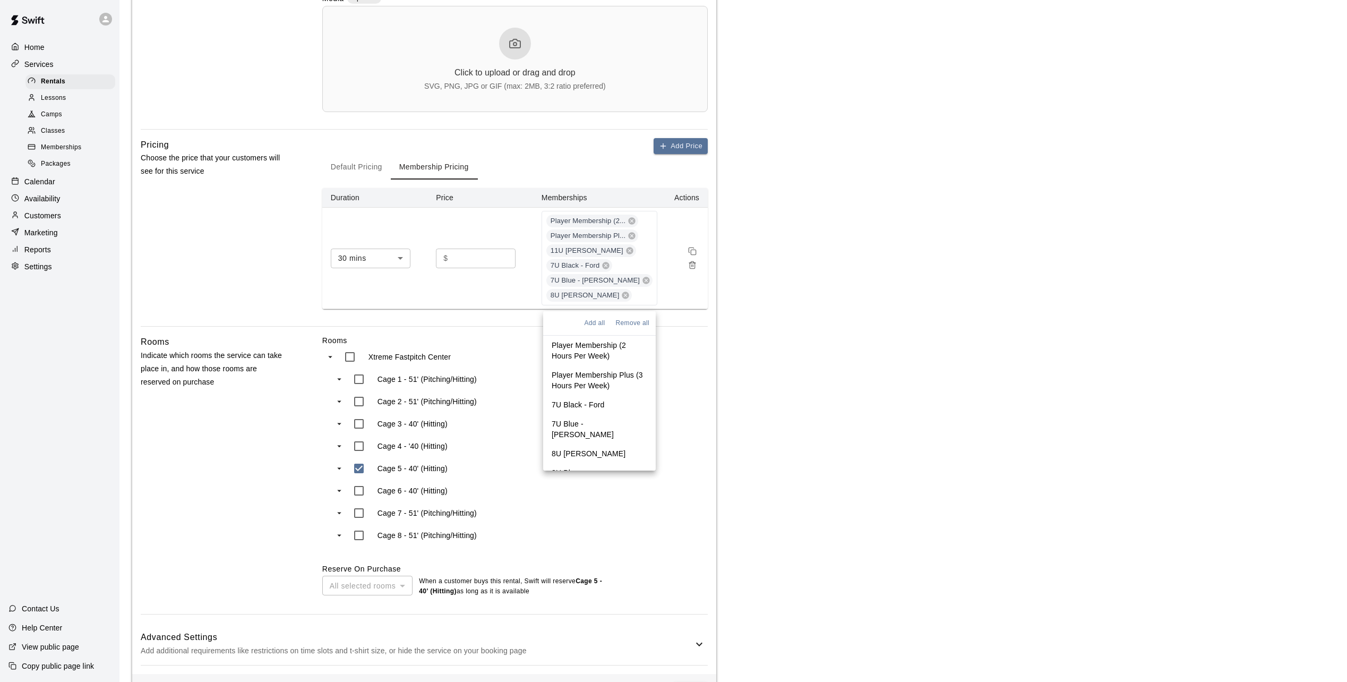
click at [599, 467] on p "8U Blue - Archer" at bounding box center [600, 477] width 96 height 21
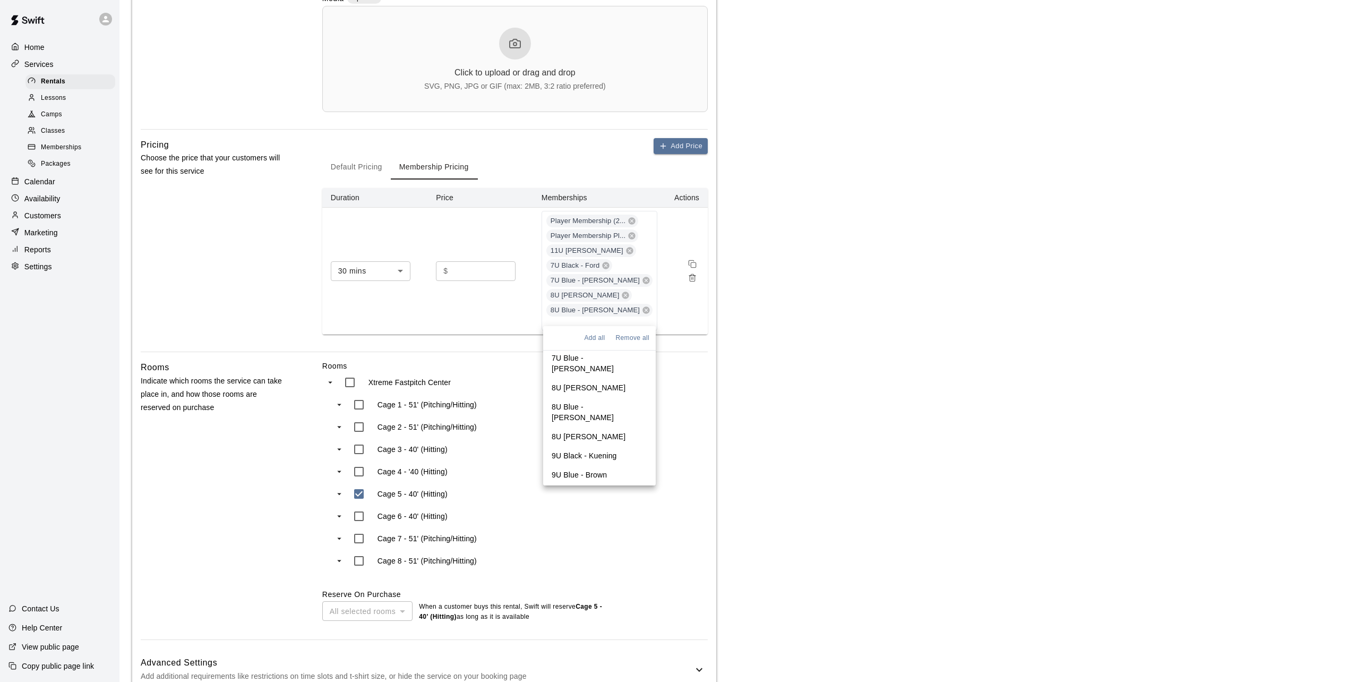
scroll to position [106, 0]
click at [598, 406] on p "8U White - Buenzow" at bounding box center [589, 411] width 74 height 11
click at [596, 440] on p "9U Black - Kuening" at bounding box center [584, 445] width 65 height 11
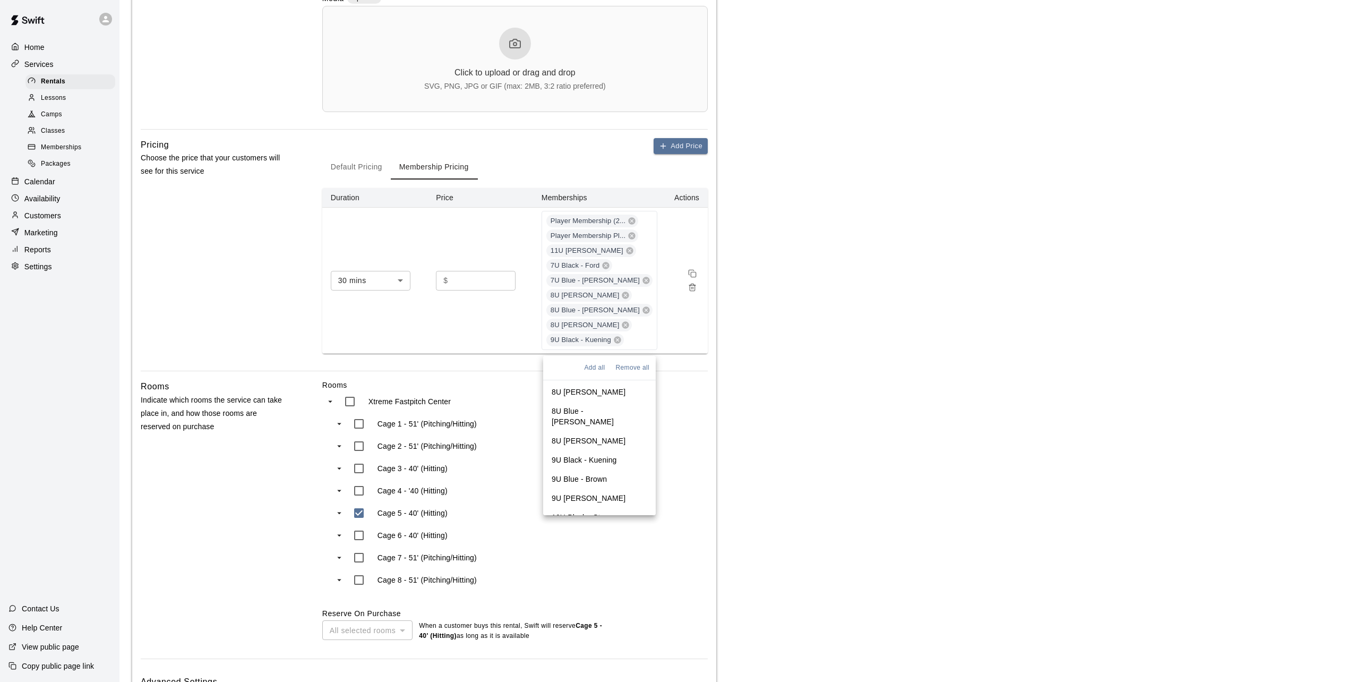
click at [591, 473] on p "9U Blue - Brown" at bounding box center [579, 478] width 55 height 11
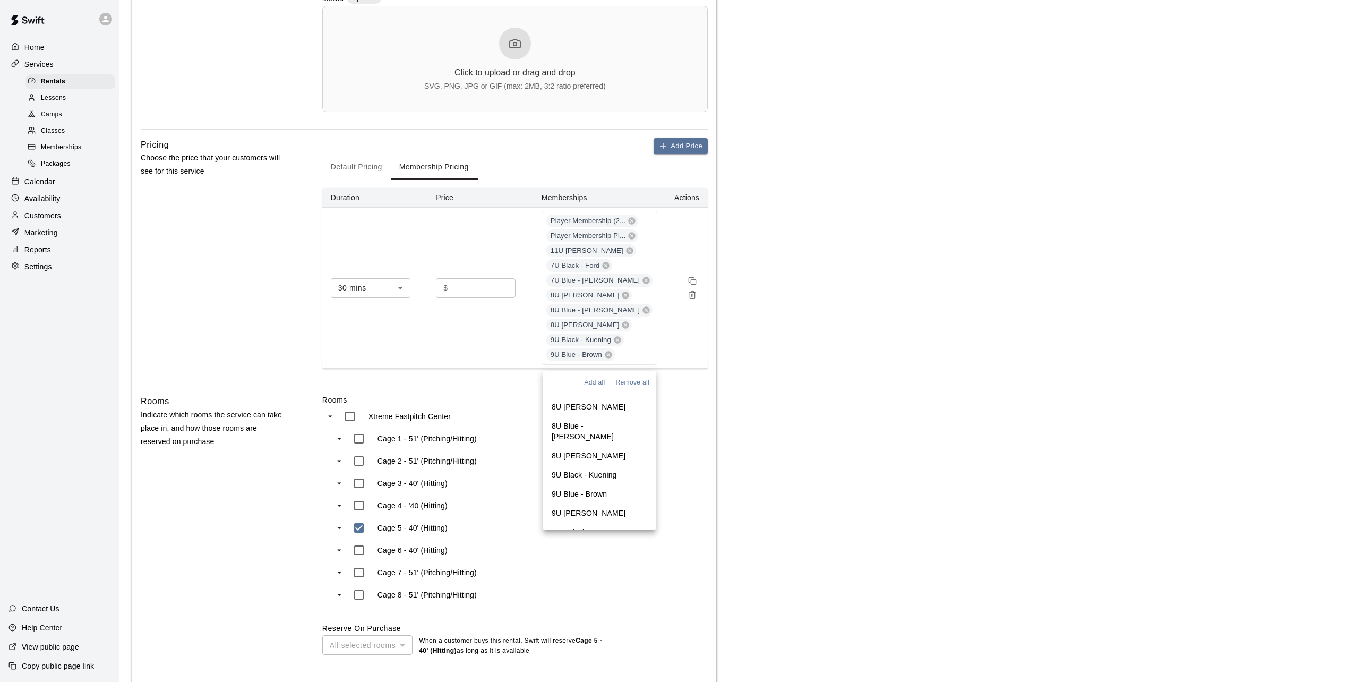
click at [591, 507] on p "9U White - Beavers" at bounding box center [589, 512] width 74 height 11
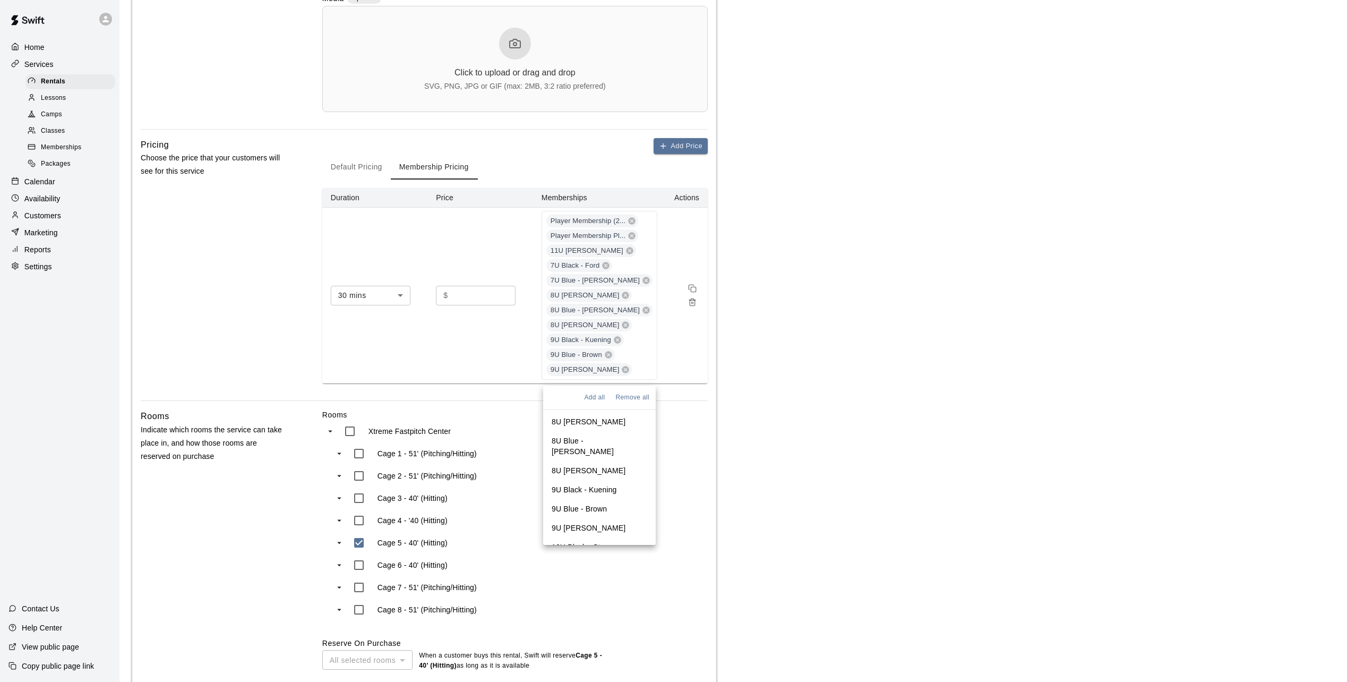
click at [593, 541] on p "10U Black - Starr" at bounding box center [581, 546] width 58 height 11
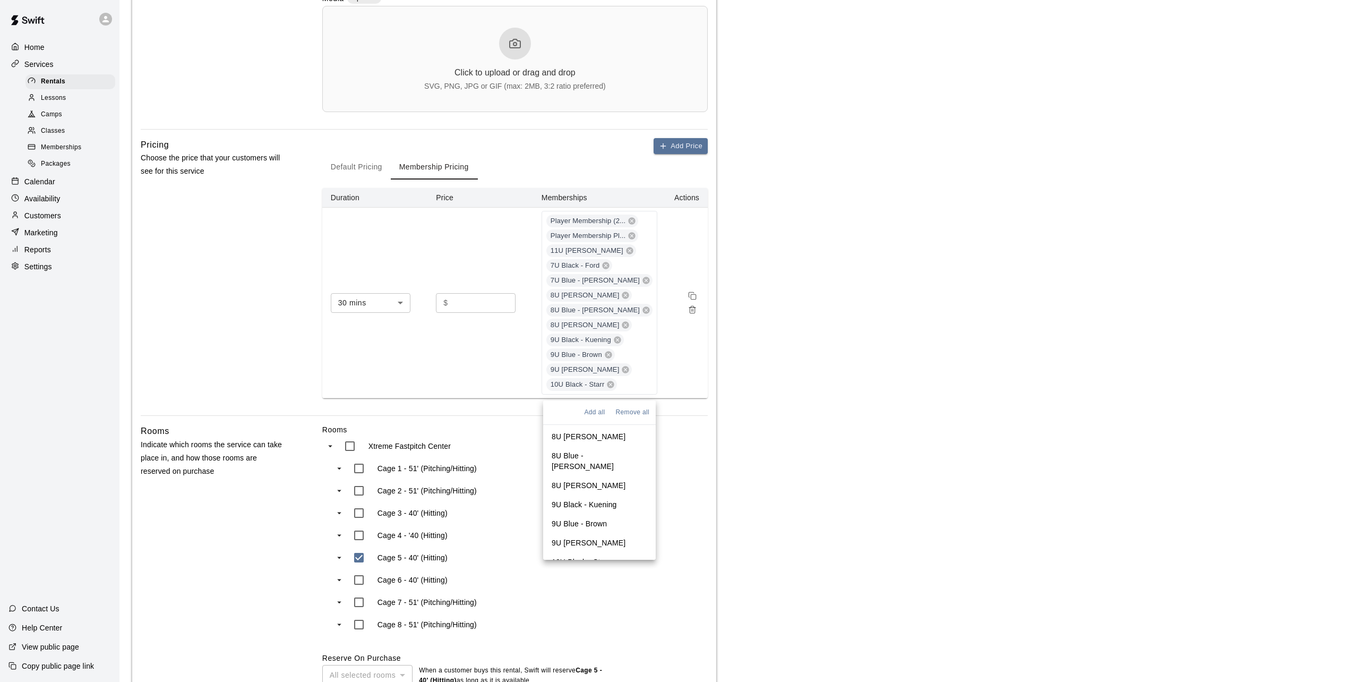
click at [597, 575] on p "10U Blue - Schmidt" at bounding box center [600, 585] width 96 height 21
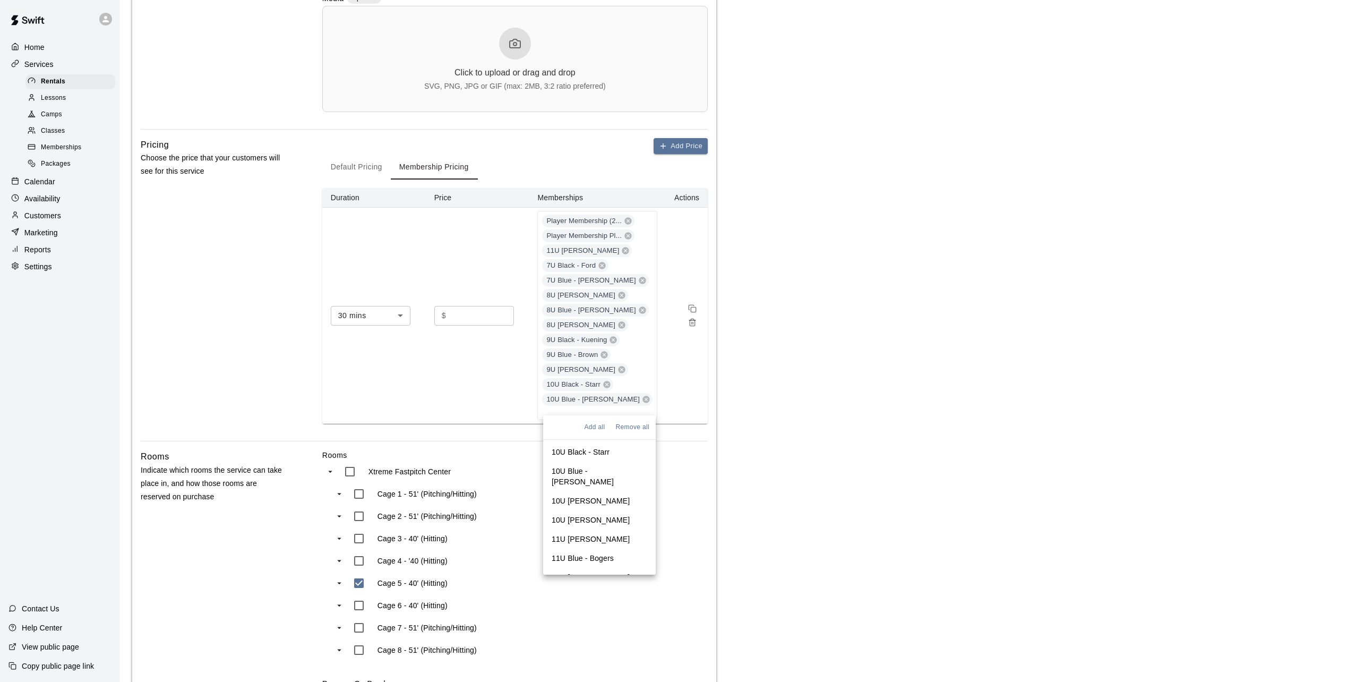
scroll to position [212, 0]
click at [596, 514] on p "10U White - Martinac" at bounding box center [591, 519] width 78 height 11
click at [595, 548] on p "10U Gray - Syverson" at bounding box center [591, 553] width 78 height 11
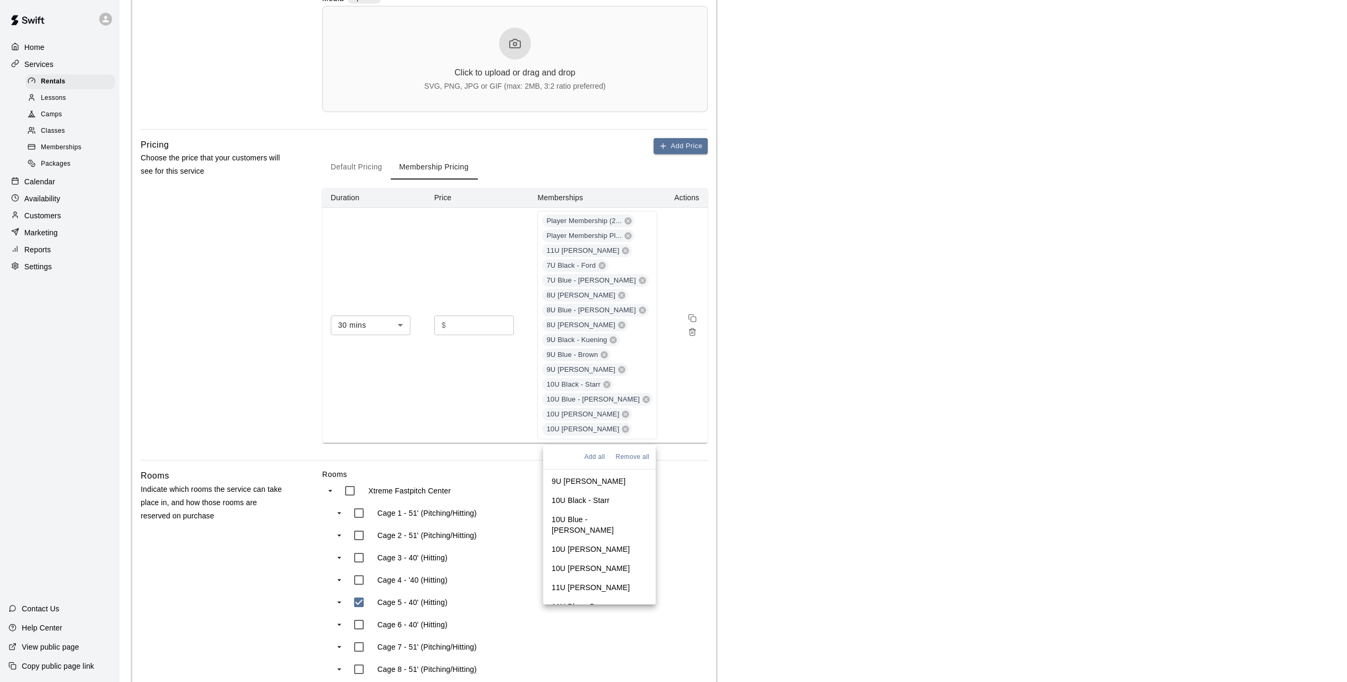
click at [597, 582] on p "11U Black - Crosby" at bounding box center [591, 587] width 78 height 11
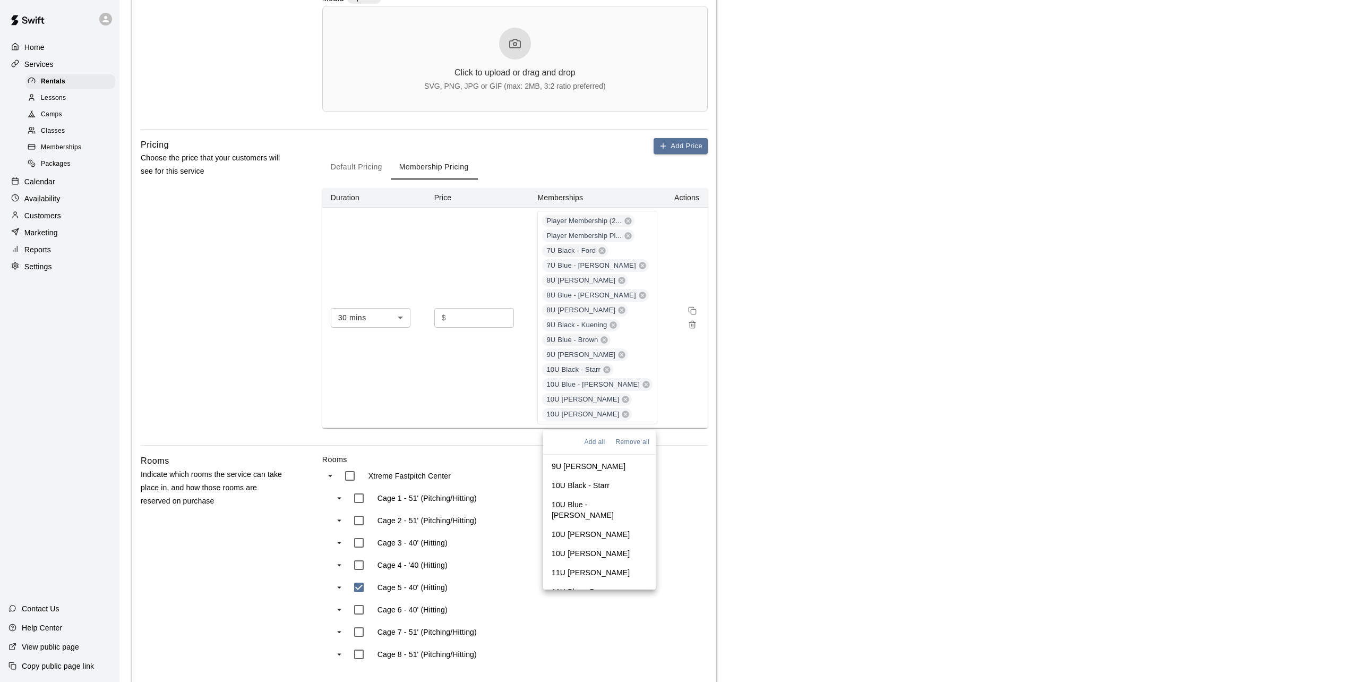
click at [596, 586] on p "11U Blue - Bogers" at bounding box center [583, 591] width 62 height 11
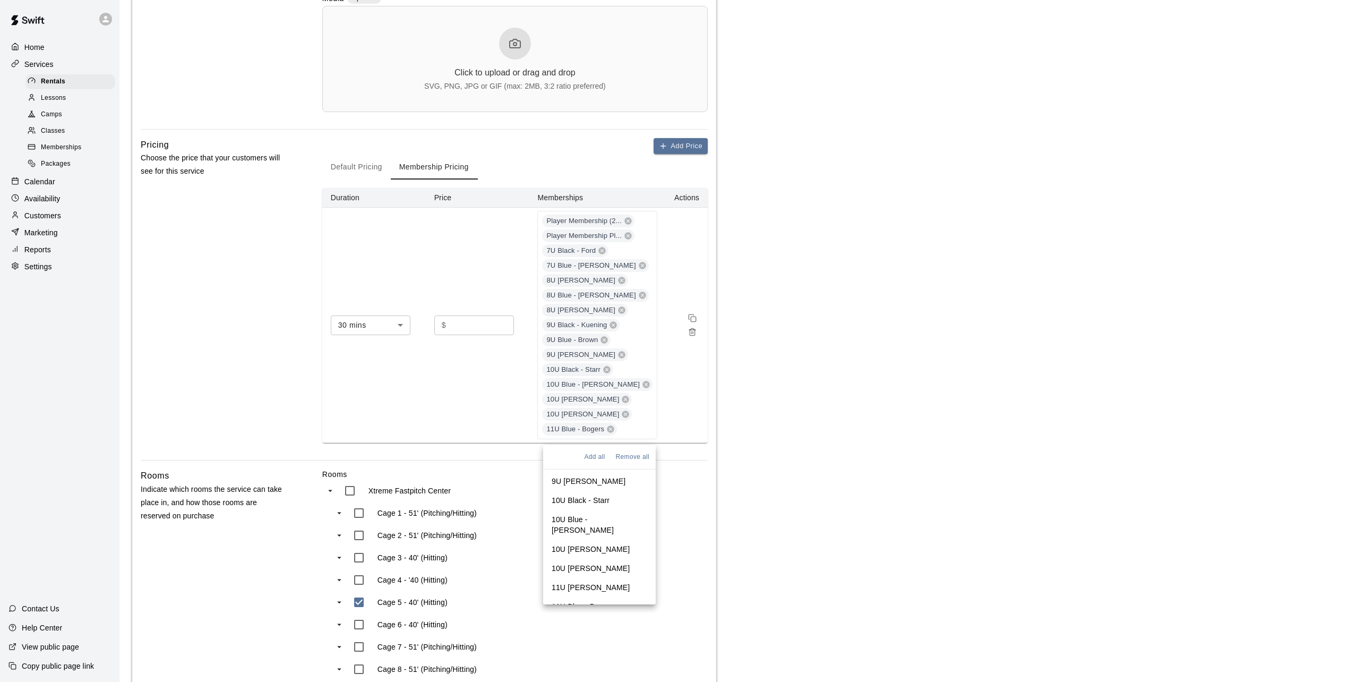
click at [598, 620] on p "11U White - Moulton" at bounding box center [591, 625] width 78 height 11
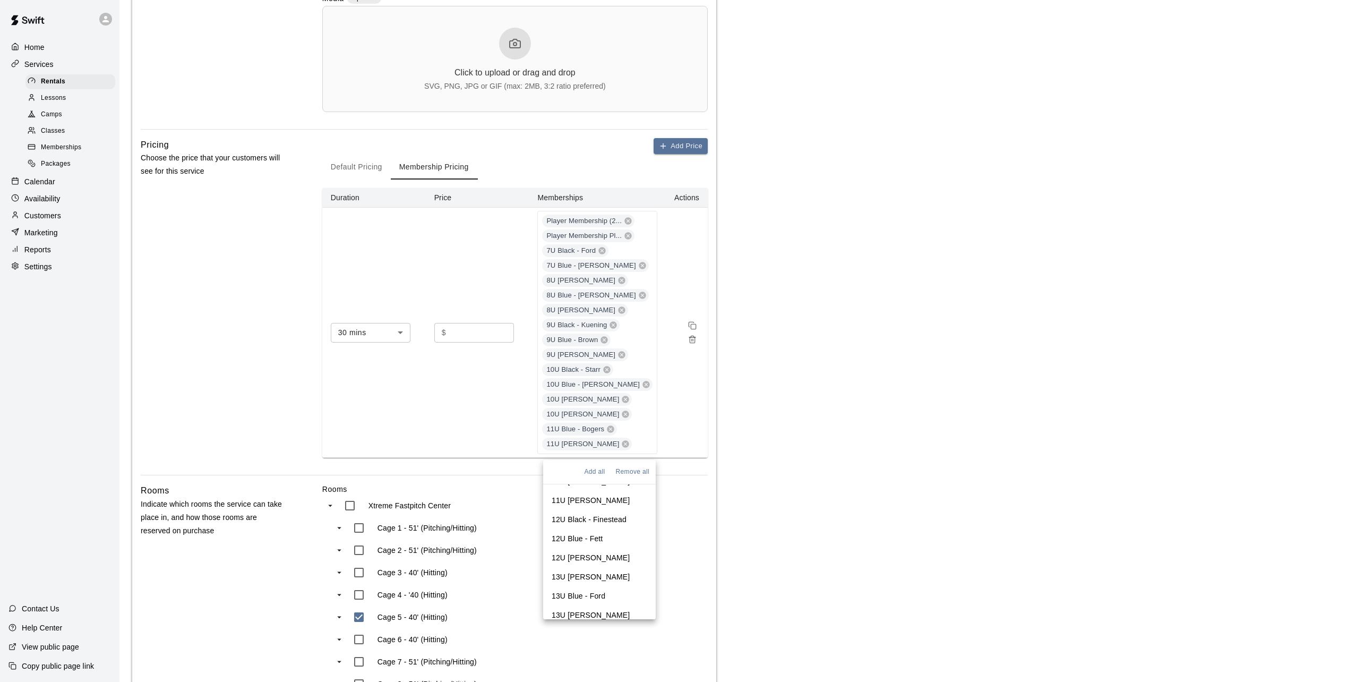
scroll to position [318, 0]
click at [588, 548] on p "11U Gray - Ott" at bounding box center [591, 553] width 78 height 11
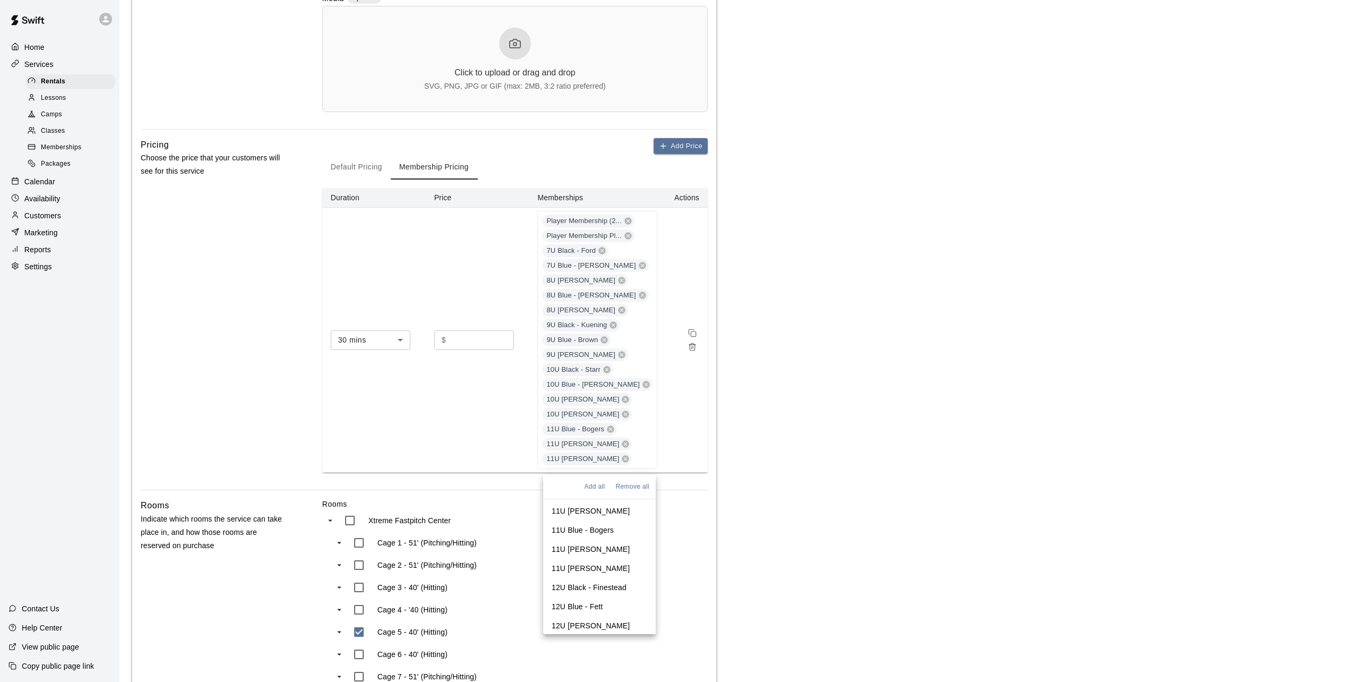
click at [590, 582] on p "12U Black - Finestead" at bounding box center [589, 587] width 75 height 11
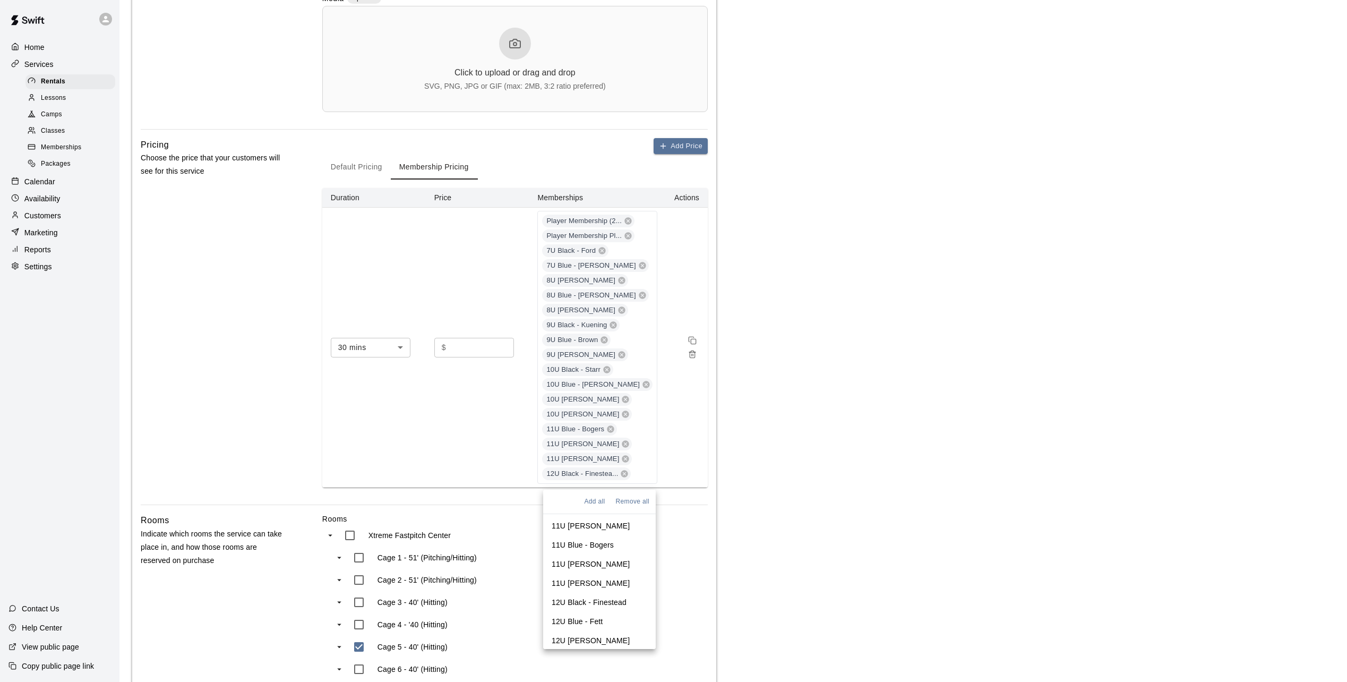
click at [589, 616] on p "12U Blue - Fett" at bounding box center [577, 621] width 51 height 11
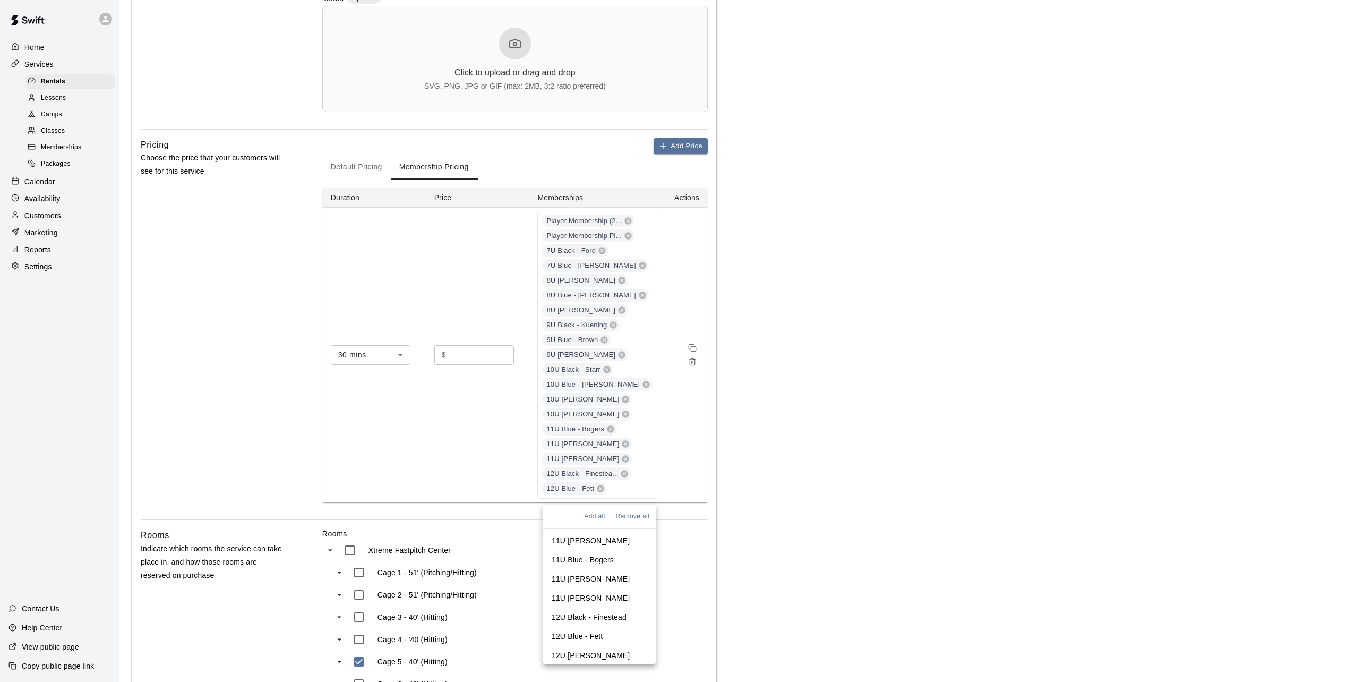
click at [588, 650] on p "12U White - Halverson" at bounding box center [591, 655] width 78 height 11
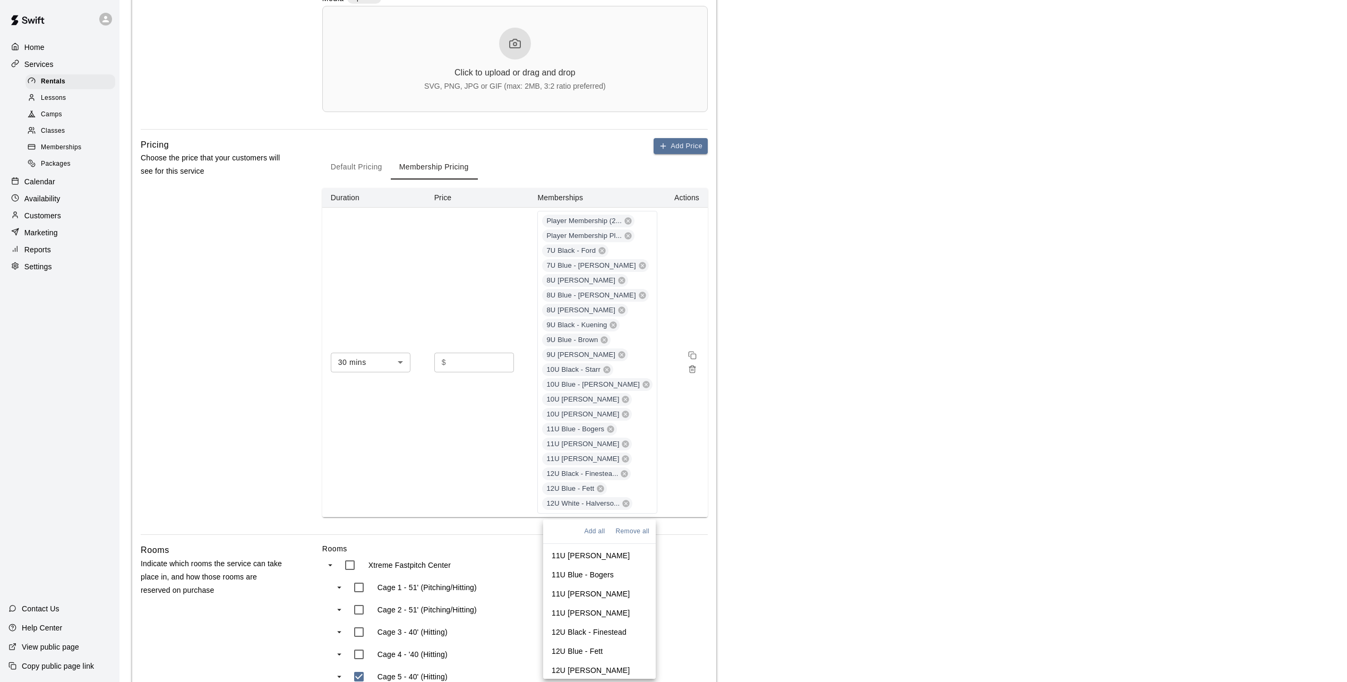
click at [586, 653] on p "13U Black - Munger" at bounding box center [591, 689] width 78 height 11
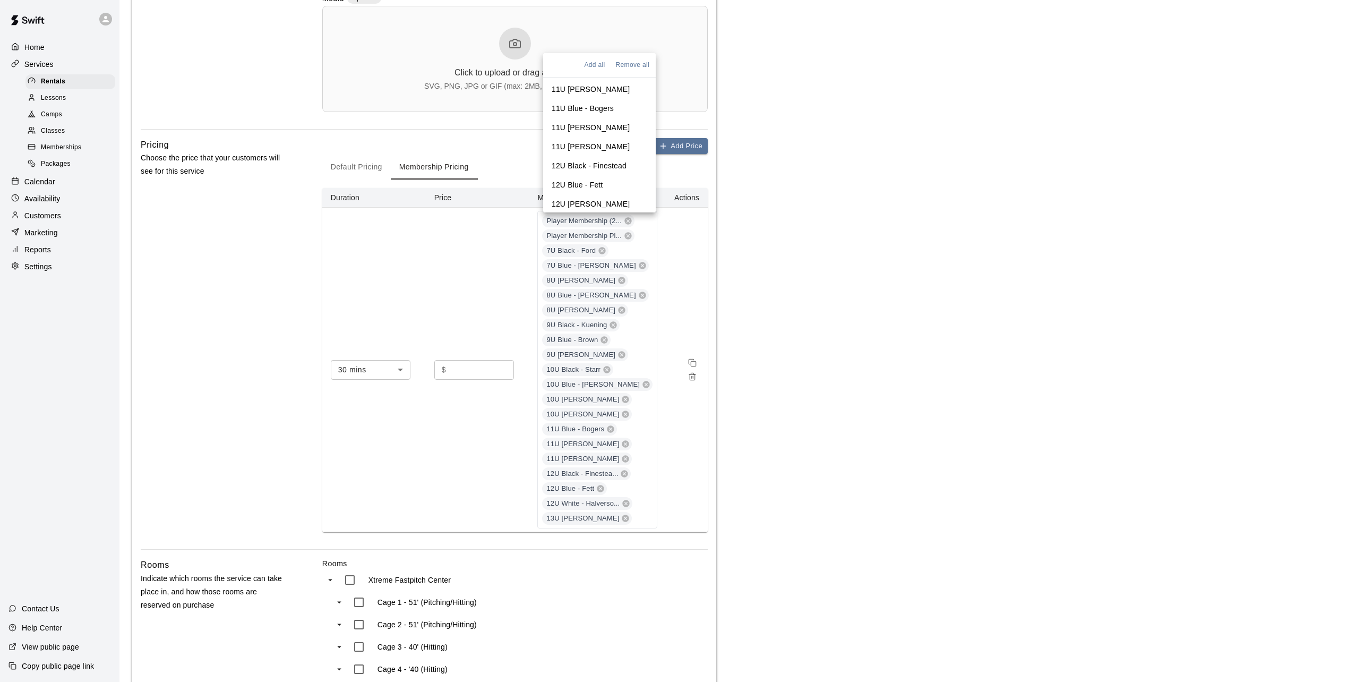
click at [579, 233] on li "13U Blue - Ford" at bounding box center [599, 242] width 113 height 19
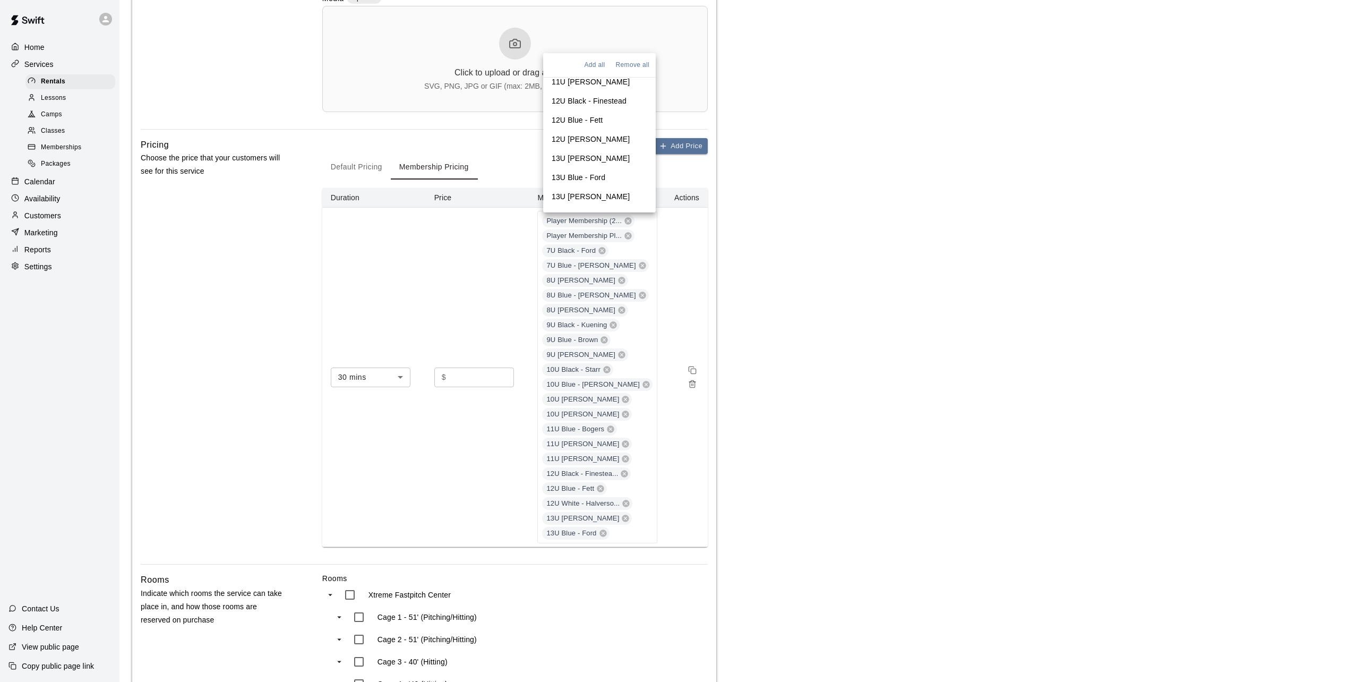
click at [587, 191] on p "13U White - Weiner" at bounding box center [591, 196] width 78 height 11
click at [587, 210] on p "14U Black - Cooper" at bounding box center [591, 215] width 78 height 11
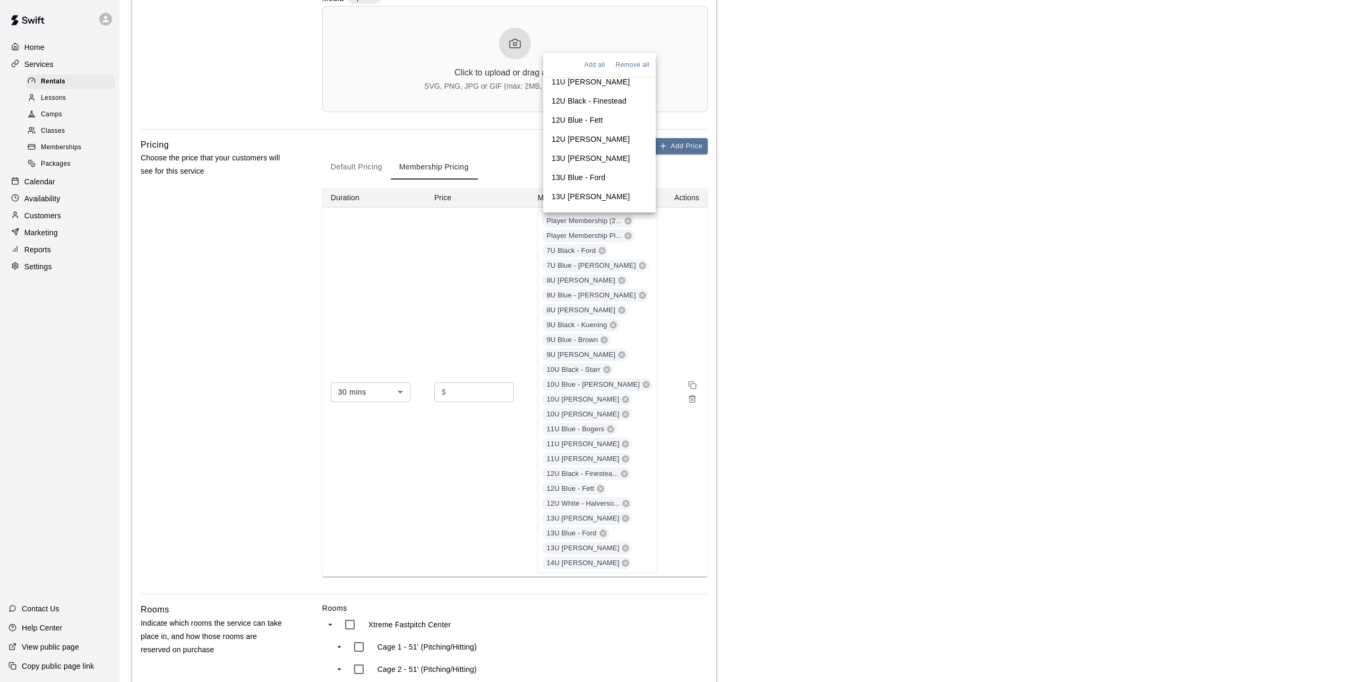
click at [588, 229] on p "14U Blue - Sitzman" at bounding box center [600, 239] width 96 height 21
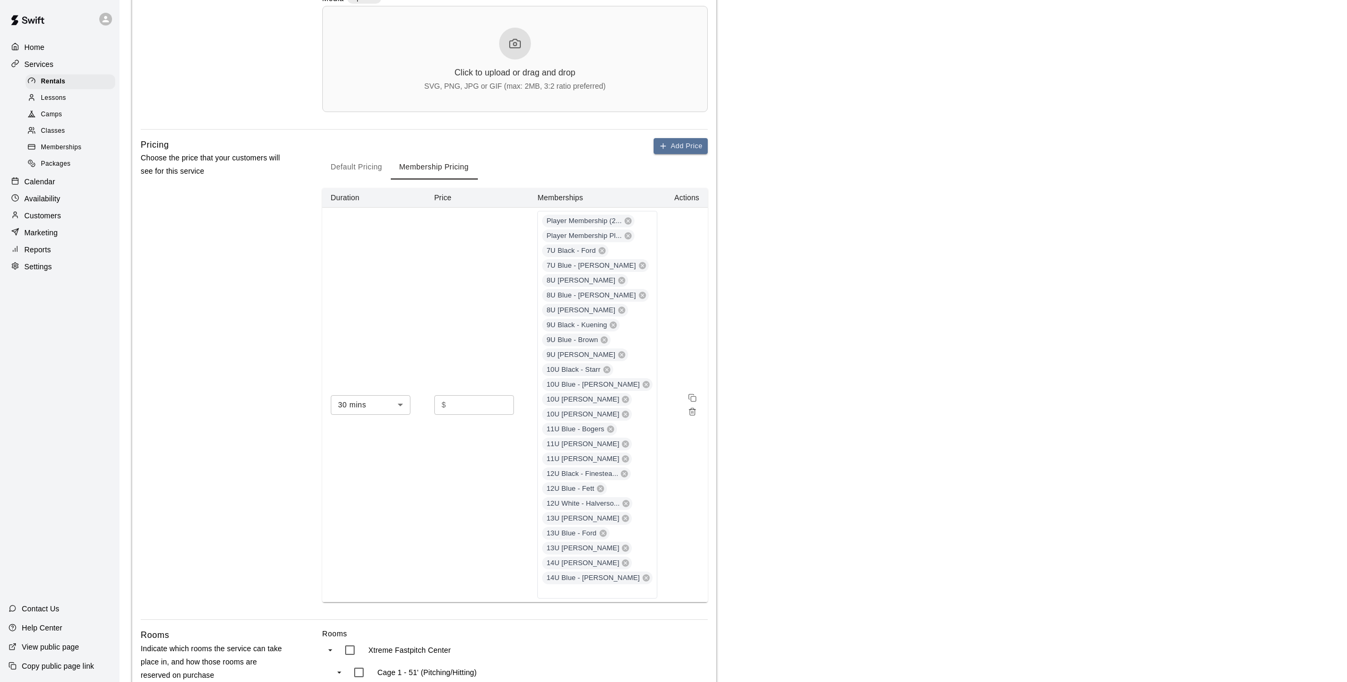
click at [901, 434] on main "**********" at bounding box center [733, 328] width 1202 height 1350
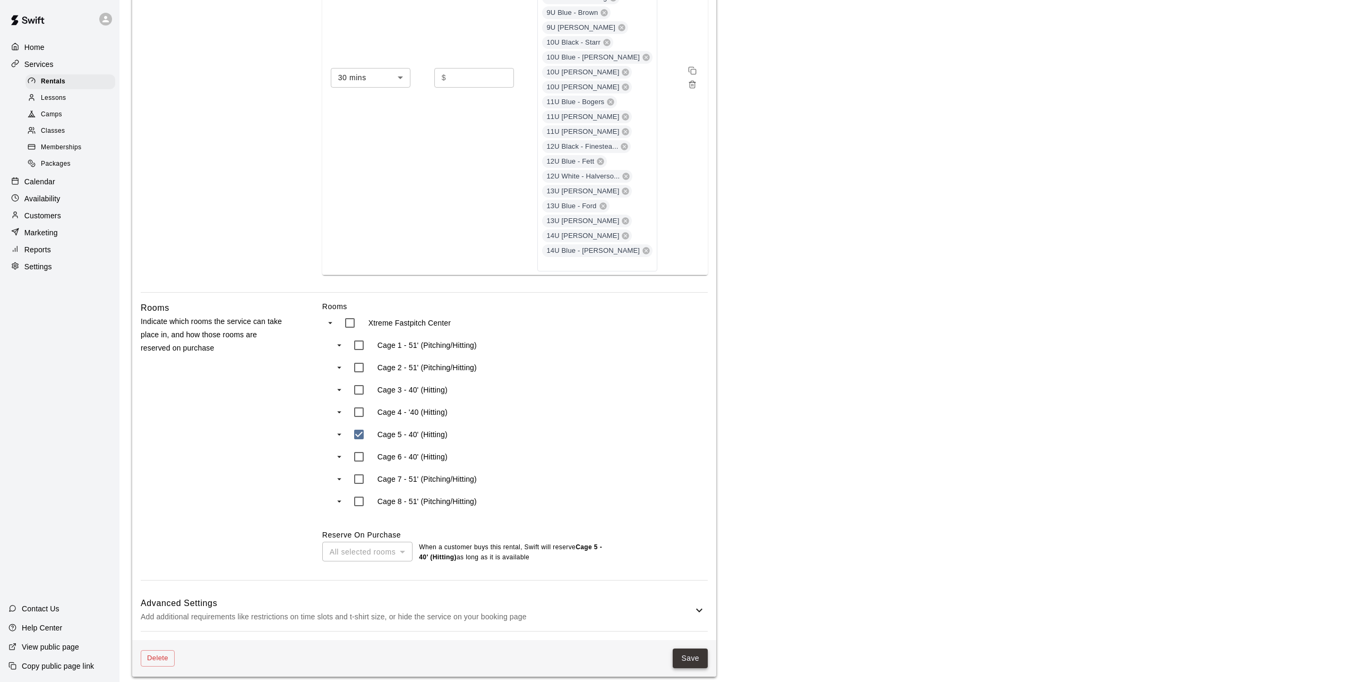
click at [681, 649] on button "Save" at bounding box center [690, 658] width 35 height 20
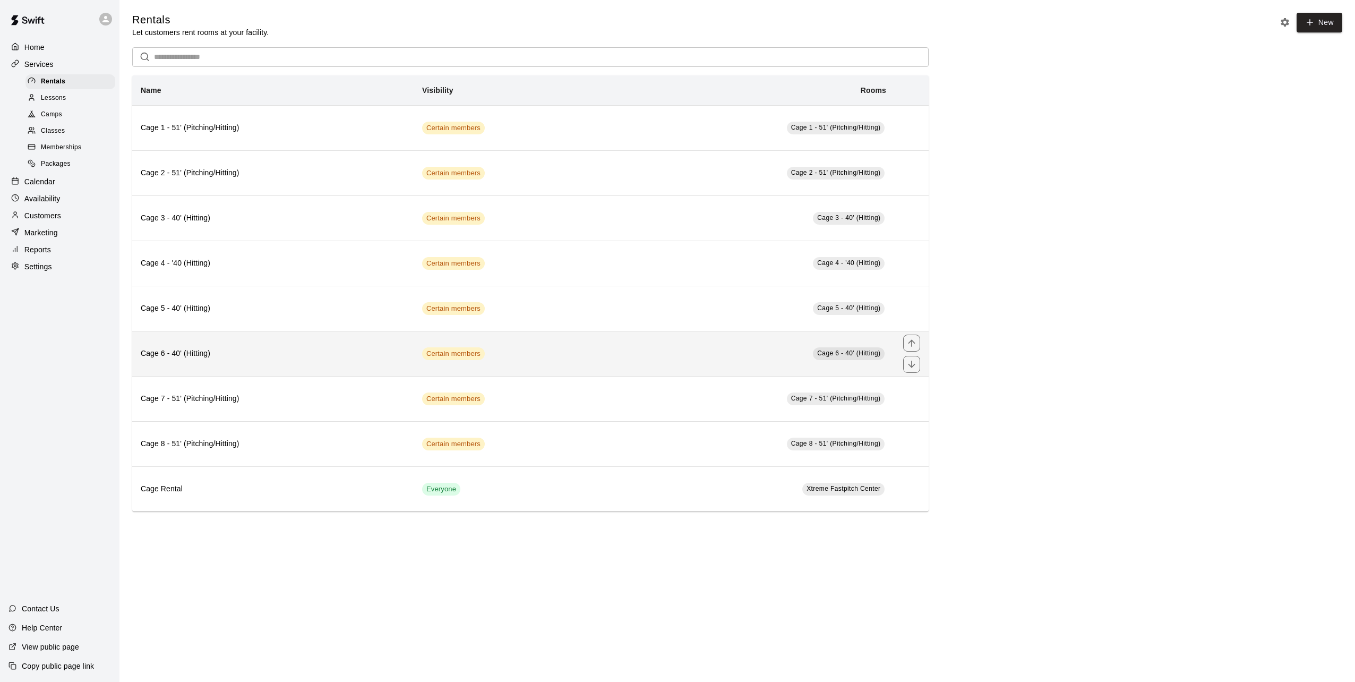
click at [312, 353] on h6 "Cage 6 - 40' (Hitting)" at bounding box center [273, 354] width 264 height 12
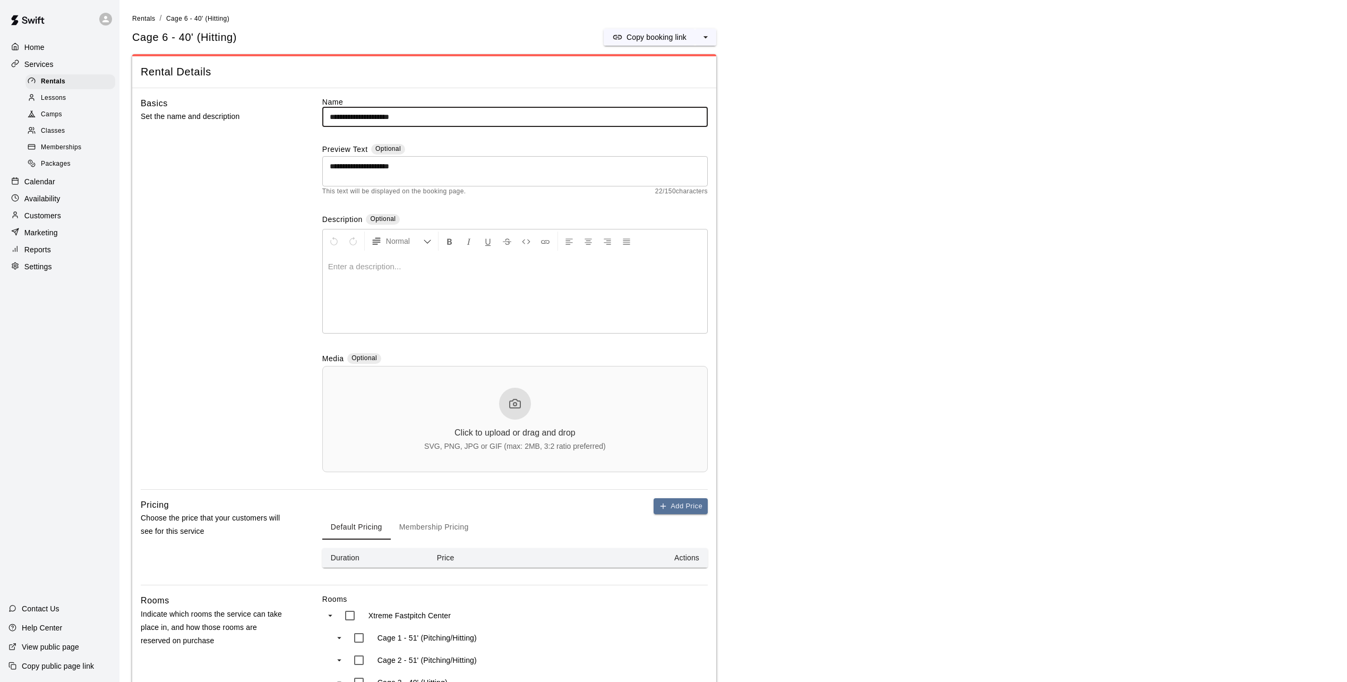
click at [416, 522] on button "Membership Pricing" at bounding box center [434, 526] width 87 height 25
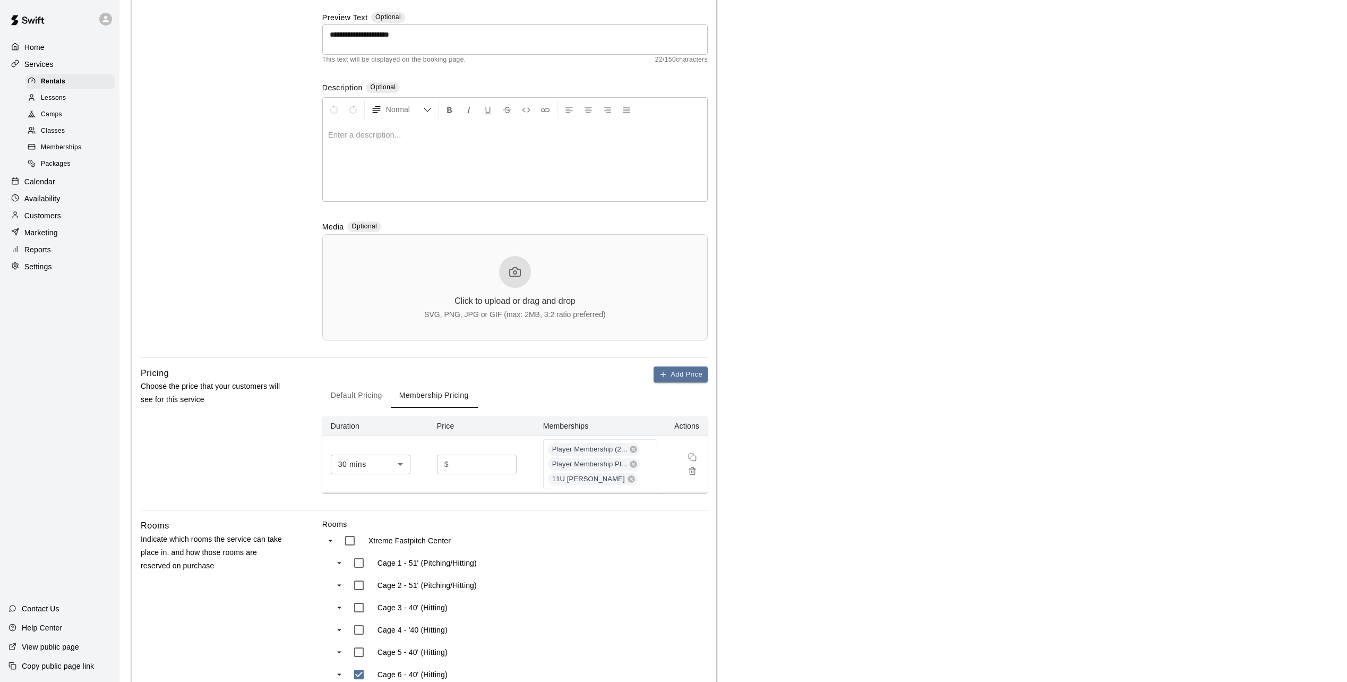
scroll to position [360, 0]
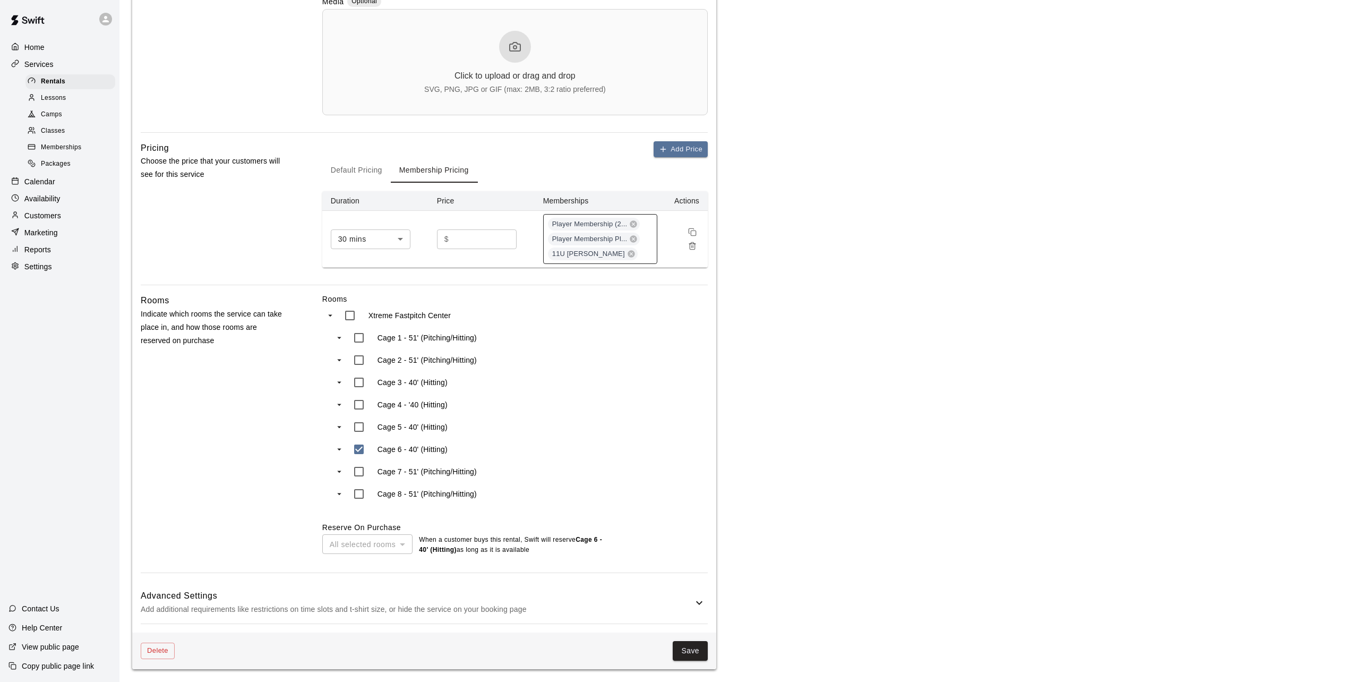
click at [648, 256] on div "Player Membership (2... Player Membership Pl... 11U Black - Crosby" at bounding box center [600, 239] width 114 height 50
click at [578, 360] on p "7U Black - Ford" at bounding box center [578, 363] width 53 height 11
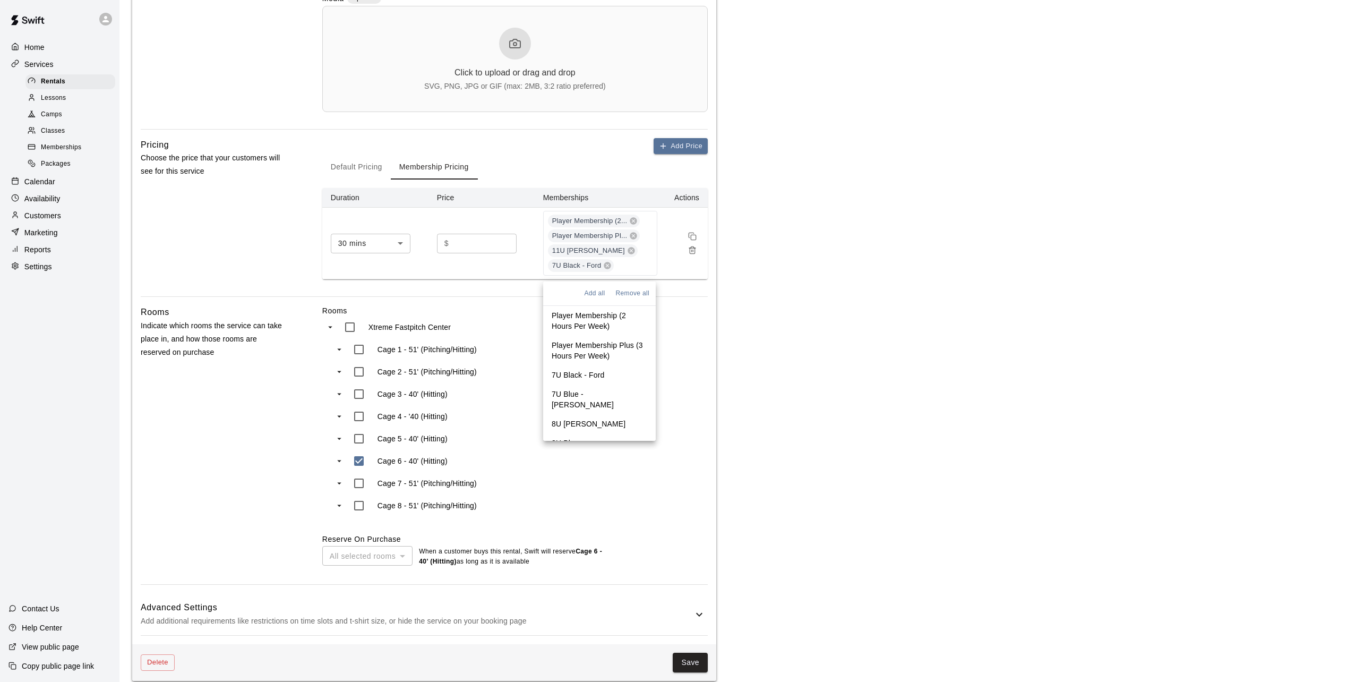
click at [589, 390] on p "7U Blue - Shelton" at bounding box center [600, 399] width 96 height 21
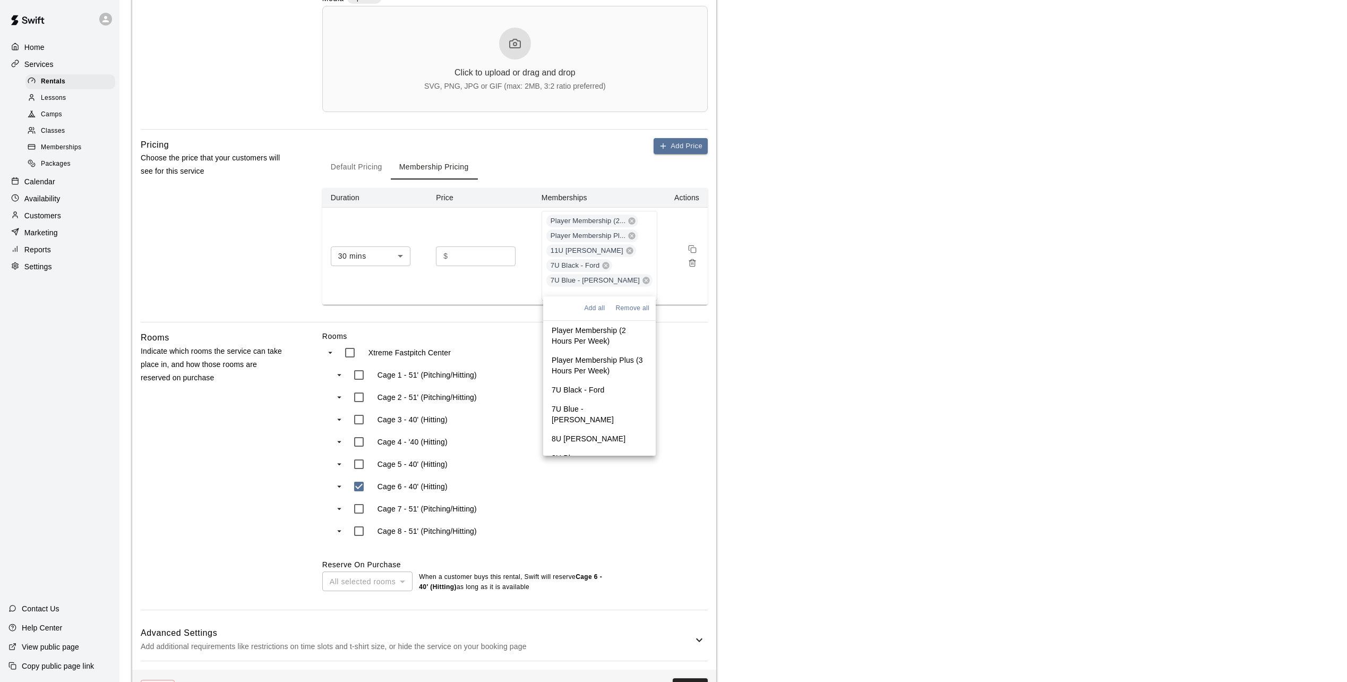
click at [595, 433] on p "8U Black - Fazio" at bounding box center [589, 438] width 74 height 11
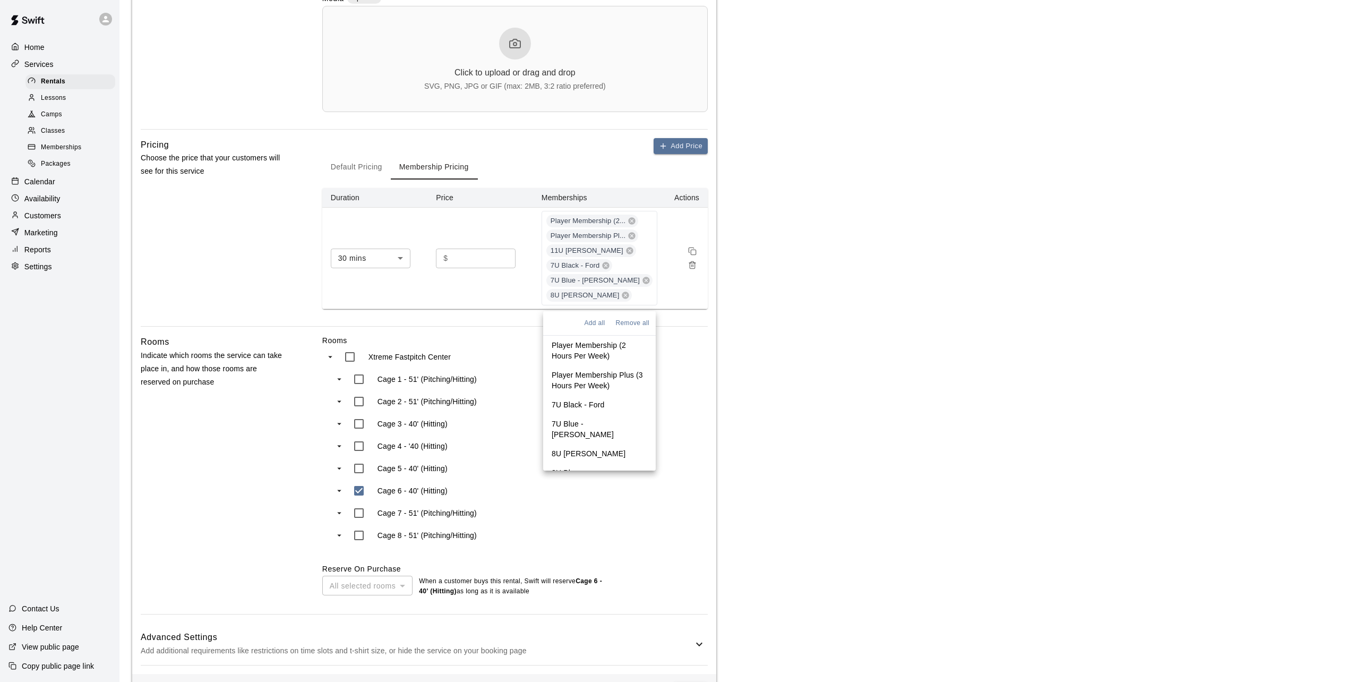
click at [595, 467] on p "8U Blue - Archer" at bounding box center [600, 477] width 96 height 21
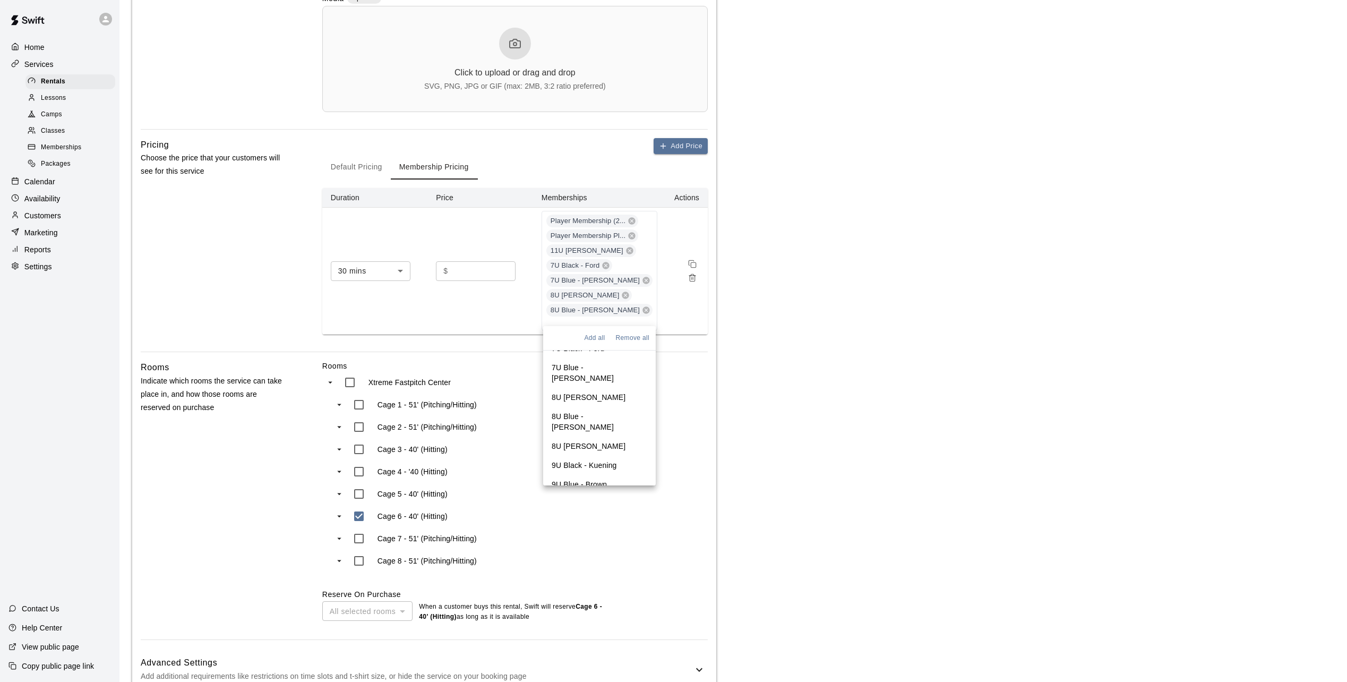
scroll to position [106, 0]
click at [597, 406] on p "8U White - Buenzow" at bounding box center [589, 411] width 74 height 11
click at [598, 440] on p "9U Black - Kuening" at bounding box center [584, 445] width 65 height 11
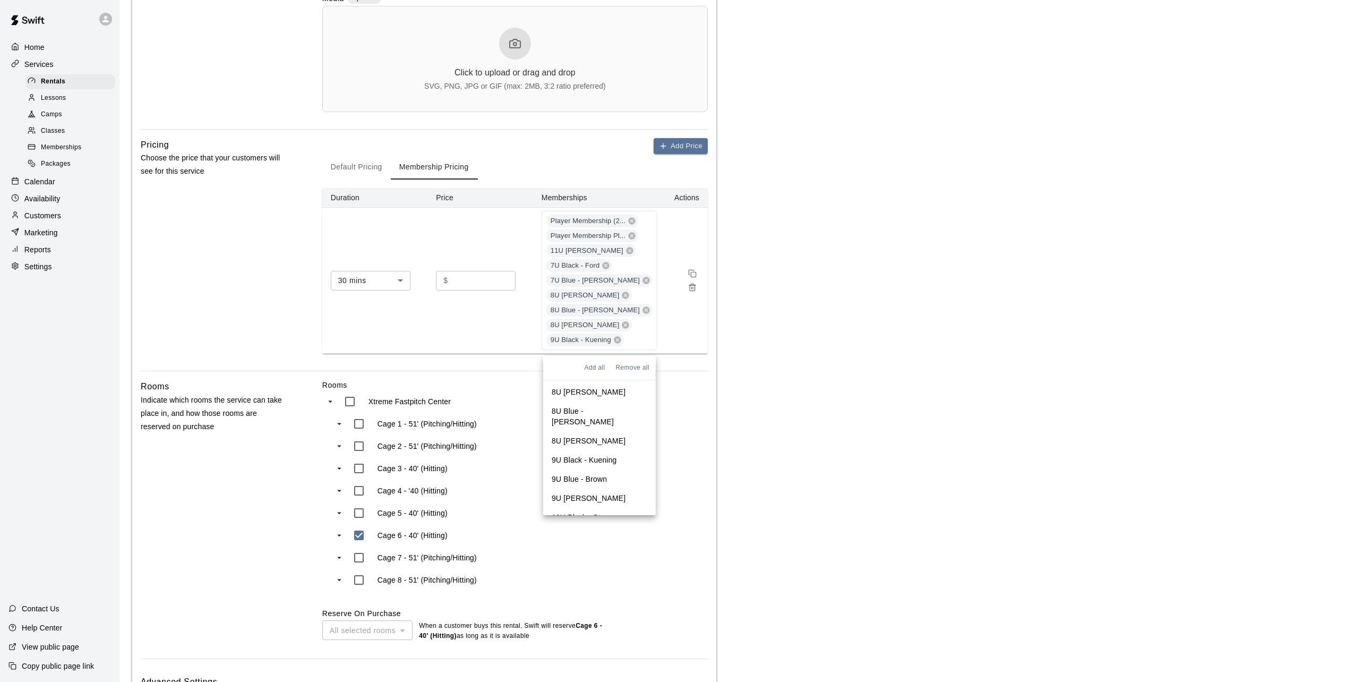
click at [596, 473] on p "9U Blue - Brown" at bounding box center [579, 478] width 55 height 11
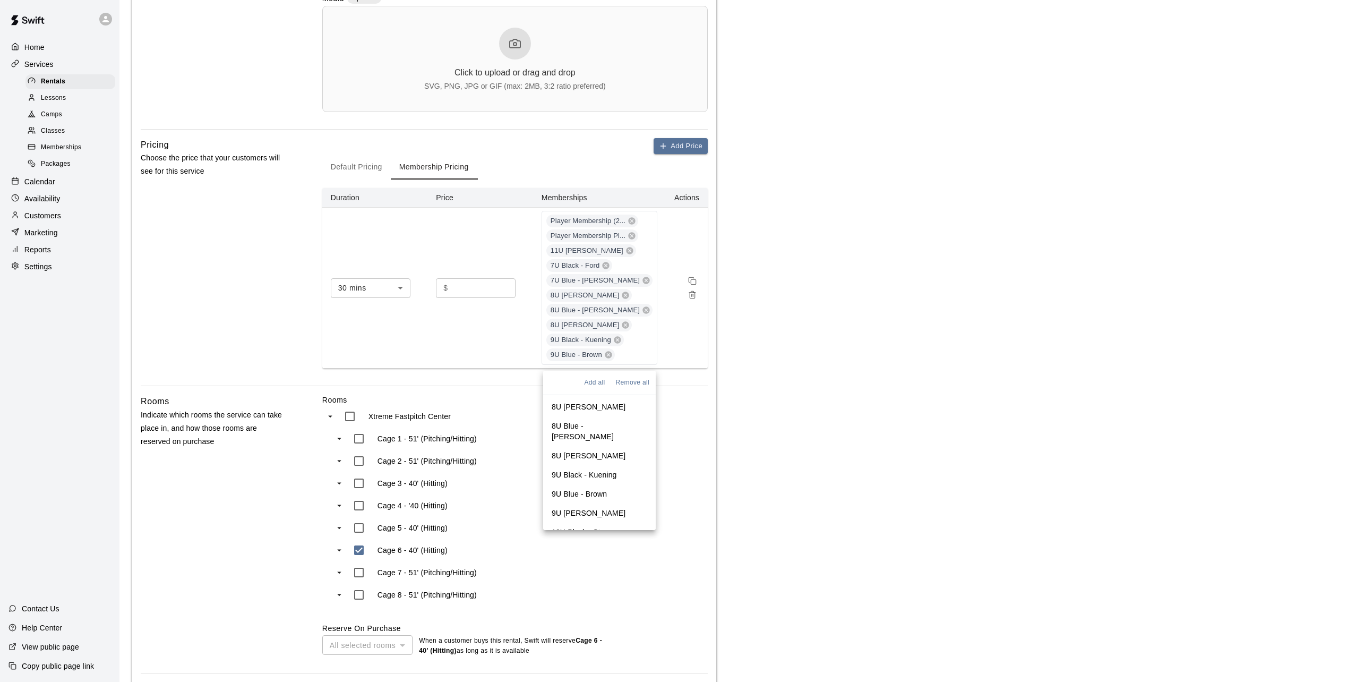
click at [595, 507] on p "9U White - Beavers" at bounding box center [589, 512] width 74 height 11
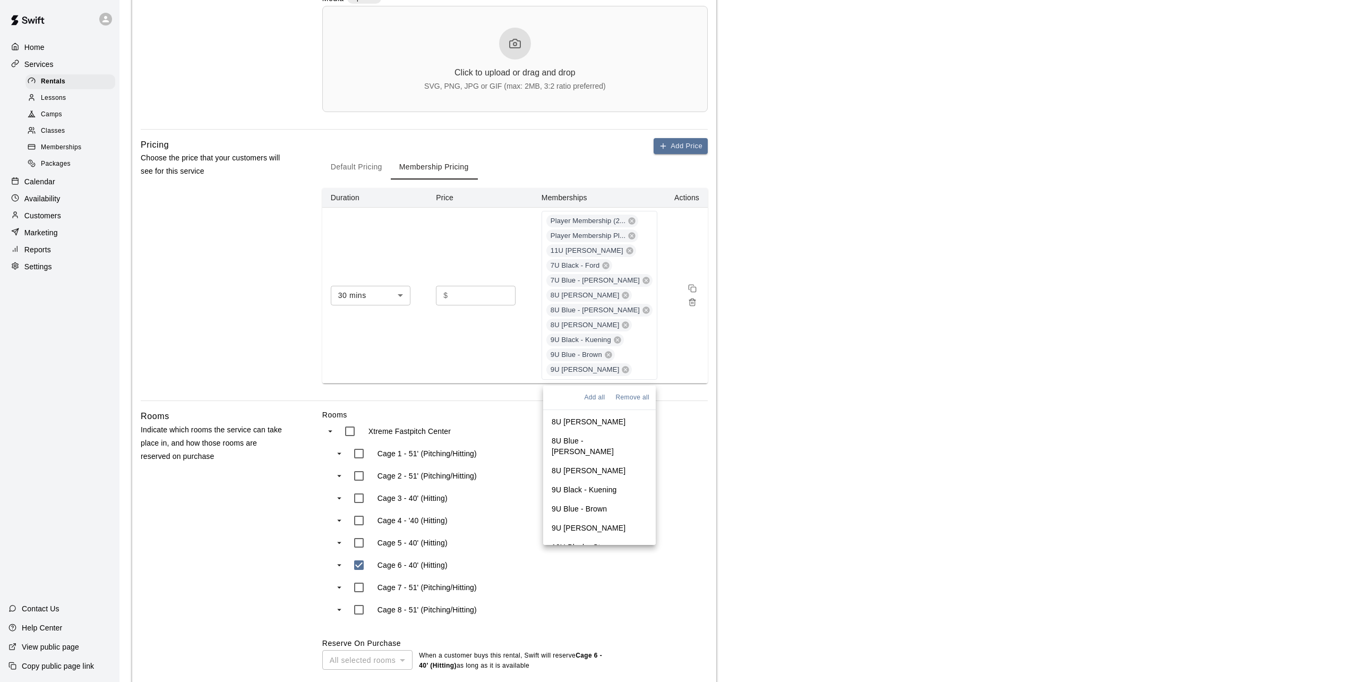
click at [593, 541] on p "10U Black - Starr" at bounding box center [581, 546] width 58 height 11
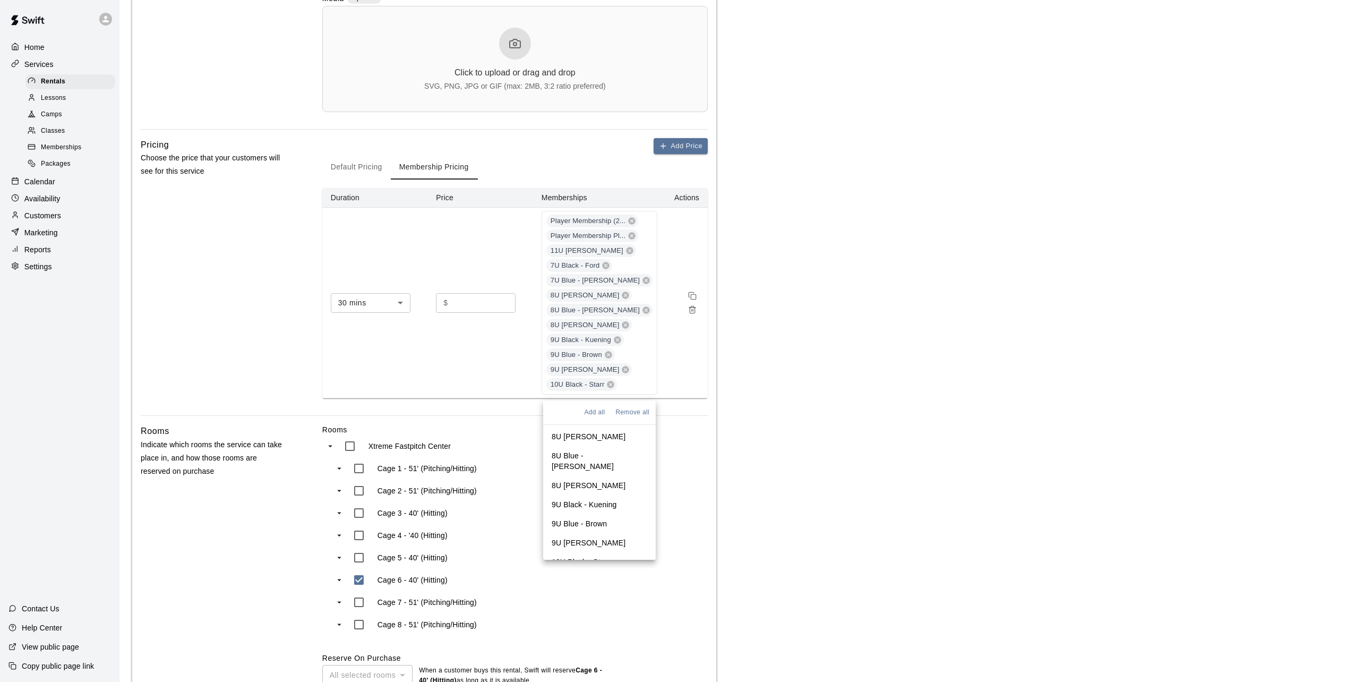
click at [599, 575] on p "10U Blue - Schmidt" at bounding box center [600, 585] width 96 height 21
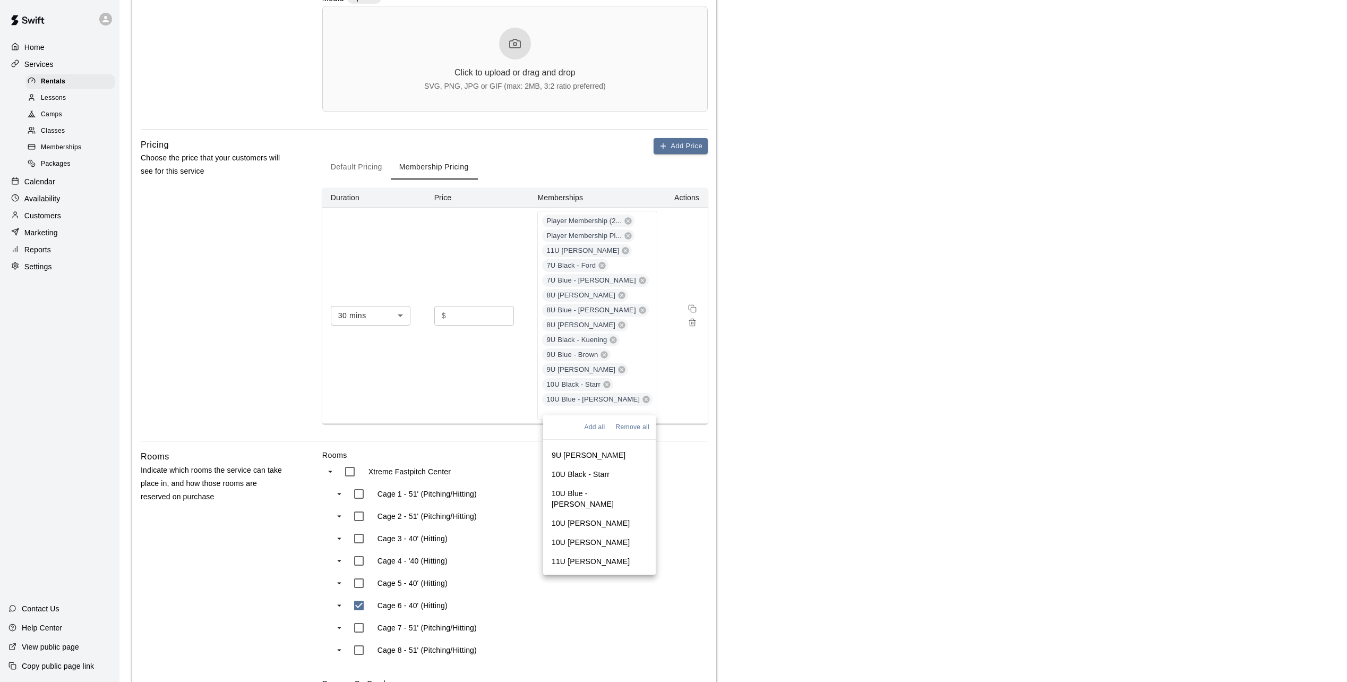
scroll to position [212, 0]
click at [600, 514] on p "10U White - Martinac" at bounding box center [591, 519] width 78 height 11
click at [597, 548] on p "10U Gray - Syverson" at bounding box center [591, 553] width 78 height 11
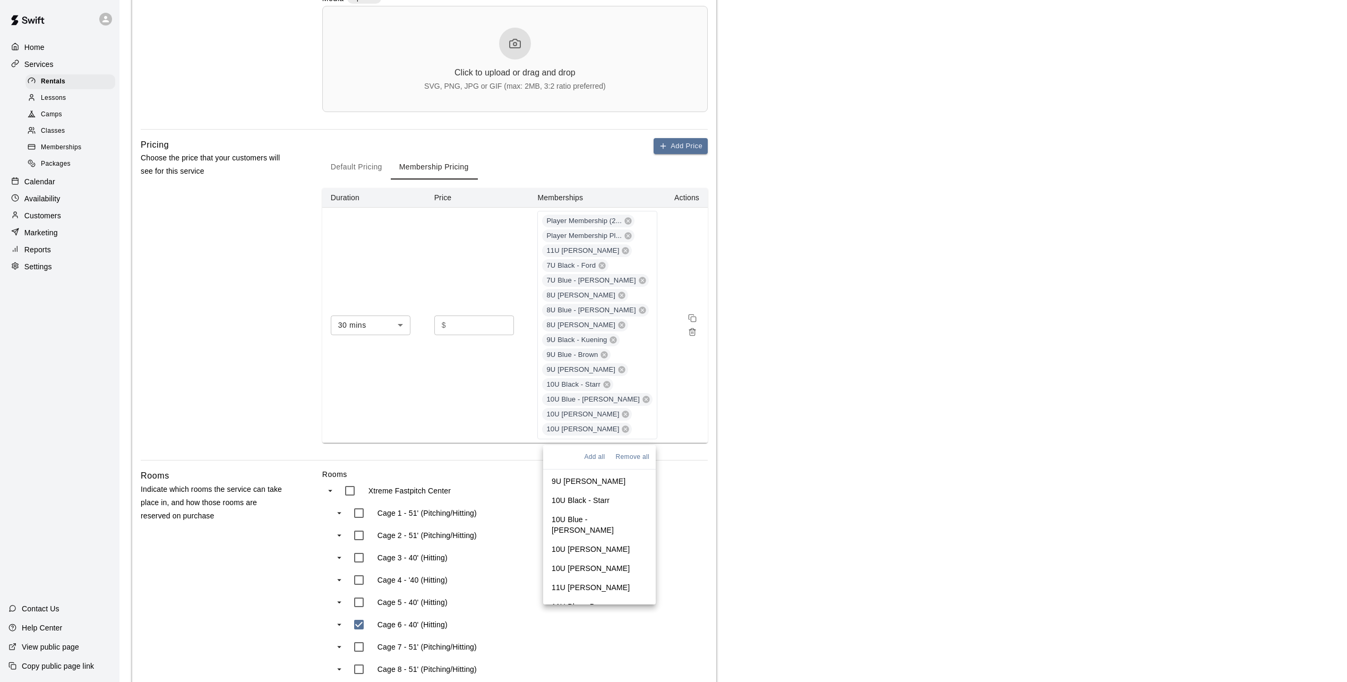
click at [594, 582] on p "11U Black - Crosby" at bounding box center [591, 587] width 78 height 11
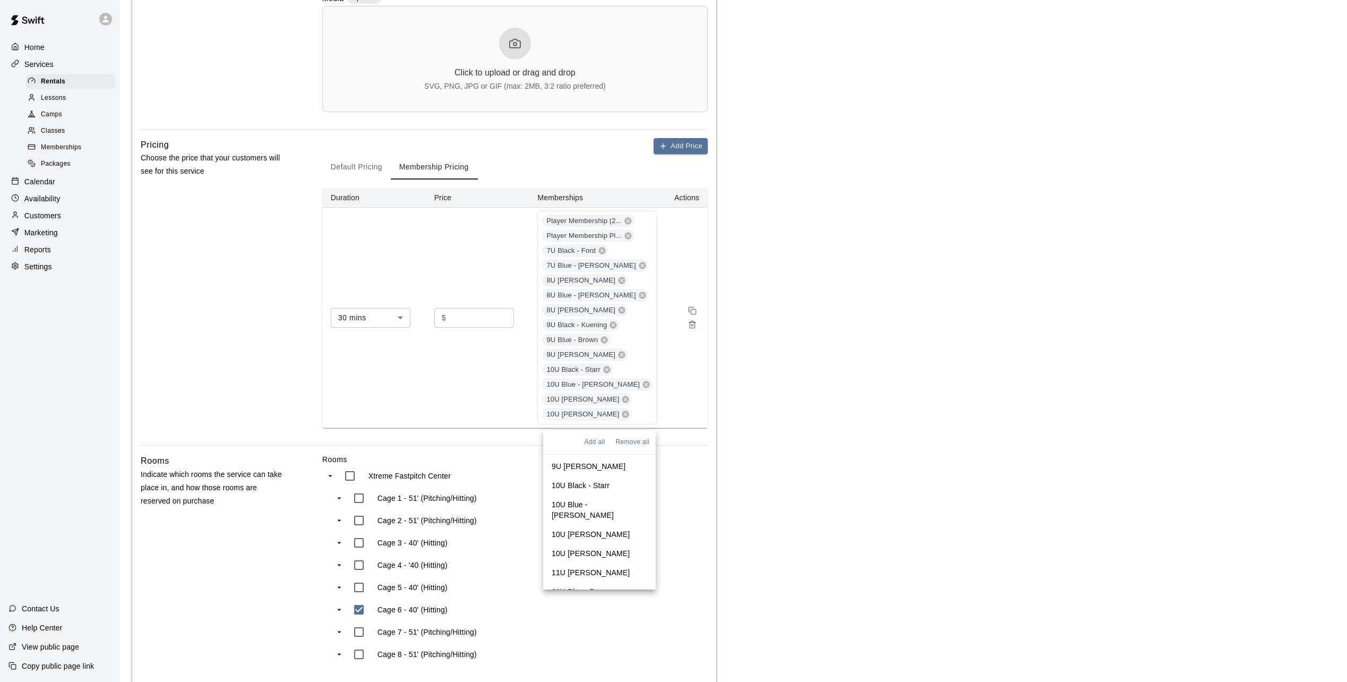
click at [596, 586] on p "11U Blue - Bogers" at bounding box center [583, 591] width 62 height 11
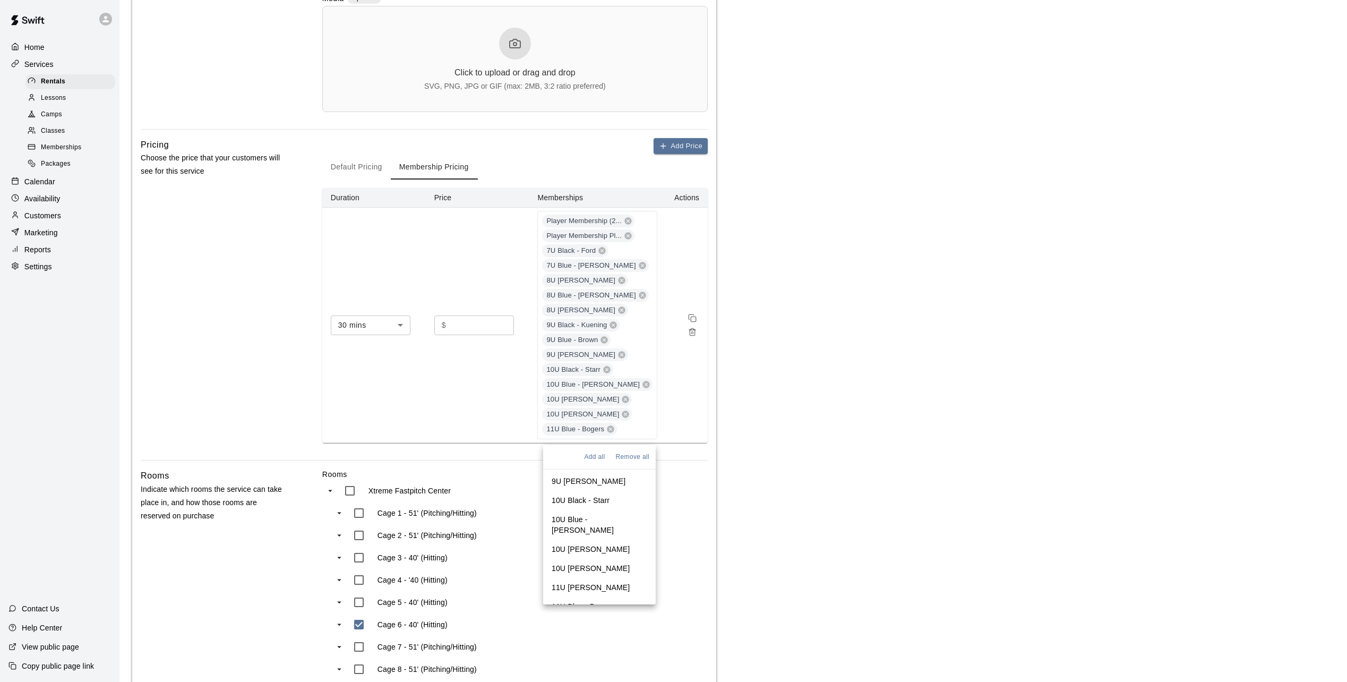
click at [601, 620] on p "11U White - Moulton" at bounding box center [591, 625] width 78 height 11
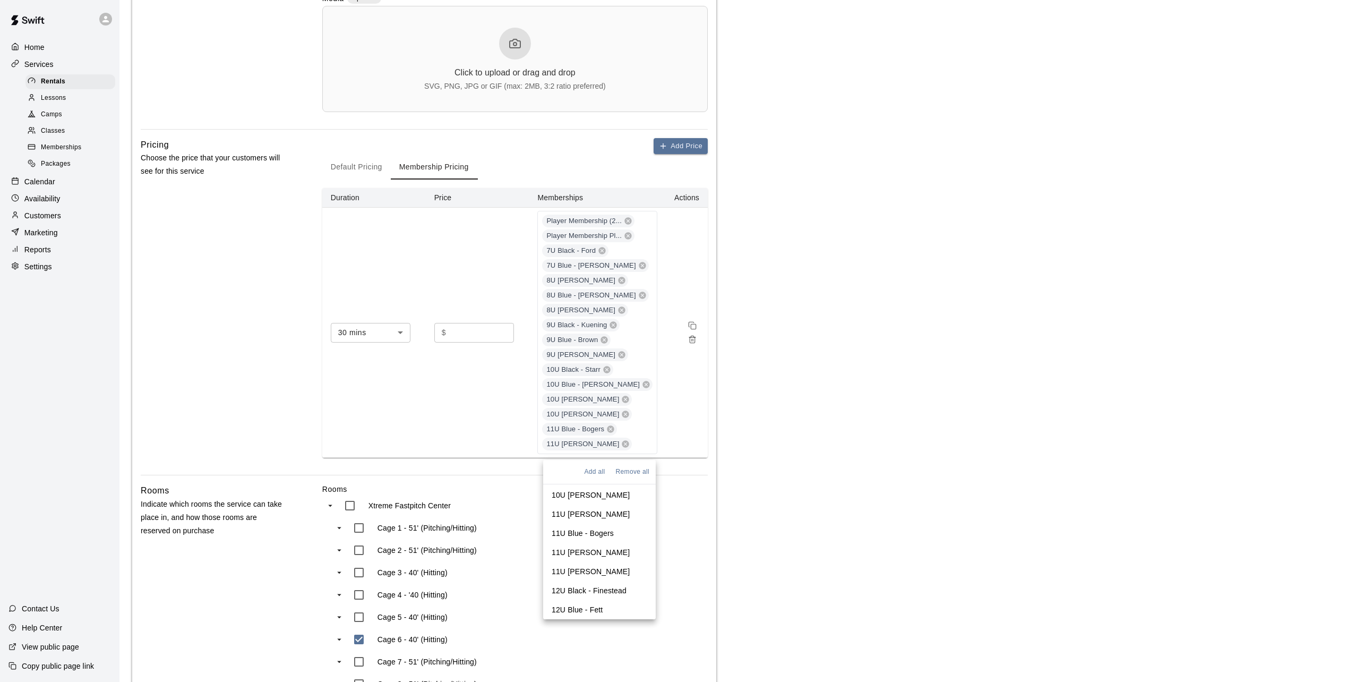
scroll to position [318, 0]
click at [595, 548] on p "11U Gray - Ott" at bounding box center [591, 553] width 78 height 11
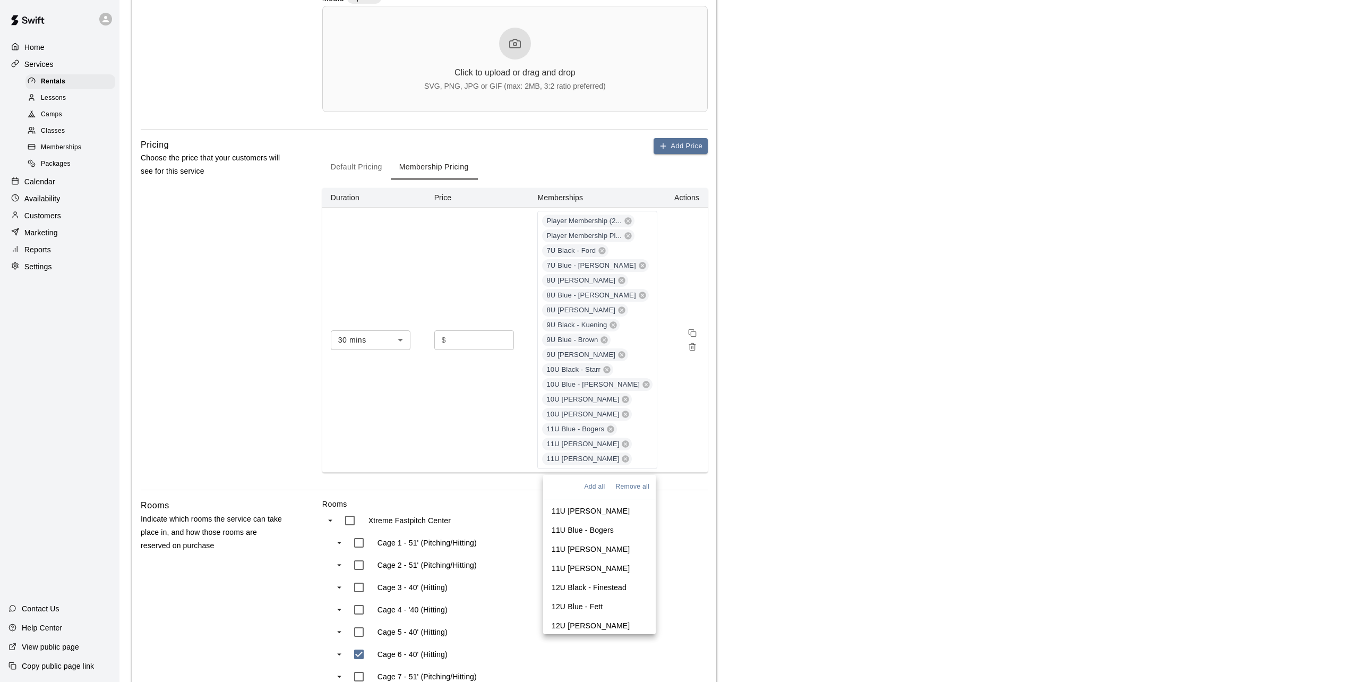
click at [592, 582] on p "12U Black - Finestead" at bounding box center [589, 587] width 75 height 11
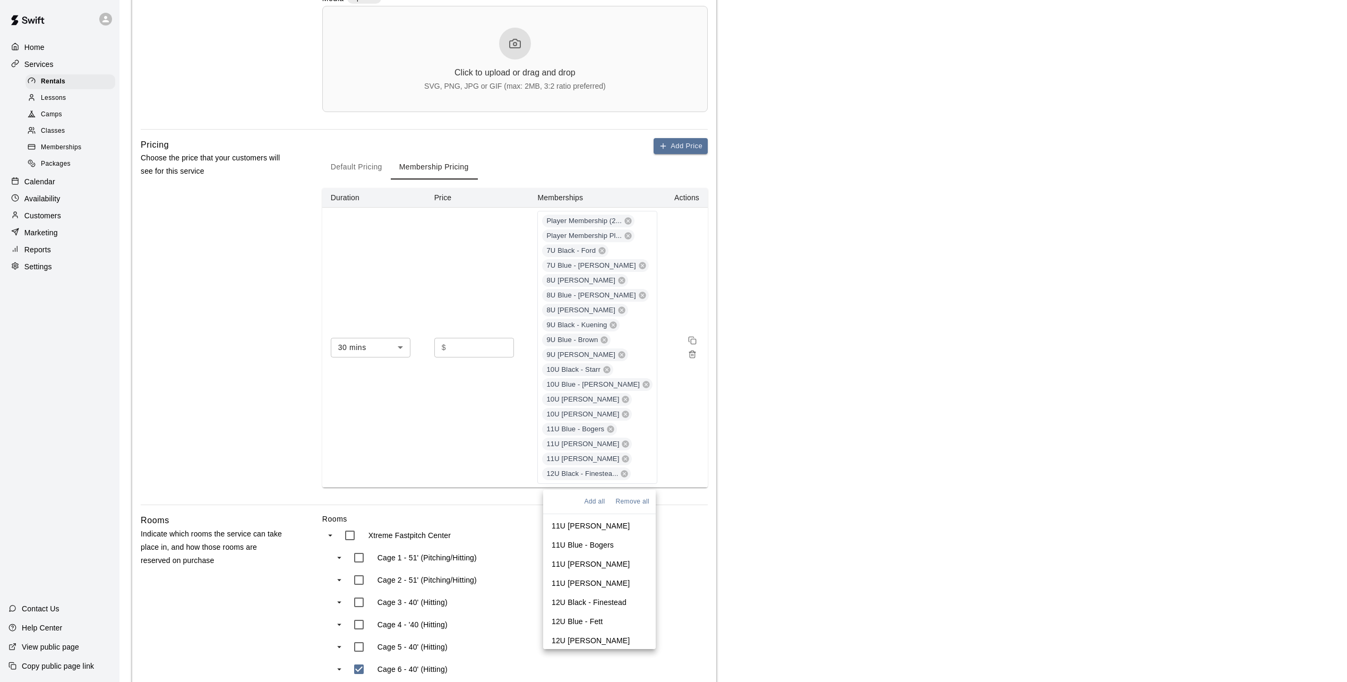
click at [587, 616] on p "12U Blue - Fett" at bounding box center [577, 621] width 51 height 11
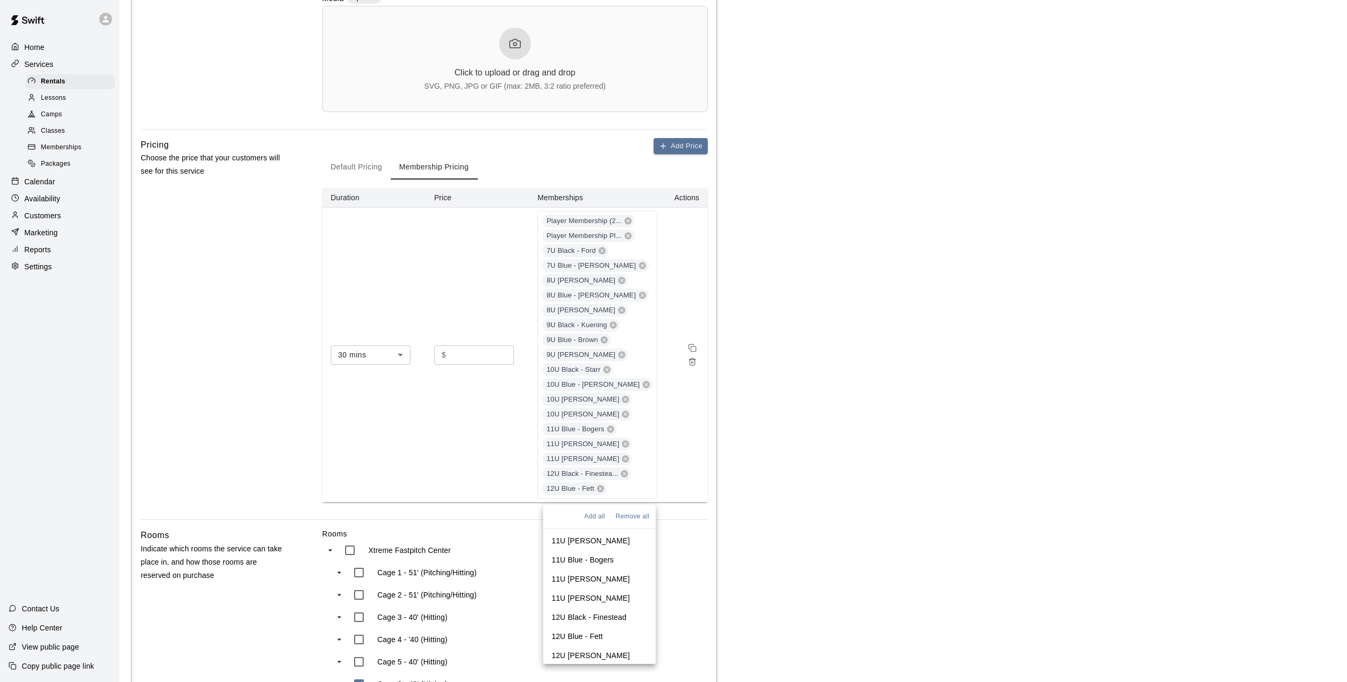
click at [585, 650] on p "12U White - Halverson" at bounding box center [591, 655] width 78 height 11
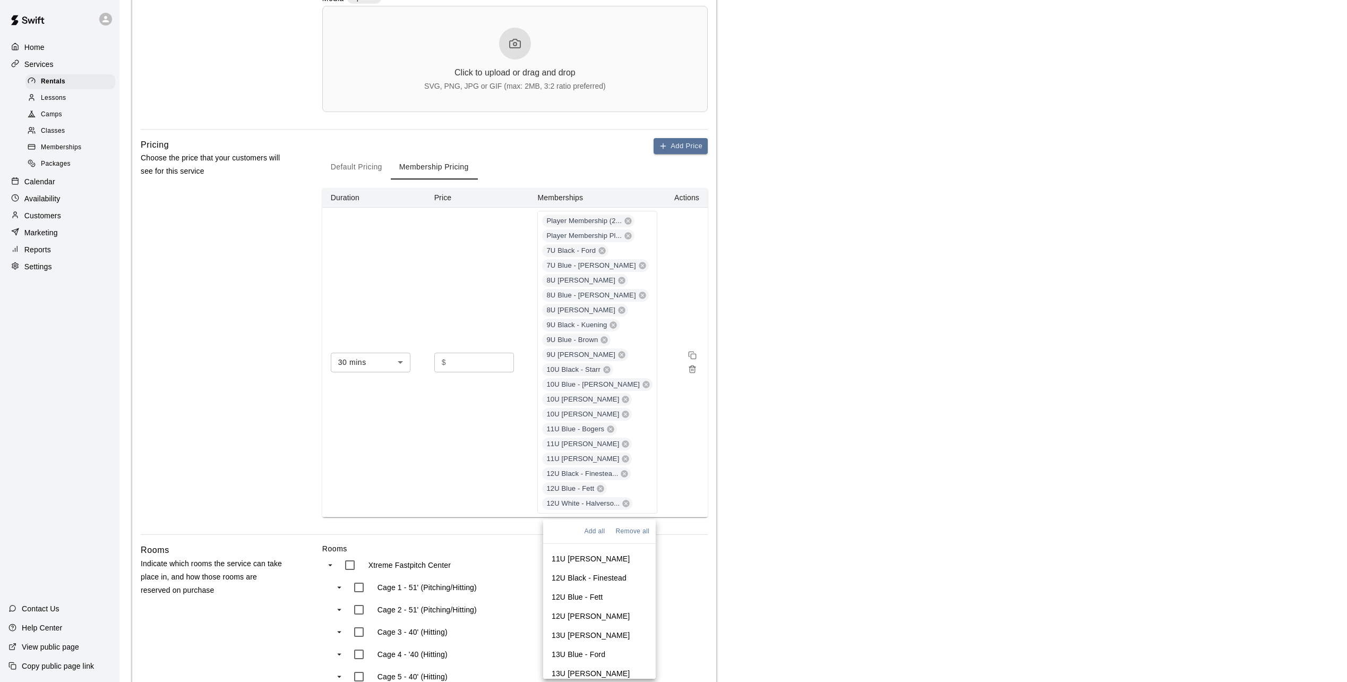
scroll to position [383, 0]
click at [604, 619] on p "13U Black - Munger" at bounding box center [591, 624] width 78 height 11
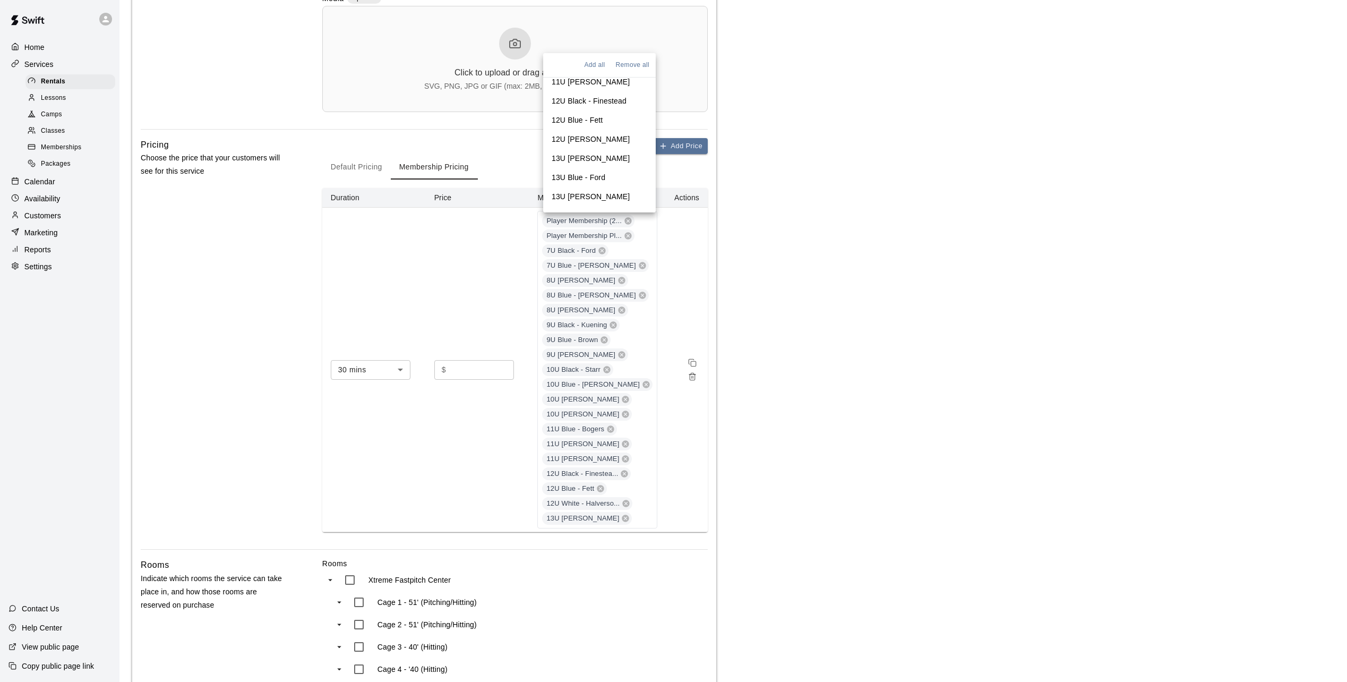
click at [588, 172] on p "13U Blue - Ford" at bounding box center [579, 177] width 54 height 11
click at [590, 191] on p "13U White - Weiner" at bounding box center [591, 196] width 78 height 11
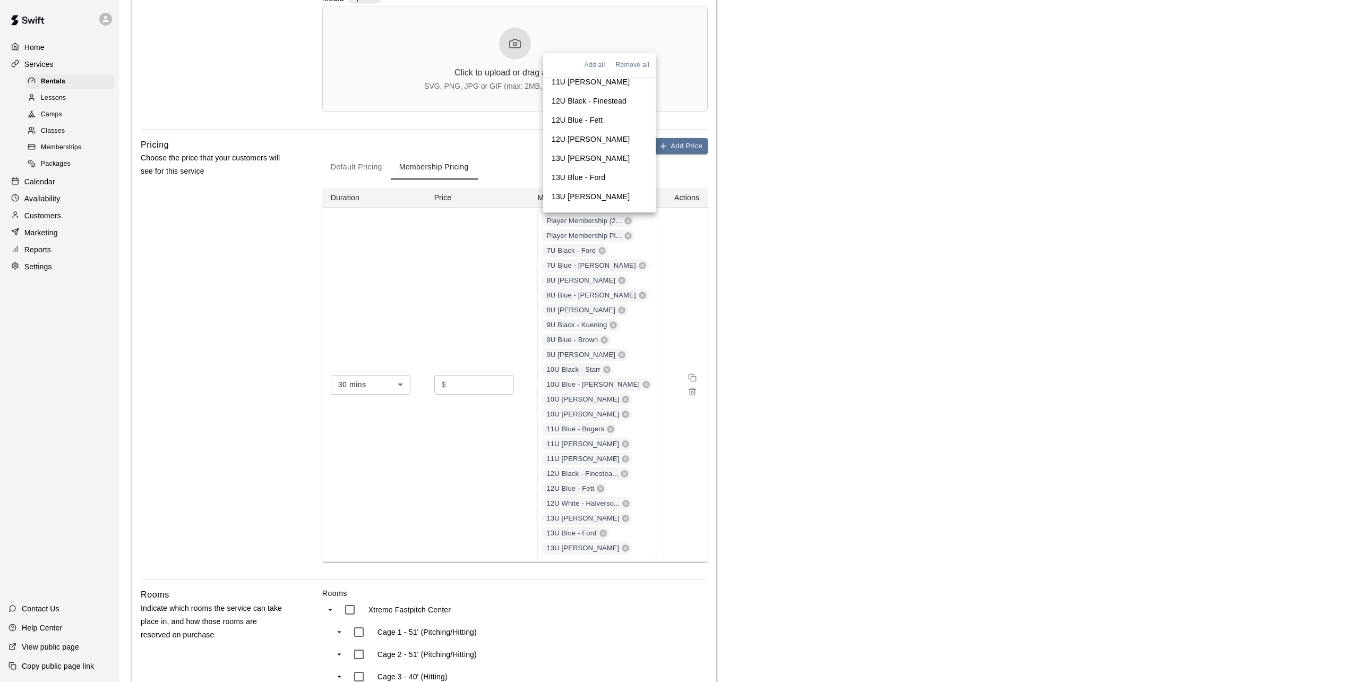
click at [592, 210] on p "14U Black - Cooper" at bounding box center [591, 215] width 78 height 11
click at [592, 229] on p "14U Blue - Sitzman" at bounding box center [600, 239] width 96 height 21
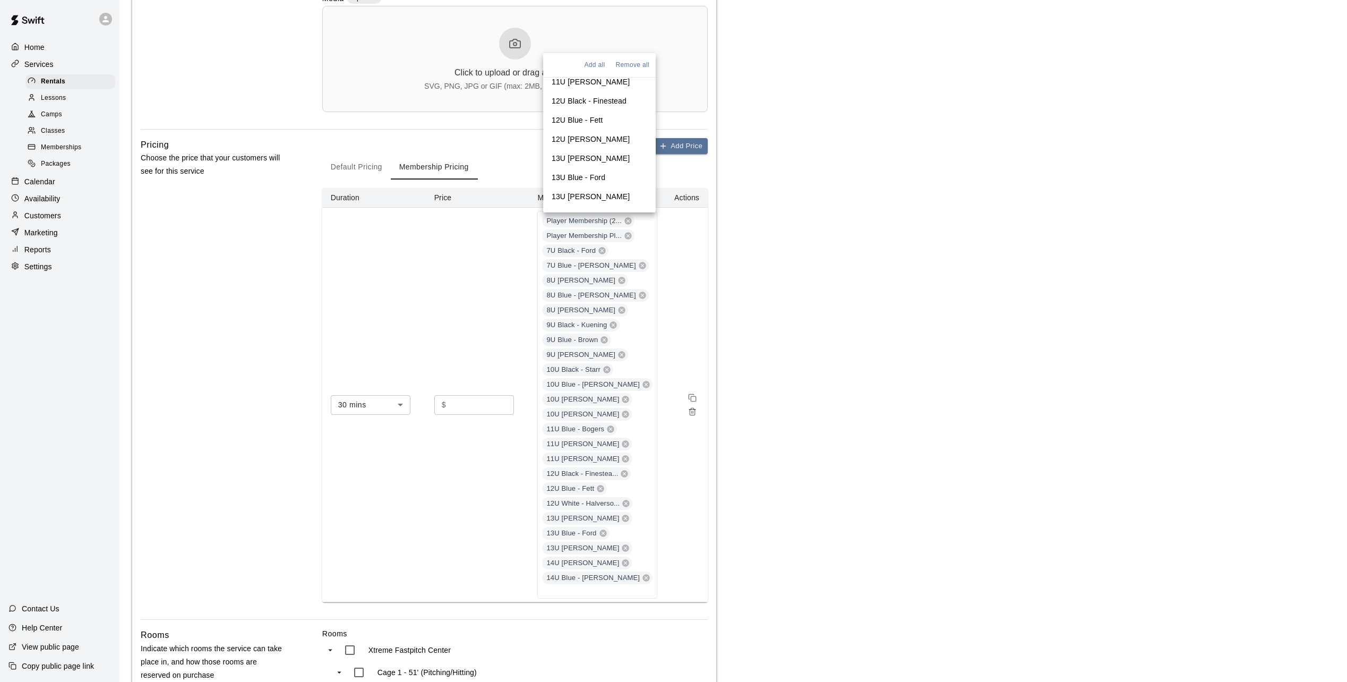
click at [815, 357] on main "**********" at bounding box center [733, 328] width 1202 height 1350
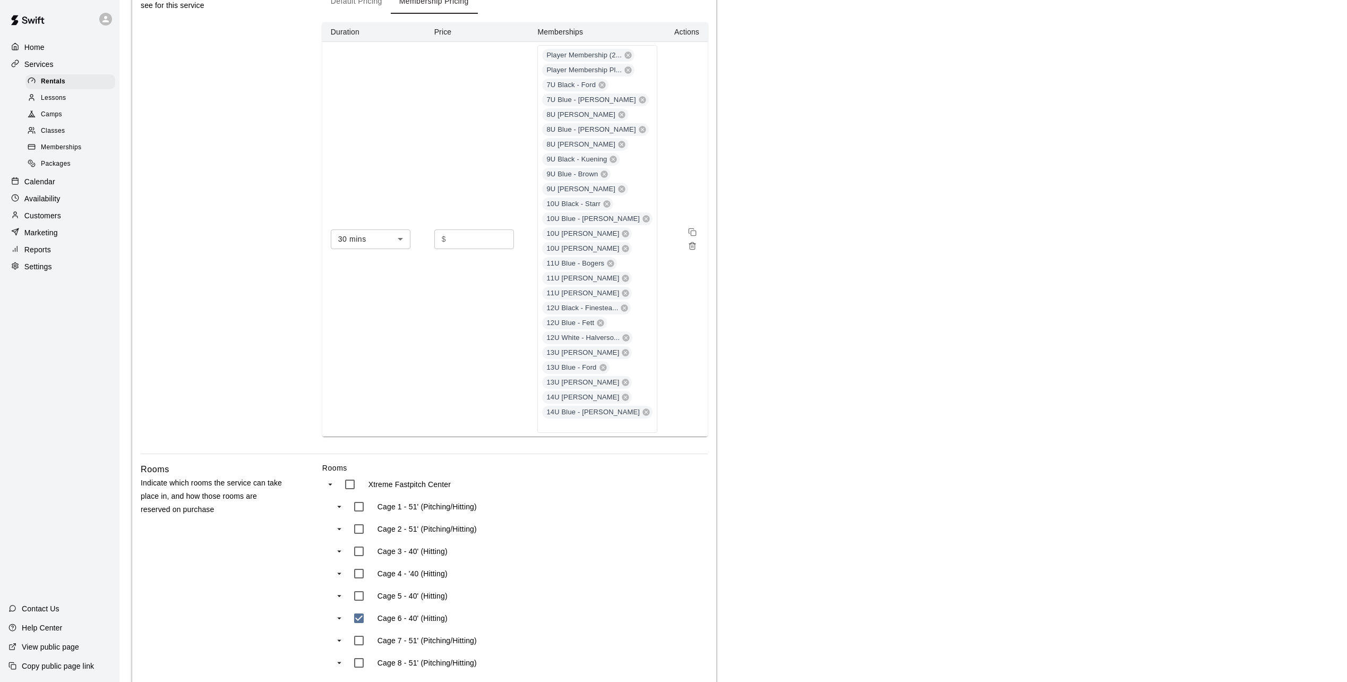
scroll to position [687, 0]
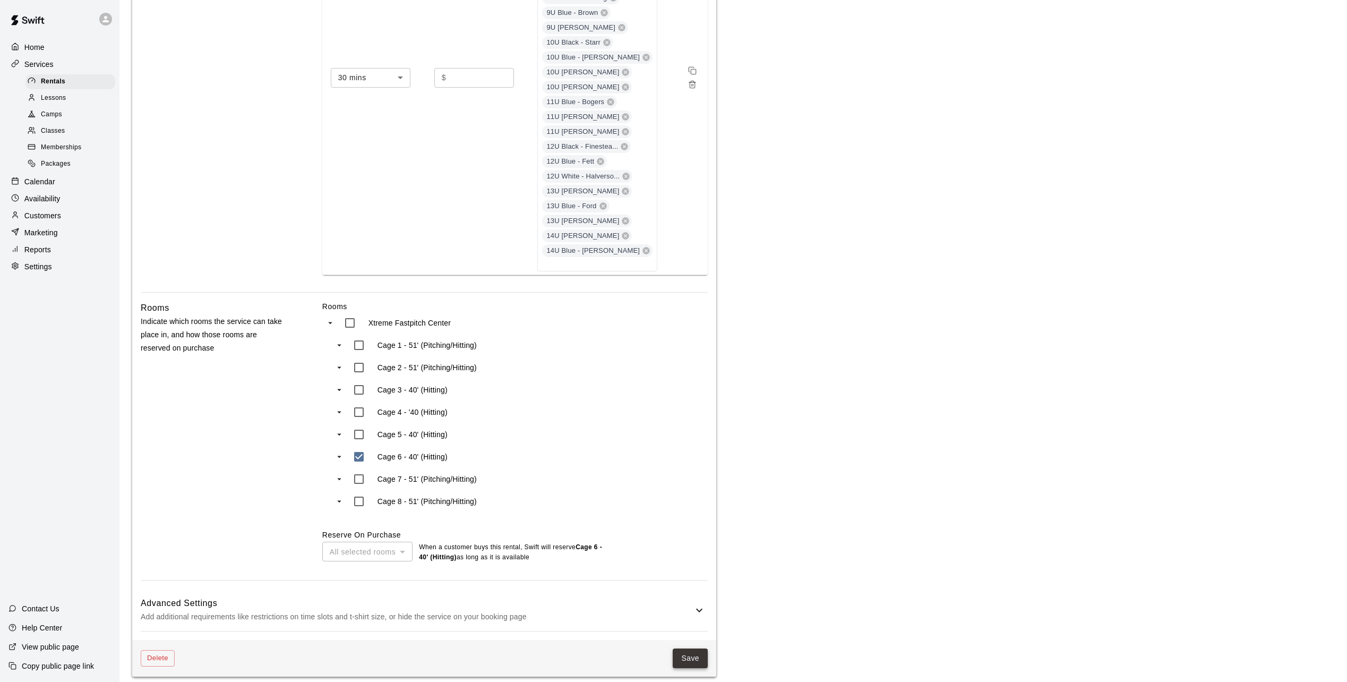
click at [683, 650] on button "Save" at bounding box center [690, 658] width 35 height 20
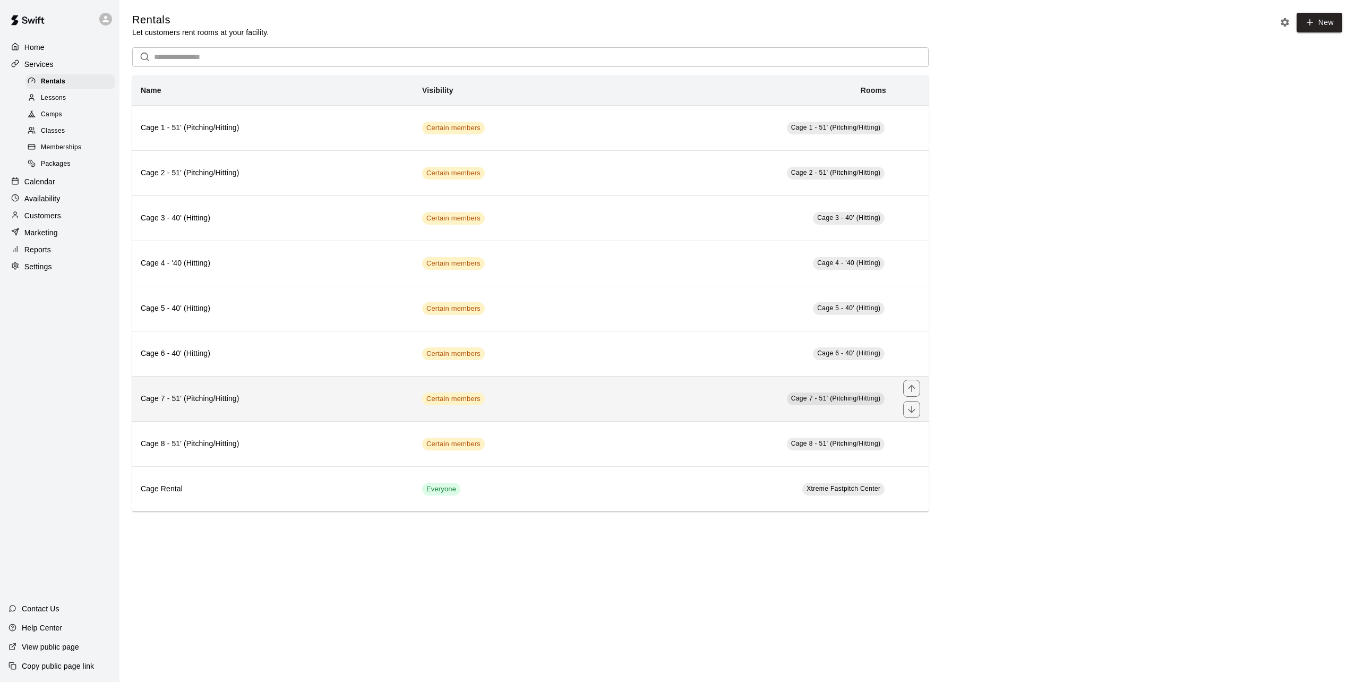
click at [339, 395] on h6 "Cage 7 - 51' (Pitching/Hitting)" at bounding box center [273, 399] width 264 height 12
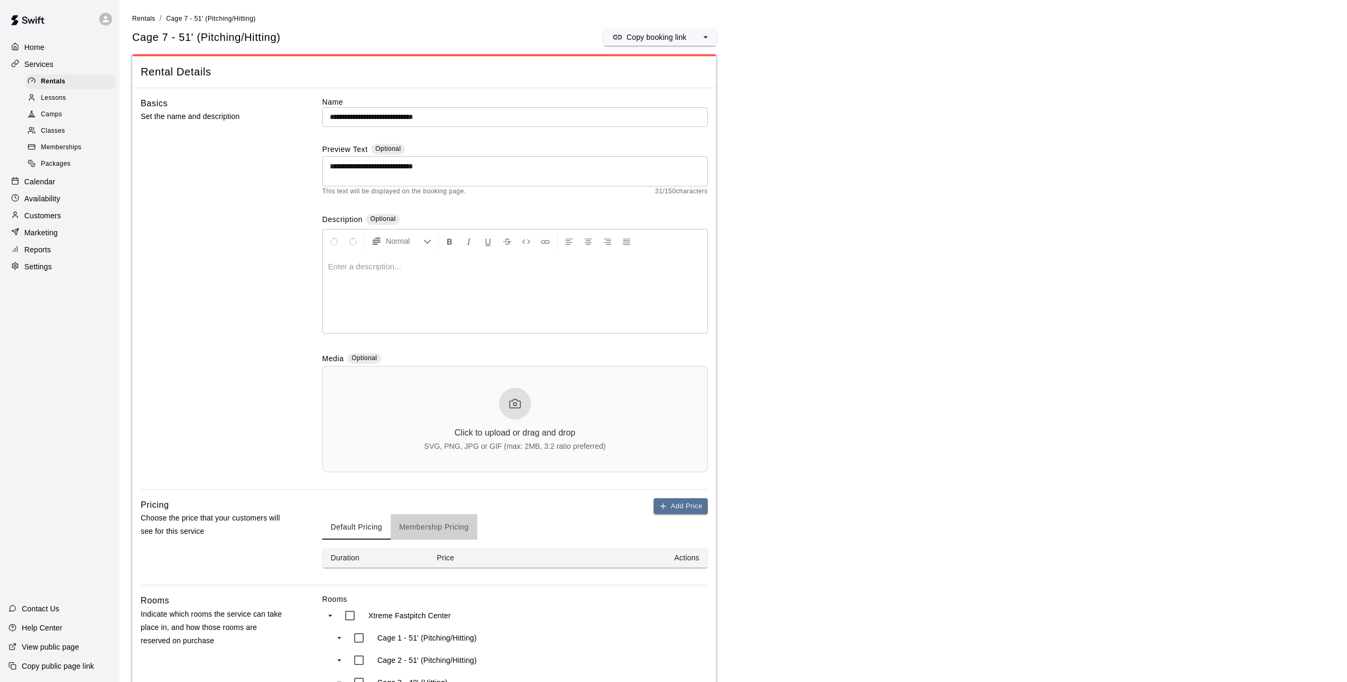
click at [420, 530] on button "Membership Pricing" at bounding box center [434, 526] width 87 height 25
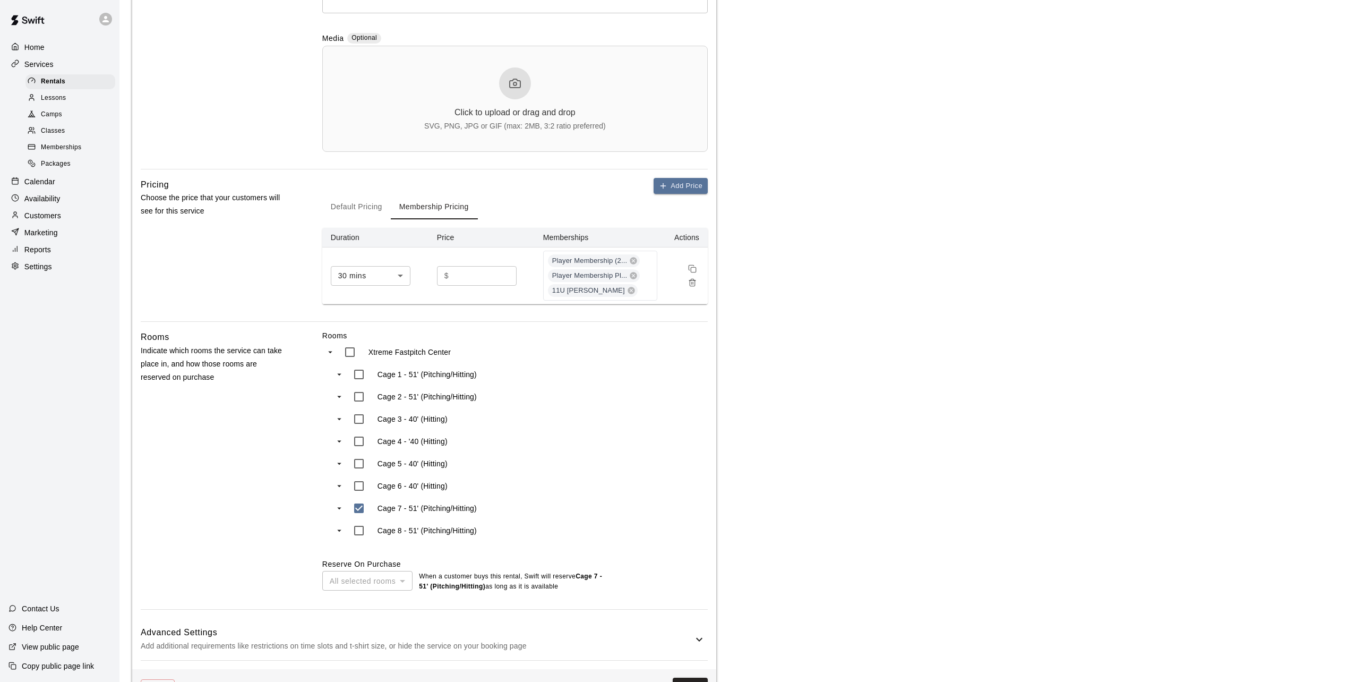
scroll to position [360, 0]
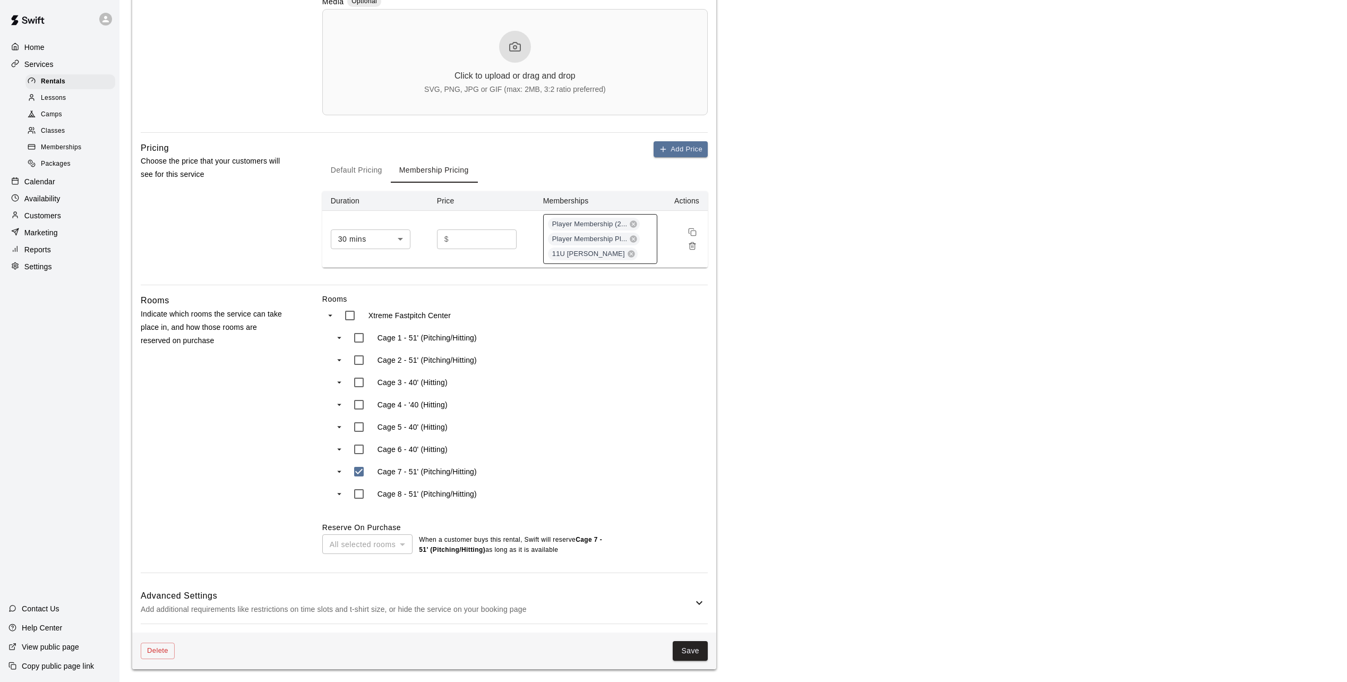
click at [645, 257] on div "Player Membership (2... Player Membership Pl... 11U Black - Crosby" at bounding box center [600, 239] width 114 height 50
click at [592, 358] on p "7U Black - Ford" at bounding box center [578, 363] width 53 height 11
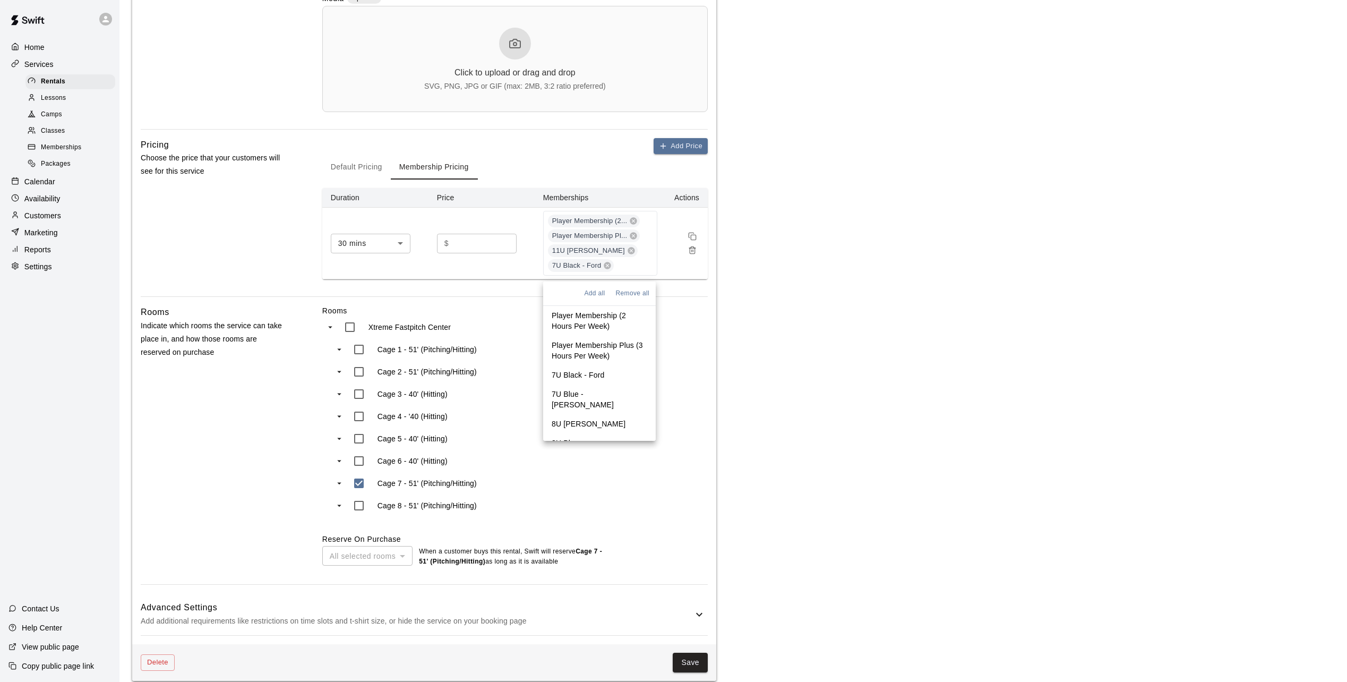
click at [595, 389] on p "7U Blue - Shelton" at bounding box center [600, 399] width 96 height 21
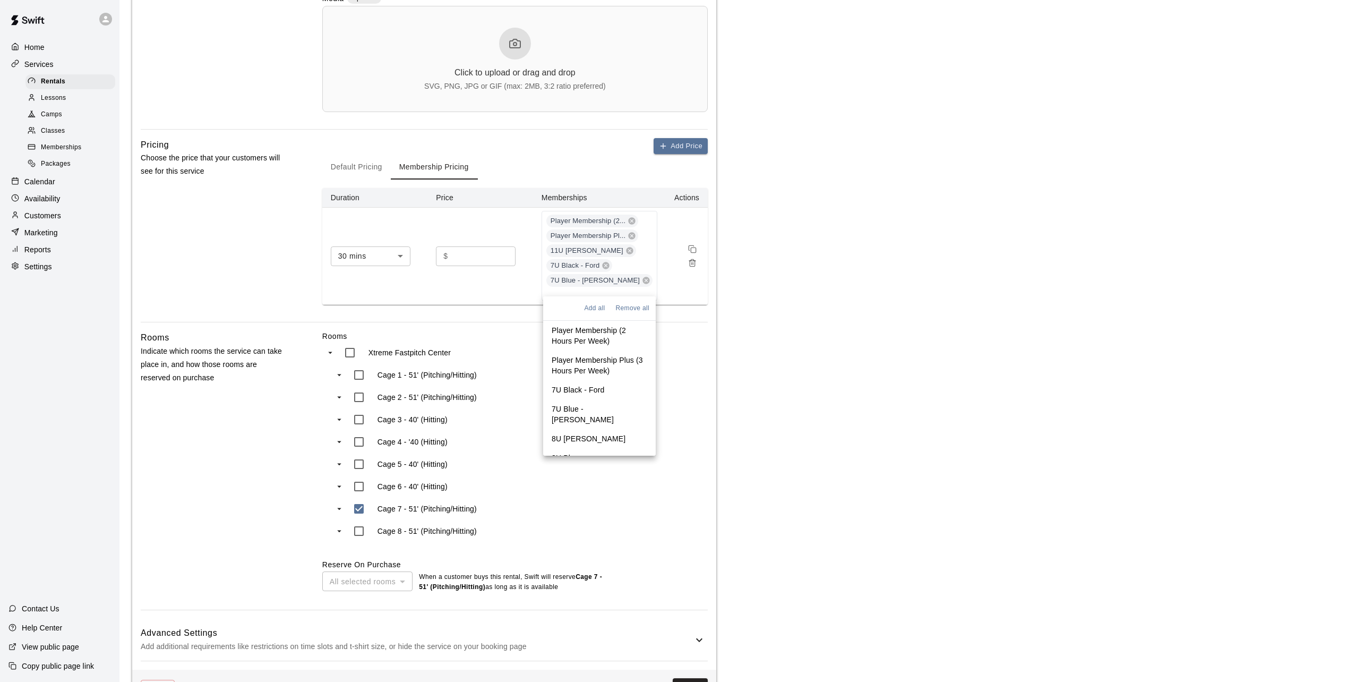
click at [602, 433] on p "8U Black - Fazio" at bounding box center [589, 438] width 74 height 11
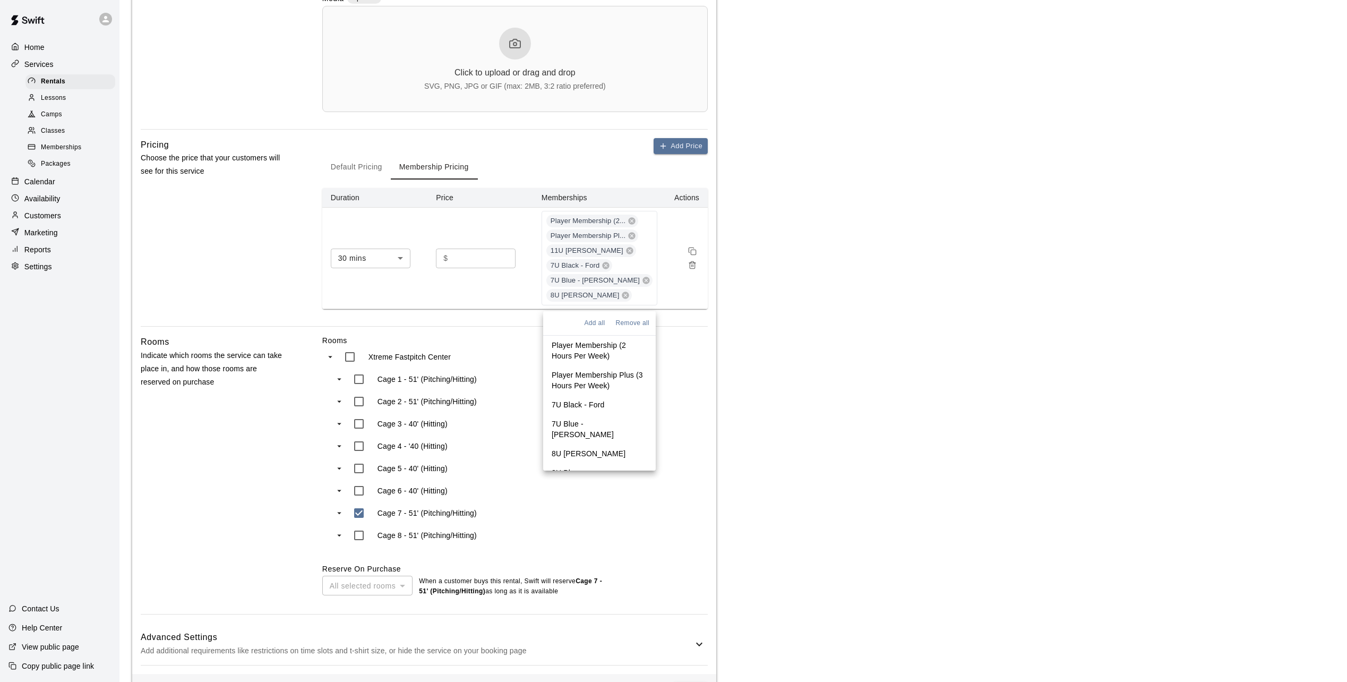
click at [599, 467] on p "8U Blue - Archer" at bounding box center [600, 477] width 96 height 21
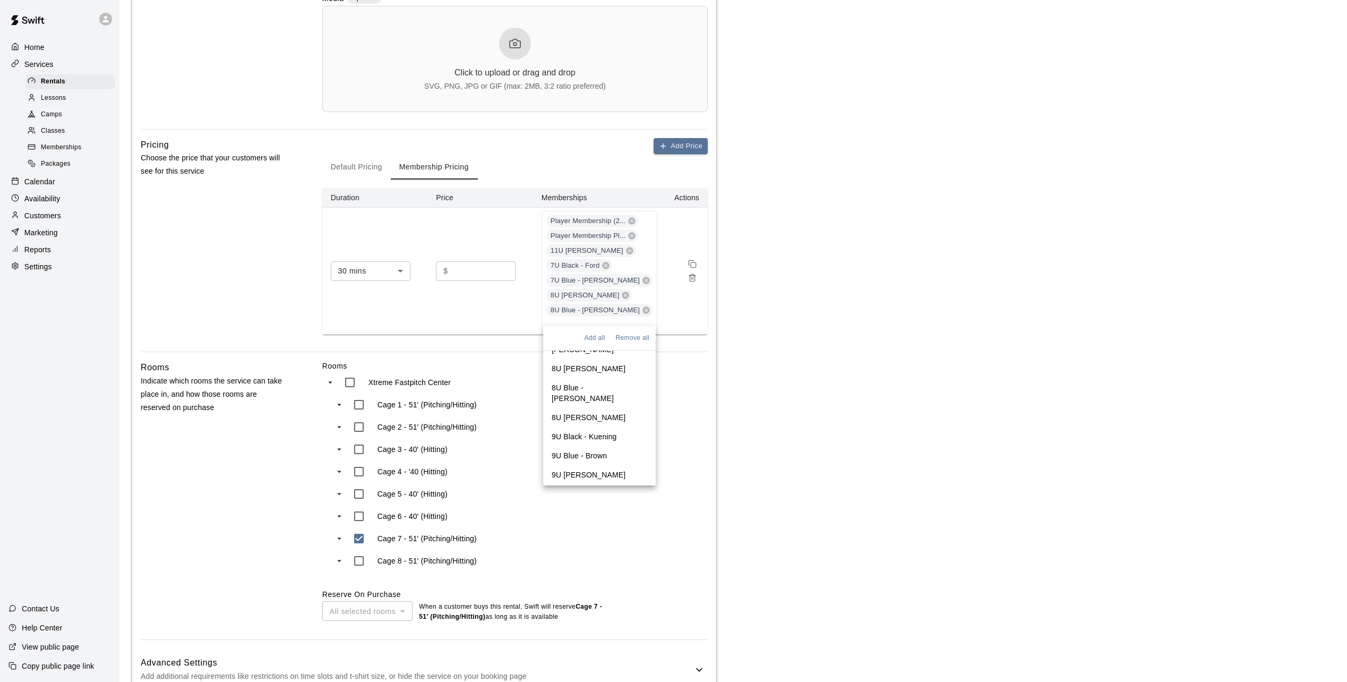
scroll to position [106, 0]
click at [597, 406] on p "8U White - Buenzow" at bounding box center [589, 411] width 74 height 11
click at [599, 440] on p "9U Black - Kuening" at bounding box center [584, 445] width 65 height 11
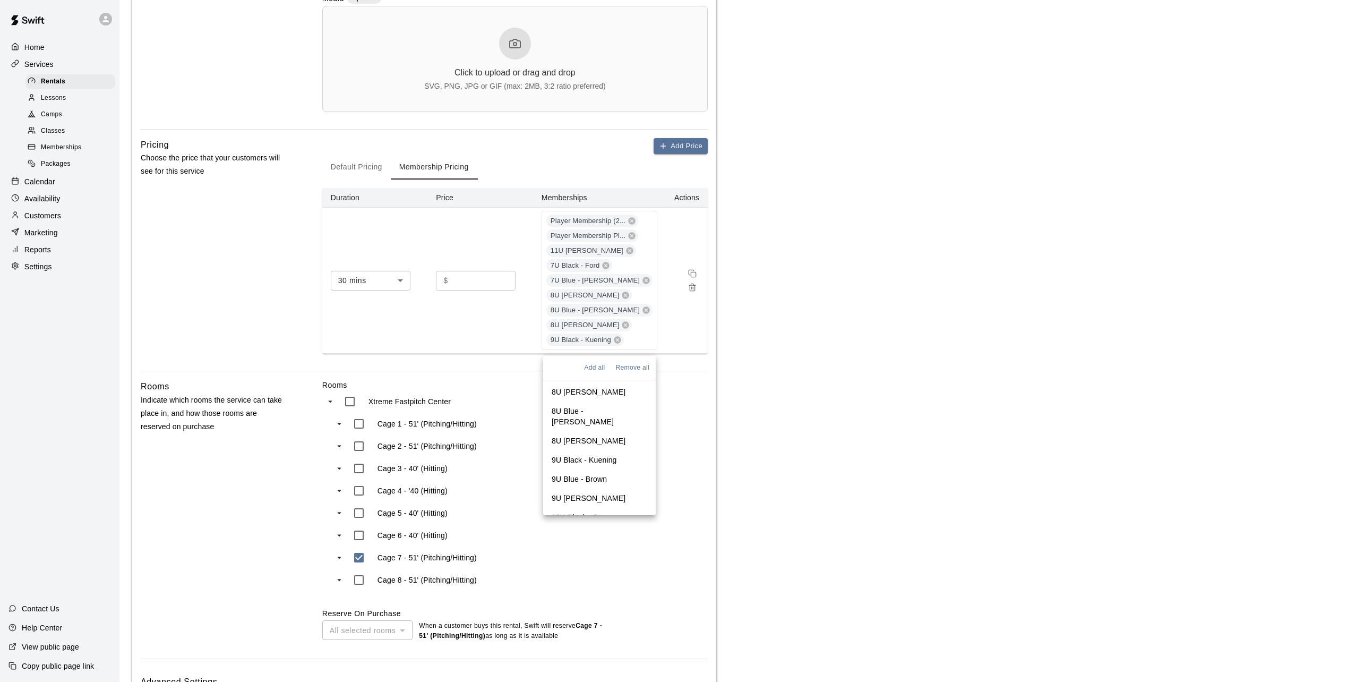
click at [598, 473] on p "9U Blue - Brown" at bounding box center [579, 478] width 55 height 11
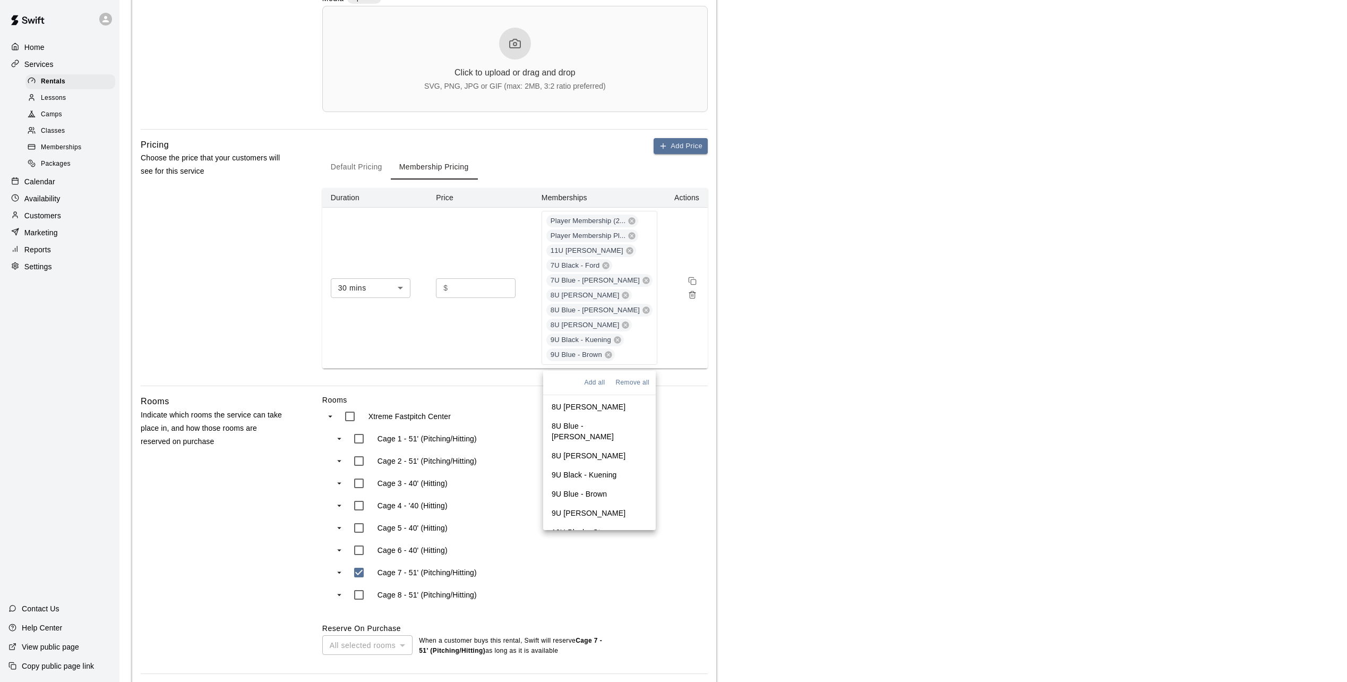
click at [604, 507] on p "9U White - Beavers" at bounding box center [589, 512] width 74 height 11
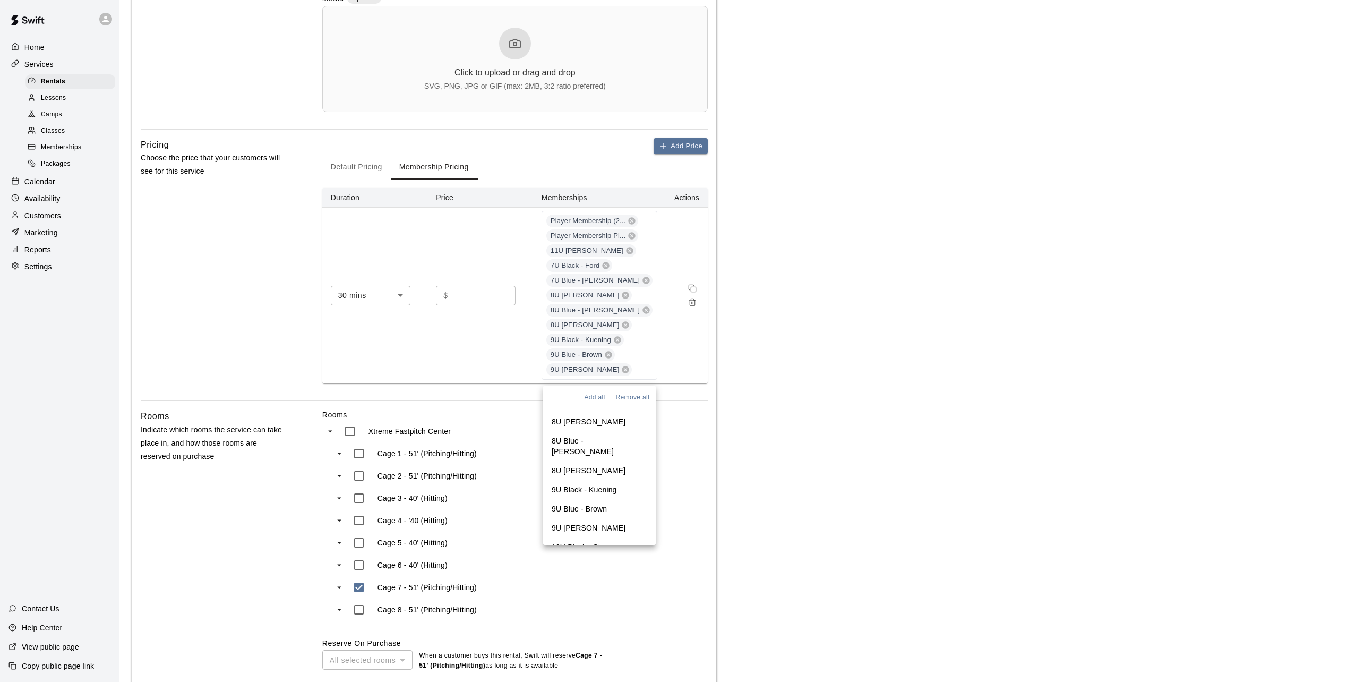
click at [605, 541] on p "10U Black - Starr" at bounding box center [581, 546] width 58 height 11
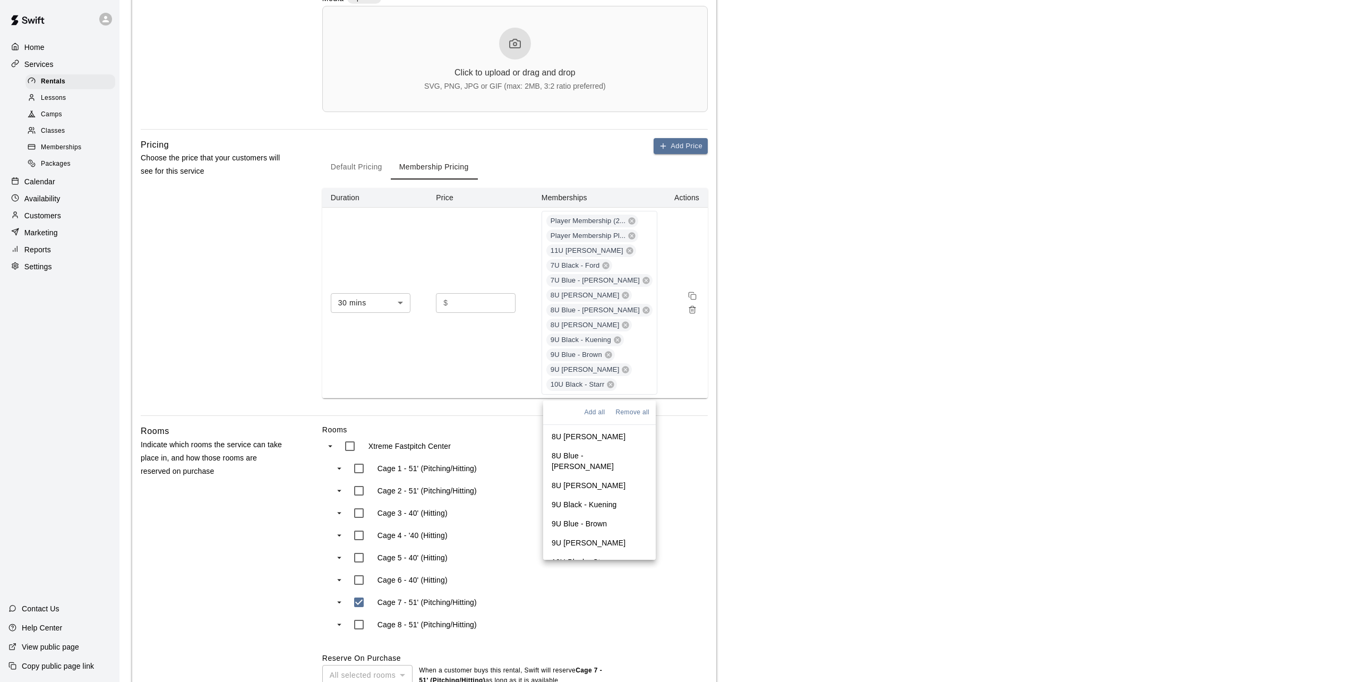
click at [606, 571] on li "10U Blue - Schmidt" at bounding box center [599, 586] width 113 height 30
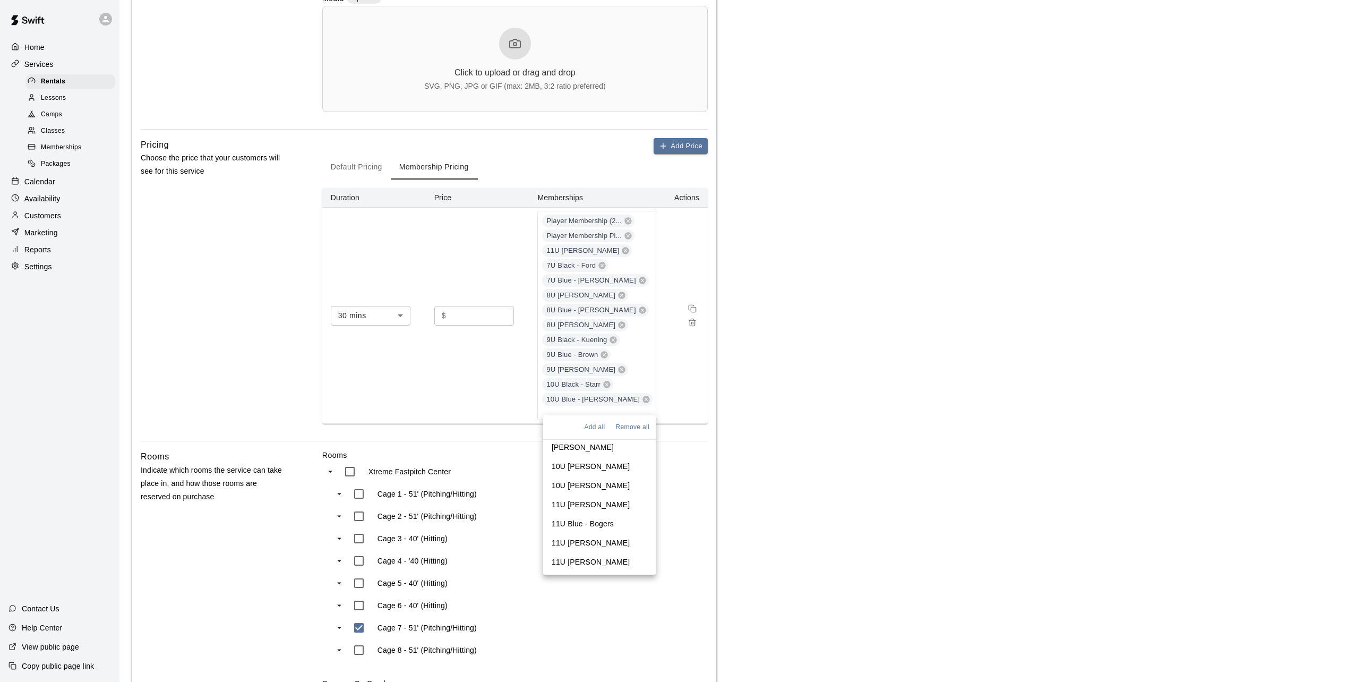
scroll to position [212, 0]
click at [606, 514] on p "10U White - Martinac" at bounding box center [591, 519] width 78 height 11
click at [602, 548] on p "10U Gray - Syverson" at bounding box center [591, 553] width 78 height 11
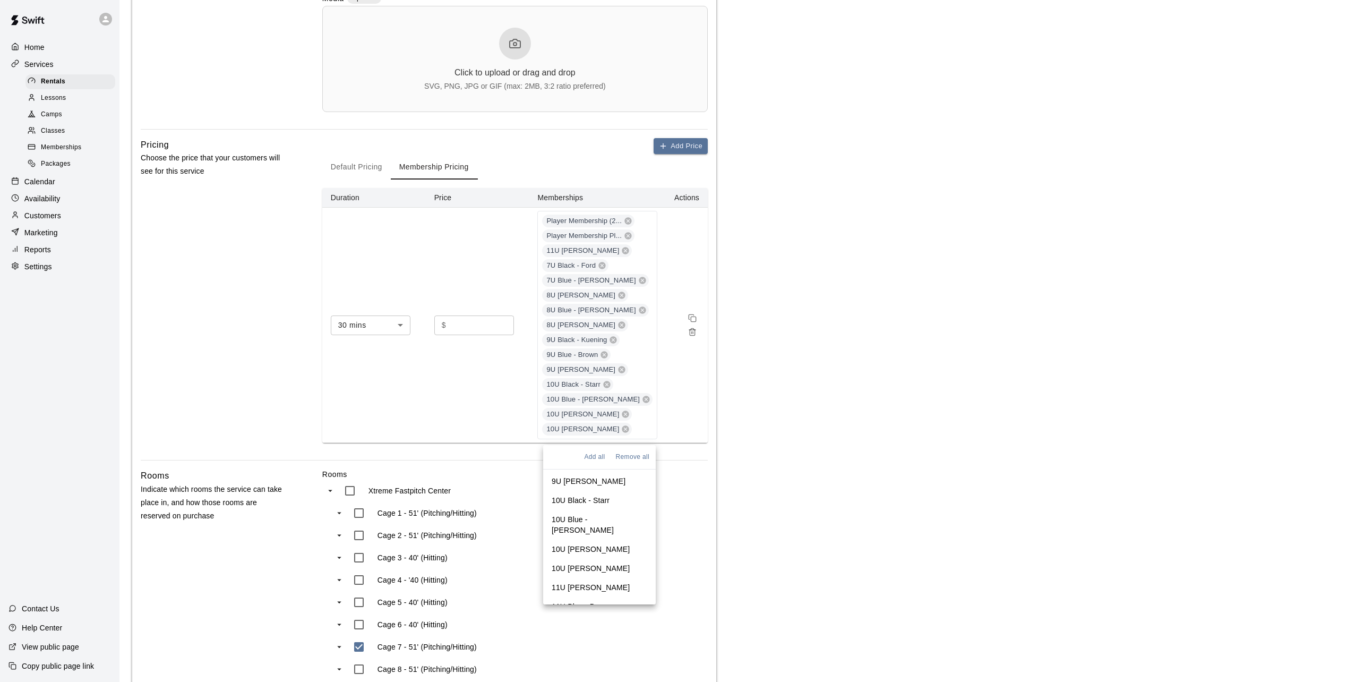
click at [599, 582] on p "11U Black - Crosby" at bounding box center [591, 587] width 78 height 11
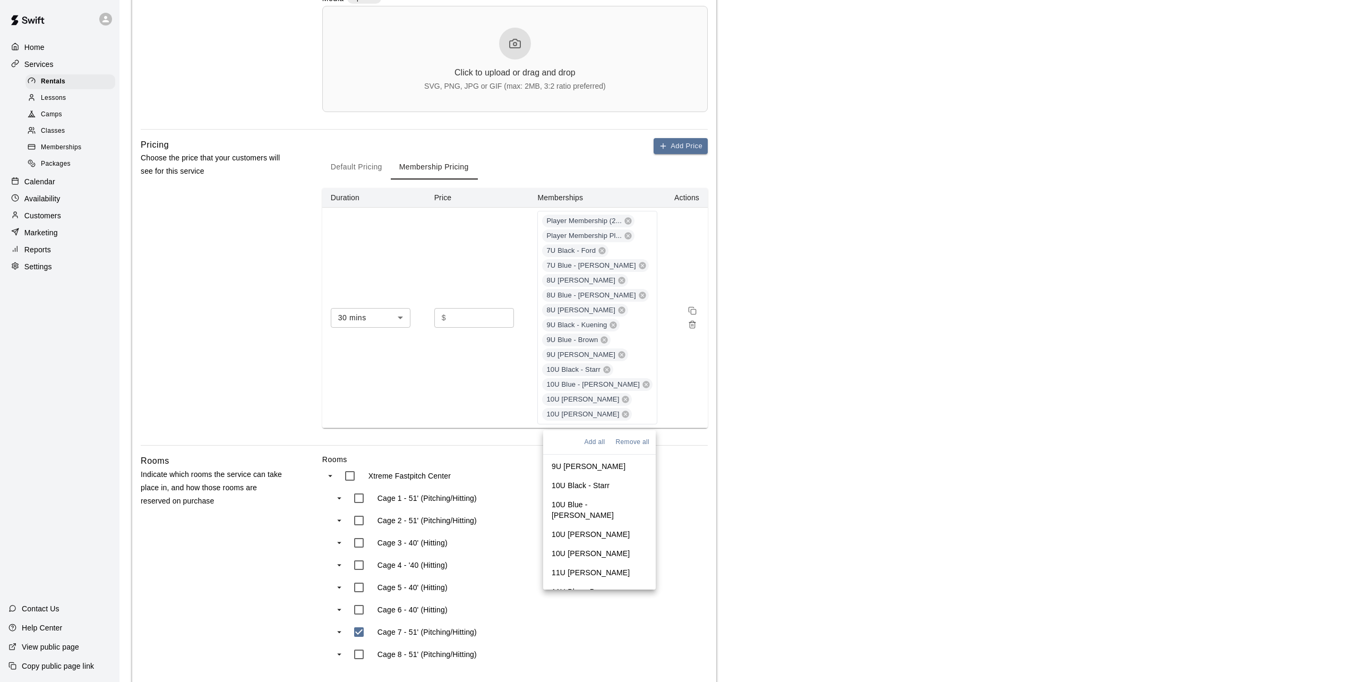
click at [595, 586] on p "11U Blue - Bogers" at bounding box center [583, 591] width 62 height 11
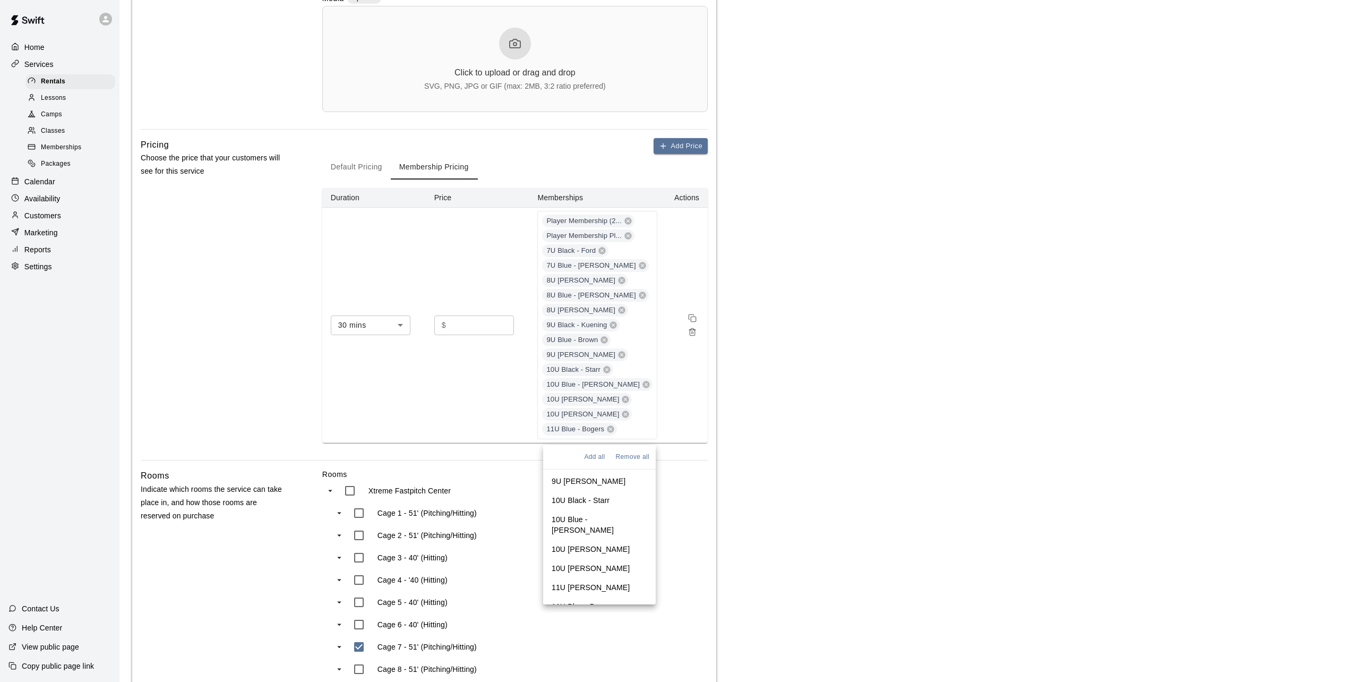
click at [599, 620] on p "11U White - Moulton" at bounding box center [591, 625] width 78 height 11
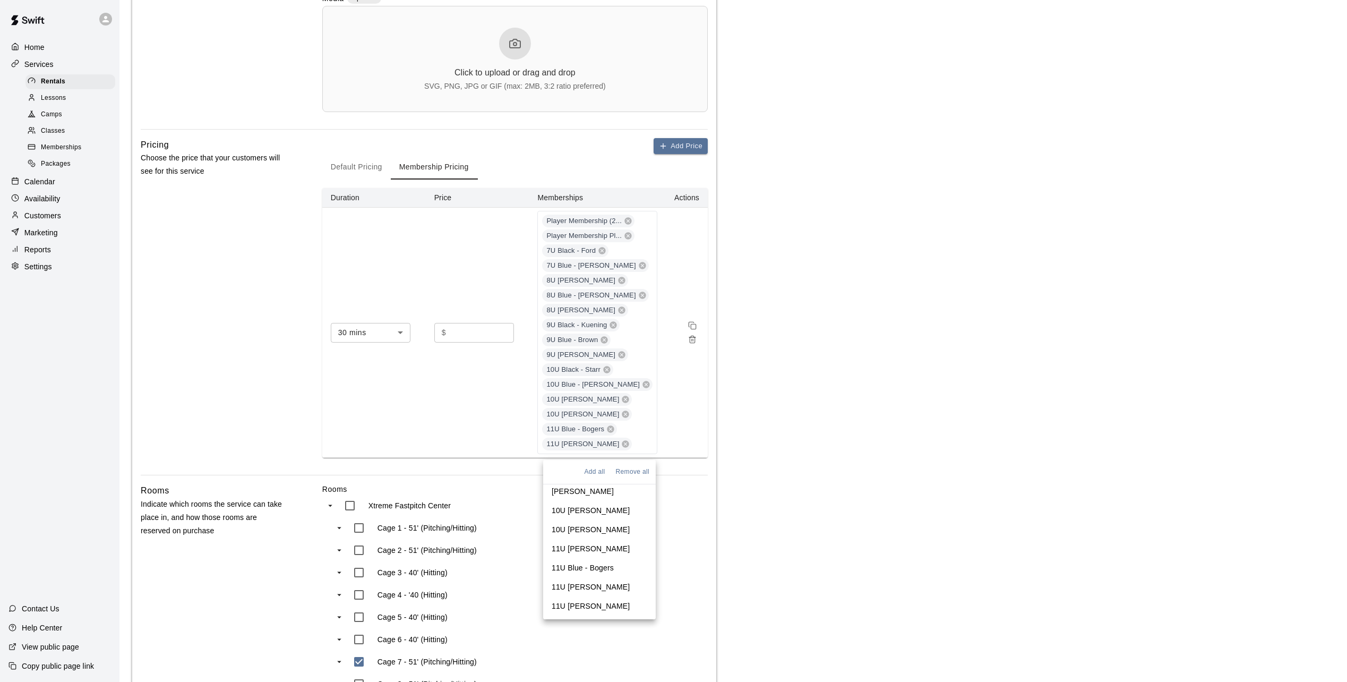
scroll to position [318, 0]
click at [584, 548] on p "11U Gray - Ott" at bounding box center [591, 553] width 78 height 11
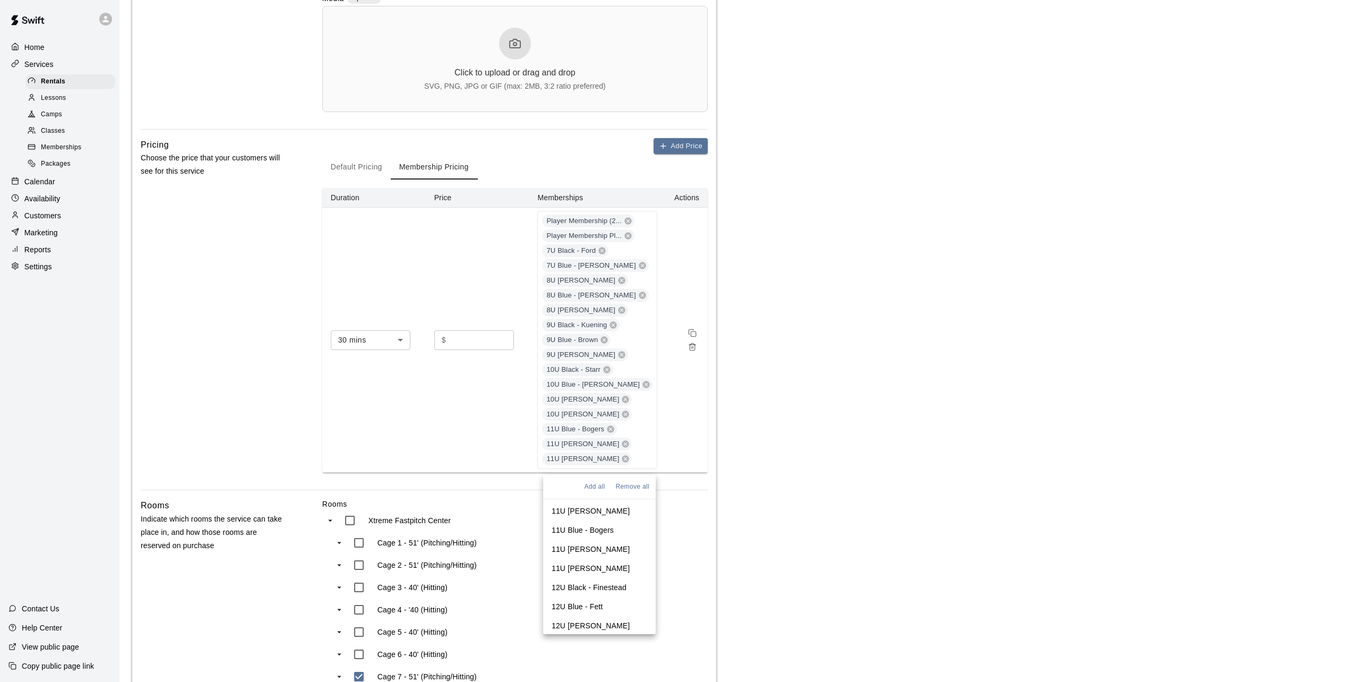
click at [588, 582] on p "12U Black - Finestead" at bounding box center [589, 587] width 75 height 11
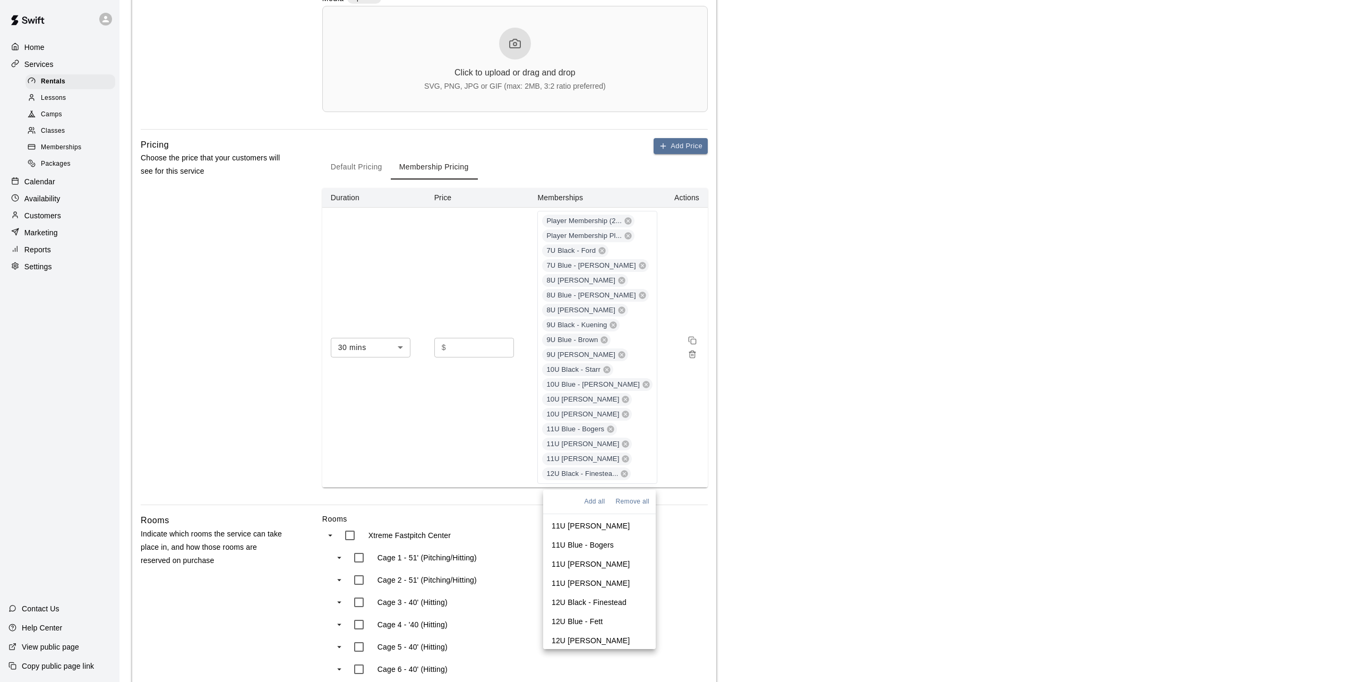
click at [580, 616] on p "12U Blue - Fett" at bounding box center [577, 621] width 51 height 11
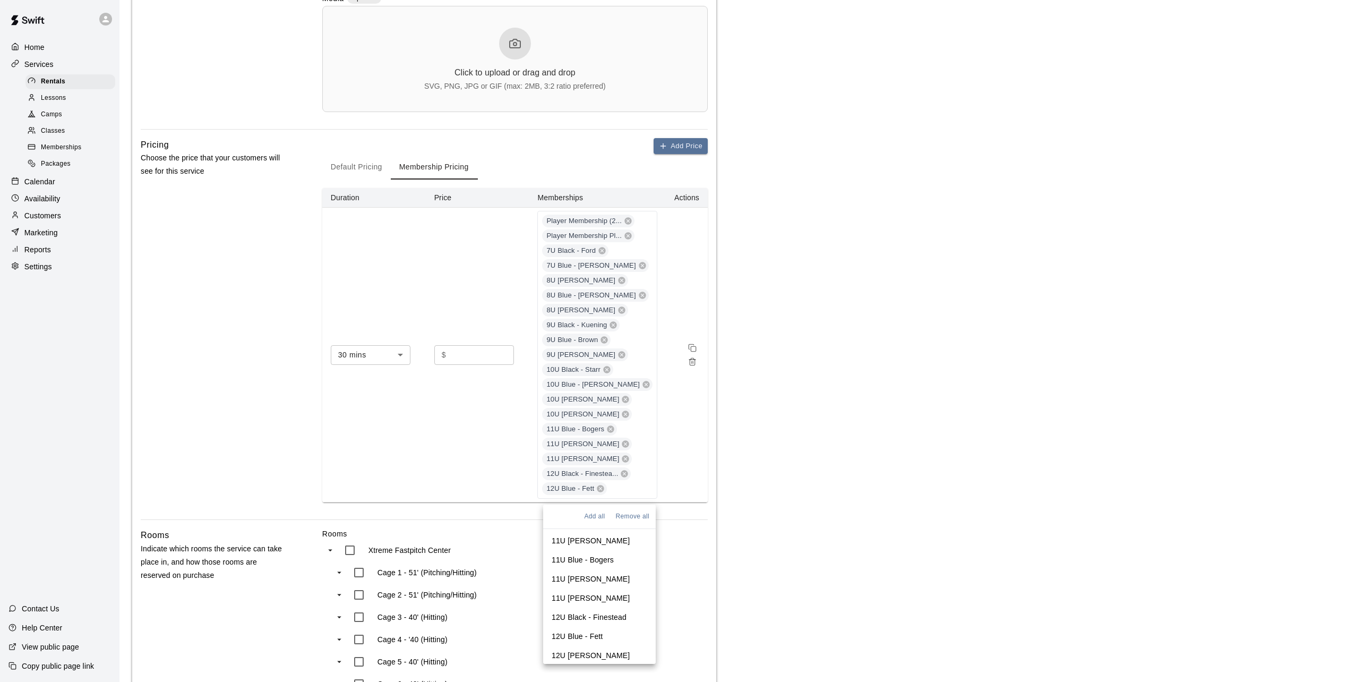
click at [586, 645] on li "12U White - Halverson" at bounding box center [599, 654] width 113 height 19
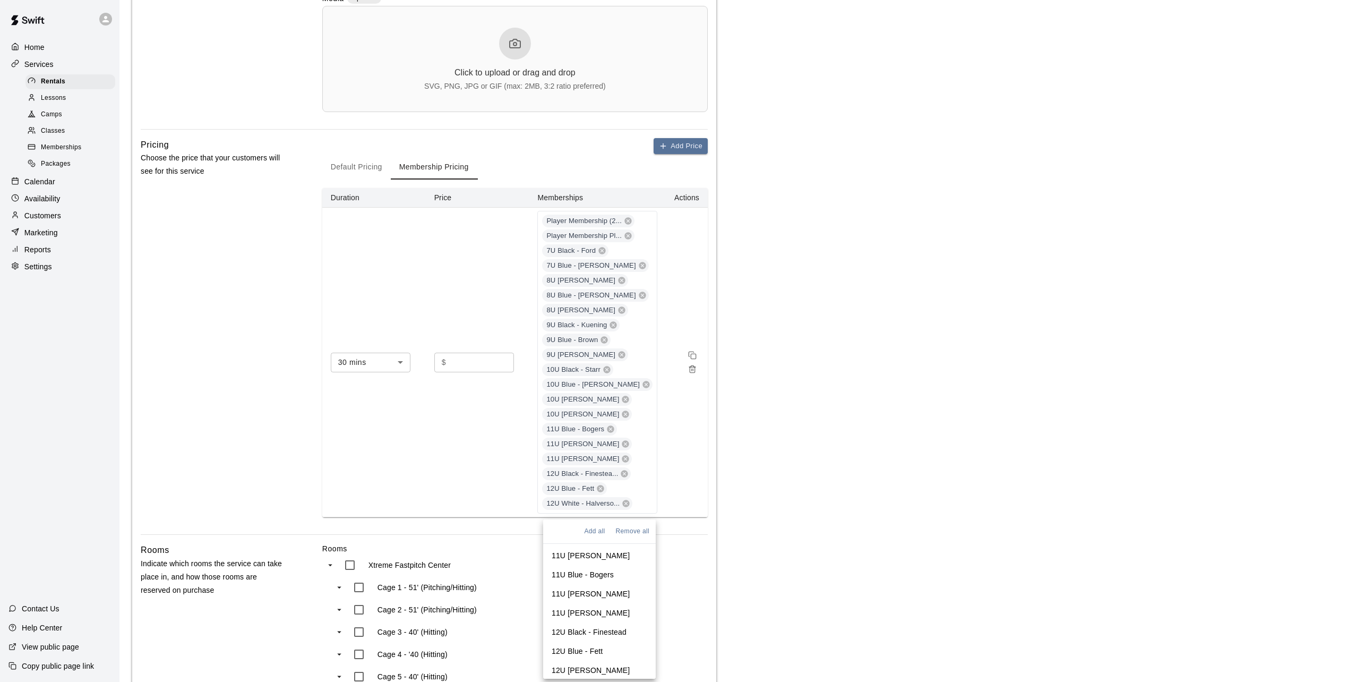
click at [592, 653] on p "13U Black - Munger" at bounding box center [591, 689] width 78 height 11
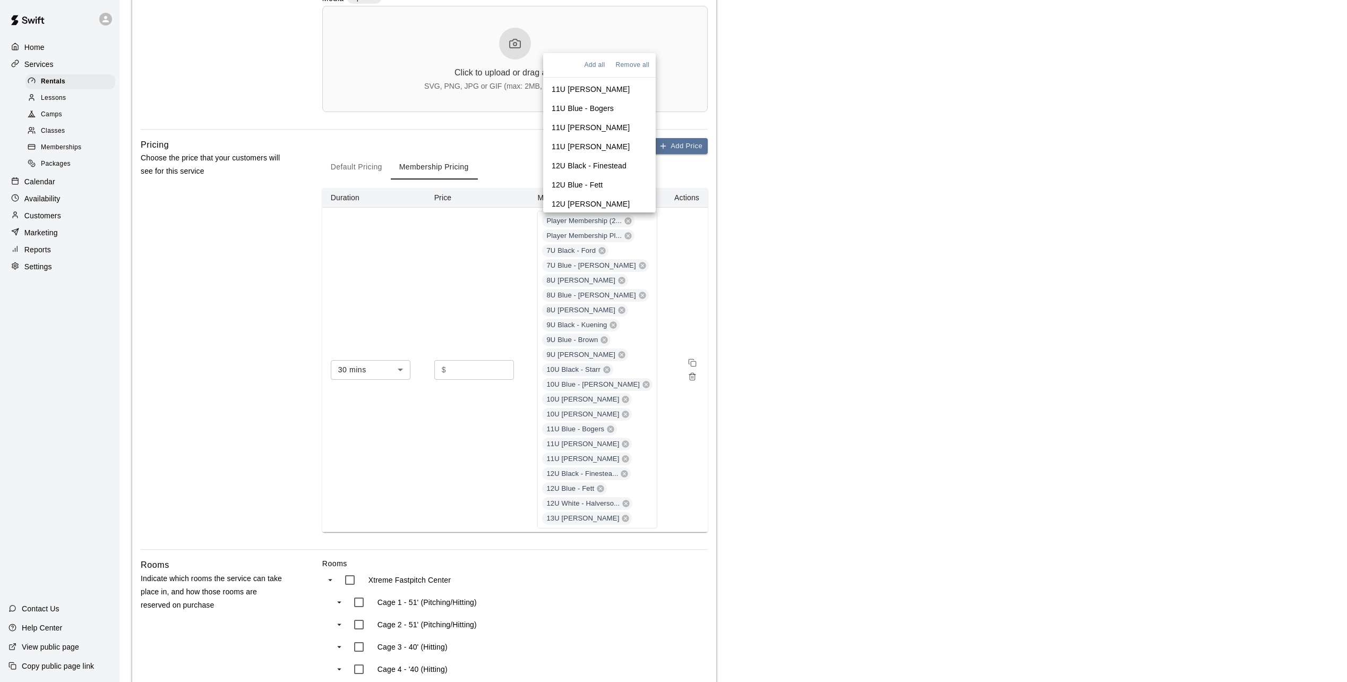
click at [574, 237] on p "13U Blue - Ford" at bounding box center [579, 242] width 54 height 11
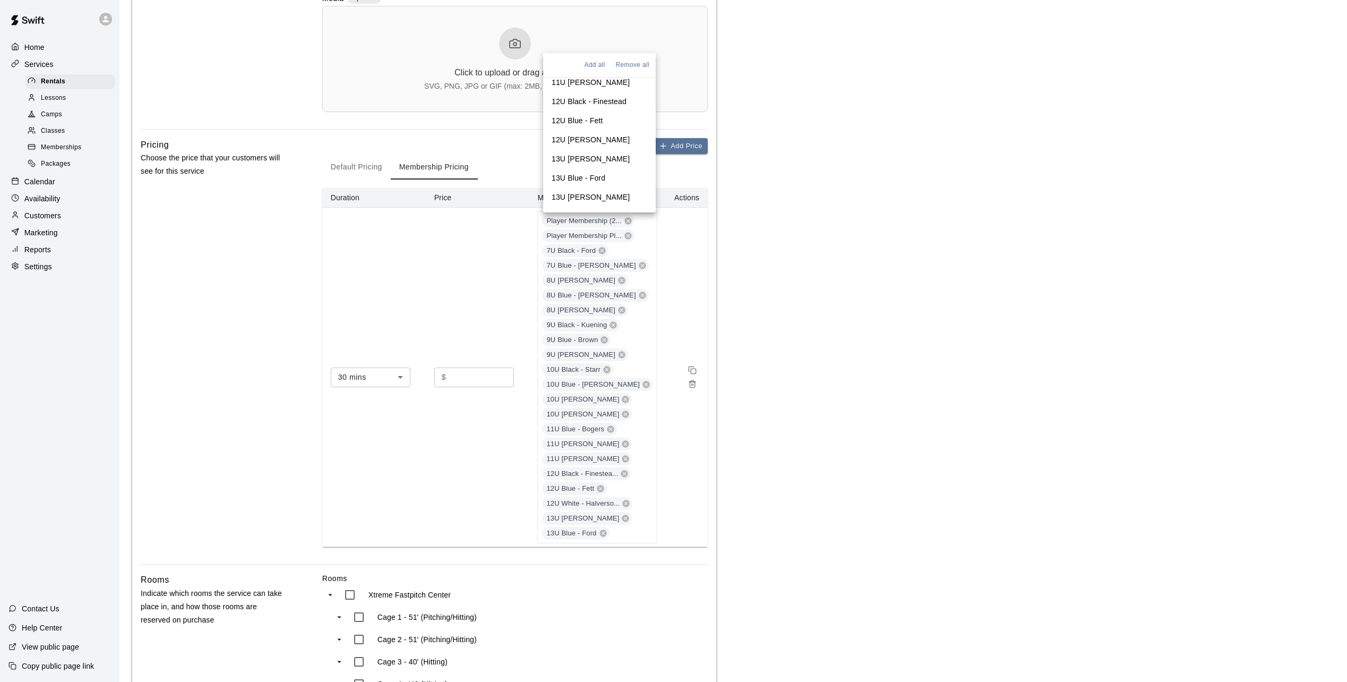
scroll to position [383, 0]
click at [582, 191] on p "13U White - Weiner" at bounding box center [591, 196] width 78 height 11
click at [582, 210] on p "14U Black - Cooper" at bounding box center [591, 215] width 78 height 11
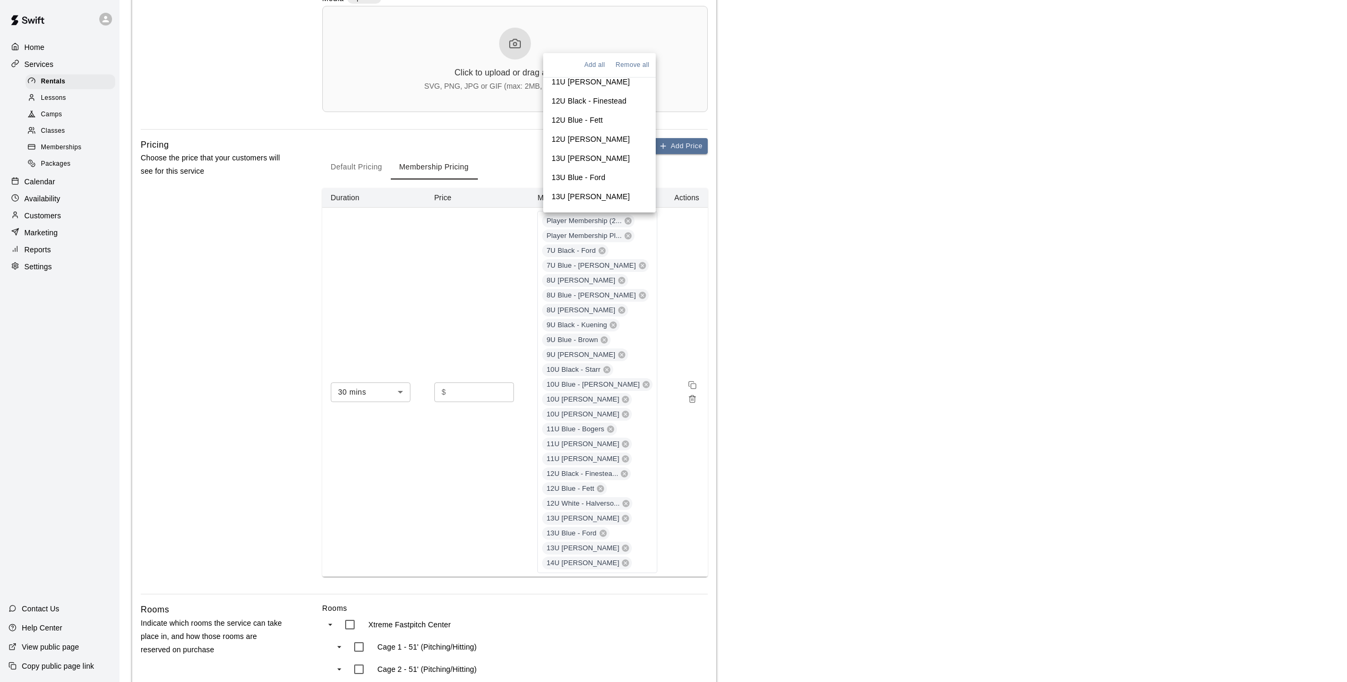
click at [584, 229] on p "14U Blue - Sitzman" at bounding box center [600, 239] width 96 height 21
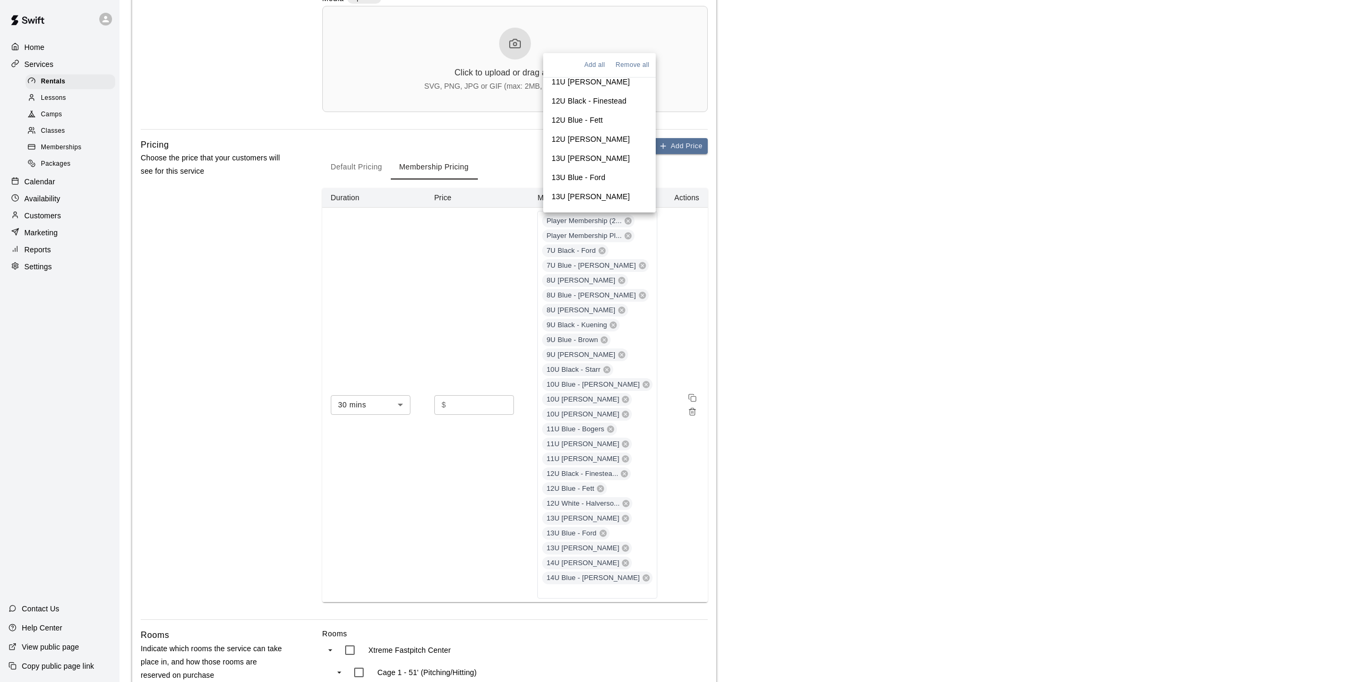
click at [806, 419] on main "**********" at bounding box center [733, 328] width 1202 height 1350
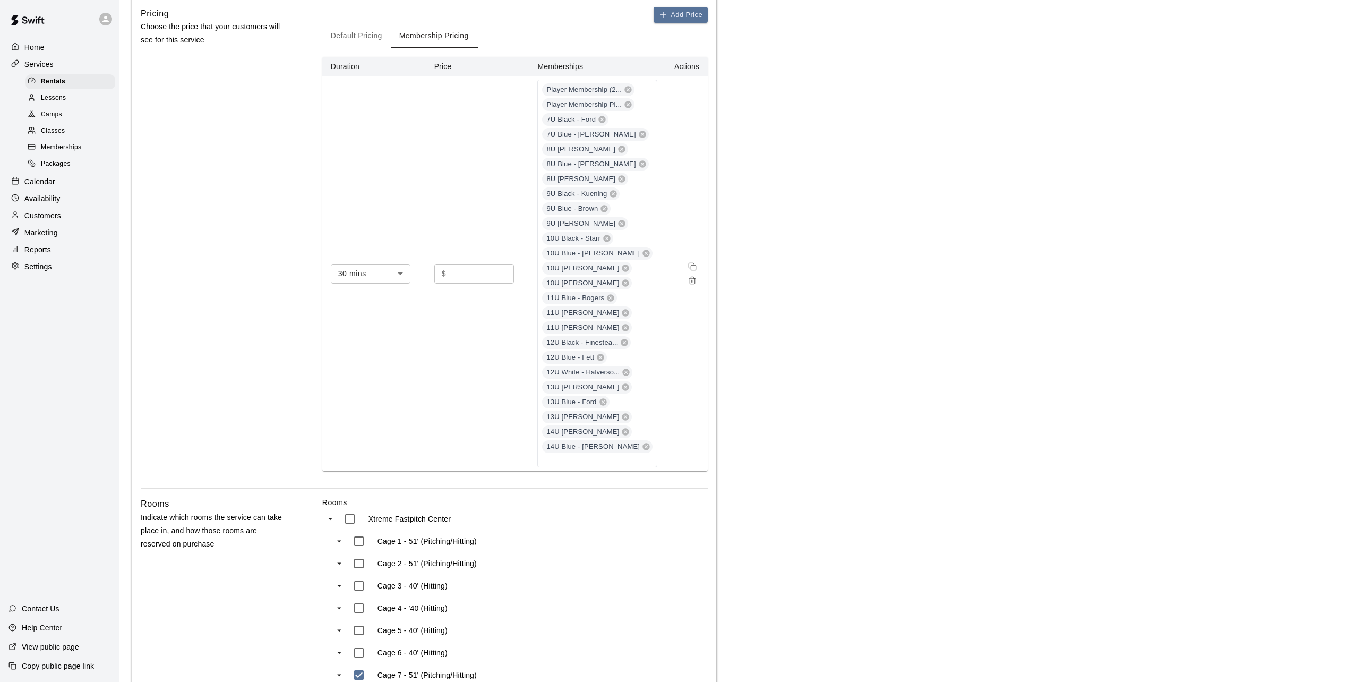
scroll to position [687, 0]
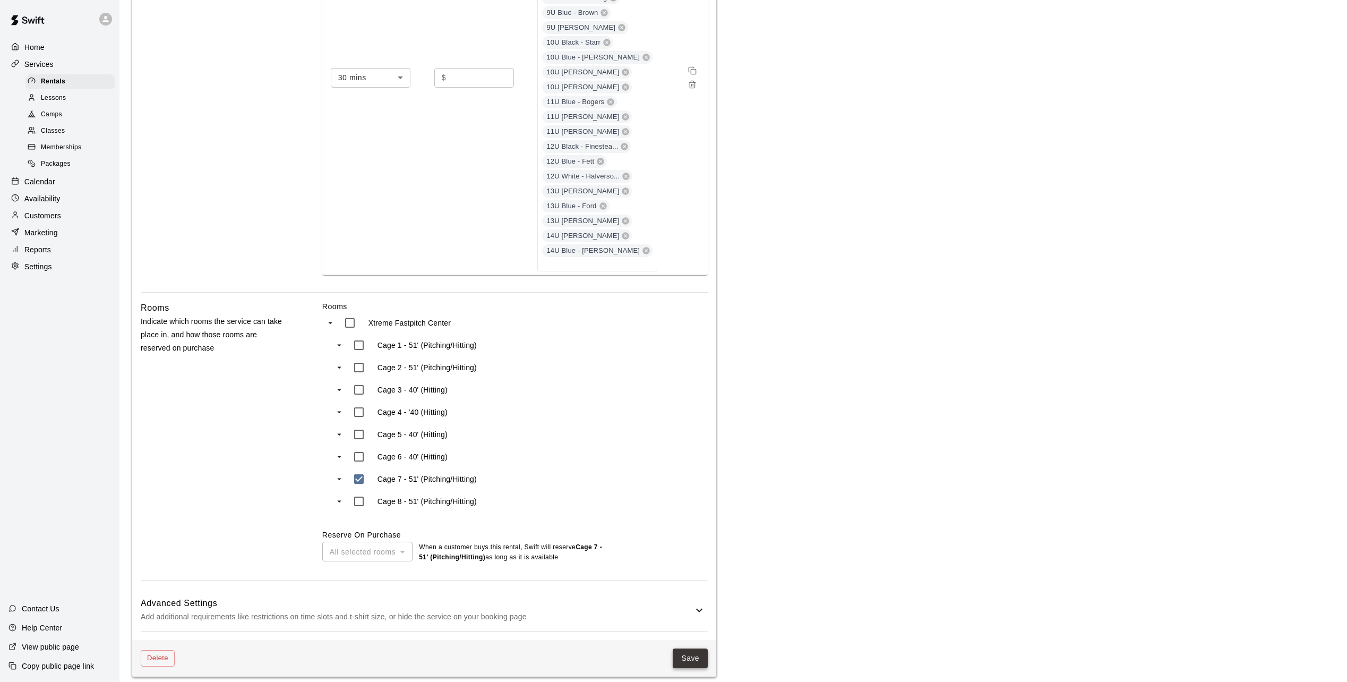
click at [686, 653] on button "Save" at bounding box center [690, 658] width 35 height 20
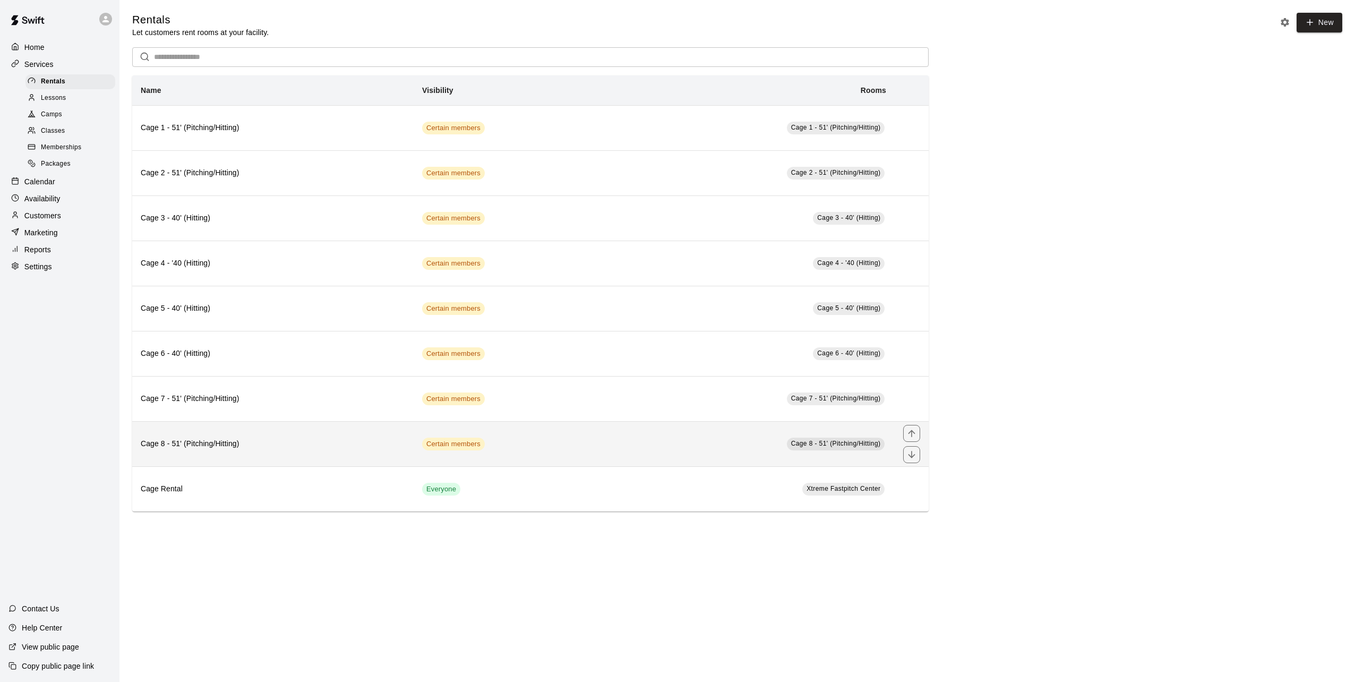
click at [334, 444] on h6 "Cage 8 - 51' (Pitching/Hitting)" at bounding box center [273, 444] width 264 height 12
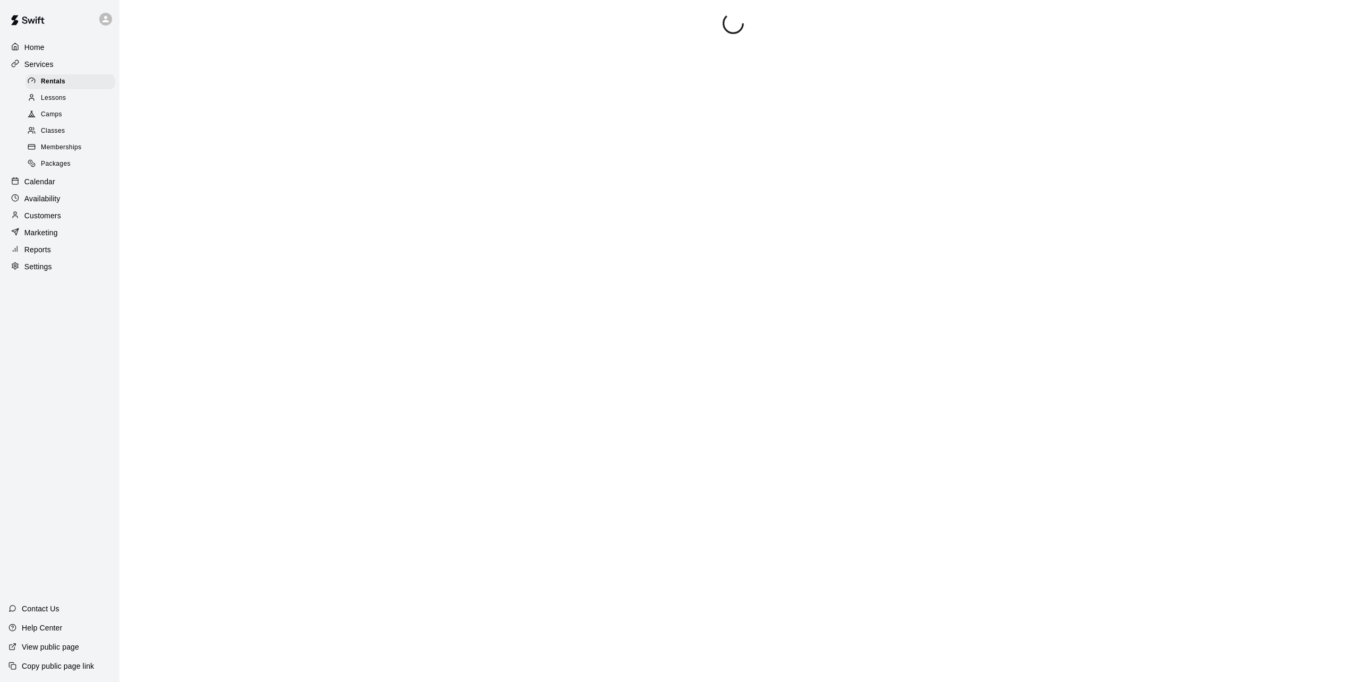
click at [334, 444] on div at bounding box center [733, 354] width 1202 height 682
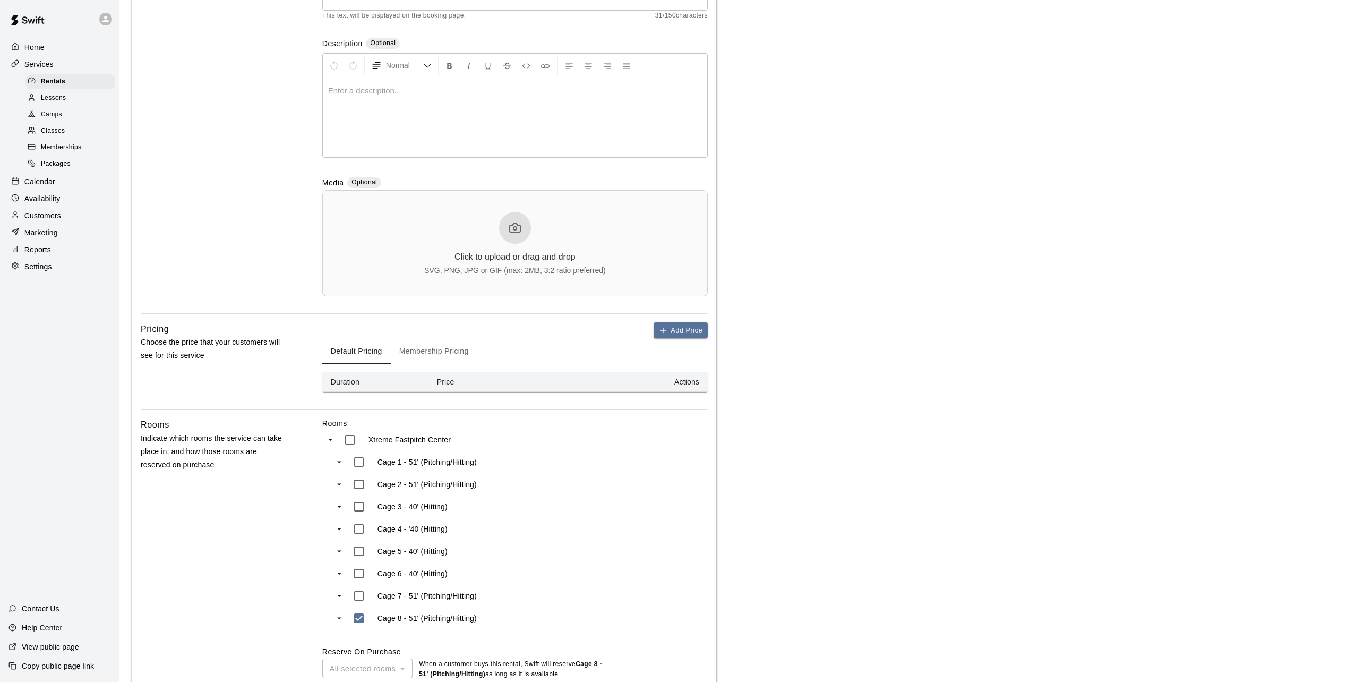
scroll to position [212, 0]
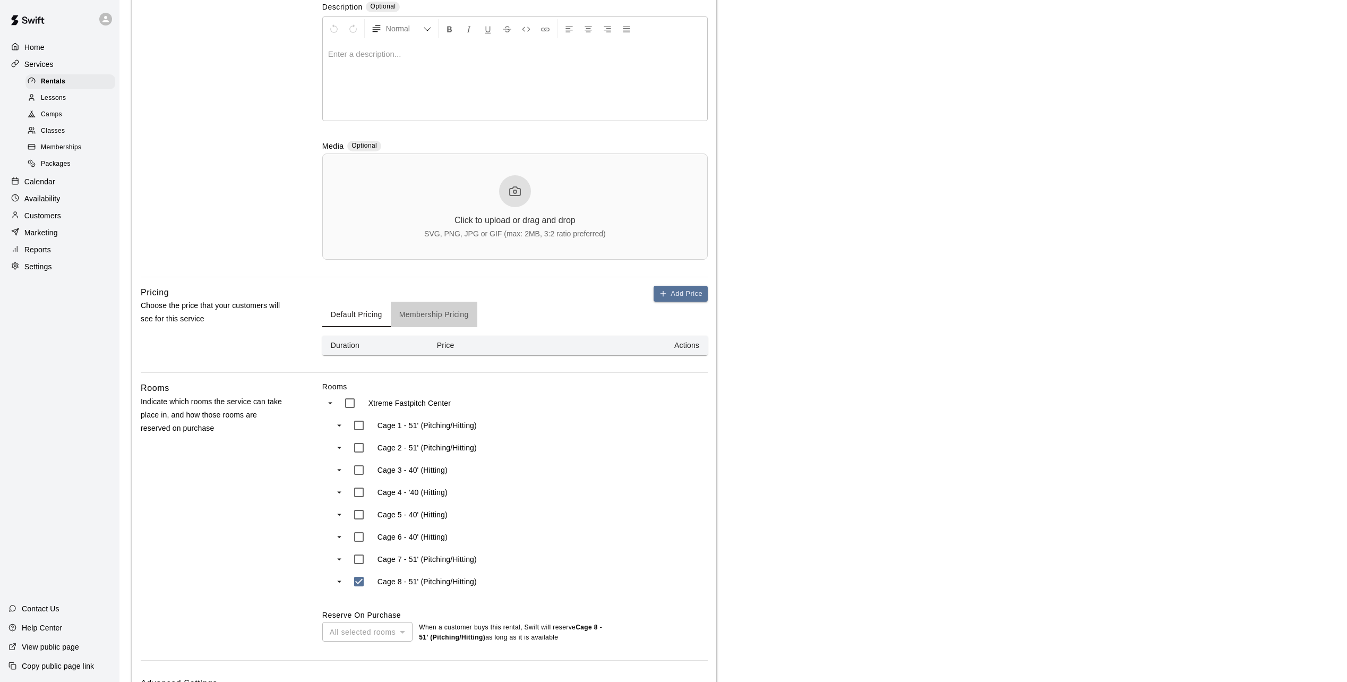
click at [414, 317] on button "Membership Pricing" at bounding box center [434, 314] width 87 height 25
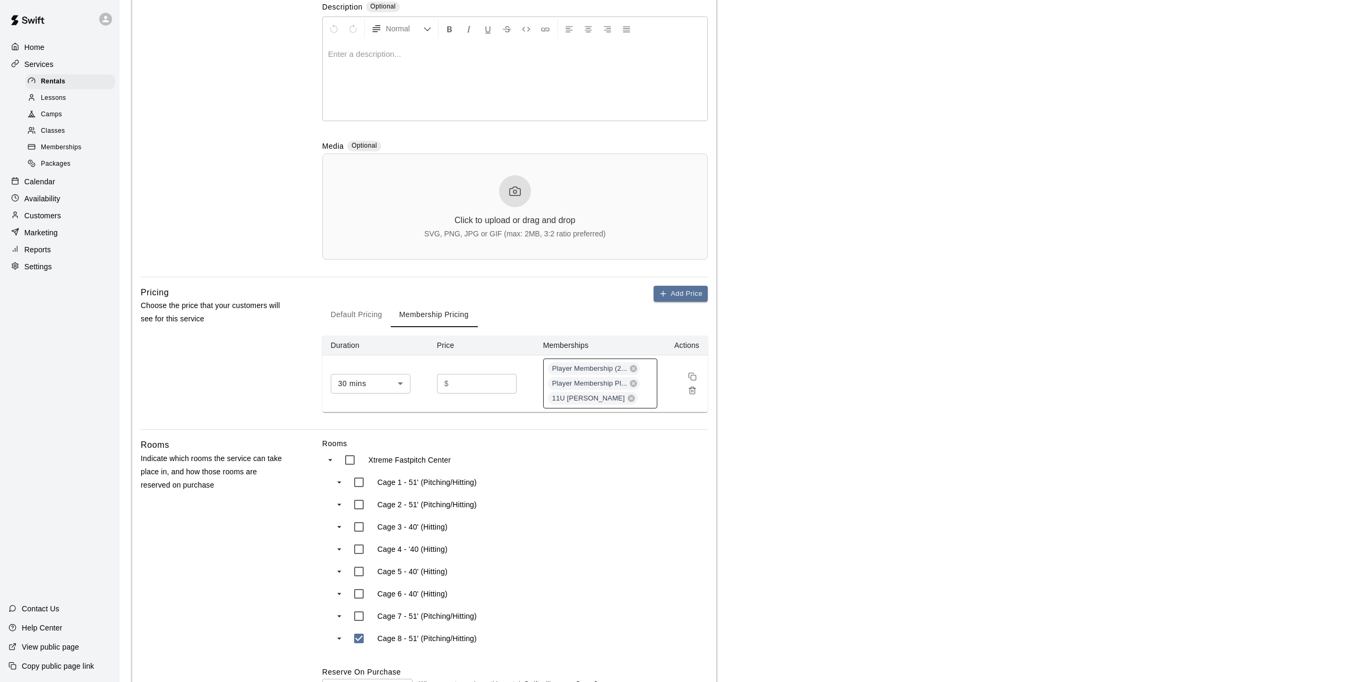
click at [652, 400] on div "Player Membership (2... Player Membership Pl... 11U Black - Crosby" at bounding box center [600, 383] width 114 height 50
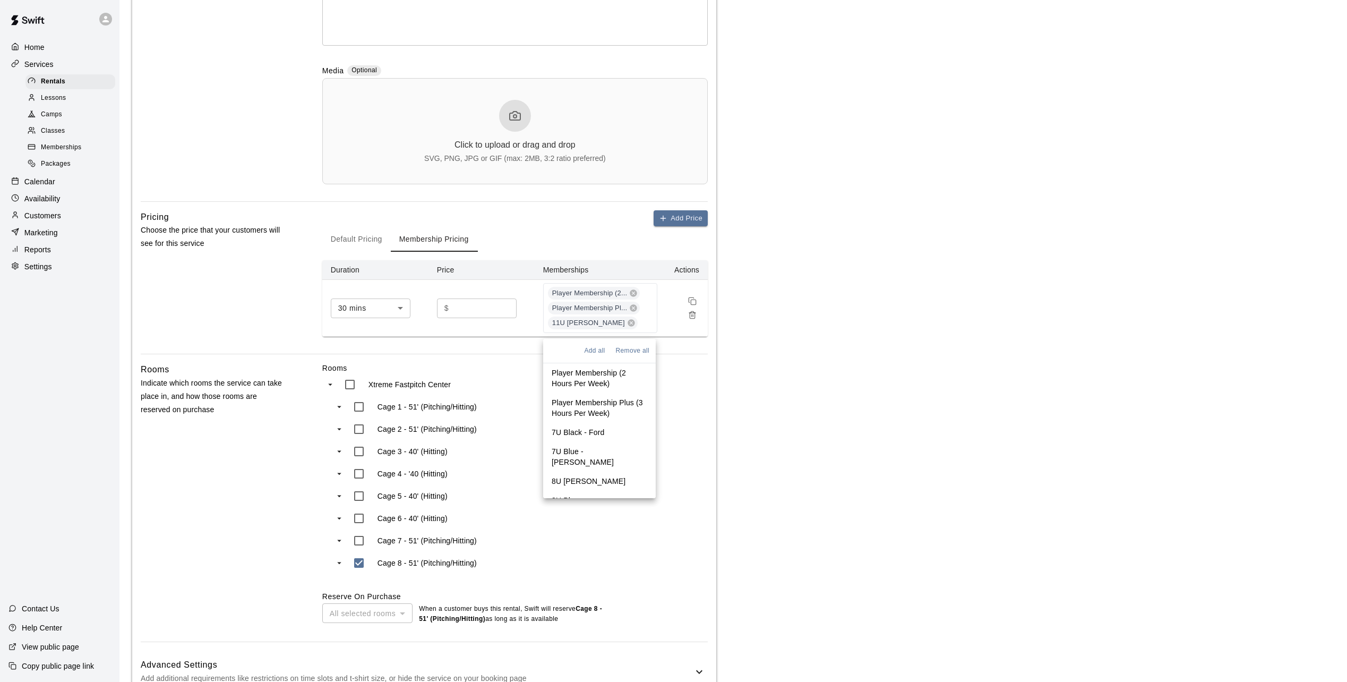
scroll to position [360, 0]
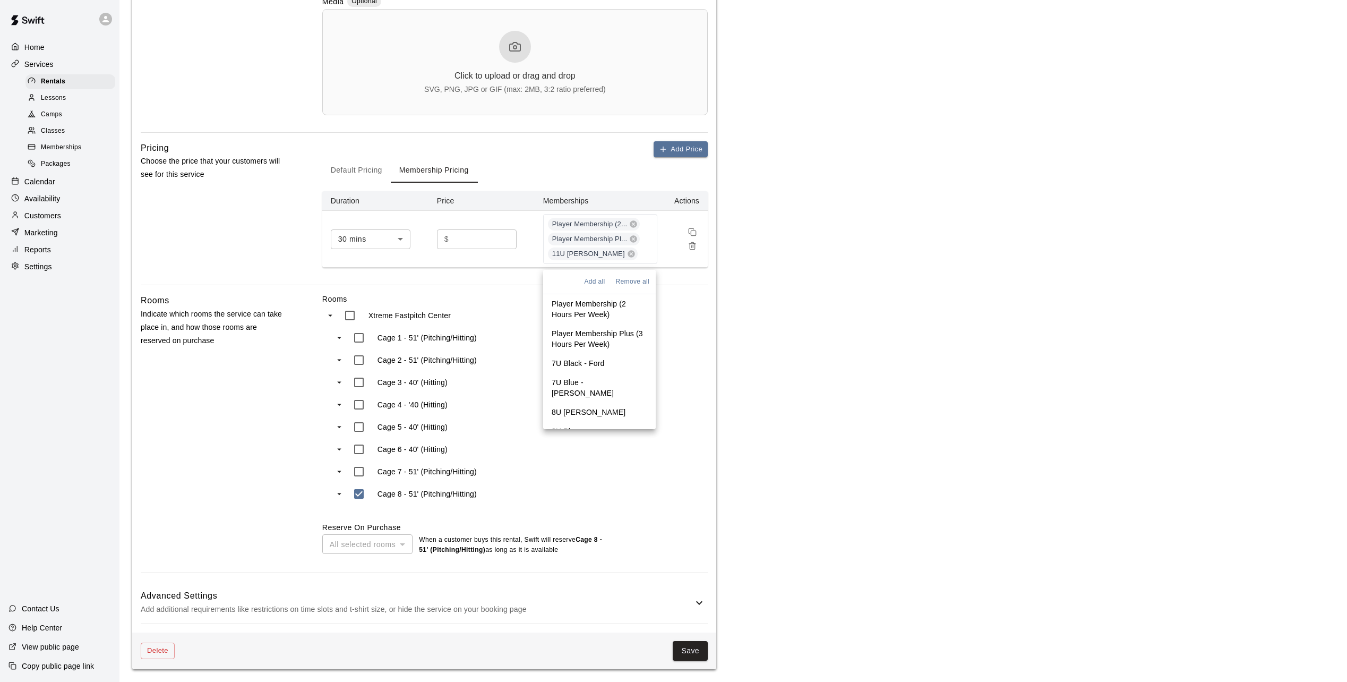
click at [573, 361] on p "7U Black - Ford" at bounding box center [578, 363] width 53 height 11
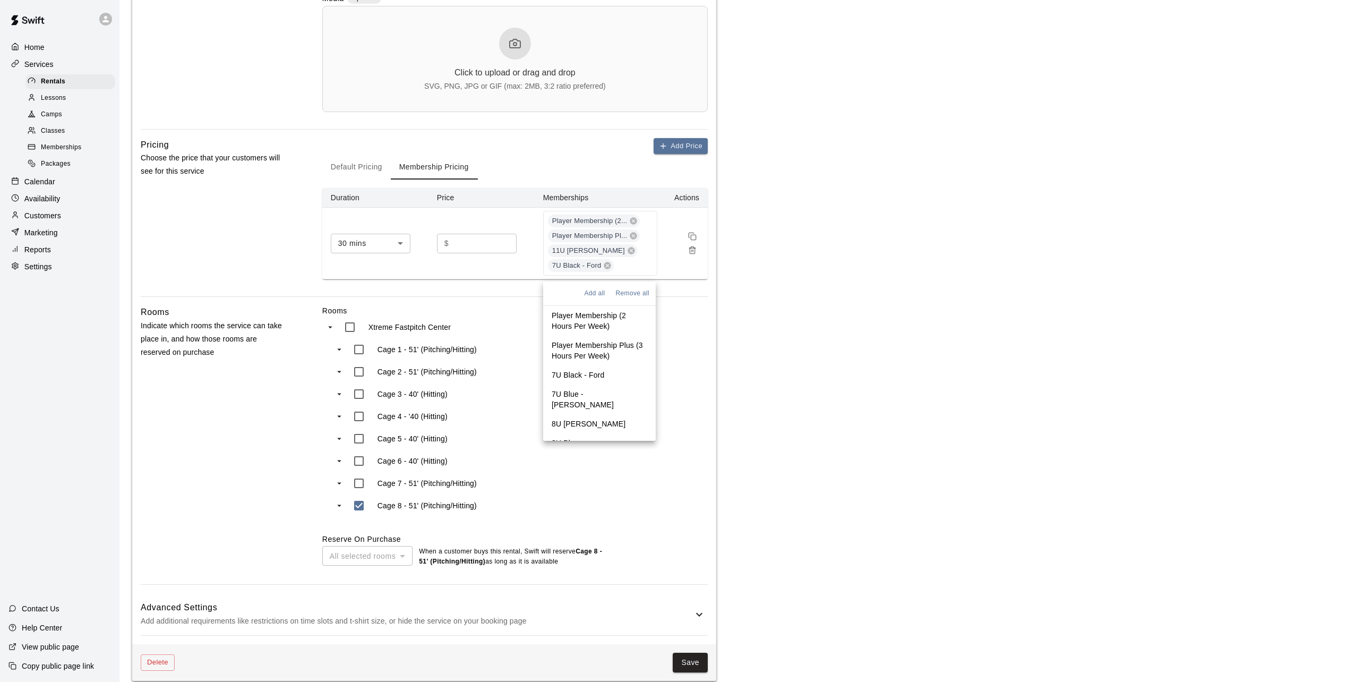
click at [579, 392] on p "7U Blue - Shelton" at bounding box center [600, 399] width 96 height 21
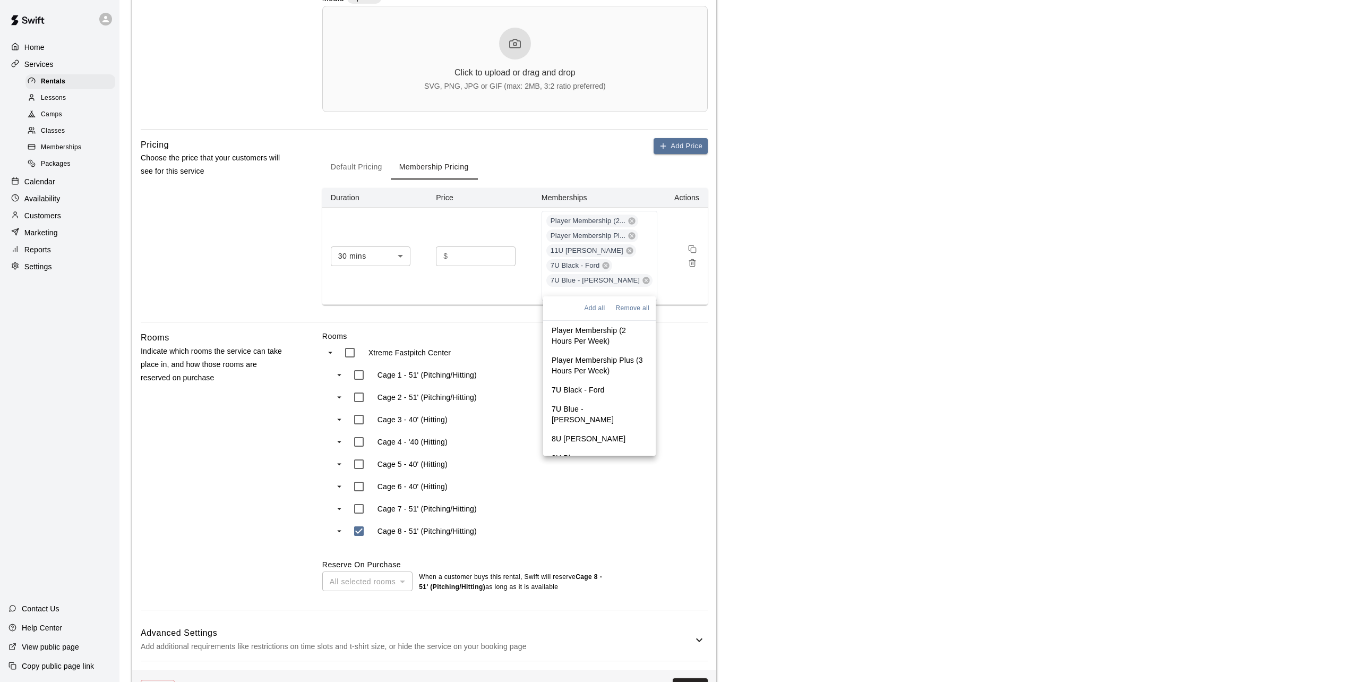
click at [582, 433] on p "8U Black - Fazio" at bounding box center [589, 438] width 74 height 11
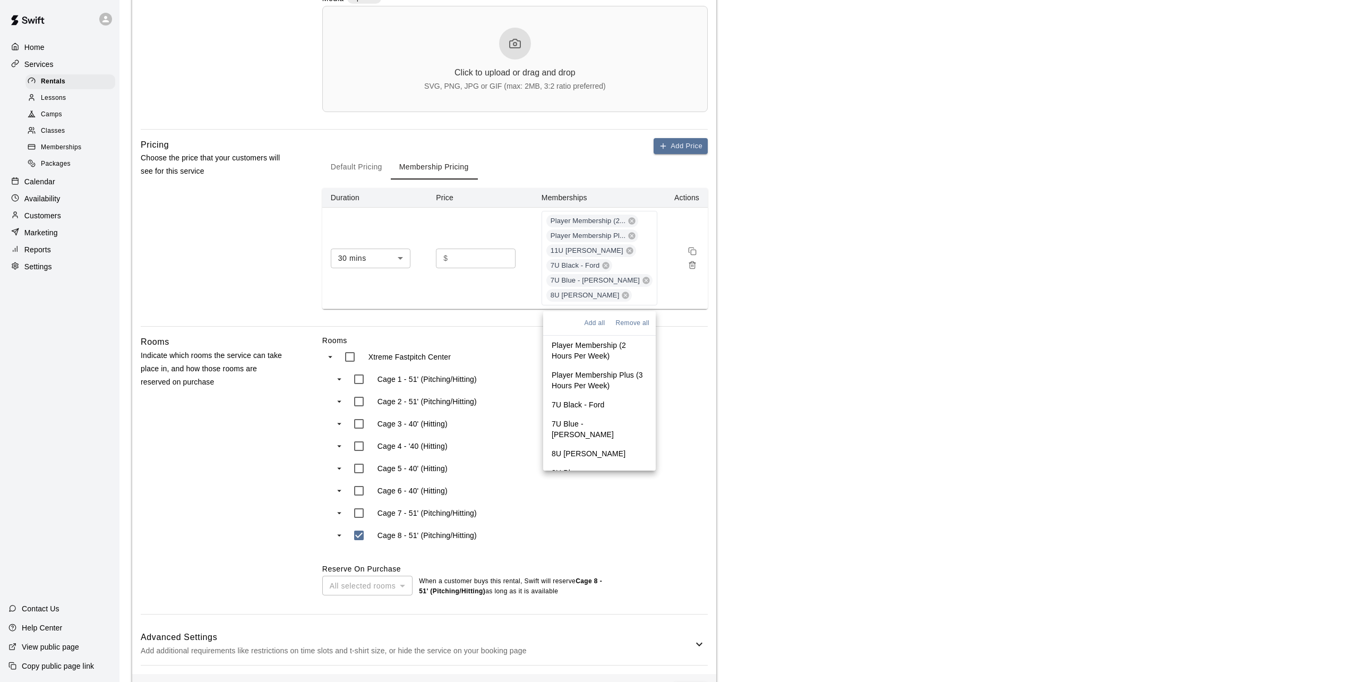
click at [583, 467] on p "8U Blue - Archer" at bounding box center [600, 477] width 96 height 21
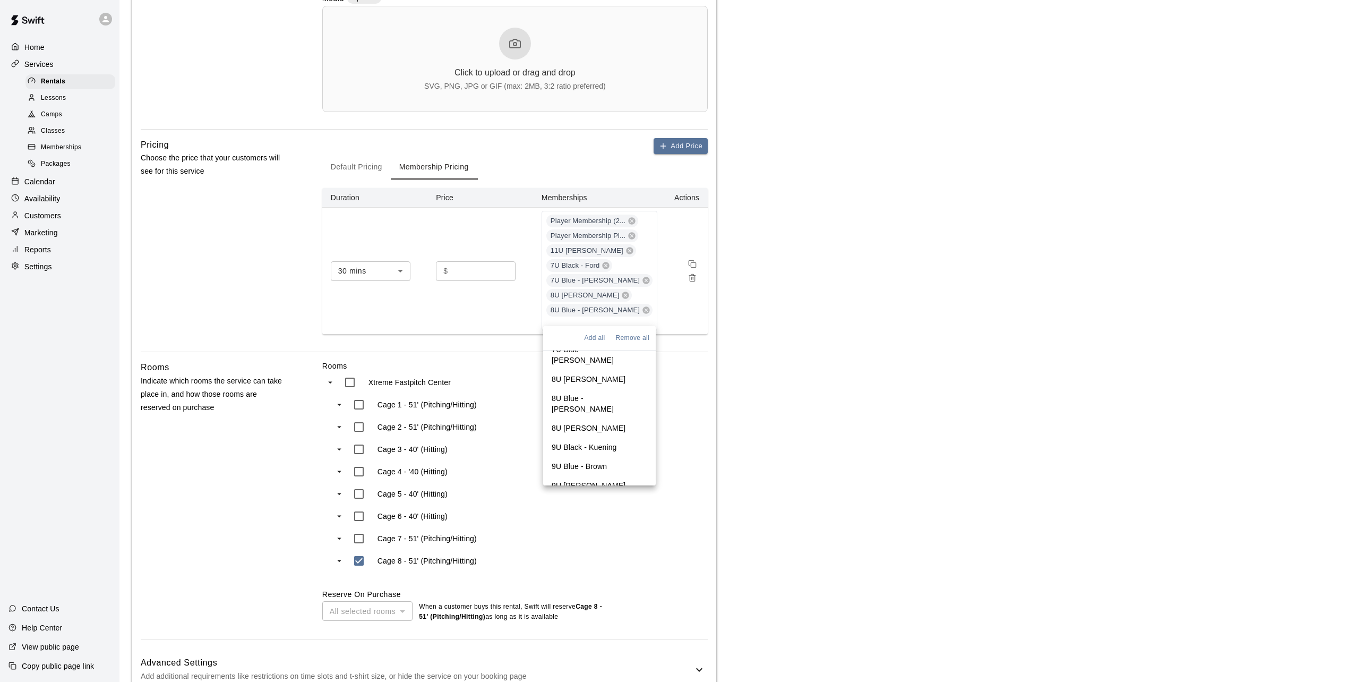
scroll to position [106, 0]
click at [588, 406] on p "8U White - Buenzow" at bounding box center [589, 411] width 74 height 11
click at [589, 440] on p "9U Black - Kuening" at bounding box center [584, 445] width 65 height 11
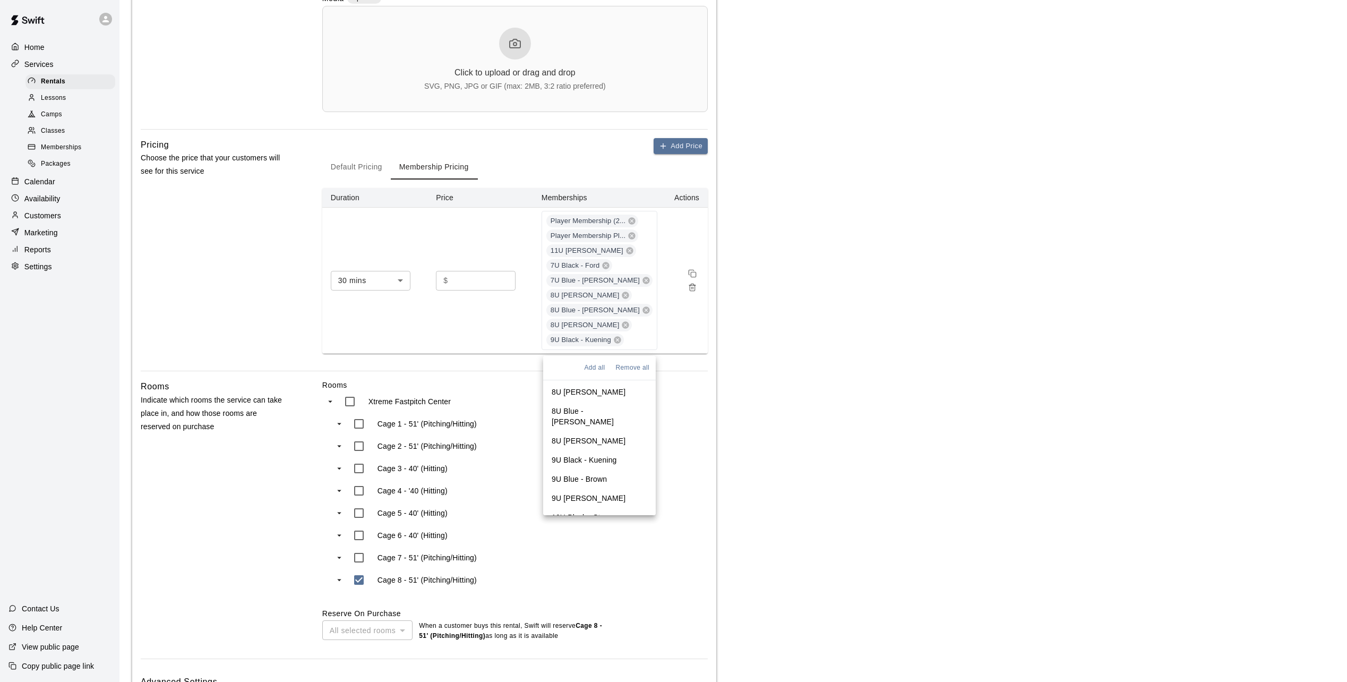
click at [587, 473] on p "9U Blue - Brown" at bounding box center [579, 478] width 55 height 11
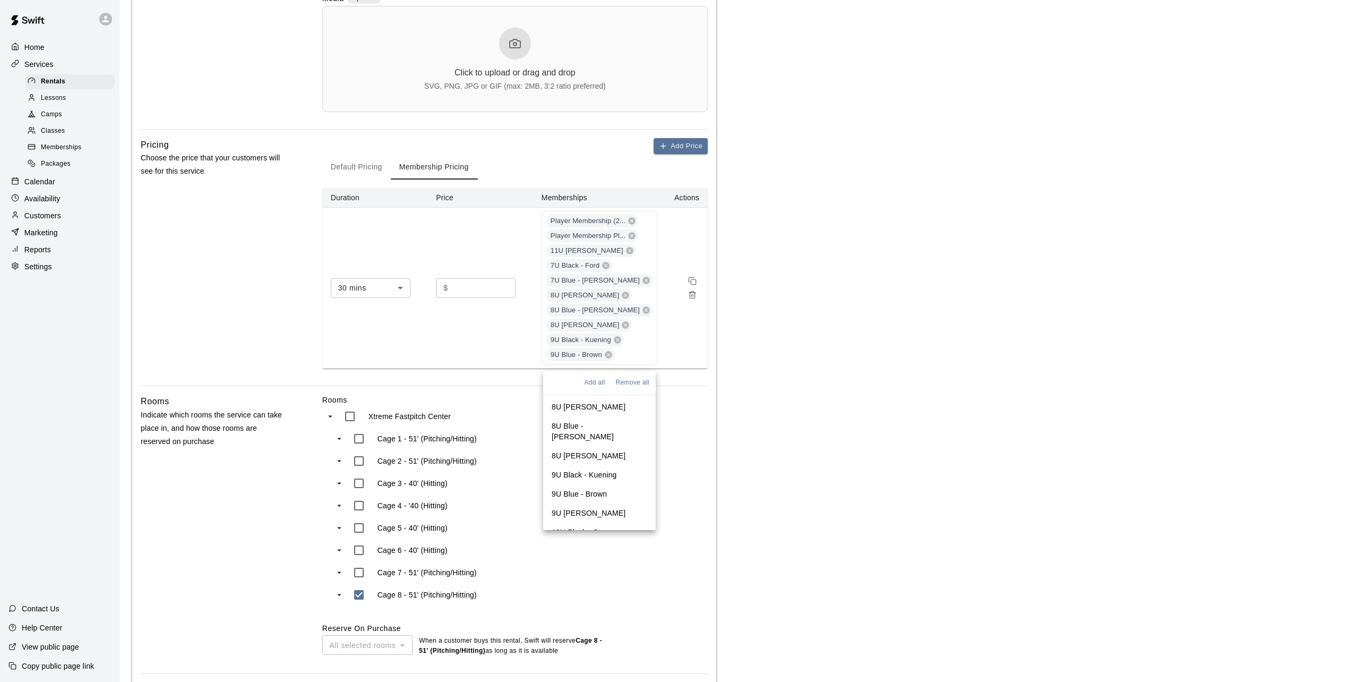
click at [588, 507] on p "9U White - Beavers" at bounding box center [589, 512] width 74 height 11
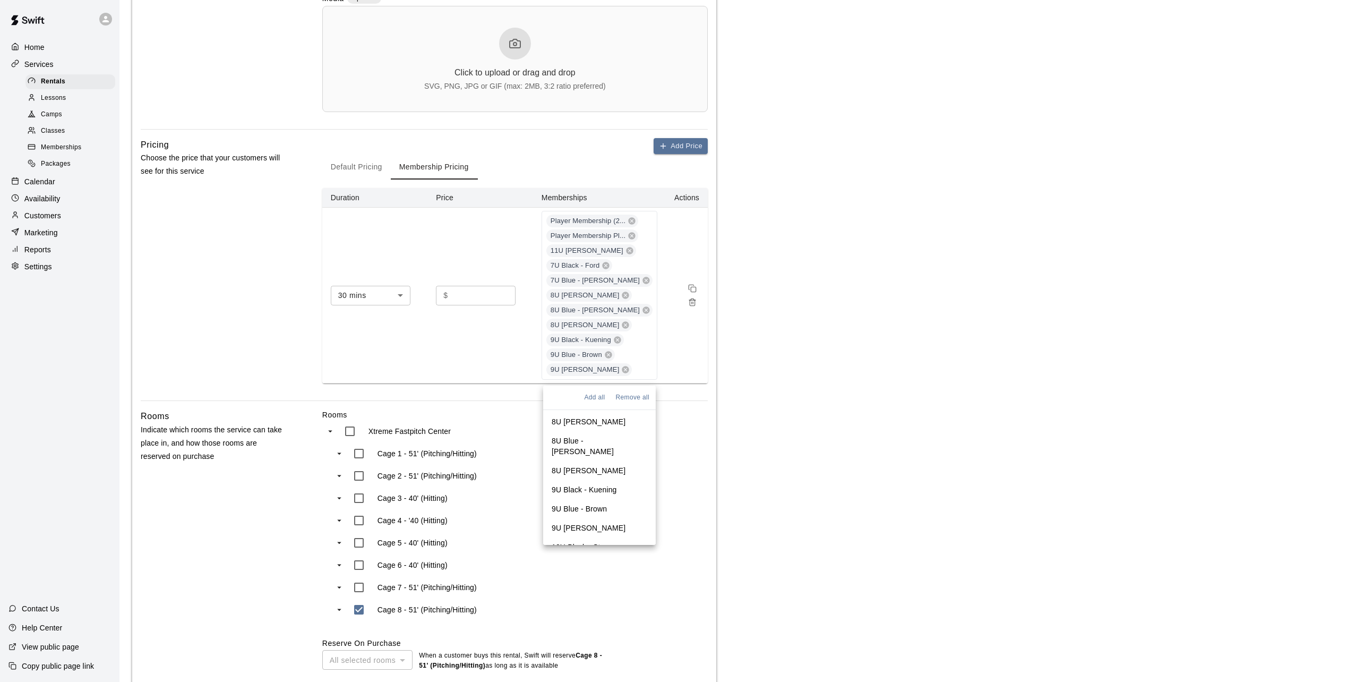
click at [590, 541] on p "10U Black - Starr" at bounding box center [581, 546] width 58 height 11
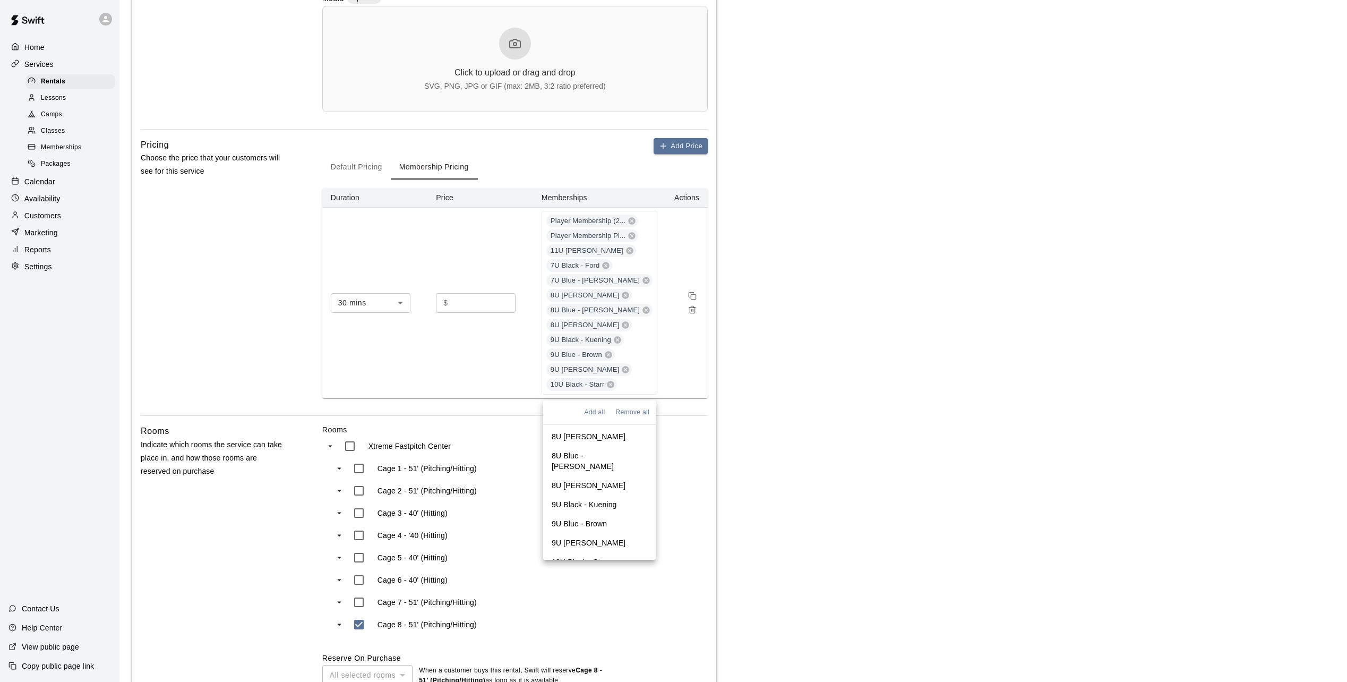
click at [592, 550] on ul "Player Membership (2 Hours Per Week) Player Membership Plus (3 Hours Per Week) …" at bounding box center [599, 598] width 113 height 561
click at [595, 575] on p "10U Blue - Schmidt" at bounding box center [600, 585] width 96 height 21
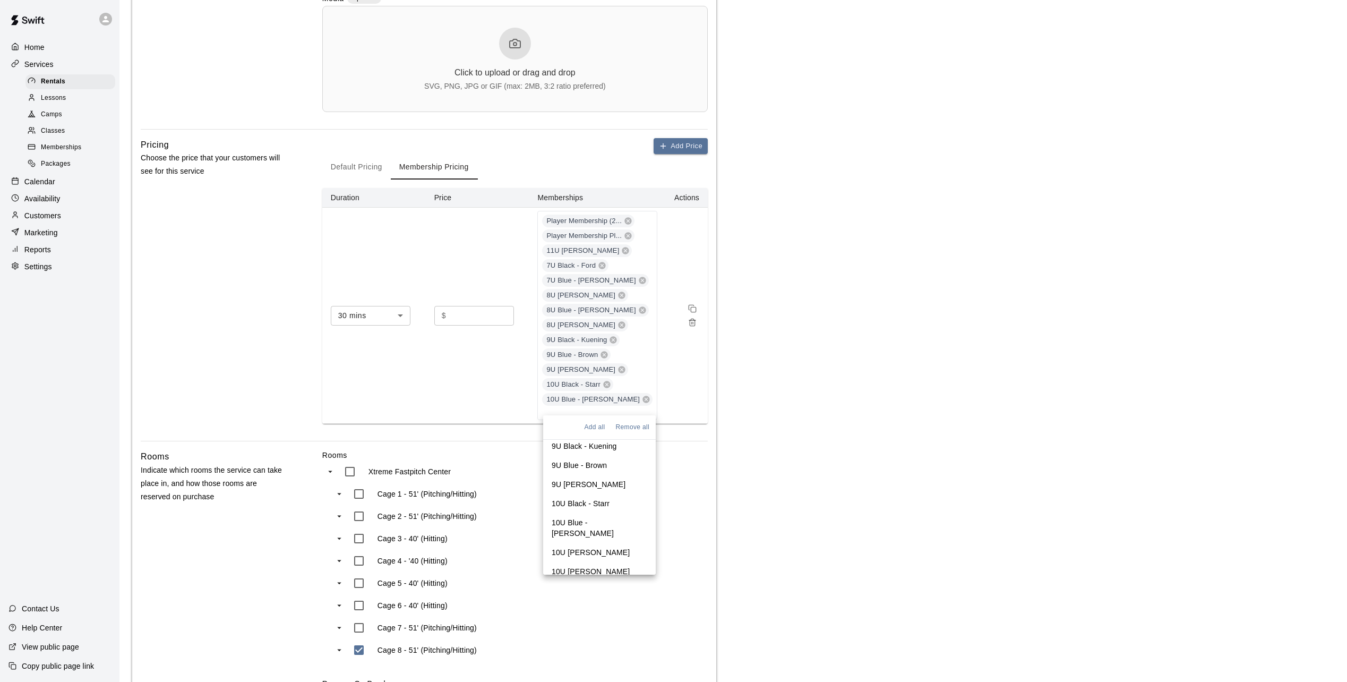
scroll to position [212, 0]
click at [604, 514] on p "10U White - Martinac" at bounding box center [591, 519] width 78 height 11
click at [597, 548] on p "10U Gray - Syverson" at bounding box center [591, 553] width 78 height 11
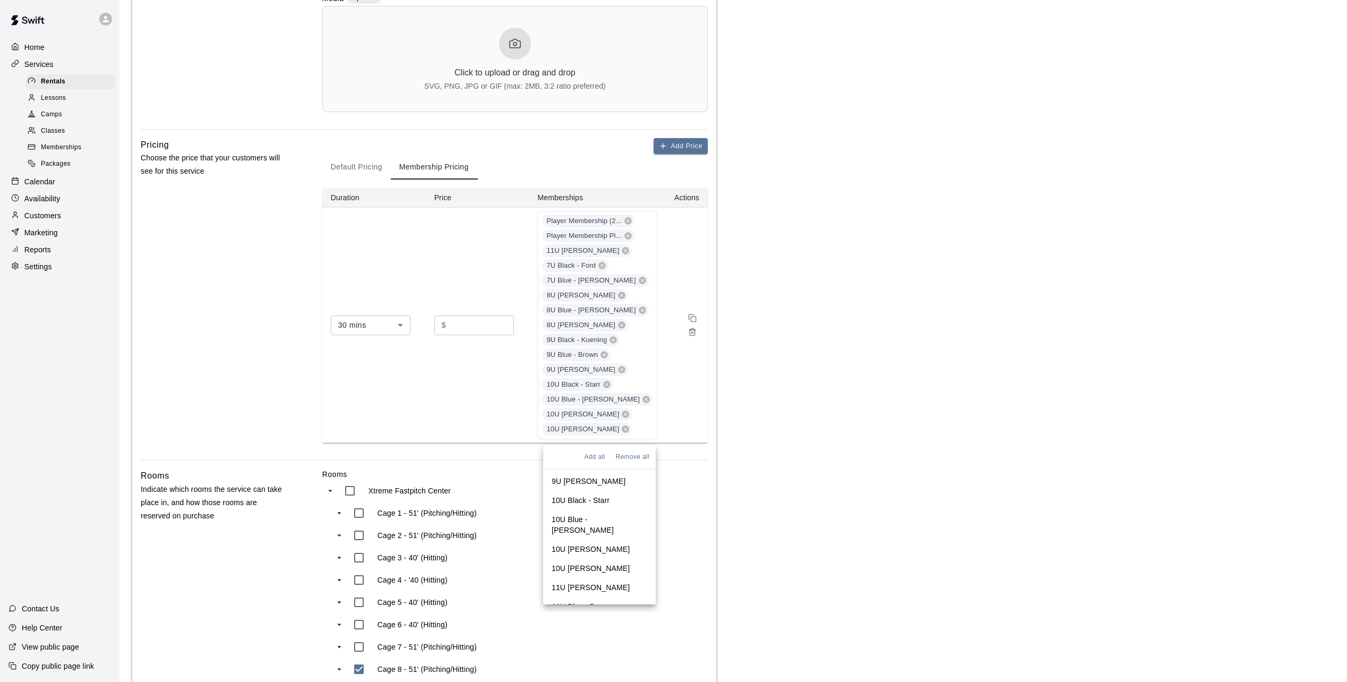
click at [596, 578] on li "11U Black - Crosby" at bounding box center [599, 587] width 113 height 19
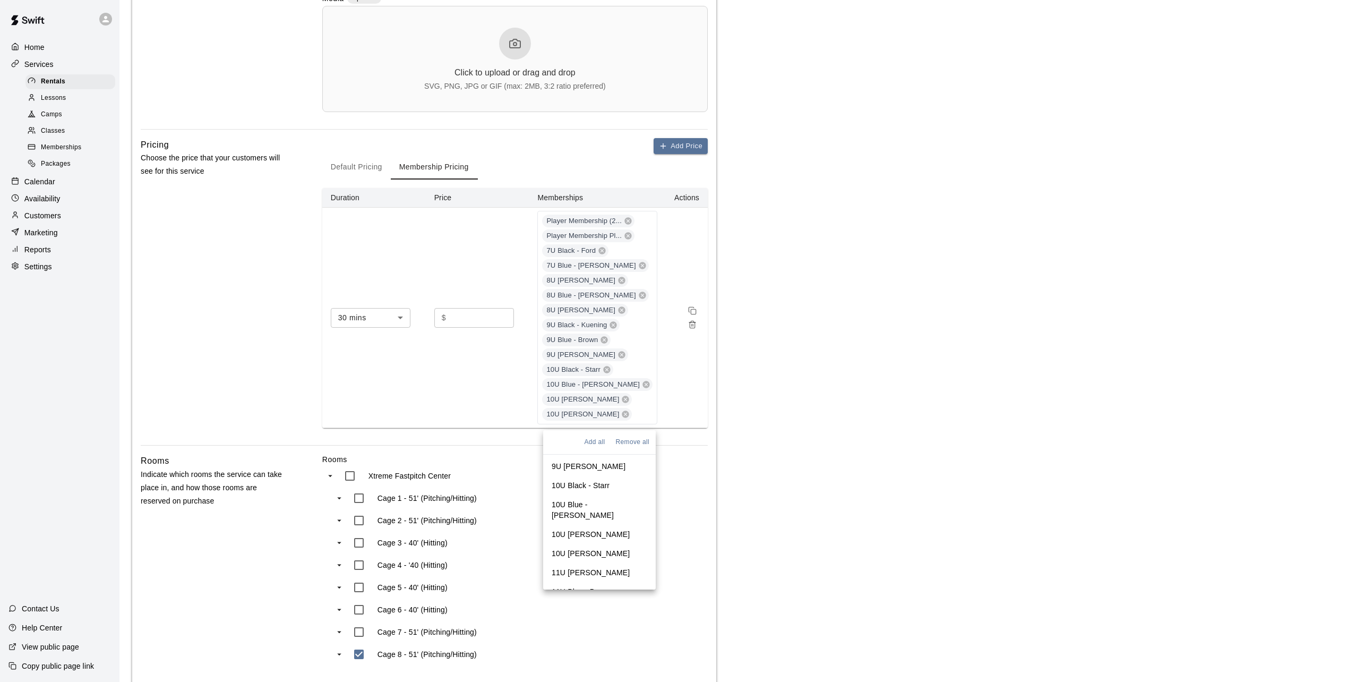
click at [597, 586] on p "11U Blue - Bogers" at bounding box center [583, 591] width 62 height 11
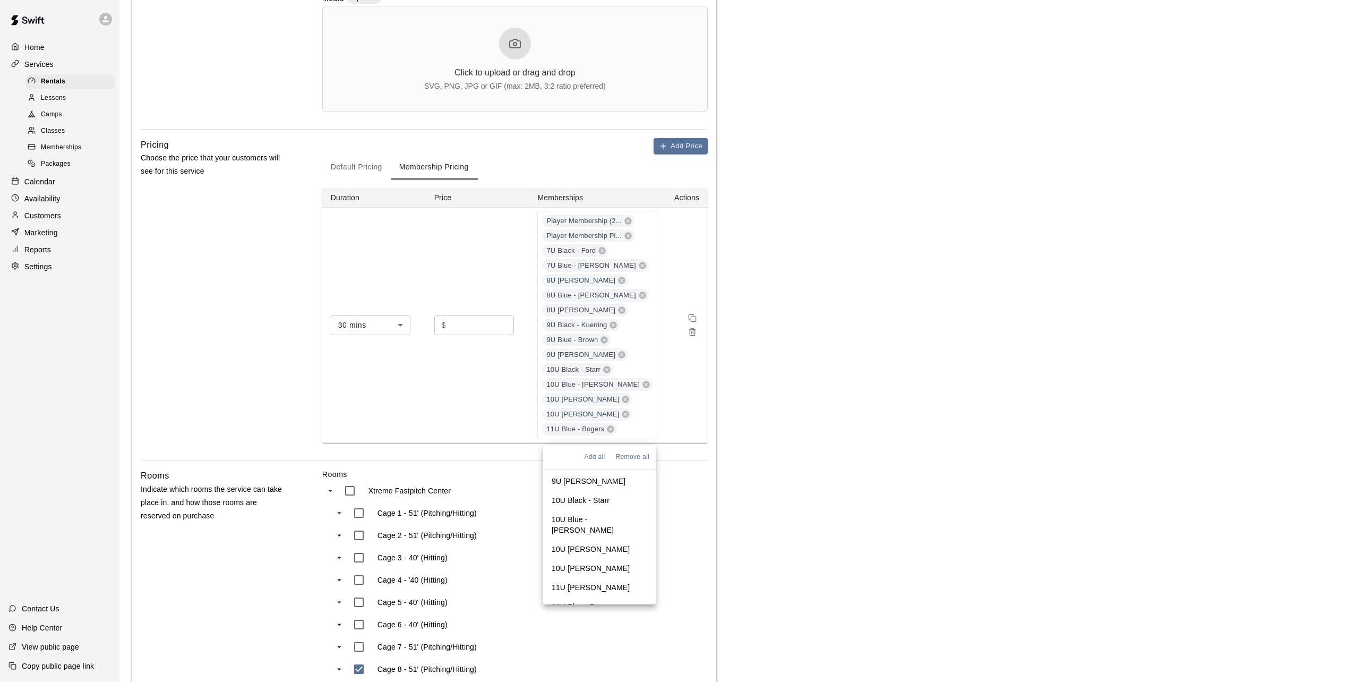
click at [603, 616] on li "11U White - Moulton" at bounding box center [599, 625] width 113 height 19
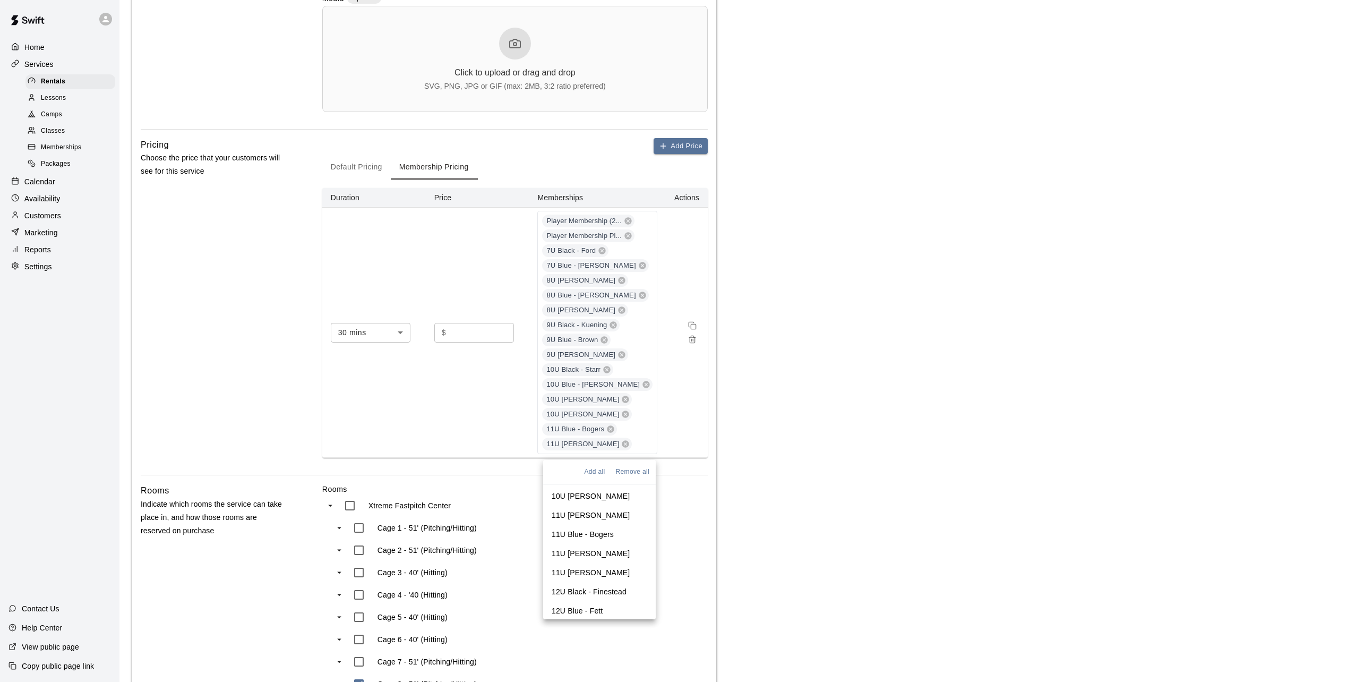
scroll to position [318, 0]
click at [596, 548] on p "11U Gray - Ott" at bounding box center [591, 553] width 78 height 11
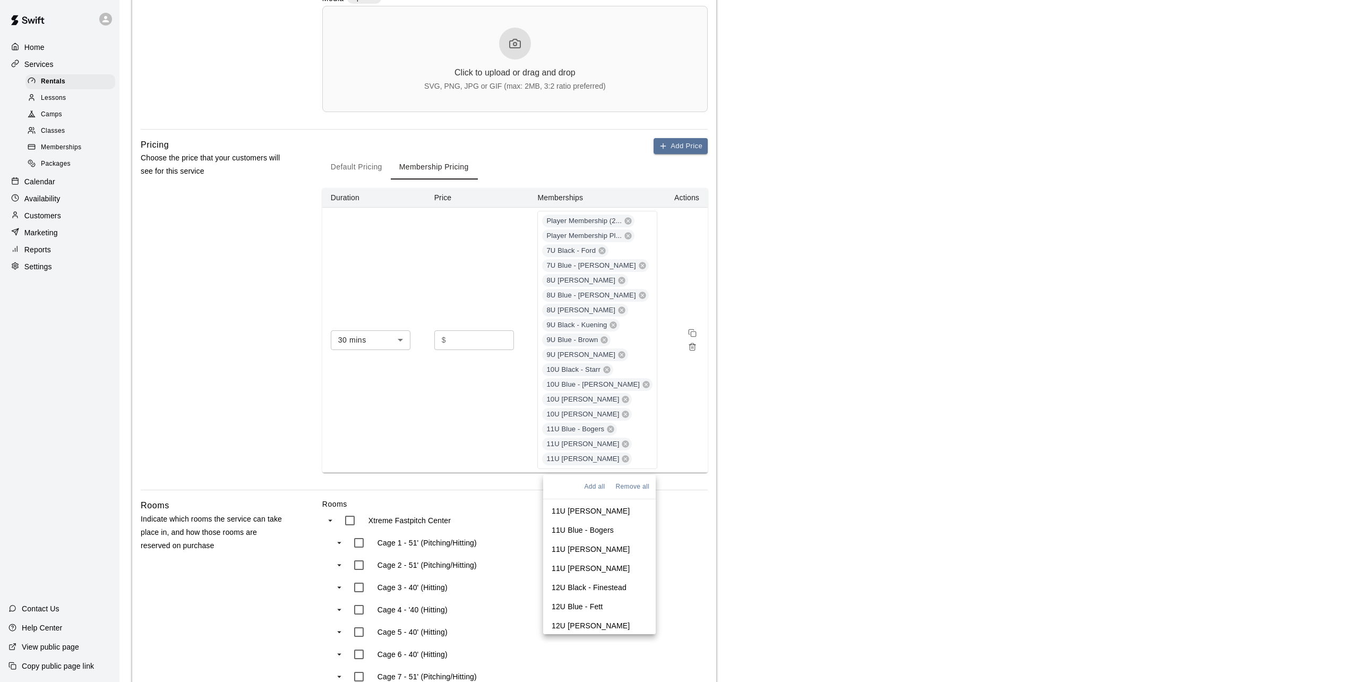
click at [595, 582] on p "12U Black - Finestead" at bounding box center [589, 587] width 75 height 11
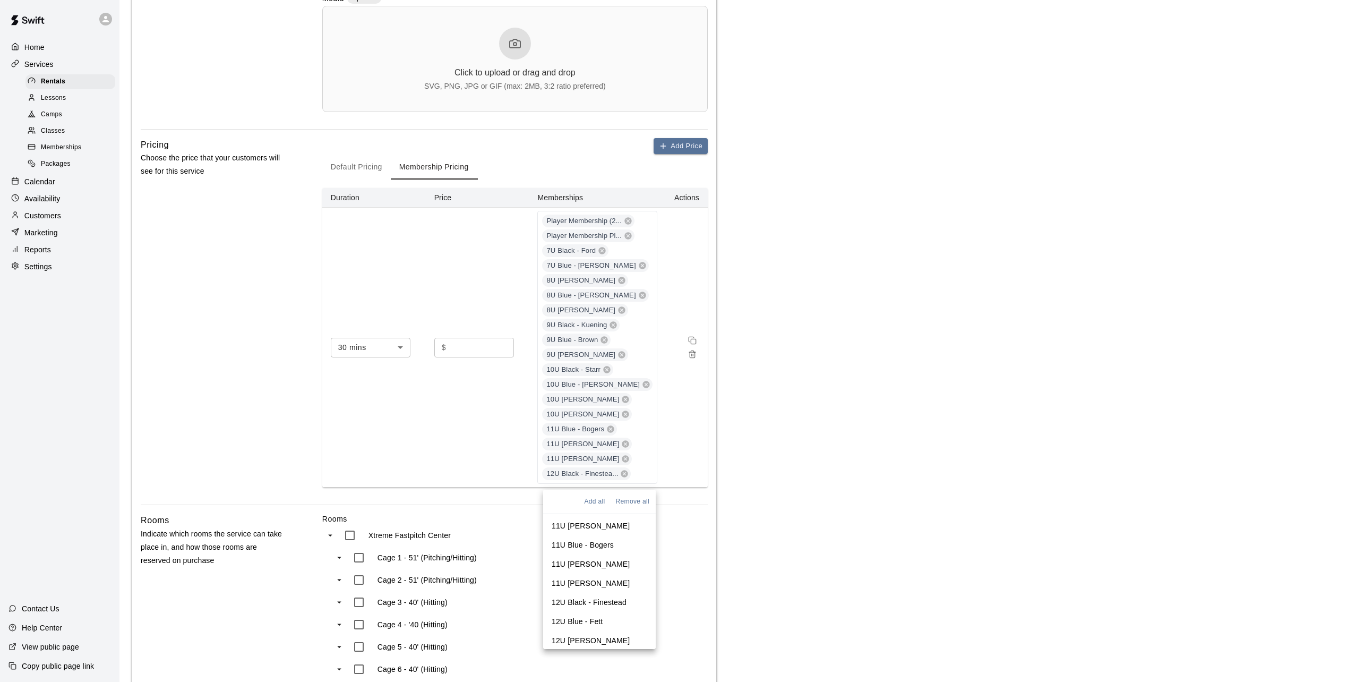
click at [583, 616] on p "12U Blue - Fett" at bounding box center [577, 621] width 51 height 11
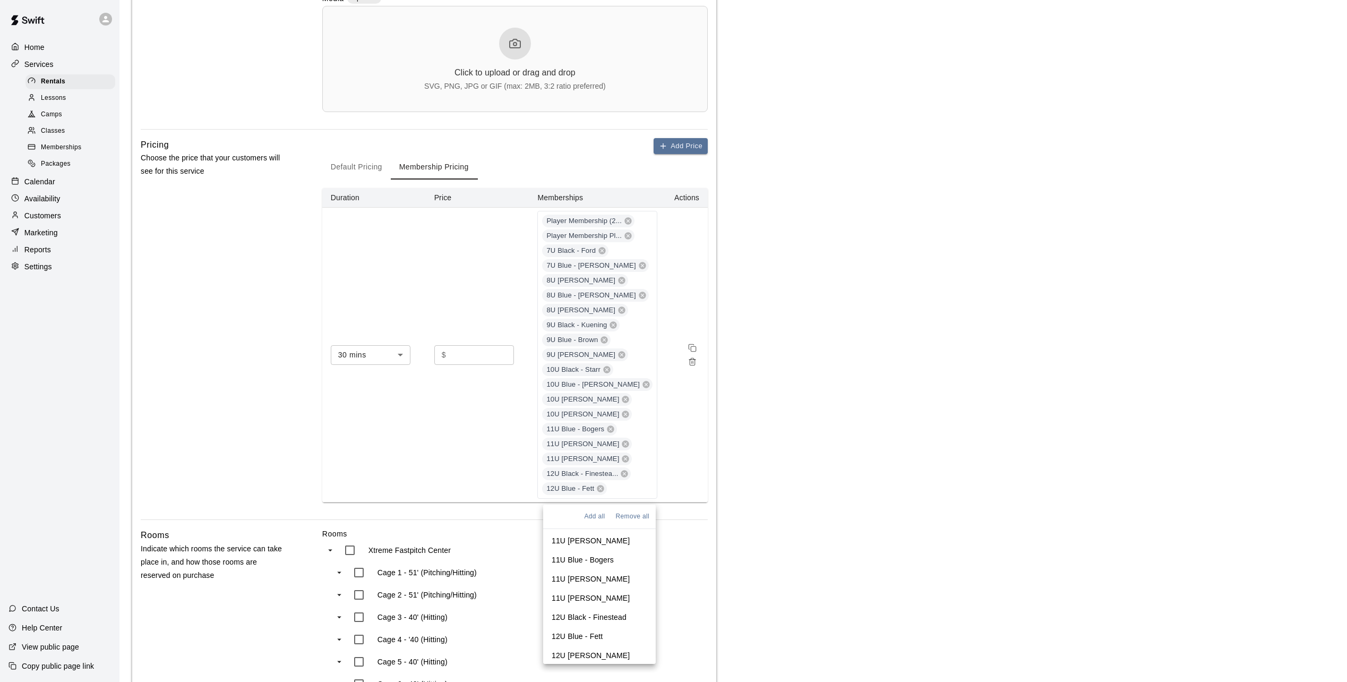
click at [584, 645] on li "12U White - Halverson" at bounding box center [599, 654] width 113 height 19
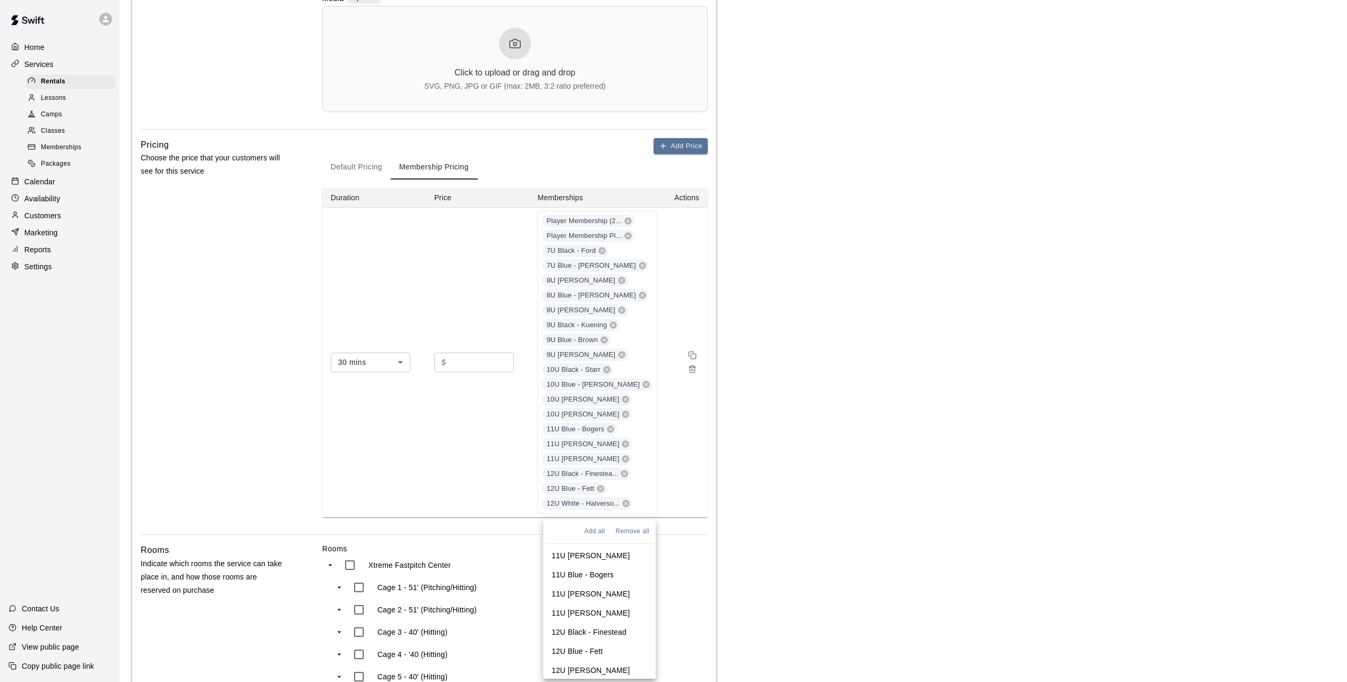
click at [586, 653] on p "13U Black - Munger" at bounding box center [591, 689] width 78 height 11
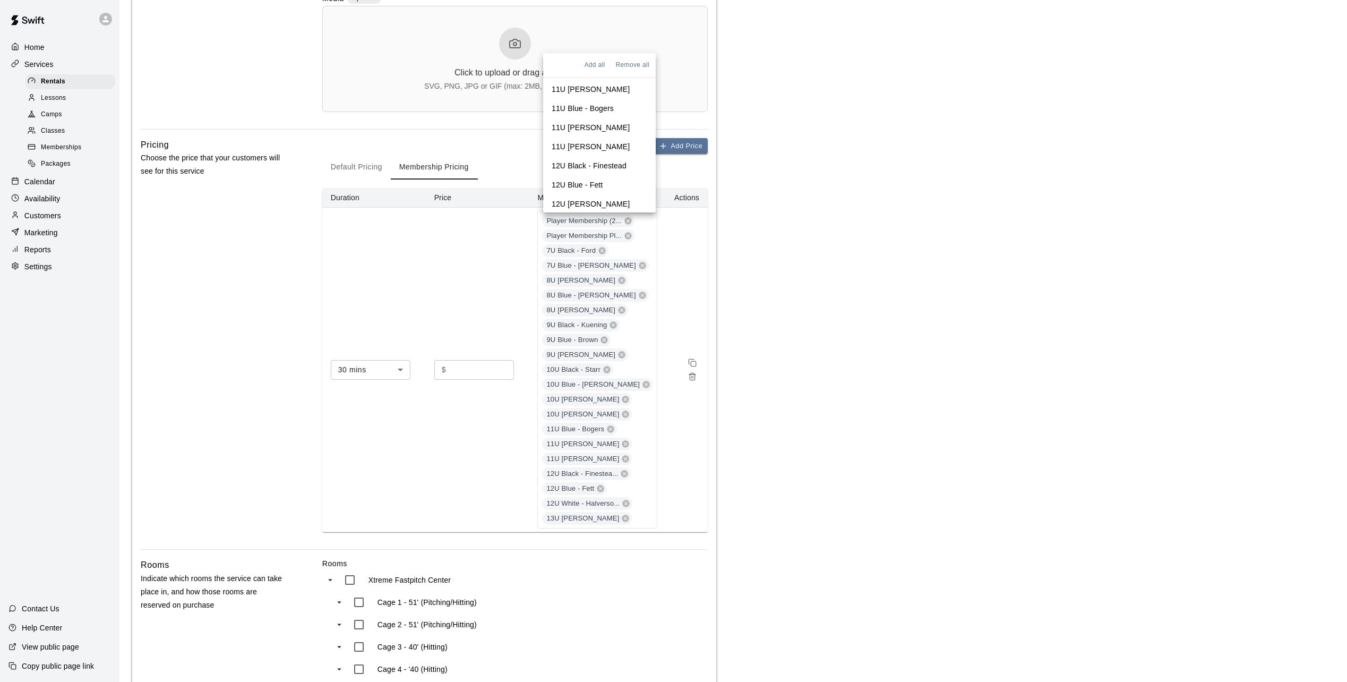
click at [581, 237] on p "13U Blue - Ford" at bounding box center [579, 242] width 54 height 11
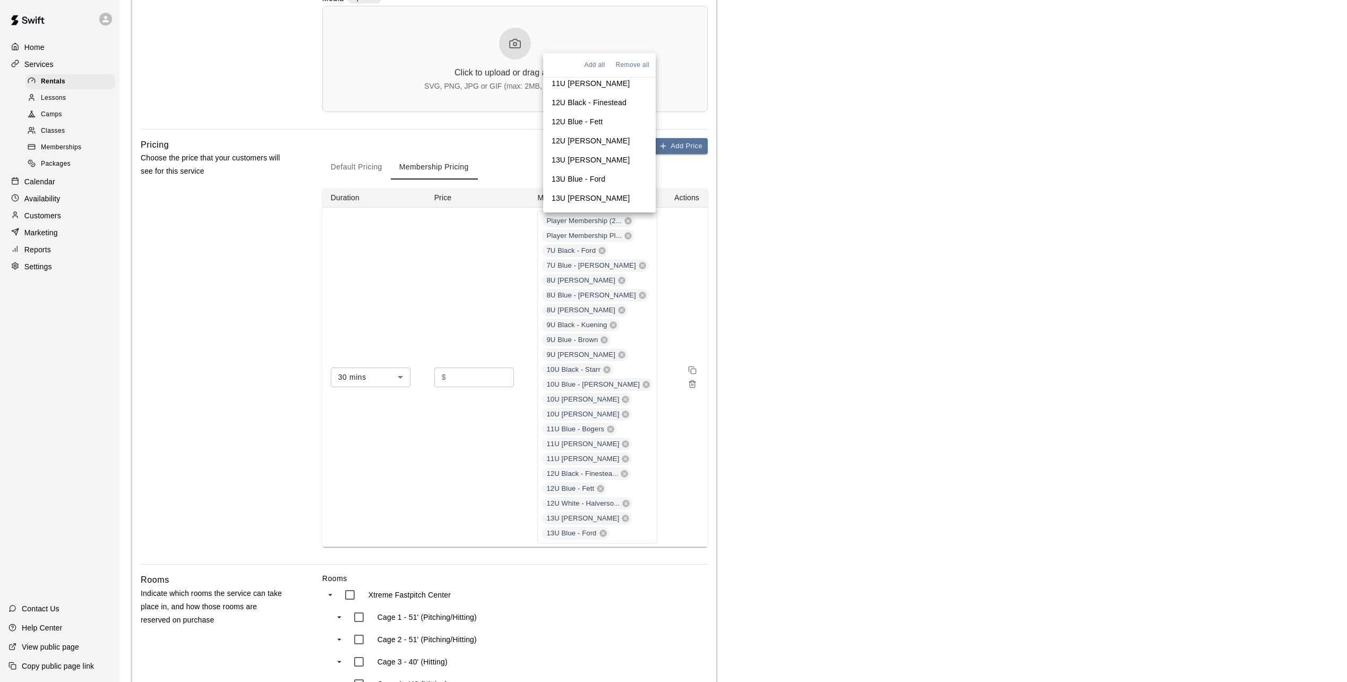
scroll to position [383, 0]
click at [597, 191] on p "13U White - Weiner" at bounding box center [591, 196] width 78 height 11
click at [600, 210] on p "14U Black - Cooper" at bounding box center [591, 215] width 78 height 11
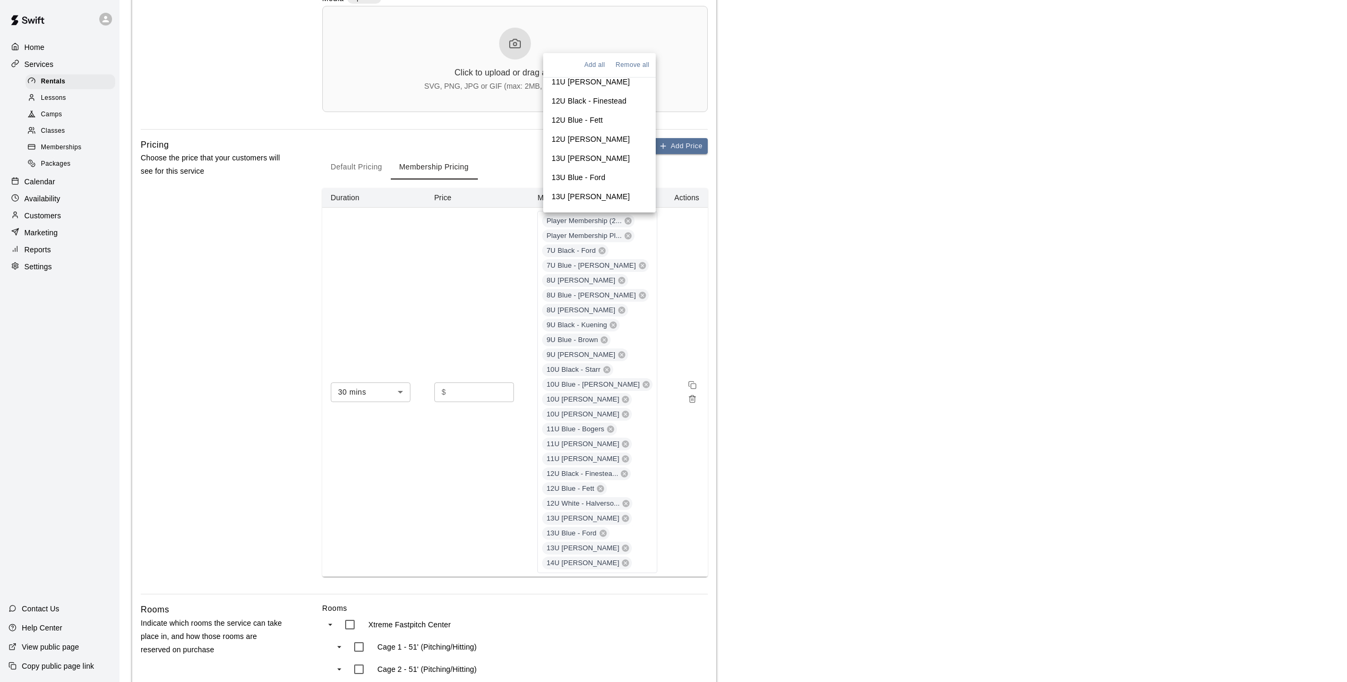
click at [602, 229] on p "14U Blue - Sitzman" at bounding box center [600, 239] width 96 height 21
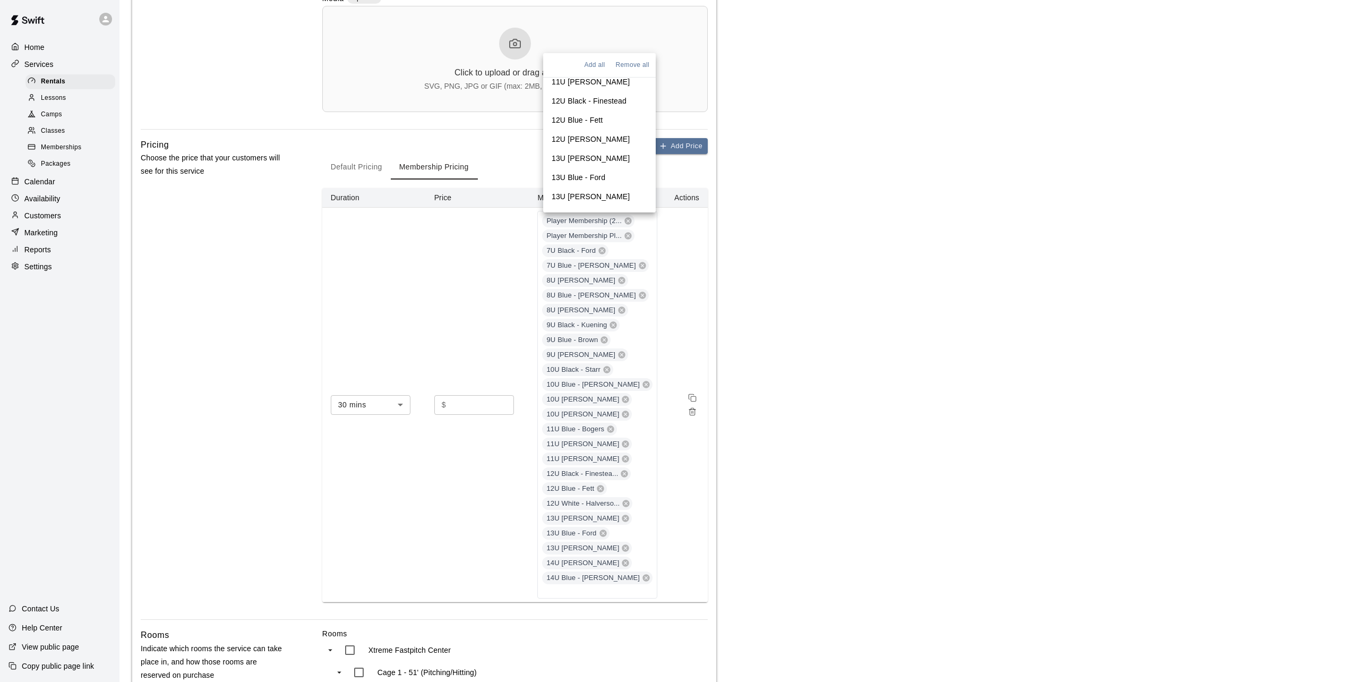
click at [866, 457] on main "**********" at bounding box center [733, 328] width 1202 height 1350
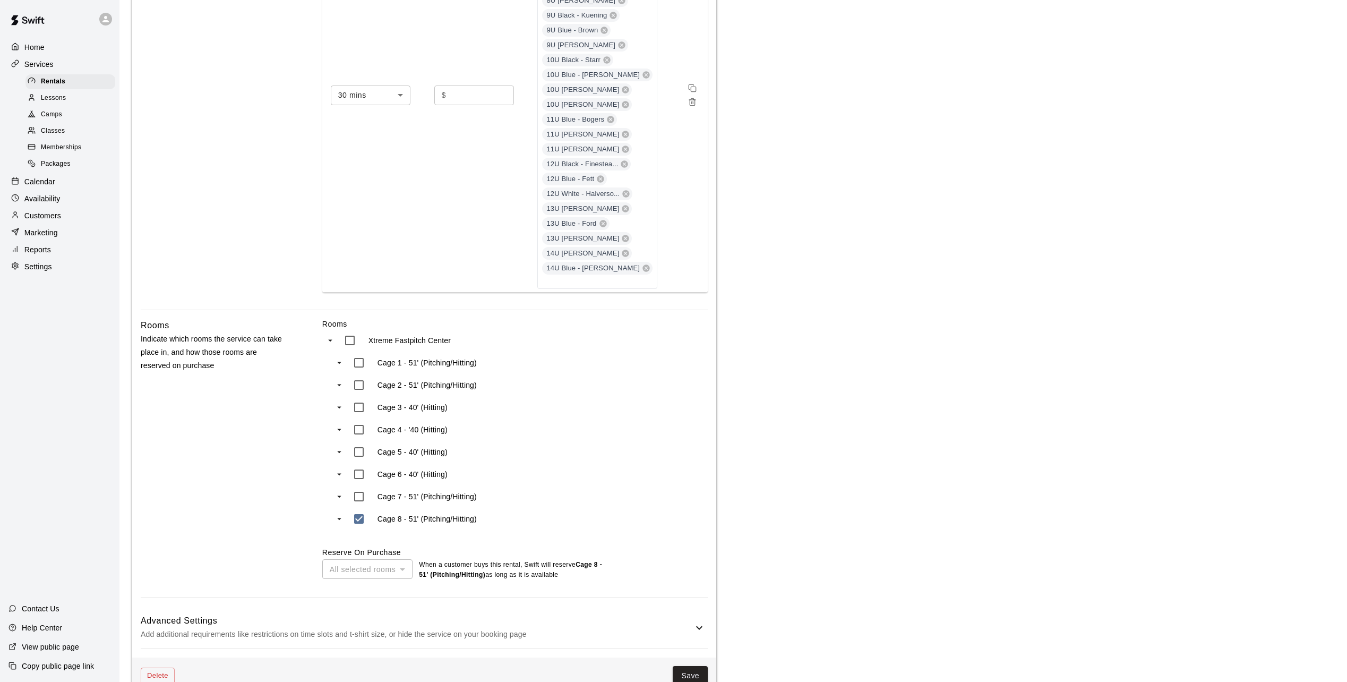
scroll to position [687, 0]
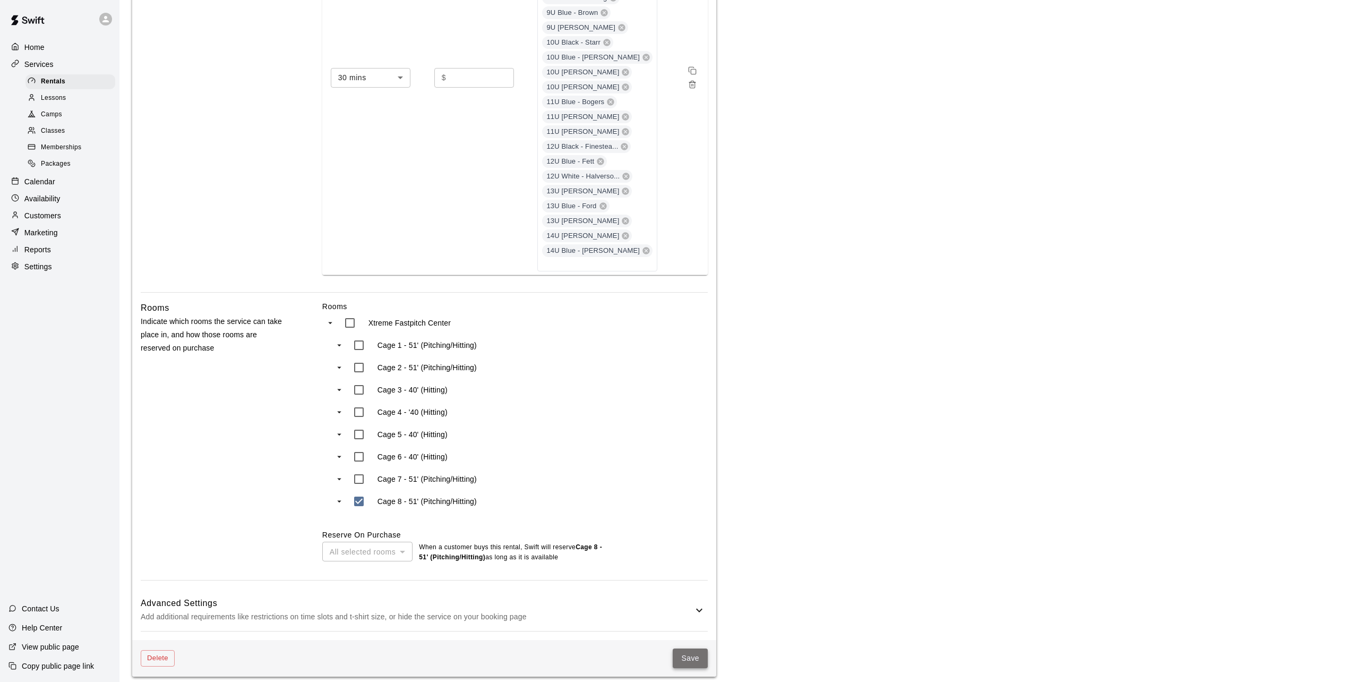
click at [692, 648] on button "Save" at bounding box center [690, 658] width 35 height 20
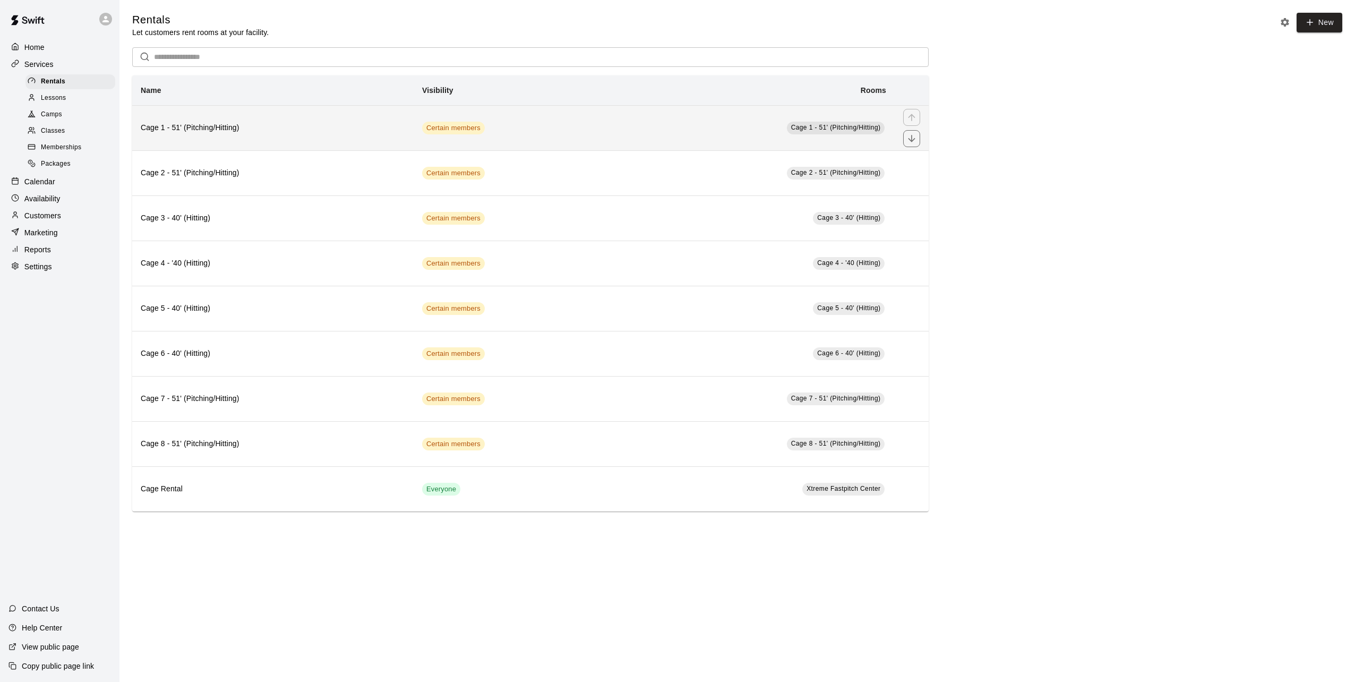
click at [391, 122] on th "Cage 1 - 51' (Pitching/Hitting)" at bounding box center [272, 127] width 281 height 45
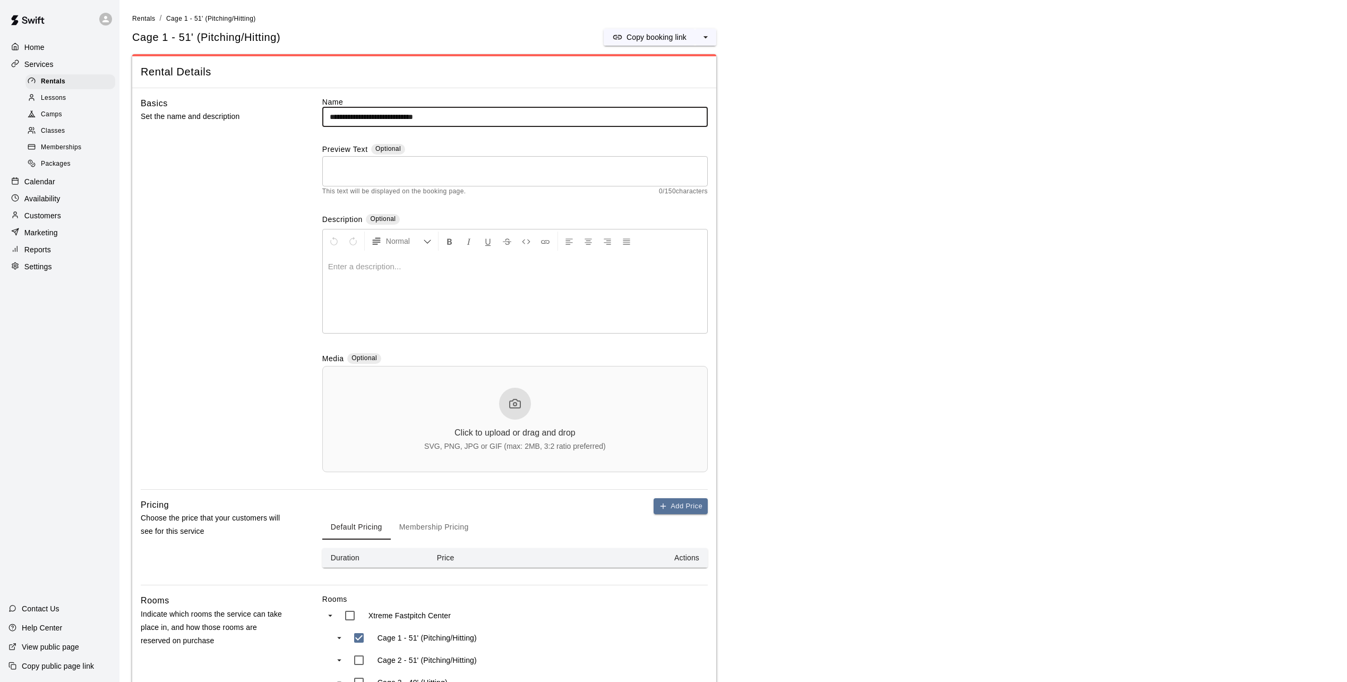
scroll to position [303, 0]
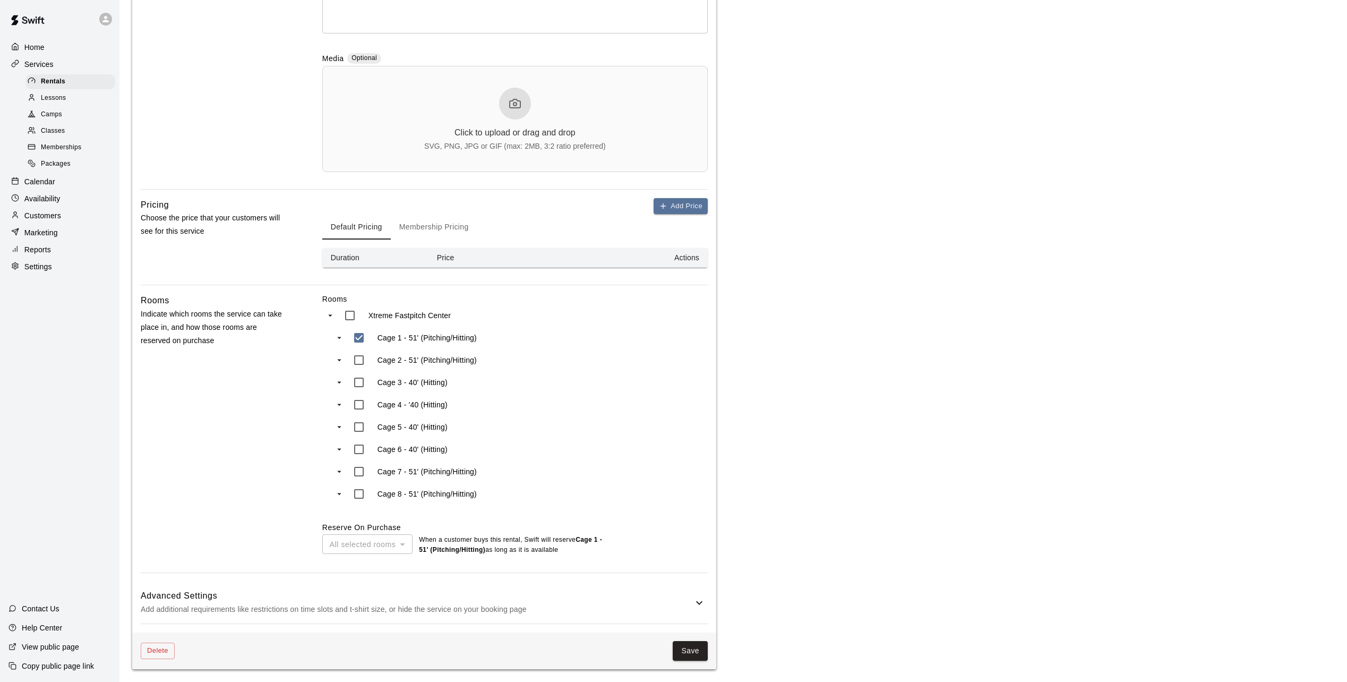
click at [426, 225] on button "Membership Pricing" at bounding box center [434, 226] width 87 height 25
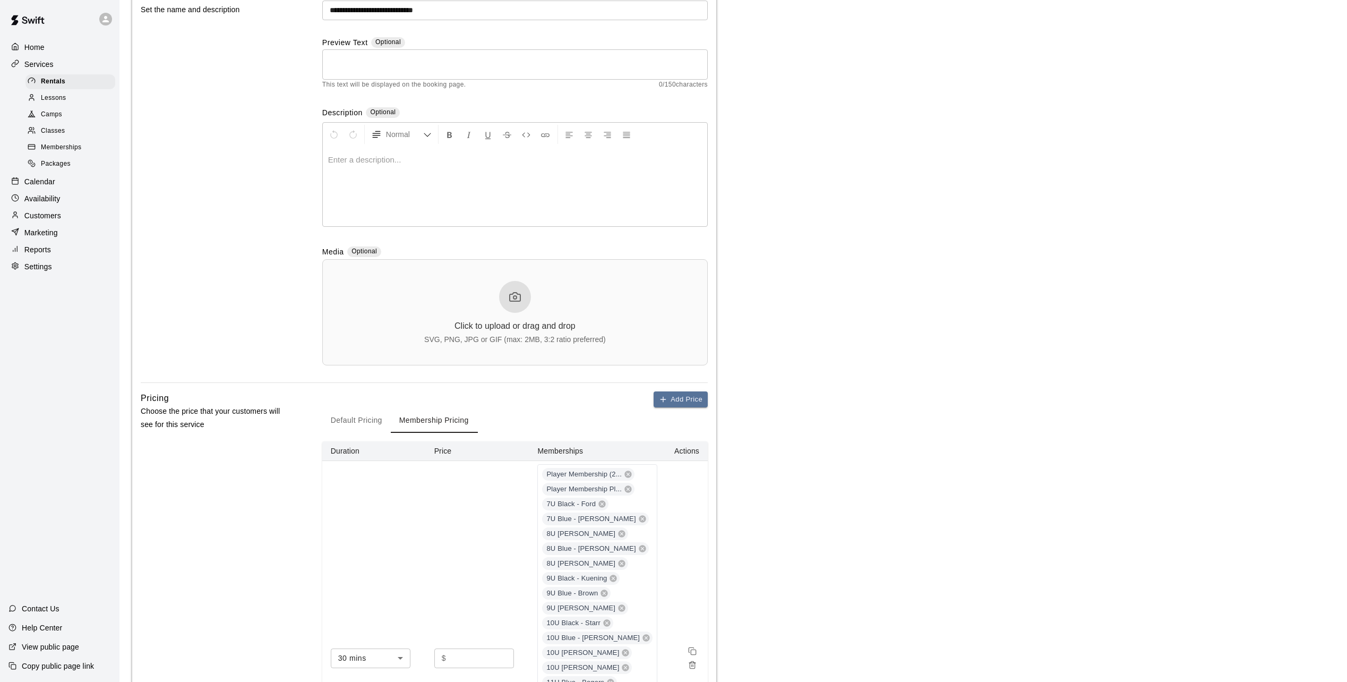
scroll to position [0, 0]
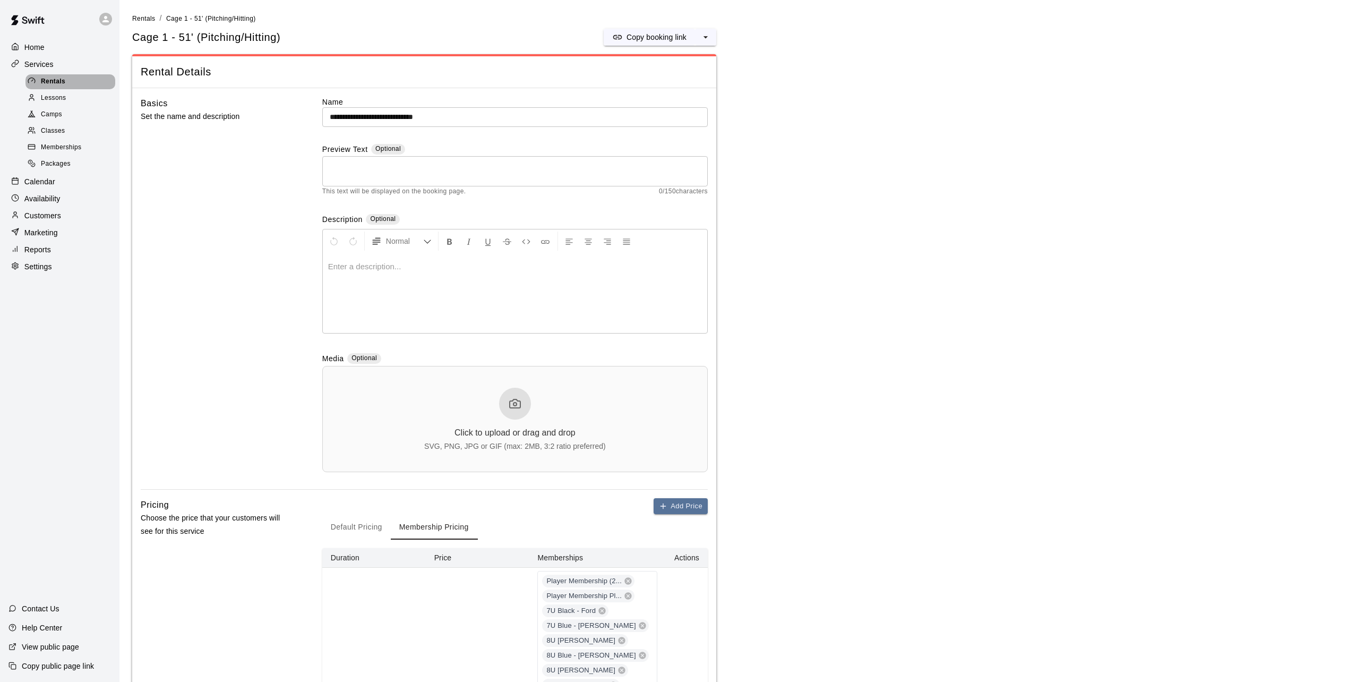
click at [55, 81] on span "Rentals" at bounding box center [53, 81] width 24 height 11
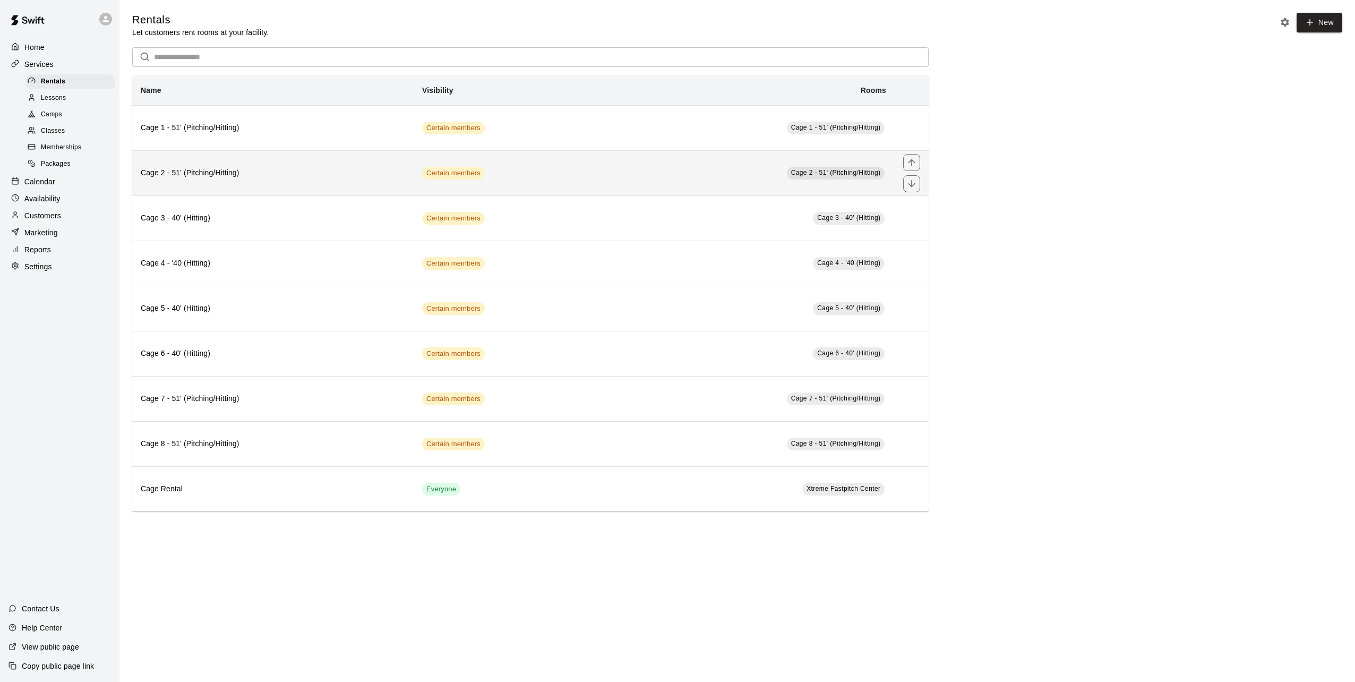
click at [211, 182] on th "Cage 2 - 51' (Pitching/Hitting)" at bounding box center [272, 172] width 281 height 45
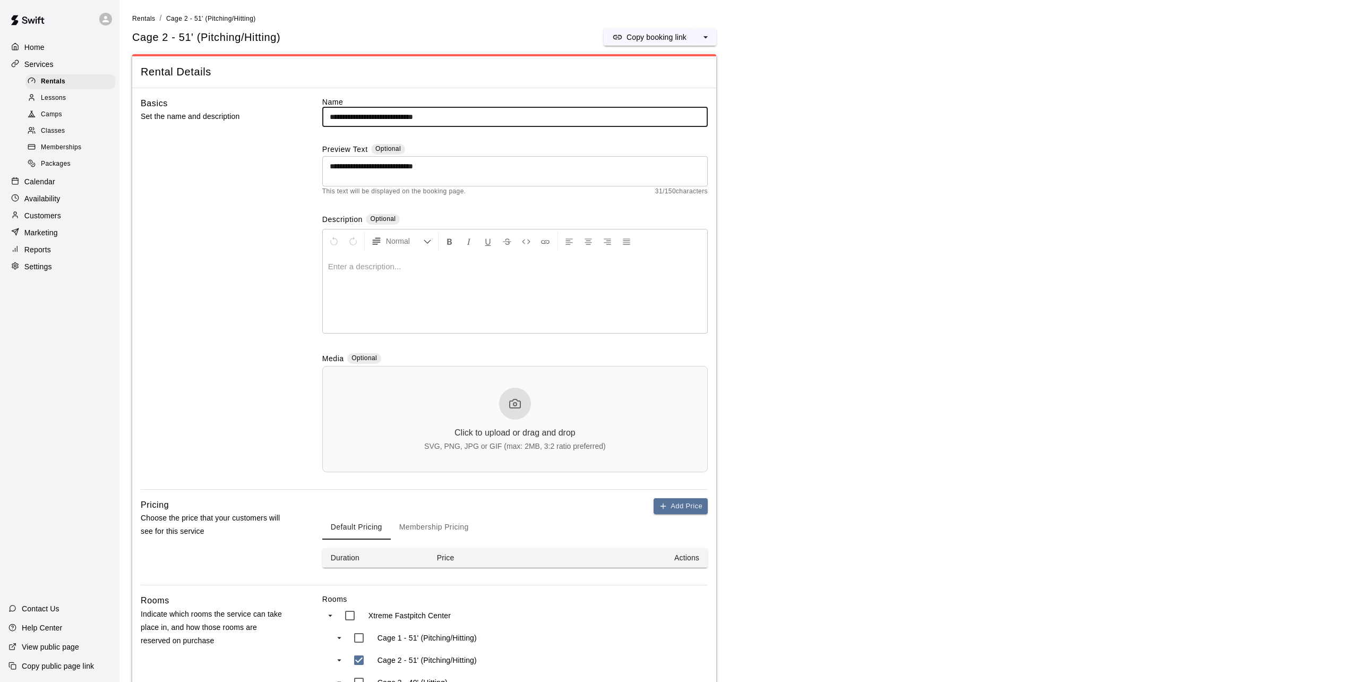
click at [468, 527] on button "Membership Pricing" at bounding box center [434, 526] width 87 height 25
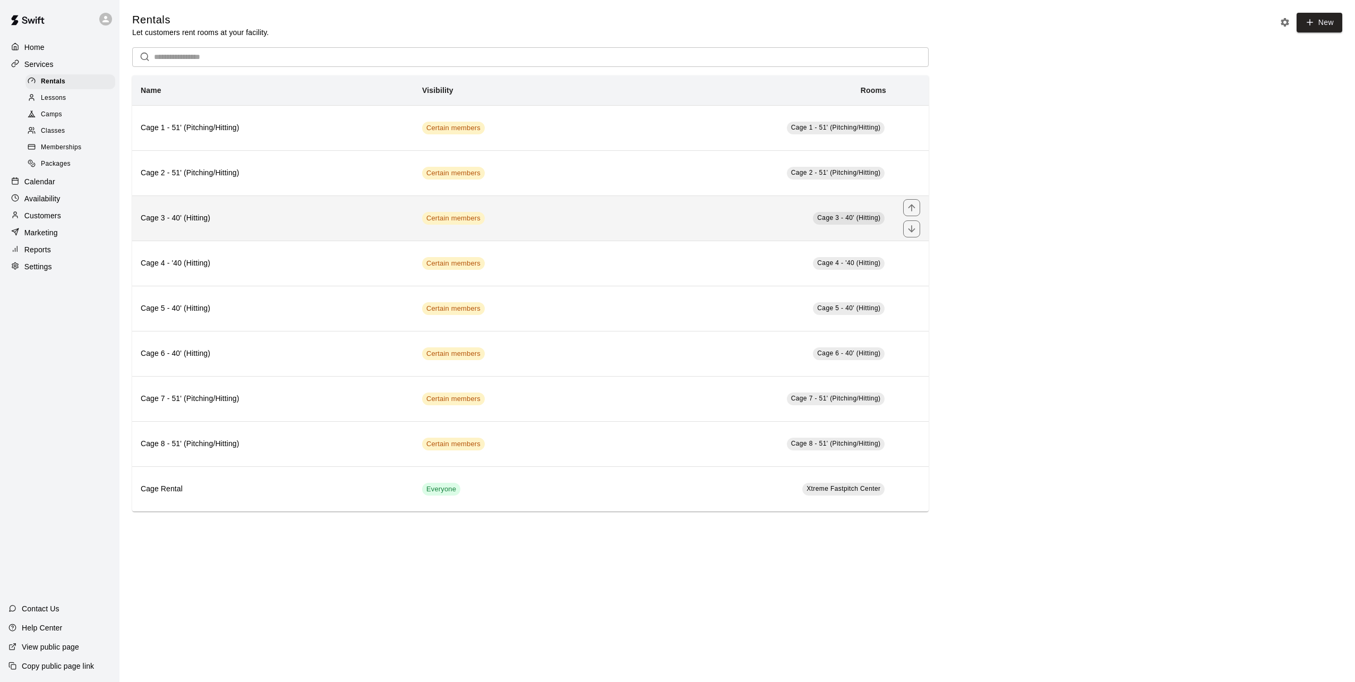
click at [177, 224] on h6 "Cage 3 - 40' (Hitting)" at bounding box center [273, 218] width 264 height 12
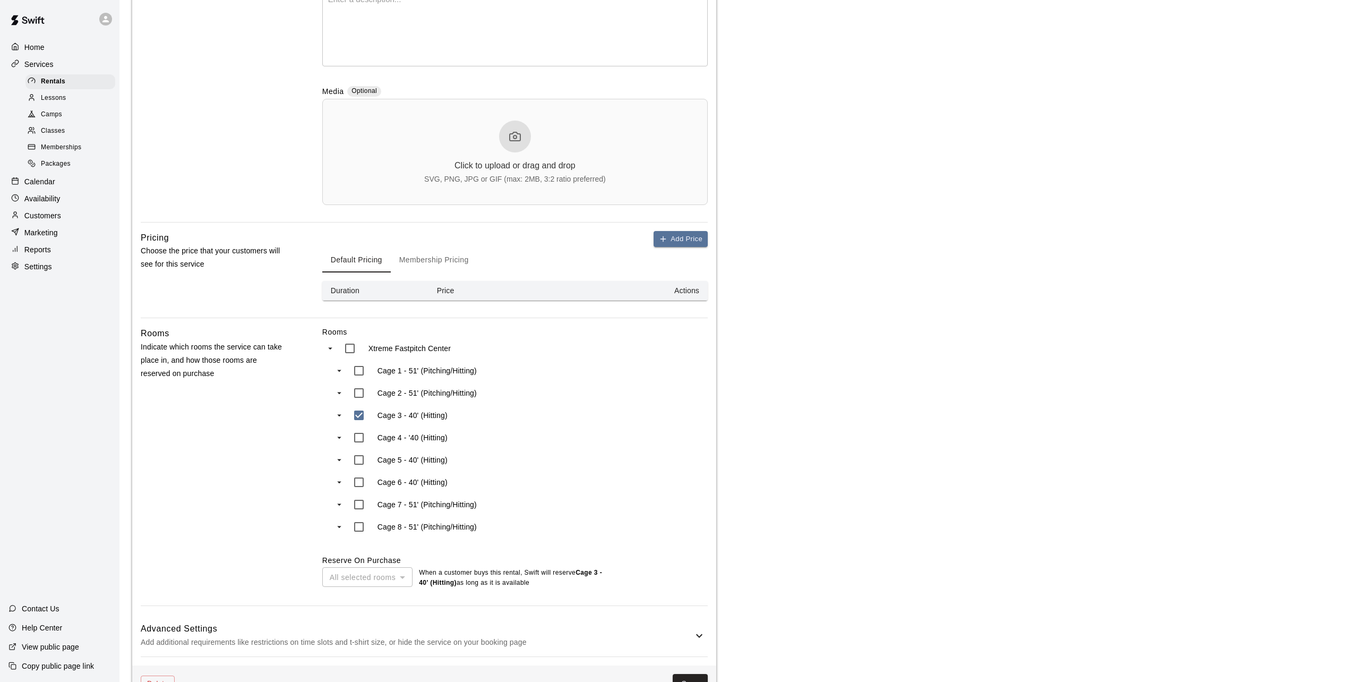
scroll to position [303, 0]
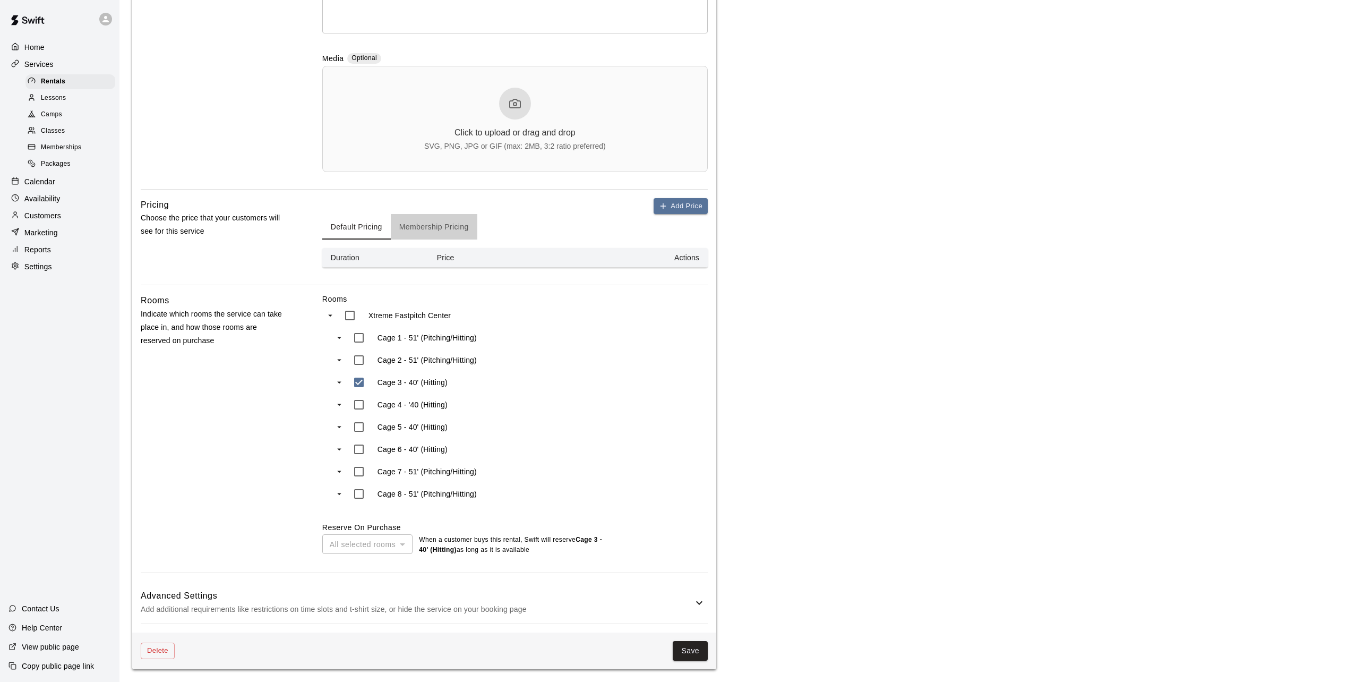
click at [449, 222] on button "Membership Pricing" at bounding box center [434, 226] width 87 height 25
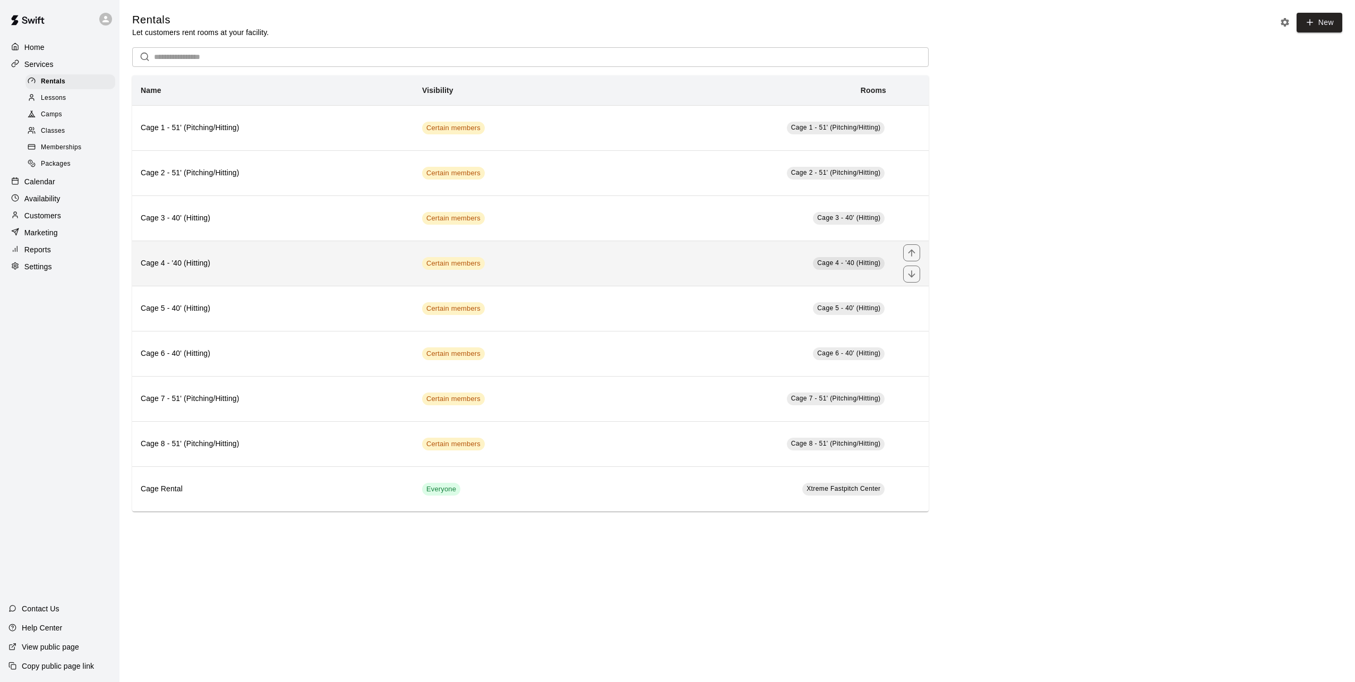
click at [182, 257] on th "Cage 4 - '40 (Hitting)" at bounding box center [272, 262] width 281 height 45
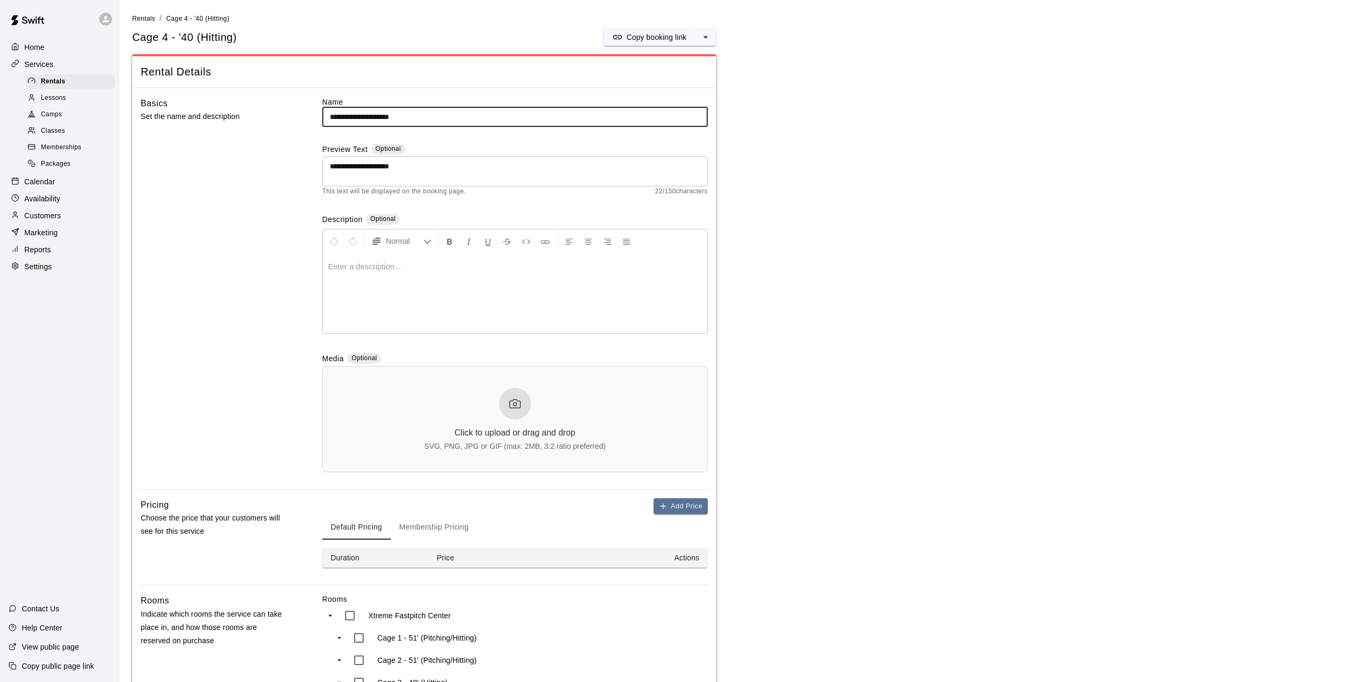
click at [437, 522] on button "Membership Pricing" at bounding box center [434, 526] width 87 height 25
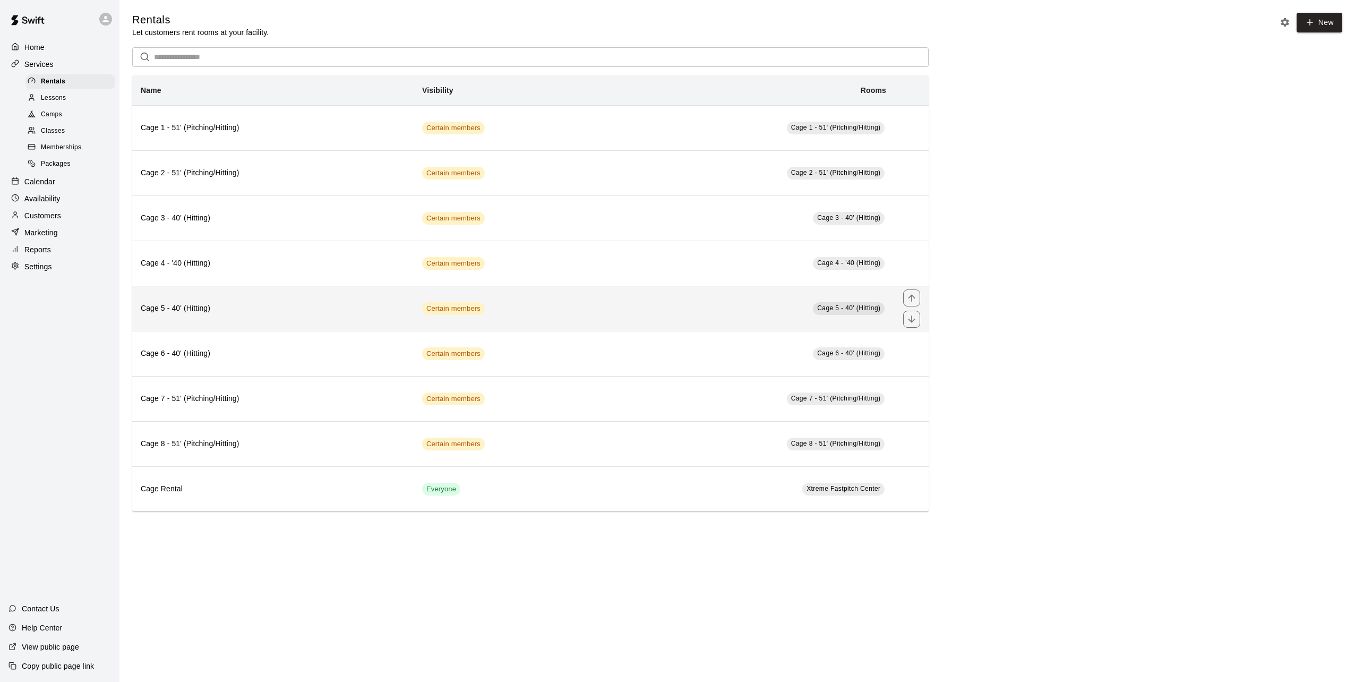
click at [177, 305] on h6 "Cage 5 - 40' (Hitting)" at bounding box center [273, 309] width 264 height 12
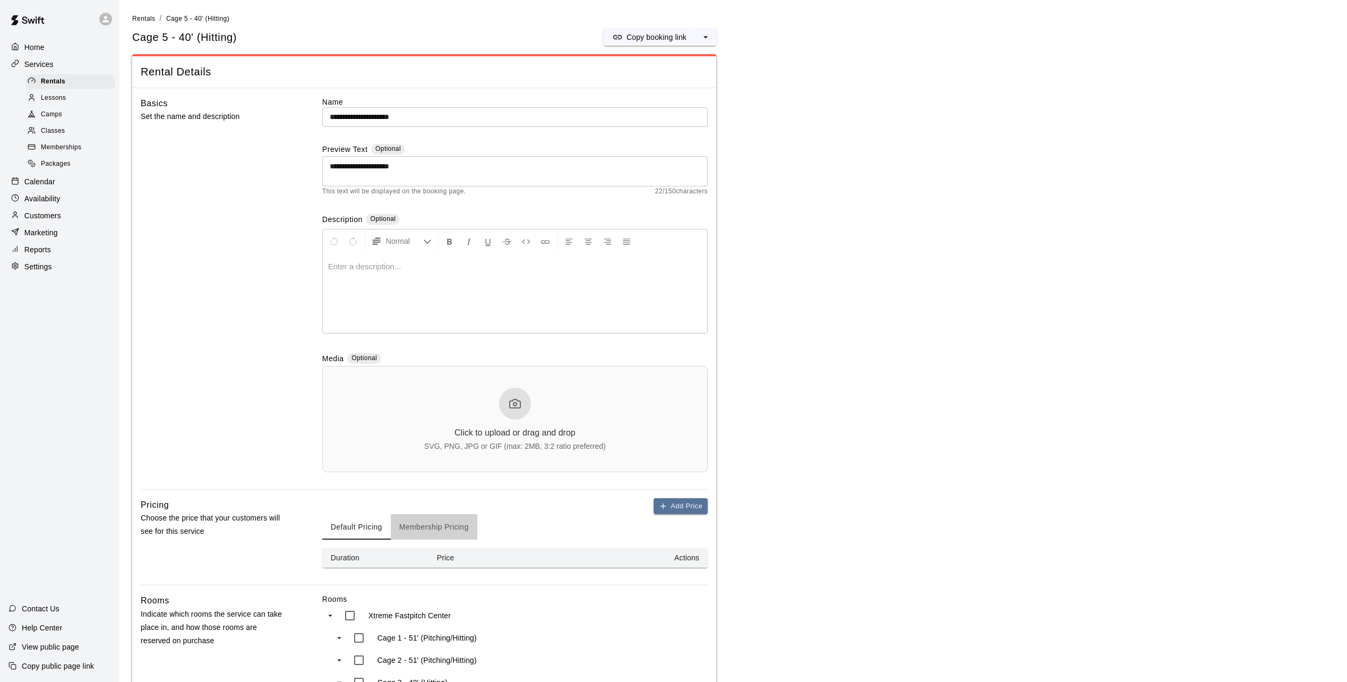
click at [444, 535] on button "Membership Pricing" at bounding box center [434, 526] width 87 height 25
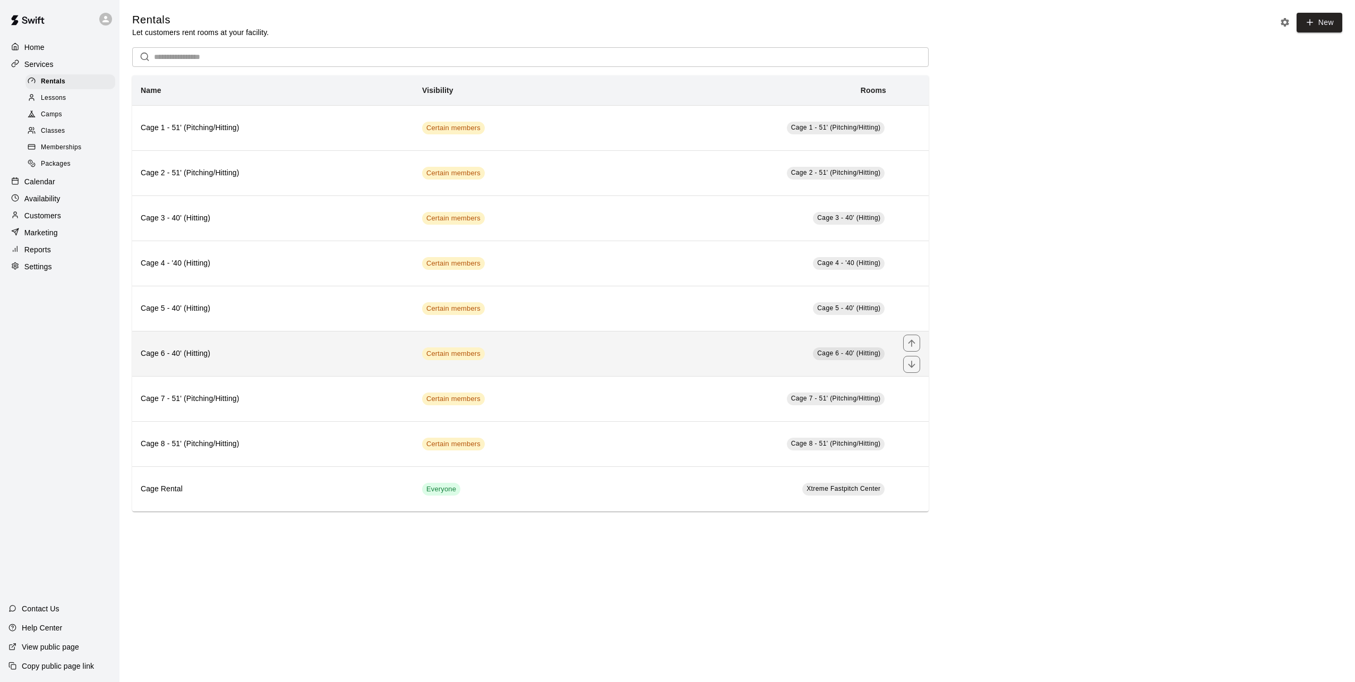
click at [186, 347] on th "Cage 6 - 40' (Hitting)" at bounding box center [272, 353] width 281 height 45
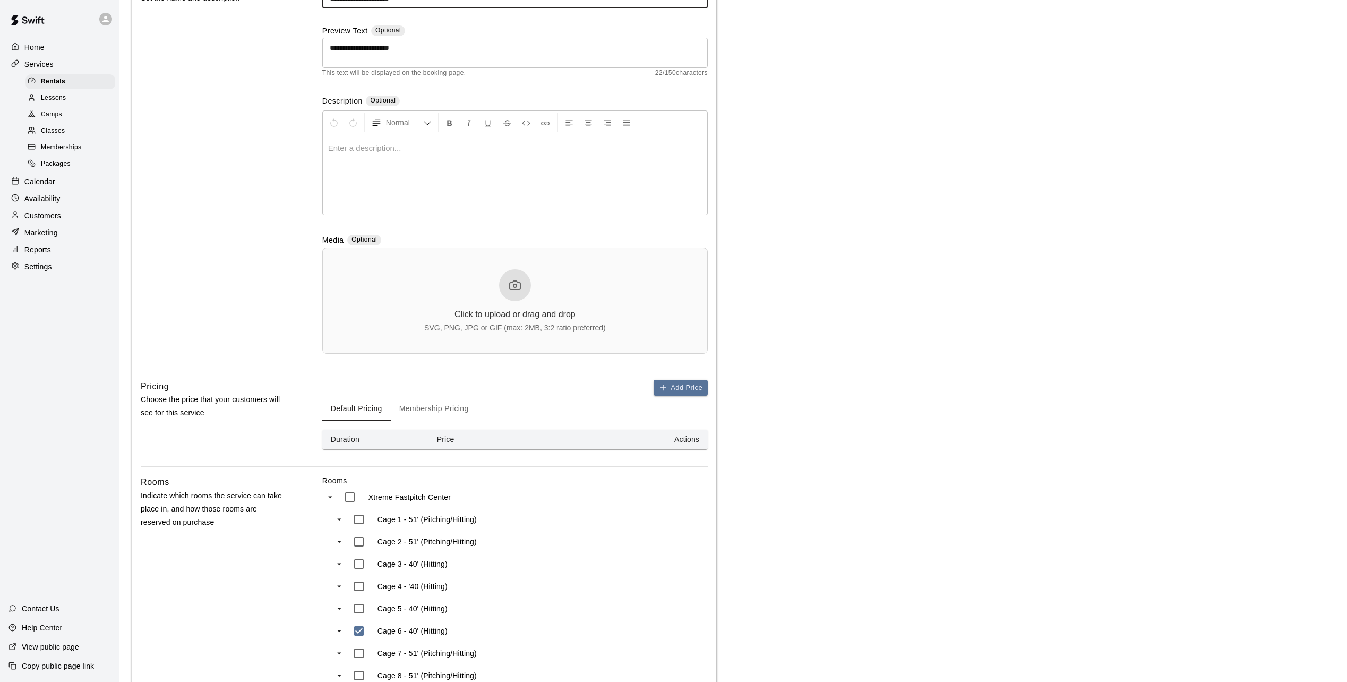
scroll to position [212, 0]
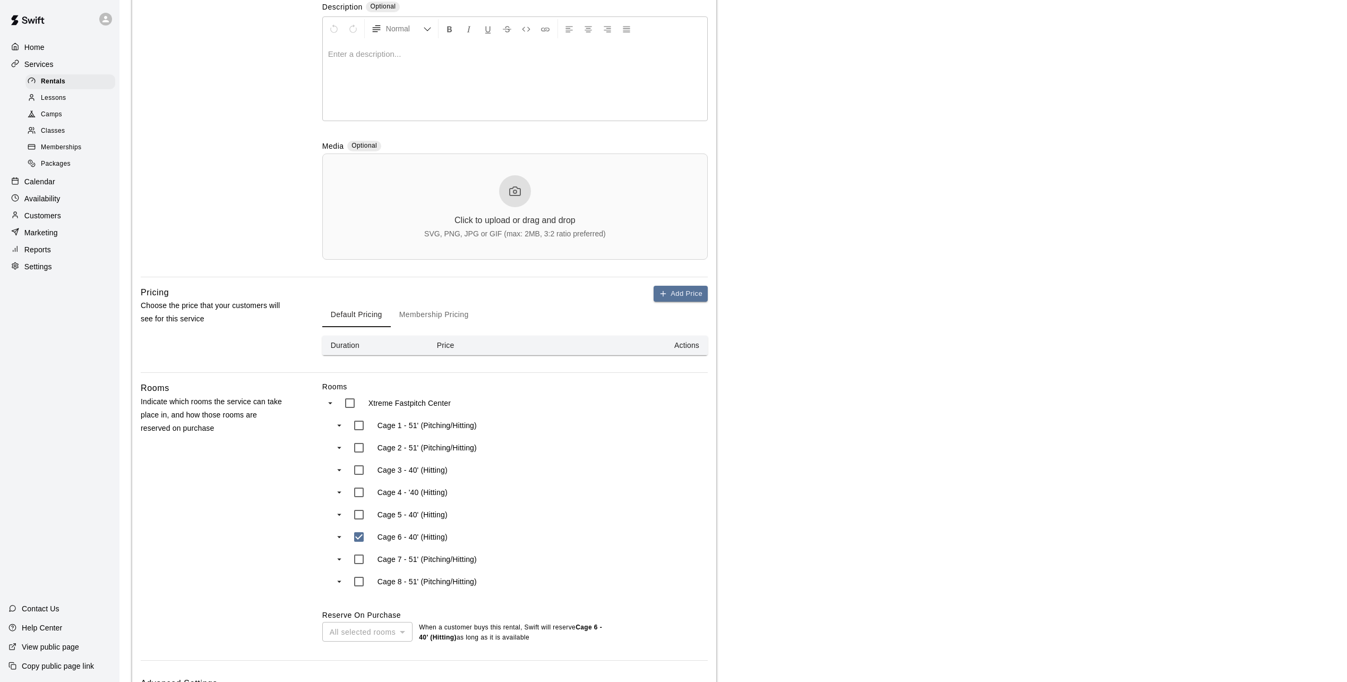
click at [415, 315] on button "Membership Pricing" at bounding box center [434, 314] width 87 height 25
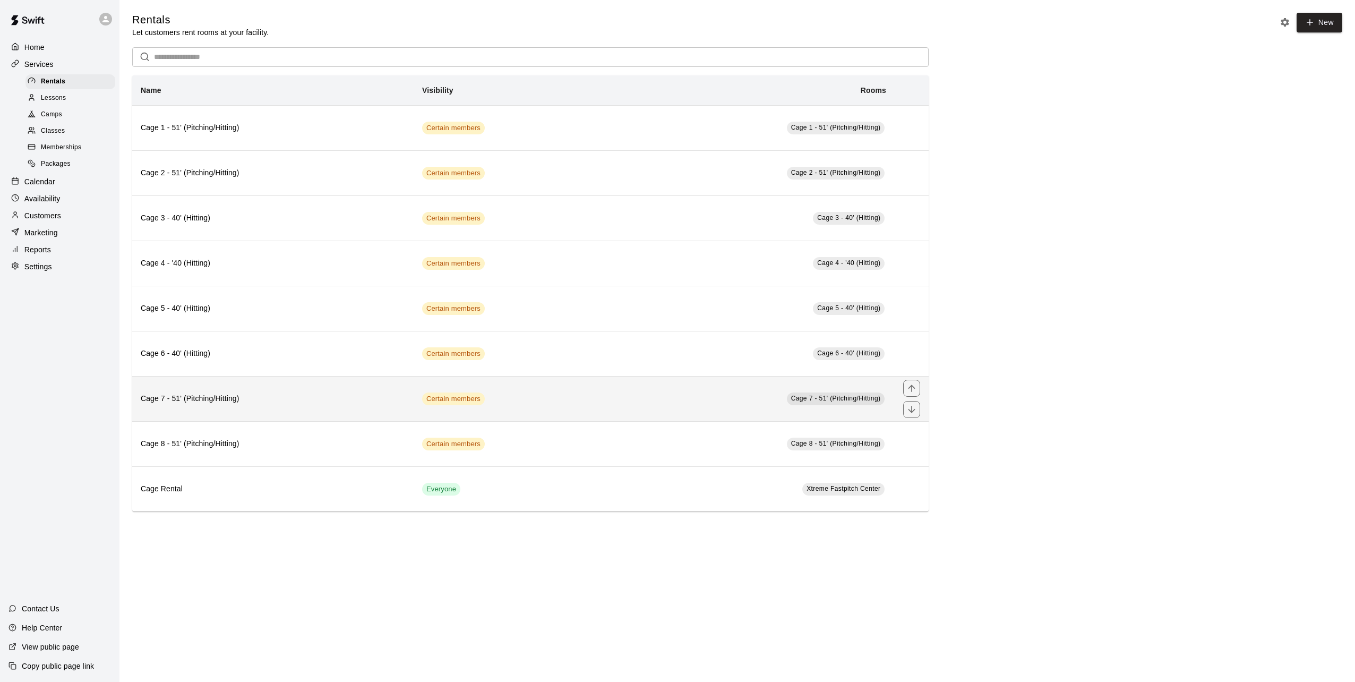
click at [194, 392] on th "Cage 7 - 51' (Pitching/Hitting)" at bounding box center [272, 398] width 281 height 45
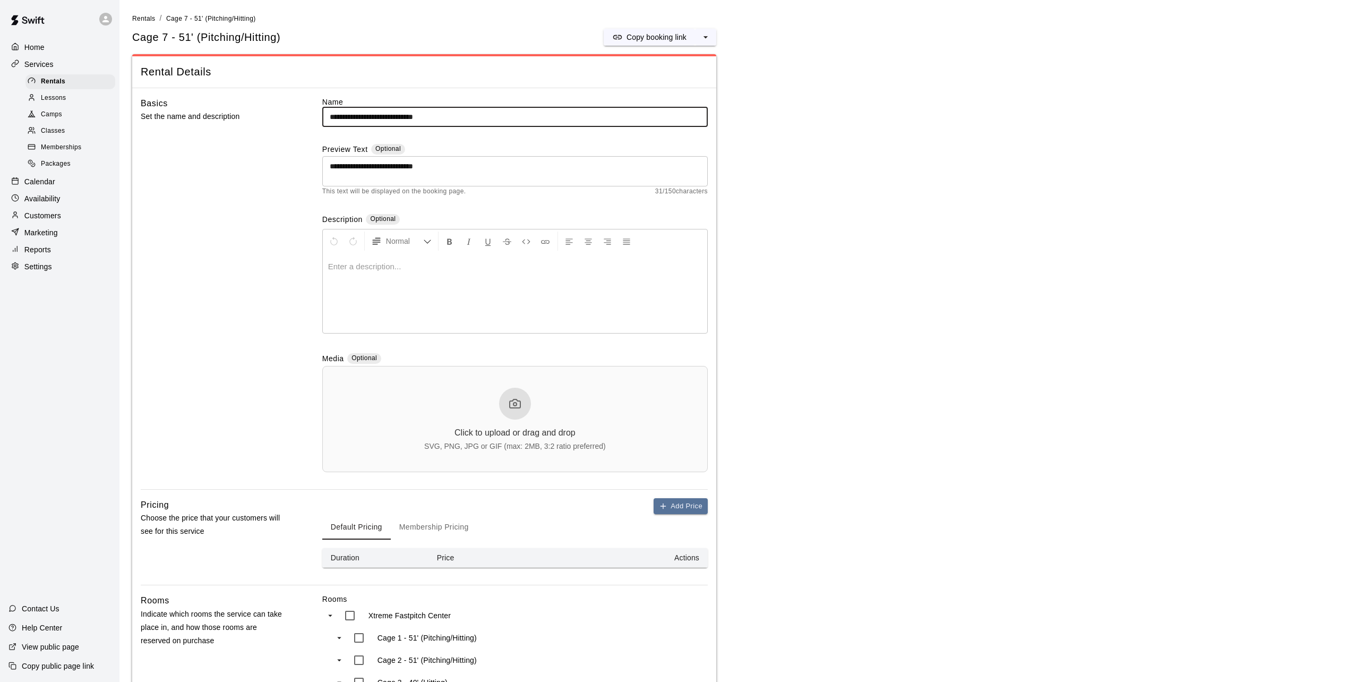
click at [464, 533] on button "Membership Pricing" at bounding box center [434, 526] width 87 height 25
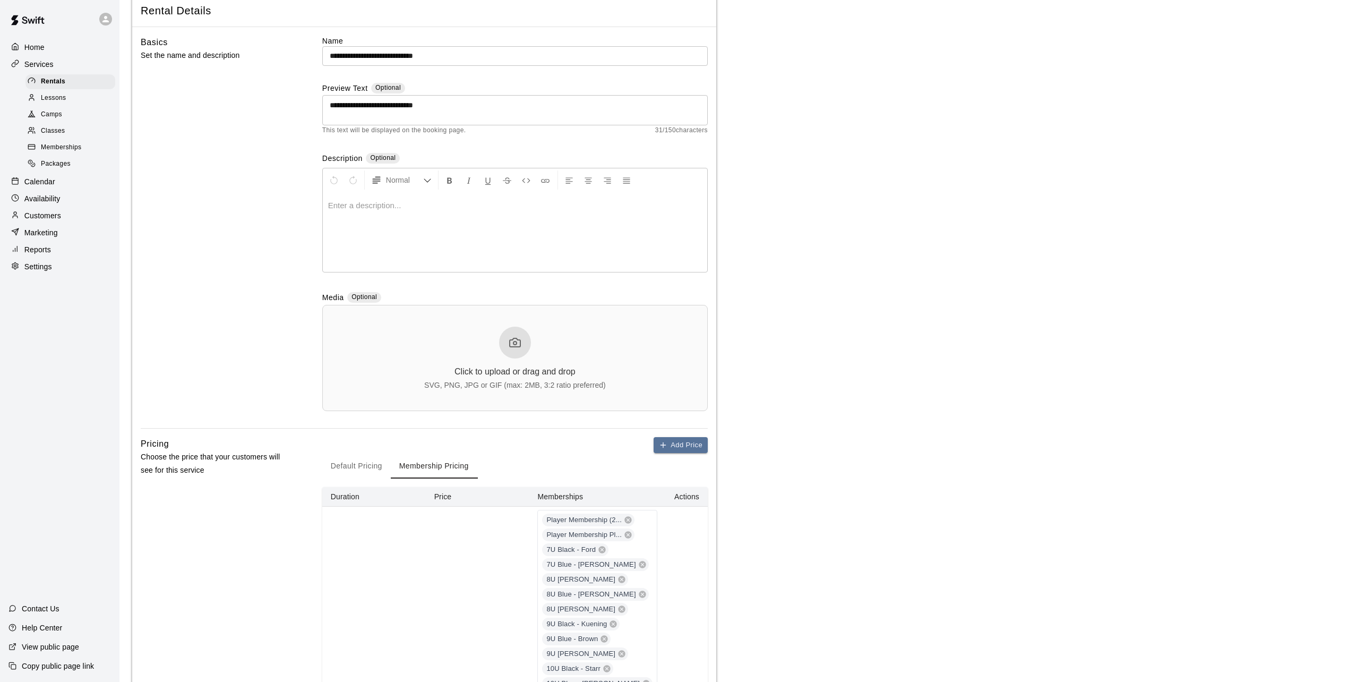
scroll to position [53, 0]
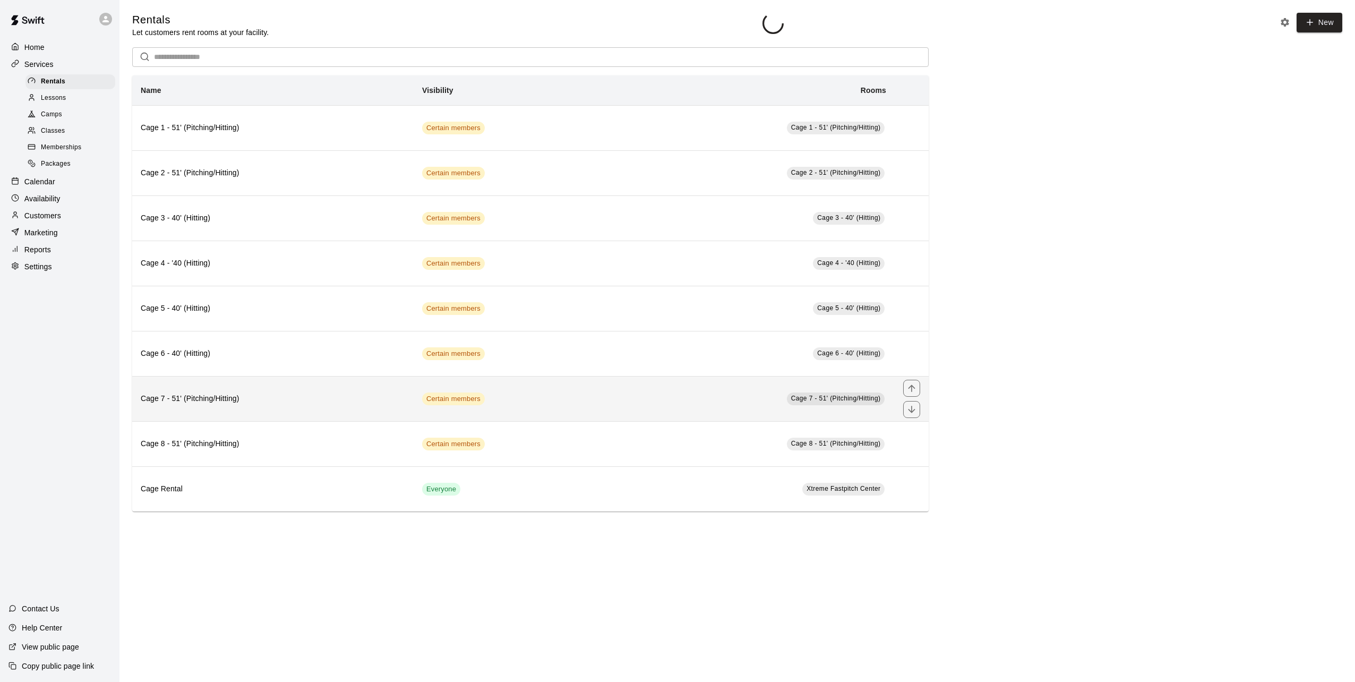
click at [183, 395] on h6 "Cage 7 - 51' (Pitching/Hitting)" at bounding box center [273, 399] width 264 height 12
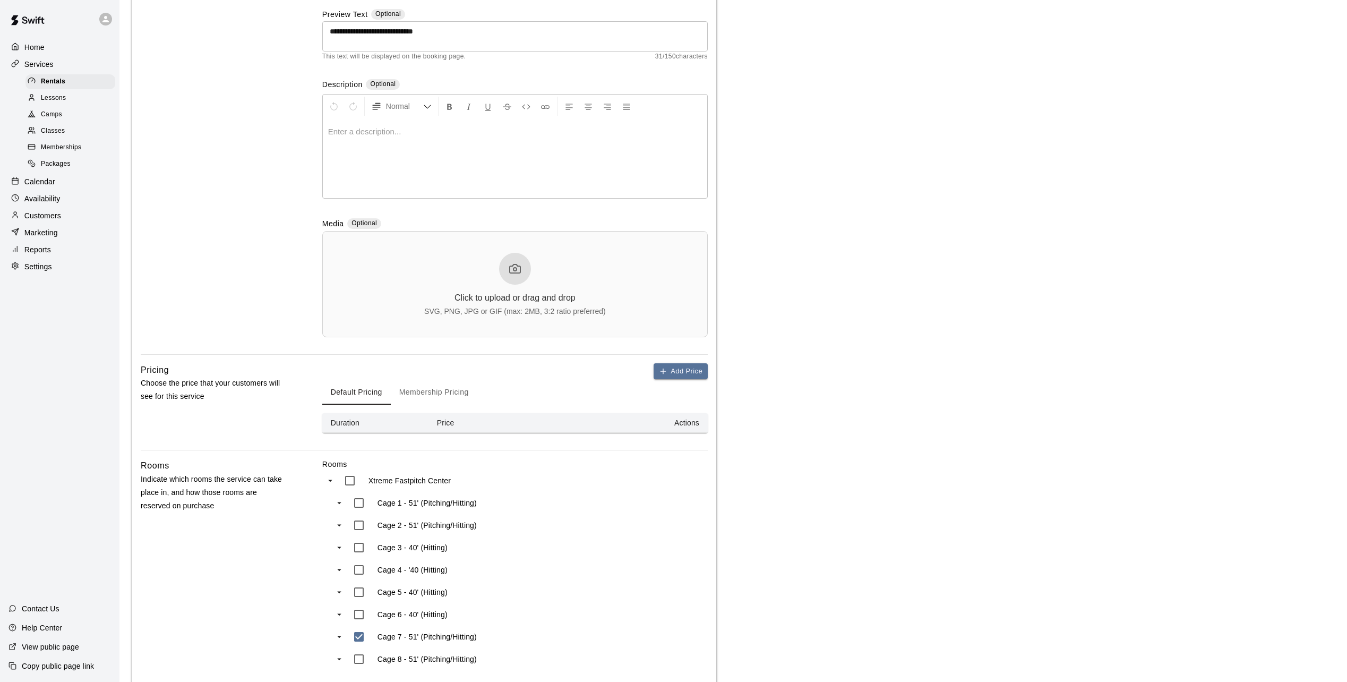
scroll to position [303, 0]
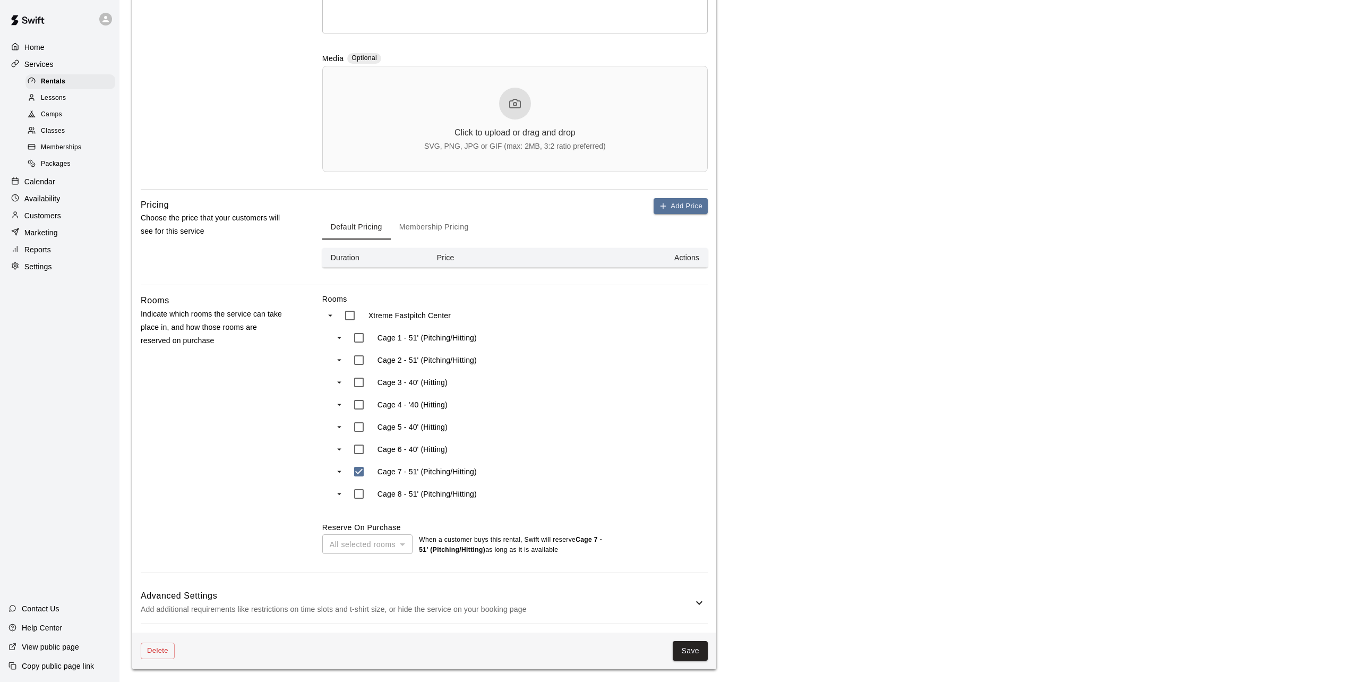
click at [427, 228] on button "Membership Pricing" at bounding box center [434, 226] width 87 height 25
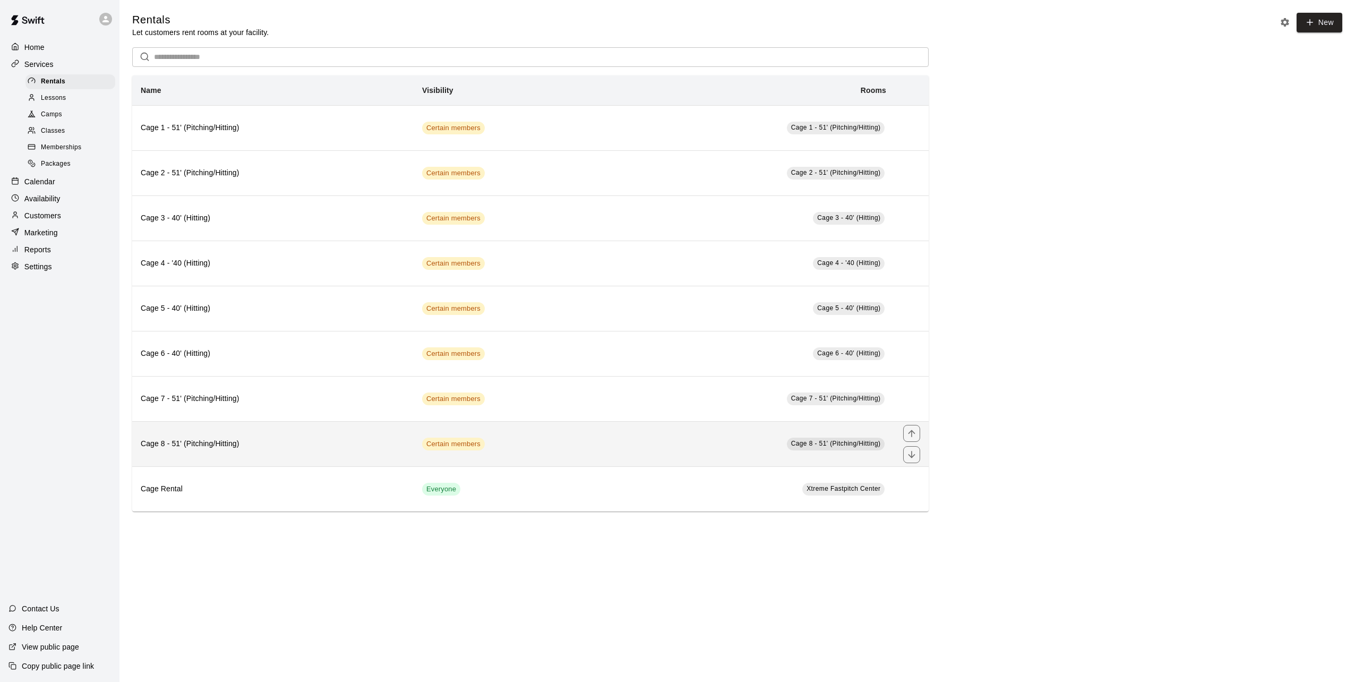
click at [234, 447] on h6 "Cage 8 - 51' (Pitching/Hitting)" at bounding box center [273, 444] width 264 height 12
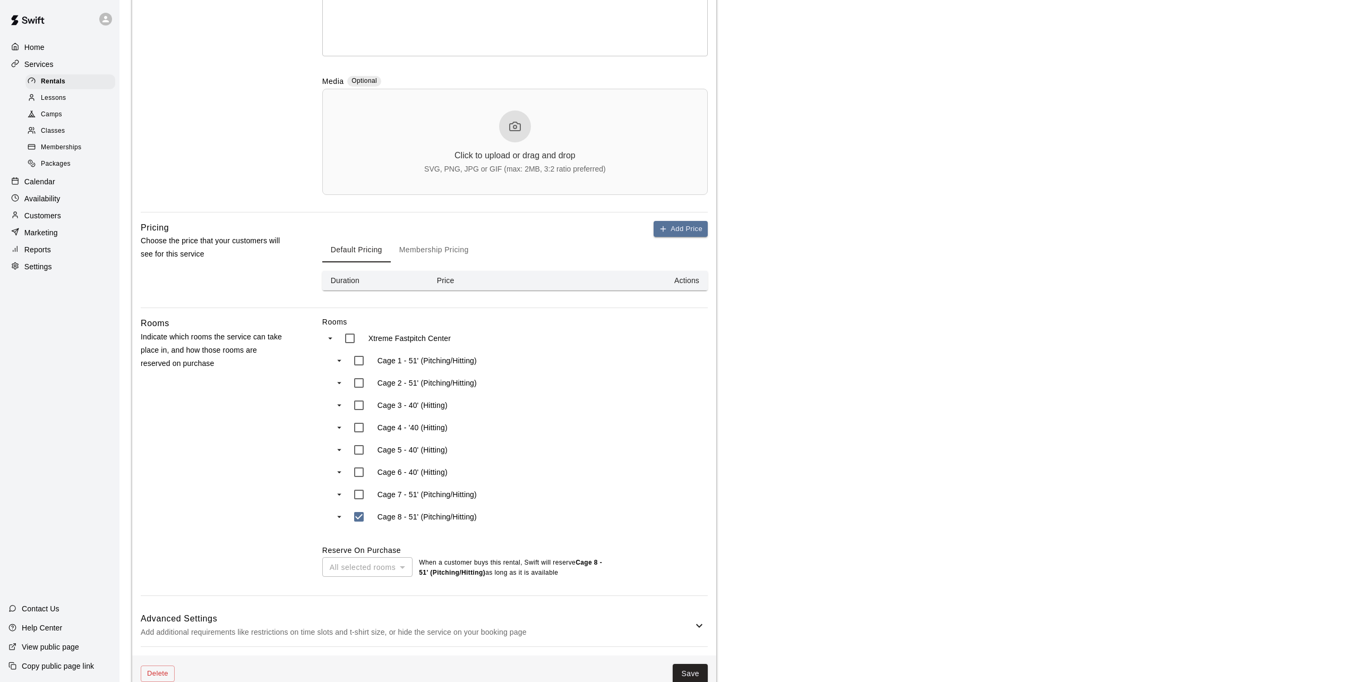
scroll to position [303, 0]
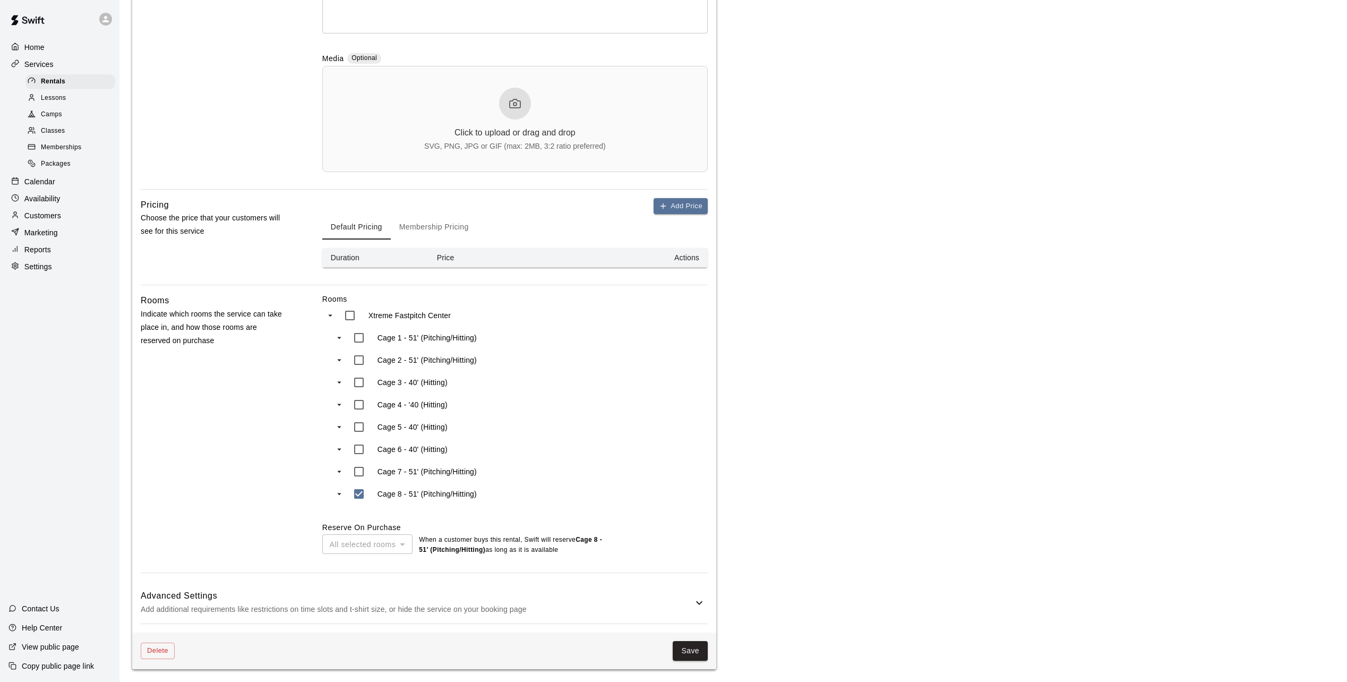
click at [432, 225] on button "Membership Pricing" at bounding box center [434, 226] width 87 height 25
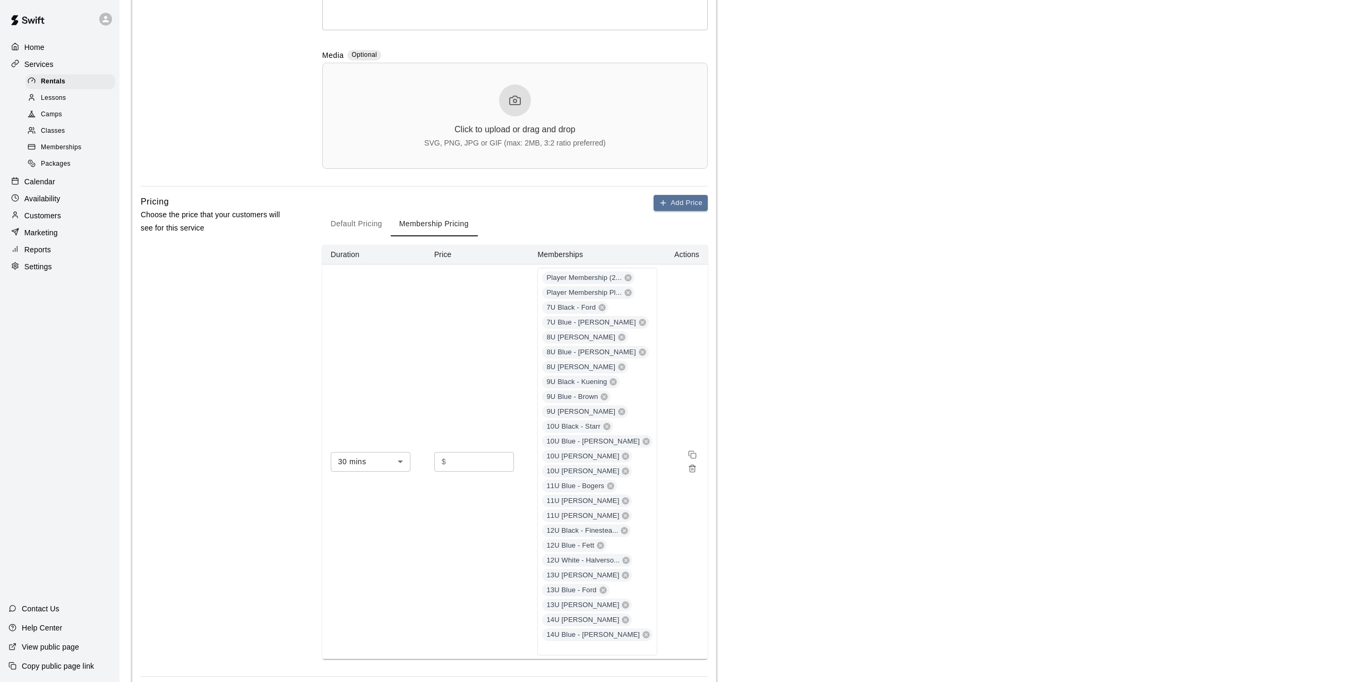
click at [144, 423] on div "Pricing Choose the price that your customers will see for this service" at bounding box center [215, 435] width 148 height 481
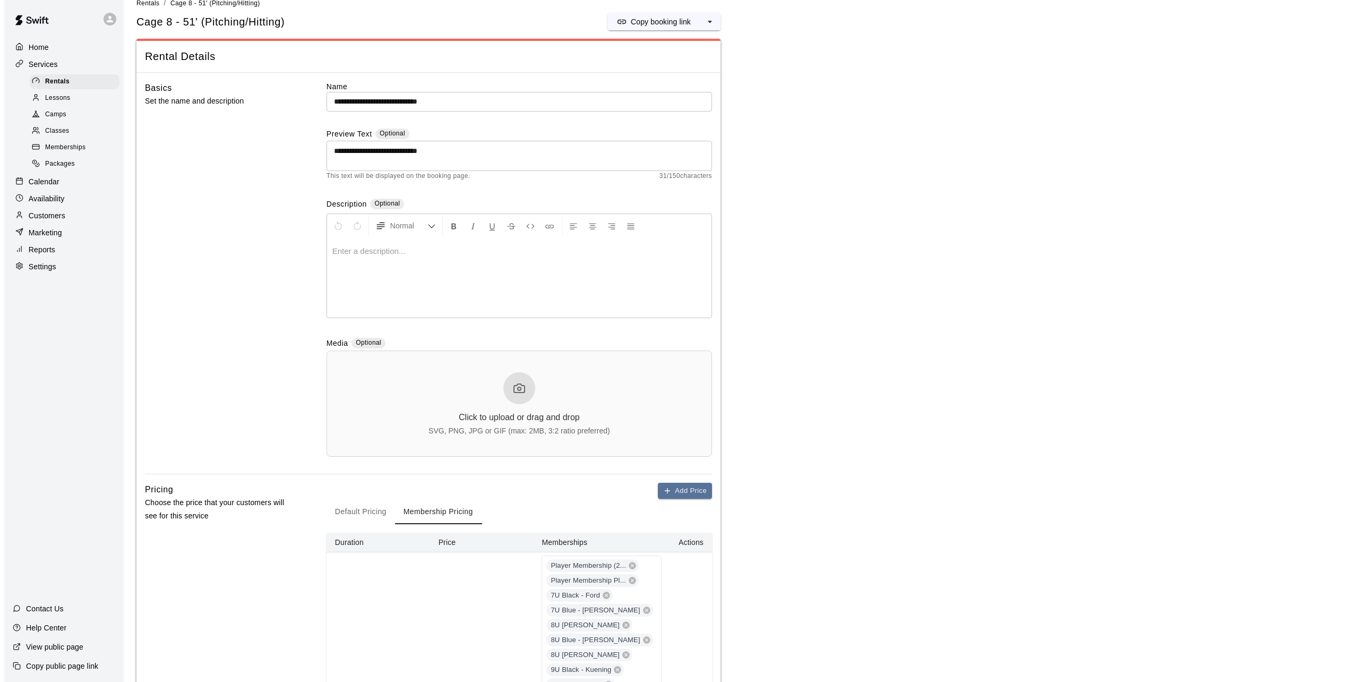
scroll to position [0, 0]
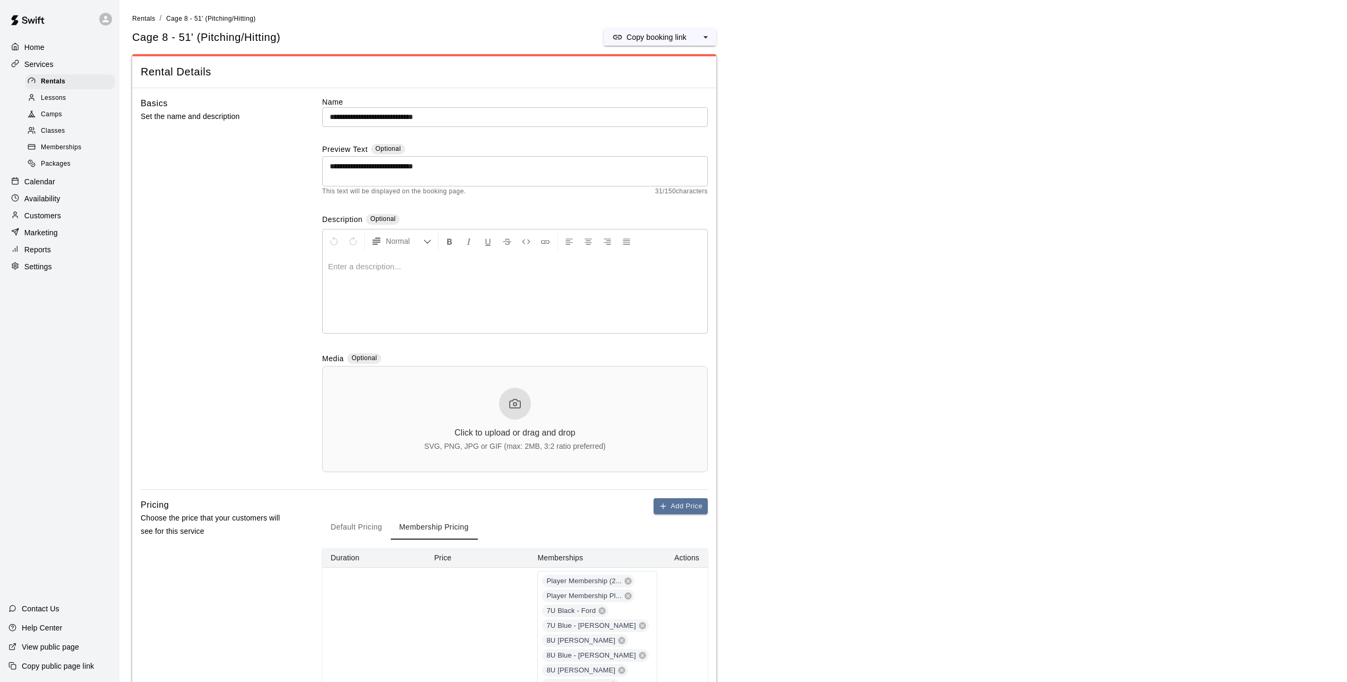
click at [34, 46] on p "Home" at bounding box center [34, 47] width 20 height 11
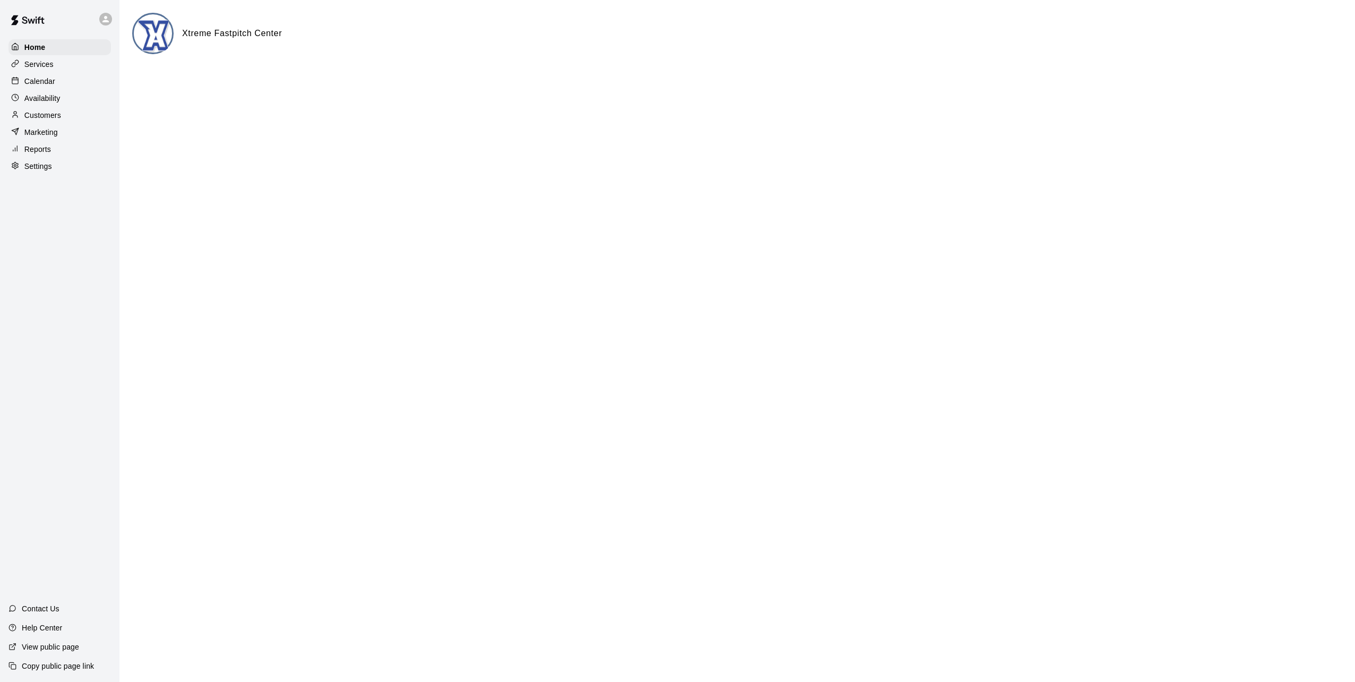
click at [365, 85] on html "Home Services Calendar Availability Customers Marketing Reports Settings Contac…" at bounding box center [677, 42] width 1355 height 85
click at [45, 64] on p "Services" at bounding box center [38, 64] width 29 height 11
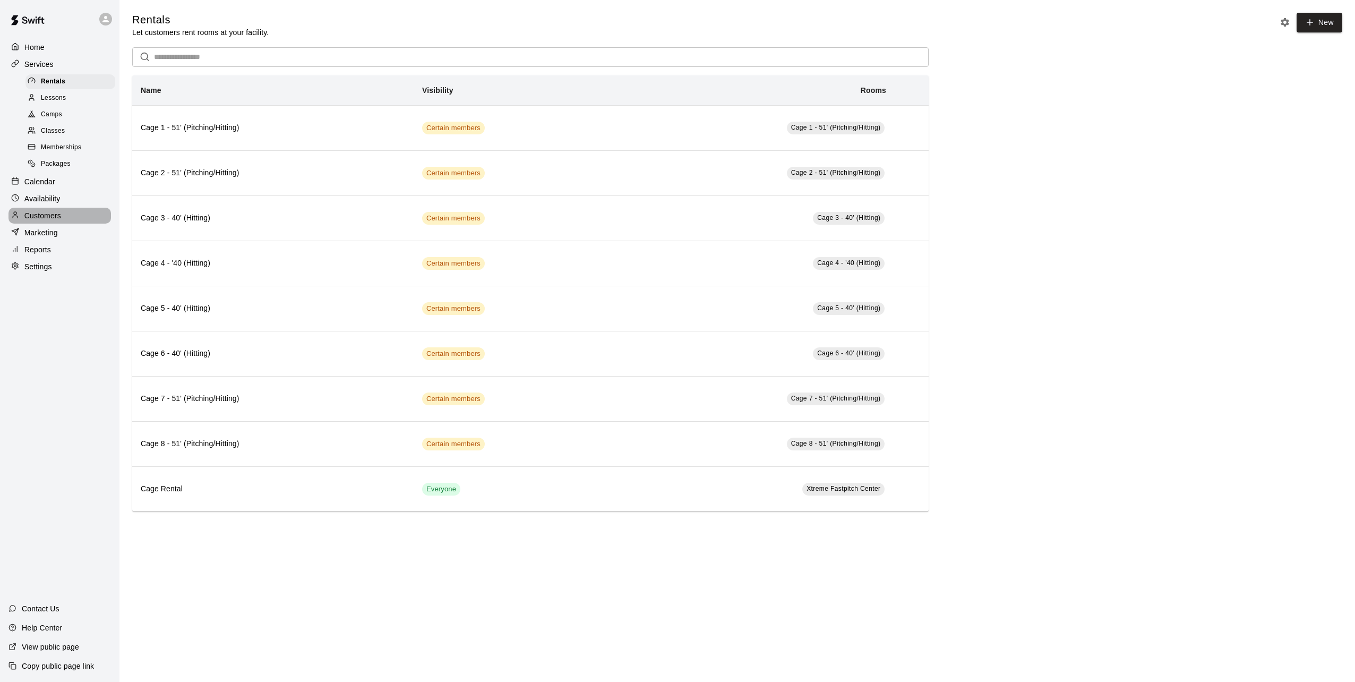
click at [53, 219] on p "Customers" at bounding box center [42, 215] width 37 height 11
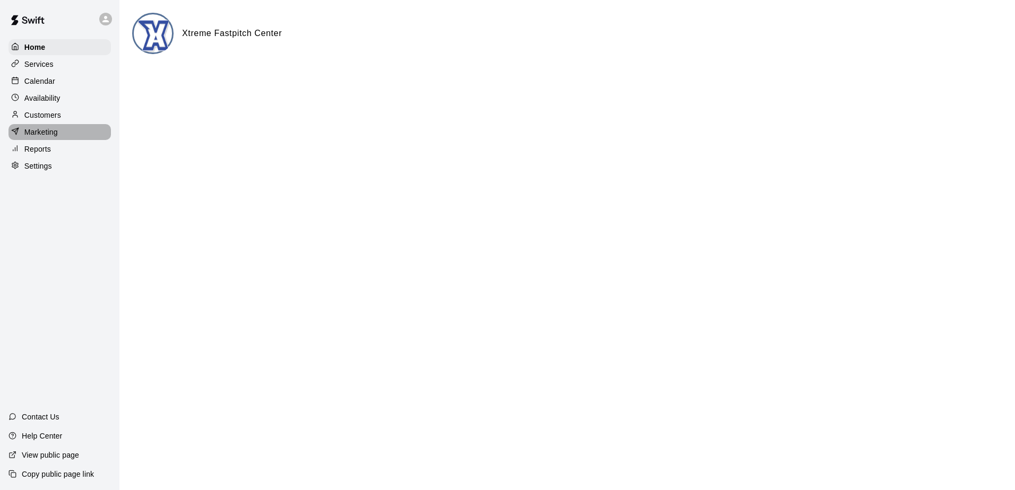
click at [41, 136] on p "Marketing" at bounding box center [40, 132] width 33 height 11
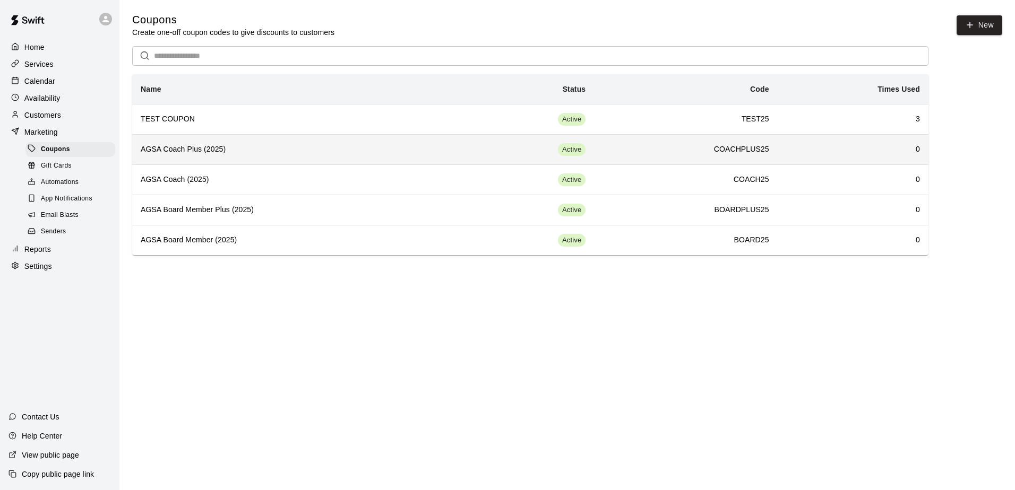
click at [176, 153] on h6 "AGSA Coach Plus (2025)" at bounding box center [298, 150] width 314 height 12
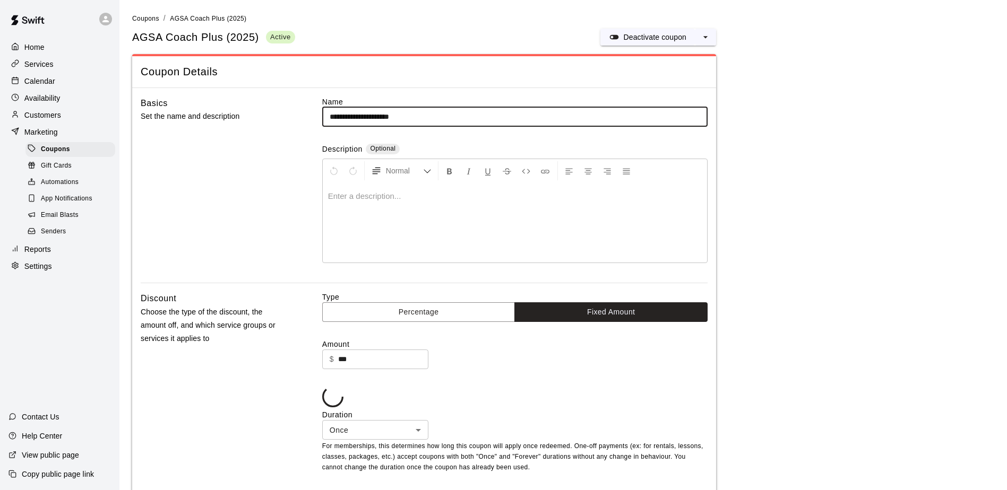
type input "**********"
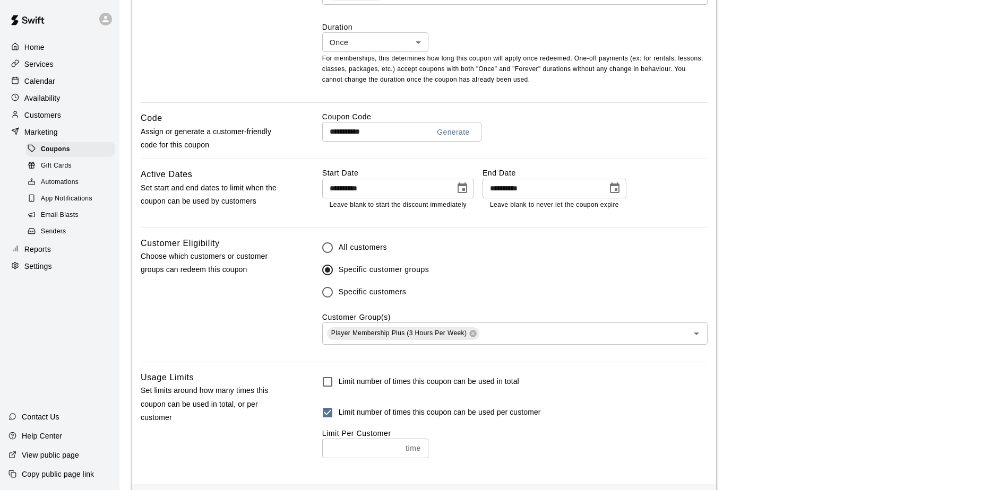
scroll to position [478, 0]
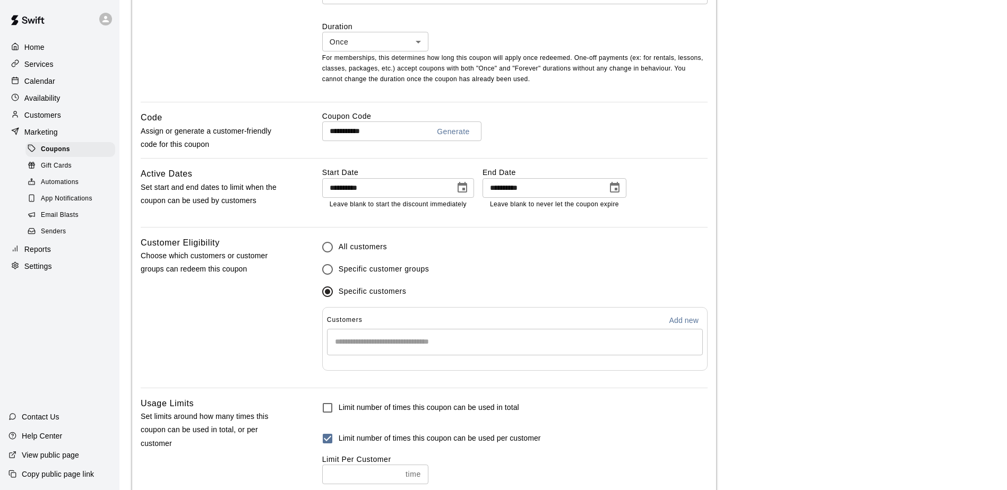
click at [350, 342] on input "Start typing to search customers..." at bounding box center [515, 342] width 366 height 11
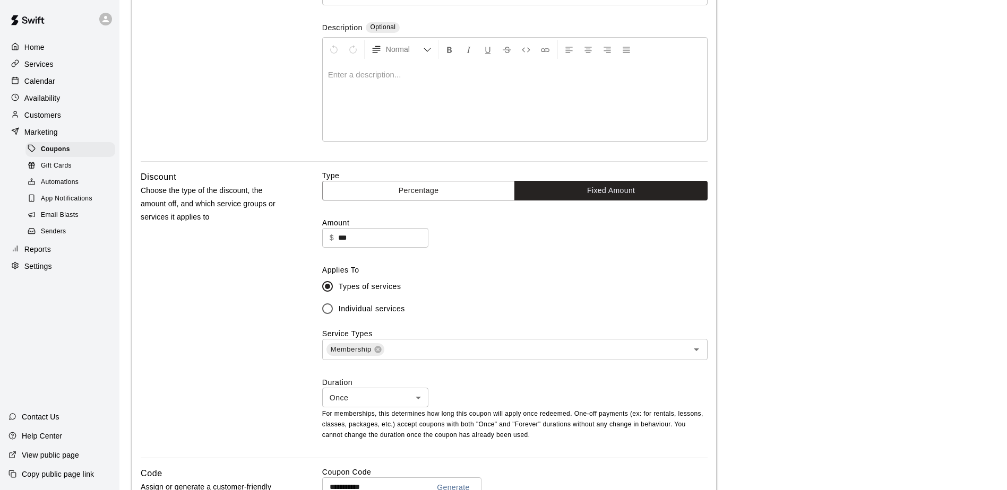
scroll to position [0, 0]
